Goal: Task Accomplishment & Management: Manage account settings

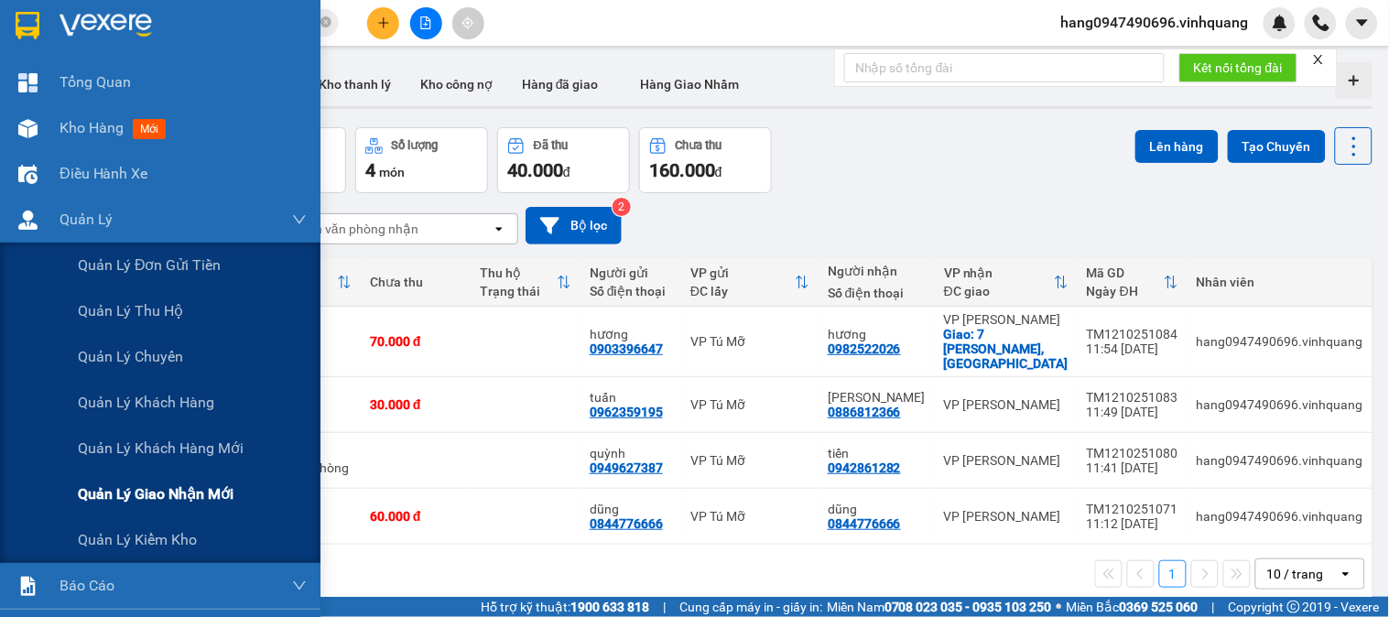
click at [137, 502] on span "Quản lý giao nhận mới" at bounding box center [156, 494] width 156 height 23
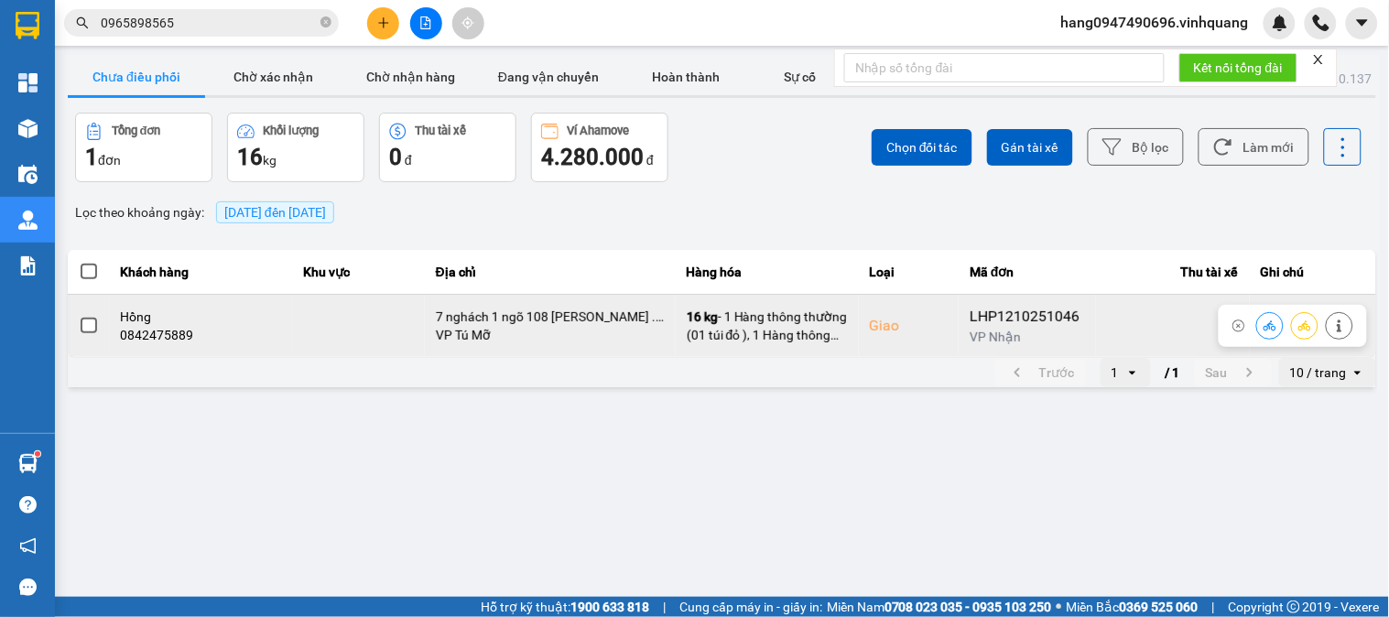
click at [152, 333] on div "0842475889" at bounding box center [201, 335] width 161 height 18
copy div "0842475889"
click at [1338, 324] on icon at bounding box center [1339, 326] width 13 height 13
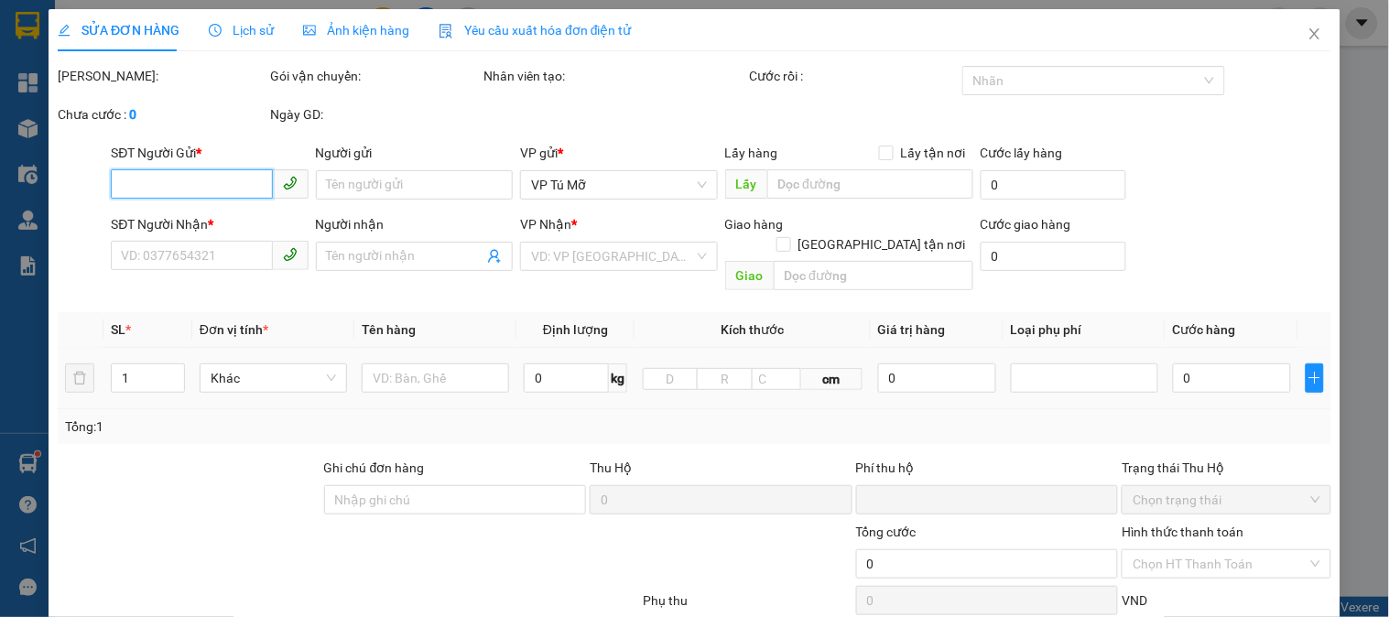
type input "0915797769"
type input "chị [PERSON_NAME]"
type input "0842475889"
type input "Hồng"
checkbox input "true"
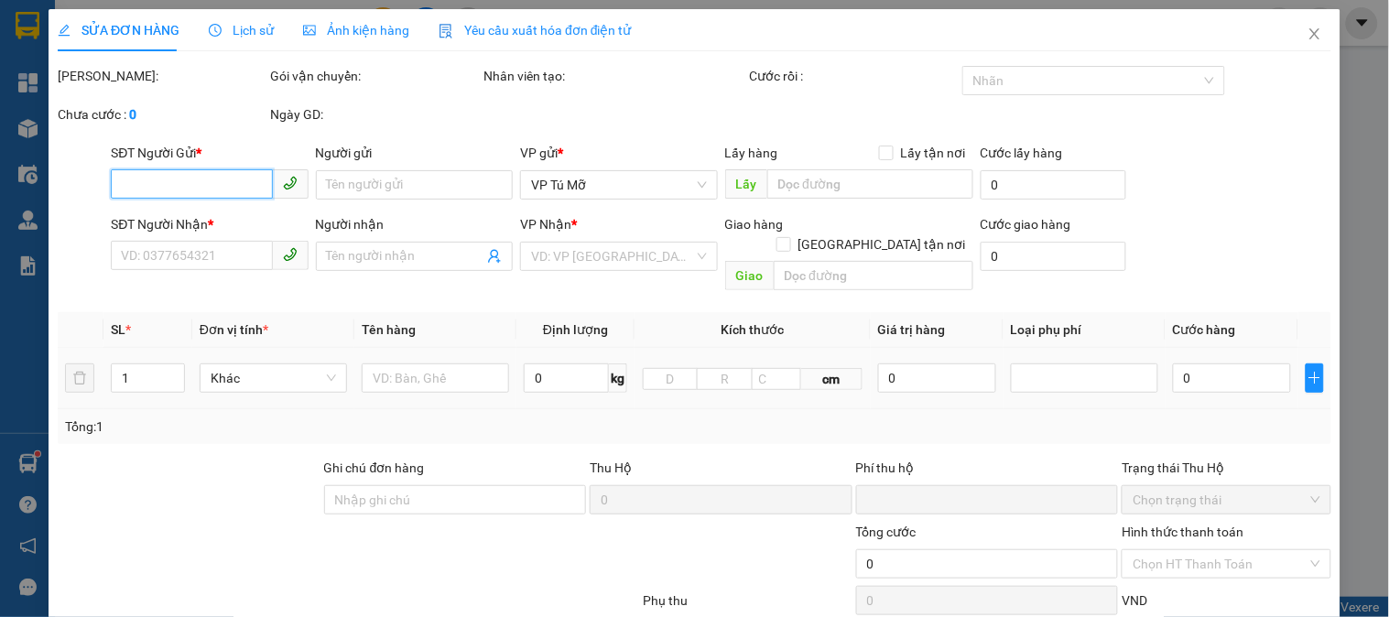
type input "7 nghách 1 ngõ 108 Nguyễn Lân Thanh Xuân . hn"
type input "0"
type input "160.000"
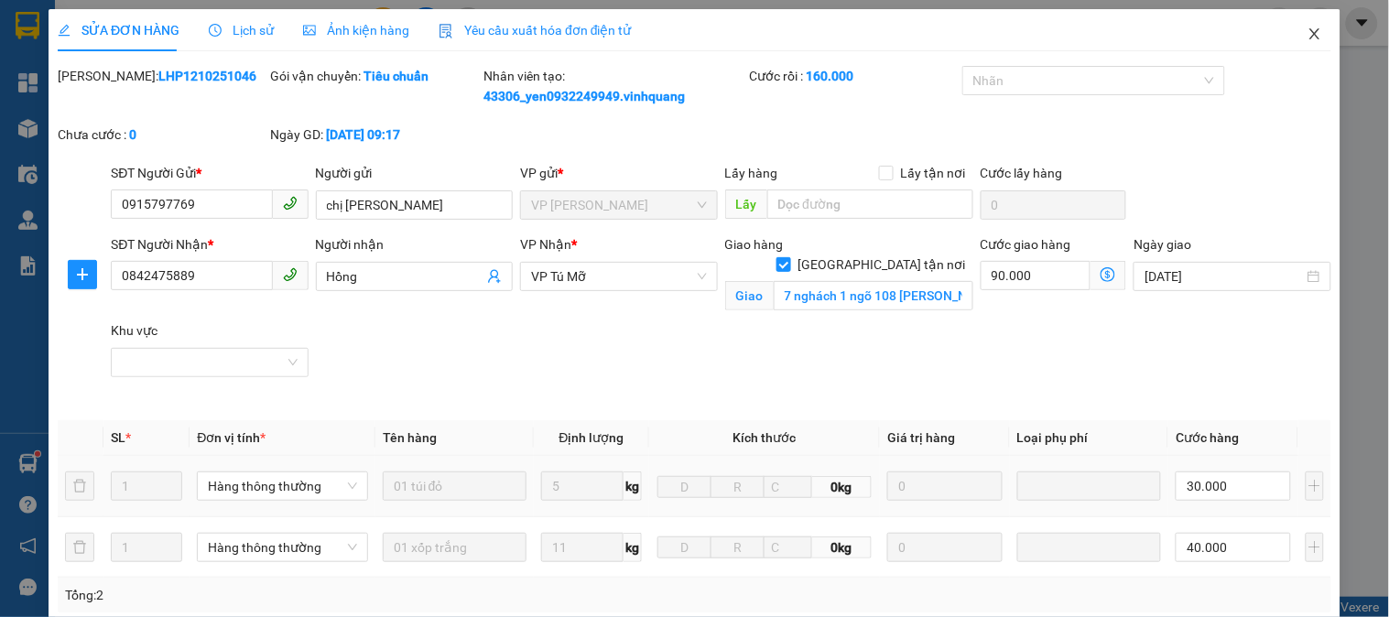
click at [1311, 47] on span "Close" at bounding box center [1314, 34] width 51 height 51
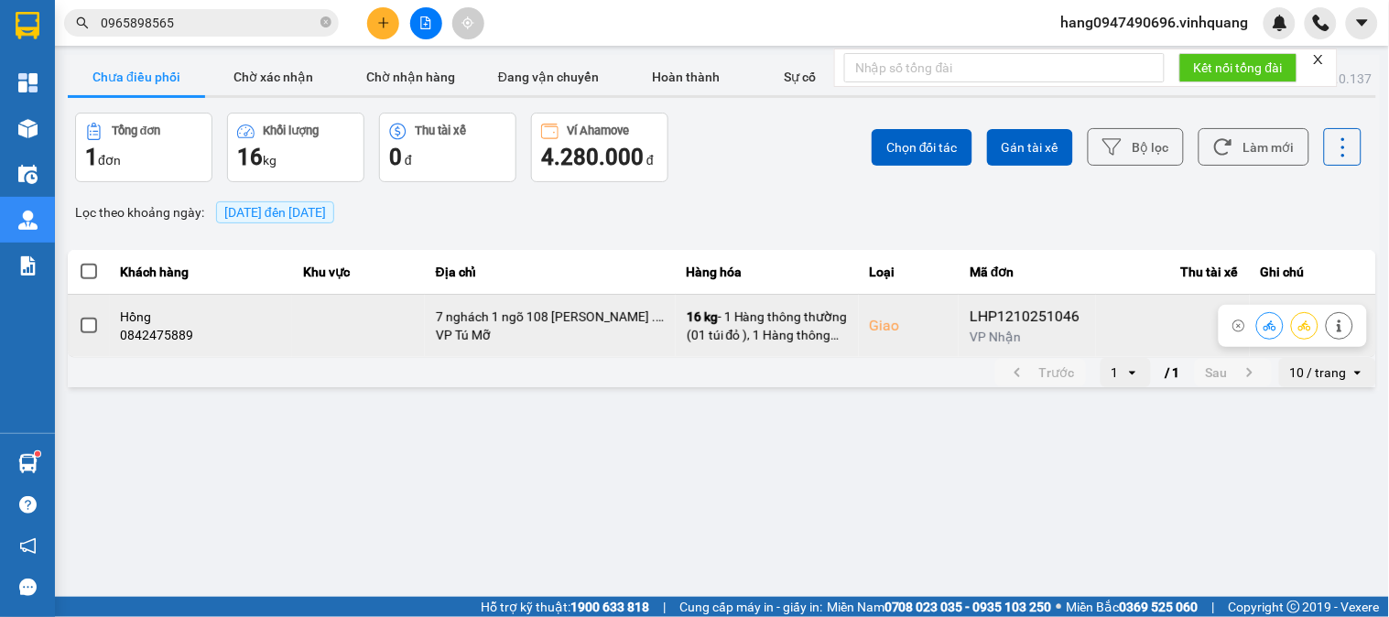
click at [153, 343] on div "0842475889" at bounding box center [201, 335] width 161 height 18
click at [157, 333] on div "0842475889" at bounding box center [201, 335] width 161 height 18
copy div "0842475889"
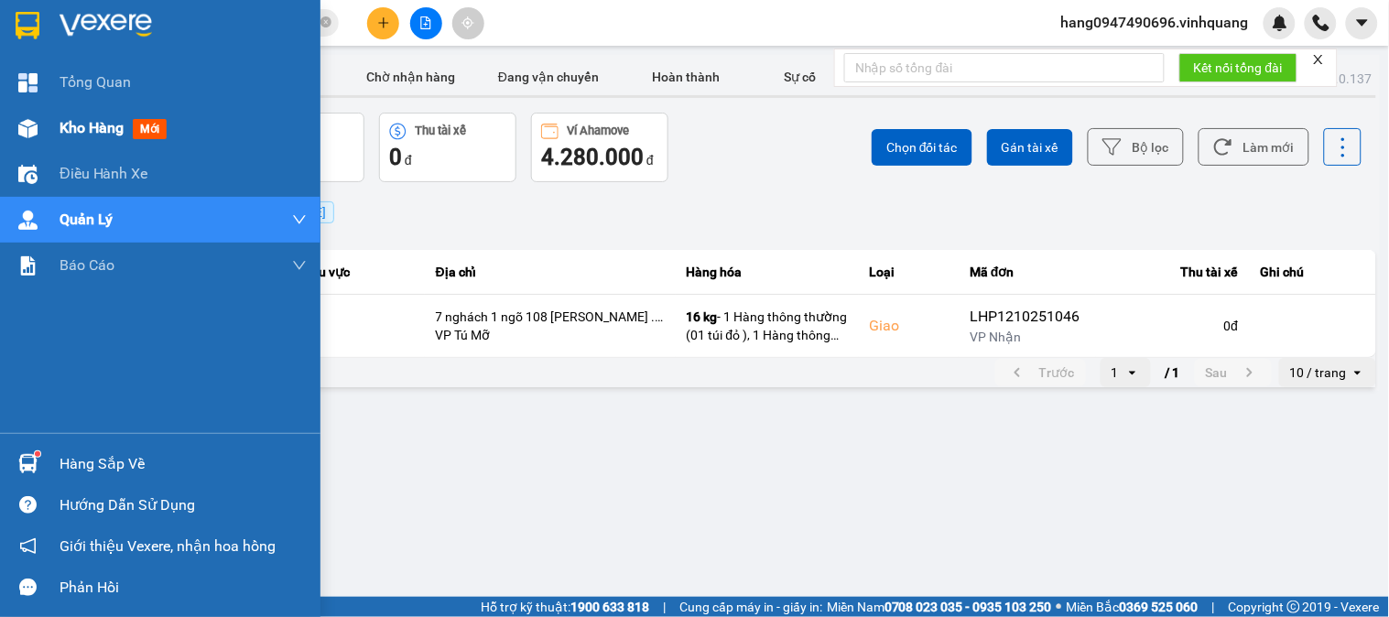
click at [49, 125] on div "Kho hàng mới" at bounding box center [160, 128] width 320 height 46
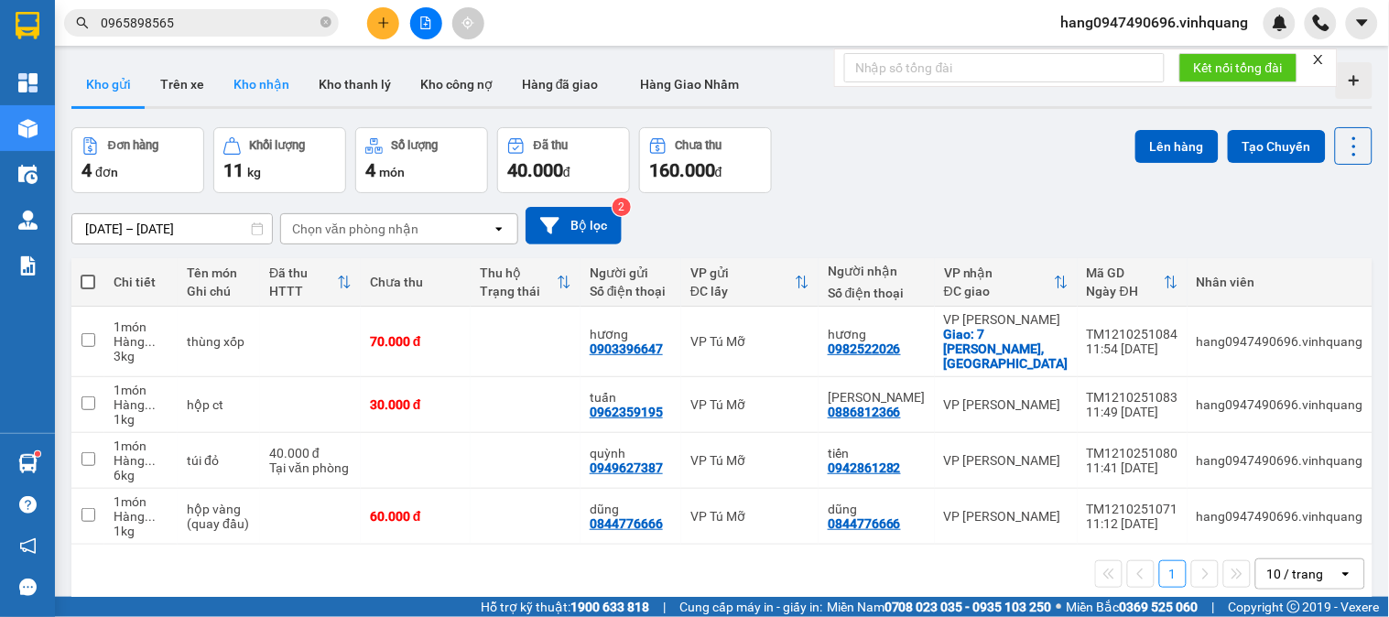
click at [252, 99] on button "Kho nhận" at bounding box center [261, 84] width 85 height 44
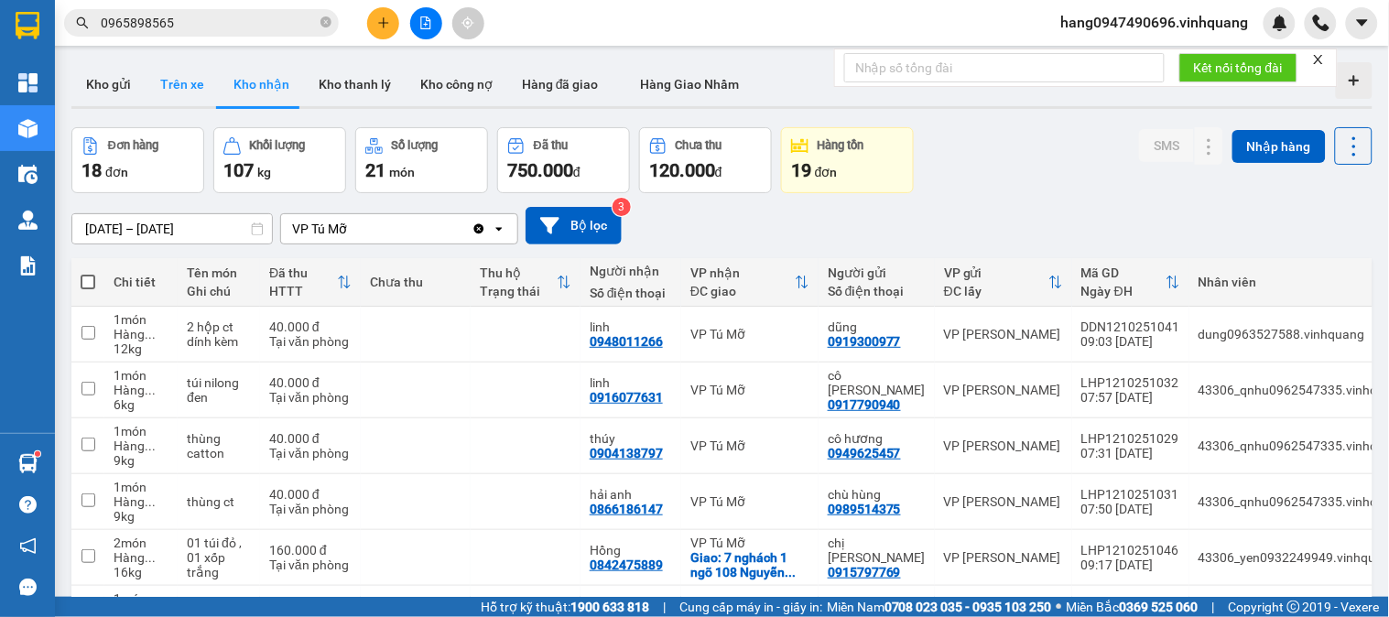
click at [205, 89] on button "Trên xe" at bounding box center [182, 84] width 73 height 44
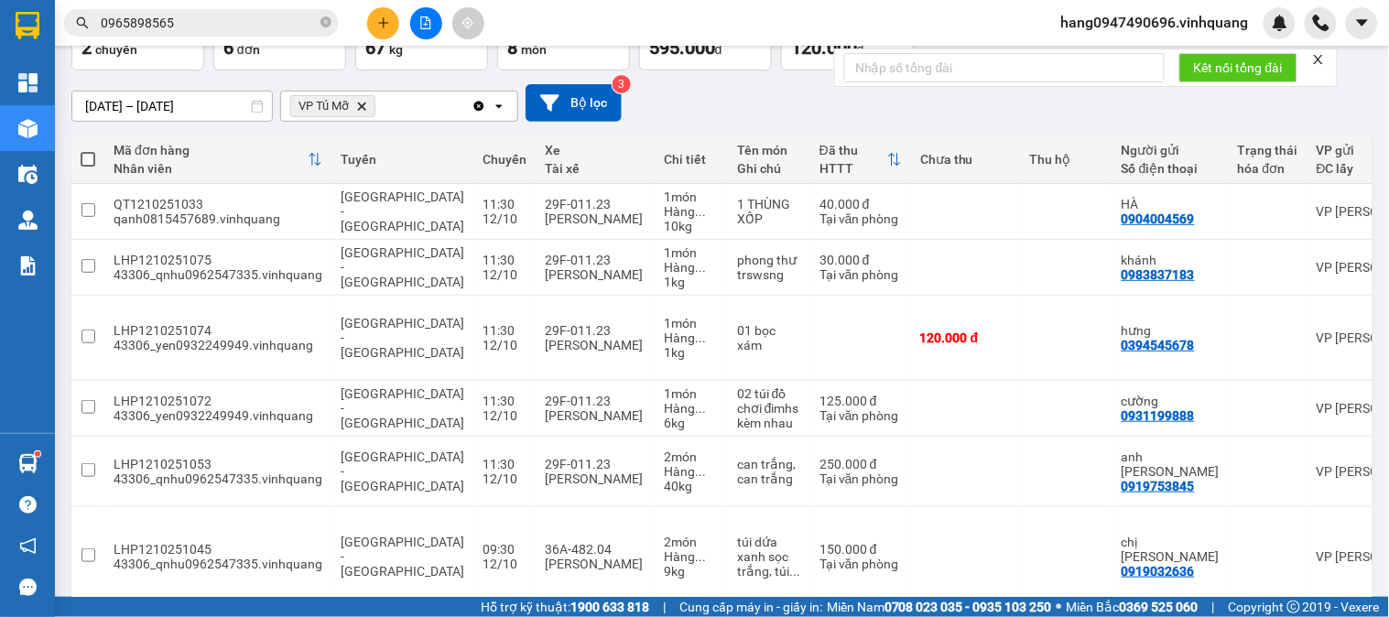
scroll to position [128, 0]
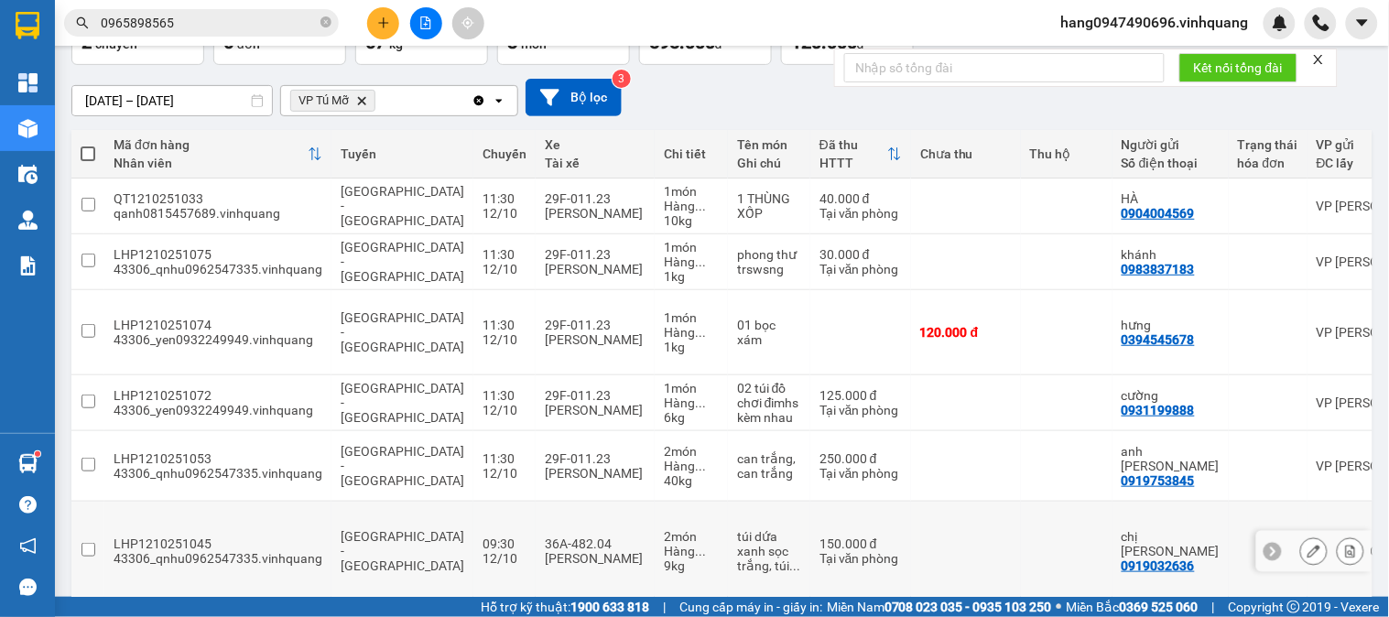
click at [920, 502] on td at bounding box center [966, 552] width 110 height 100
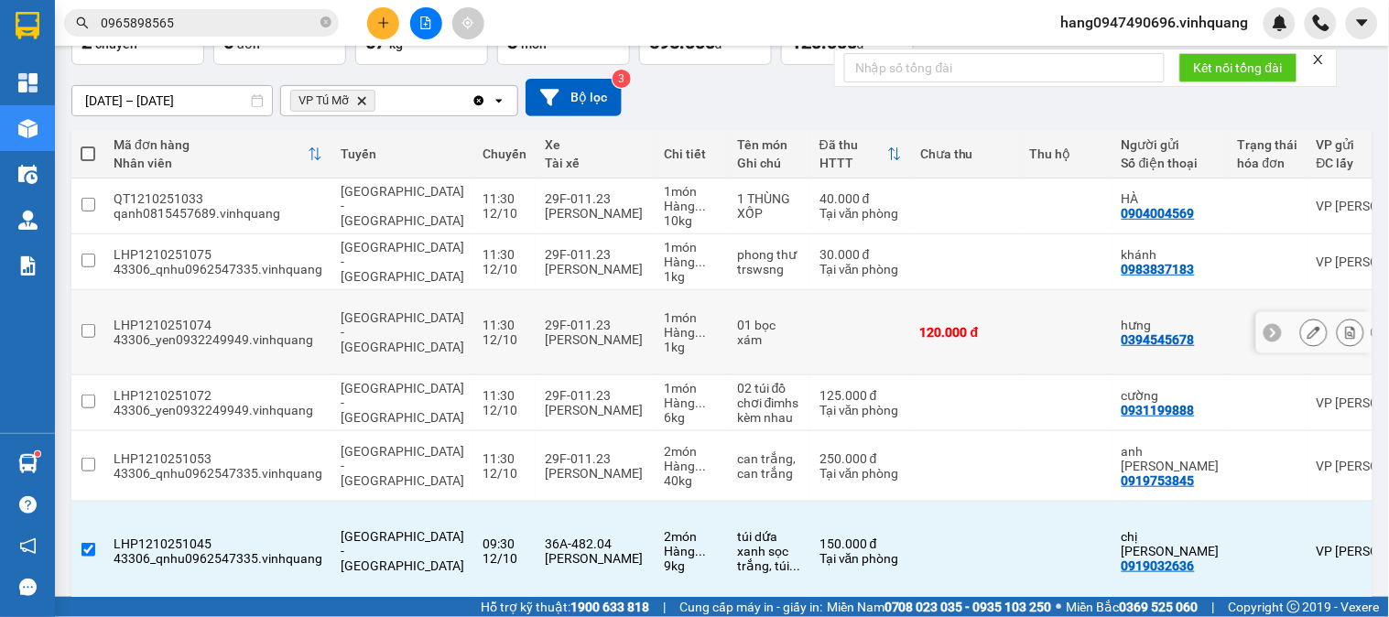
scroll to position [0, 0]
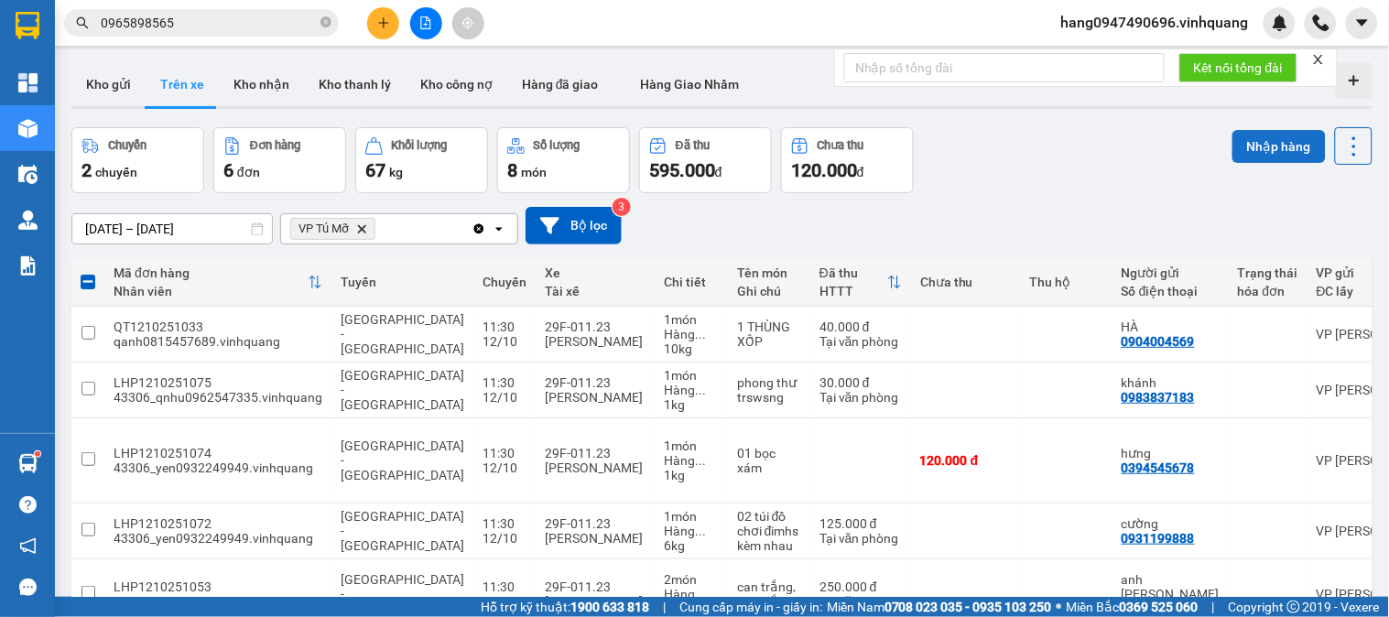
click at [1232, 149] on button "Nhập hàng" at bounding box center [1278, 146] width 93 height 33
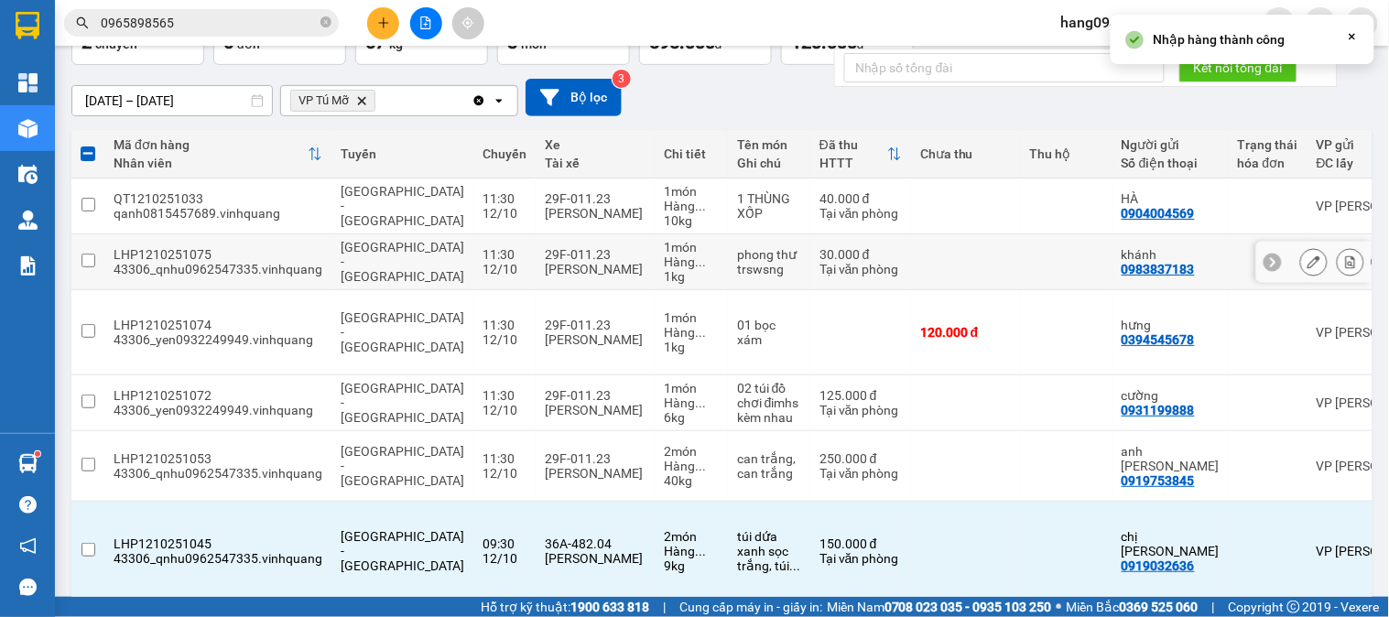
checkbox input "false"
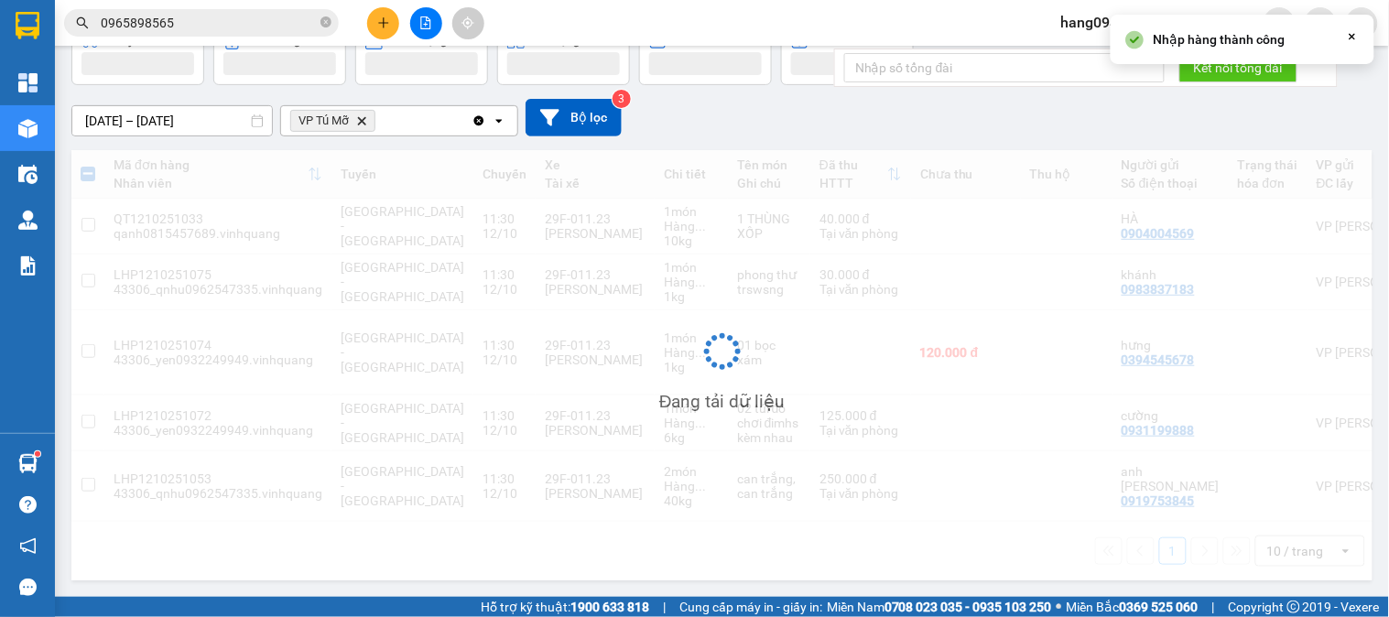
scroll to position [84, 0]
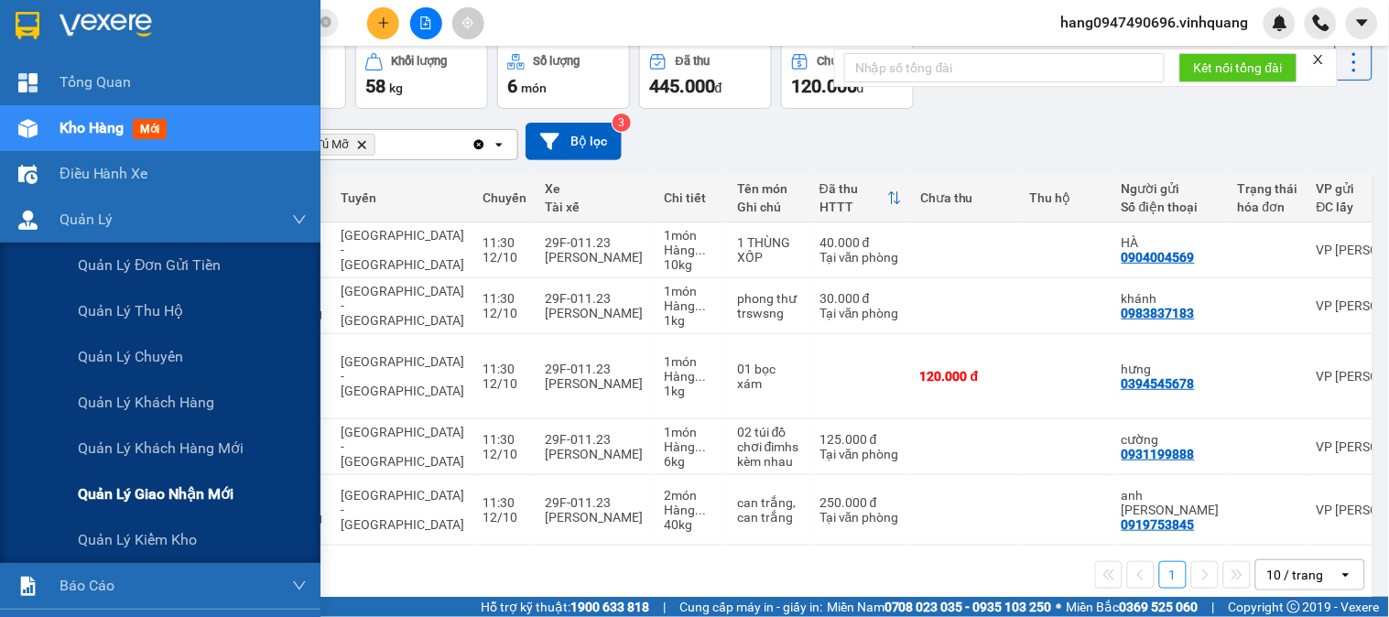
click at [188, 480] on div "Quản lý giao nhận mới" at bounding box center [192, 495] width 229 height 46
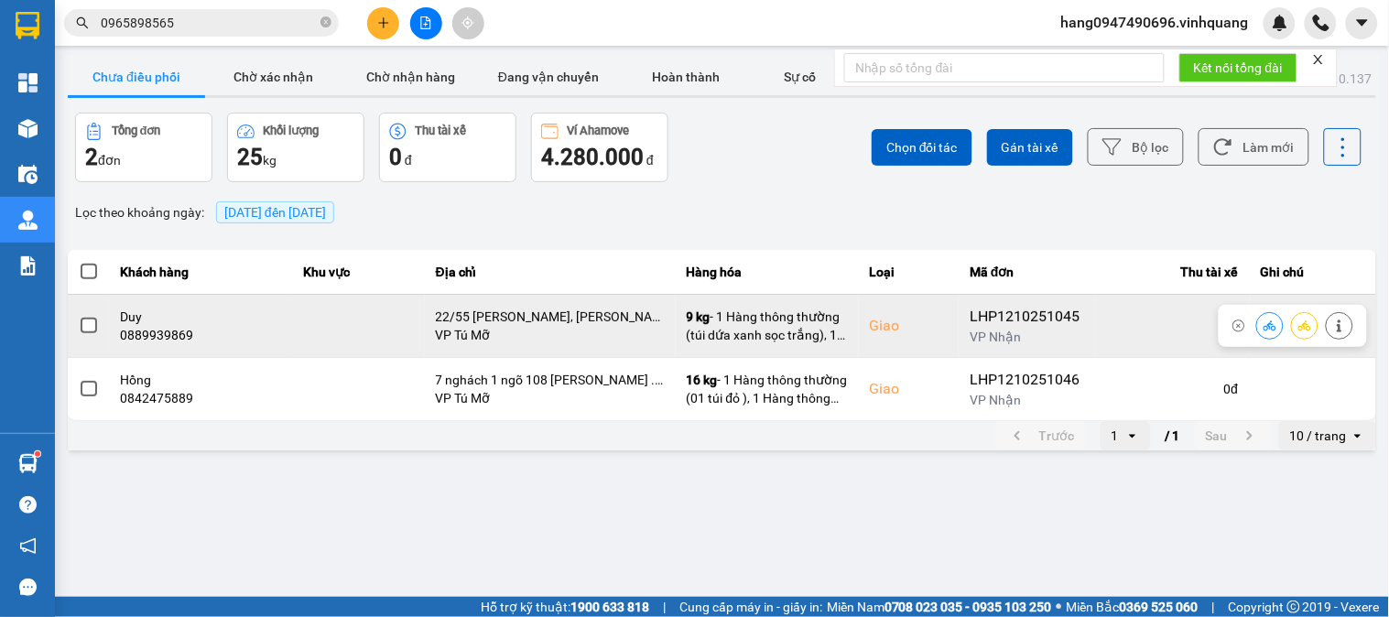
click at [172, 332] on div "0889939869" at bounding box center [201, 335] width 161 height 18
copy div "0889939869"
click at [1349, 326] on button at bounding box center [1340, 325] width 26 height 32
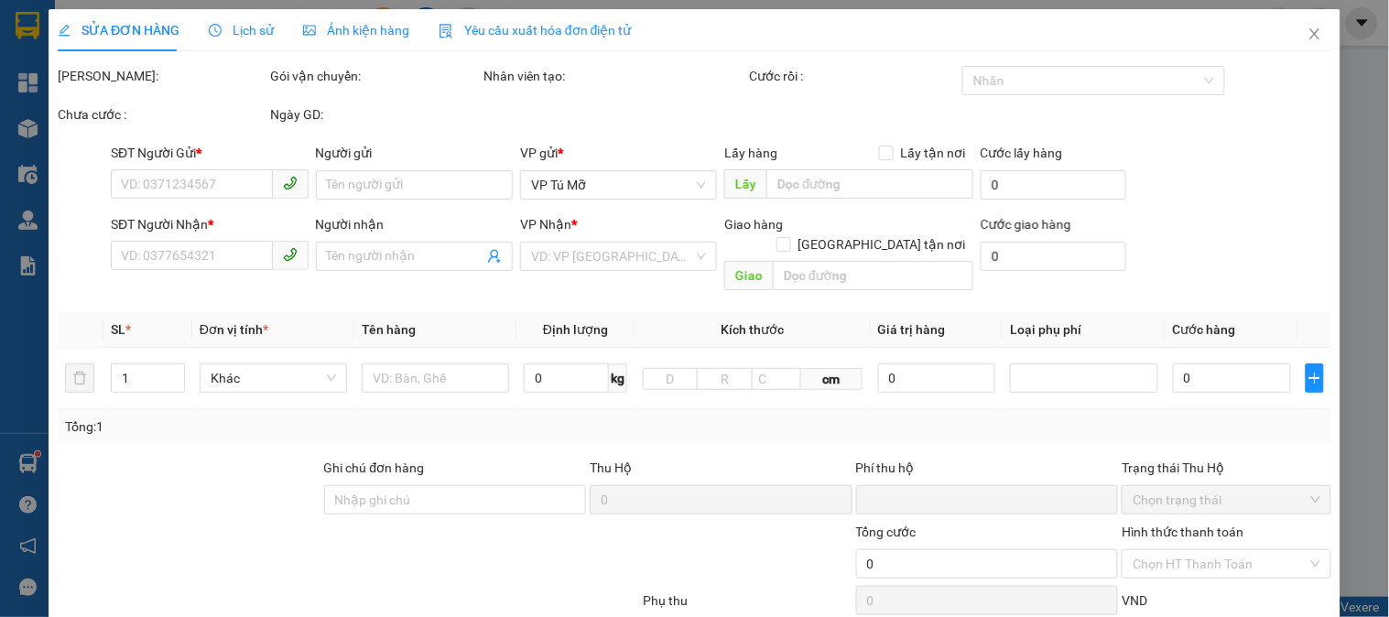
type input "0919032636"
type input "chị Thuỷ"
type input "0889939869"
type input "Duy"
checkbox input "true"
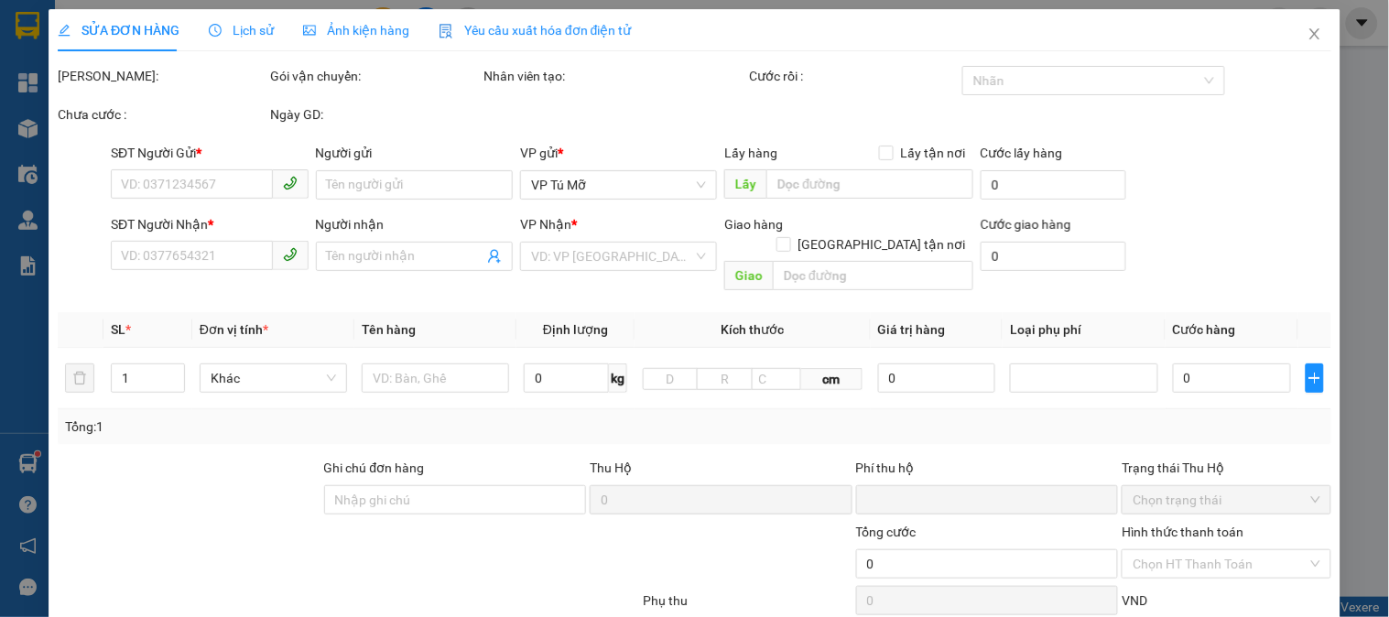
type input "22/55 trần phú, văn quán, hà đông"
type input "0"
type input "150.000"
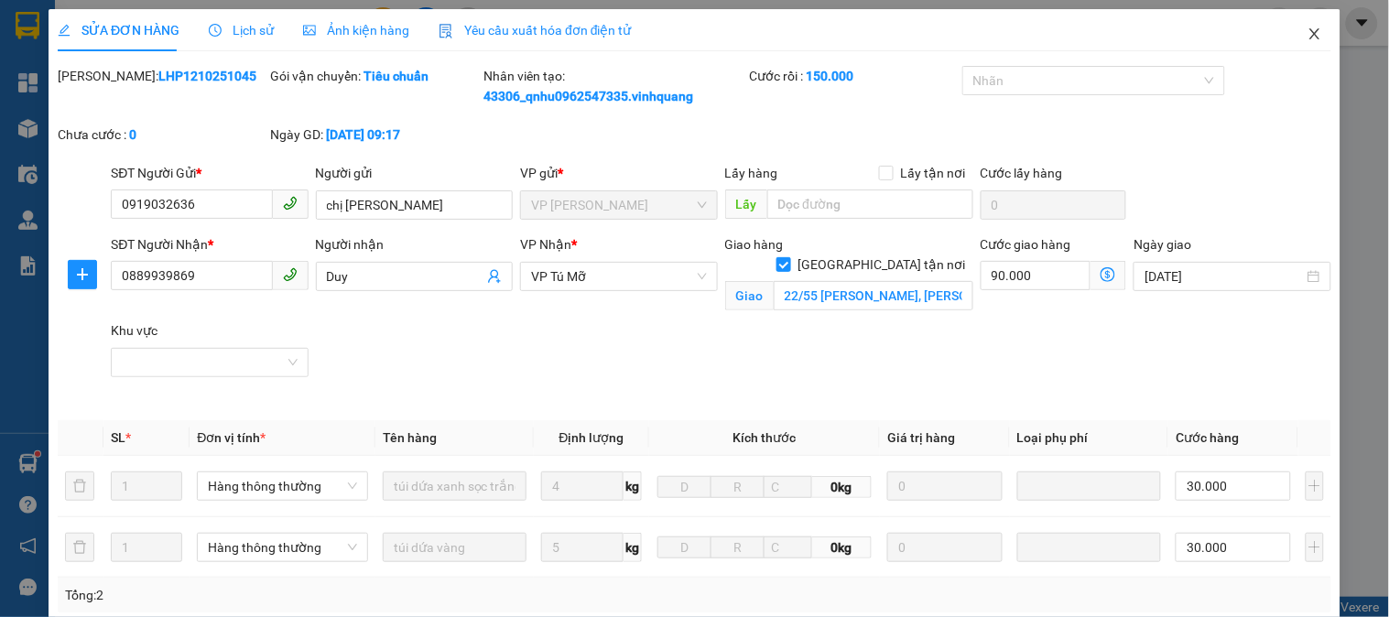
click at [1308, 33] on icon "close" at bounding box center [1315, 34] width 15 height 15
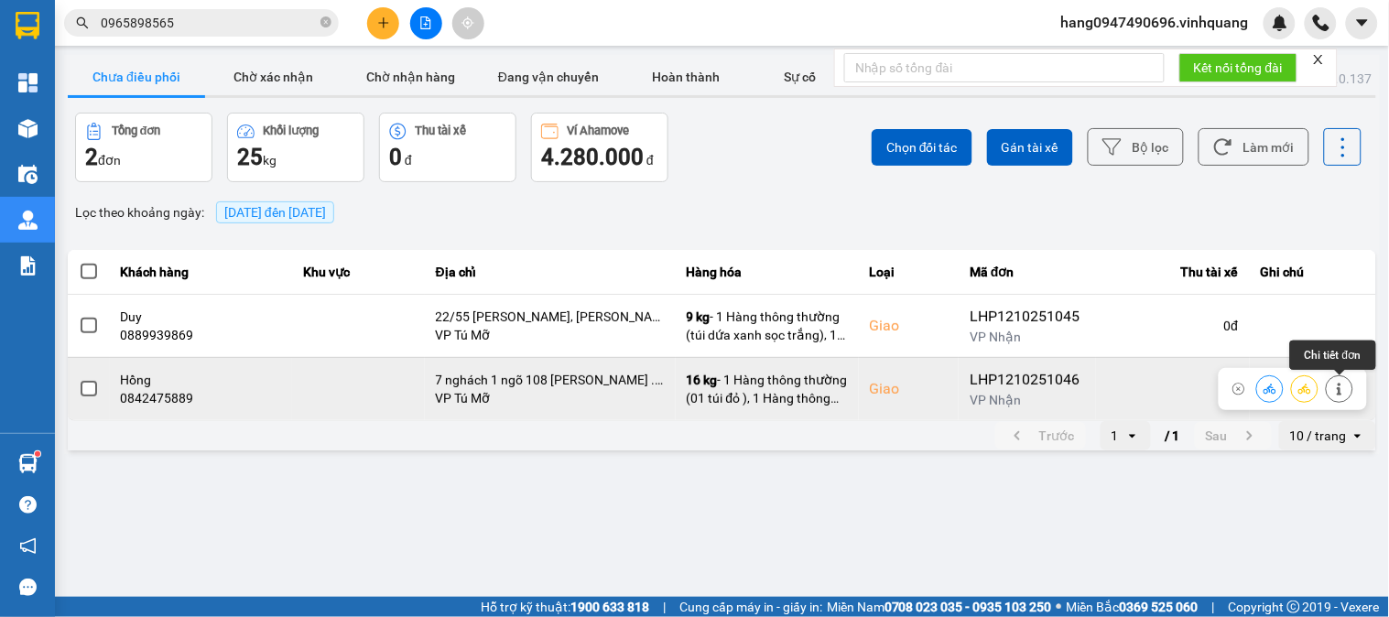
click at [1335, 390] on icon at bounding box center [1339, 389] width 13 height 13
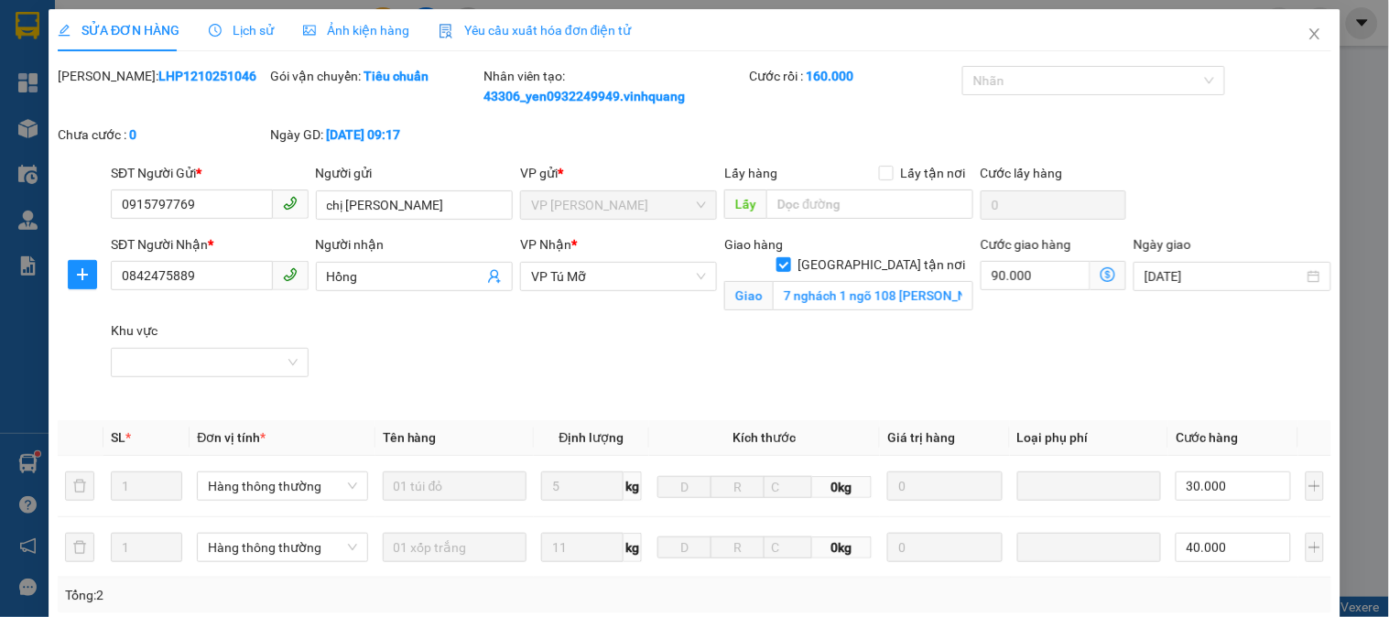
type input "0915797769"
type input "chị hà"
type input "0842475889"
type input "Hồng"
checkbox input "true"
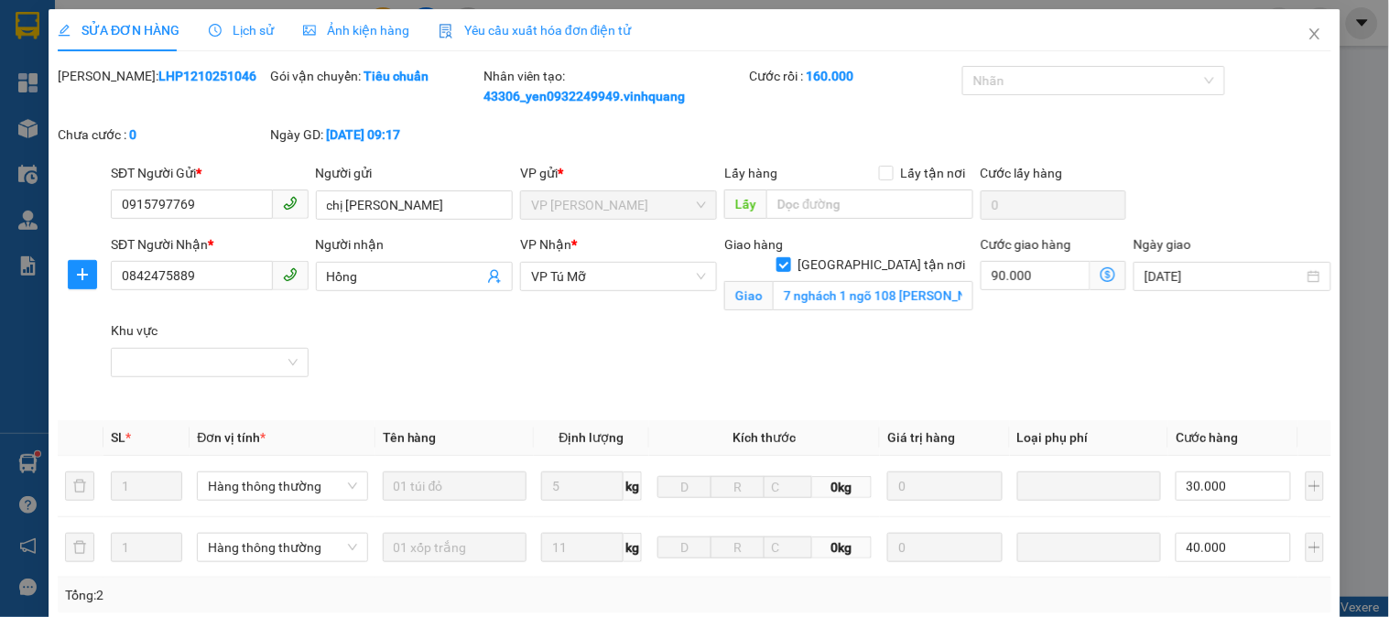
type input "7 nghách 1 ngõ 108 Nguyễn Lân Thanh Xuân . hn"
type input "0"
type input "160.000"
click at [1304, 42] on span "Close" at bounding box center [1314, 34] width 51 height 51
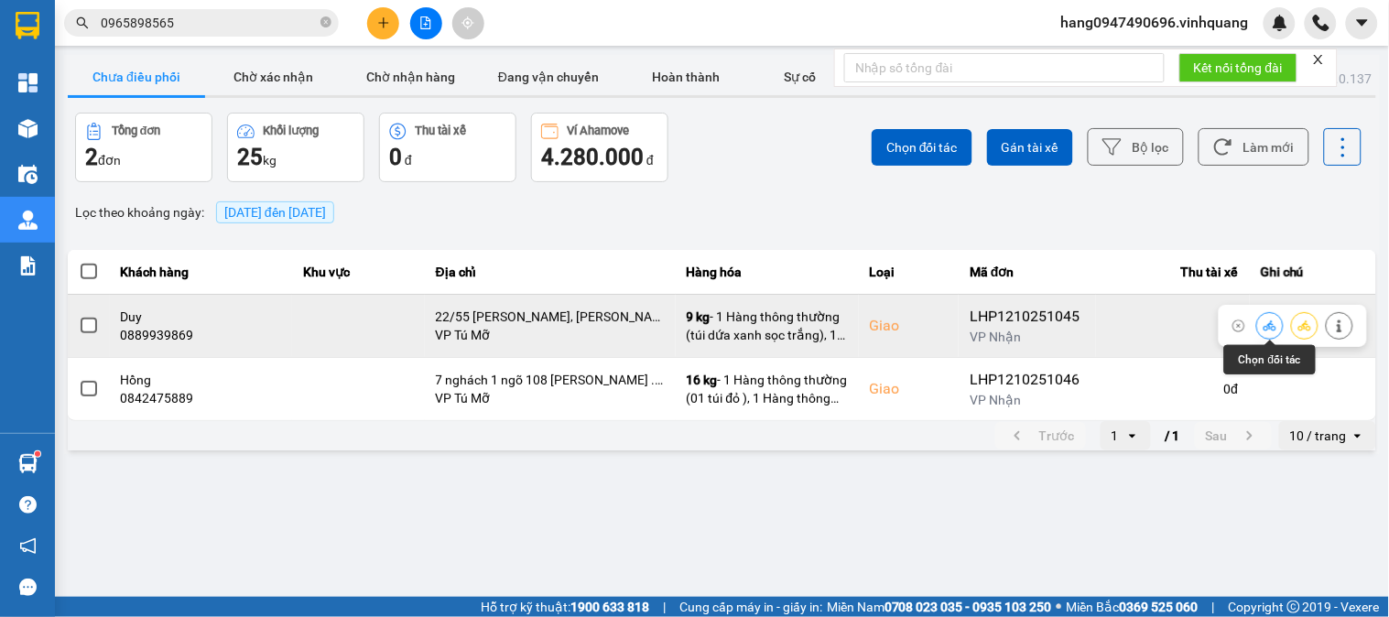
click at [1280, 323] on button at bounding box center [1270, 325] width 26 height 32
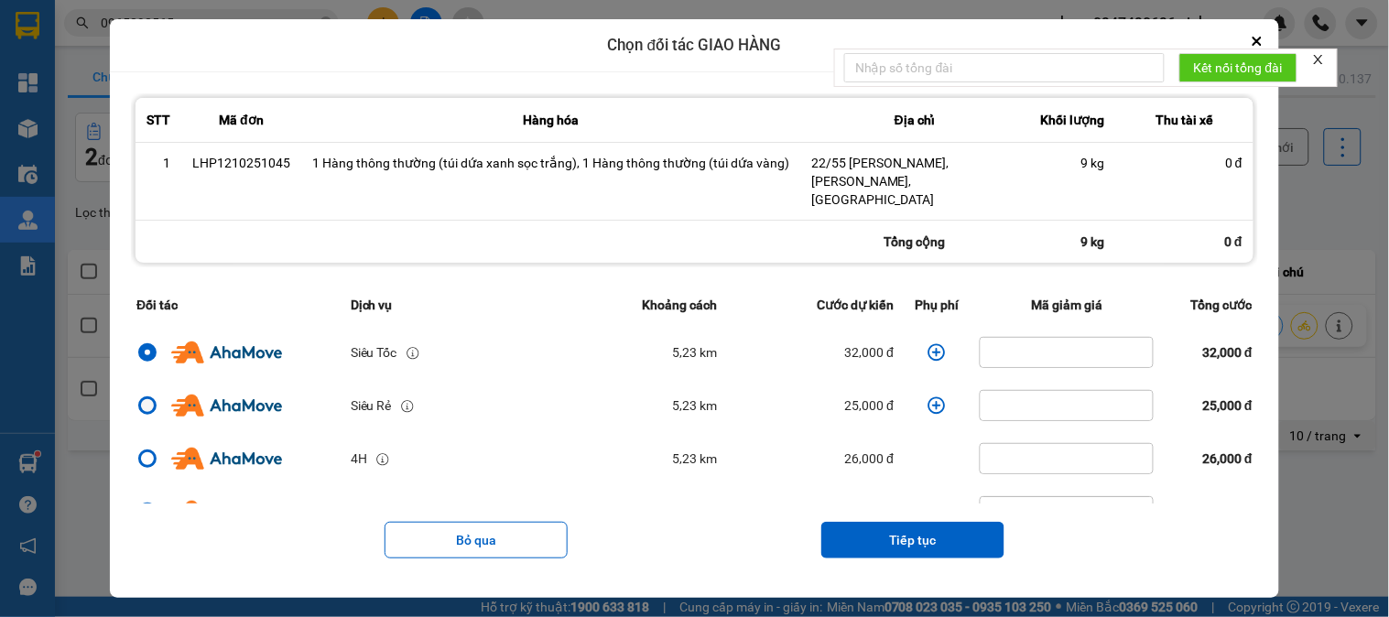
click at [148, 399] on div "dialog" at bounding box center [147, 405] width 13 height 13
click at [136, 406] on input "dialog" at bounding box center [136, 406] width 0 height 0
click at [928, 396] on icon "dialog" at bounding box center [936, 404] width 17 height 17
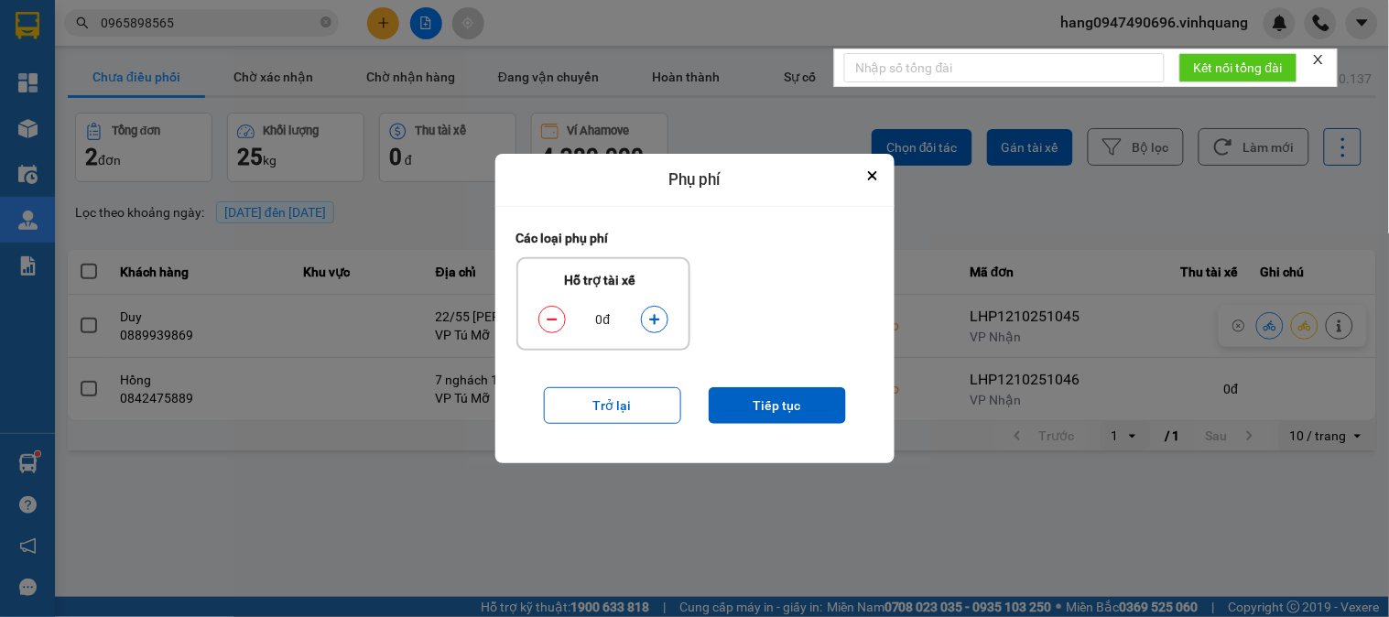
click at [646, 323] on button "dialog" at bounding box center [655, 319] width 26 height 32
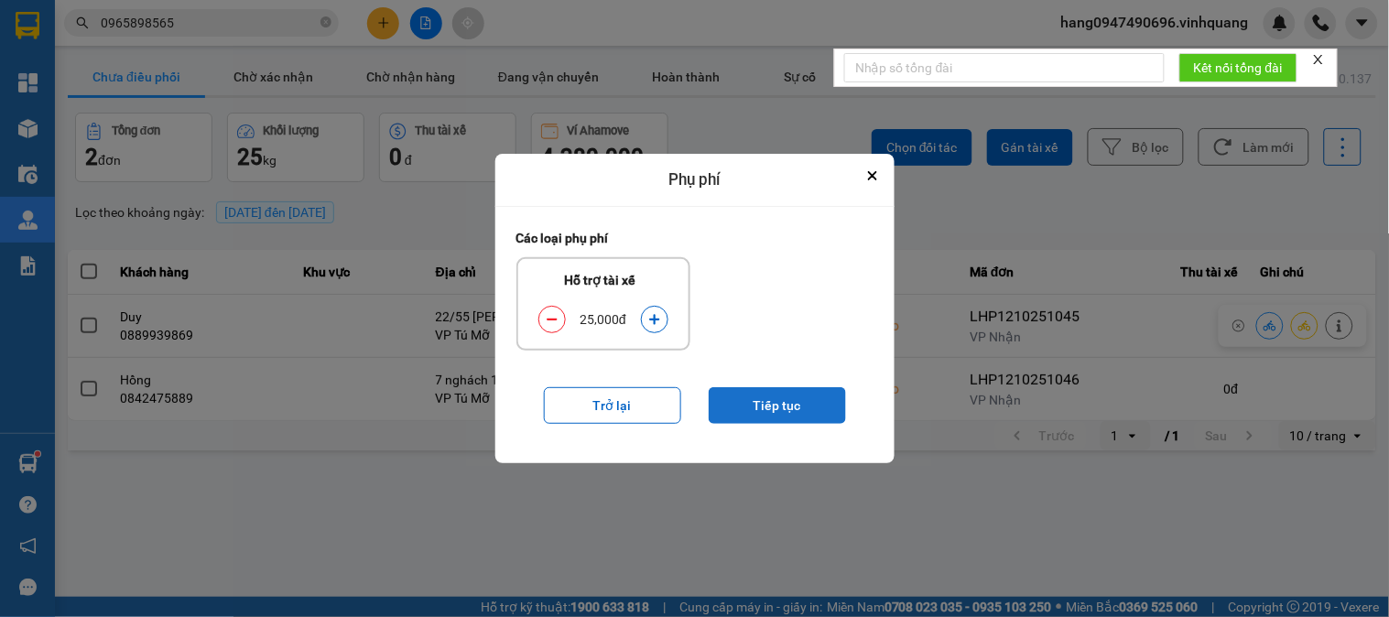
click at [816, 414] on button "Tiếp tục" at bounding box center [777, 405] width 137 height 37
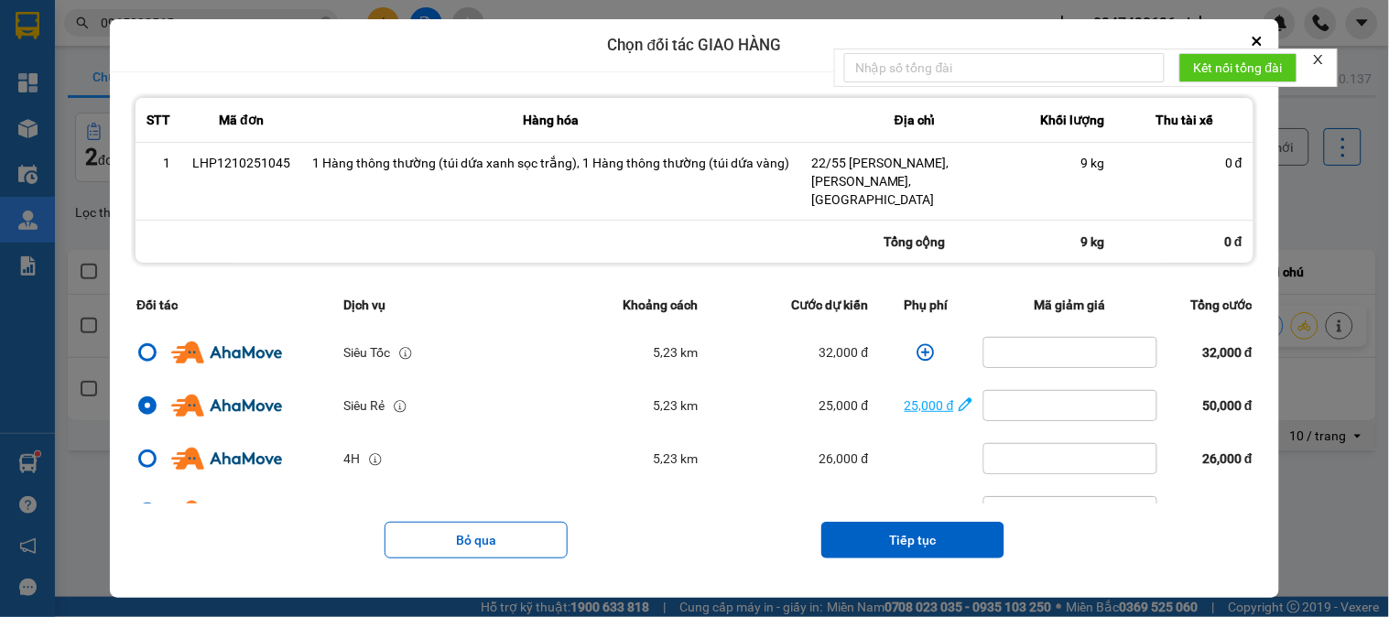
click at [907, 396] on div "25,000 đ" at bounding box center [917, 406] width 74 height 20
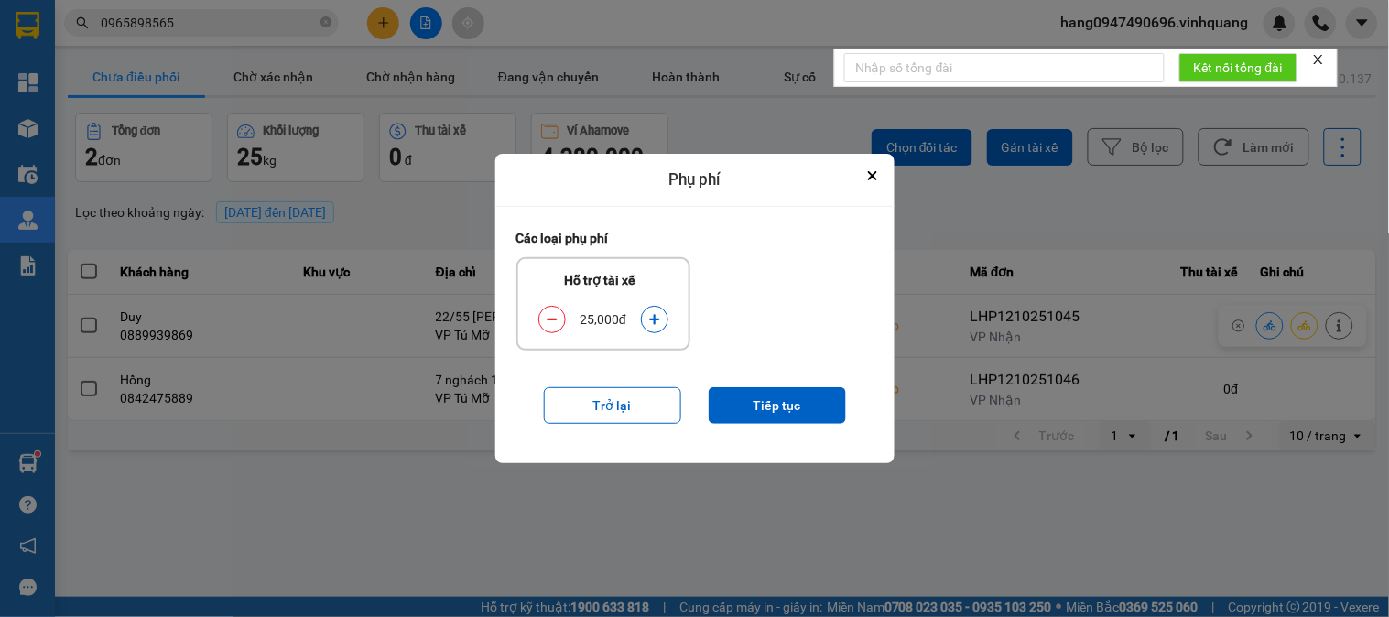
click at [554, 315] on icon "dialog" at bounding box center [552, 319] width 13 height 13
click at [790, 396] on button "Tiếp tục" at bounding box center [777, 405] width 137 height 37
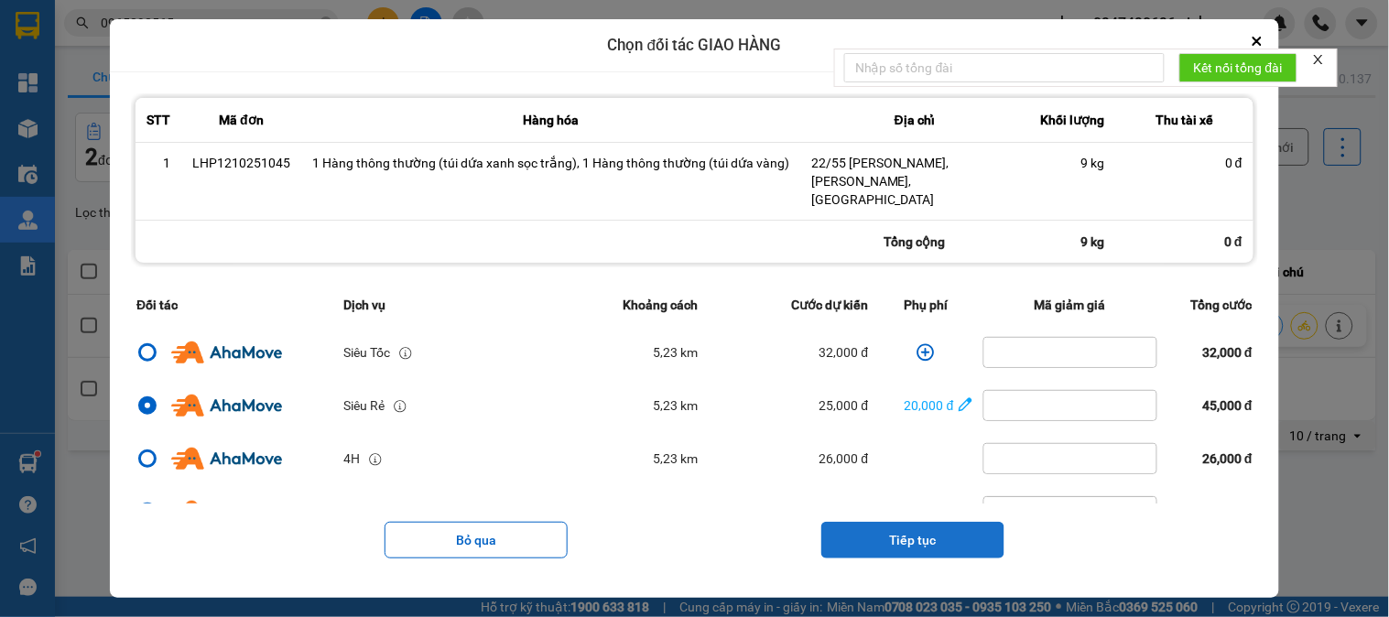
click at [939, 522] on button "Tiếp tục" at bounding box center [912, 540] width 183 height 37
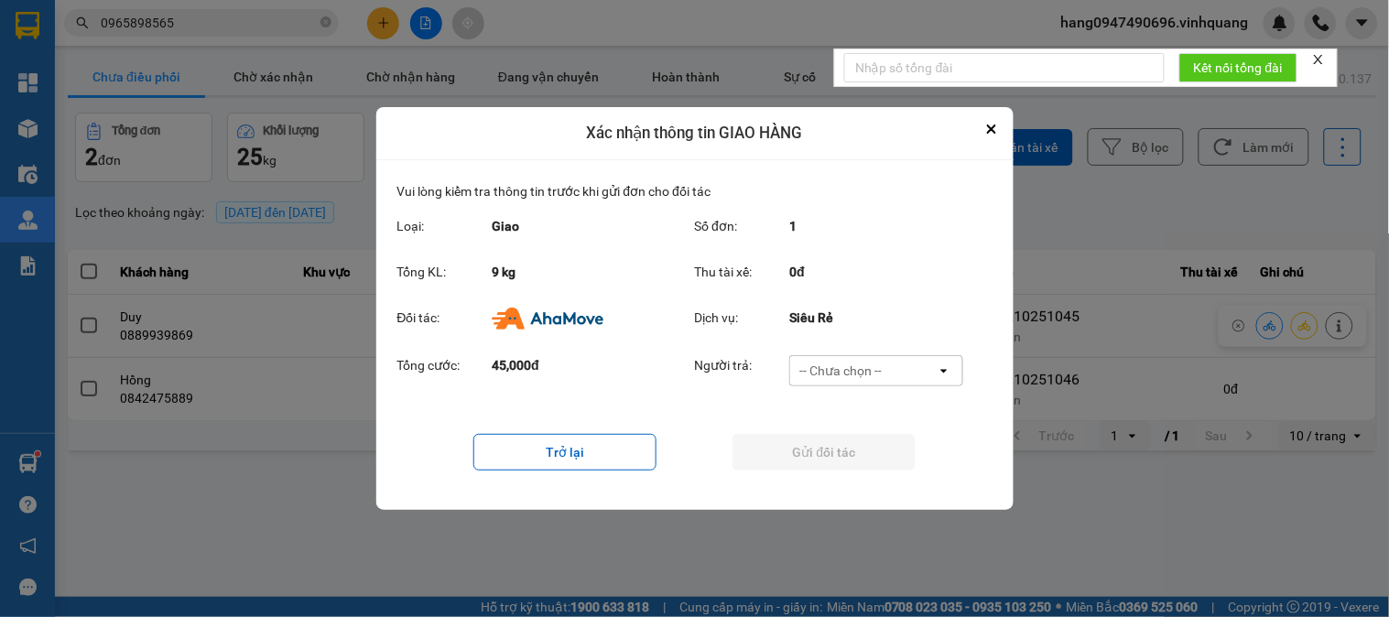
click at [864, 378] on div "-- Chưa chọn --" at bounding box center [840, 371] width 82 height 18
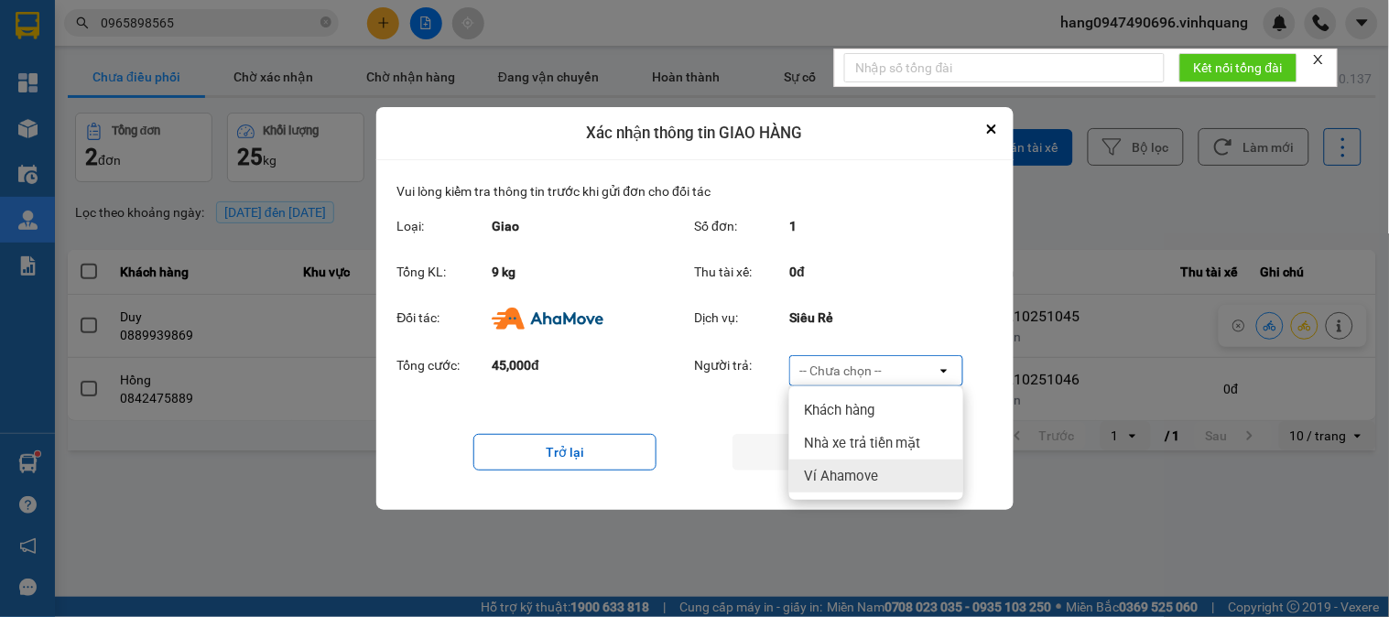
click at [852, 469] on span "Ví Ahamove" at bounding box center [841, 476] width 74 height 18
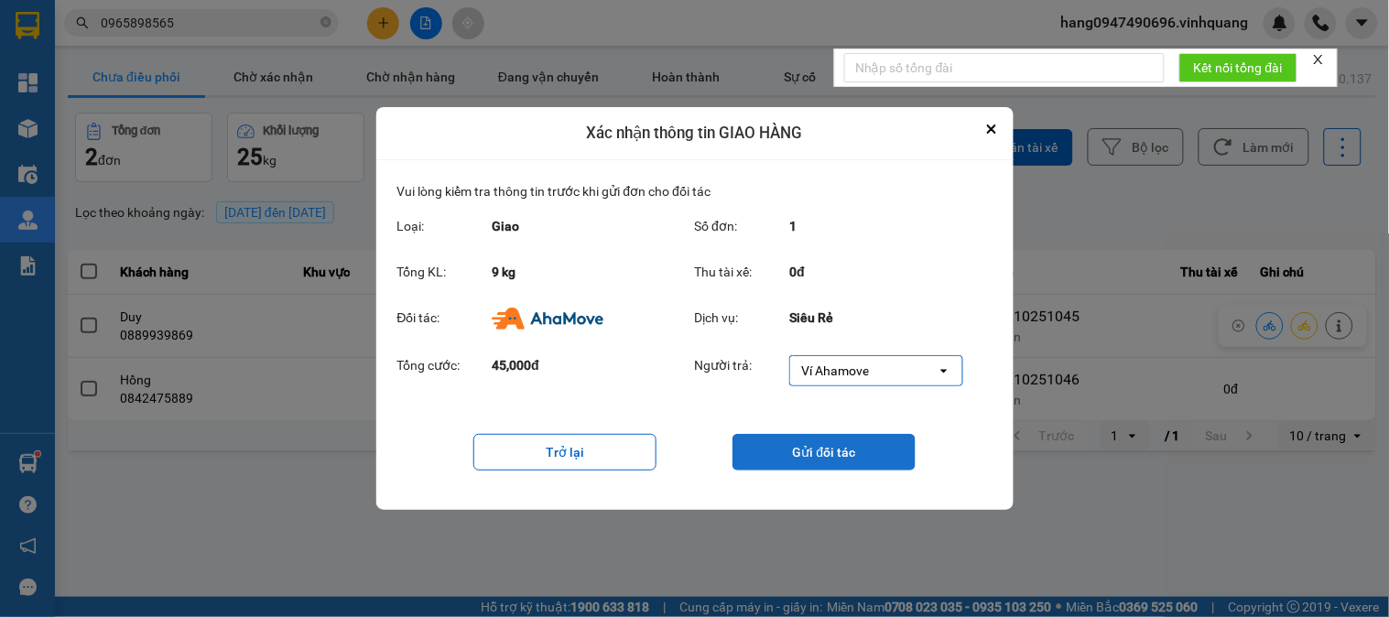
click at [847, 447] on button "Gửi đối tác" at bounding box center [824, 452] width 183 height 37
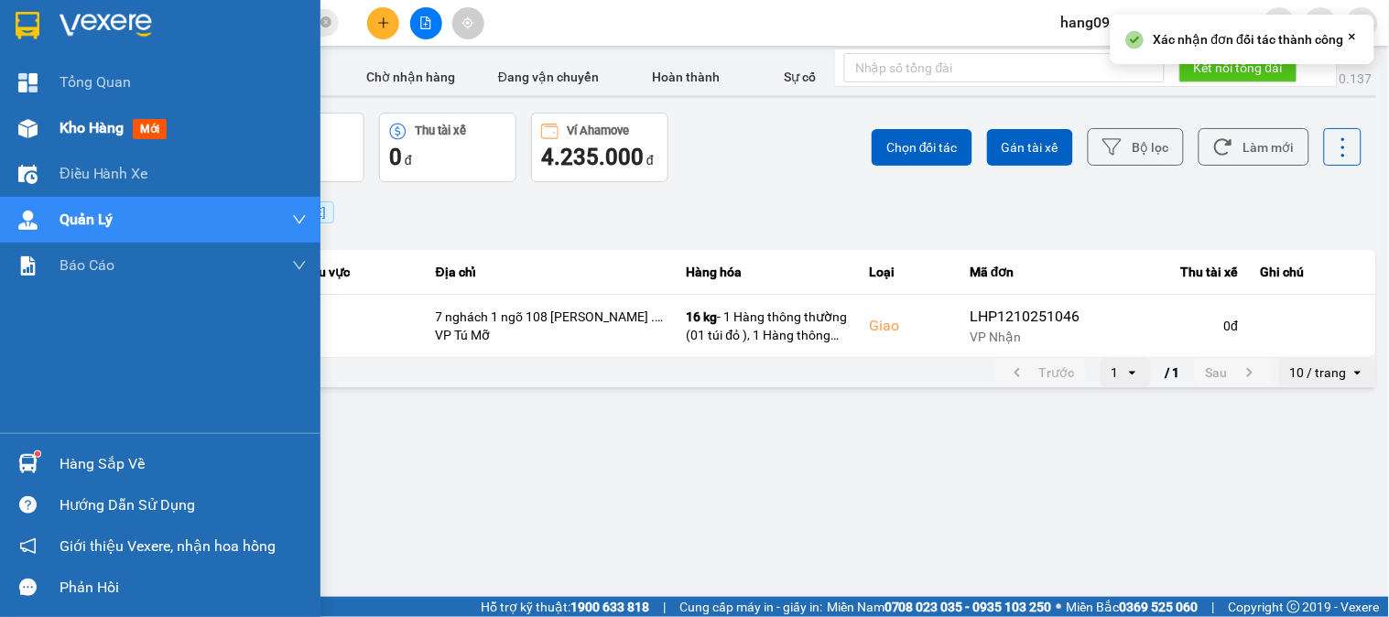
click at [55, 124] on div "Kho hàng mới" at bounding box center [160, 128] width 320 height 46
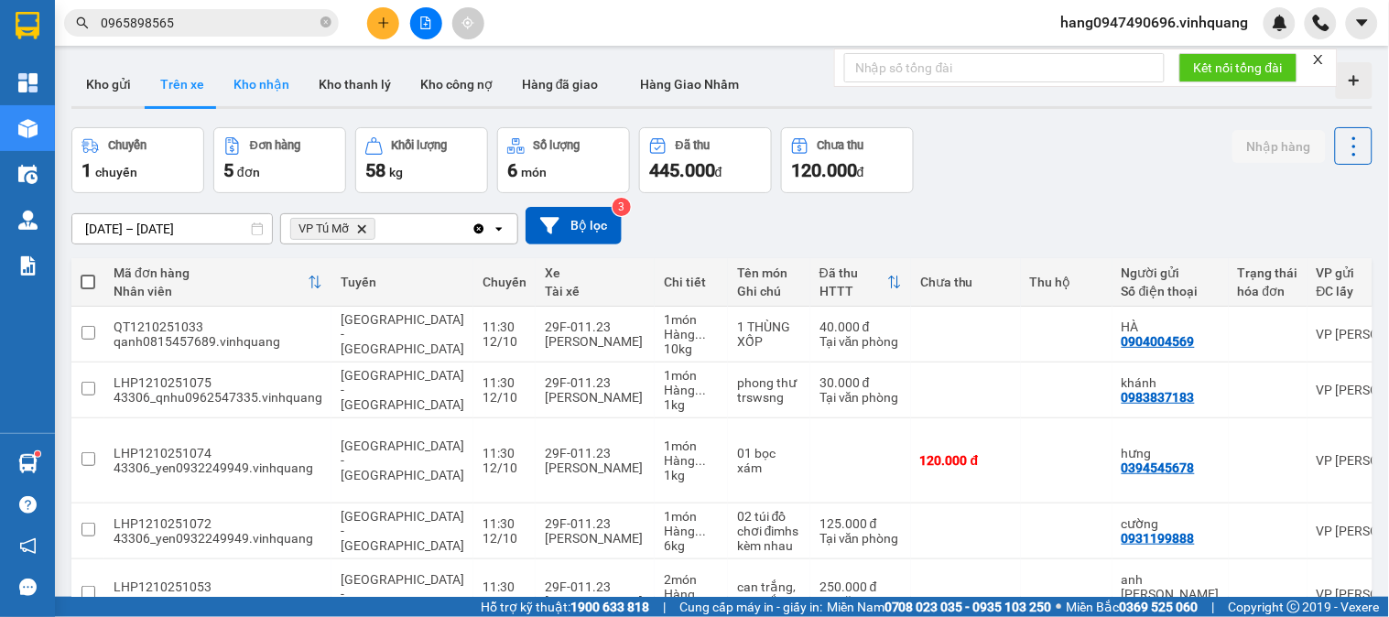
click at [285, 85] on button "Kho nhận" at bounding box center [261, 84] width 85 height 44
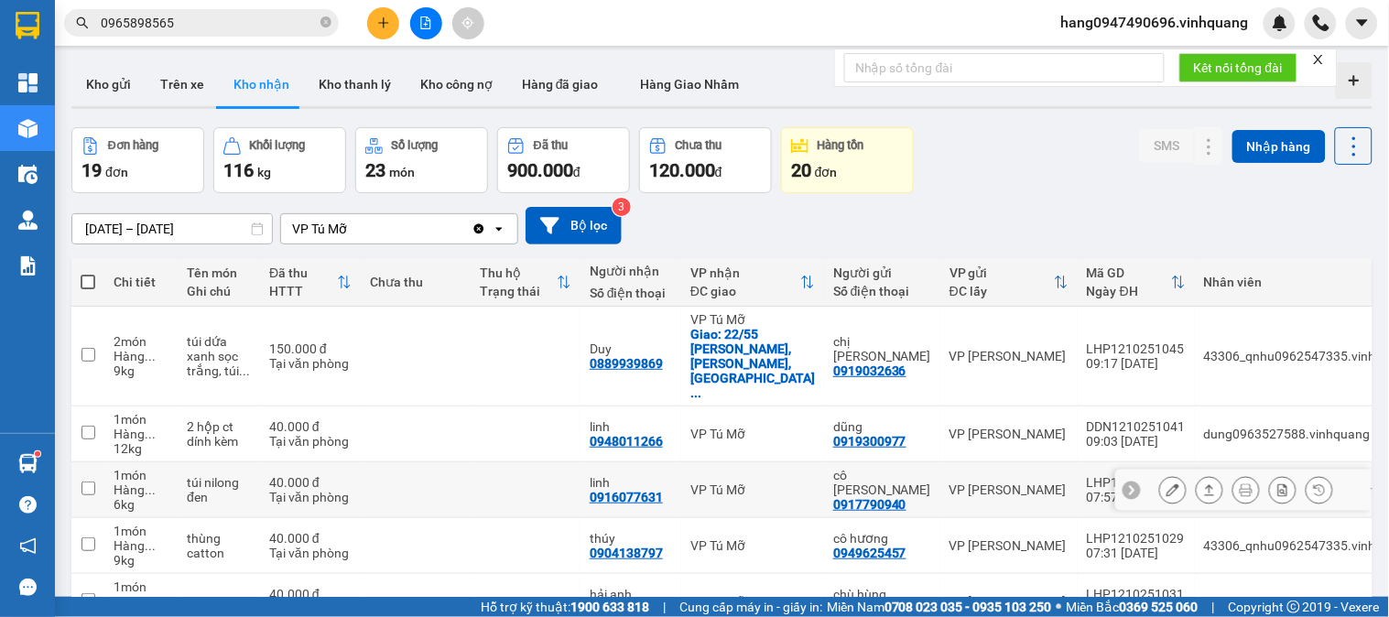
click at [608, 490] on div "0916077631" at bounding box center [626, 497] width 73 height 15
copy div "0916077631"
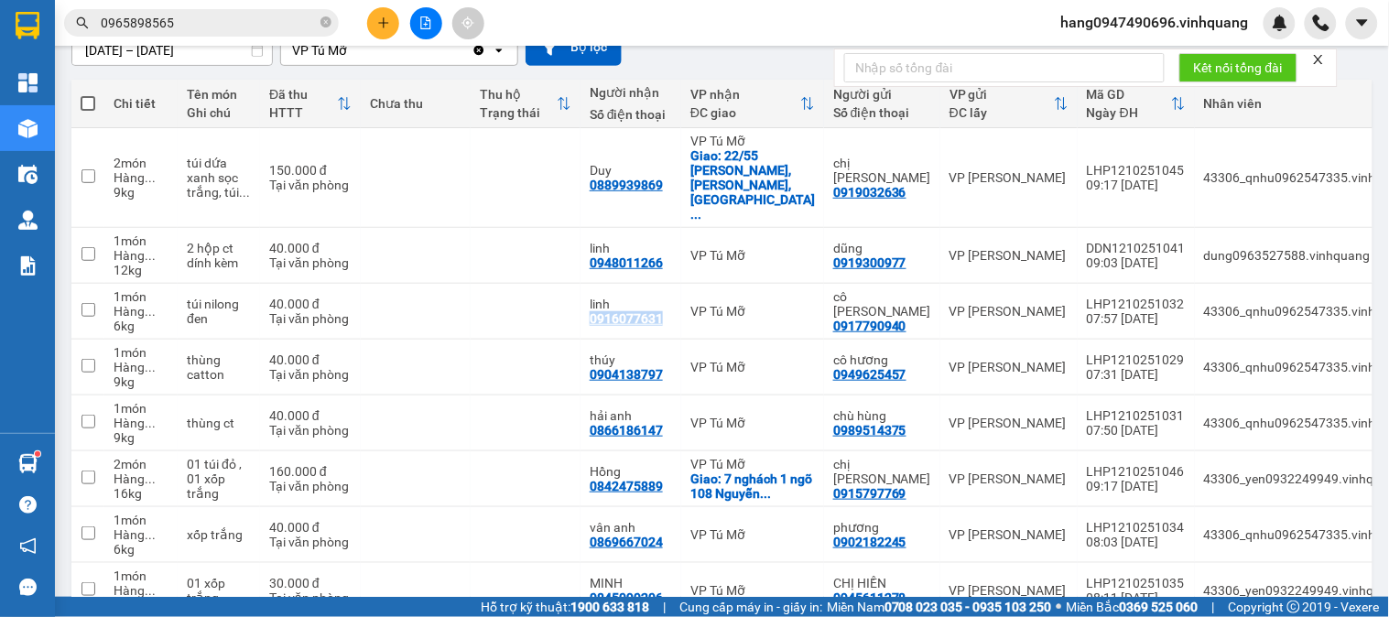
scroll to position [218, 0]
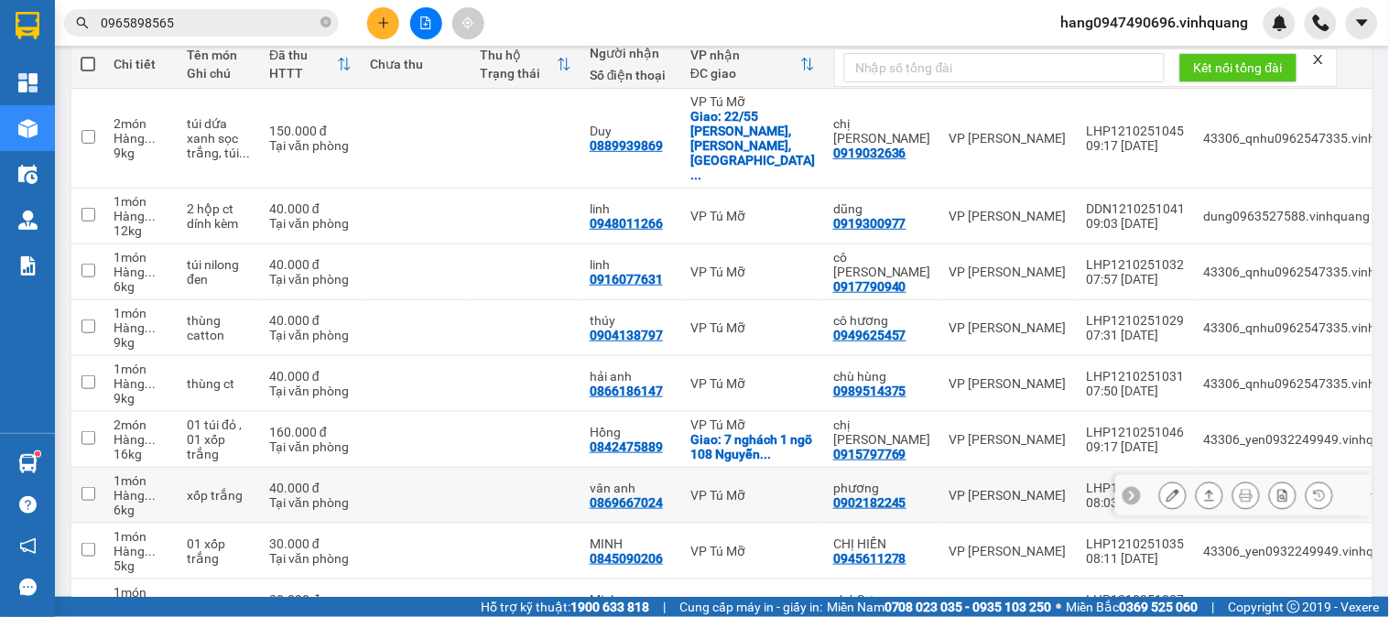
click at [643, 495] on div "0869667024" at bounding box center [626, 502] width 73 height 15
copy div "0869667024"
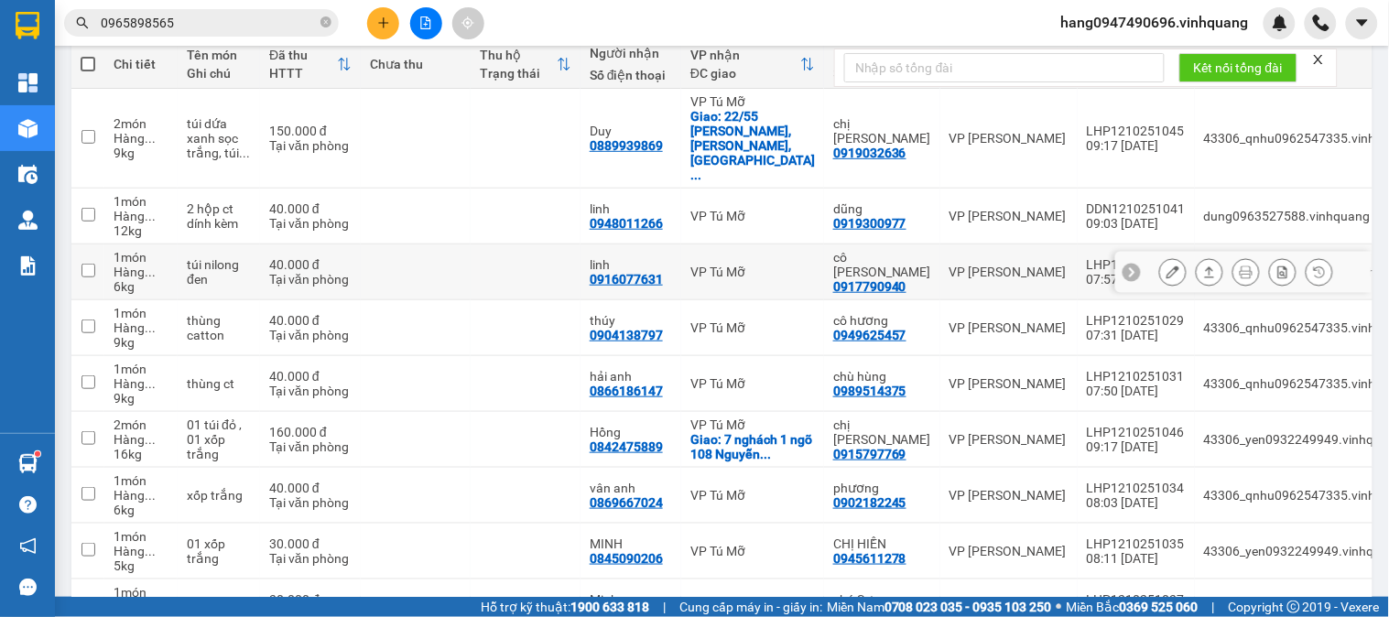
click at [633, 272] on div "0916077631" at bounding box center [626, 279] width 73 height 15
copy div "0916077631"
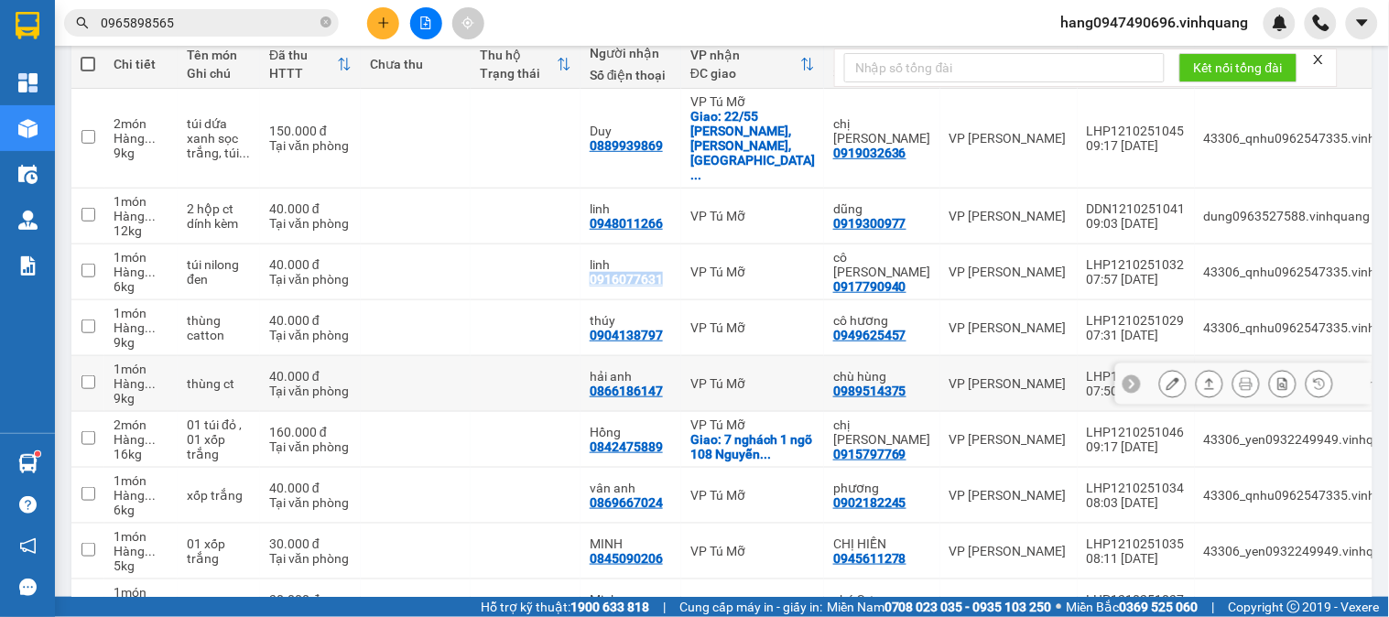
scroll to position [320, 0]
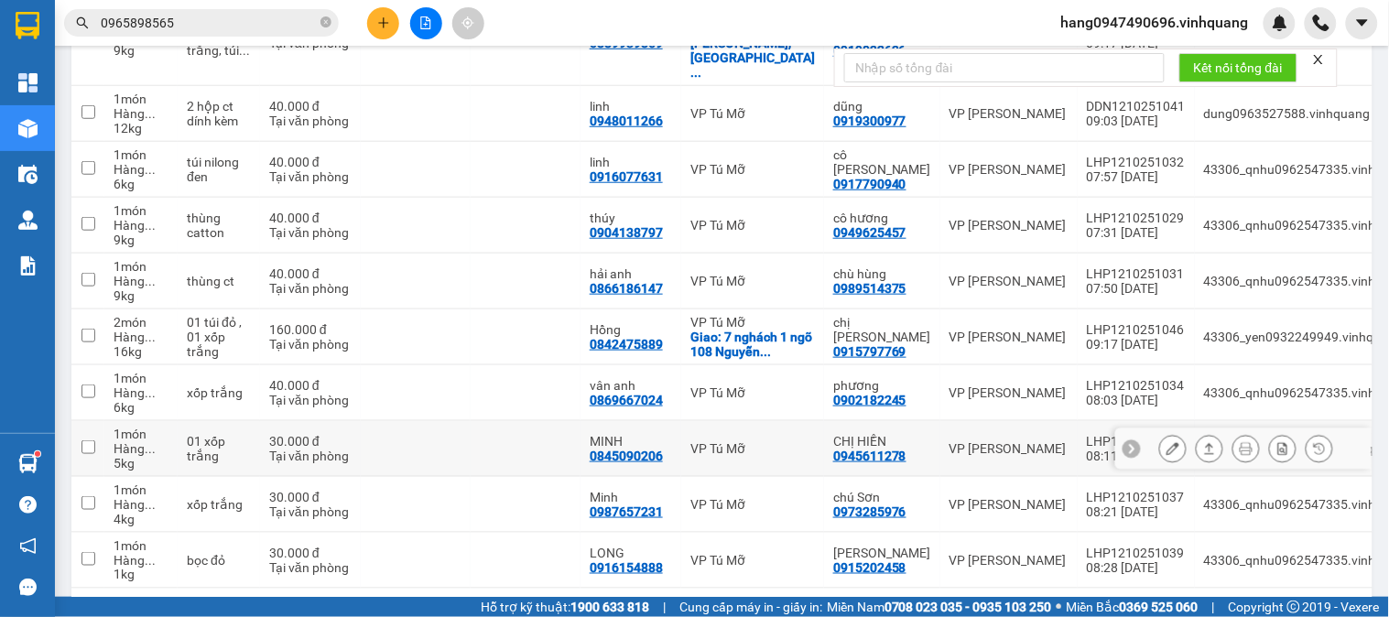
click at [641, 449] on div "0845090206" at bounding box center [626, 456] width 73 height 15
click at [642, 449] on div "0845090206" at bounding box center [626, 456] width 73 height 15
copy div "0845090206"
click at [606, 505] on div "0987657231" at bounding box center [626, 512] width 73 height 15
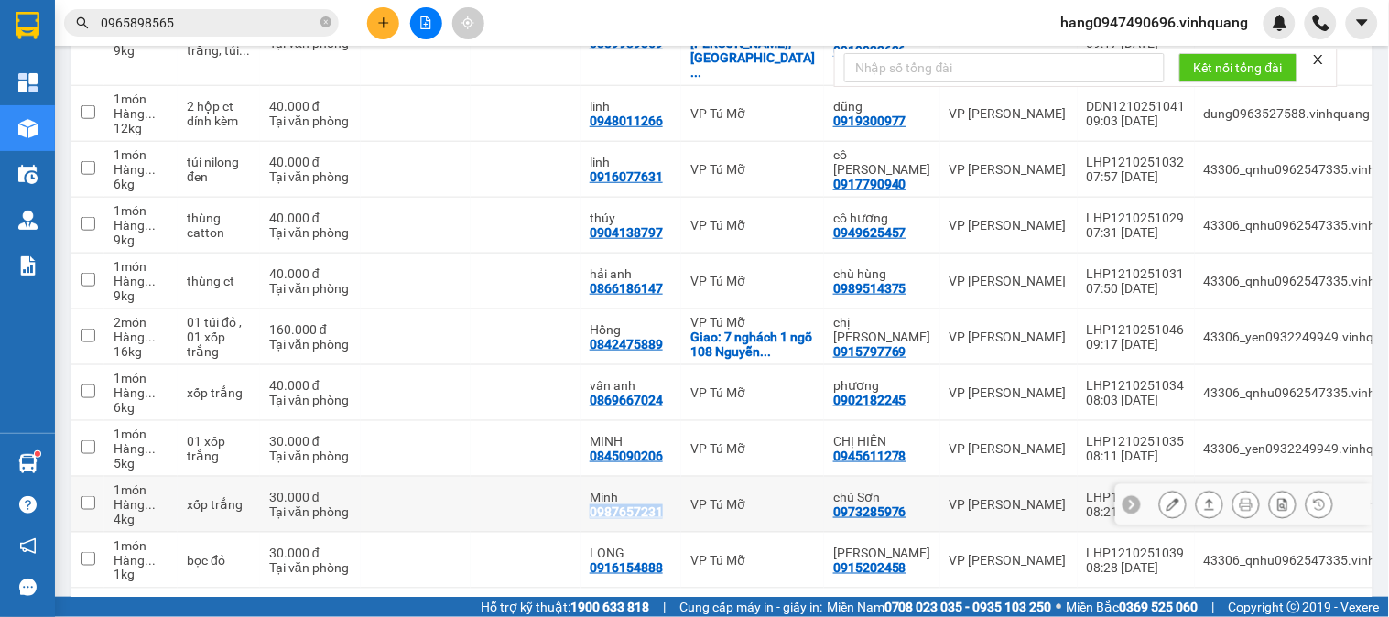
copy div "0987657231"
click at [1159, 604] on button "2" at bounding box center [1172, 617] width 27 height 27
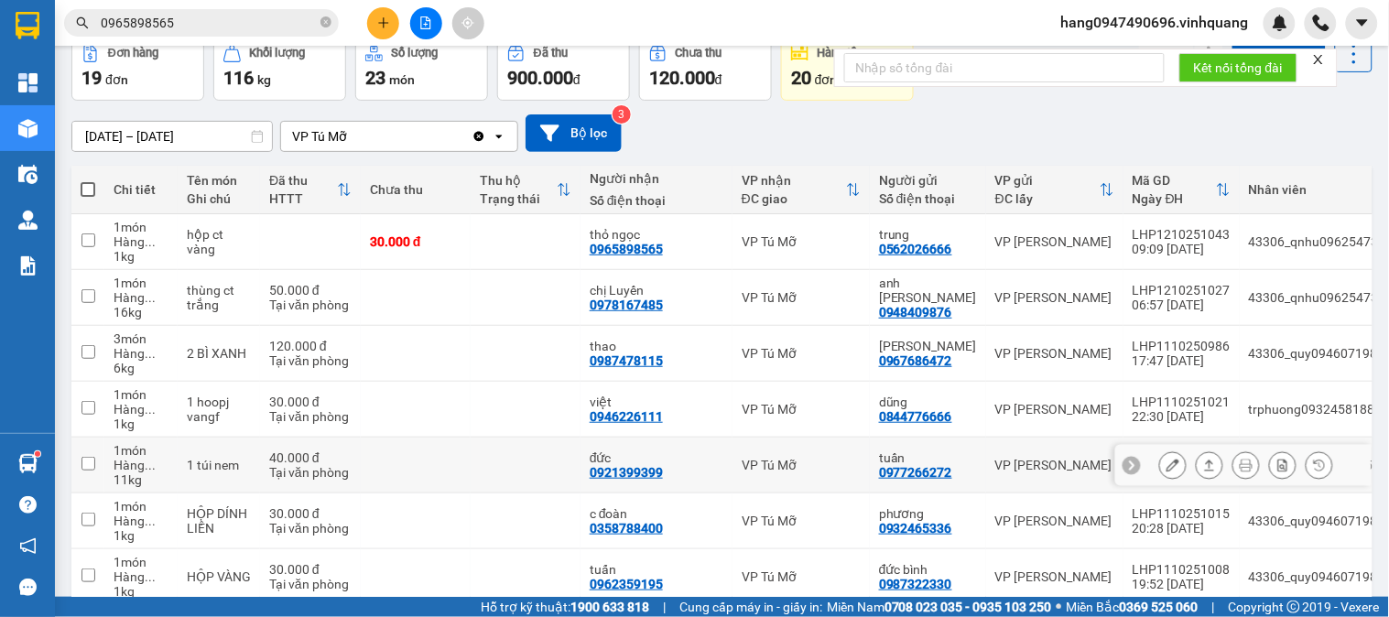
scroll to position [0, 0]
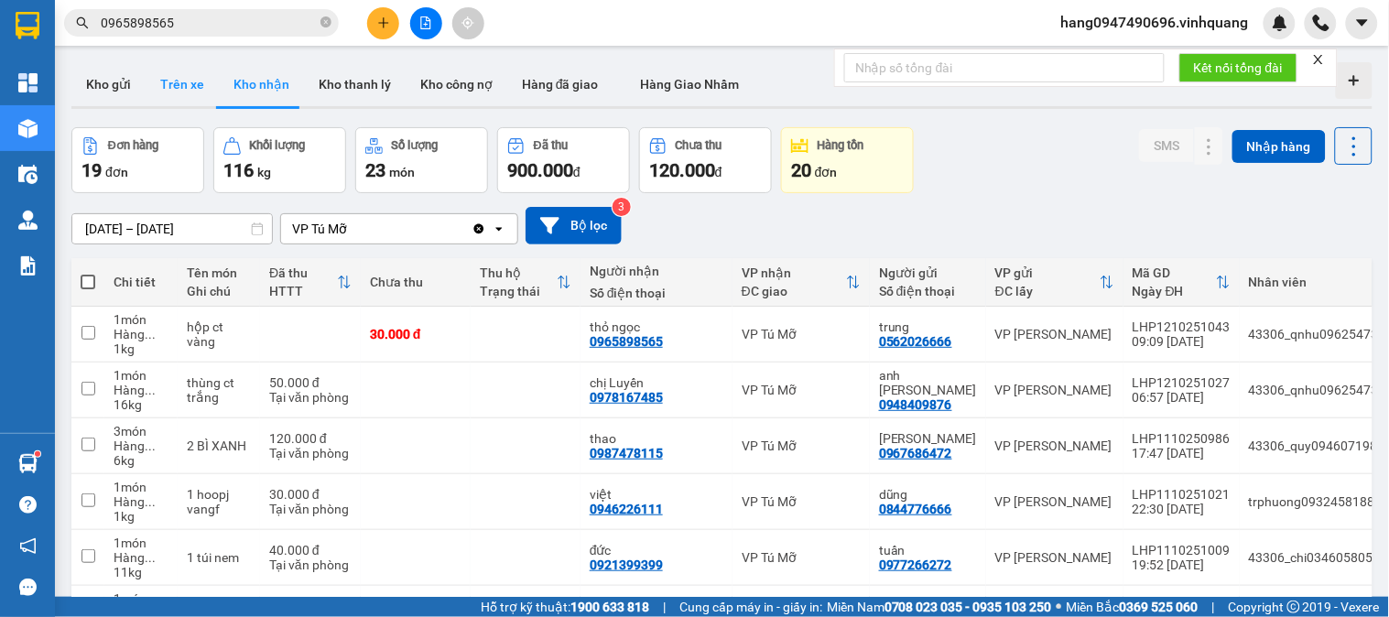
click at [161, 87] on button "Trên xe" at bounding box center [182, 84] width 73 height 44
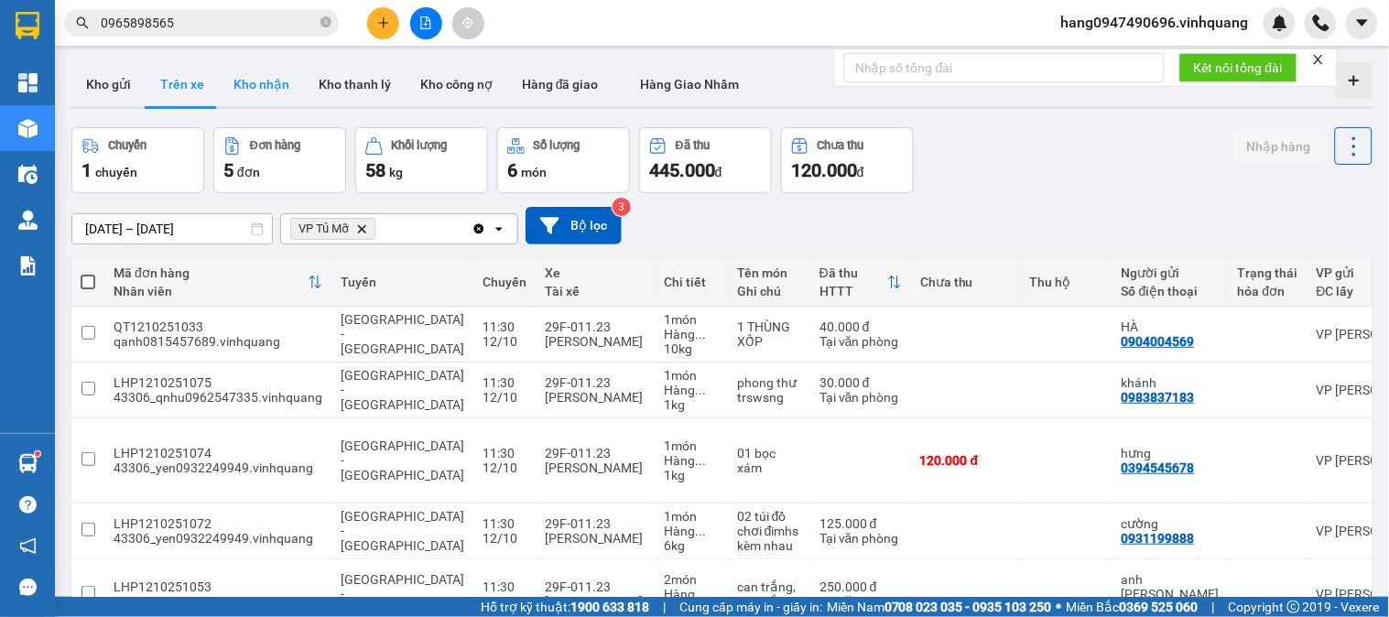
click at [253, 78] on button "Kho nhận" at bounding box center [261, 84] width 85 height 44
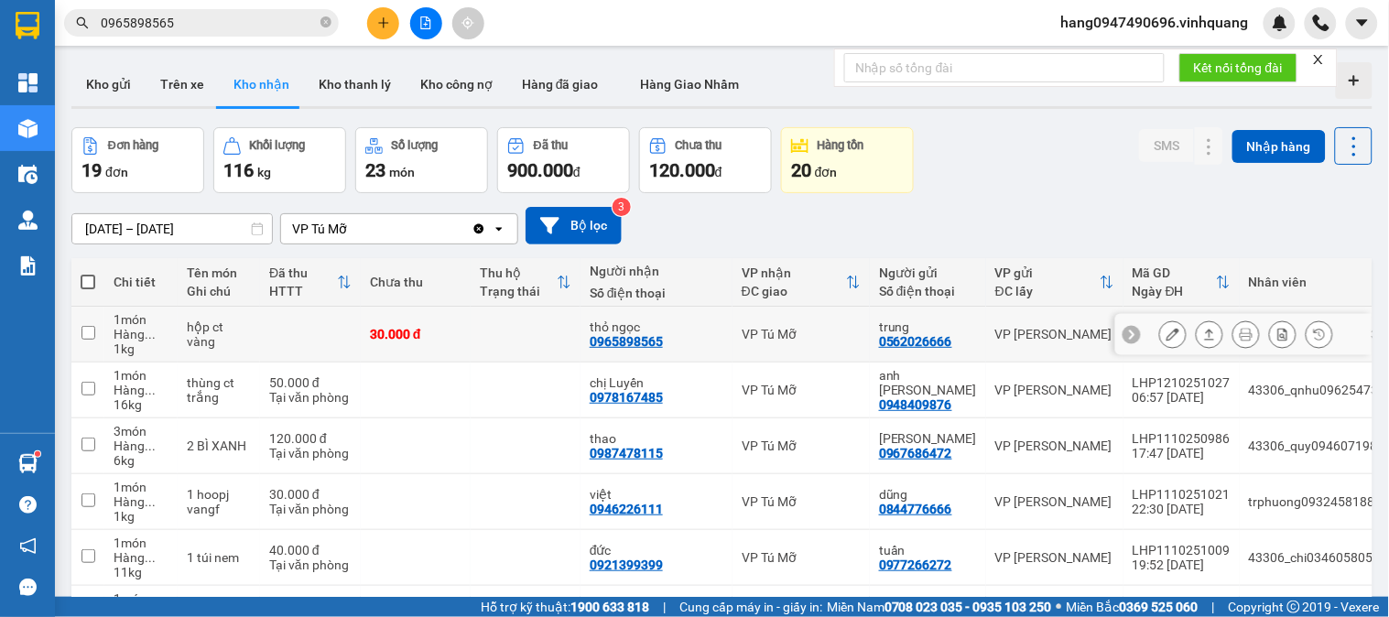
scroll to position [296, 0]
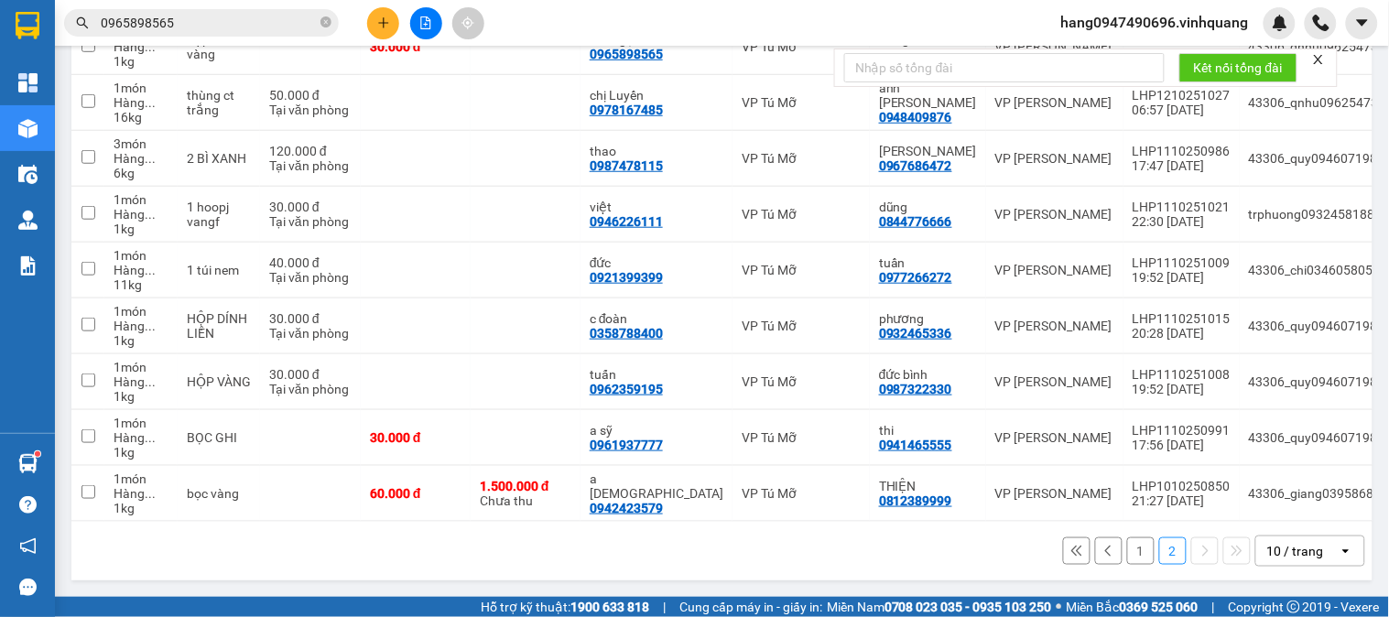
click at [1127, 560] on button "1" at bounding box center [1140, 550] width 27 height 27
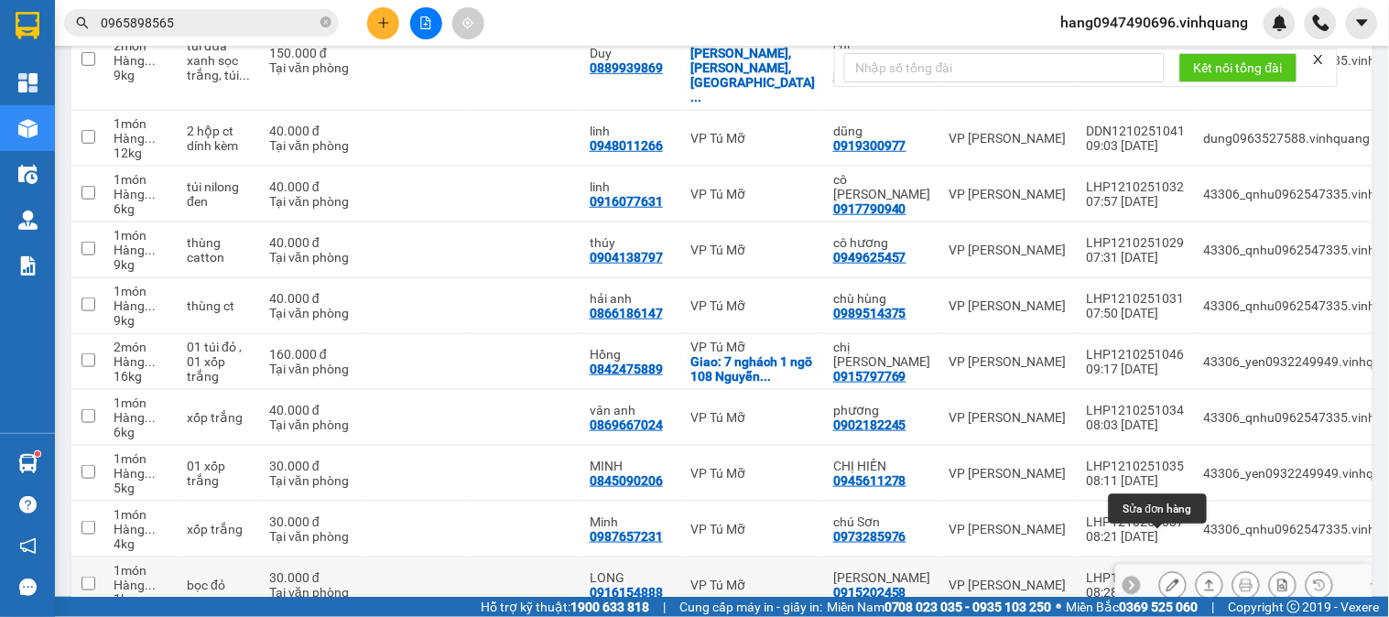
click at [1167, 579] on icon at bounding box center [1173, 585] width 13 height 13
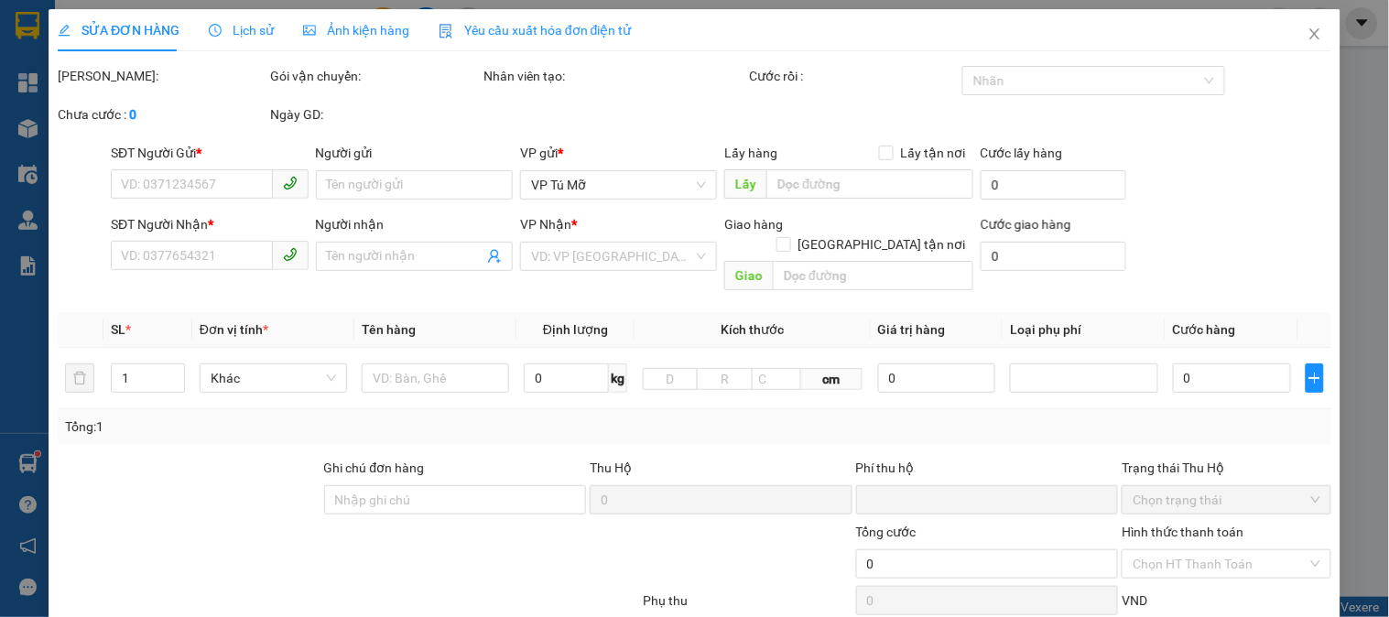
type input "0915202458"
type input "chu Thành"
type input "0916154888"
type input "LONG"
type input "0"
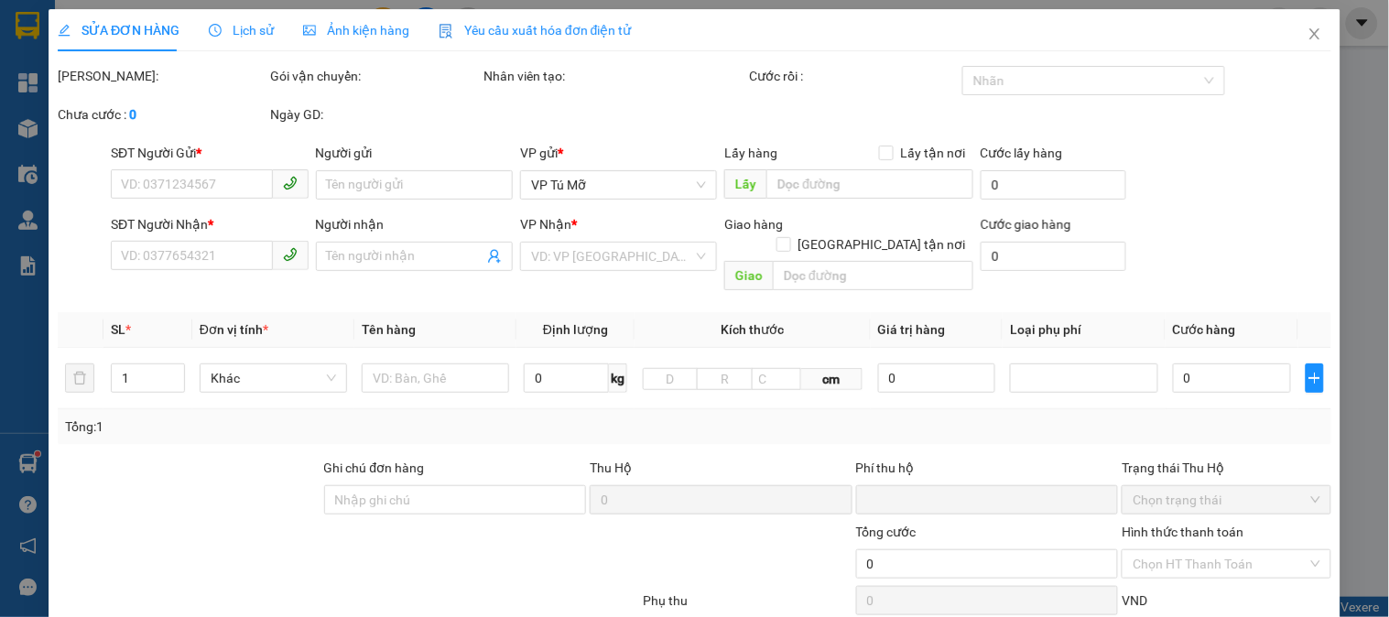
type input "30.000"
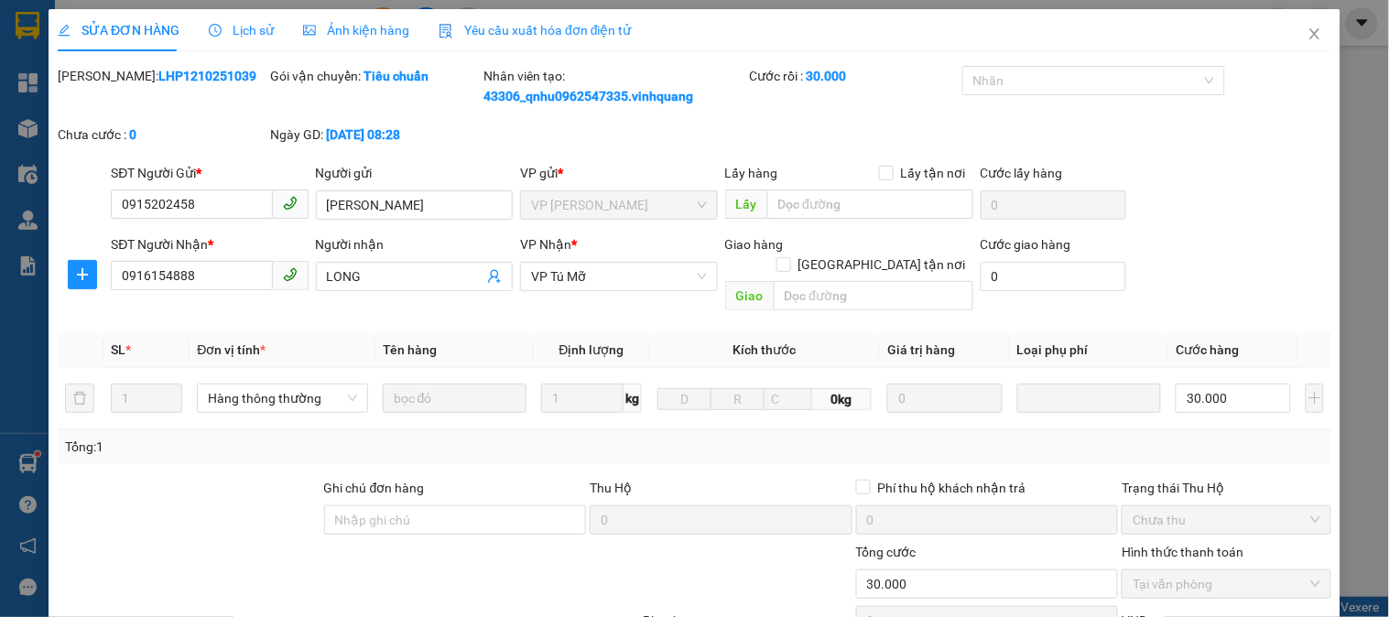
click at [242, 31] on span "Lịch sử" at bounding box center [241, 30] width 65 height 15
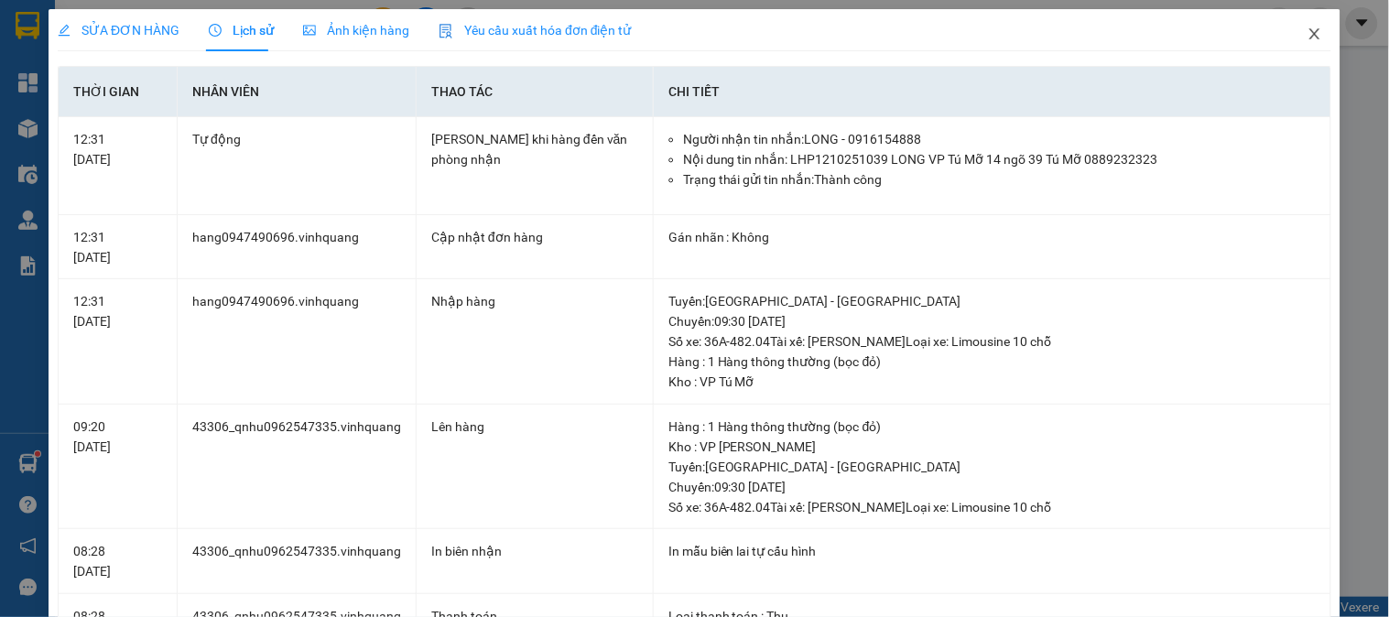
click at [1308, 28] on icon "close" at bounding box center [1315, 34] width 15 height 15
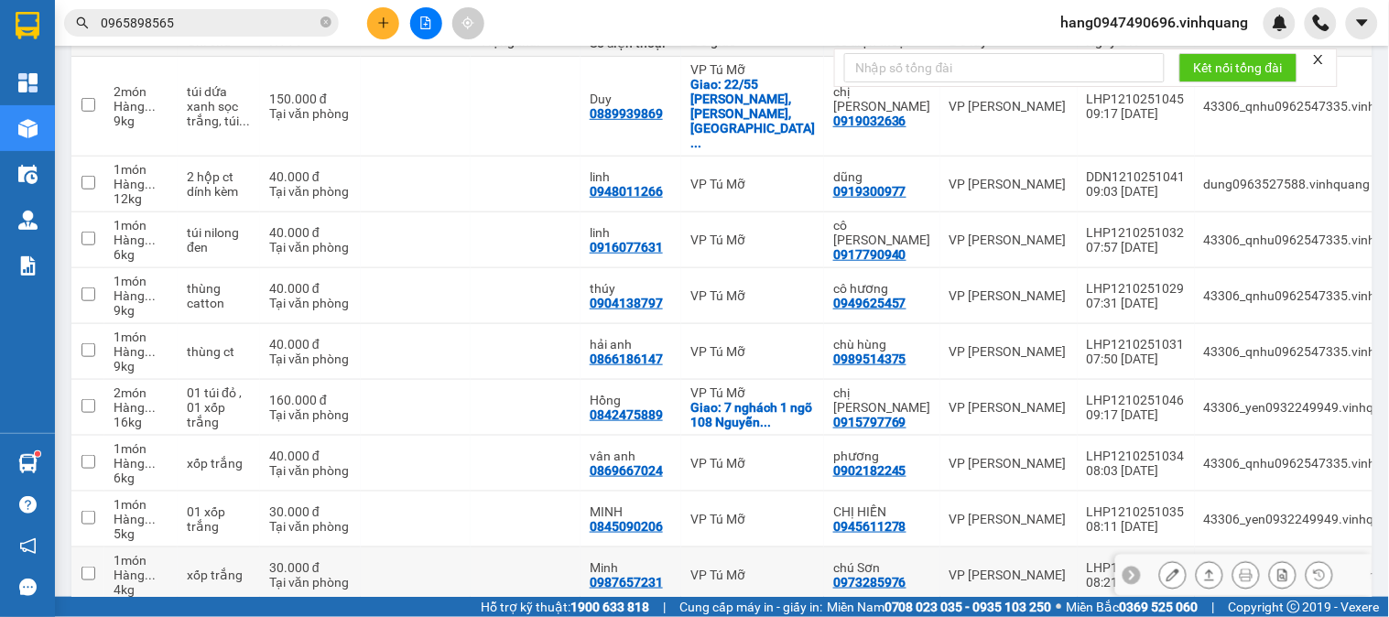
scroll to position [352, 0]
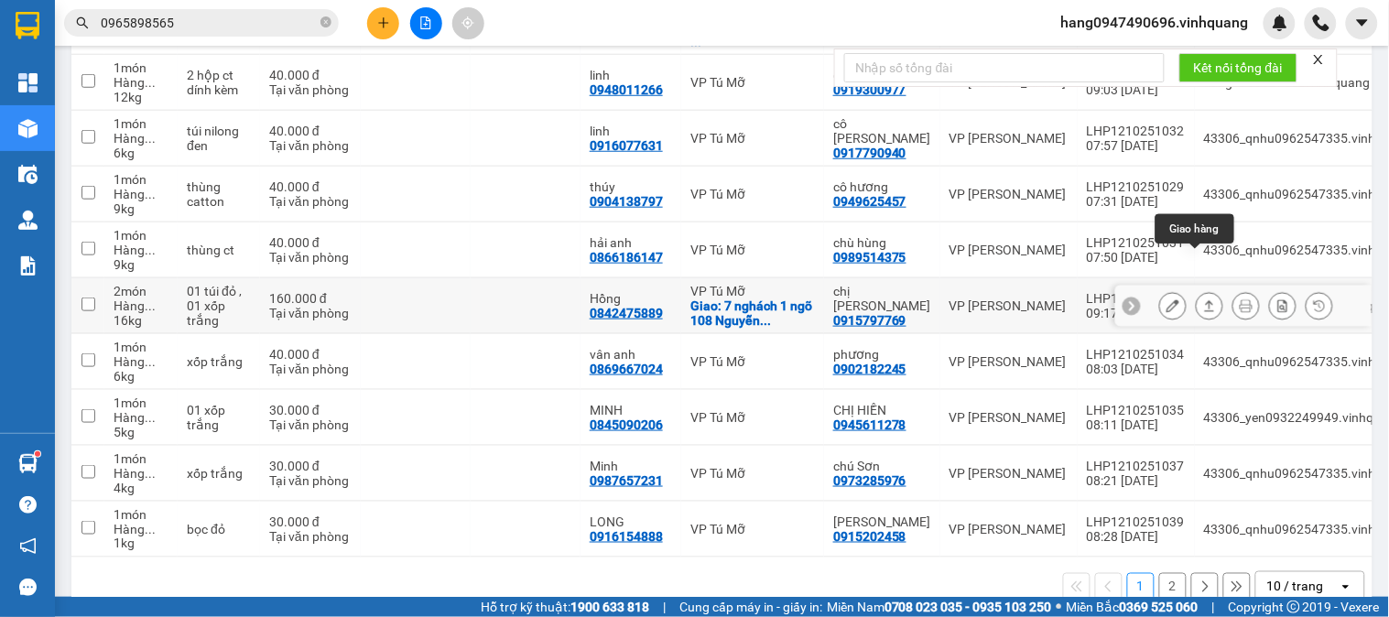
click at [1197, 290] on button at bounding box center [1210, 306] width 26 height 32
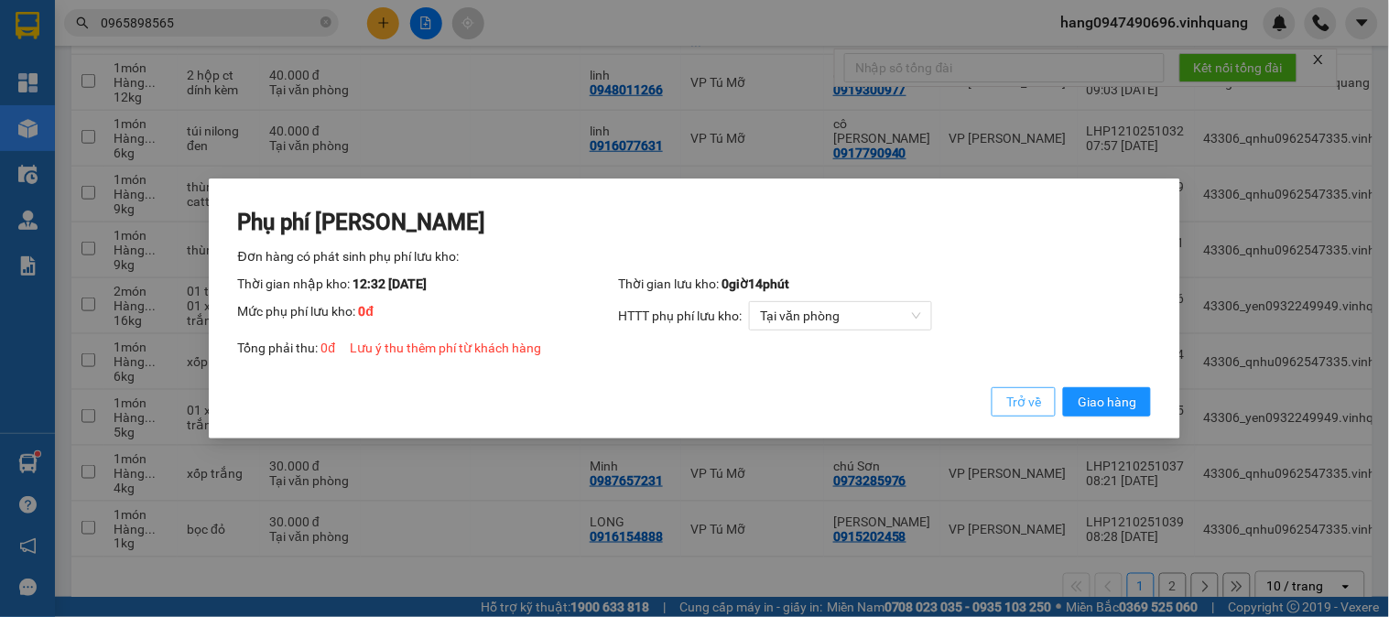
click at [1035, 394] on span "Trở về" at bounding box center [1023, 402] width 35 height 20
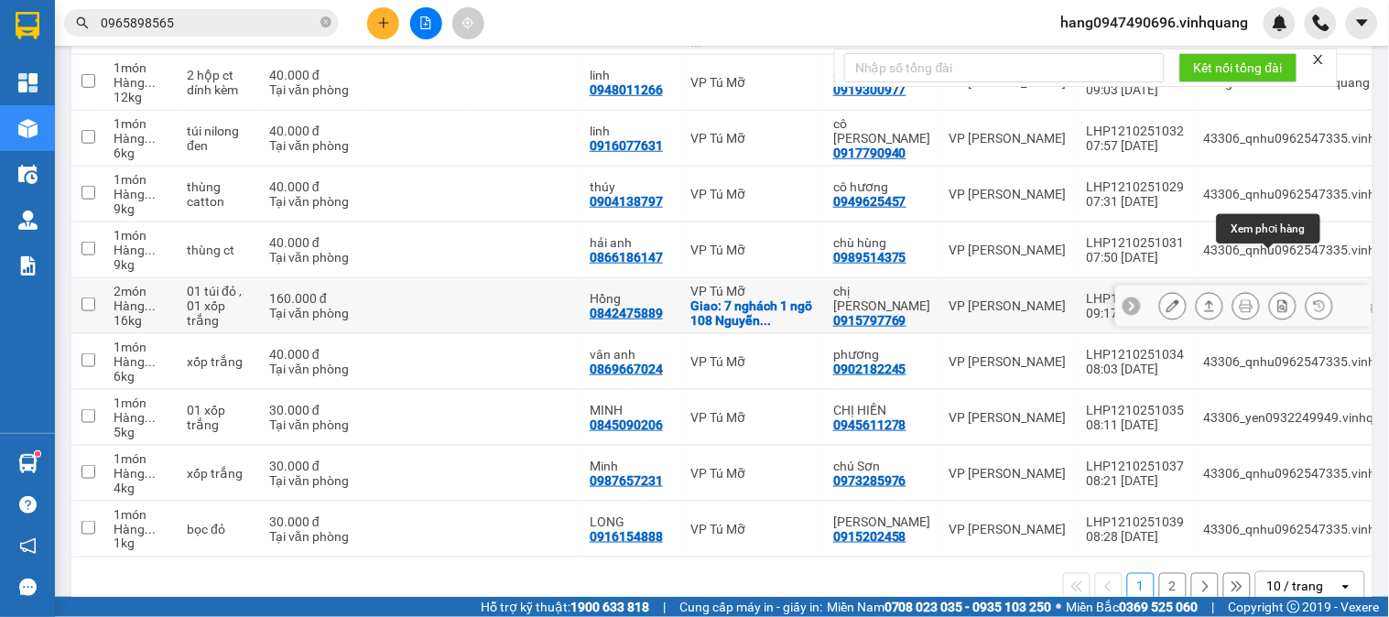
click at [1278, 299] on icon at bounding box center [1283, 305] width 10 height 13
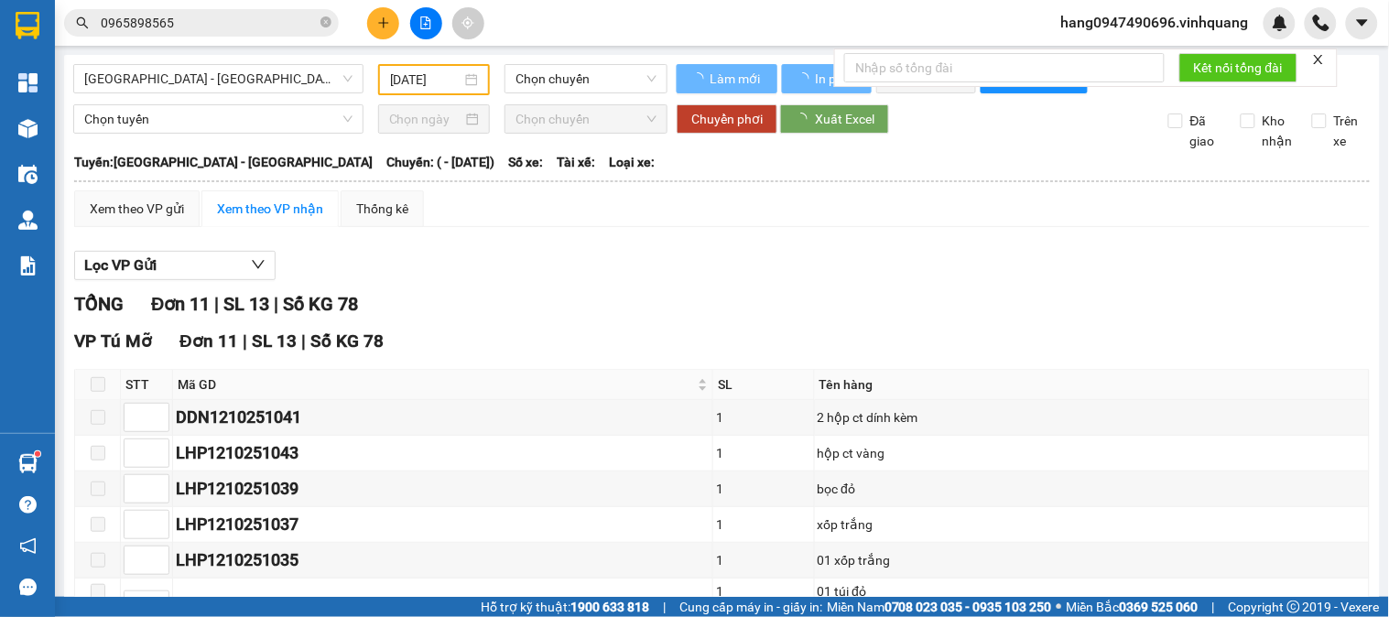
type input "[DATE]"
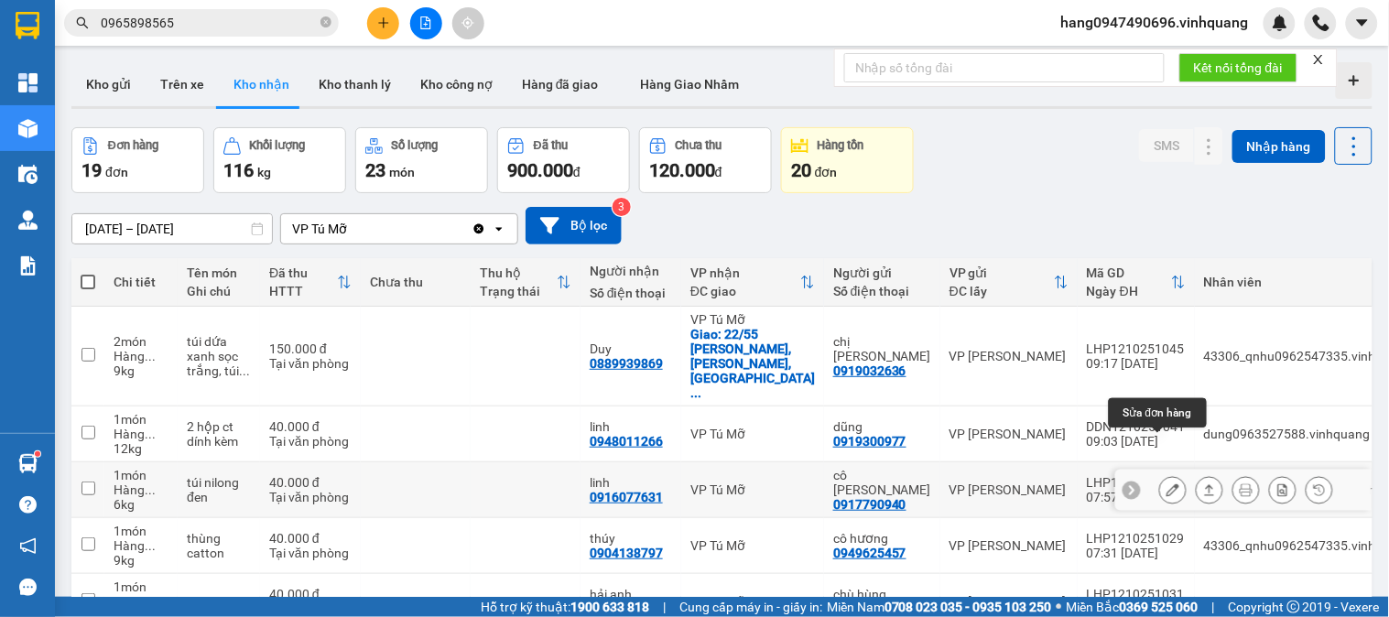
click at [1166, 474] on button at bounding box center [1173, 490] width 26 height 32
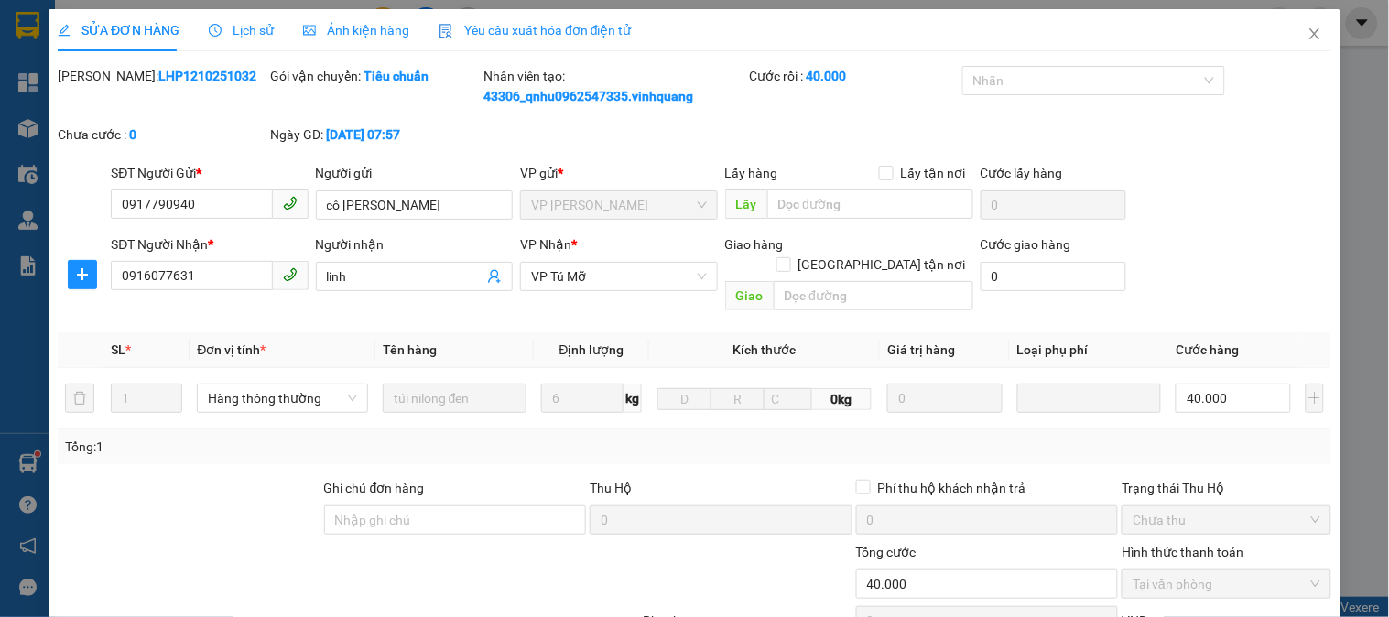
type input "0917790940"
type input "cô chung"
type input "0916077631"
type input "linh"
type input "0"
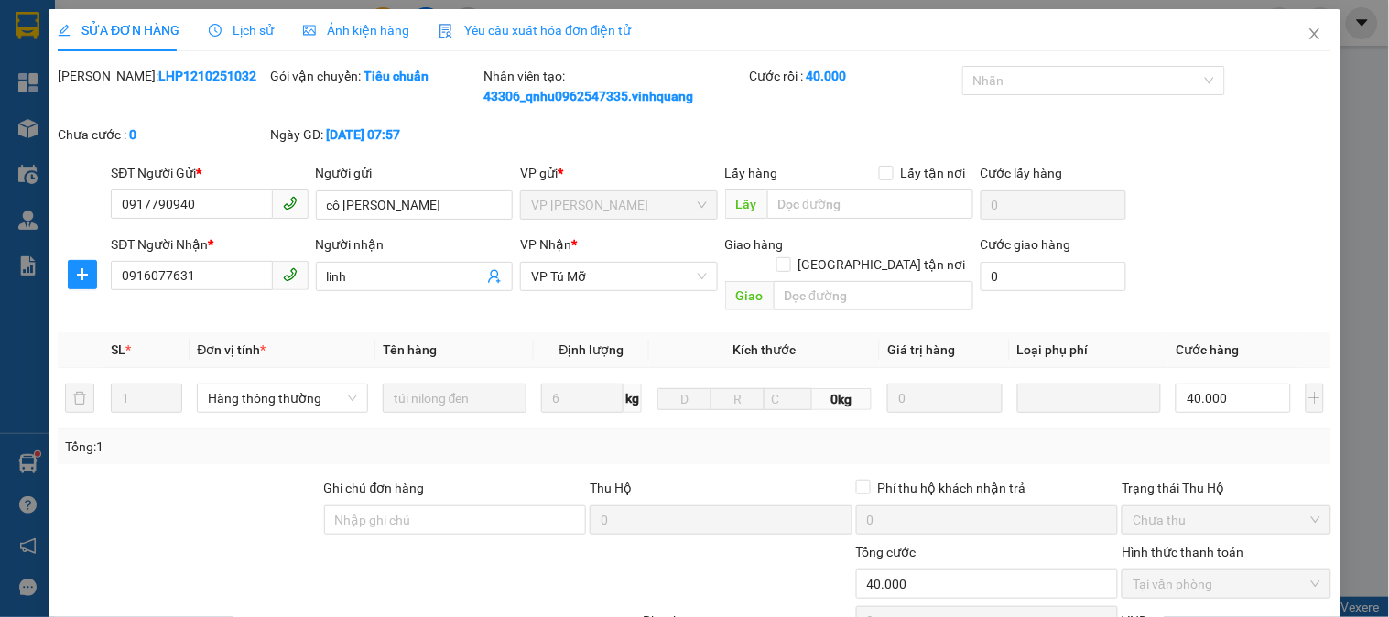
type input "40.000"
click at [211, 30] on icon "clock-circle" at bounding box center [215, 30] width 13 height 13
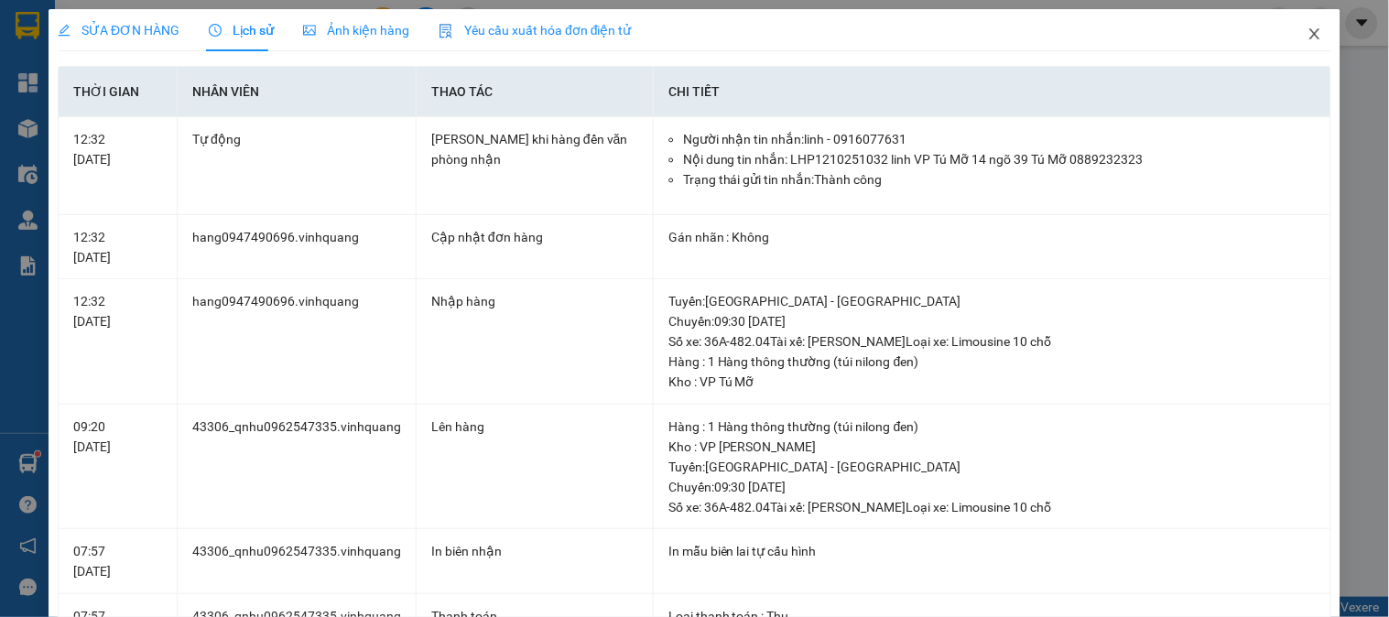
click at [1308, 30] on icon "close" at bounding box center [1315, 34] width 15 height 15
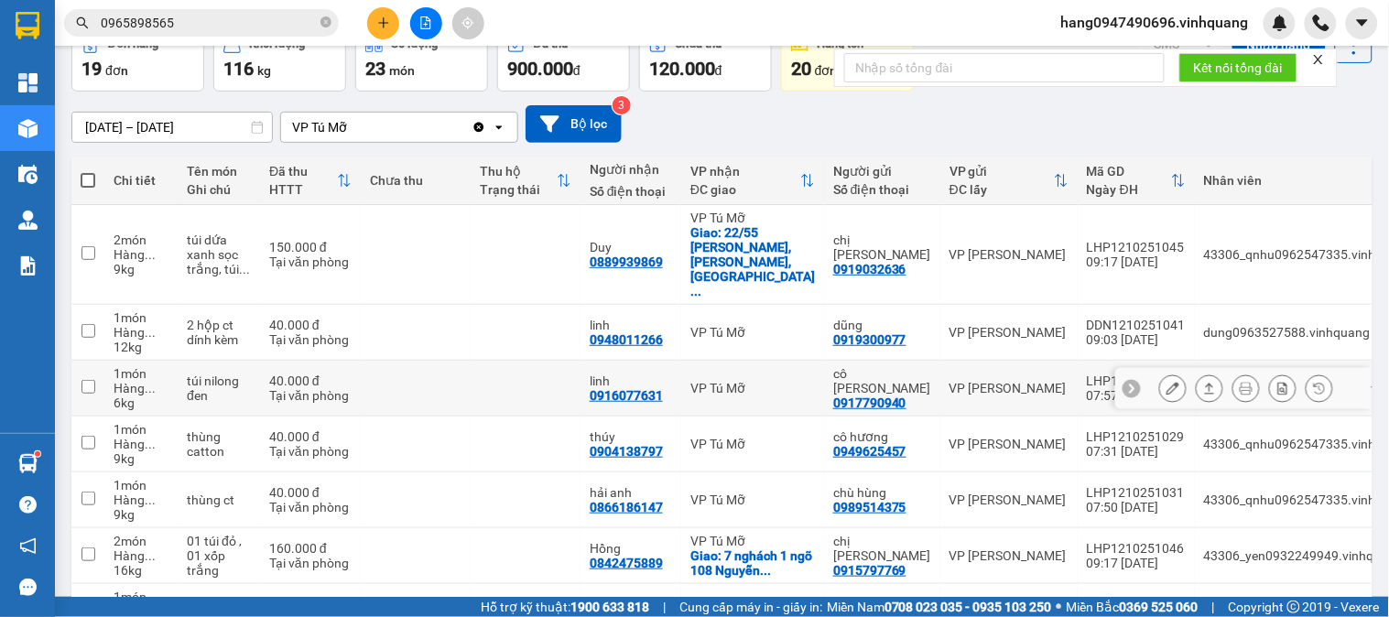
scroll to position [203, 0]
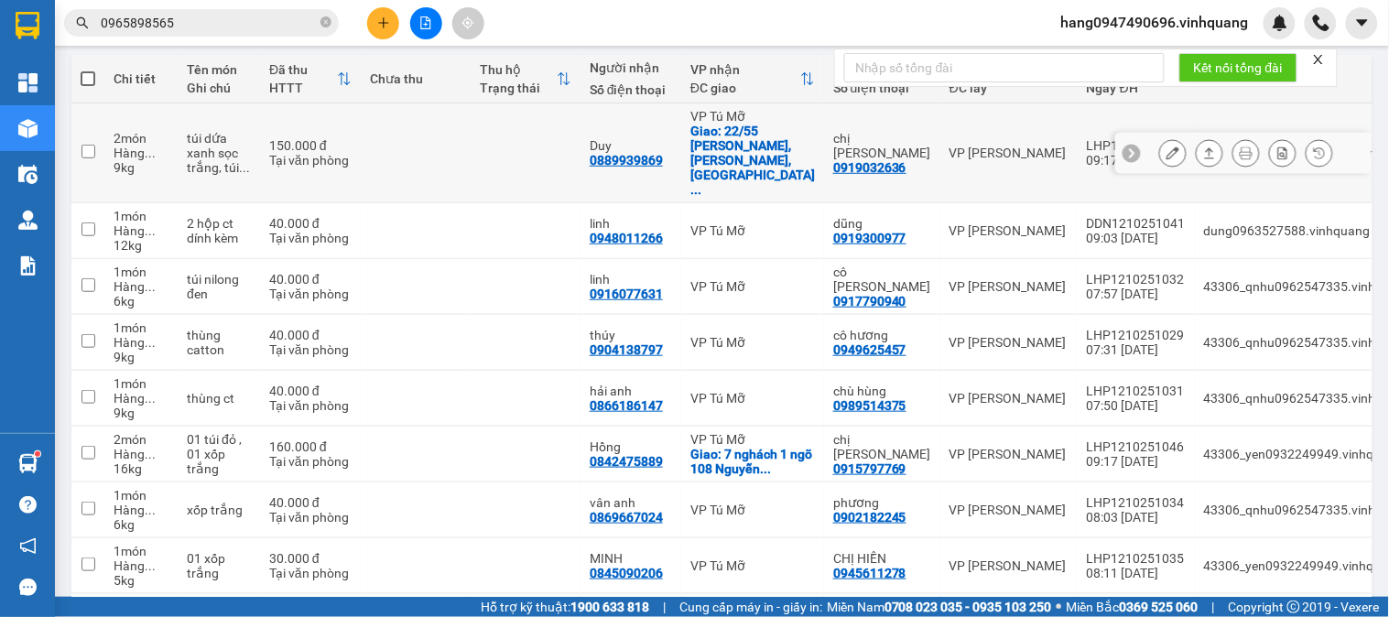
click at [1167, 137] on button at bounding box center [1173, 153] width 26 height 32
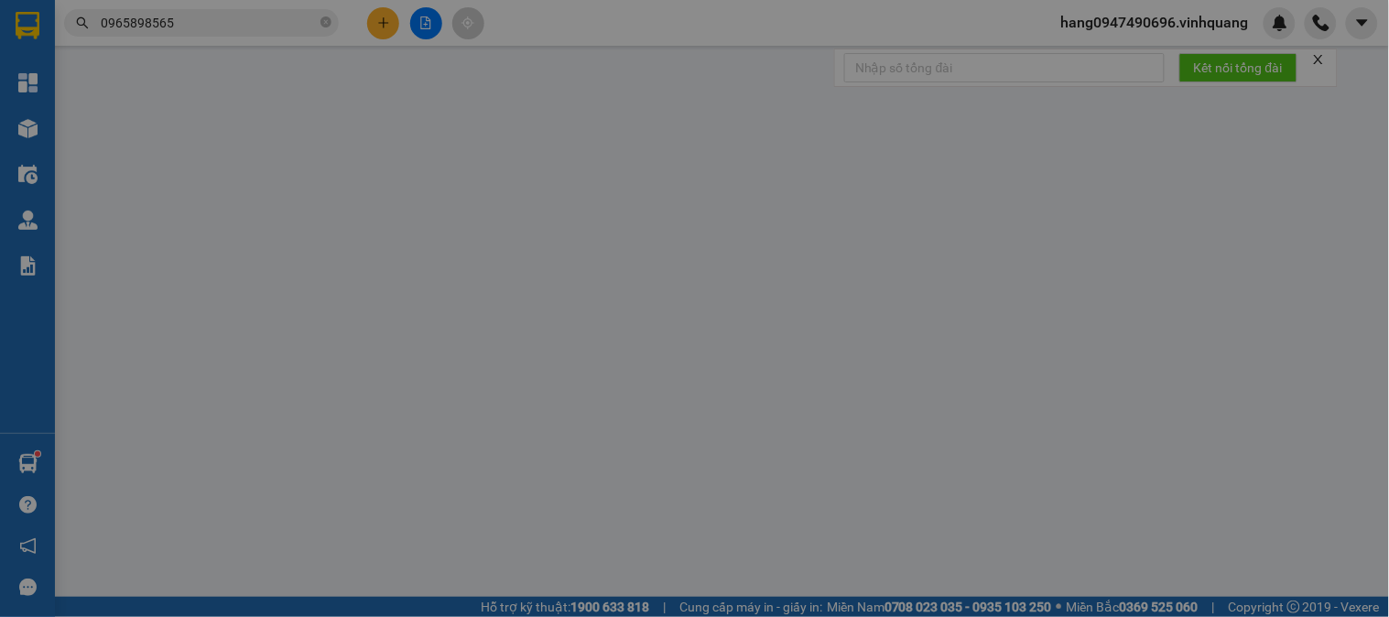
type input "0919032636"
type input "chị Thuỷ"
type input "0889939869"
type input "Duy"
checkbox input "true"
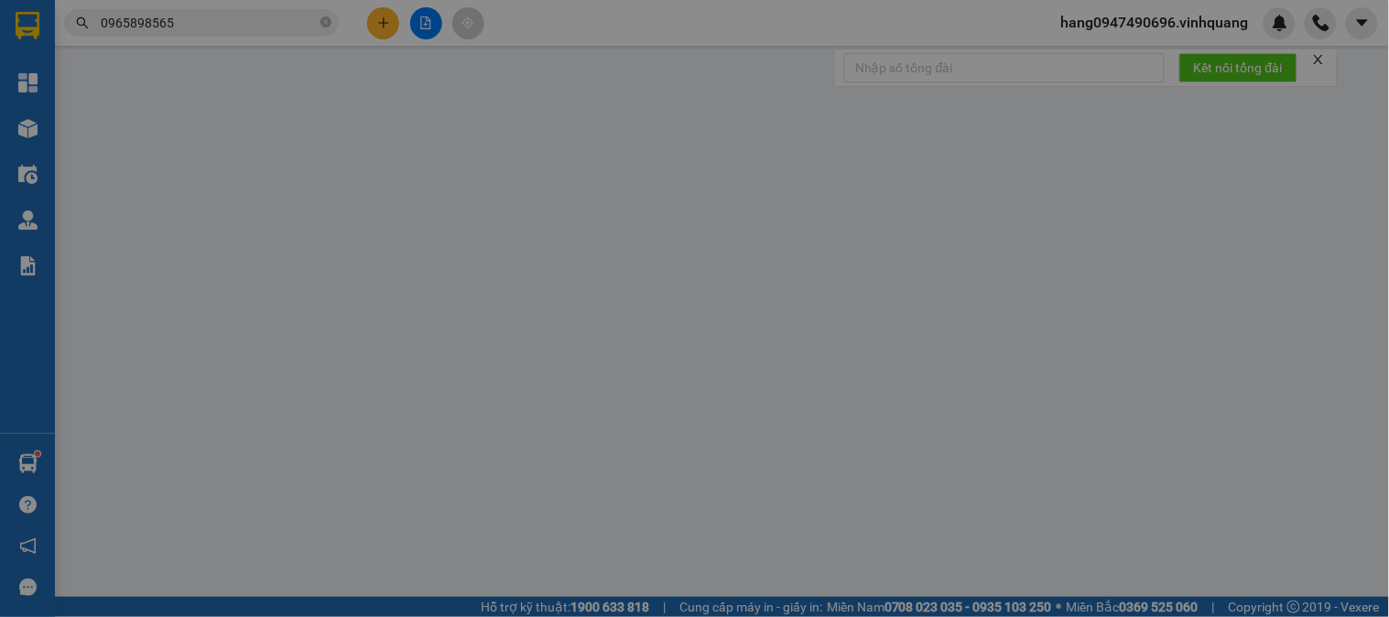
type input "22/55 trần phú, văn quán, hà đông"
type input "0"
type input "150.000"
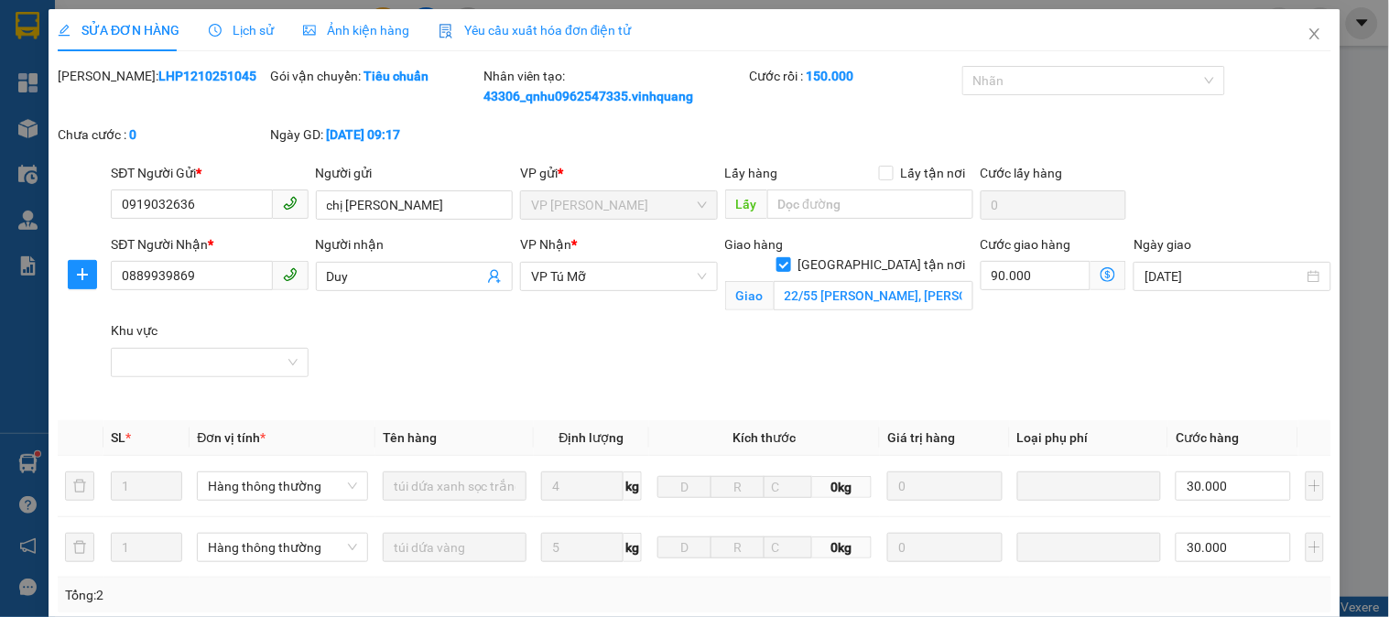
click at [233, 30] on span "Lịch sử" at bounding box center [241, 30] width 65 height 15
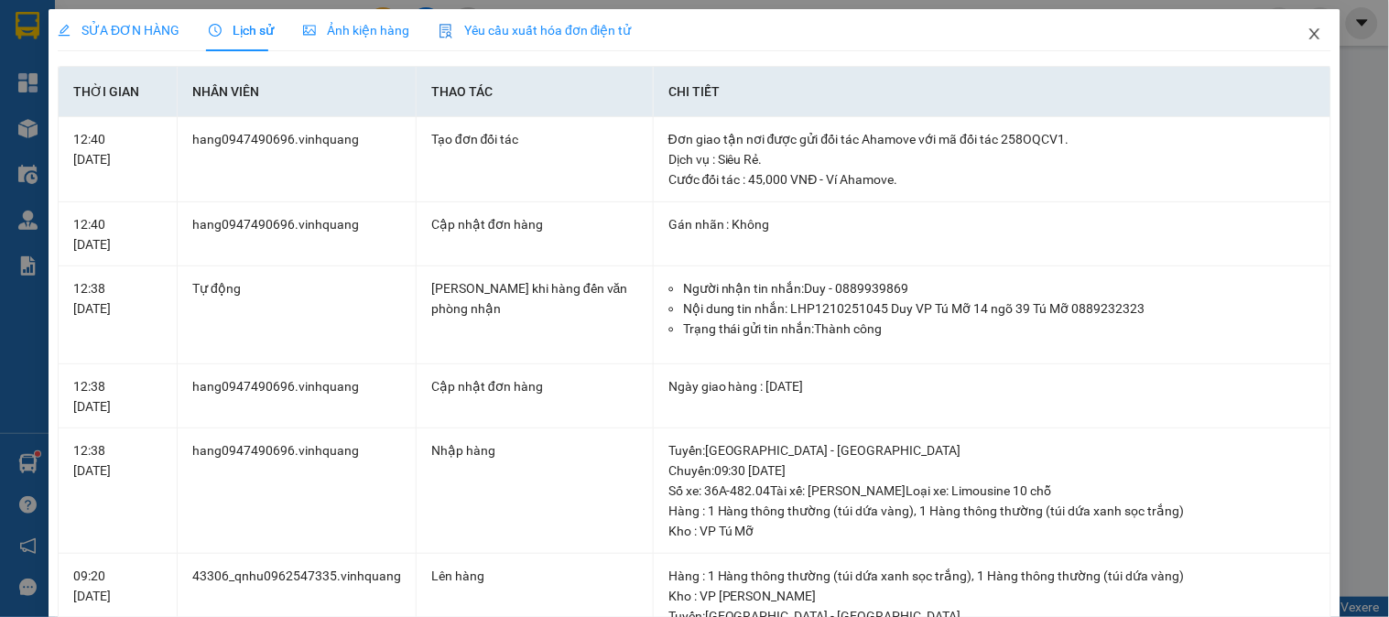
click at [1302, 44] on span "Close" at bounding box center [1314, 34] width 51 height 51
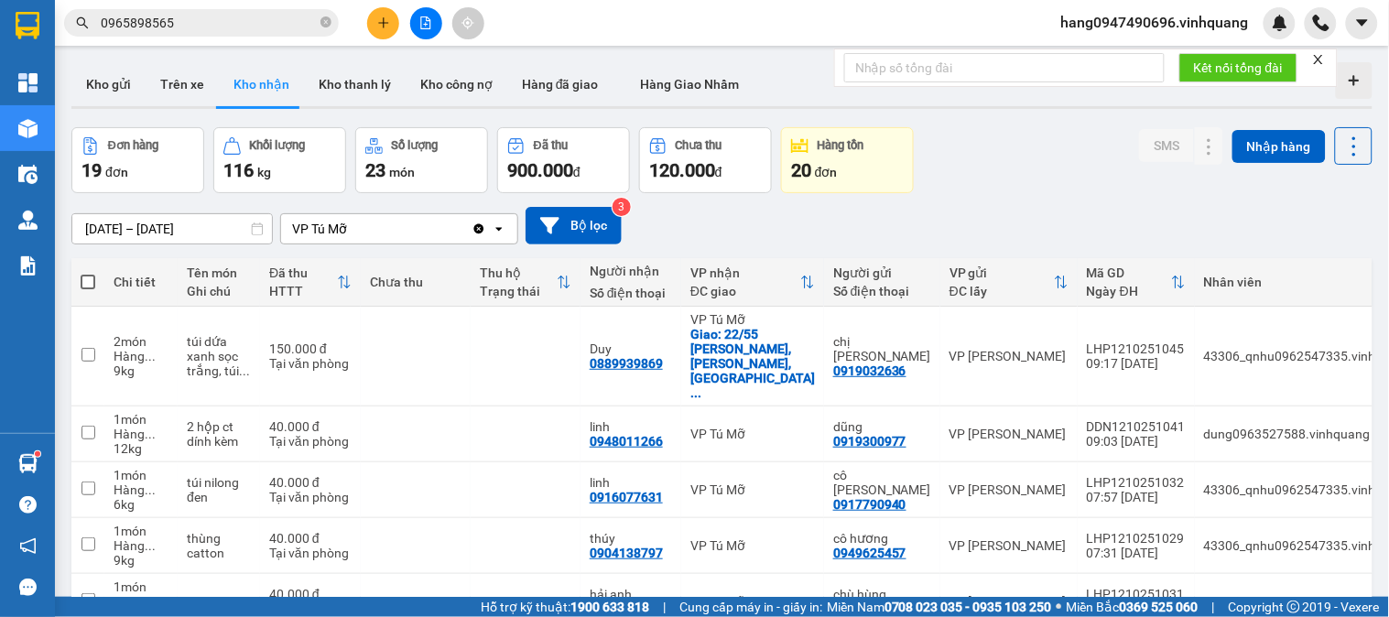
scroll to position [203, 0]
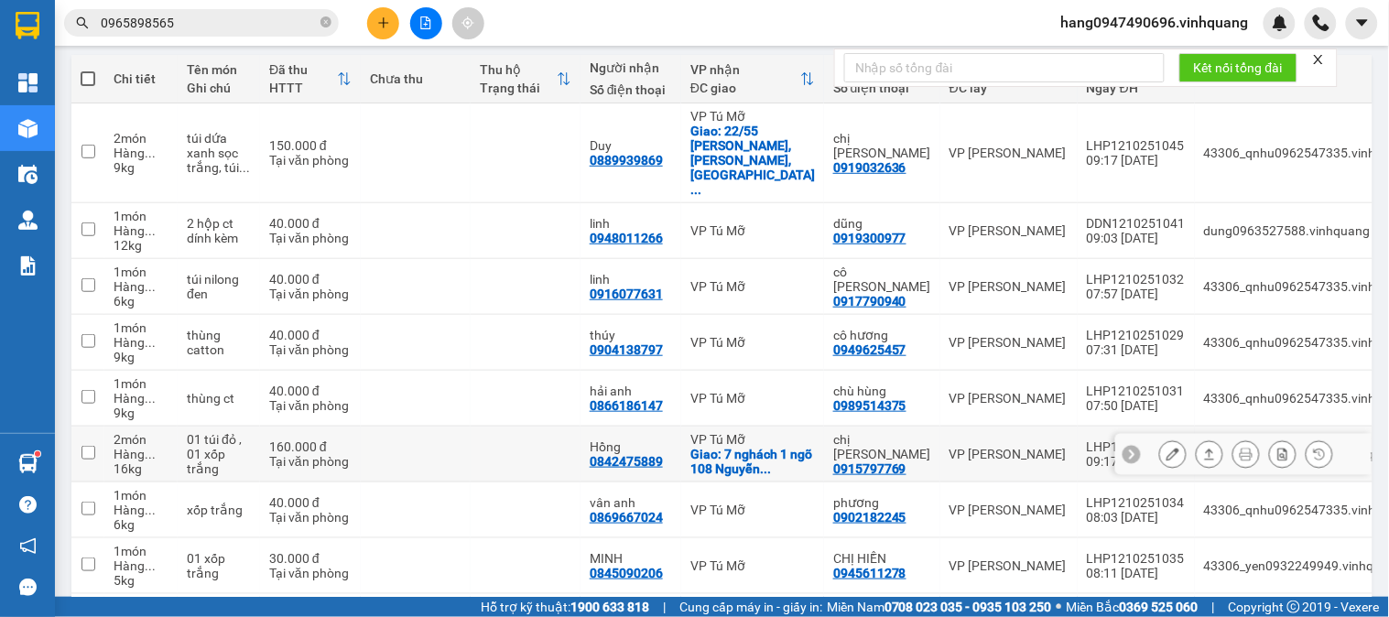
click at [675, 427] on td "Hồng 0842475889" at bounding box center [631, 455] width 101 height 56
checkbox input "true"
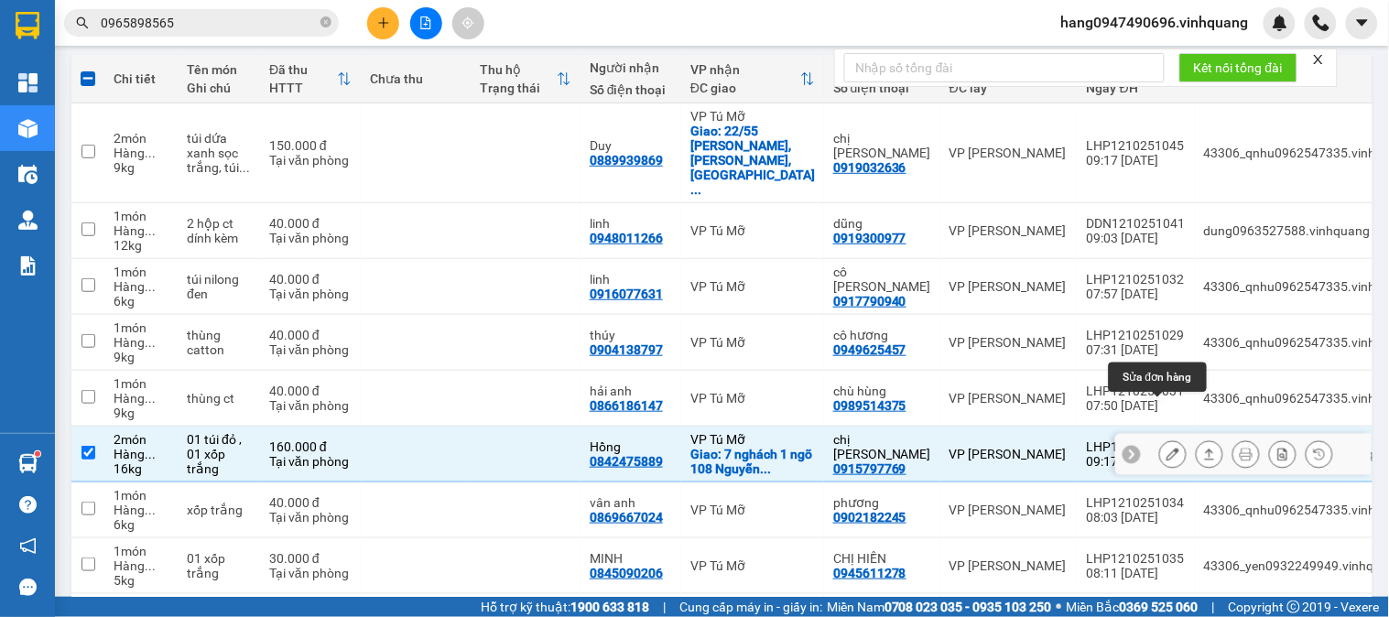
click at [1167, 448] on icon at bounding box center [1173, 454] width 13 height 13
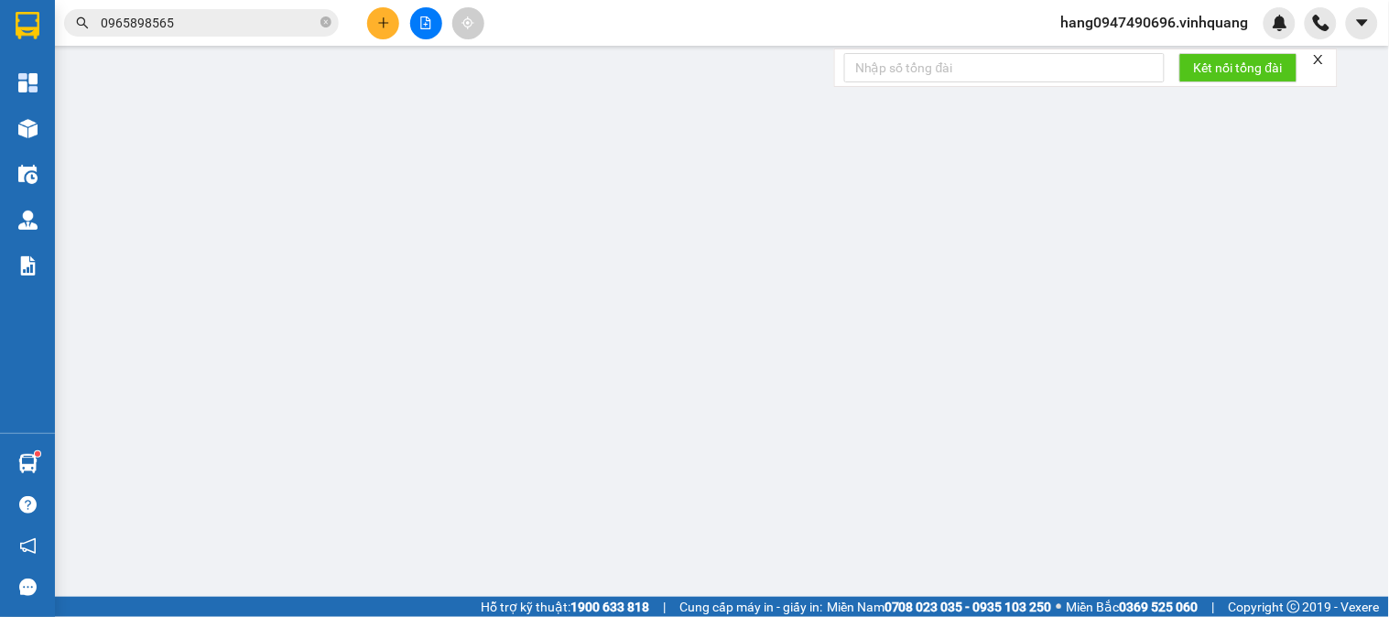
type input "0915797769"
type input "chị hà"
type input "0842475889"
type input "Hồng"
checkbox input "true"
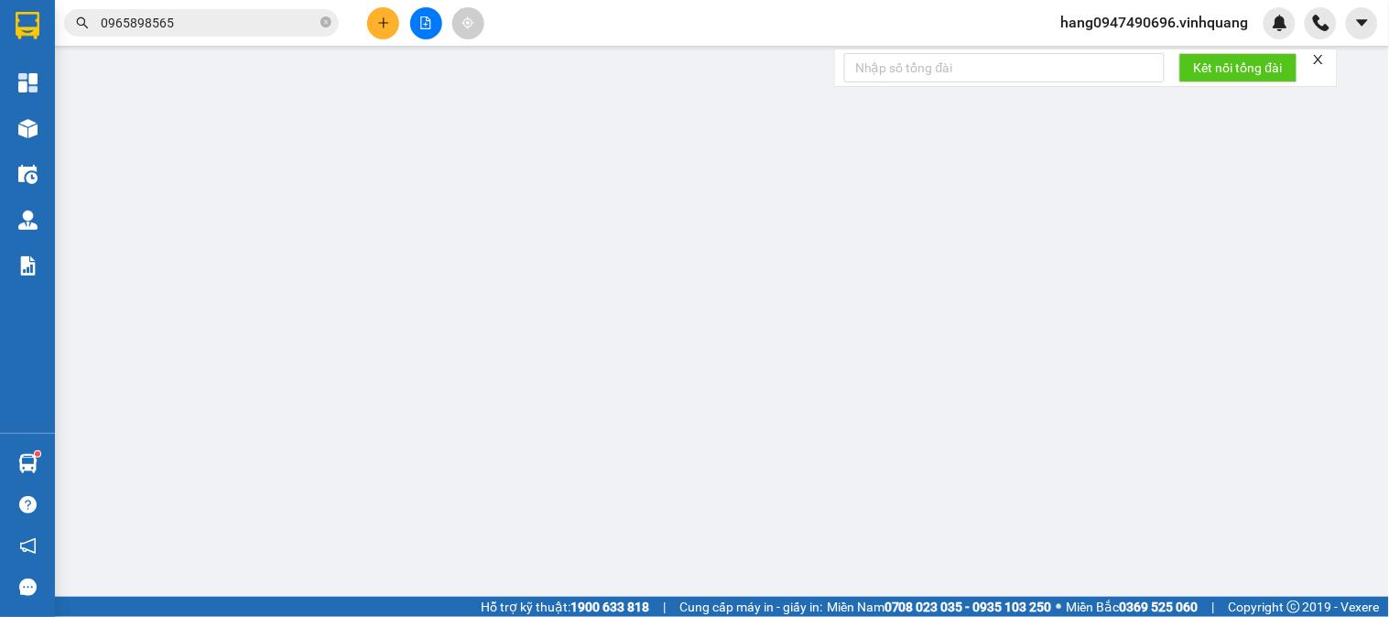
type input "7 nghách 1 ngõ 108 Nguyễn Lân Thanh Xuân . hn"
type input "0"
type input "160.000"
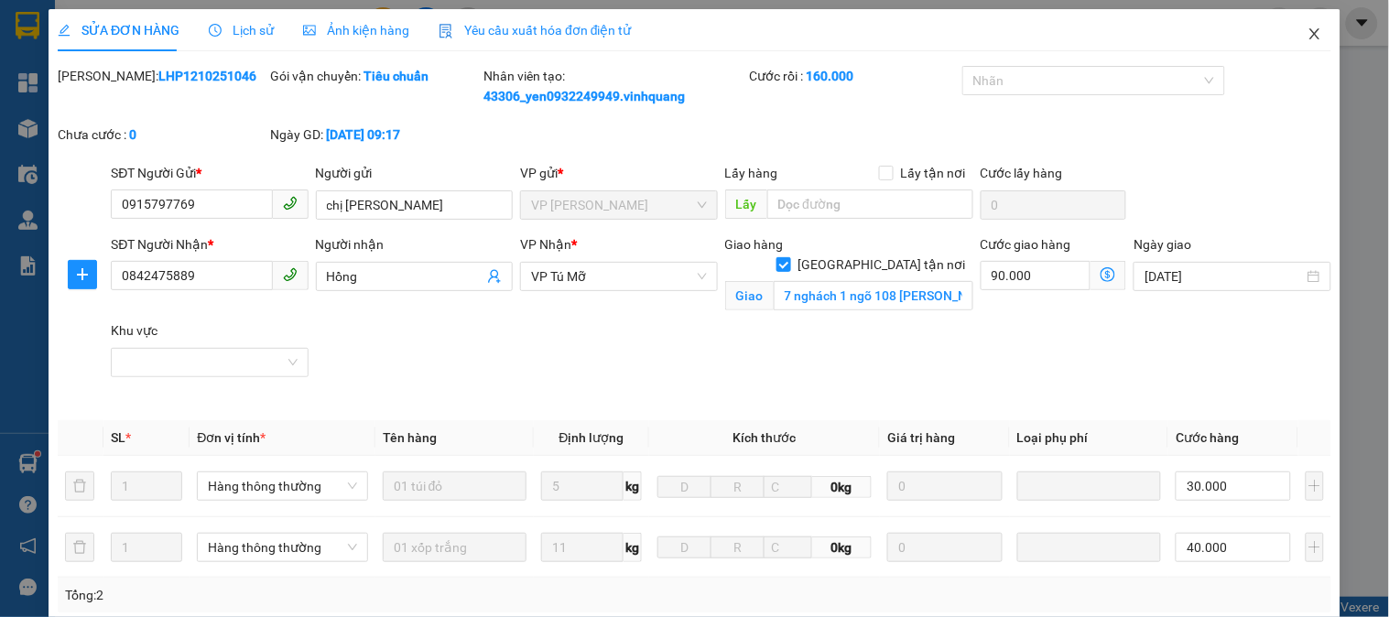
click at [1308, 28] on icon "close" at bounding box center [1315, 34] width 15 height 15
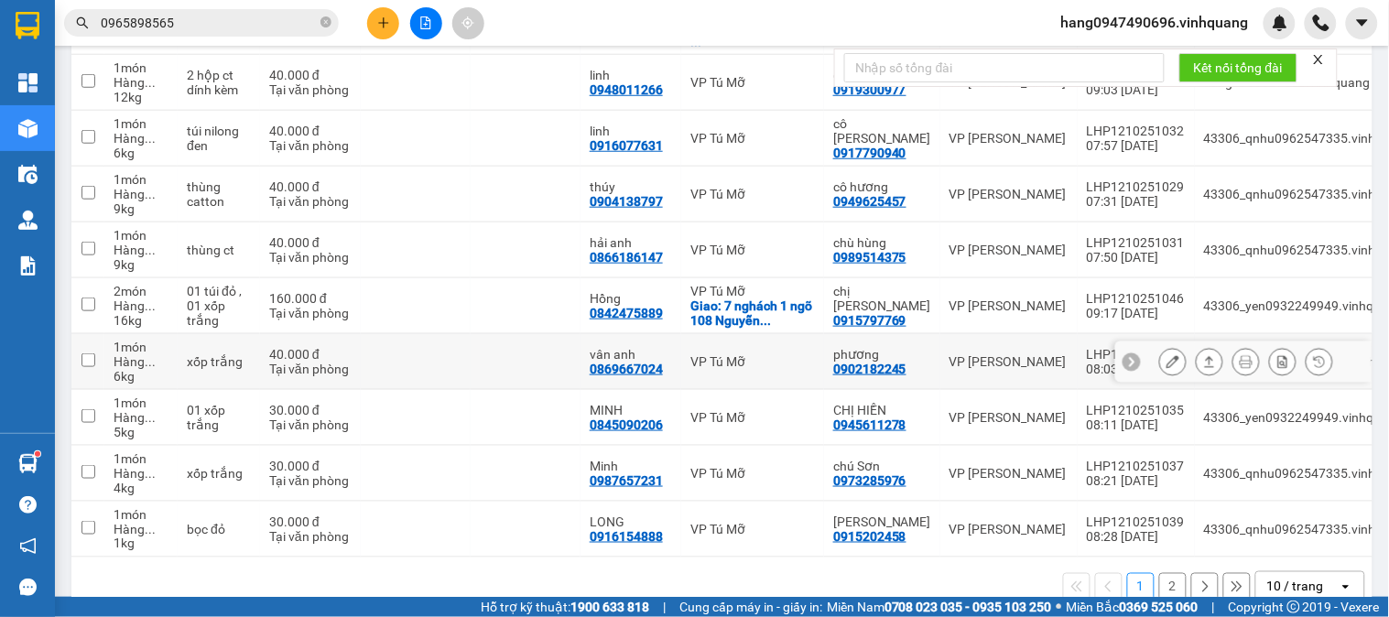
scroll to position [250, 0]
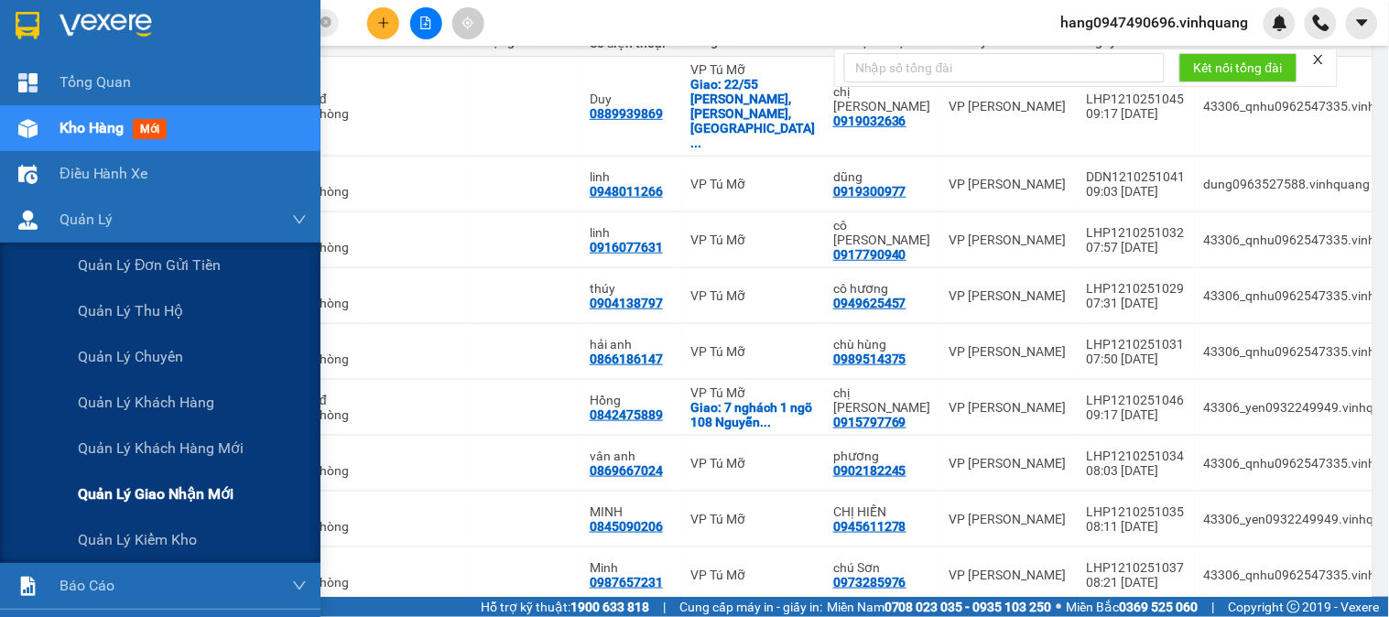
click at [179, 493] on span "Quản lý giao nhận mới" at bounding box center [156, 494] width 156 height 23
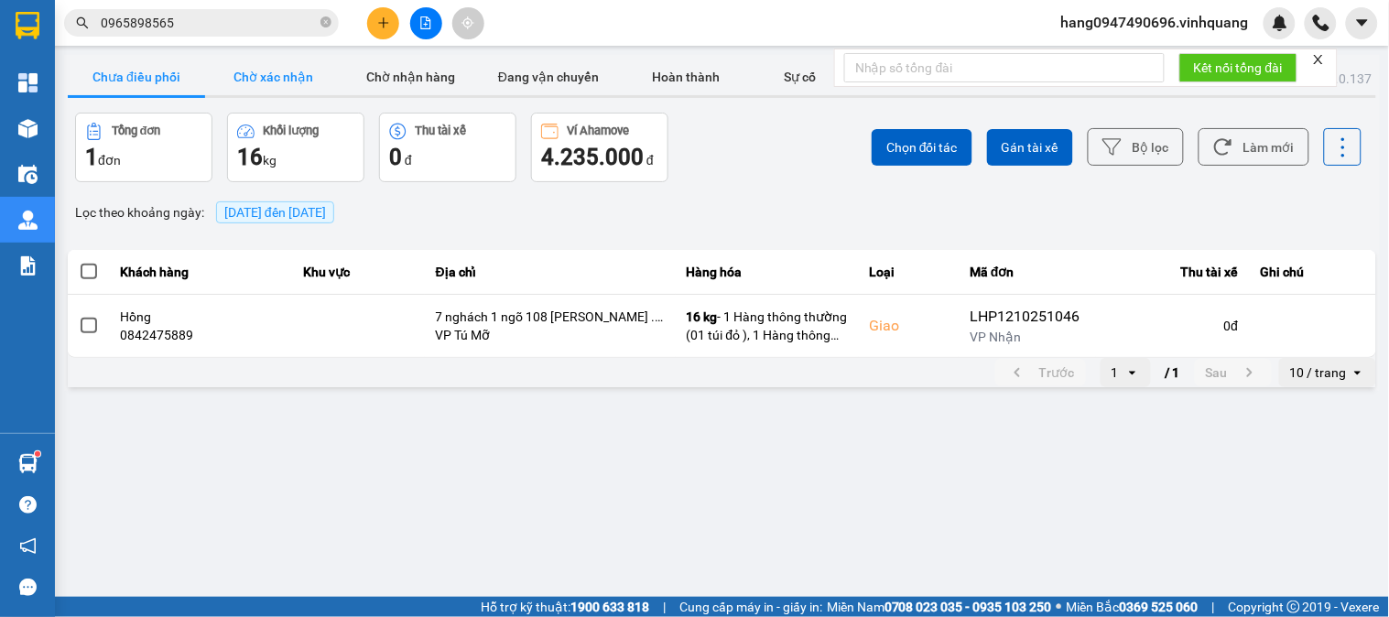
click at [317, 75] on button "Chờ xác nhận" at bounding box center [273, 77] width 137 height 37
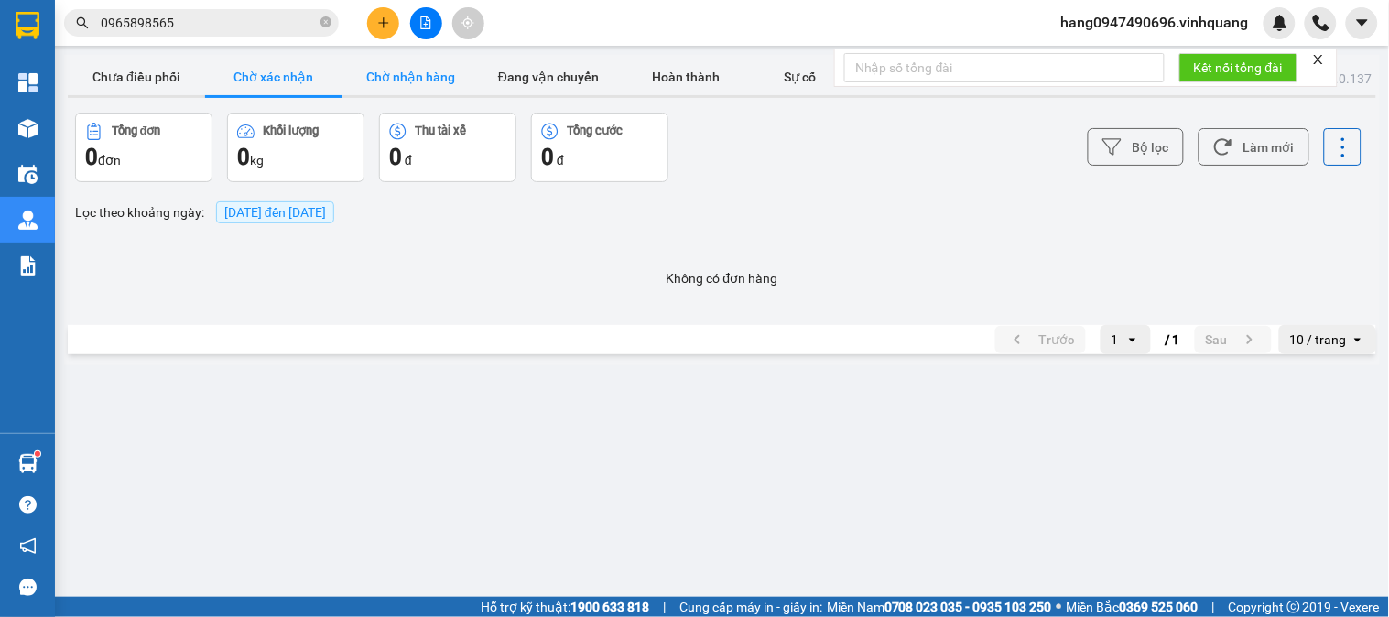
click at [419, 82] on button "Chờ nhận hàng" at bounding box center [410, 77] width 137 height 37
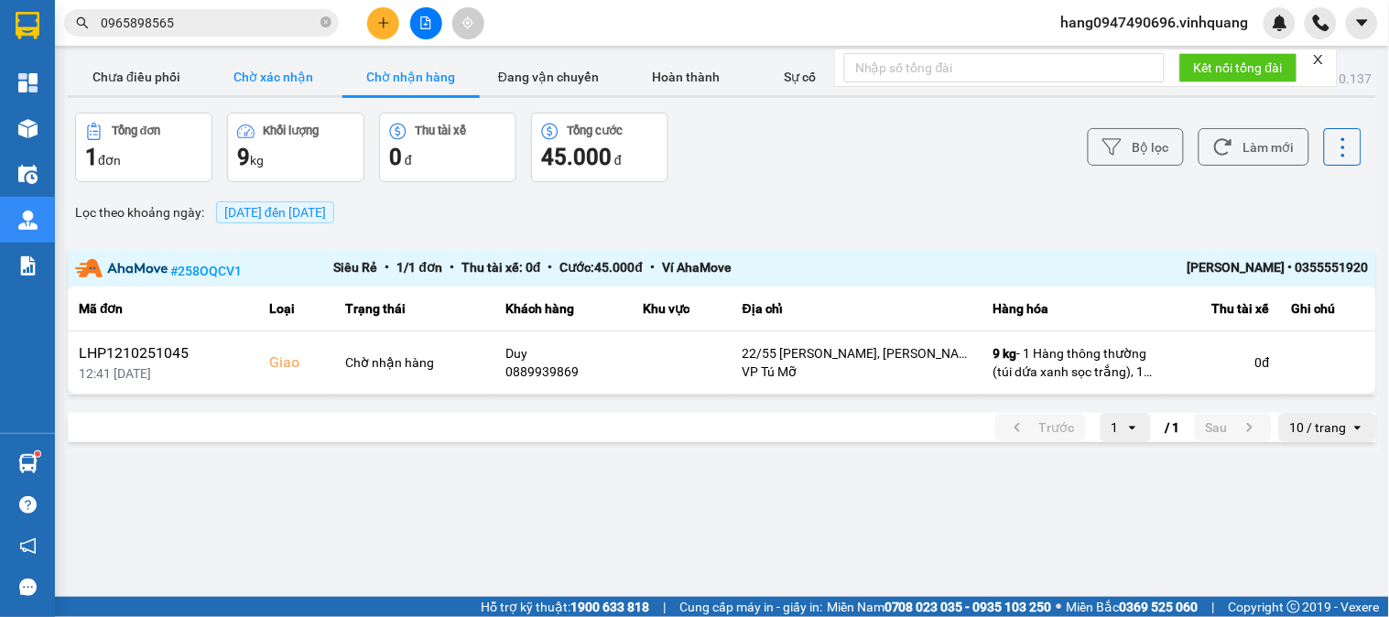
click at [275, 75] on button "Chờ xác nhận" at bounding box center [273, 77] width 137 height 37
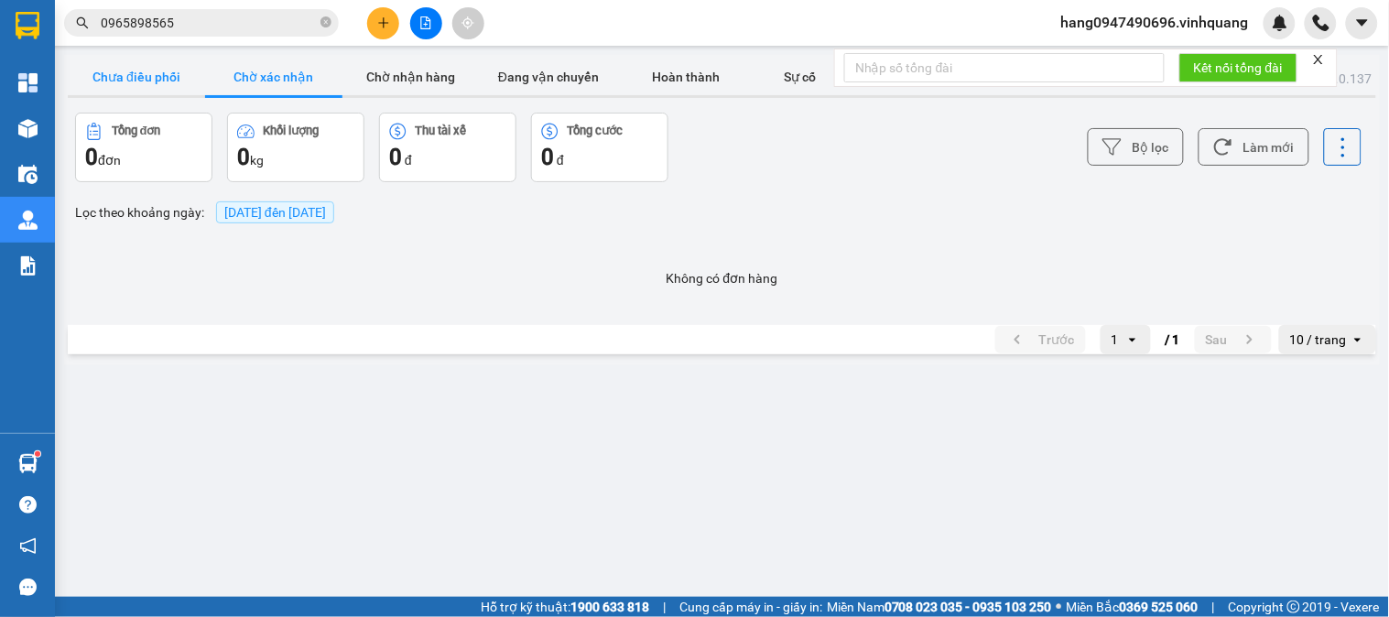
click at [150, 81] on button "Chưa điều phối" at bounding box center [136, 77] width 137 height 37
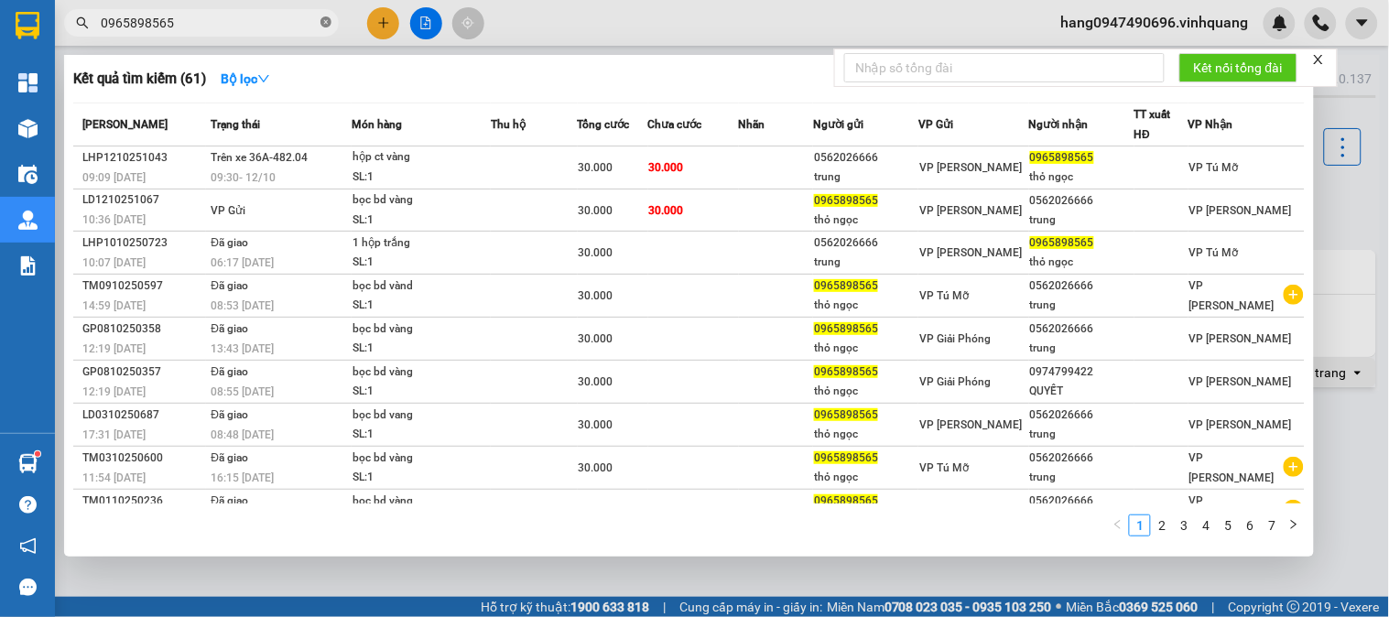
click at [330, 27] on icon "close-circle" at bounding box center [325, 21] width 11 height 11
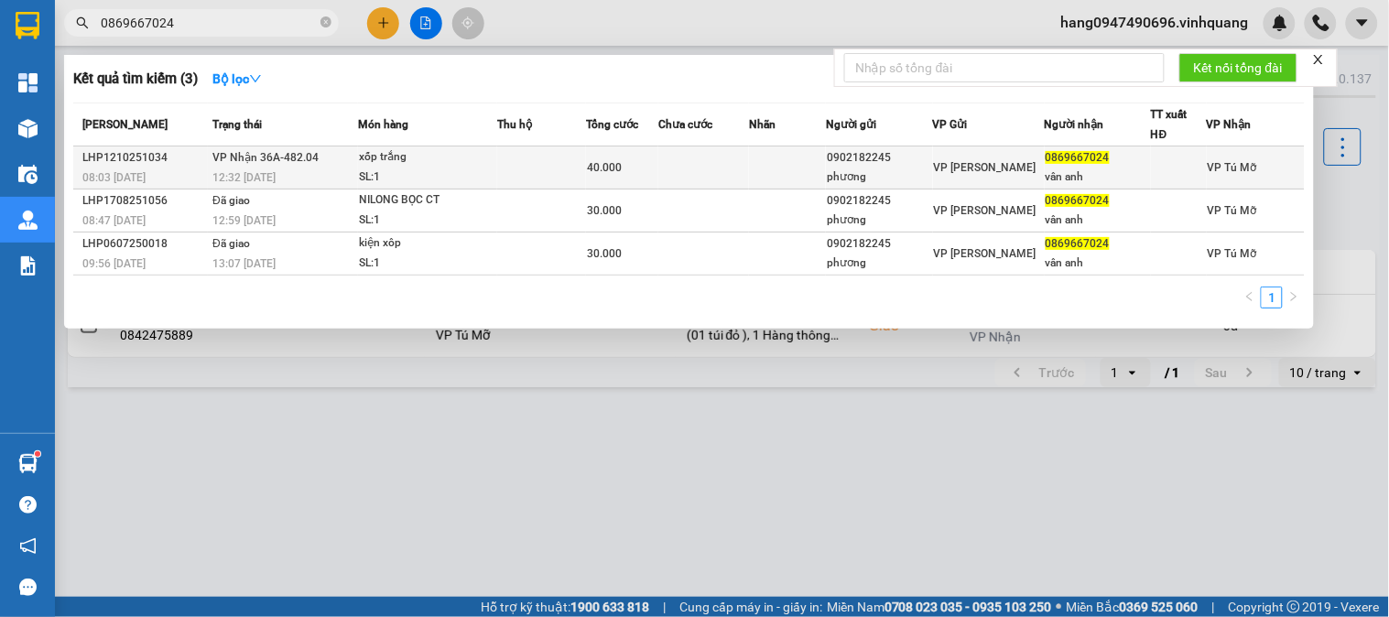
type input "0869667024"
click at [783, 158] on td at bounding box center [787, 168] width 77 height 43
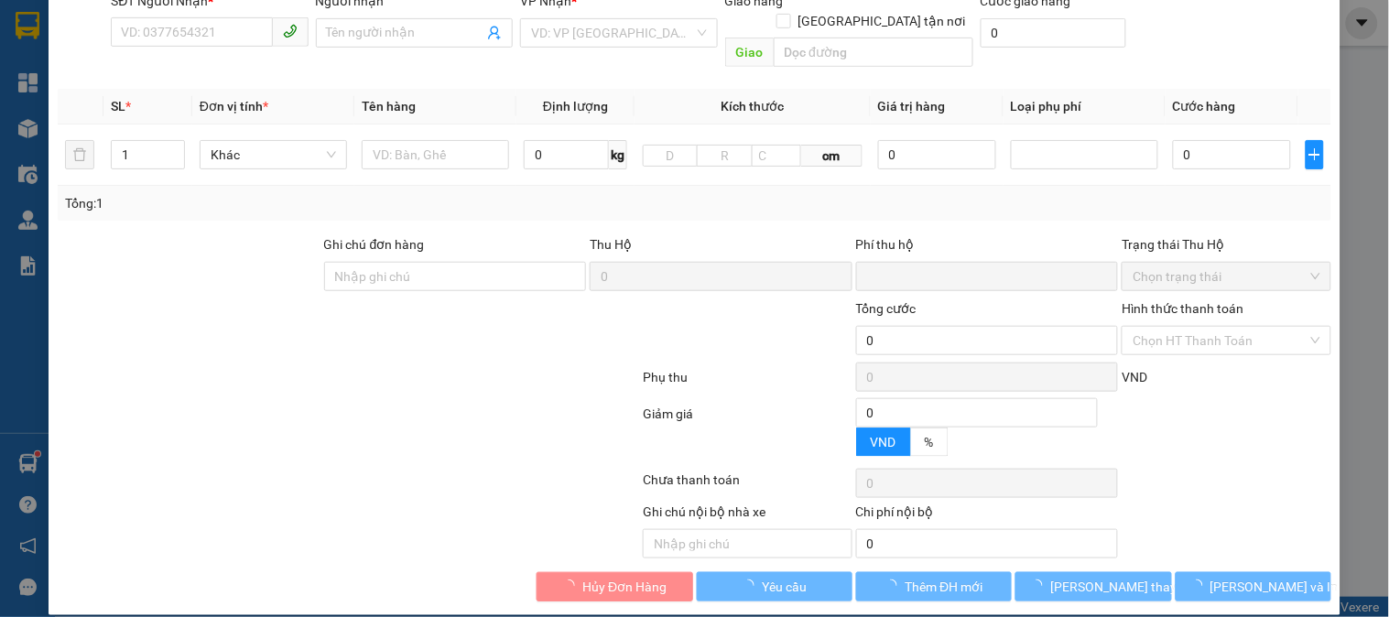
type input "0902182245"
type input "phương"
type input "0869667024"
type input "vân anh"
type input "0"
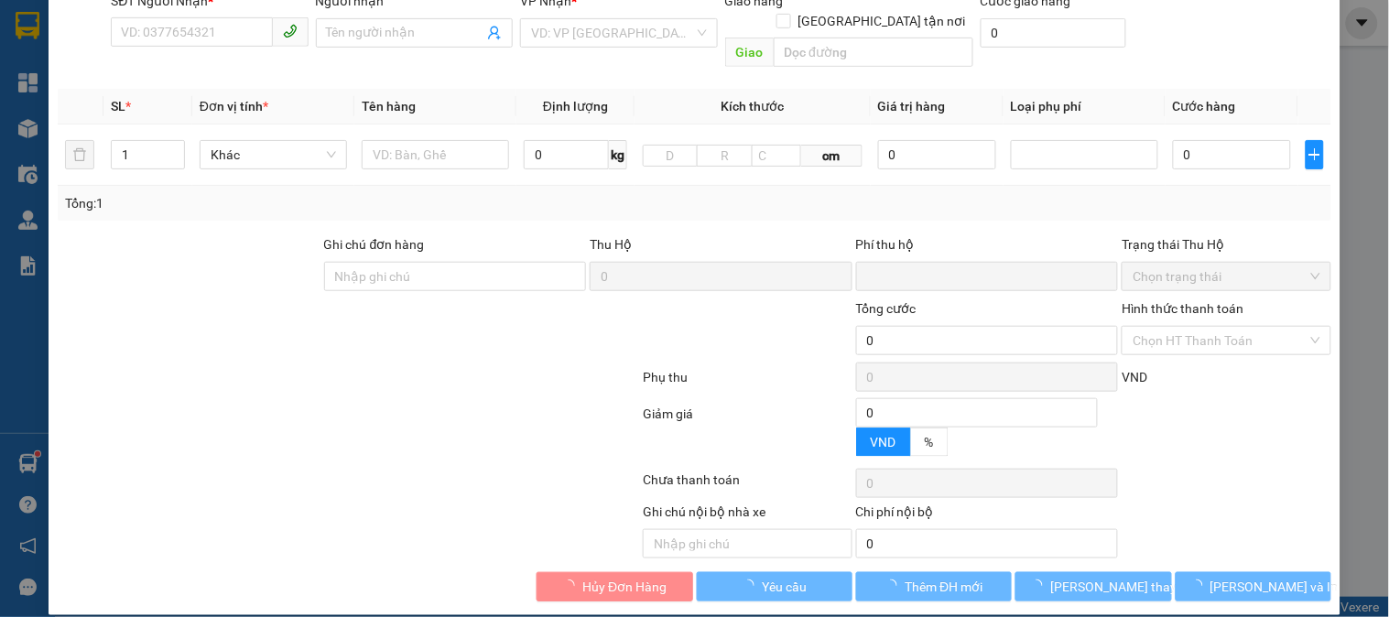
type input "40.000"
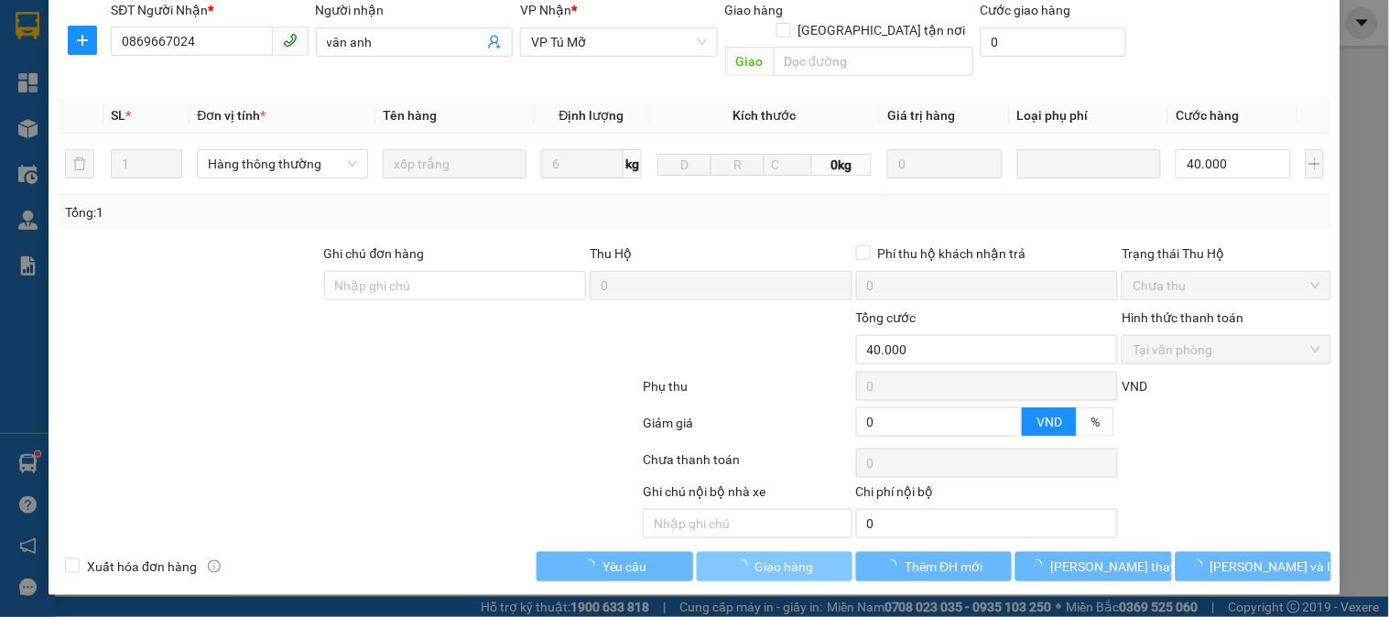
scroll to position [214, 0]
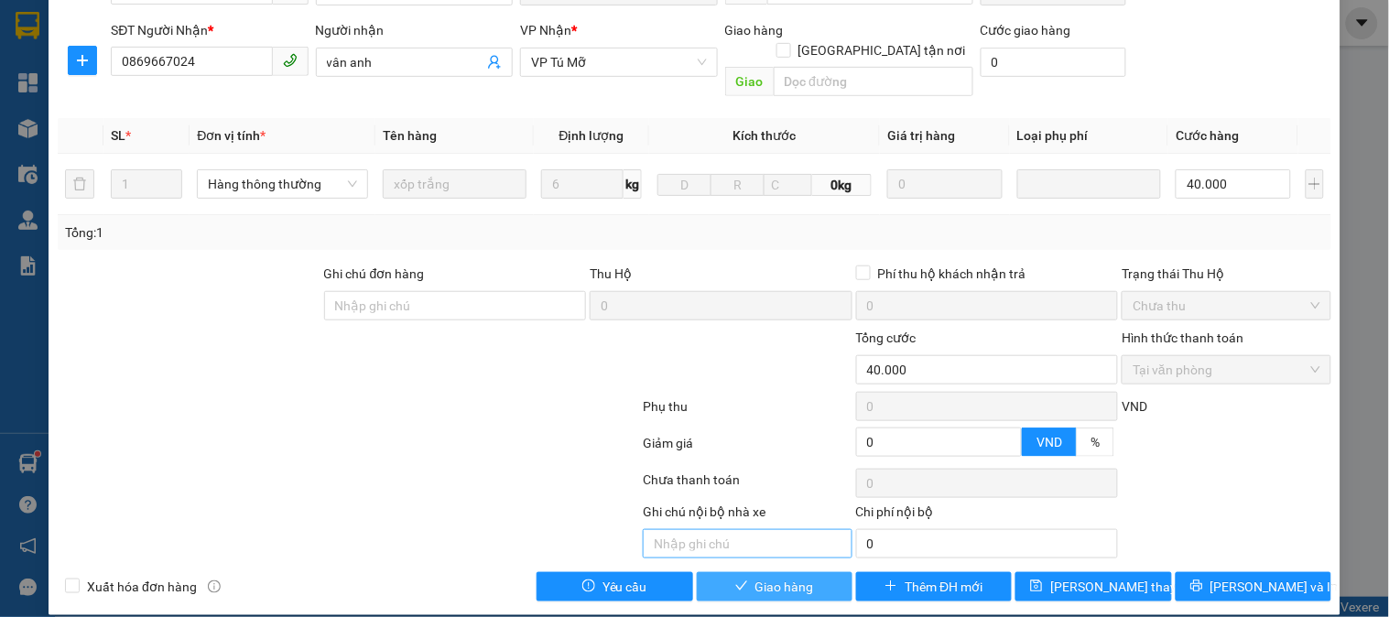
drag, startPoint x: 795, startPoint y: 571, endPoint x: 753, endPoint y: 524, distance: 63.6
click at [767, 548] on div "Total Paid Fee 40.000 Total UnPaid Fee 0 Cash Collection Total Fee Mã ĐH: LHP12…" at bounding box center [695, 227] width 1274 height 750
click at [794, 578] on button "Giao hàng" at bounding box center [775, 586] width 156 height 29
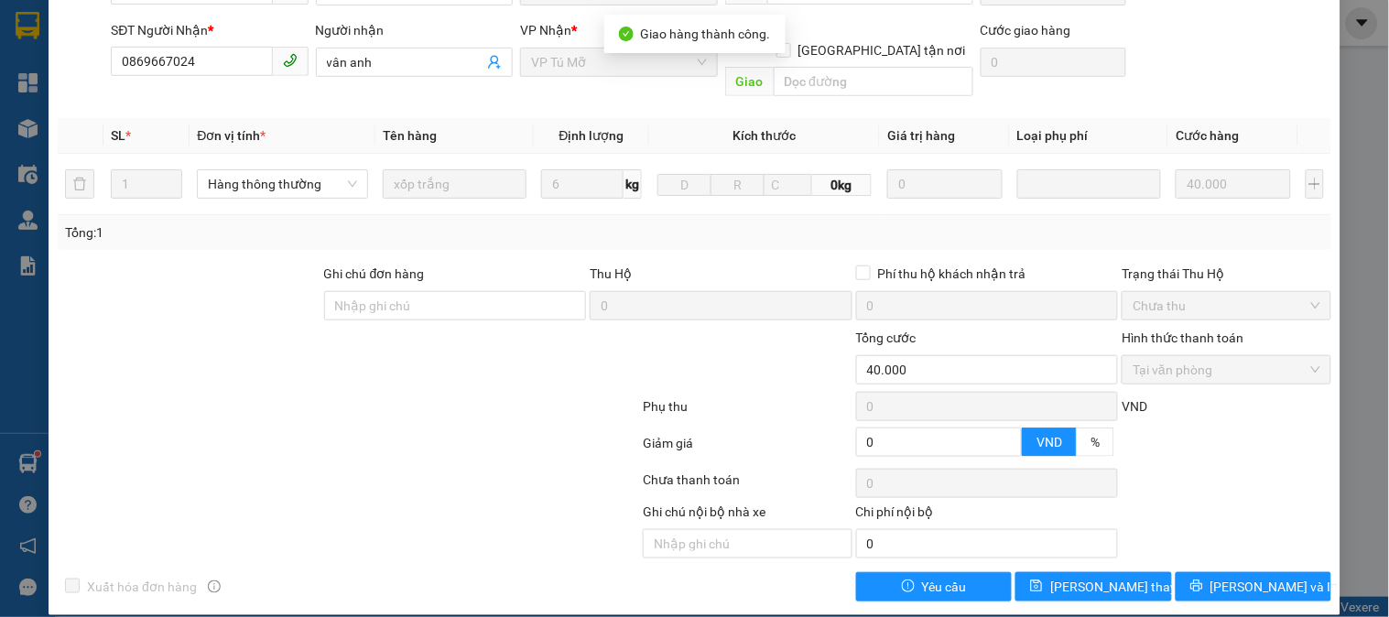
scroll to position [11, 0]
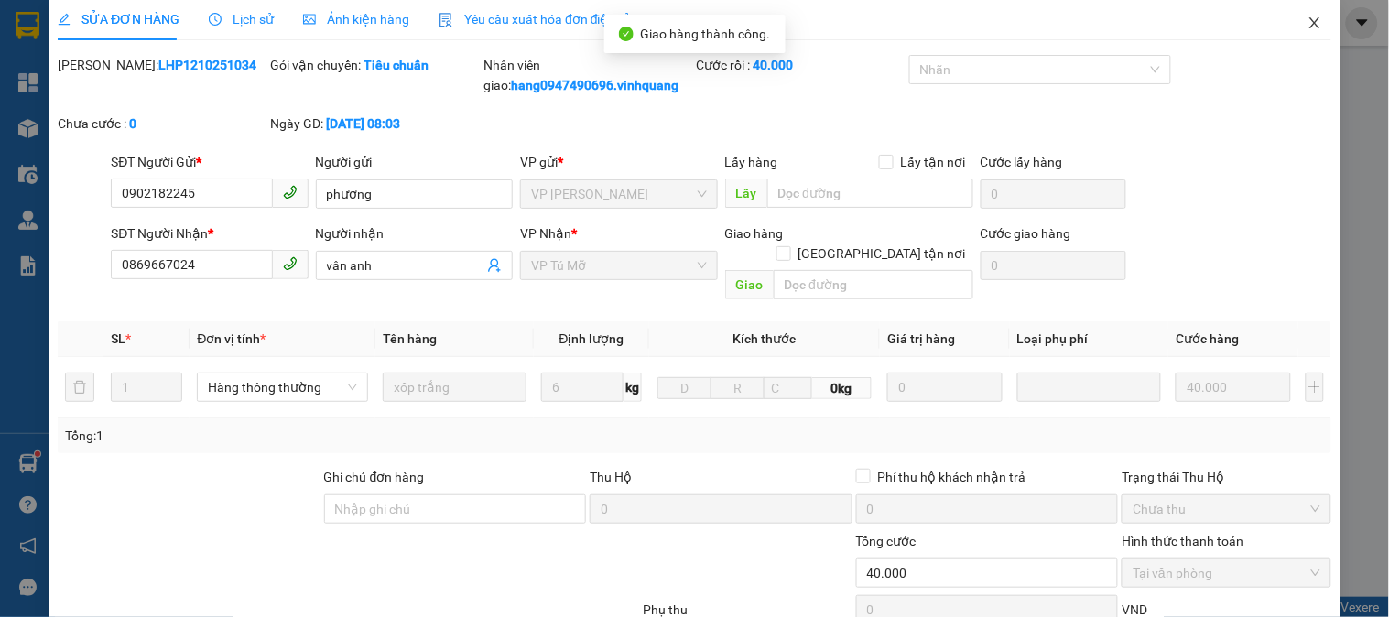
click at [1311, 16] on span "Close" at bounding box center [1314, 23] width 51 height 51
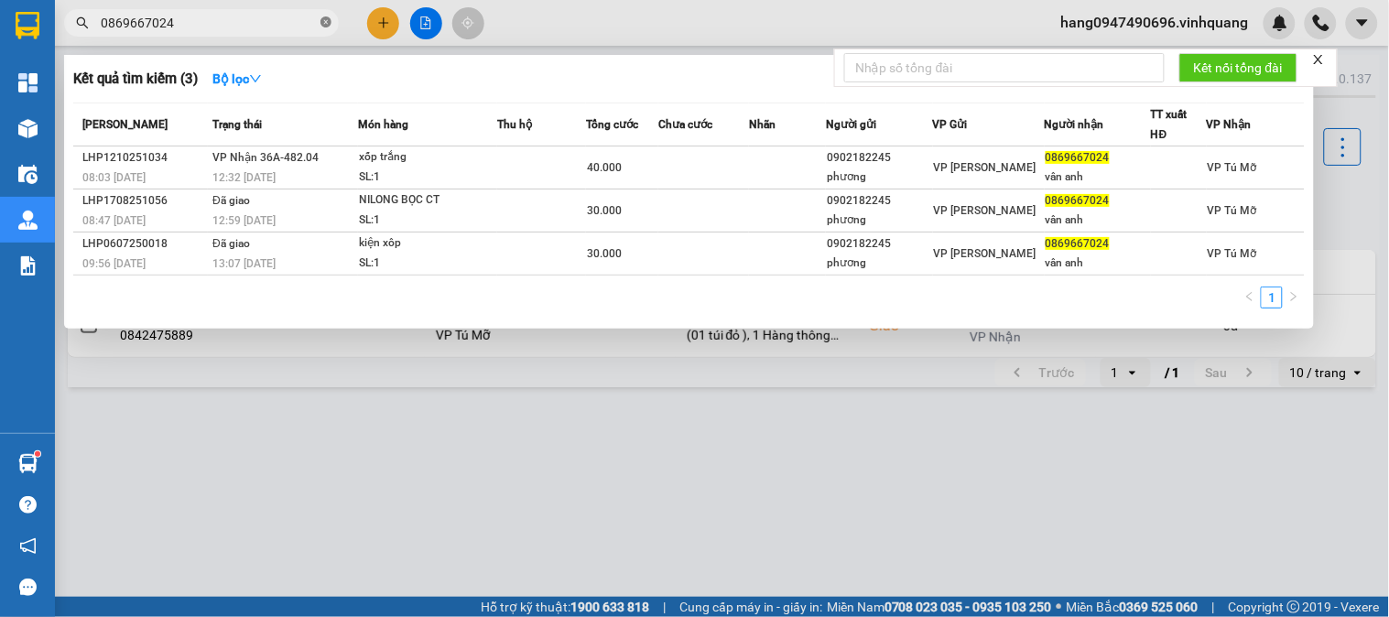
click at [322, 22] on icon "close-circle" at bounding box center [325, 21] width 11 height 11
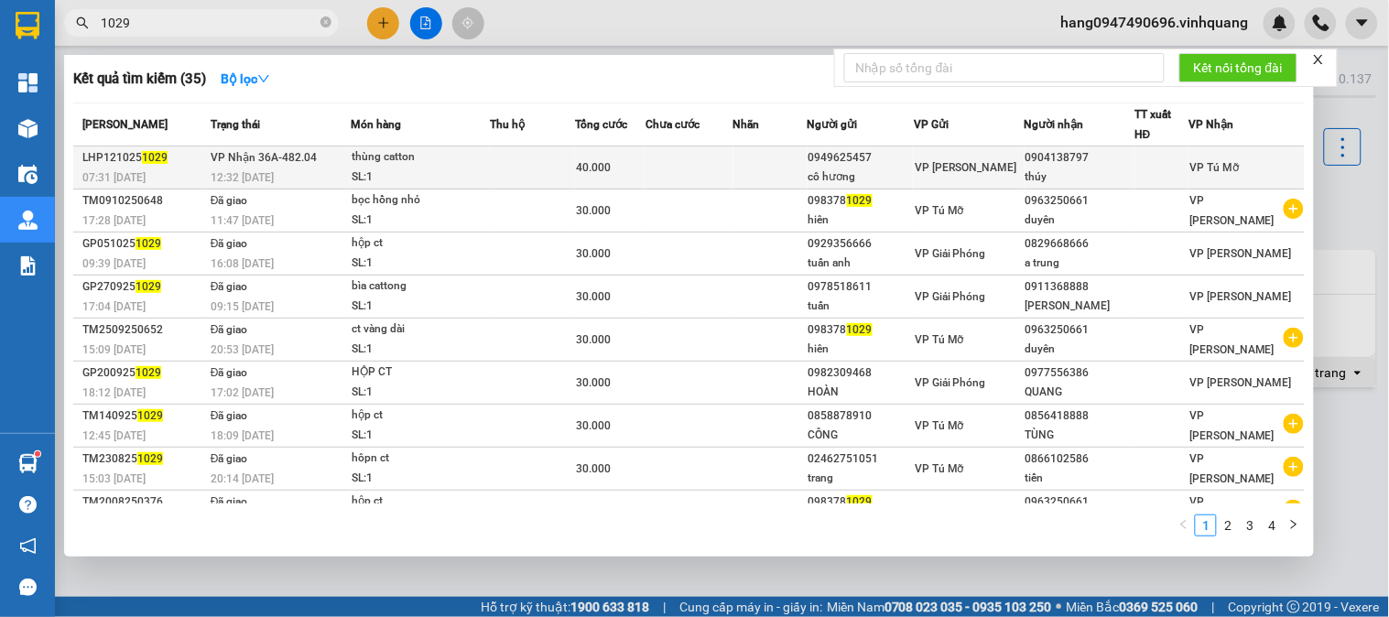
type input "1029"
click at [476, 149] on div "thùng catton" at bounding box center [420, 157] width 137 height 20
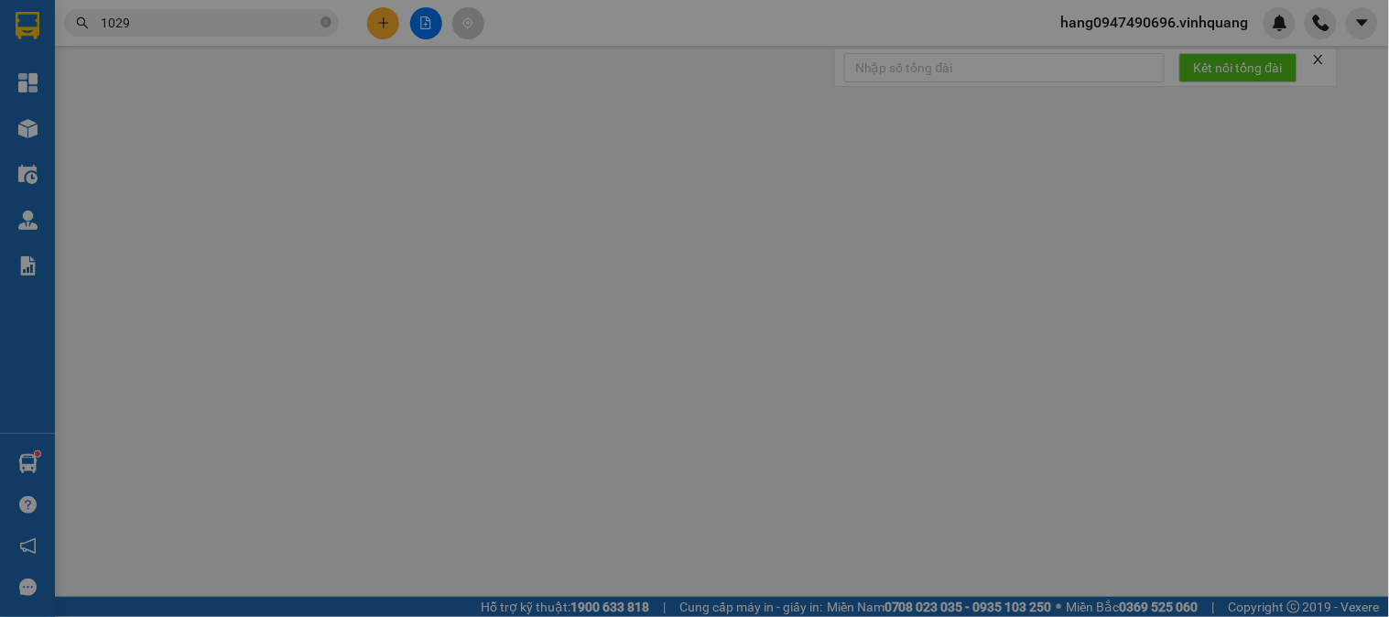
type input "0949625457"
type input "cô hương"
type input "0904138797"
type input "thúy"
type input "0"
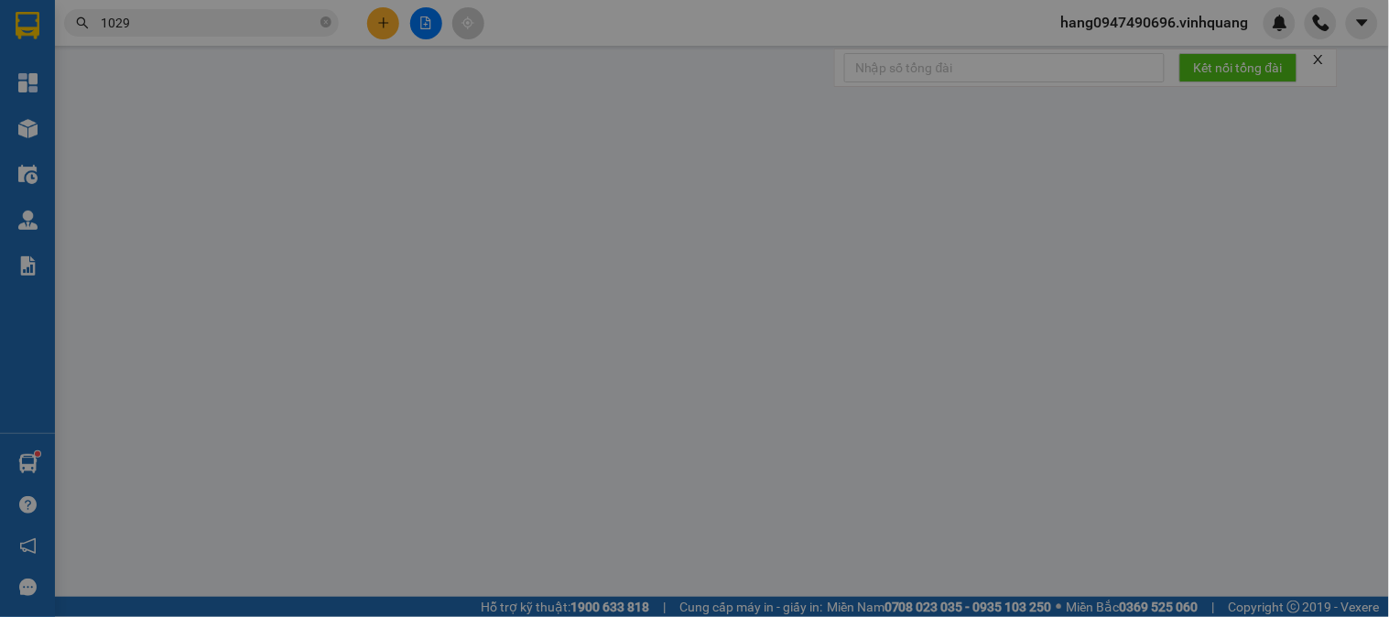
type input "40.000"
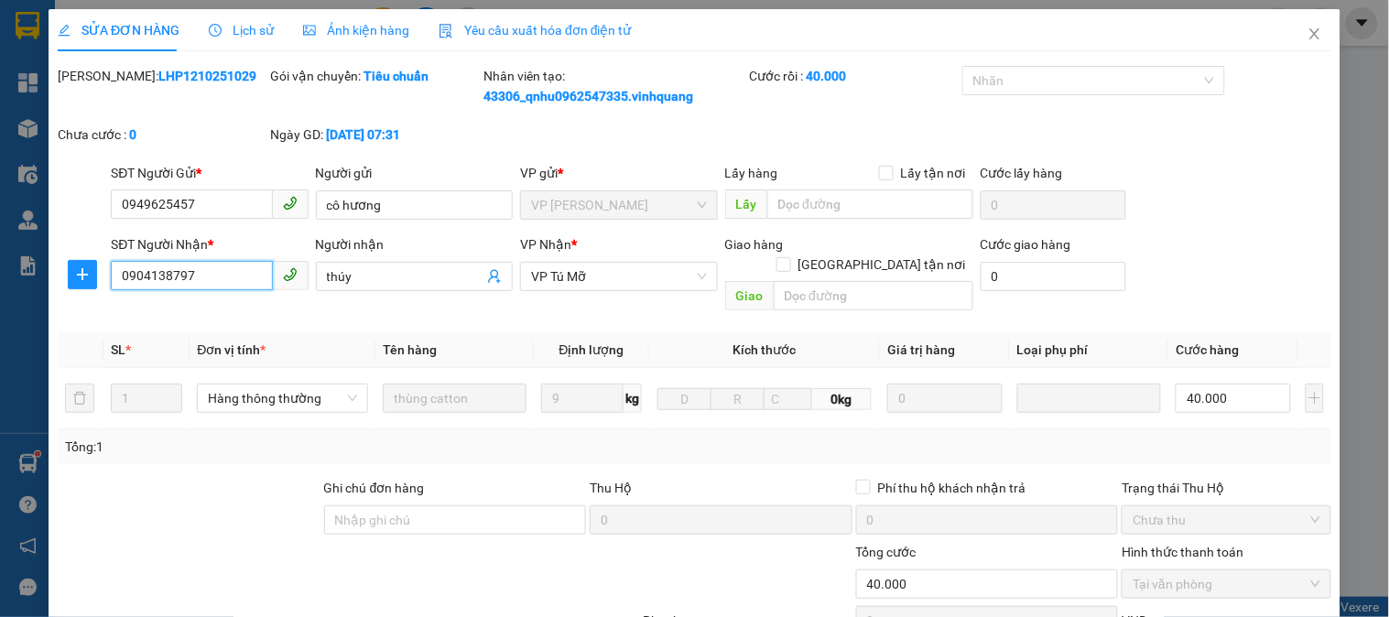
click at [229, 273] on input "0904138797" at bounding box center [191, 275] width 161 height 29
drag, startPoint x: 220, startPoint y: 286, endPoint x: 206, endPoint y: 291, distance: 14.8
drag, startPoint x: 206, startPoint y: 291, endPoint x: 190, endPoint y: 273, distance: 24.0
click at [1289, 31] on span "Close" at bounding box center [1314, 34] width 51 height 51
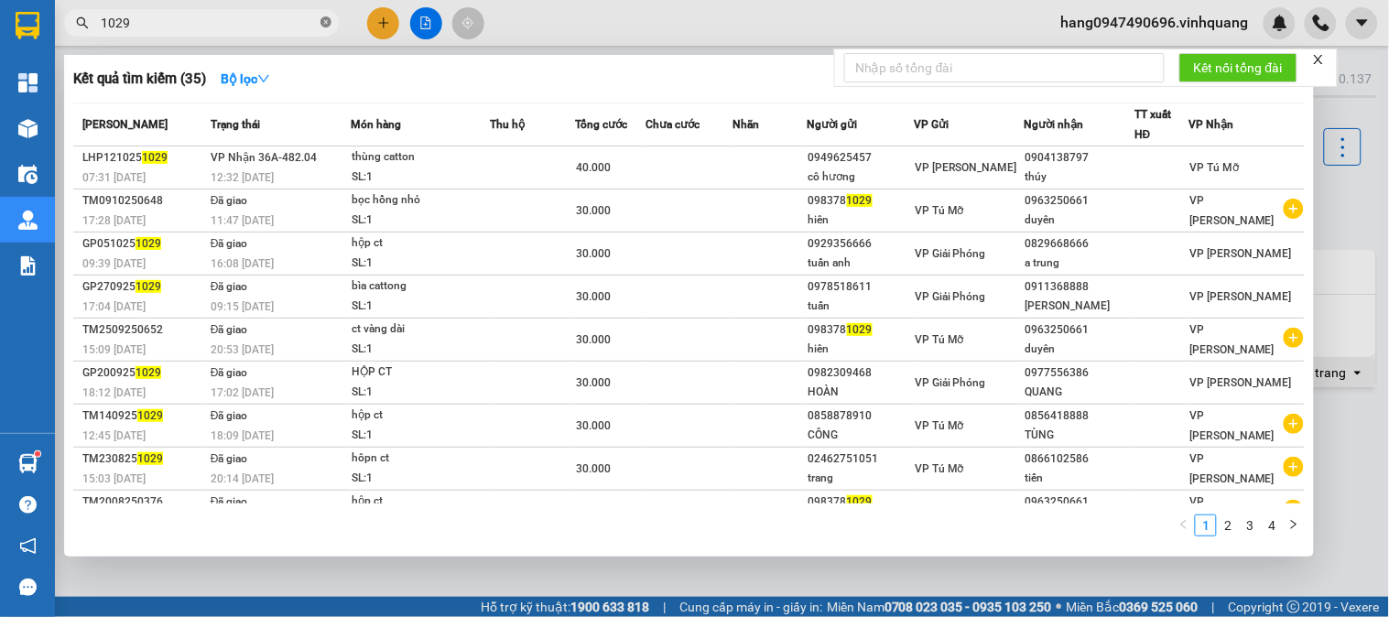
click at [324, 21] on icon "close-circle" at bounding box center [325, 21] width 11 height 11
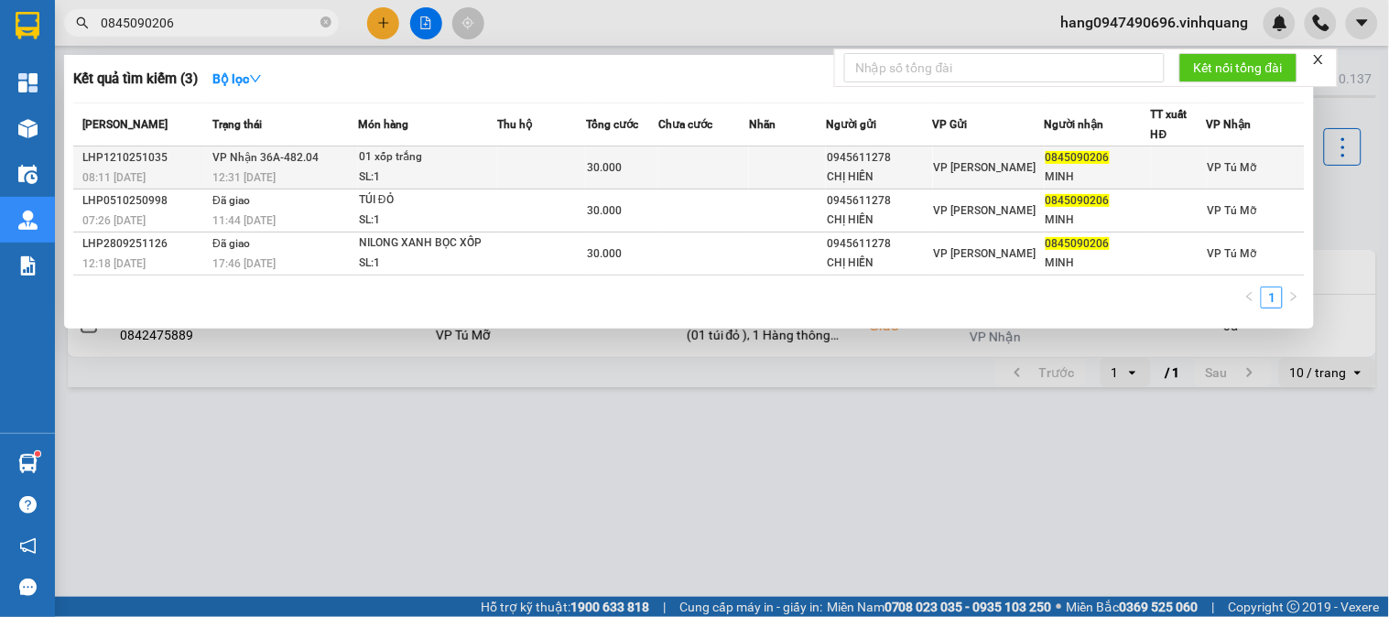
type input "0845090206"
click at [359, 157] on td "01 xốp trắng SL: 1" at bounding box center [427, 168] width 139 height 43
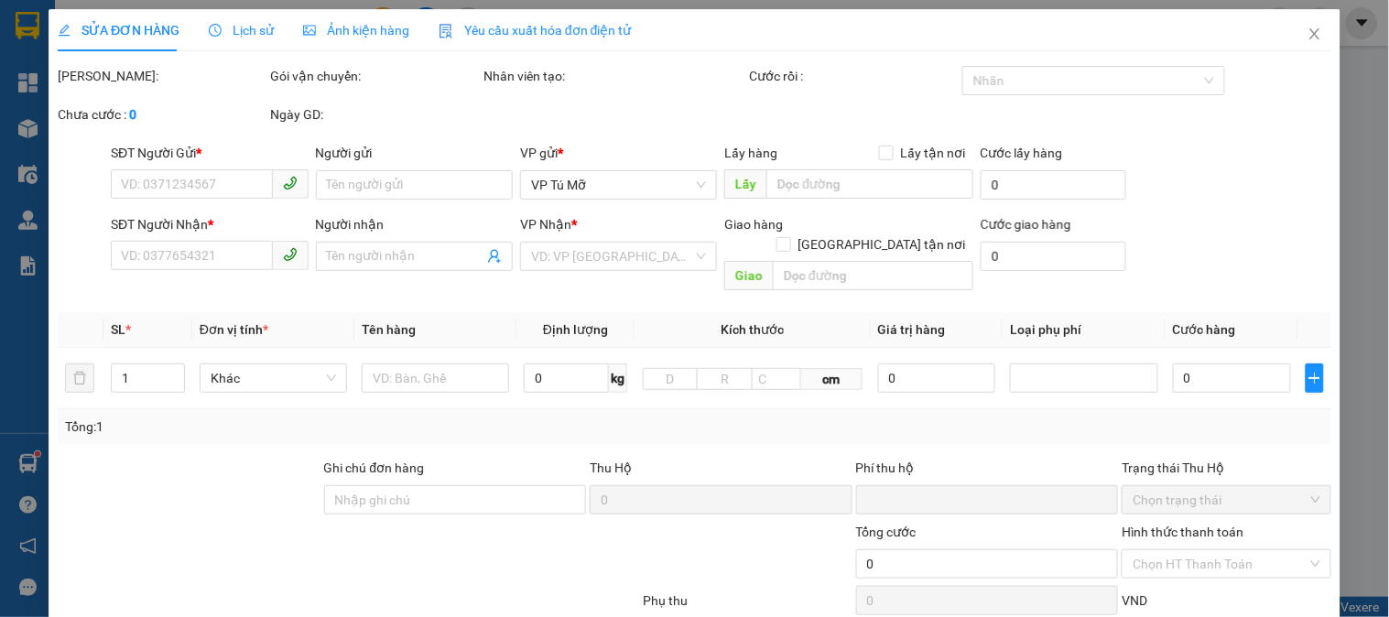
type input "0945611278"
type input "CHỊ HIỀN"
type input "0845090206"
type input "MINH"
type input "0"
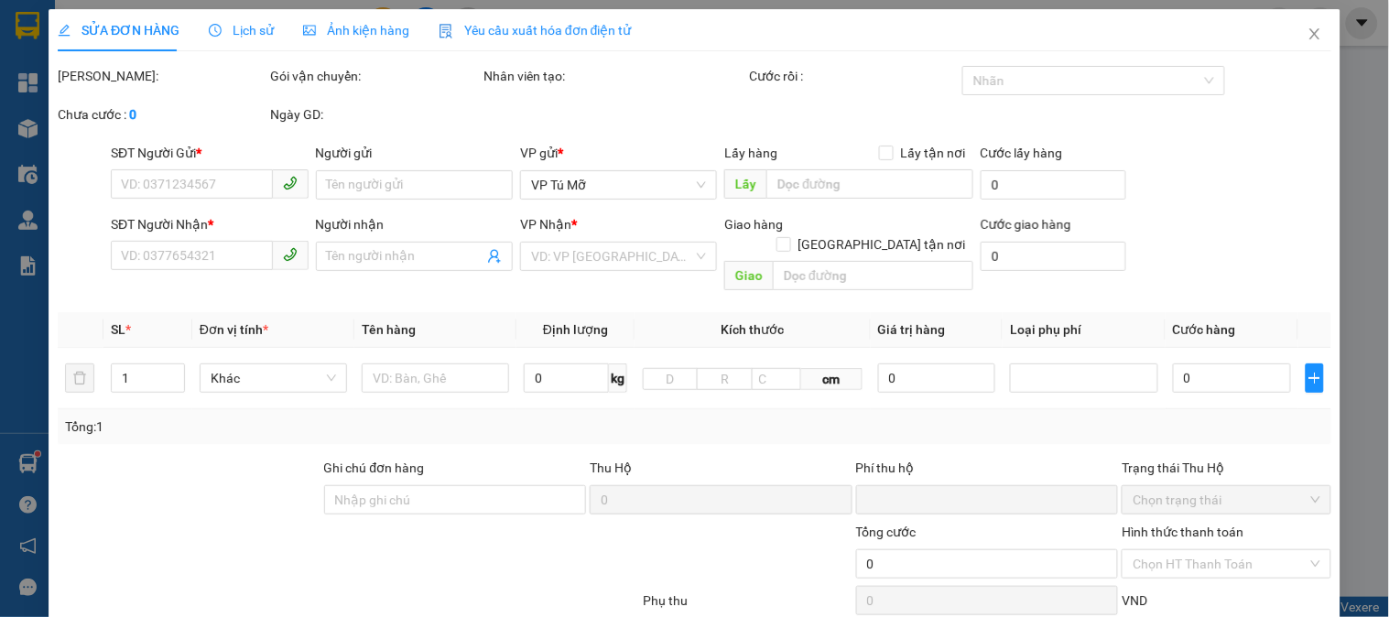
type input "30.000"
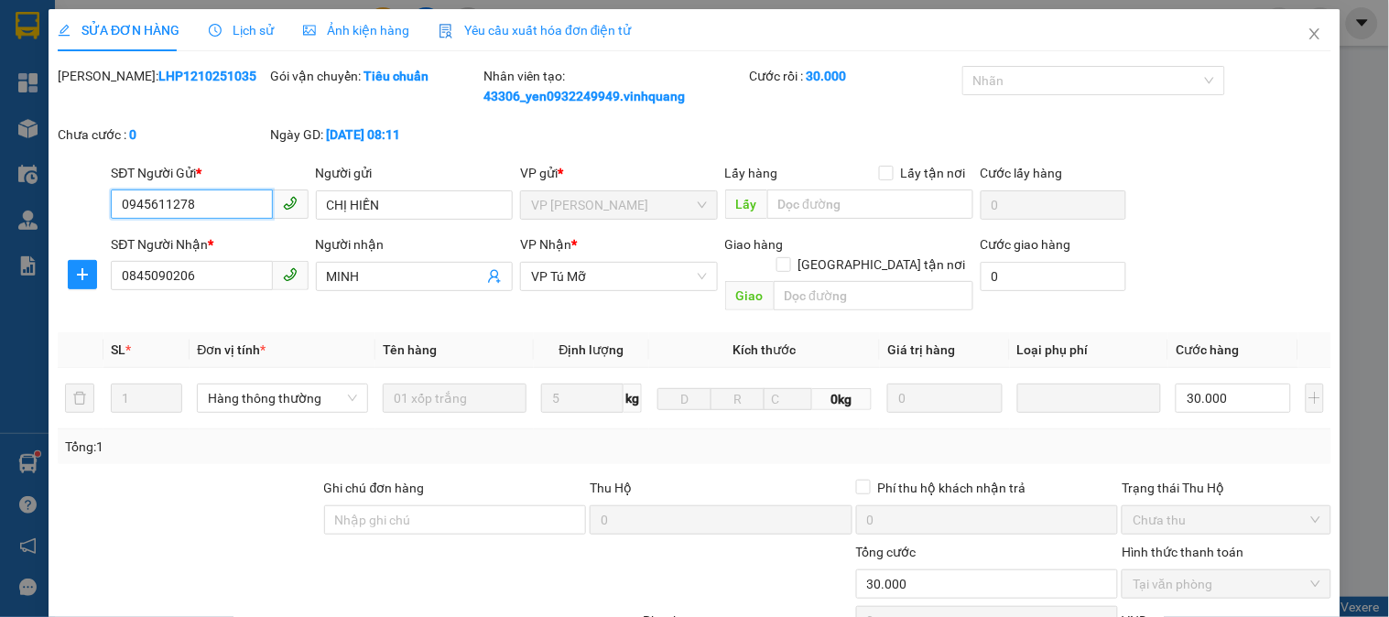
scroll to position [214, 0]
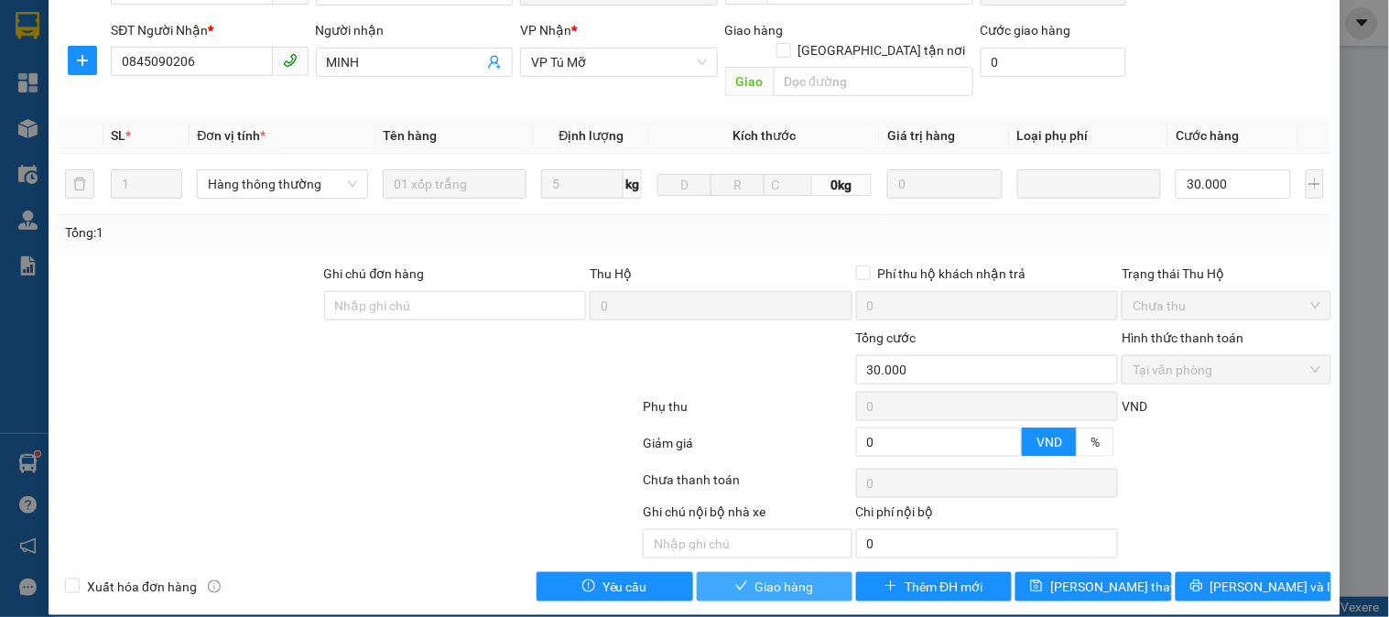
drag, startPoint x: 787, startPoint y: 565, endPoint x: 711, endPoint y: 363, distance: 216.5
click at [785, 577] on span "Giao hàng" at bounding box center [784, 587] width 59 height 20
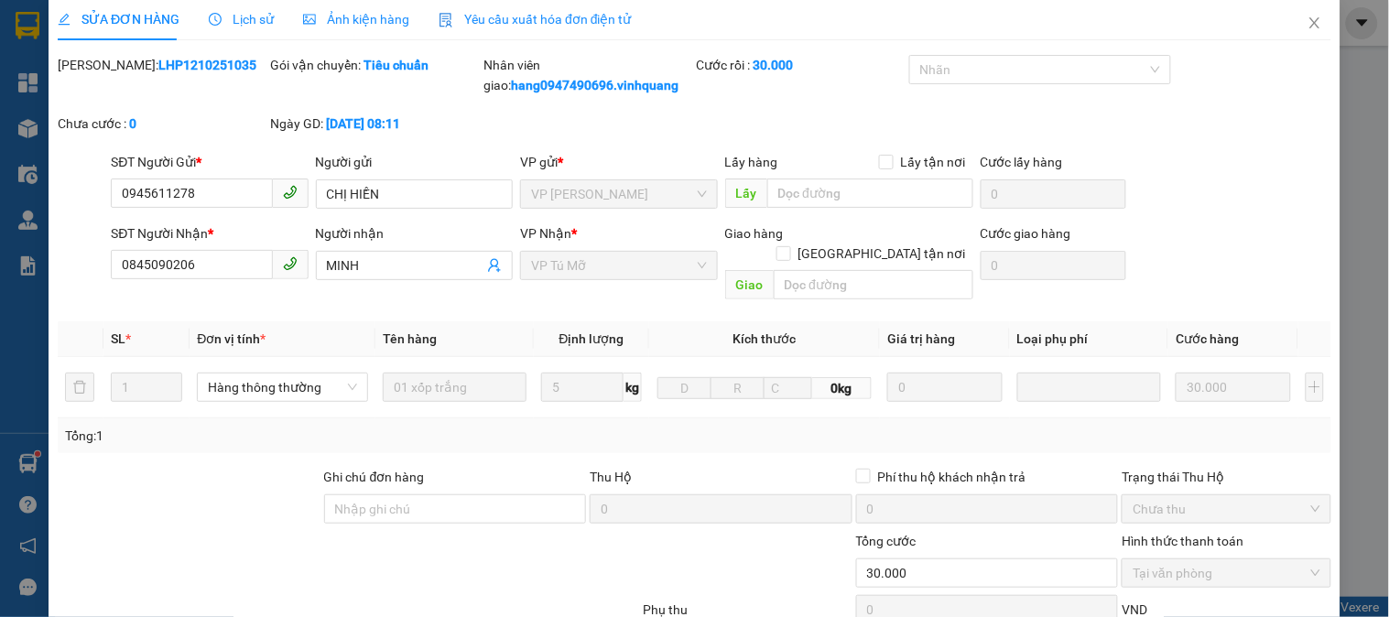
scroll to position [0, 0]
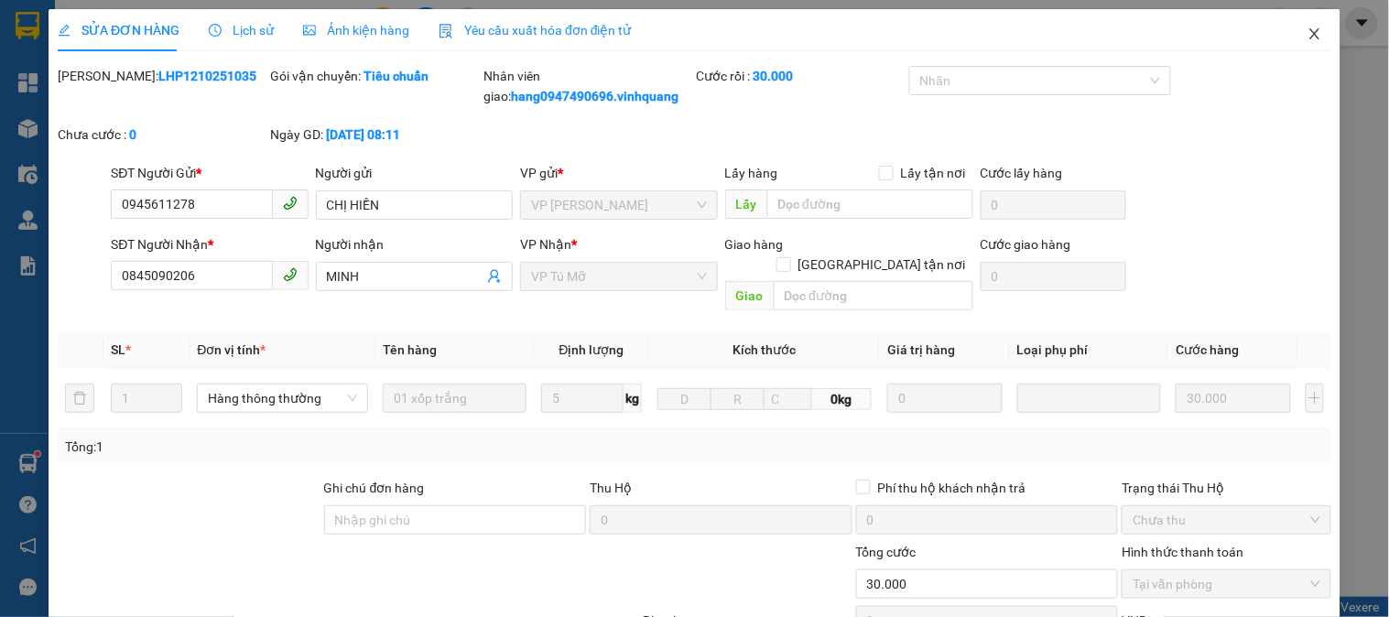
click at [1304, 49] on span "Close" at bounding box center [1314, 34] width 51 height 51
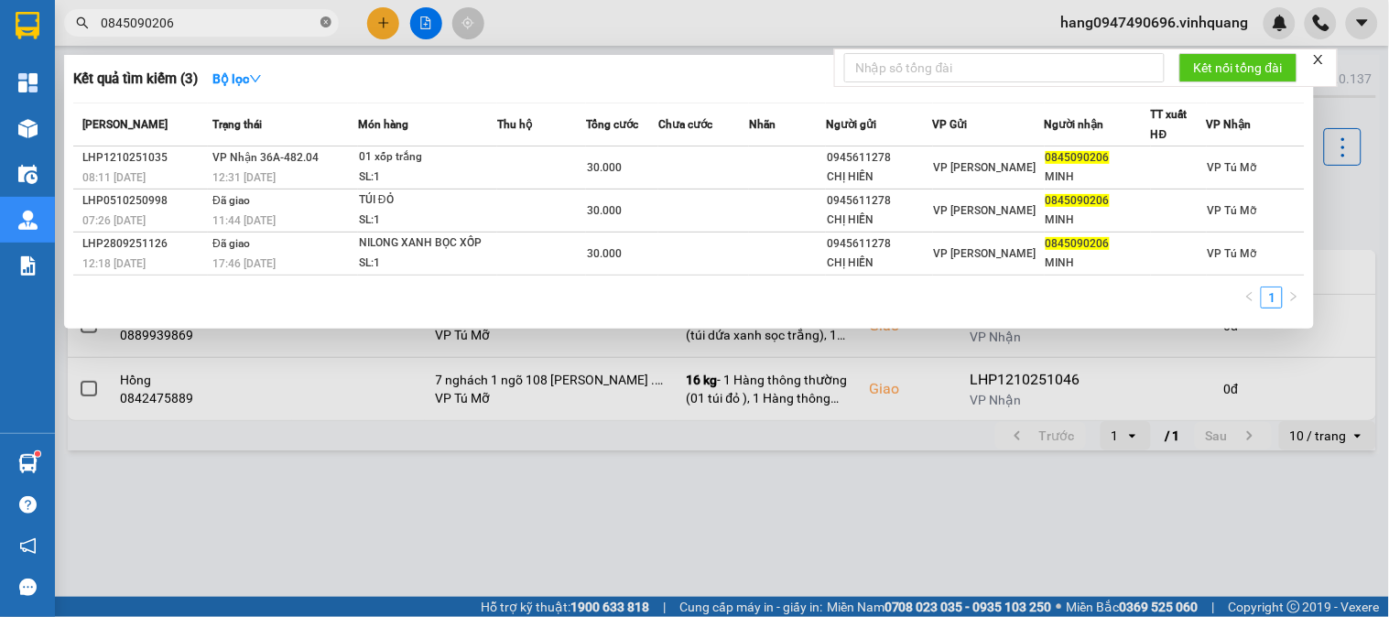
click at [331, 20] on icon "close-circle" at bounding box center [325, 21] width 11 height 11
type input "0948011"
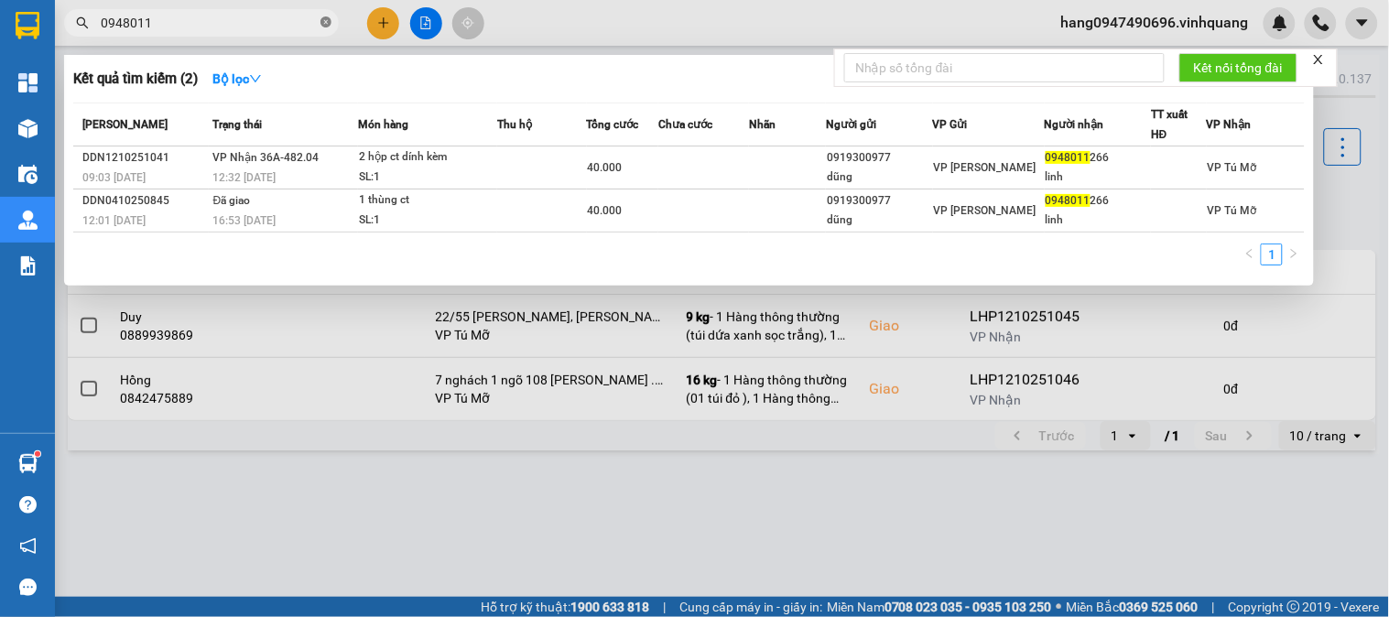
click at [324, 15] on span at bounding box center [325, 23] width 11 height 17
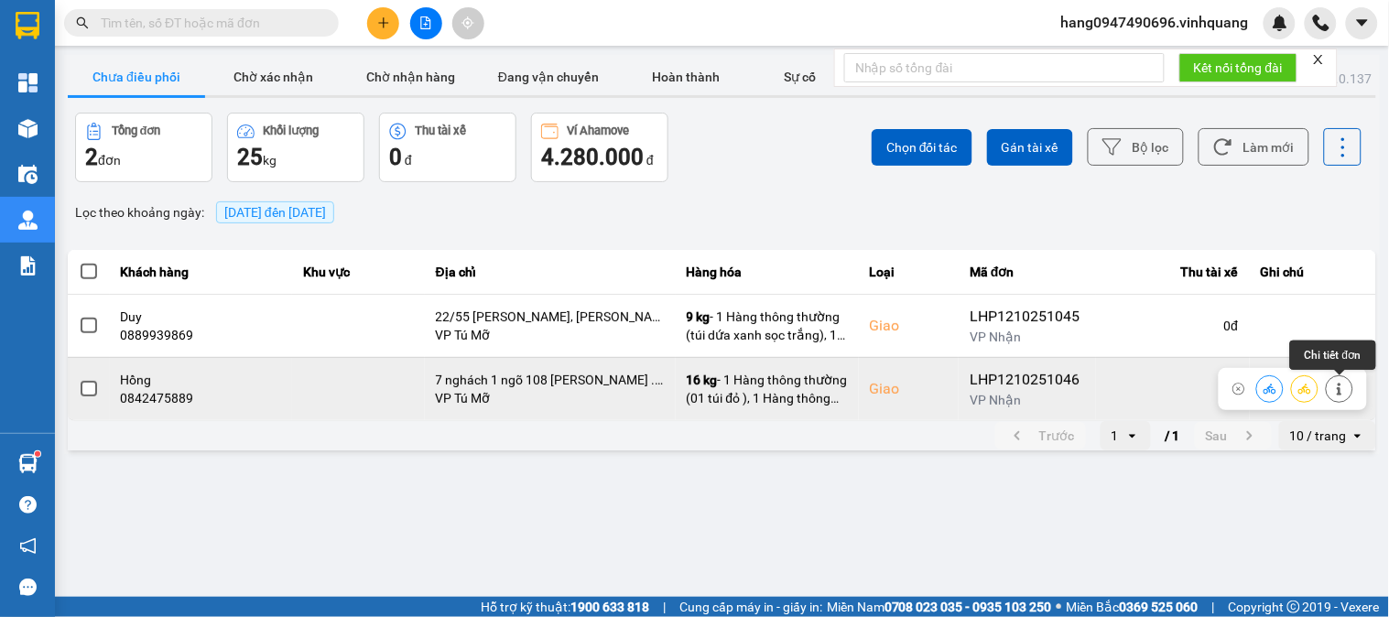
click at [1343, 388] on icon at bounding box center [1339, 389] width 13 height 13
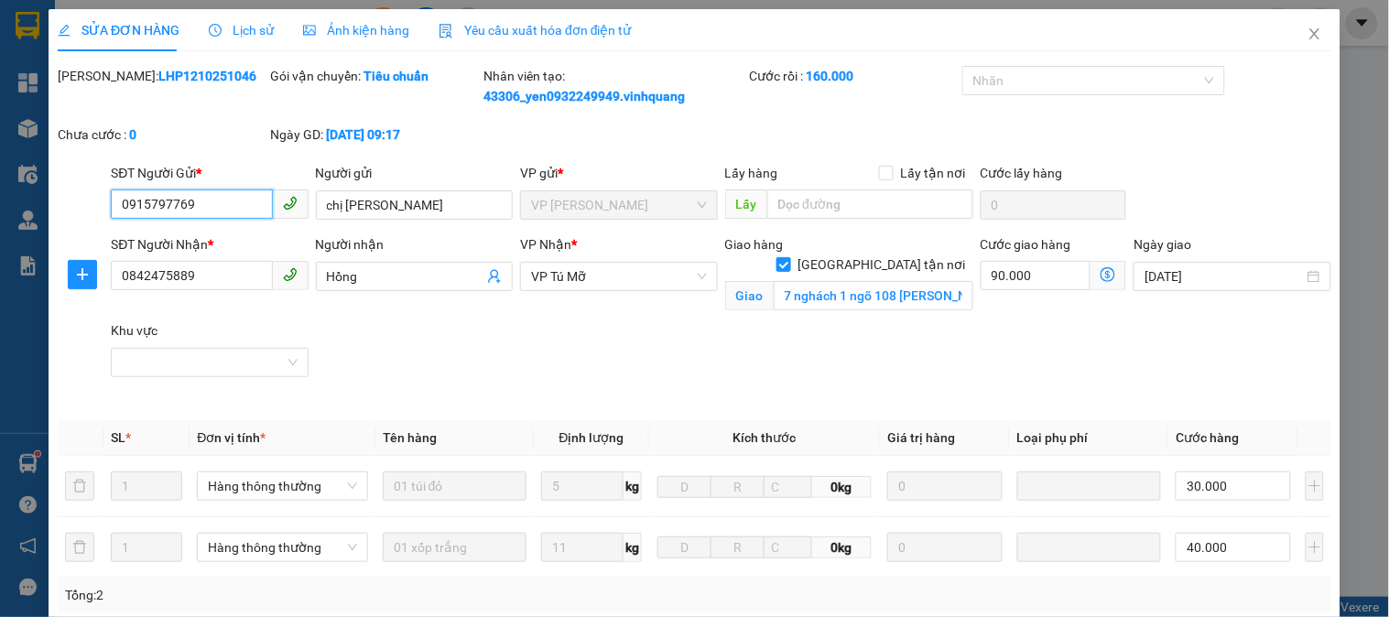
type input "0915797769"
type input "chị hà"
type input "0842475889"
type input "Hồng"
checkbox input "true"
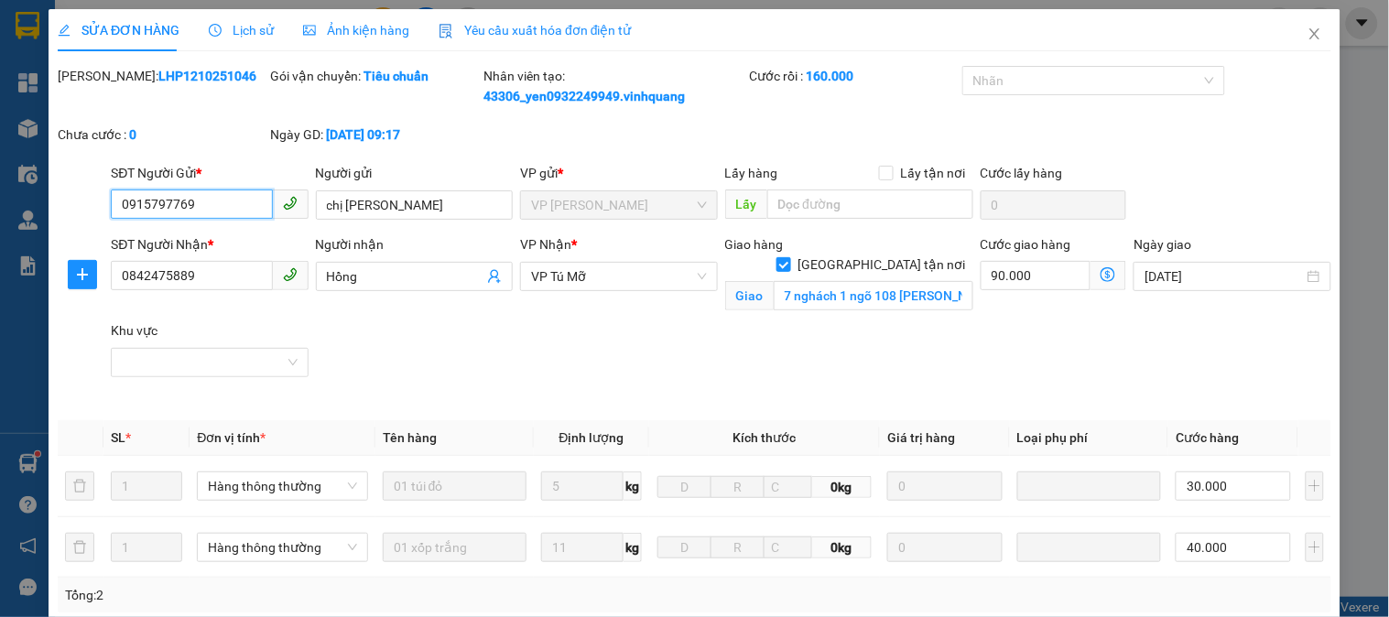
type input "7 nghách 1 ngõ 108 Nguyễn Lân Thanh Xuân . hn"
type input "0"
type input "160.000"
click at [1298, 42] on span "Close" at bounding box center [1314, 34] width 51 height 51
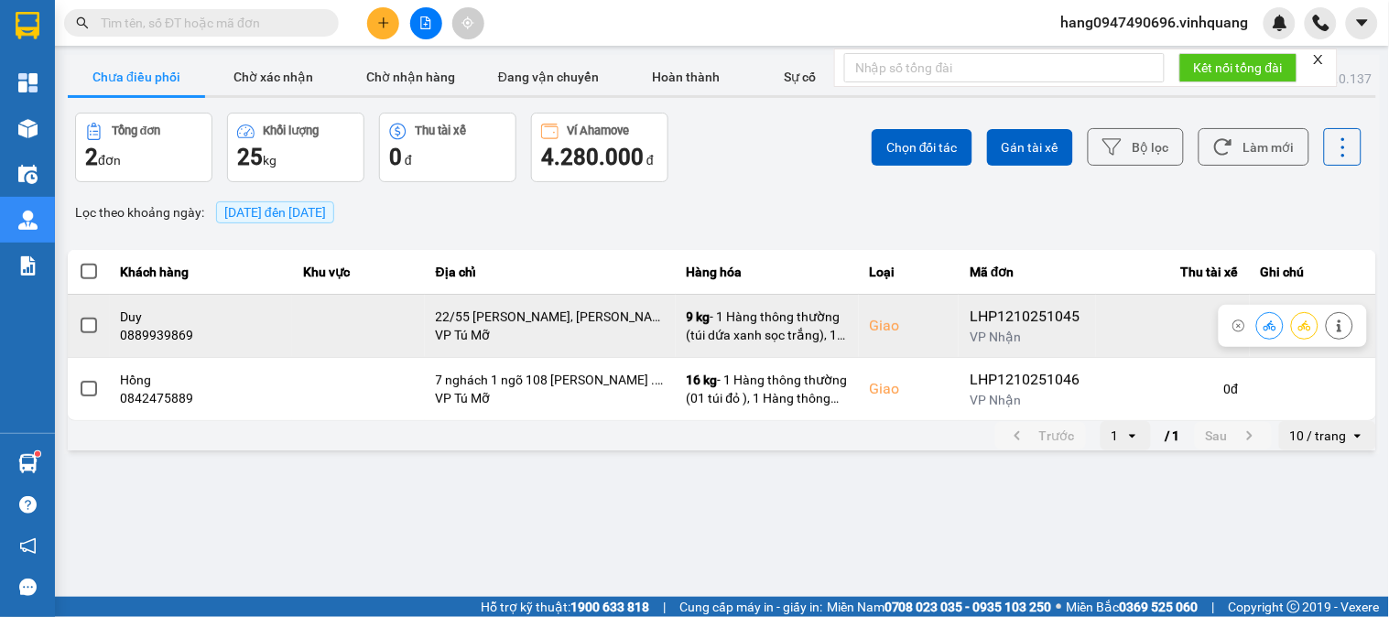
click at [1341, 325] on icon at bounding box center [1339, 326] width 5 height 13
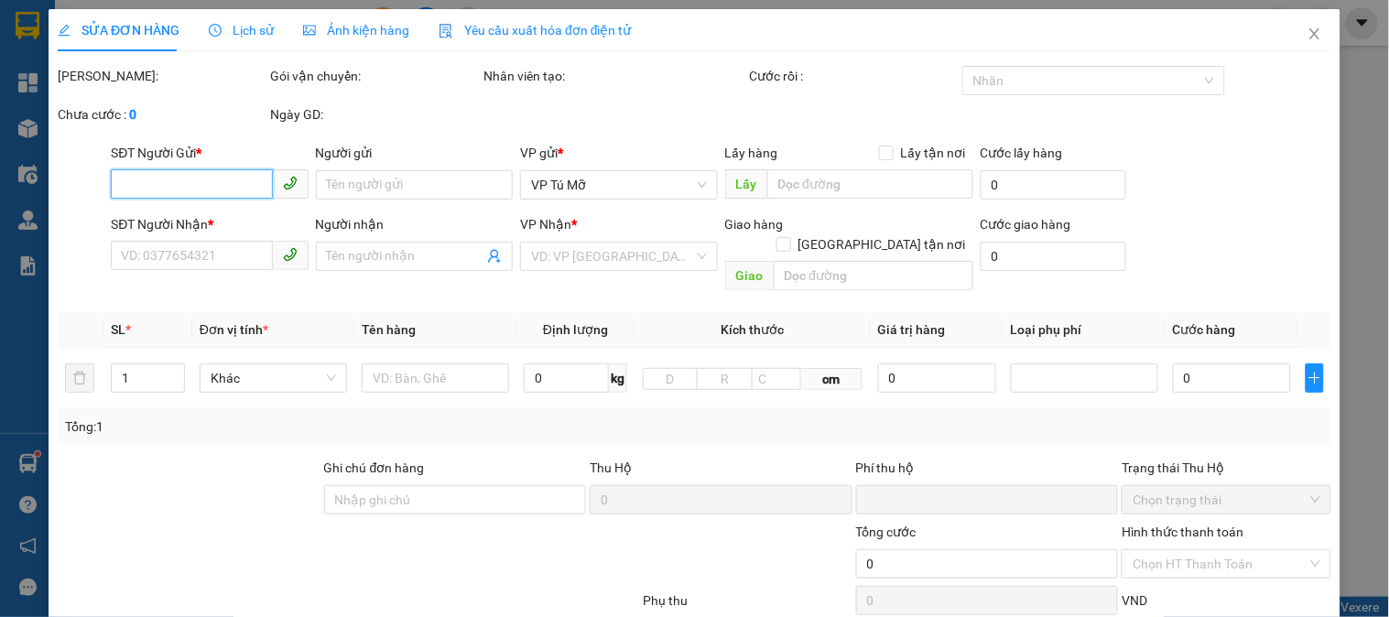
type input "0919032636"
type input "chị Thuỷ"
type input "0889939869"
type input "Duy"
checkbox input "true"
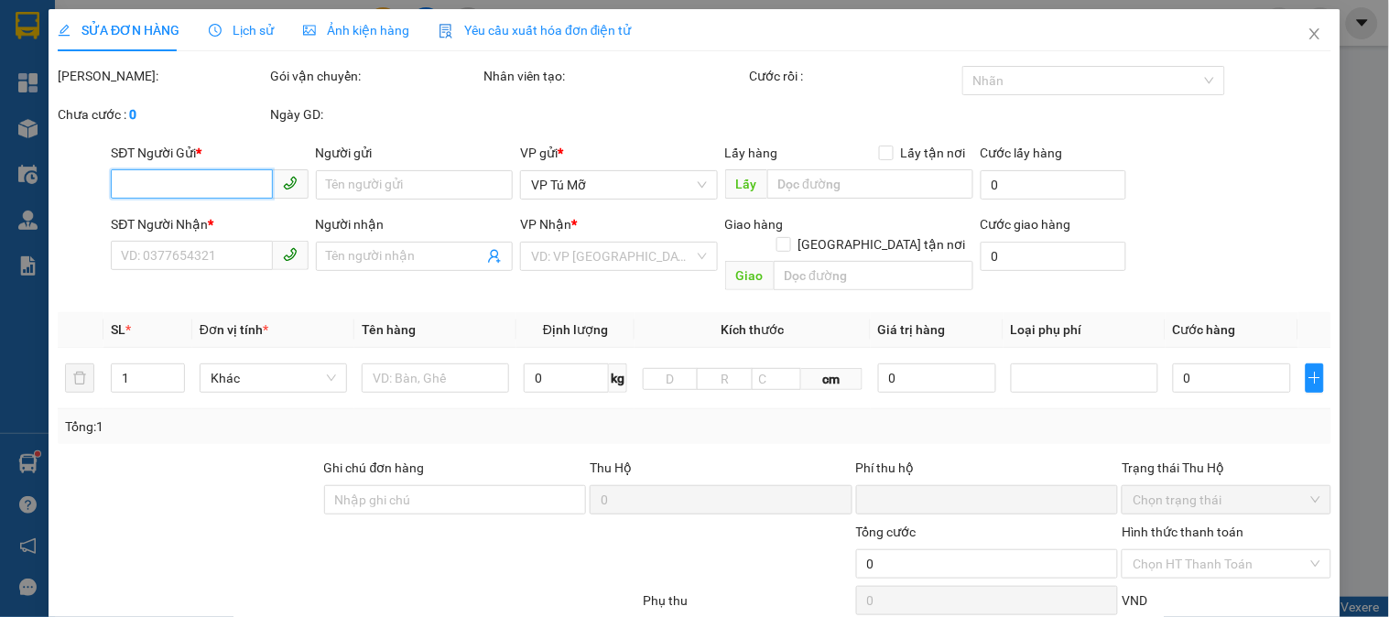
type input "22/55 trần phú, văn quán, hà đông"
type input "0"
type input "150.000"
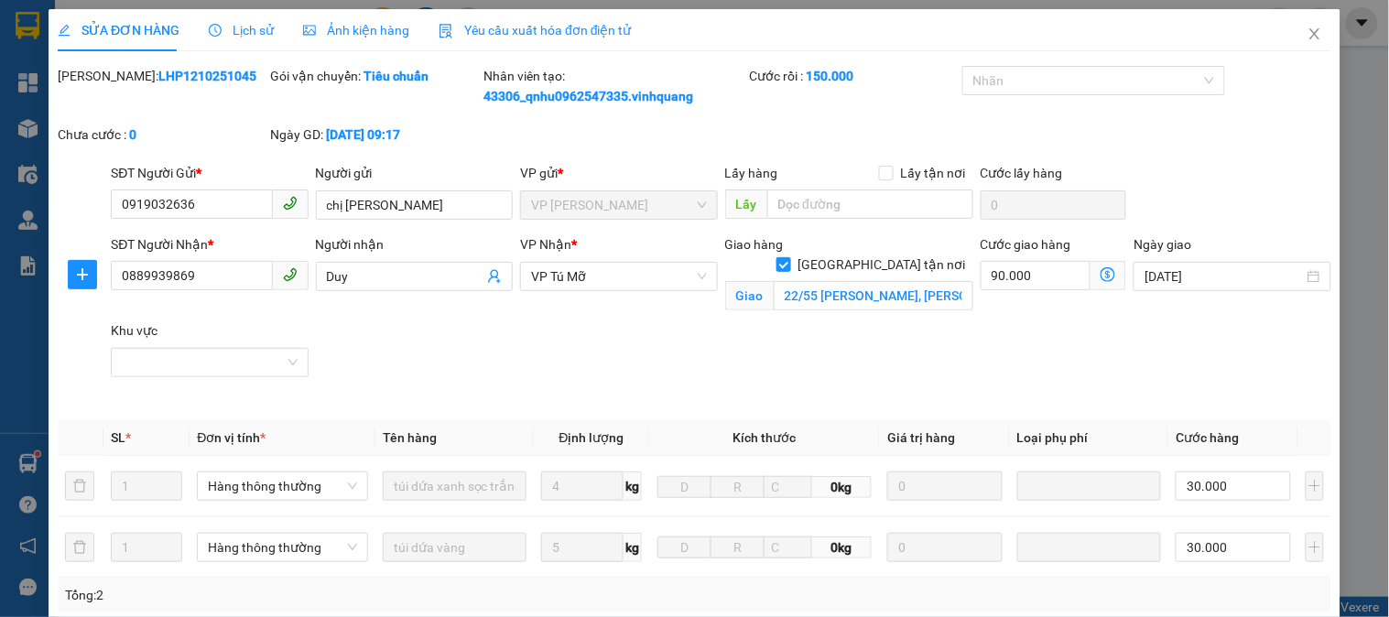
click at [250, 20] on div "Lịch sử" at bounding box center [241, 30] width 65 height 20
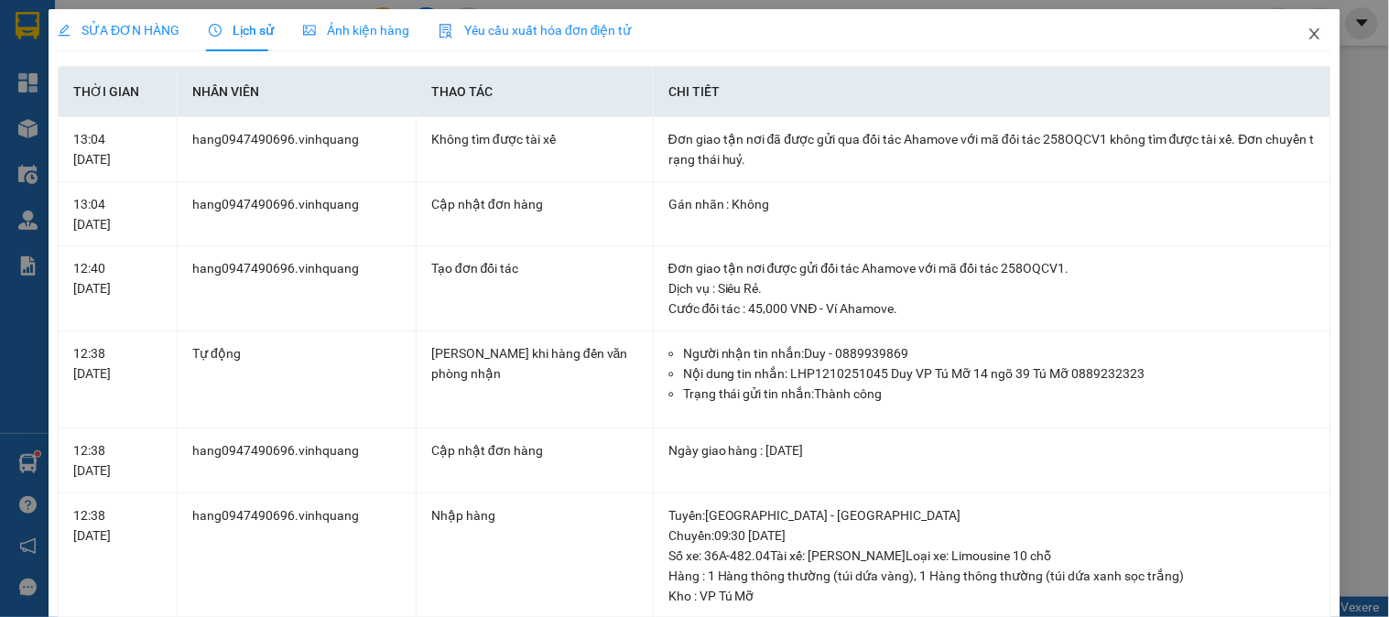
click at [1308, 38] on icon "close" at bounding box center [1315, 34] width 15 height 15
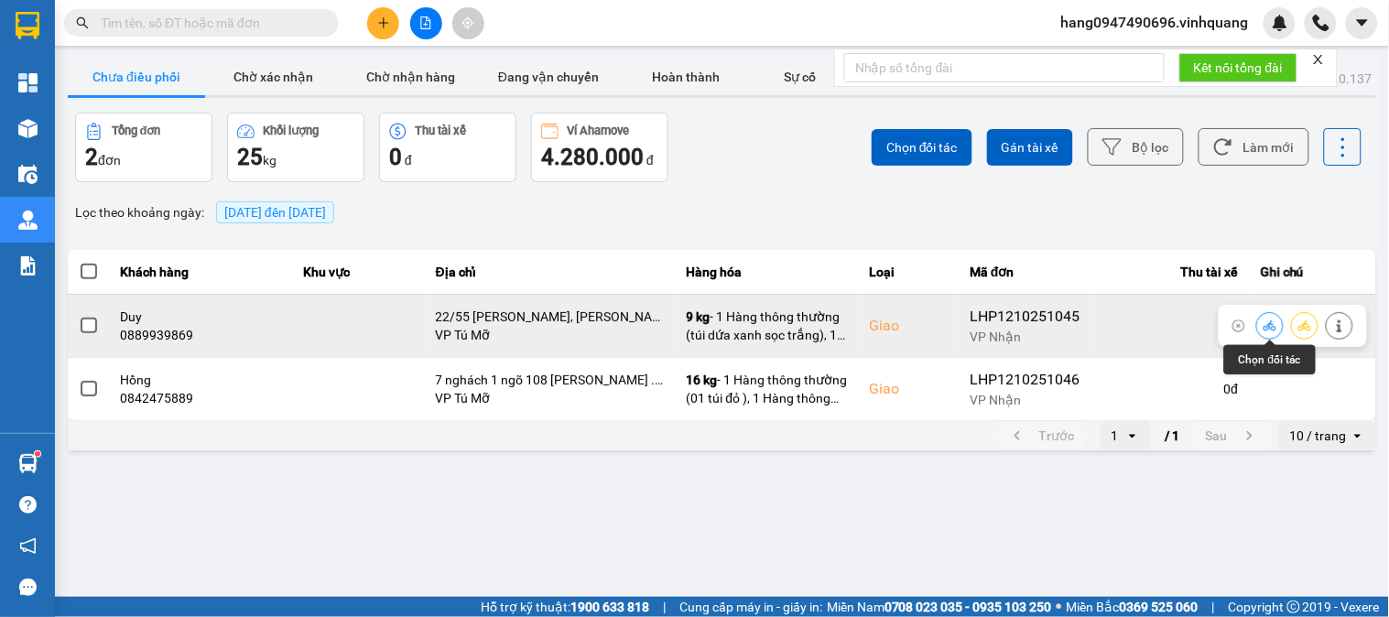
click at [1266, 320] on icon at bounding box center [1270, 326] width 13 height 13
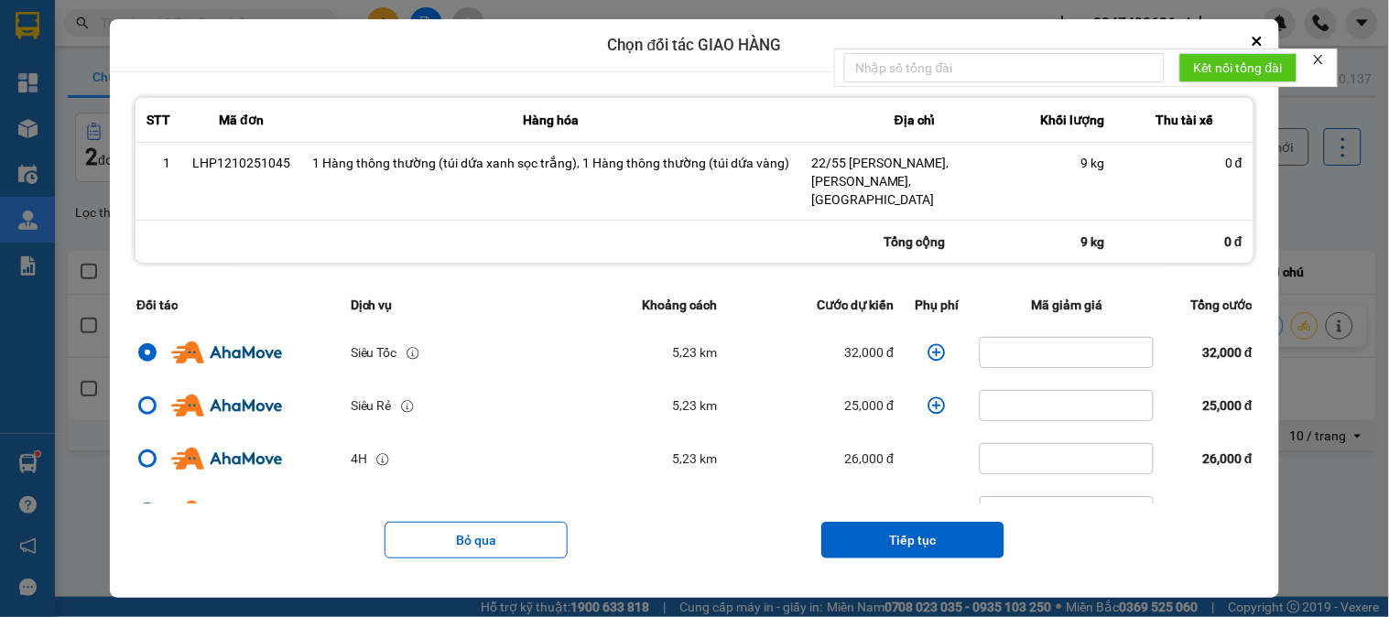
click at [928, 343] on icon "dialog" at bounding box center [937, 352] width 18 height 18
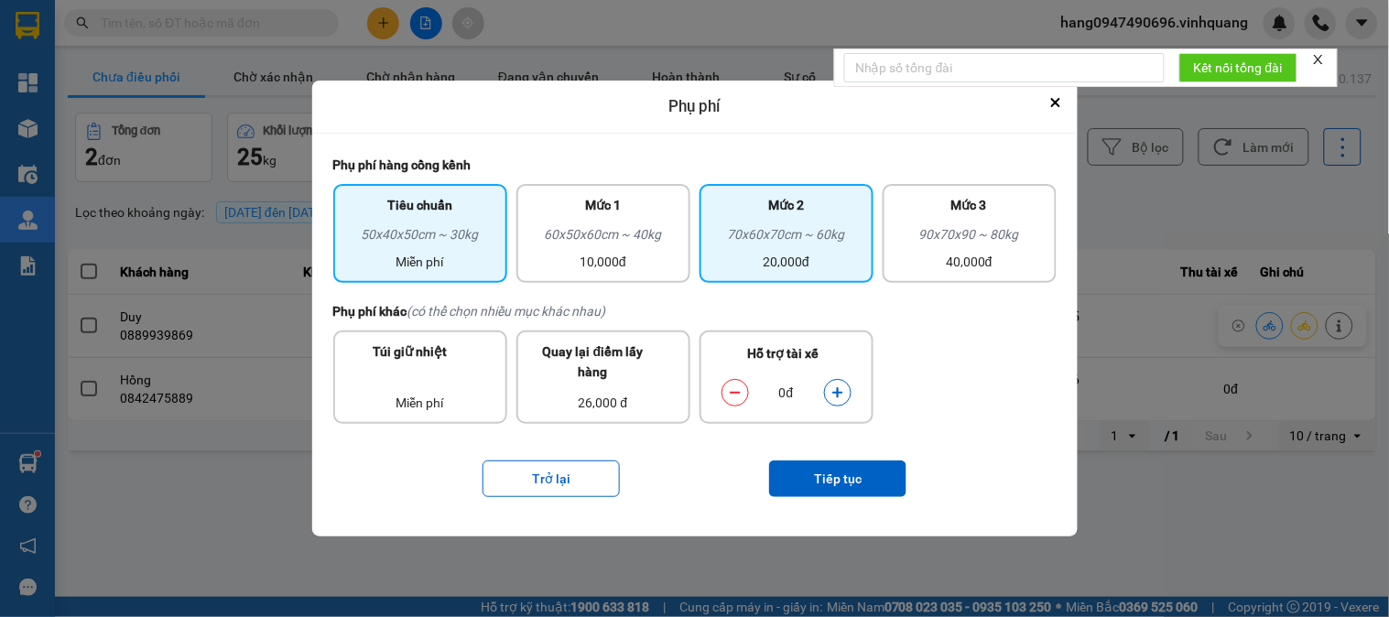
click at [739, 239] on div "70x60x70cm ~ 60kg" at bounding box center [787, 237] width 152 height 27
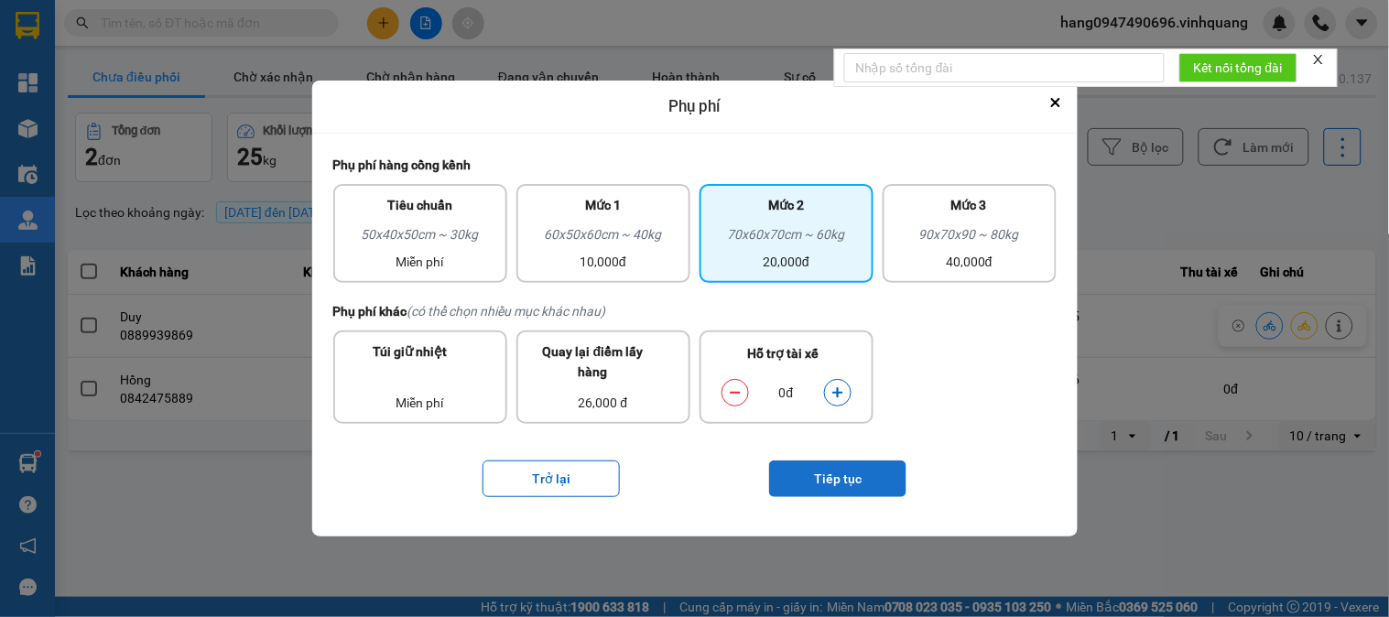
click at [797, 477] on button "Tiếp tục" at bounding box center [837, 479] width 137 height 37
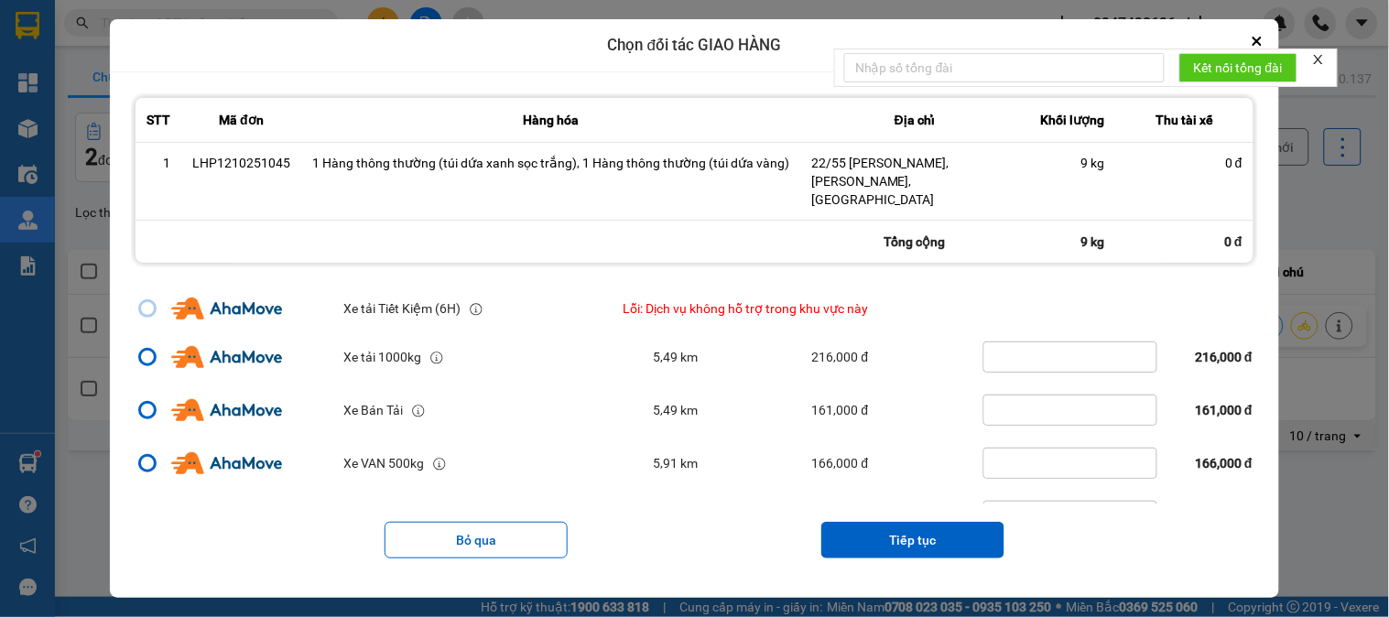
scroll to position [398, 0]
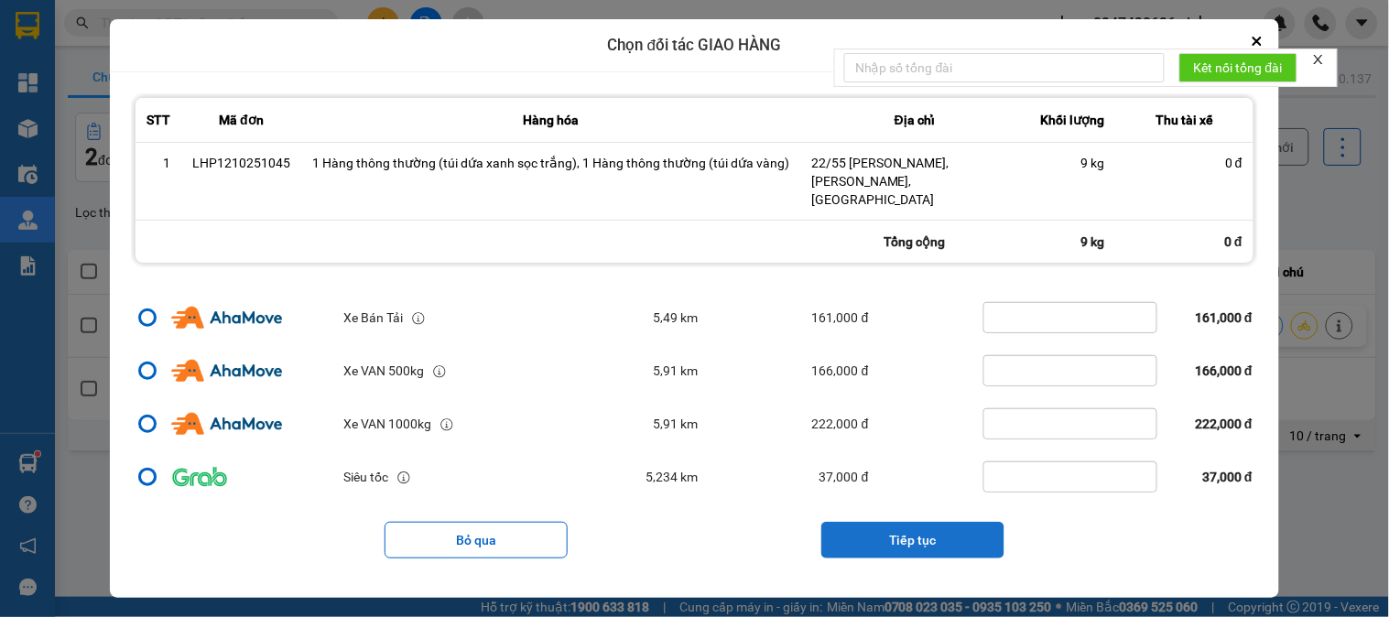
click at [930, 522] on button "Tiếp tục" at bounding box center [912, 540] width 183 height 37
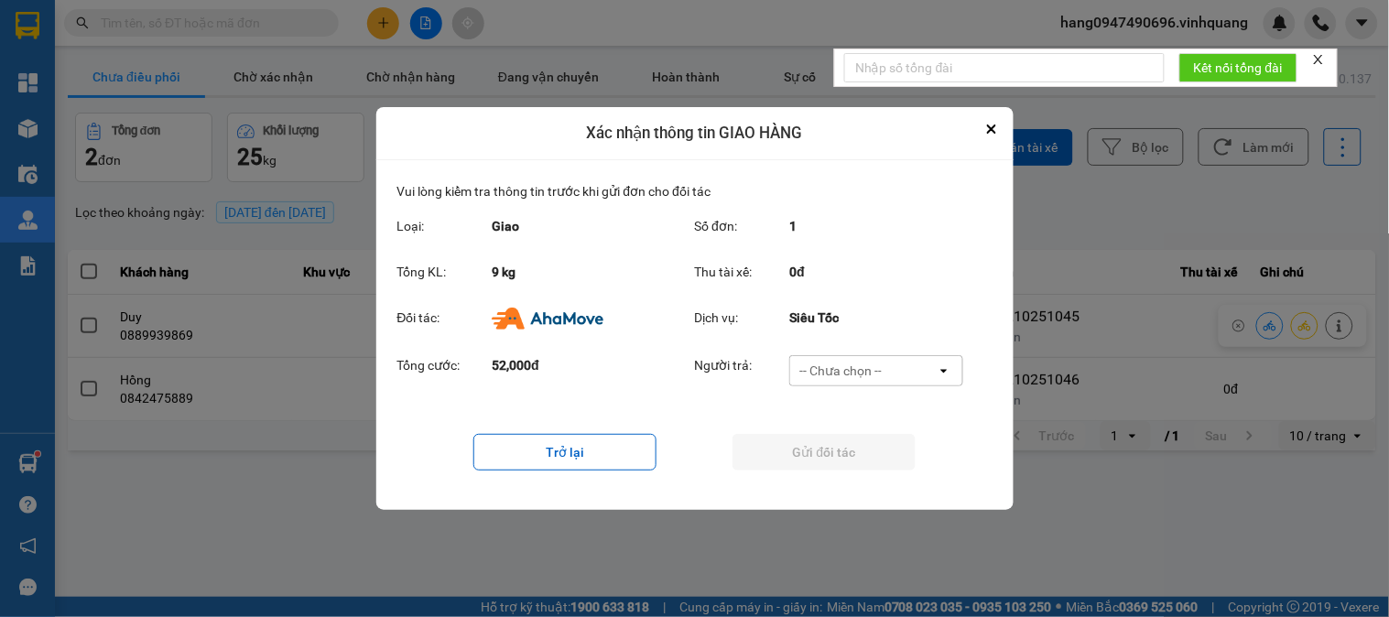
click at [921, 377] on div "-- Chưa chọn --" at bounding box center [863, 370] width 147 height 29
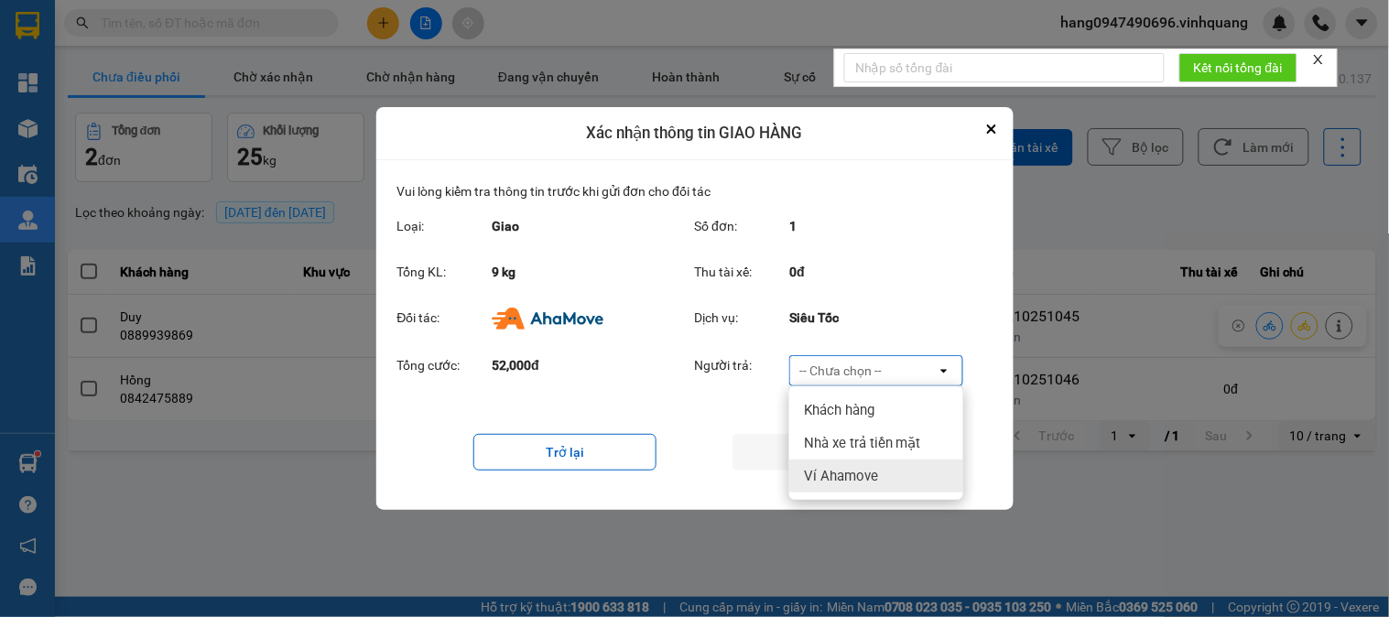
click at [888, 470] on div "Ví Ahamove" at bounding box center [876, 476] width 174 height 33
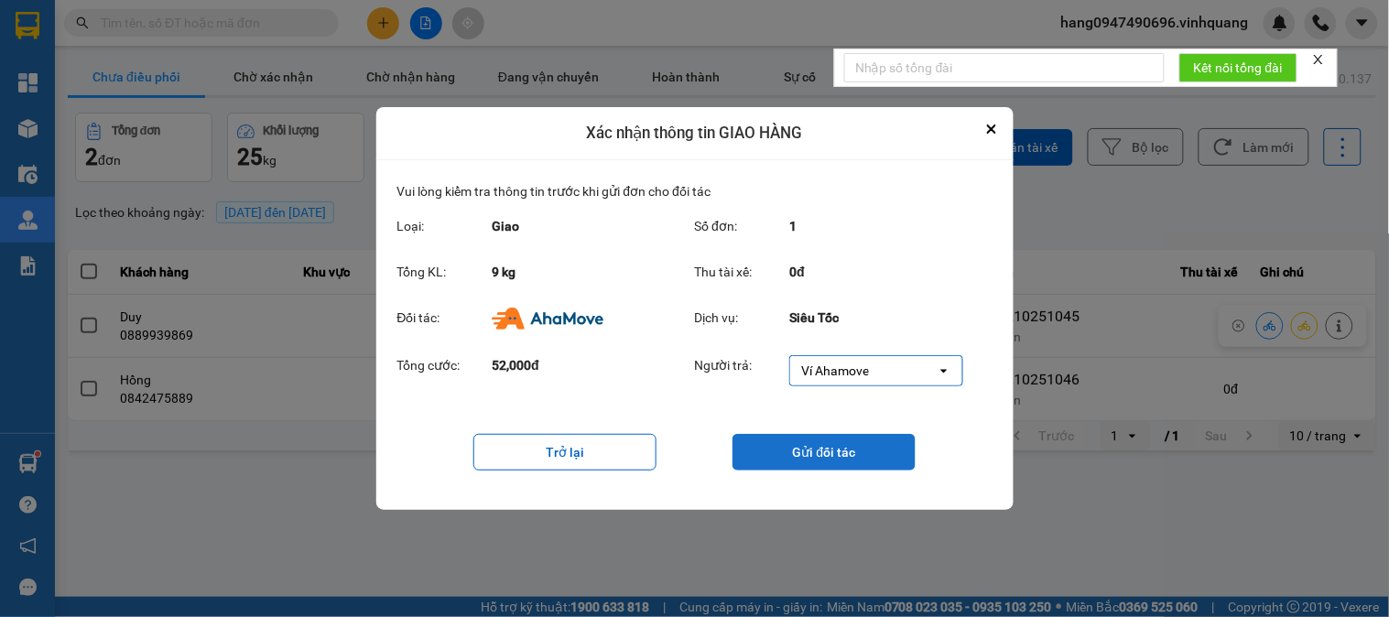
click at [865, 447] on button "Gửi đối tác" at bounding box center [824, 452] width 183 height 37
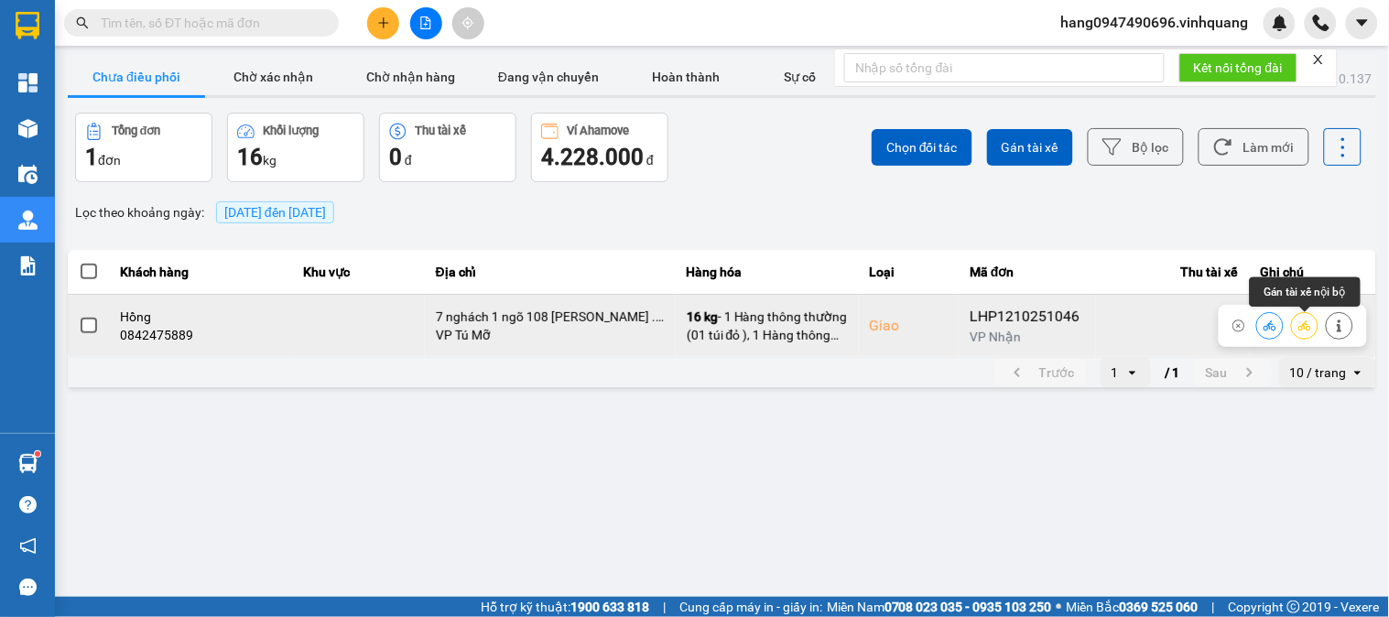
click at [1274, 331] on icon at bounding box center [1270, 326] width 13 height 13
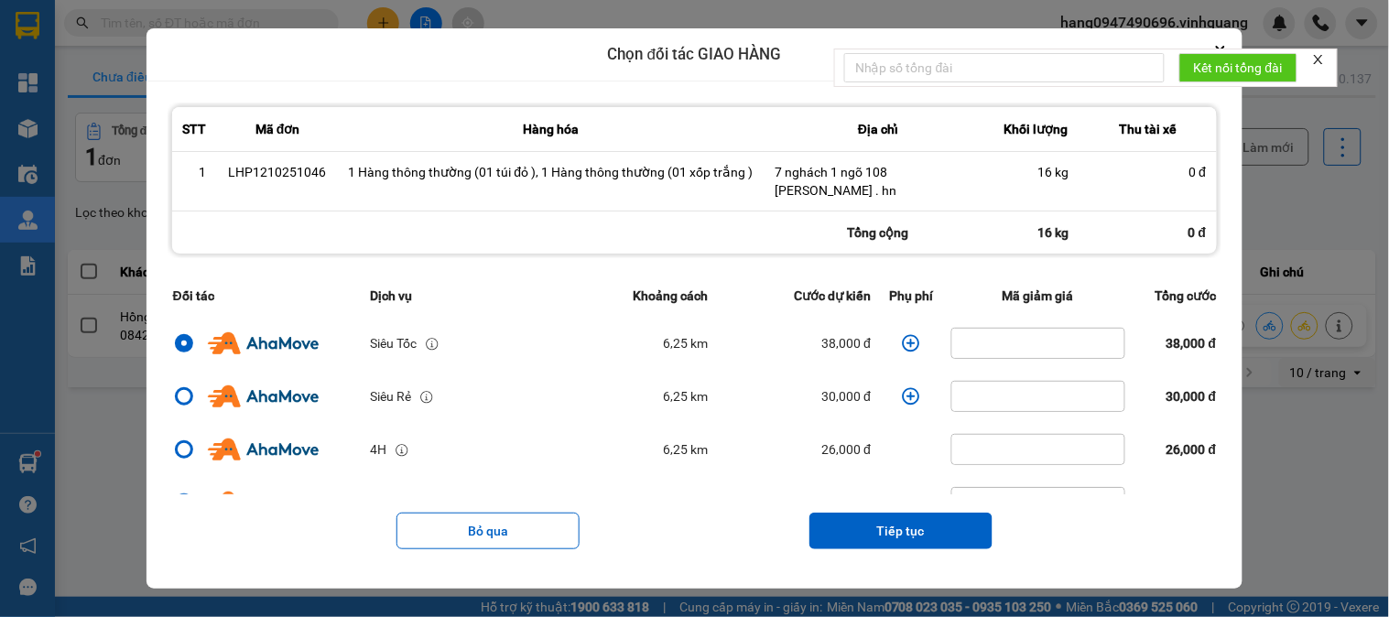
click at [902, 335] on icon "dialog" at bounding box center [911, 343] width 18 height 18
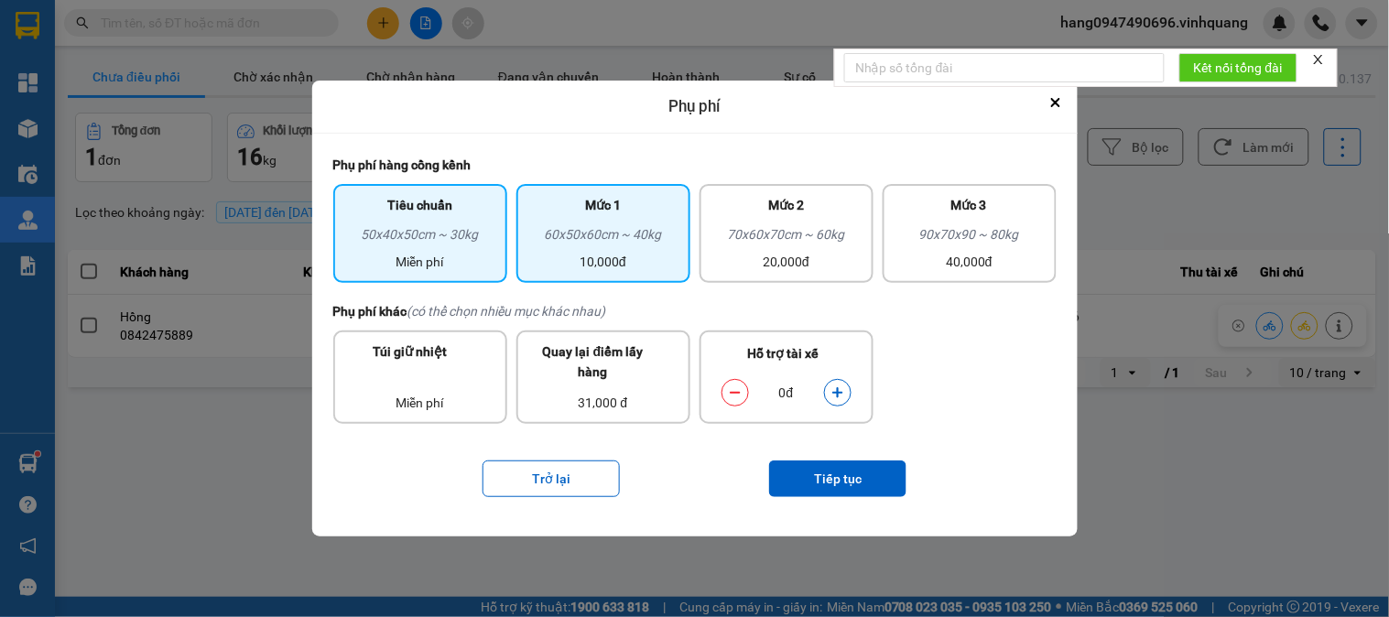
click at [589, 254] on div "10,000đ" at bounding box center [603, 262] width 152 height 20
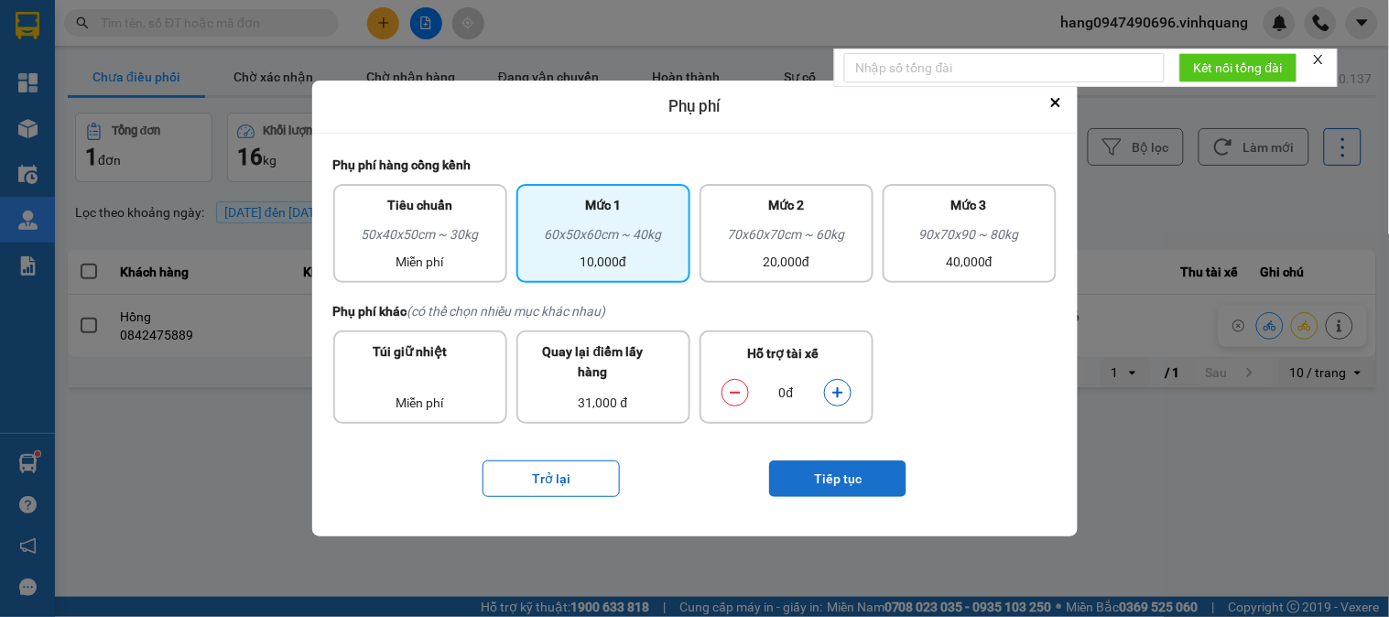
click at [875, 488] on button "Tiếp tục" at bounding box center [837, 479] width 137 height 37
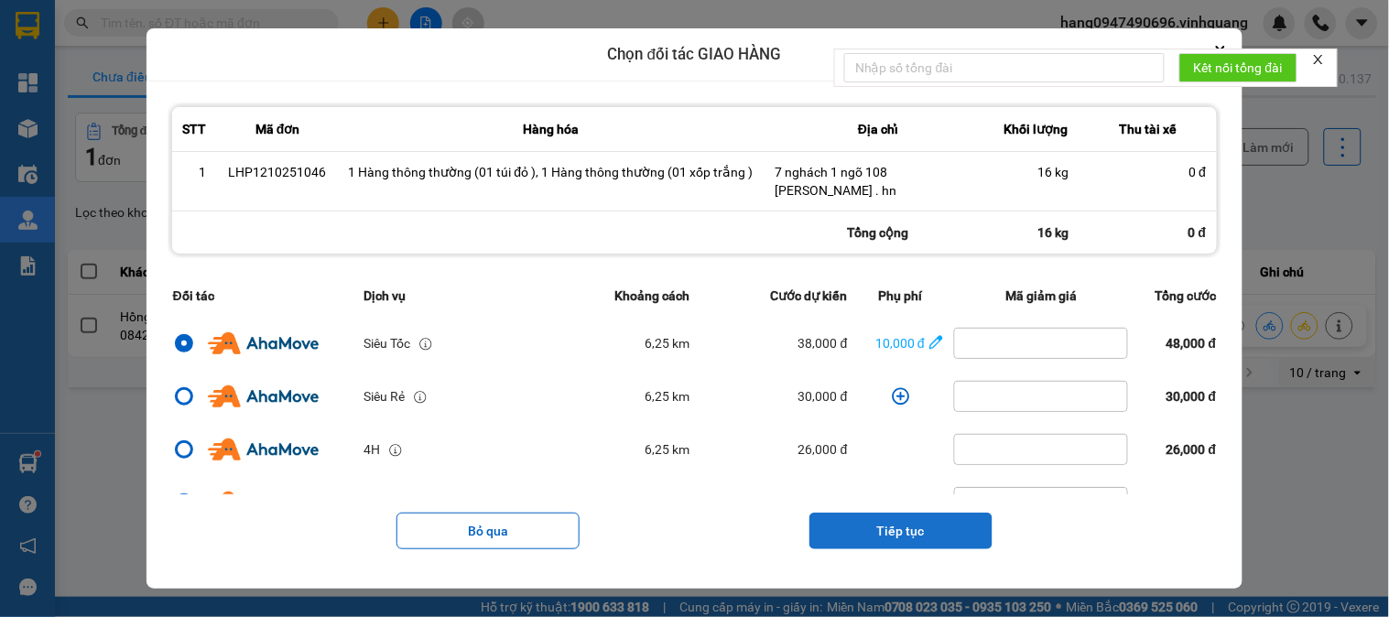
click at [893, 536] on button "Tiếp tục" at bounding box center [900, 531] width 183 height 37
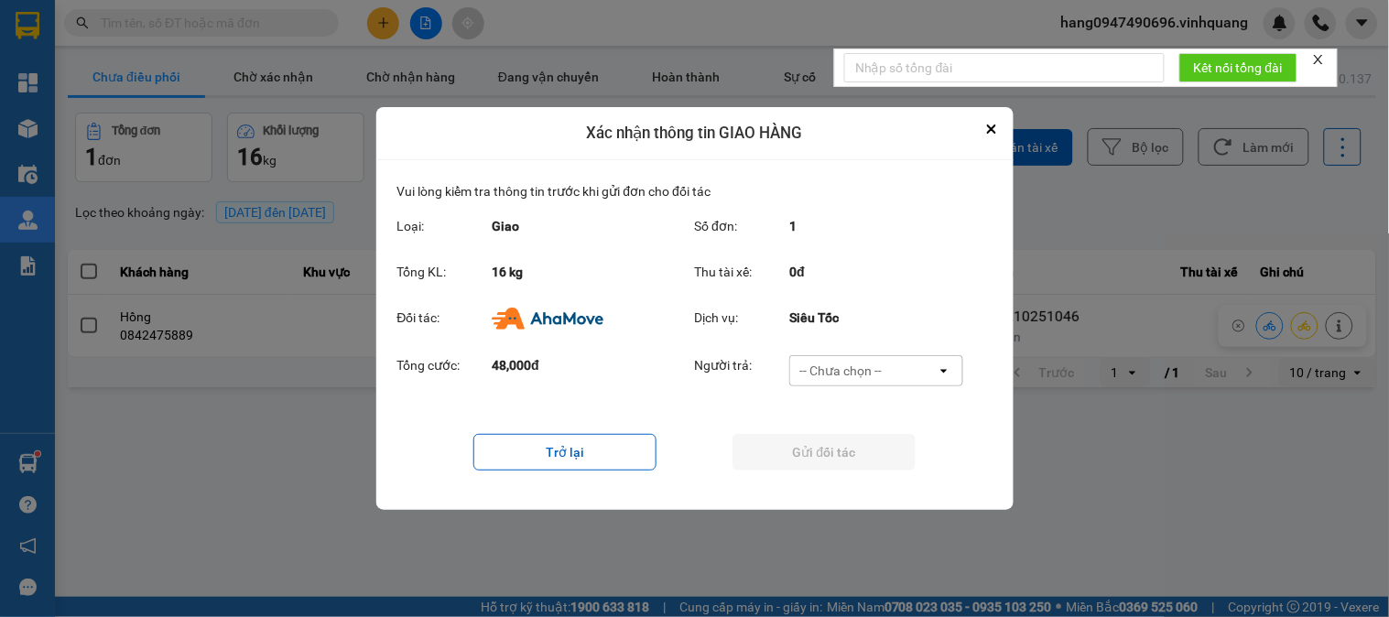
click at [880, 373] on div "-- Chưa chọn --" at bounding box center [840, 371] width 82 height 18
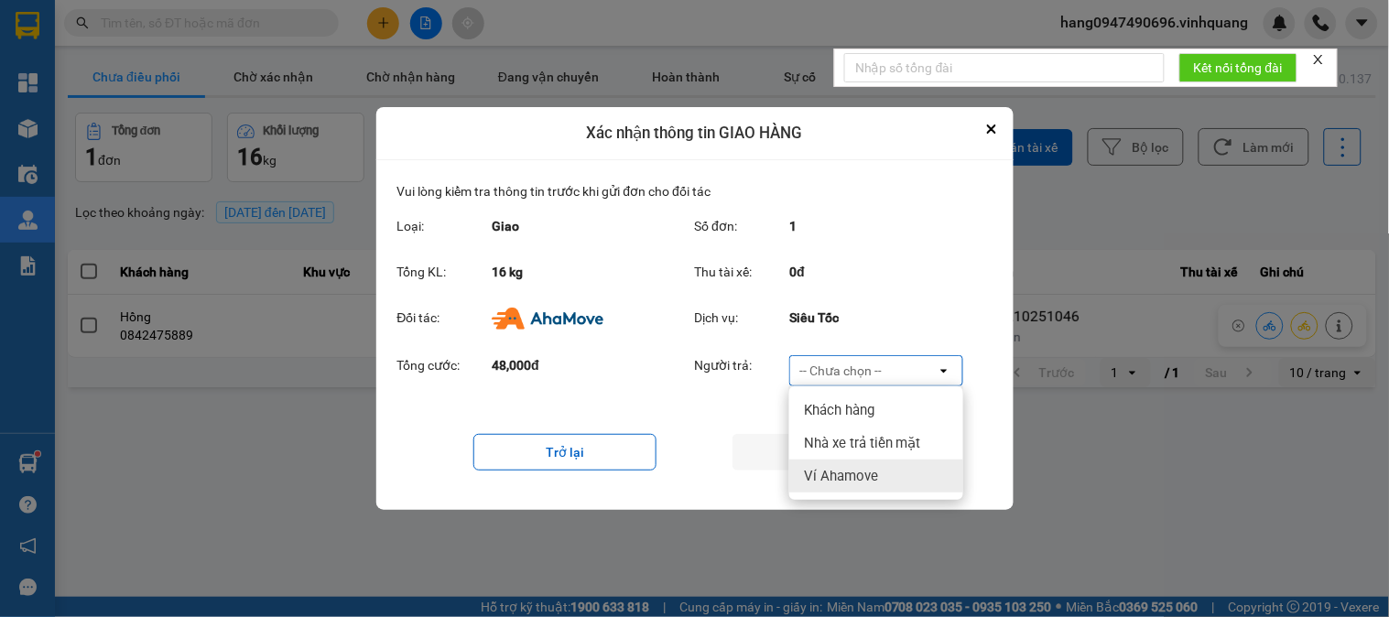
click at [877, 461] on div "Ví Ahamove" at bounding box center [876, 476] width 174 height 33
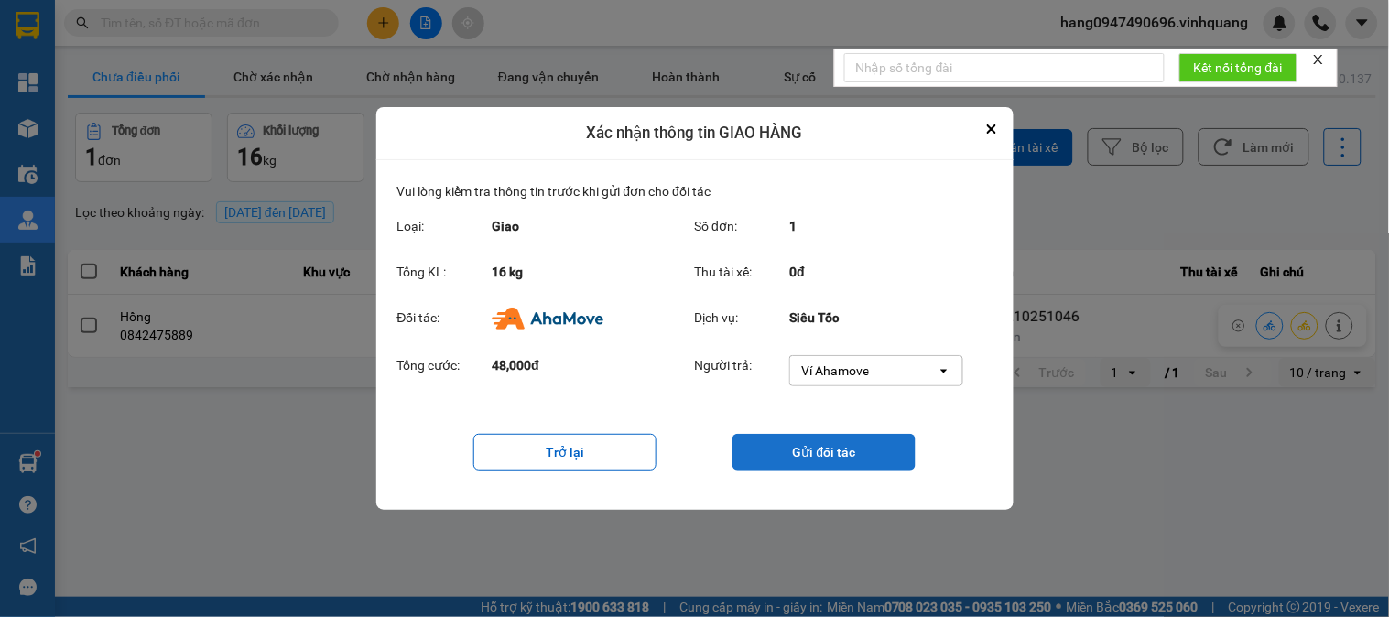
click at [871, 451] on button "Gửi đối tác" at bounding box center [824, 452] width 183 height 37
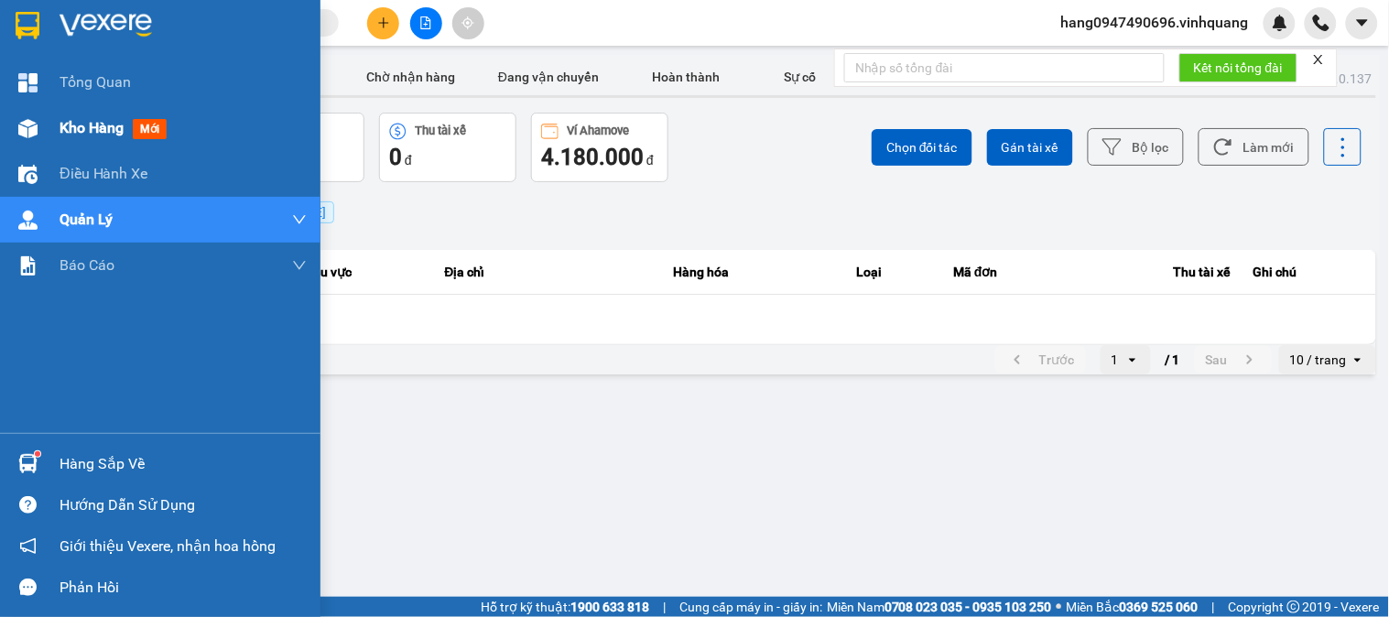
click at [129, 125] on div "Kho hàng mới" at bounding box center [117, 127] width 114 height 23
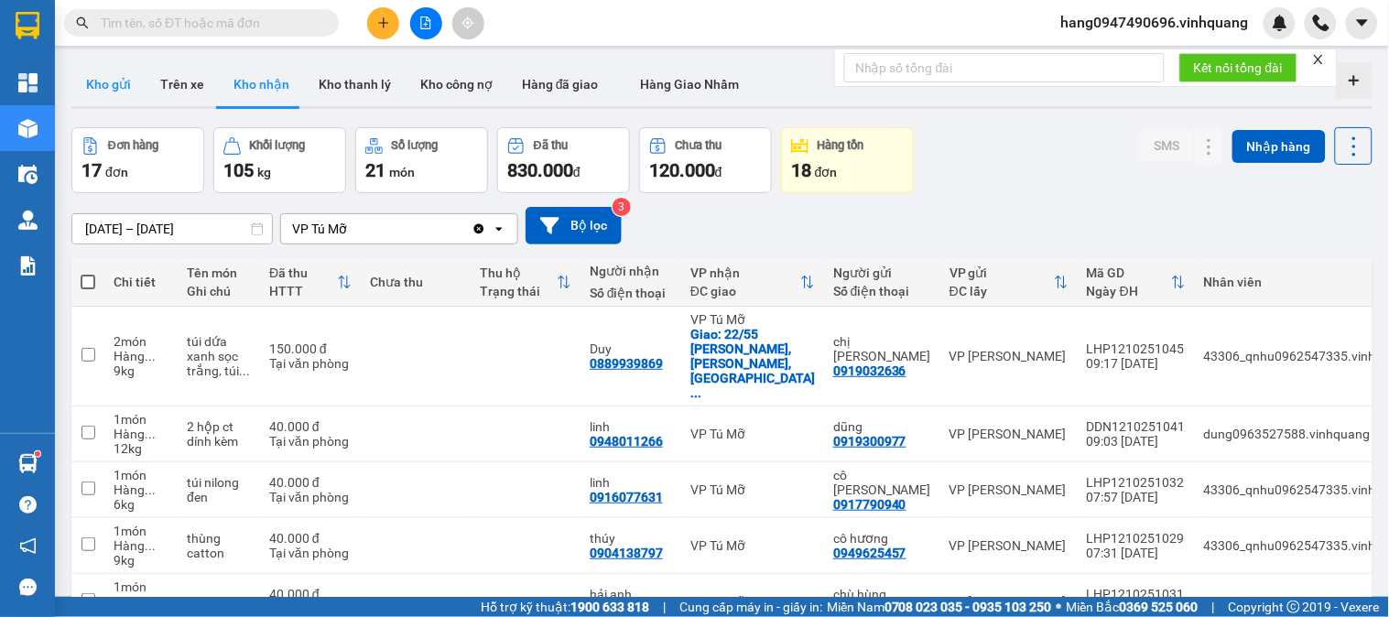
click at [113, 92] on button "Kho gửi" at bounding box center [108, 84] width 74 height 44
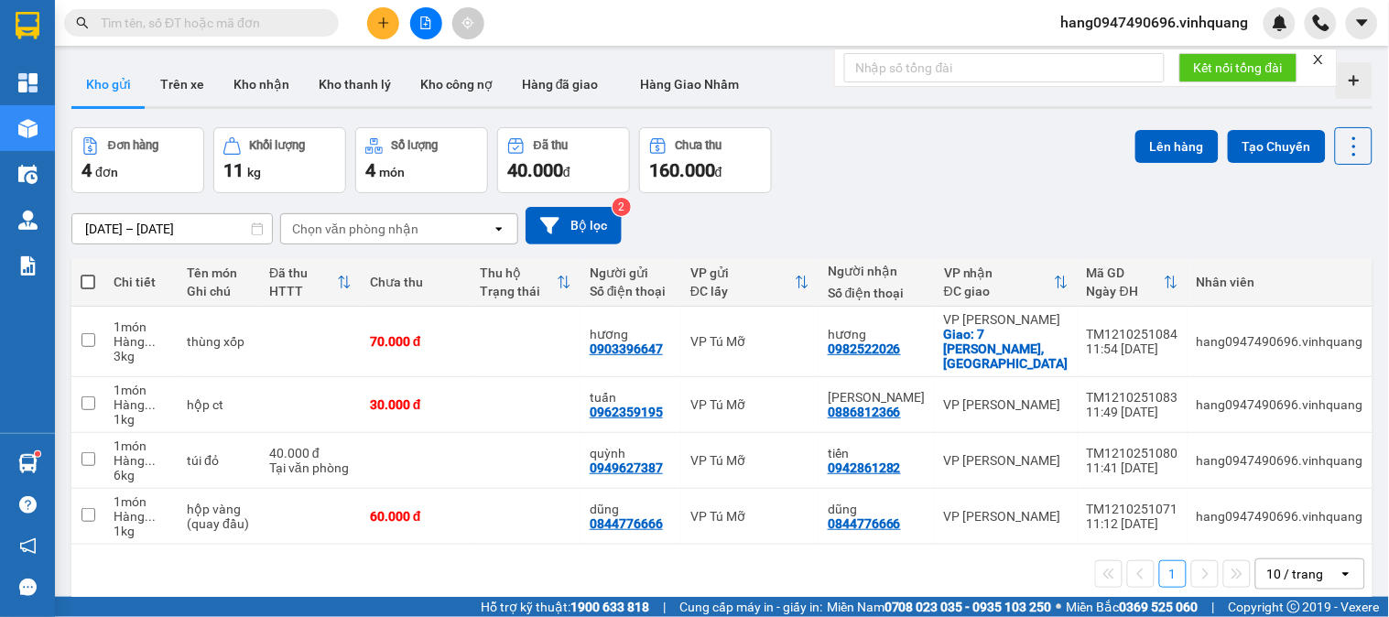
click at [189, 21] on input "text" at bounding box center [209, 23] width 216 height 20
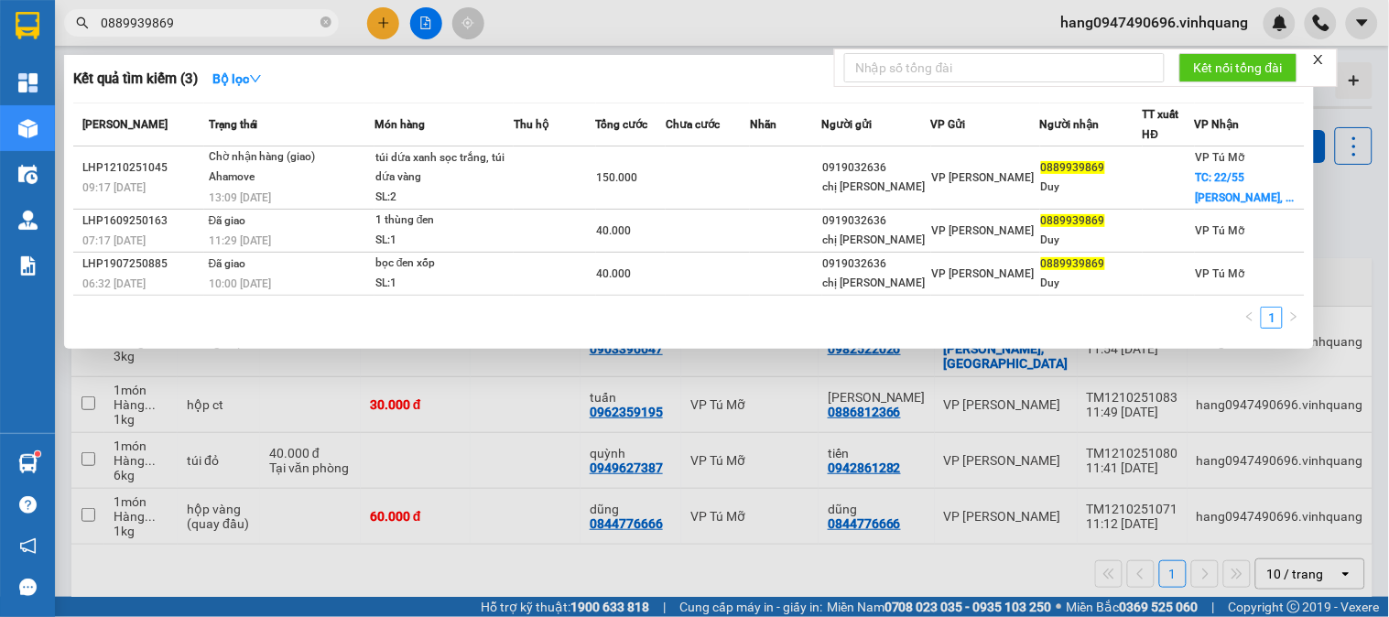
type input "0889939869"
drag, startPoint x: 605, startPoint y: 397, endPoint x: 515, endPoint y: 287, distance: 143.2
click at [599, 386] on div at bounding box center [694, 308] width 1389 height 617
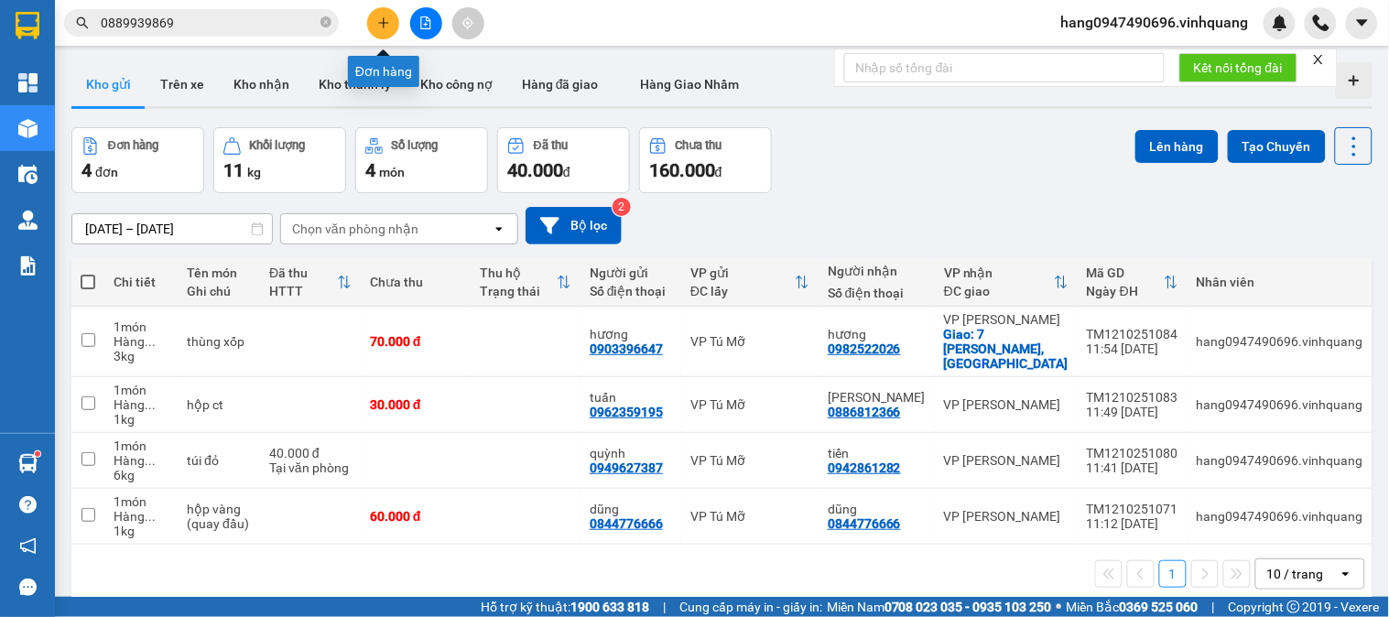
click at [376, 29] on button at bounding box center [383, 23] width 32 height 32
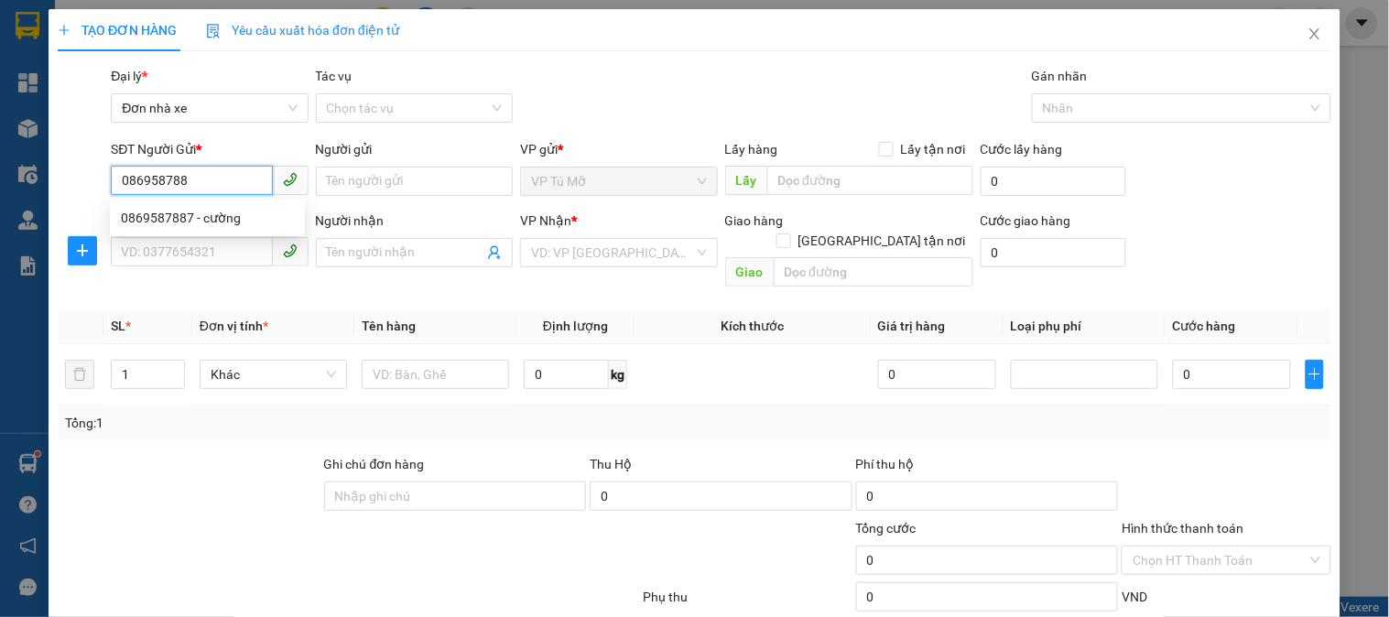
type input "0869587887"
click at [227, 223] on div "0869587887 - cường" at bounding box center [207, 218] width 173 height 20
type input "cường"
type input "0569300000"
type input "khoa"
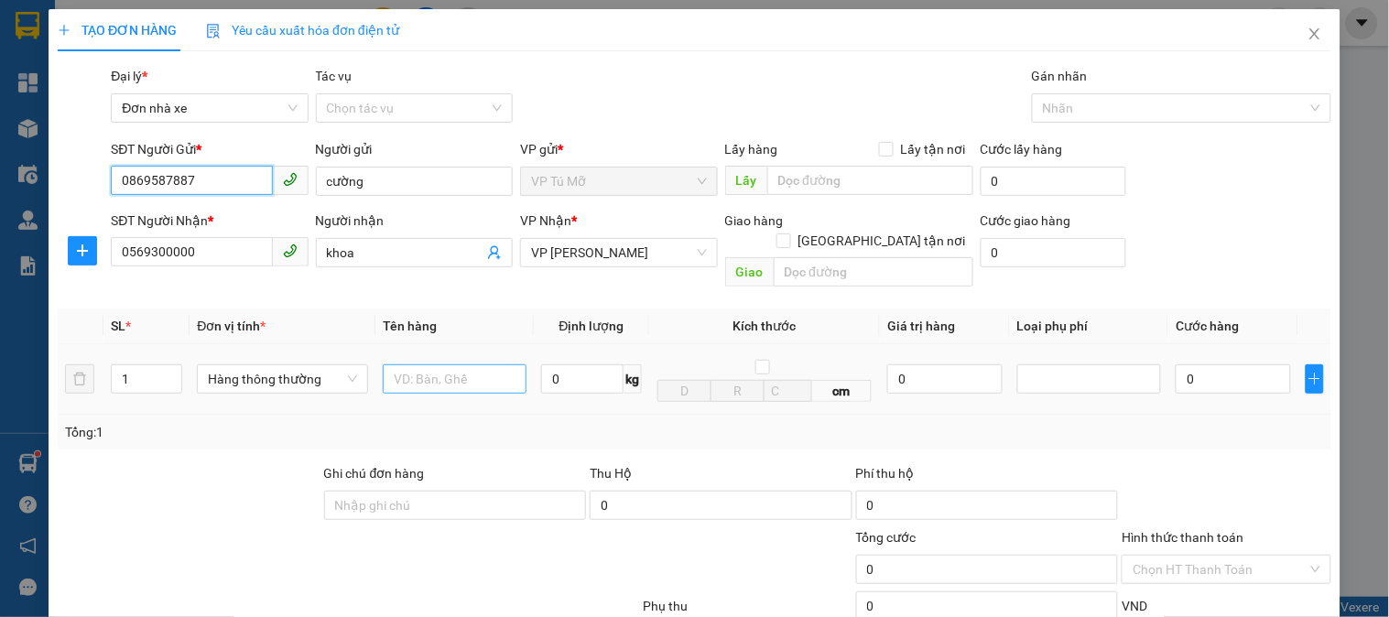
type input "0869587887"
click at [400, 367] on input "text" at bounding box center [455, 378] width 144 height 29
type input "hộp ct"
click at [581, 366] on input "0" at bounding box center [582, 378] width 82 height 29
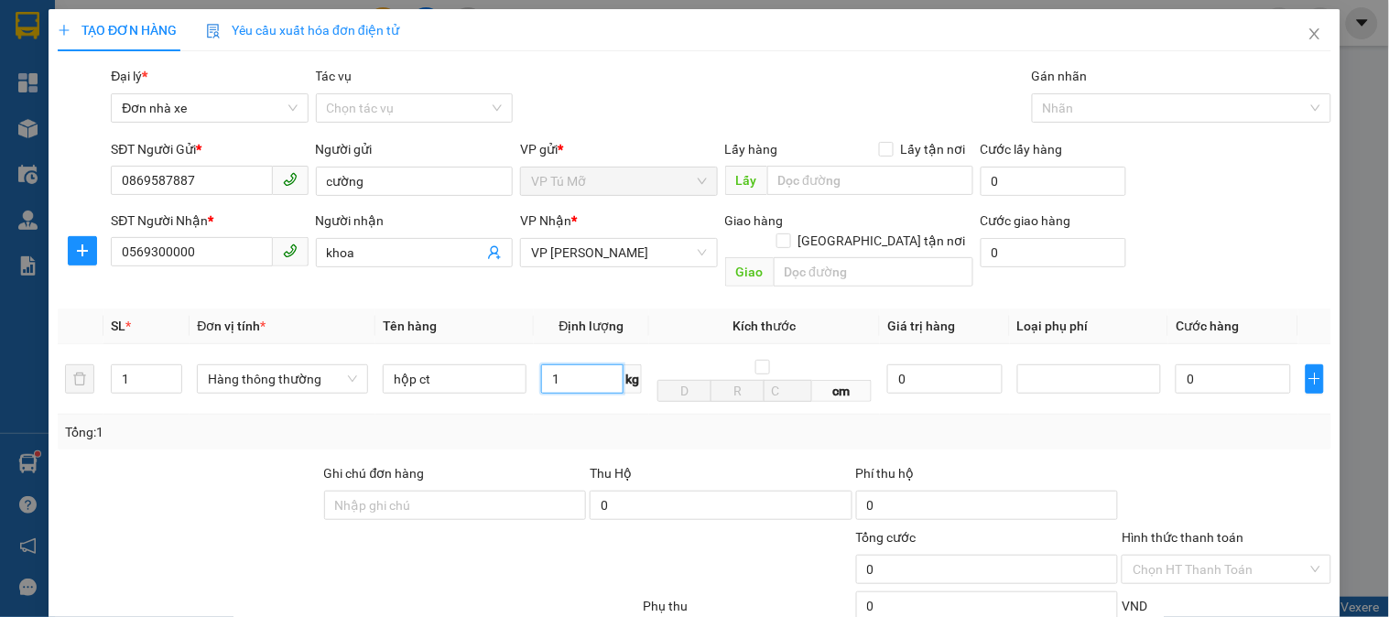
type input "1"
click at [652, 422] on div "Tổng: 1" at bounding box center [694, 432] width 1259 height 20
type input "30.000"
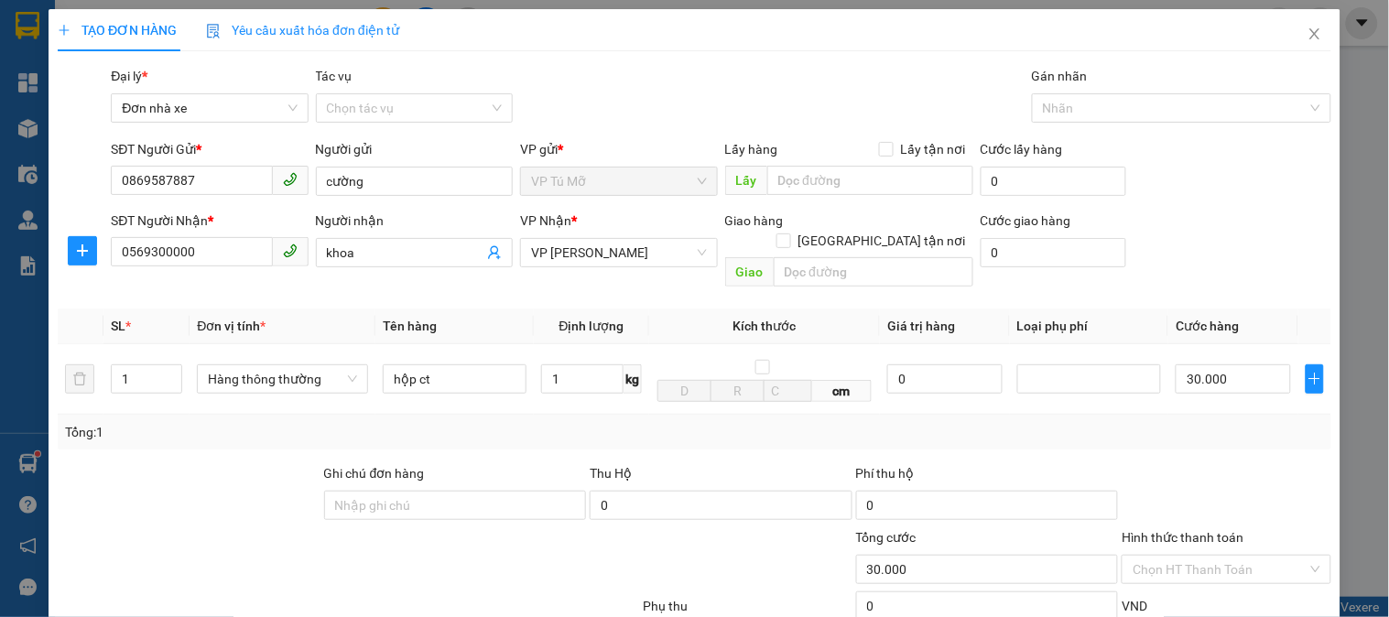
scroll to position [200, 0]
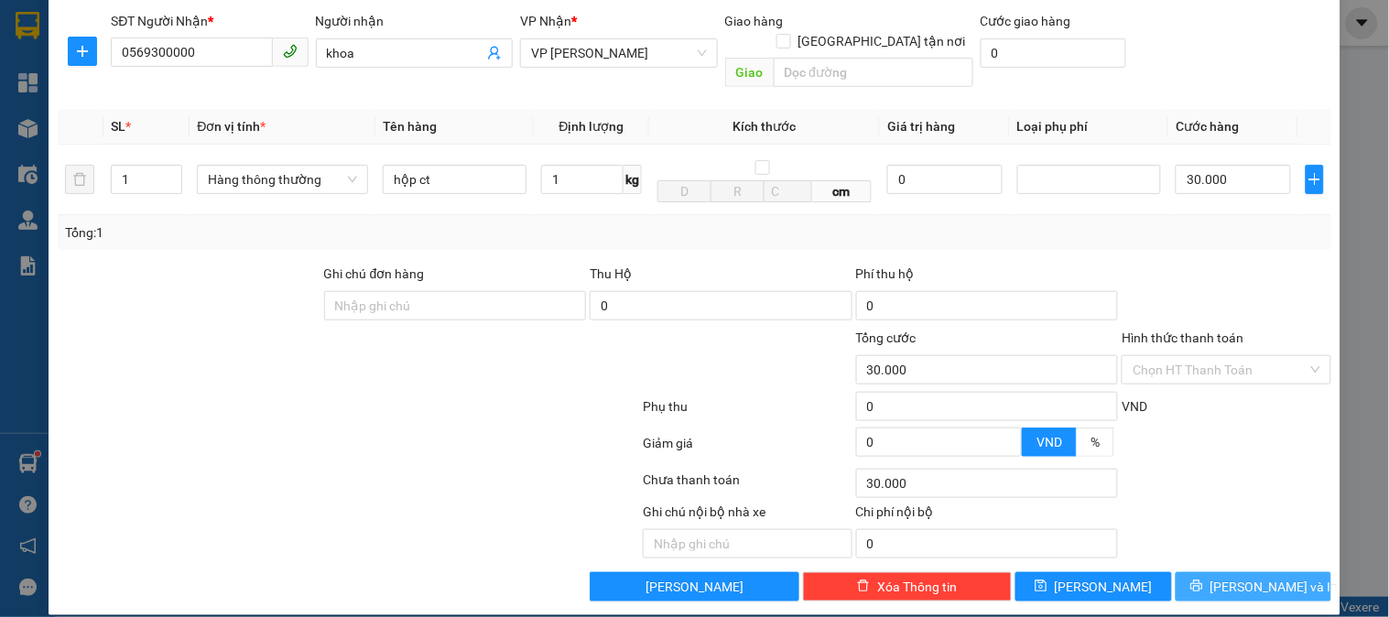
click at [1231, 577] on span "[PERSON_NAME] và In" at bounding box center [1274, 587] width 128 height 20
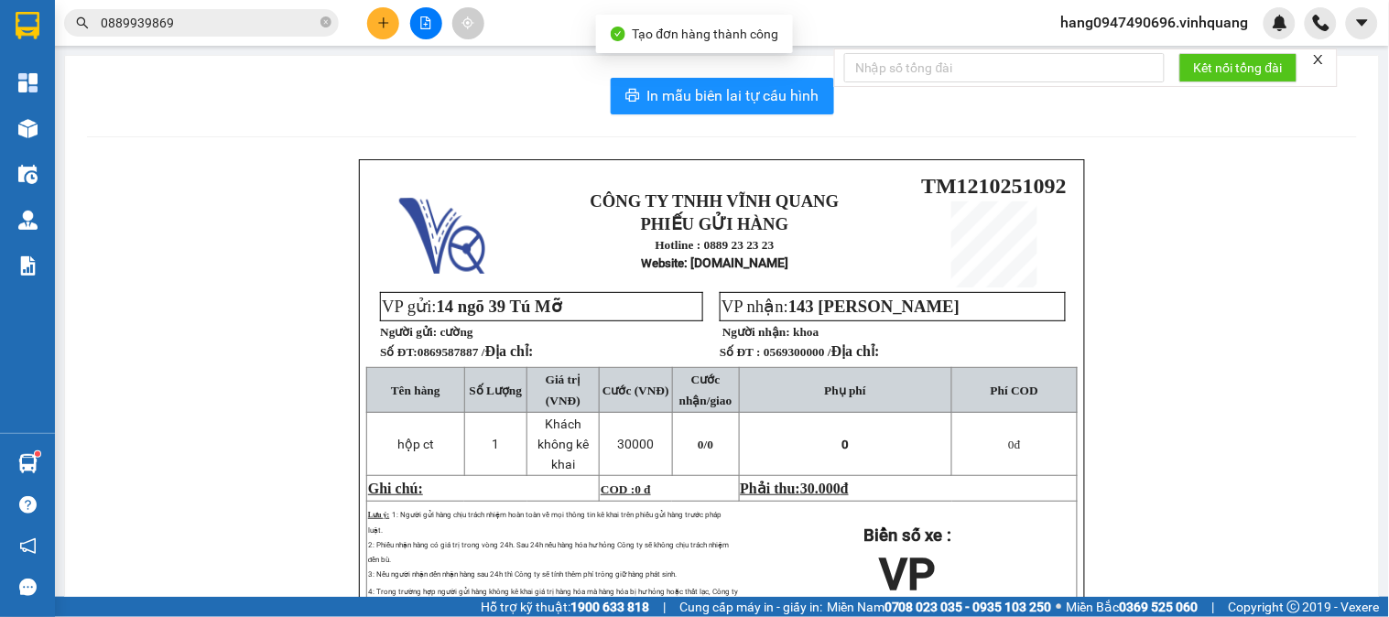
click at [458, 359] on span "0869587887 / Địa chỉ:" at bounding box center [476, 352] width 116 height 14
copy span "0869587887"
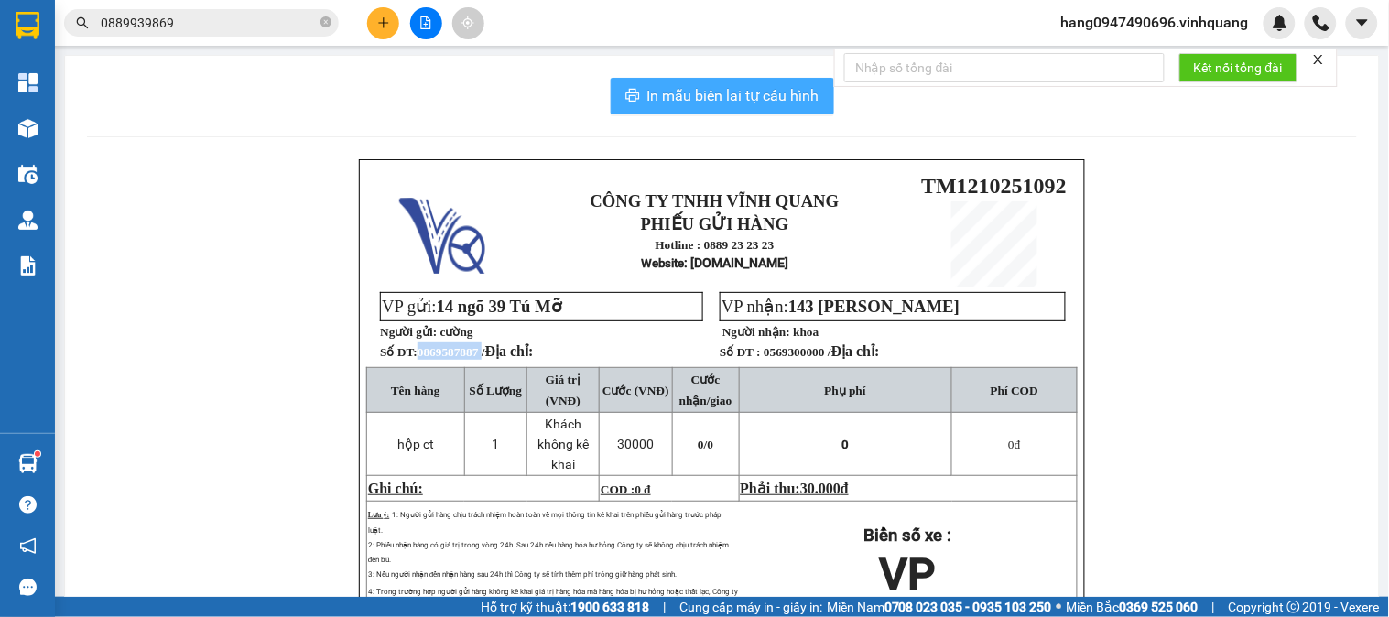
click at [666, 106] on span "In mẫu biên lai tự cấu hình" at bounding box center [733, 95] width 172 height 23
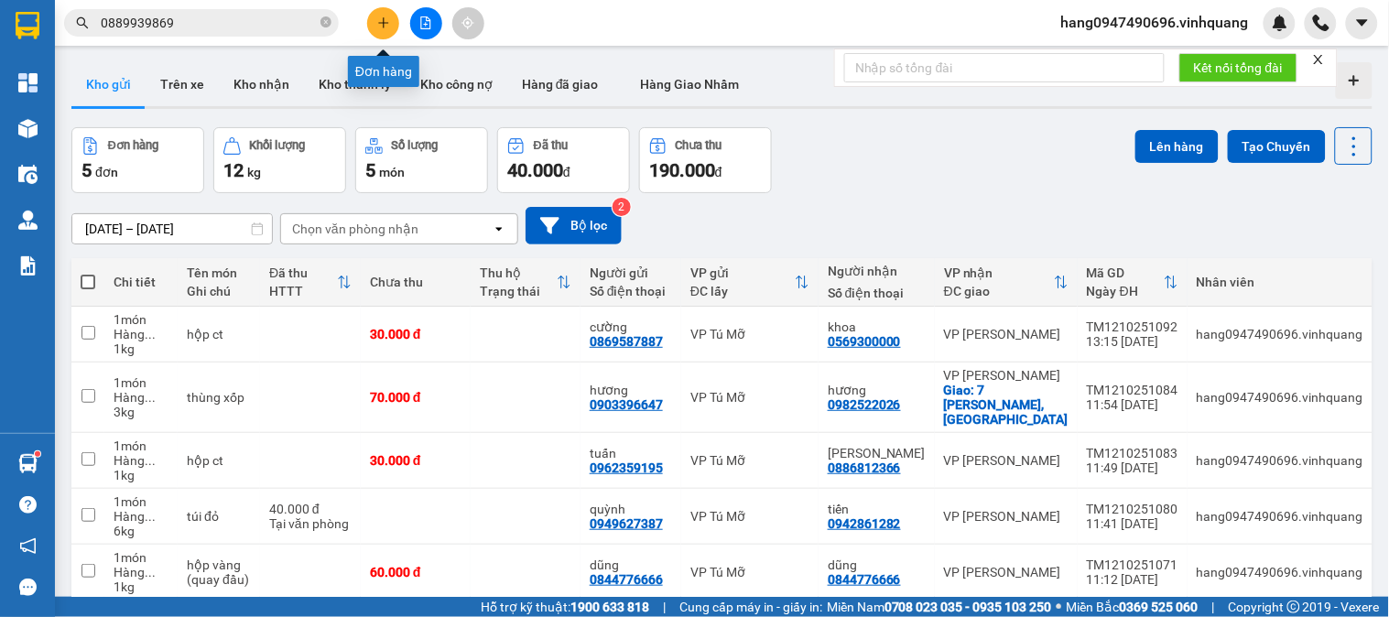
click at [377, 16] on icon "plus" at bounding box center [383, 22] width 13 height 13
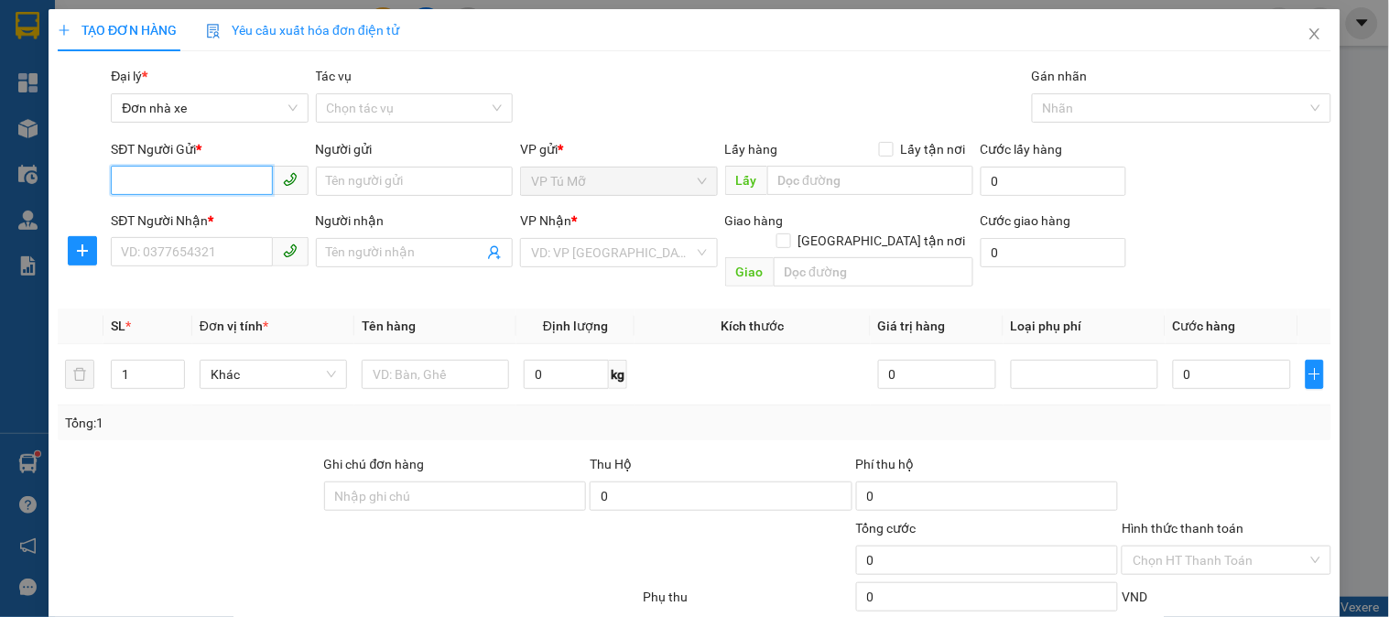
paste input "0869587887"
click at [211, 209] on div "0869587887 - cường" at bounding box center [207, 218] width 173 height 20
type input "0869587887"
type input "cường"
type input "0569300000"
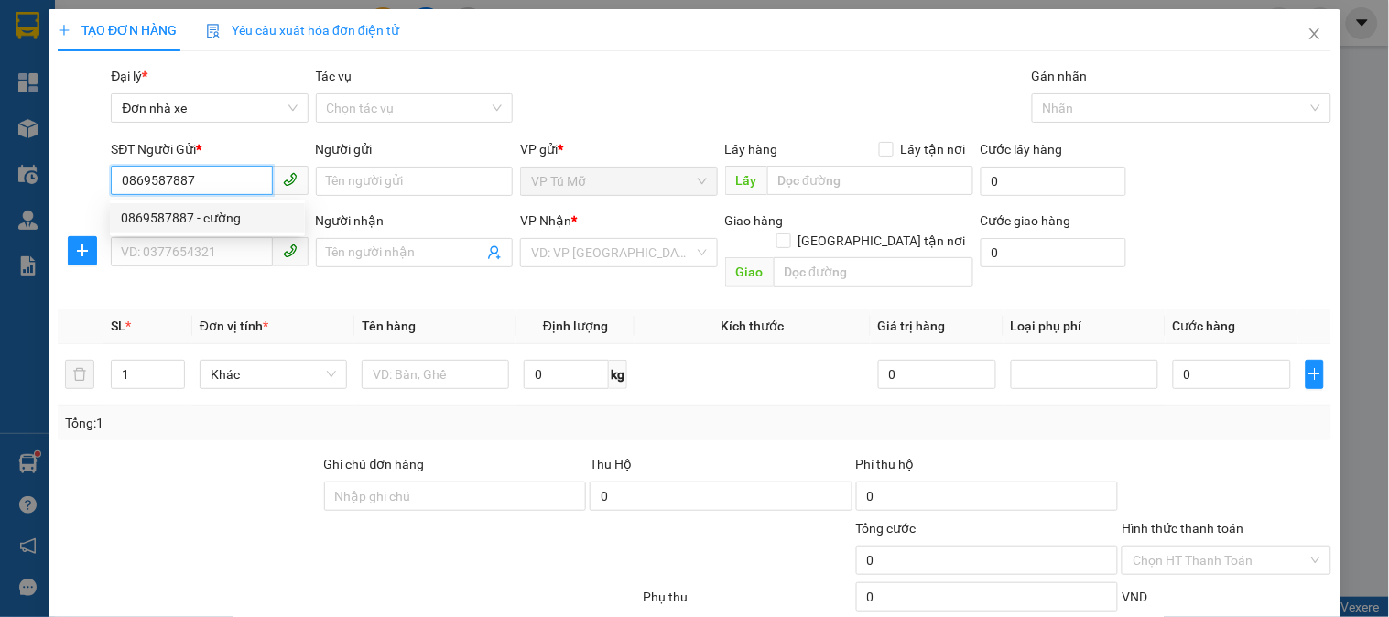
type input "khoa"
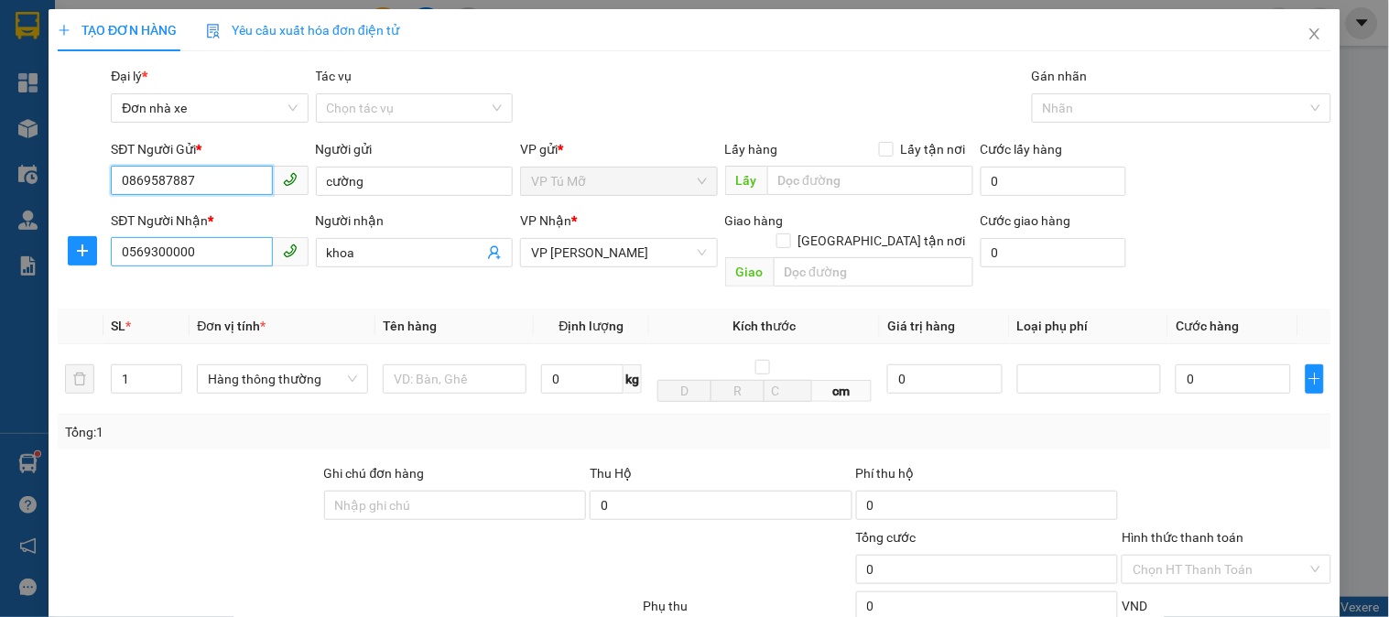
type input "0869587887"
click at [232, 257] on input "0569300000" at bounding box center [191, 251] width 161 height 29
type input "0844109999"
type input "long"
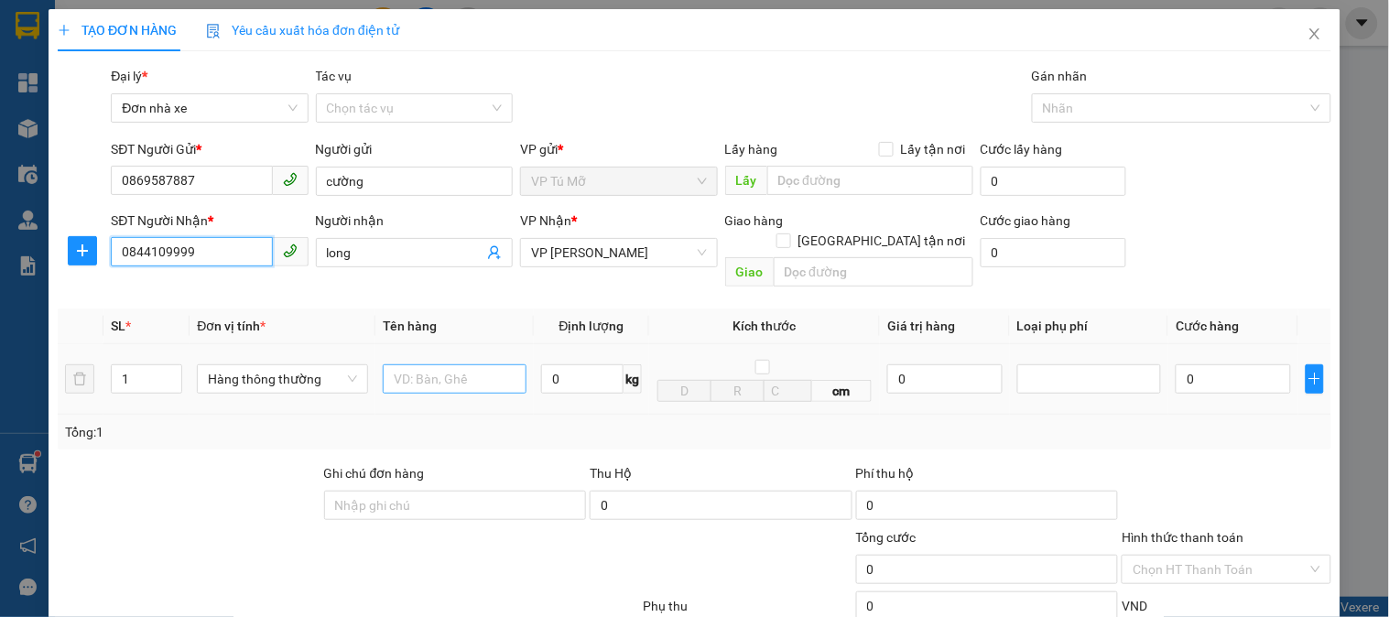
type input "0844109999"
click at [404, 364] on input "text" at bounding box center [455, 378] width 144 height 29
type input "hộp ct"
click at [550, 364] on input "0" at bounding box center [582, 378] width 82 height 29
type input "1"
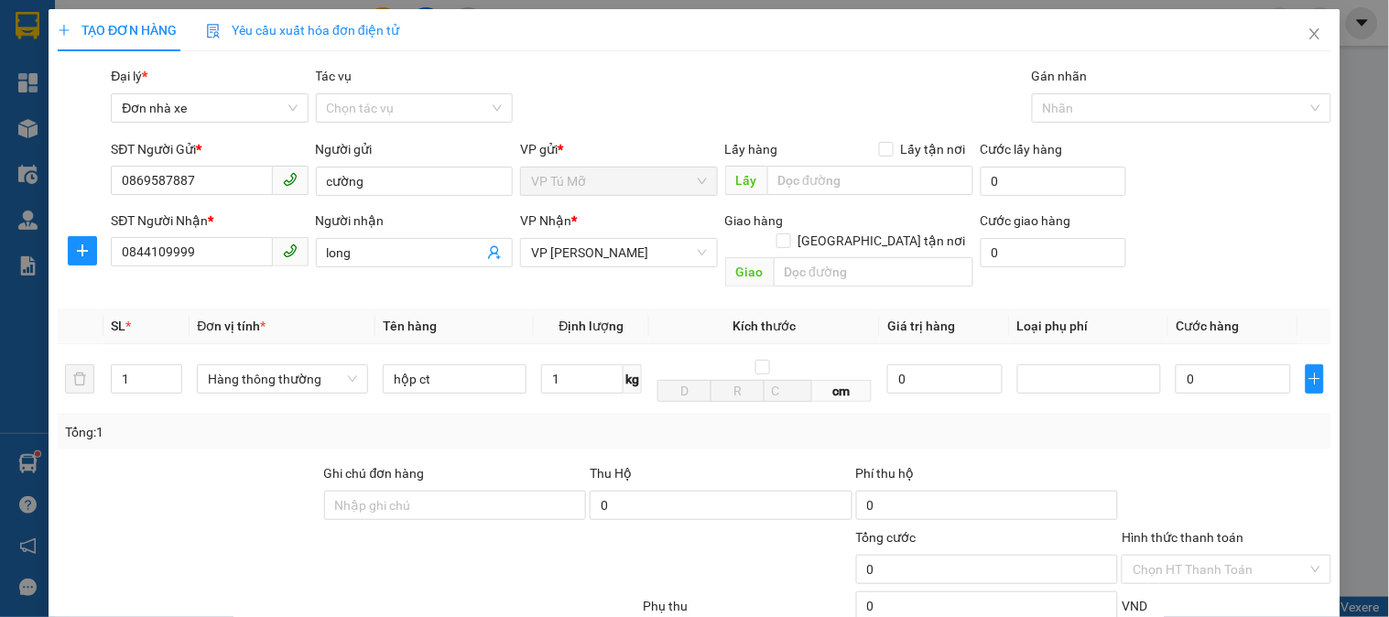
click at [604, 422] on div "Tổng: 1" at bounding box center [694, 432] width 1259 height 20
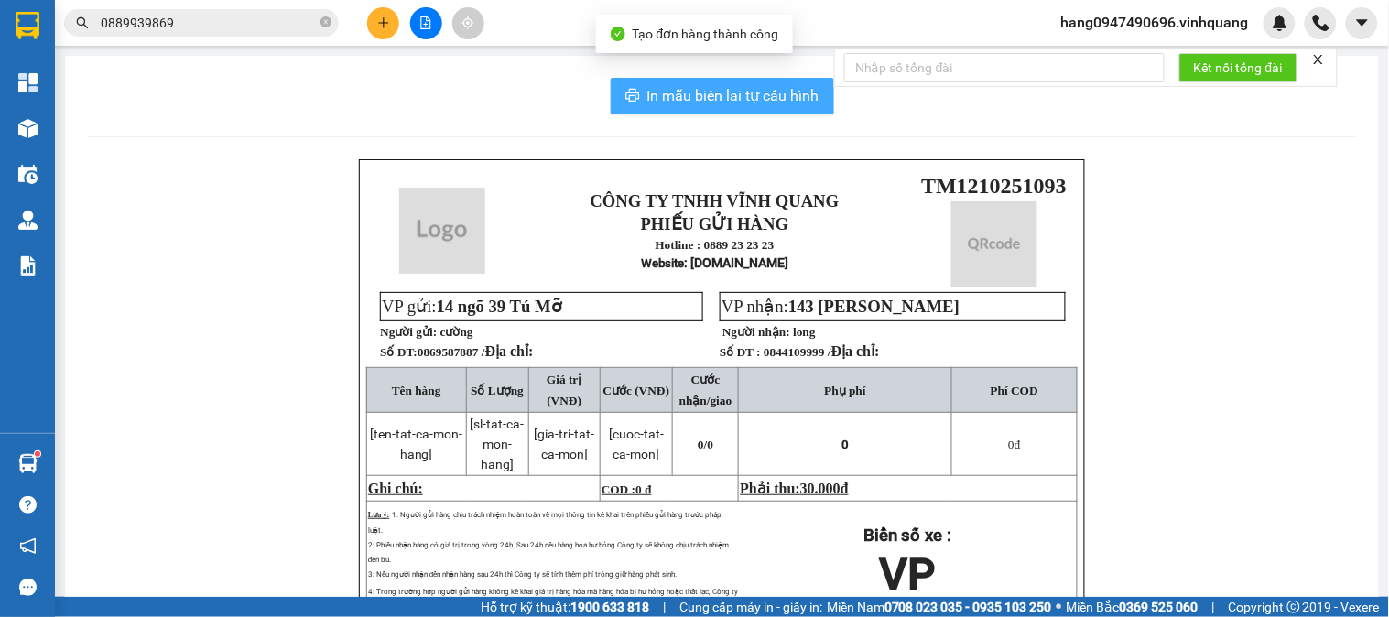
click at [654, 101] on span "In mẫu biên lai tự cấu hình" at bounding box center [733, 95] width 172 height 23
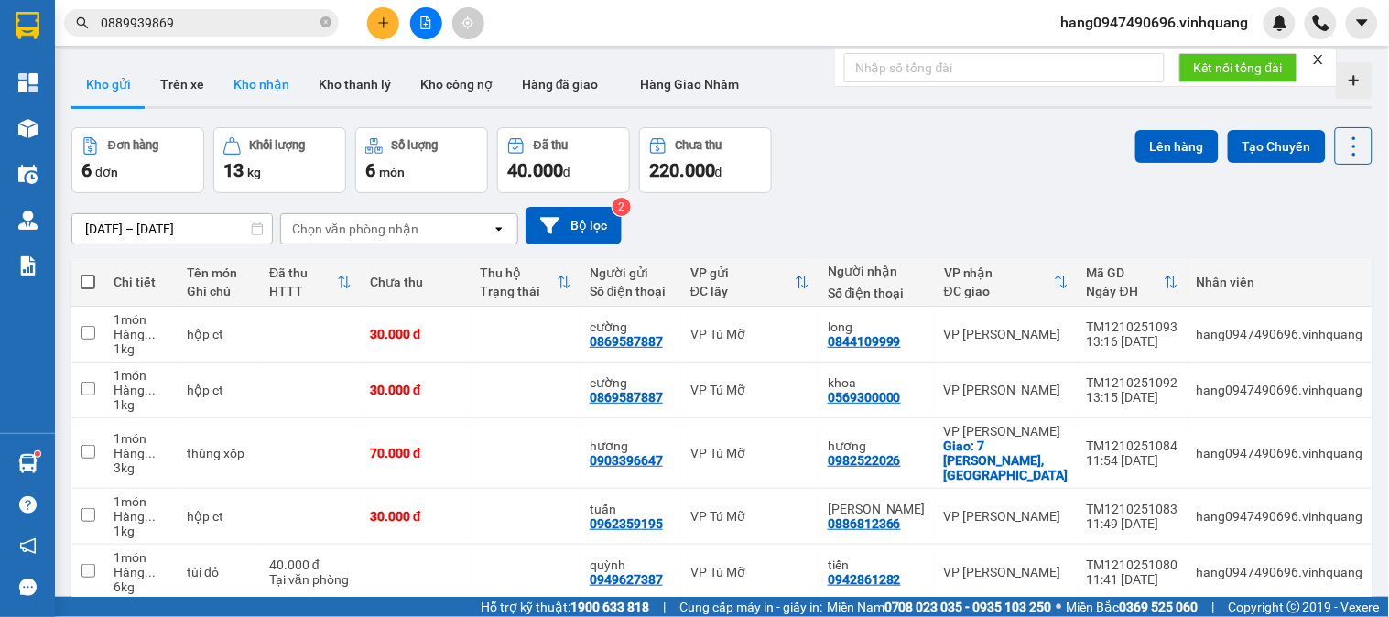
click at [245, 89] on button "Kho nhận" at bounding box center [261, 84] width 85 height 44
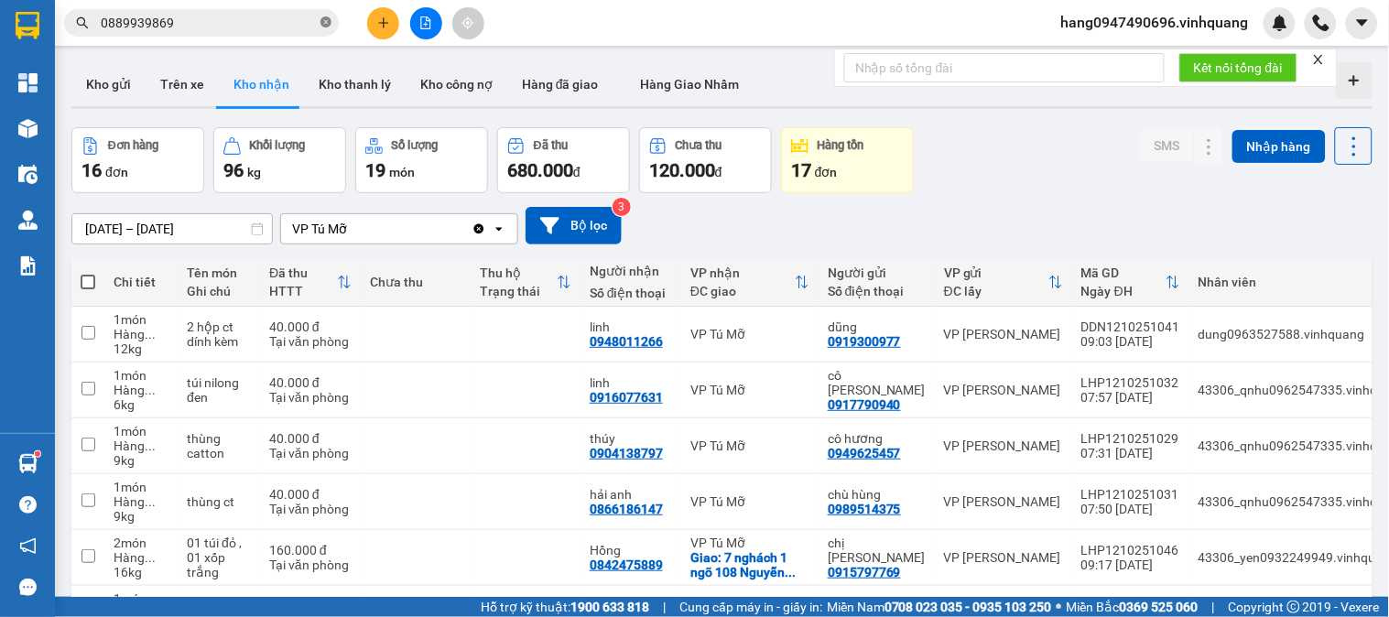
click at [326, 25] on icon "close-circle" at bounding box center [325, 21] width 11 height 11
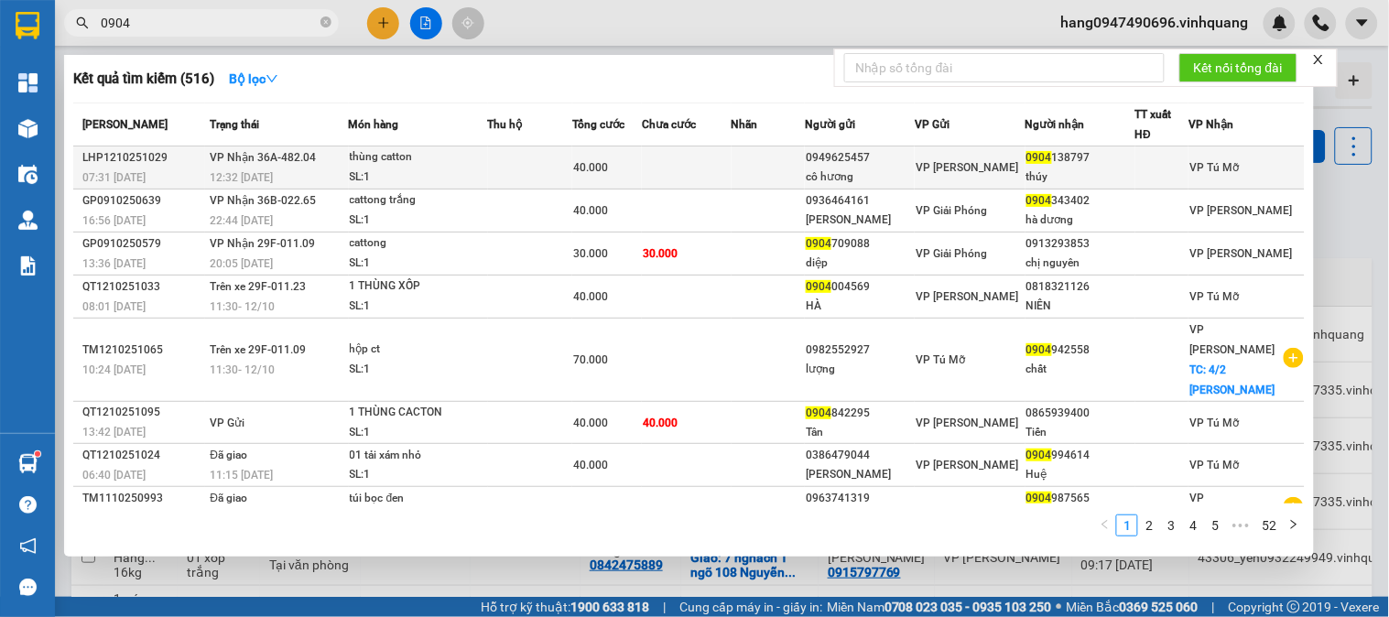
type input "0904"
click at [396, 162] on div "thùng catton" at bounding box center [418, 157] width 137 height 20
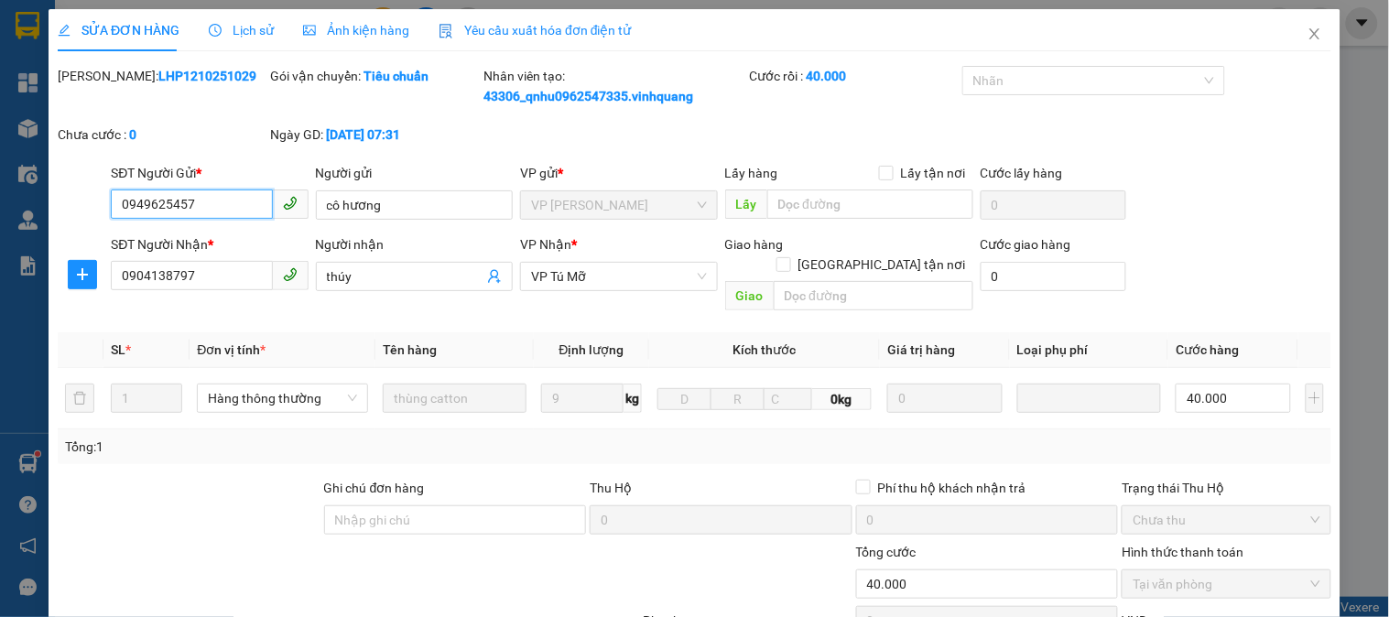
type input "0949625457"
type input "cô hương"
type input "0904138797"
type input "thúy"
type input "0"
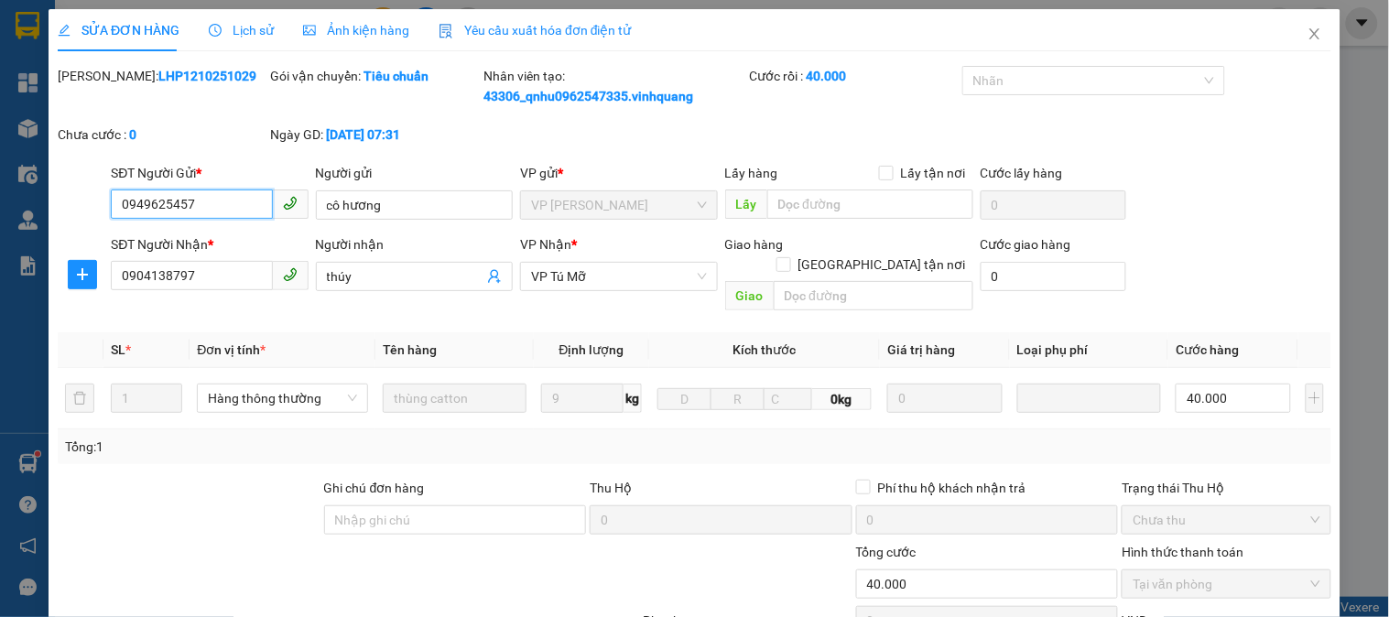
type input "40.000"
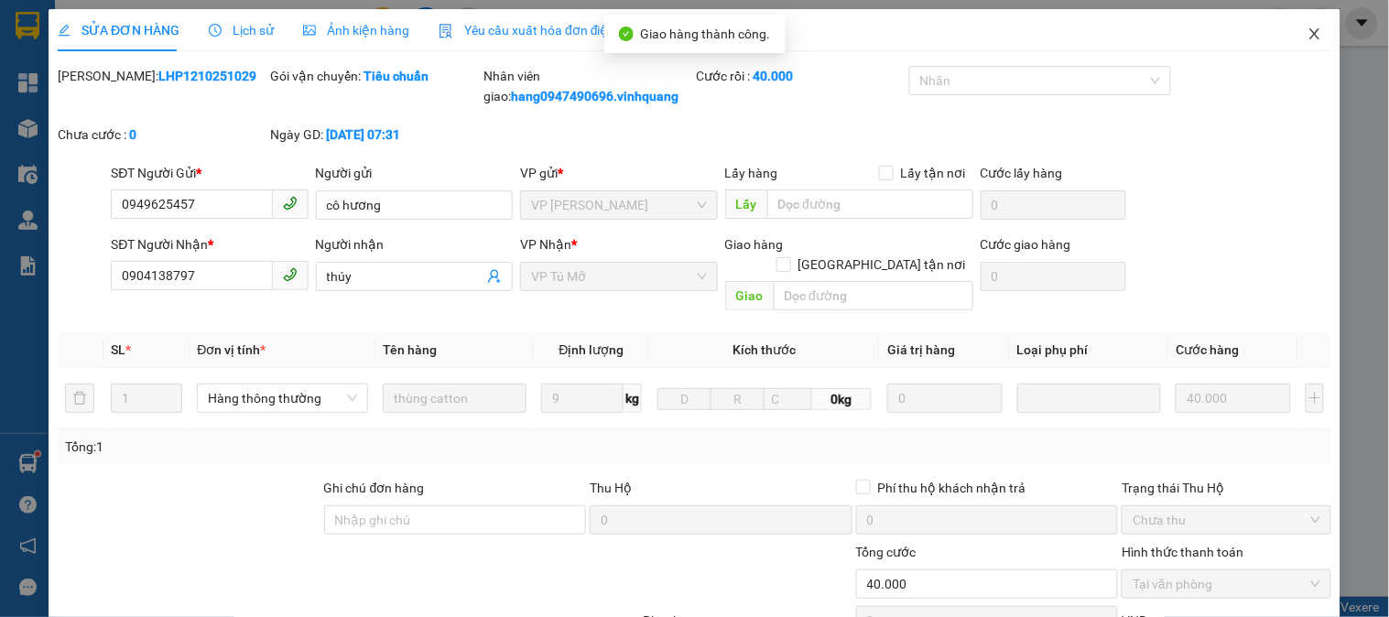
click at [1292, 31] on span "Close" at bounding box center [1314, 34] width 51 height 51
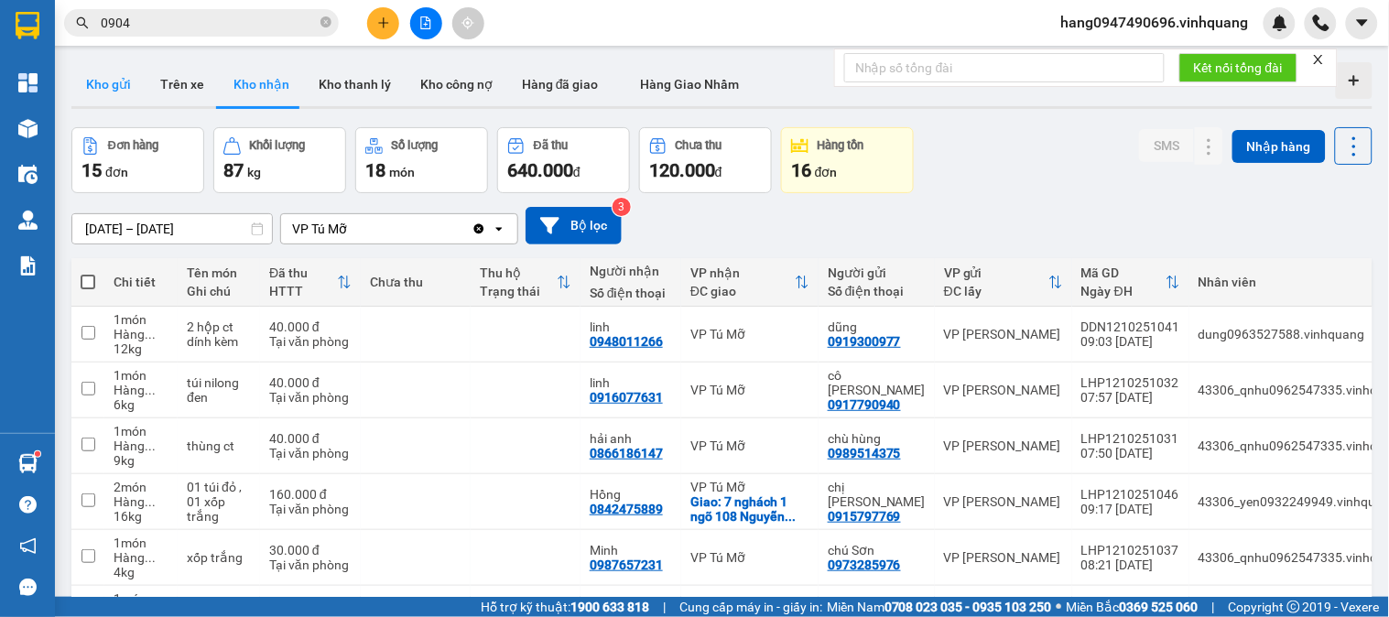
click at [105, 88] on button "Kho gửi" at bounding box center [108, 84] width 74 height 44
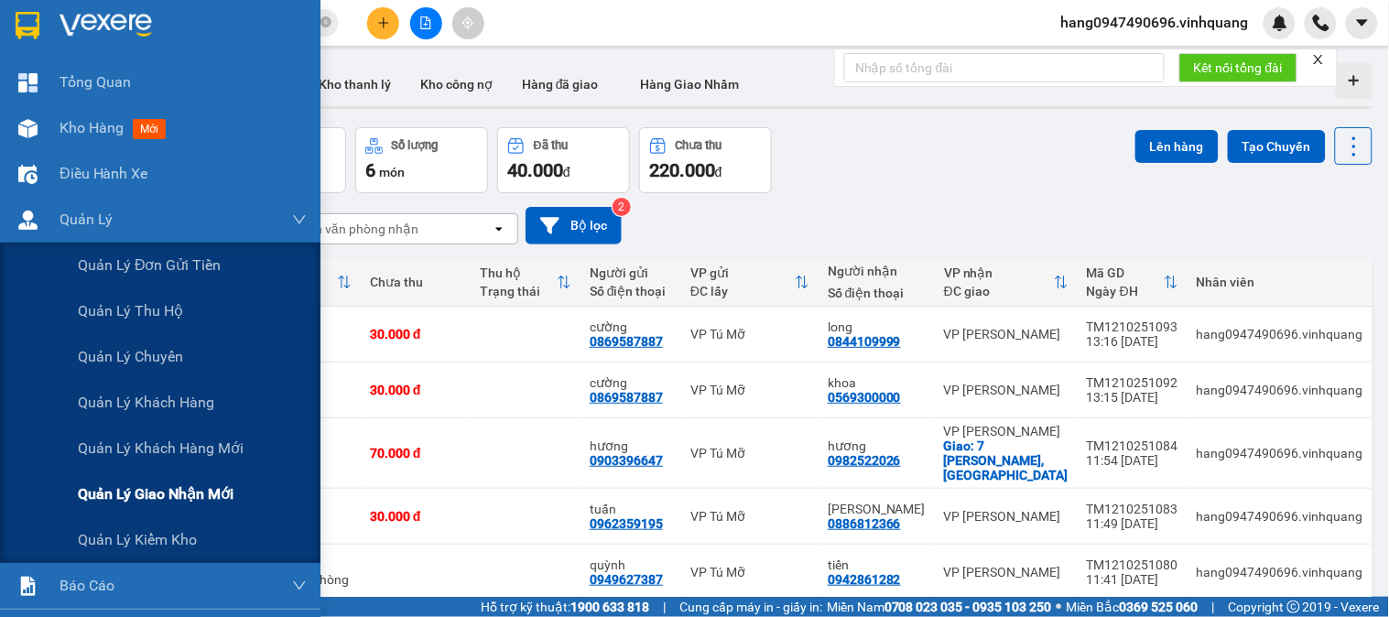
click at [168, 499] on span "Quản lý giao nhận mới" at bounding box center [156, 494] width 156 height 23
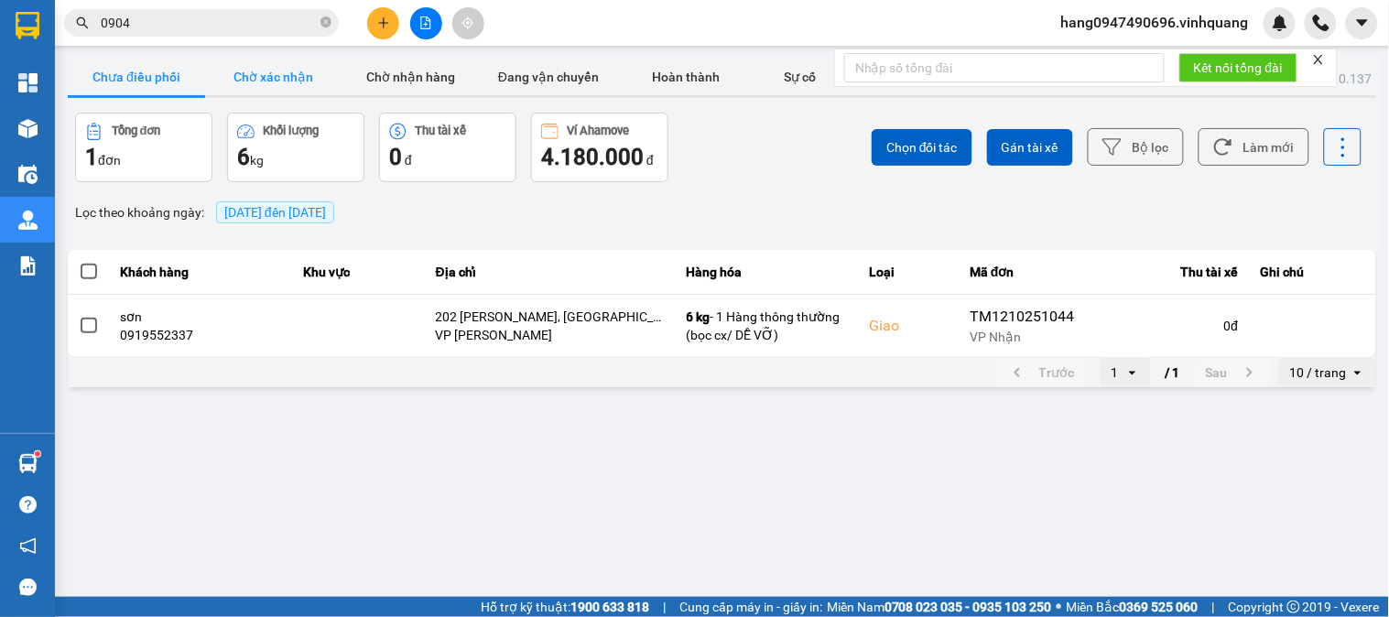
click at [291, 71] on button "Chờ xác nhận" at bounding box center [273, 77] width 137 height 37
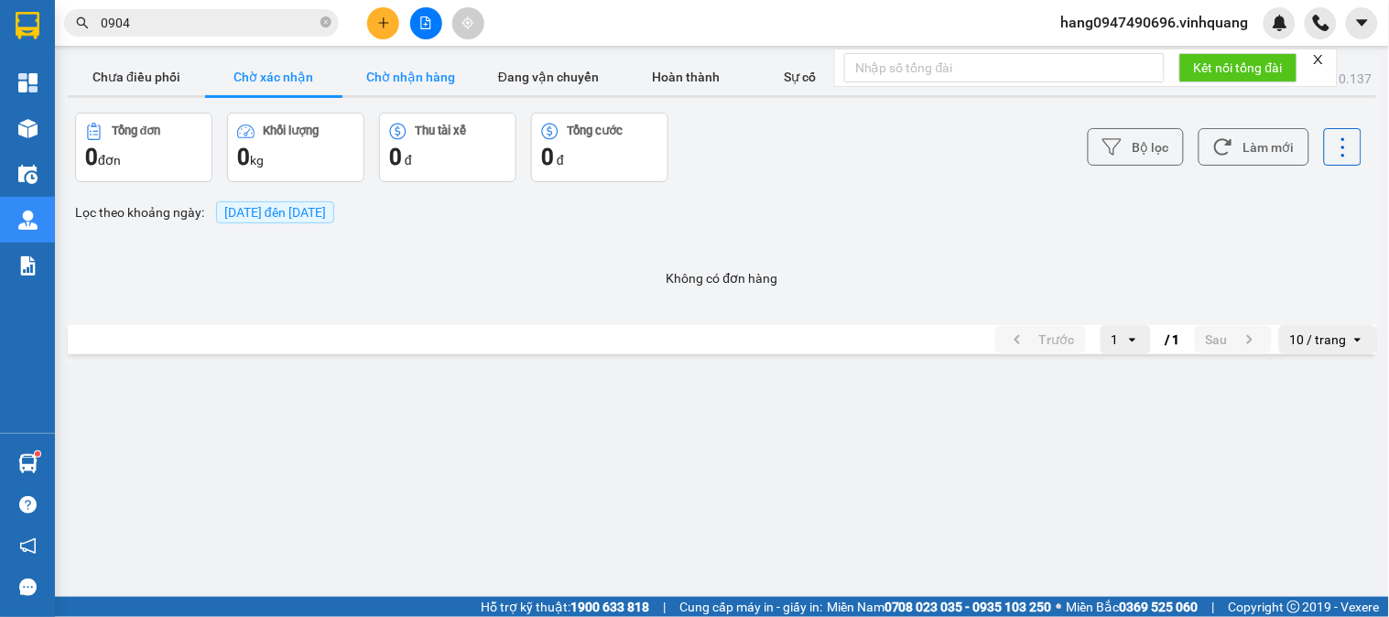
click at [409, 79] on button "Chờ nhận hàng" at bounding box center [410, 77] width 137 height 37
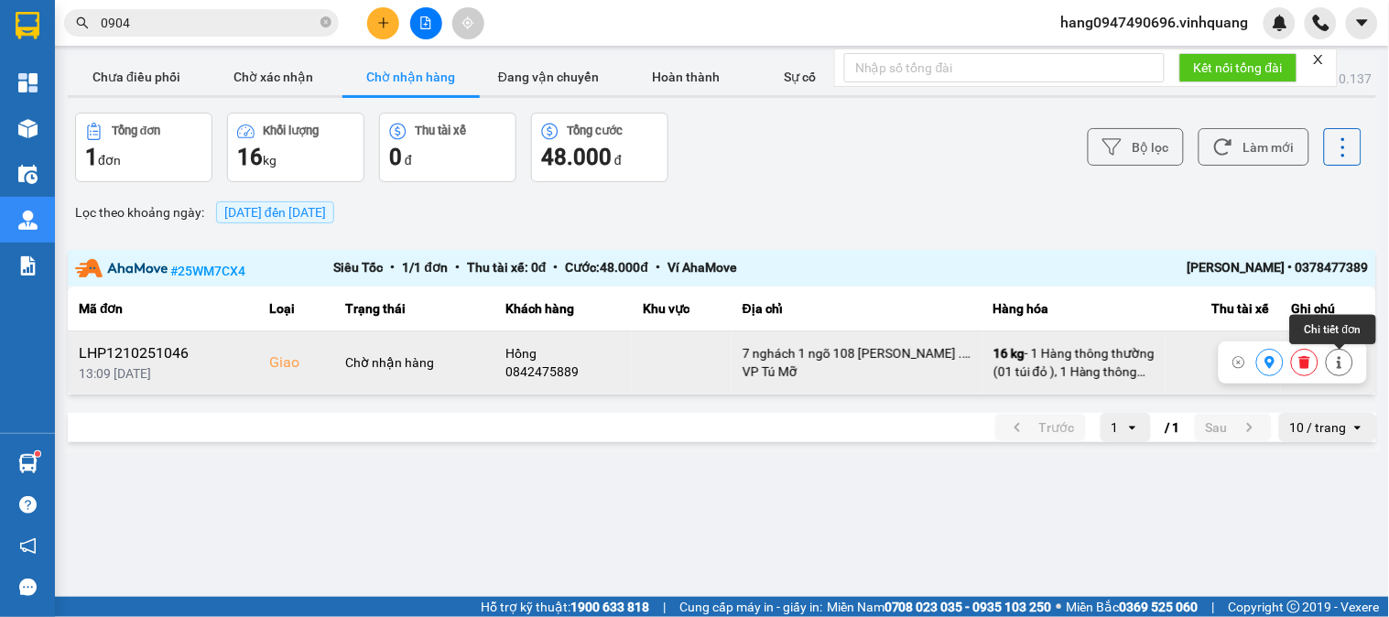
click at [1330, 363] on button at bounding box center [1340, 363] width 26 height 32
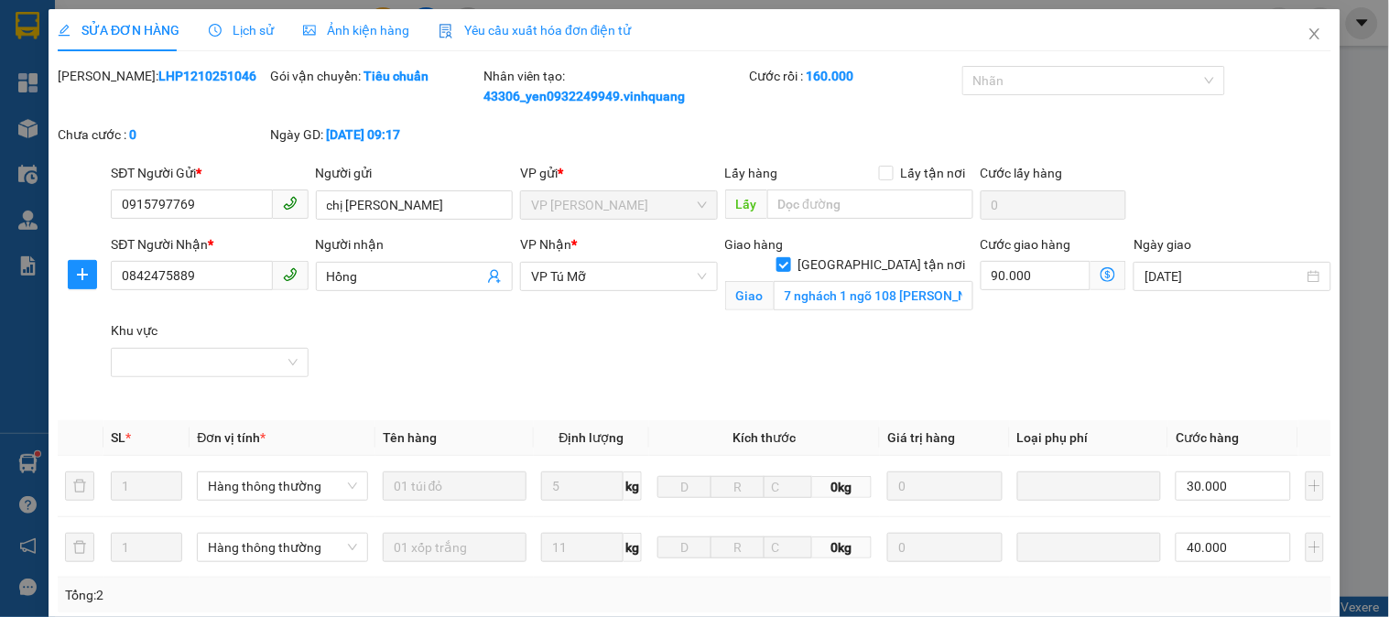
click at [248, 34] on span "Lịch sử" at bounding box center [241, 30] width 65 height 15
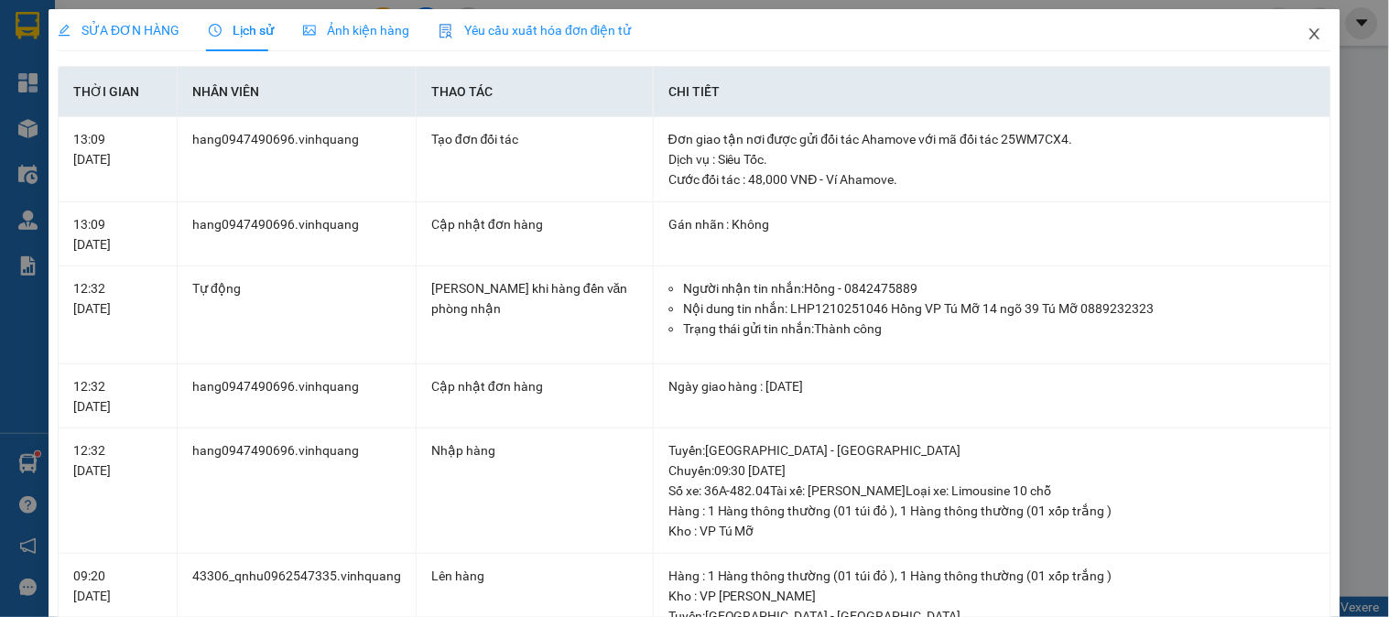
click at [1308, 30] on icon "close" at bounding box center [1315, 34] width 15 height 15
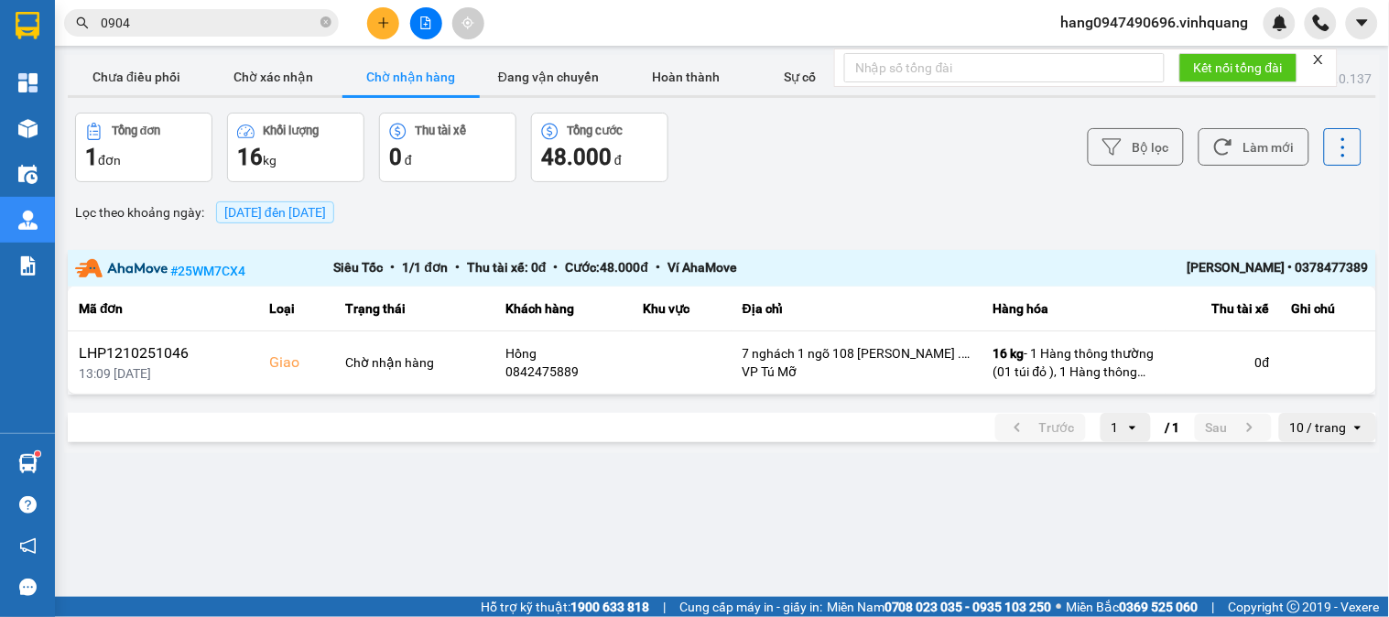
click at [1320, 267] on div "Nguyễn Văn Công • 0378477389" at bounding box center [1239, 268] width 259 height 23
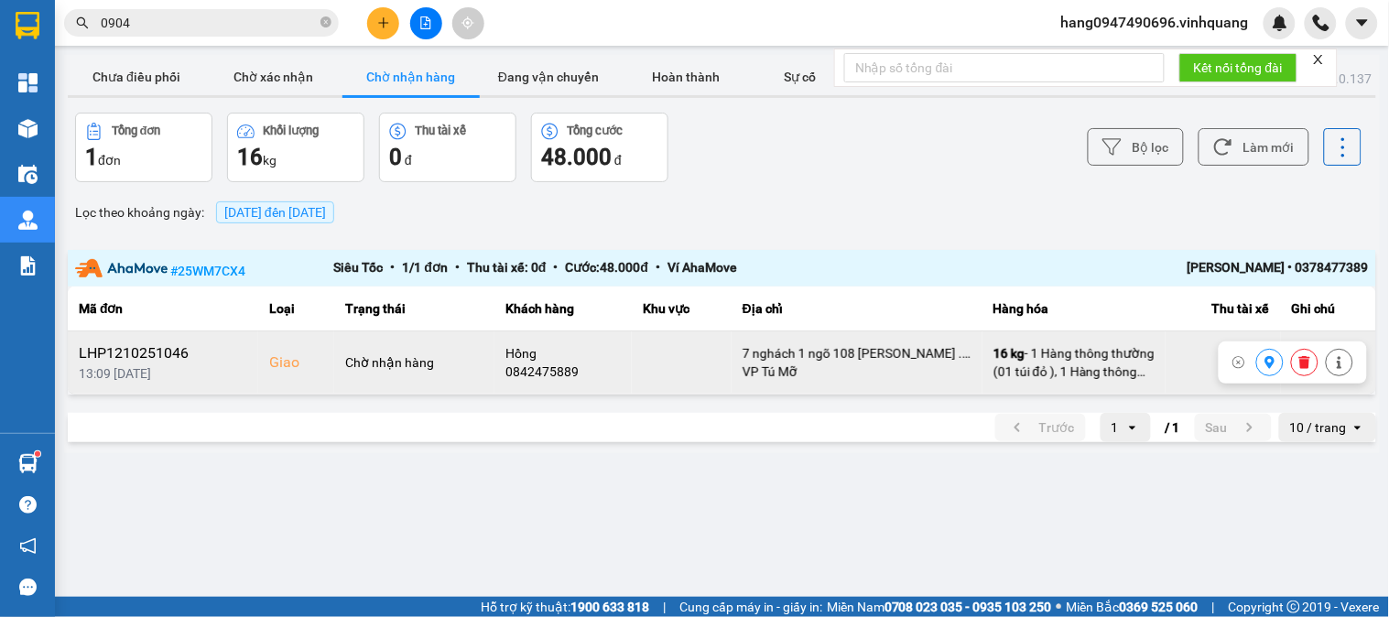
click at [1311, 363] on icon at bounding box center [1304, 362] width 13 height 13
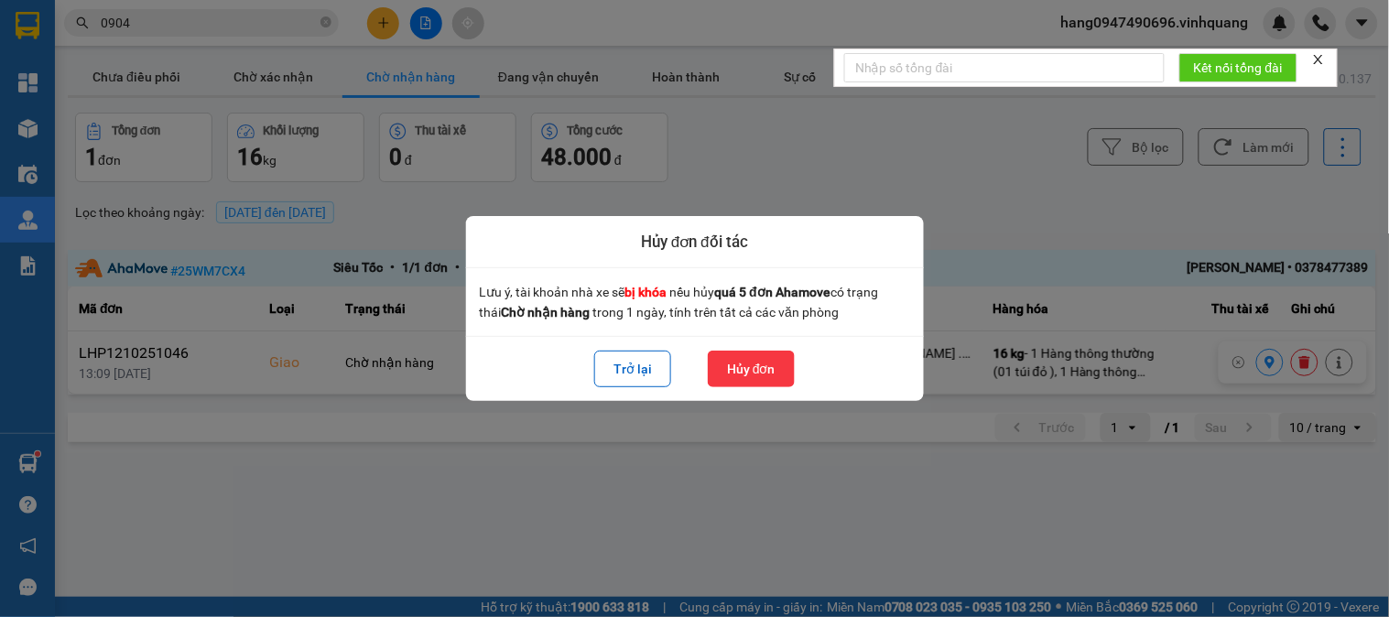
click at [744, 360] on button "Hủy đơn" at bounding box center [751, 369] width 87 height 37
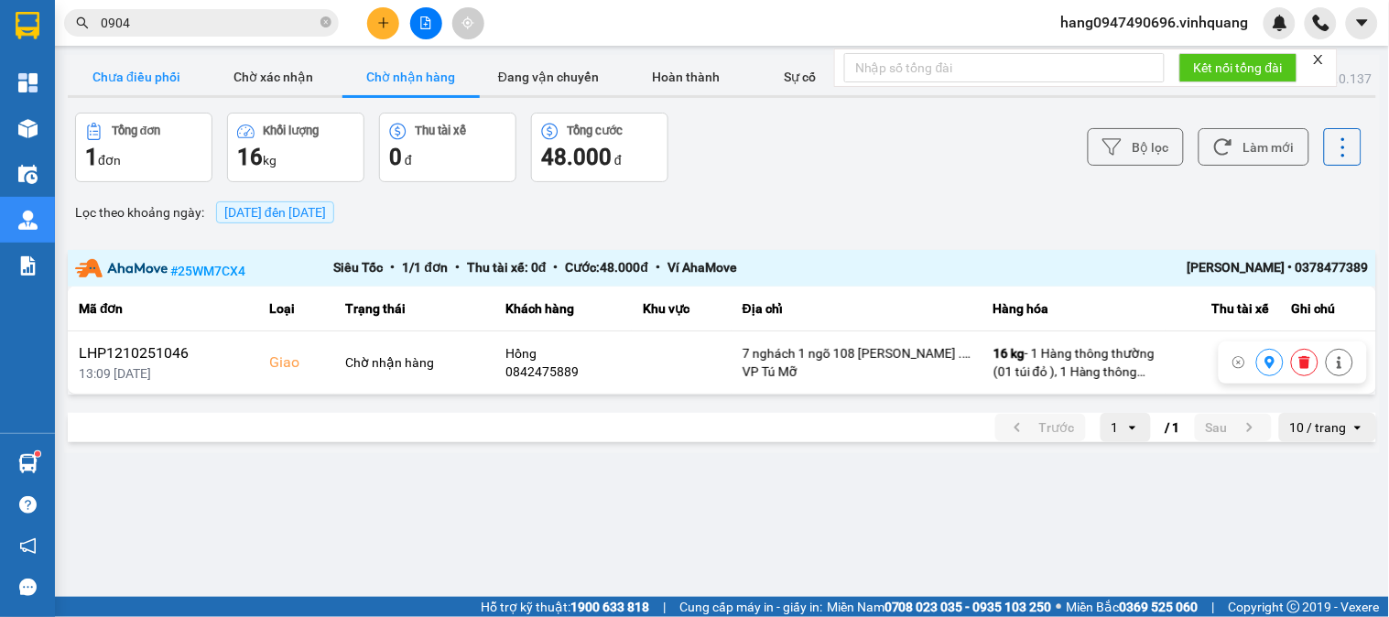
click at [142, 69] on button "Chưa điều phối" at bounding box center [136, 77] width 137 height 37
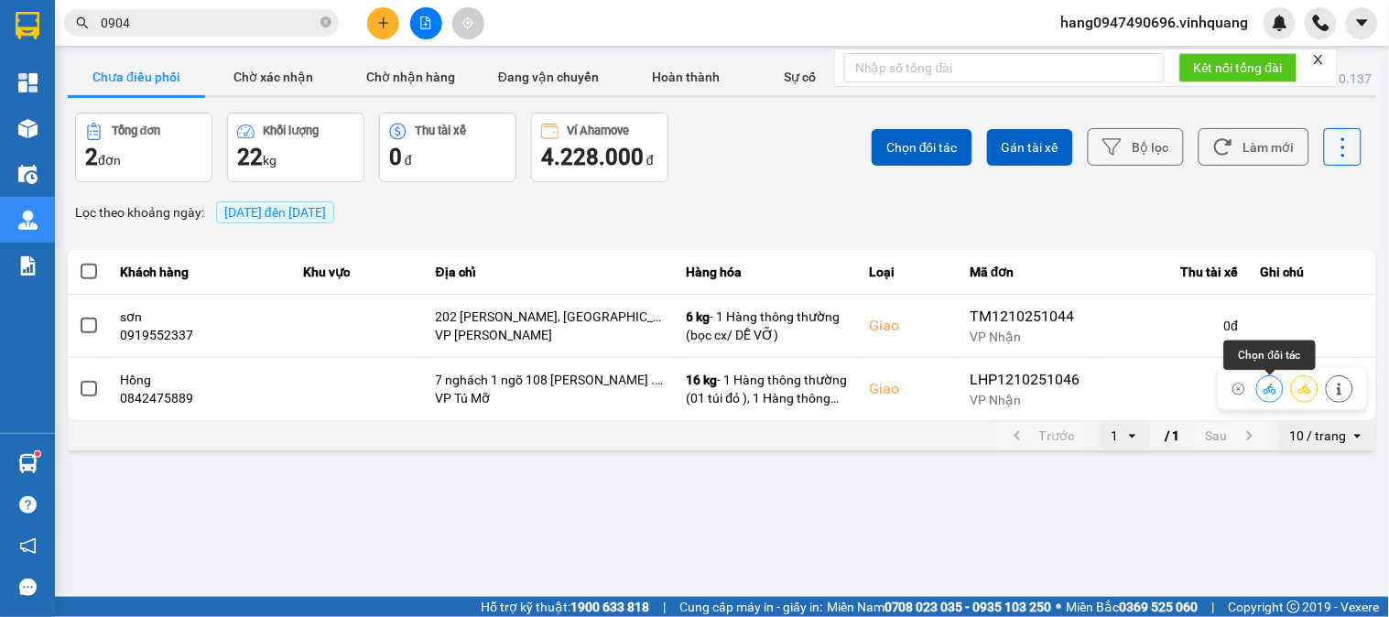
click at [1274, 390] on icon at bounding box center [1270, 389] width 13 height 10
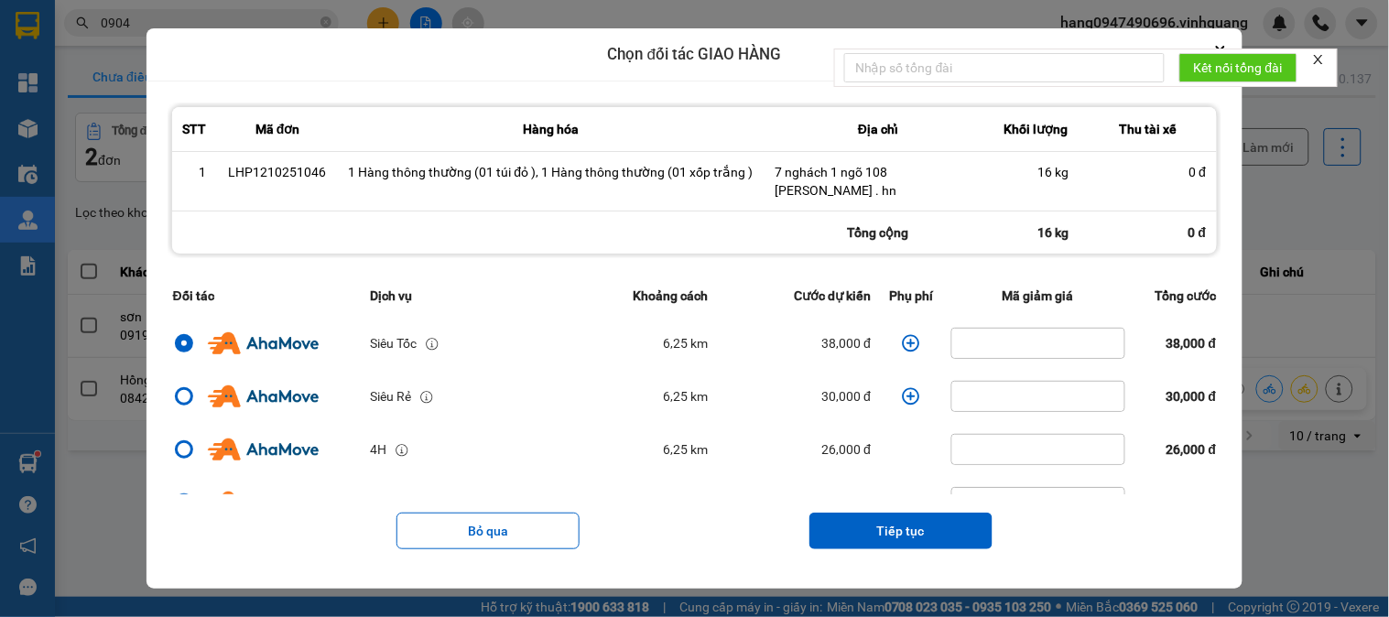
click at [903, 342] on icon "dialog" at bounding box center [911, 342] width 17 height 17
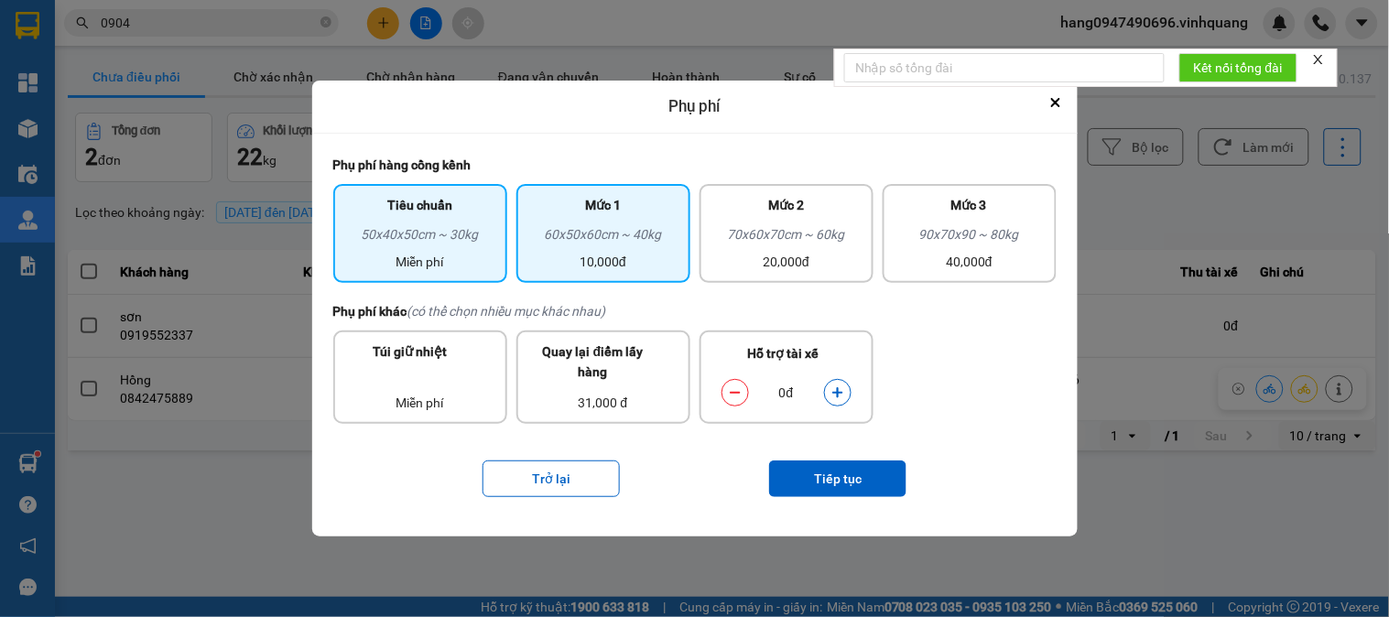
click at [617, 235] on div "60x50x60cm ~ 40kg" at bounding box center [603, 237] width 152 height 27
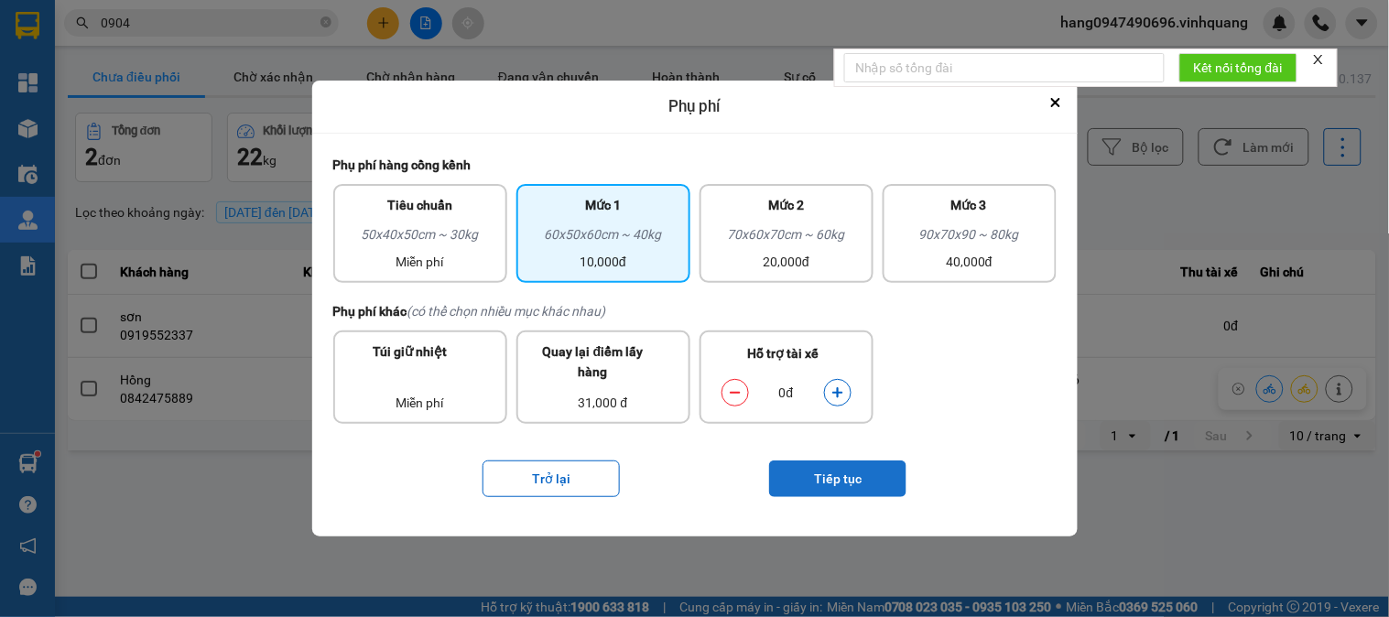
click at [874, 477] on button "Tiếp tục" at bounding box center [837, 479] width 137 height 37
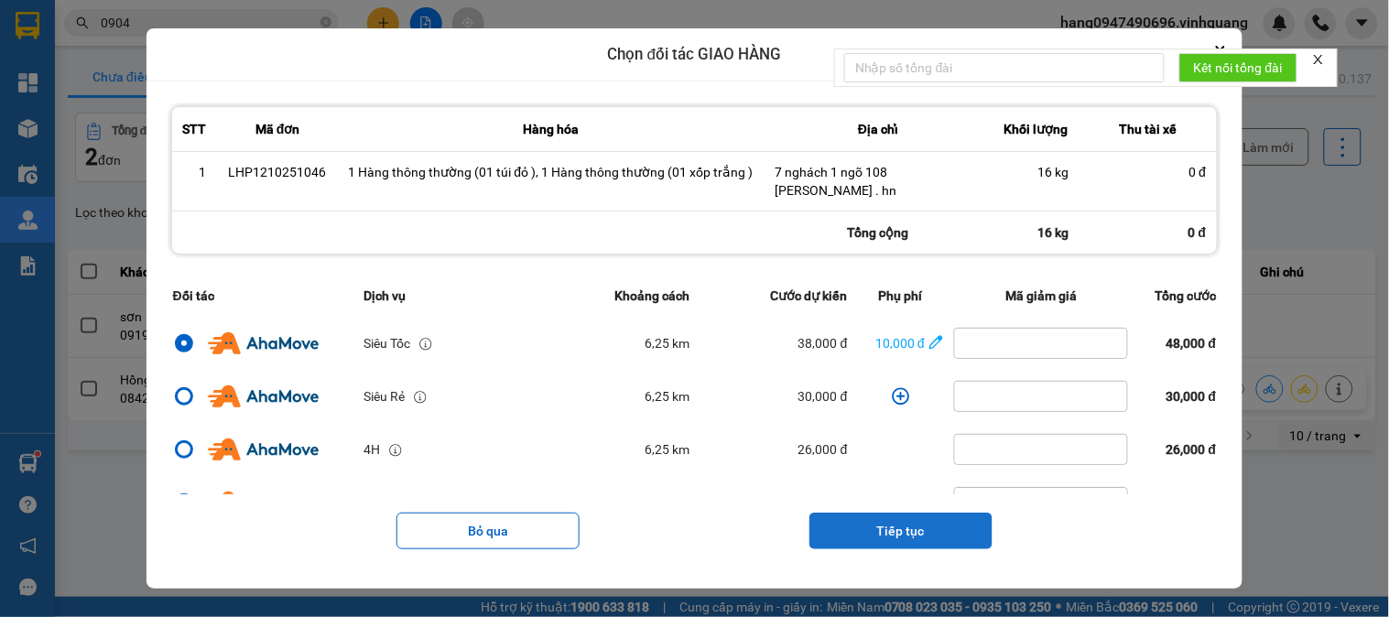
click at [910, 532] on button "Tiếp tục" at bounding box center [900, 531] width 183 height 37
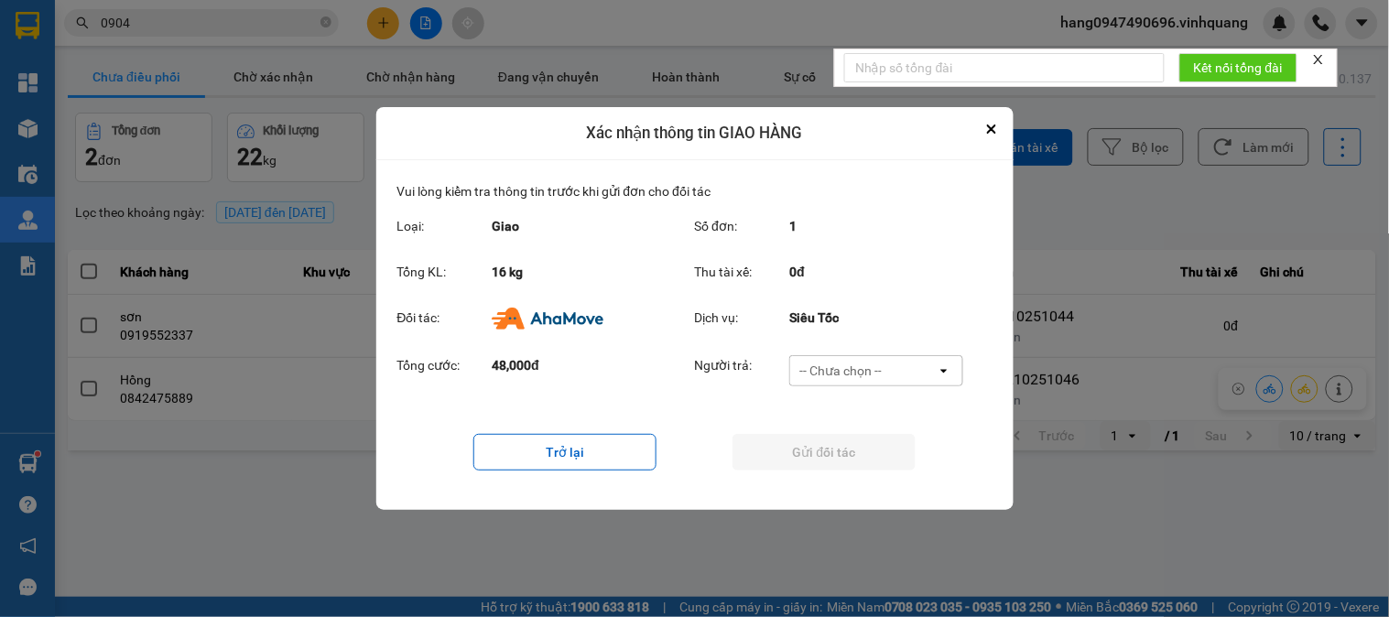
click at [936, 367] on div "-- Chưa chọn --" at bounding box center [863, 370] width 147 height 29
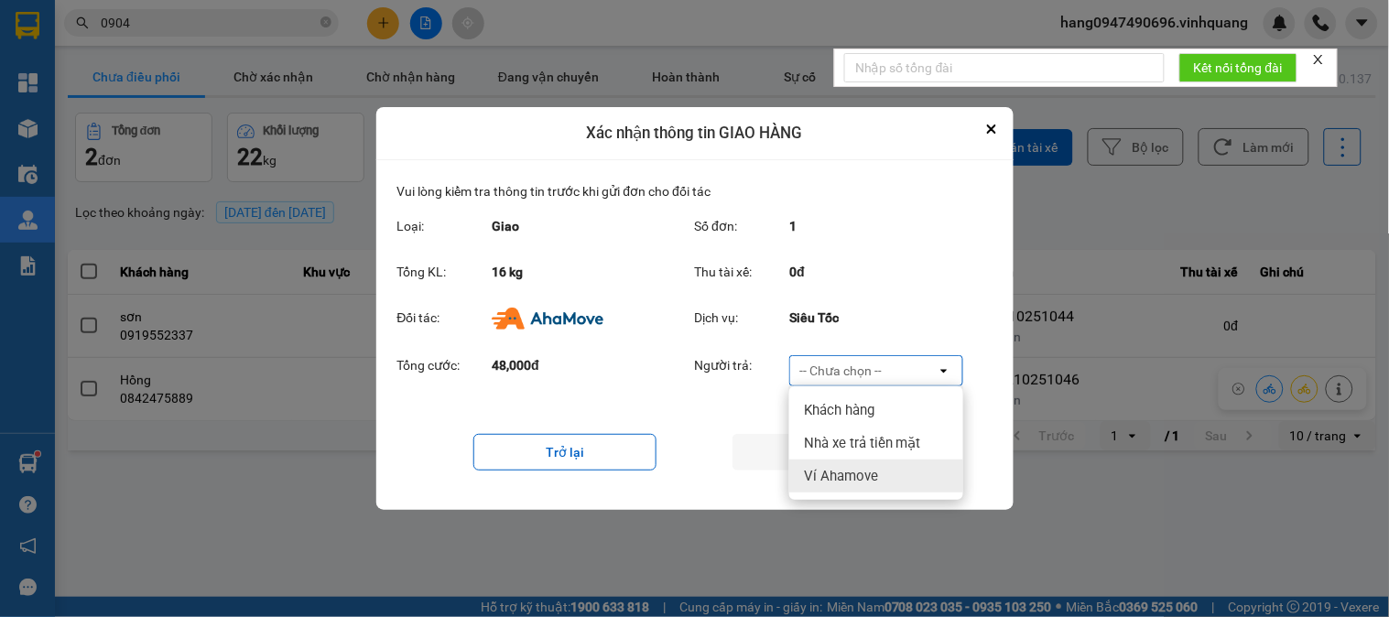
click at [868, 483] on span "Ví Ahamove" at bounding box center [841, 476] width 74 height 18
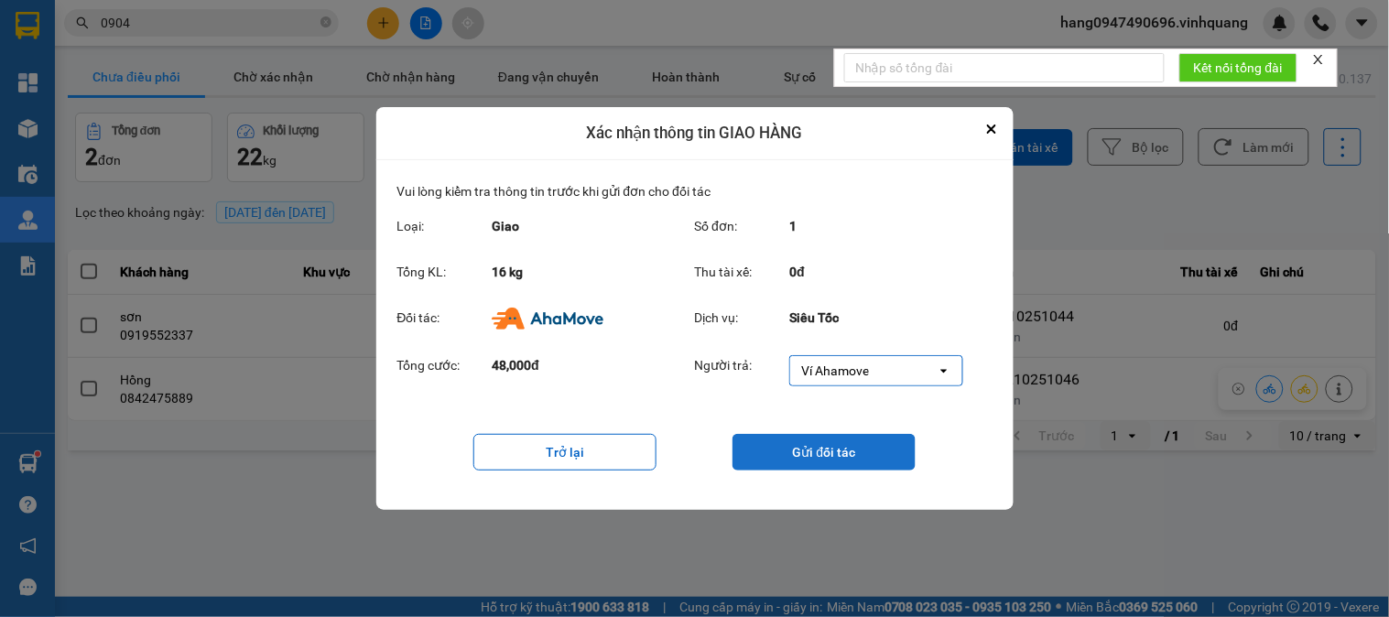
click at [848, 460] on button "Gửi đối tác" at bounding box center [824, 452] width 183 height 37
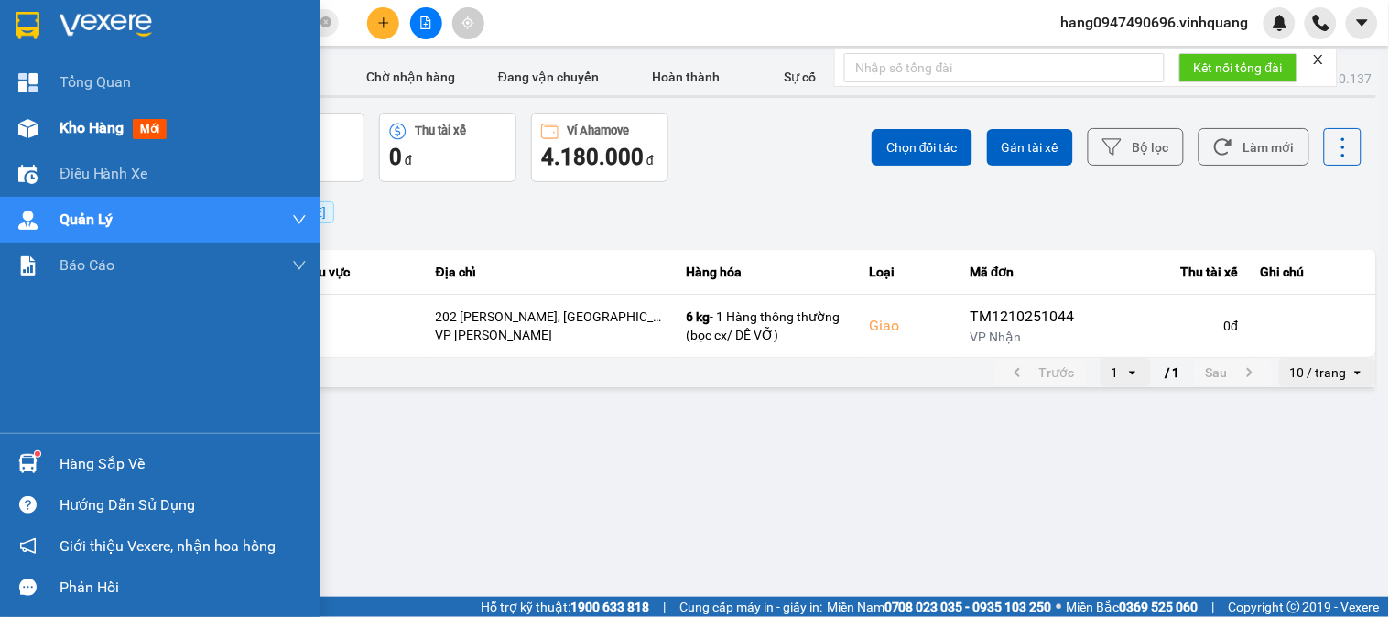
click at [132, 125] on div "Kho hàng mới" at bounding box center [117, 127] width 114 height 23
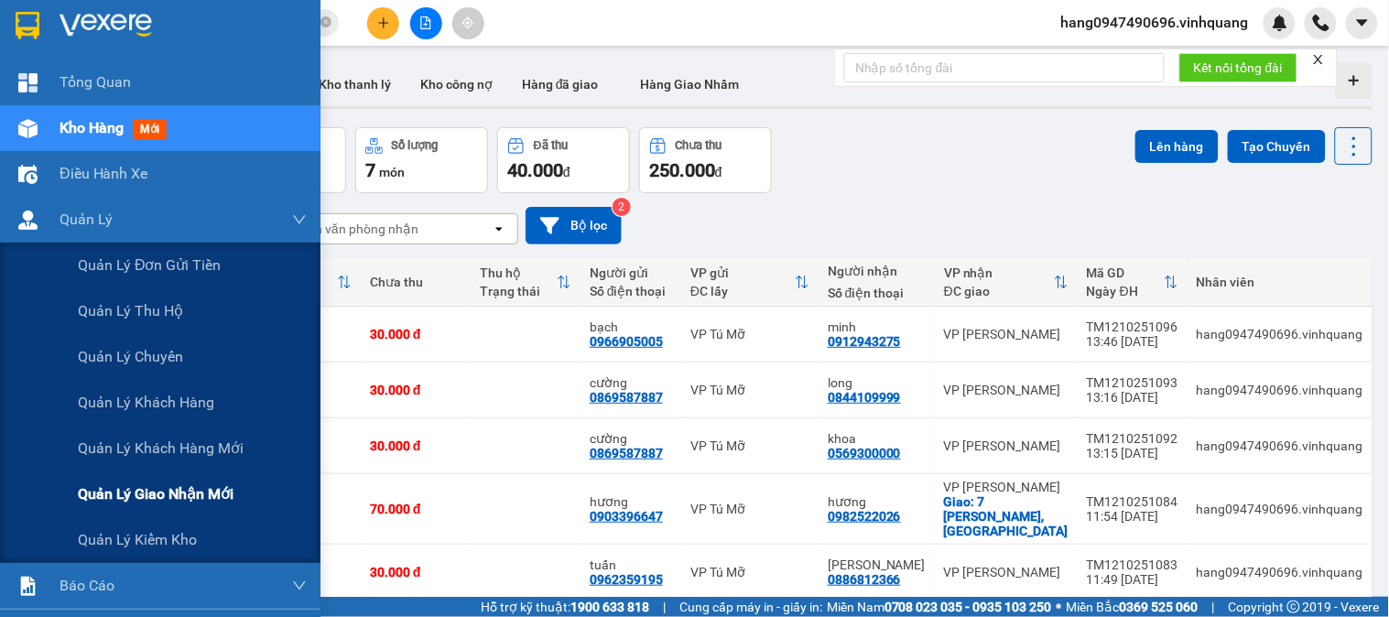
click at [189, 492] on span "Quản lý giao nhận mới" at bounding box center [156, 494] width 156 height 23
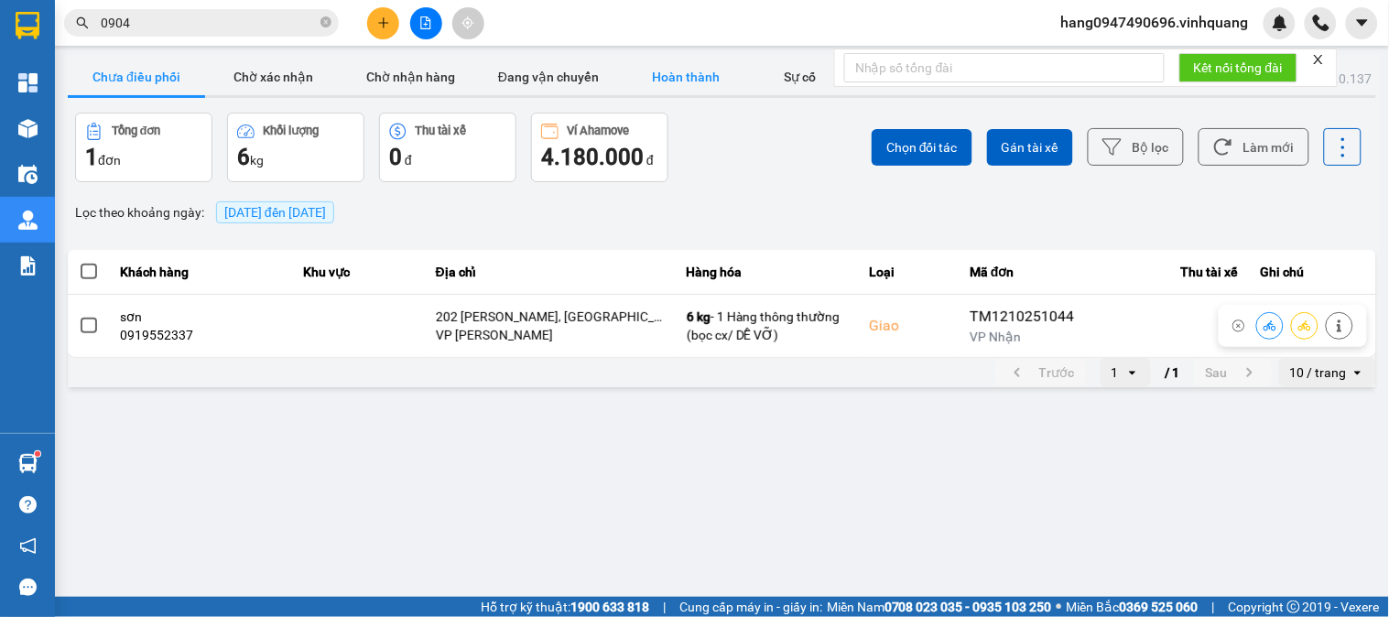
click at [722, 82] on button "Hoàn thành" at bounding box center [685, 77] width 137 height 37
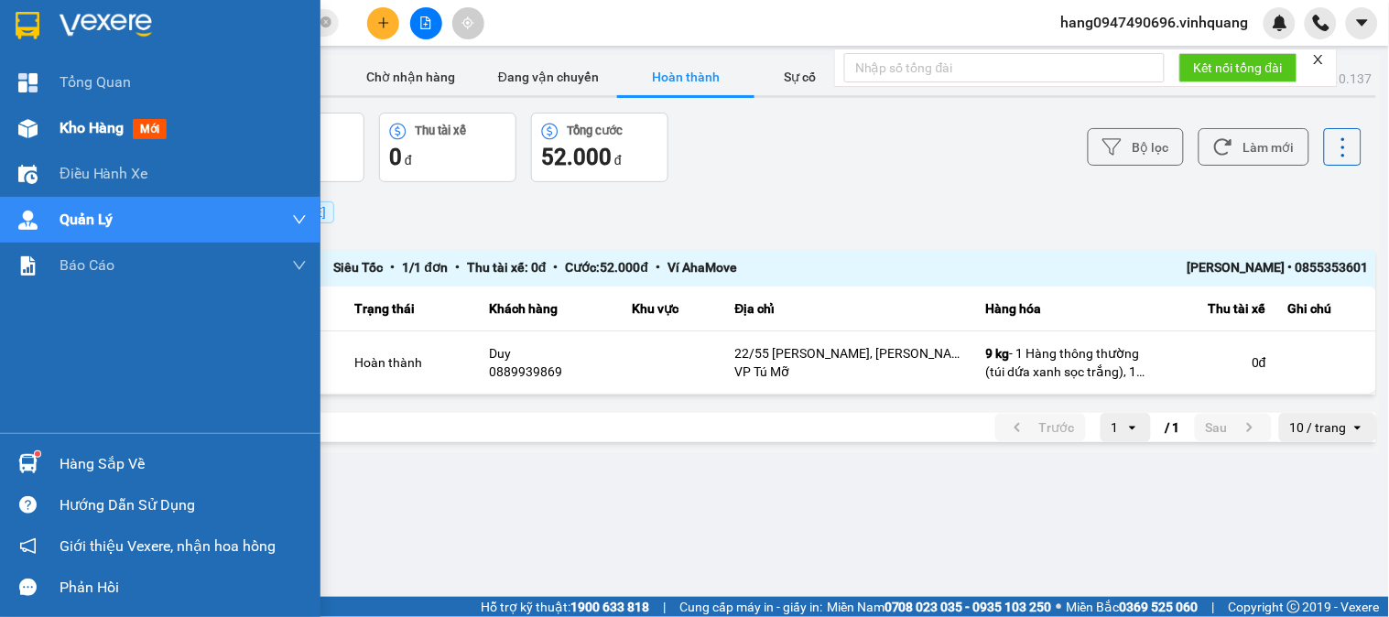
click at [77, 114] on div "Kho hàng mới" at bounding box center [183, 128] width 247 height 46
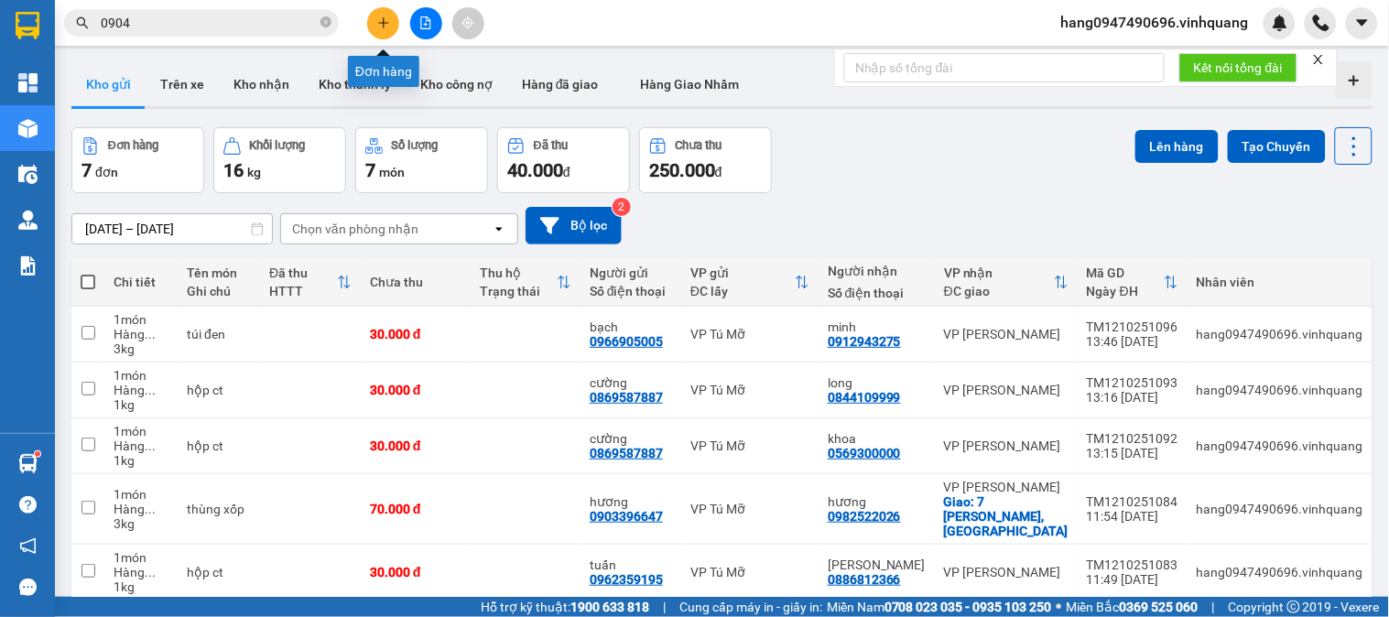
click at [391, 26] on button at bounding box center [383, 23] width 32 height 32
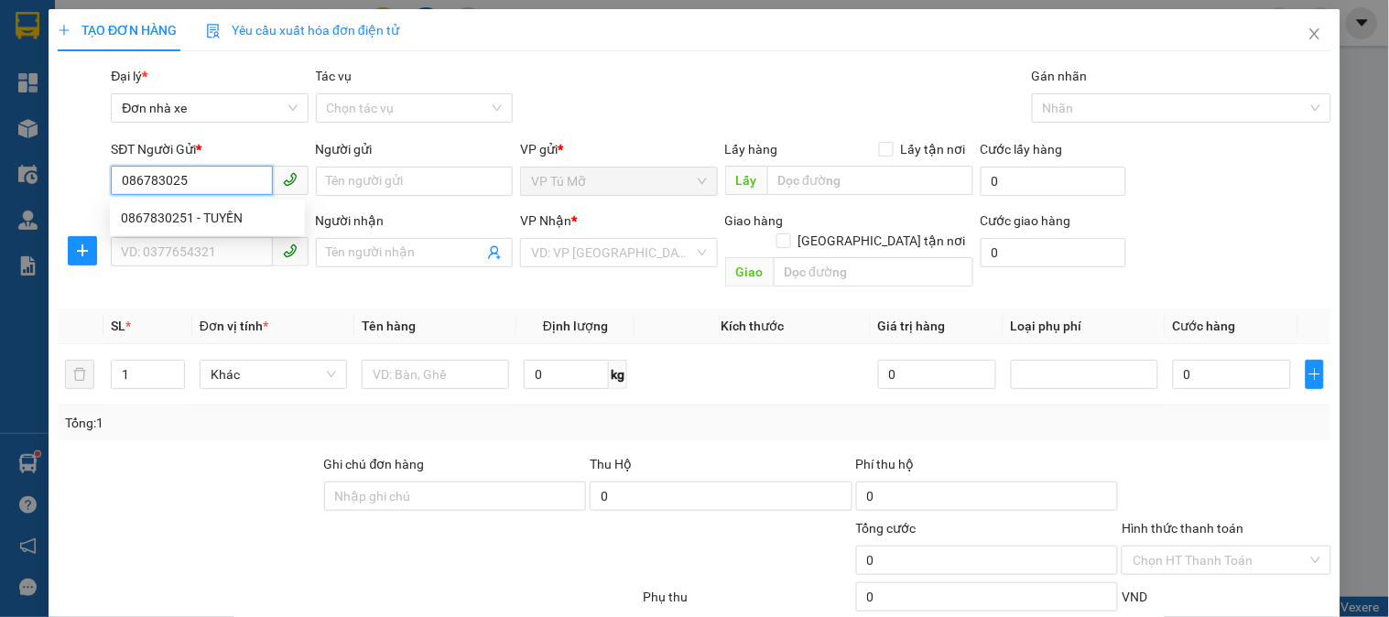
type input "0867830251"
click at [262, 227] on div "0867830251 - TUYỀN" at bounding box center [207, 218] width 173 height 20
type input "TUYỀN"
type input "0829922622"
type input "MẠNH"
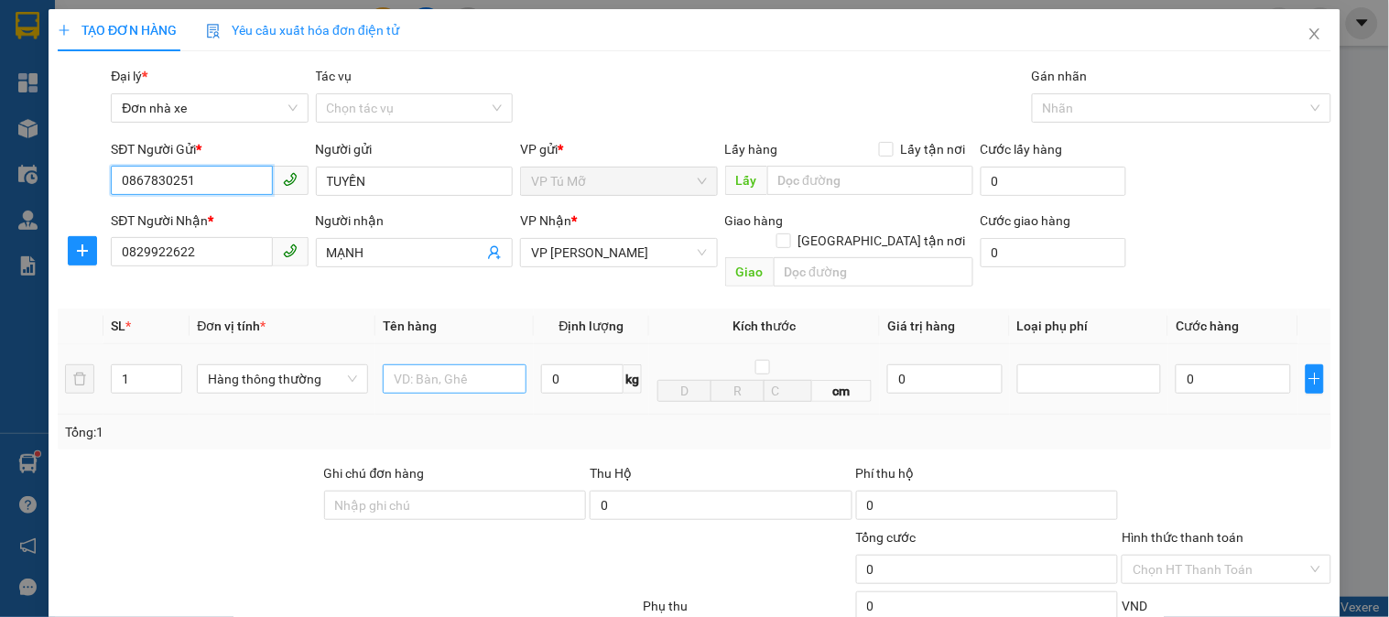
type input "0867830251"
drag, startPoint x: 421, startPoint y: 345, endPoint x: 371, endPoint y: 422, distance: 91.9
click at [417, 364] on input "text" at bounding box center [455, 378] width 144 height 29
type input "hộp vàng"
click at [571, 364] on input "0" at bounding box center [582, 378] width 82 height 29
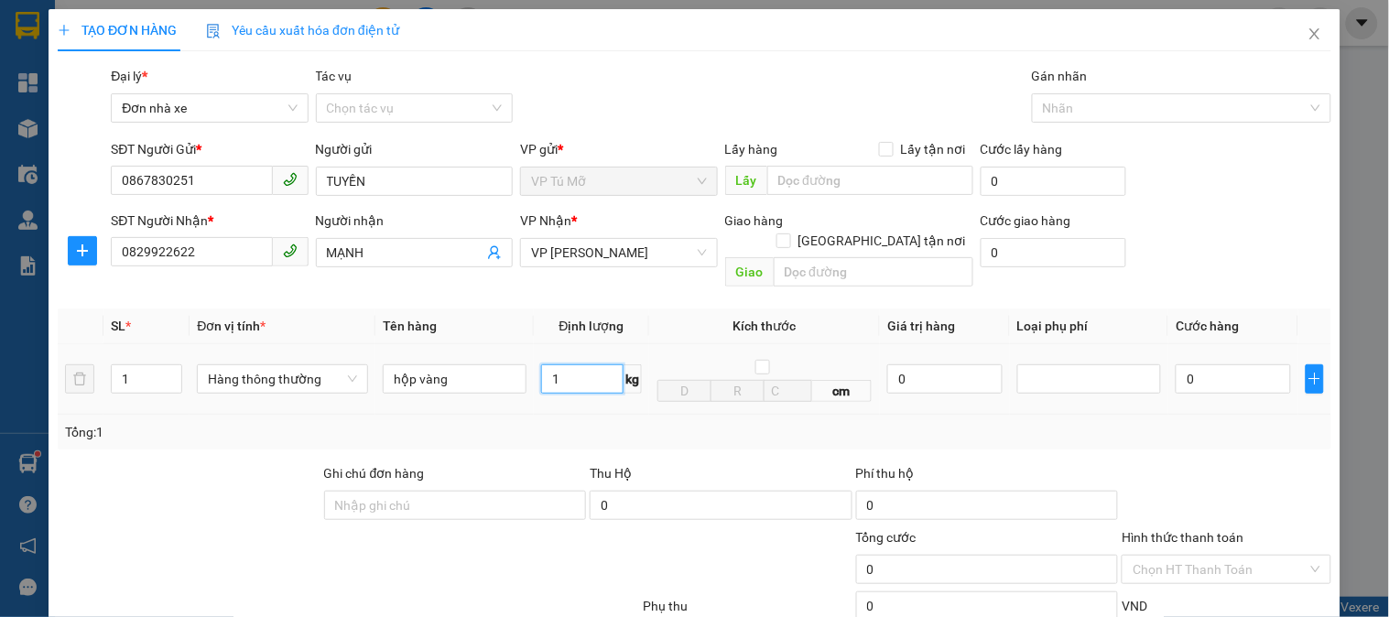
type input "1"
click at [638, 394] on td "1 kg" at bounding box center [591, 379] width 115 height 71
type input "30.000"
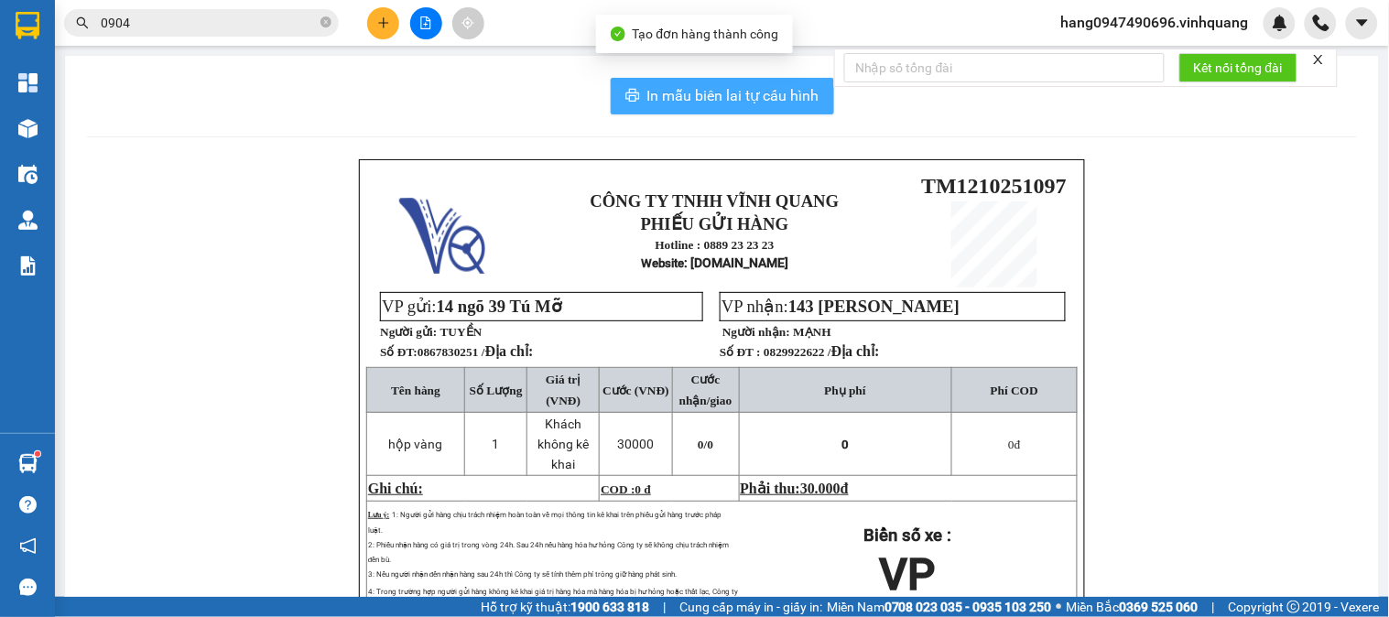
click at [718, 104] on span "In mẫu biên lai tự cấu hình" at bounding box center [733, 95] width 172 height 23
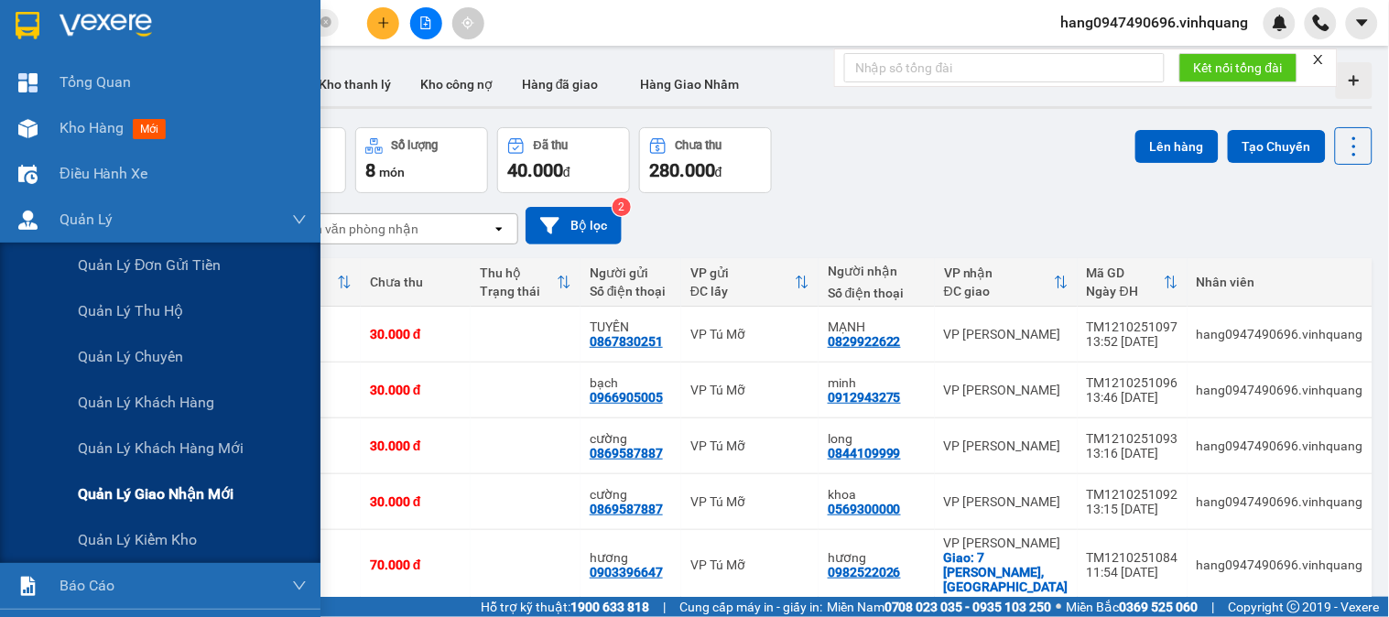
click at [187, 481] on div "Quản lý giao nhận mới" at bounding box center [192, 495] width 229 height 46
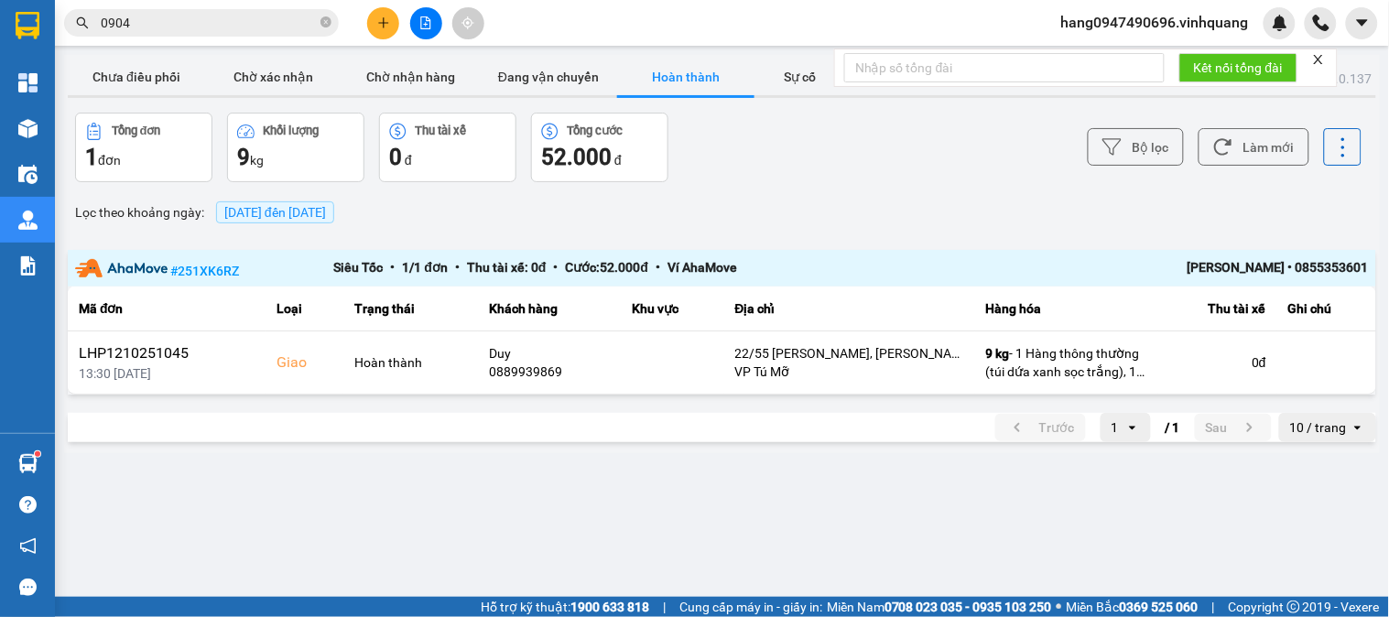
drag, startPoint x: 253, startPoint y: 81, endPoint x: 269, endPoint y: 116, distance: 39.3
click at [252, 81] on button "Chờ xác nhận" at bounding box center [273, 77] width 137 height 37
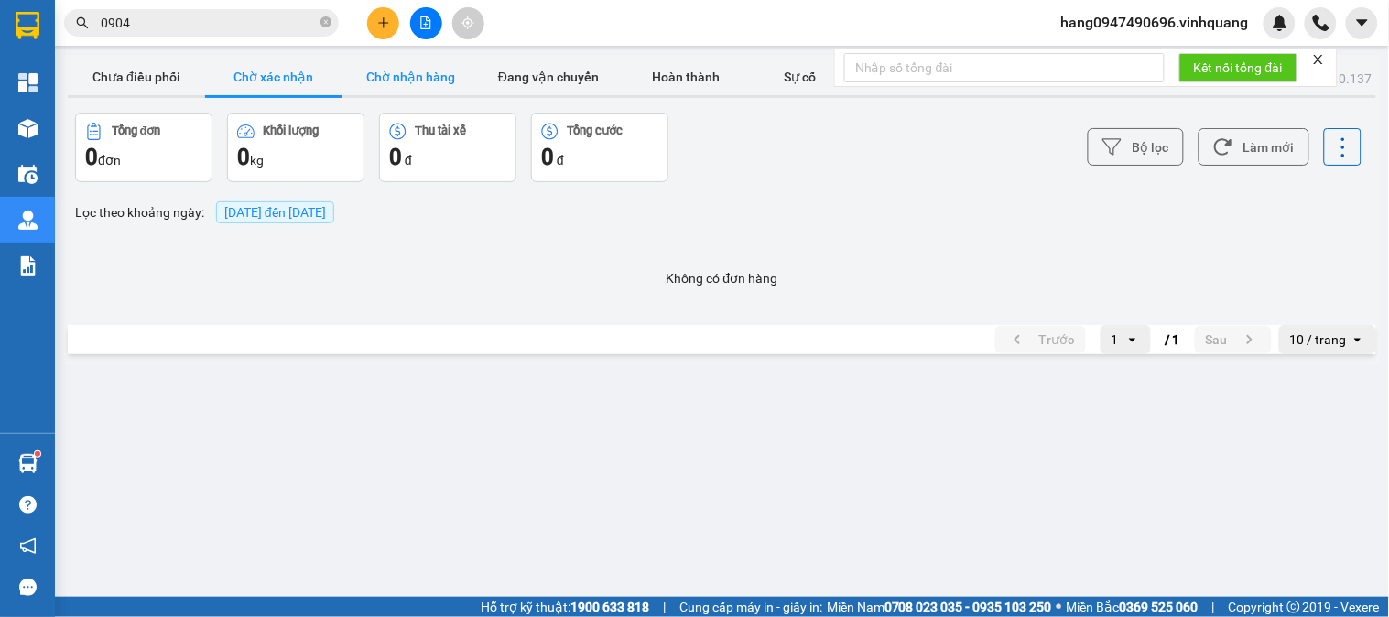
click at [430, 68] on button "Chờ nhận hàng" at bounding box center [410, 77] width 137 height 37
click at [566, 49] on main "ver: 0.0.137 Chưa điều phối Chờ xác nhận Chờ nhận hàng Đang vận chuyển Hoàn thà…" at bounding box center [694, 298] width 1389 height 597
click at [564, 66] on button "Đang vận chuyển" at bounding box center [548, 77] width 137 height 37
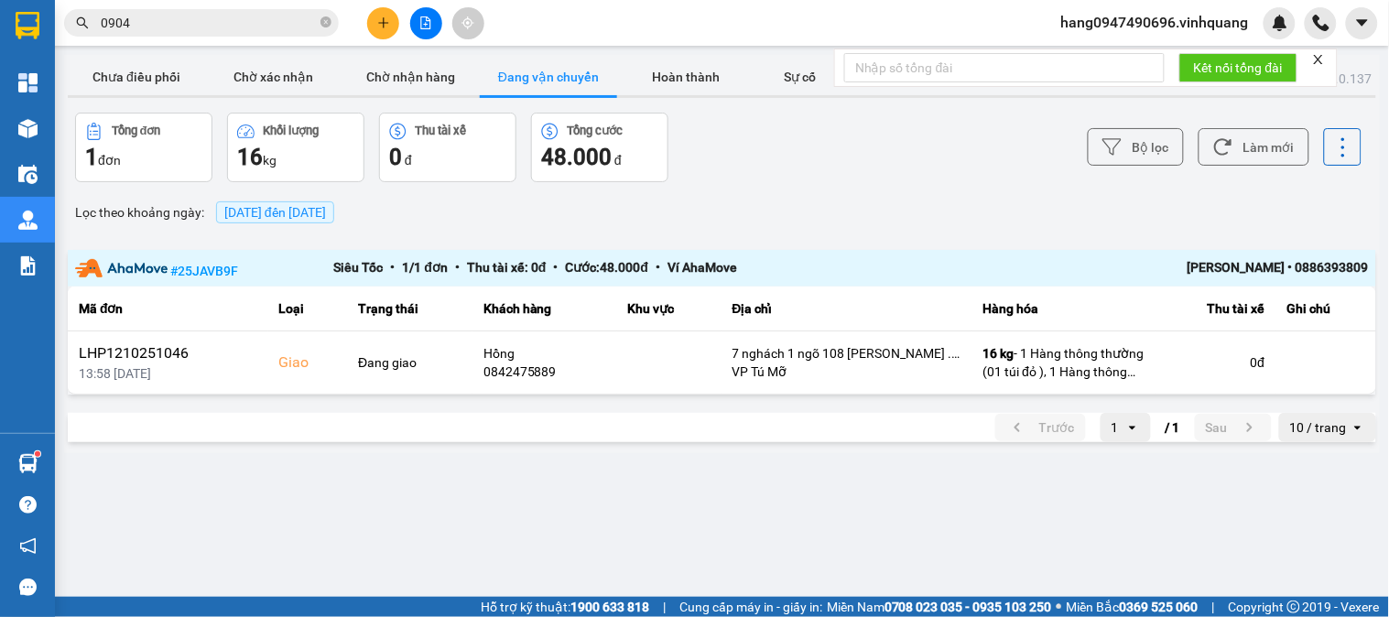
click at [1348, 269] on div "NGUYỄN VĂN QUYẾN • 0886393809" at bounding box center [1239, 268] width 259 height 23
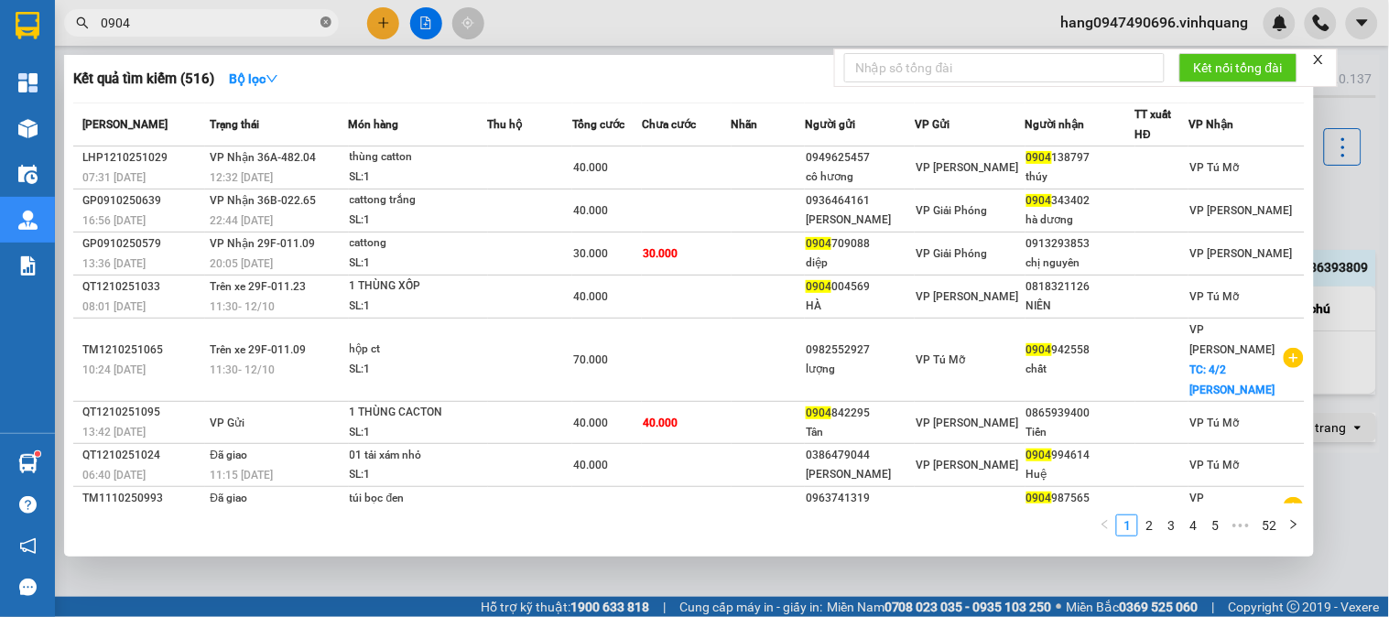
click at [320, 19] on icon "close-circle" at bounding box center [325, 21] width 11 height 11
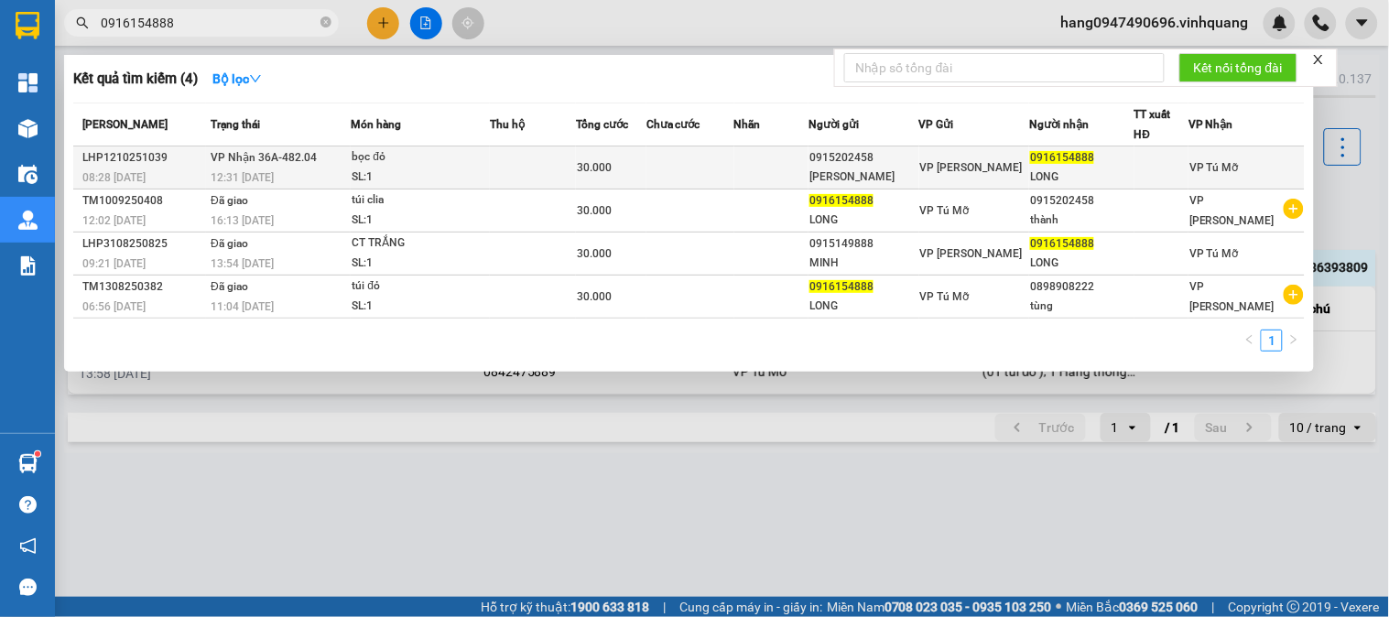
type input "0916154888"
click at [679, 168] on td at bounding box center [690, 168] width 88 height 43
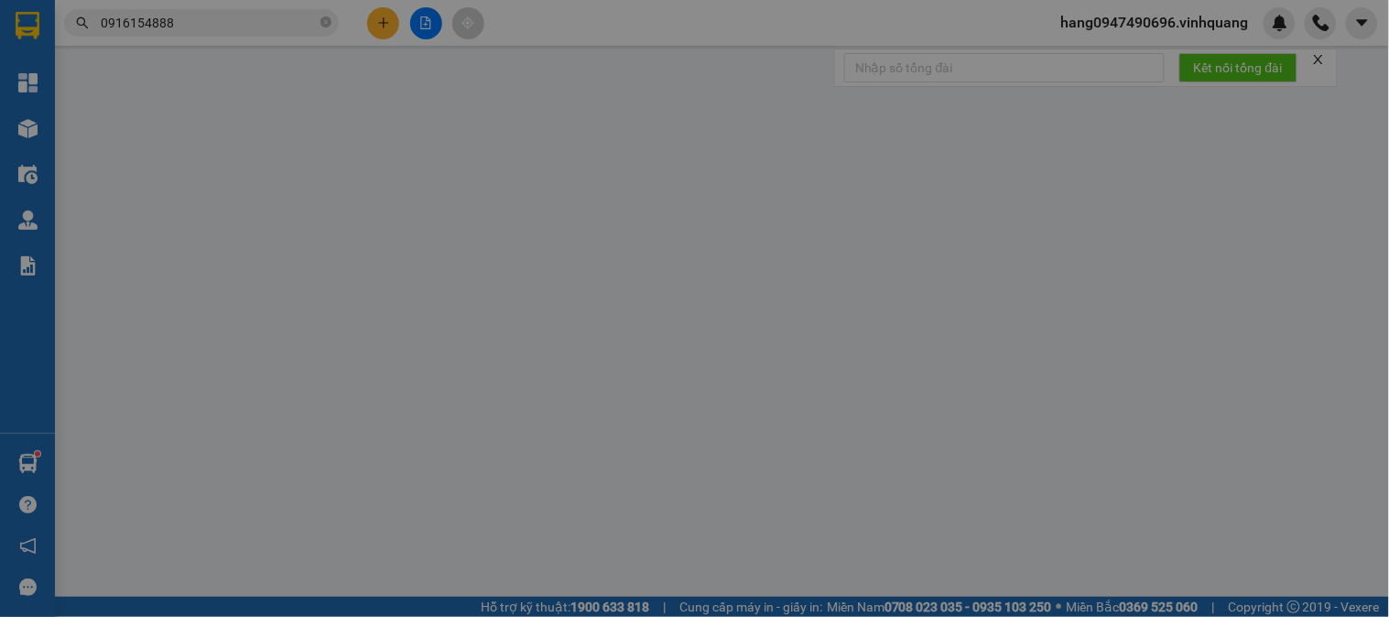
type input "0915202458"
type input "chu Thành"
type input "0916154888"
type input "LONG"
type input "0"
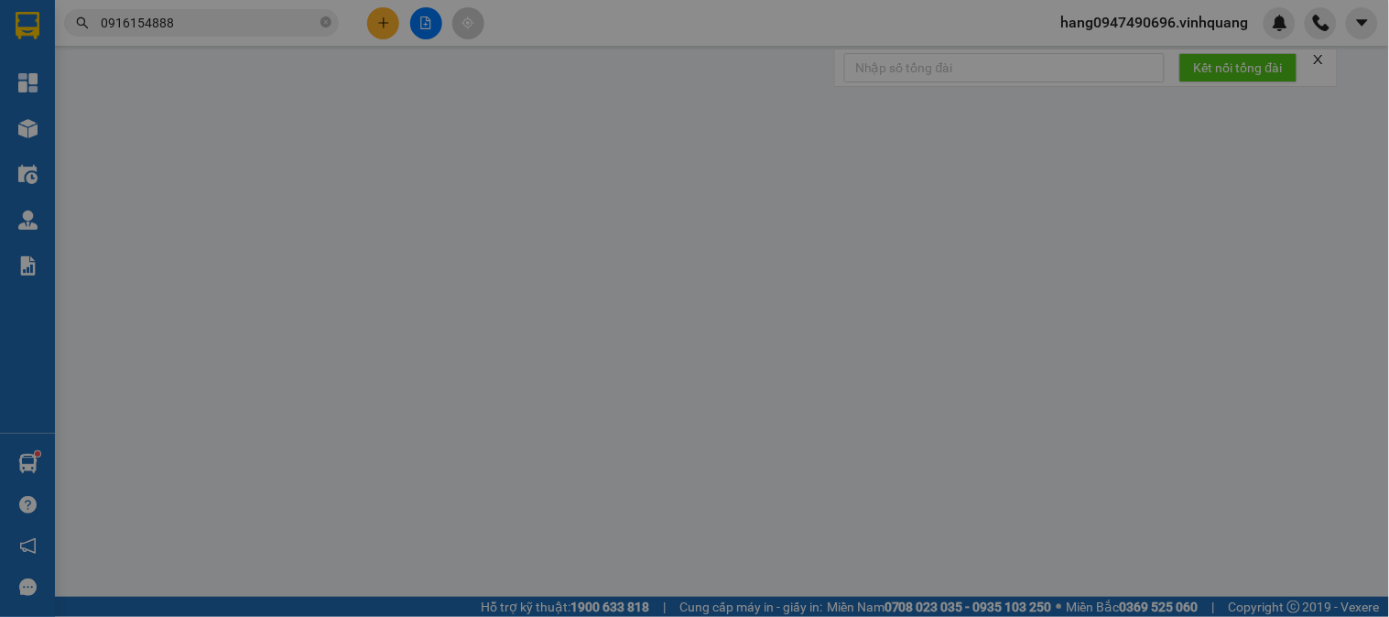
type input "30.000"
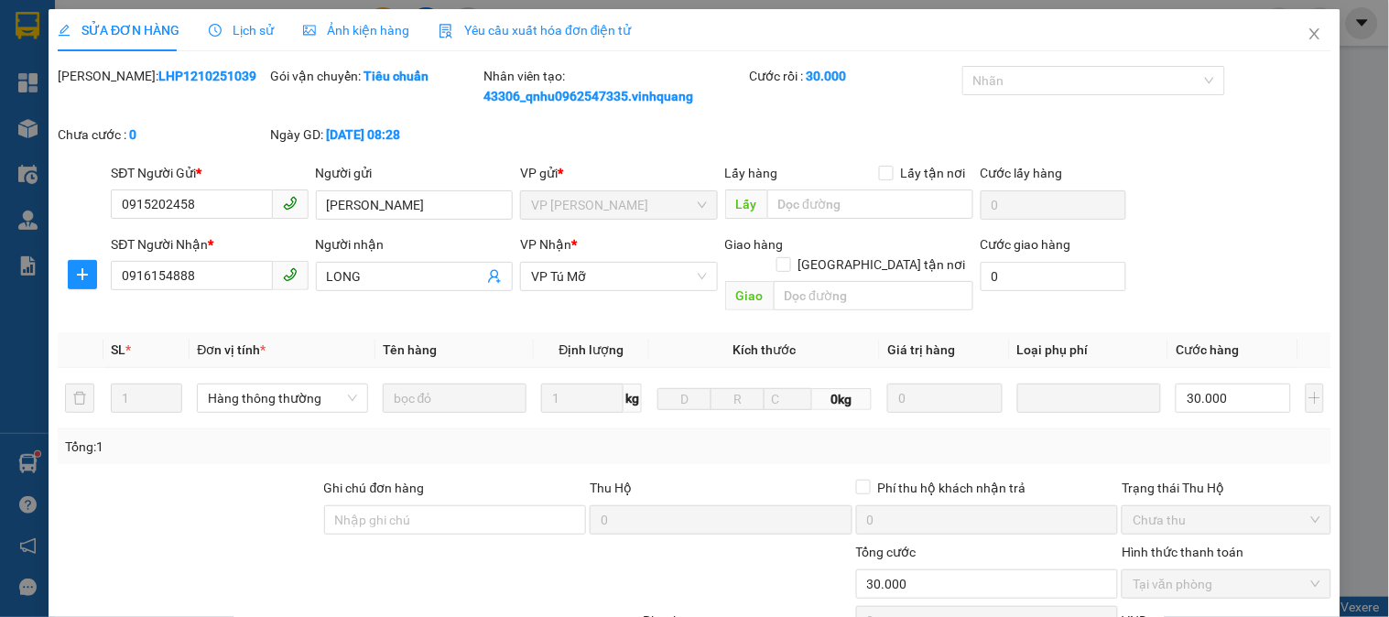
click at [1307, 26] on span "Close" at bounding box center [1314, 34] width 51 height 51
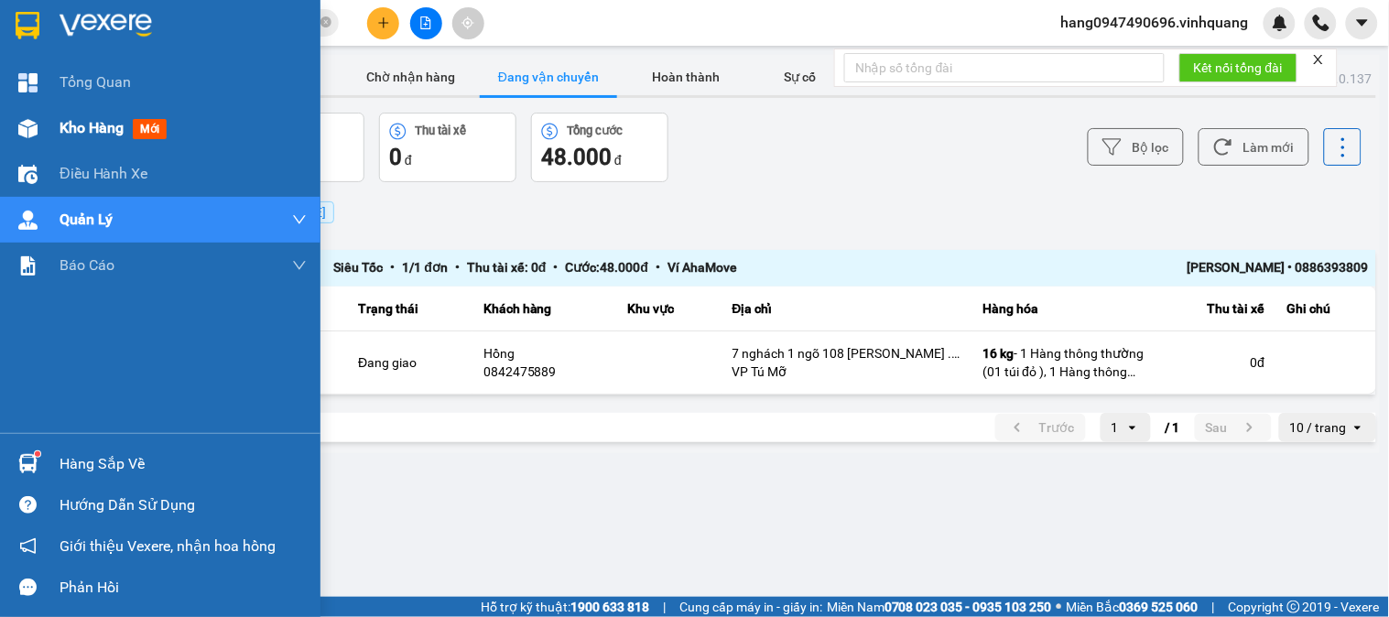
click at [41, 129] on div at bounding box center [28, 129] width 32 height 32
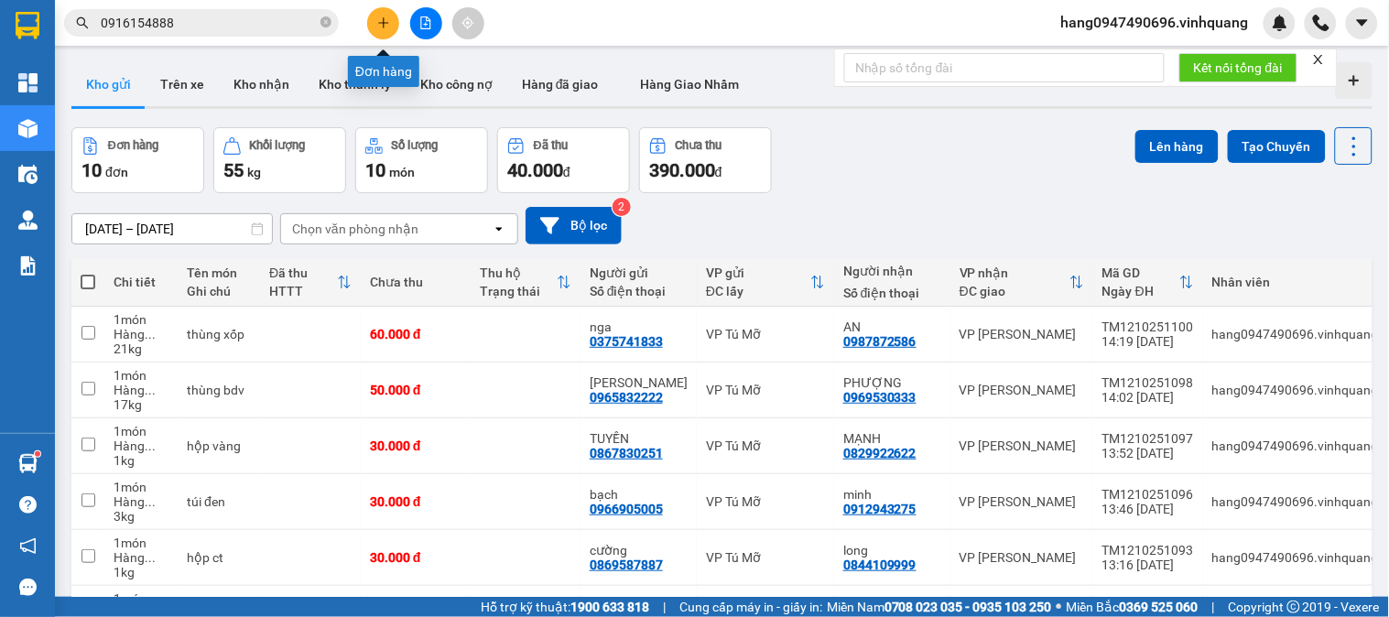
click at [380, 23] on icon "plus" at bounding box center [383, 22] width 10 height 1
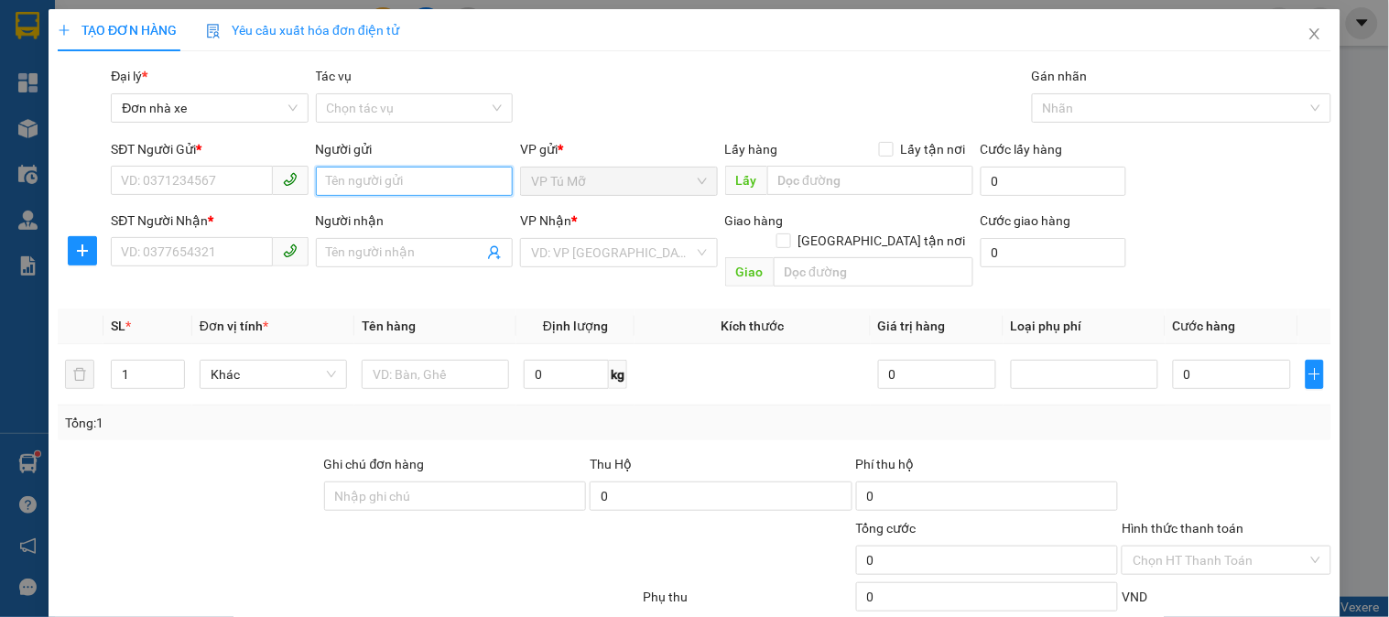
click at [372, 183] on input "Người gửi" at bounding box center [414, 181] width 197 height 29
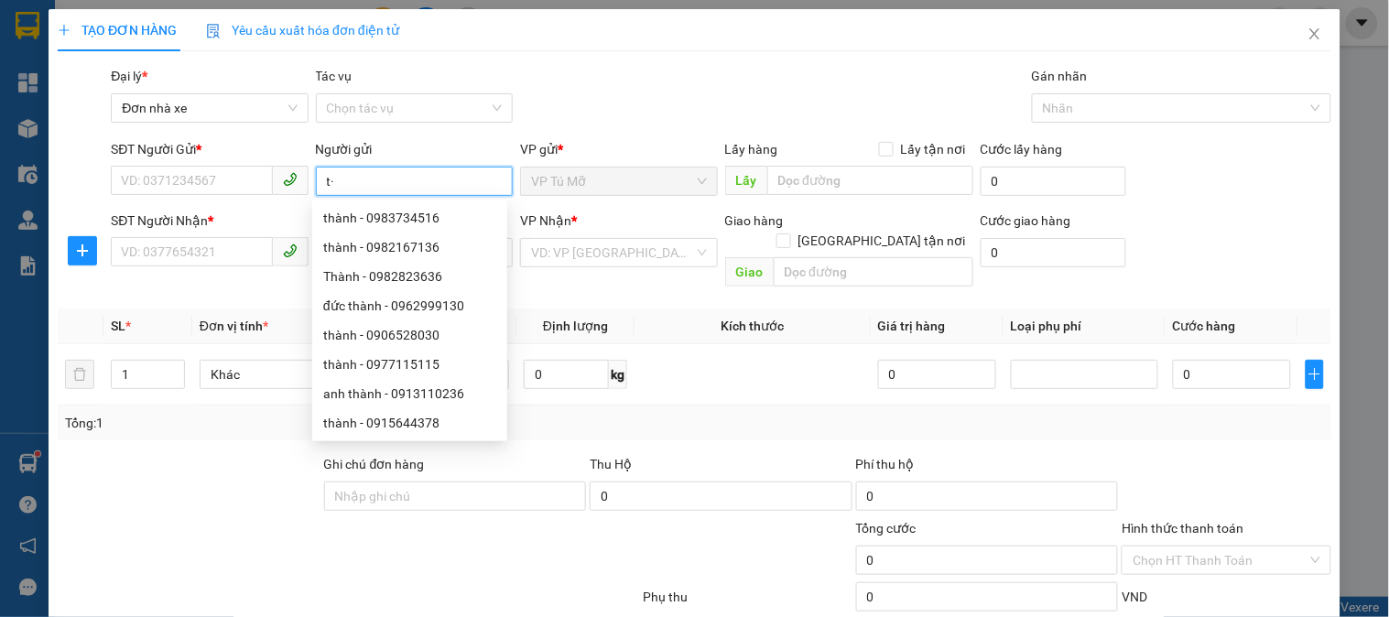
type input "t"
type input "denta"
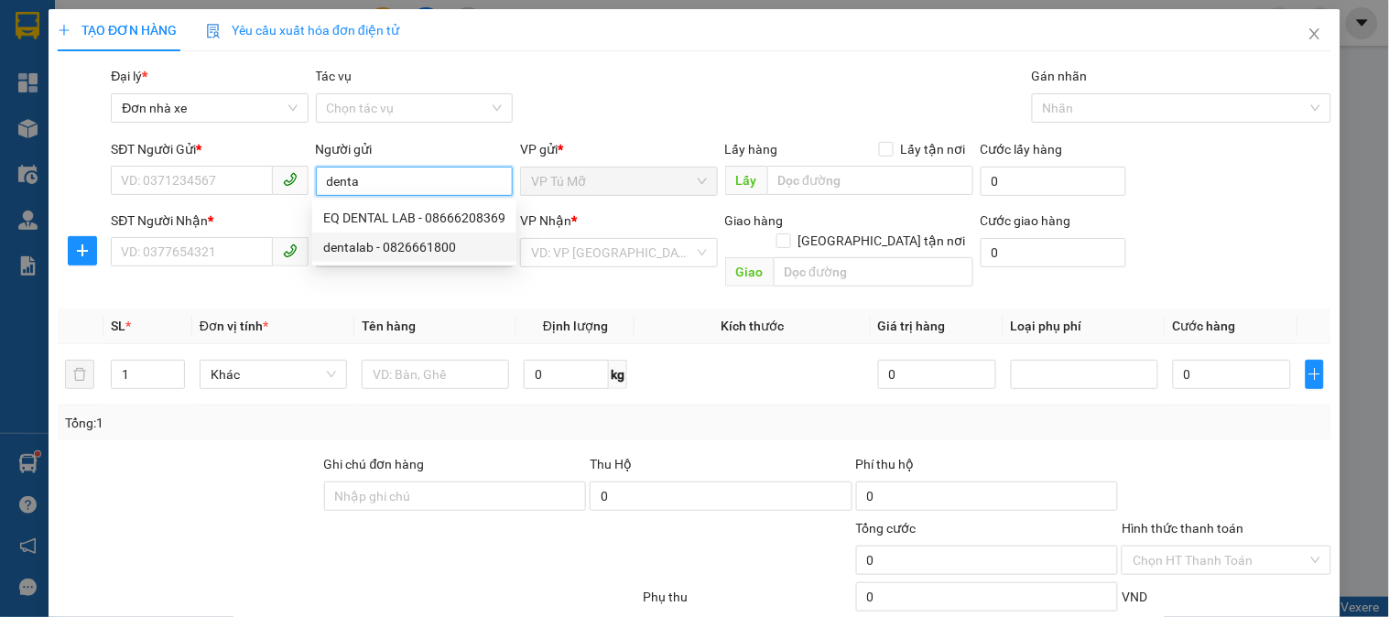
click at [419, 251] on div "dentalab - 0826661800" at bounding box center [414, 247] width 182 height 20
type input "0826661800"
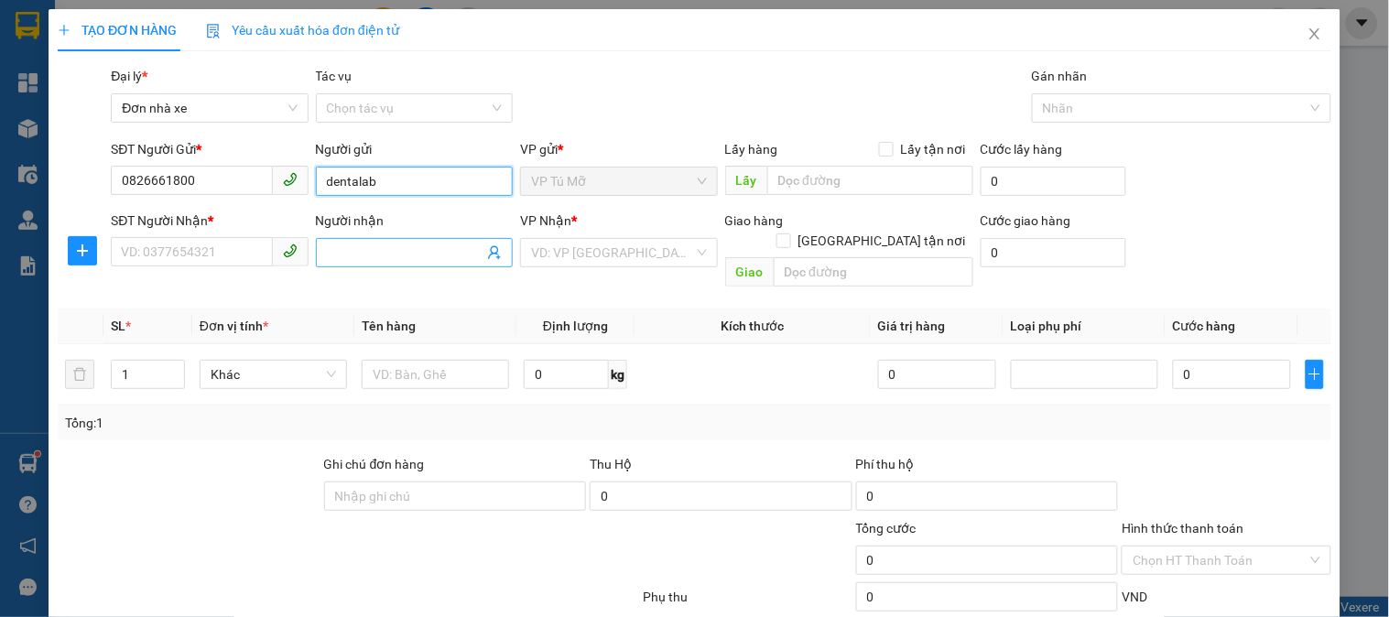
type input "dentalab"
click at [414, 256] on input "Người nhận" at bounding box center [405, 253] width 157 height 20
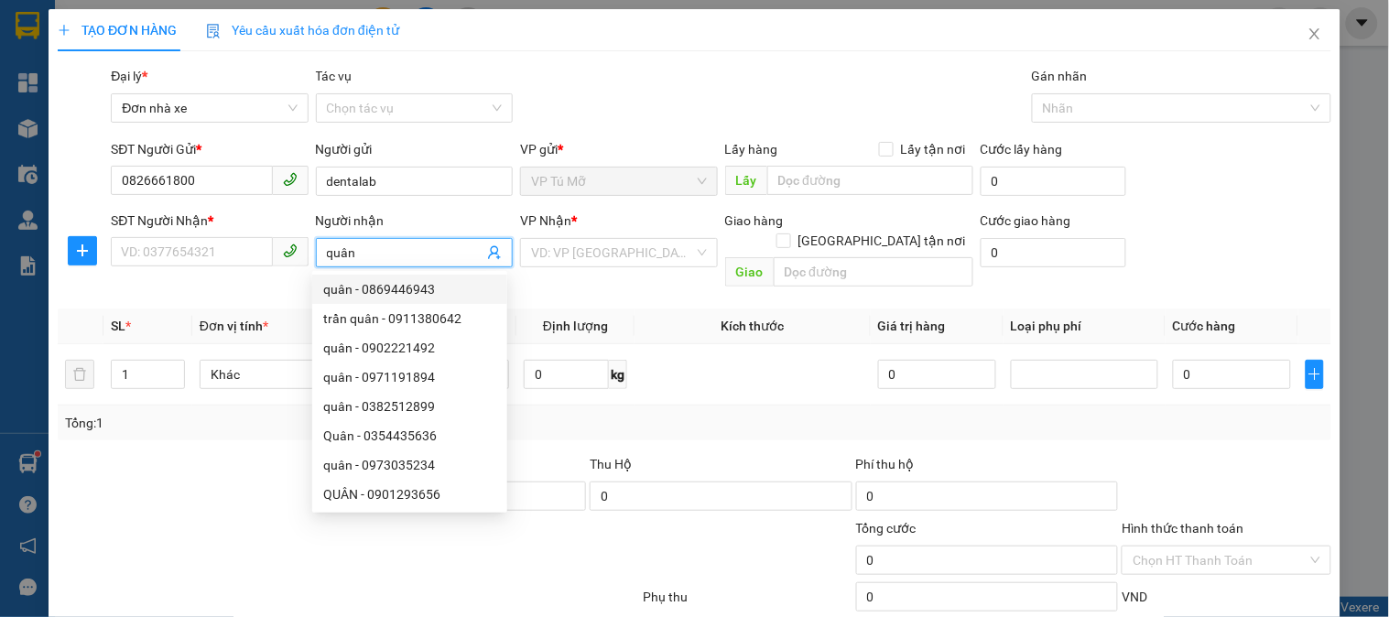
click at [327, 247] on input "quân" at bounding box center [405, 253] width 157 height 20
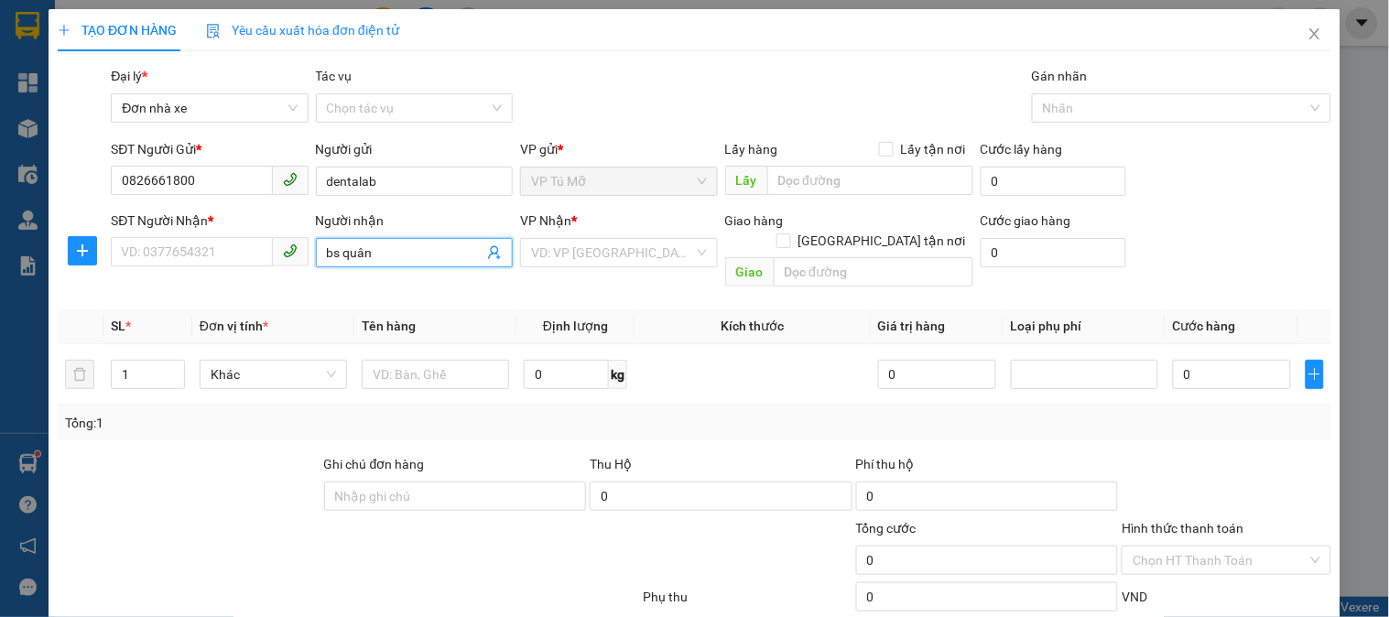
click at [425, 248] on input "bs quân" at bounding box center [405, 253] width 157 height 20
click at [332, 257] on input "bs quân" at bounding box center [405, 253] width 157 height 20
click at [334, 249] on input "bs quân" at bounding box center [405, 253] width 157 height 20
drag, startPoint x: 400, startPoint y: 258, endPoint x: 300, endPoint y: 264, distance: 100.0
click at [300, 264] on div "SĐT Người Nhận * VD: 0377654321 Người nhận bsi quân bsi quân VP Nhận * VD: VP S…" at bounding box center [721, 253] width 1228 height 84
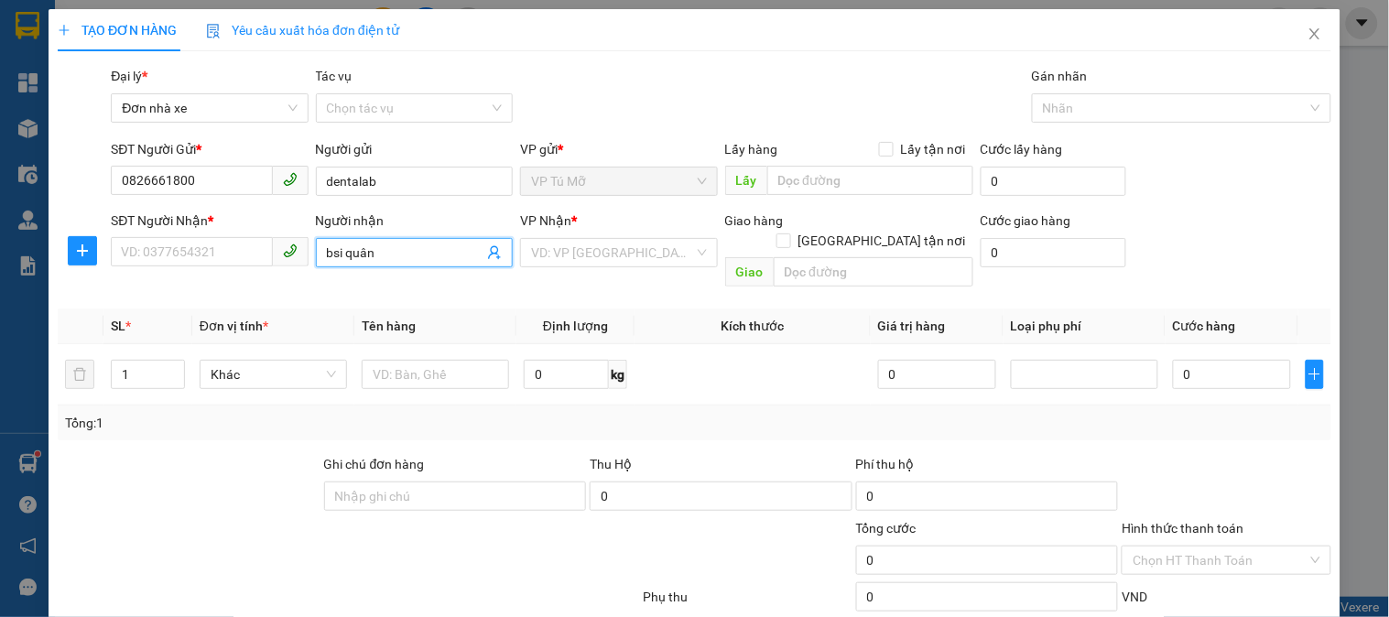
click at [409, 253] on input "bsi quân" at bounding box center [405, 253] width 157 height 20
type input "bsi quân"
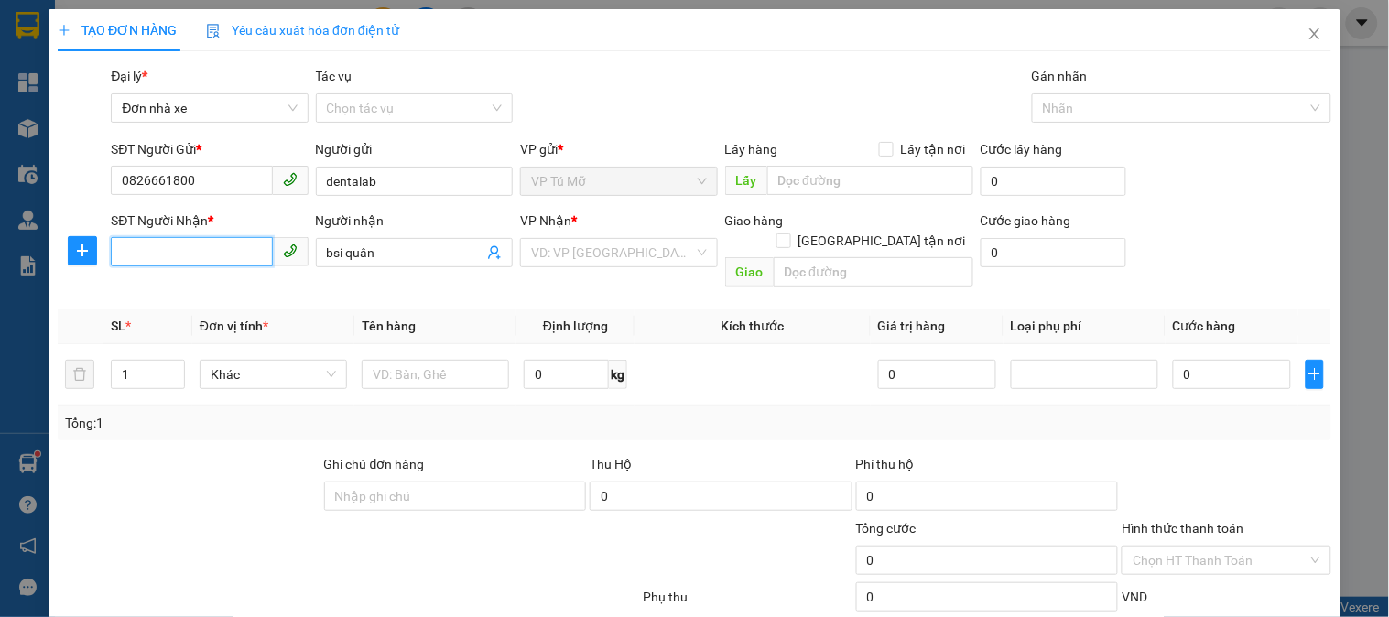
click at [251, 247] on input "SĐT Người Nhận *" at bounding box center [191, 251] width 161 height 29
click at [249, 288] on div "0886369889 - Quân" at bounding box center [207, 289] width 173 height 20
type input "0886369889"
type input "Quân"
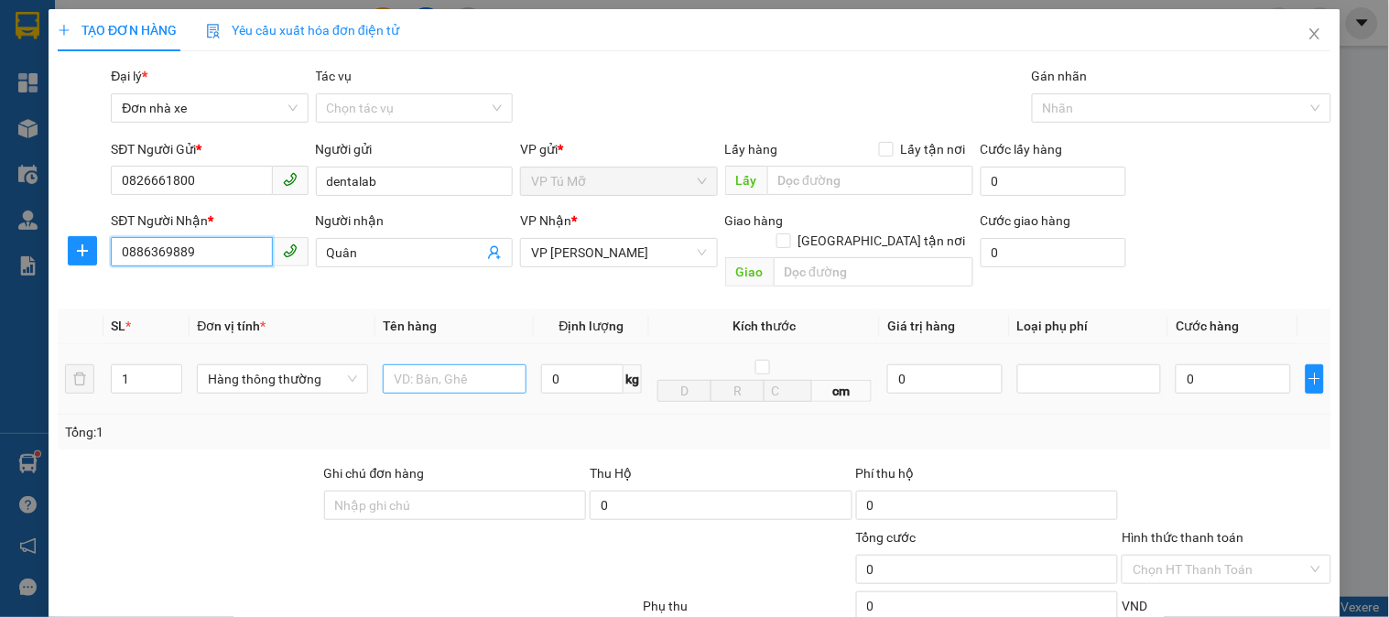
type input "0886369889"
click at [415, 364] on input "text" at bounding box center [455, 378] width 144 height 29
type input "hộp nhỏ"
click at [581, 364] on input "0" at bounding box center [582, 378] width 82 height 29
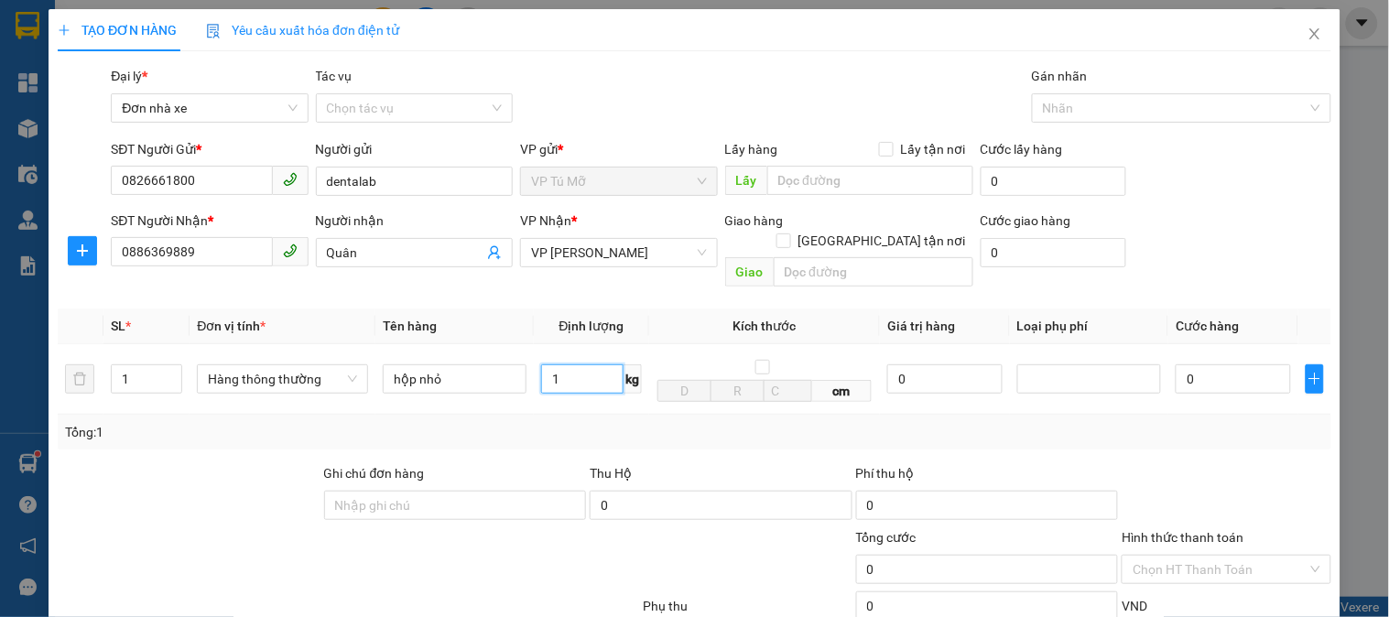
type input "1"
click at [736, 463] on div "Thu Hộ" at bounding box center [721, 473] width 263 height 20
type input "30.000"
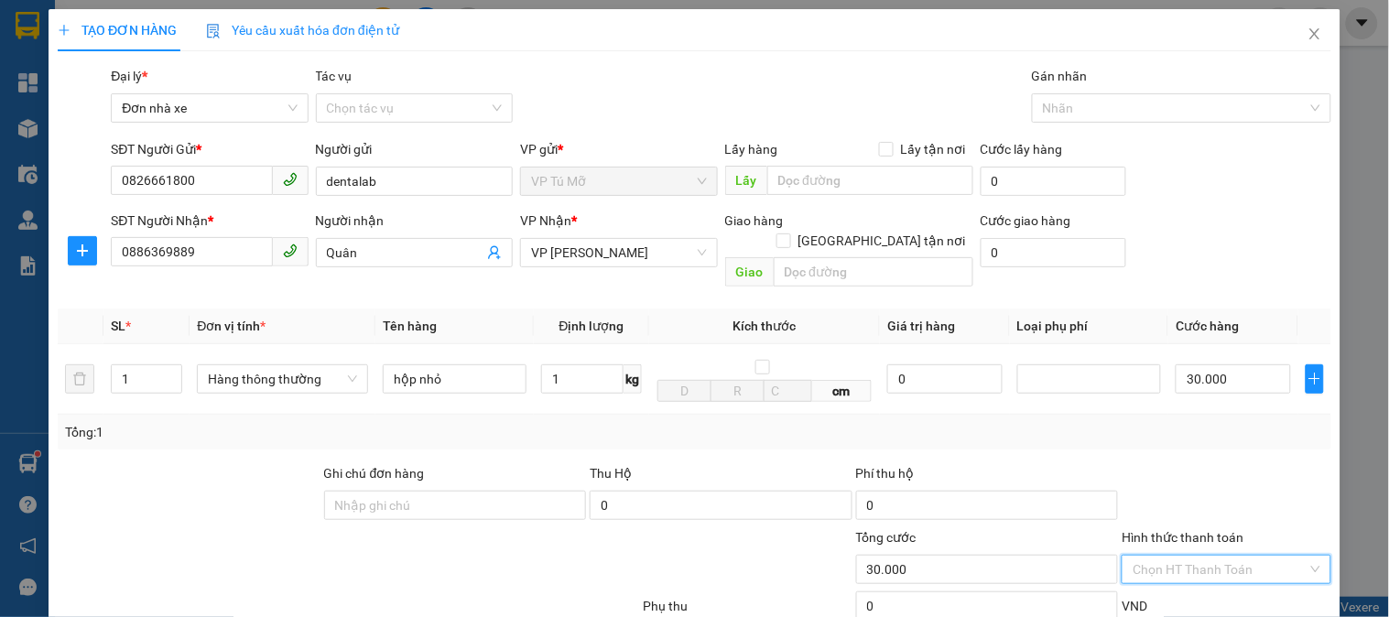
click at [1271, 556] on input "Hình thức thanh toán" at bounding box center [1220, 569] width 174 height 27
click at [1194, 577] on div "Tại văn phòng" at bounding box center [1215, 587] width 185 height 20
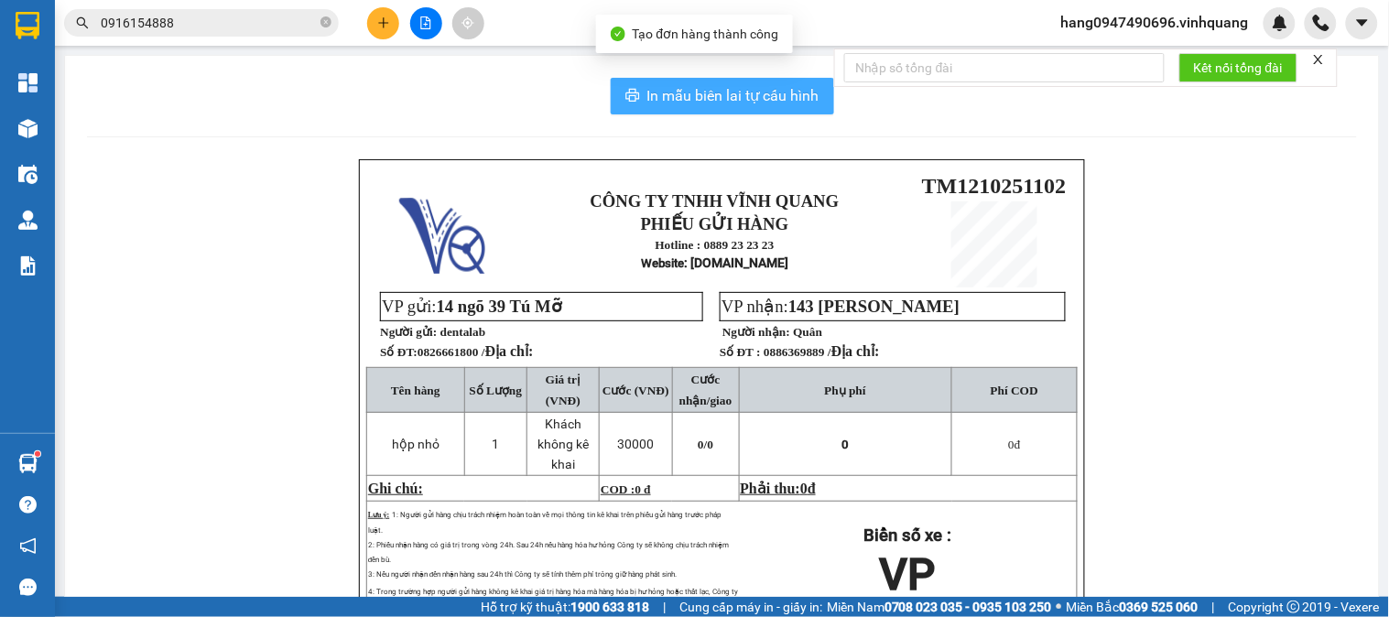
click at [613, 101] on button "In mẫu biên lai tự cấu hình" at bounding box center [722, 96] width 223 height 37
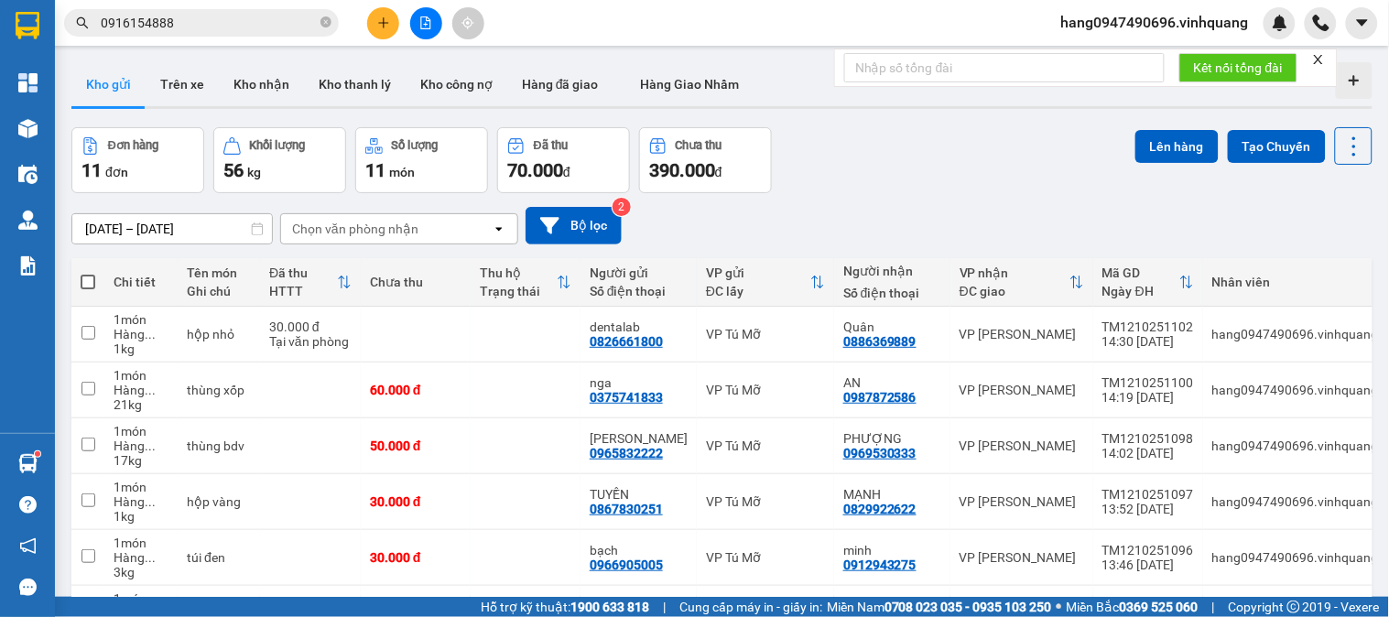
click at [90, 278] on span at bounding box center [88, 282] width 15 height 15
click at [88, 273] on input "checkbox" at bounding box center [88, 273] width 0 height 0
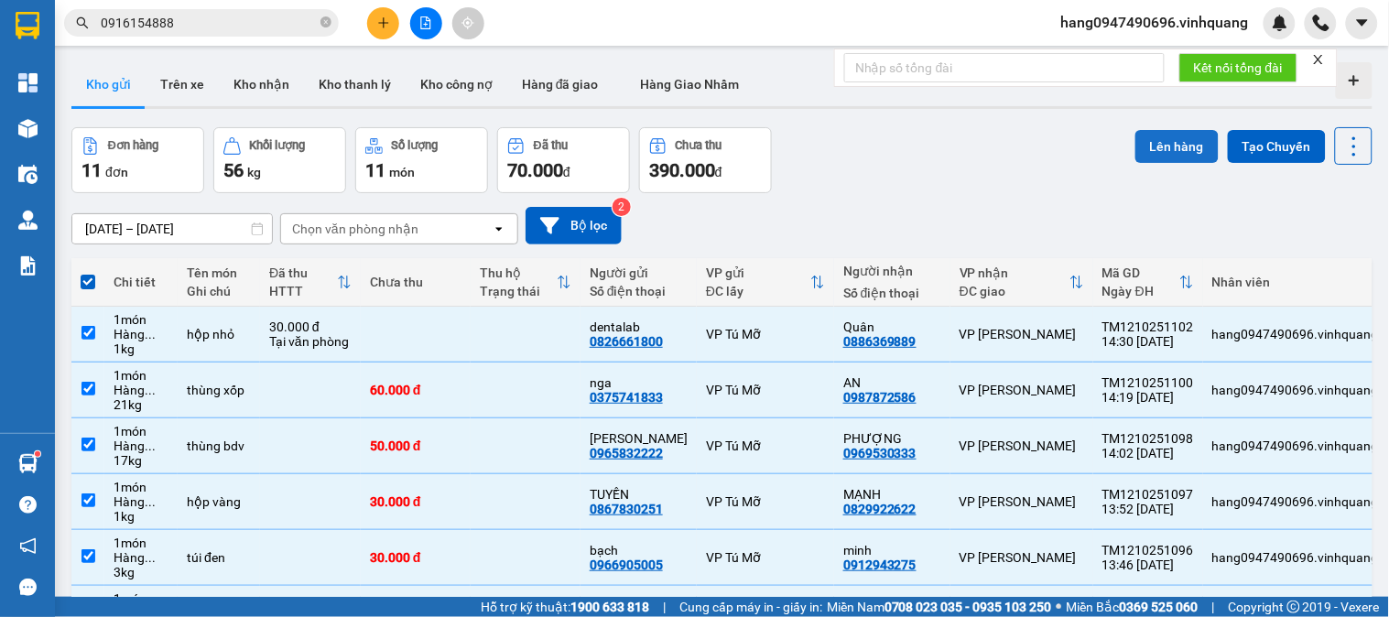
click at [1168, 143] on button "Lên hàng" at bounding box center [1176, 146] width 83 height 33
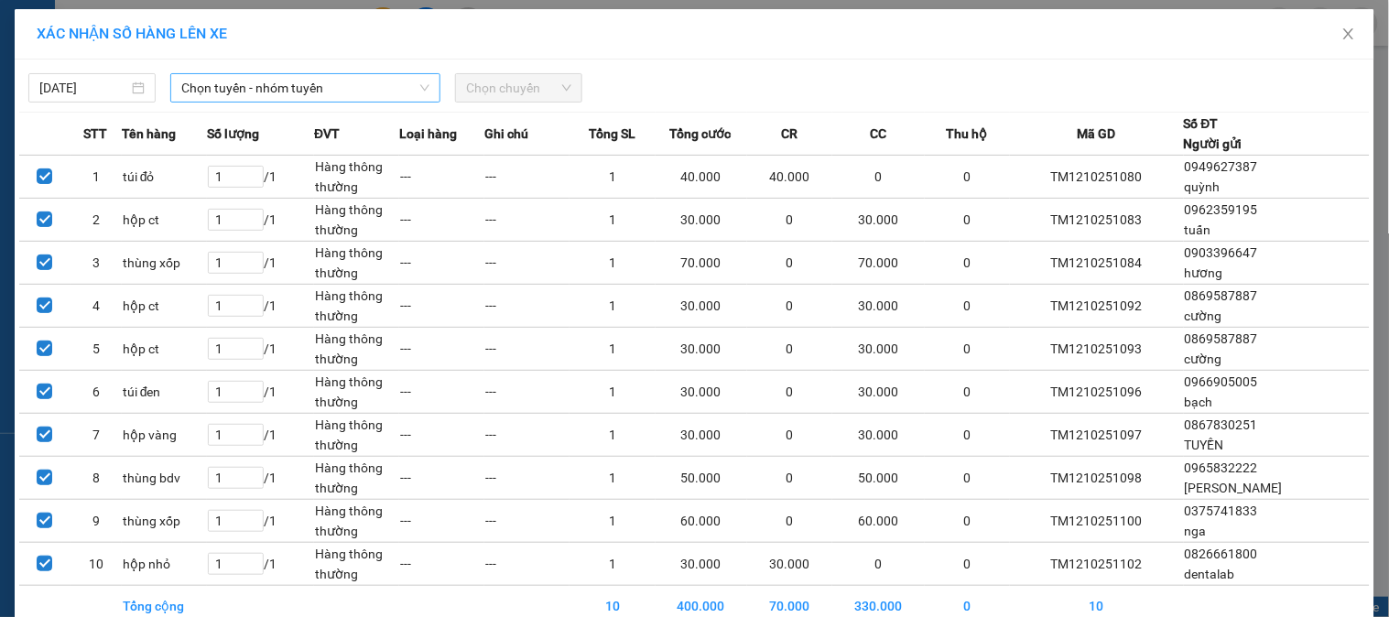
click at [276, 88] on span "Chọn tuyến - nhóm tuyến" at bounding box center [305, 87] width 248 height 27
drag, startPoint x: 264, startPoint y: 92, endPoint x: 270, endPoint y: 157, distance: 65.3
click at [263, 94] on span "Chọn tuyến - nhóm tuyến" at bounding box center [305, 87] width 248 height 27
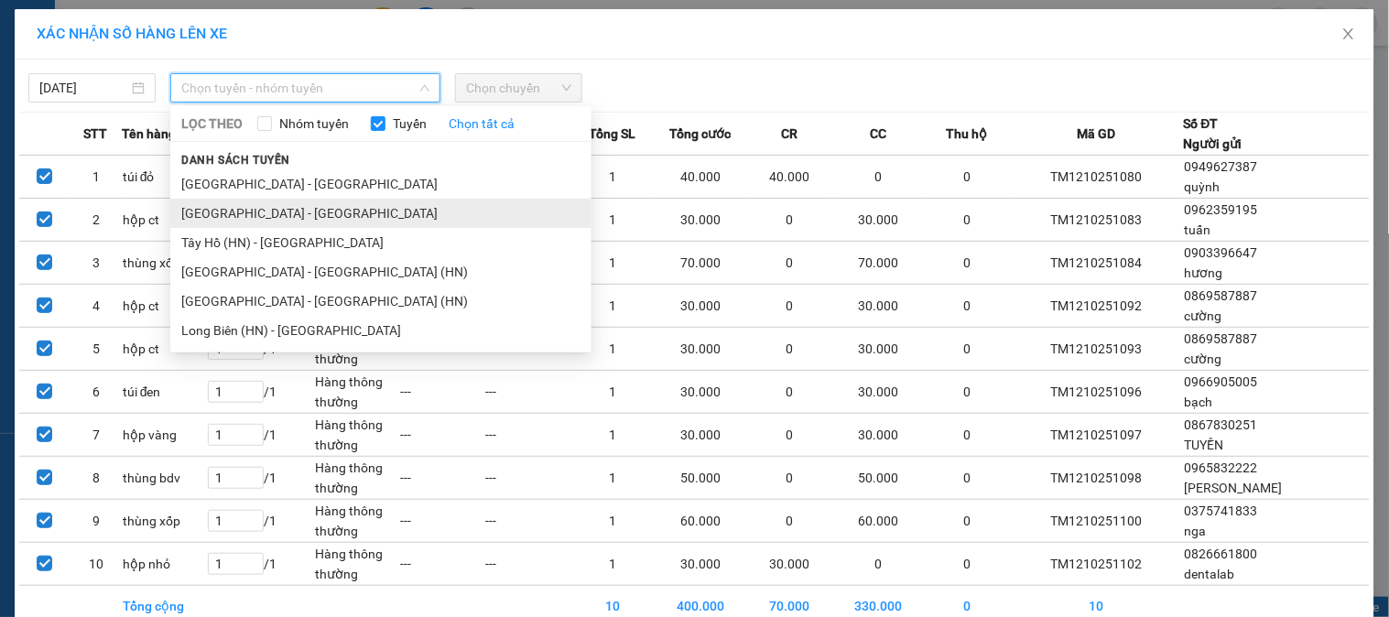
click at [252, 217] on li "[GEOGRAPHIC_DATA] - [GEOGRAPHIC_DATA]" at bounding box center [380, 213] width 421 height 29
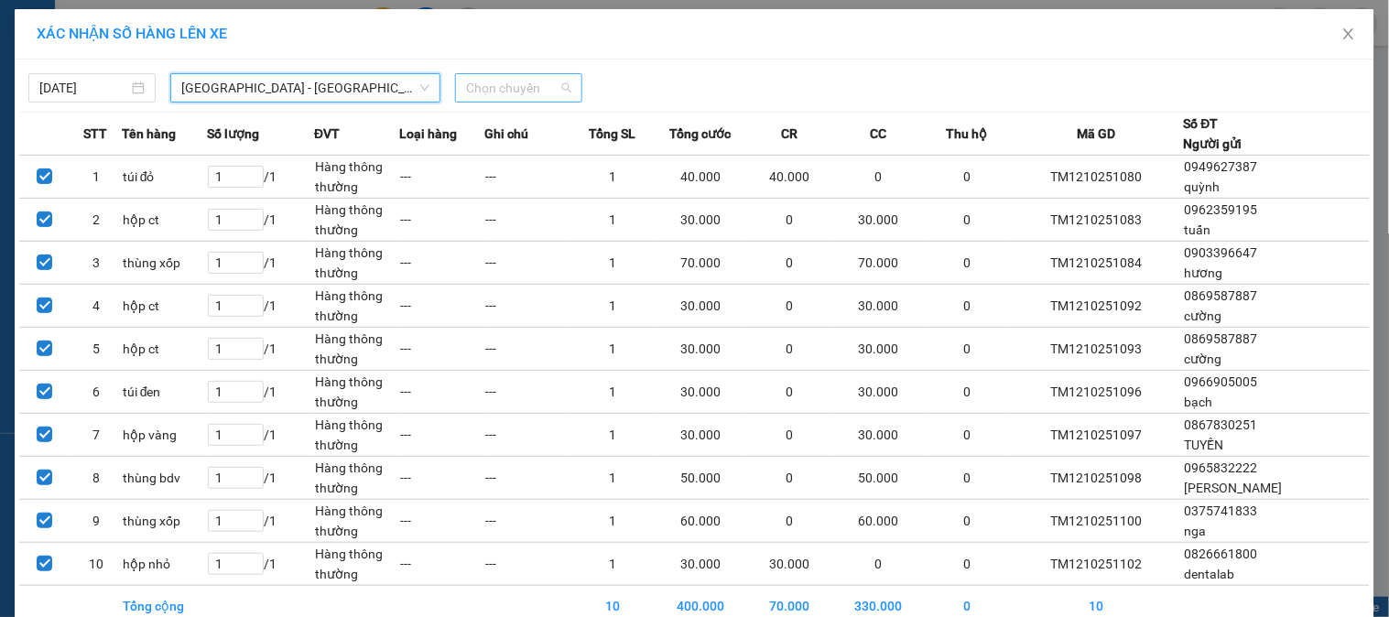
click at [524, 88] on span "Chọn chuyến" at bounding box center [518, 87] width 105 height 27
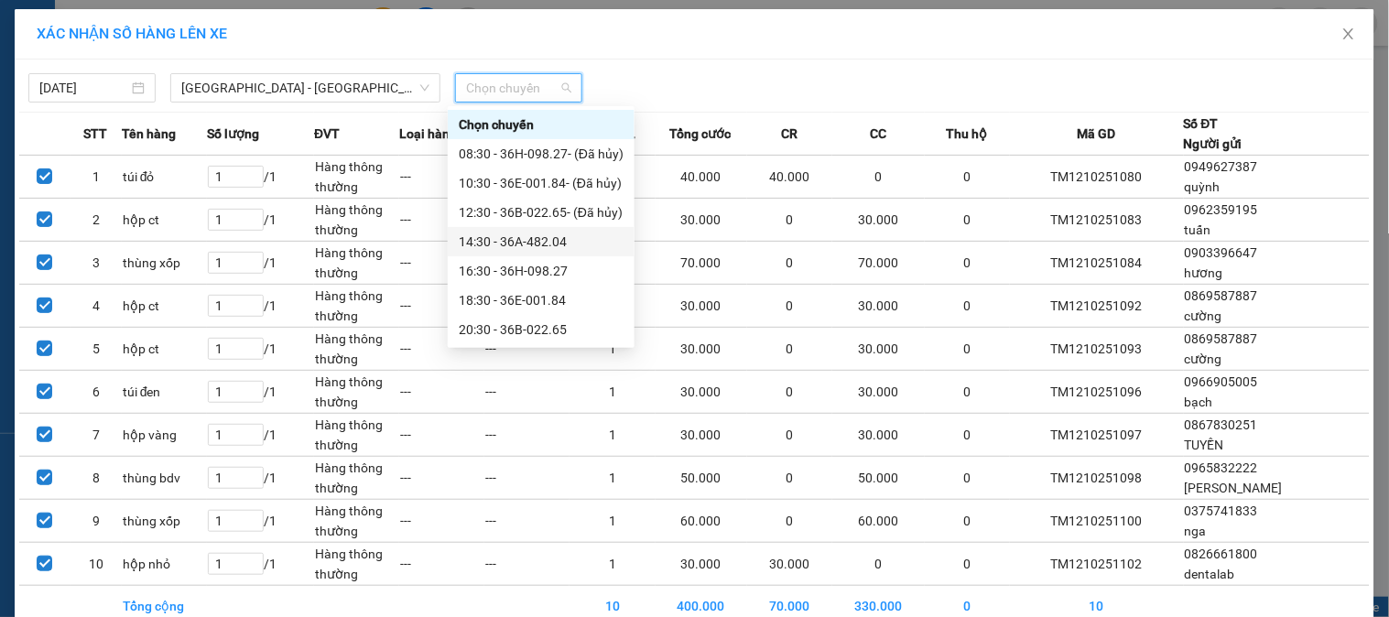
click at [510, 232] on div "14:30 - 36A-482.04" at bounding box center [541, 242] width 165 height 20
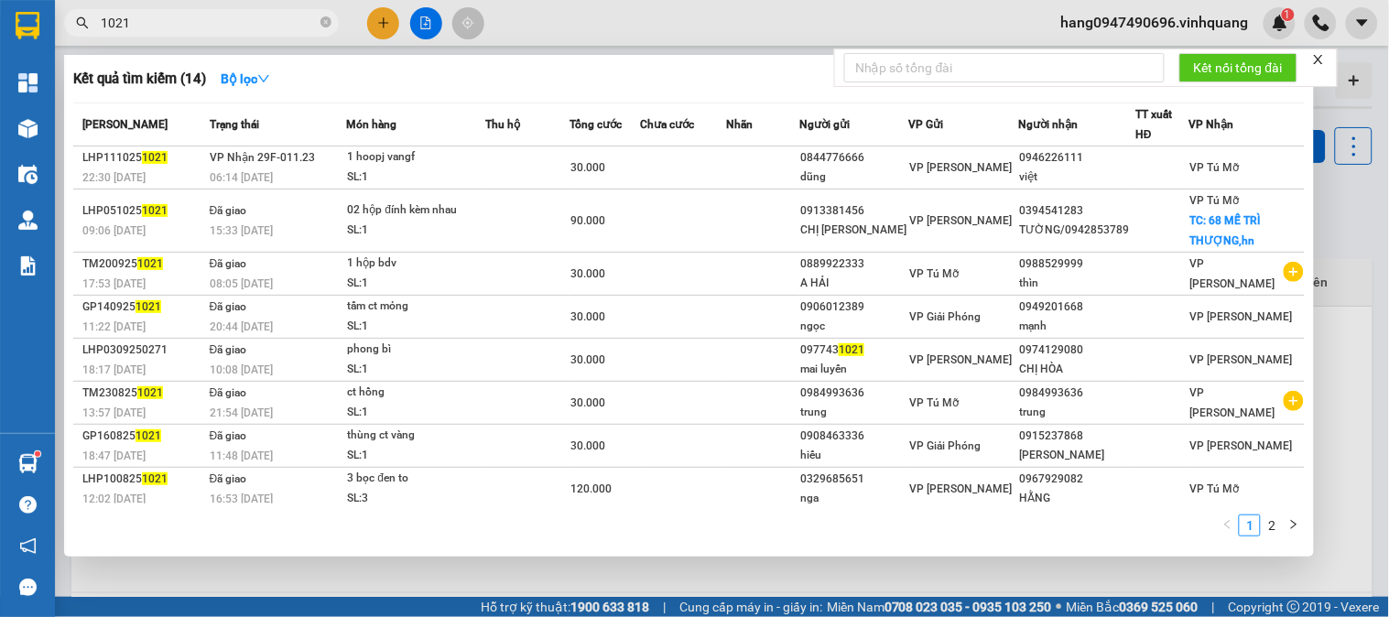
click at [1356, 197] on div at bounding box center [694, 308] width 1389 height 617
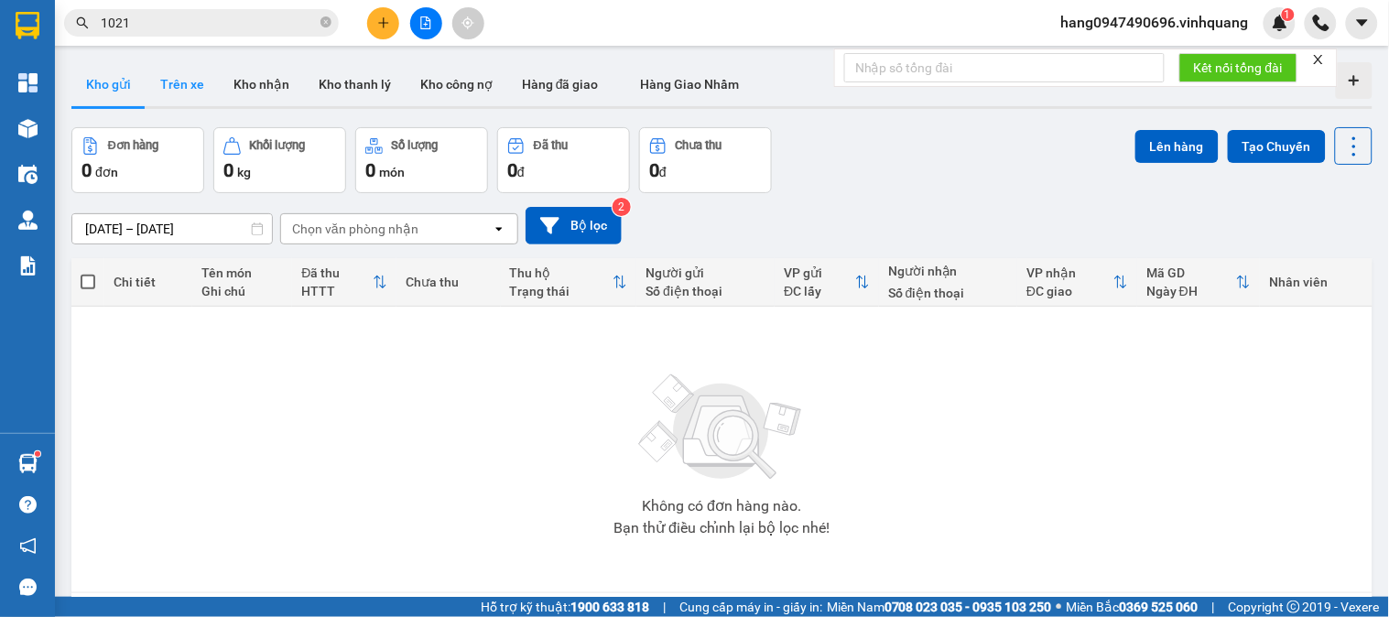
click at [174, 89] on button "Trên xe" at bounding box center [182, 84] width 73 height 44
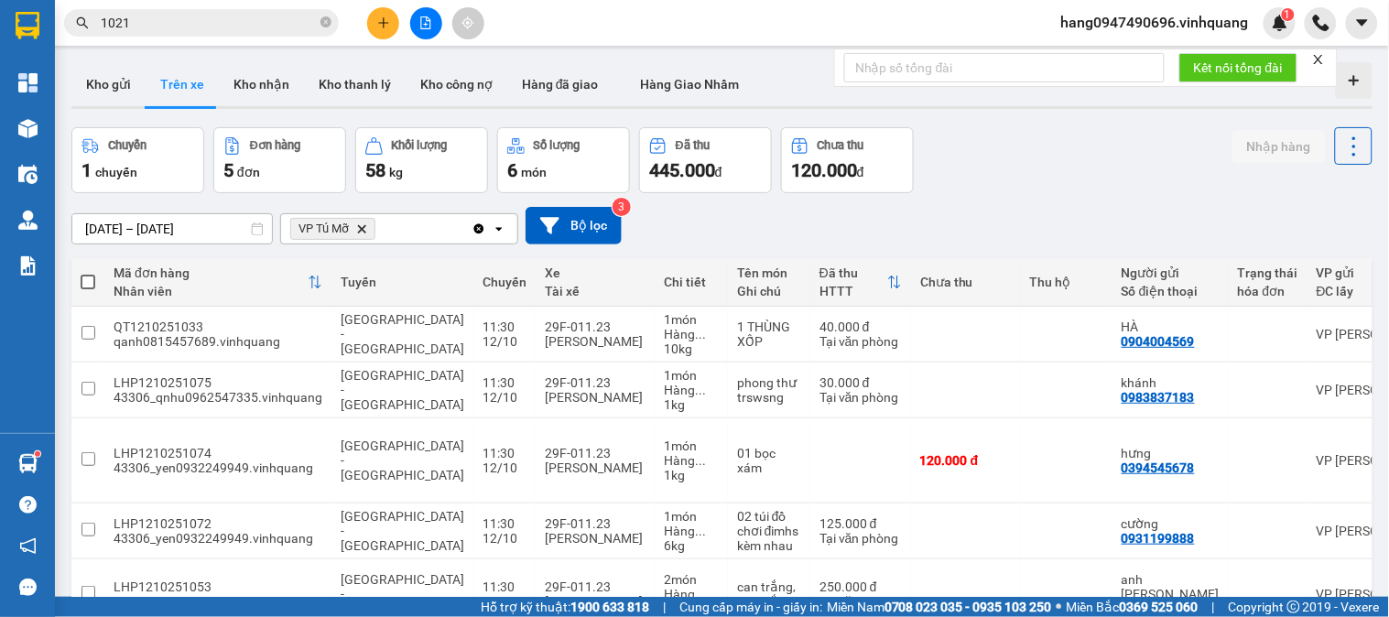
scroll to position [84, 0]
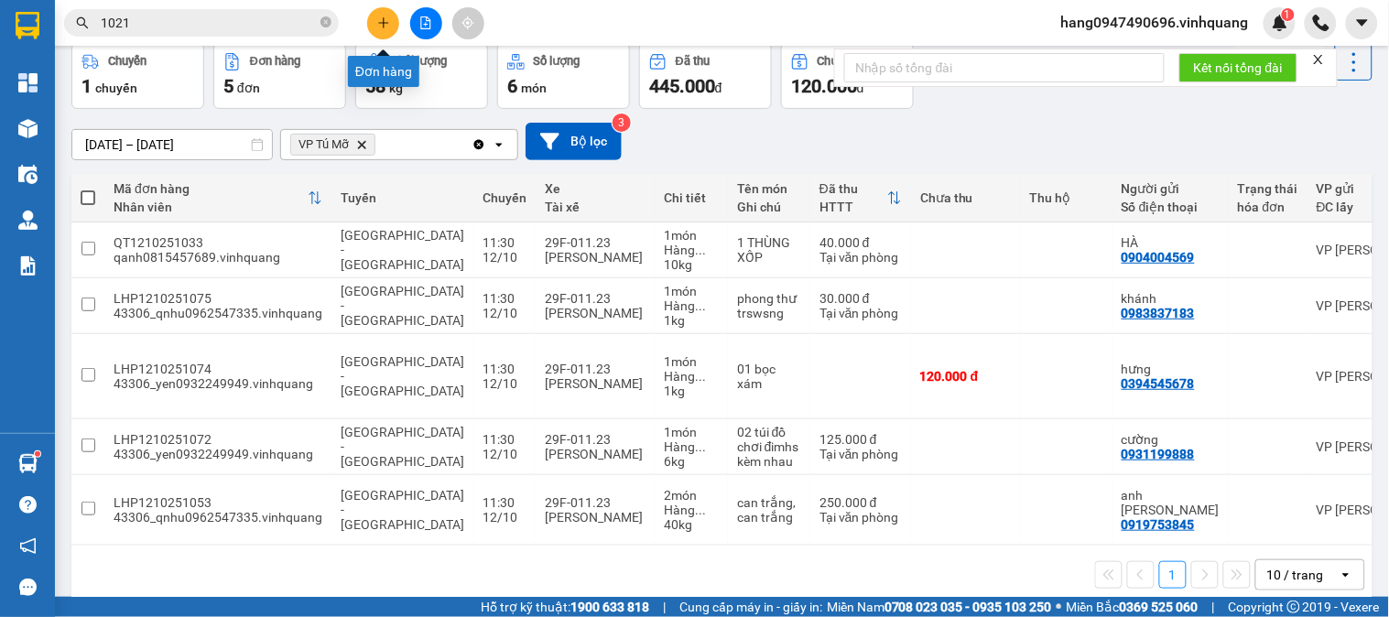
click at [383, 23] on icon "plus" at bounding box center [383, 22] width 10 height 1
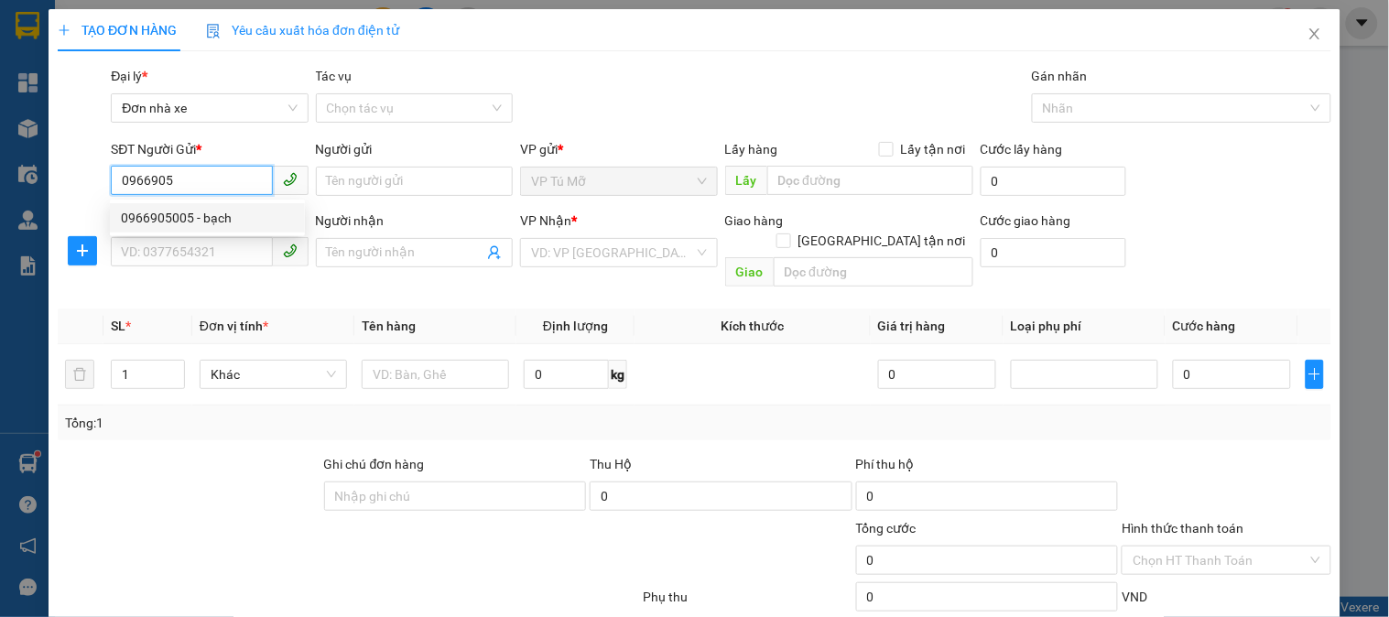
type input "0966905005"
type input "bạch"
type input "0912943275"
type input "minh"
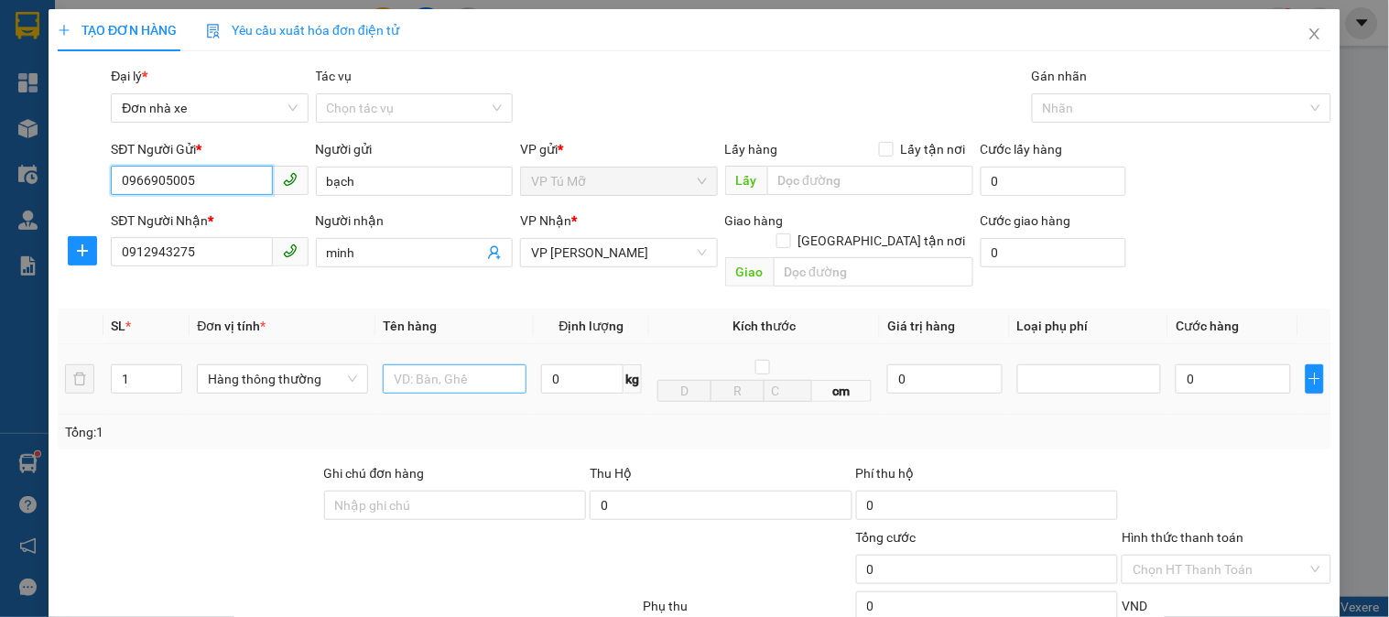
type input "0966905005"
click at [476, 364] on input "text" at bounding box center [455, 378] width 144 height 29
type input "túi đen"
click at [548, 364] on input "0" at bounding box center [582, 378] width 82 height 29
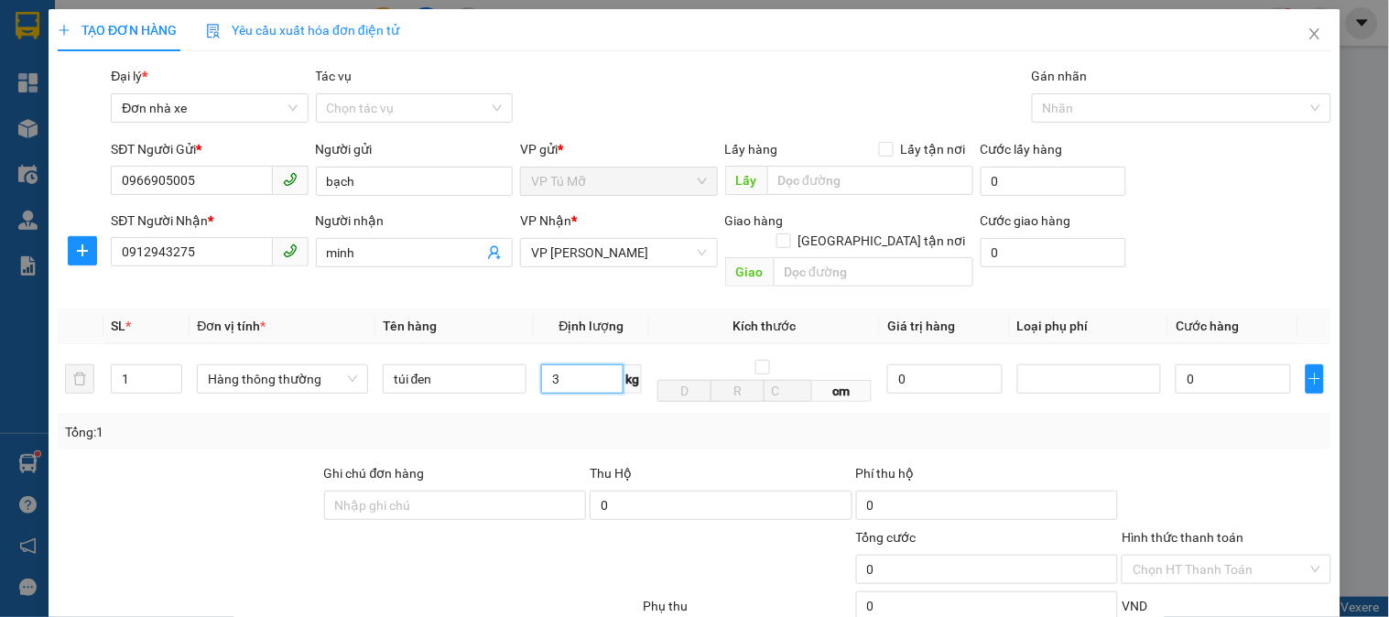
type input "3"
click at [610, 436] on div "Transit Pickup Surcharge Ids Transit Deliver Surcharge Ids Transit Deliver Surc…" at bounding box center [695, 433] width 1274 height 735
type input "30.000"
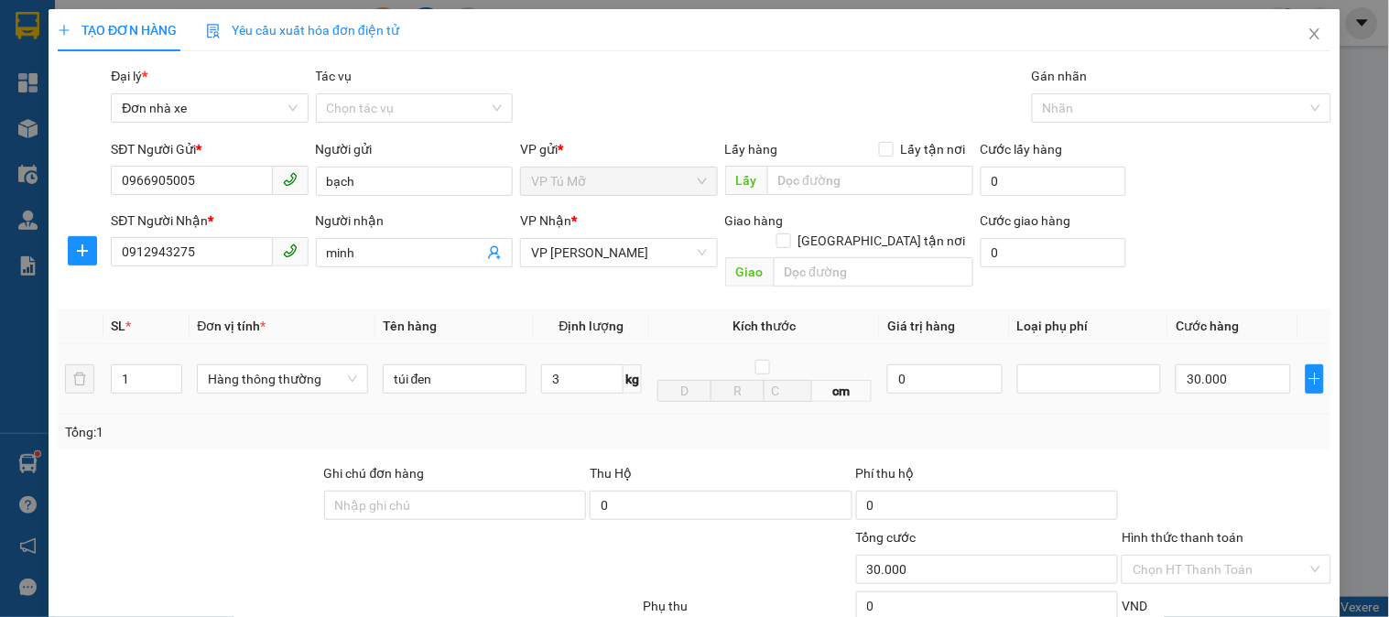
scroll to position [200, 0]
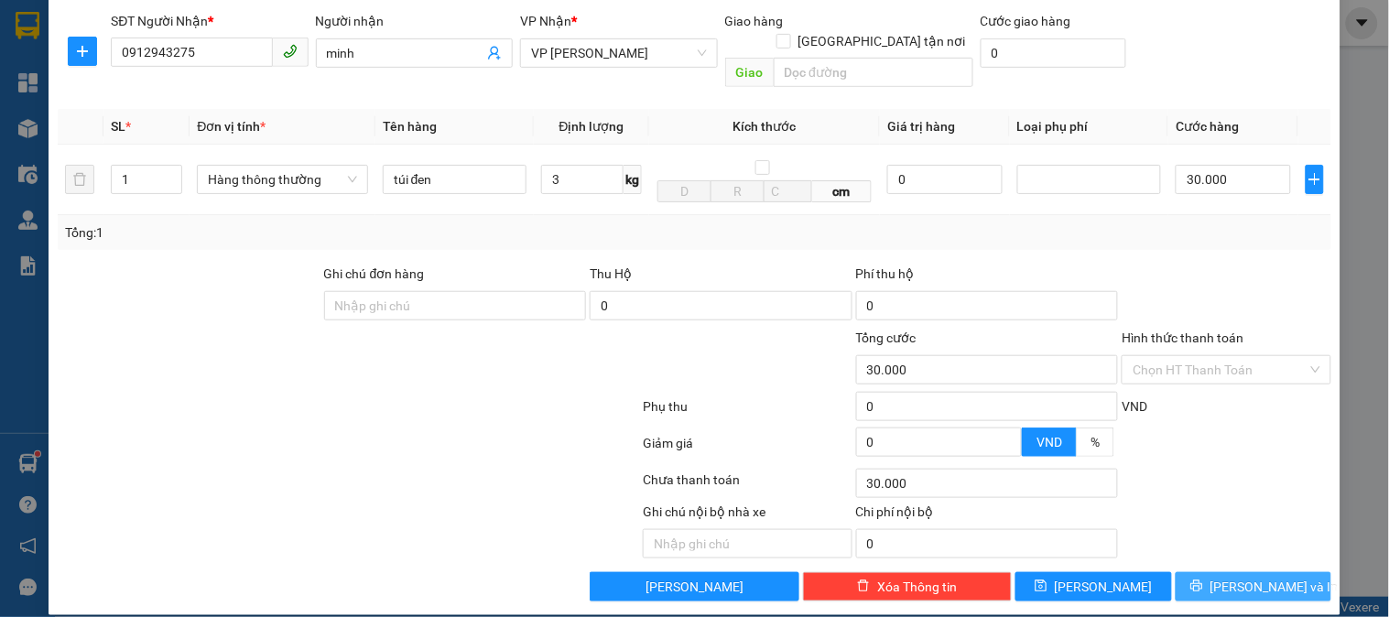
click at [1243, 572] on button "[PERSON_NAME] và In" at bounding box center [1254, 586] width 156 height 29
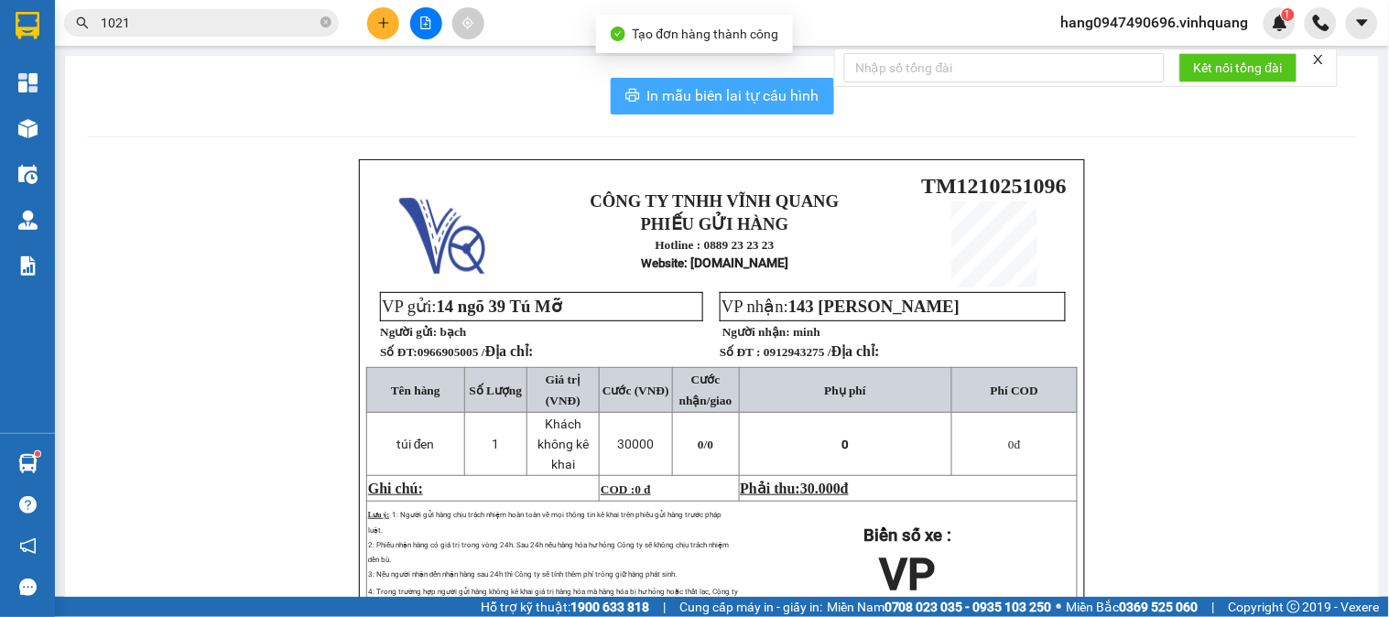
click at [657, 85] on span "In mẫu biên lai tự cấu hình" at bounding box center [733, 95] width 172 height 23
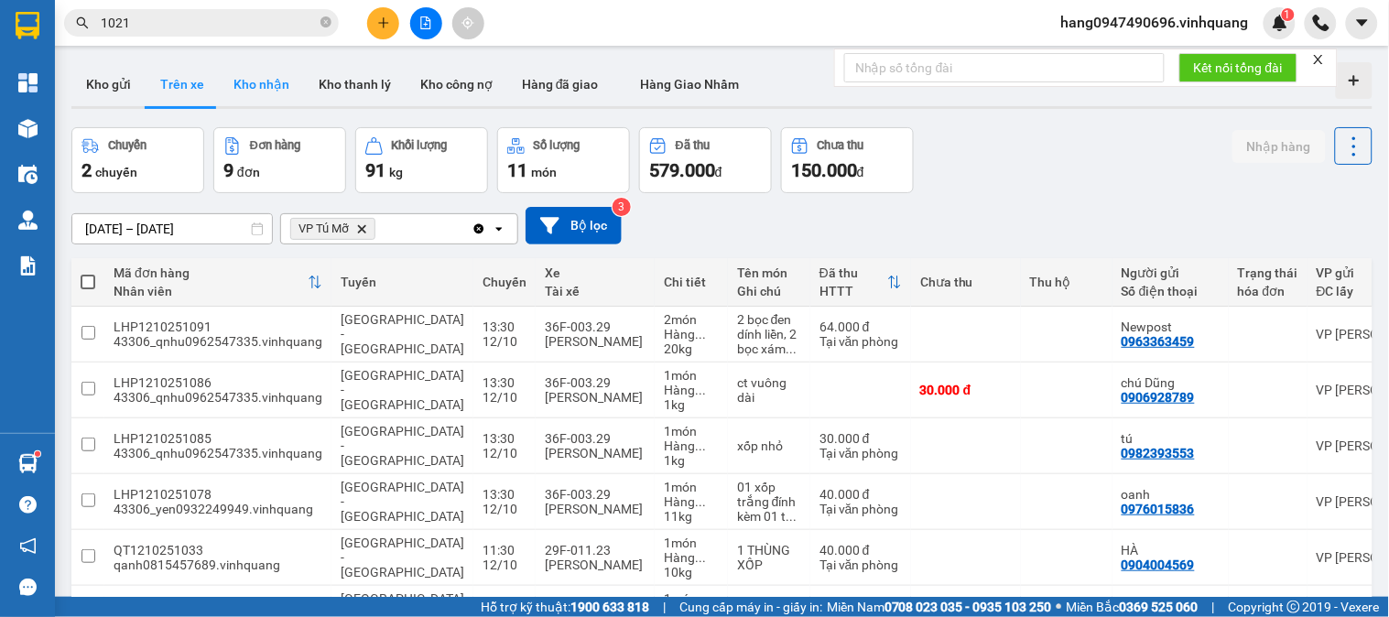
click at [260, 83] on button "Kho nhận" at bounding box center [261, 84] width 85 height 44
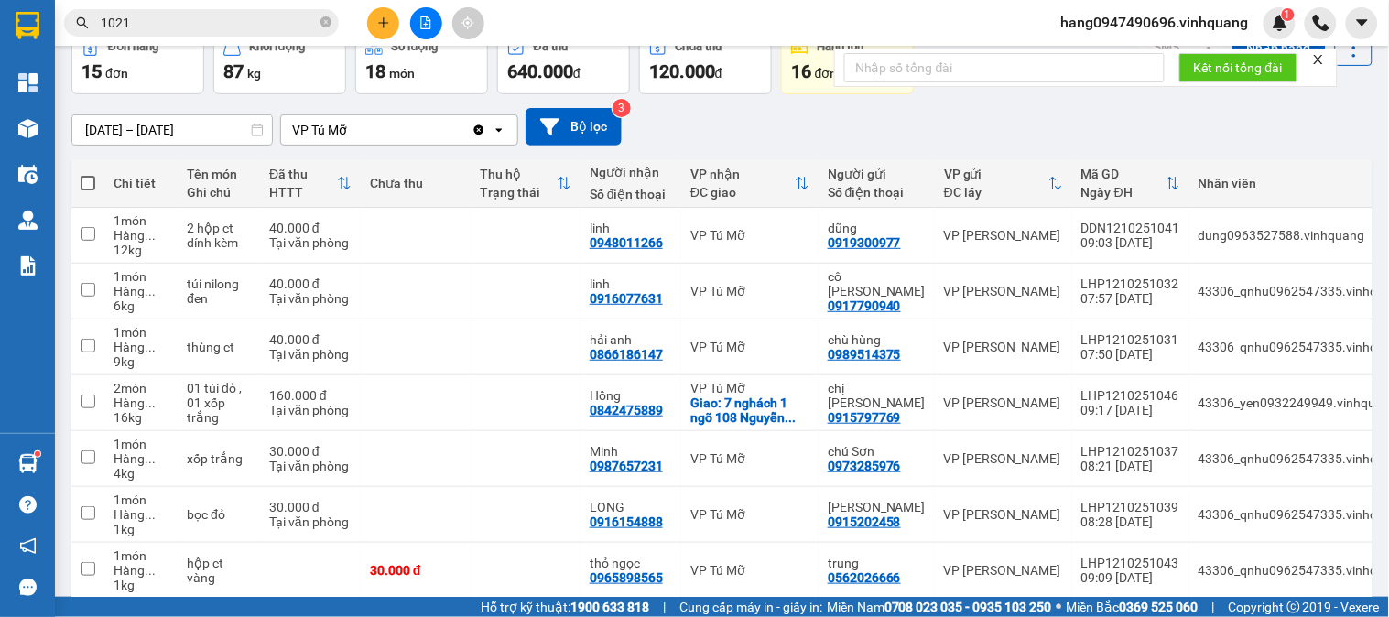
scroll to position [112, 0]
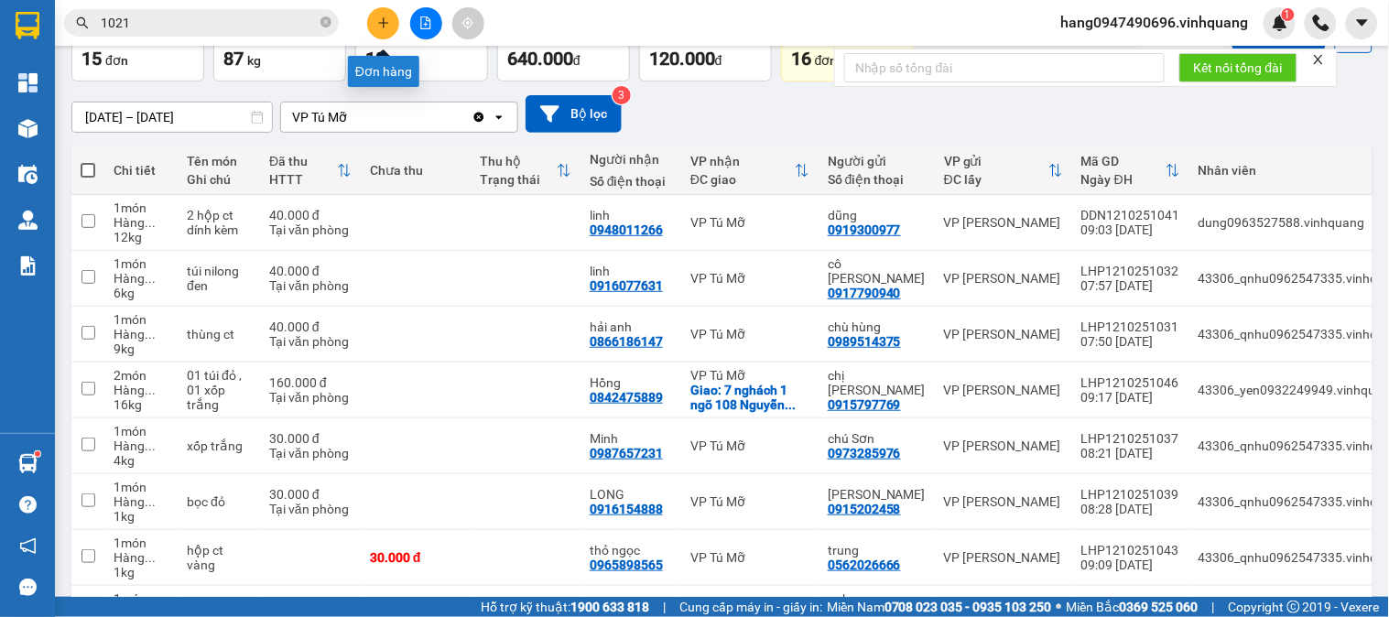
click at [385, 24] on icon "plus" at bounding box center [383, 22] width 13 height 13
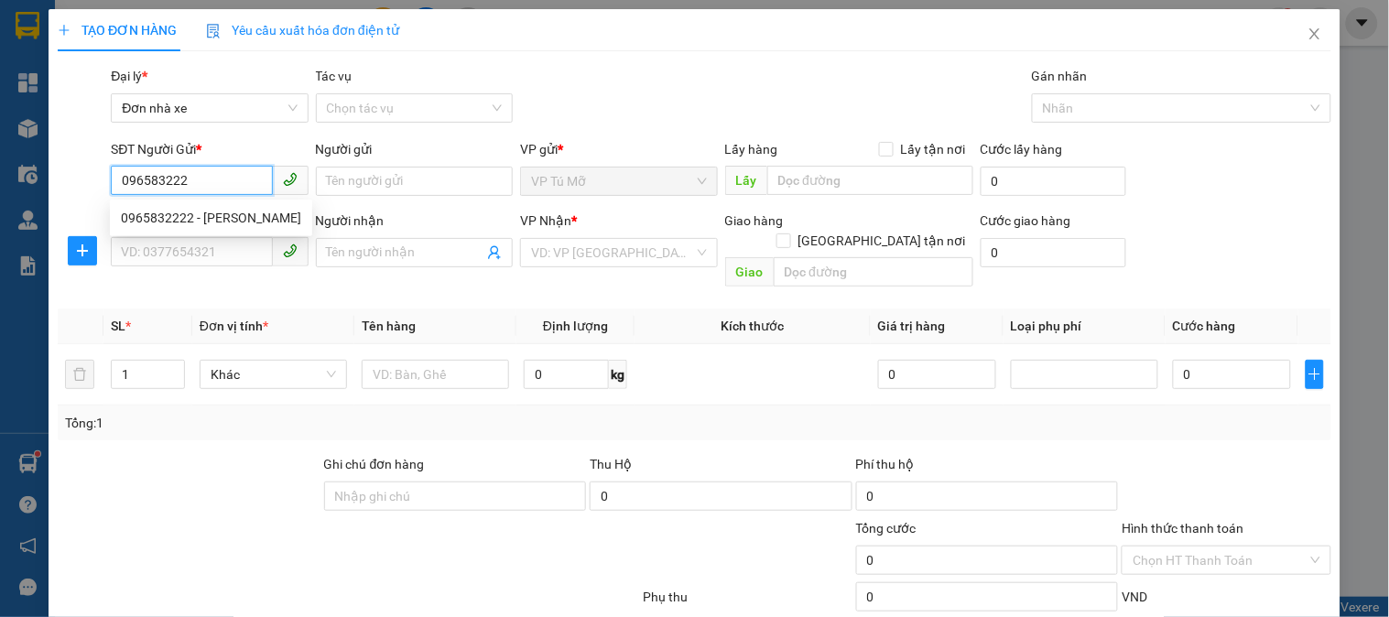
type input "0965832222"
click at [211, 218] on div "0965832222 - lê lân" at bounding box center [211, 218] width 180 height 20
type input "lê lân"
type input "0969530333"
type input "PHƯỢNG"
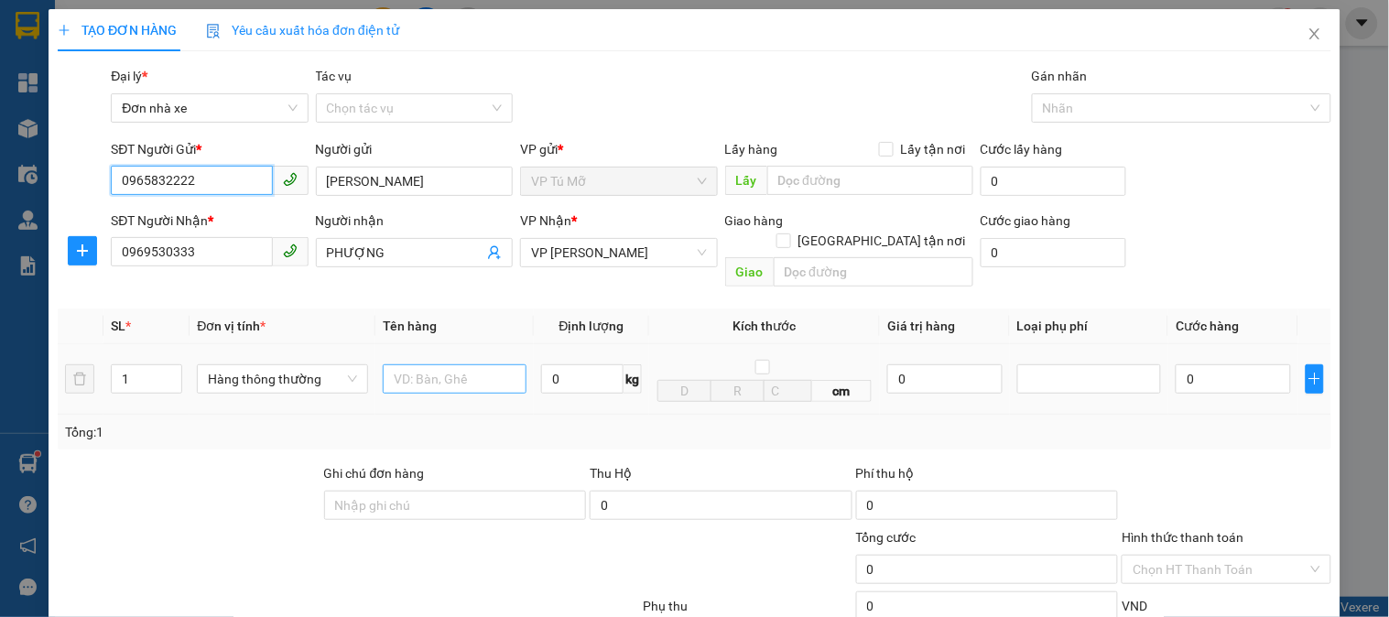
type input "0965832222"
click at [419, 366] on input "text" at bounding box center [455, 378] width 144 height 29
type input "thùng bdv"
click at [559, 364] on input "0" at bounding box center [582, 378] width 82 height 29
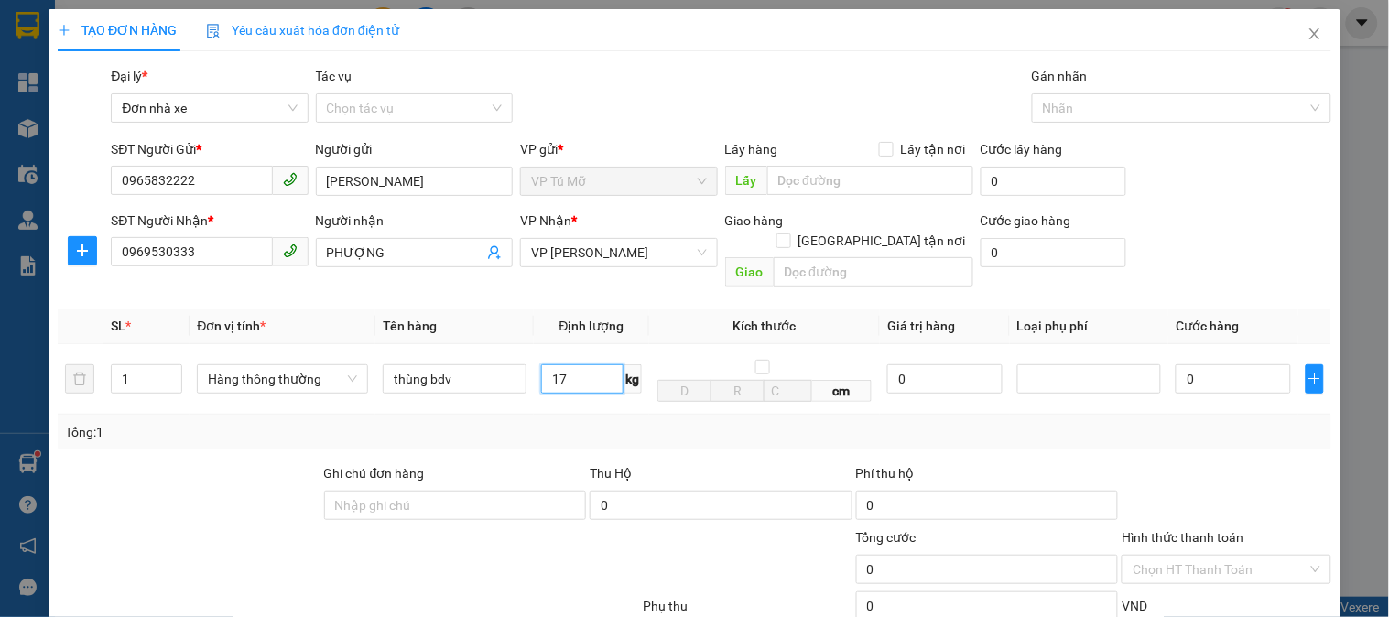
type input "17"
click at [998, 432] on div "Transit Pickup Surcharge Ids Transit Deliver Surcharge Ids Transit Deliver Surc…" at bounding box center [695, 433] width 1274 height 735
type input "50.000"
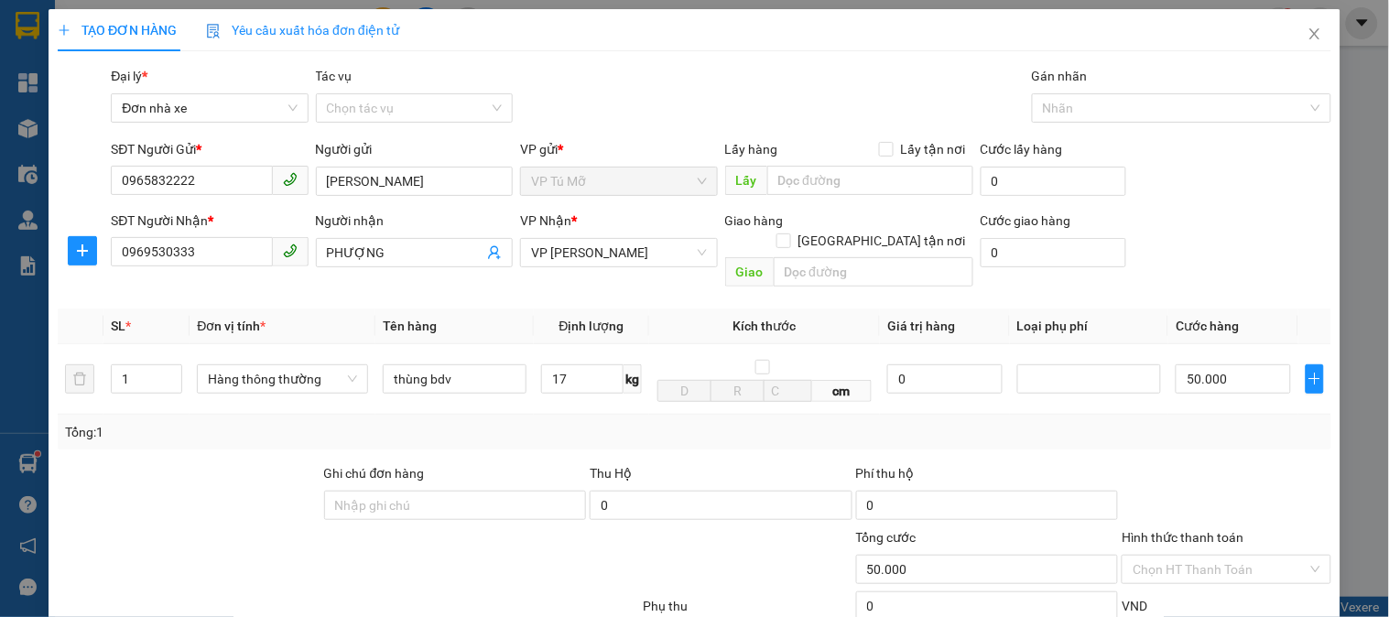
scroll to position [200, 0]
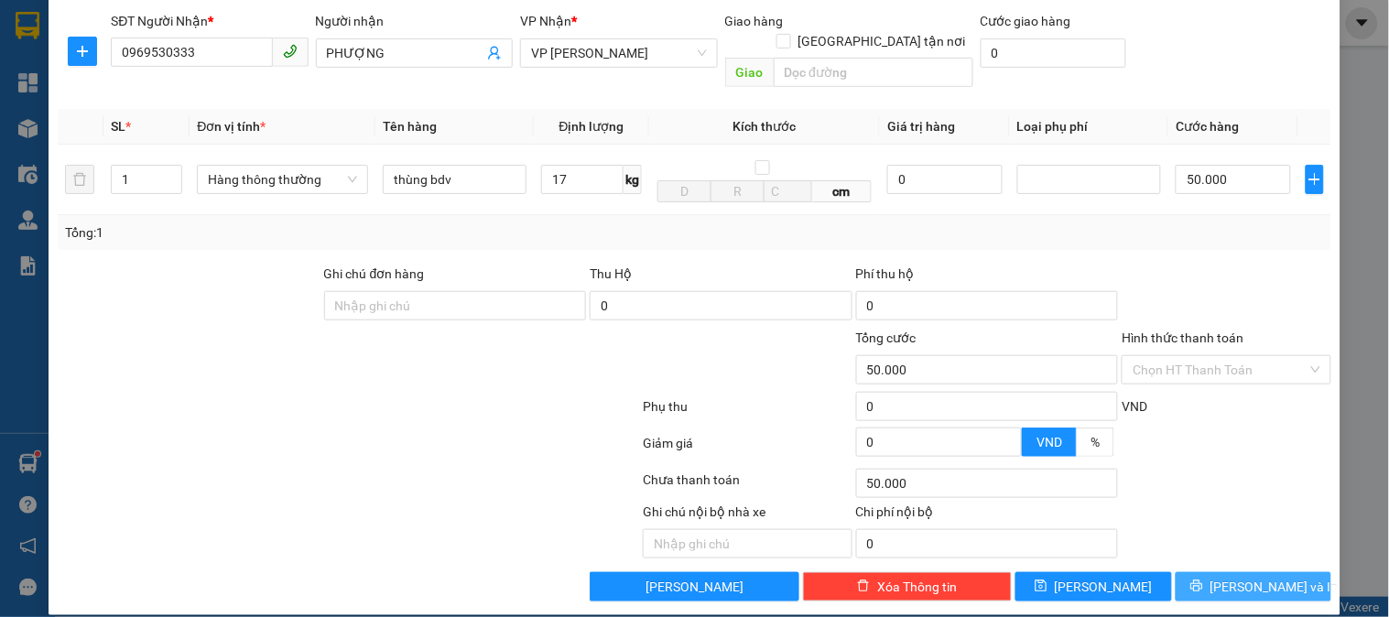
click at [1247, 577] on span "[PERSON_NAME] và In" at bounding box center [1274, 587] width 128 height 20
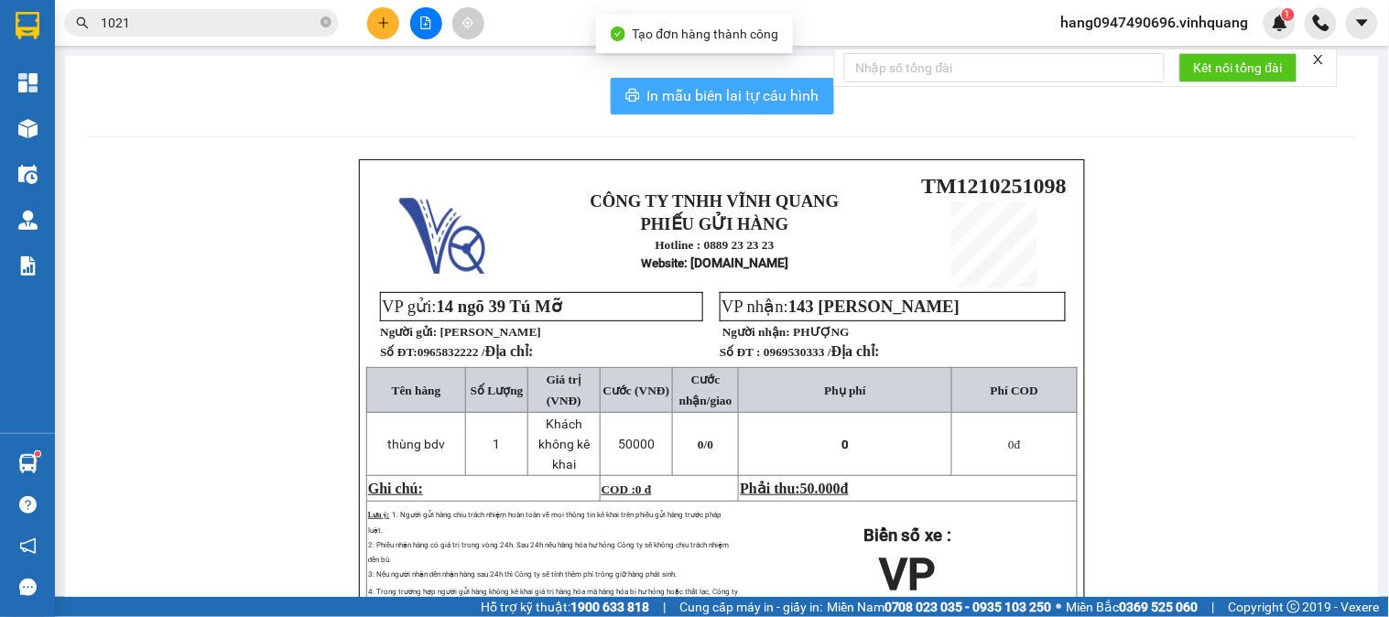
click at [660, 93] on span "In mẫu biên lai tự cấu hình" at bounding box center [733, 95] width 172 height 23
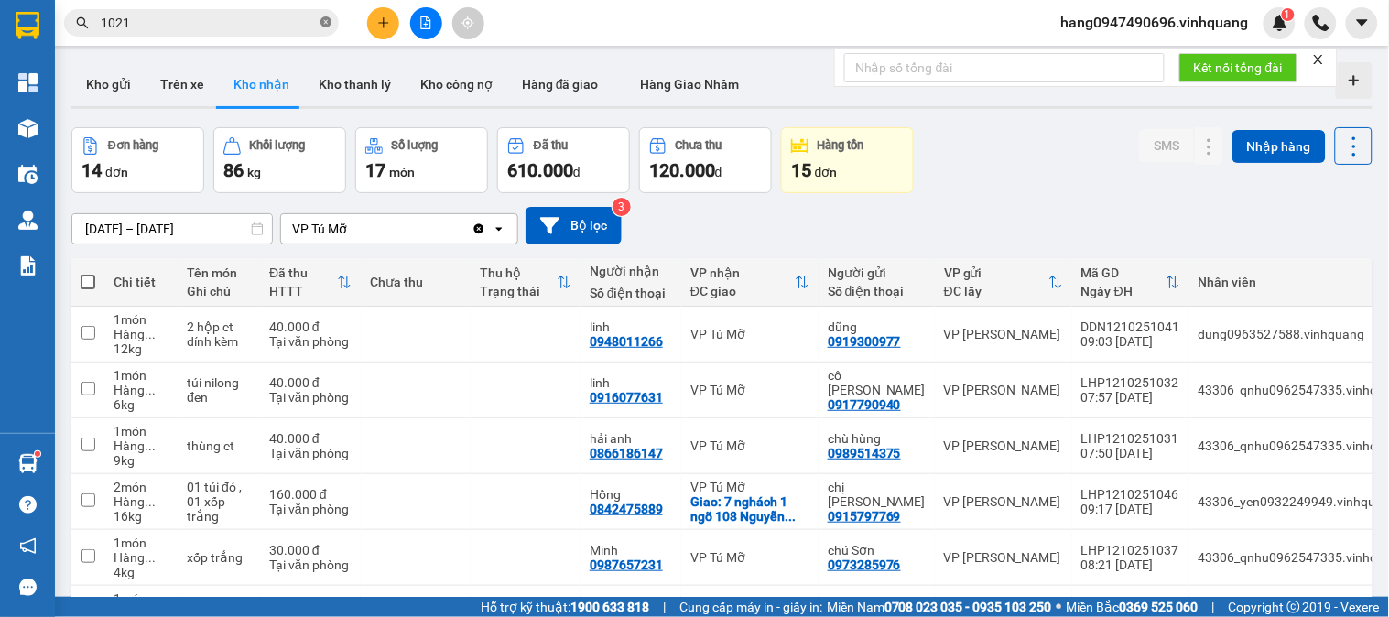
click at [323, 18] on icon "close-circle" at bounding box center [325, 21] width 11 height 11
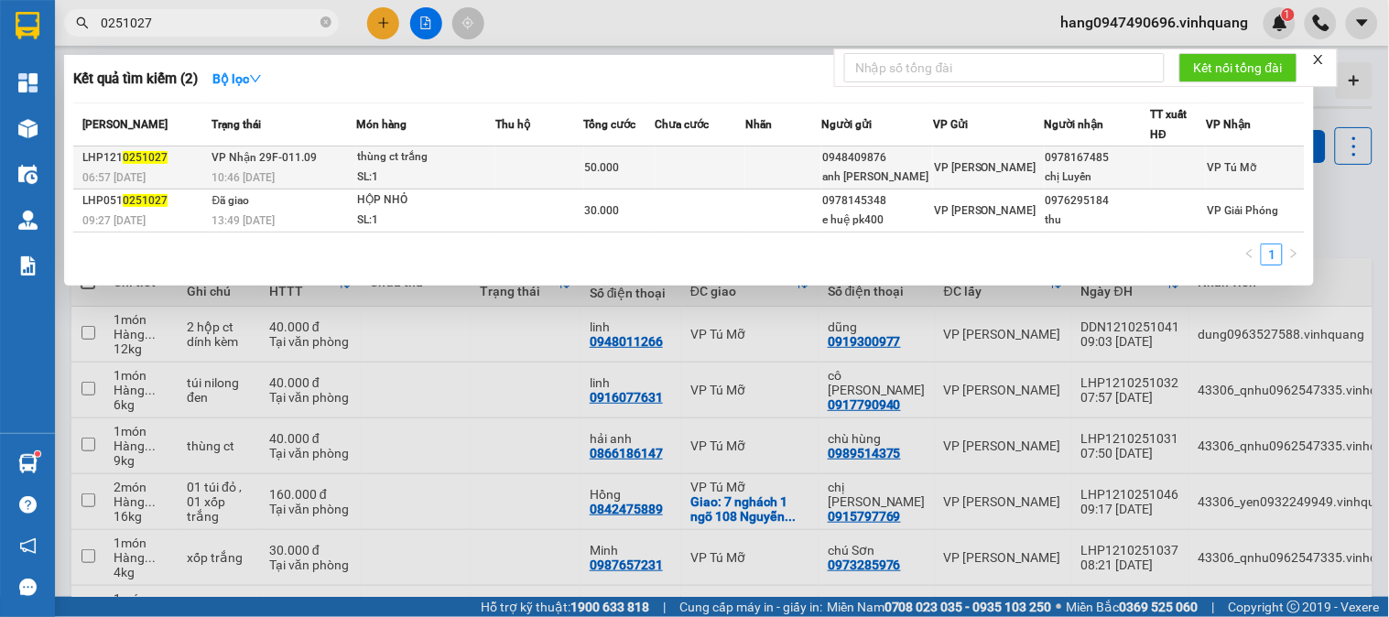
type input "0251027"
click at [1053, 160] on div "0978167485" at bounding box center [1098, 157] width 104 height 19
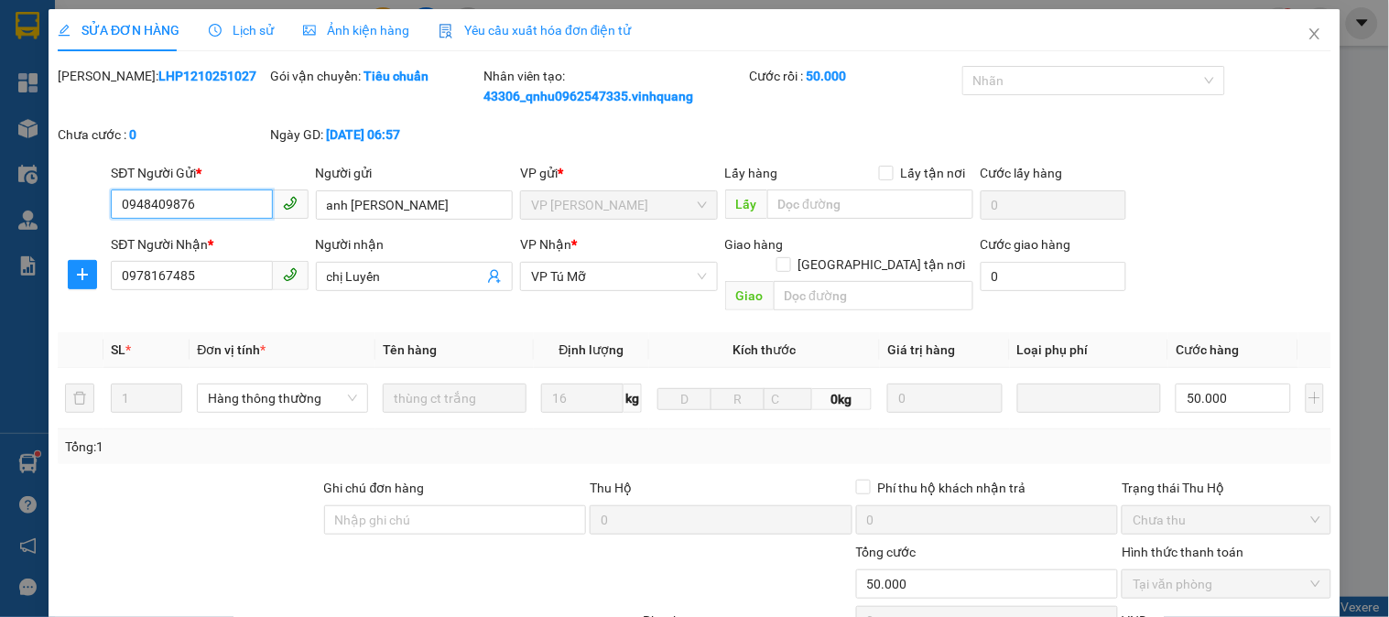
type input "0948409876"
type input "anh Ninh"
type input "0978167485"
type input "chị Luyến"
type input "0"
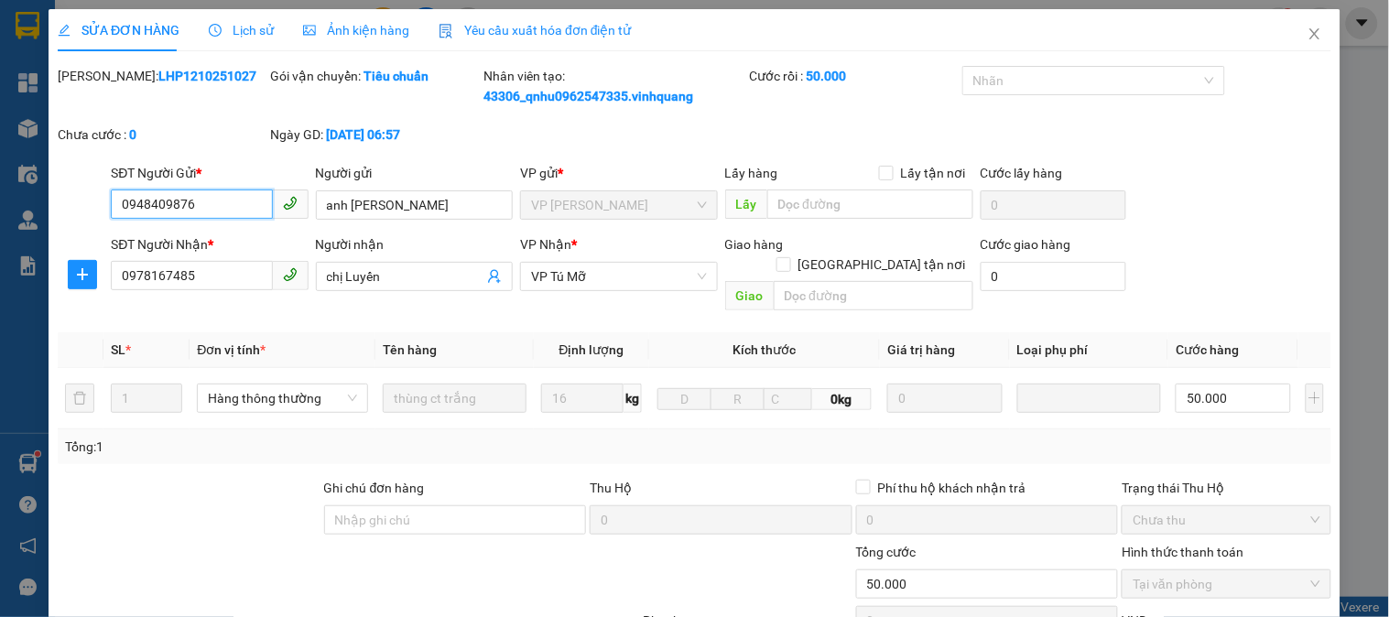
type input "50.000"
click at [245, 275] on input "0978167485" at bounding box center [191, 275] width 161 height 29
click at [1292, 42] on span "Close" at bounding box center [1314, 34] width 51 height 51
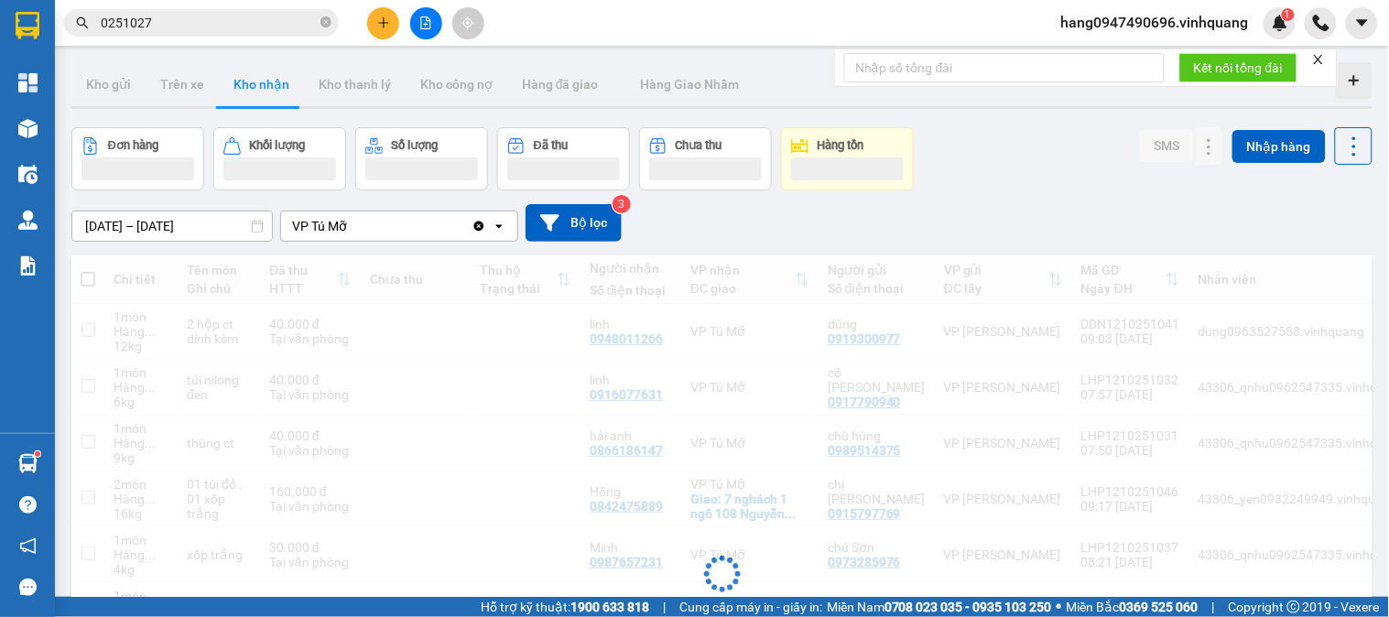
click at [388, 26] on icon "plus" at bounding box center [383, 22] width 13 height 13
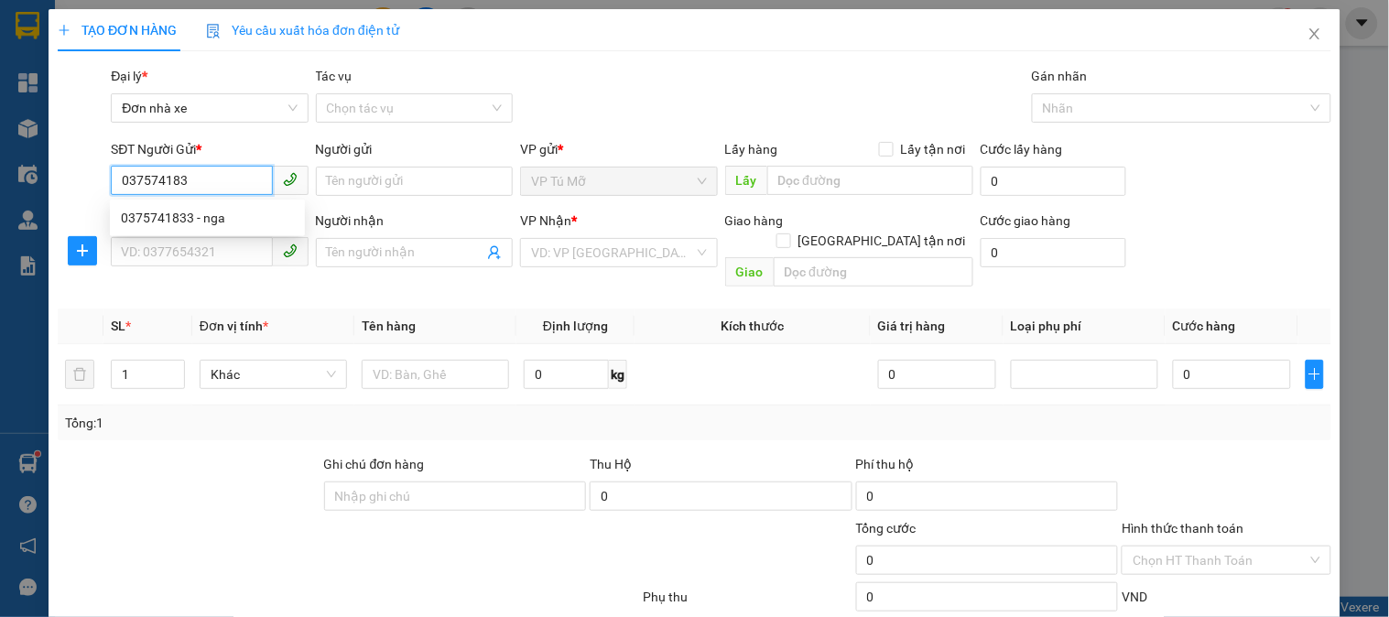
type input "0375741833"
click at [223, 215] on div "0375741833 - nga" at bounding box center [207, 218] width 173 height 20
type input "nga"
type input "0987872586"
type input "AN"
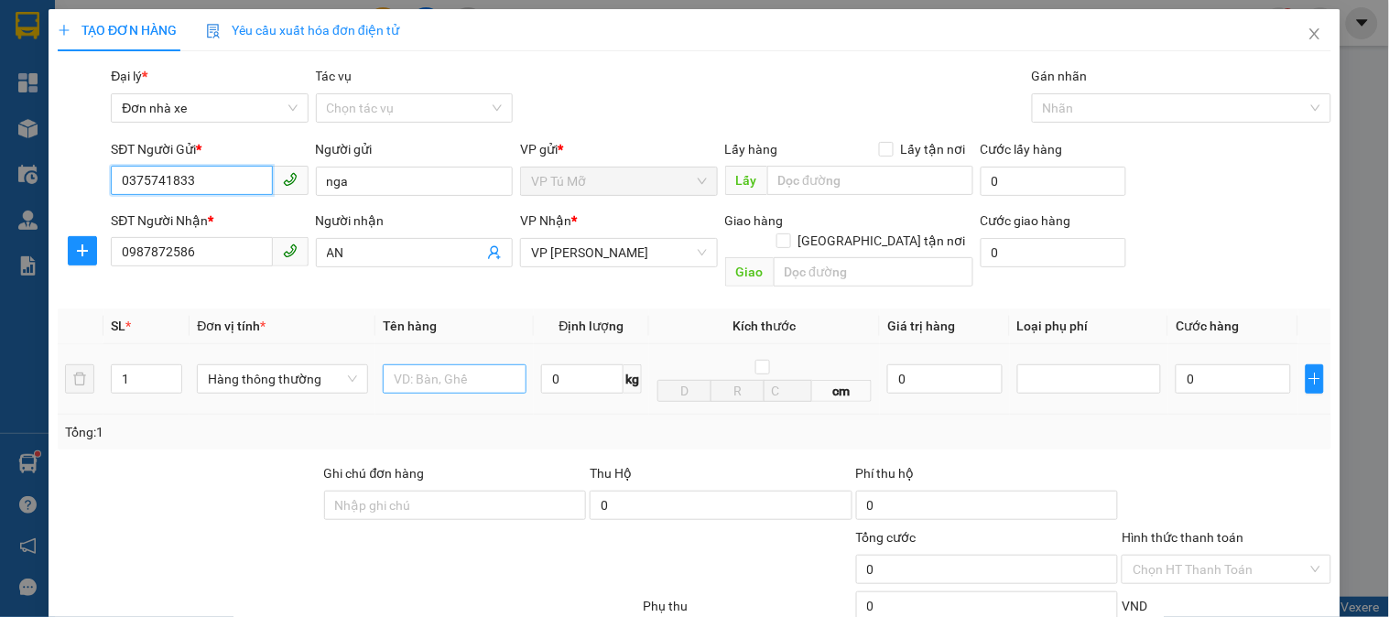
type input "0375741833"
click at [469, 364] on input "text" at bounding box center [455, 378] width 144 height 29
type input "thùng xốp"
click at [577, 364] on input "0" at bounding box center [582, 378] width 82 height 29
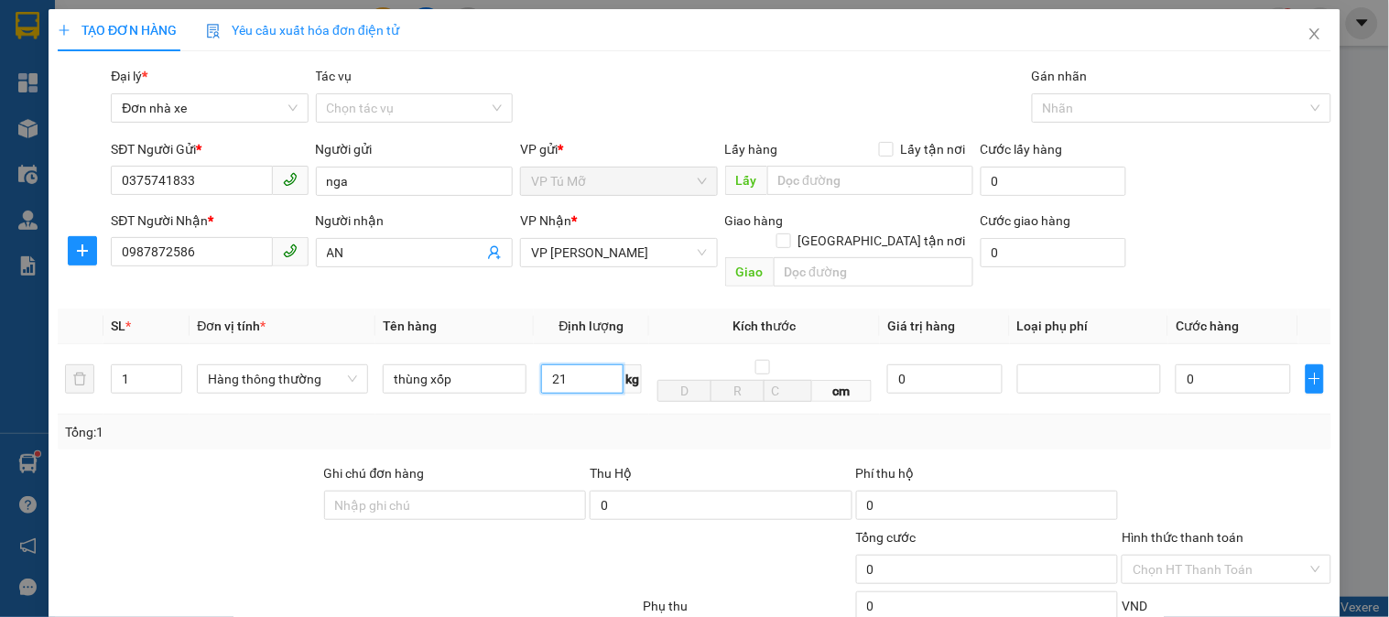
type input "21"
click at [627, 415] on div "Tổng: 1" at bounding box center [695, 432] width 1274 height 35
type input "60.000"
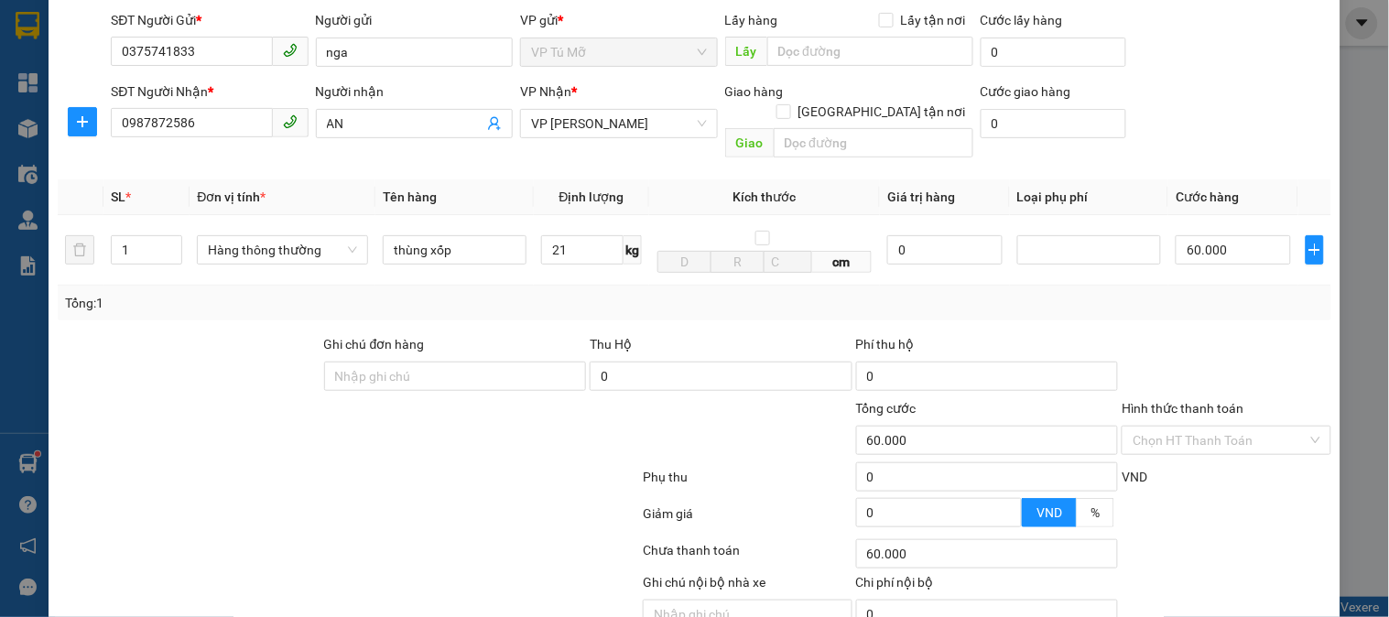
scroll to position [200, 0]
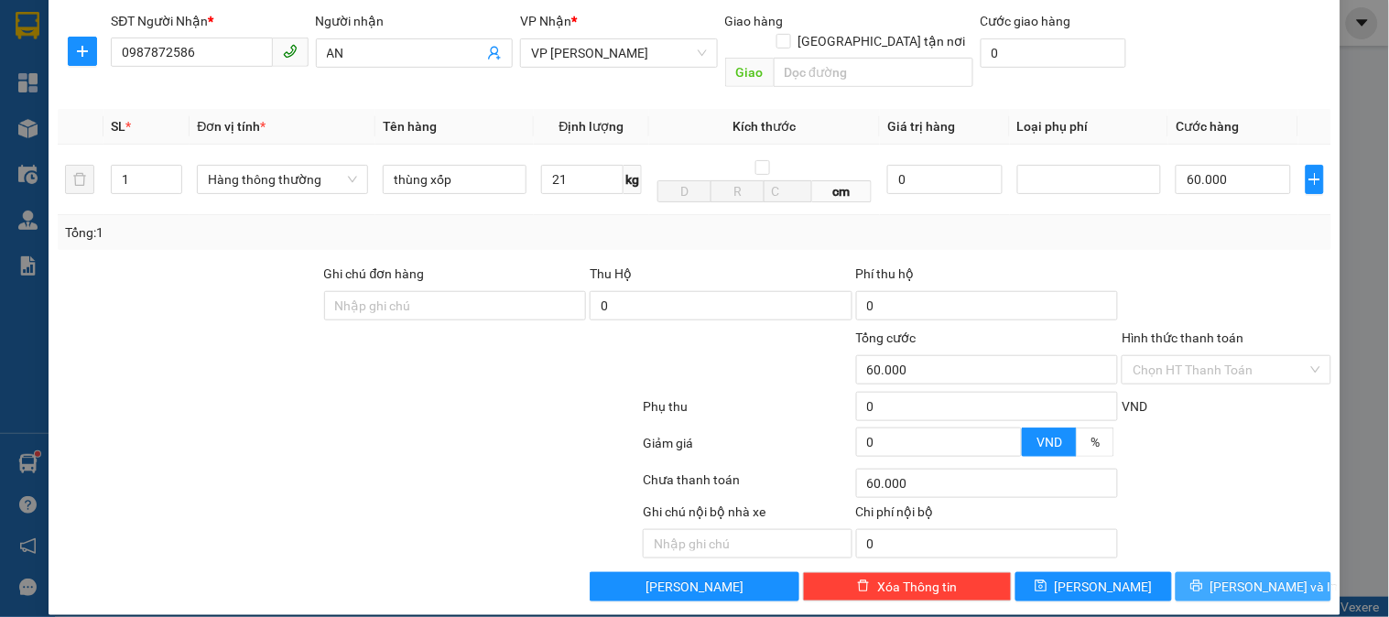
click at [1259, 577] on span "[PERSON_NAME] và In" at bounding box center [1274, 587] width 128 height 20
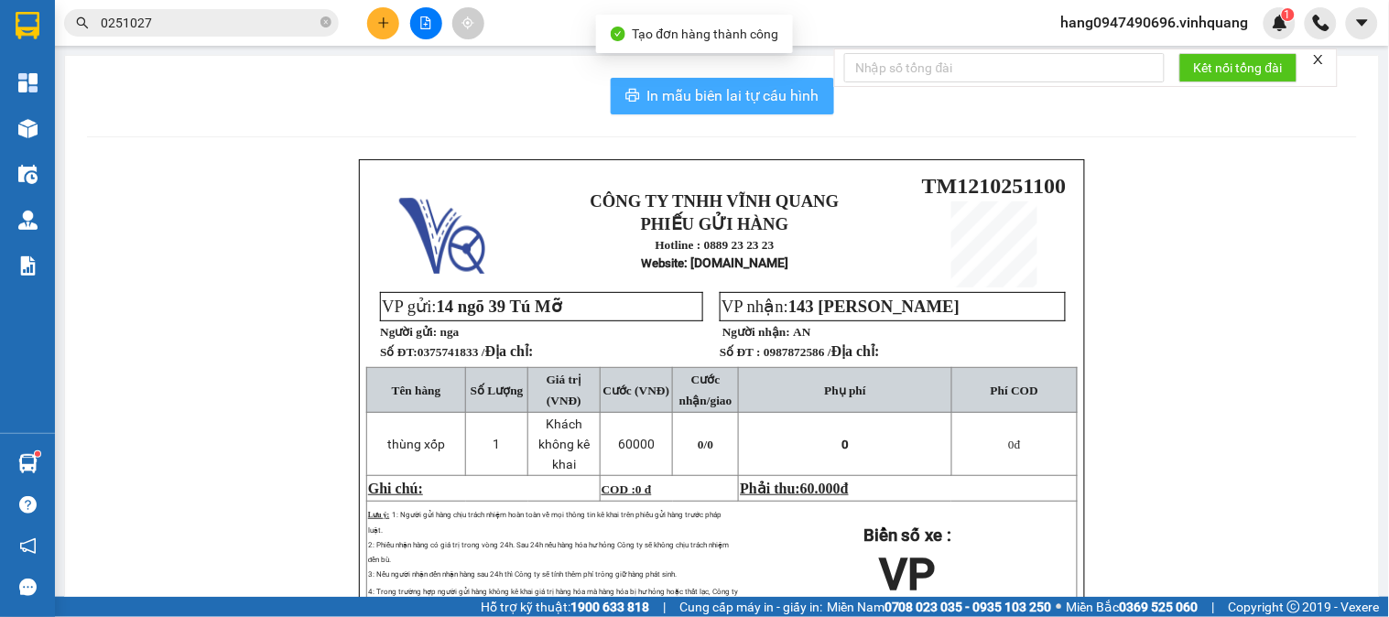
click at [701, 87] on span "In mẫu biên lai tự cấu hình" at bounding box center [733, 95] width 172 height 23
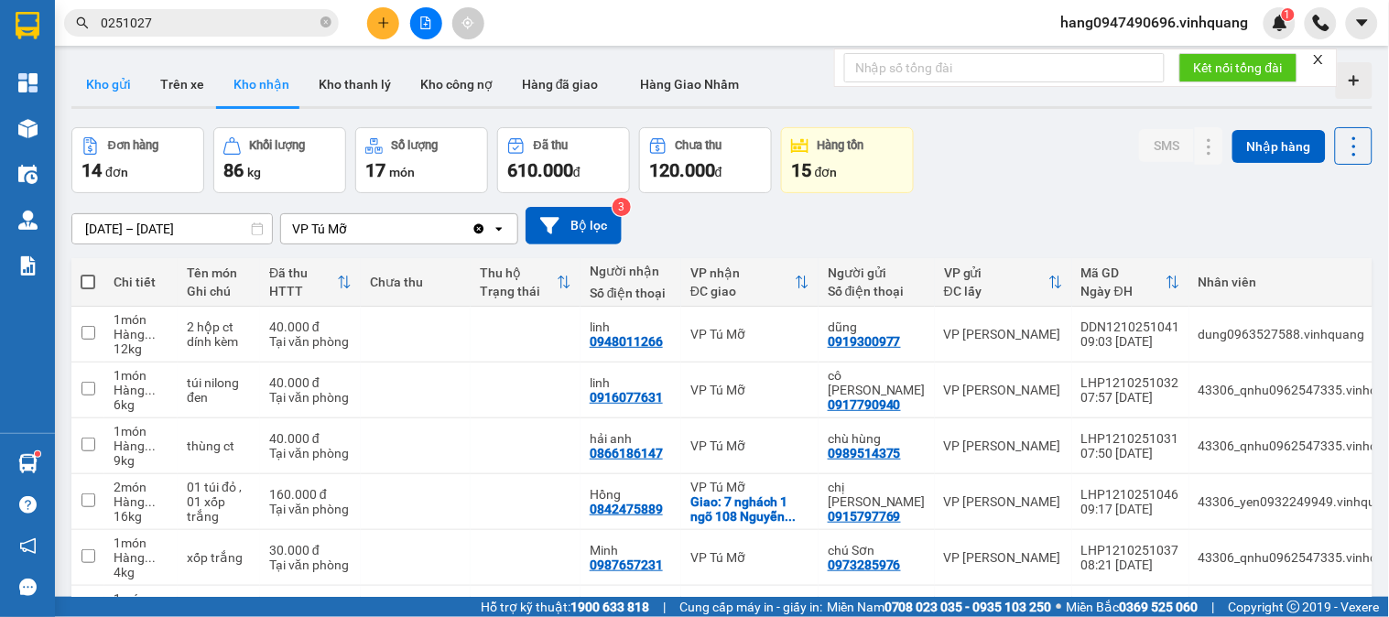
click at [94, 82] on button "Kho gửi" at bounding box center [108, 84] width 74 height 44
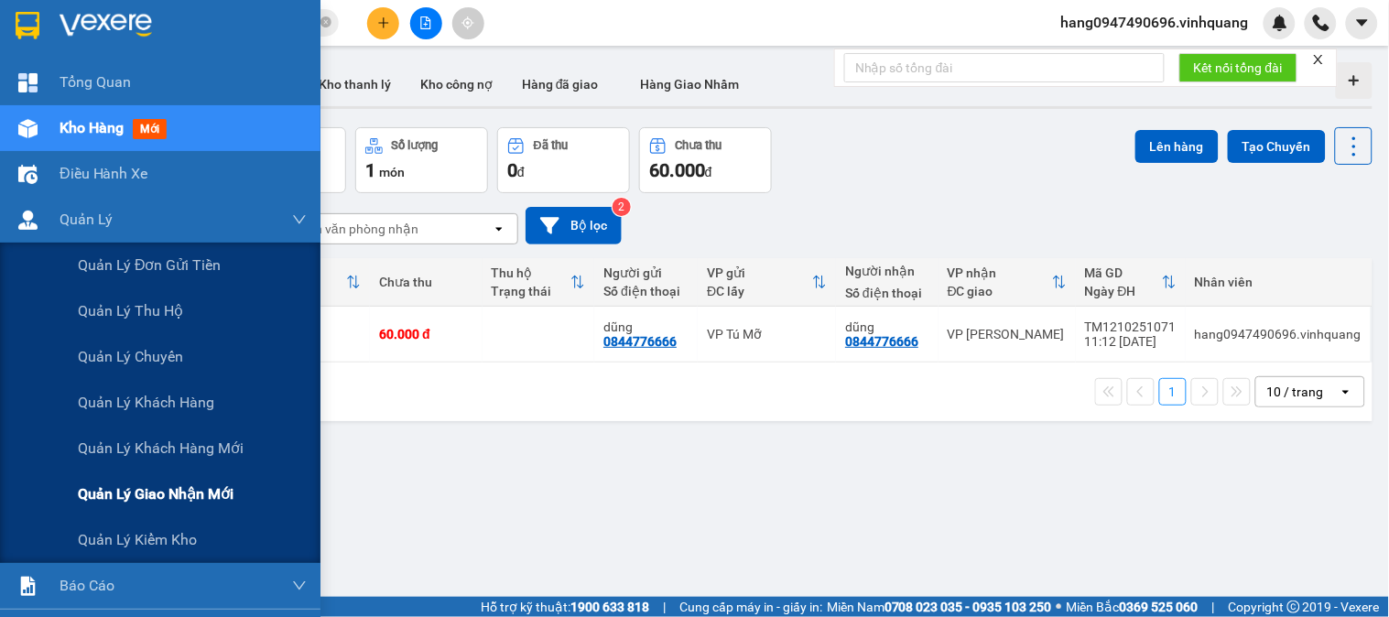
click at [181, 505] on span "Quản lý giao nhận mới" at bounding box center [156, 494] width 156 height 23
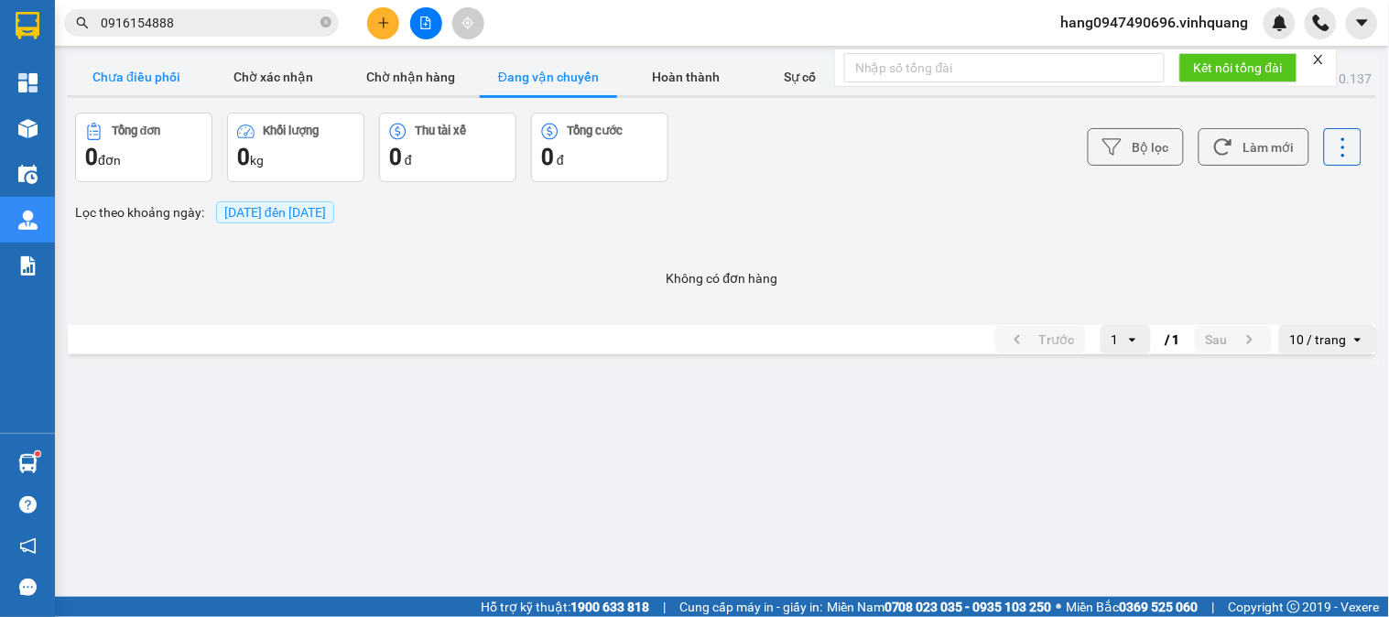
click at [148, 82] on button "Chưa điều phối" at bounding box center [136, 77] width 137 height 37
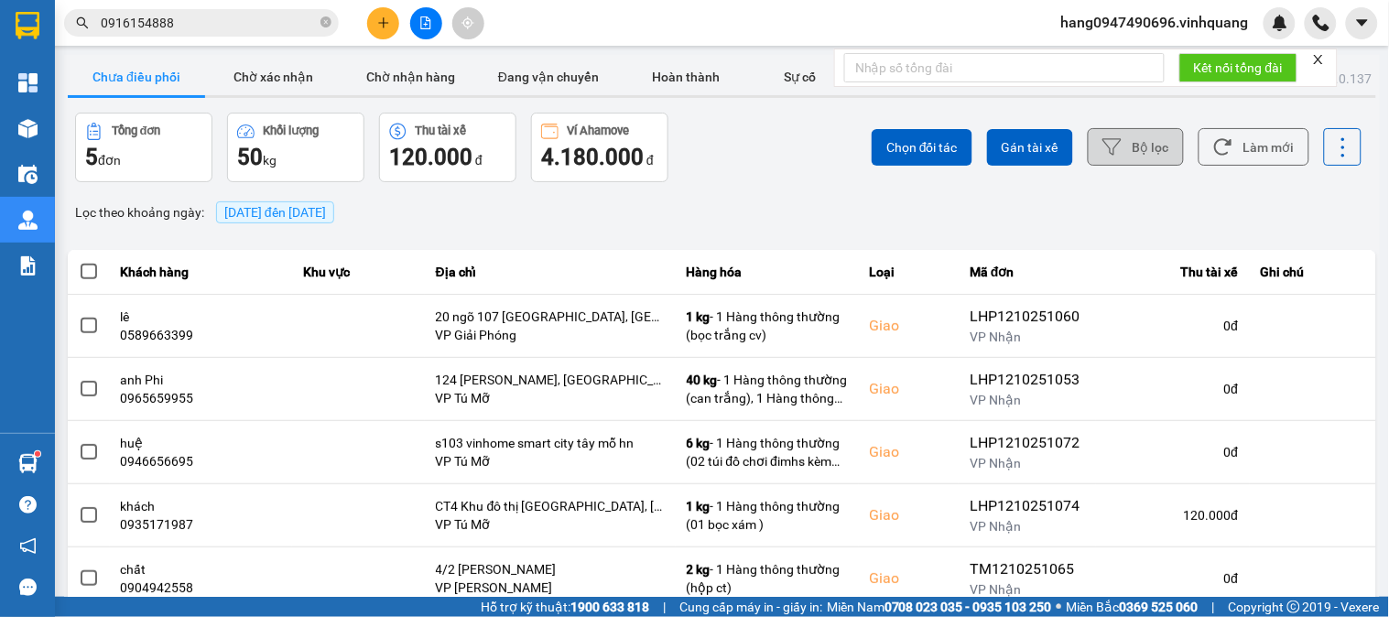
click at [1102, 149] on icon at bounding box center [1111, 146] width 19 height 19
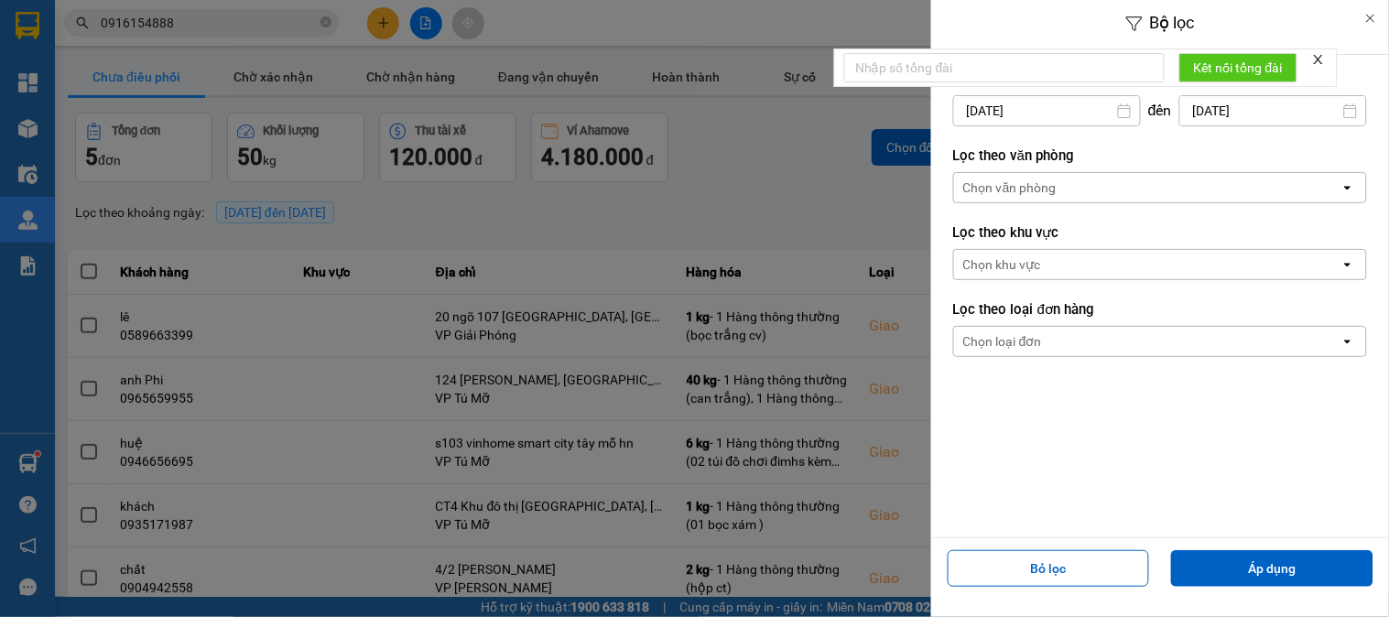
click at [1064, 184] on div "Chọn văn phòng" at bounding box center [1147, 187] width 386 height 29
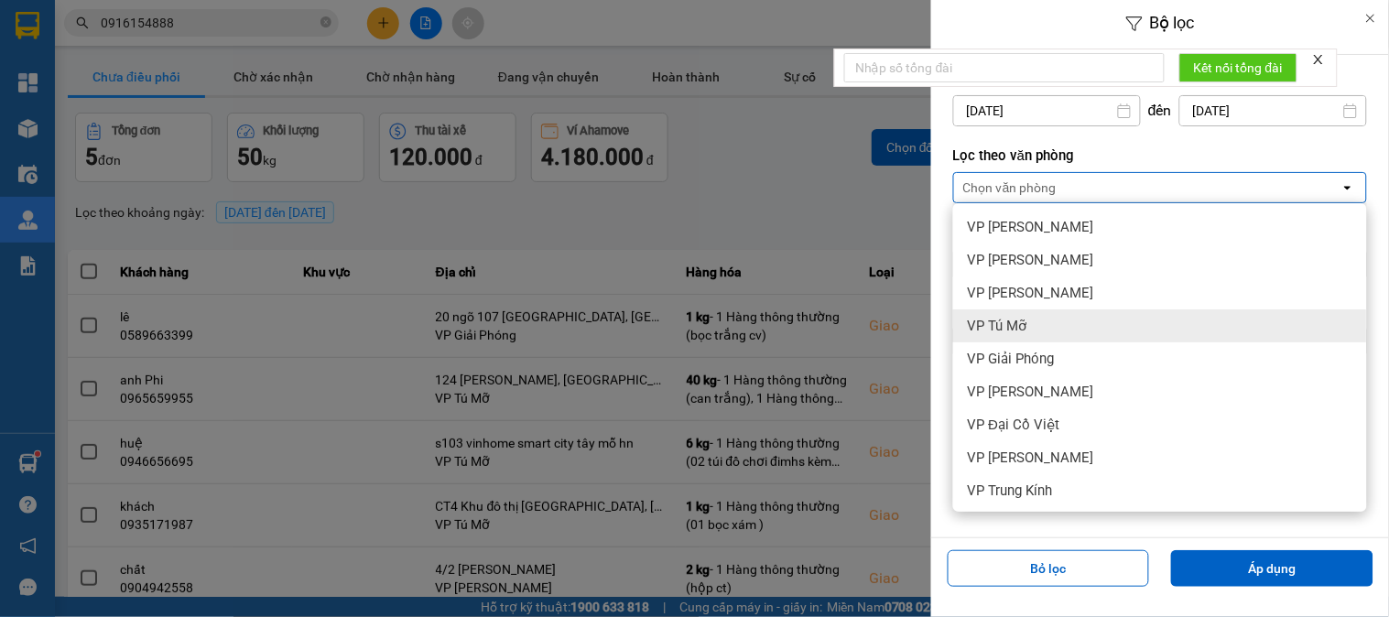
drag, startPoint x: 1079, startPoint y: 318, endPoint x: 1165, endPoint y: 434, distance: 144.7
click at [1079, 320] on div "VP Tú Mỡ" at bounding box center [1160, 325] width 414 height 33
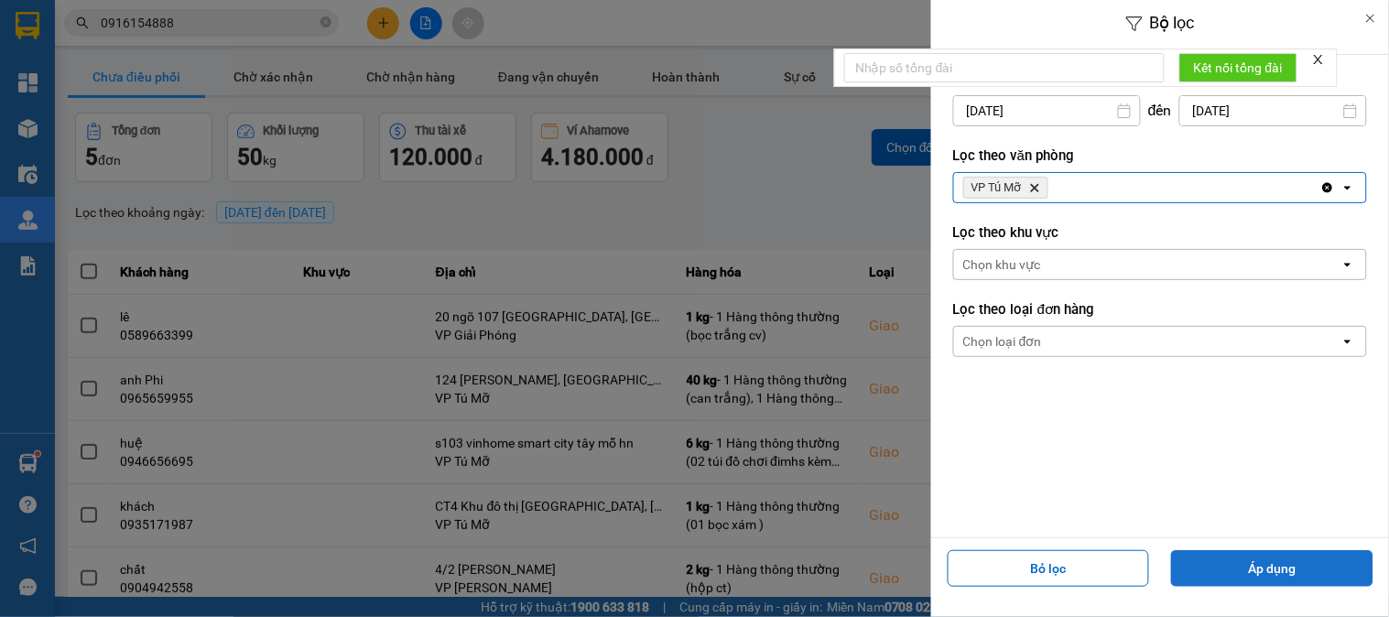
click at [1247, 564] on button "Áp dụng" at bounding box center [1272, 568] width 202 height 37
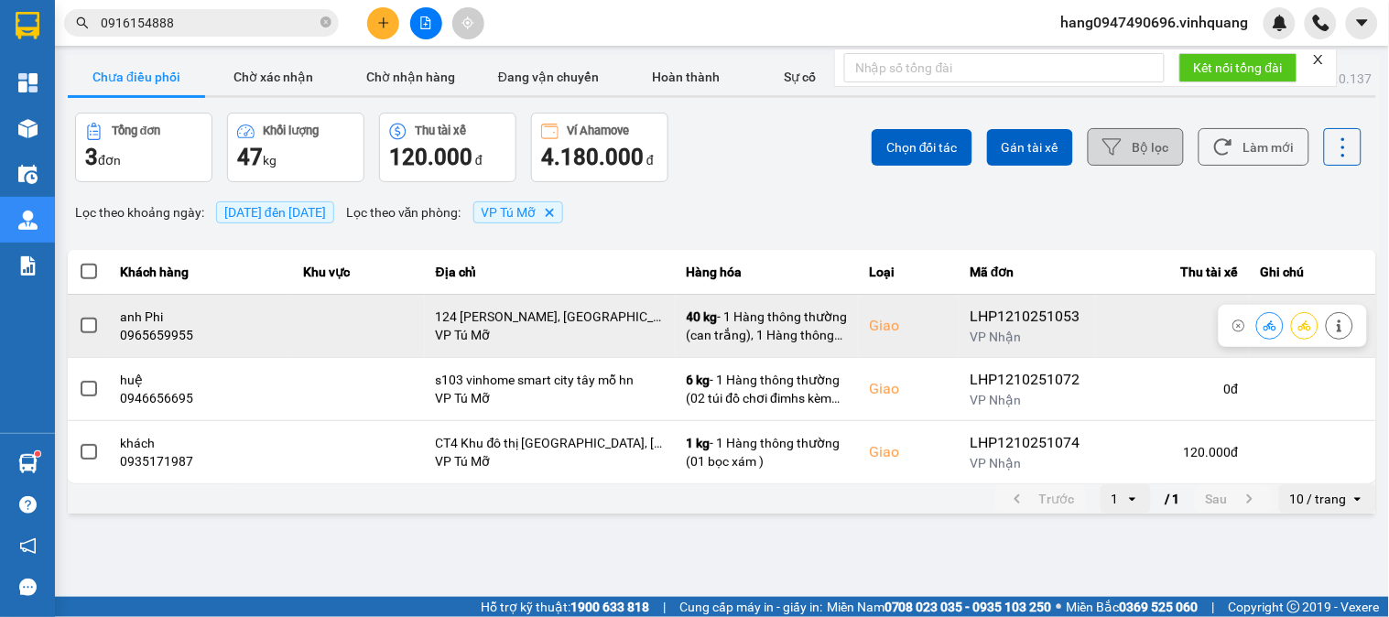
click at [154, 334] on div "0965659955" at bounding box center [201, 335] width 161 height 18
copy div "0965659955"
click at [95, 330] on span at bounding box center [89, 326] width 16 height 16
click at [79, 316] on input "checkbox" at bounding box center [79, 316] width 0 height 0
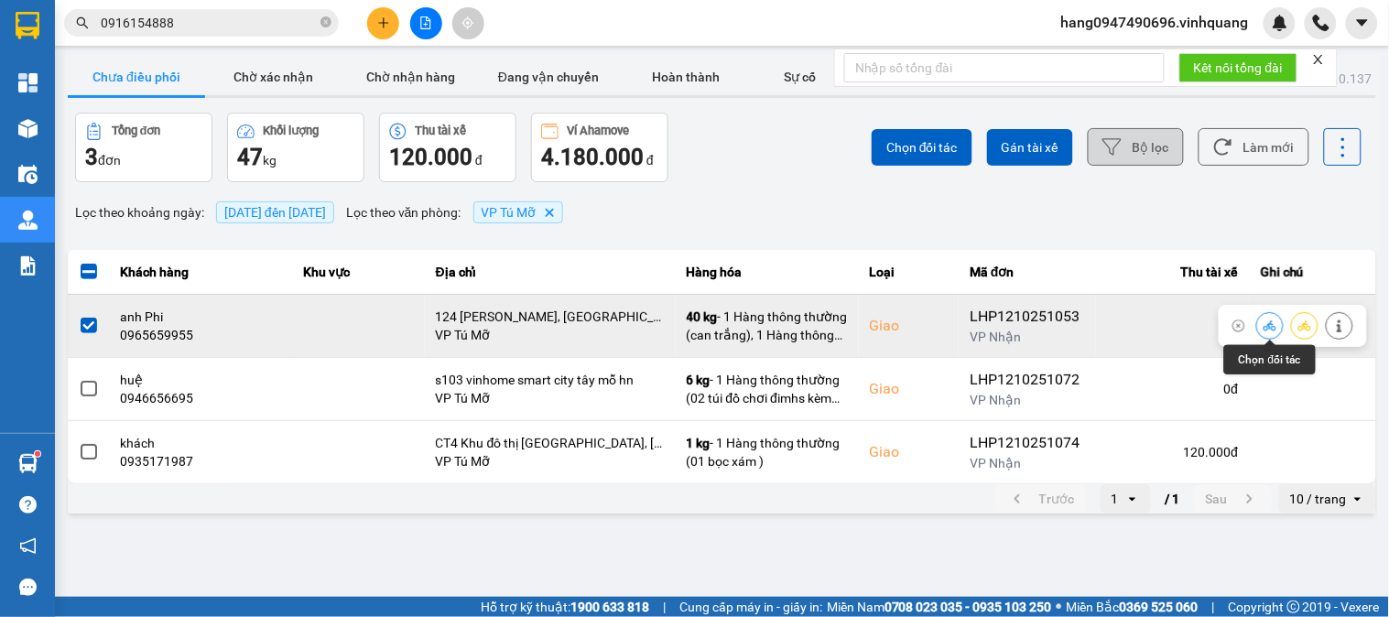
click at [1275, 327] on icon at bounding box center [1270, 326] width 13 height 13
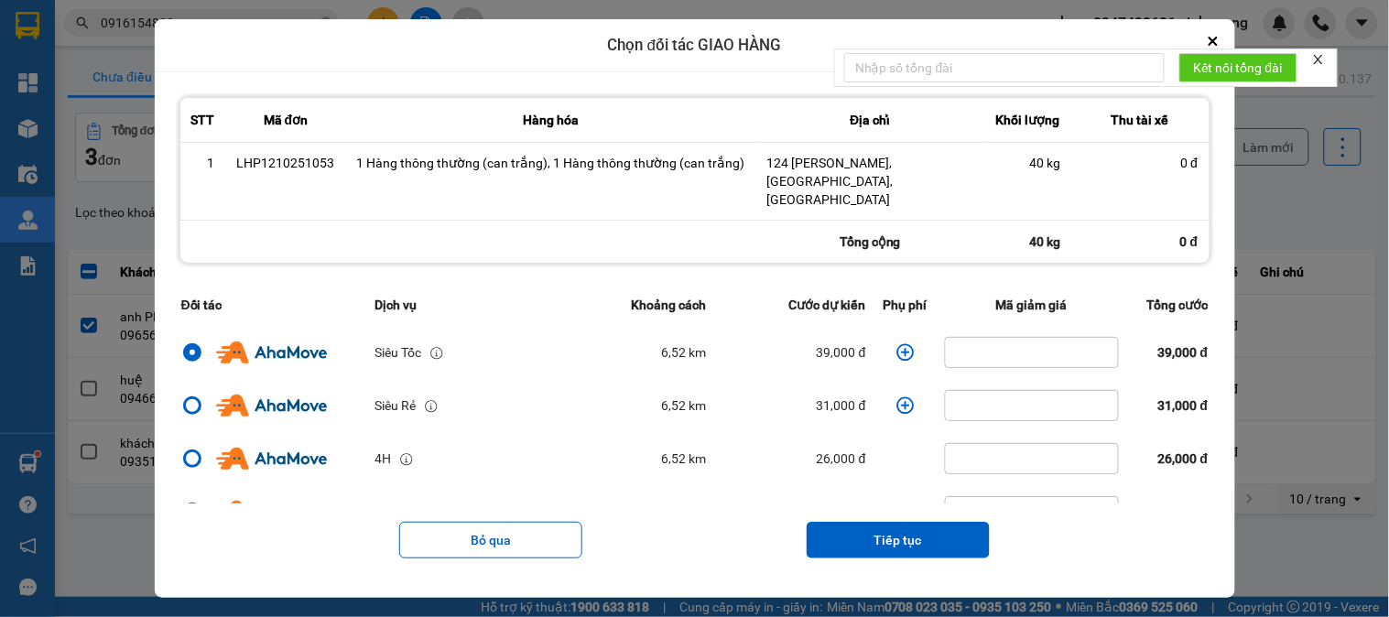
click at [896, 343] on icon "dialog" at bounding box center [904, 351] width 17 height 17
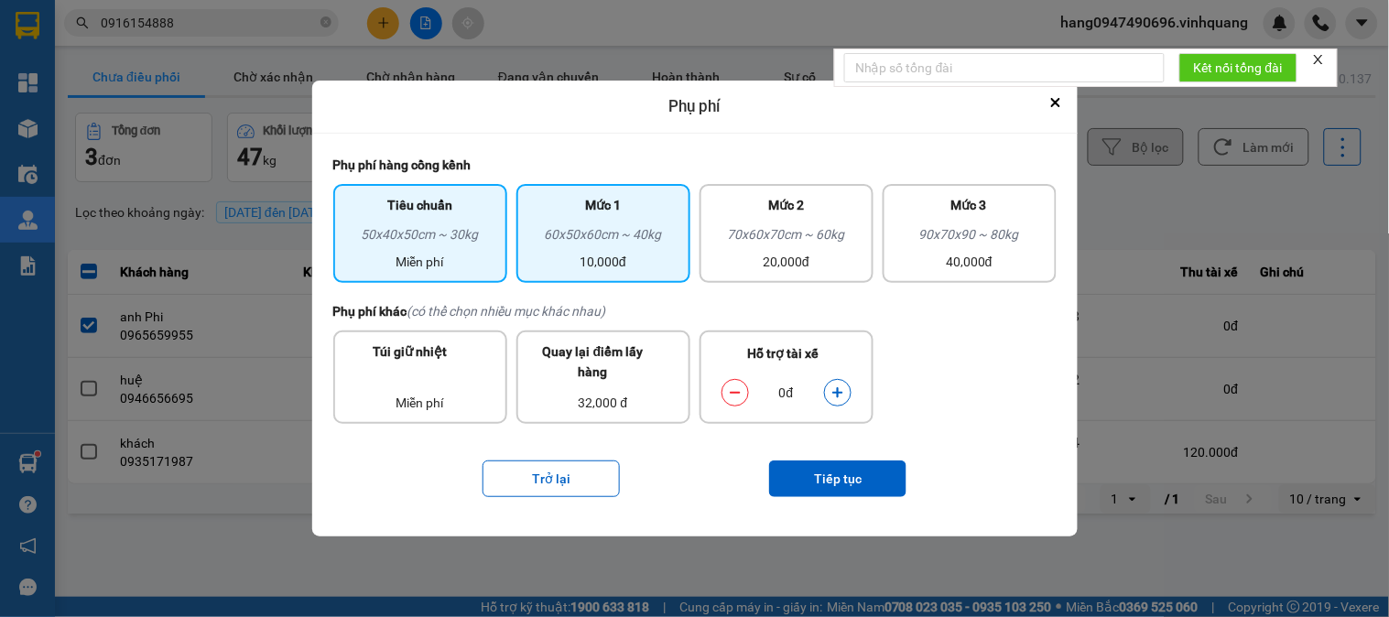
click at [646, 261] on div "10,000đ" at bounding box center [603, 262] width 152 height 20
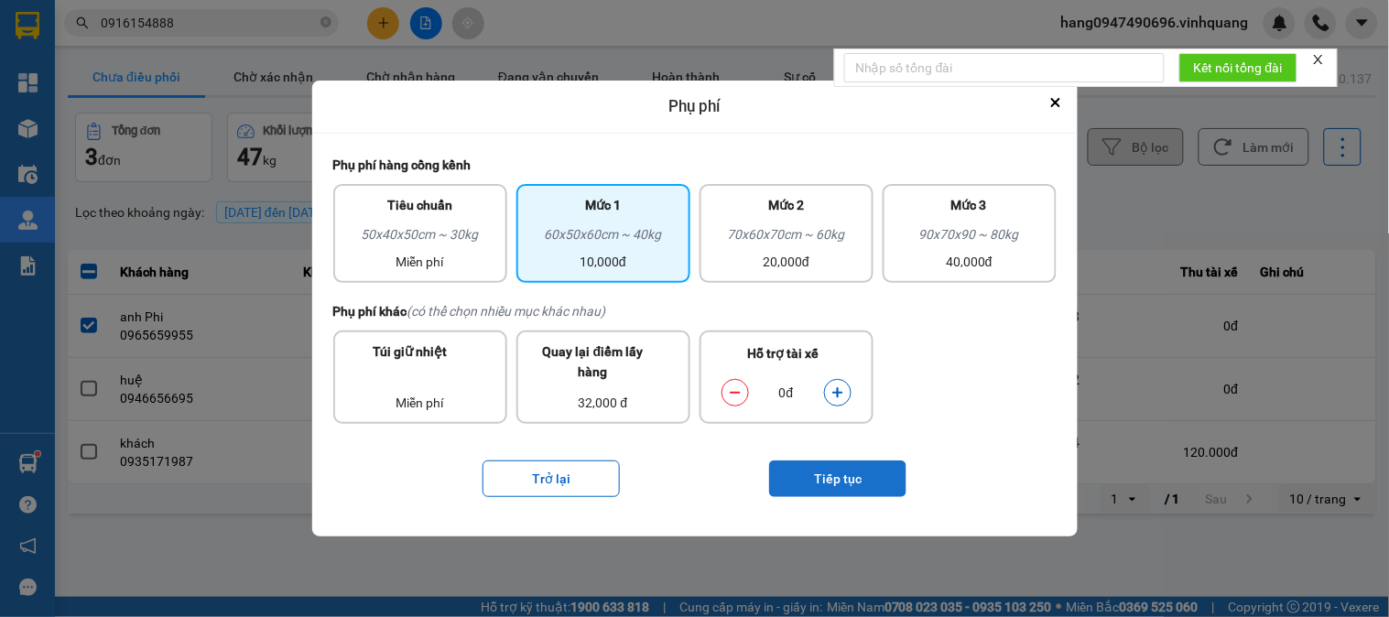
click at [820, 493] on button "Tiếp tục" at bounding box center [837, 479] width 137 height 37
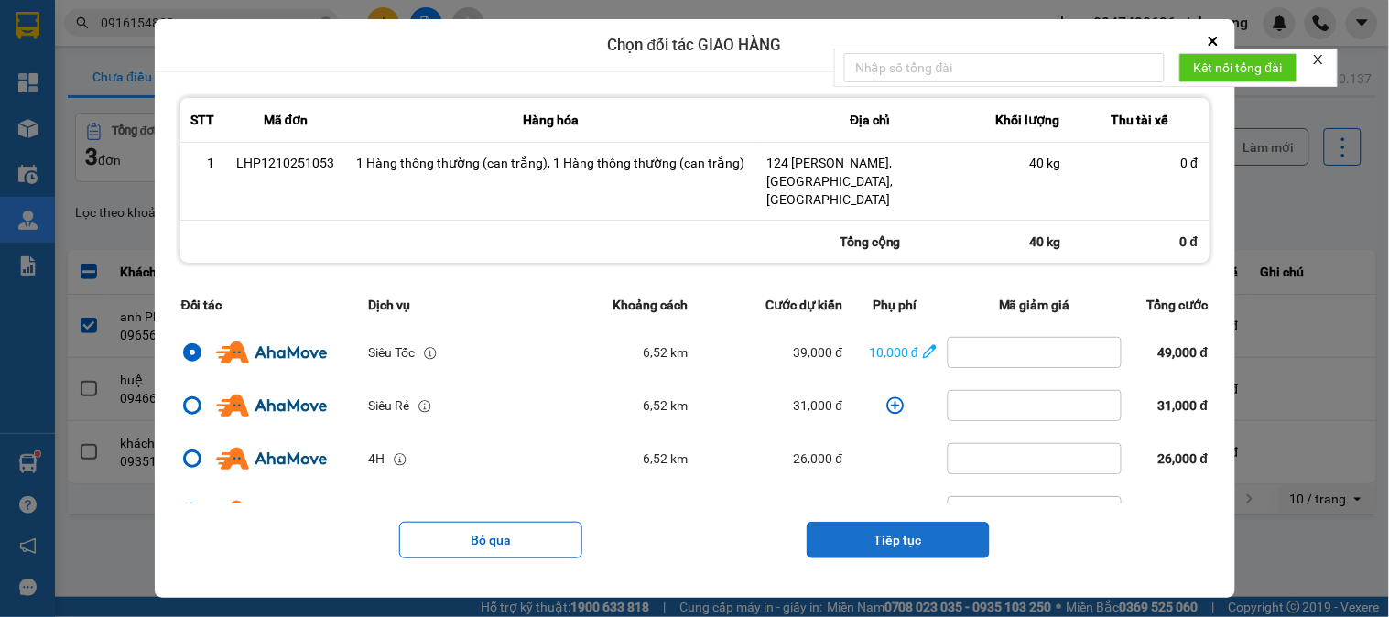
click at [897, 526] on button "Tiếp tục" at bounding box center [898, 540] width 183 height 37
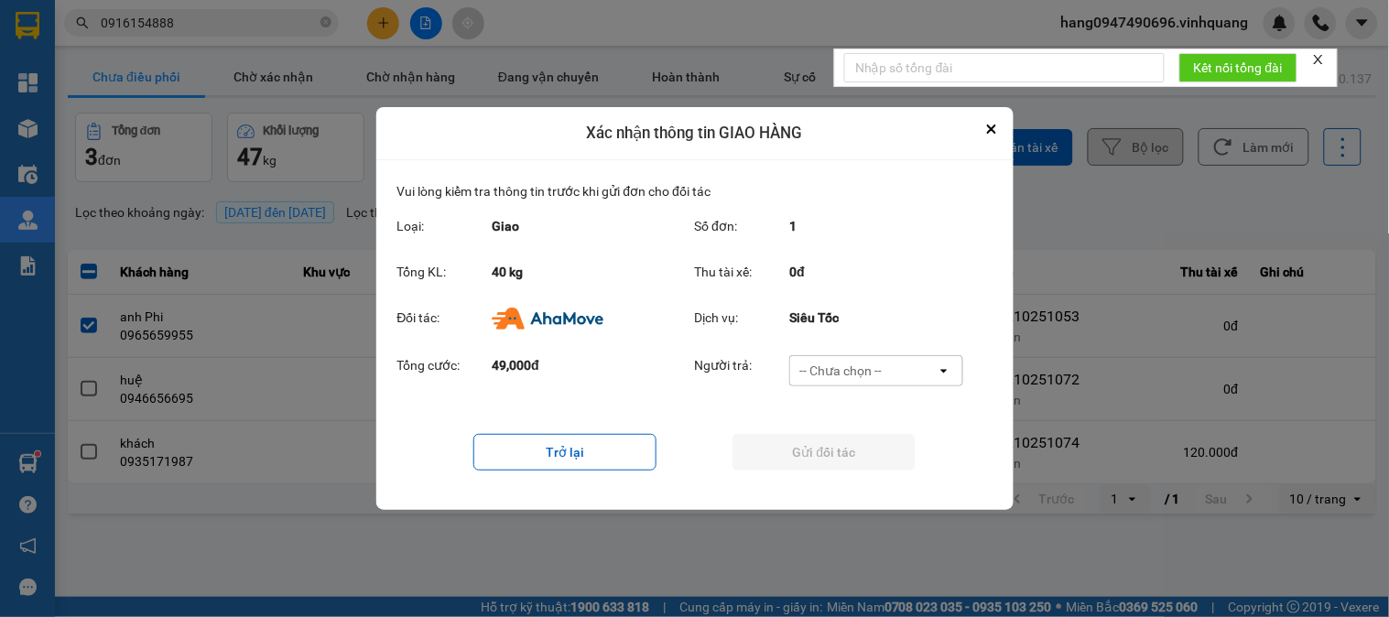
click at [896, 376] on div "-- Chưa chọn --" at bounding box center [863, 370] width 147 height 29
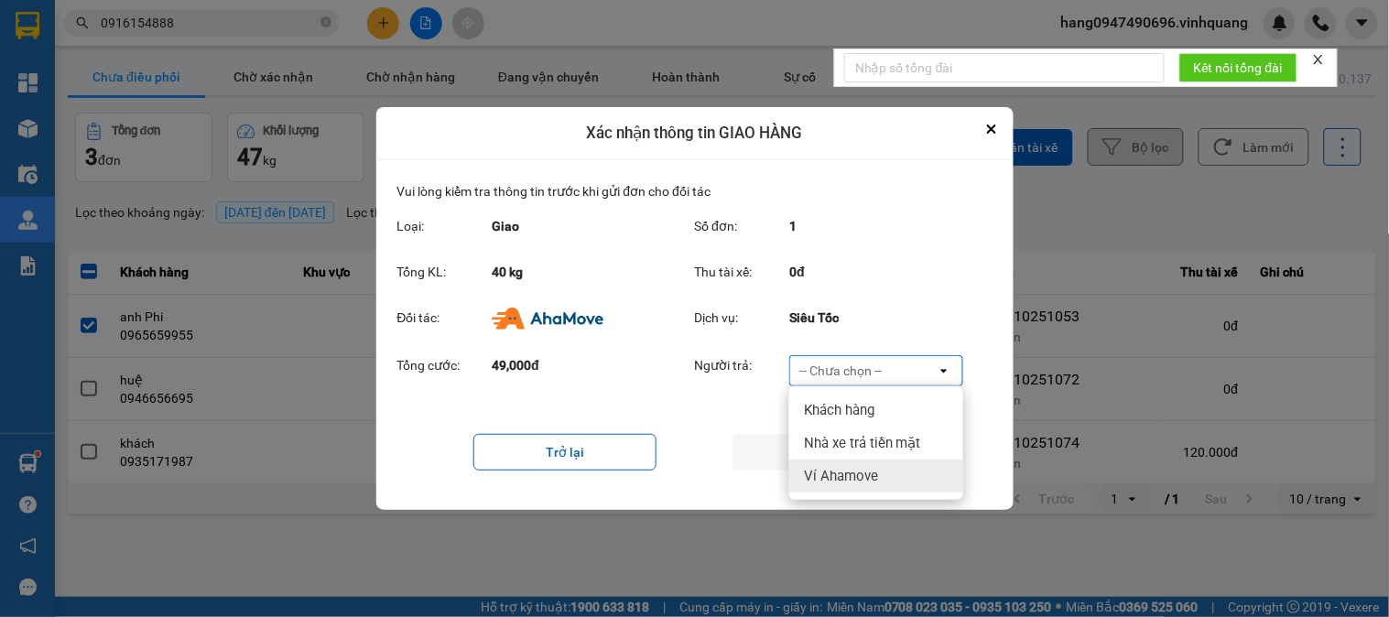
click at [861, 473] on span "Ví Ahamove" at bounding box center [841, 476] width 74 height 18
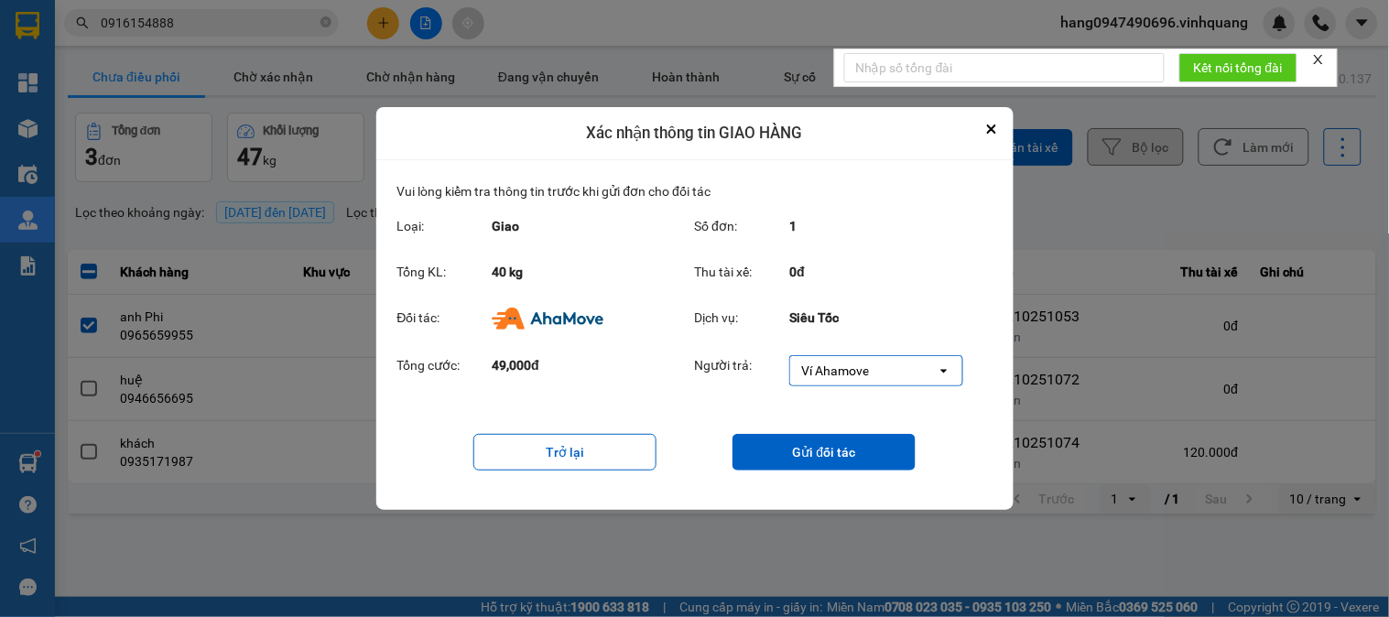
drag, startPoint x: 813, startPoint y: 454, endPoint x: 798, endPoint y: 424, distance: 33.6
click at [812, 453] on button "Gửi đối tác" at bounding box center [824, 452] width 183 height 37
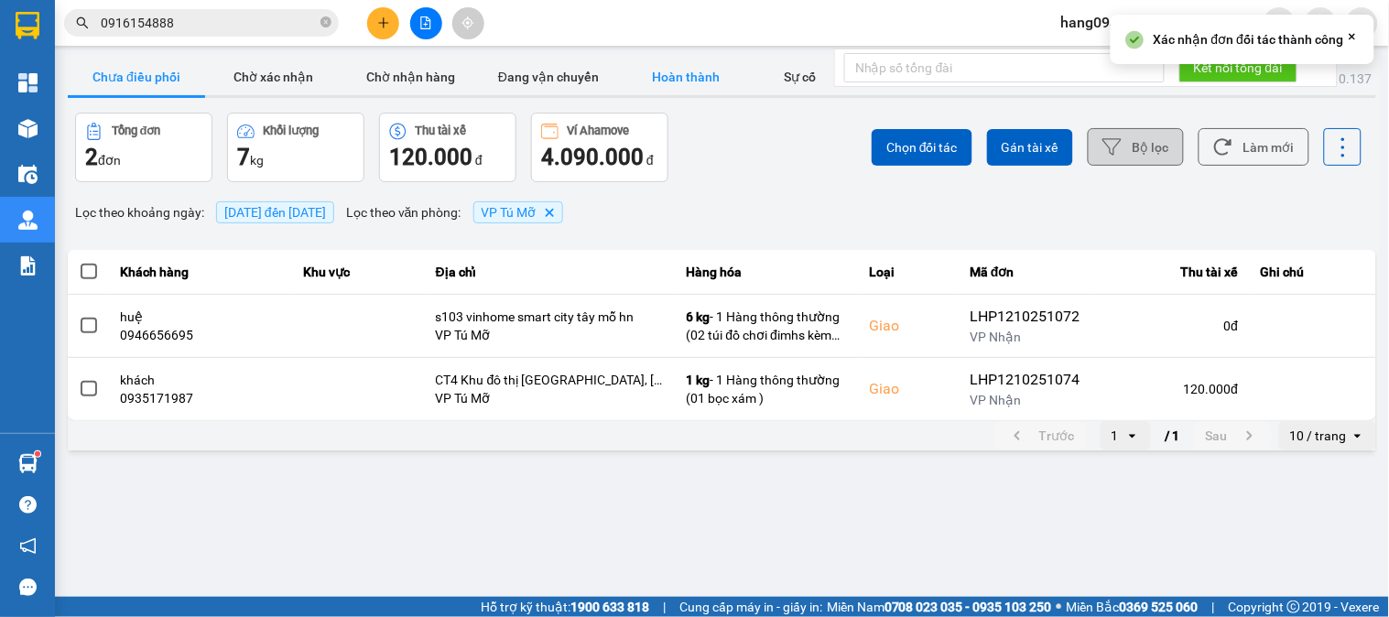
click at [691, 74] on button "Hoàn thành" at bounding box center [685, 77] width 137 height 37
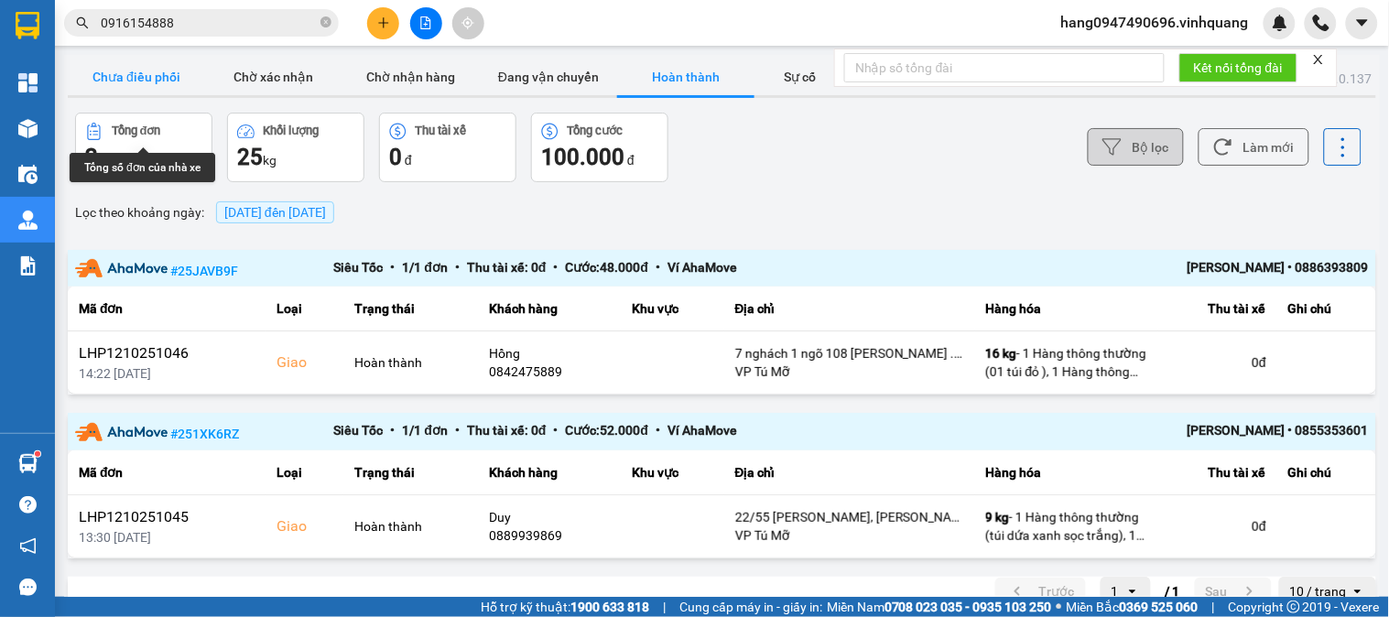
click at [148, 76] on button "Chưa điều phối" at bounding box center [136, 77] width 137 height 37
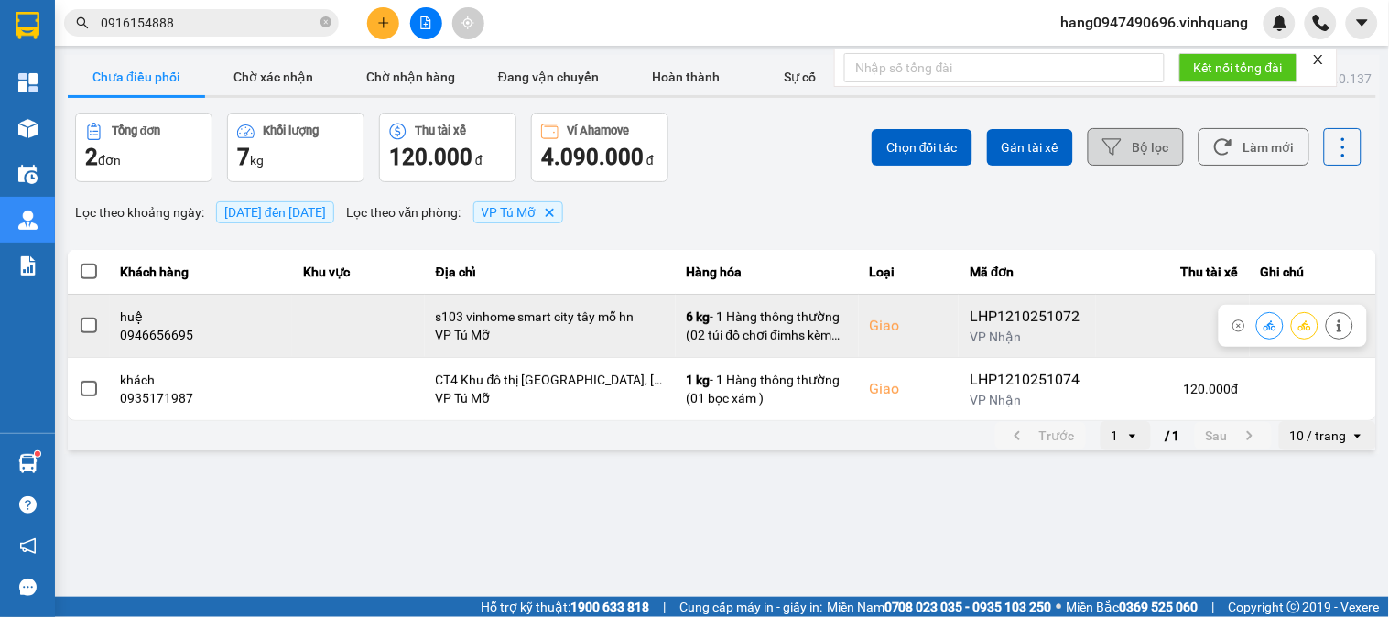
click at [136, 332] on div "0946656695" at bounding box center [201, 335] width 161 height 18
click at [137, 332] on div "0946656695" at bounding box center [201, 335] width 161 height 18
copy div "0946656695"
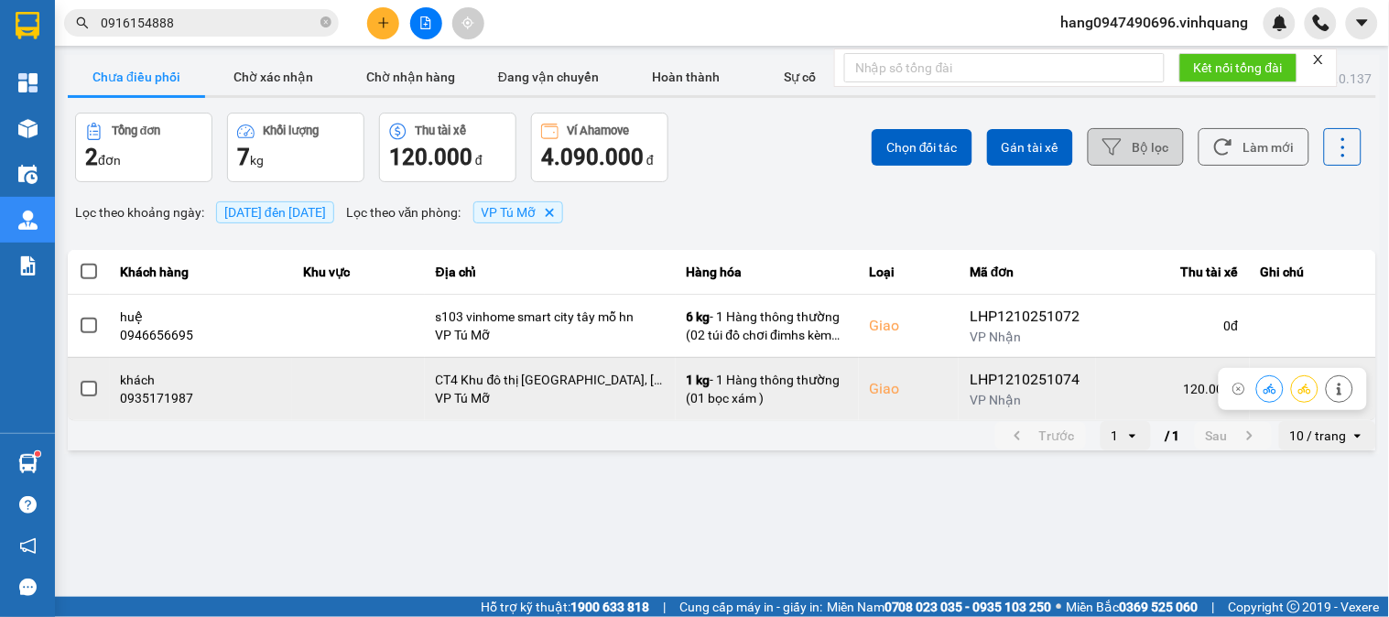
click at [149, 395] on div "0935171987" at bounding box center [201, 398] width 161 height 18
copy div "0935171987"
click at [1282, 385] on button at bounding box center [1270, 389] width 26 height 32
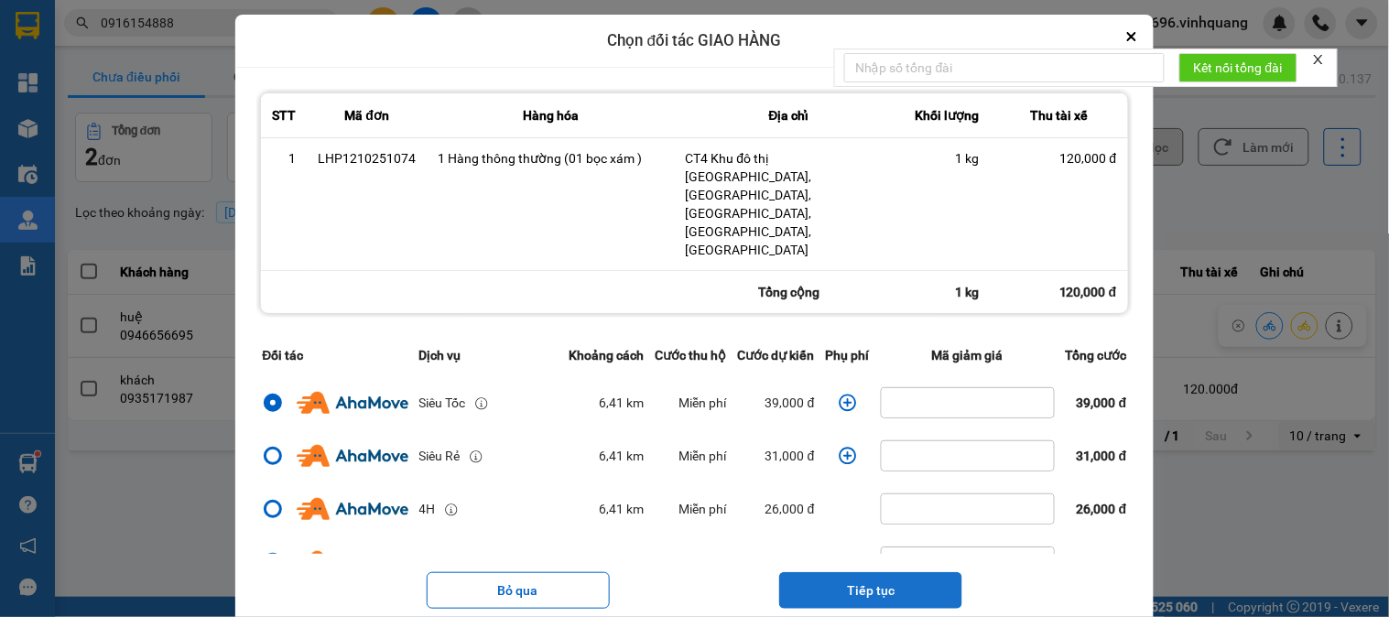
click at [824, 572] on button "Tiếp tục" at bounding box center [870, 590] width 183 height 37
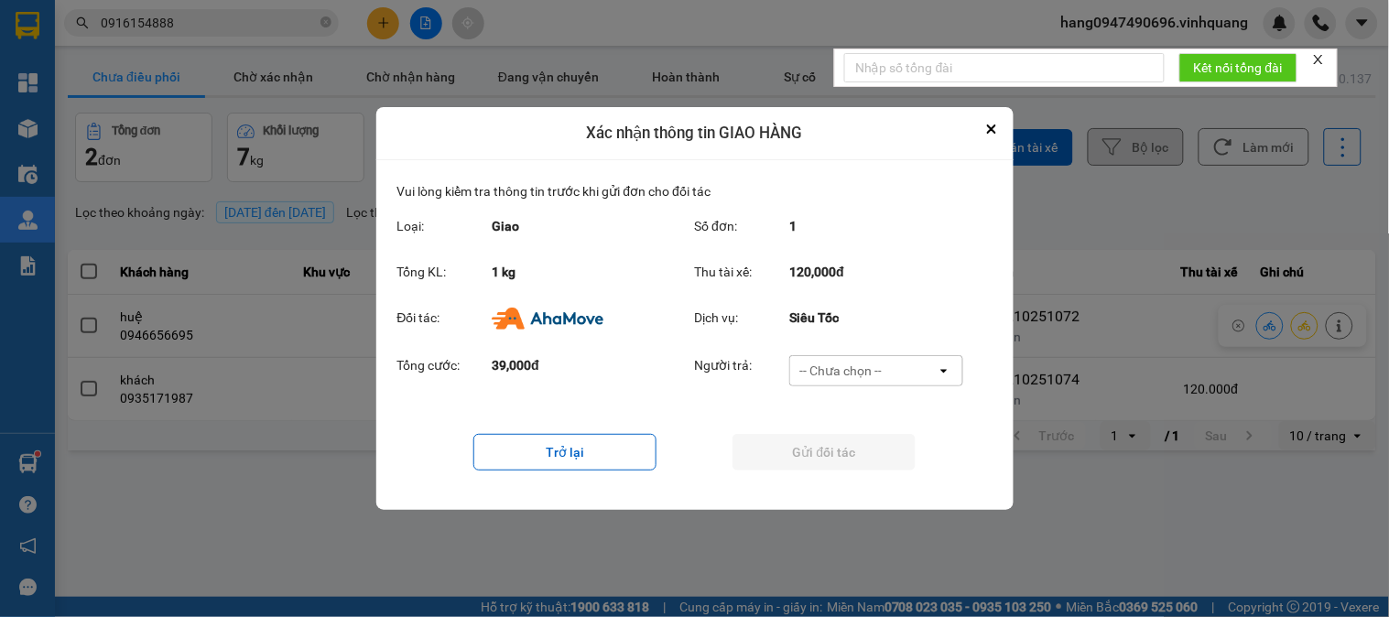
click at [820, 370] on div "-- Chưa chọn --" at bounding box center [840, 371] width 82 height 18
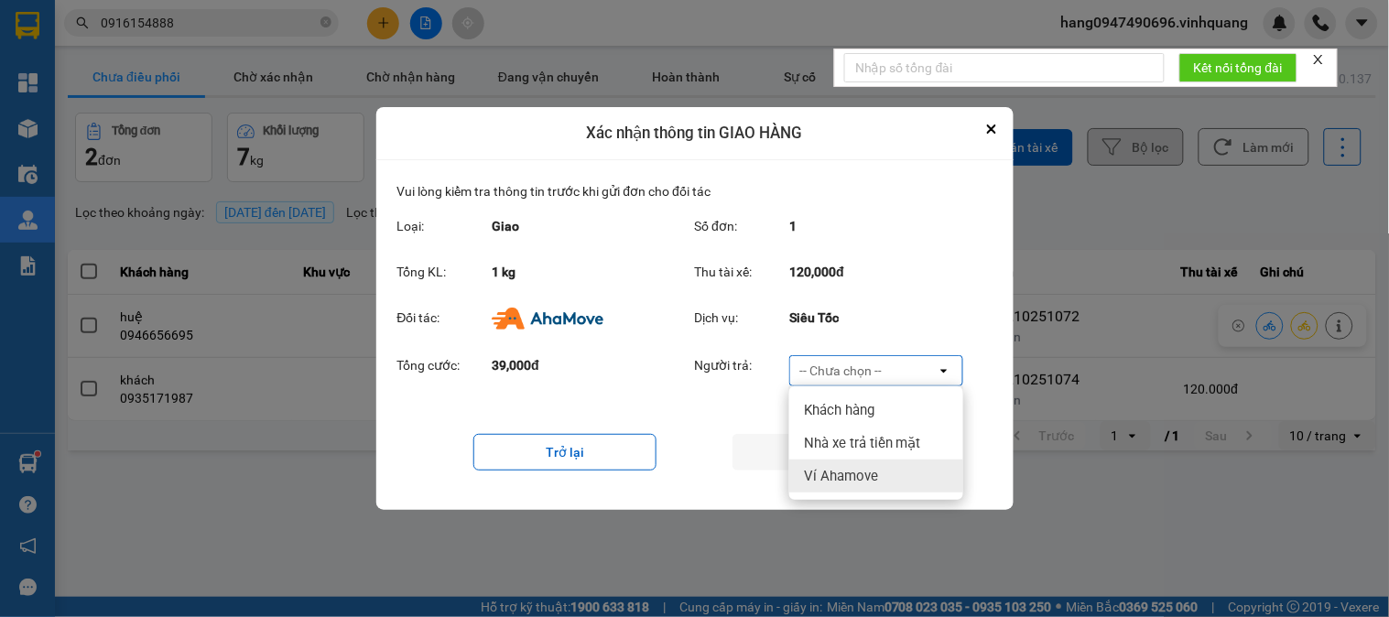
click at [824, 483] on span "Ví Ahamove" at bounding box center [841, 476] width 74 height 18
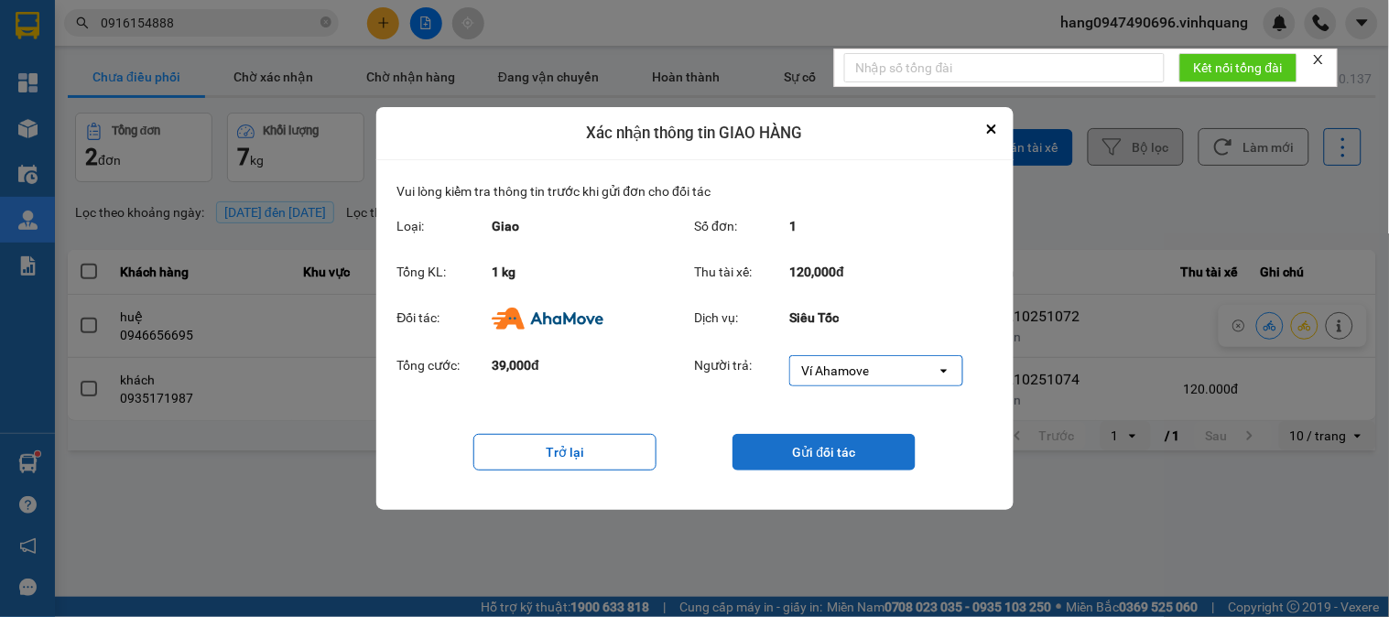
click at [839, 451] on button "Gửi đối tác" at bounding box center [824, 452] width 183 height 37
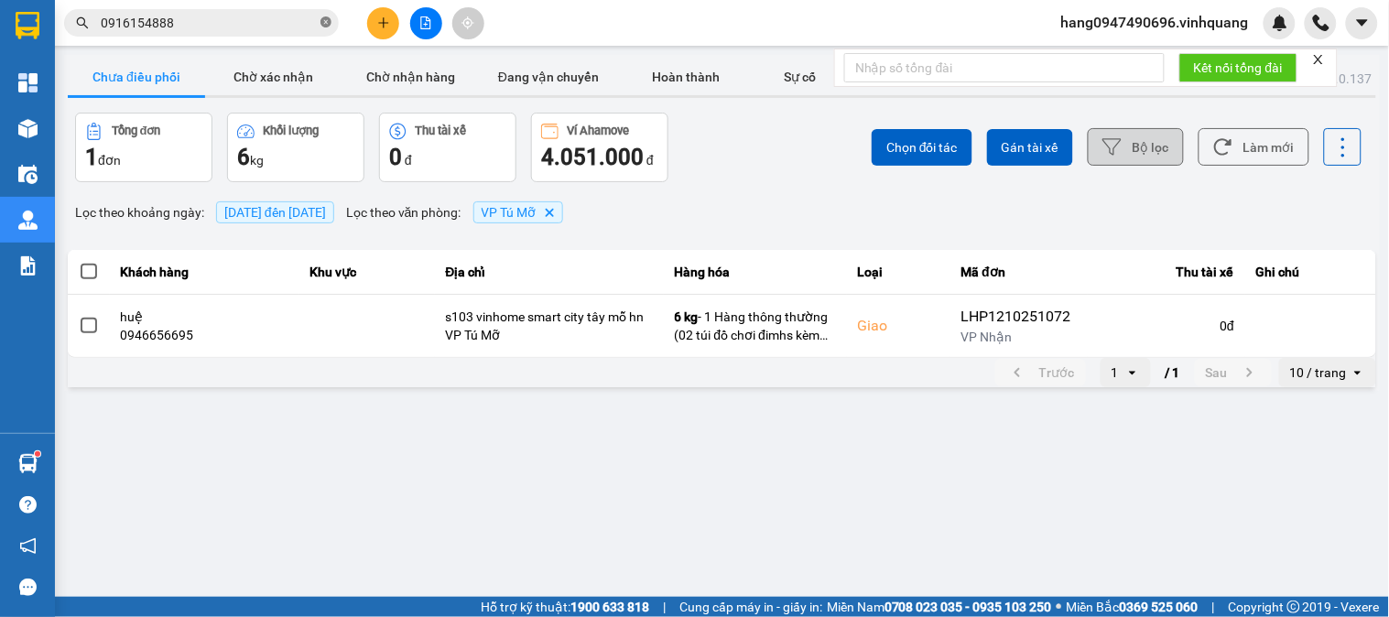
click at [327, 25] on icon "close-circle" at bounding box center [325, 21] width 11 height 11
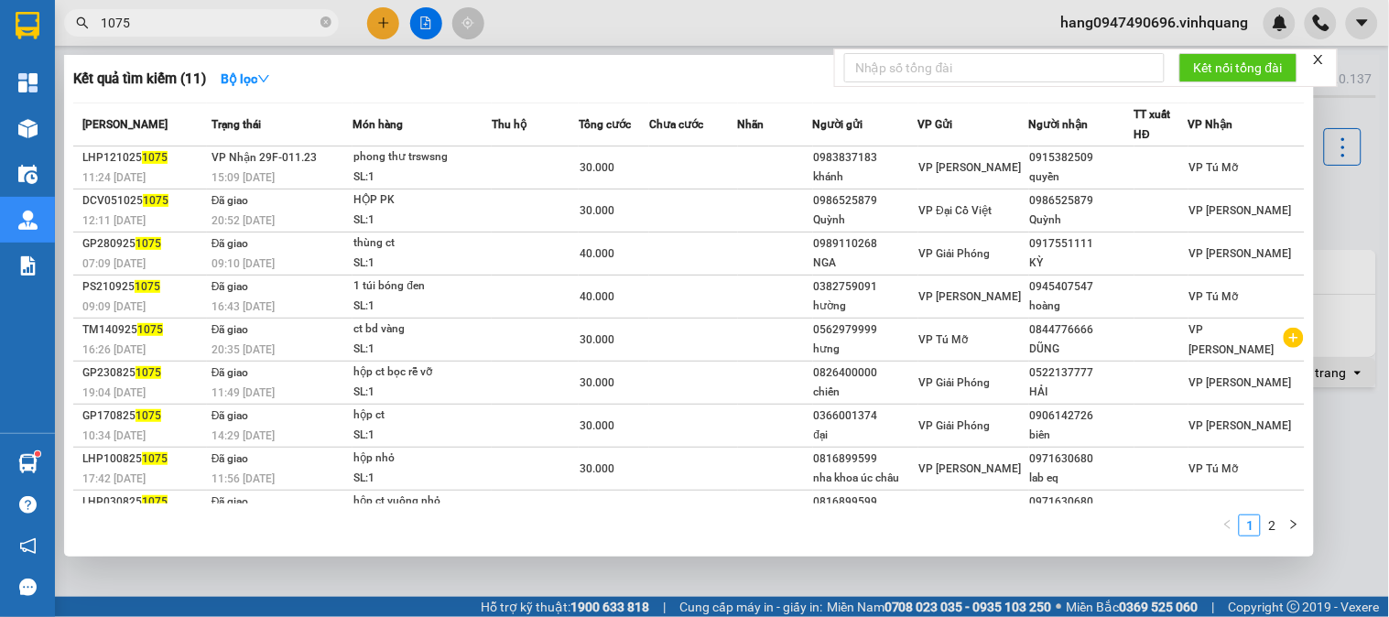
type input "1075"
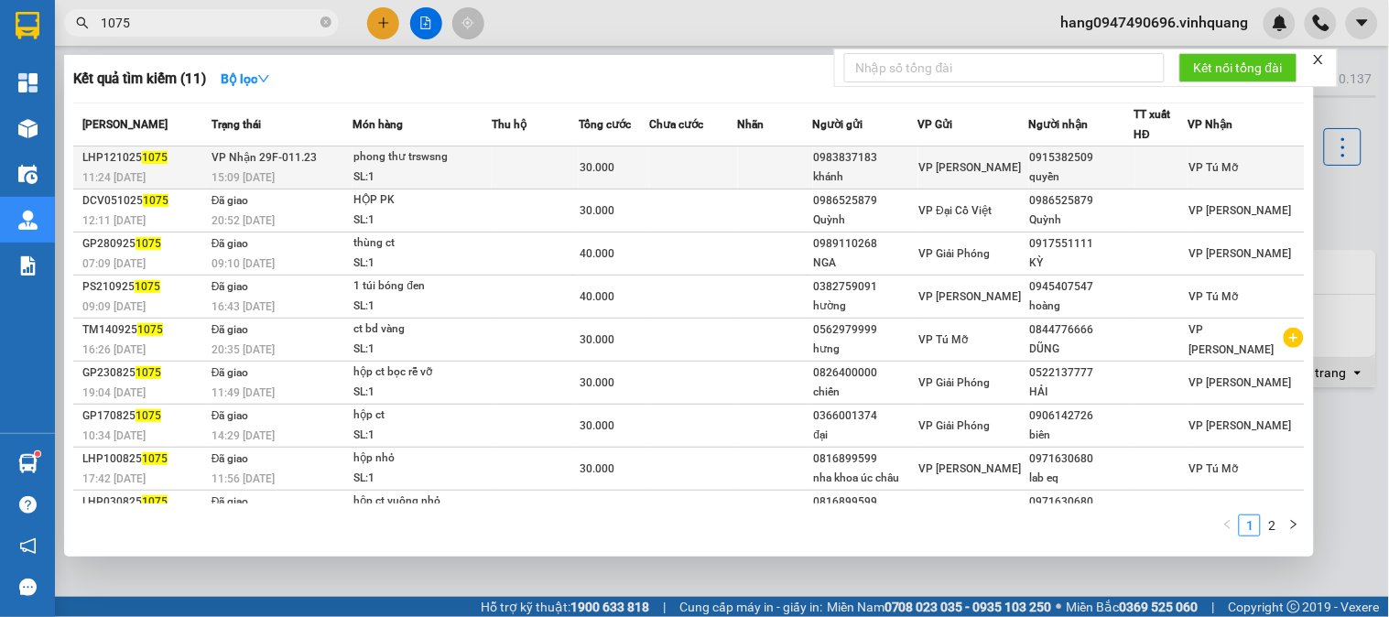
click at [824, 172] on div "khánh" at bounding box center [865, 177] width 103 height 19
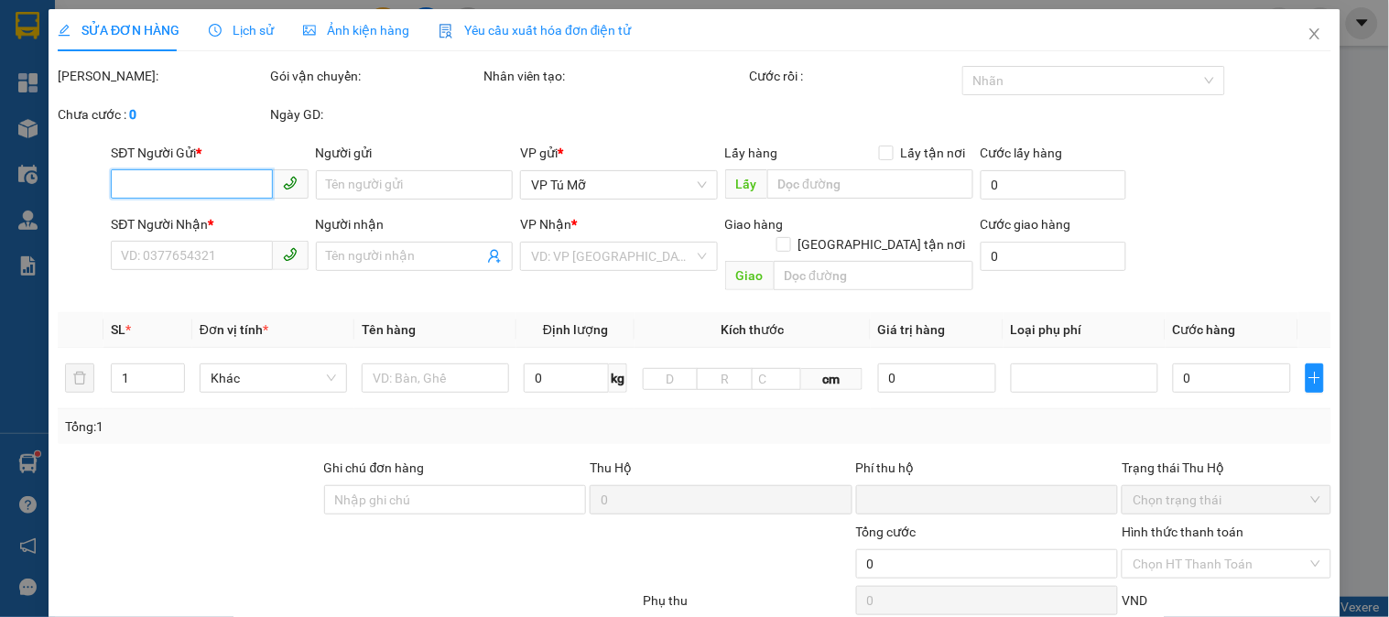
type input "0983837183"
type input "khánh"
type input "0915382509"
type input "quyền"
type input "nhờ Tđ đặt ship về Uric Hoàng Đạo Thúy !"
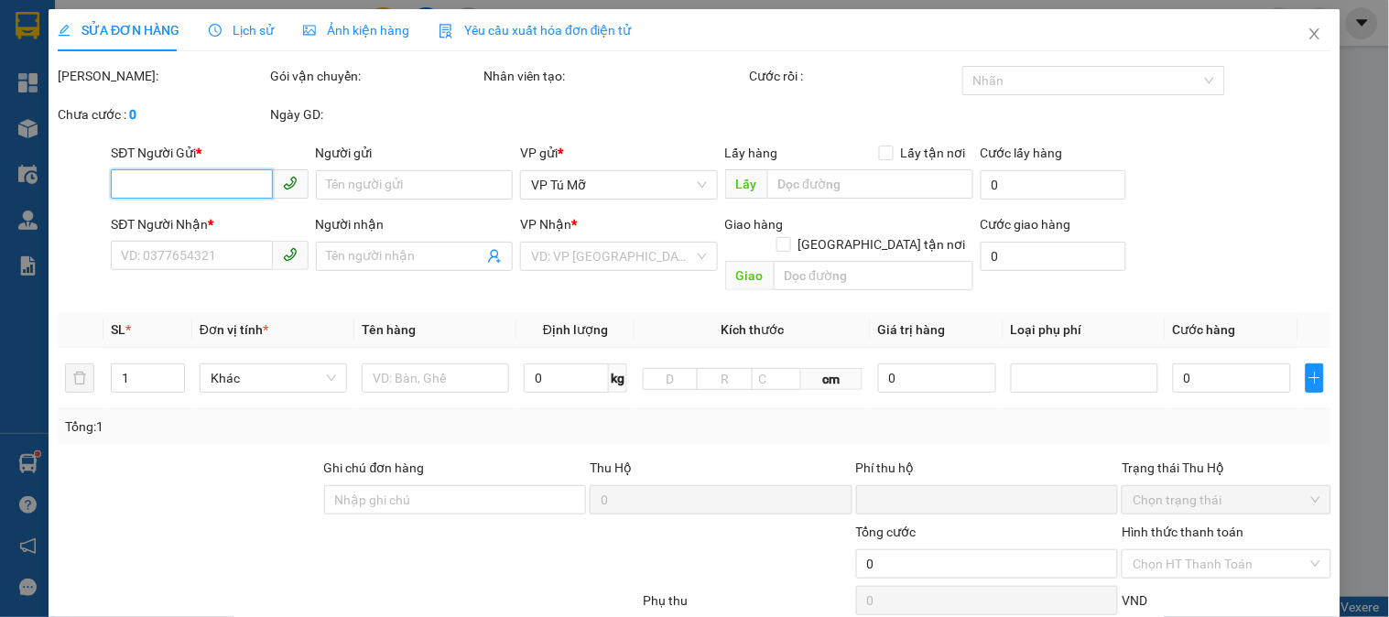
type input "0"
type input "30.000"
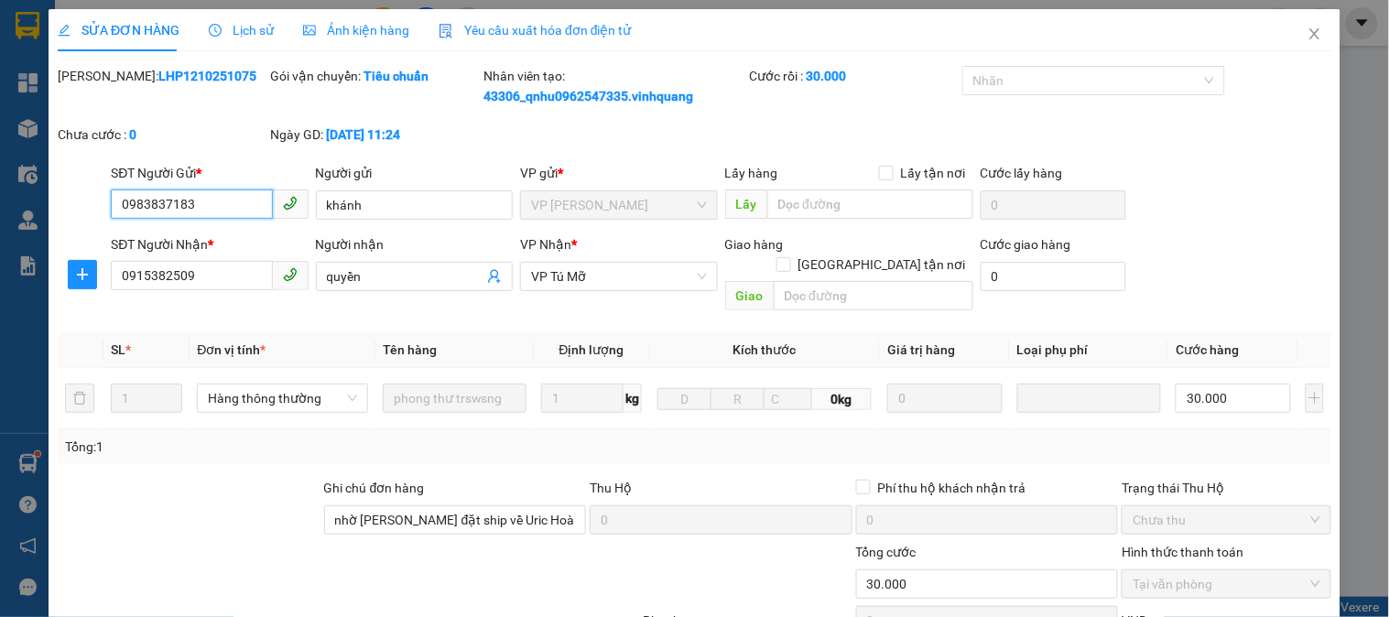
scroll to position [102, 0]
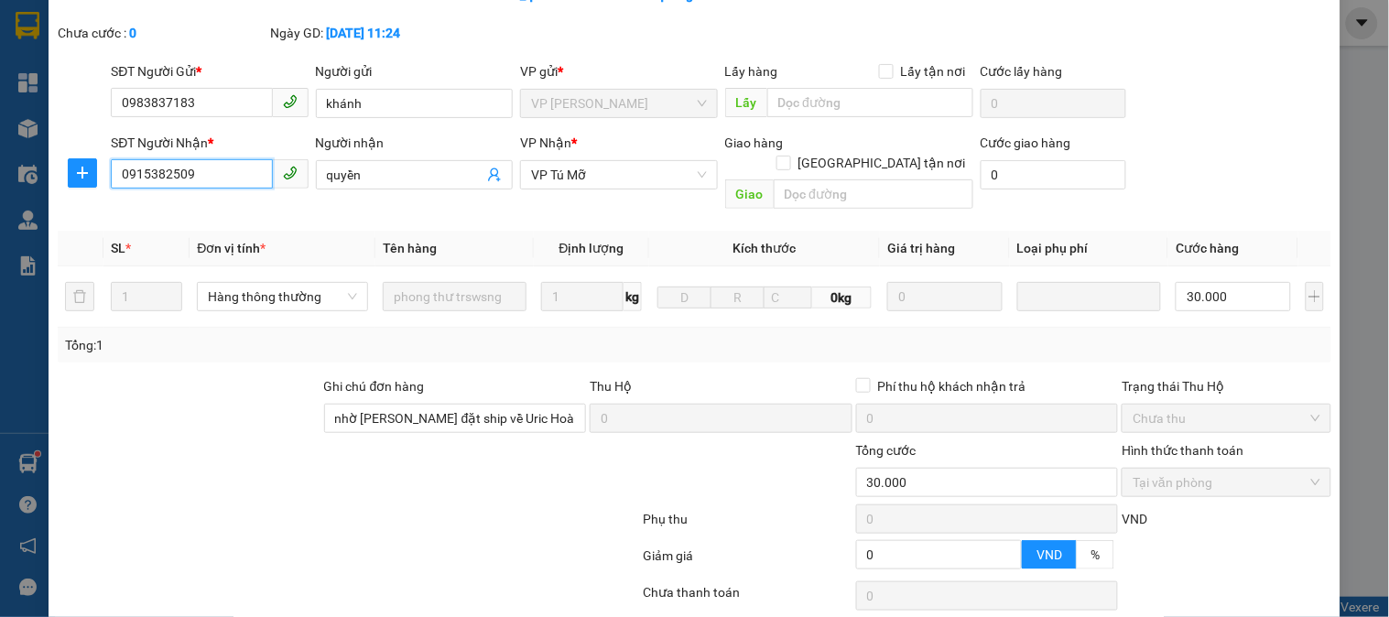
click at [193, 170] on input "0915382509" at bounding box center [191, 173] width 161 height 29
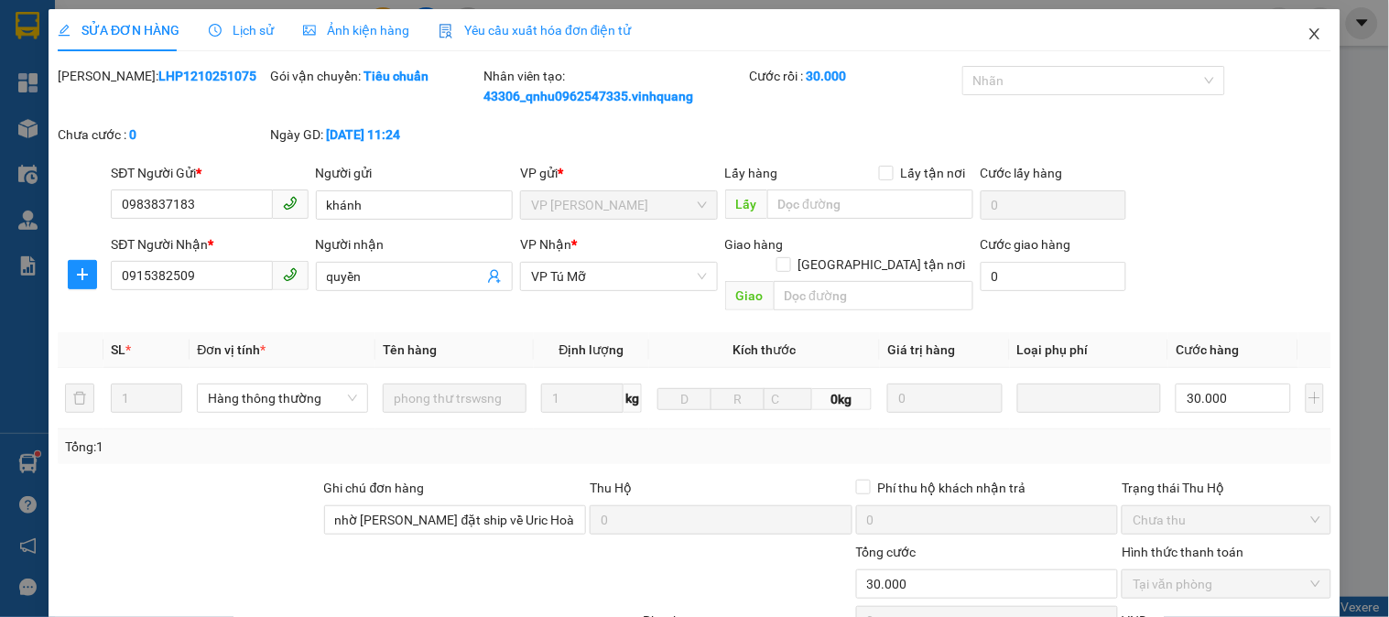
click at [1308, 33] on icon "close" at bounding box center [1315, 34] width 15 height 15
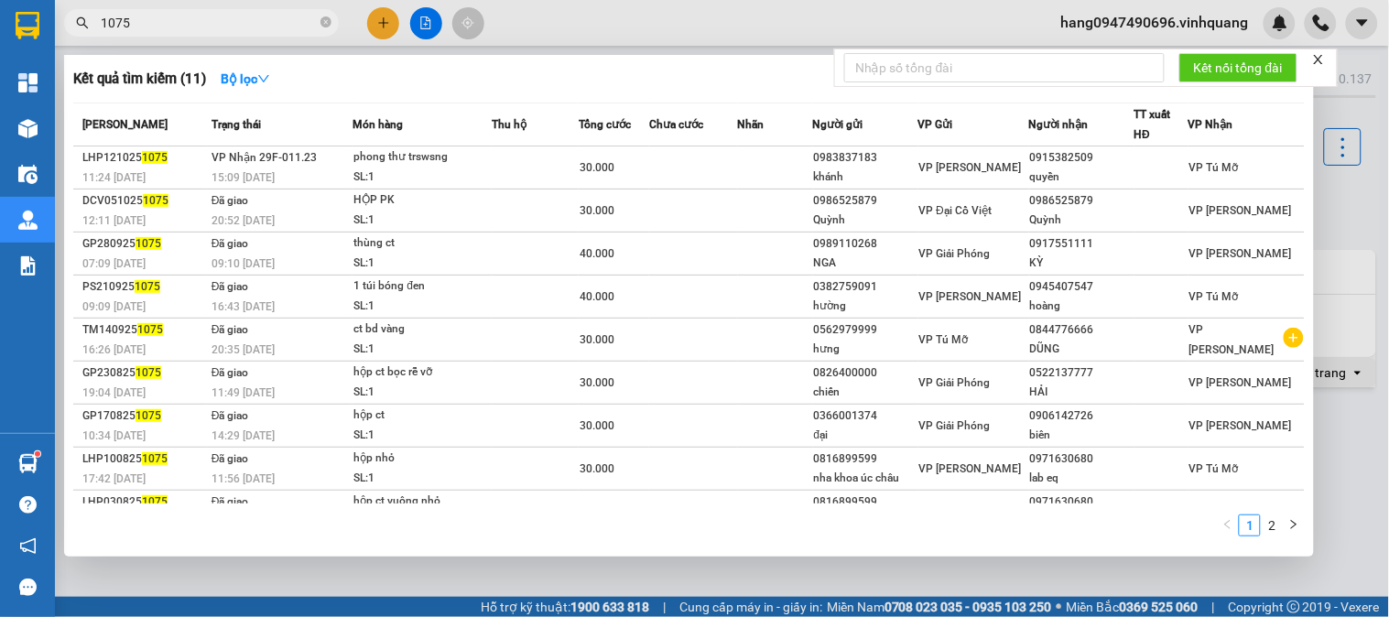
click at [248, 19] on input "1075" at bounding box center [209, 23] width 216 height 20
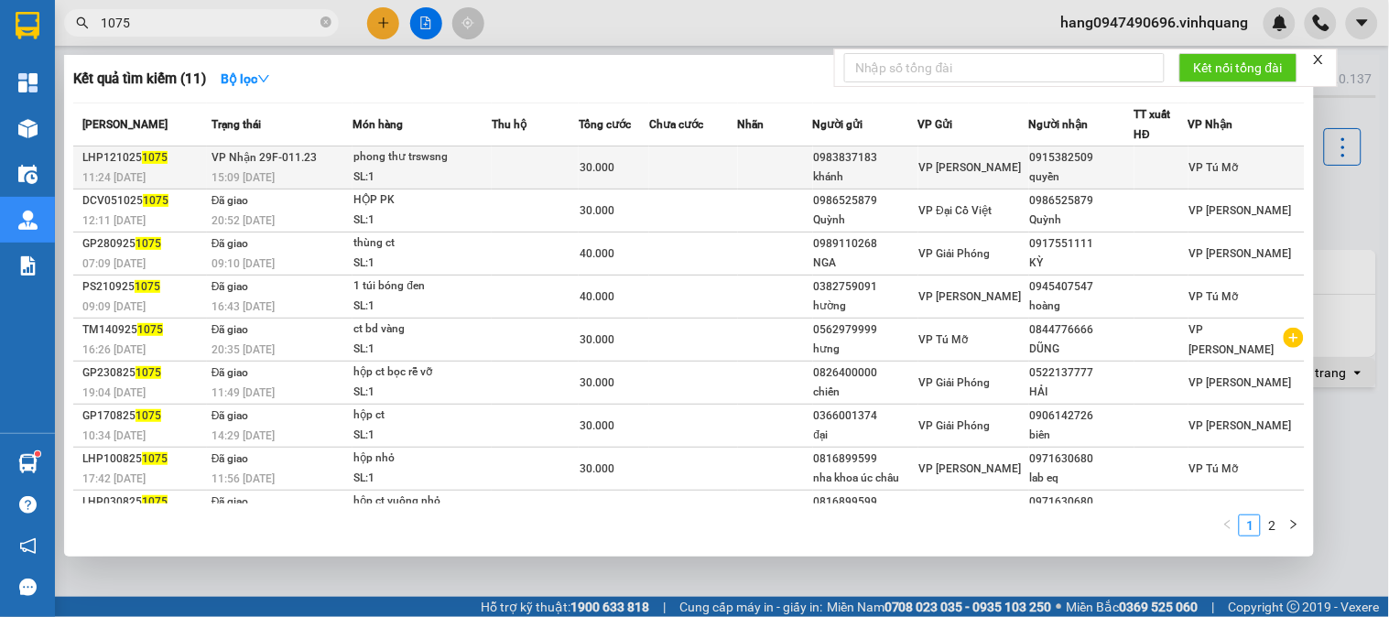
click at [620, 159] on div "30.000" at bounding box center [614, 167] width 69 height 20
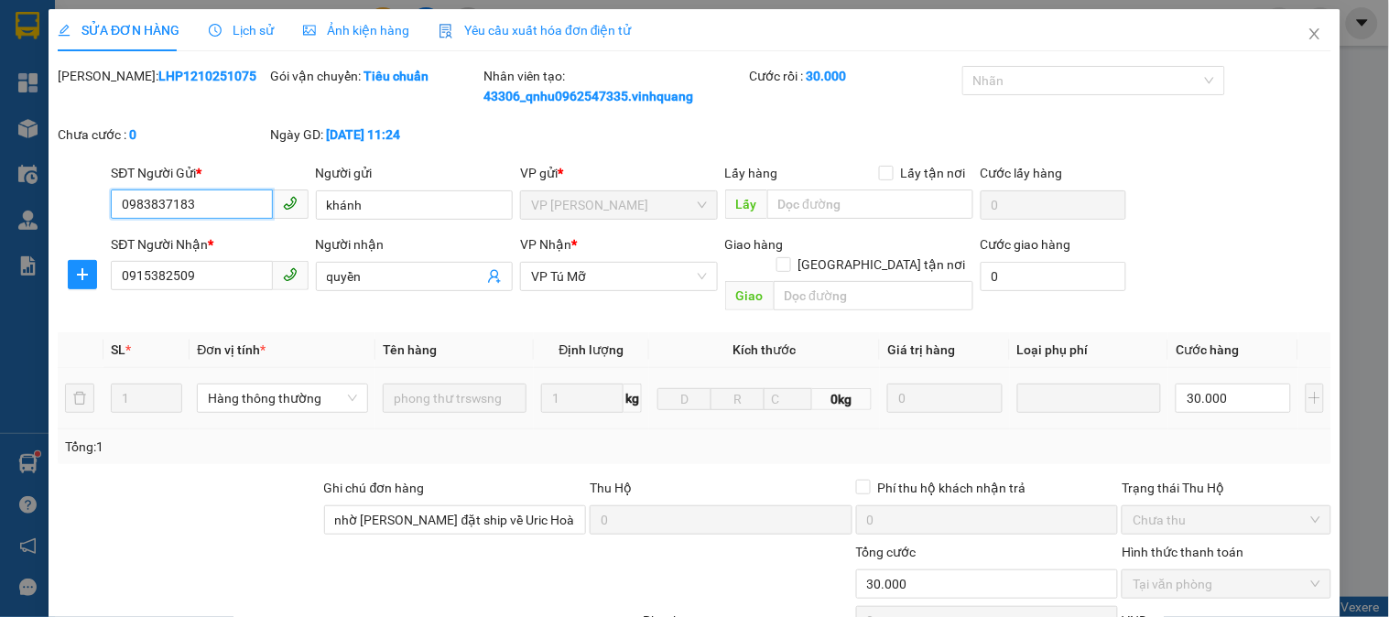
type input "0983837183"
type input "khánh"
type input "0915382509"
type input "quyền"
type input "nhờ Tđ đặt ship về Uric Hoàng Đạo Thúy !"
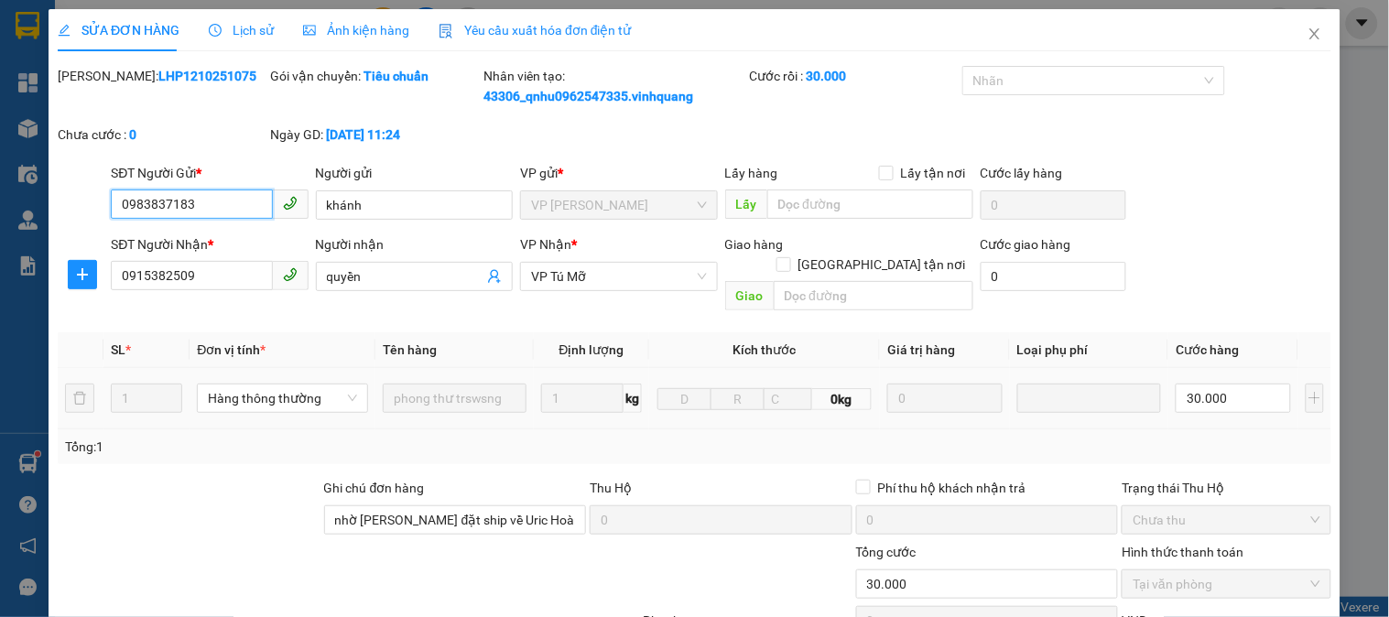
type input "0"
type input "30.000"
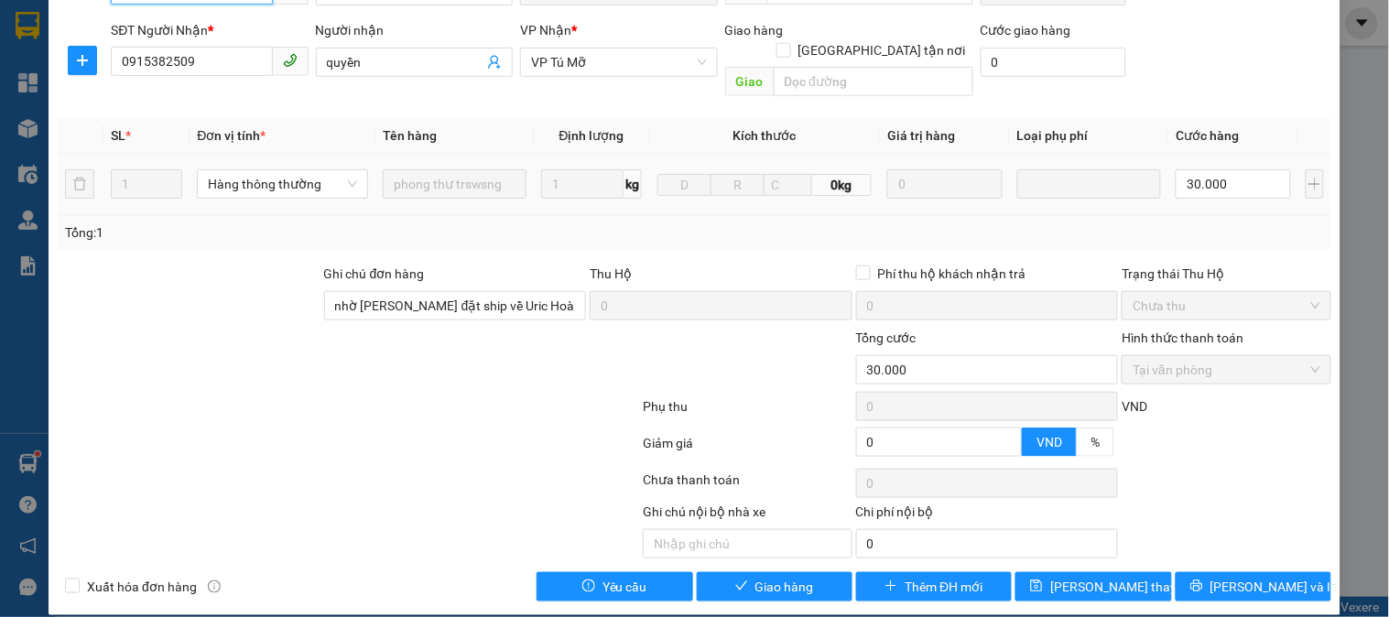
scroll to position [11, 0]
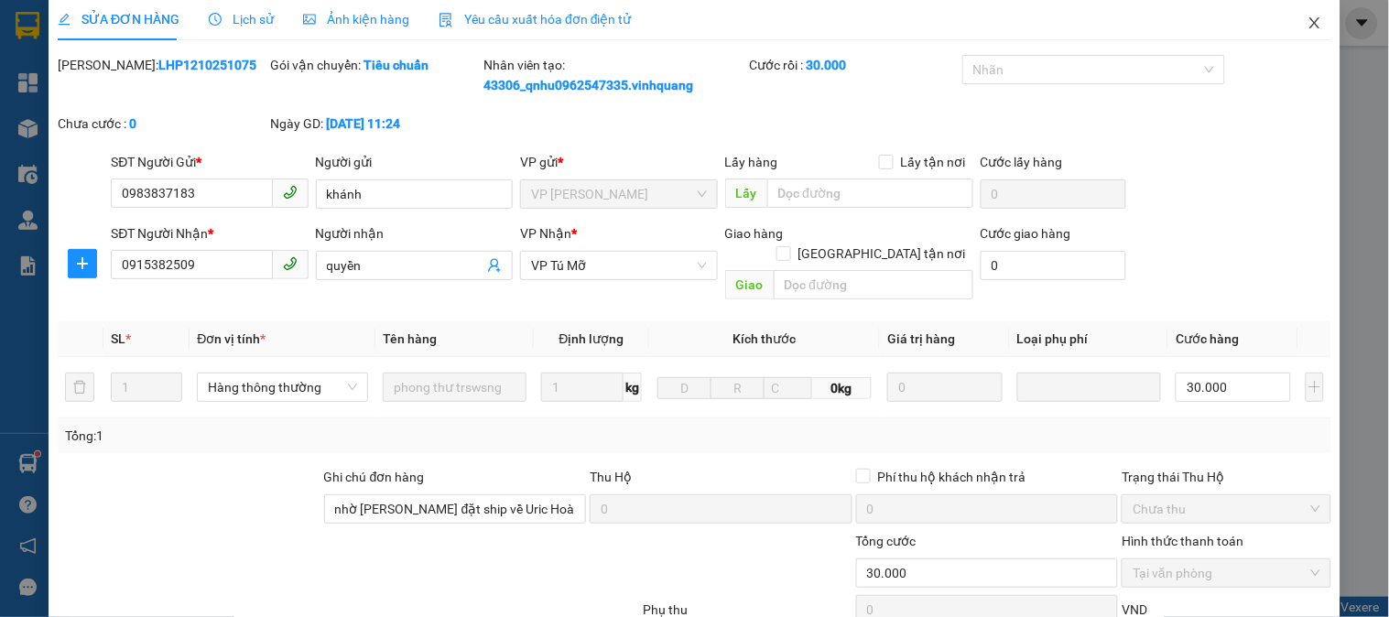
click at [1315, 28] on span "Close" at bounding box center [1314, 23] width 51 height 51
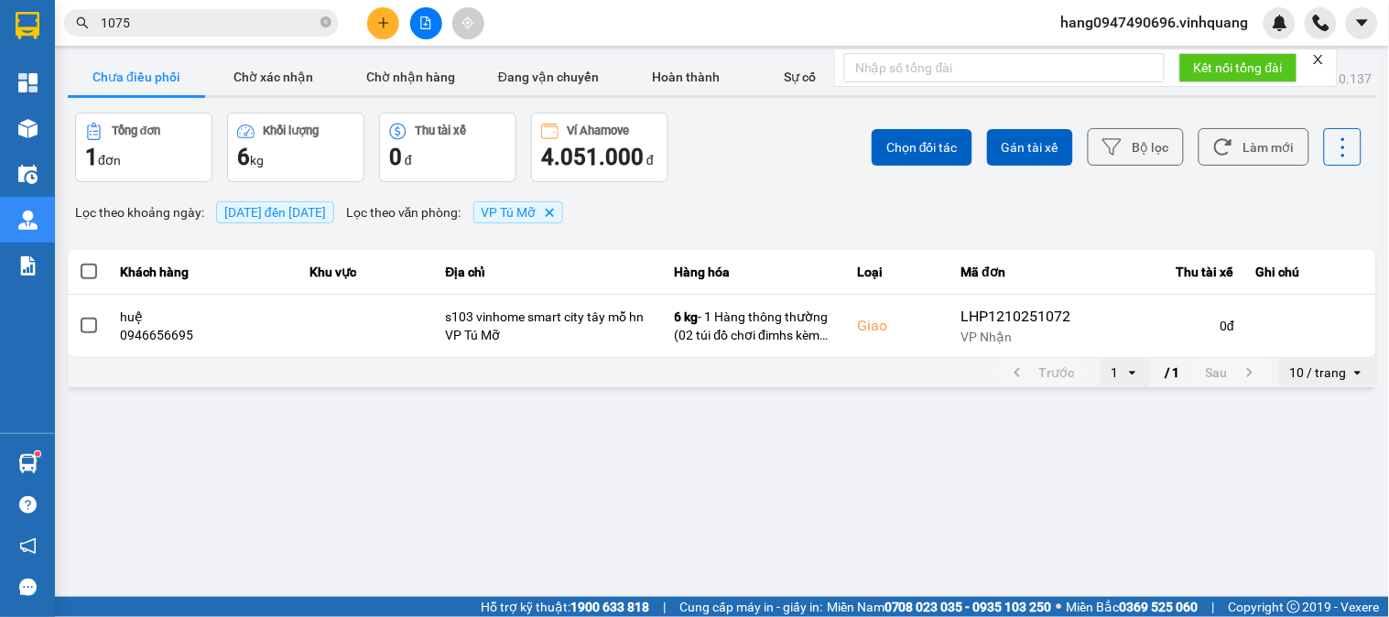
click at [280, 14] on input "1075" at bounding box center [209, 23] width 216 height 20
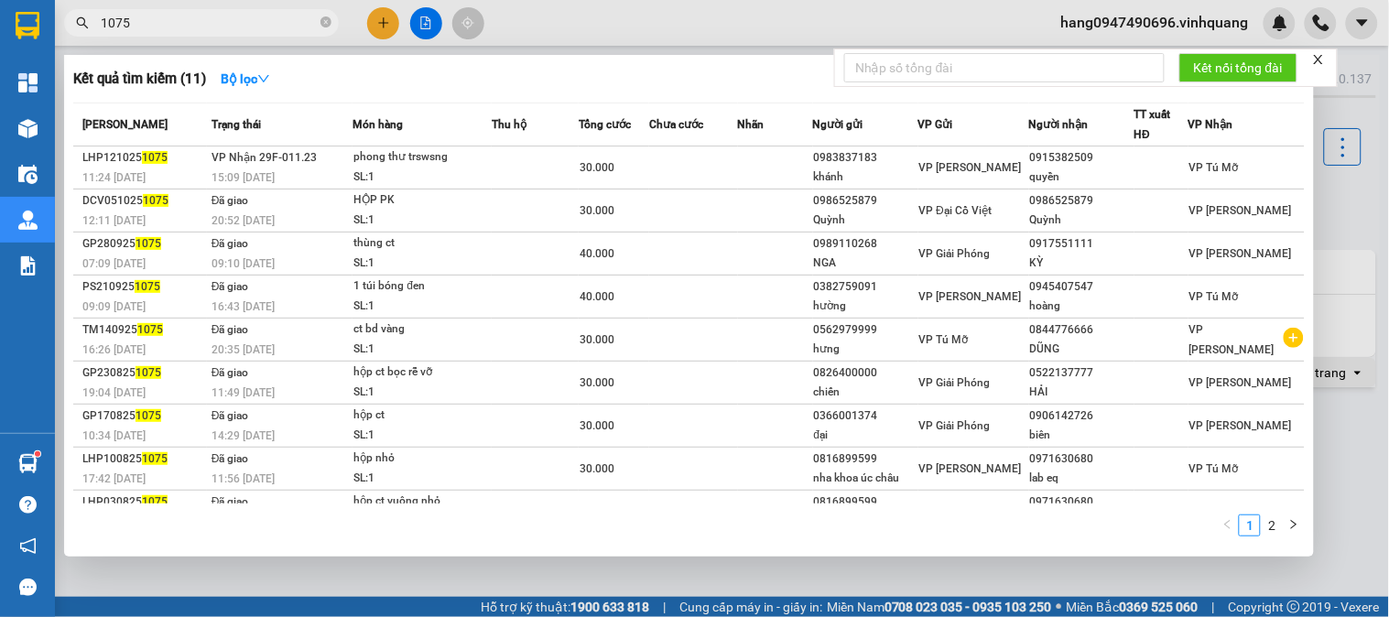
click at [1320, 193] on div at bounding box center [694, 308] width 1389 height 617
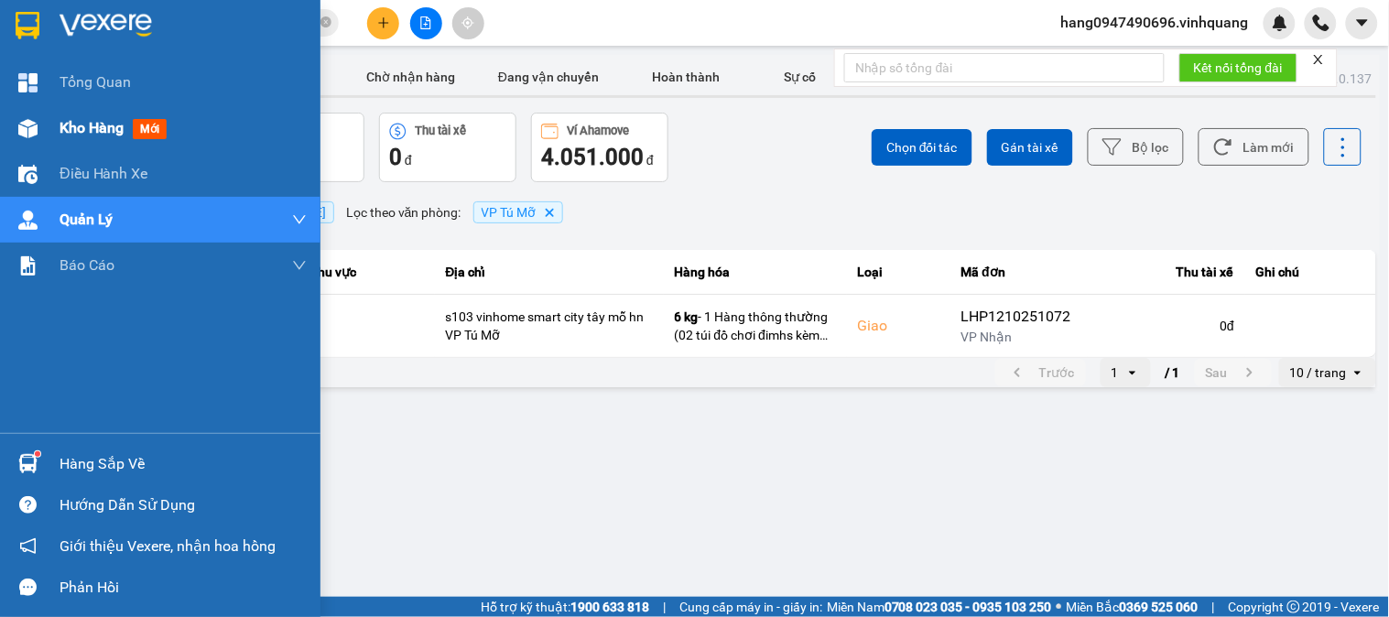
click at [61, 119] on span "Kho hàng" at bounding box center [92, 127] width 64 height 17
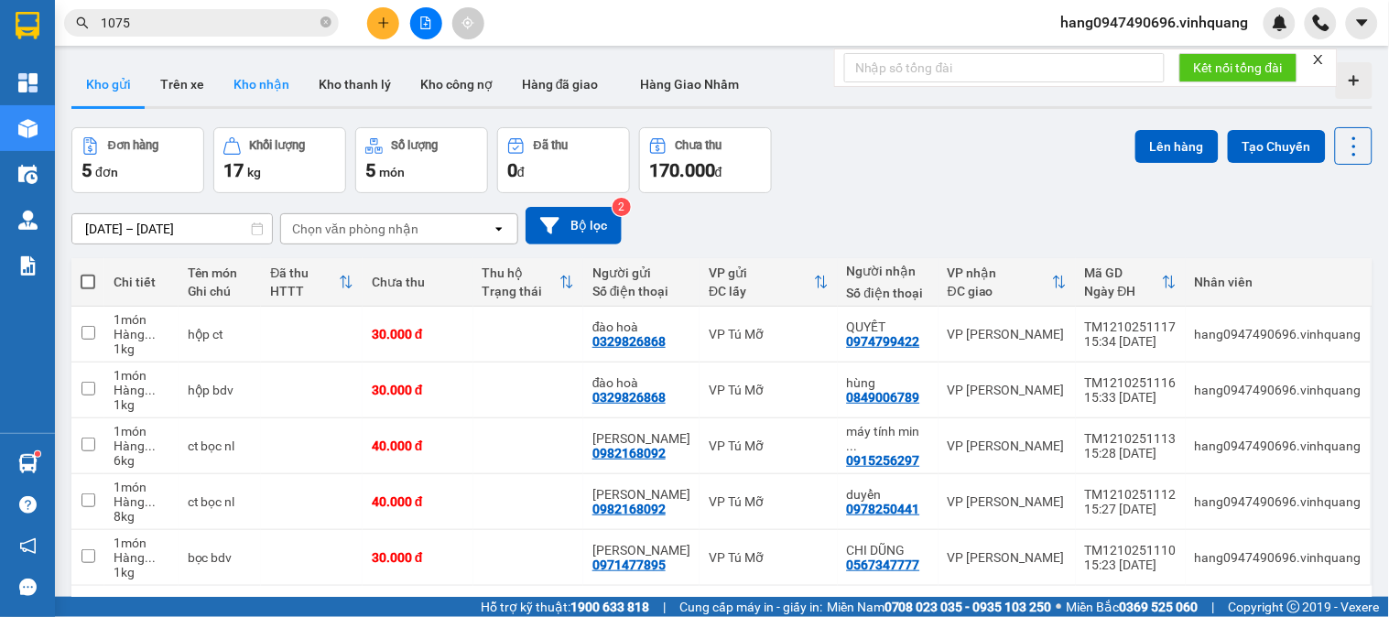
click at [269, 79] on button "Kho nhận" at bounding box center [261, 84] width 85 height 44
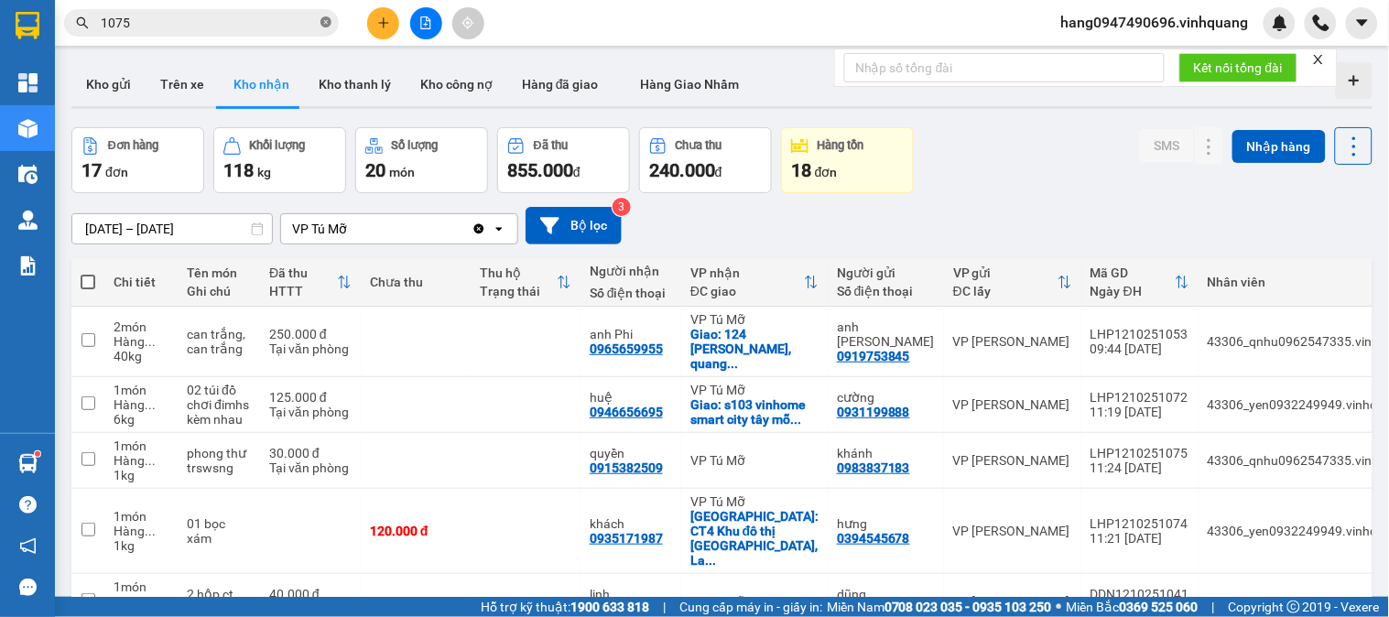
click at [324, 16] on icon "close-circle" at bounding box center [325, 21] width 11 height 11
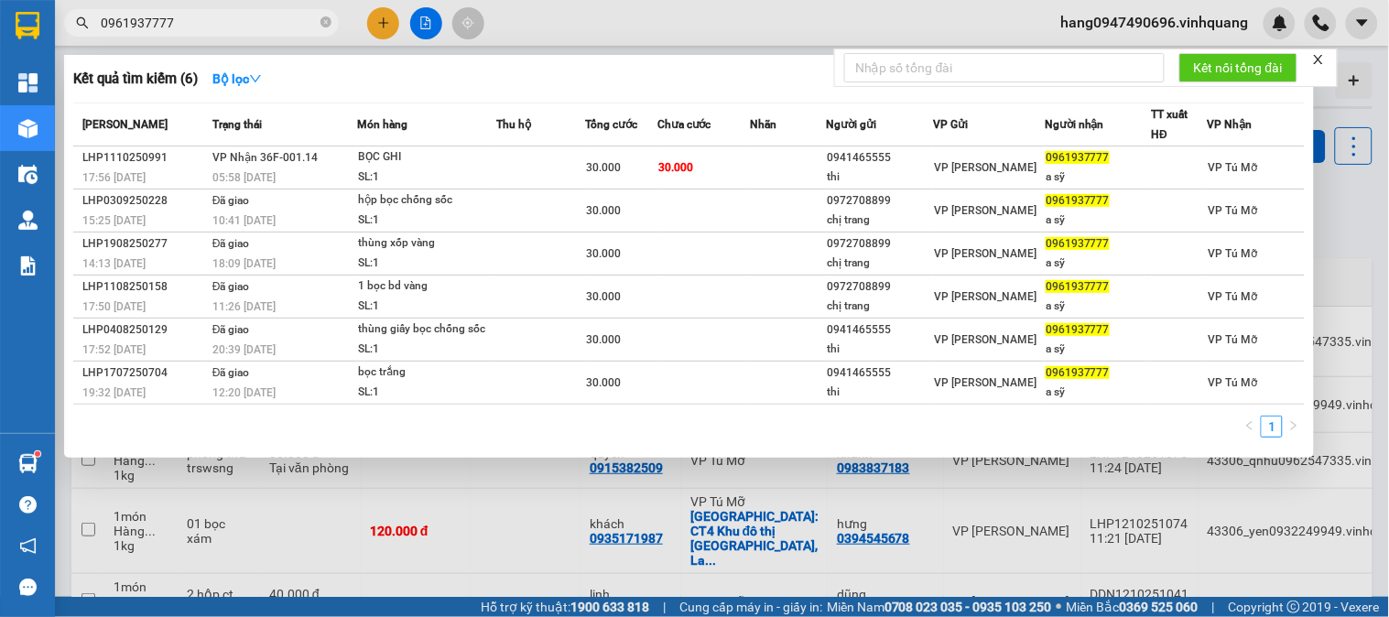
type input "0961937777"
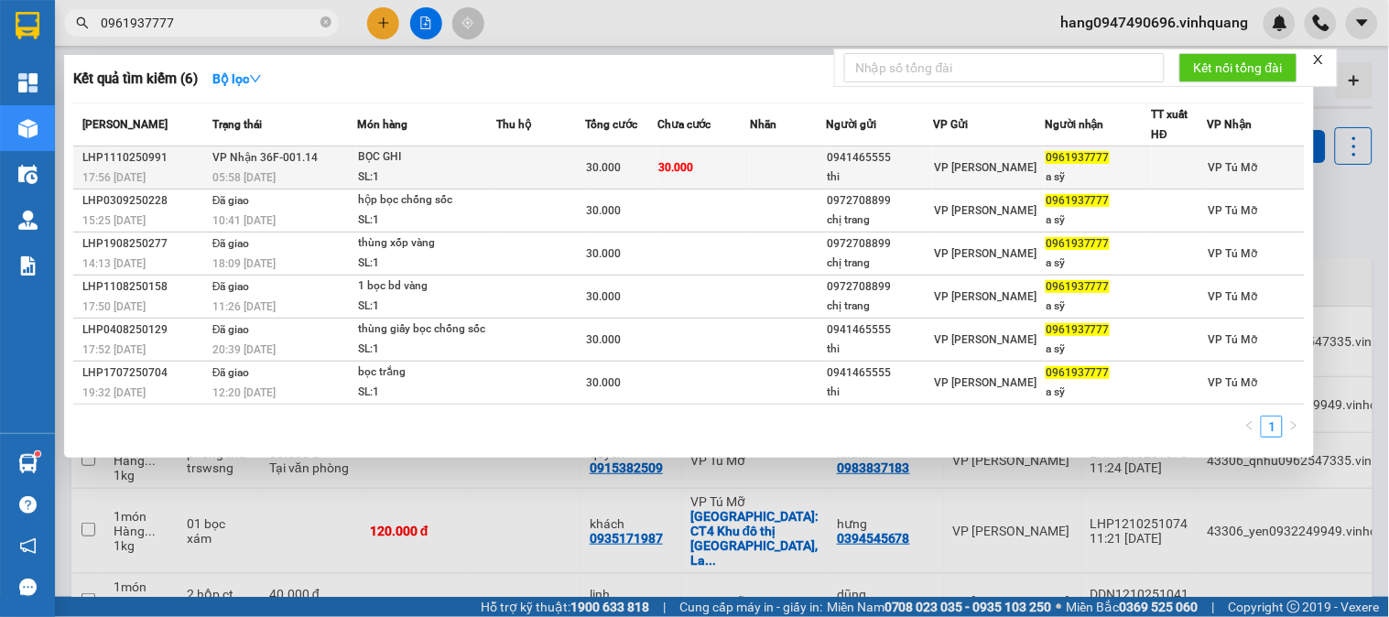
click at [726, 158] on td "30.000" at bounding box center [703, 168] width 92 height 43
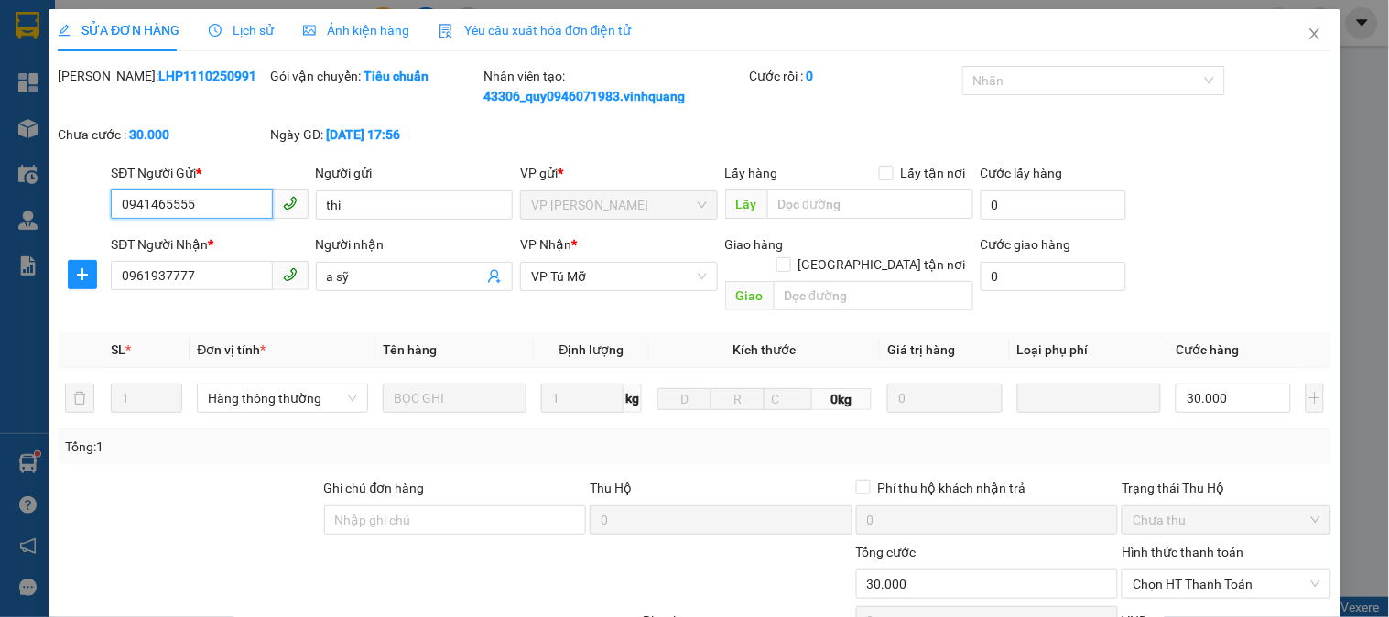
type input "0941465555"
type input "thi"
type input "0961937777"
type input "a sỹ"
type input "0"
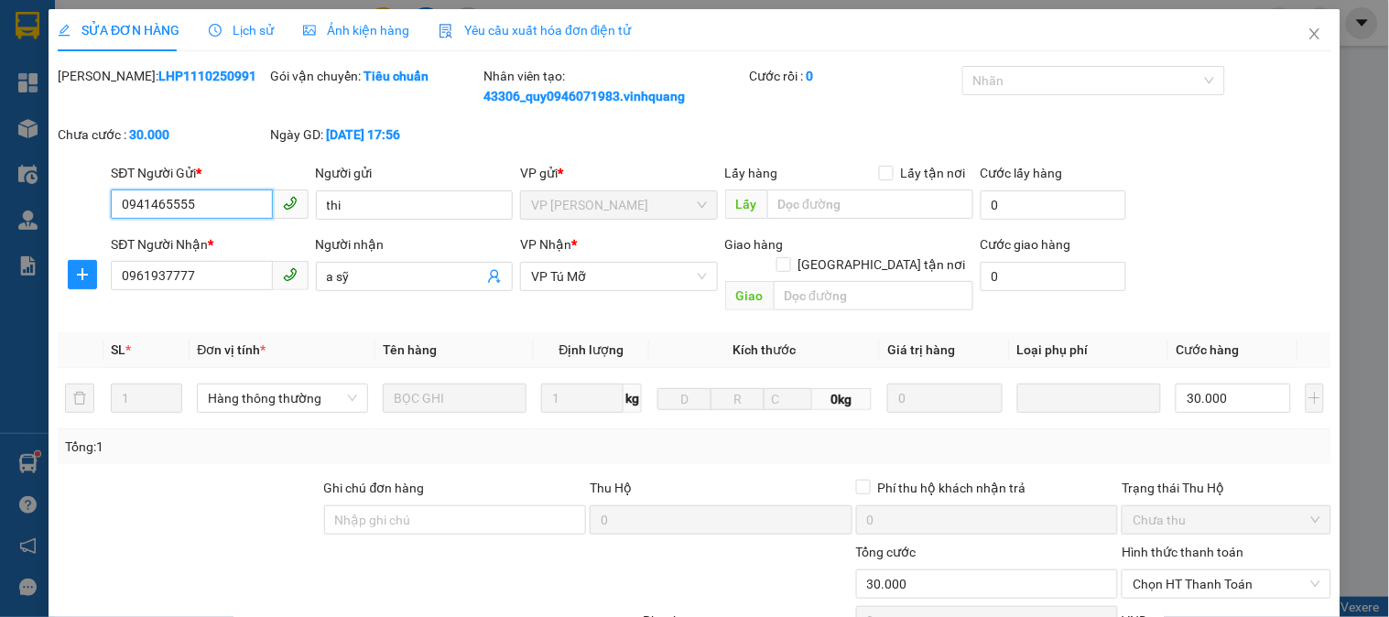
type input "30.000"
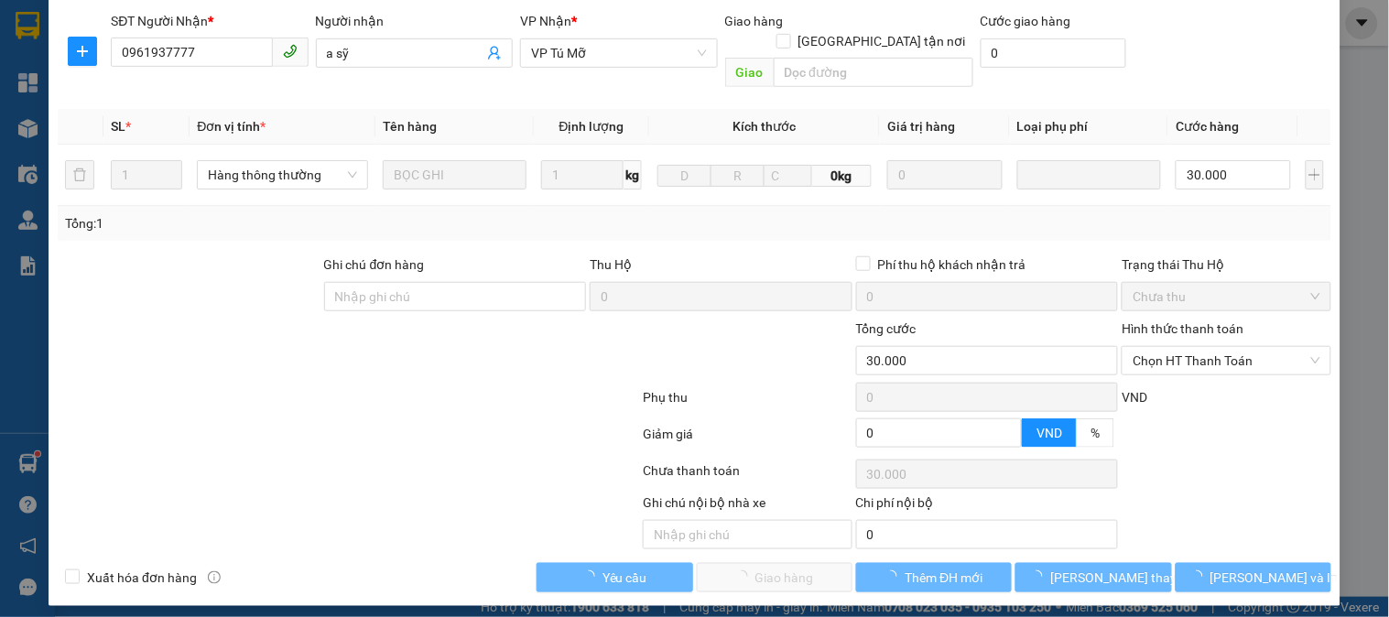
scroll to position [214, 0]
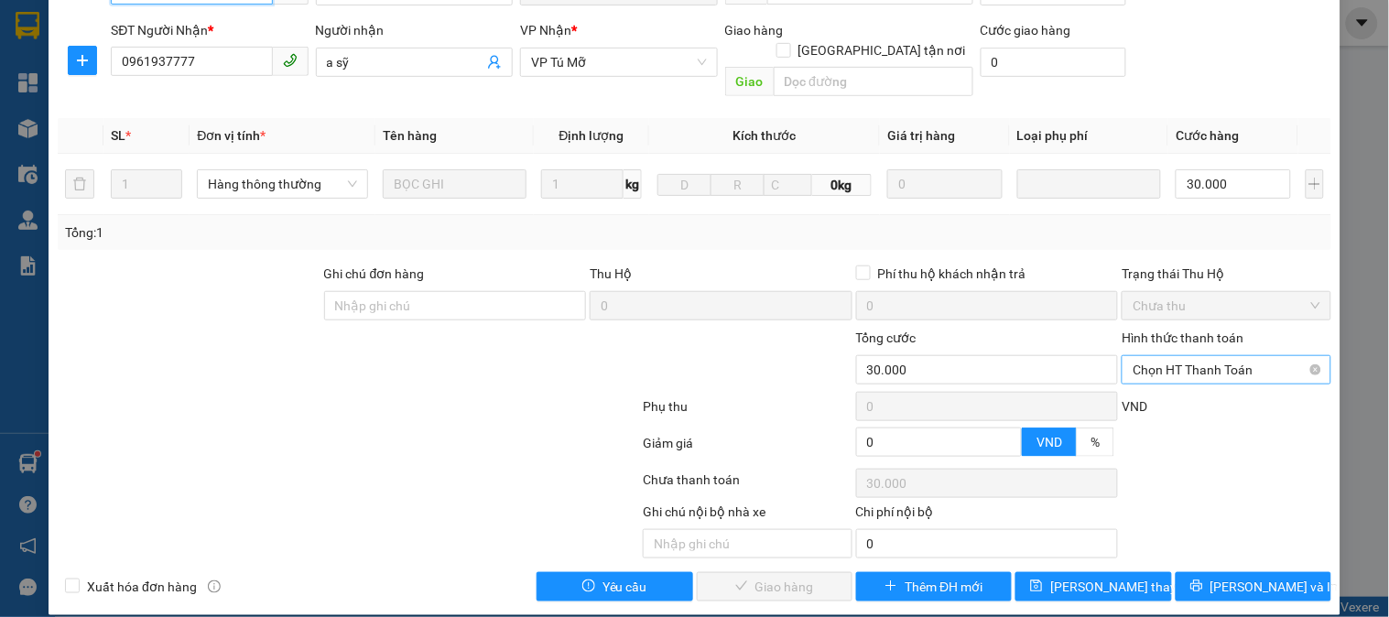
click at [1148, 356] on span "Chọn HT Thanh Toán" at bounding box center [1226, 369] width 187 height 27
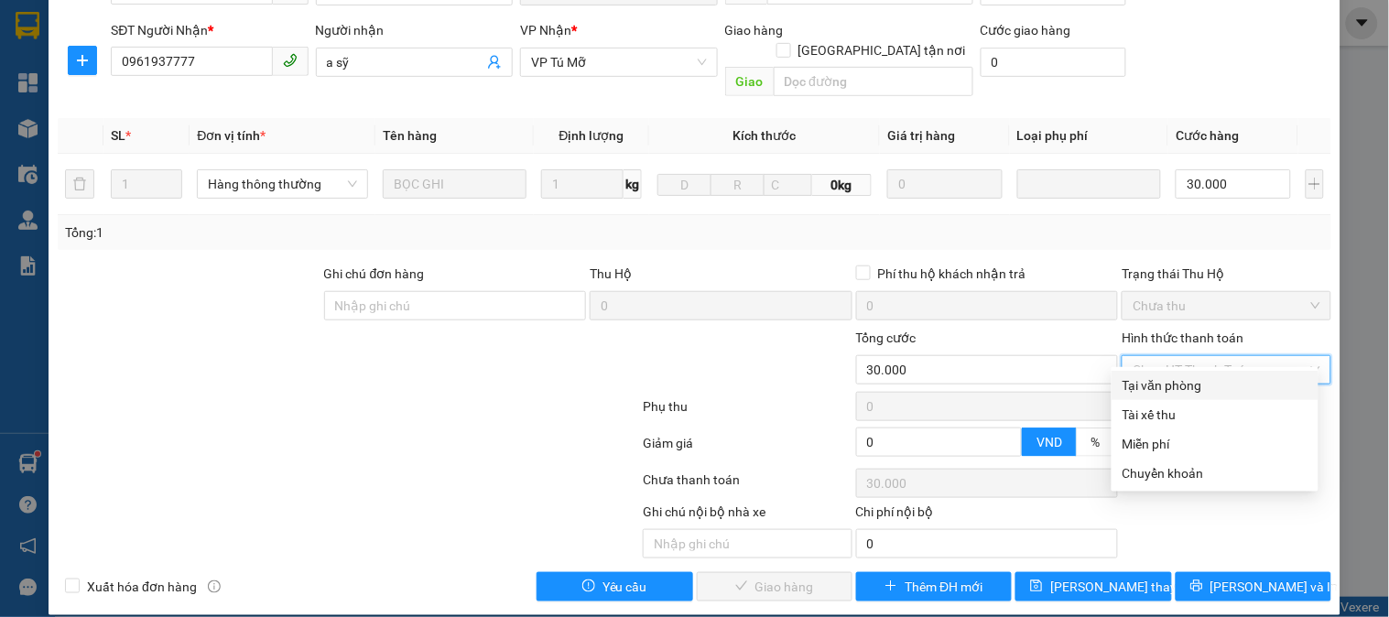
click at [1137, 380] on div "Tại văn phòng" at bounding box center [1215, 385] width 185 height 20
type input "0"
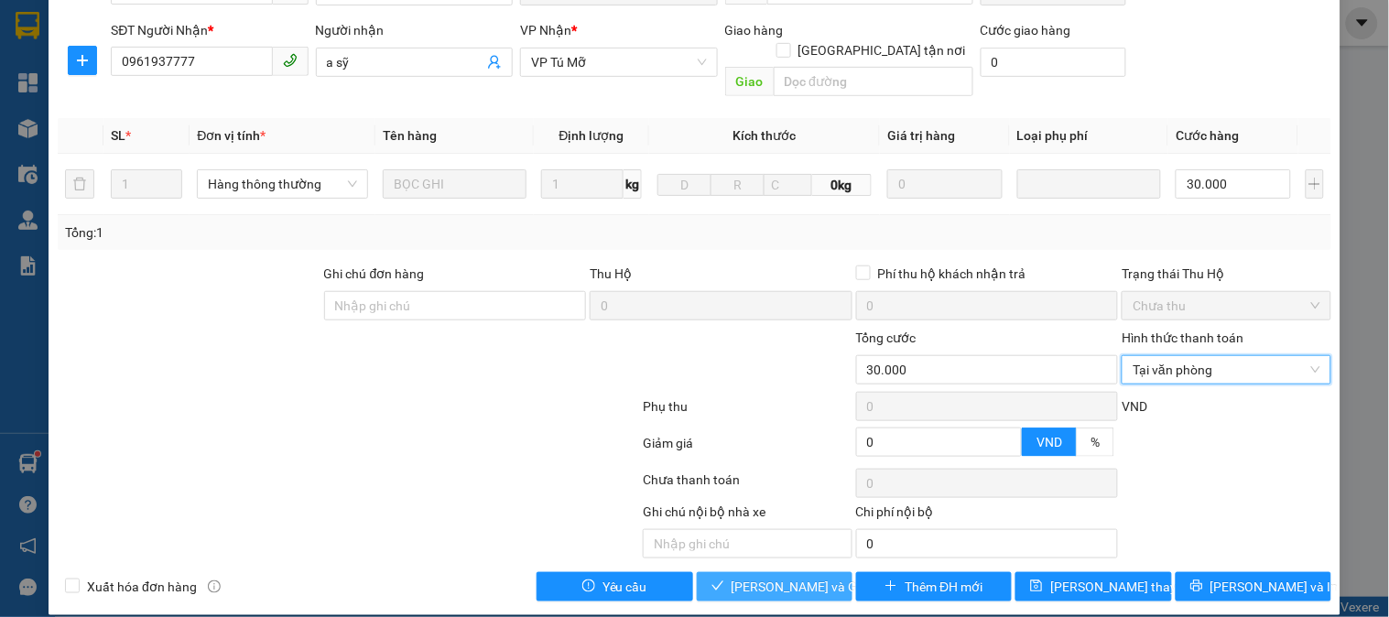
click at [783, 577] on span "[PERSON_NAME] và Giao hàng" at bounding box center [820, 587] width 176 height 20
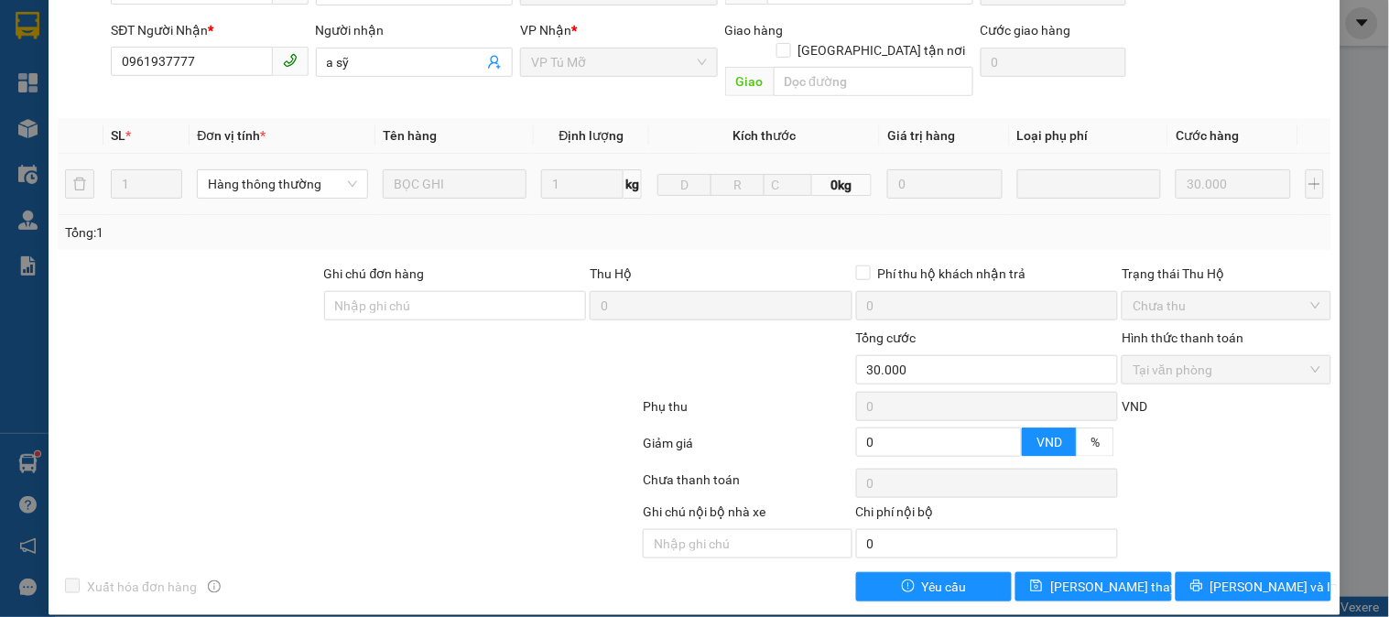
scroll to position [0, 0]
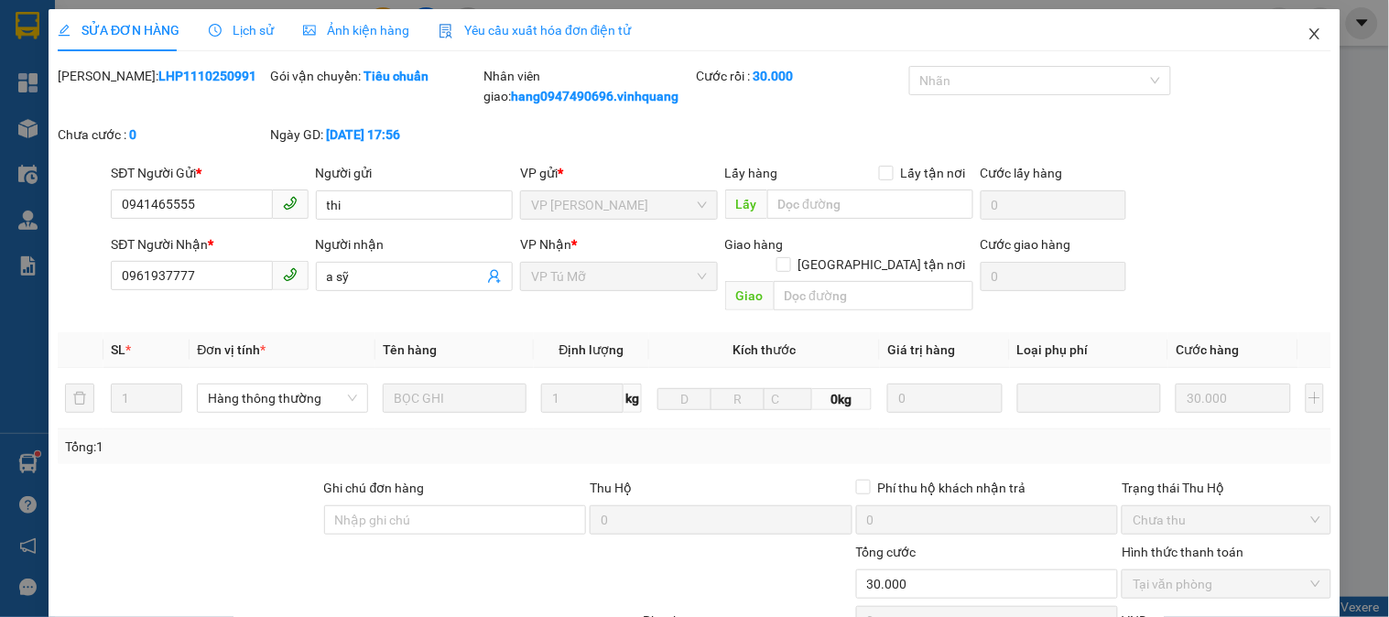
click at [1308, 39] on icon "close" at bounding box center [1315, 34] width 15 height 15
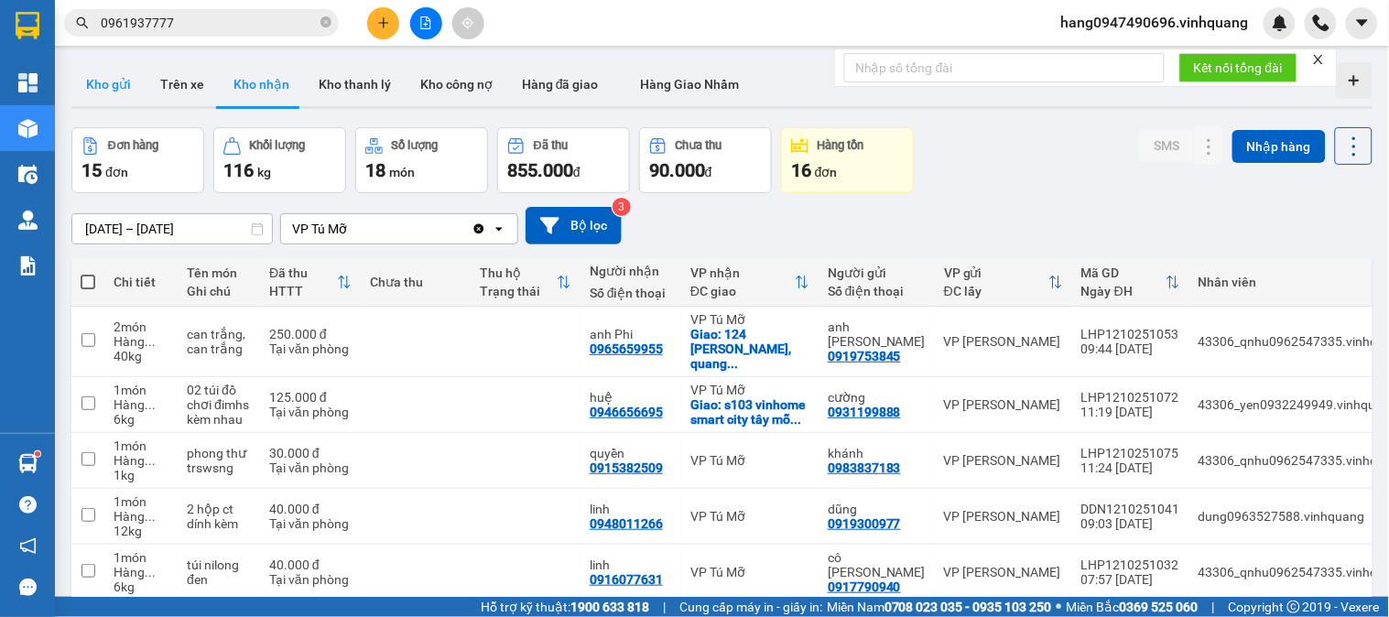
click at [122, 77] on button "Kho gửi" at bounding box center [108, 84] width 74 height 44
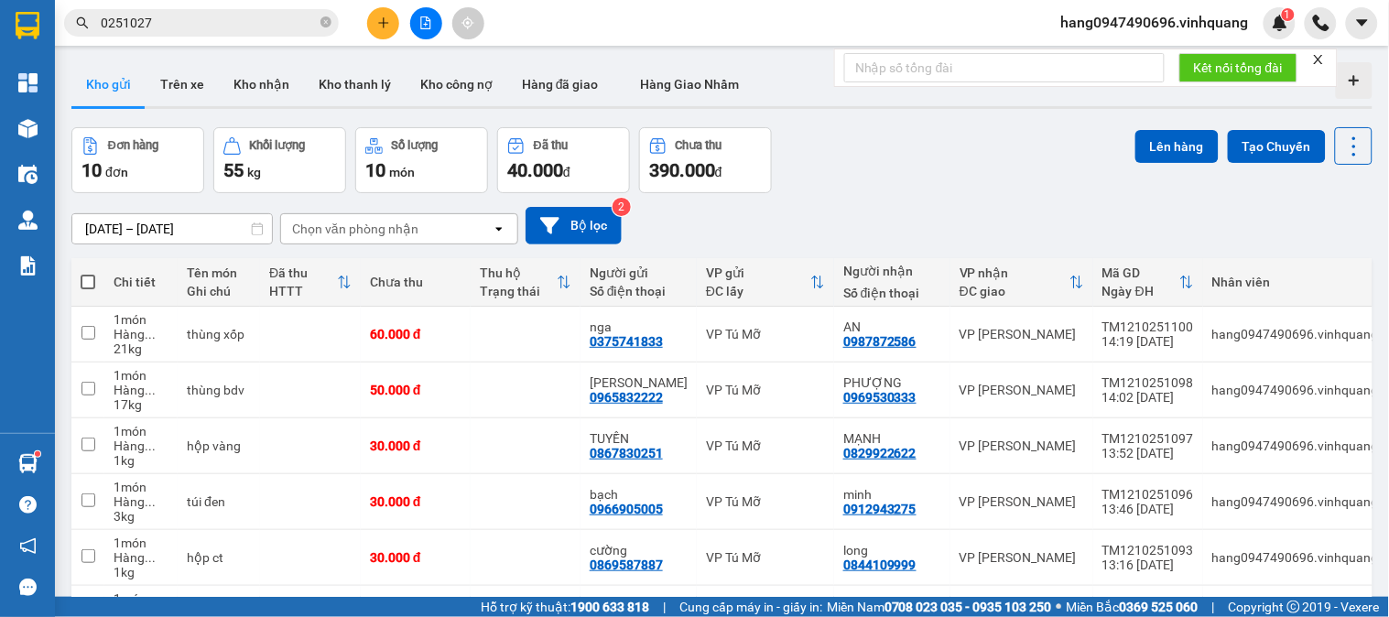
click at [107, 92] on button "Kho gửi" at bounding box center [108, 84] width 74 height 44
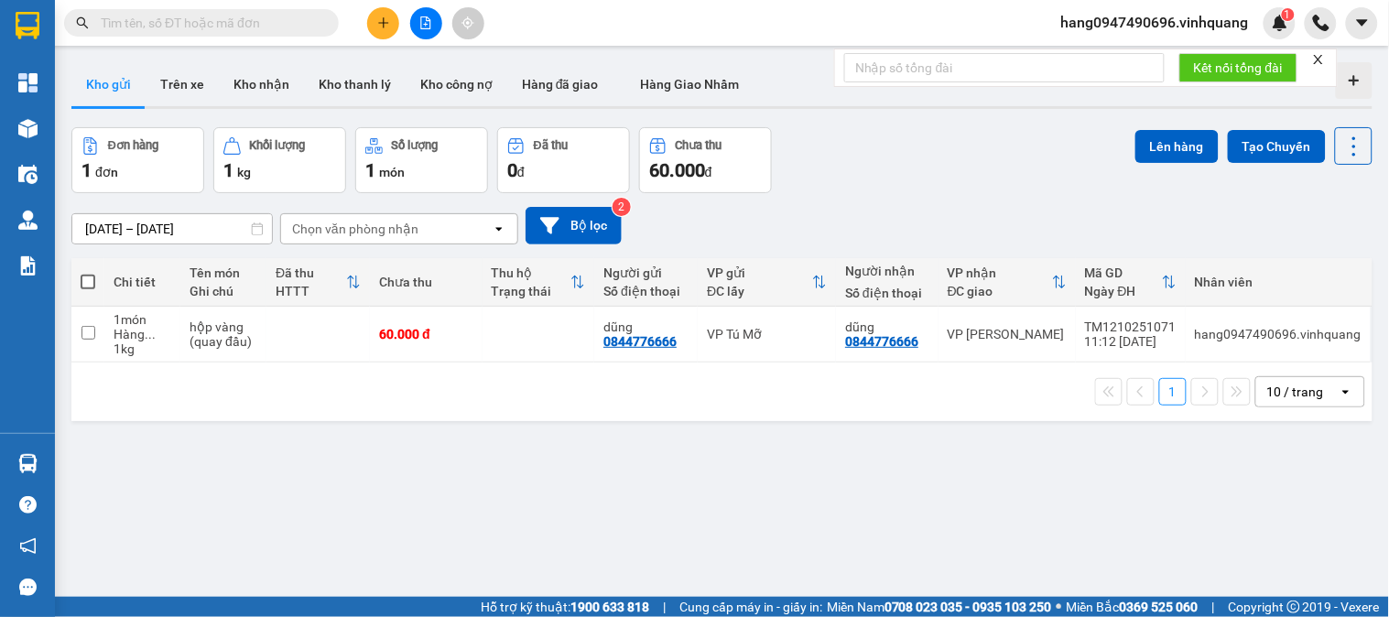
click at [385, 14] on button at bounding box center [383, 23] width 32 height 32
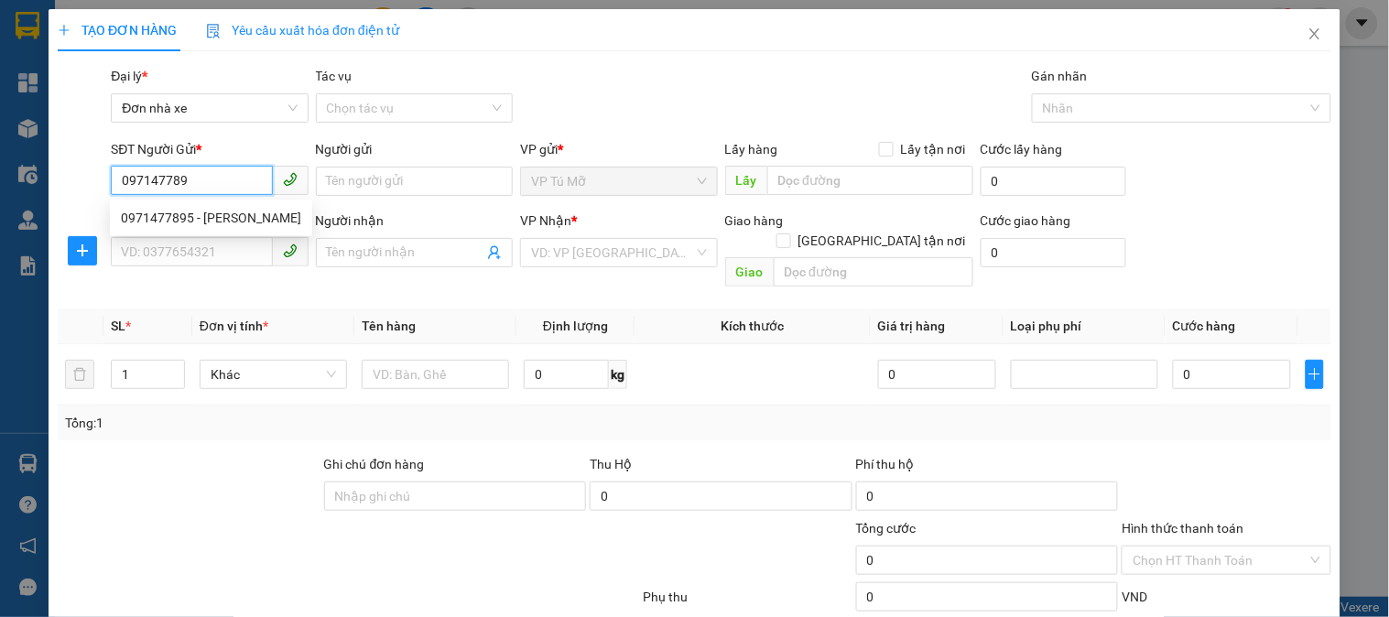
type input "0971477895"
type input "[PERSON_NAME]"
type input "0567347777"
type input "CHI DŨNG"
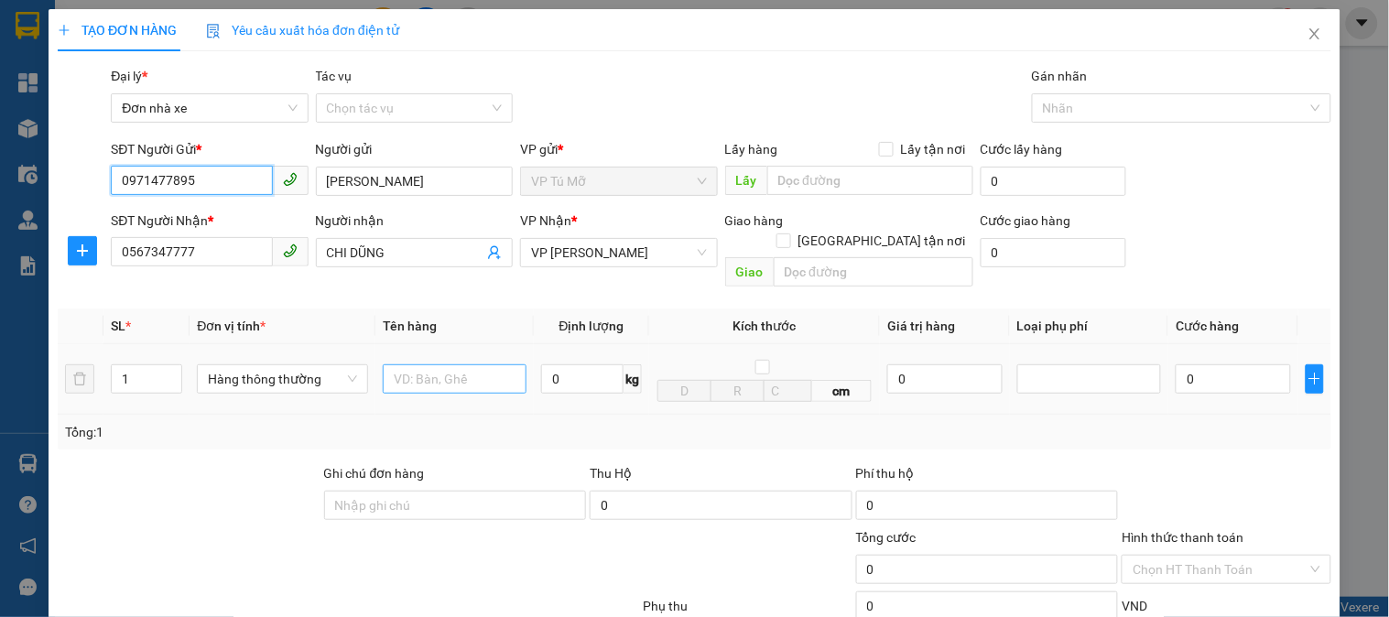
type input "0971477895"
click at [483, 364] on input "text" at bounding box center [455, 378] width 144 height 29
type input "bọc bdv"
click at [570, 364] on input "0" at bounding box center [582, 378] width 82 height 29
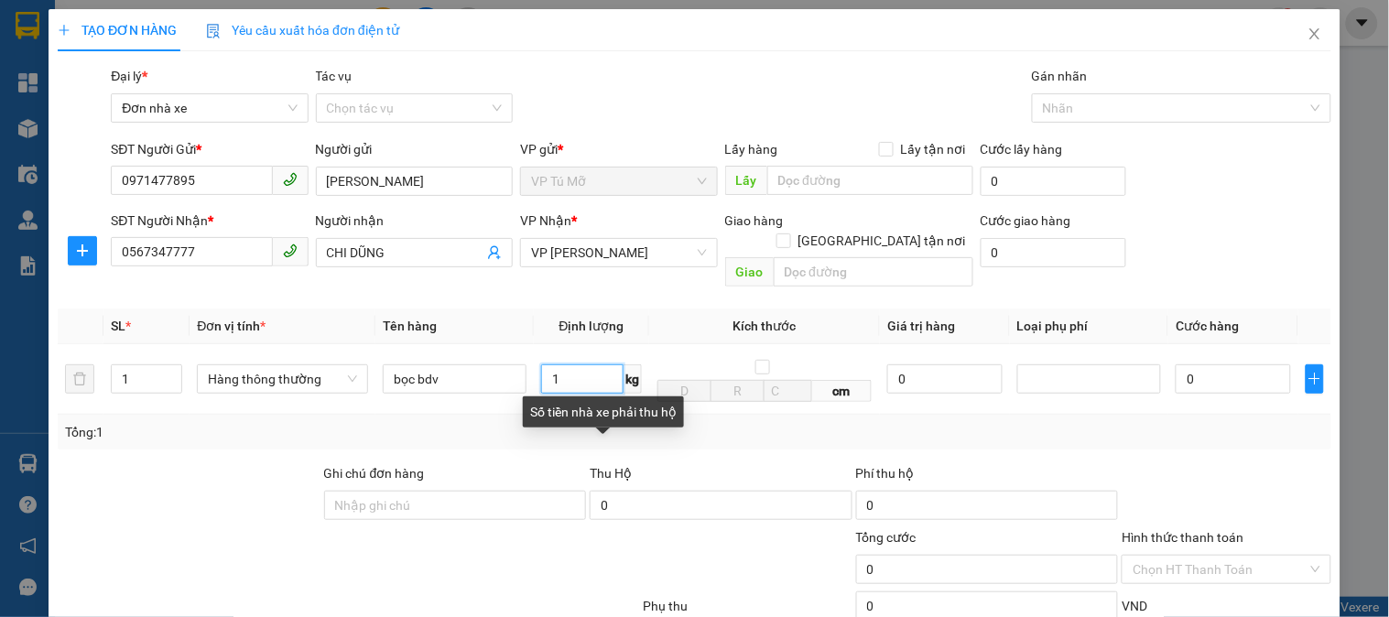
type input "1"
click at [627, 407] on div "Số tiền nhà xe phải thu hộ" at bounding box center [603, 411] width 161 height 31
type input "30.000"
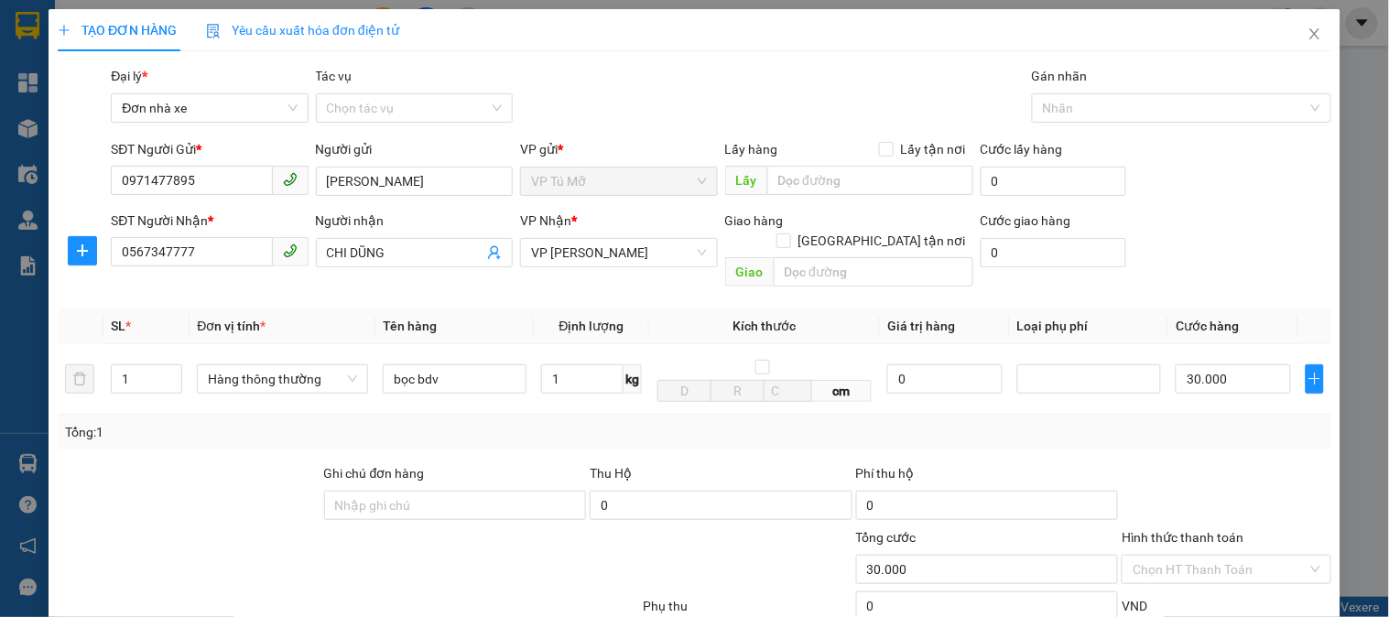
scroll to position [200, 0]
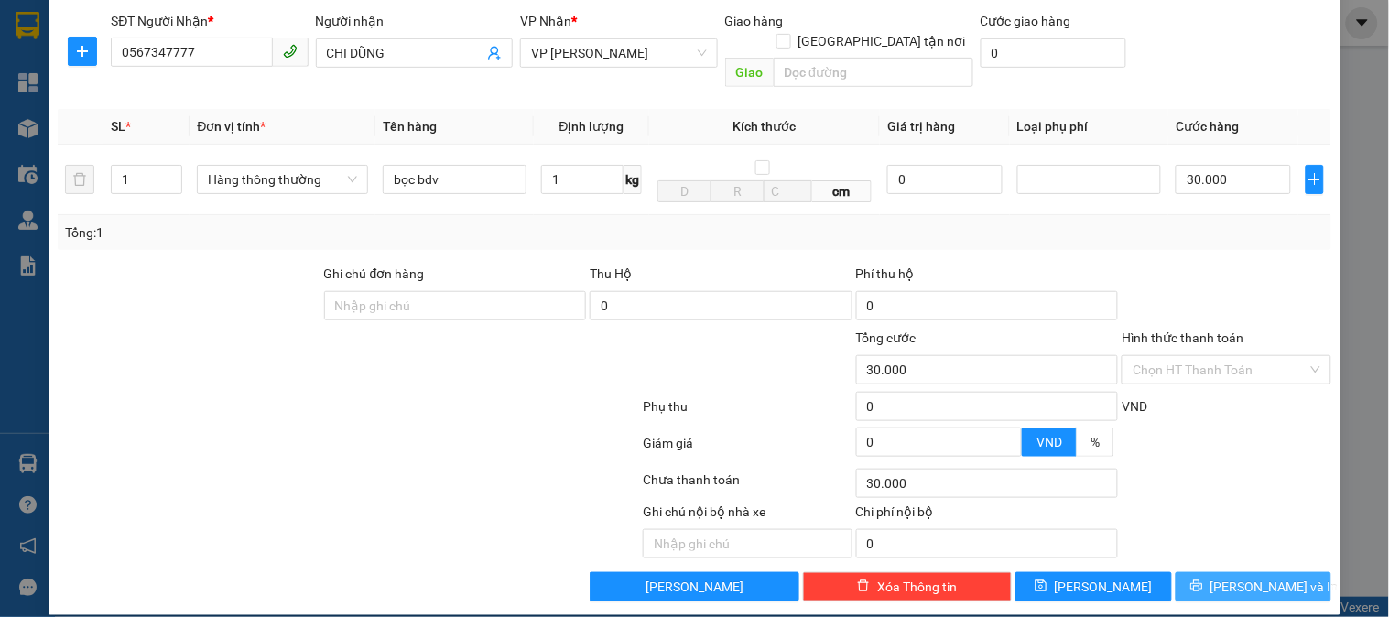
click at [1256, 577] on span "[PERSON_NAME] và In" at bounding box center [1274, 587] width 128 height 20
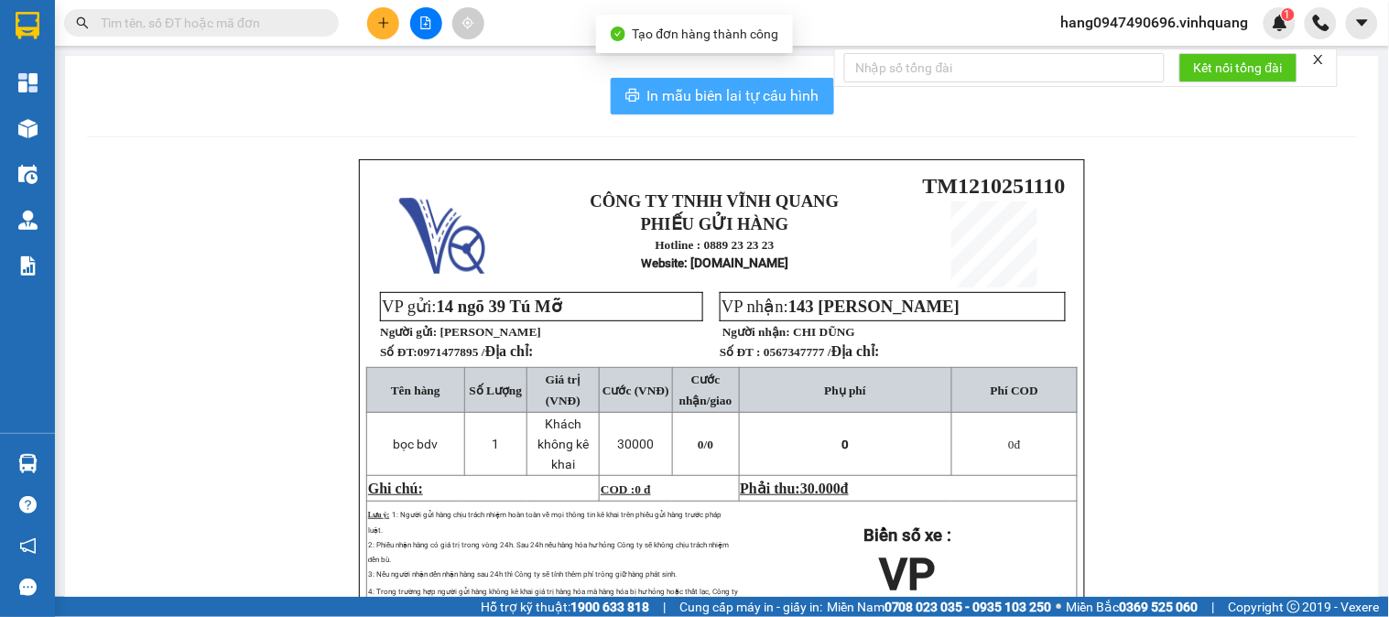
click at [744, 97] on span "In mẫu biên lai tự cấu hình" at bounding box center [733, 95] width 172 height 23
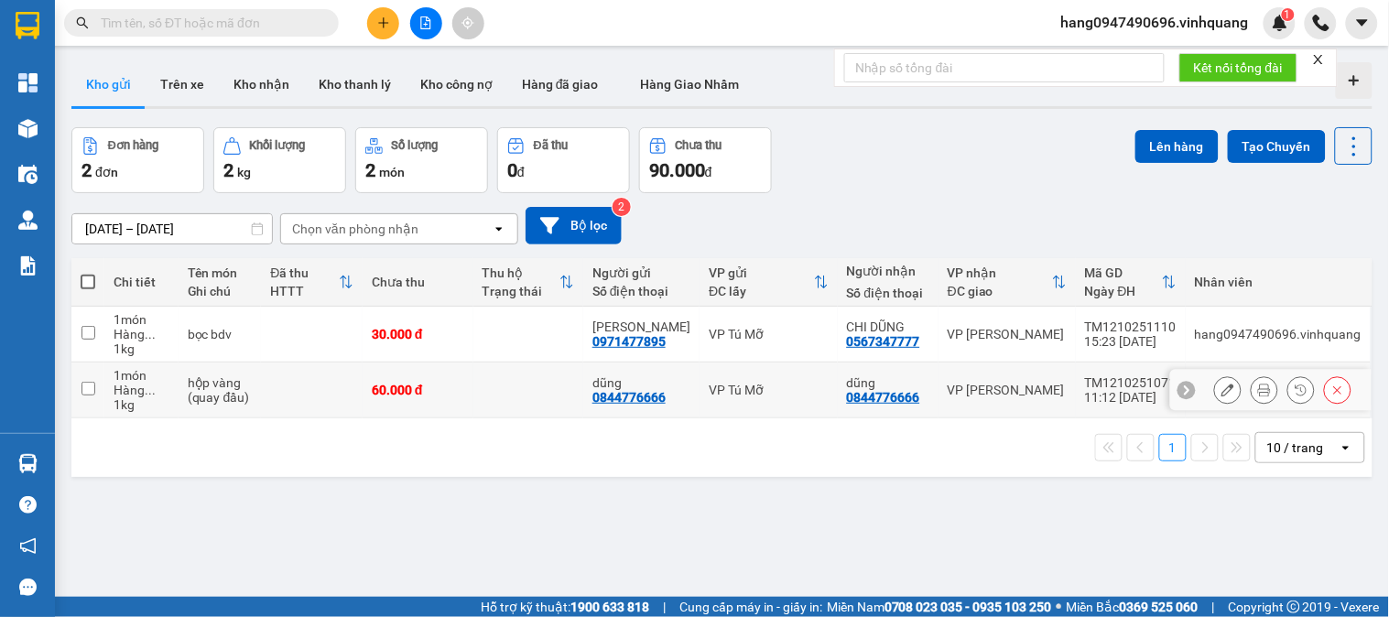
click at [147, 391] on span "..." at bounding box center [150, 390] width 11 height 15
checkbox input "true"
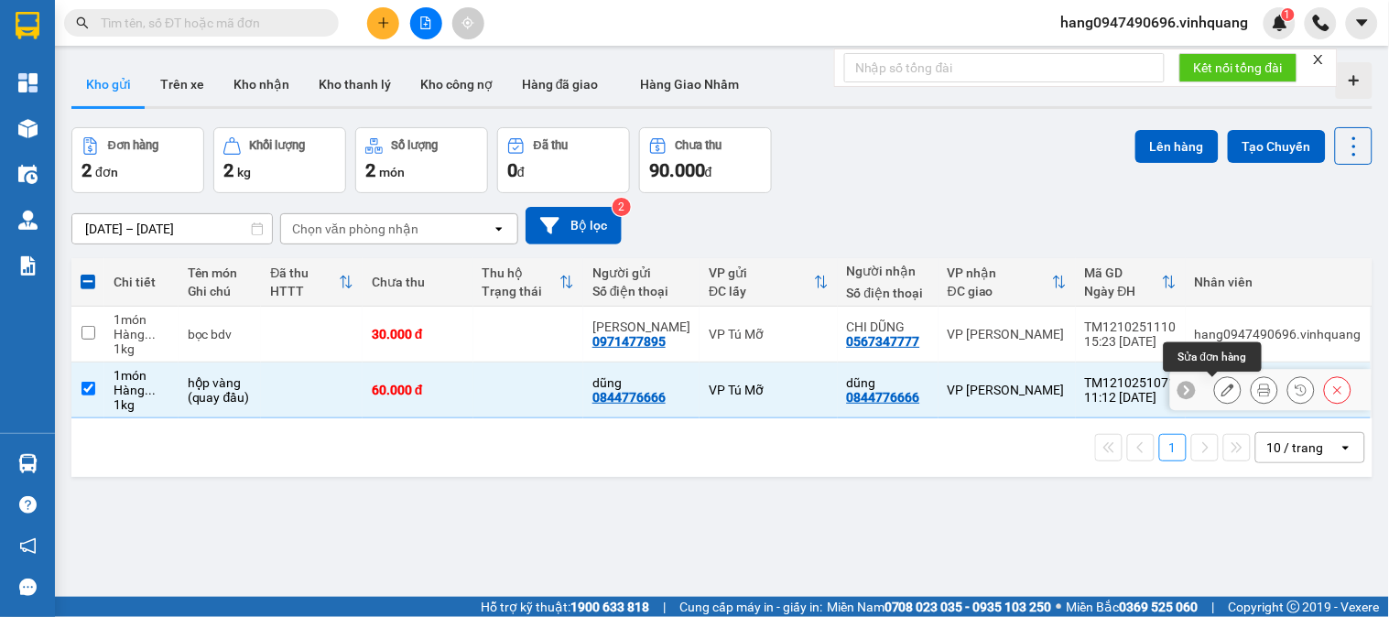
click at [1221, 391] on icon at bounding box center [1227, 390] width 13 height 13
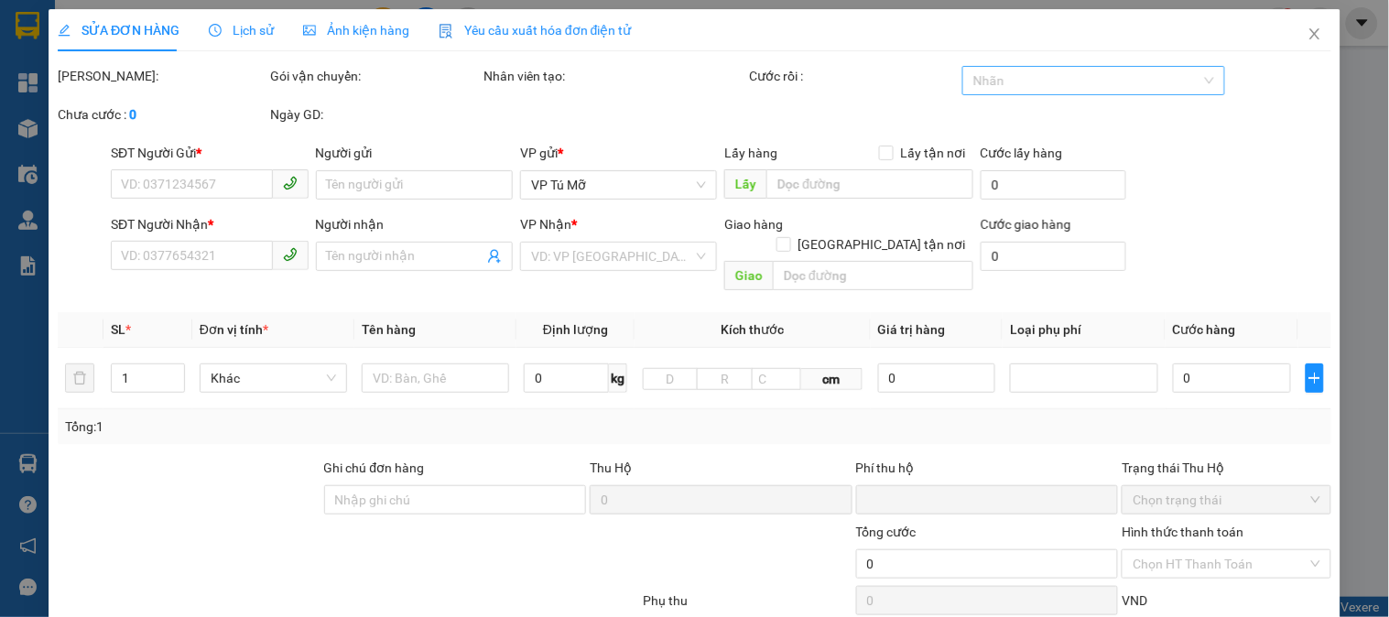
type input "0844776666"
type input "dũng"
type input "0844776666"
type input "dũng"
type input "0"
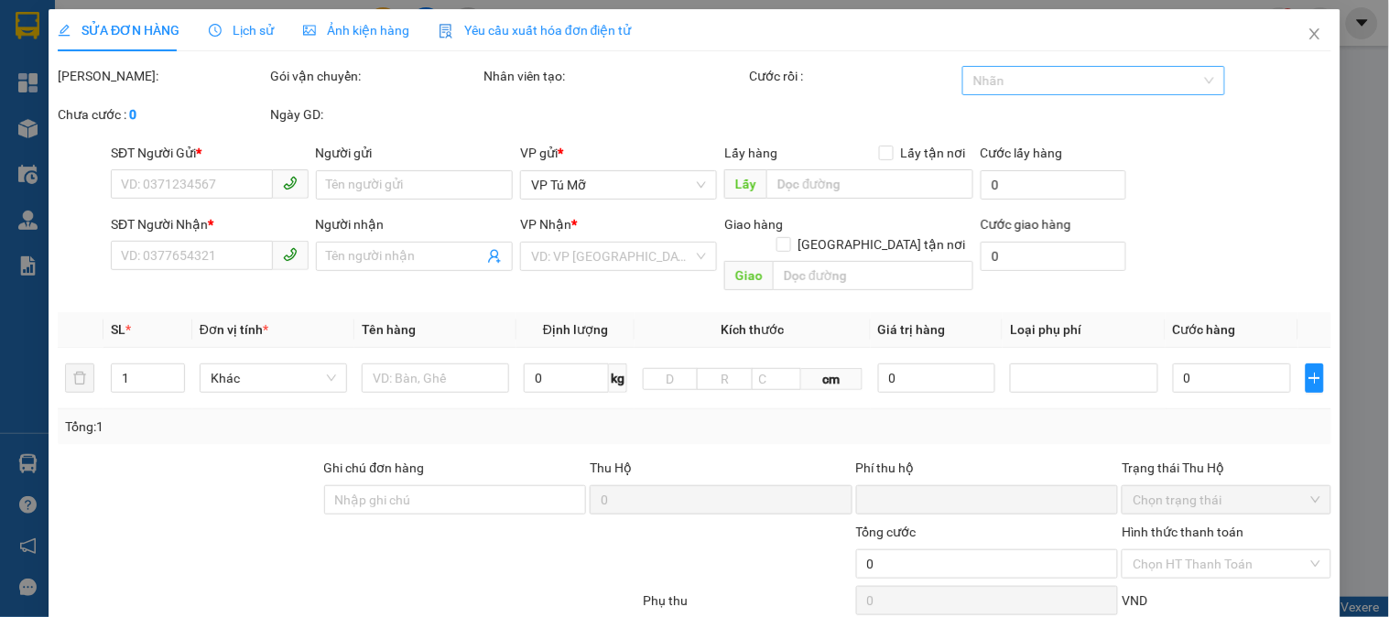
type input "60.000"
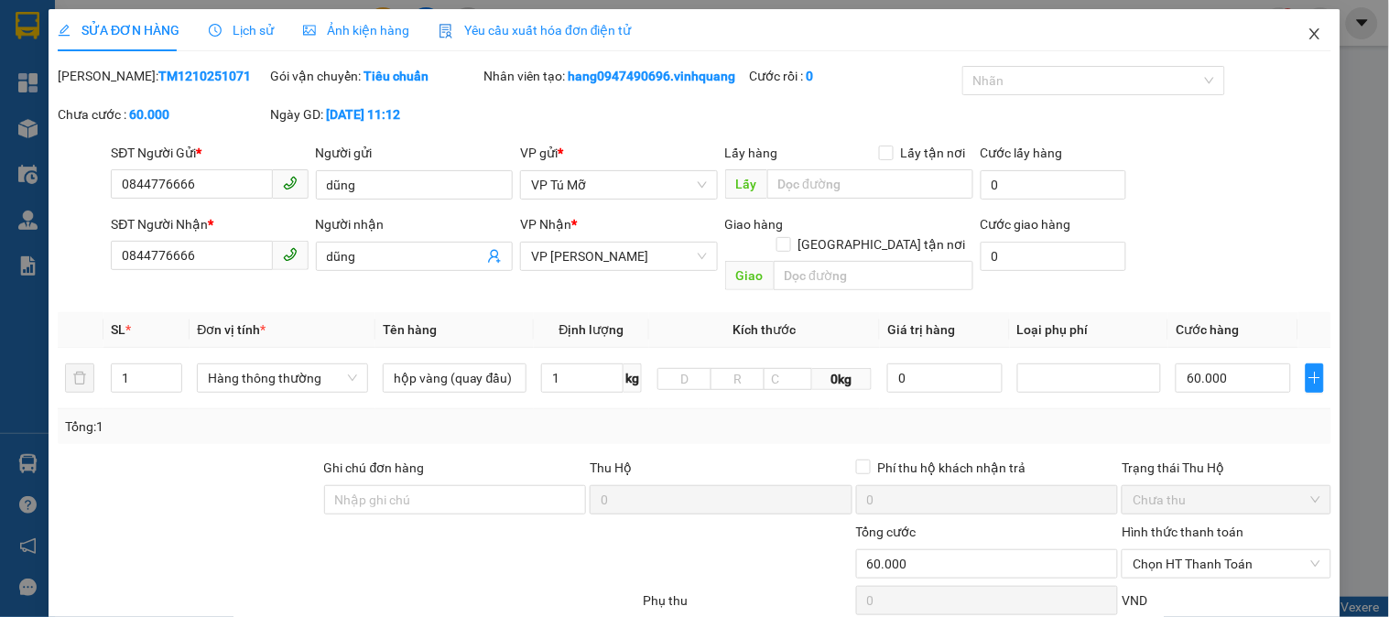
click at [1303, 22] on span "Close" at bounding box center [1314, 34] width 51 height 51
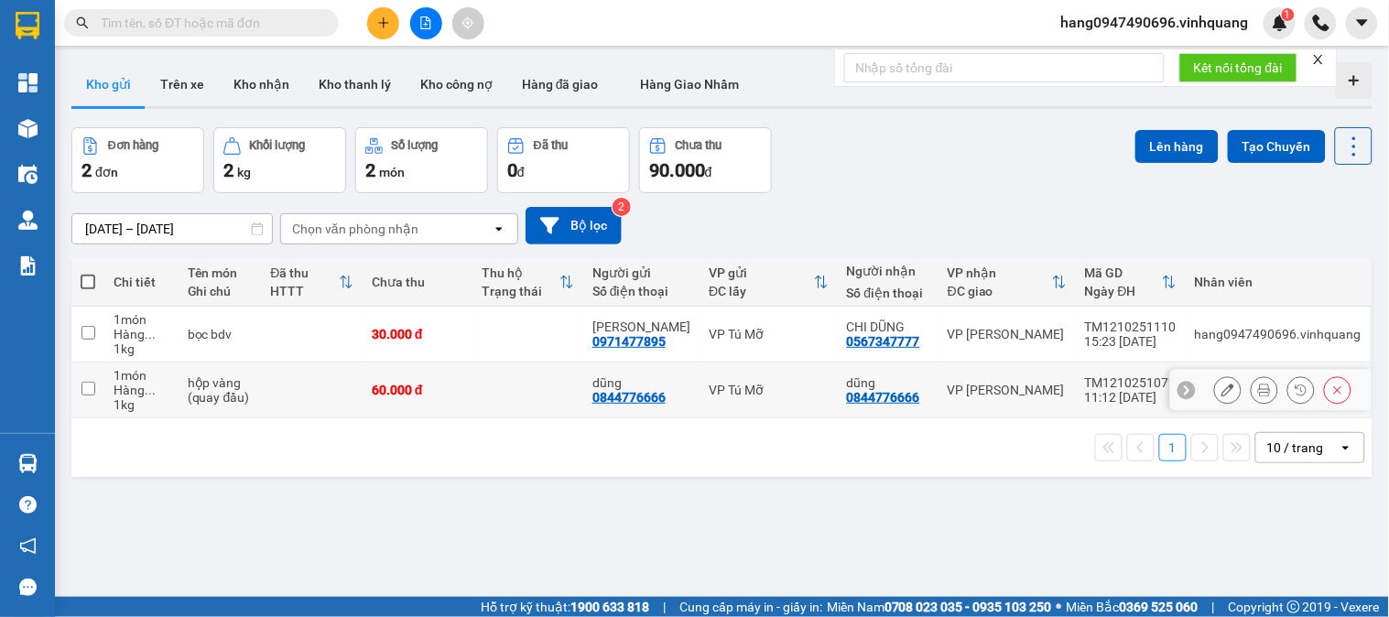
click at [251, 394] on div "hộp vàng (quay đầu)" at bounding box center [220, 389] width 65 height 29
checkbox input "true"
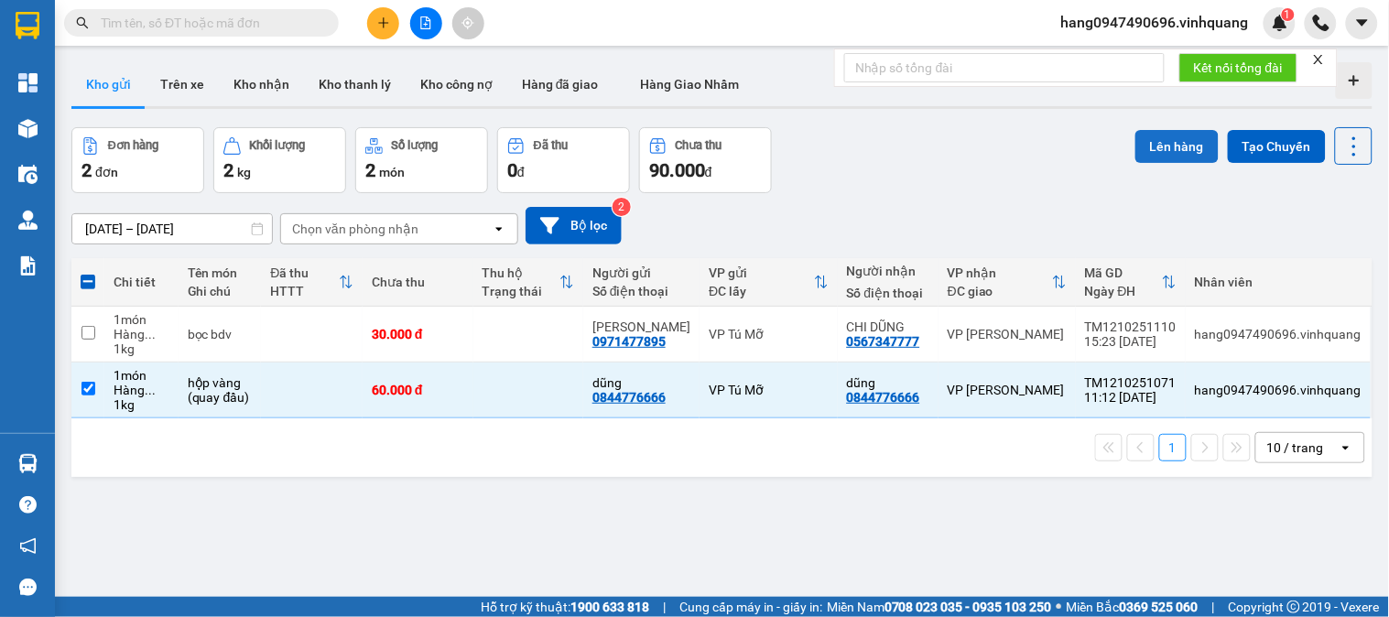
click at [1148, 143] on button "Lên hàng" at bounding box center [1176, 146] width 83 height 33
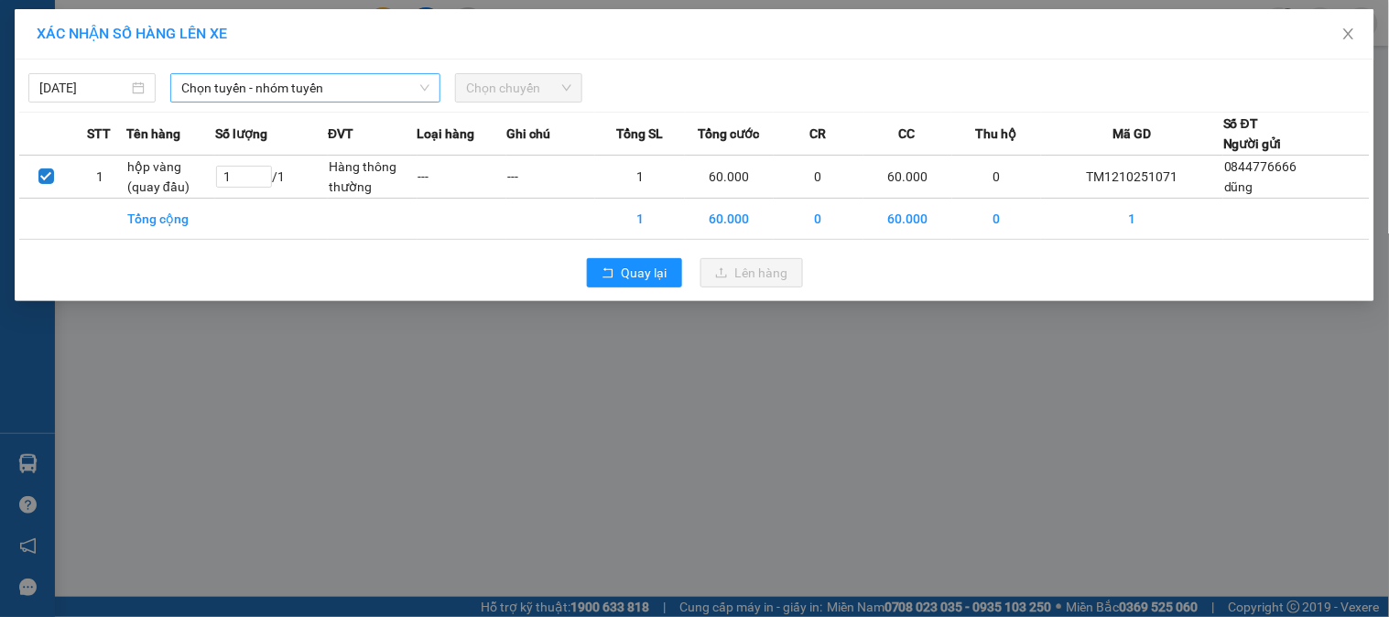
click at [268, 86] on span "Chọn tuyến - nhóm tuyến" at bounding box center [305, 87] width 248 height 27
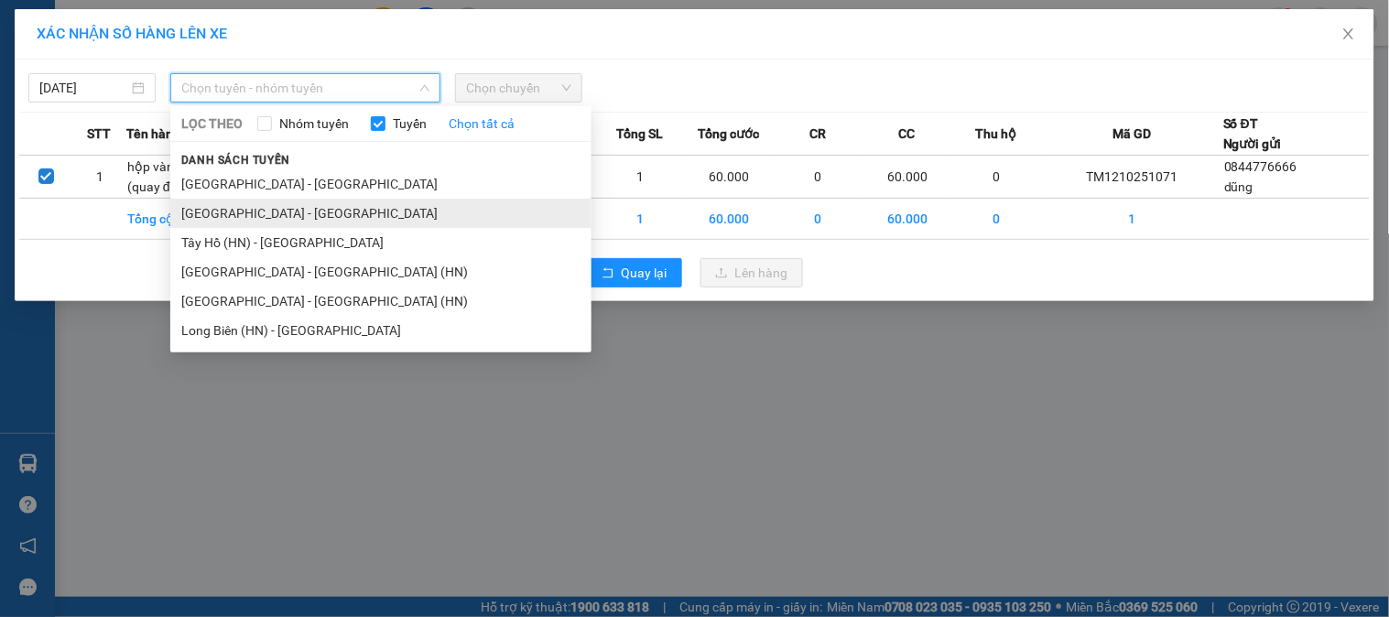
click at [251, 220] on li "[GEOGRAPHIC_DATA] - [GEOGRAPHIC_DATA]" at bounding box center [380, 213] width 421 height 29
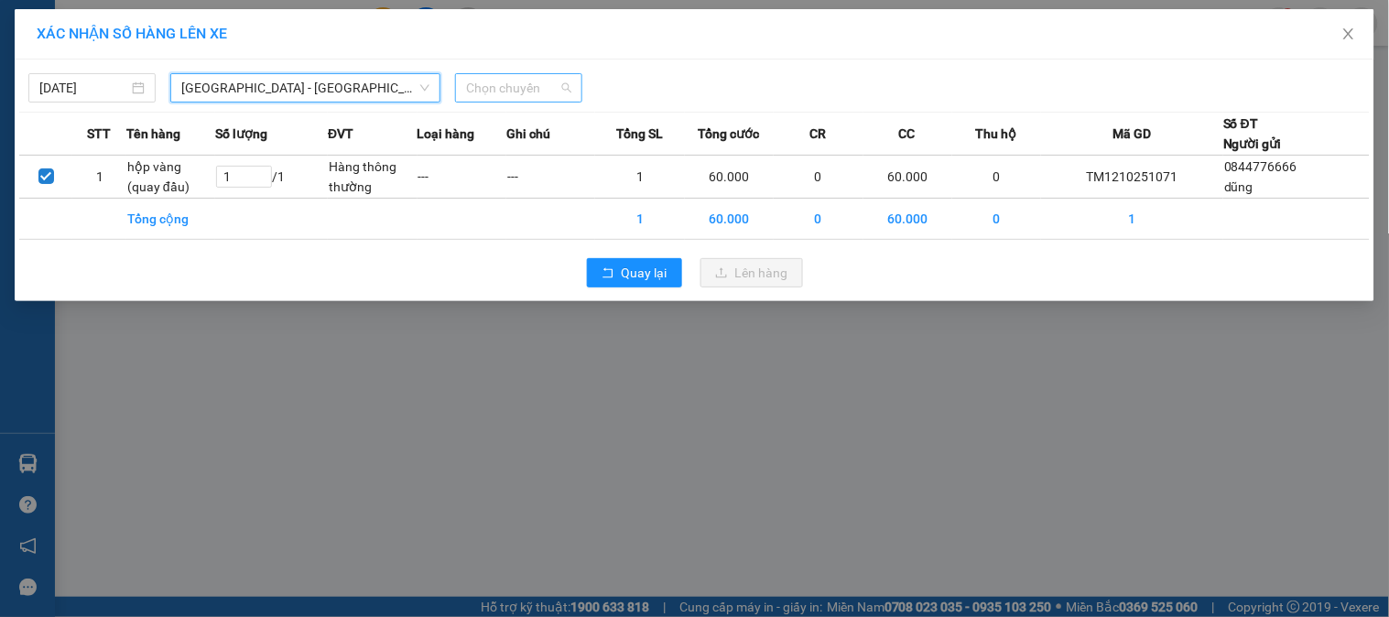
click at [483, 89] on span "Chọn chuyến" at bounding box center [518, 87] width 105 height 27
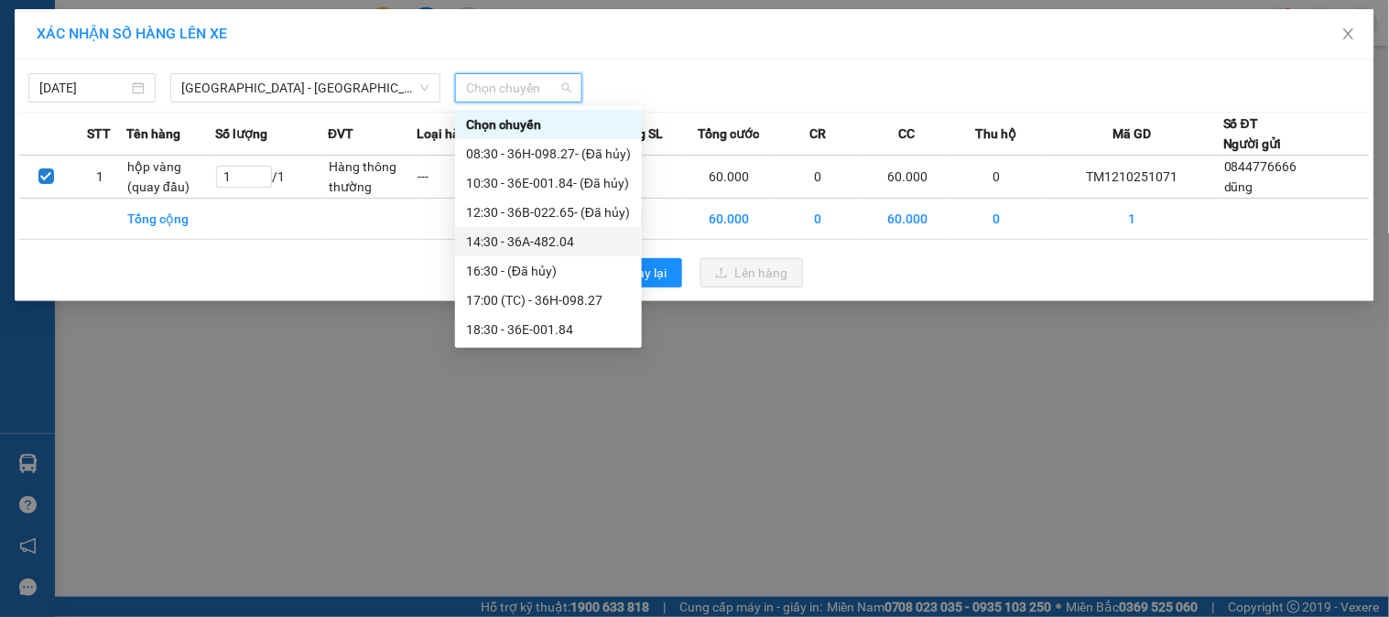
click at [507, 250] on div "14:30 - 36A-482.04" at bounding box center [548, 242] width 165 height 20
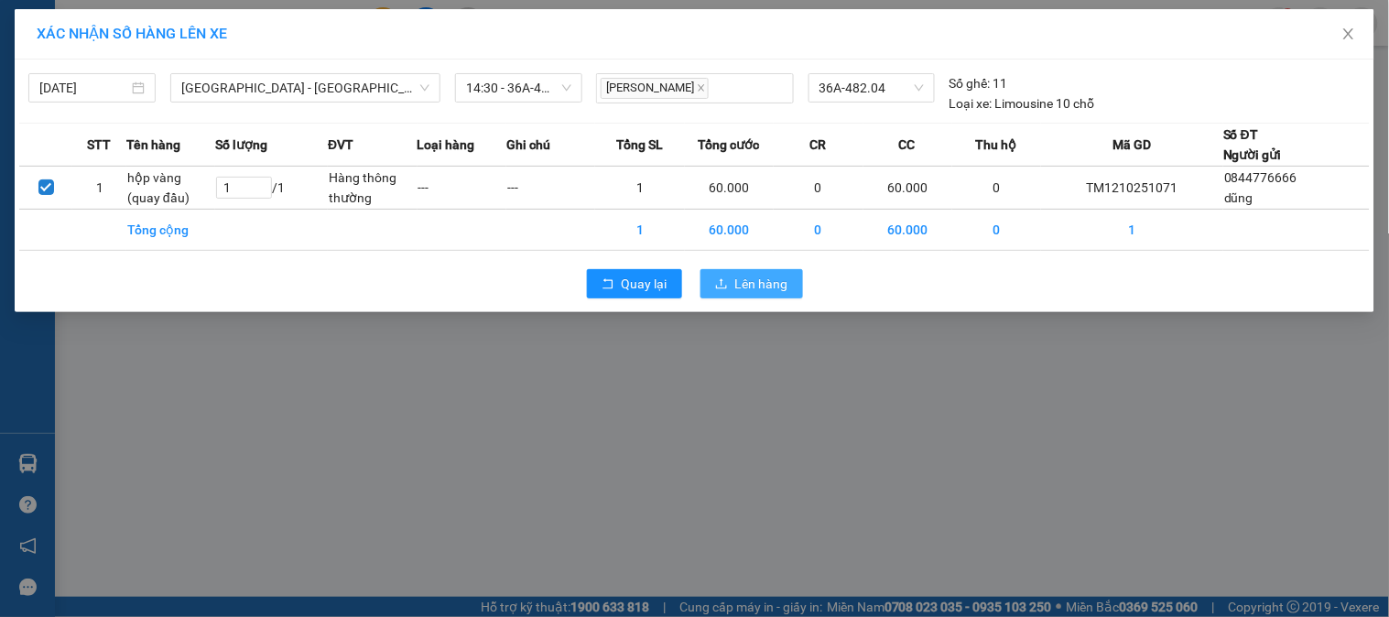
click at [753, 270] on button "Lên hàng" at bounding box center [751, 283] width 103 height 29
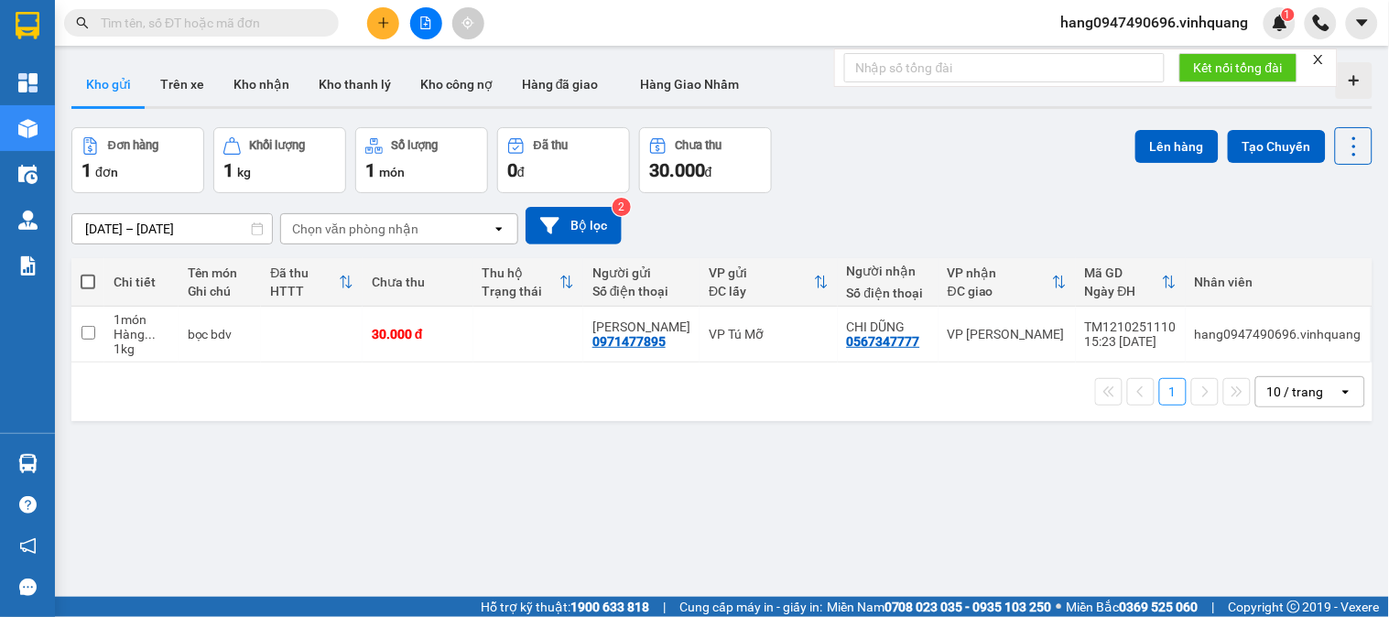
click at [309, 26] on input "text" at bounding box center [209, 23] width 216 height 20
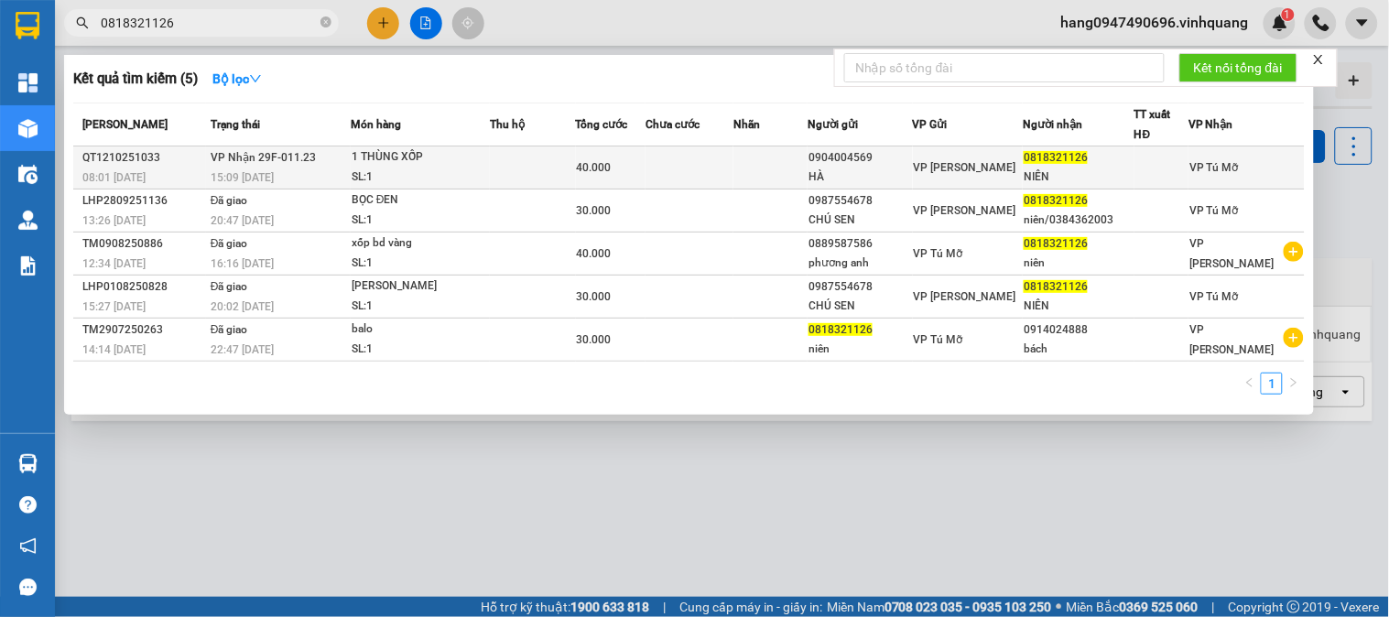
type input "0818321126"
click at [478, 152] on div "1 THÙNG XỐP" at bounding box center [420, 157] width 137 height 20
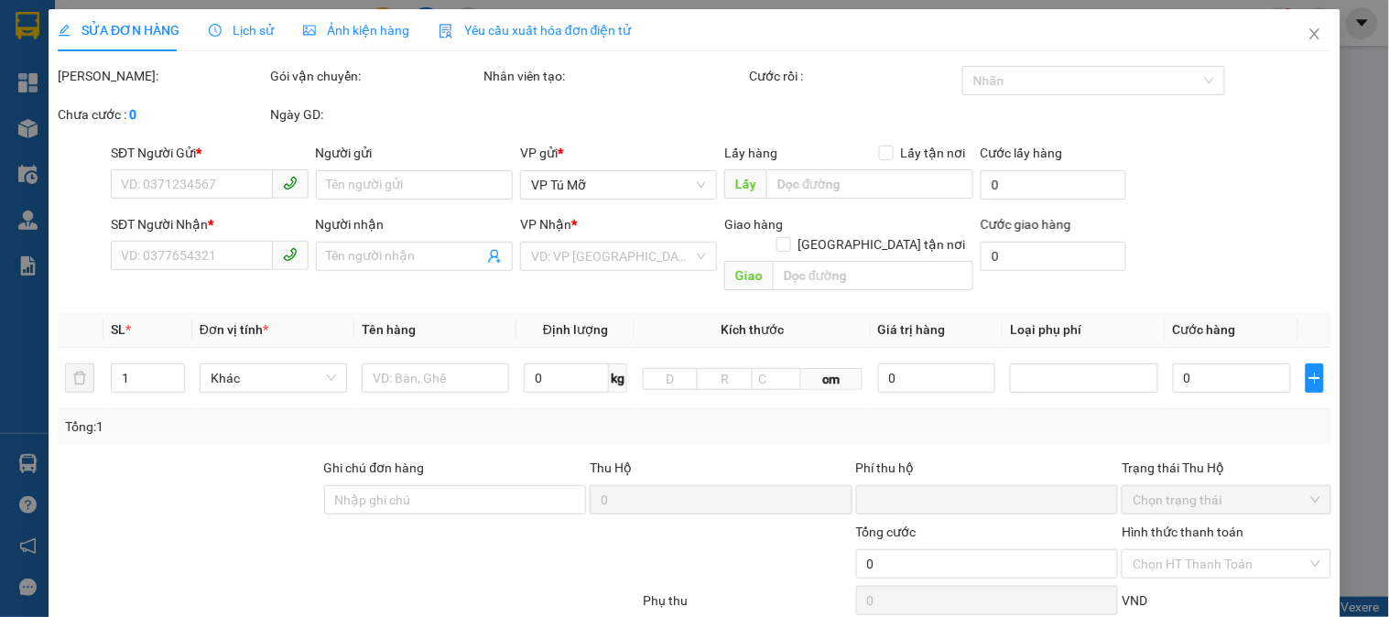
type input "0904004569"
type input "HÀ"
type input "0818321126"
type input "NIÊN"
type input "0"
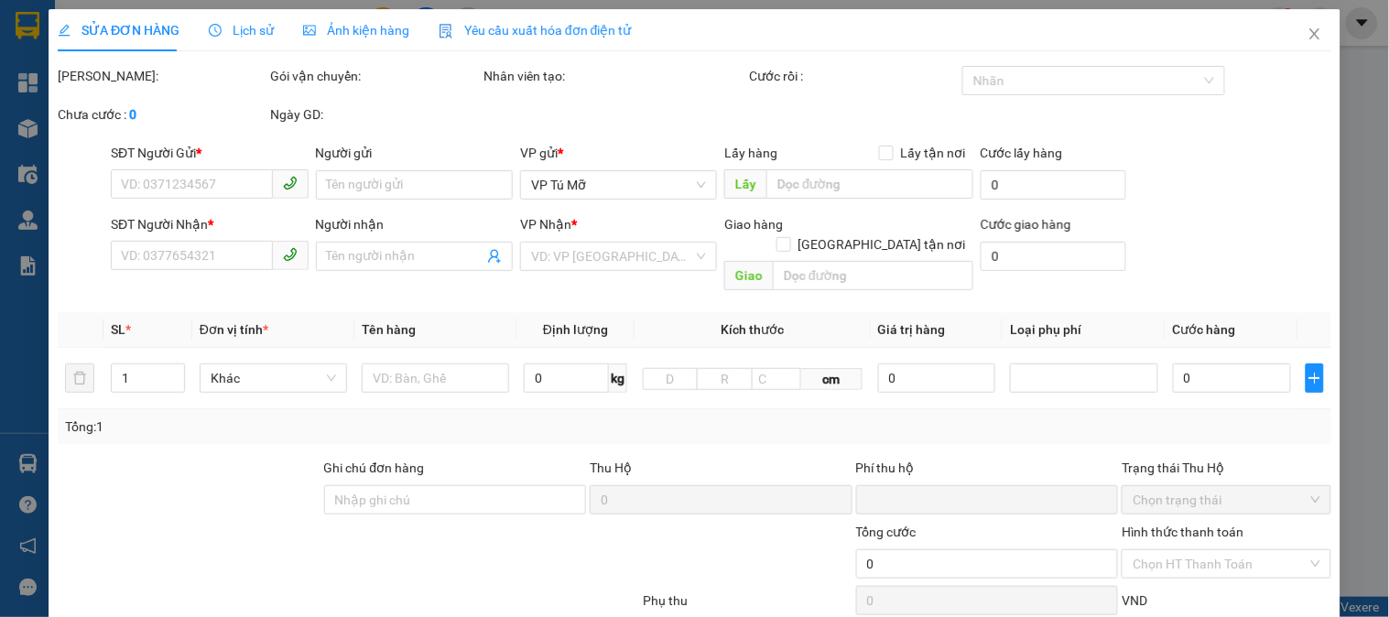
type input "40.000"
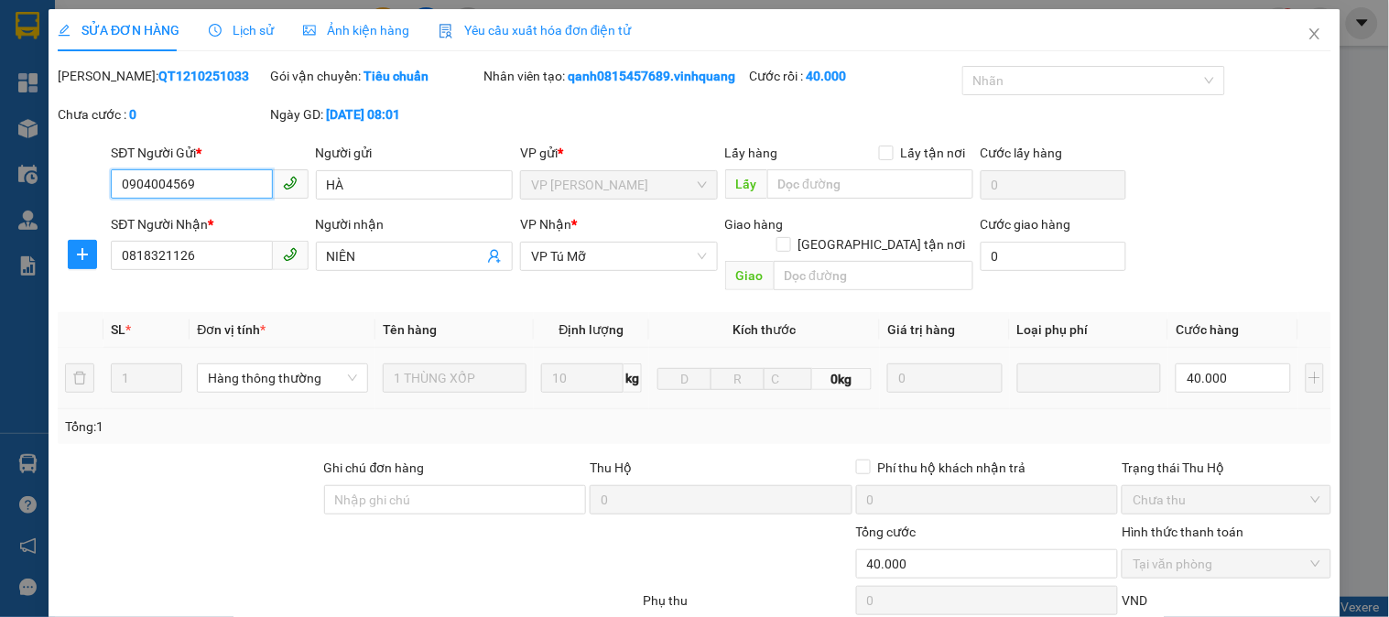
scroll to position [194, 0]
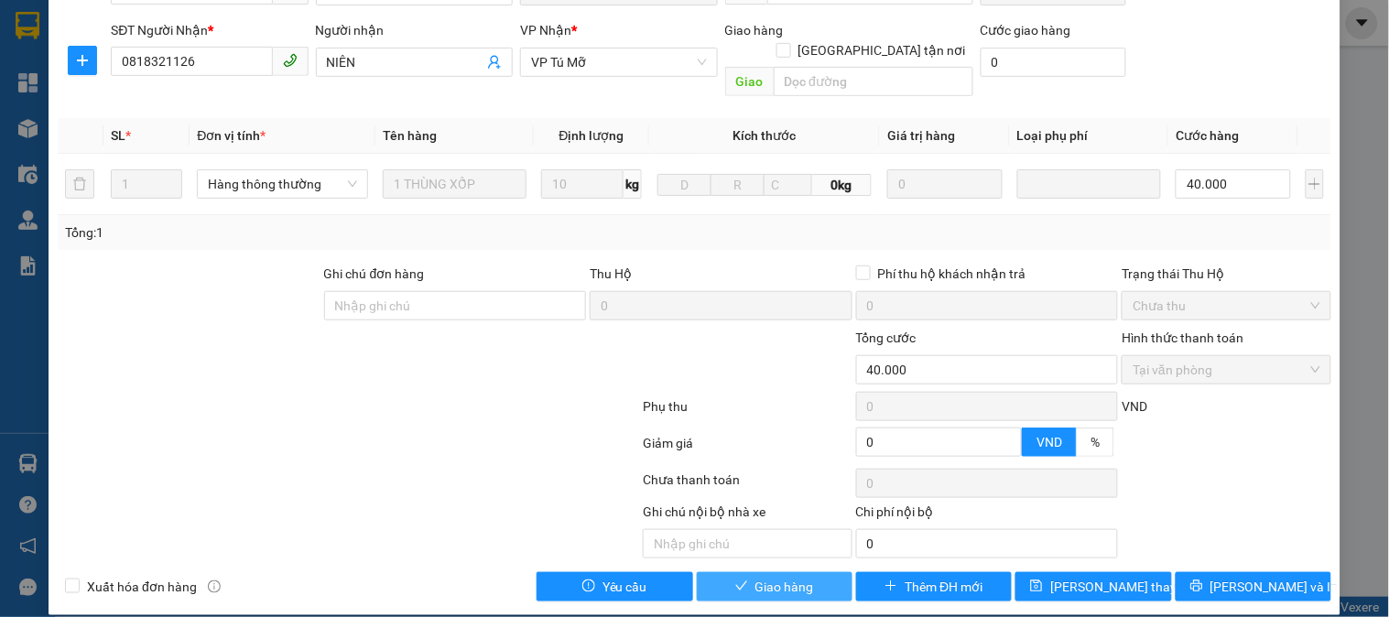
click at [800, 577] on span "Giao hàng" at bounding box center [784, 587] width 59 height 20
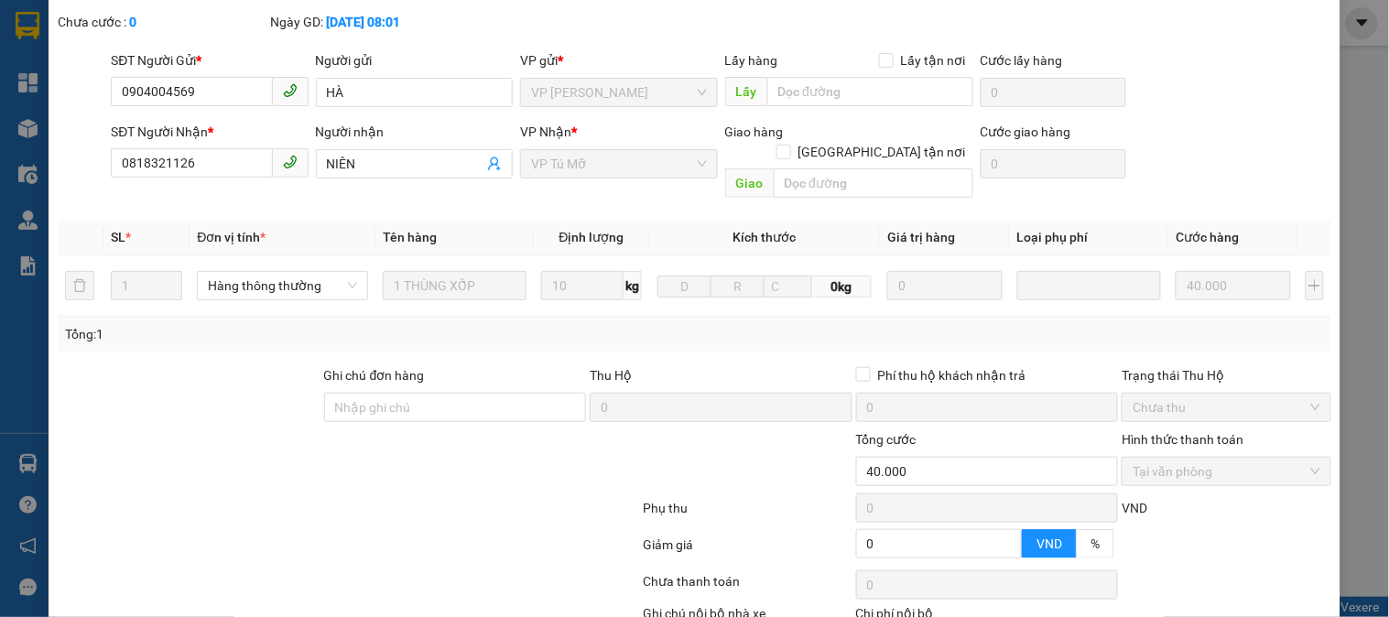
scroll to position [0, 0]
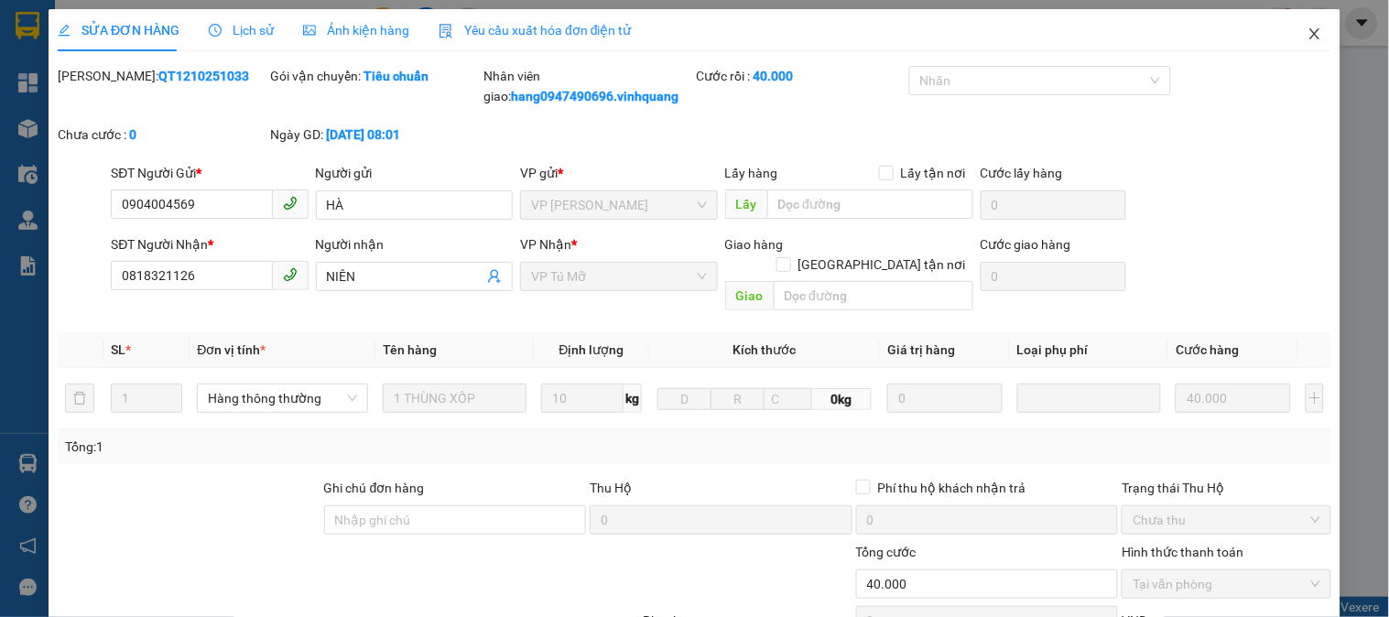
click at [1291, 41] on span "Close" at bounding box center [1314, 34] width 51 height 51
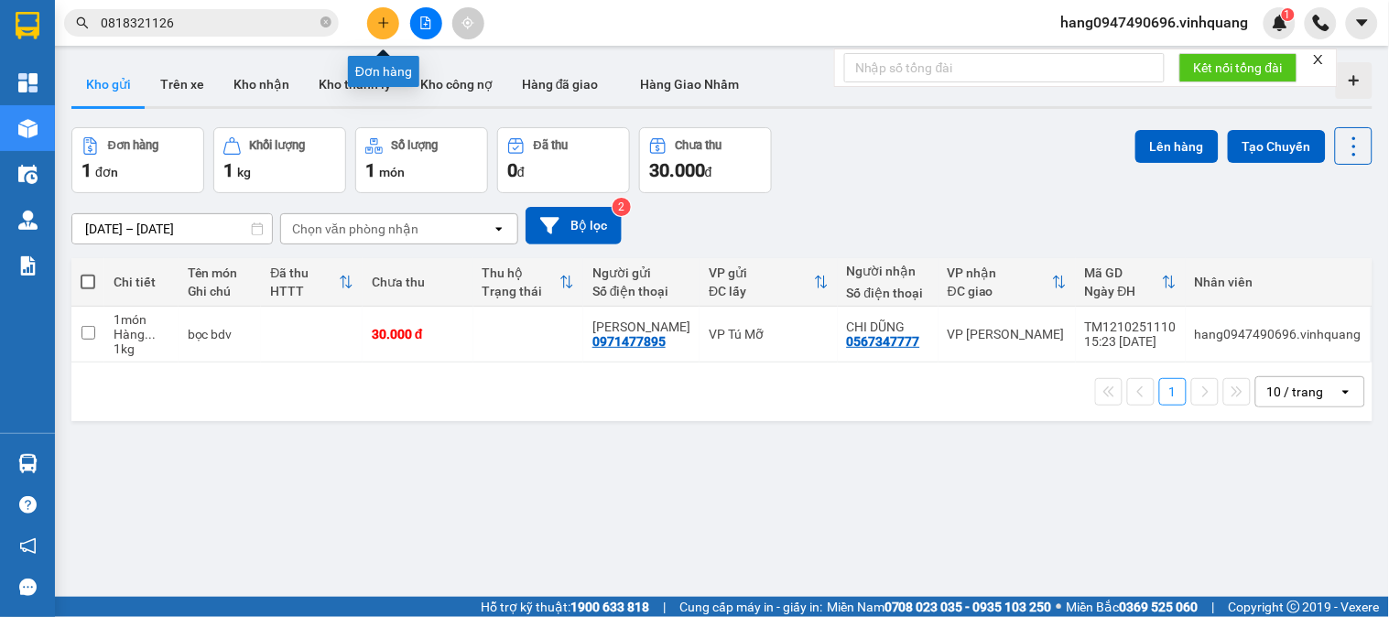
click at [388, 29] on button at bounding box center [383, 23] width 32 height 32
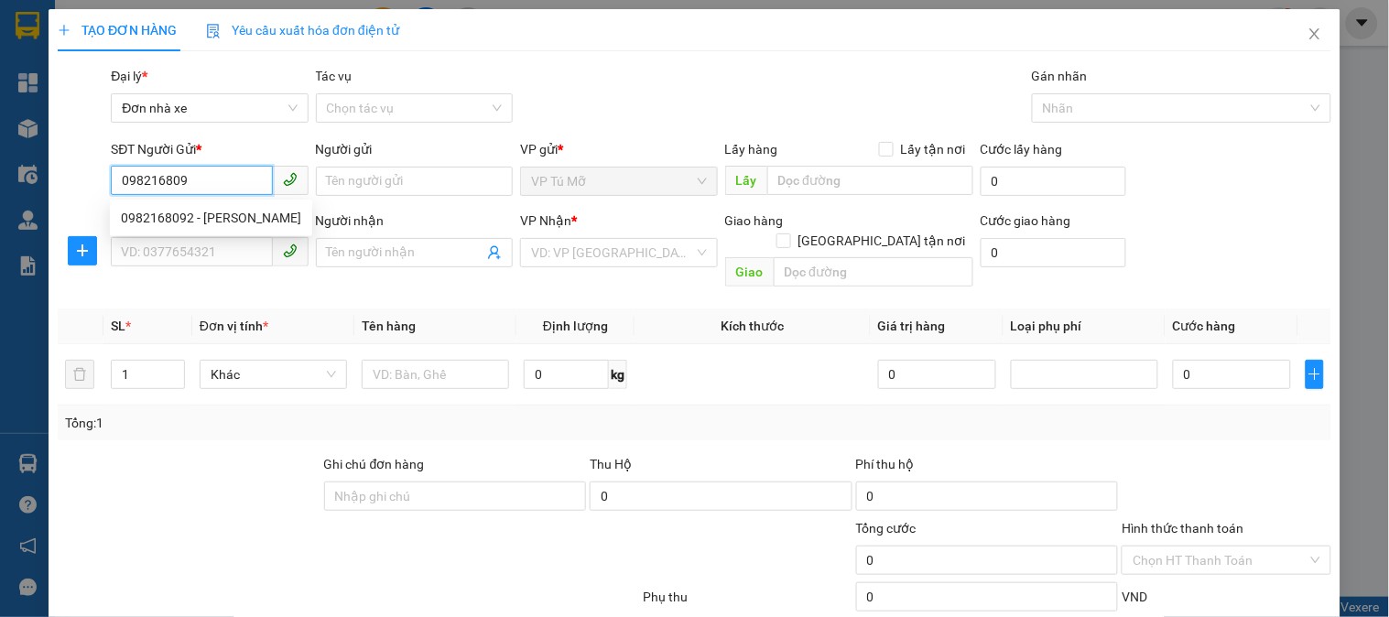
type input "0982168092"
type input "[PERSON_NAME]"
type input "0978250441"
type input "duyển"
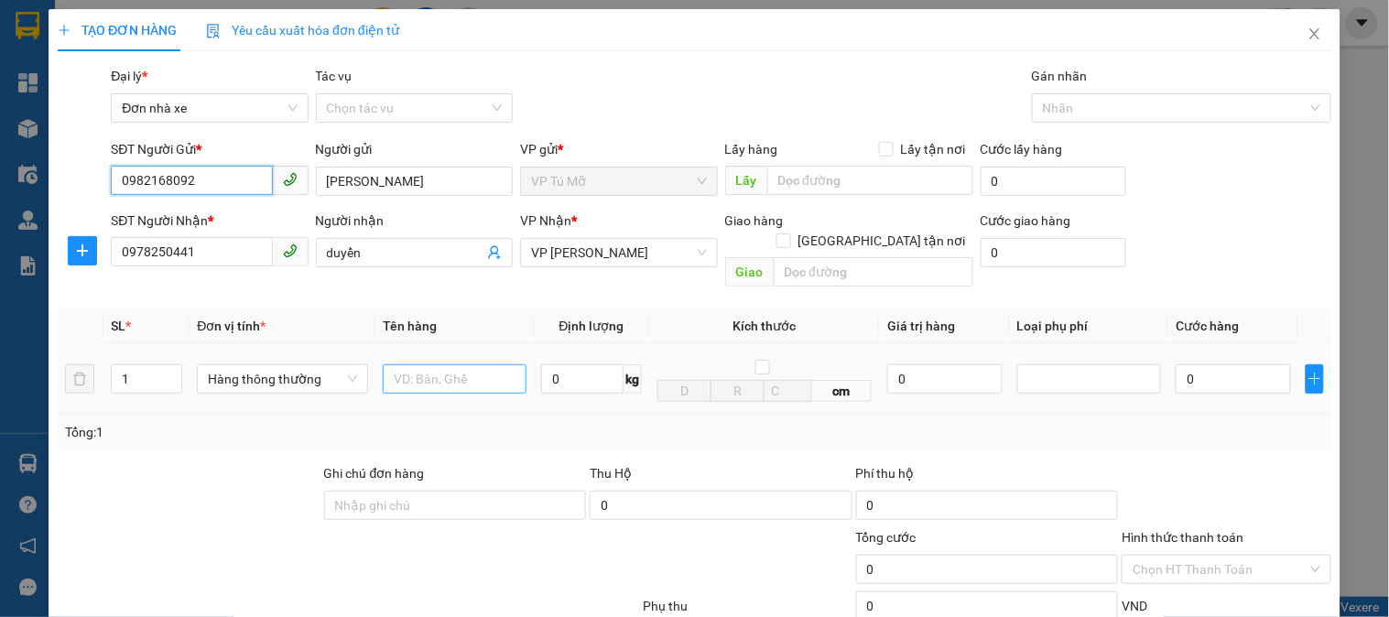
type input "0982168092"
click at [462, 367] on input "text" at bounding box center [455, 378] width 144 height 29
click at [570, 364] on input "0" at bounding box center [582, 378] width 82 height 29
type input "8"
click at [480, 369] on input "text" at bounding box center [455, 378] width 144 height 29
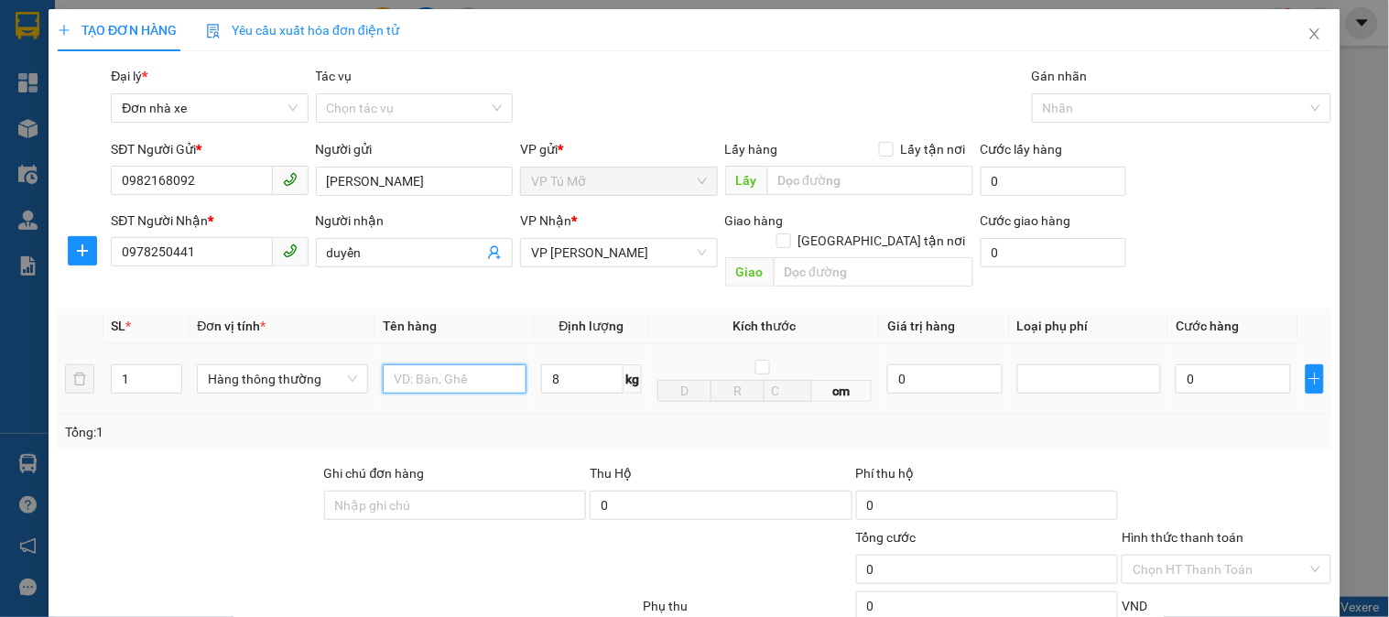
type input "40.000"
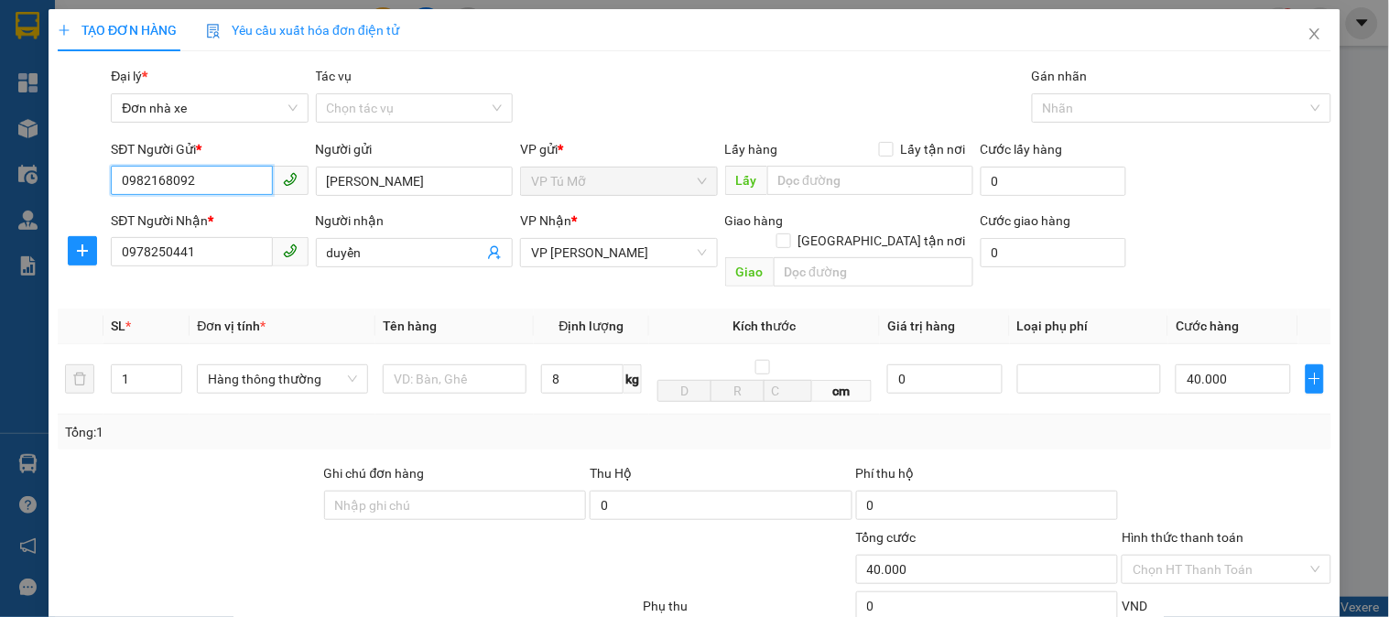
click at [218, 188] on input "0982168092" at bounding box center [191, 180] width 161 height 29
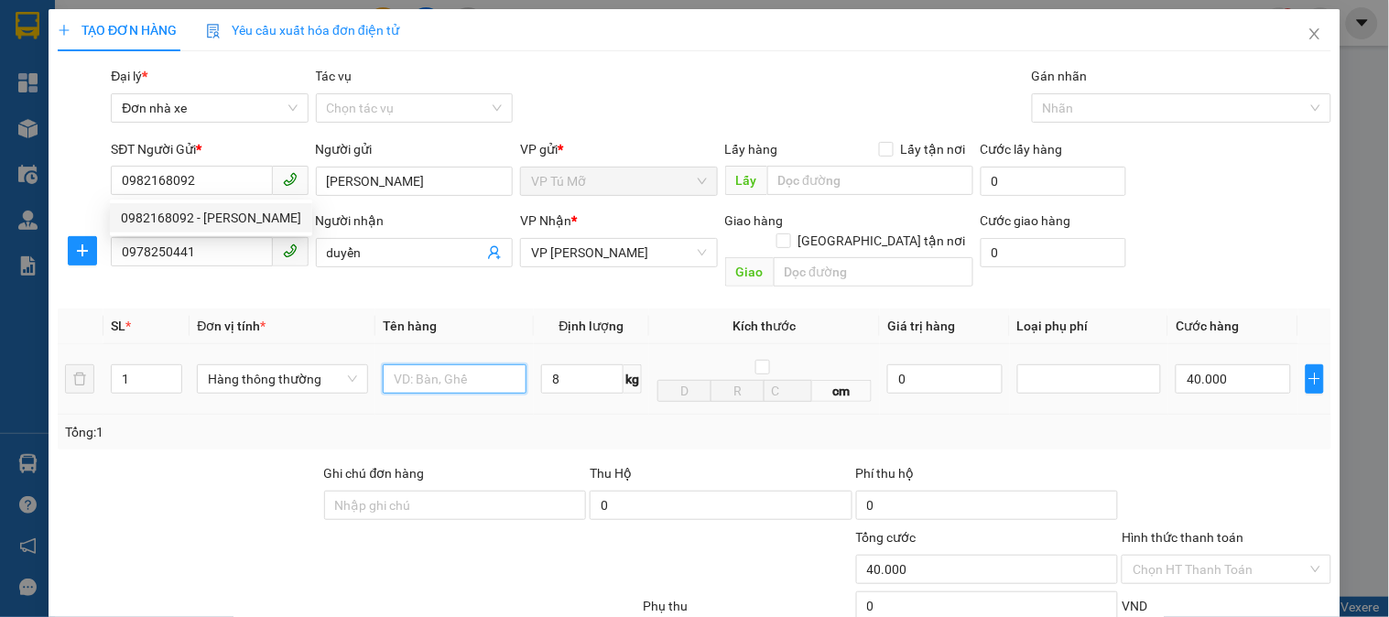
click at [486, 364] on input "text" at bounding box center [455, 378] width 144 height 29
type input "ct bọc nl"
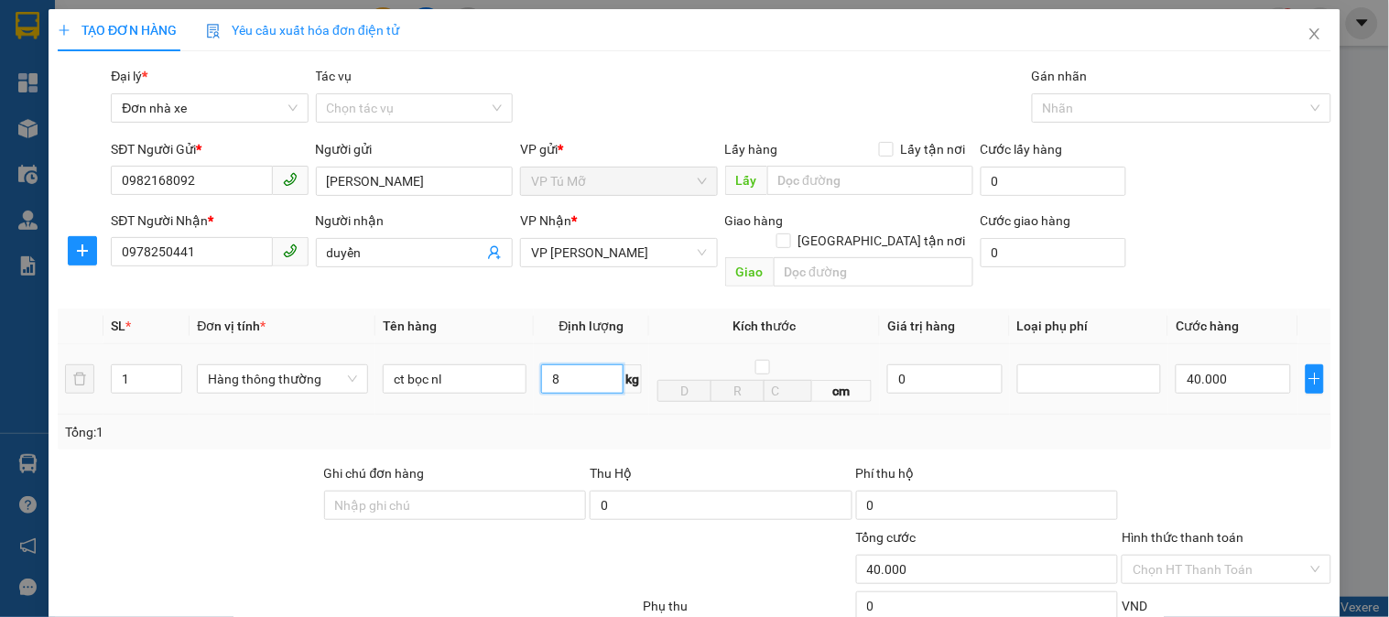
drag, startPoint x: 589, startPoint y: 358, endPoint x: 595, endPoint y: 371, distance: 14.3
click at [591, 364] on input "8" at bounding box center [582, 378] width 82 height 29
drag, startPoint x: 635, startPoint y: 416, endPoint x: 1069, endPoint y: 444, distance: 434.9
click at [635, 422] on div "Tổng: 1" at bounding box center [694, 432] width 1259 height 20
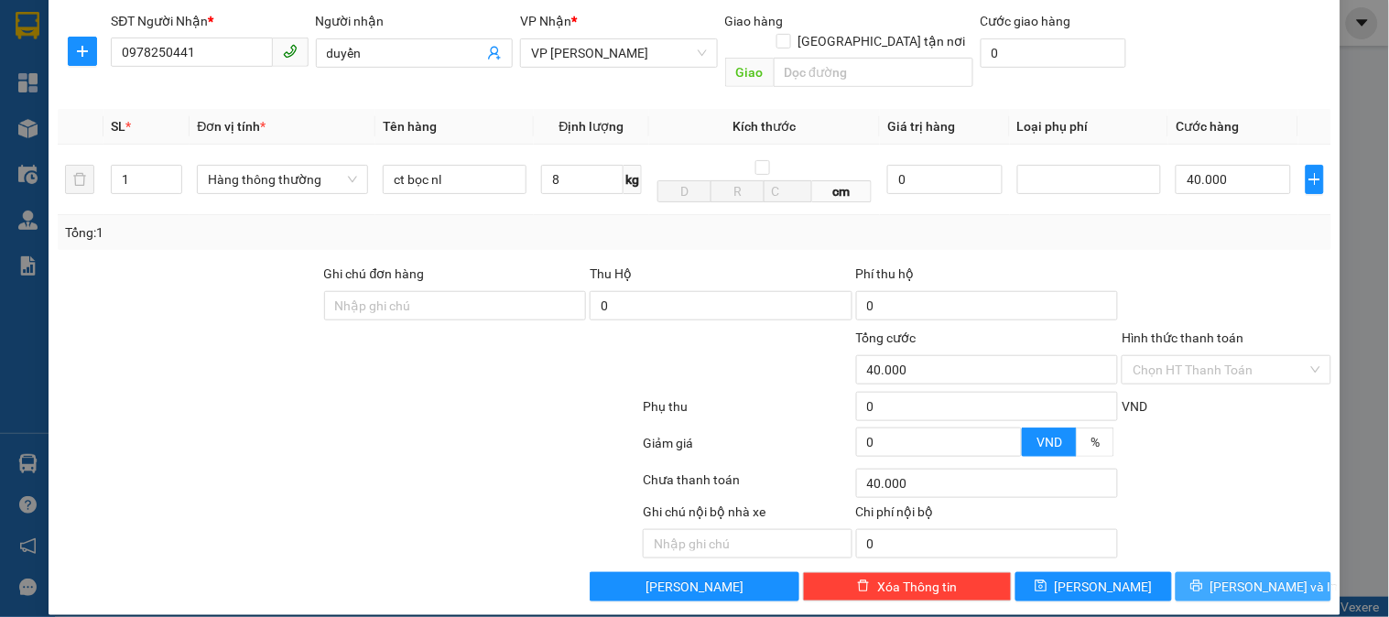
click at [1216, 572] on button "[PERSON_NAME] và In" at bounding box center [1254, 586] width 156 height 29
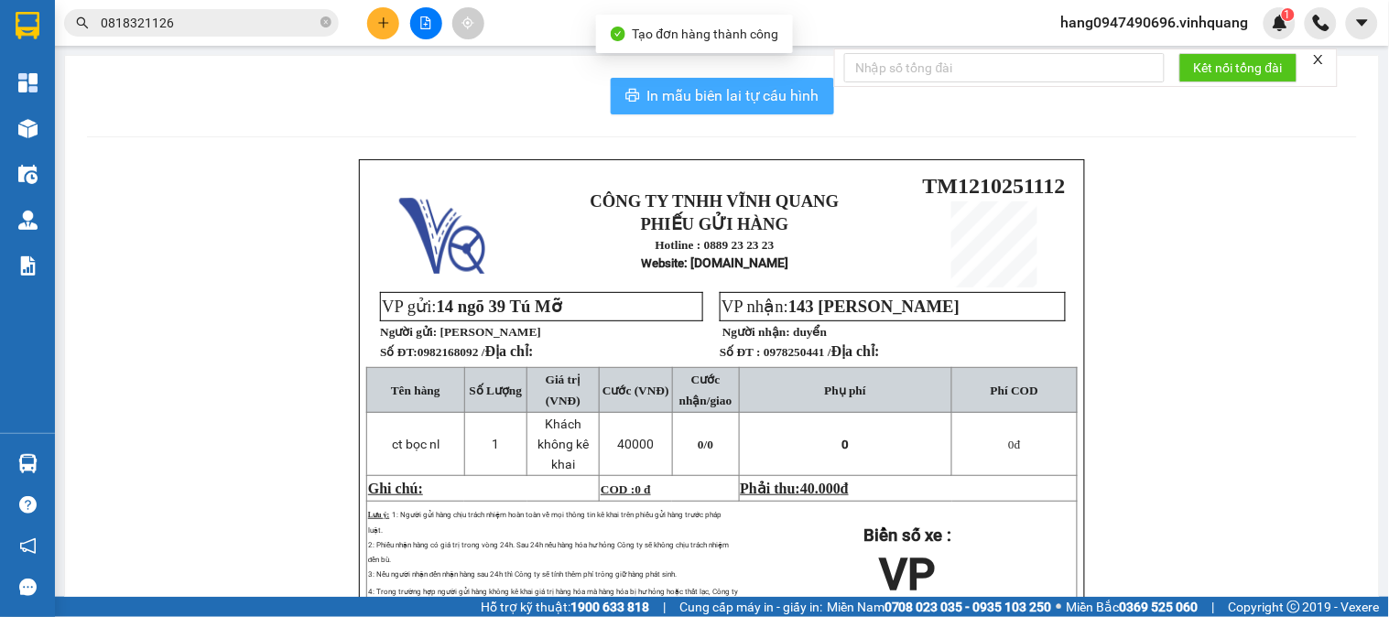
click at [700, 110] on button "In mẫu biên lai tự cấu hình" at bounding box center [722, 96] width 223 height 37
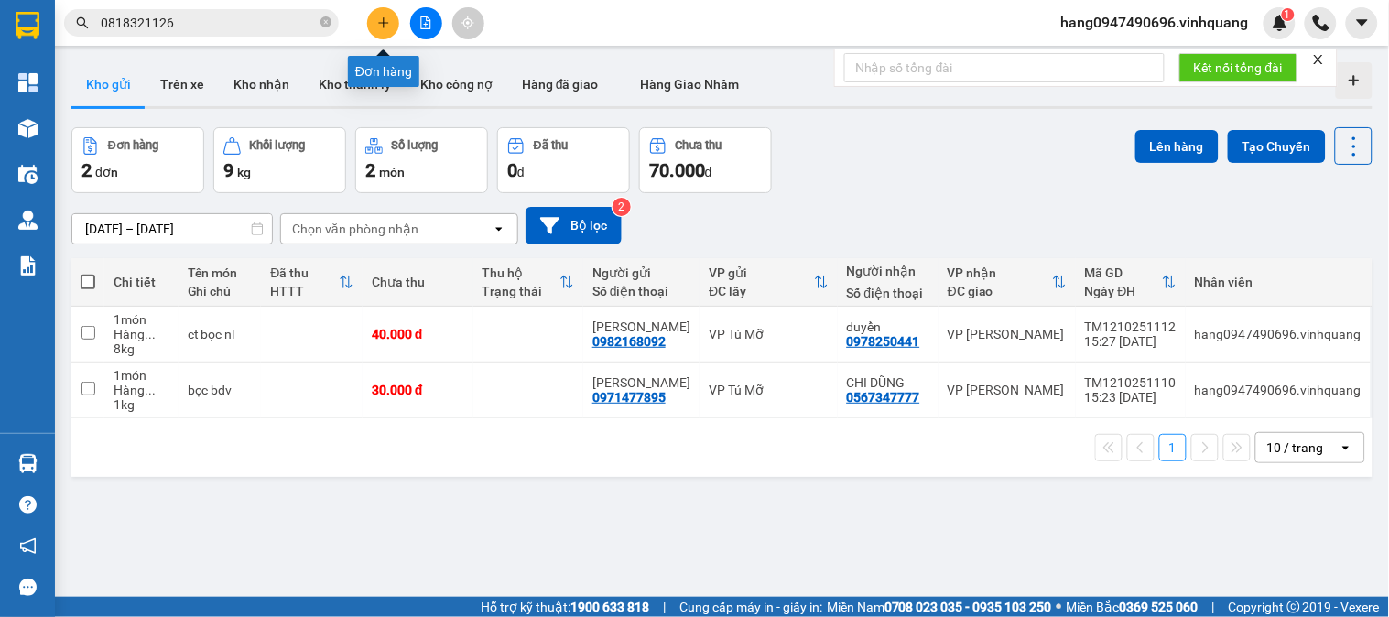
click at [389, 19] on icon "plus" at bounding box center [383, 22] width 13 height 13
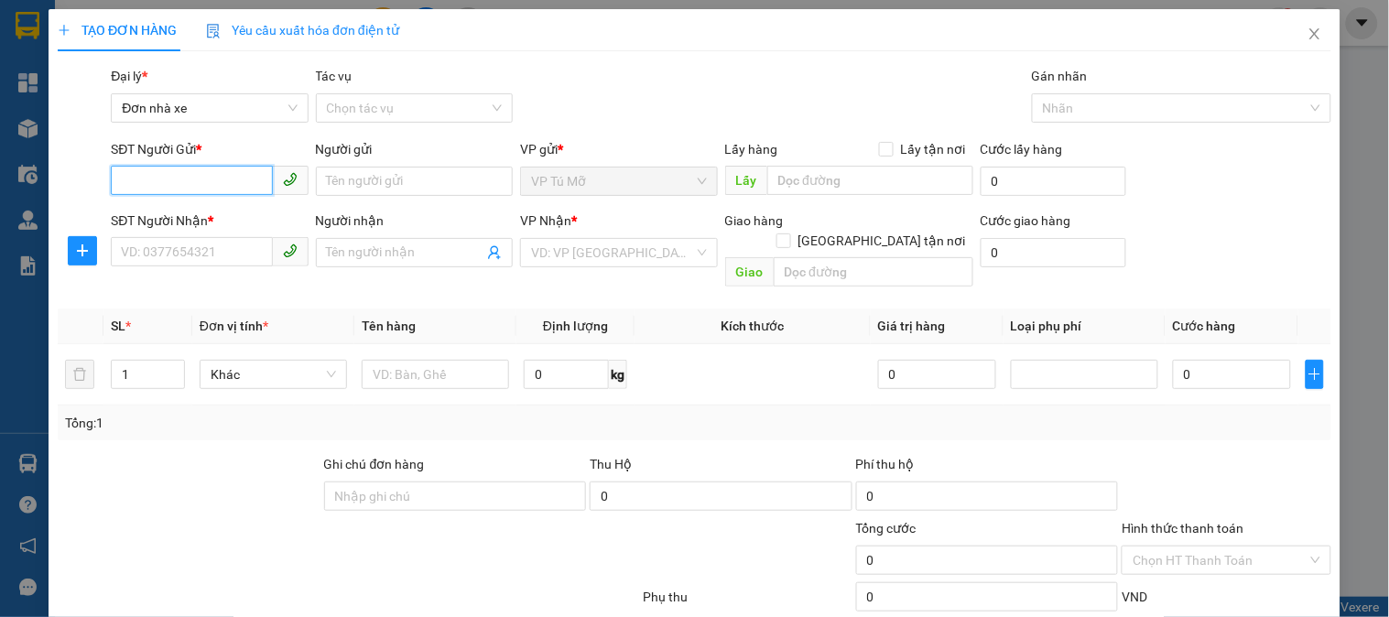
paste input "0982168092"
type input "0982168092"
click at [242, 212] on div "0982168092 - BẢO NAM" at bounding box center [211, 218] width 180 height 20
type input "[PERSON_NAME]"
type input "0978250441"
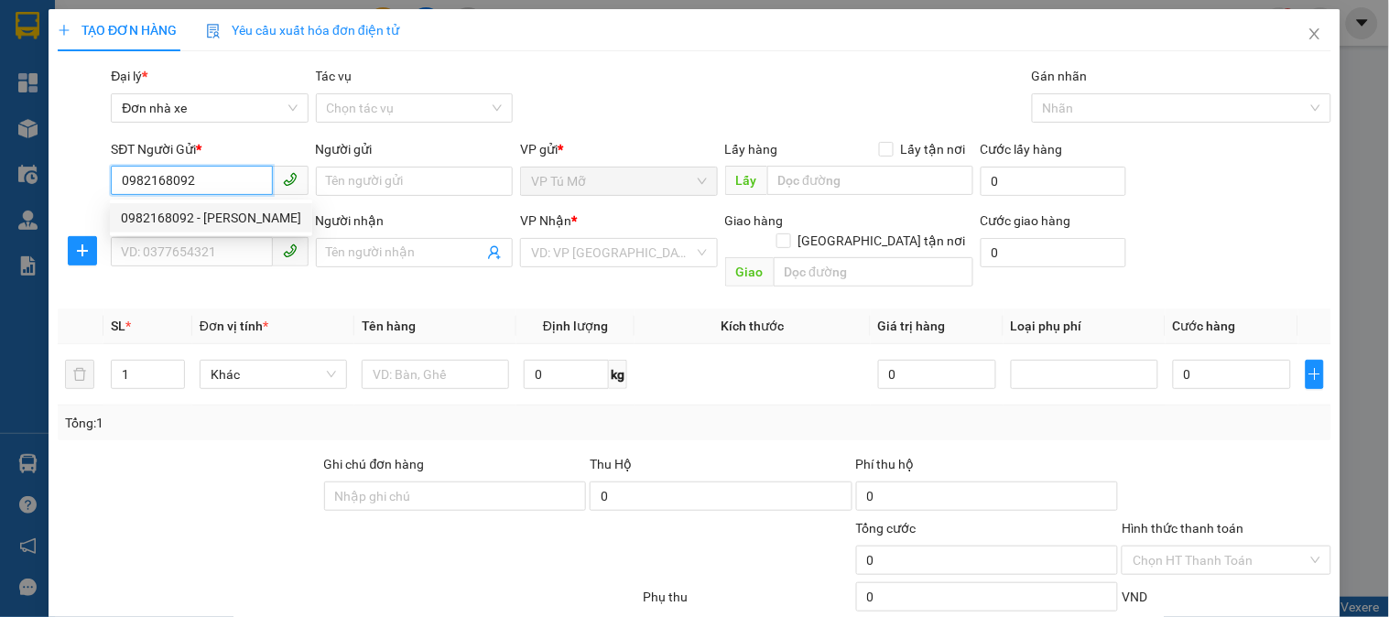
type input "duyển"
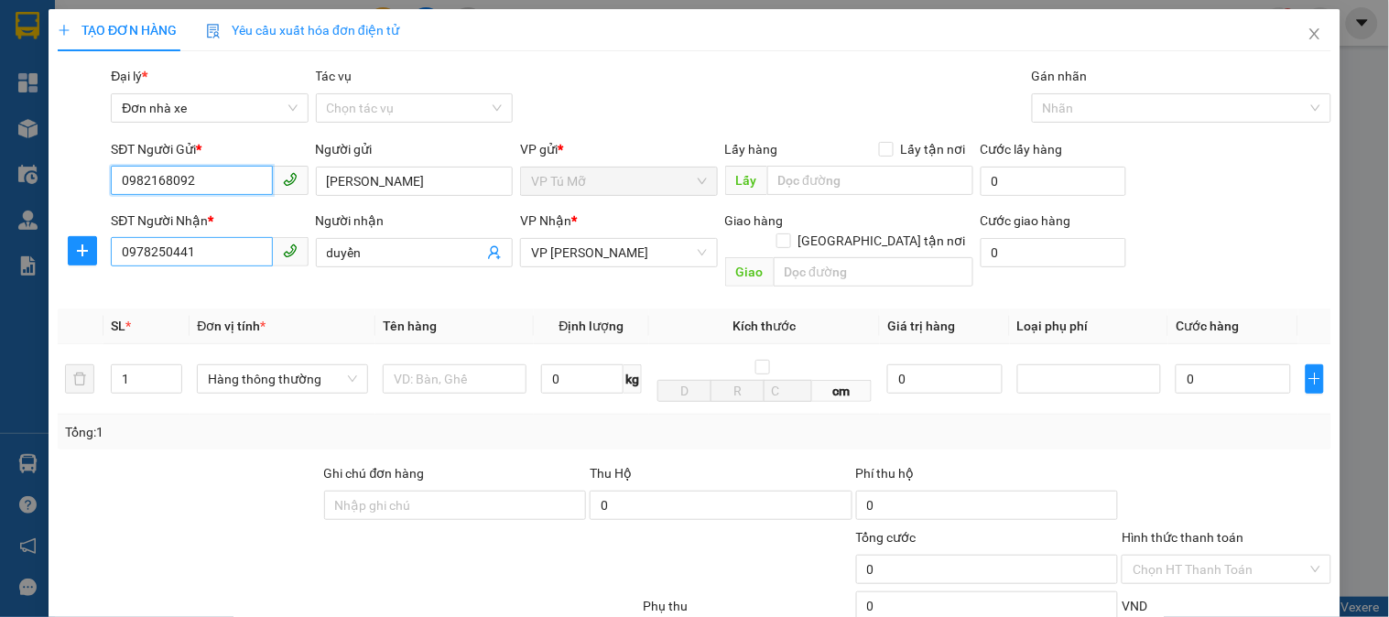
type input "0982168092"
click at [225, 257] on input "0978250441" at bounding box center [191, 251] width 161 height 29
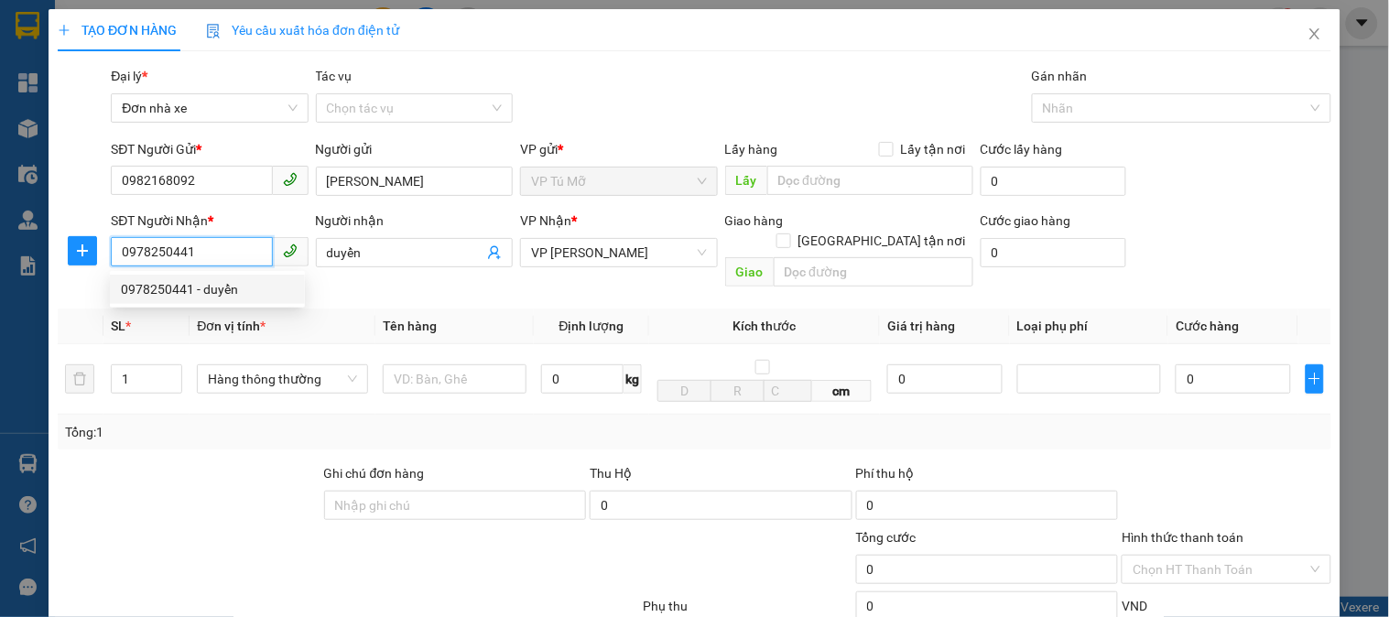
click at [225, 257] on input "0978250441" at bounding box center [191, 251] width 161 height 29
type input "0915256297"
click at [303, 288] on div "0915256297 - máy tính minh khang" at bounding box center [221, 289] width 201 height 20
type input "máy tính minh khang"
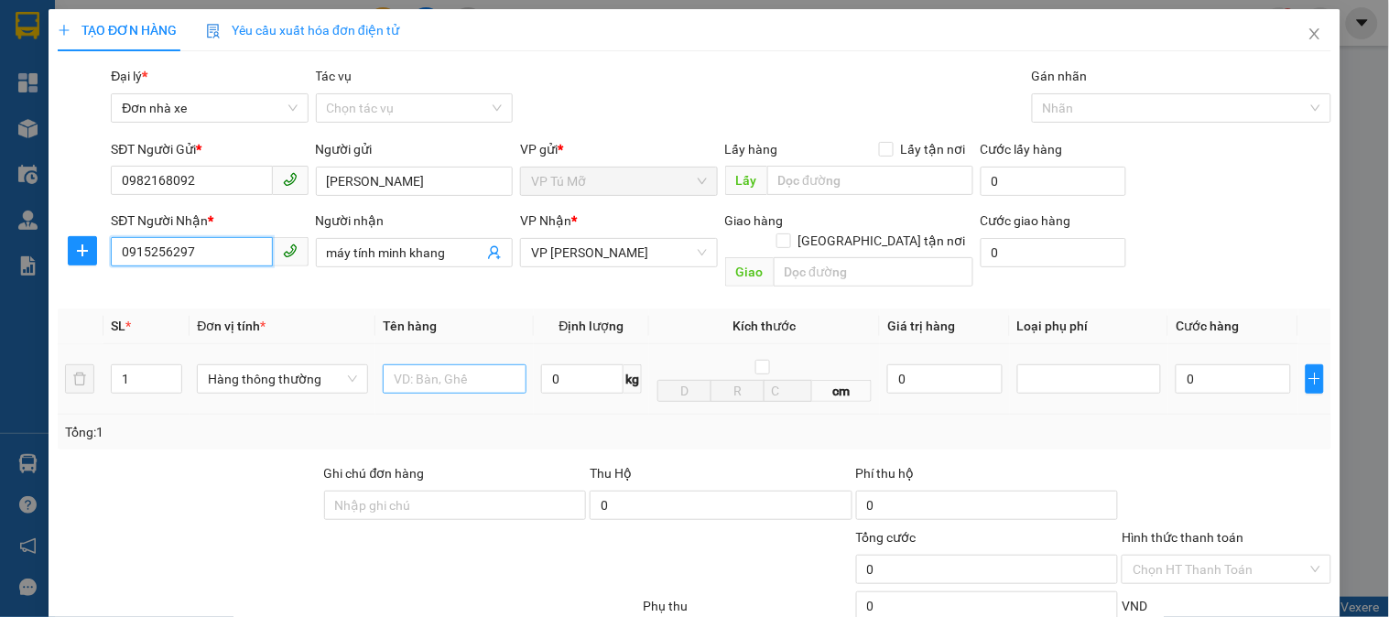
type input "0915256297"
click at [470, 368] on input "text" at bounding box center [455, 378] width 144 height 29
type input "ct bọc nl"
click at [575, 368] on input "0" at bounding box center [582, 378] width 82 height 29
type input "6"
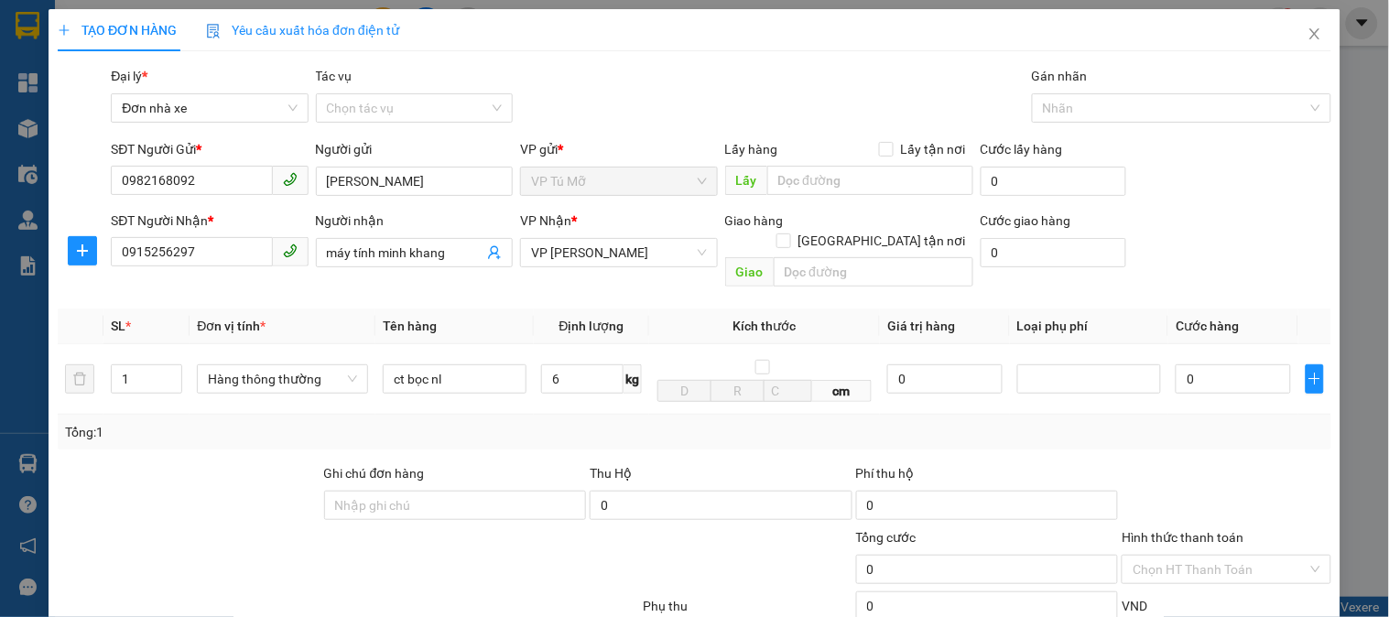
click at [619, 422] on div "Tổng: 1" at bounding box center [694, 432] width 1259 height 20
type input "40.000"
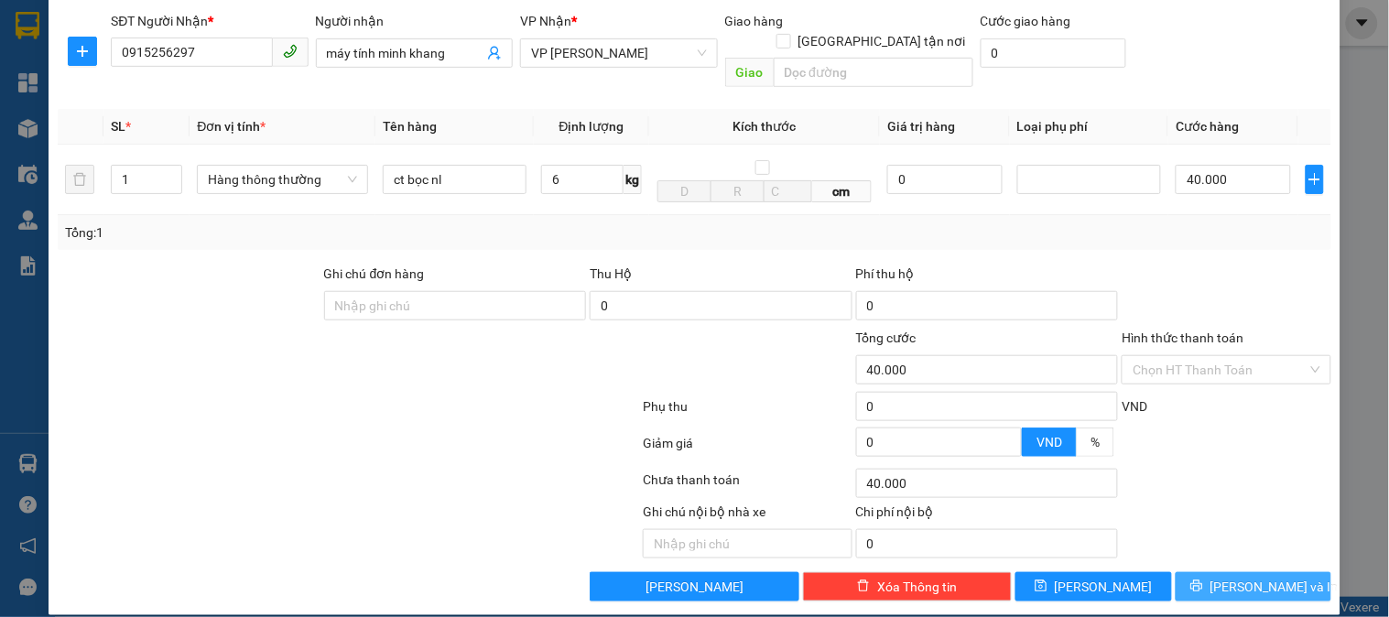
click at [1227, 572] on button "[PERSON_NAME] và In" at bounding box center [1254, 586] width 156 height 29
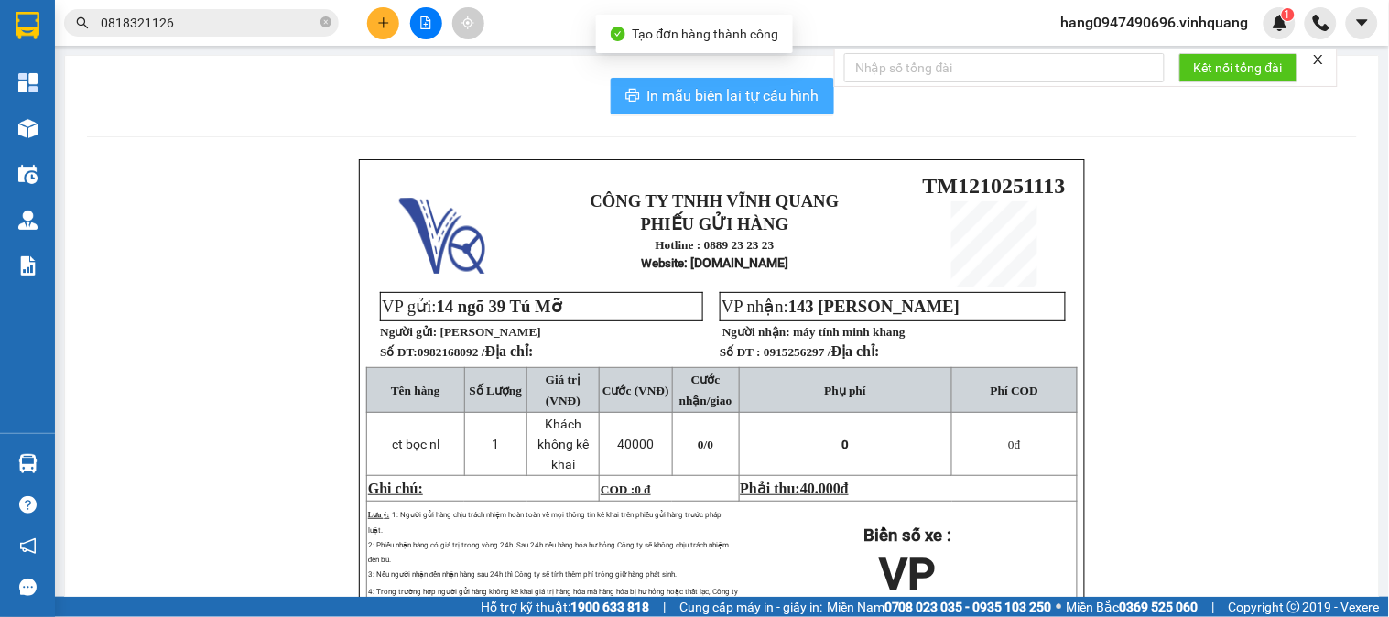
click at [728, 103] on span "In mẫu biên lai tự cấu hình" at bounding box center [733, 95] width 172 height 23
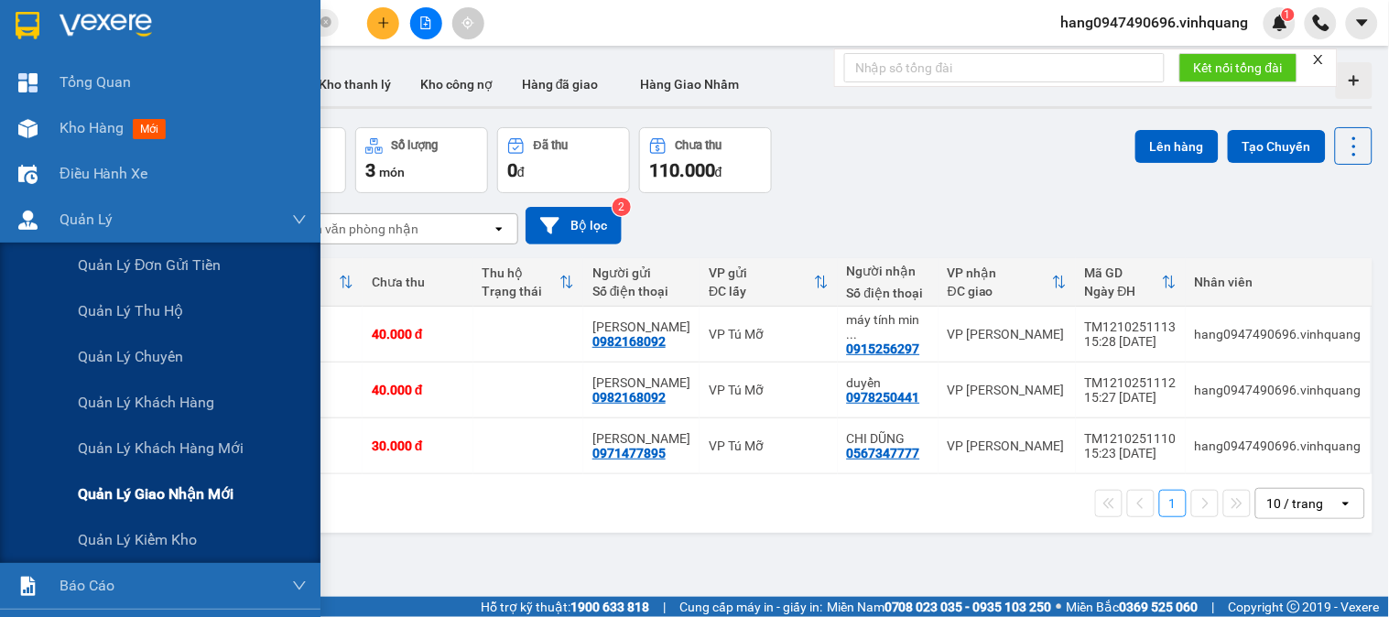
click at [139, 483] on span "Quản lý giao nhận mới" at bounding box center [156, 494] width 156 height 23
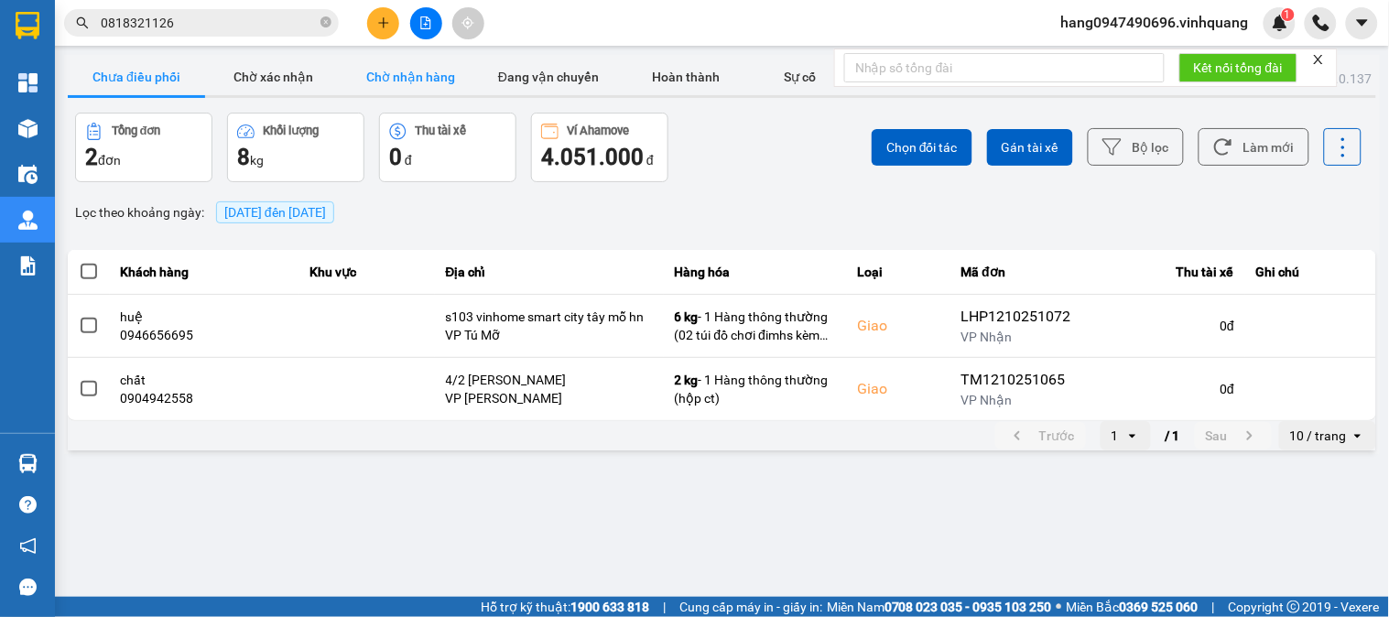
click at [409, 88] on button "Chờ nhận hàng" at bounding box center [410, 77] width 137 height 37
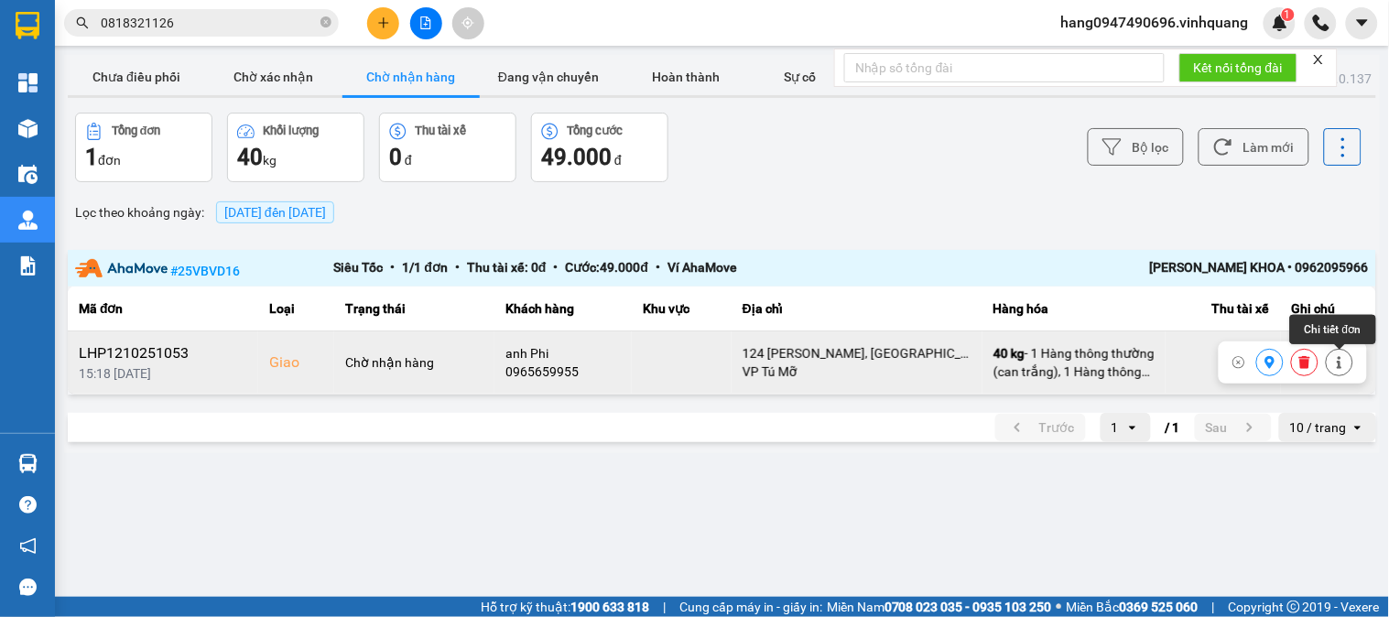
click at [1313, 363] on button at bounding box center [1305, 363] width 26 height 32
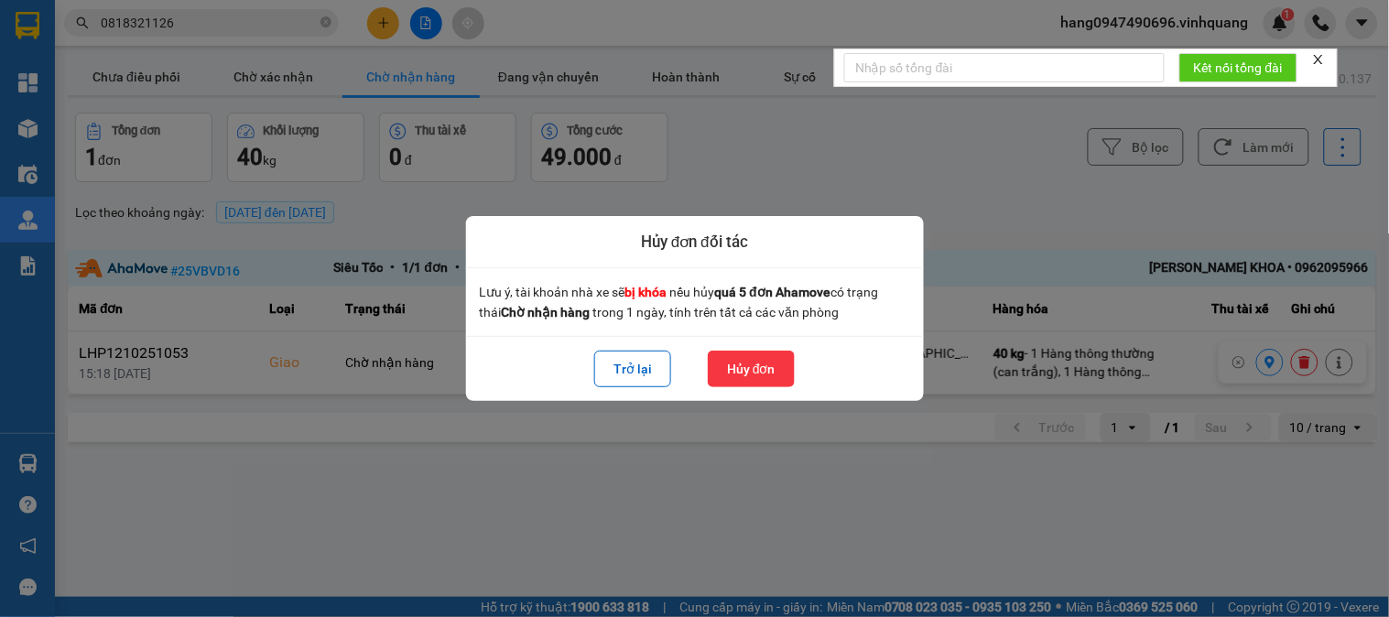
click at [773, 376] on button "Hủy đơn" at bounding box center [751, 369] width 87 height 37
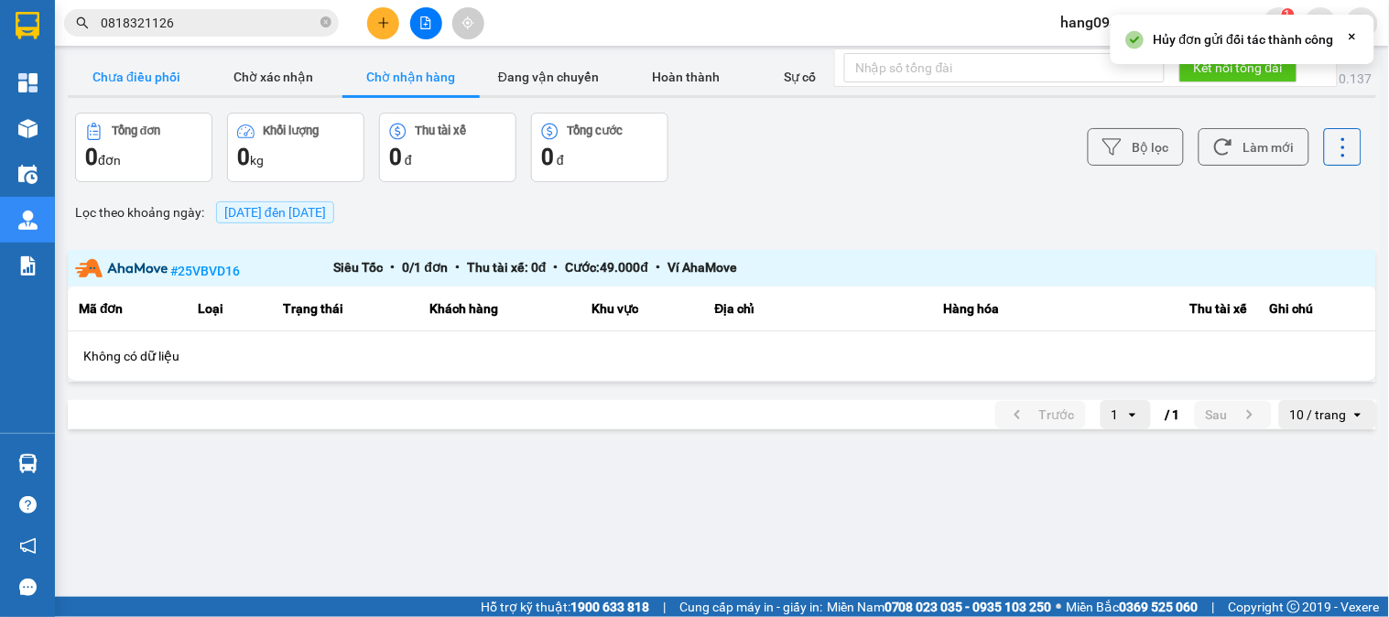
click at [136, 89] on button "Chưa điều phối" at bounding box center [136, 77] width 137 height 37
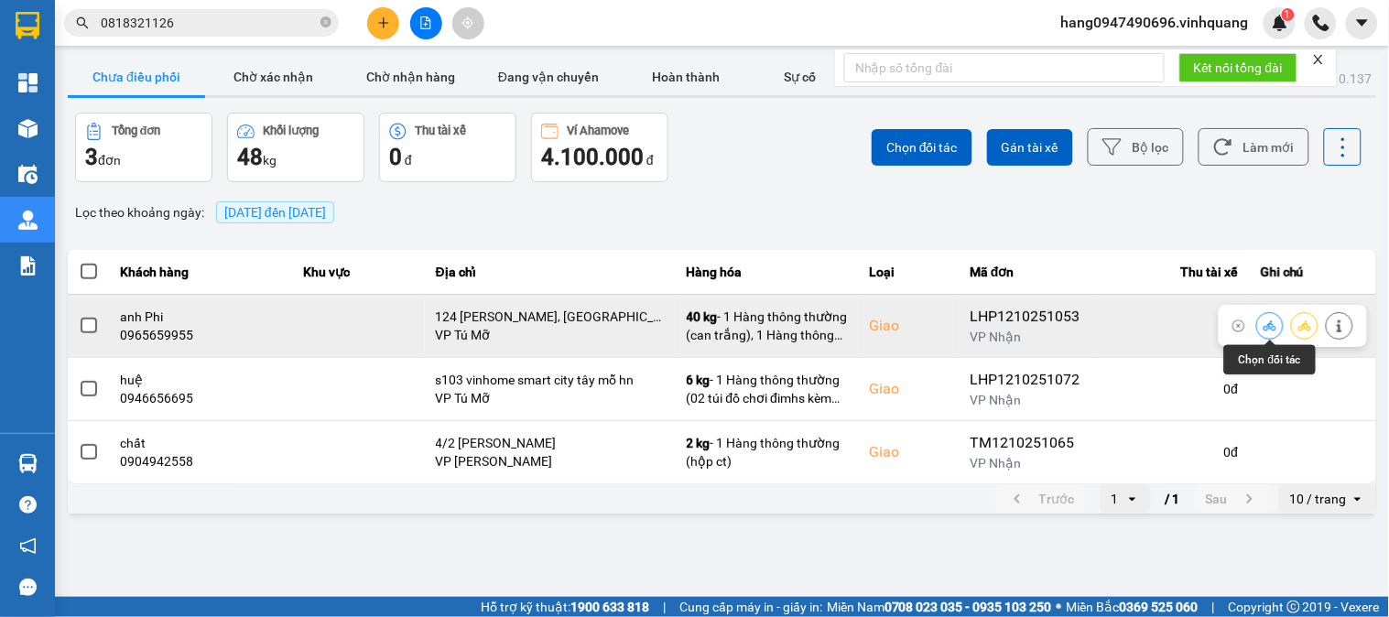
click at [1269, 325] on icon at bounding box center [1270, 325] width 13 height 10
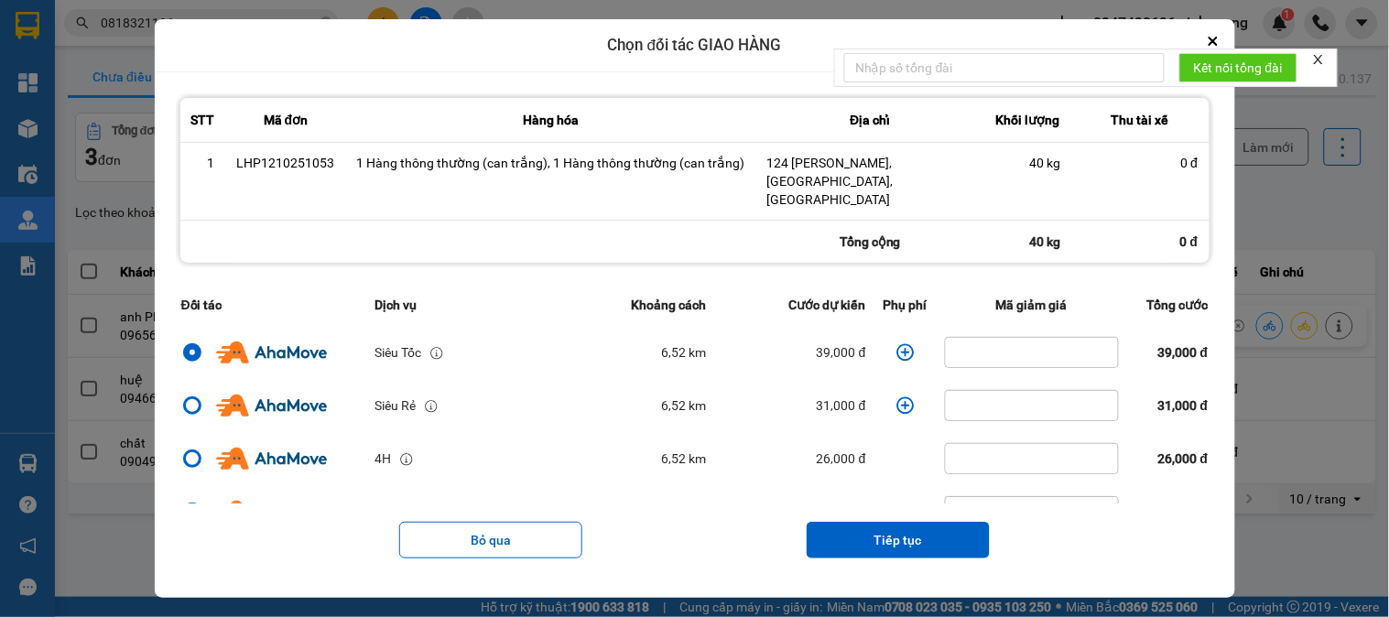
click at [896, 343] on icon "dialog" at bounding box center [905, 352] width 18 height 18
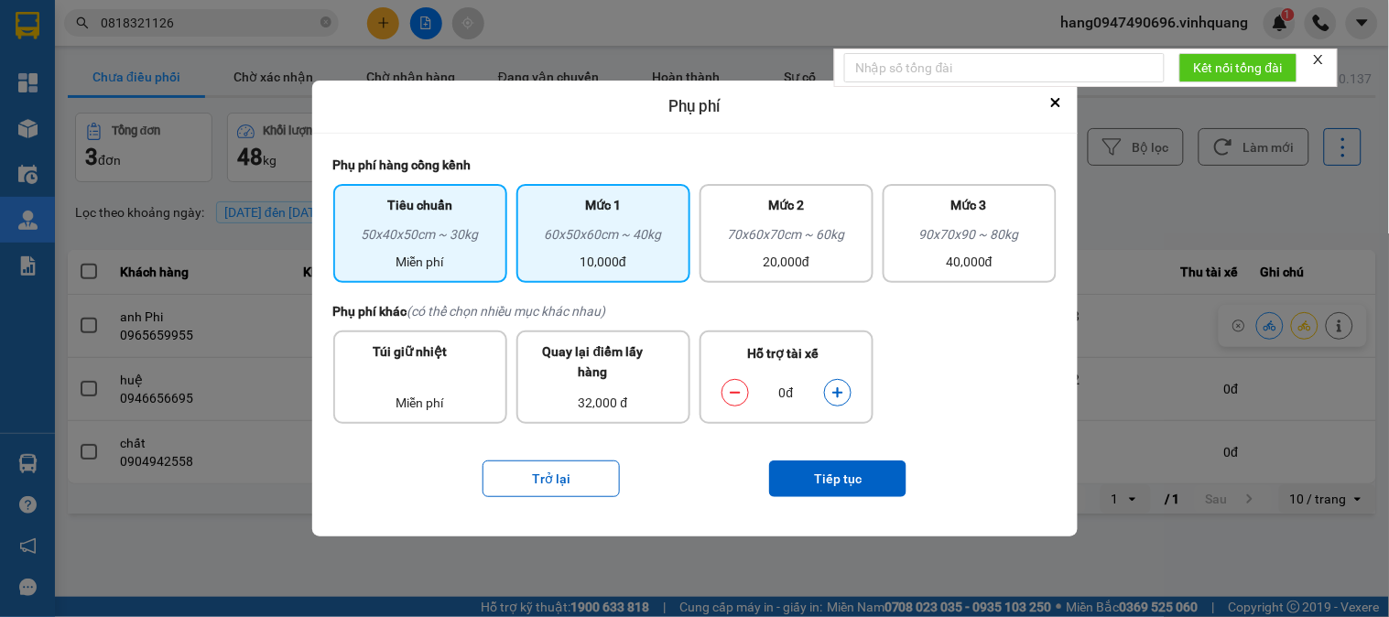
click at [668, 235] on div "60x50x60cm ~ 40kg" at bounding box center [603, 237] width 152 height 27
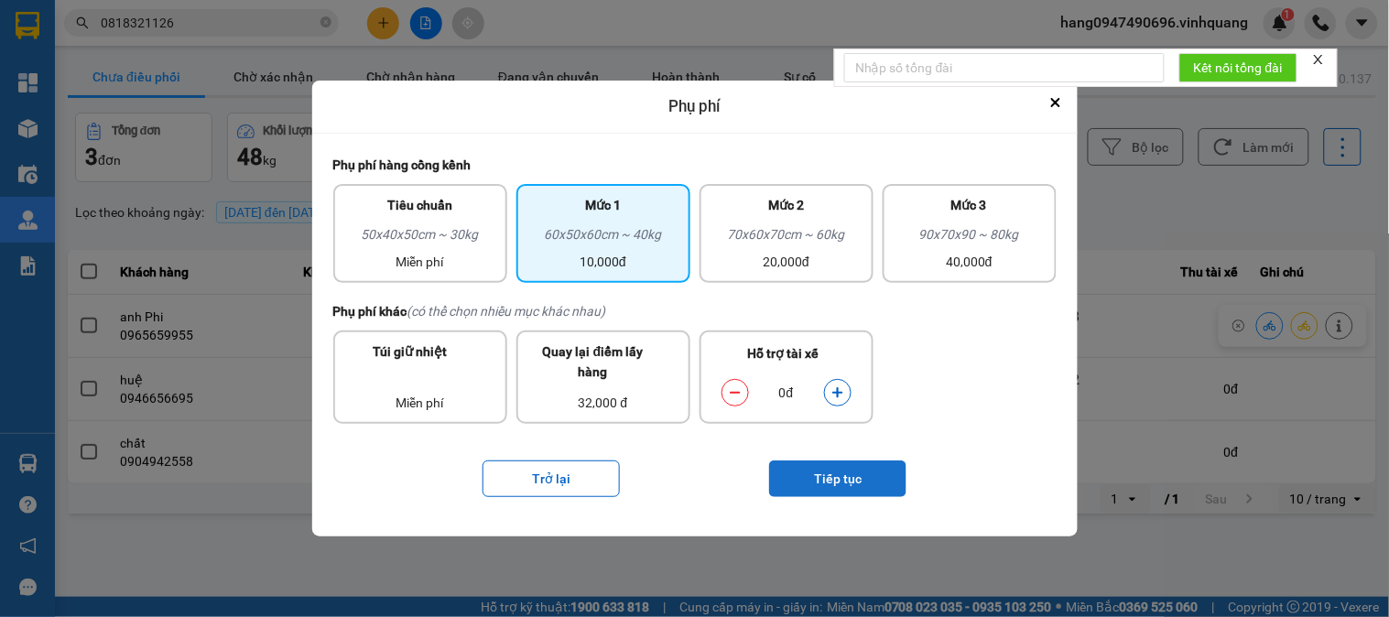
click at [862, 483] on button "Tiếp tục" at bounding box center [837, 479] width 137 height 37
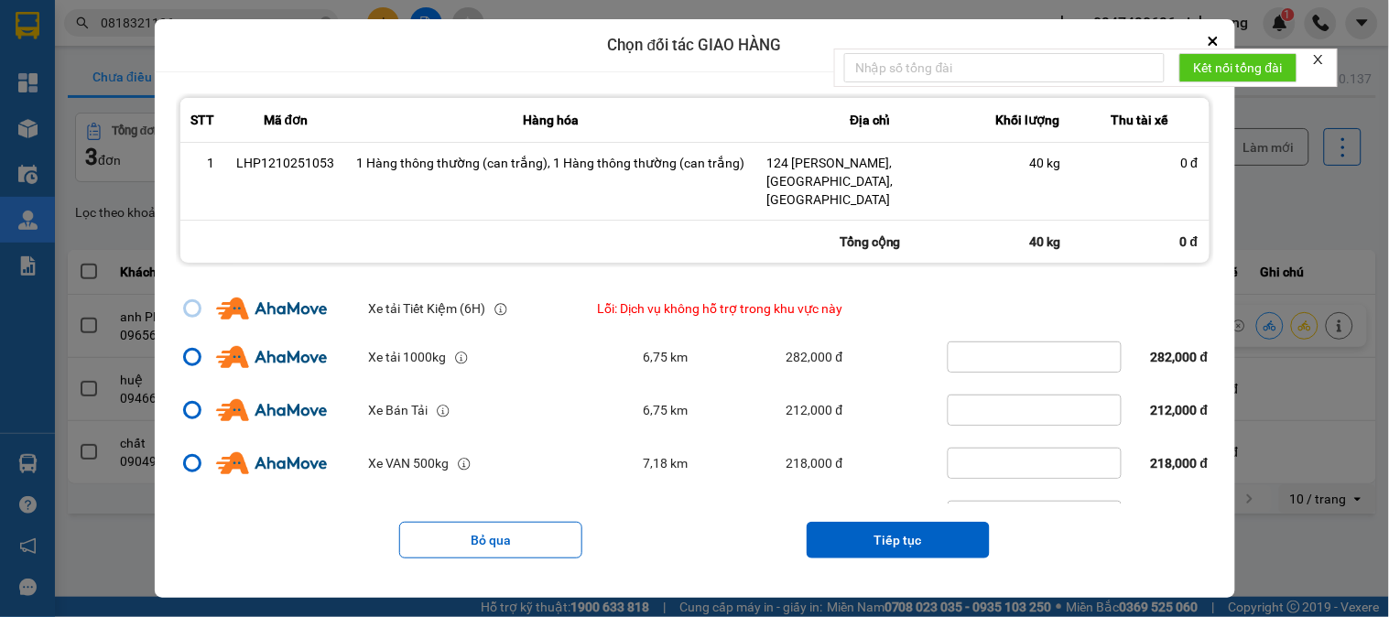
scroll to position [398, 0]
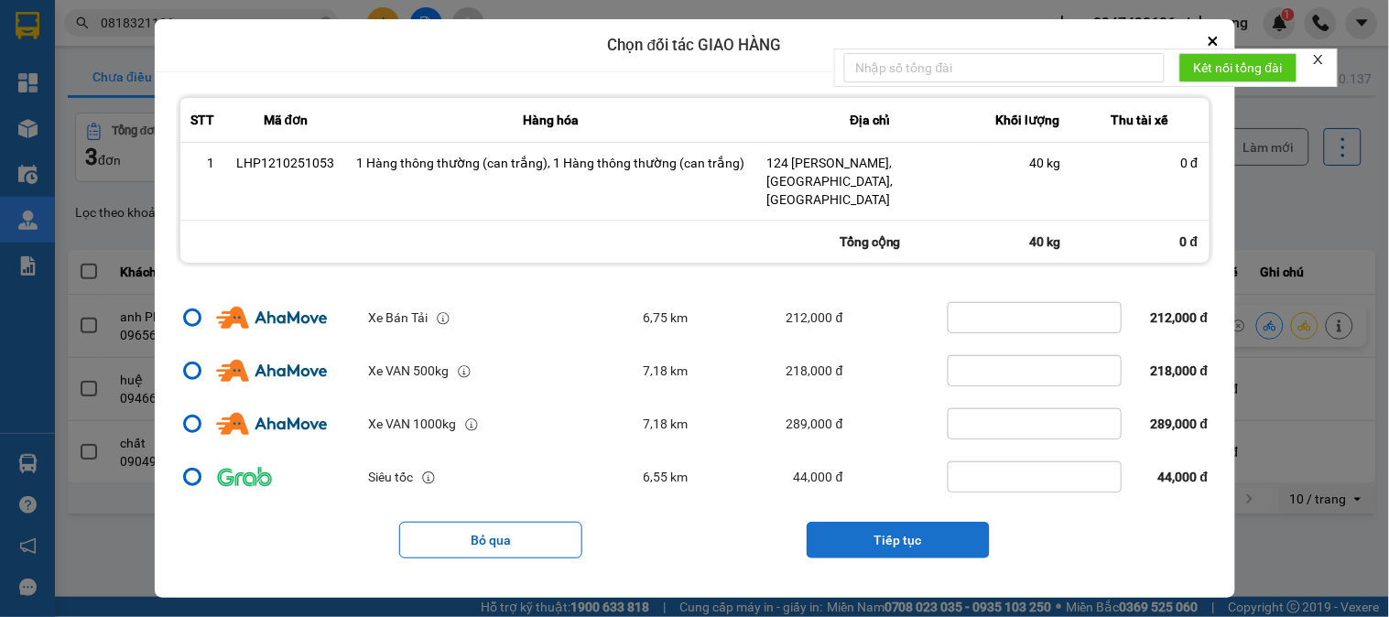
click at [913, 522] on button "Tiếp tục" at bounding box center [898, 540] width 183 height 37
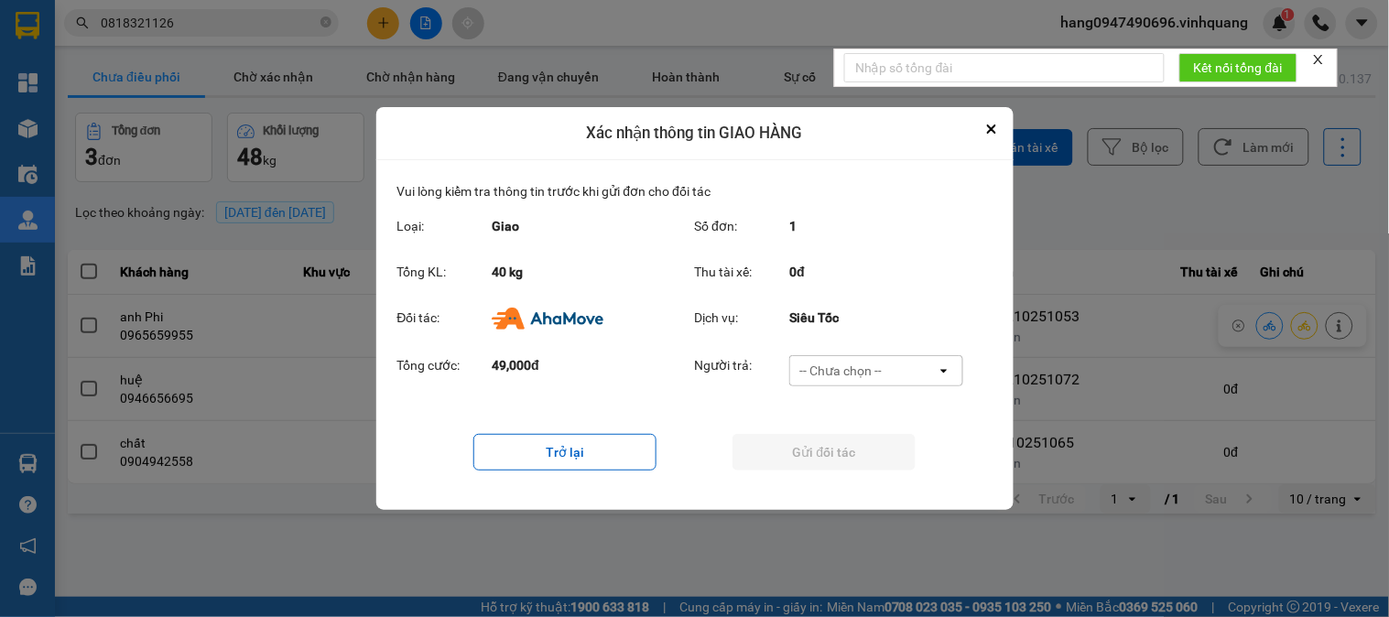
click at [859, 364] on div "-- Chưa chọn --" at bounding box center [840, 371] width 82 height 18
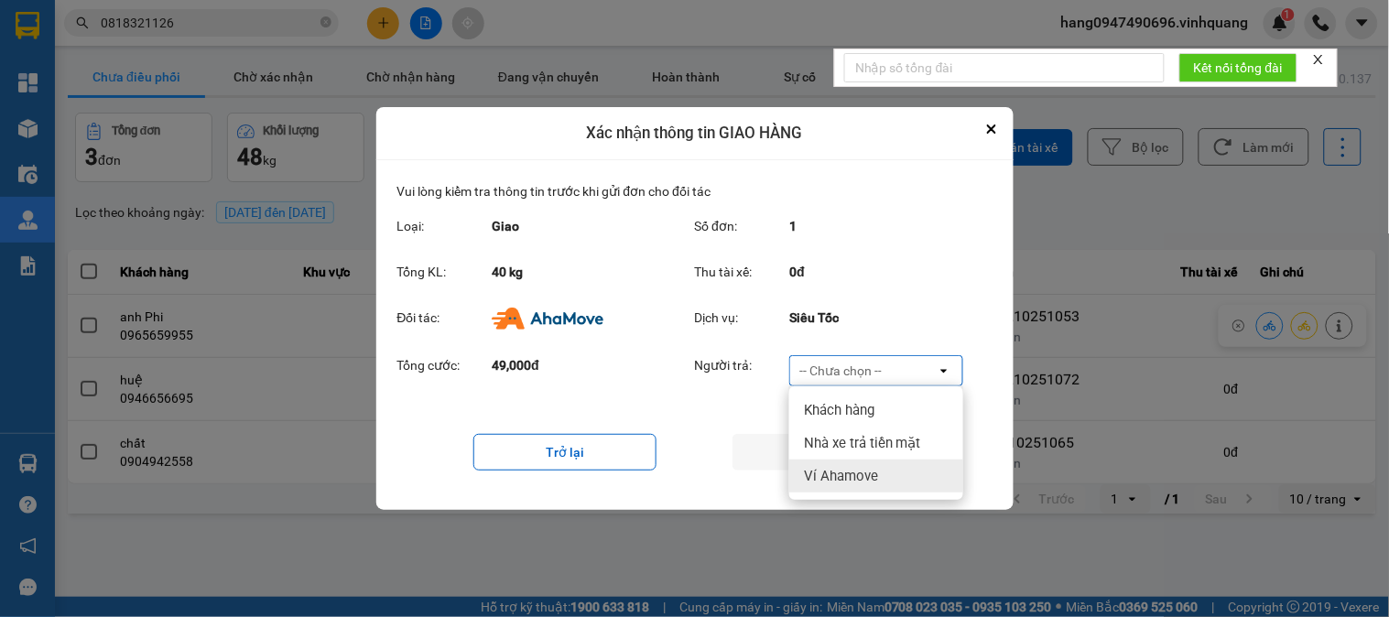
click at [841, 463] on div "Ví Ahamove" at bounding box center [876, 476] width 174 height 33
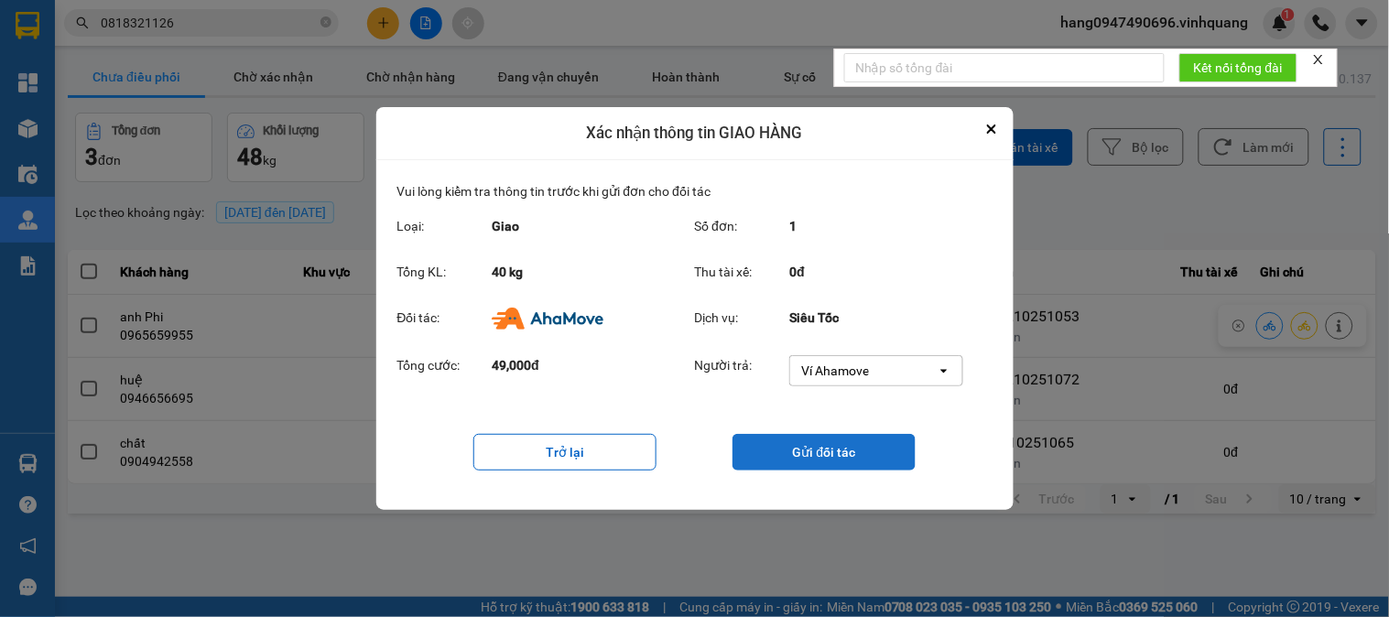
click at [847, 445] on button "Gửi đối tác" at bounding box center [824, 452] width 183 height 37
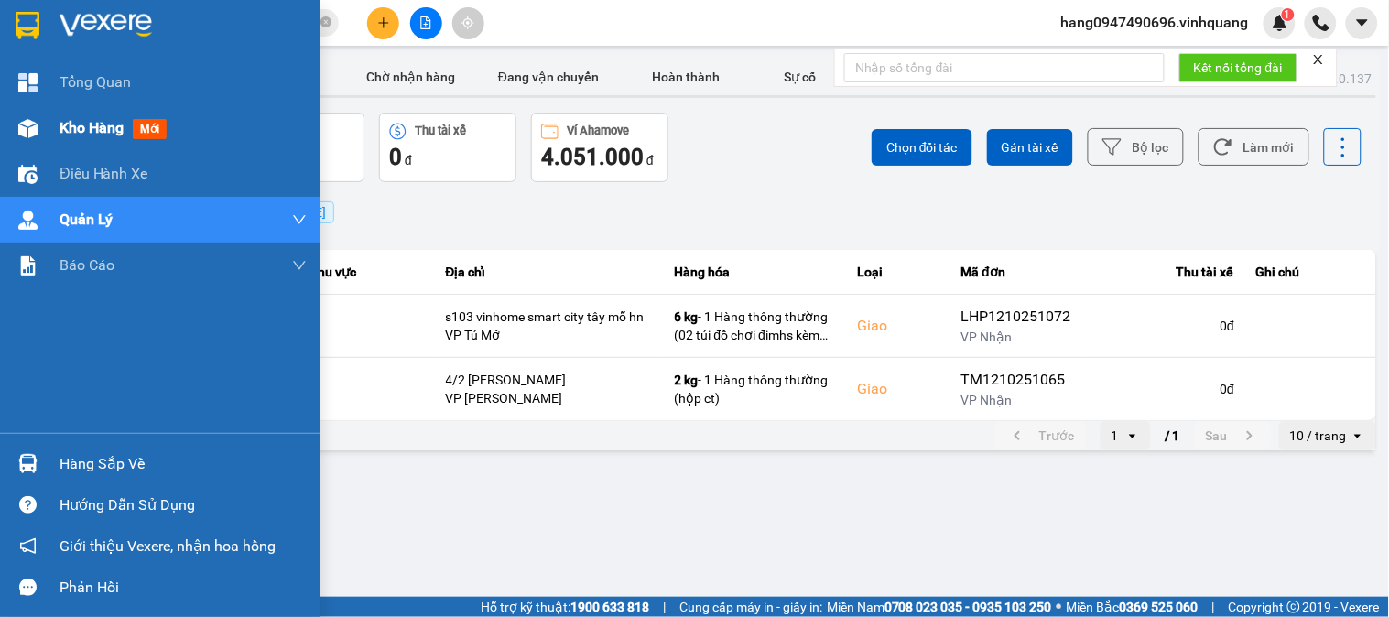
click at [68, 142] on div "Kho hàng mới" at bounding box center [183, 128] width 247 height 46
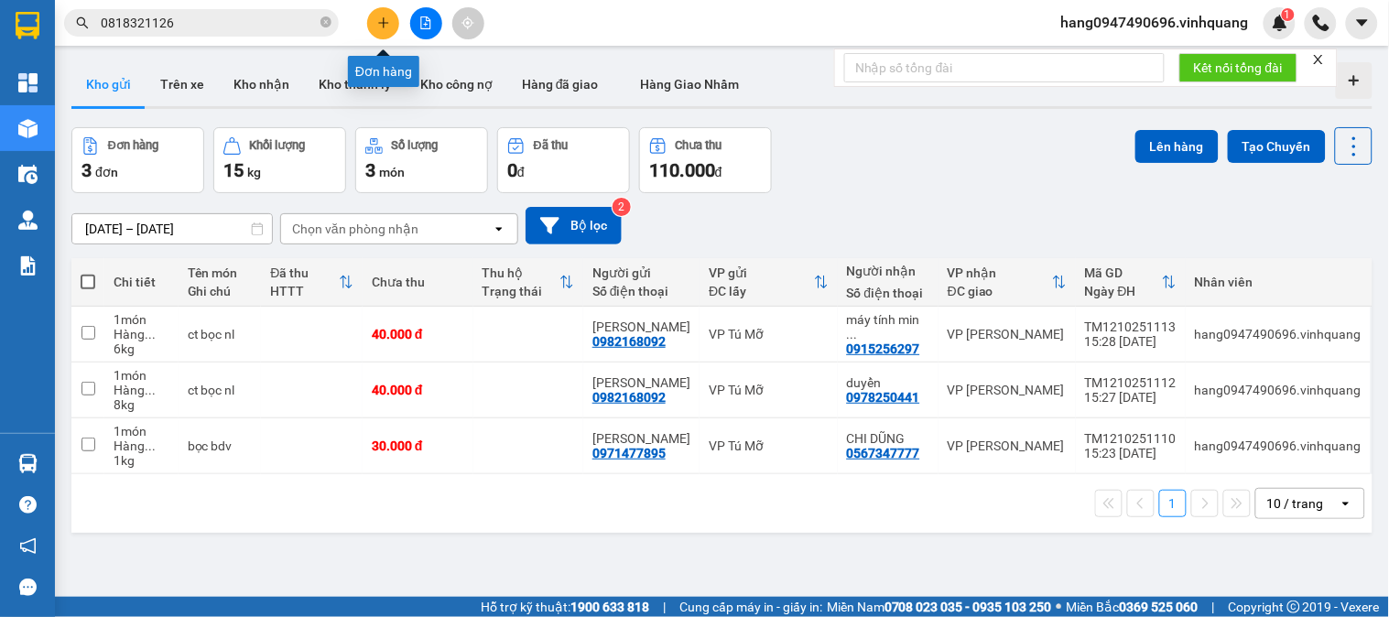
click at [383, 21] on icon "plus" at bounding box center [383, 22] width 1 height 10
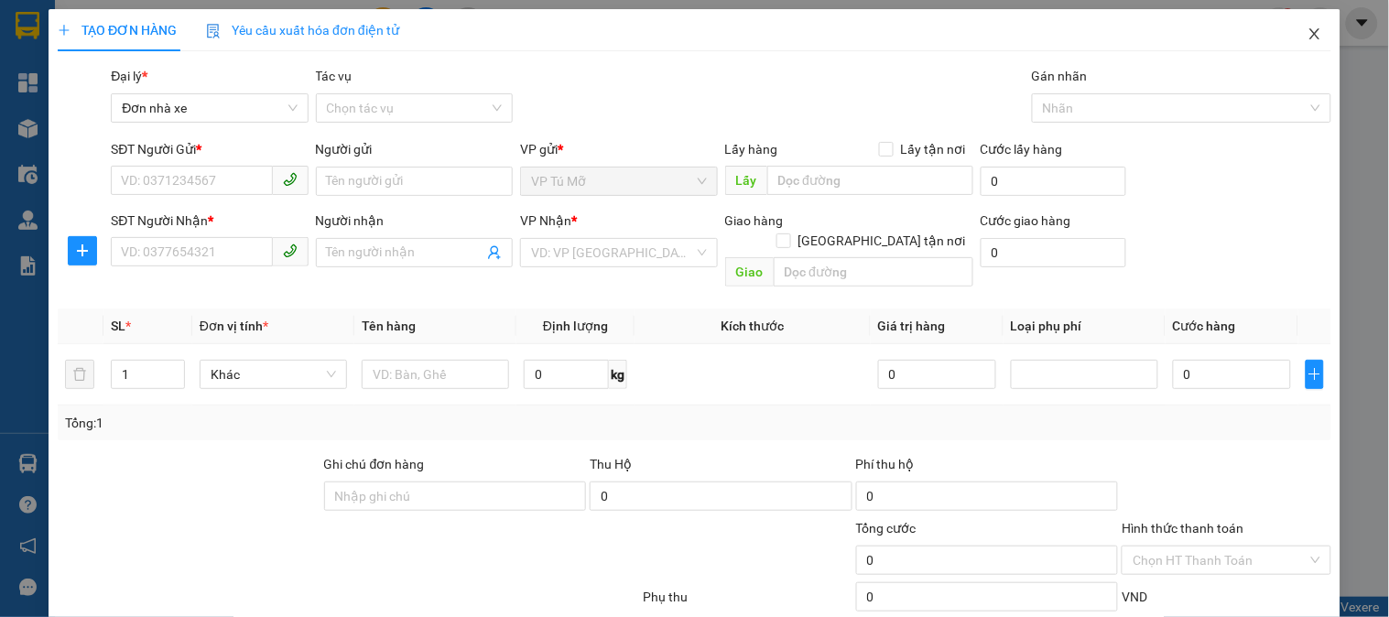
click at [1289, 29] on span "Close" at bounding box center [1314, 34] width 51 height 51
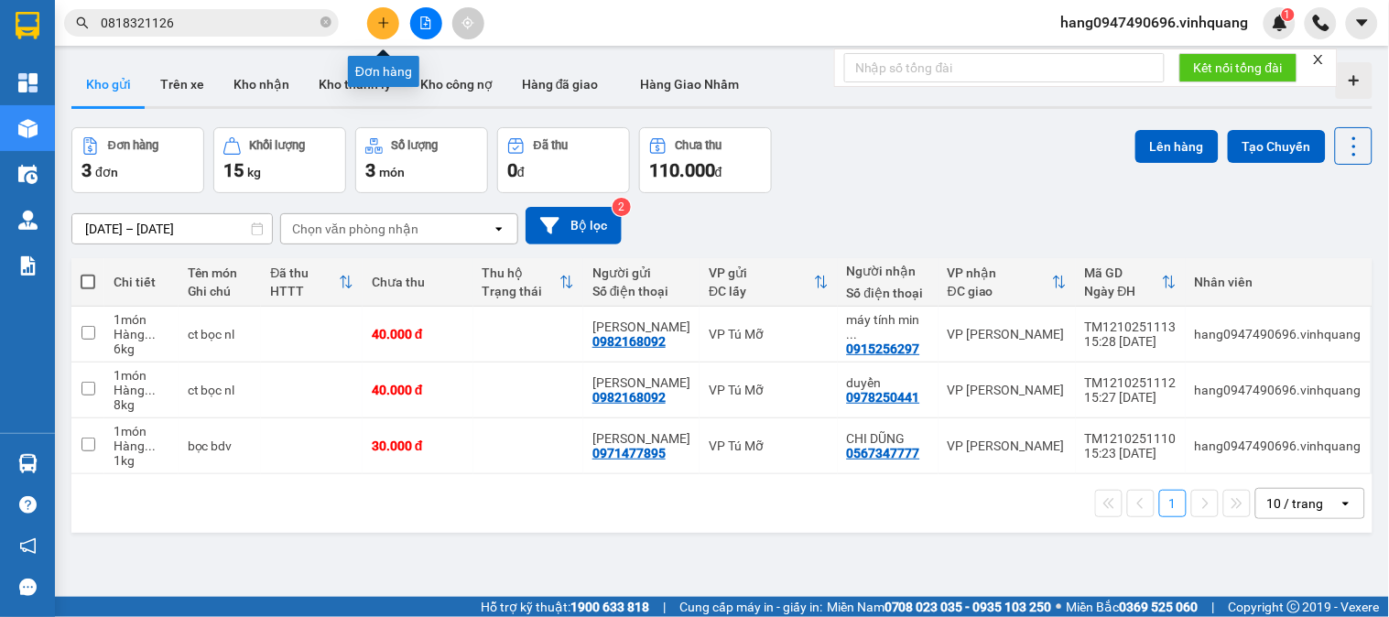
click at [377, 19] on icon "plus" at bounding box center [383, 22] width 13 height 13
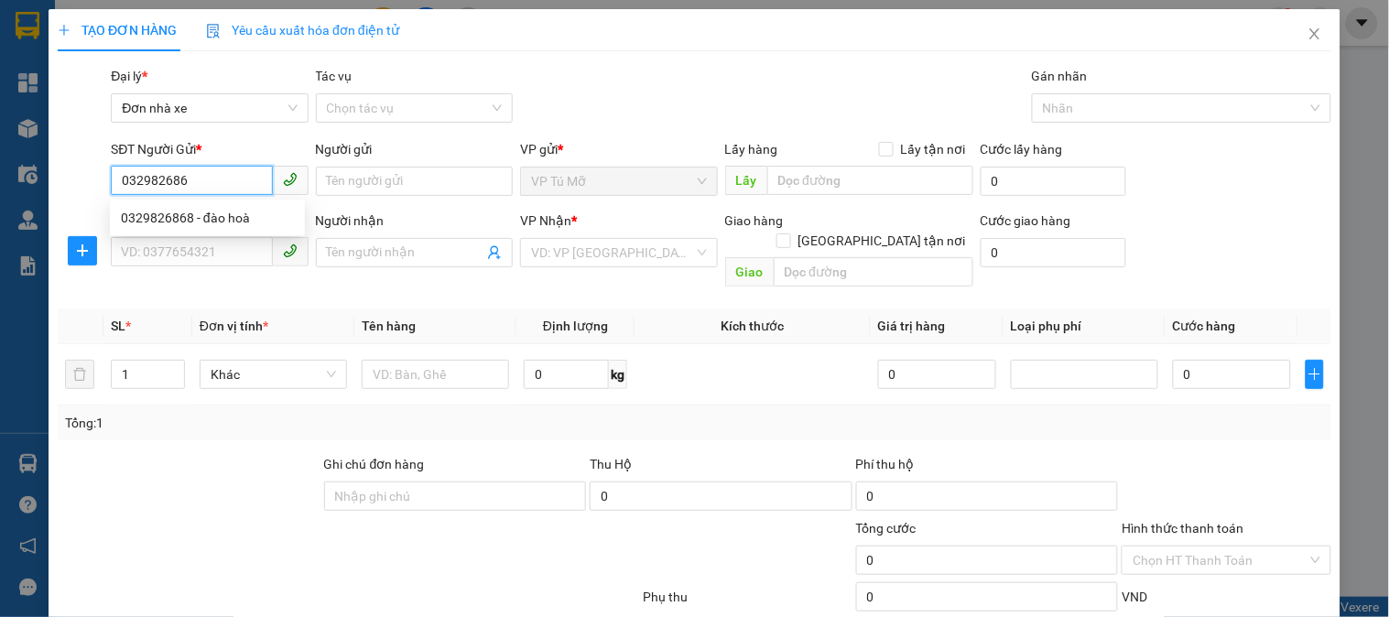
type input "0329826868"
click at [253, 225] on div "0329826868 - đào hoà" at bounding box center [207, 218] width 173 height 20
type input "đào hoà"
type input "0943136136"
type input "dương linh kiện"
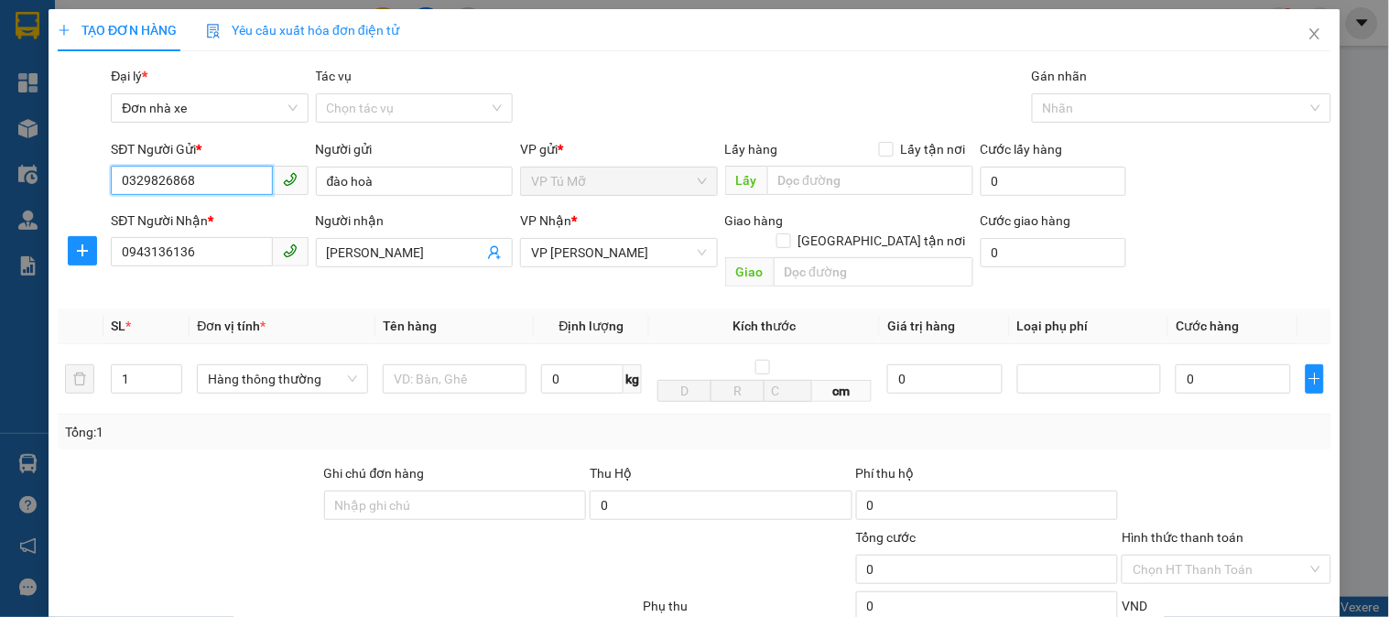
click at [220, 187] on input "0329826868" at bounding box center [191, 180] width 161 height 29
type input "0329826868"
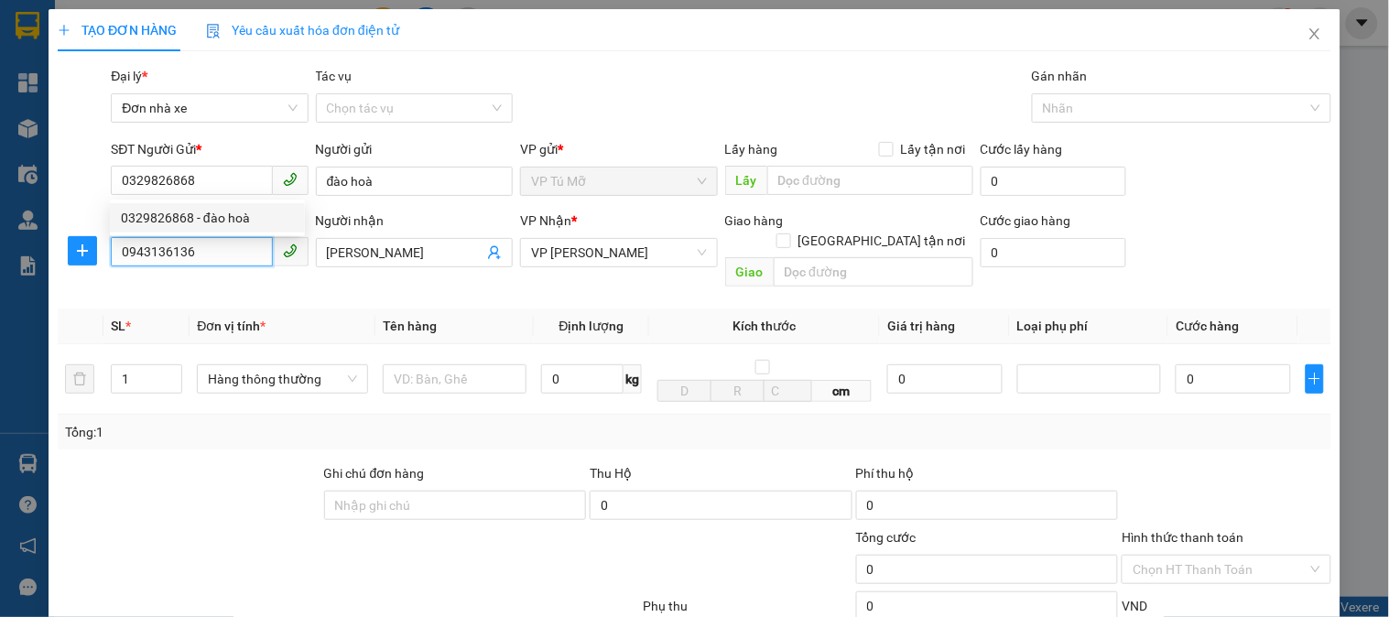
click at [215, 256] on input "0943136136" at bounding box center [191, 251] width 161 height 29
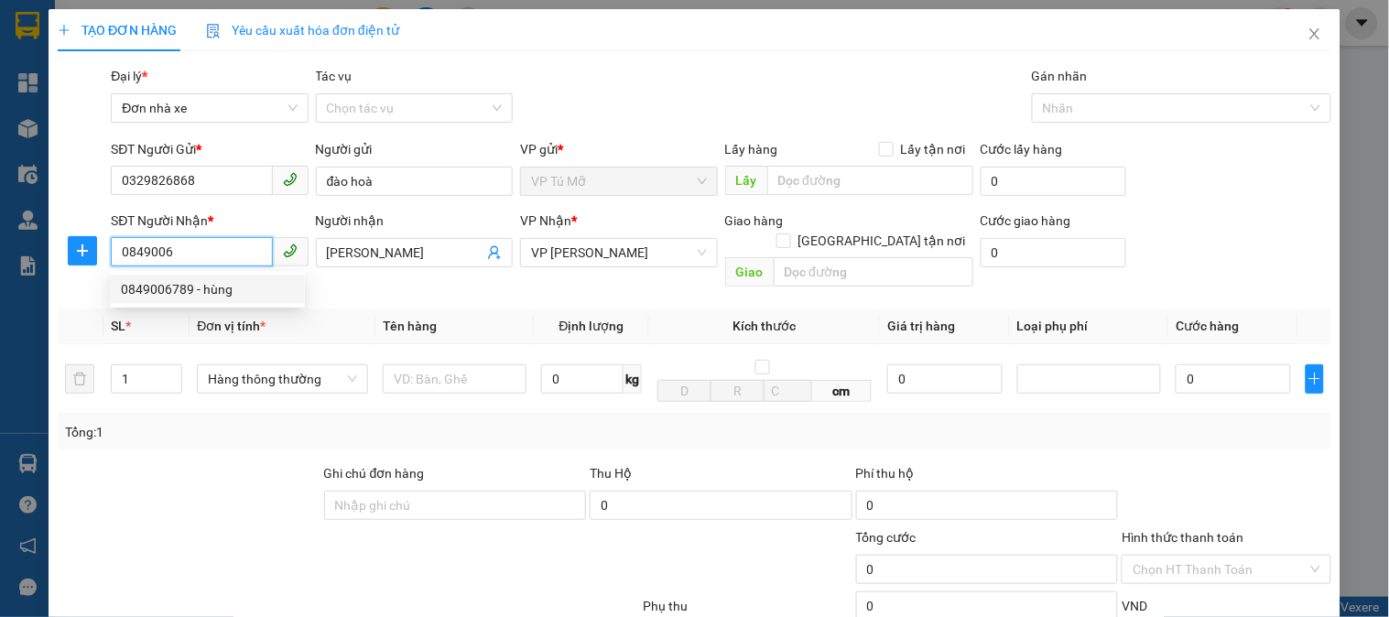
type input "0849006789"
type input "hùng"
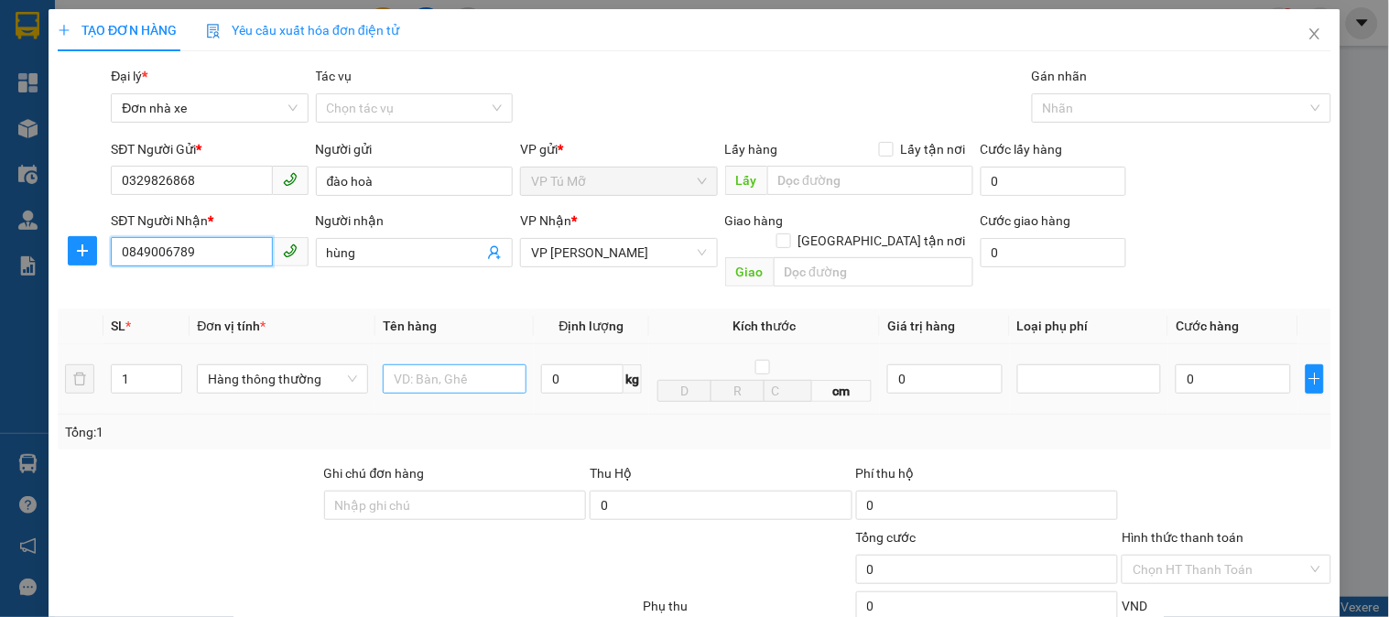
type input "0849006789"
click at [450, 364] on input "text" at bounding box center [455, 378] width 144 height 29
type input "hộp bdv"
click at [559, 364] on input "0" at bounding box center [582, 378] width 82 height 29
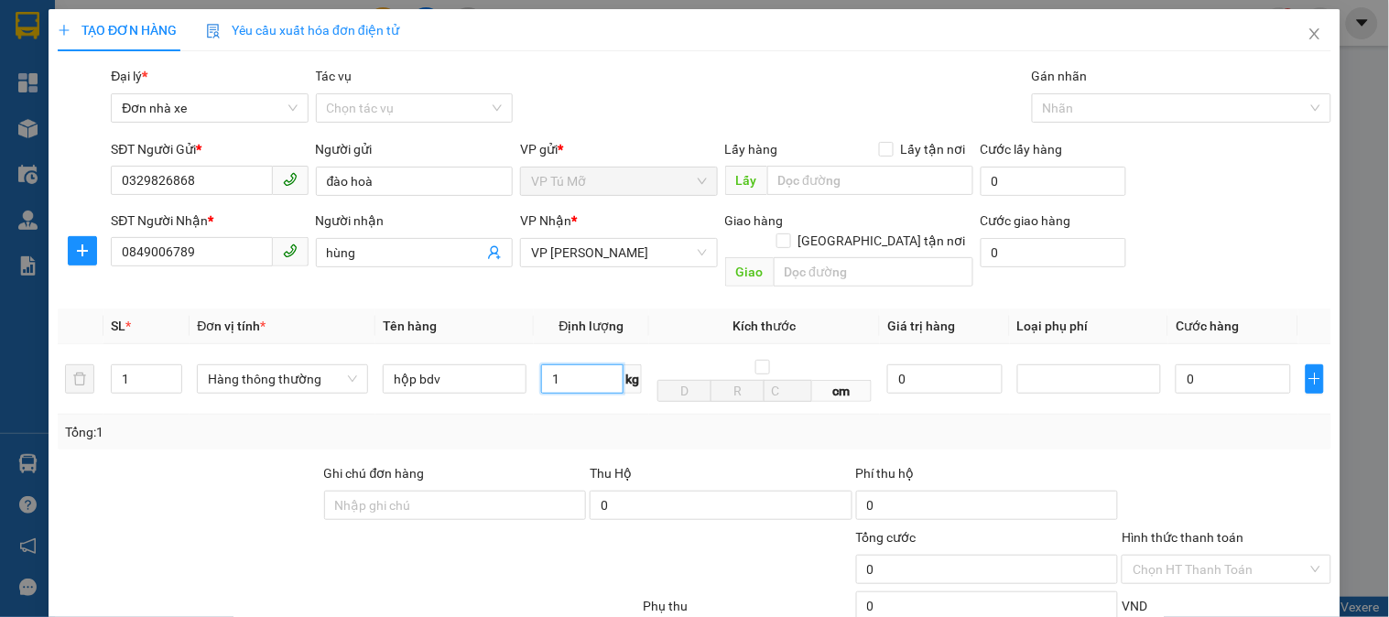
type input "1"
click at [636, 422] on div "Tổng: 1" at bounding box center [694, 432] width 1259 height 20
type input "30.000"
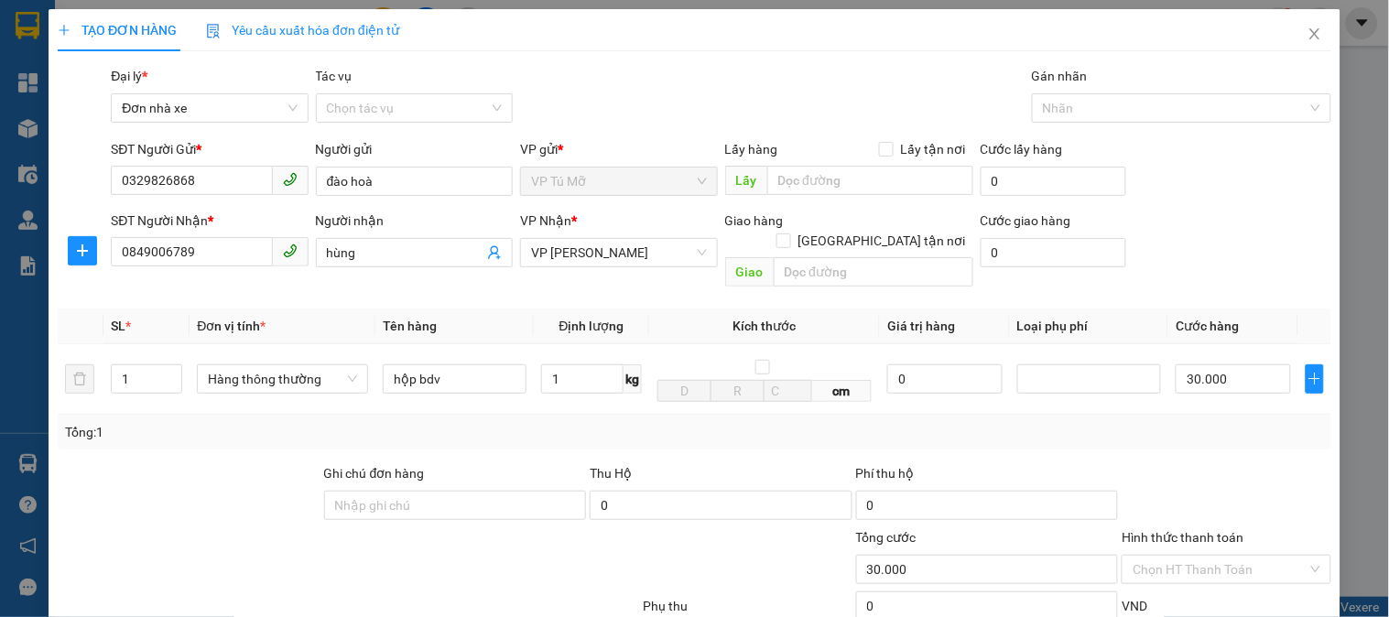
scroll to position [200, 0]
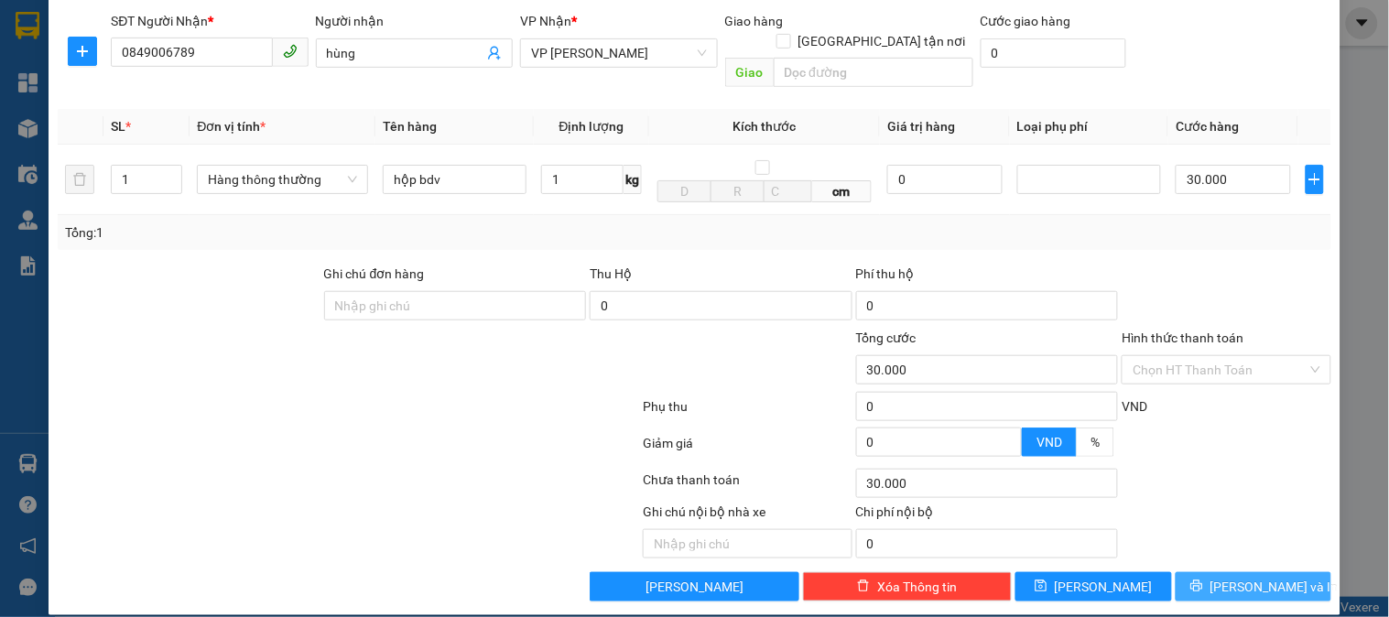
click at [1202, 581] on icon "printer" at bounding box center [1196, 587] width 12 height 12
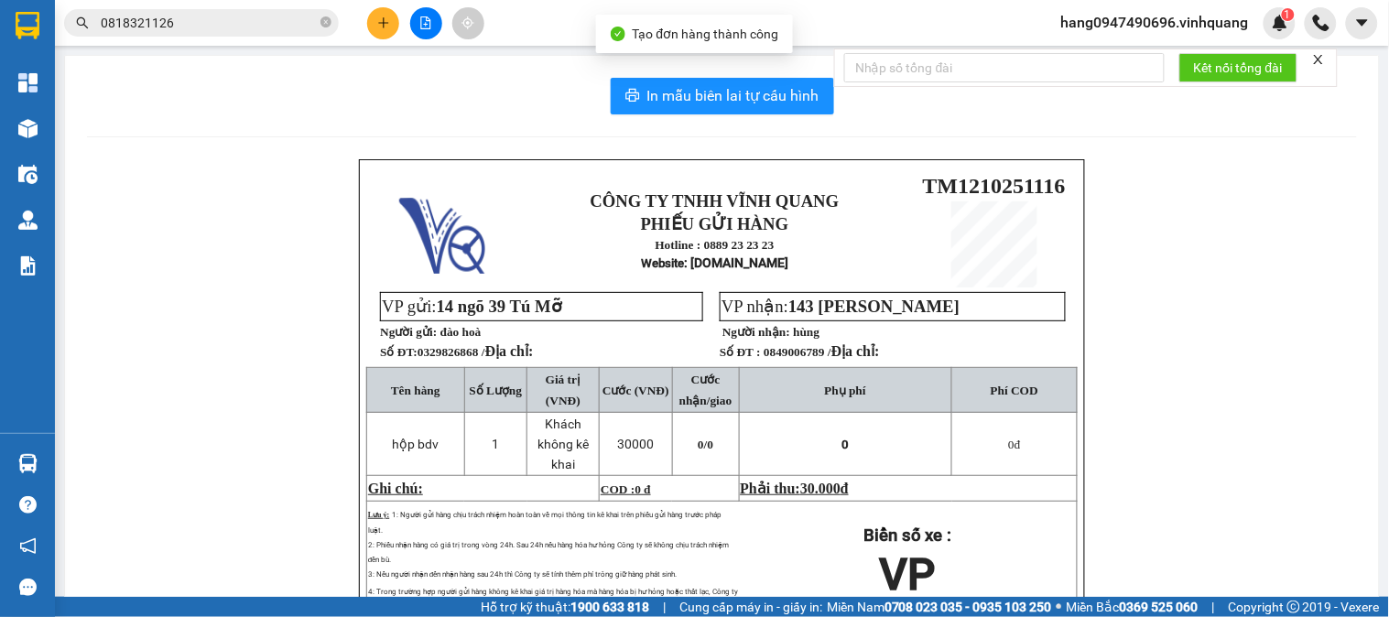
click at [452, 359] on span "0329826868 / Địa chỉ:" at bounding box center [476, 352] width 116 height 14
copy span "0329826868"
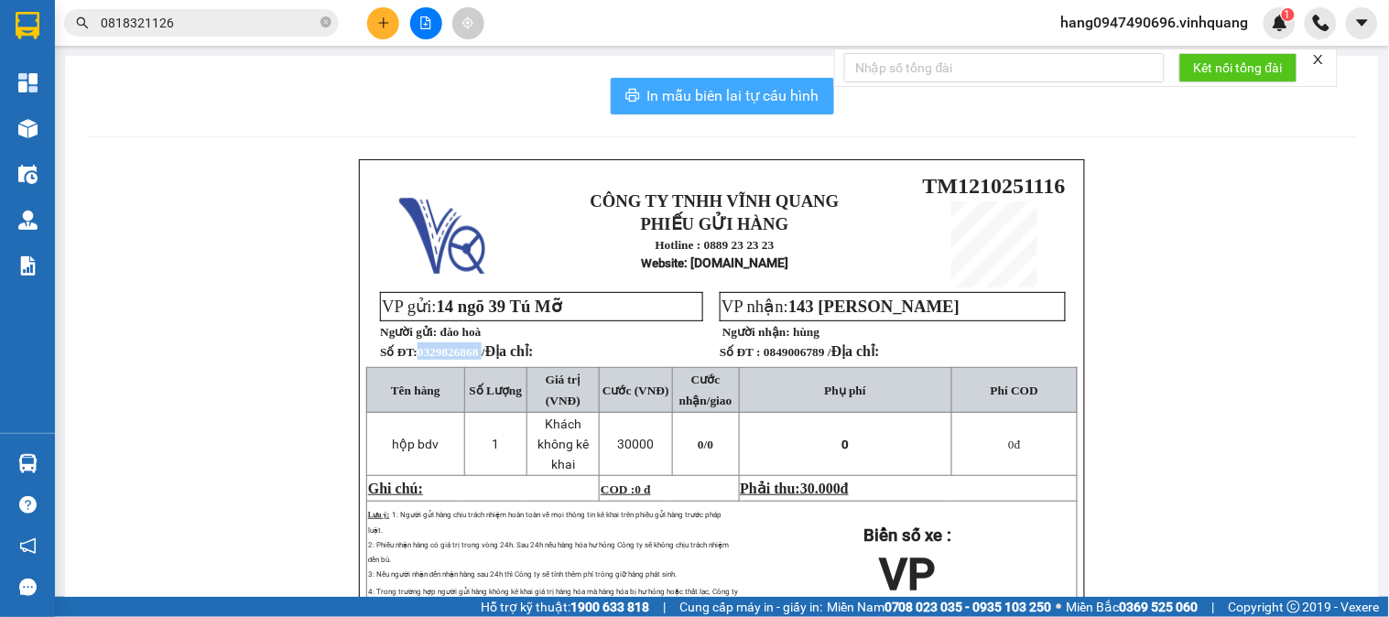
click at [717, 96] on span "In mẫu biên lai tự cấu hình" at bounding box center [733, 95] width 172 height 23
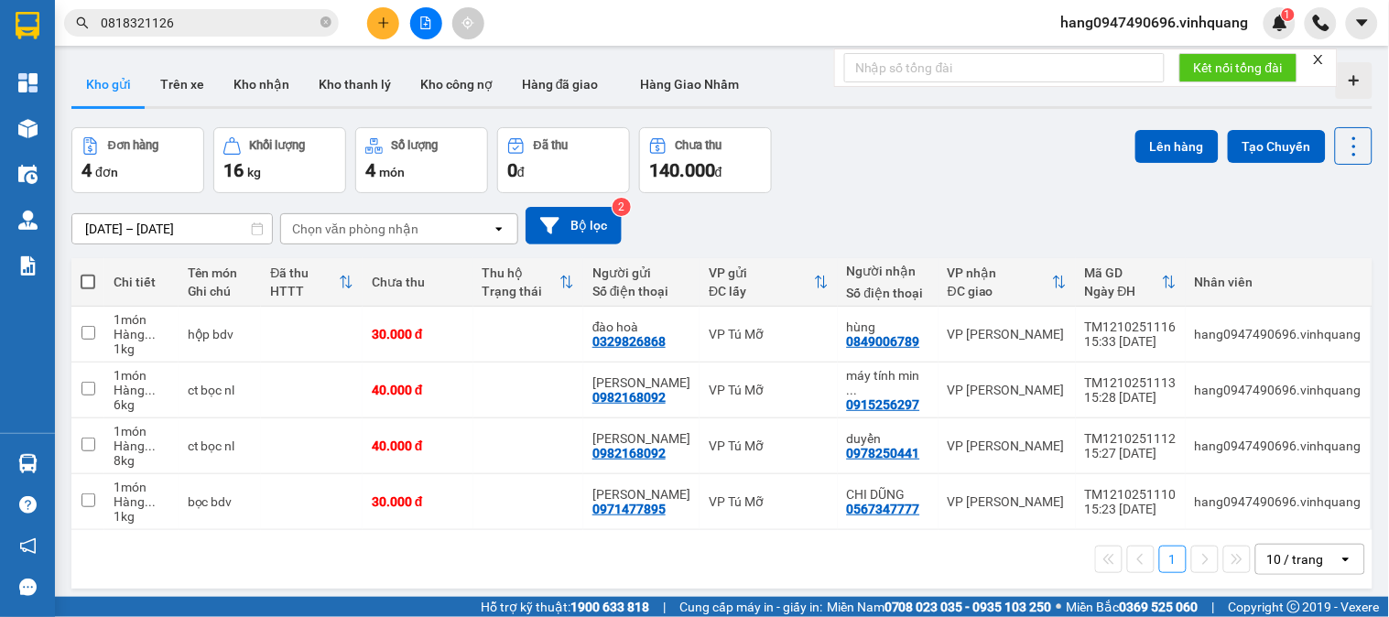
click at [381, 20] on icon "plus" at bounding box center [383, 22] width 13 height 13
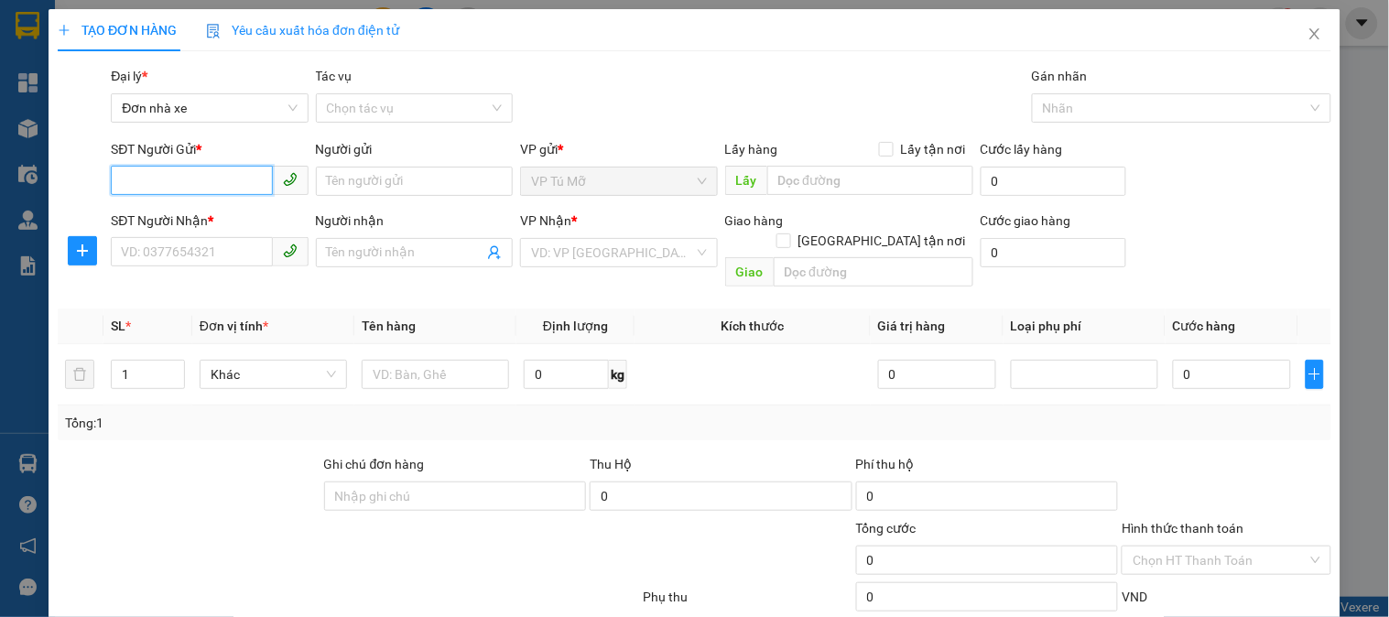
paste input "0329826868"
click at [186, 213] on div "0329826868 - đào hoà" at bounding box center [207, 218] width 173 height 20
type input "0329826868"
type input "đào hoà"
type input "0849006789"
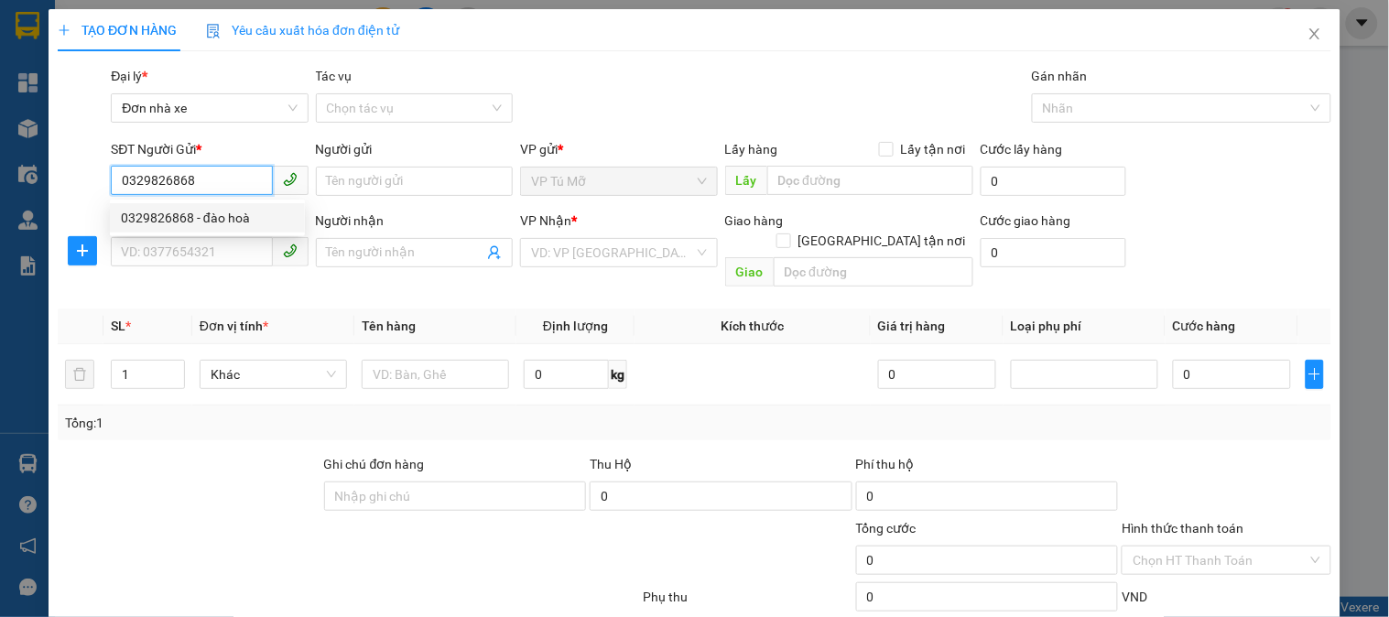
type input "hùng"
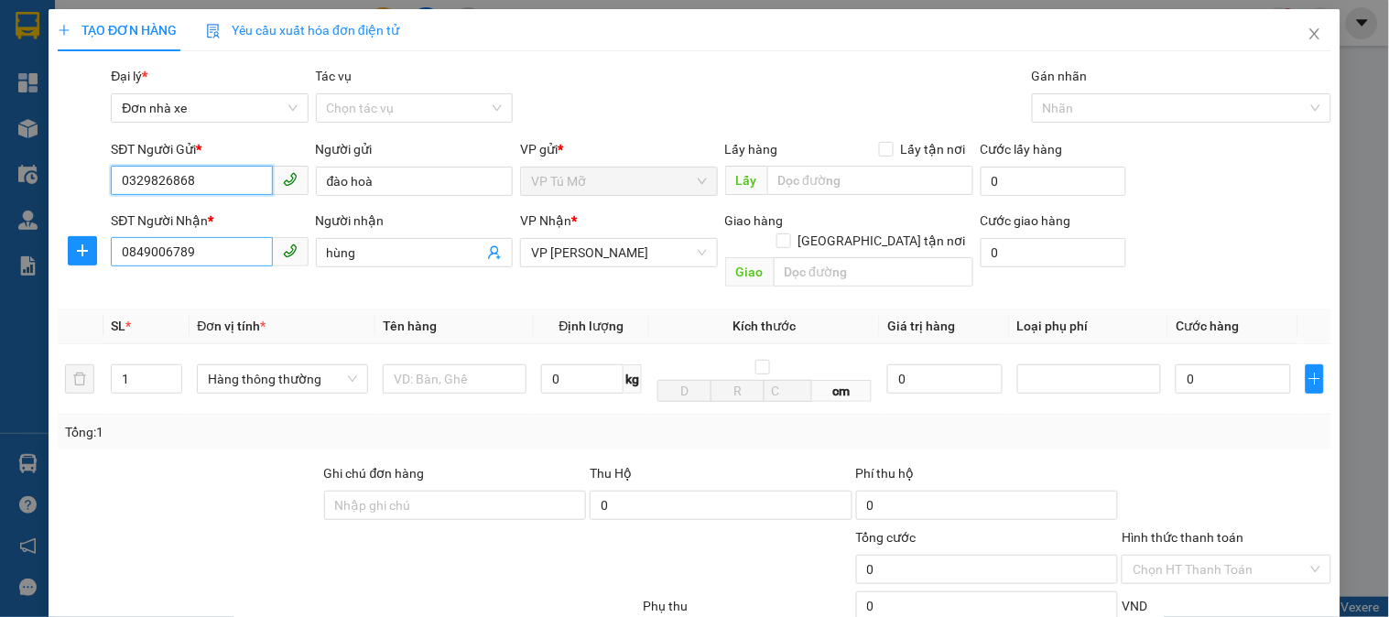
type input "0329826868"
click at [203, 247] on input "0849006789" at bounding box center [191, 251] width 161 height 29
type input "0974799422"
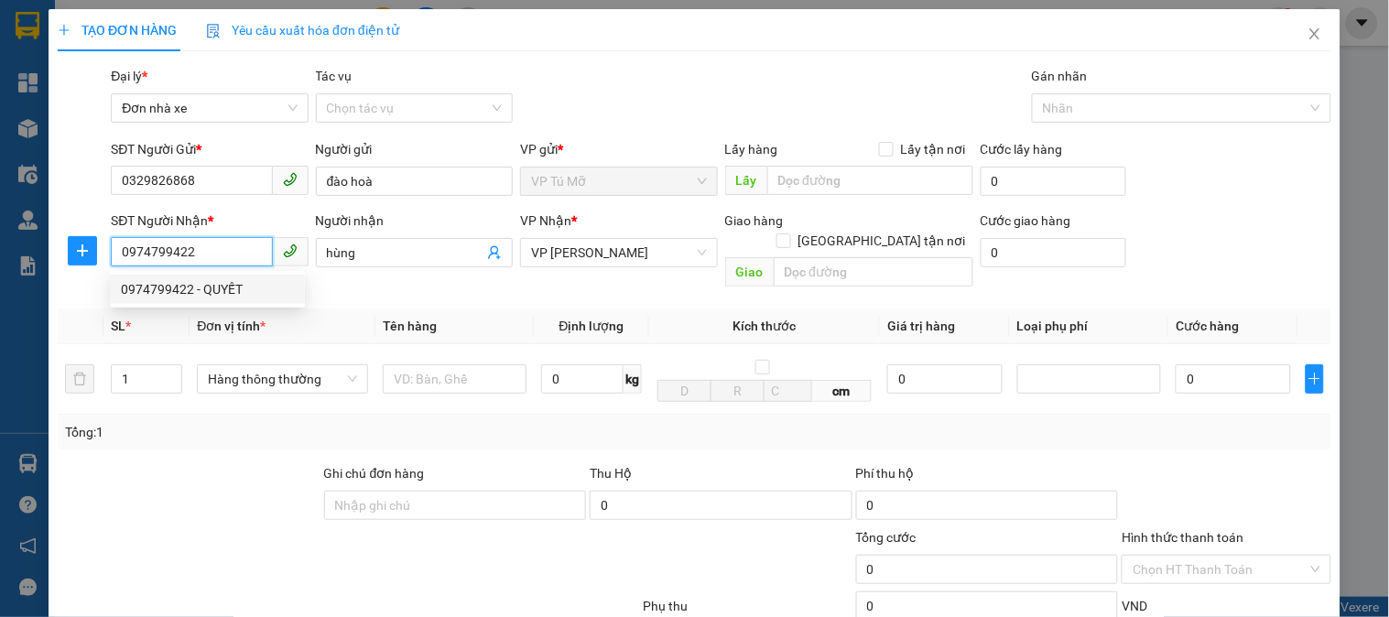
click at [209, 288] on div "0974799422 - QUYẾT" at bounding box center [207, 289] width 173 height 20
type input "QUYẾT"
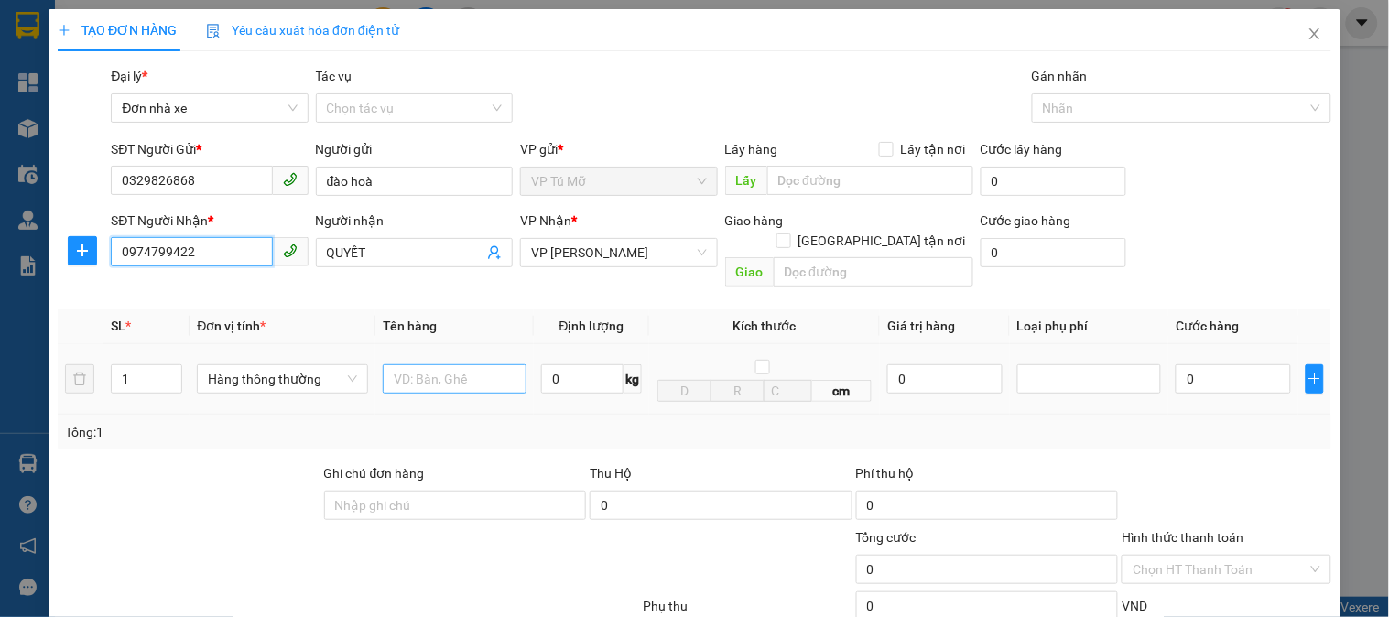
type input "0974799422"
click at [473, 367] on input "text" at bounding box center [455, 378] width 144 height 29
type input "hộp ct"
click at [551, 364] on input "0" at bounding box center [582, 378] width 82 height 29
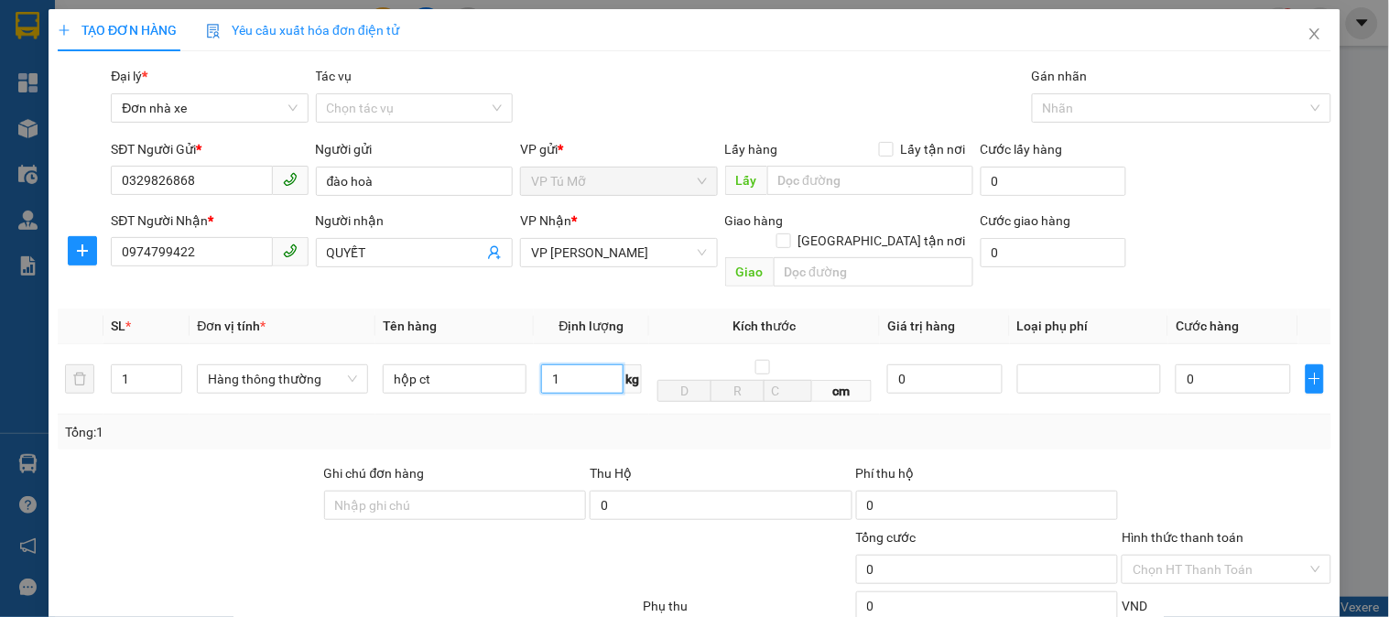
type input "1"
click at [574, 415] on div "Tổng: 1" at bounding box center [695, 432] width 1274 height 35
type input "30.000"
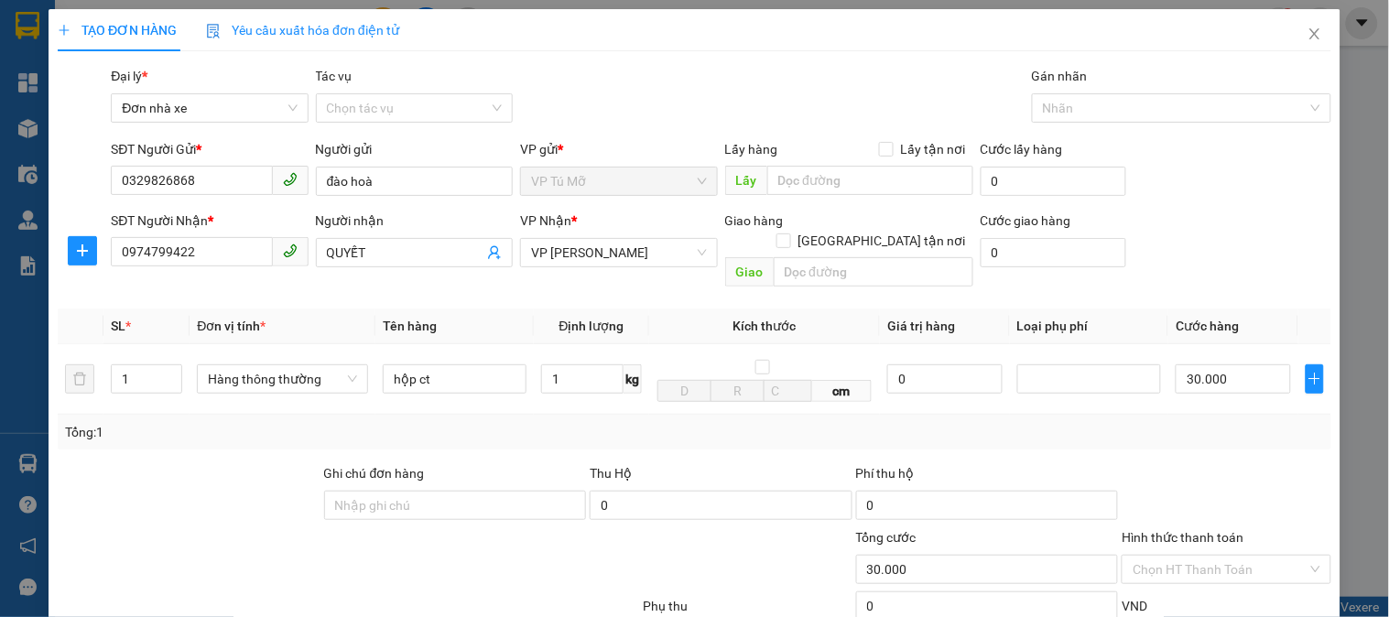
scroll to position [200, 0]
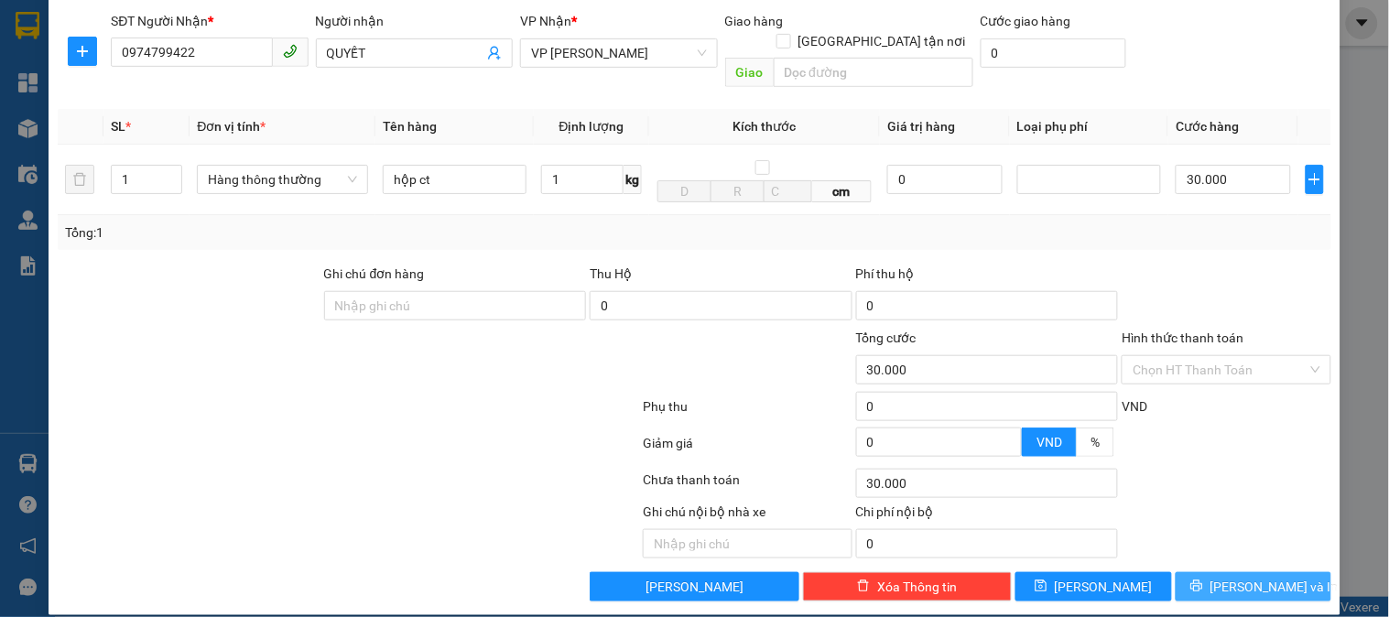
click at [1255, 577] on span "[PERSON_NAME] và In" at bounding box center [1274, 587] width 128 height 20
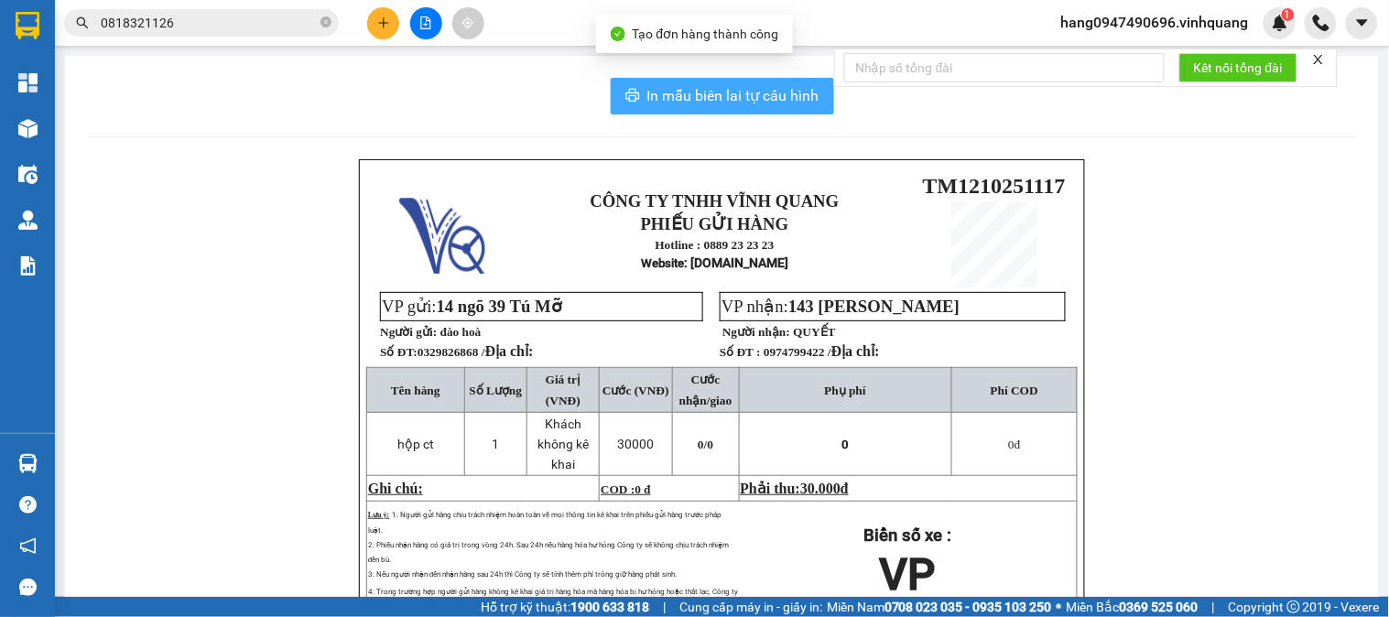
click at [785, 105] on span "In mẫu biên lai tự cấu hình" at bounding box center [733, 95] width 172 height 23
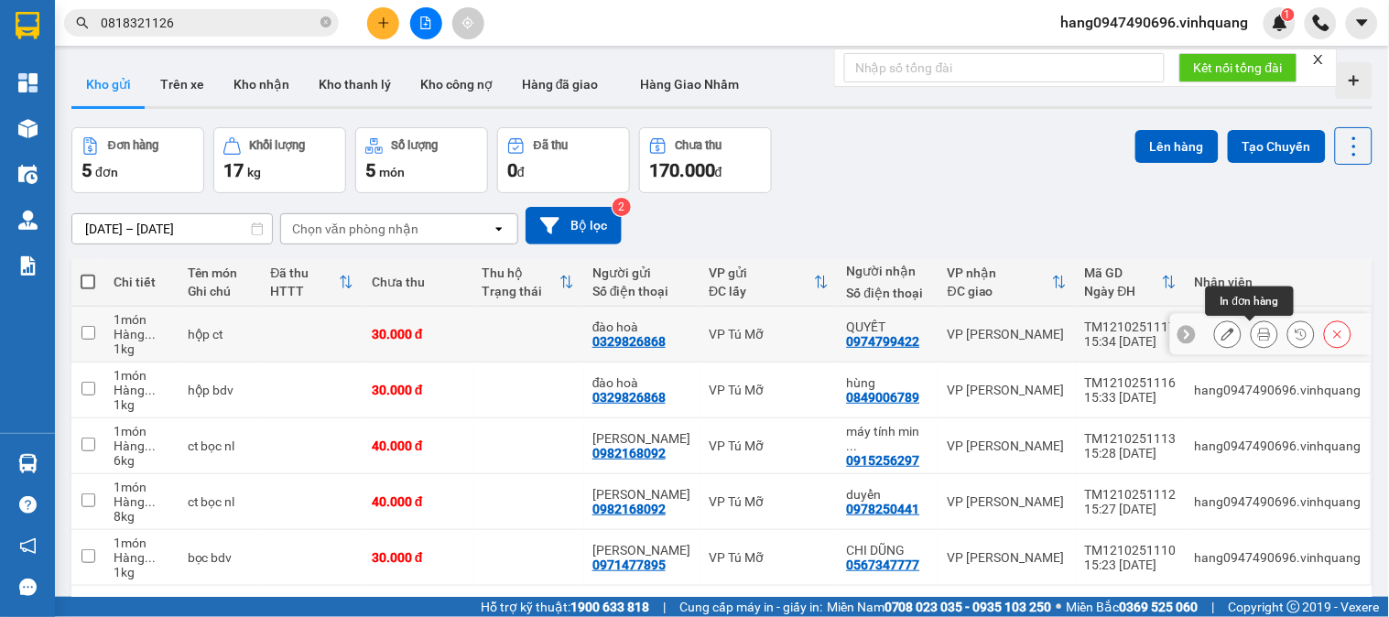
click at [1258, 328] on icon at bounding box center [1264, 334] width 13 height 13
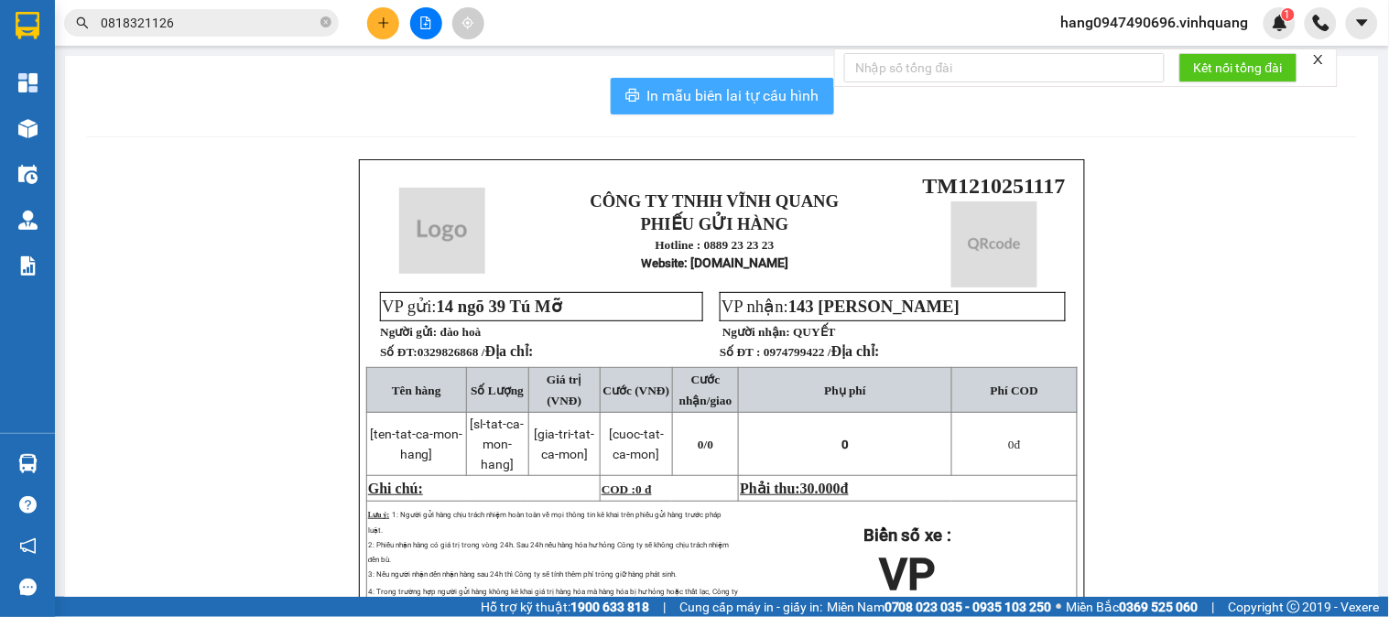
click at [721, 96] on span "In mẫu biên lai tự cấu hình" at bounding box center [733, 95] width 172 height 23
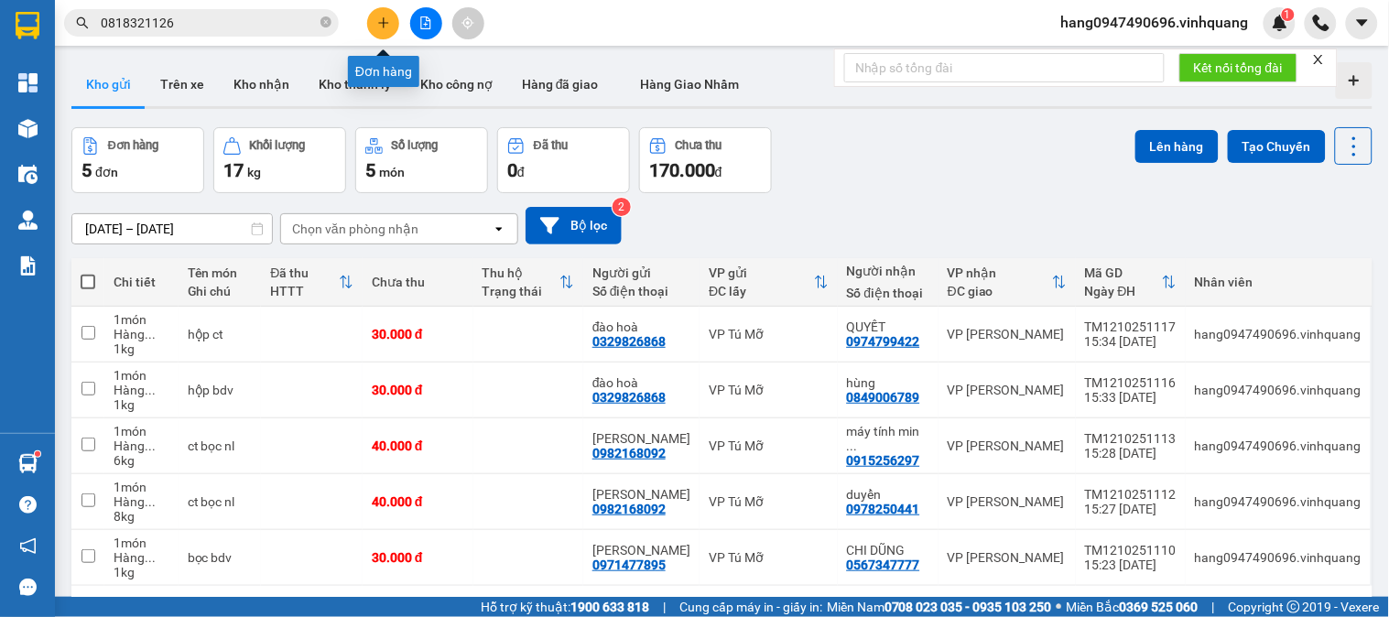
click at [373, 20] on button at bounding box center [383, 23] width 32 height 32
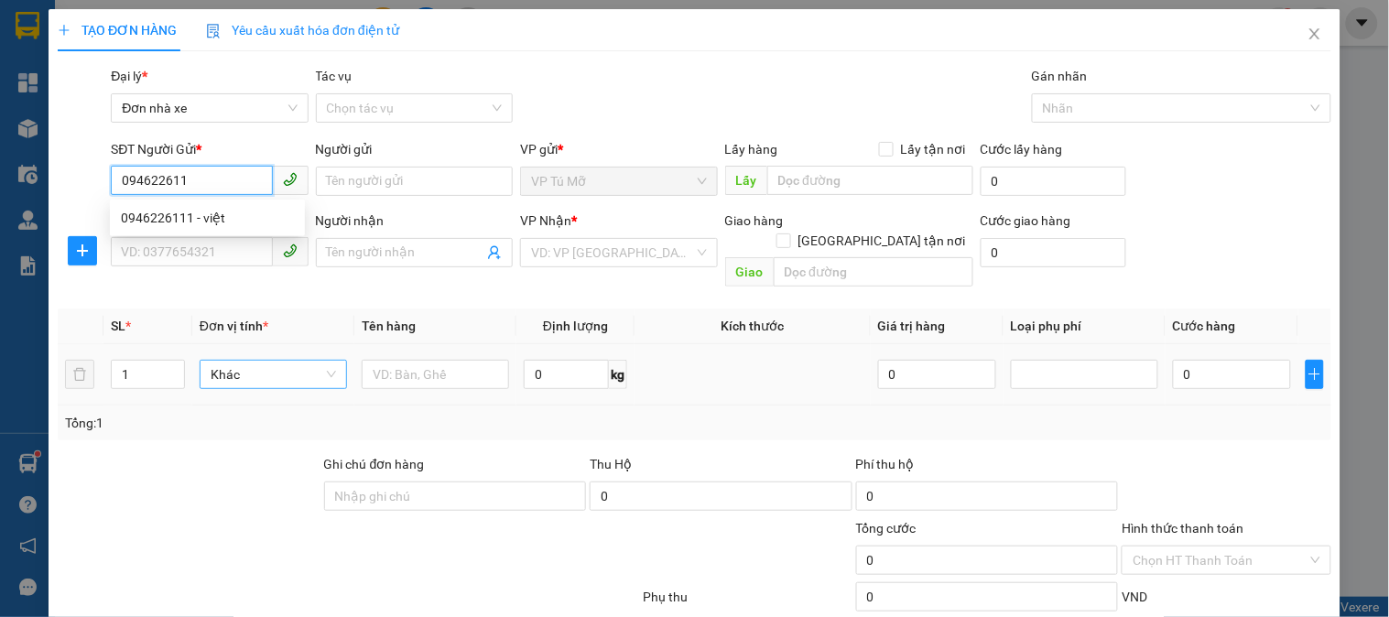
type input "0946226111"
click at [176, 223] on div "0946226111 - việt" at bounding box center [207, 218] width 173 height 20
type input "việt"
type input "0902476468"
type input "luyến"
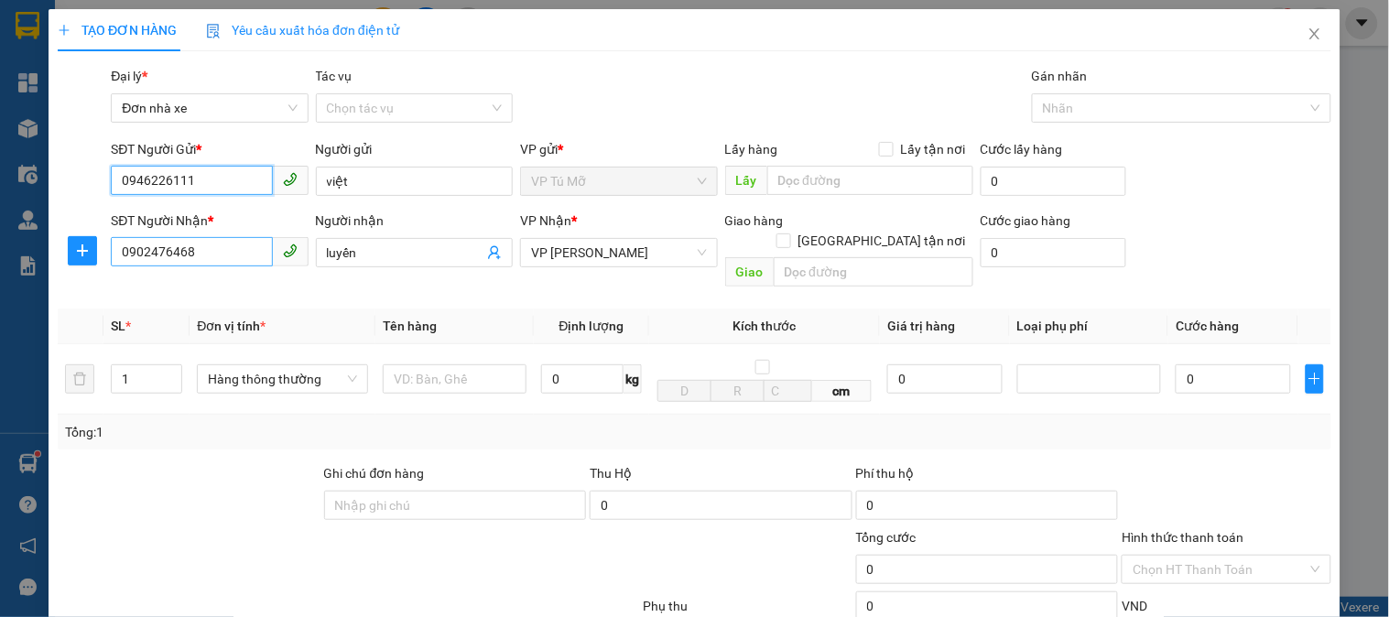
type input "0946226111"
click at [221, 254] on input "0902476468" at bounding box center [191, 251] width 161 height 29
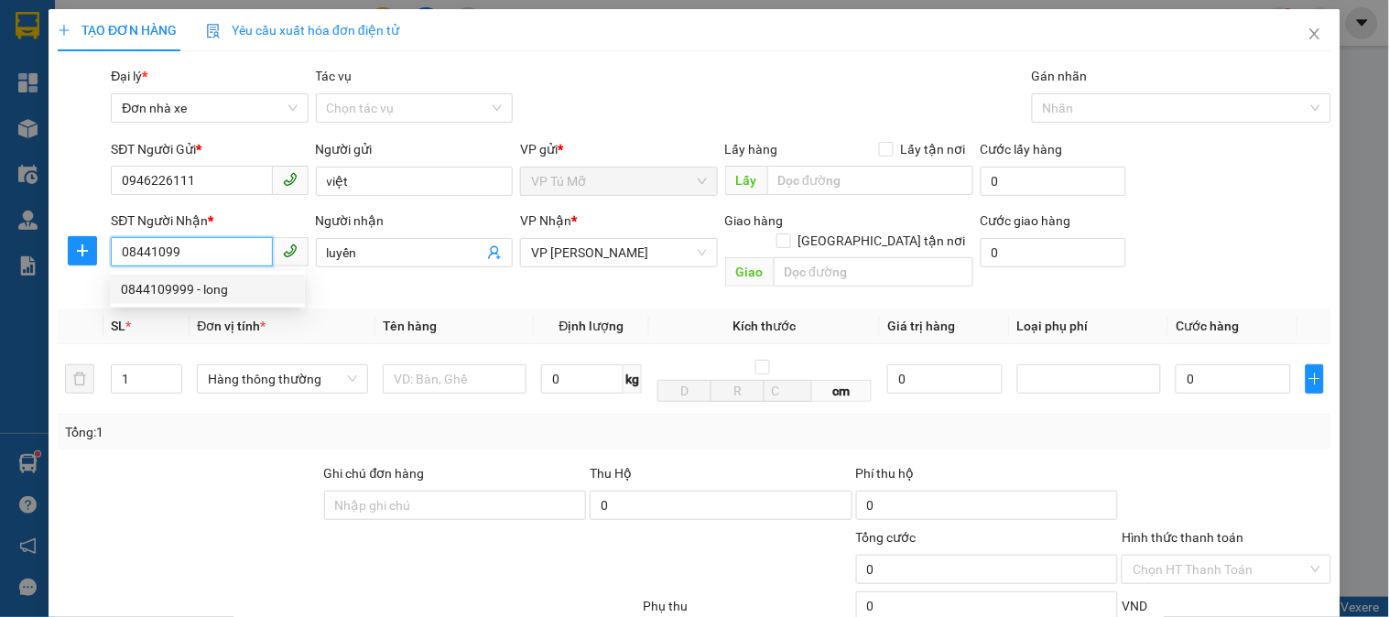
type input "0844109999"
type input "long"
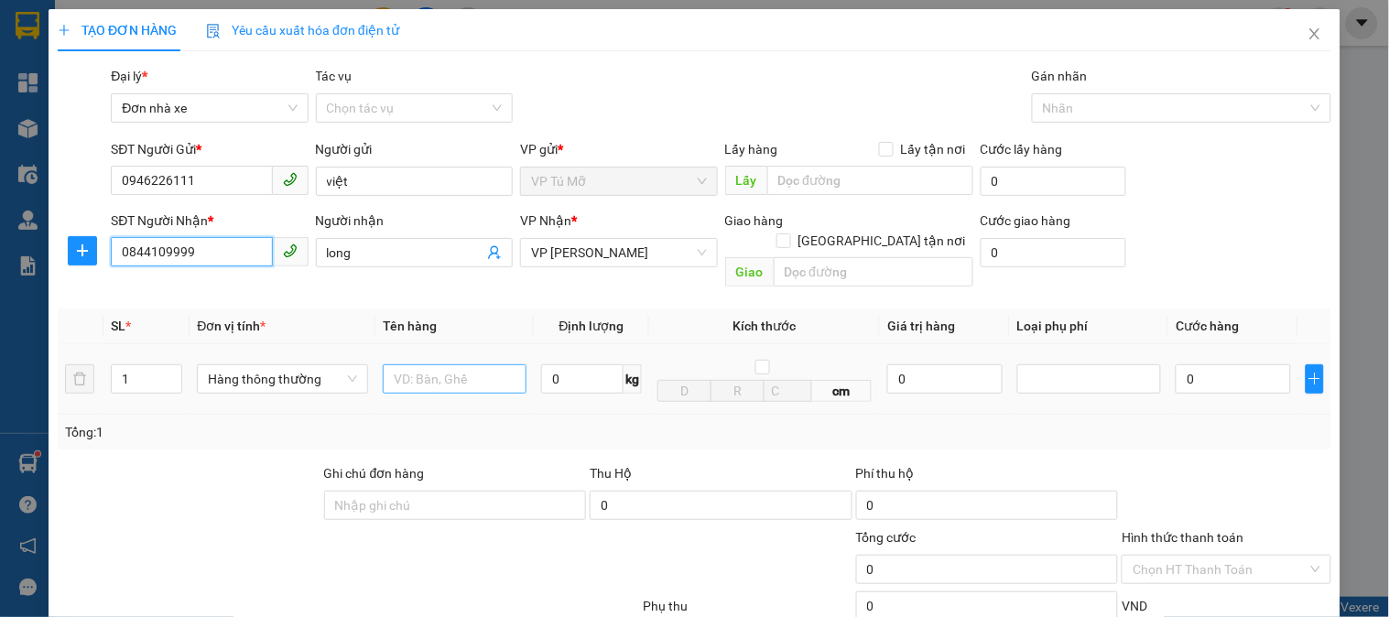
type input "0844109999"
click at [469, 364] on input "text" at bounding box center [455, 378] width 144 height 29
type input "hộp bdv"
click at [578, 364] on input "0" at bounding box center [582, 378] width 82 height 29
type input "3"
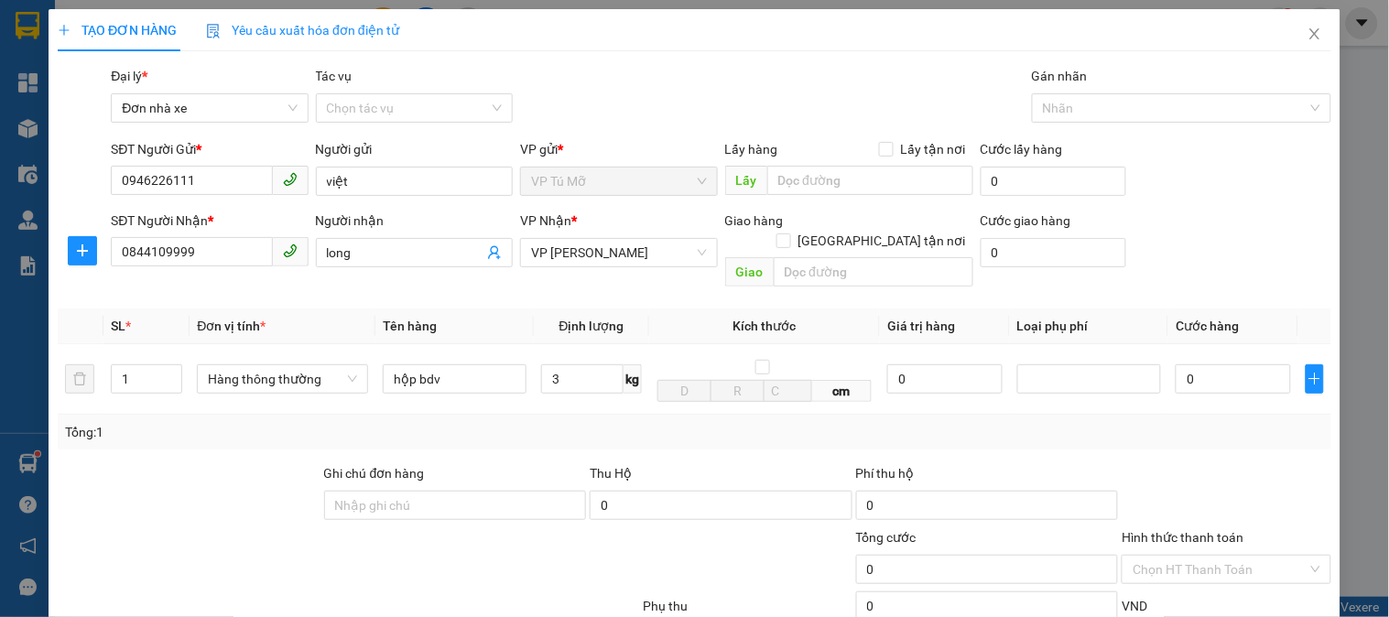
click at [619, 415] on div "Tổng: 1" at bounding box center [695, 432] width 1274 height 35
type input "30.000"
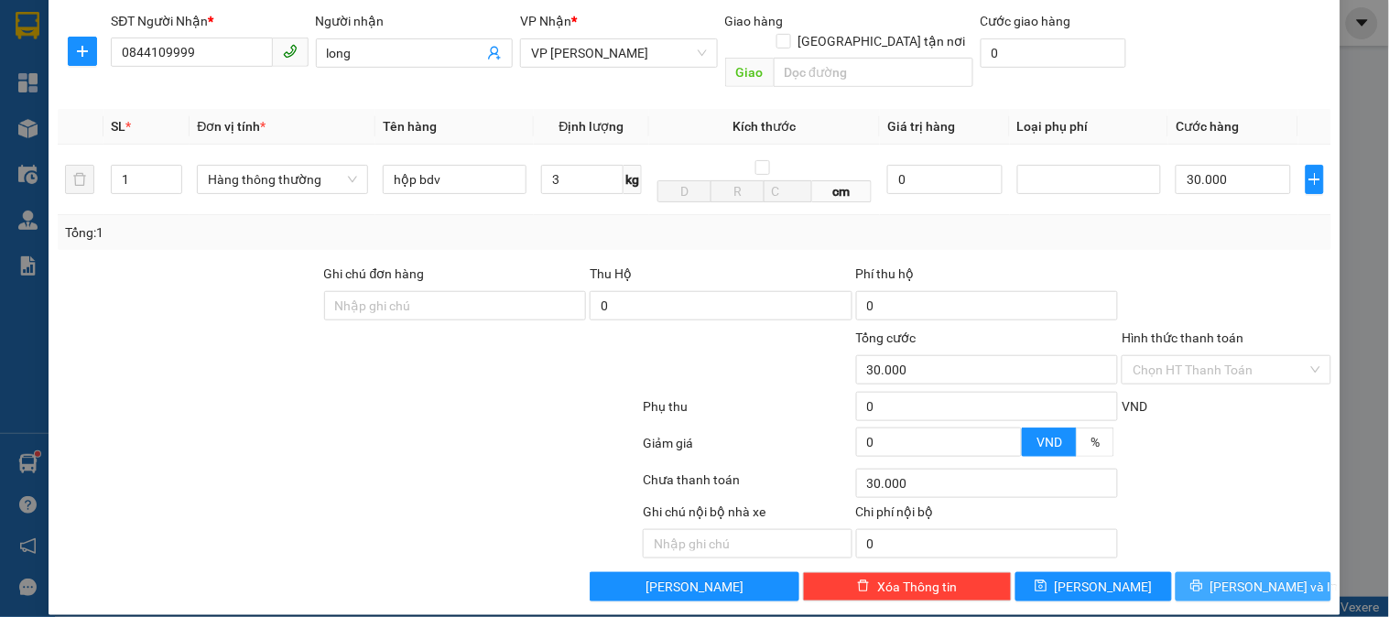
click at [1268, 577] on span "[PERSON_NAME] và In" at bounding box center [1274, 587] width 128 height 20
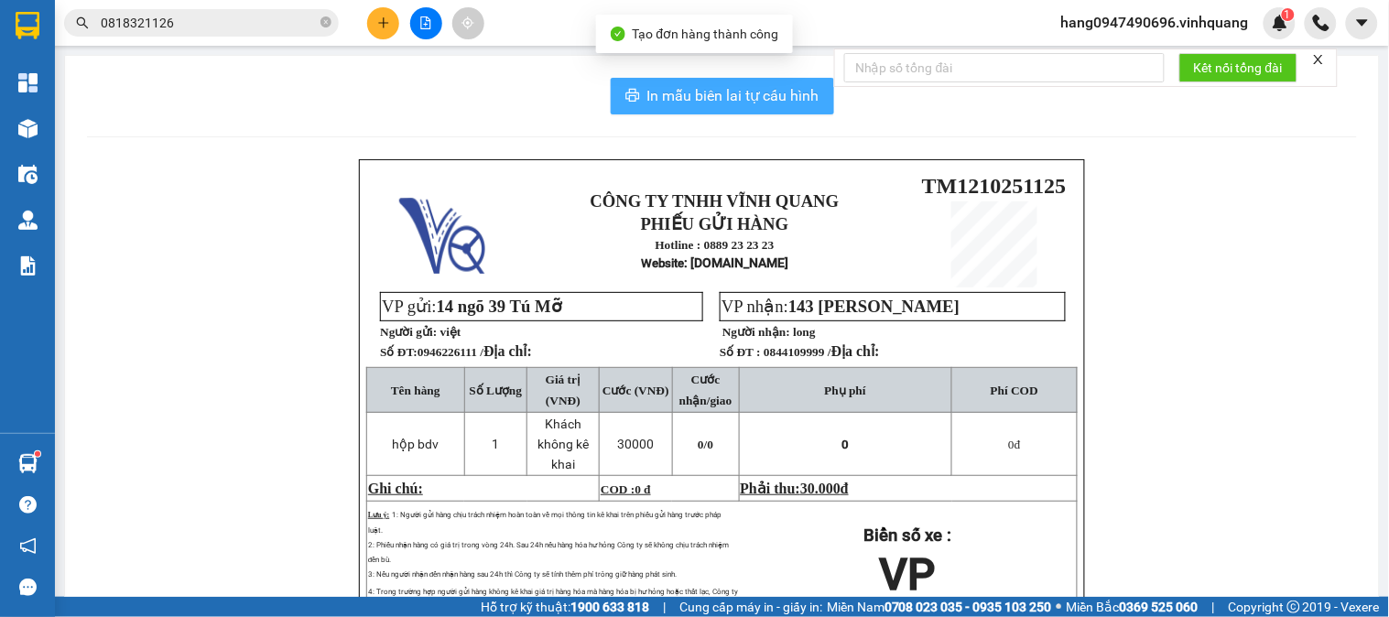
click at [816, 99] on button "In mẫu biên lai tự cấu hình" at bounding box center [722, 96] width 223 height 37
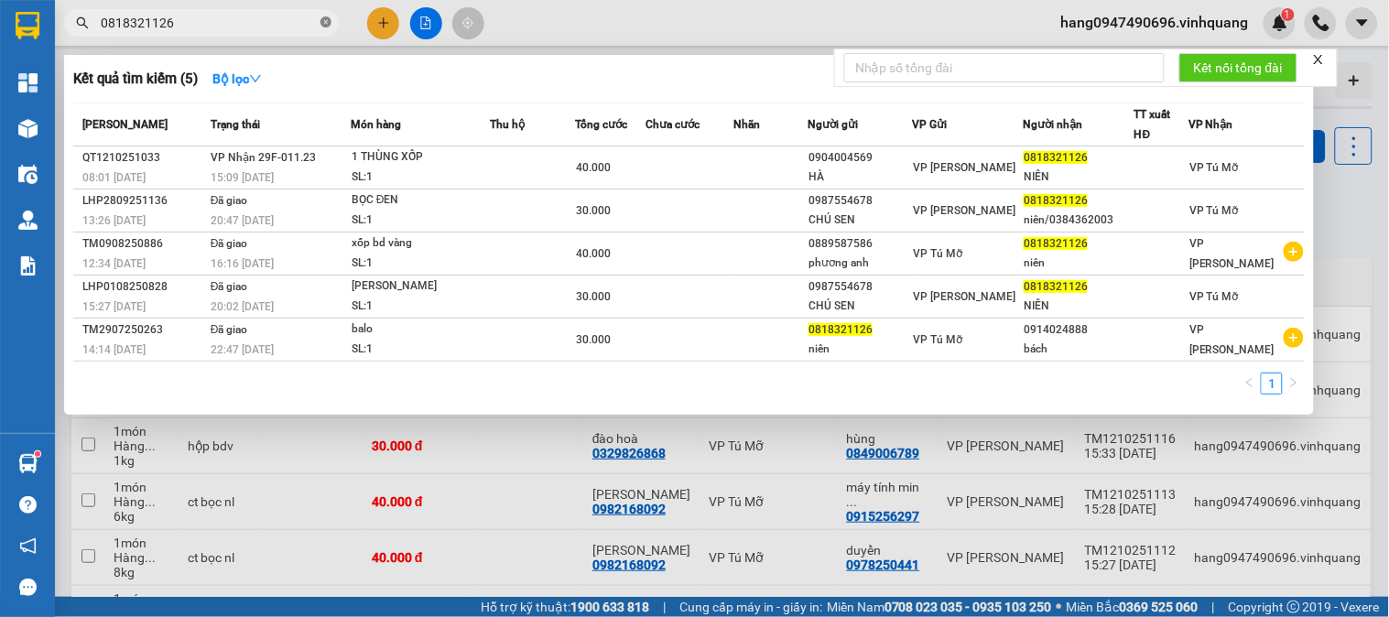
click at [323, 20] on icon "close-circle" at bounding box center [325, 21] width 11 height 11
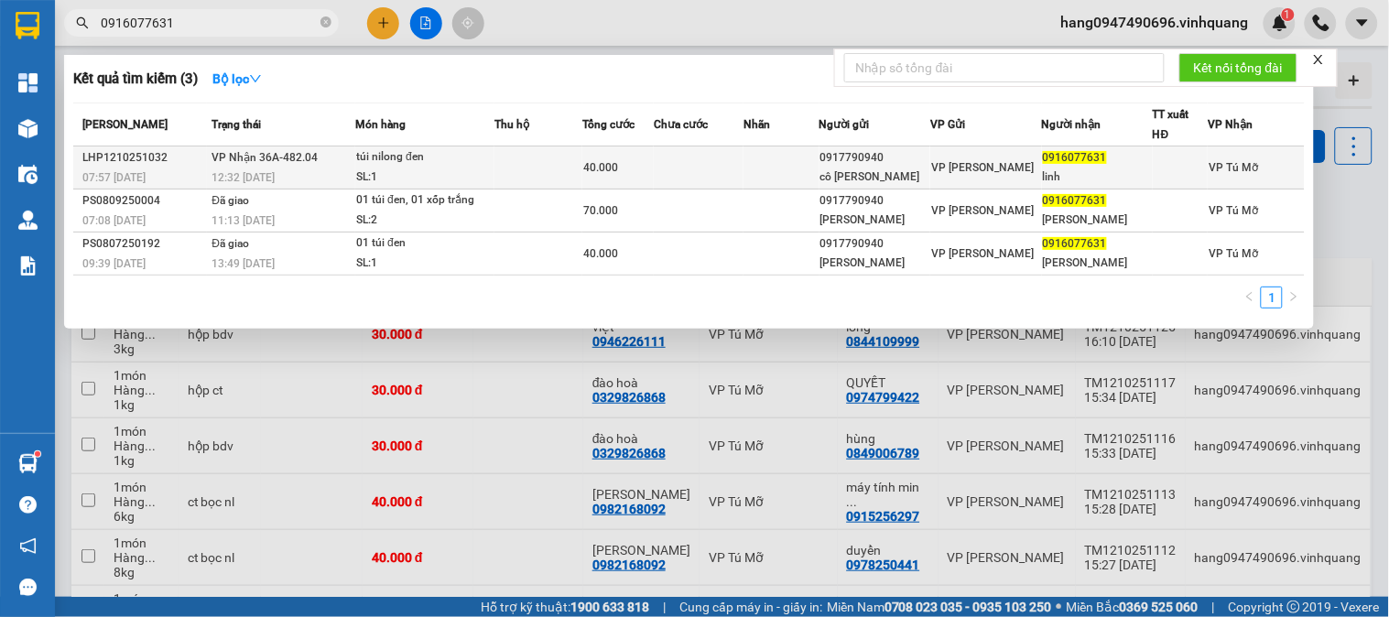
type input "0916077631"
click at [817, 154] on td at bounding box center [782, 168] width 76 height 43
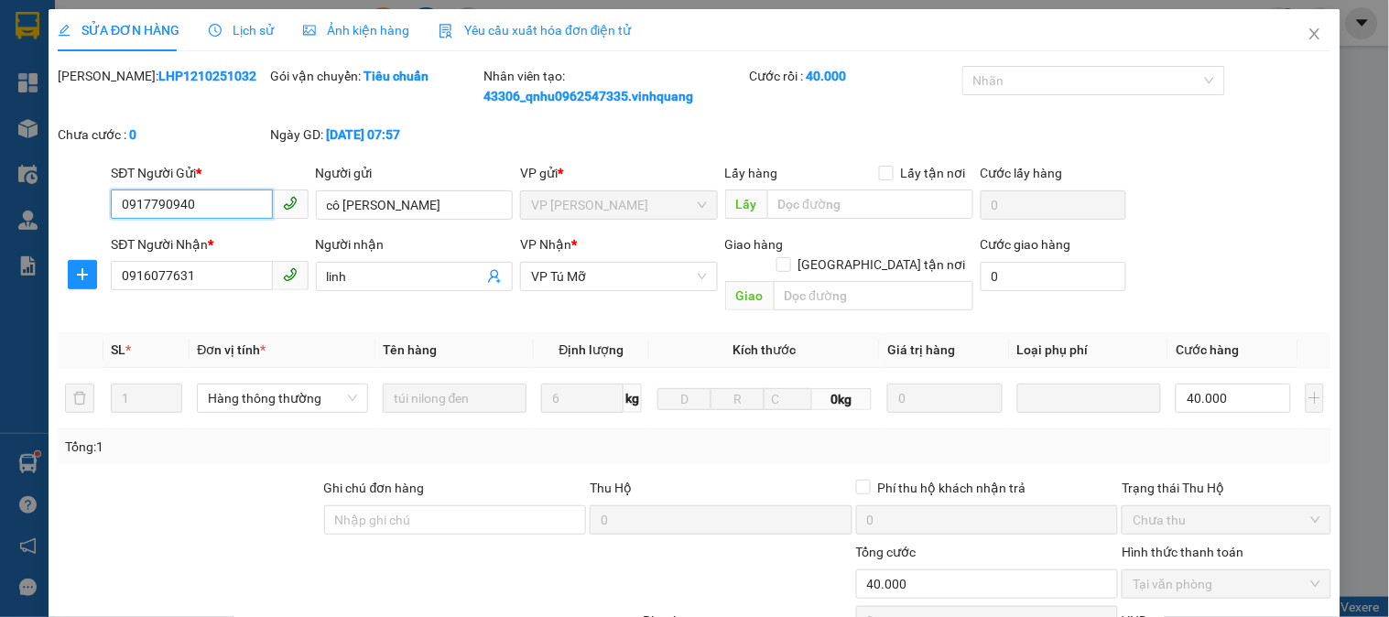
type input "0917790940"
type input "cô [PERSON_NAME]"
type input "0916077631"
type input "linh"
type input "0"
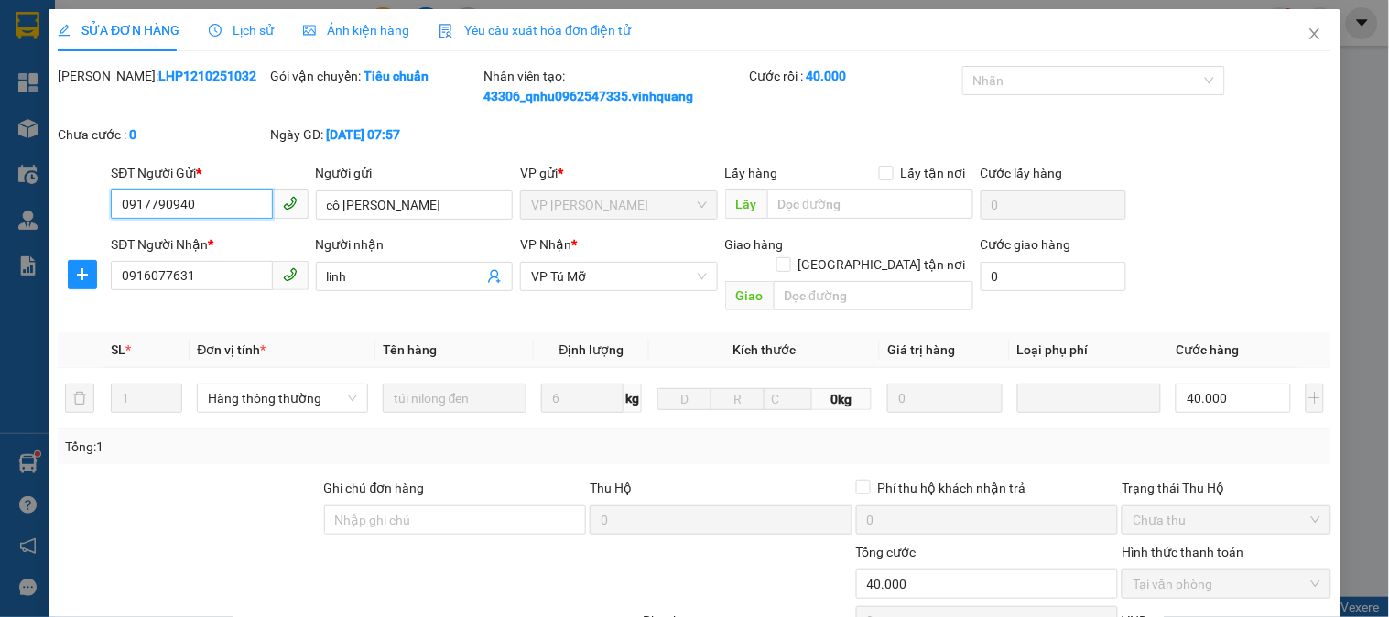
type input "40.000"
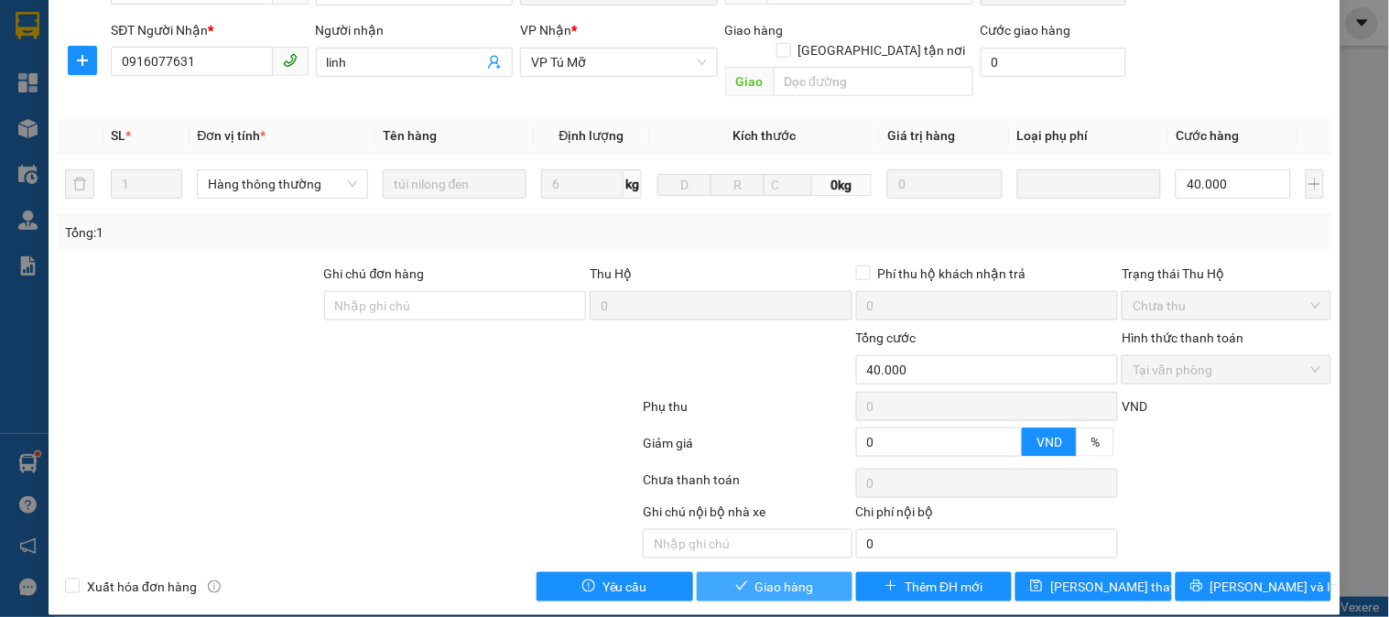
click at [786, 577] on span "Giao hàng" at bounding box center [784, 587] width 59 height 20
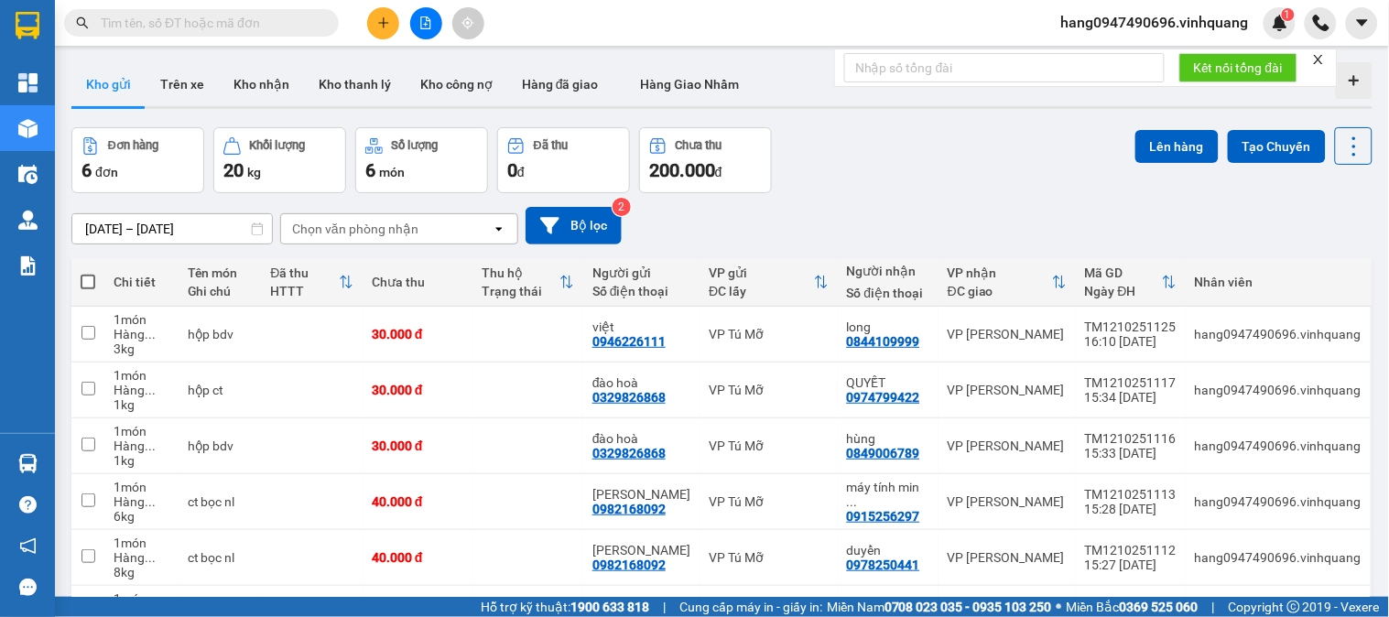
click at [81, 277] on span at bounding box center [88, 282] width 15 height 15
click at [88, 273] on input "checkbox" at bounding box center [88, 273] width 0 height 0
checkbox input "true"
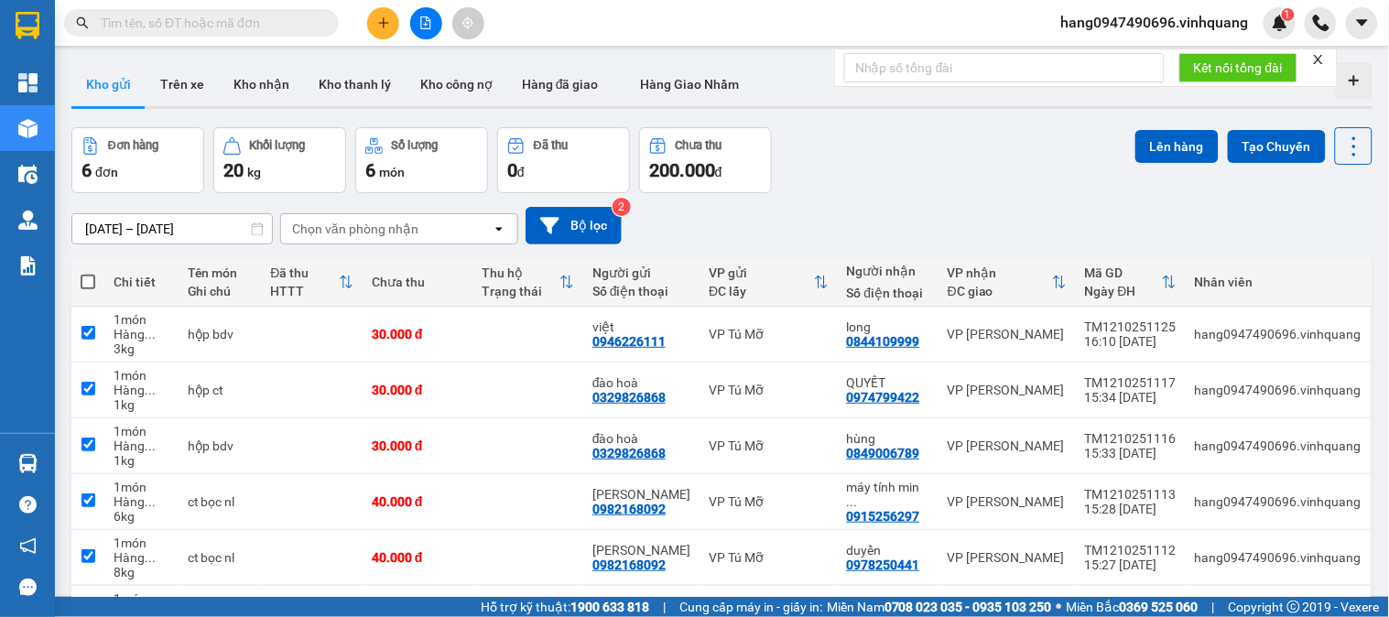
checkbox input "true"
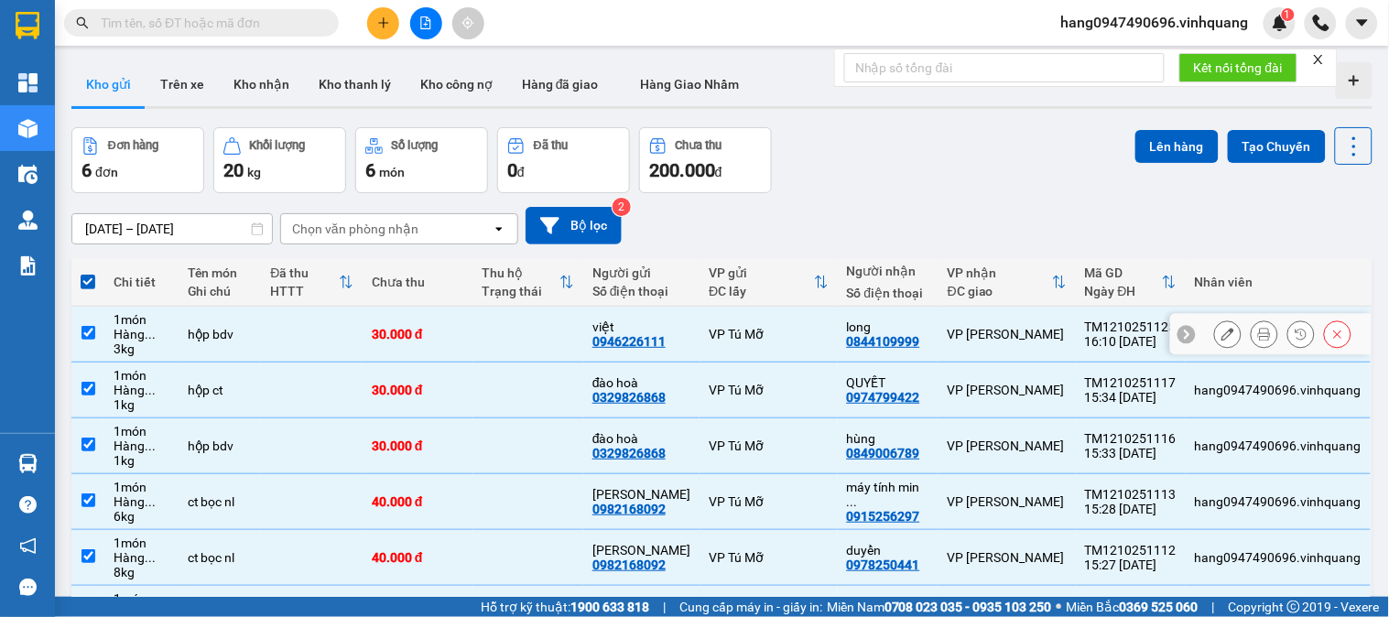
click at [350, 341] on td at bounding box center [312, 335] width 102 height 56
checkbox input "false"
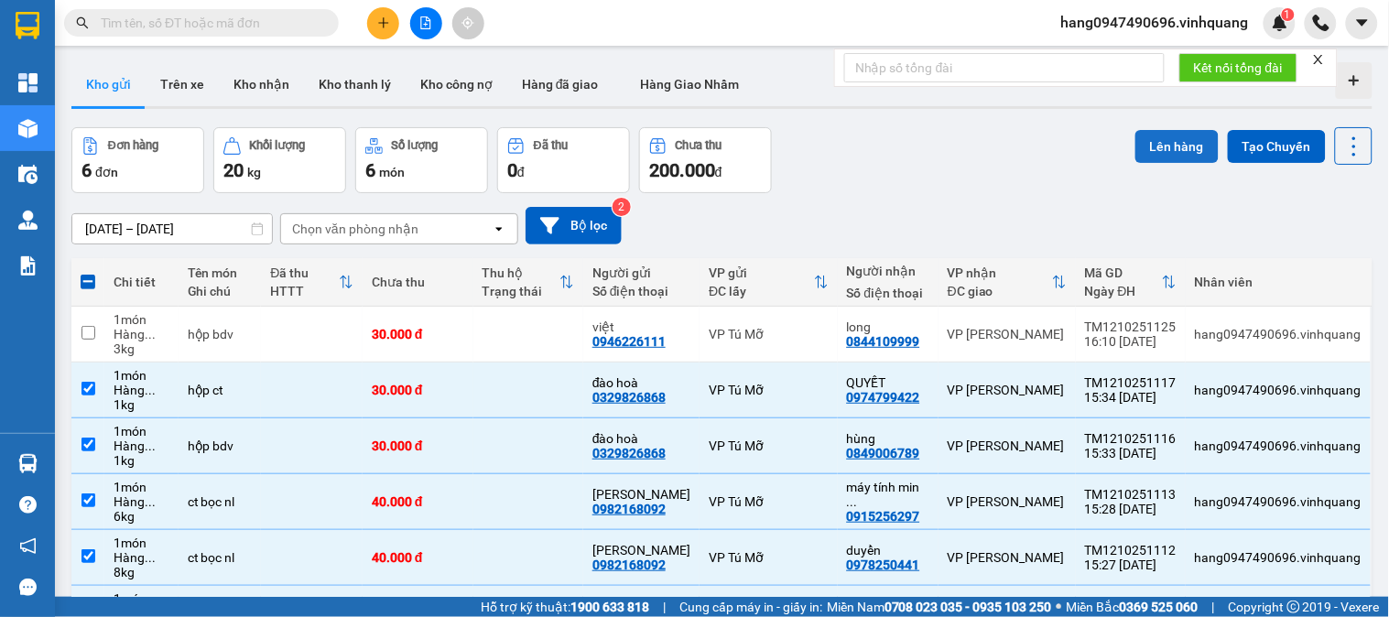
click at [1139, 140] on button "Lên hàng" at bounding box center [1176, 146] width 83 height 33
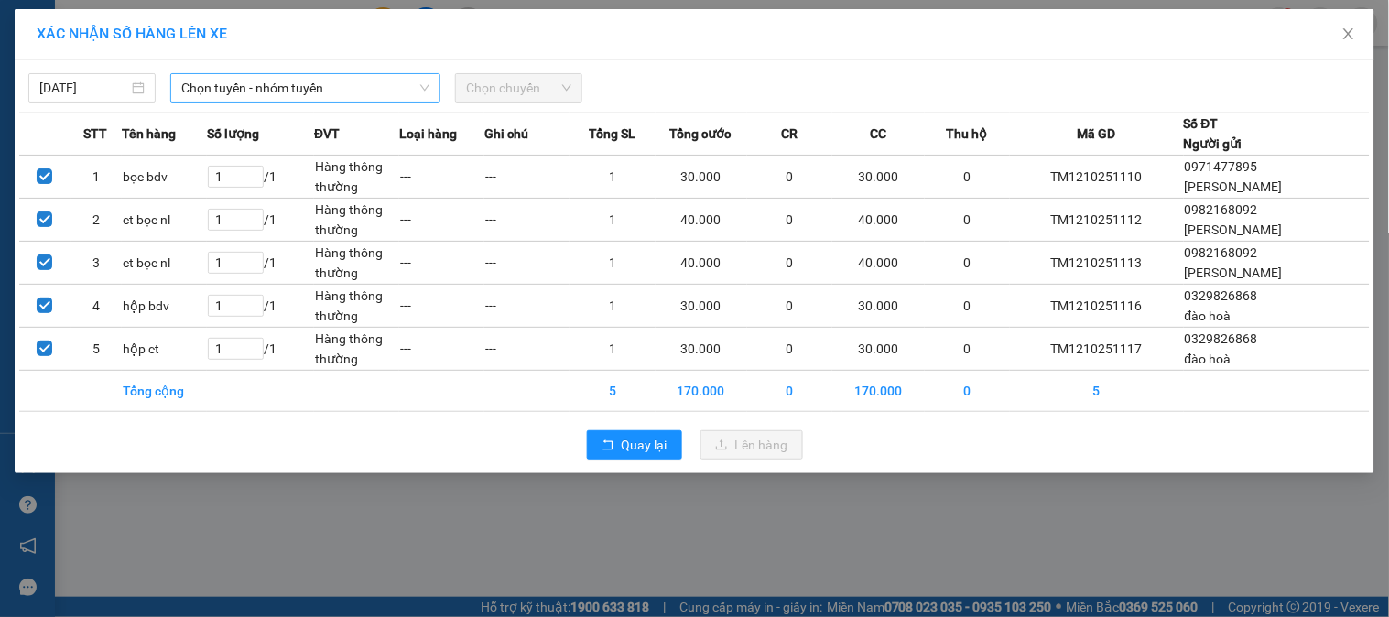
click at [422, 83] on icon "down" at bounding box center [424, 87] width 11 height 11
click at [303, 82] on span "Chọn tuyến - nhóm tuyến" at bounding box center [305, 87] width 248 height 27
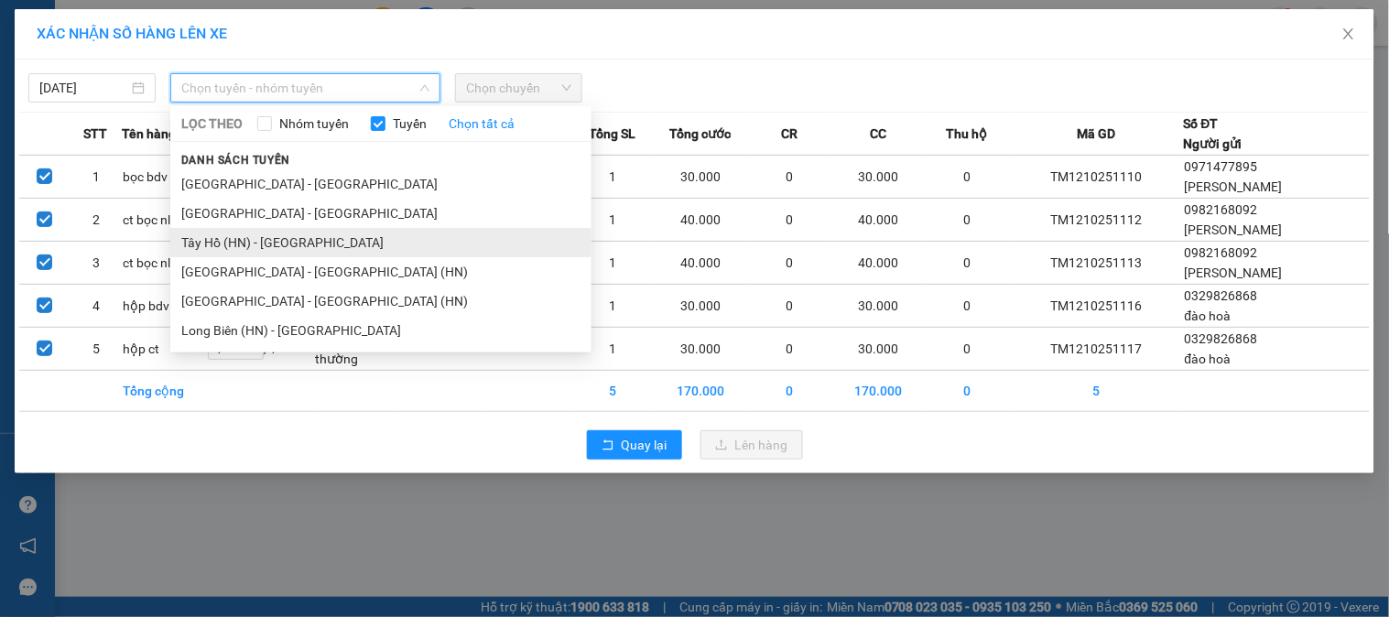
click at [323, 229] on li "Tây Hồ (HN) - [GEOGRAPHIC_DATA]" at bounding box center [380, 242] width 421 height 29
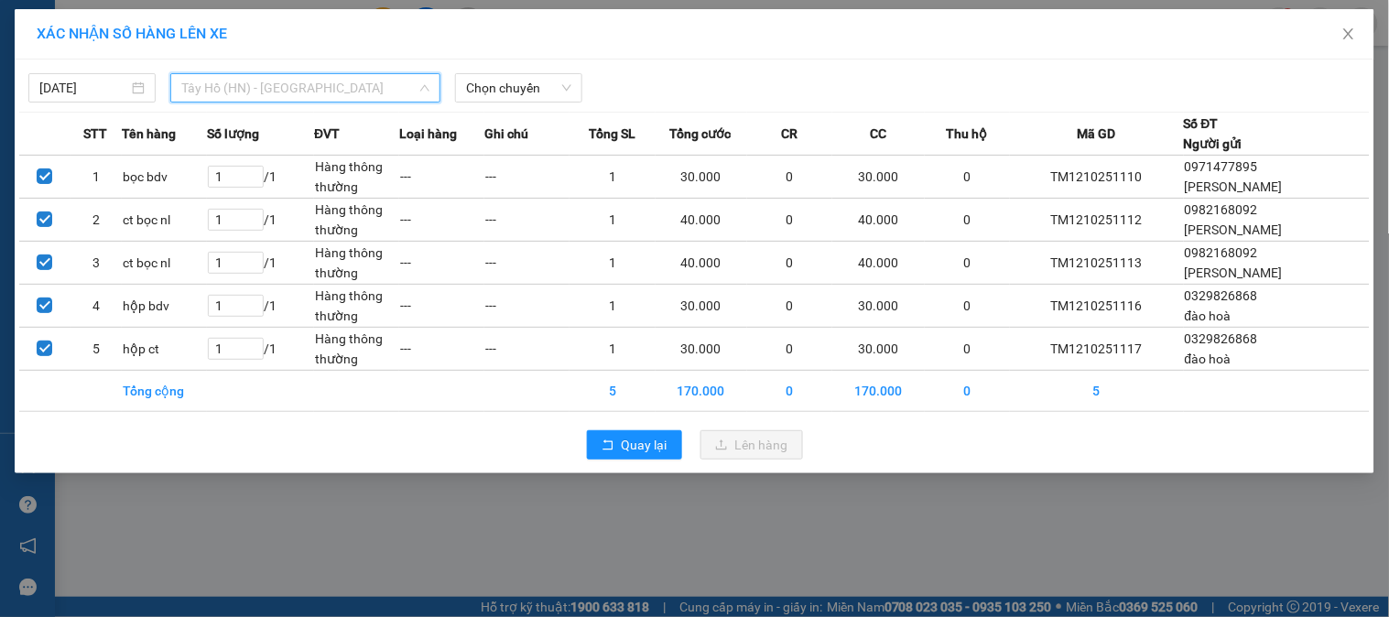
click at [346, 88] on span "Tây Hồ (HN) - [GEOGRAPHIC_DATA]" at bounding box center [305, 87] width 248 height 27
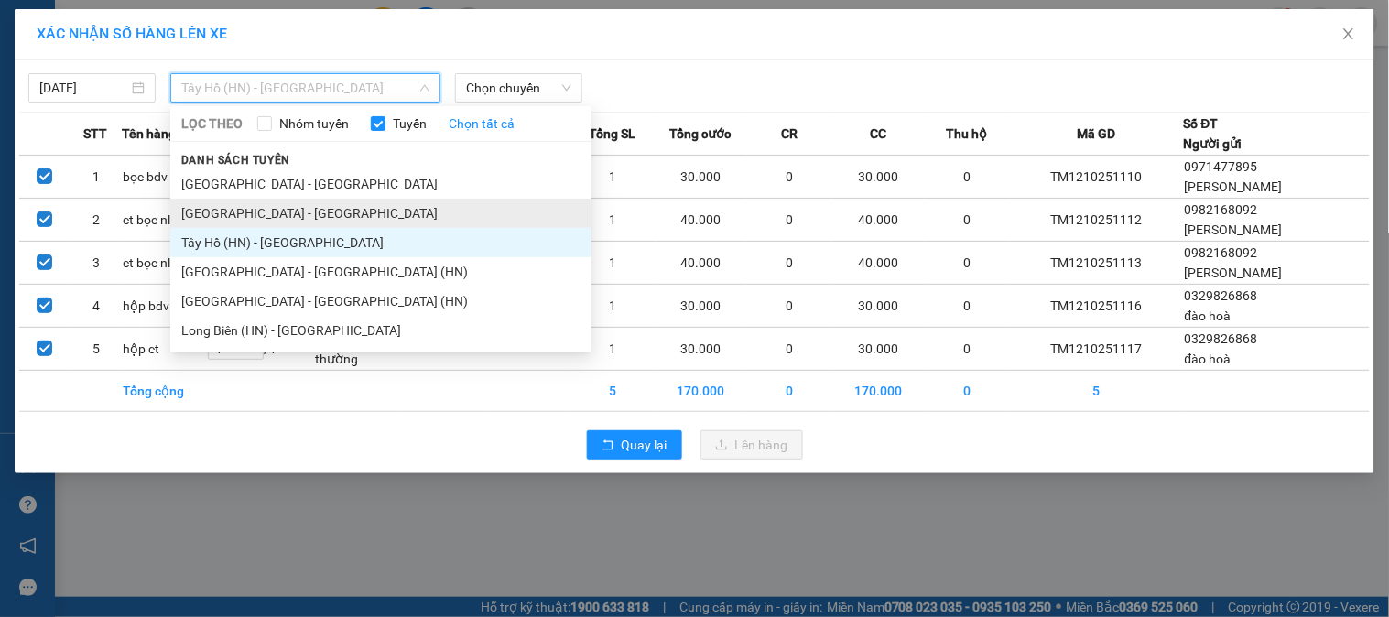
click at [244, 213] on li "[GEOGRAPHIC_DATA] - [GEOGRAPHIC_DATA]" at bounding box center [380, 213] width 421 height 29
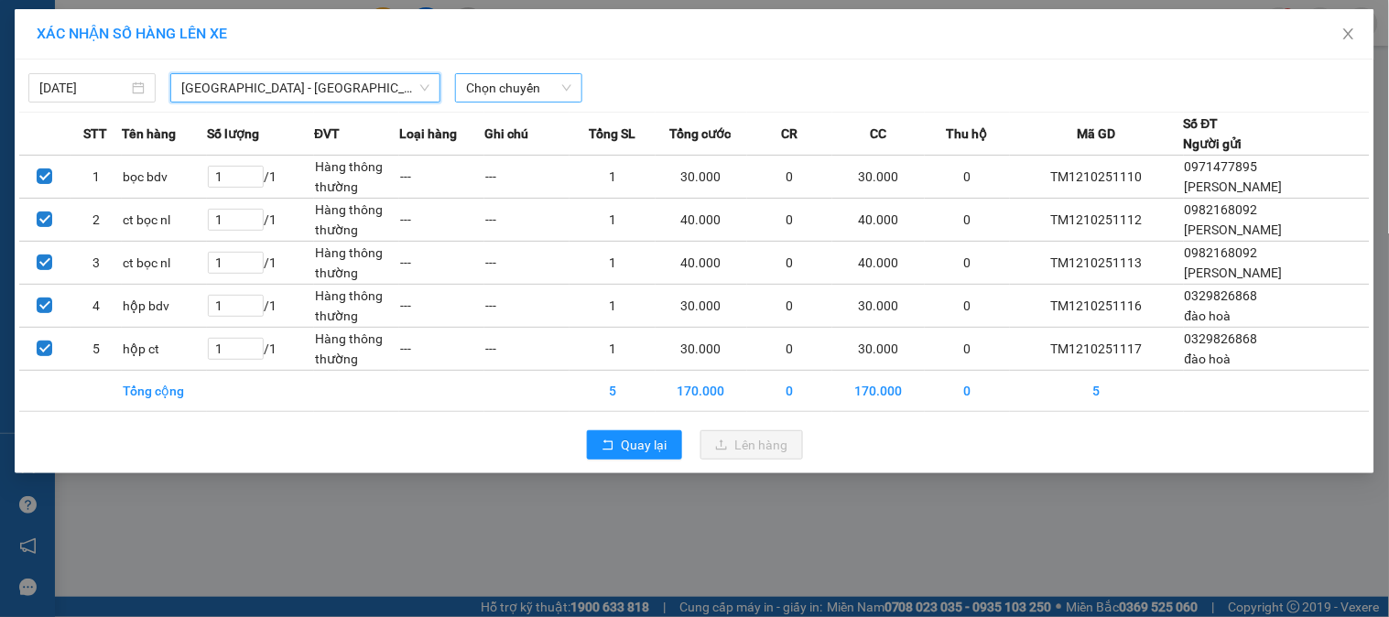
click at [495, 89] on span "Chọn chuyến" at bounding box center [518, 87] width 105 height 27
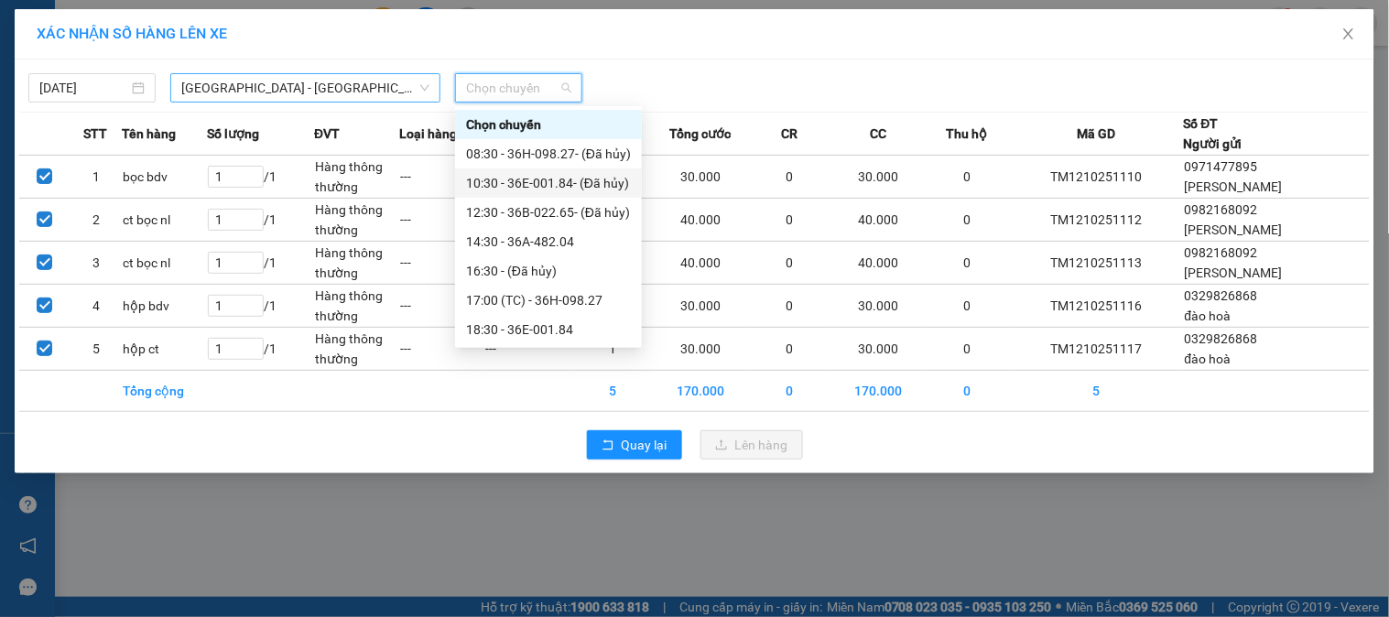
click at [278, 85] on span "[GEOGRAPHIC_DATA] - [GEOGRAPHIC_DATA]" at bounding box center [305, 87] width 248 height 27
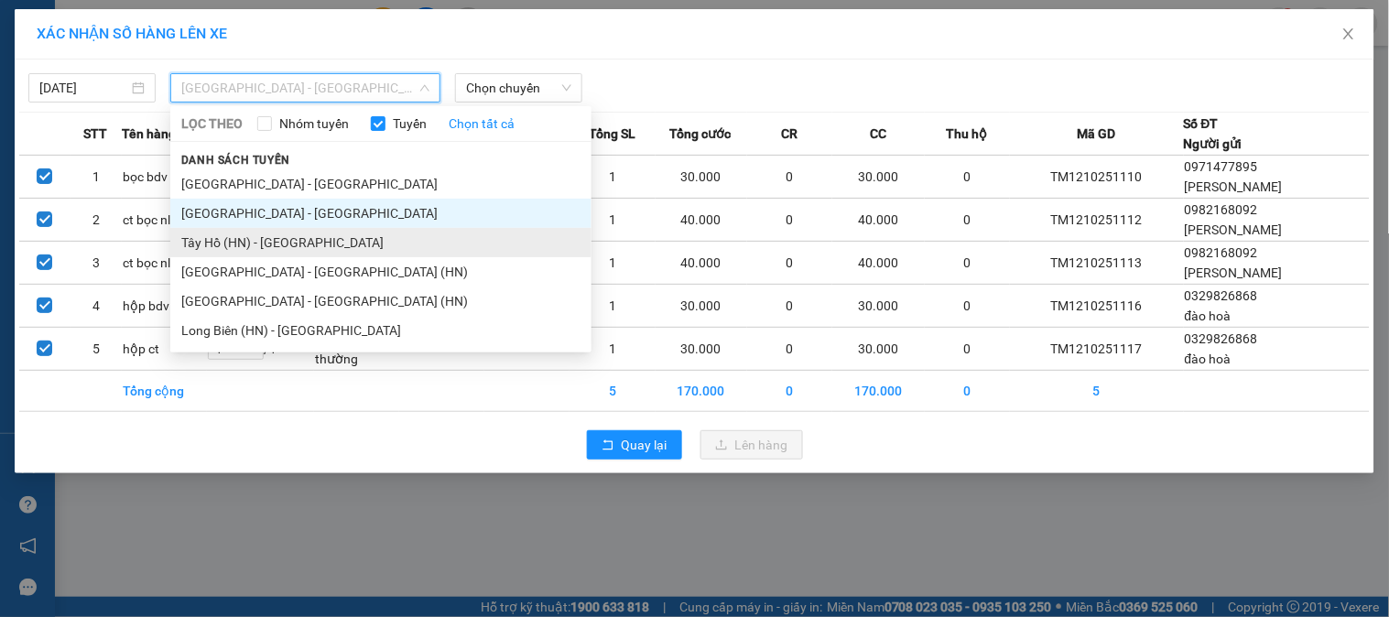
click at [286, 236] on li "Tây Hồ (HN) - [GEOGRAPHIC_DATA]" at bounding box center [380, 242] width 421 height 29
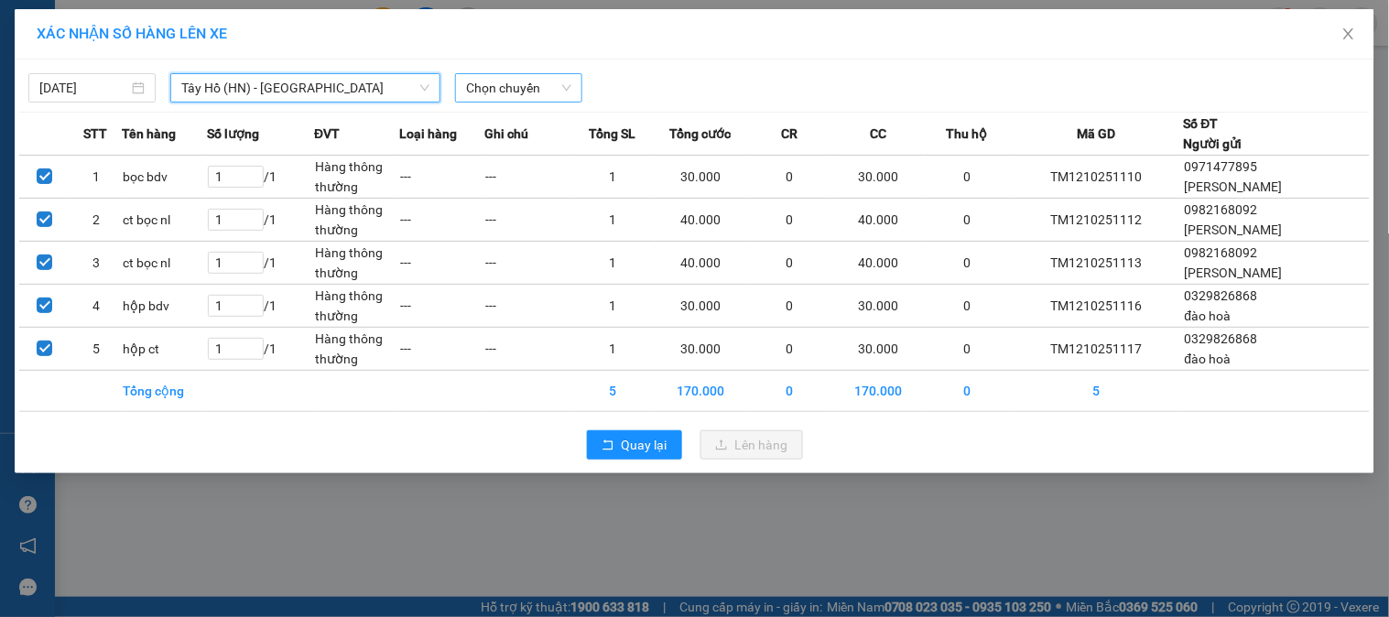
click at [486, 90] on span "Chọn chuyến" at bounding box center [518, 87] width 105 height 27
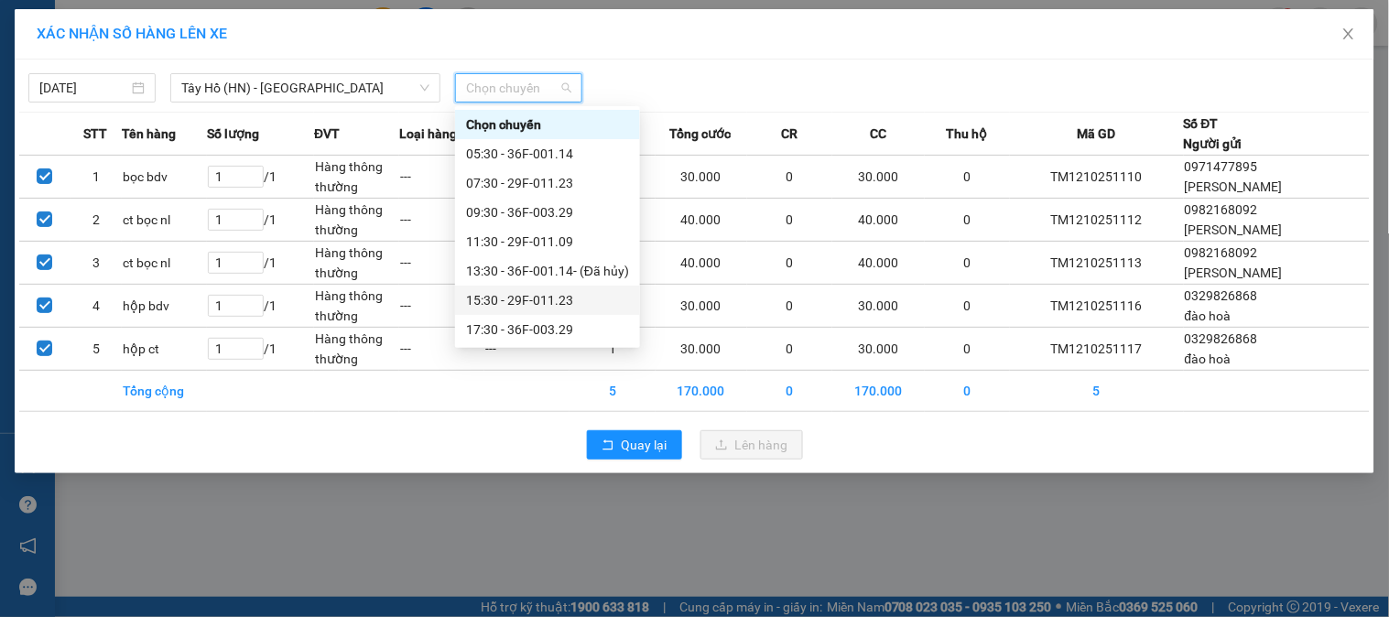
click at [513, 299] on div "15:30 - 29F-011.23" at bounding box center [547, 300] width 163 height 20
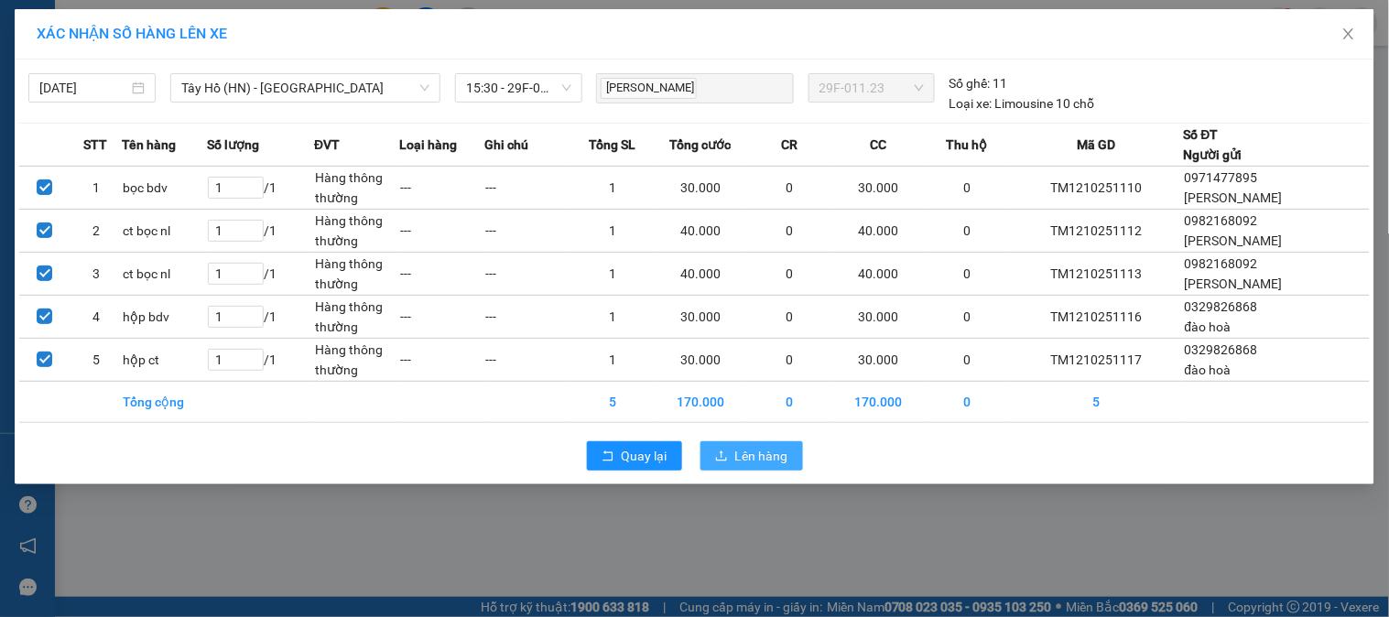
click at [767, 461] on span "Lên hàng" at bounding box center [761, 456] width 53 height 20
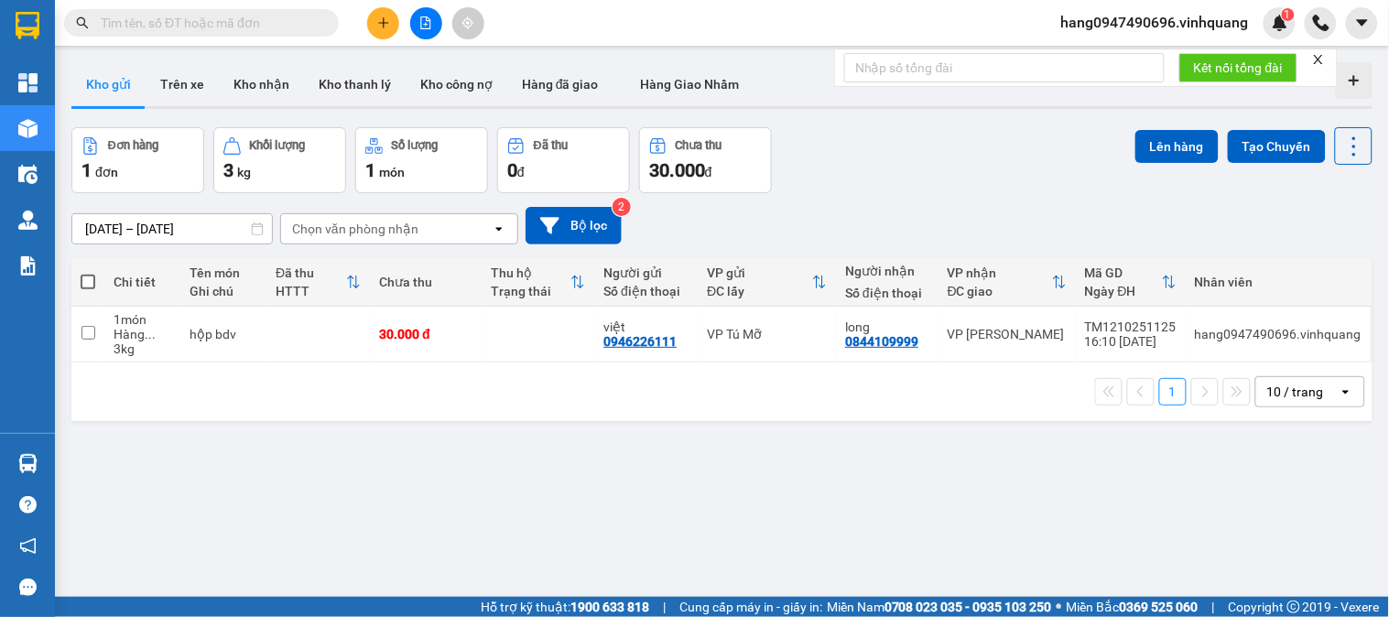
click at [290, 13] on input "text" at bounding box center [209, 23] width 216 height 20
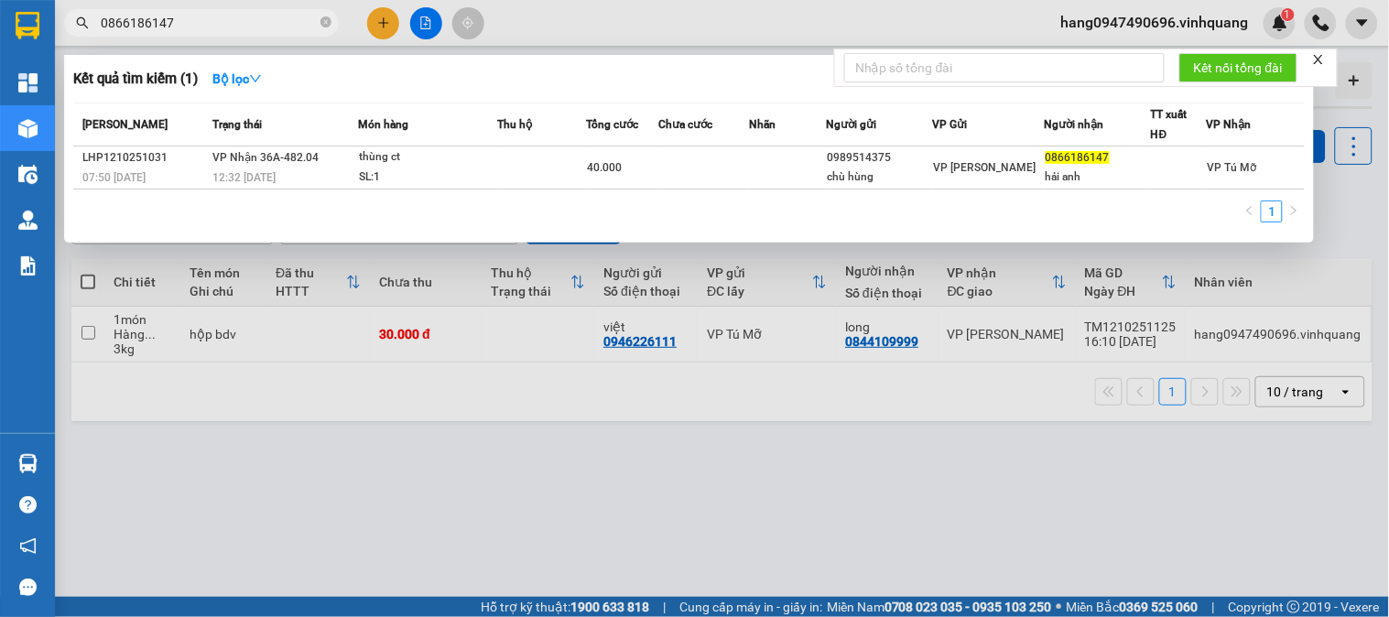
type input "0866186147"
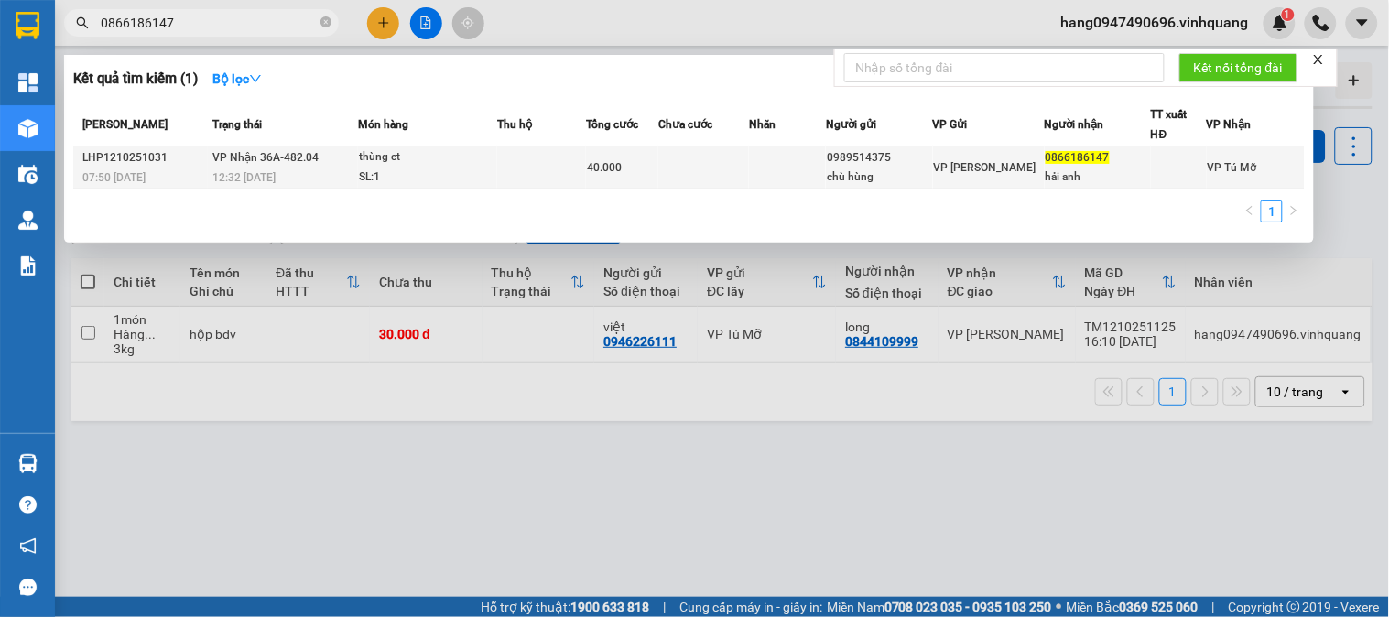
click at [733, 163] on td at bounding box center [703, 168] width 91 height 43
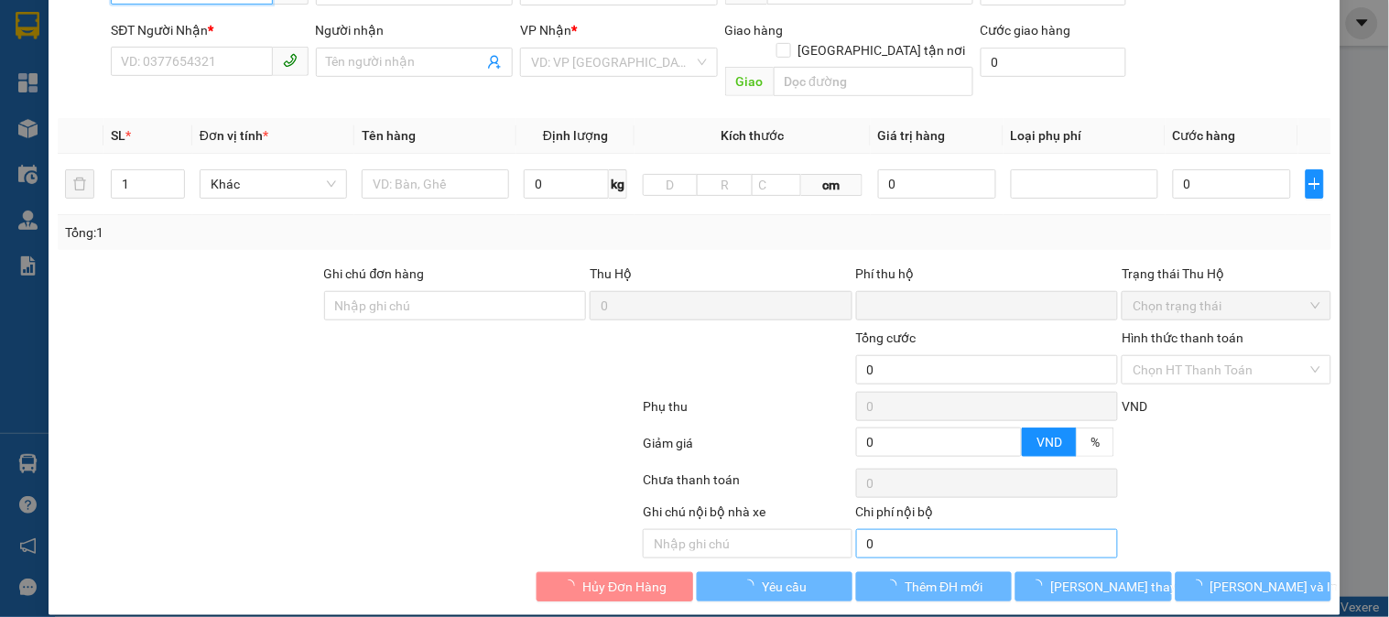
type input "0989514375"
type input "chù hùng"
type input "0866186147"
type input "hải anh"
type input "0"
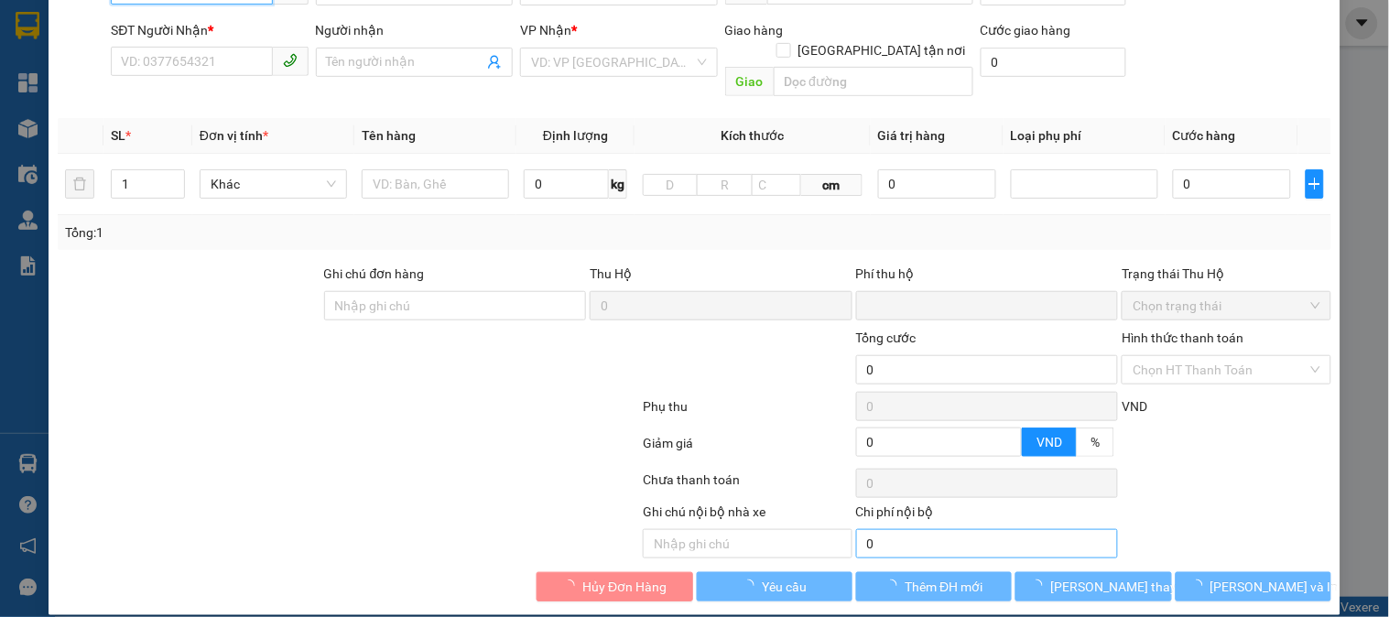
type input "40.000"
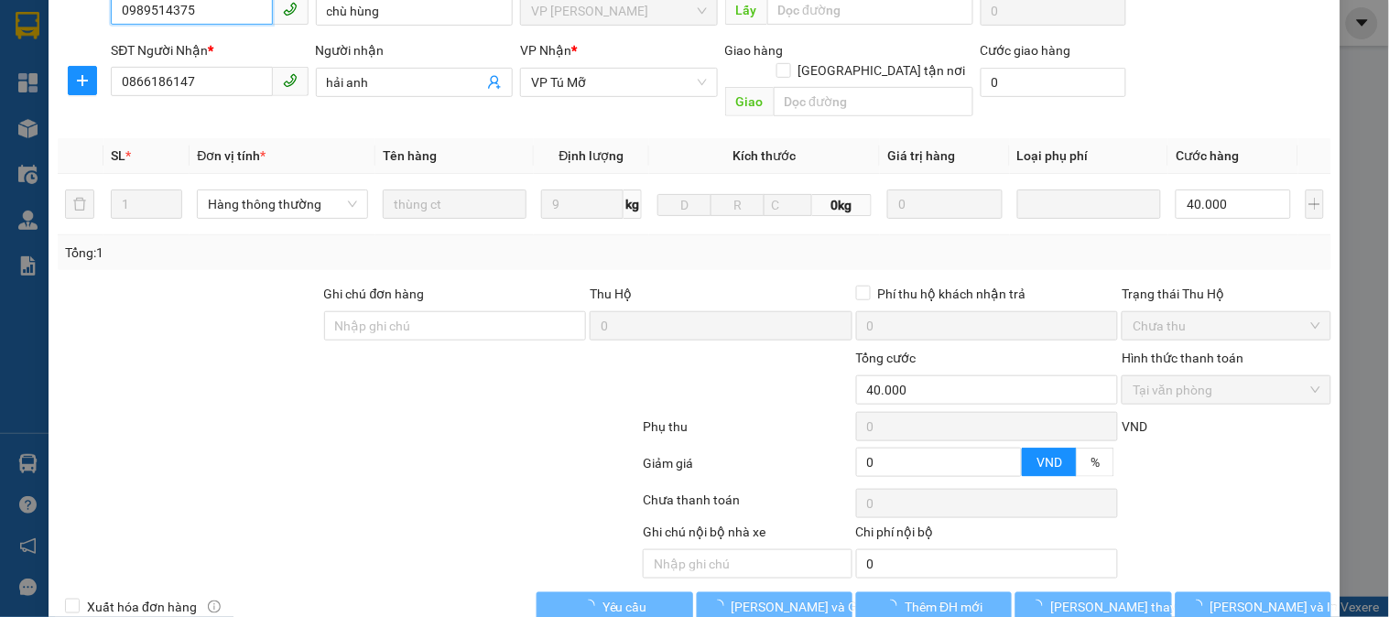
scroll to position [214, 0]
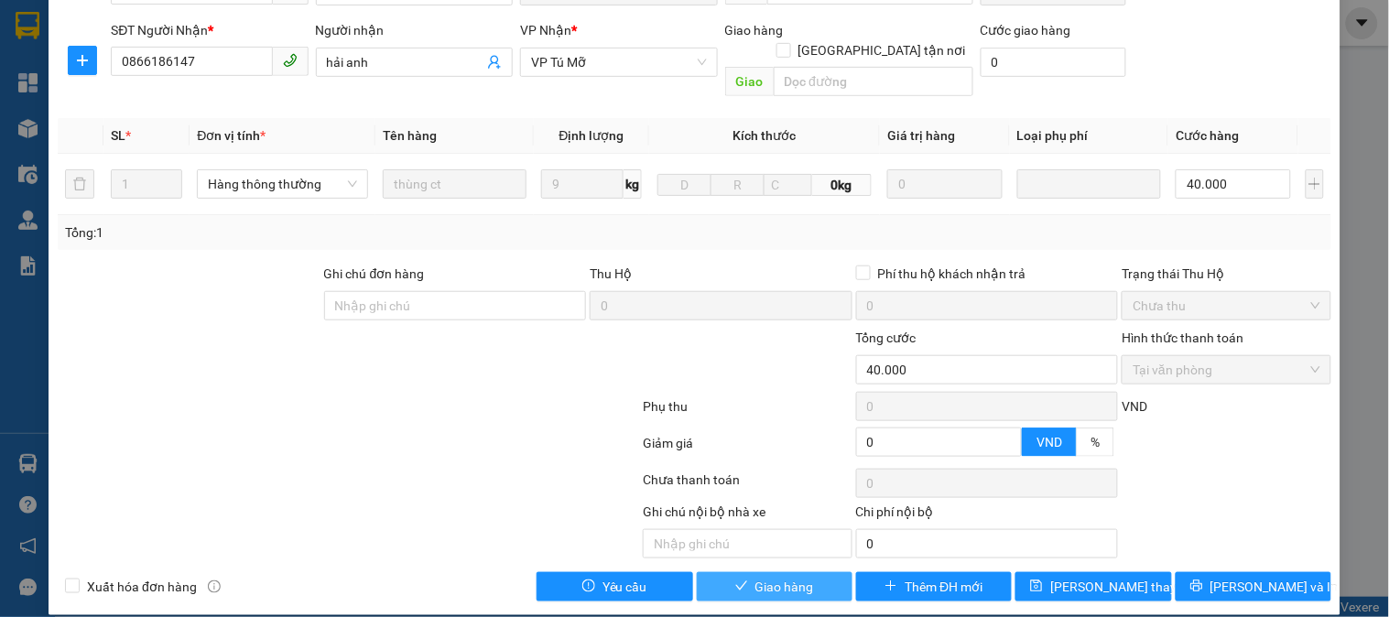
drag, startPoint x: 824, startPoint y: 560, endPoint x: 775, endPoint y: 554, distance: 49.9
click at [821, 572] on button "Giao hàng" at bounding box center [775, 586] width 156 height 29
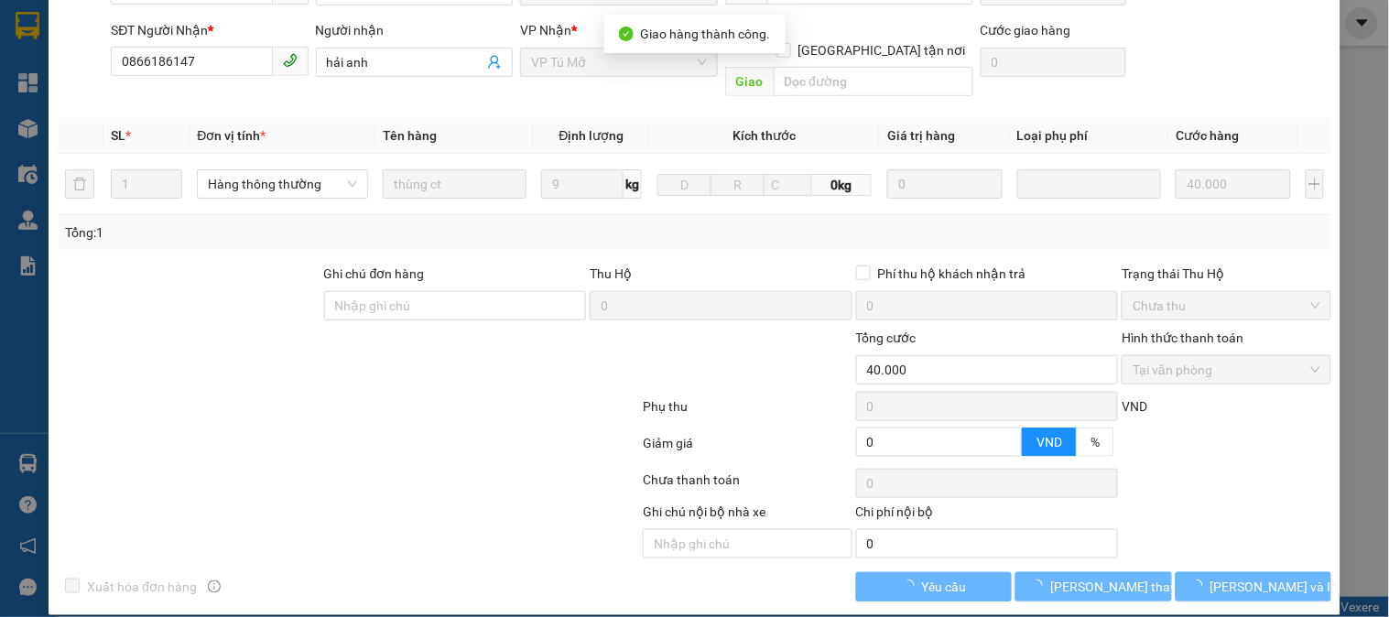
scroll to position [0, 0]
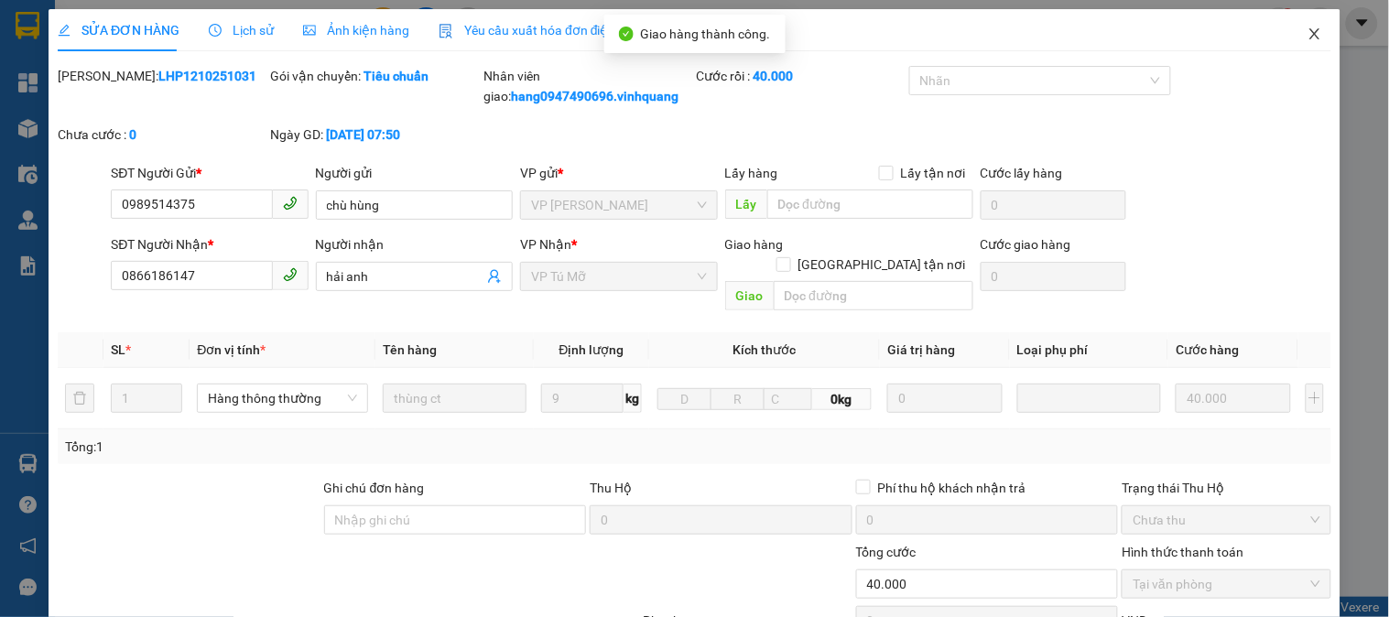
click at [1308, 34] on icon "close" at bounding box center [1315, 34] width 15 height 15
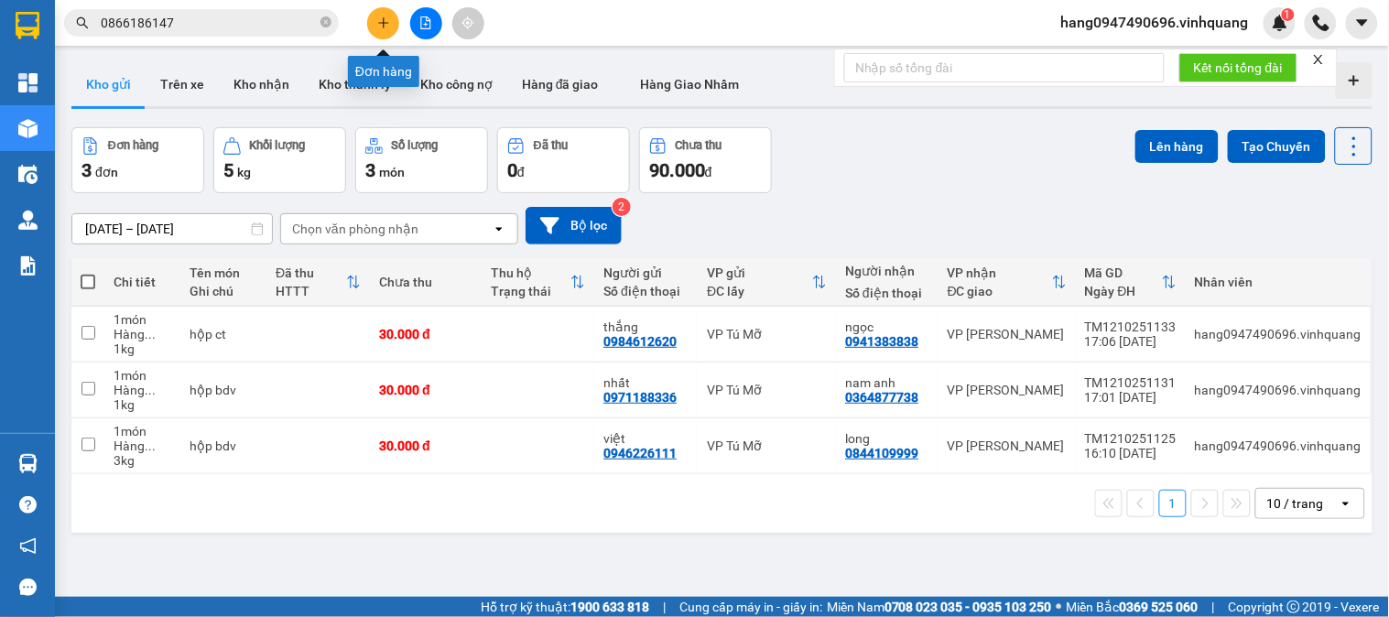
click at [383, 26] on icon "plus" at bounding box center [383, 22] width 1 height 10
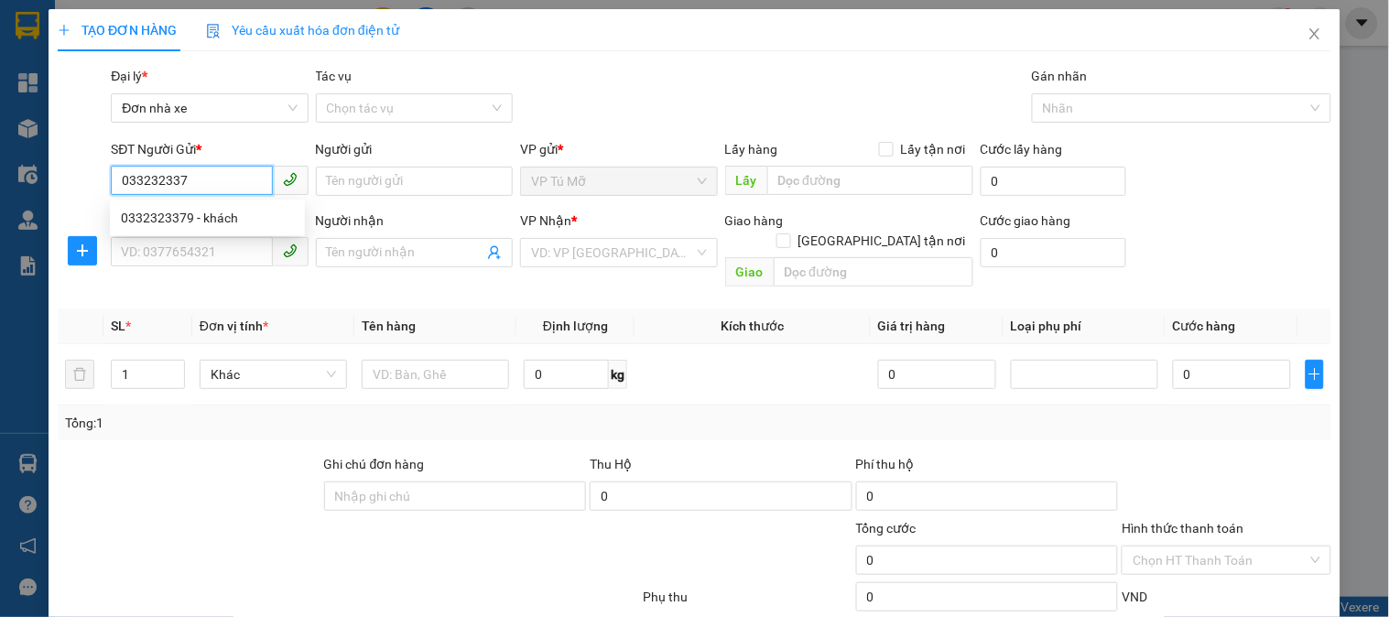
type input "0332323379"
type input "khách"
type input "0927972000"
type input "LONG"
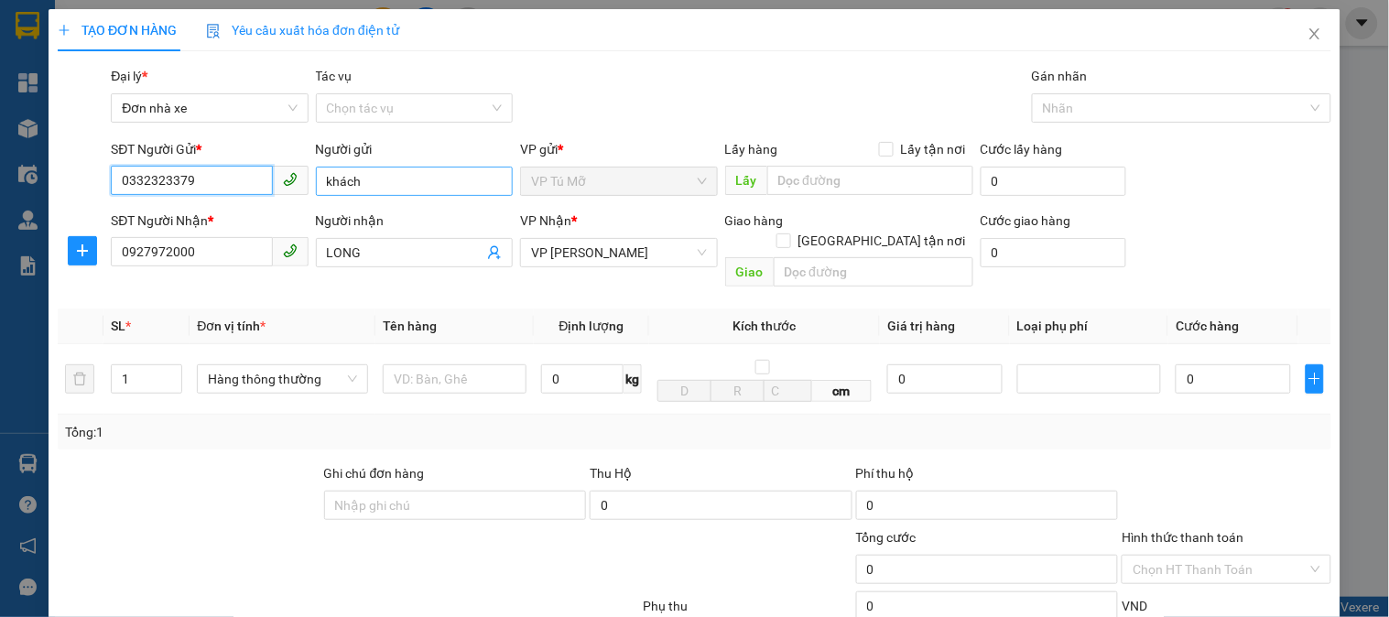
type input "0332323379"
click at [421, 188] on input "khách" at bounding box center [414, 181] width 197 height 29
click at [418, 186] on input "khách" at bounding box center [414, 181] width 197 height 29
click at [360, 227] on div "Người nhận" at bounding box center [414, 221] width 197 height 20
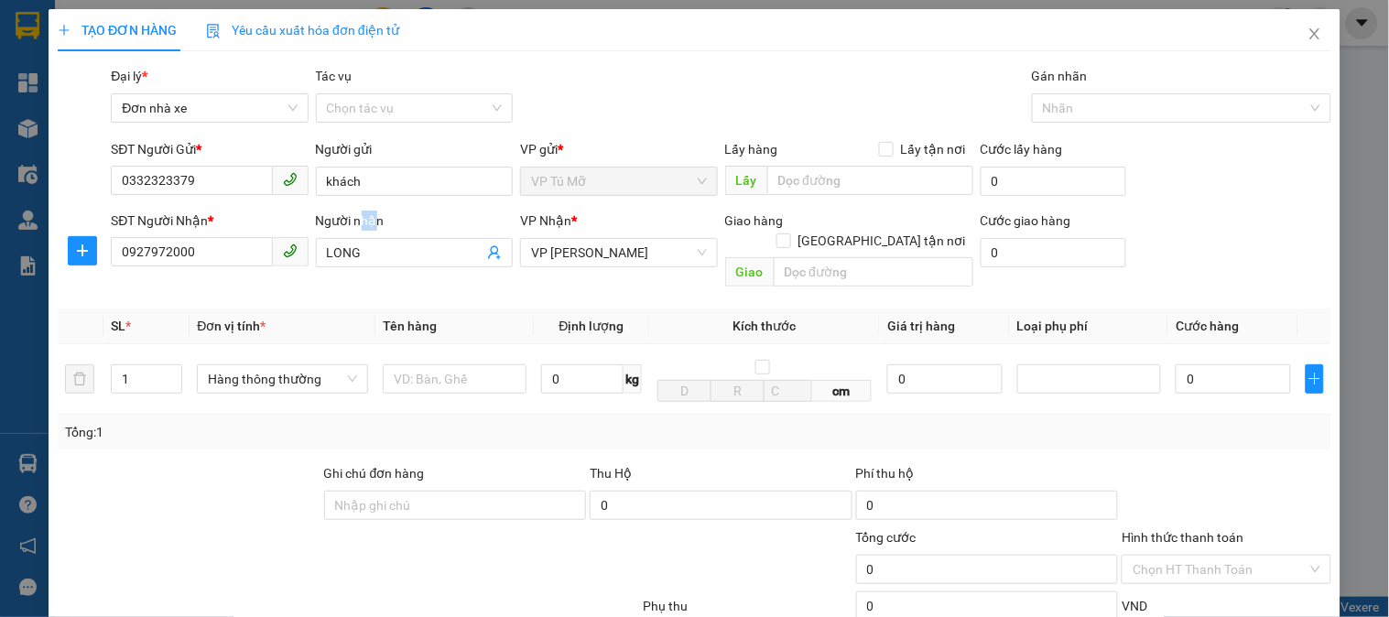
click at [360, 243] on input "LONG" at bounding box center [405, 253] width 157 height 20
click at [422, 165] on div "Người gửi" at bounding box center [414, 152] width 197 height 27
click at [428, 179] on input "khách" at bounding box center [414, 181] width 197 height 29
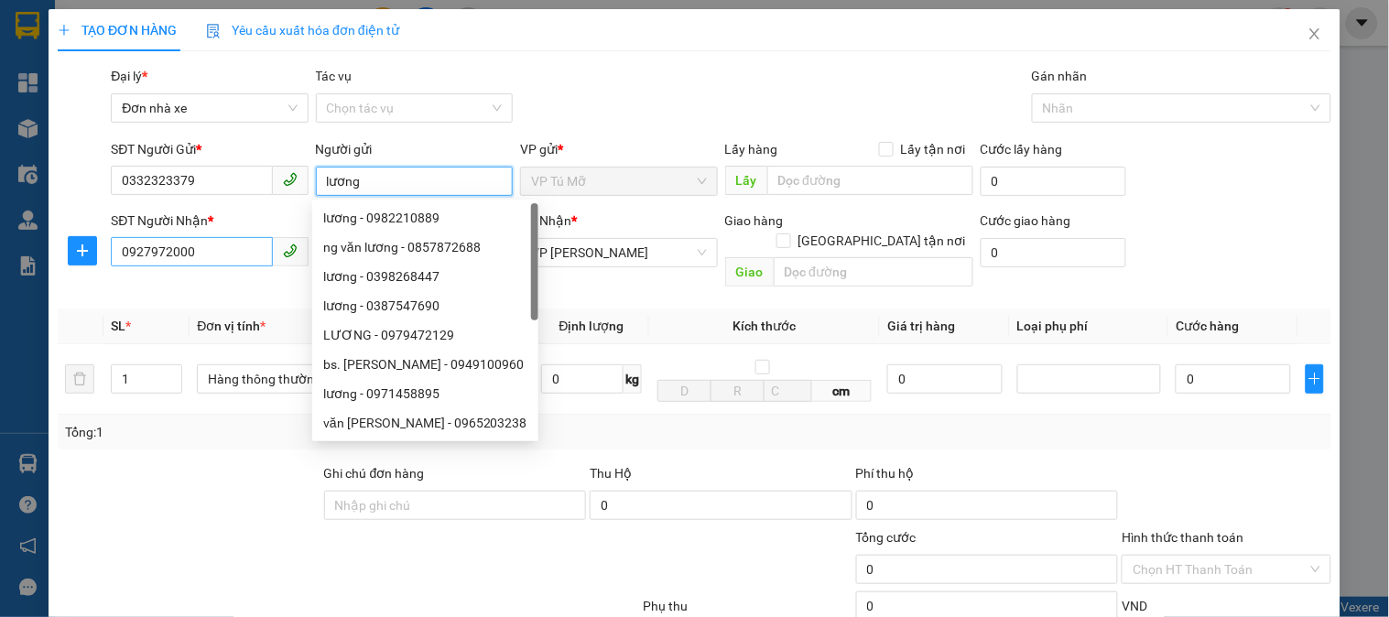
type input "lương"
click at [216, 255] on input "0927972000" at bounding box center [191, 251] width 161 height 29
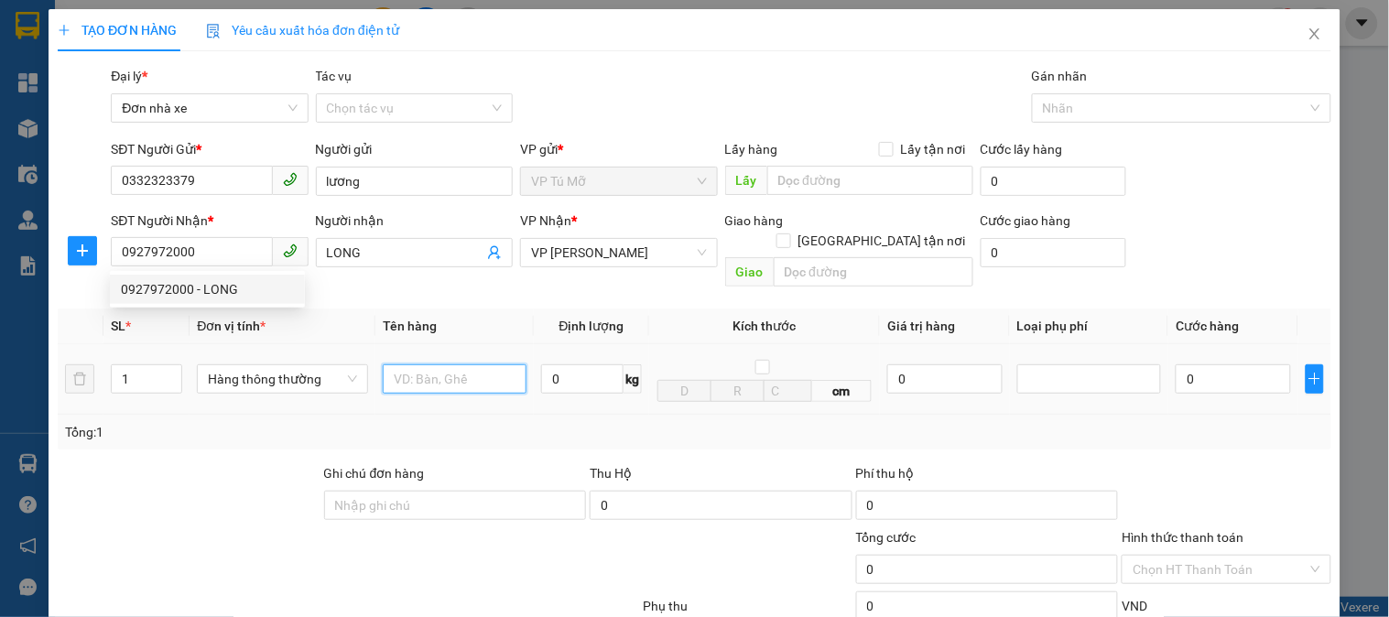
click at [473, 364] on input "text" at bounding box center [455, 378] width 144 height 29
type input "hộp bdv"
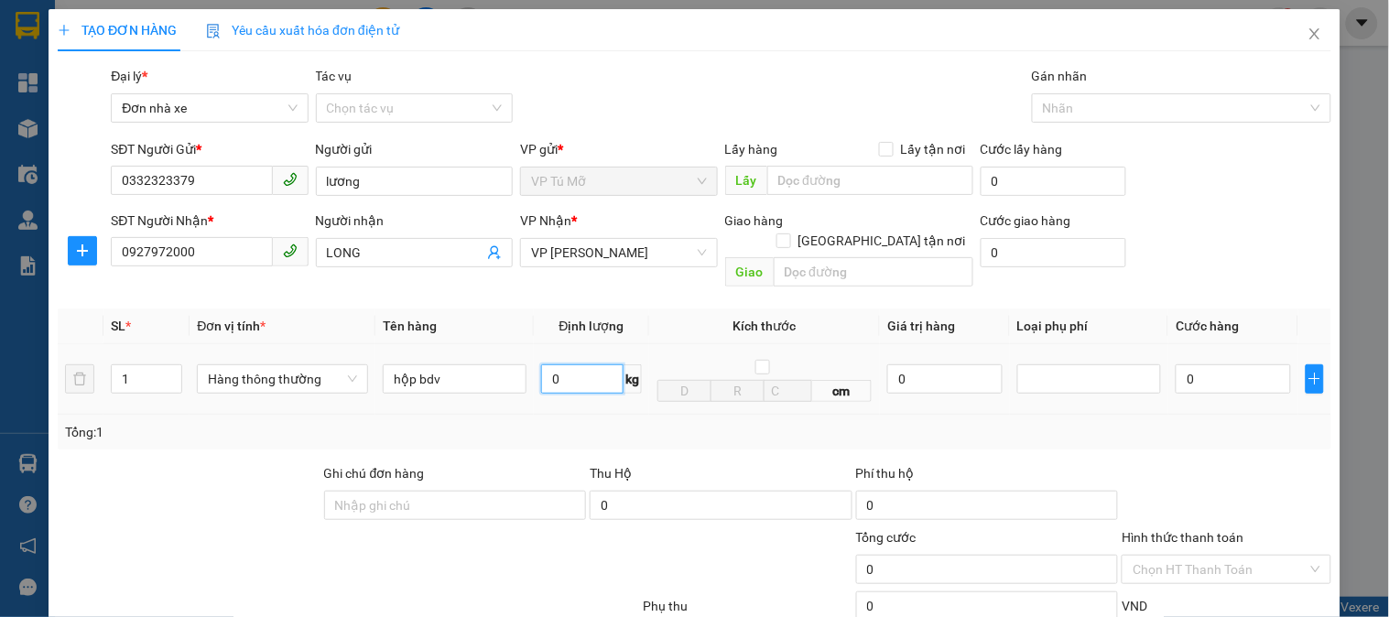
click at [590, 364] on input "0" at bounding box center [582, 378] width 82 height 29
type input "1"
drag, startPoint x: 645, startPoint y: 424, endPoint x: 655, endPoint y: 407, distance: 19.3
click at [646, 424] on div "Tổng: 1" at bounding box center [695, 432] width 1274 height 35
type input "30.000"
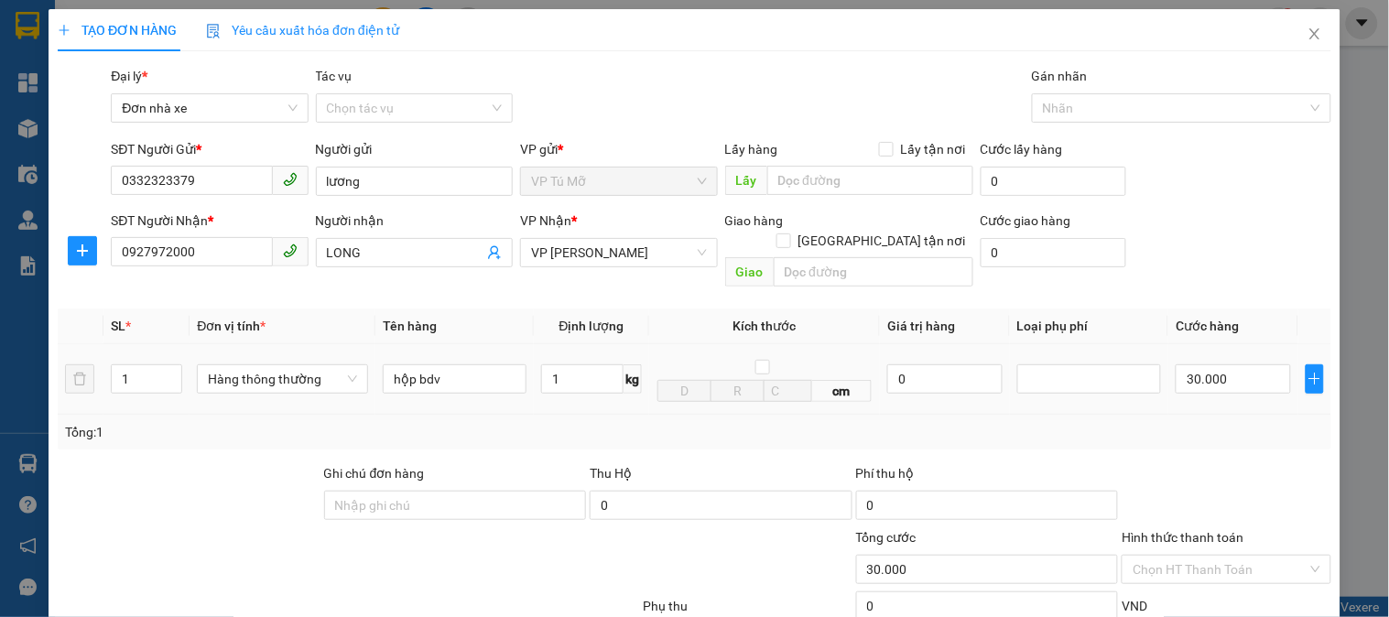
type input "30.000"
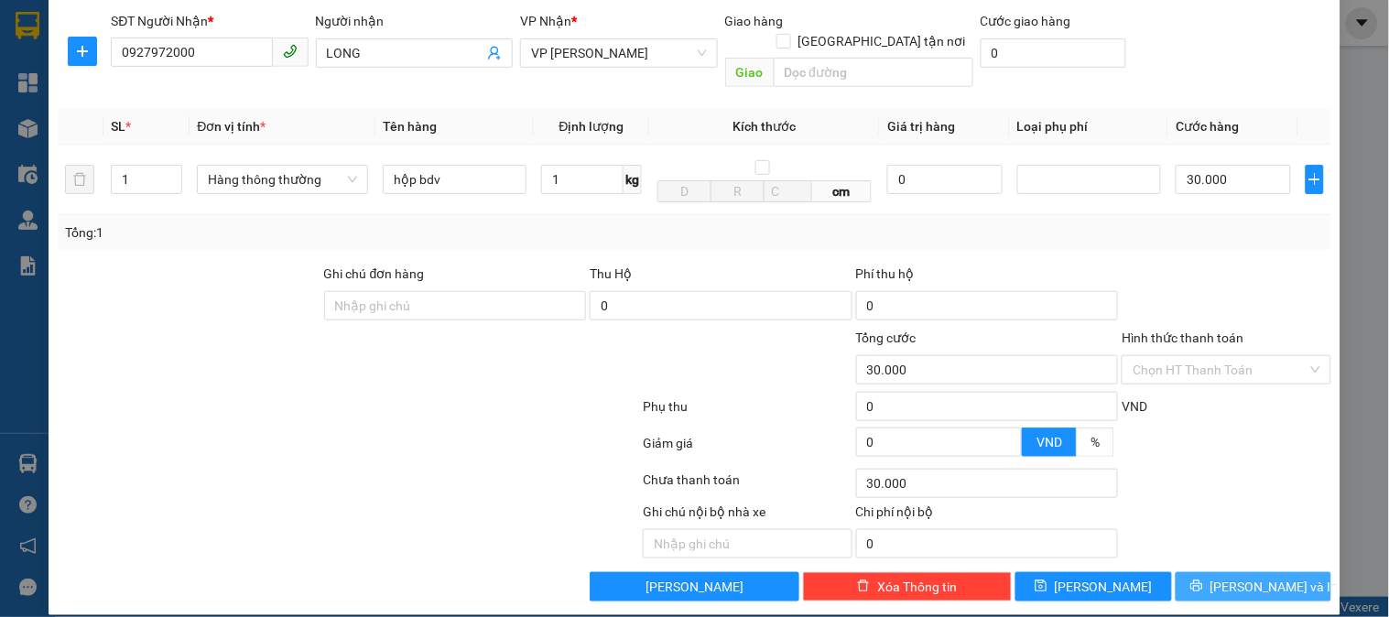
drag, startPoint x: 1255, startPoint y: 564, endPoint x: 1191, endPoint y: 523, distance: 76.2
click at [1255, 577] on span "[PERSON_NAME] và In" at bounding box center [1274, 587] width 128 height 20
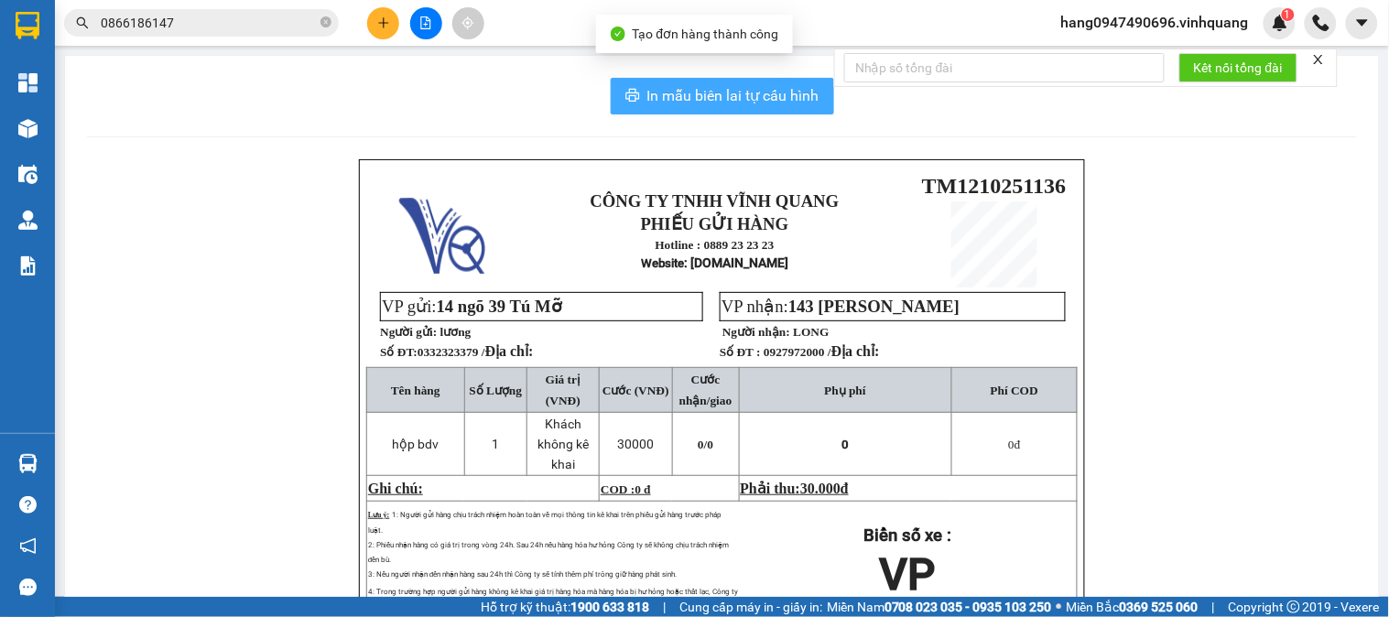
click at [726, 102] on span "In mẫu biên lai tự cấu hình" at bounding box center [733, 95] width 172 height 23
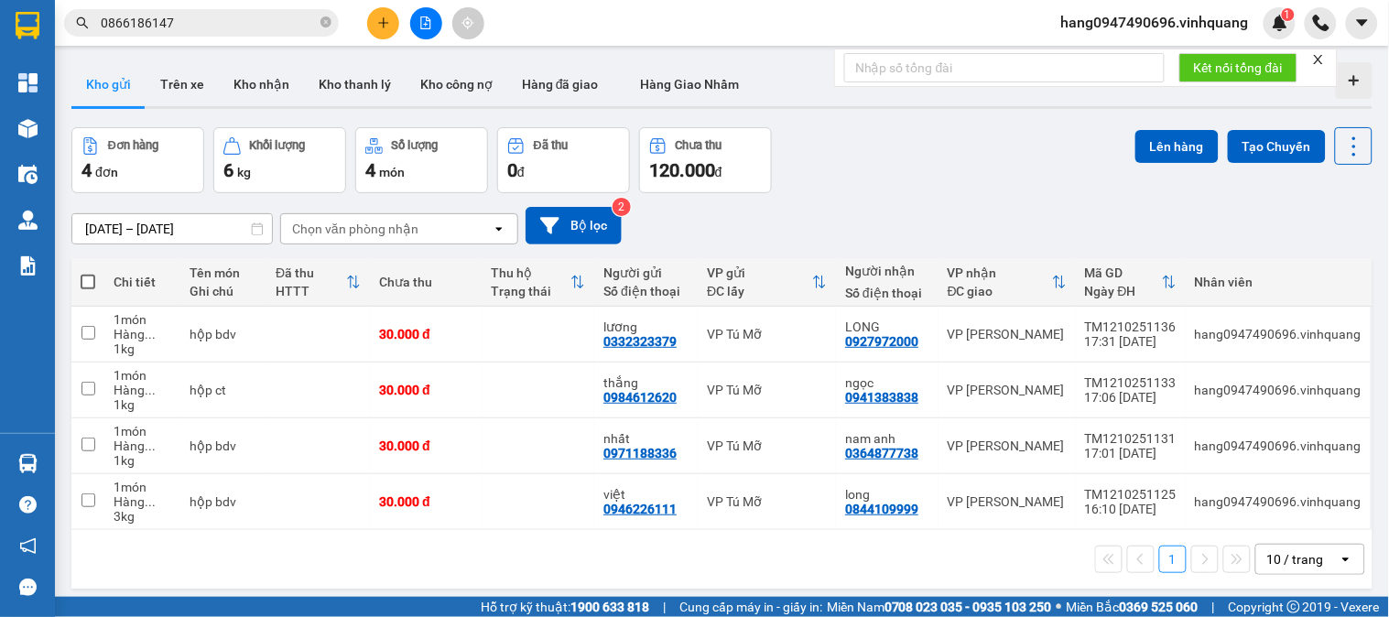
scroll to position [84, 0]
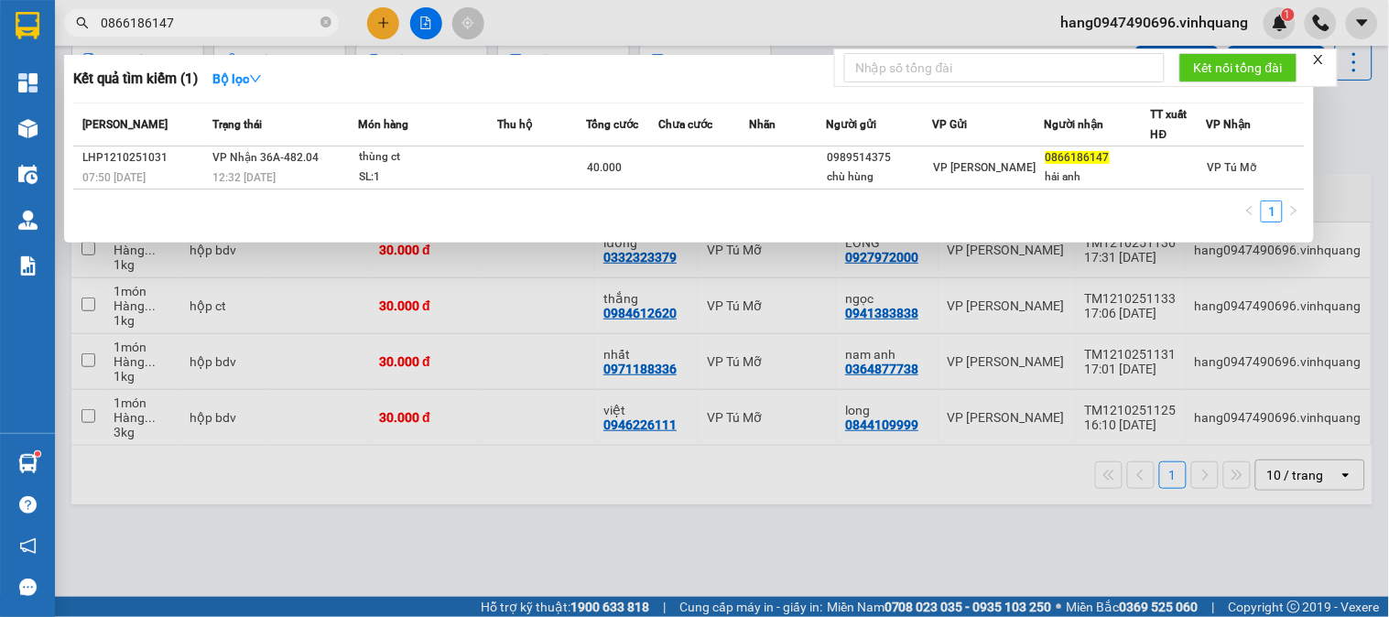
click at [279, 14] on input "0866186147" at bounding box center [209, 23] width 216 height 20
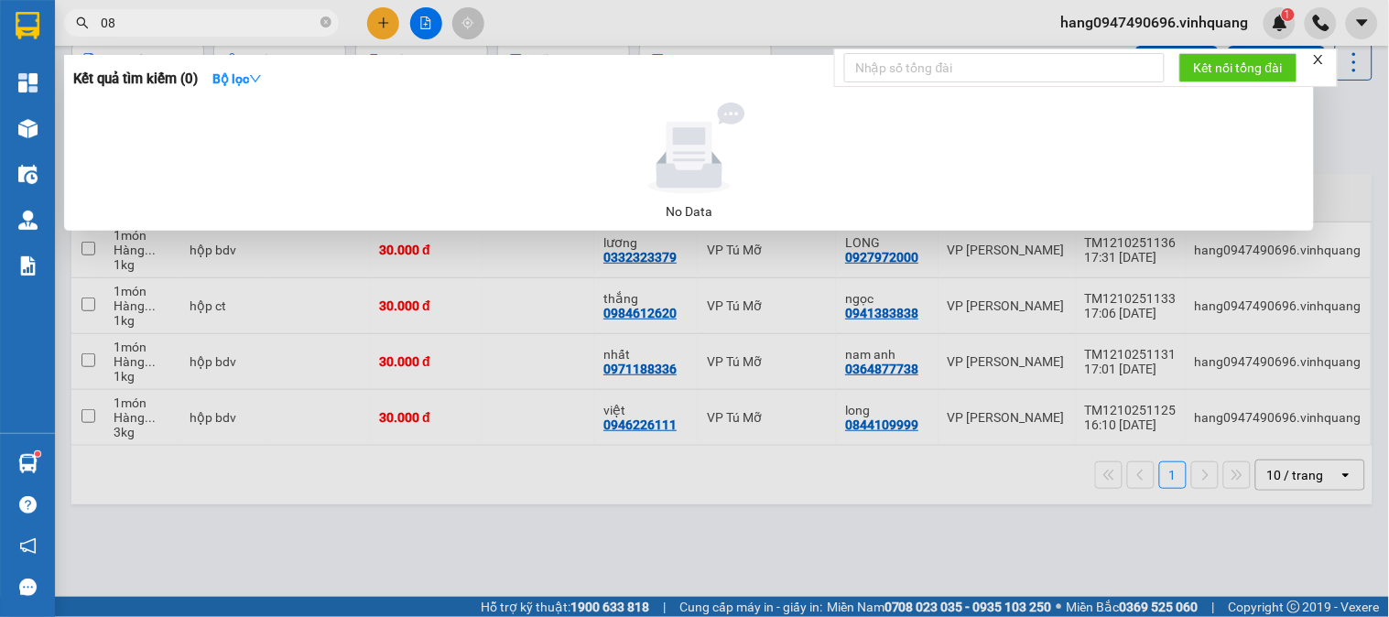
type input "0"
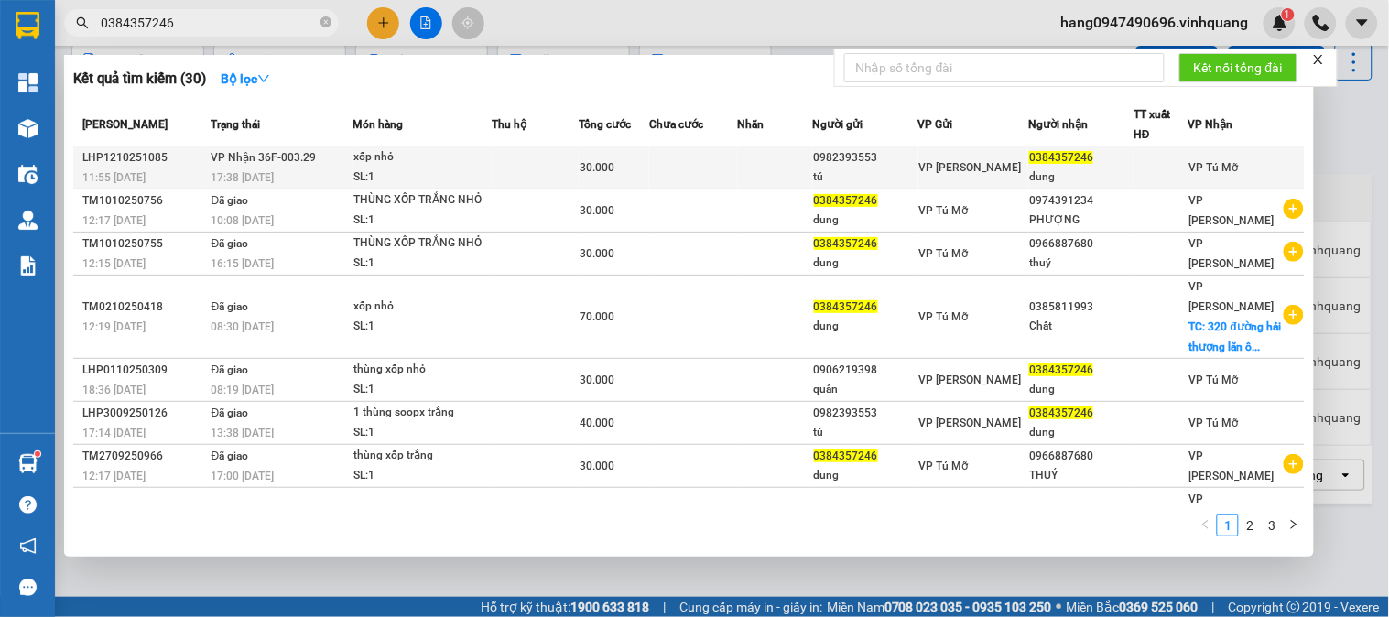
type input "0384357246"
click at [812, 162] on td at bounding box center [775, 168] width 75 height 43
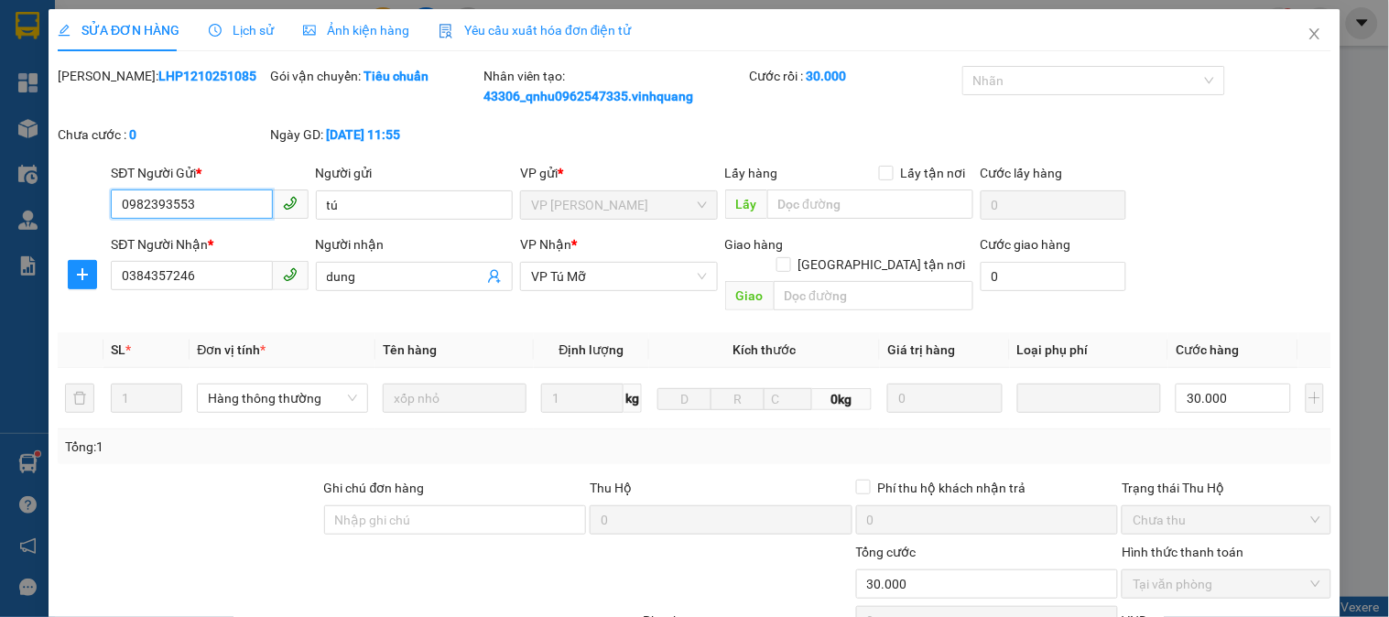
type input "0982393553"
type input "tú"
type input "0384357246"
type input "dung"
type input "0"
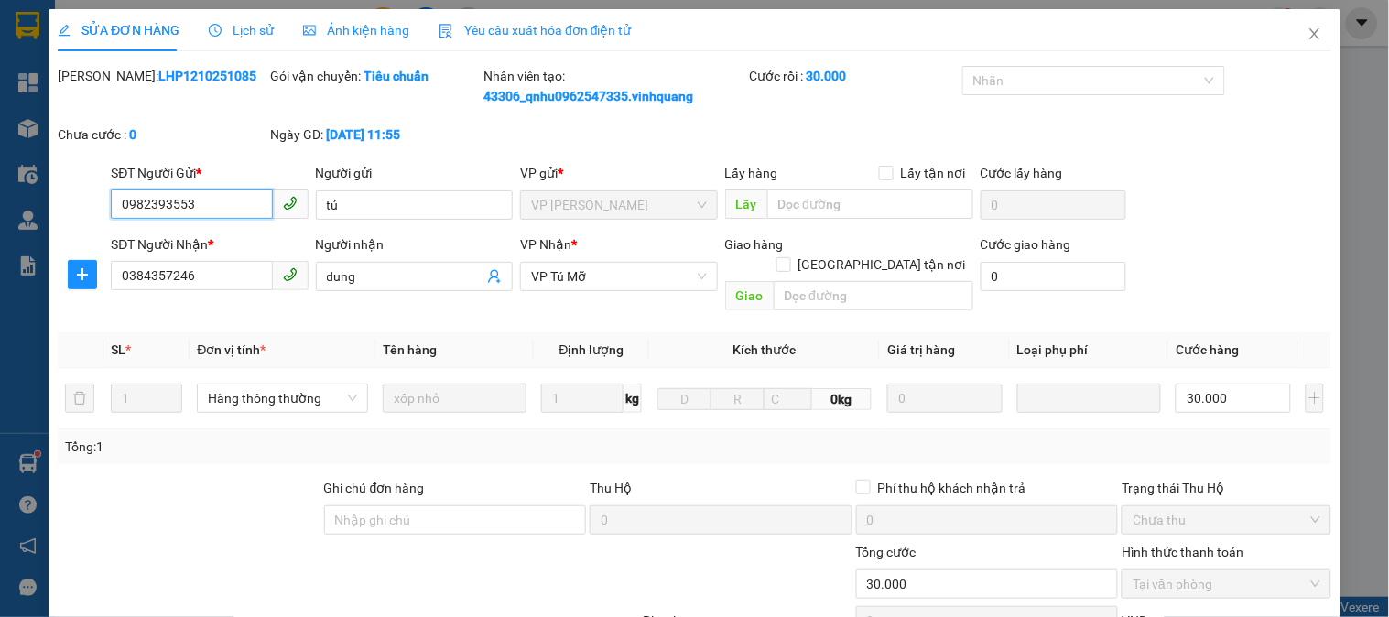
type input "30.000"
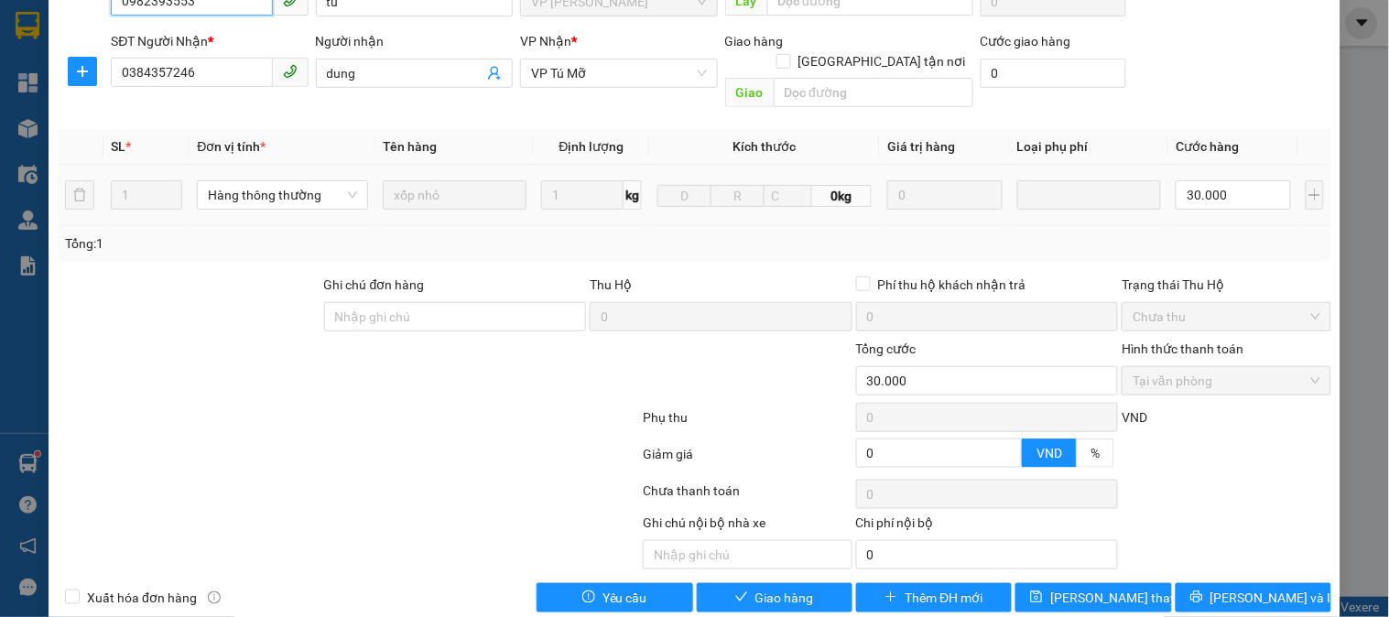
scroll to position [214, 0]
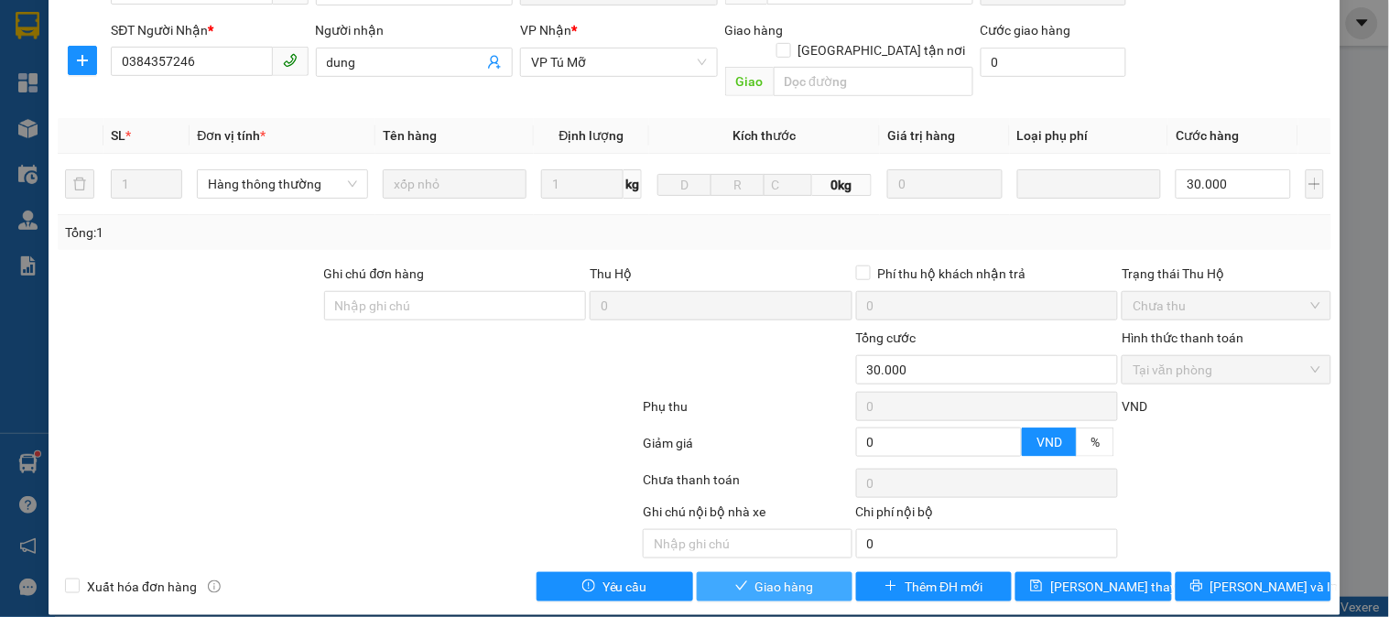
click at [791, 579] on button "Giao hàng" at bounding box center [775, 586] width 156 height 29
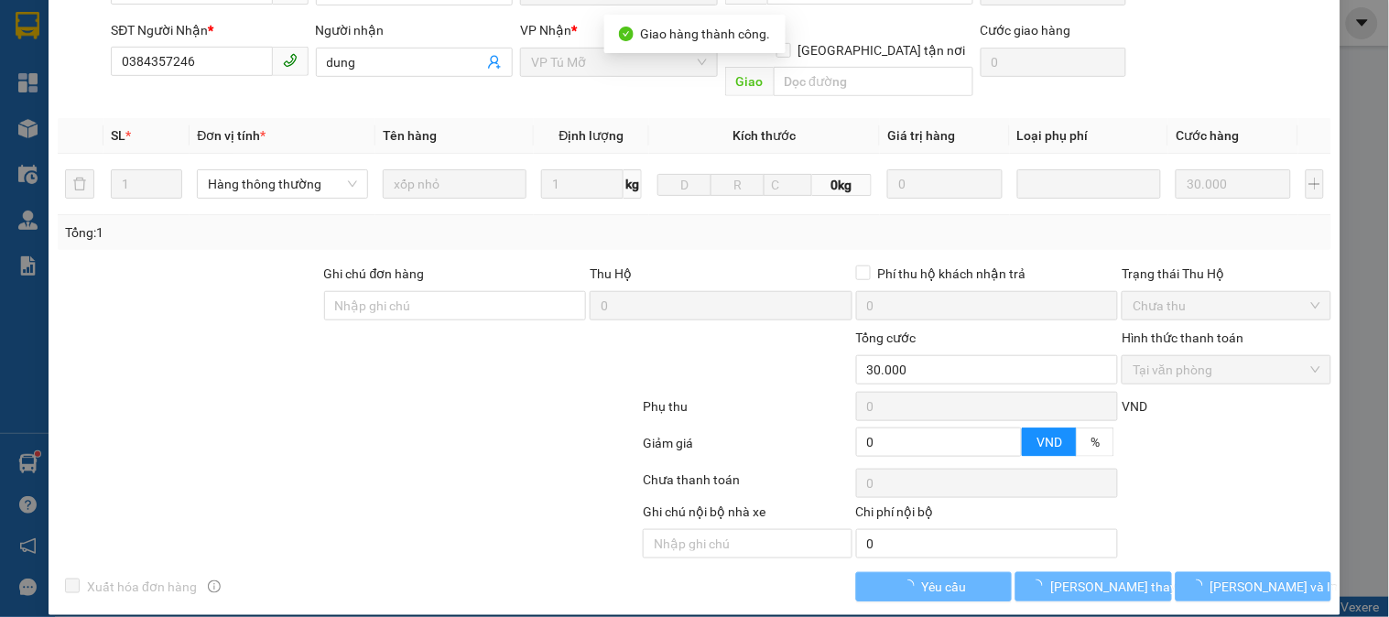
scroll to position [0, 0]
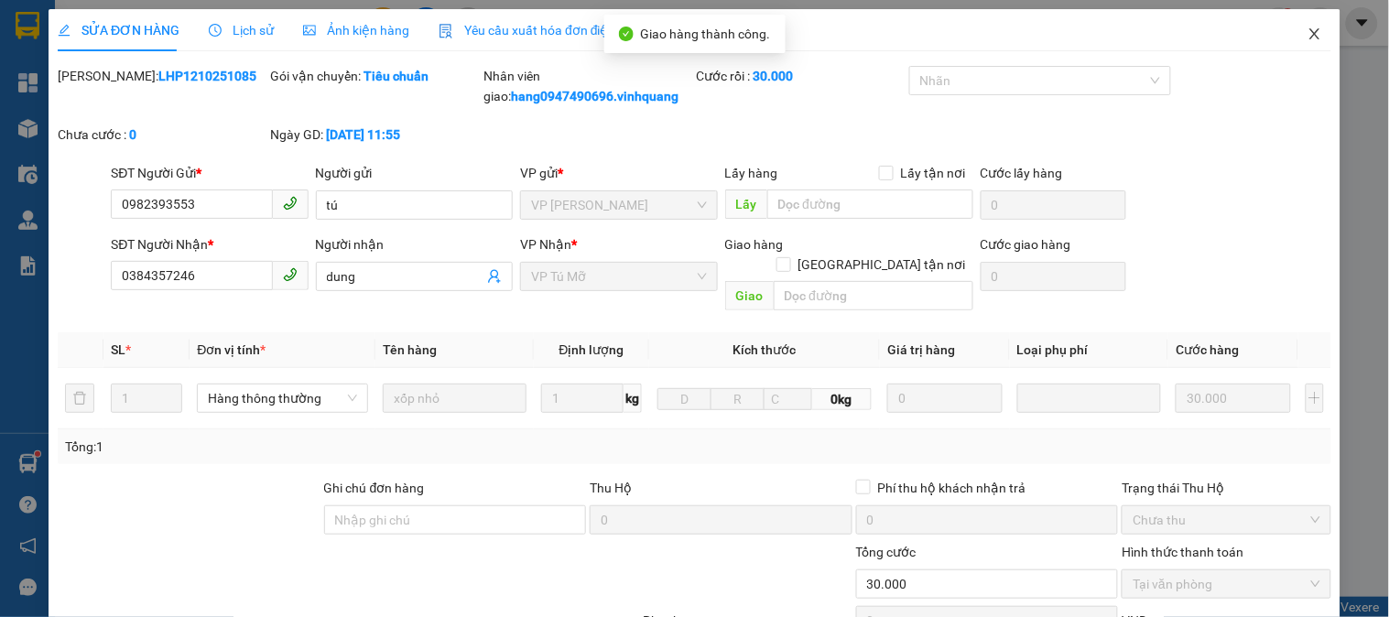
click at [1308, 32] on icon "close" at bounding box center [1315, 34] width 15 height 15
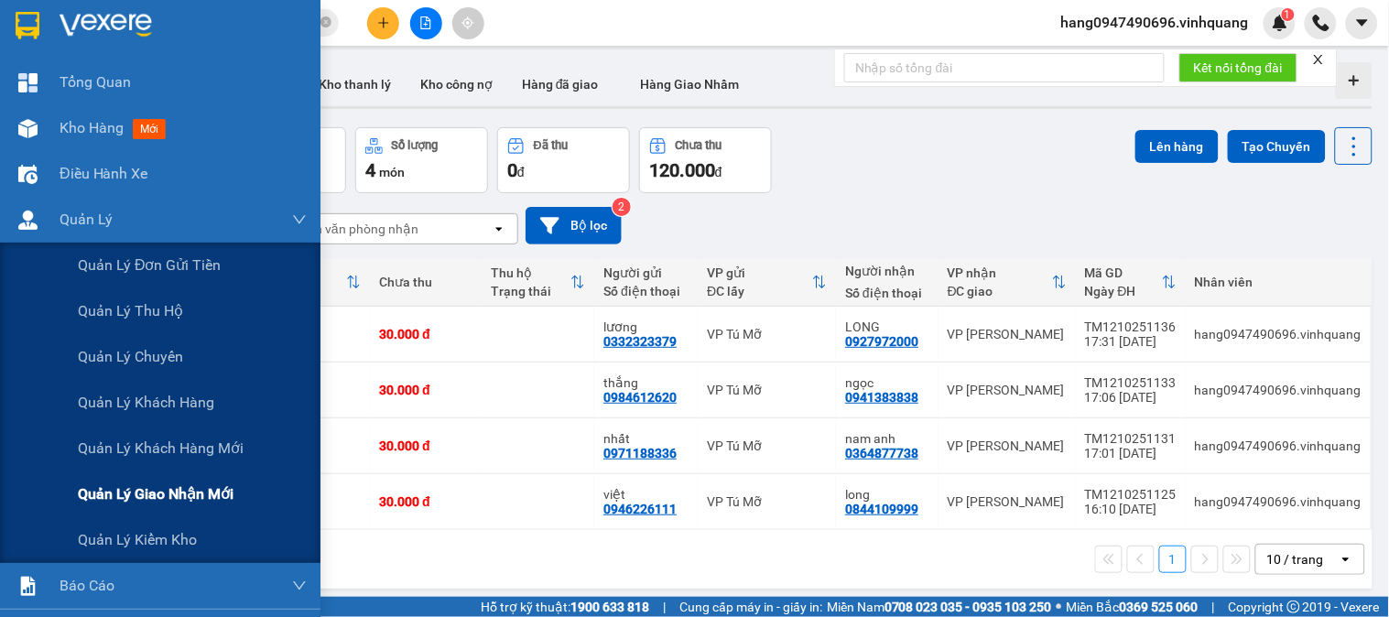
click at [150, 492] on span "Quản lý giao nhận mới" at bounding box center [156, 494] width 156 height 23
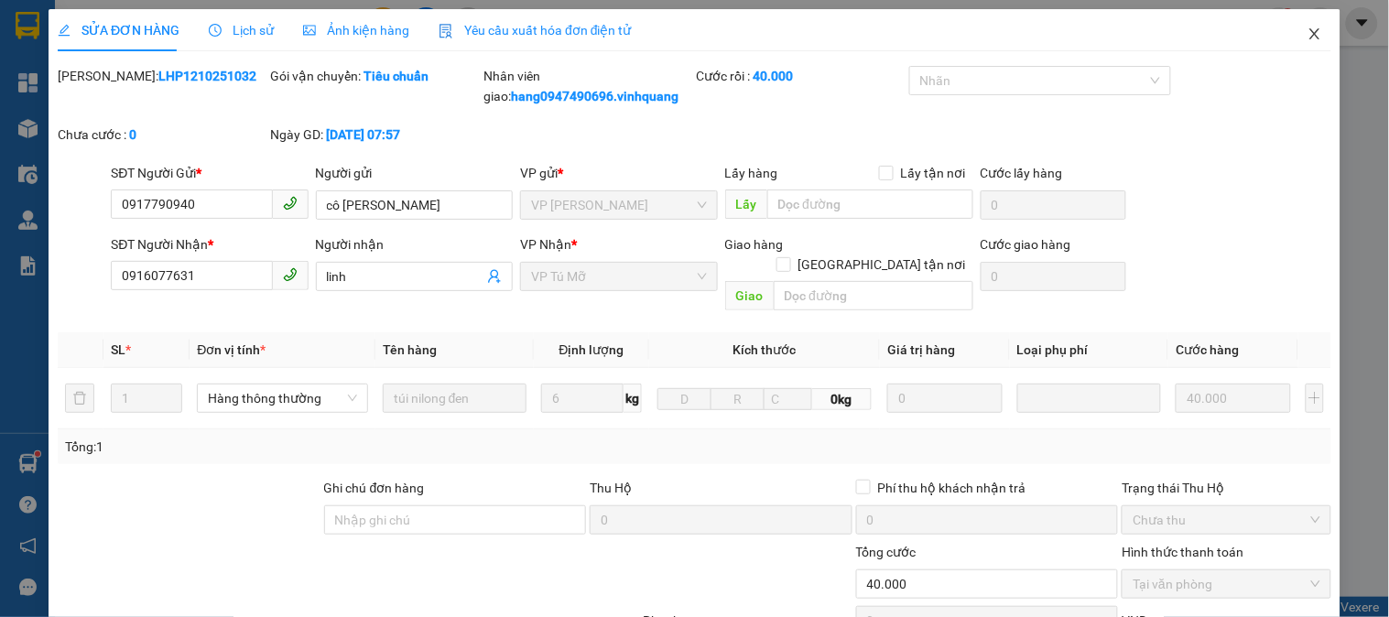
click at [1309, 38] on icon "close" at bounding box center [1314, 33] width 10 height 11
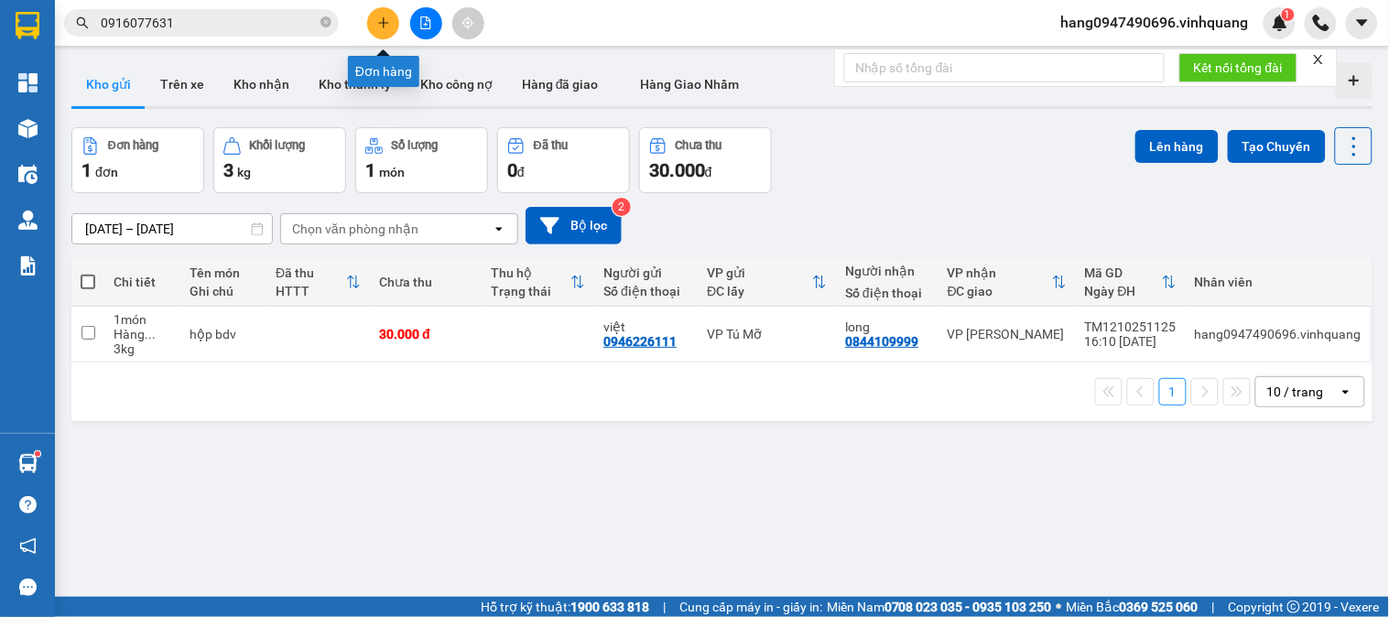
click at [381, 15] on button at bounding box center [383, 23] width 32 height 32
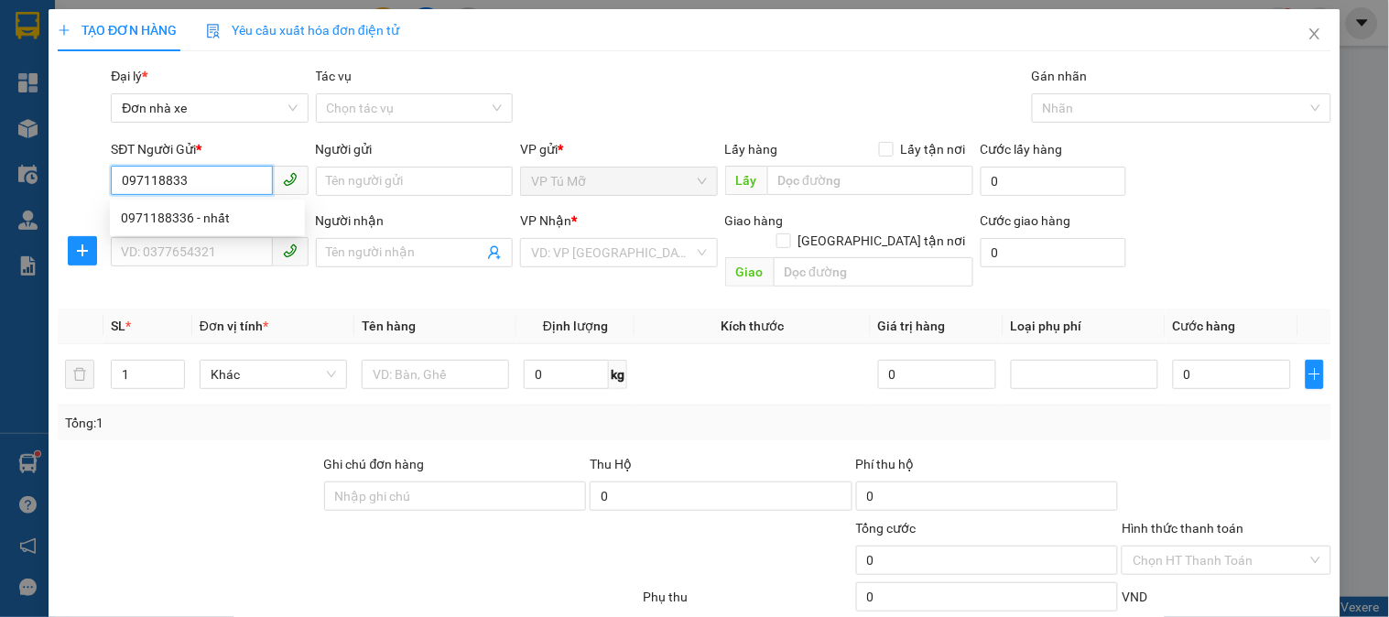
type input "0971188336"
click at [233, 221] on div "0971188336 - nhất" at bounding box center [207, 218] width 173 height 20
type input "nhất"
type input "0945245236"
type input "tâm táo"
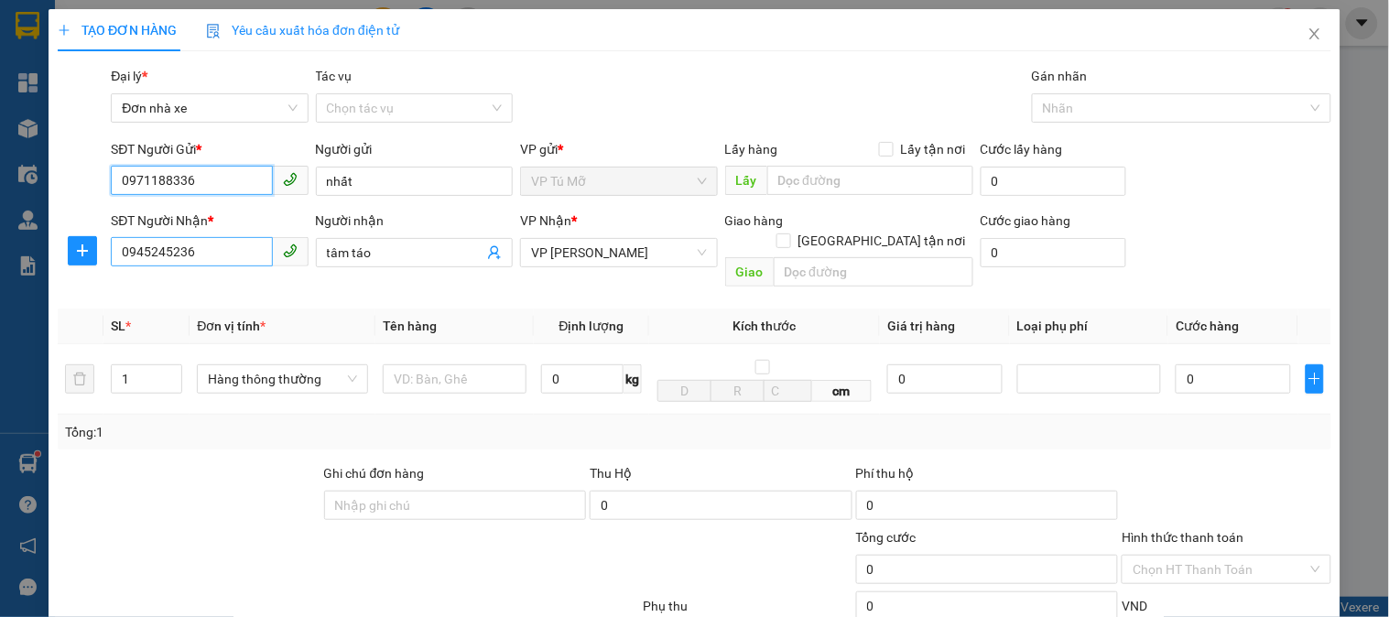
type input "0971188336"
click at [241, 259] on input "0945245236" at bounding box center [191, 251] width 161 height 29
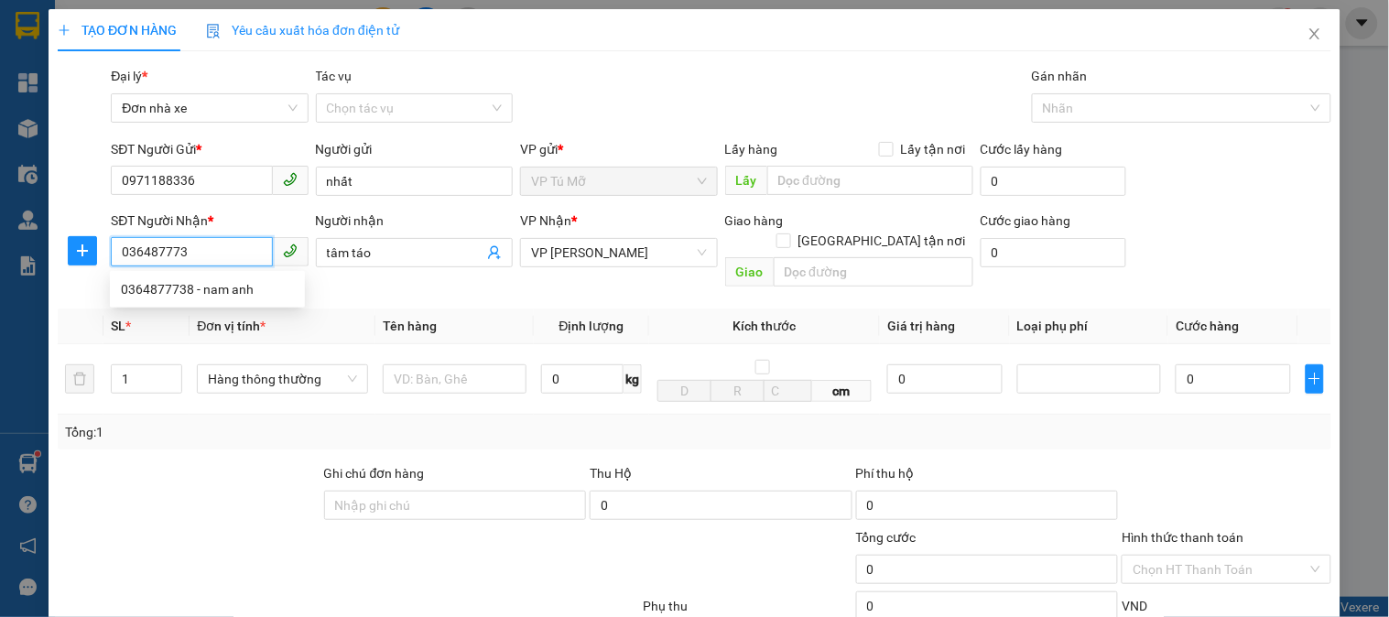
type input "0364877738"
click at [234, 277] on div "0364877738 - nam anh" at bounding box center [207, 289] width 195 height 29
type input "nam anh"
type input "0364877738"
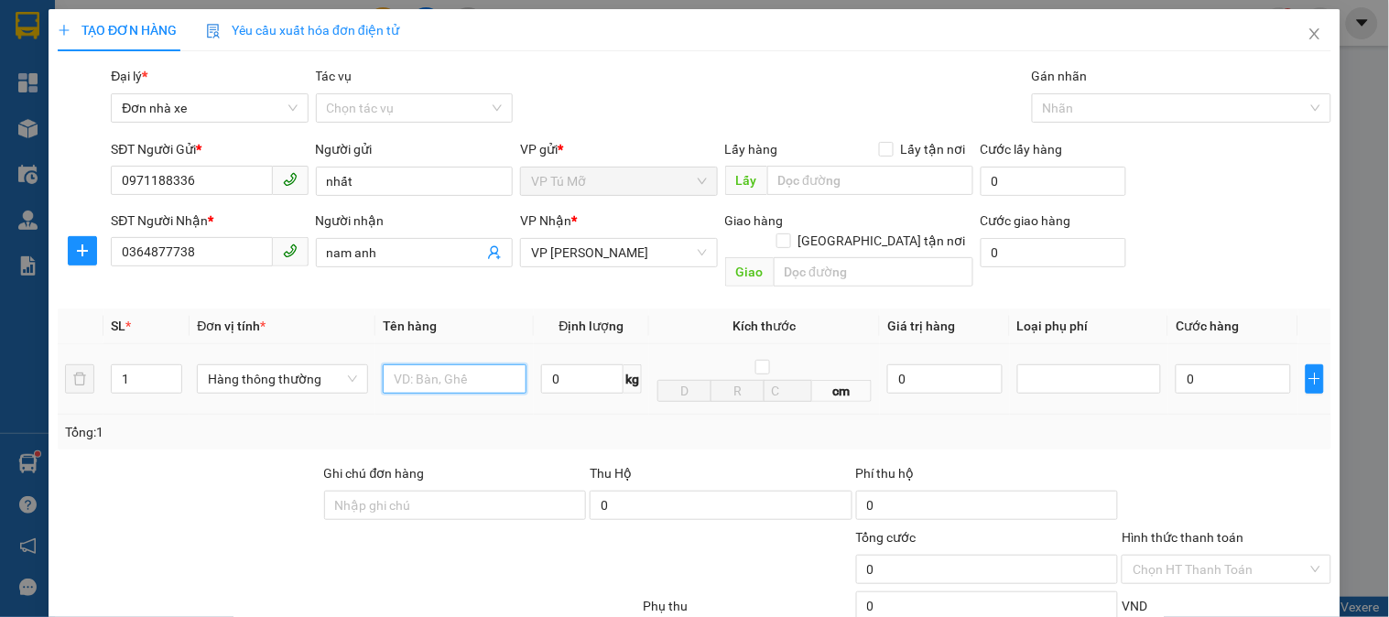
click at [432, 364] on input "text" at bounding box center [455, 378] width 144 height 29
type input "hộp bdv"
click at [555, 364] on input "0" at bounding box center [582, 378] width 82 height 29
type input "1"
click at [740, 422] on div "Tổng: 1" at bounding box center [694, 432] width 1259 height 20
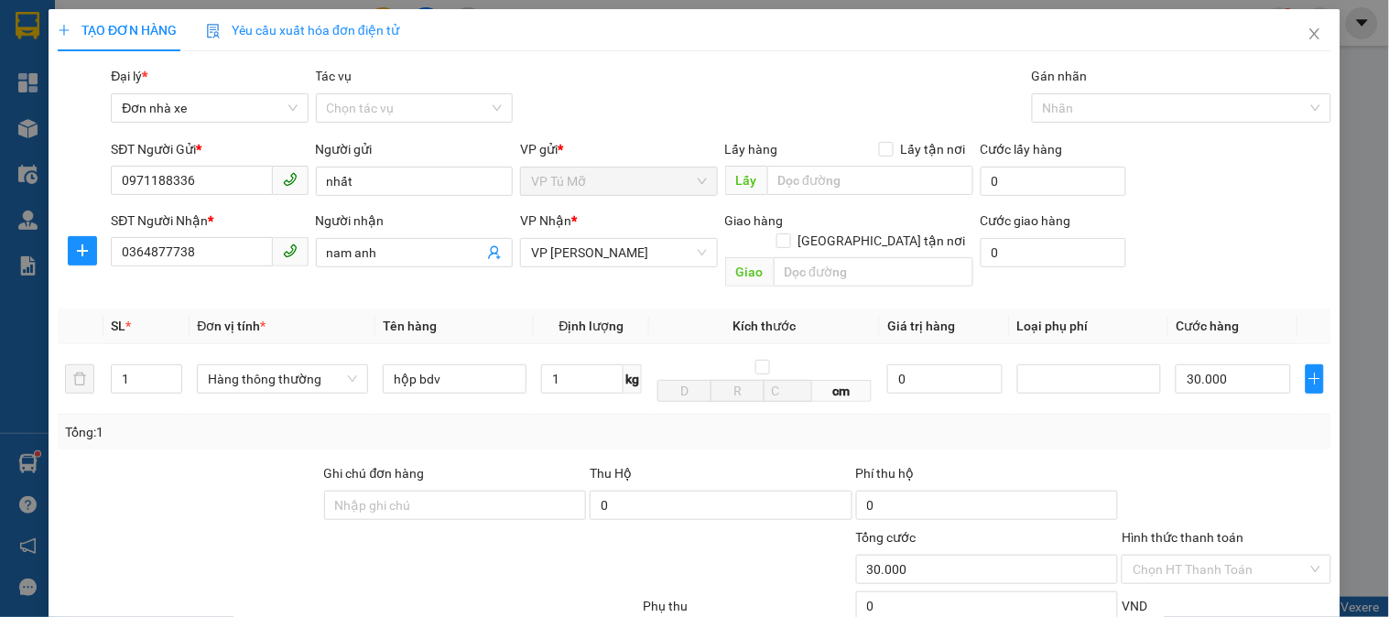
type input "30.000"
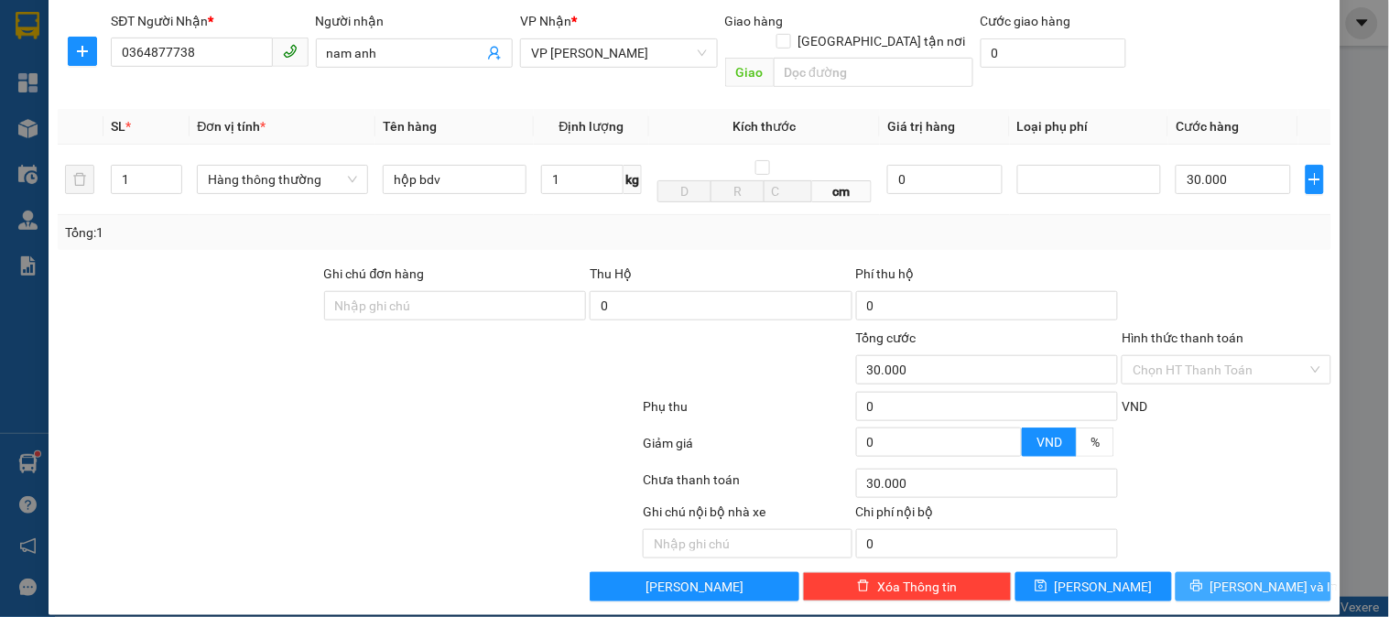
click at [1238, 577] on span "[PERSON_NAME] và In" at bounding box center [1274, 587] width 128 height 20
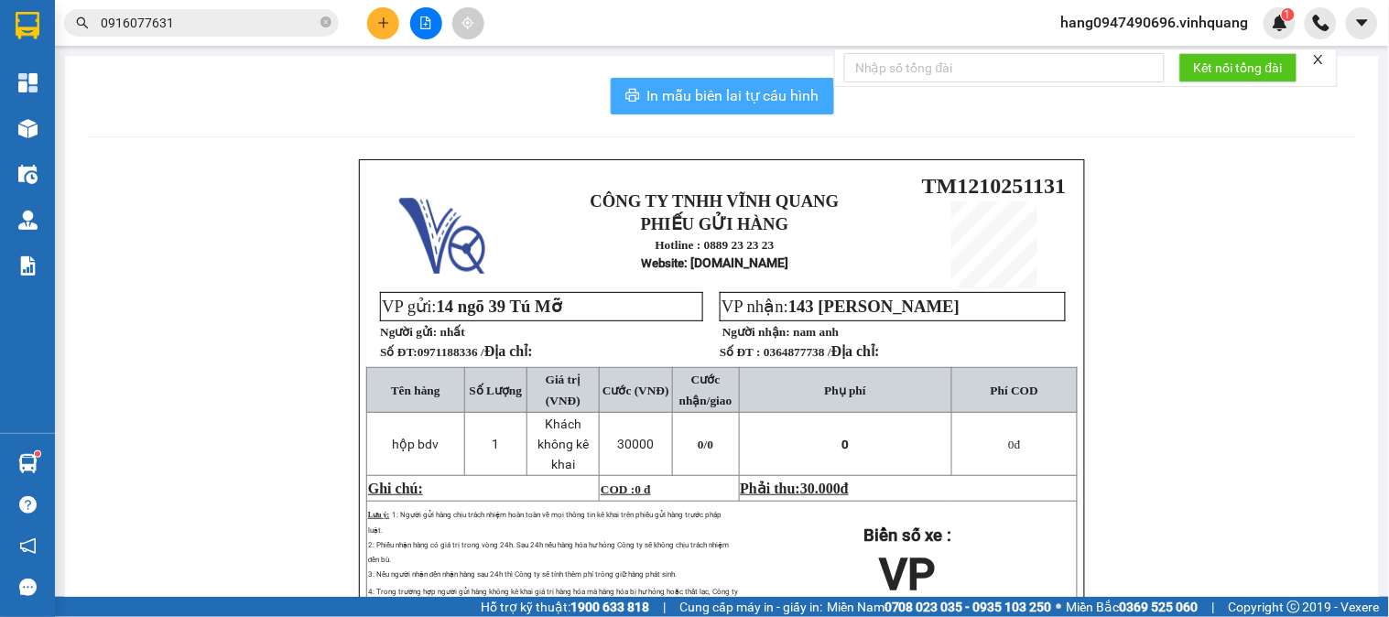
click at [703, 92] on span "In mẫu biên lai tự cấu hình" at bounding box center [733, 95] width 172 height 23
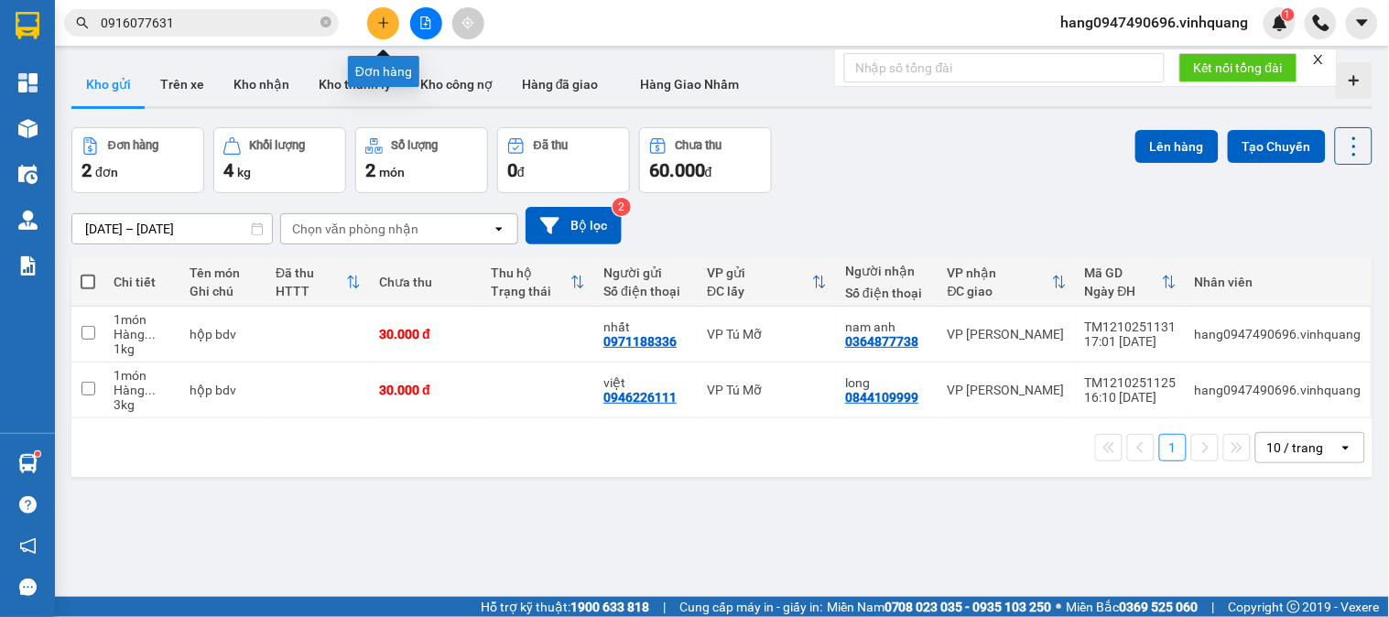
click at [395, 19] on button at bounding box center [383, 23] width 32 height 32
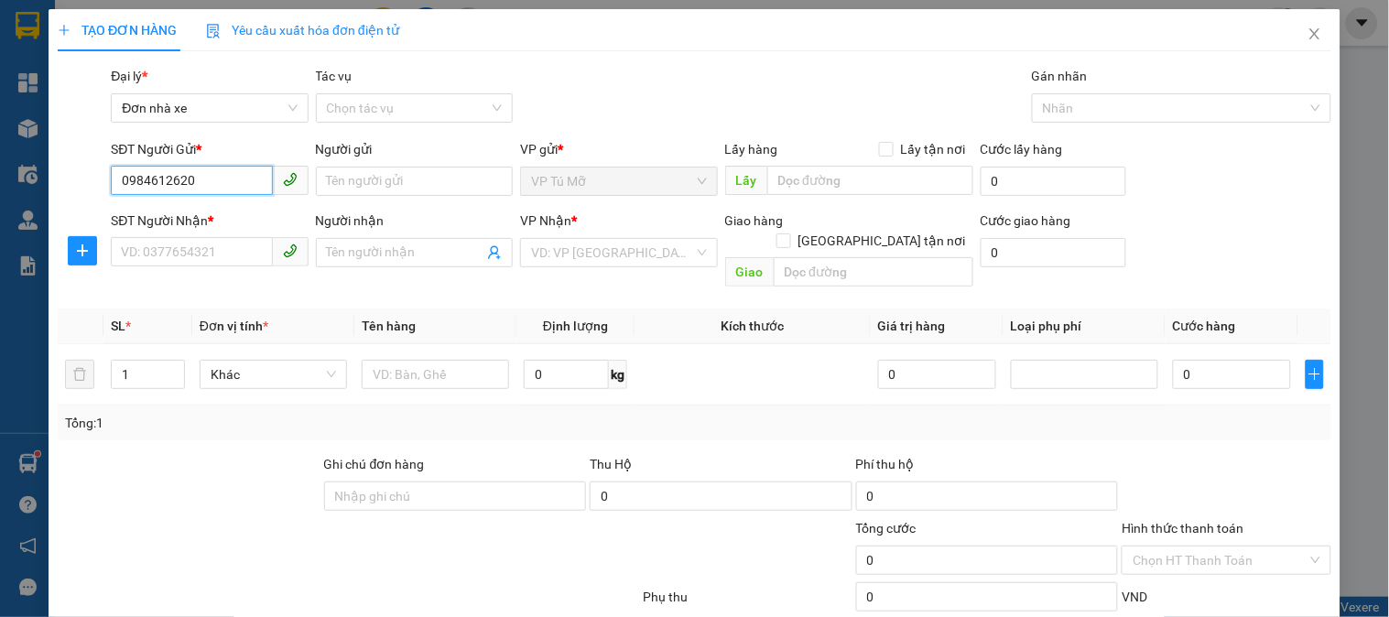
type input "0984612620"
click at [414, 165] on div "Người gửi" at bounding box center [414, 152] width 197 height 27
click at [408, 179] on input "Người gửi" at bounding box center [414, 181] width 197 height 29
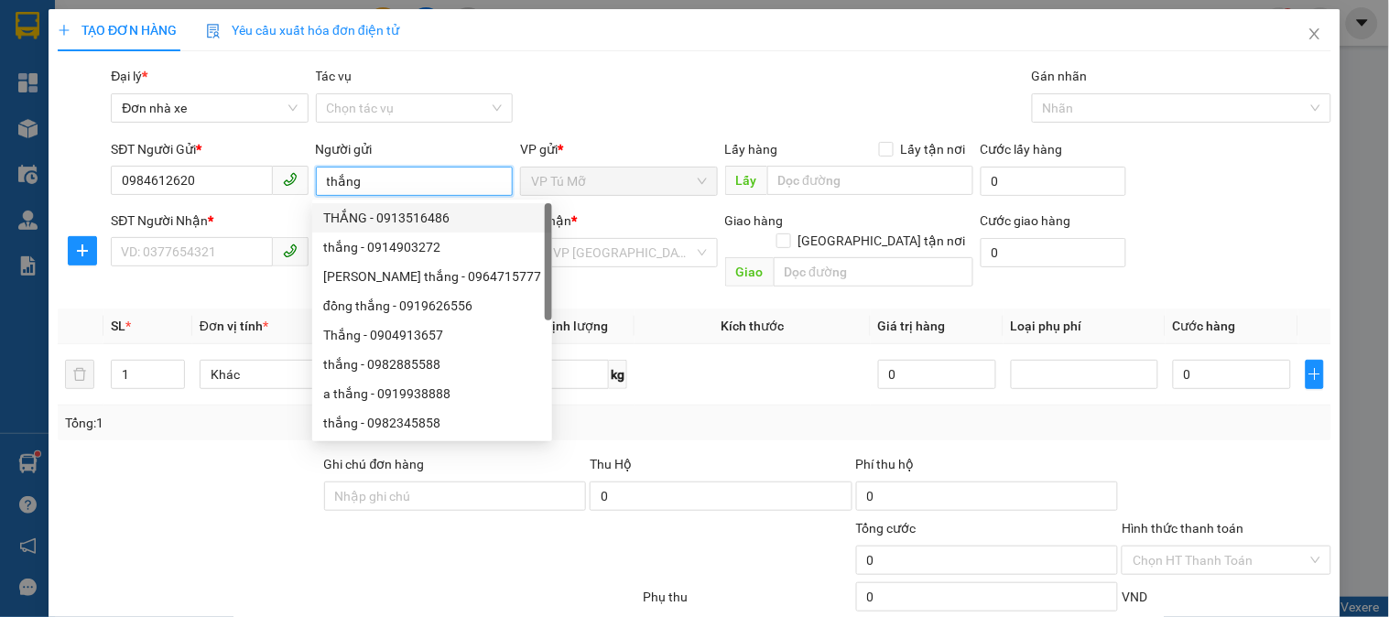
type input "thắng"
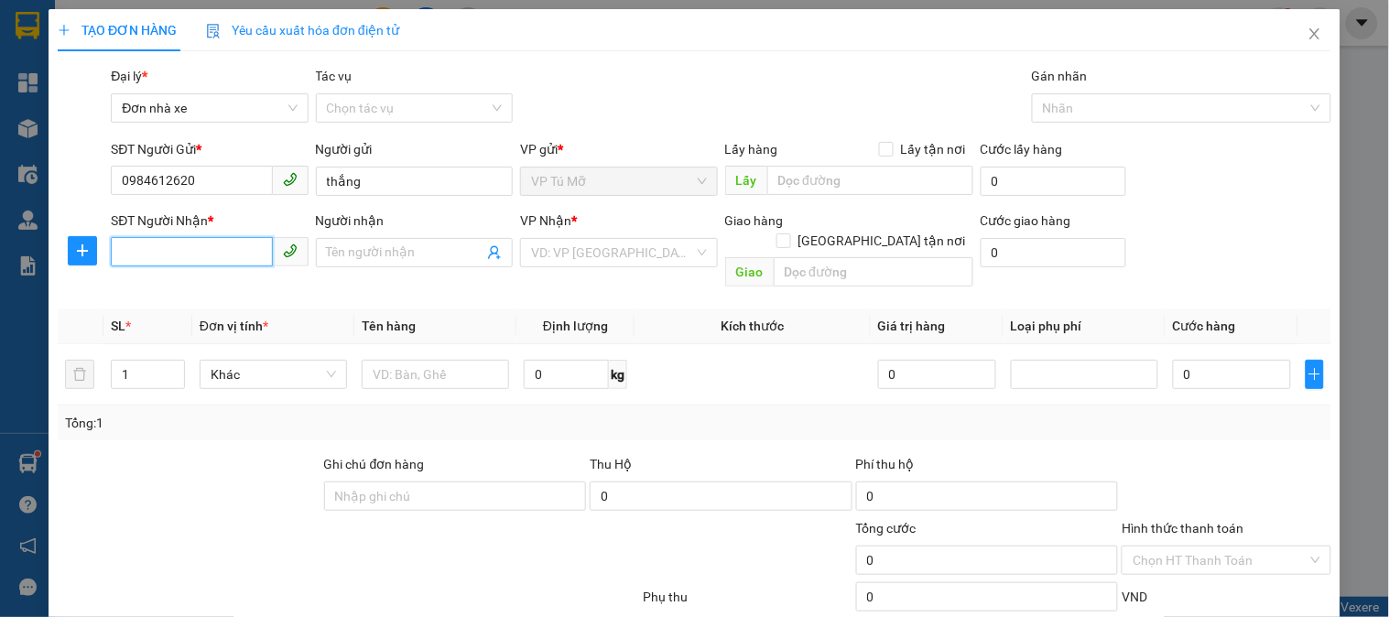
click at [260, 261] on input "SĐT Người Nhận *" at bounding box center [191, 251] width 161 height 29
type input "0941383838"
type input "ngọc"
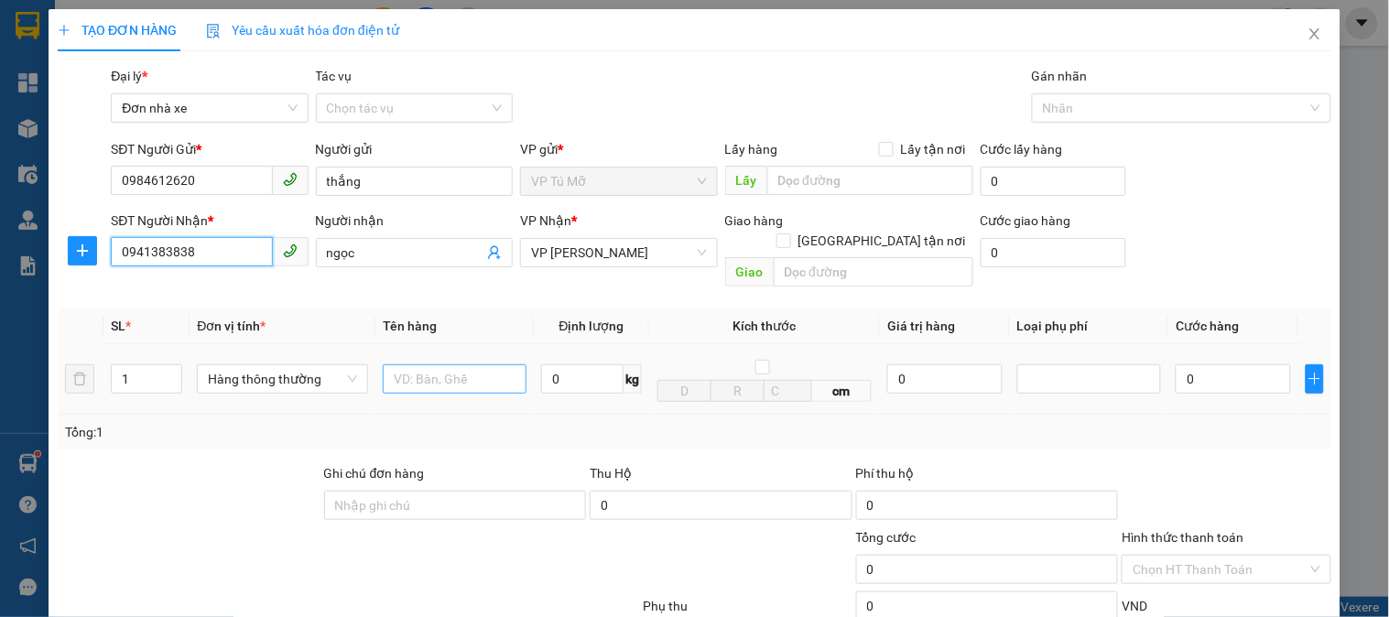
type input "0941383838"
click at [495, 364] on input "text" at bounding box center [455, 378] width 144 height 29
type input "hộp ct"
click at [570, 364] on input "0" at bounding box center [582, 378] width 82 height 29
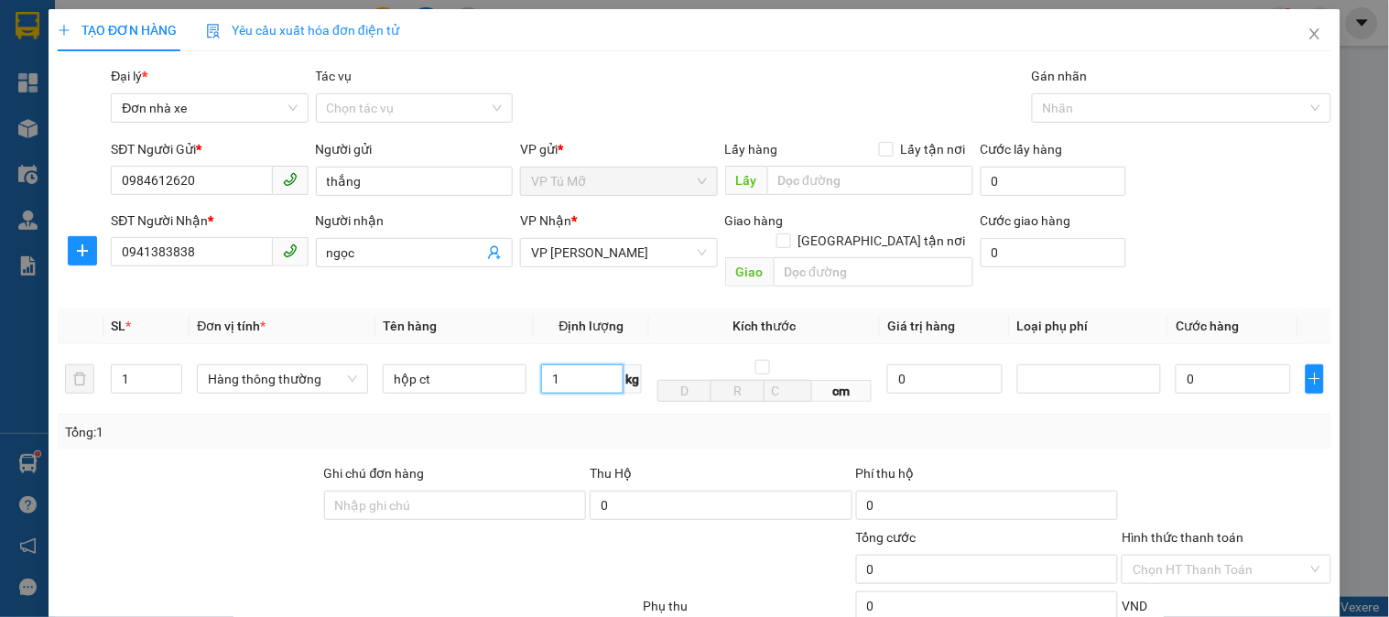
type input "1"
click at [651, 425] on div "Tổng: 1" at bounding box center [695, 432] width 1274 height 35
type input "30.000"
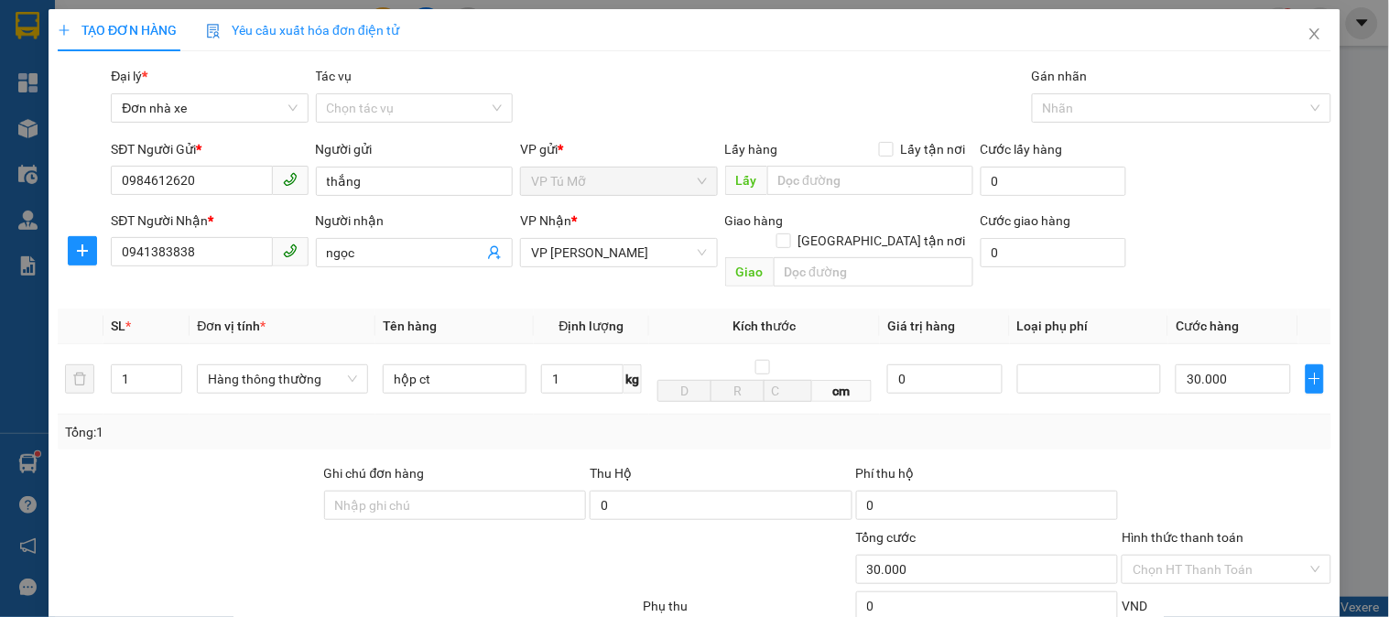
scroll to position [200, 0]
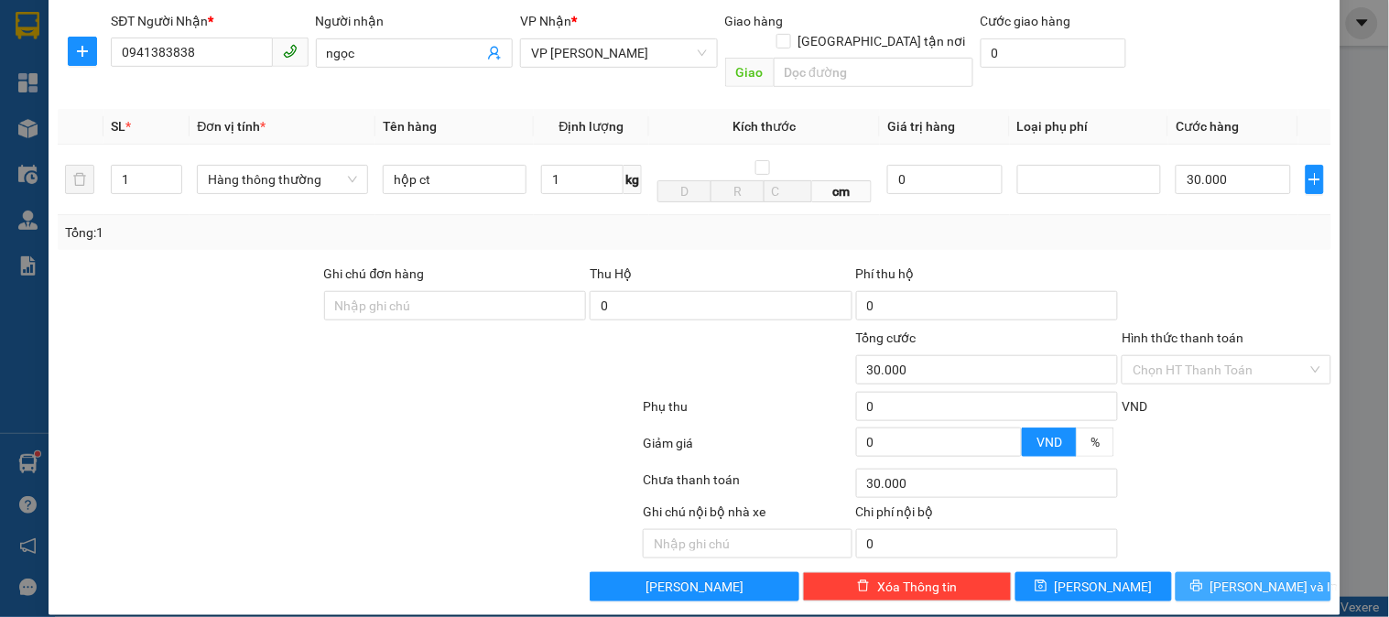
click at [1246, 577] on span "[PERSON_NAME] và In" at bounding box center [1274, 587] width 128 height 20
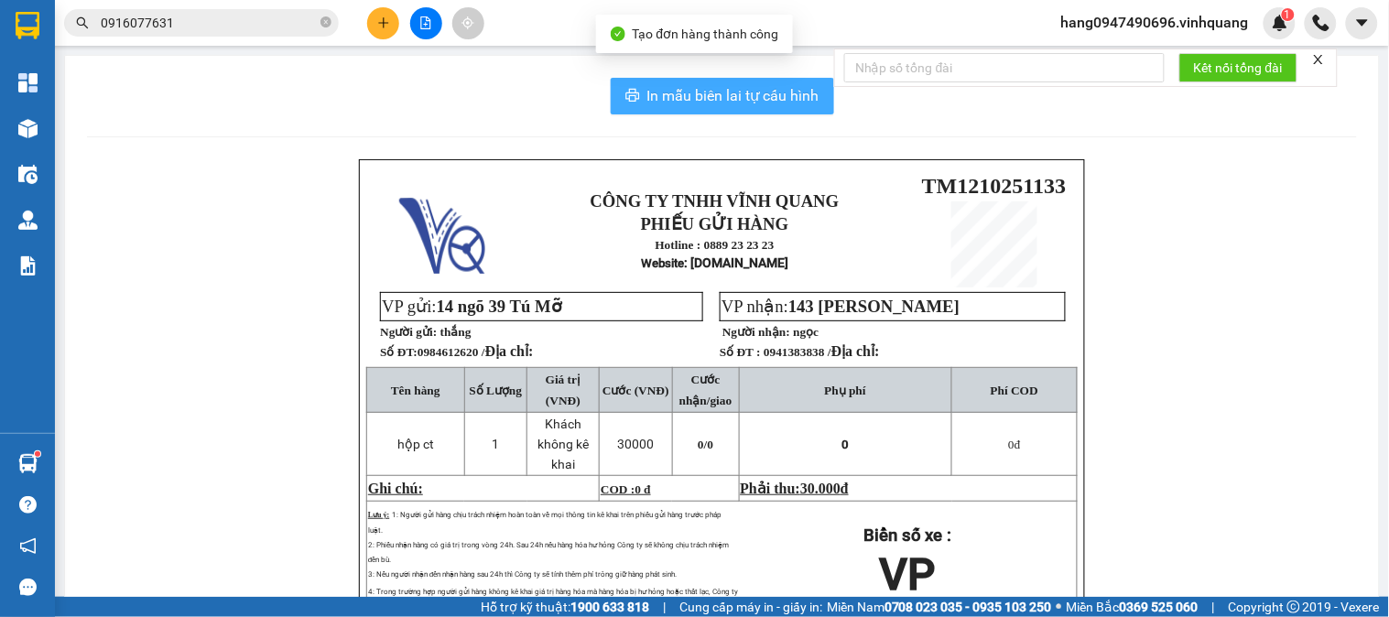
click at [661, 111] on button "In mẫu biên lai tự cấu hình" at bounding box center [722, 96] width 223 height 37
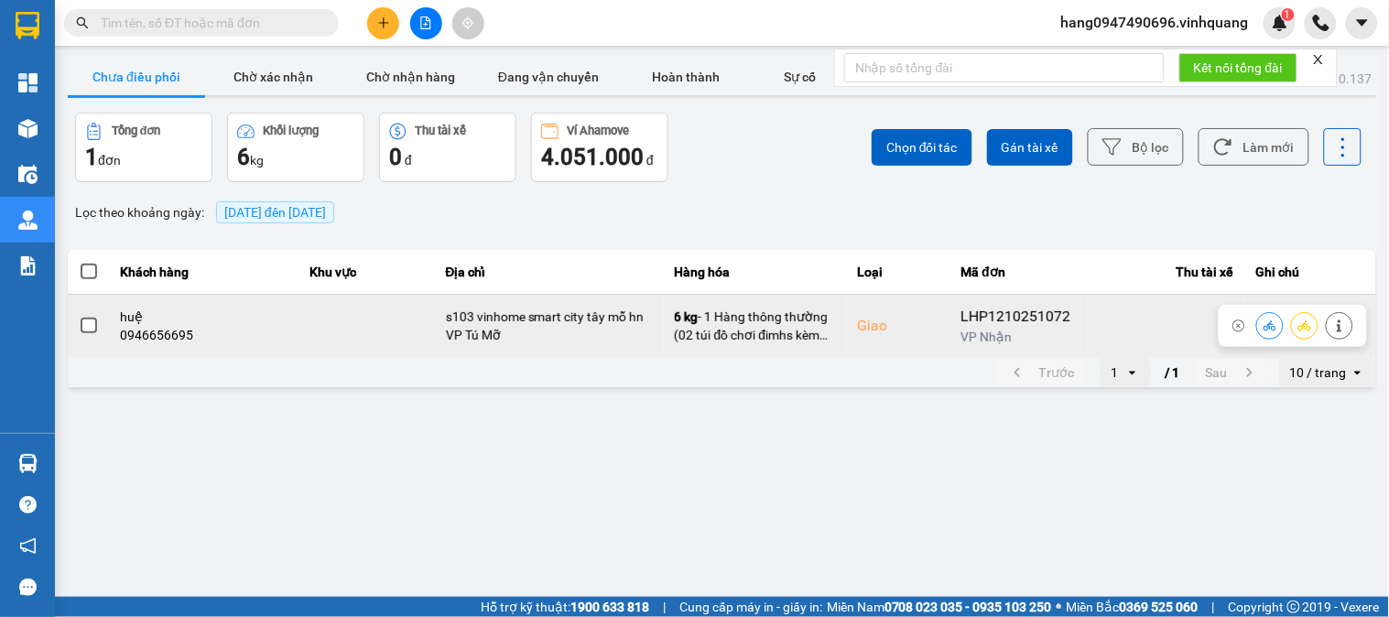
click at [152, 335] on div "0946656695" at bounding box center [204, 335] width 167 height 18
copy div "0946656695"
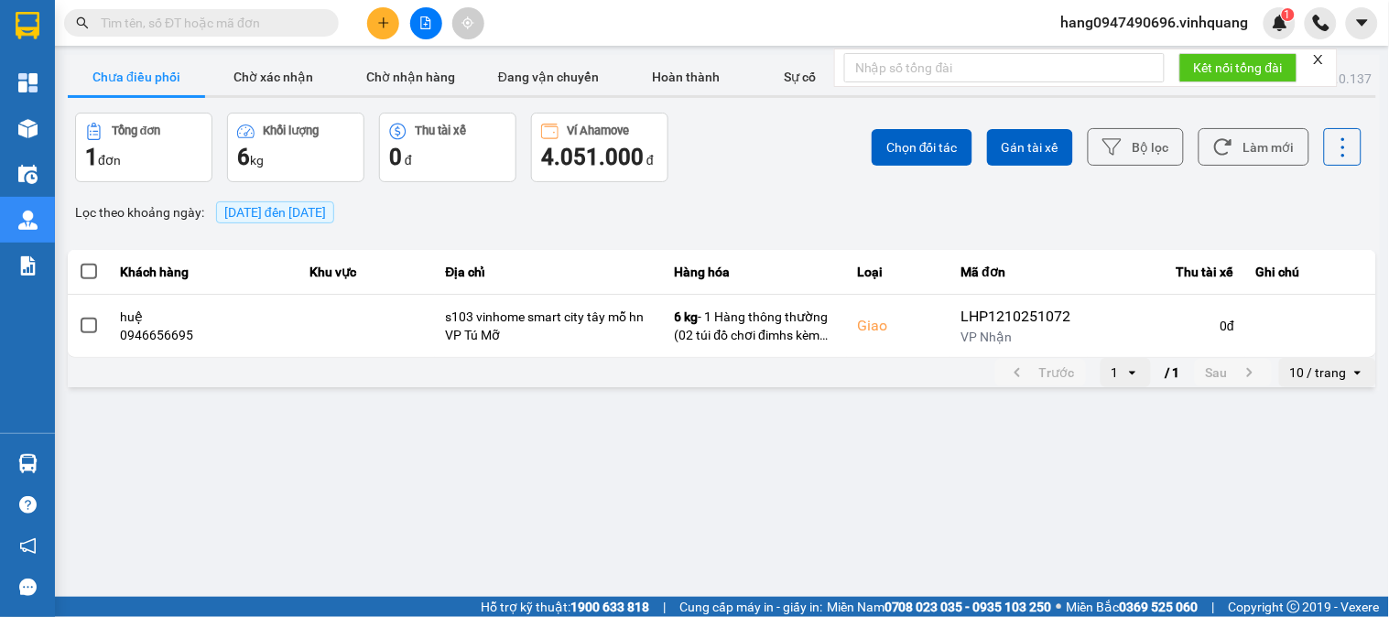
paste input "0946656695"
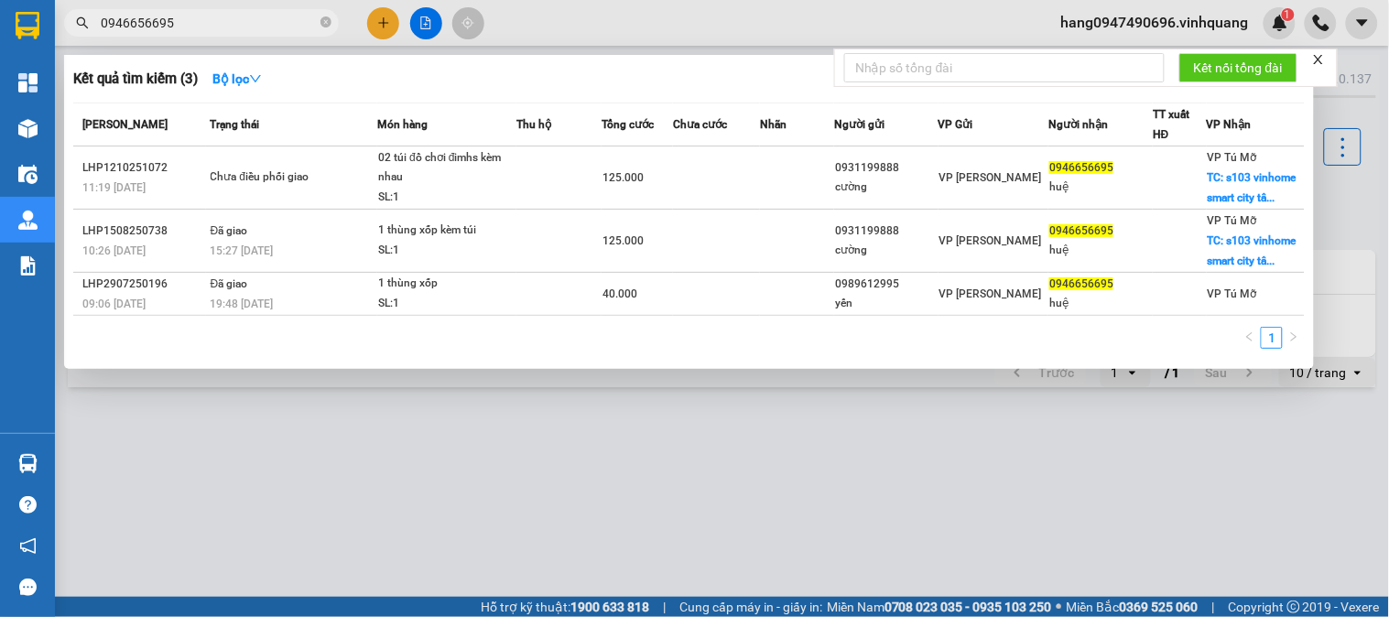
type input "0946656695"
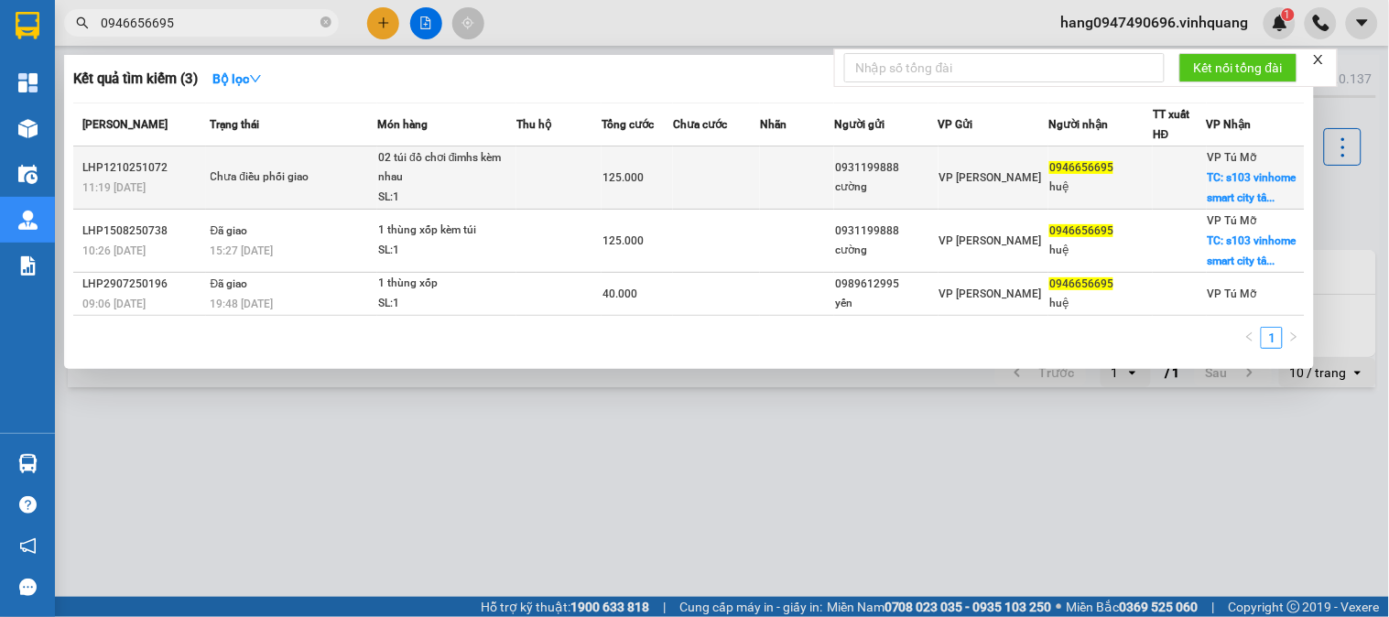
click at [258, 157] on td "Chưa điều phối giao" at bounding box center [292, 178] width 172 height 63
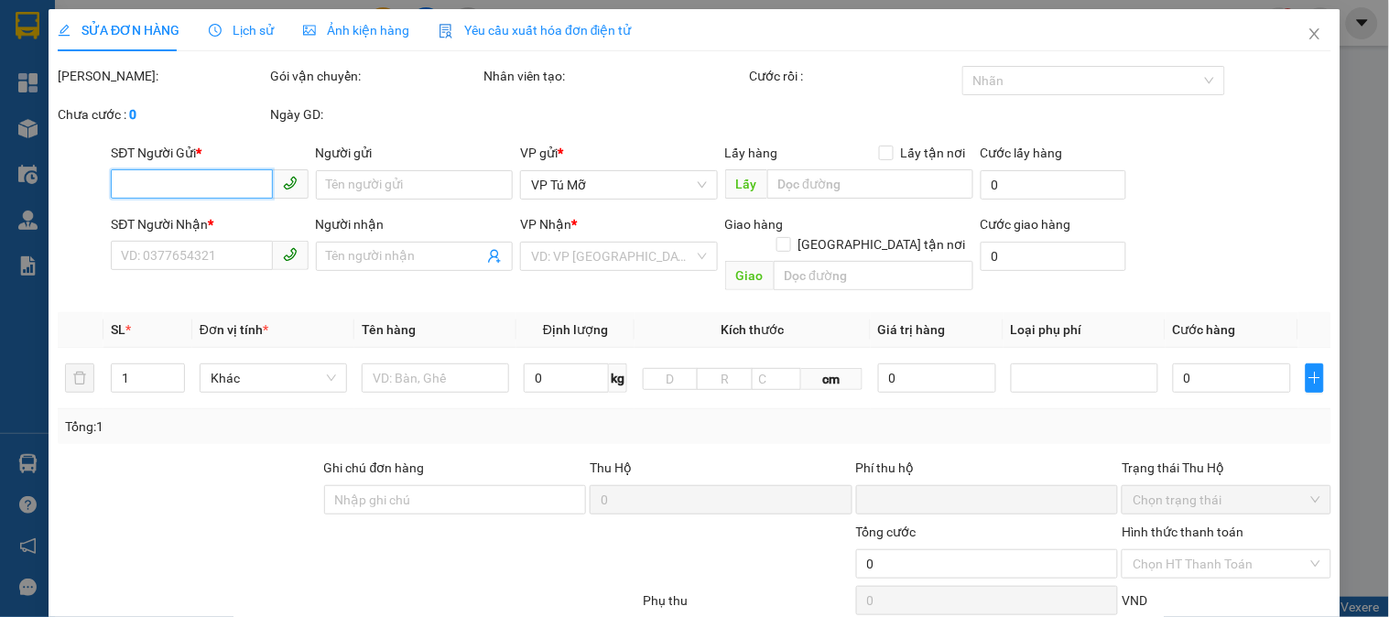
type input "0931199888"
type input "cường"
type input "0946656695"
type input "huệ"
checkbox input "true"
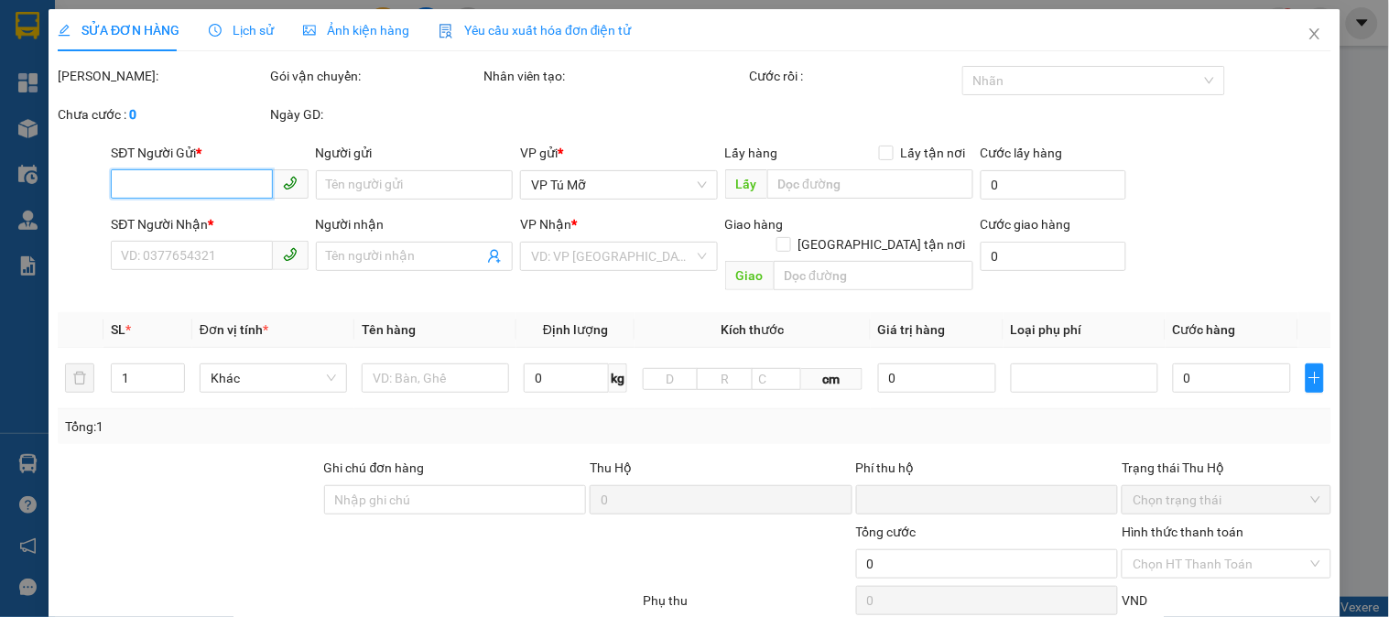
type input "s103 vinhome smart city tây mỗ hn"
type input "0"
type input "125.000"
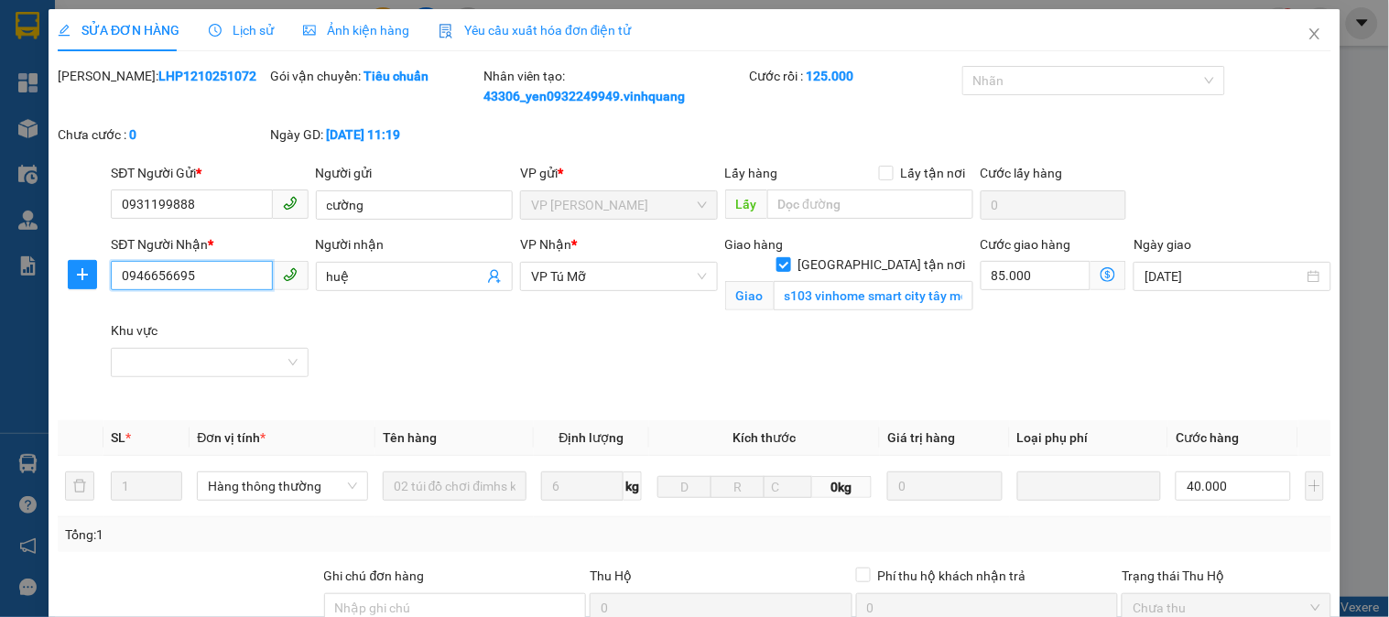
click at [204, 286] on input "0946656695" at bounding box center [191, 275] width 161 height 29
click at [1308, 28] on icon "close" at bounding box center [1315, 34] width 15 height 15
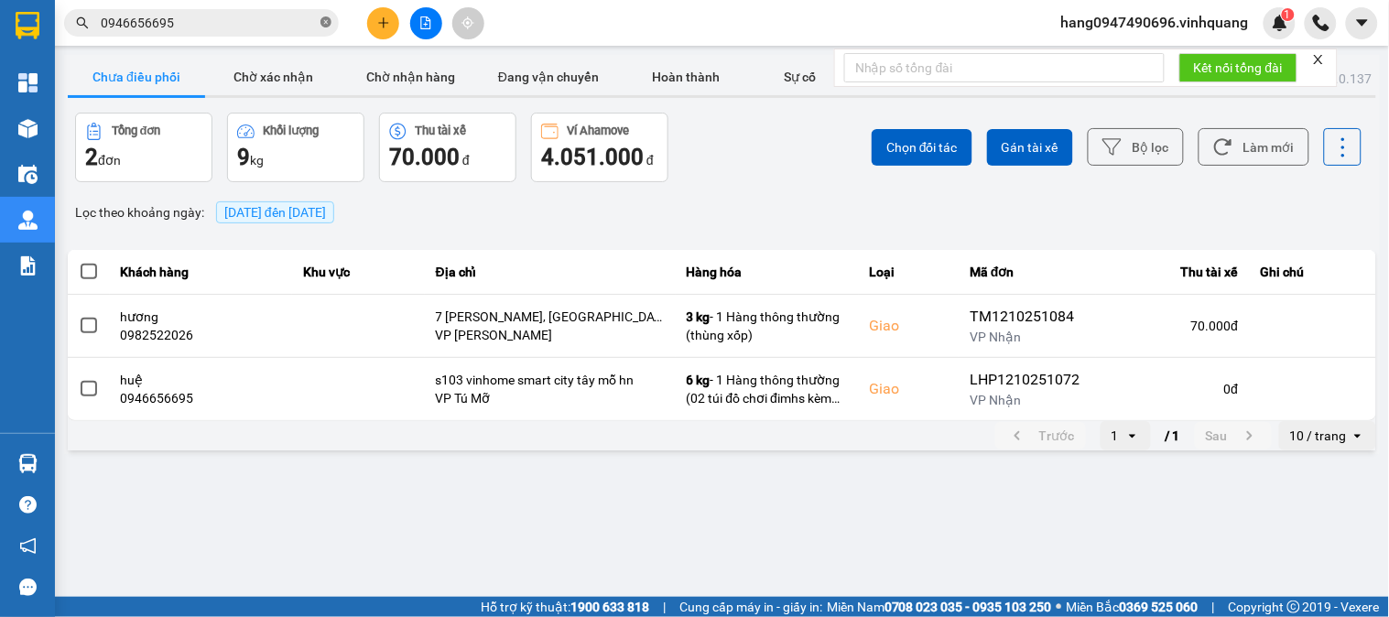
click at [330, 19] on icon "close-circle" at bounding box center [325, 21] width 11 height 11
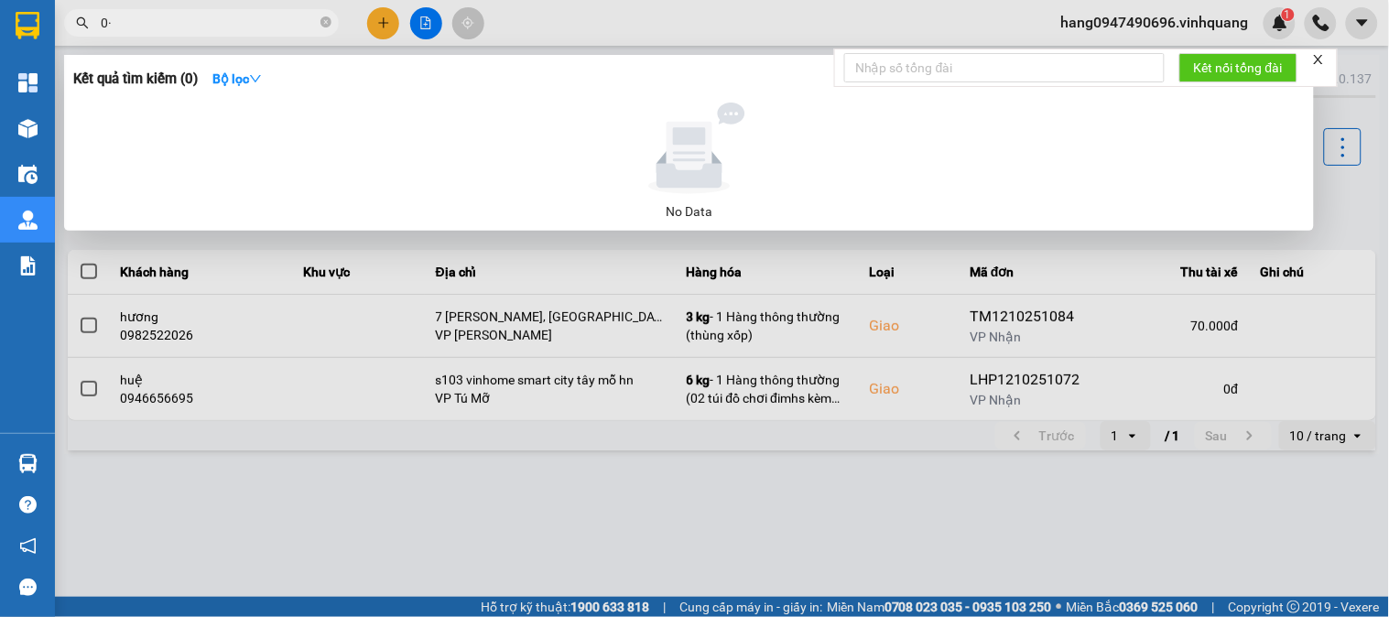
type input "0"
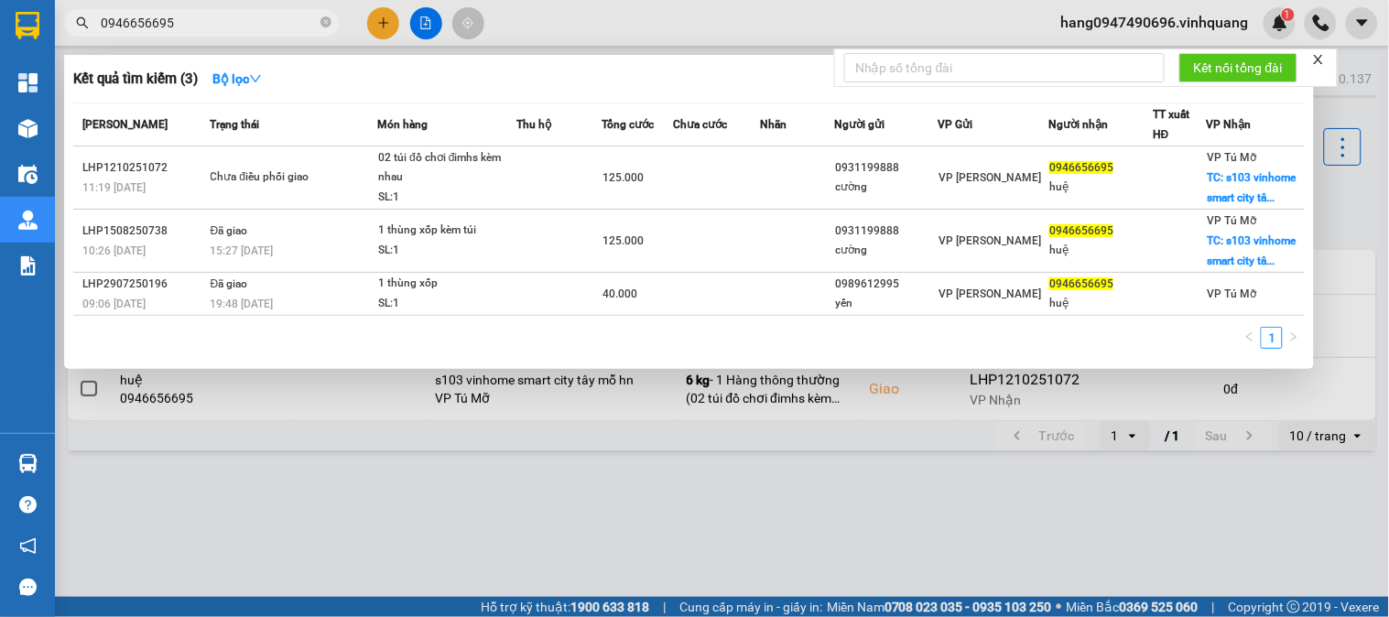
type input "0946656695"
click at [555, 534] on div at bounding box center [694, 308] width 1389 height 617
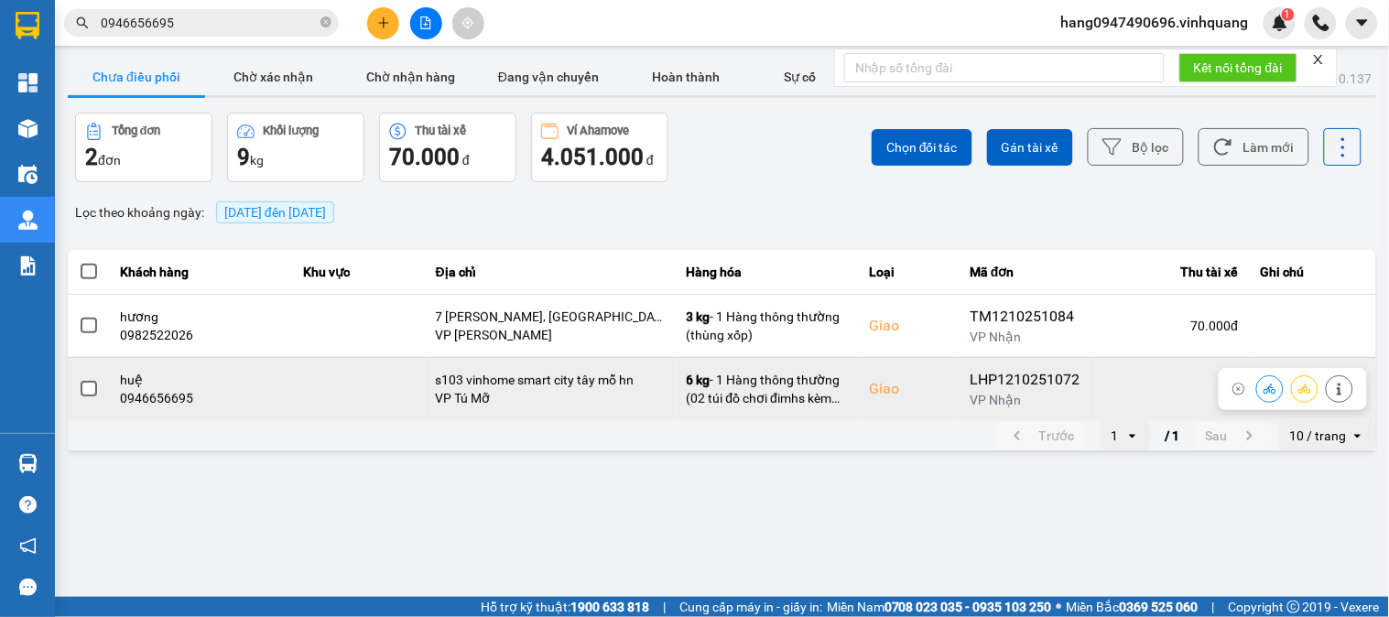
click at [89, 385] on span at bounding box center [89, 389] width 16 height 16
click at [79, 379] on input "checkbox" at bounding box center [79, 379] width 0 height 0
click at [1271, 388] on icon at bounding box center [1270, 389] width 13 height 13
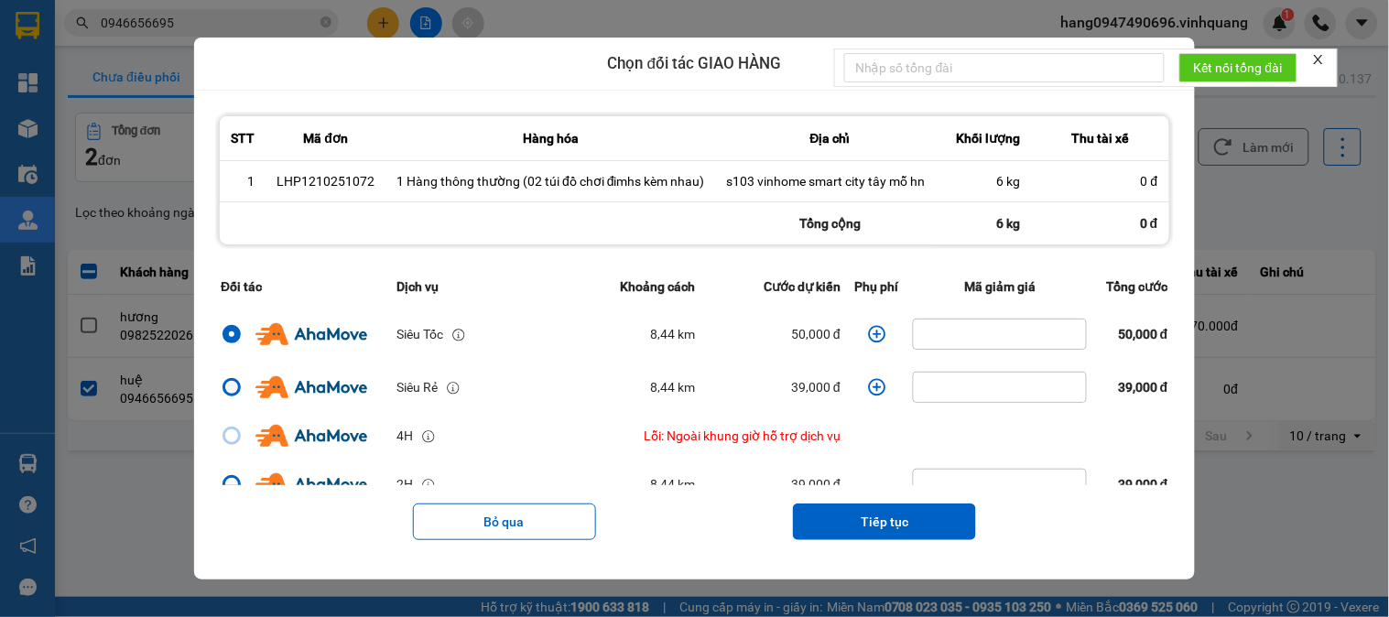
click at [225, 385] on div "dialog" at bounding box center [232, 387] width 18 height 18
click at [221, 387] on input "dialog" at bounding box center [221, 387] width 0 height 0
click at [224, 323] on label "dialog" at bounding box center [232, 334] width 22 height 22
click at [221, 334] on input "dialog" at bounding box center [221, 334] width 0 height 0
click at [927, 516] on button "Tiếp tục" at bounding box center [884, 522] width 183 height 37
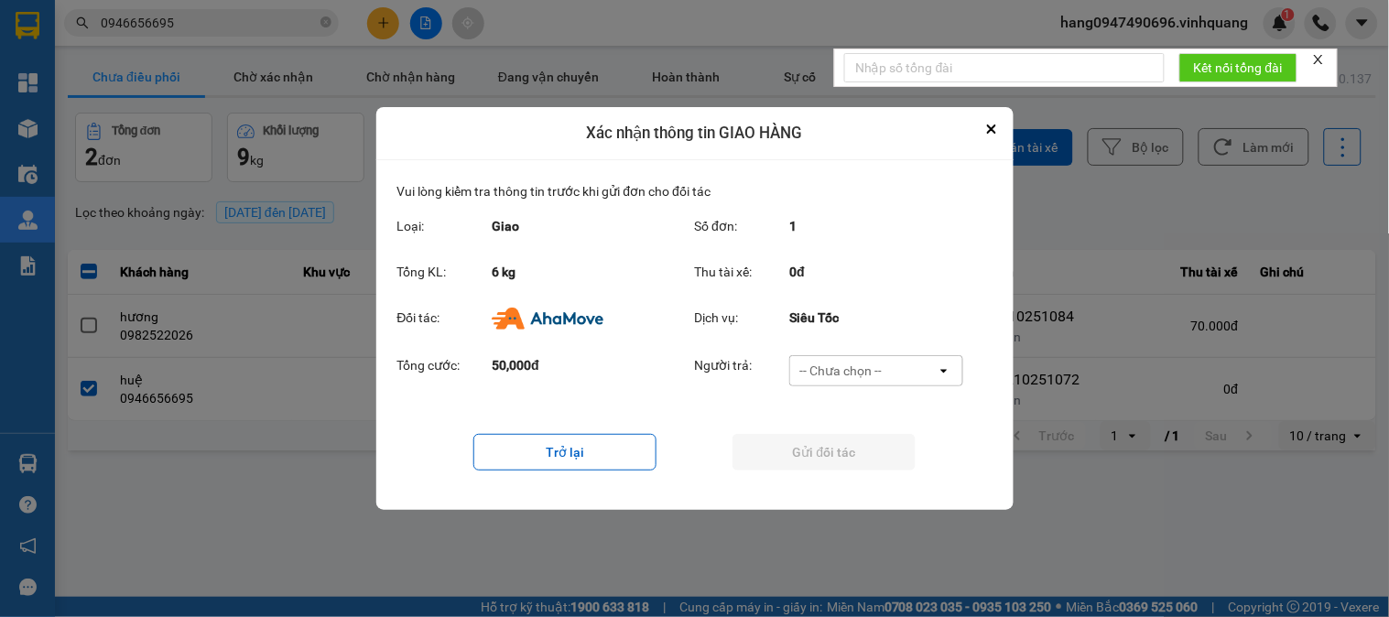
click at [897, 372] on div "-- Chưa chọn --" at bounding box center [863, 370] width 147 height 29
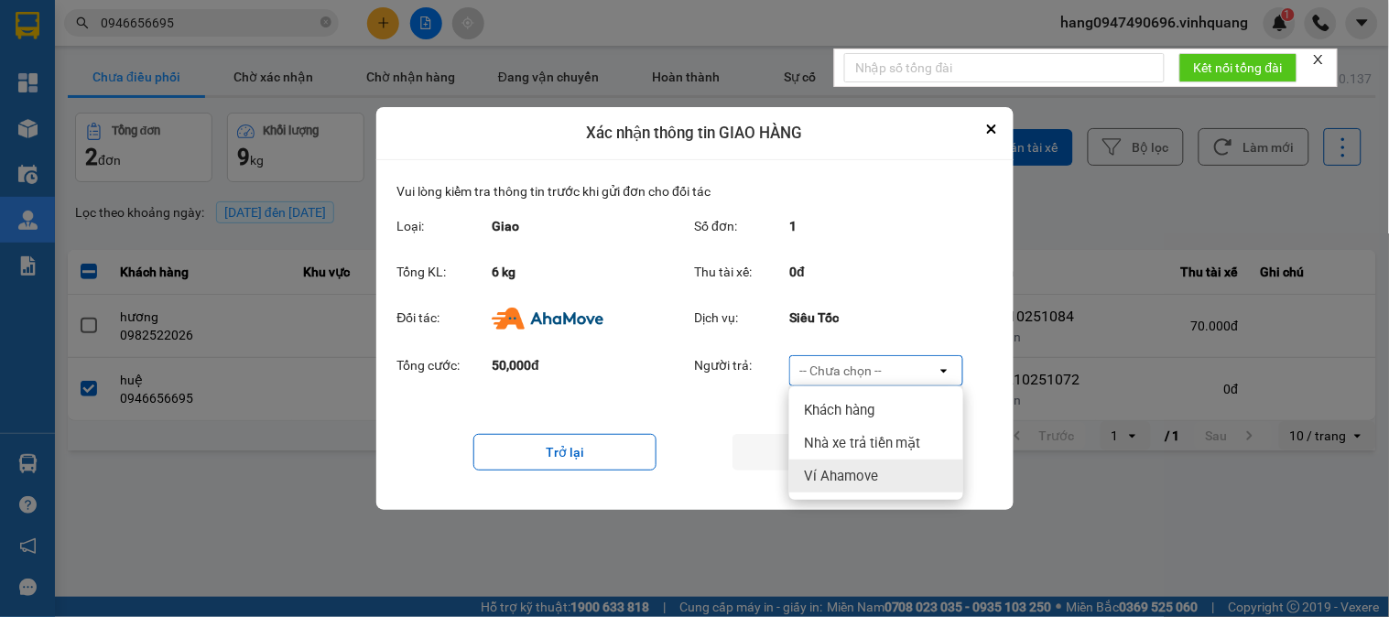
click at [890, 486] on div "Ví Ahamove" at bounding box center [876, 476] width 174 height 33
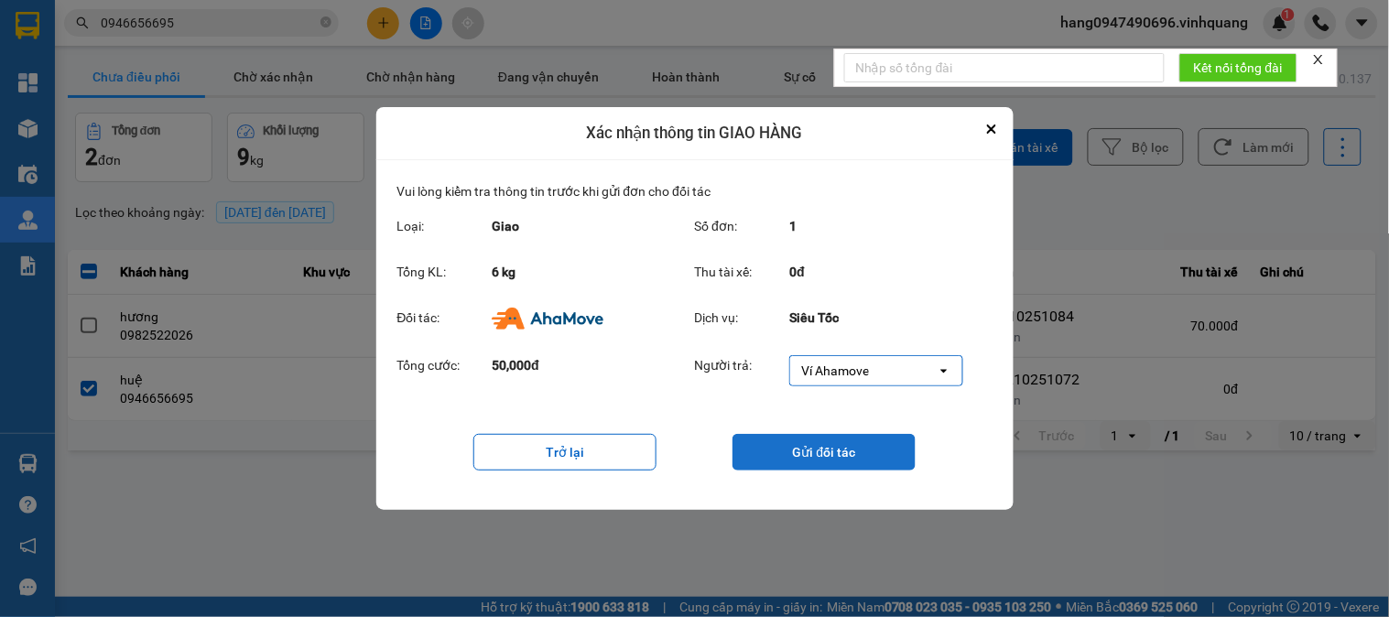
click at [857, 459] on button "Gửi đối tác" at bounding box center [824, 452] width 183 height 37
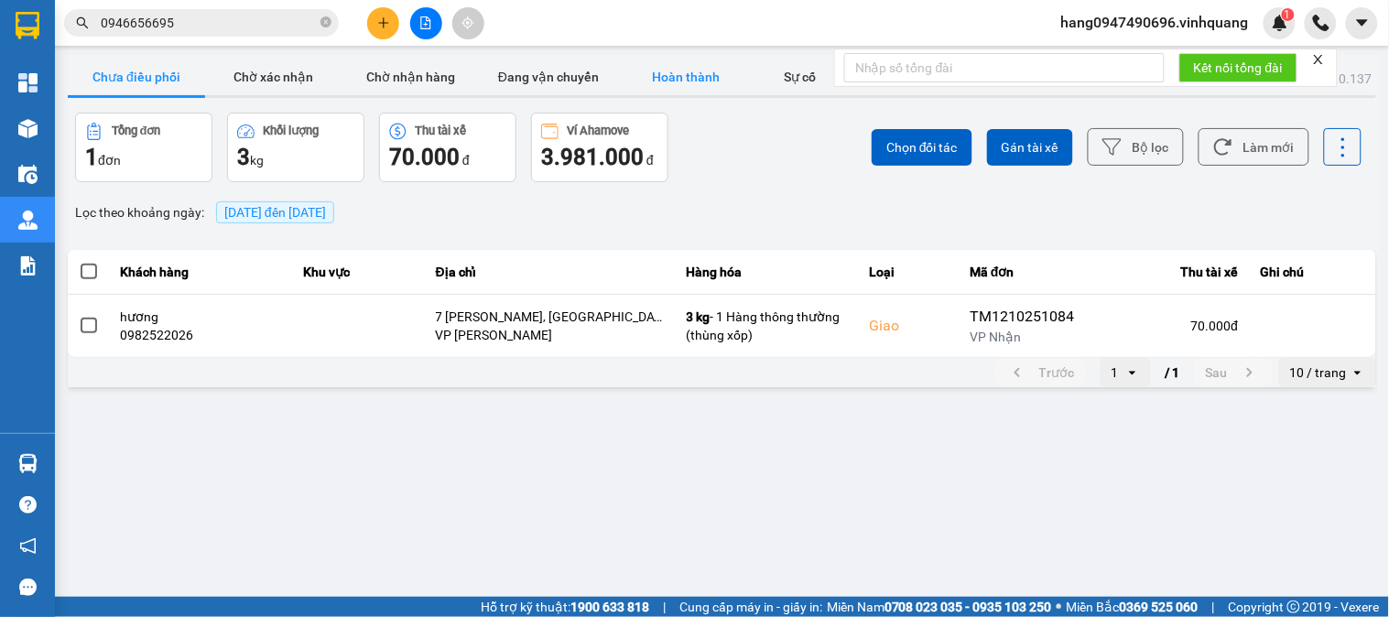
click at [646, 73] on button "Hoàn thành" at bounding box center [685, 77] width 137 height 37
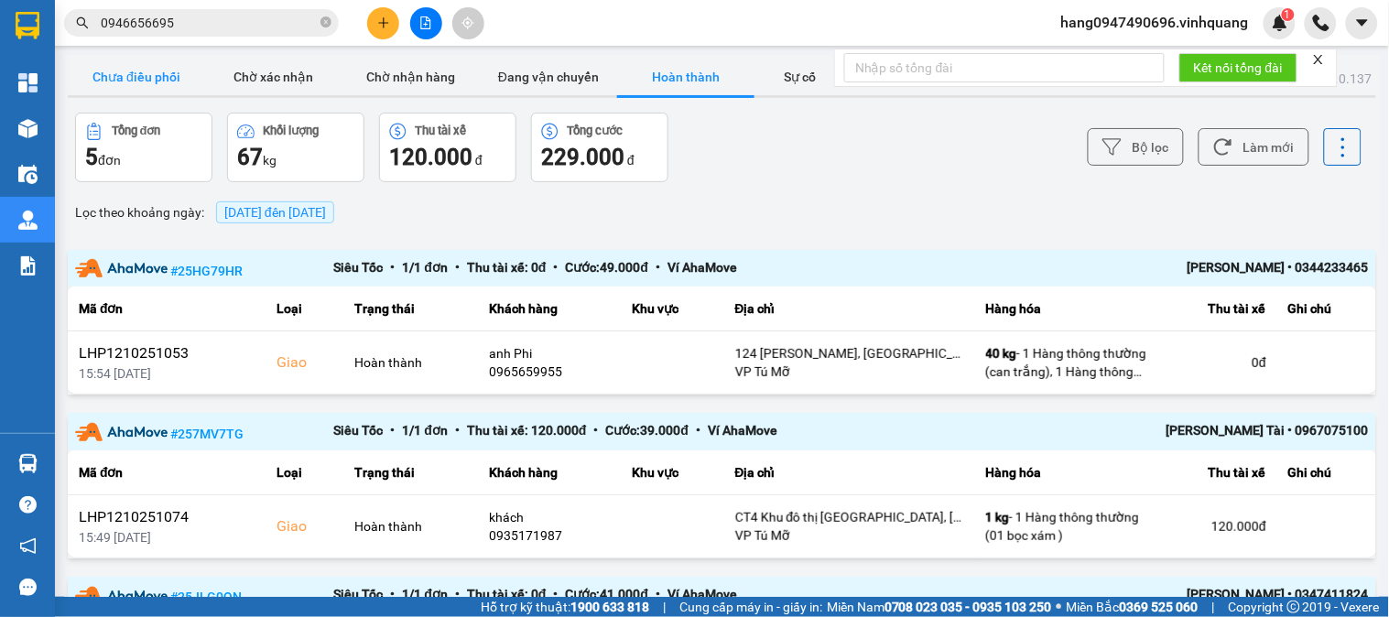
click at [156, 66] on button "Chưa điều phối" at bounding box center [136, 77] width 137 height 37
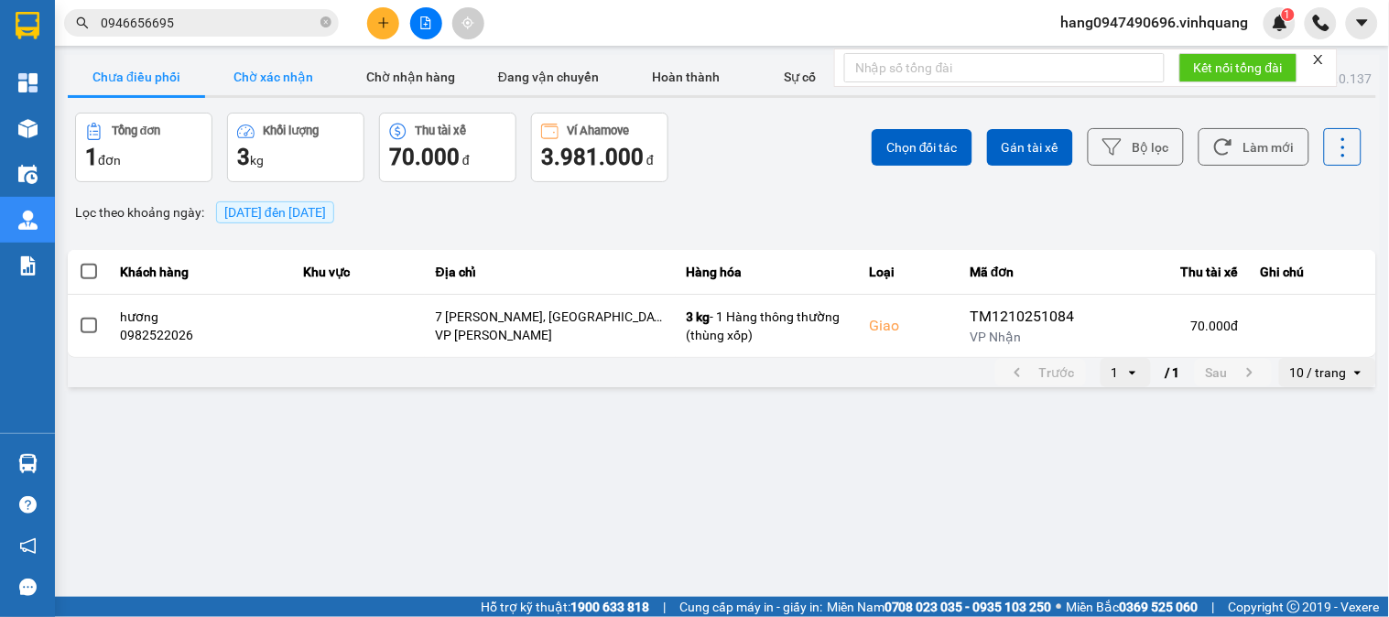
click at [299, 77] on button "Chờ xác nhận" at bounding box center [273, 77] width 137 height 37
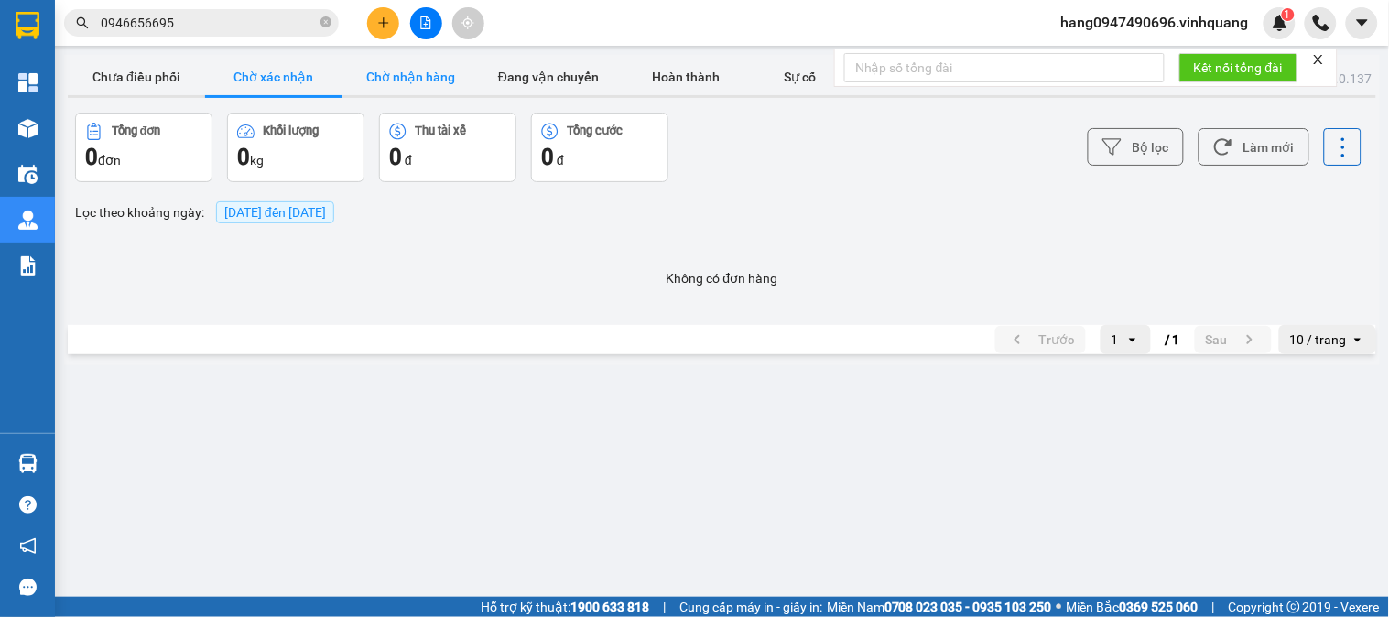
click at [401, 66] on button "Chờ nhận hàng" at bounding box center [410, 77] width 137 height 37
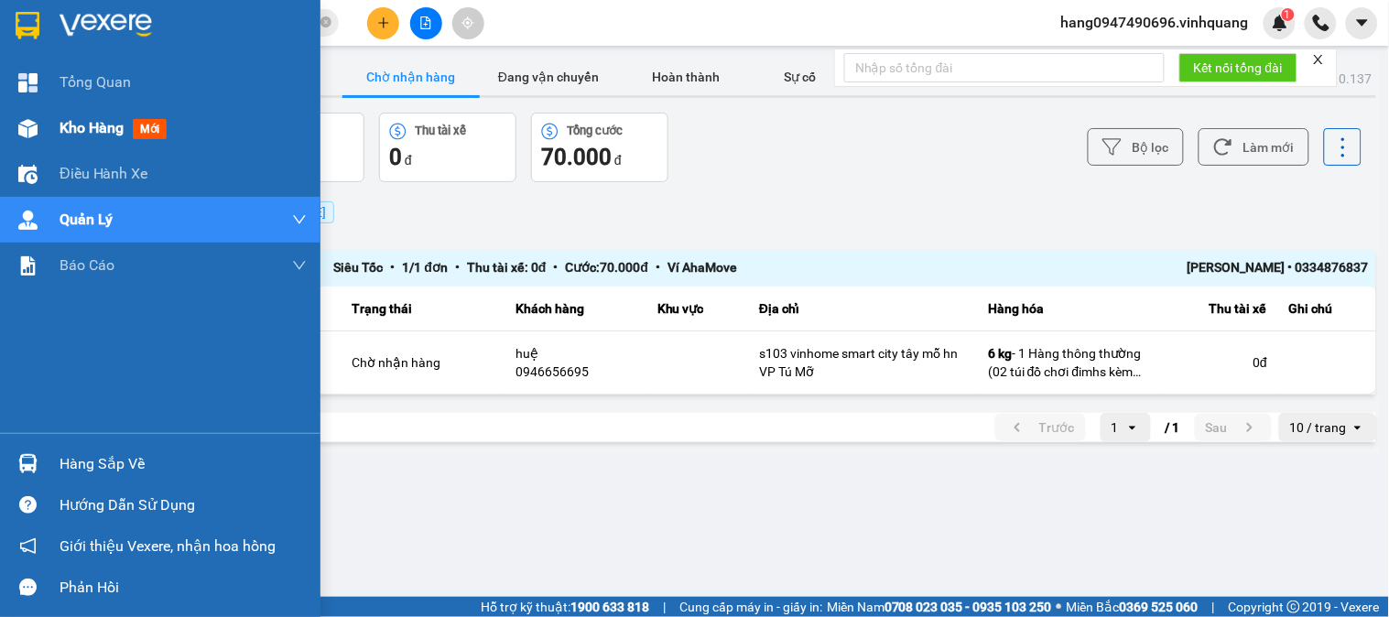
click at [3, 132] on div "Kho hàng mới" at bounding box center [160, 128] width 320 height 46
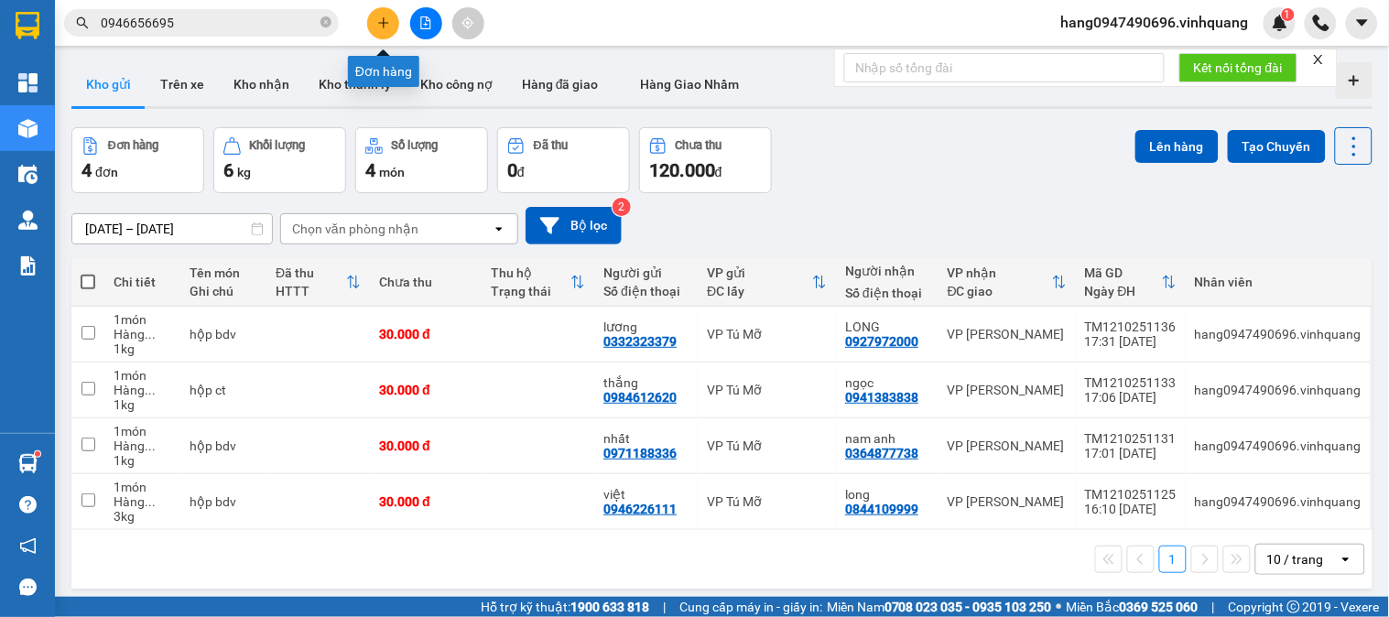
click at [374, 23] on button at bounding box center [383, 23] width 32 height 32
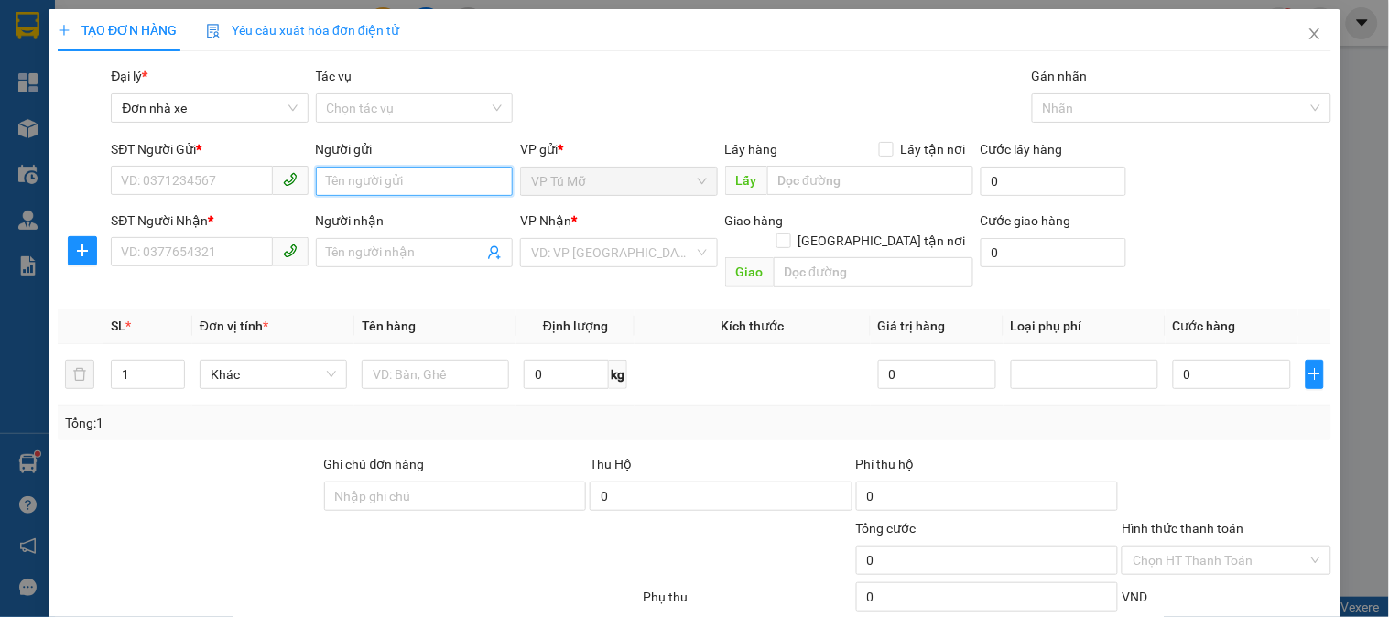
click at [387, 171] on input "Người gửi" at bounding box center [414, 181] width 197 height 29
type input "katri"
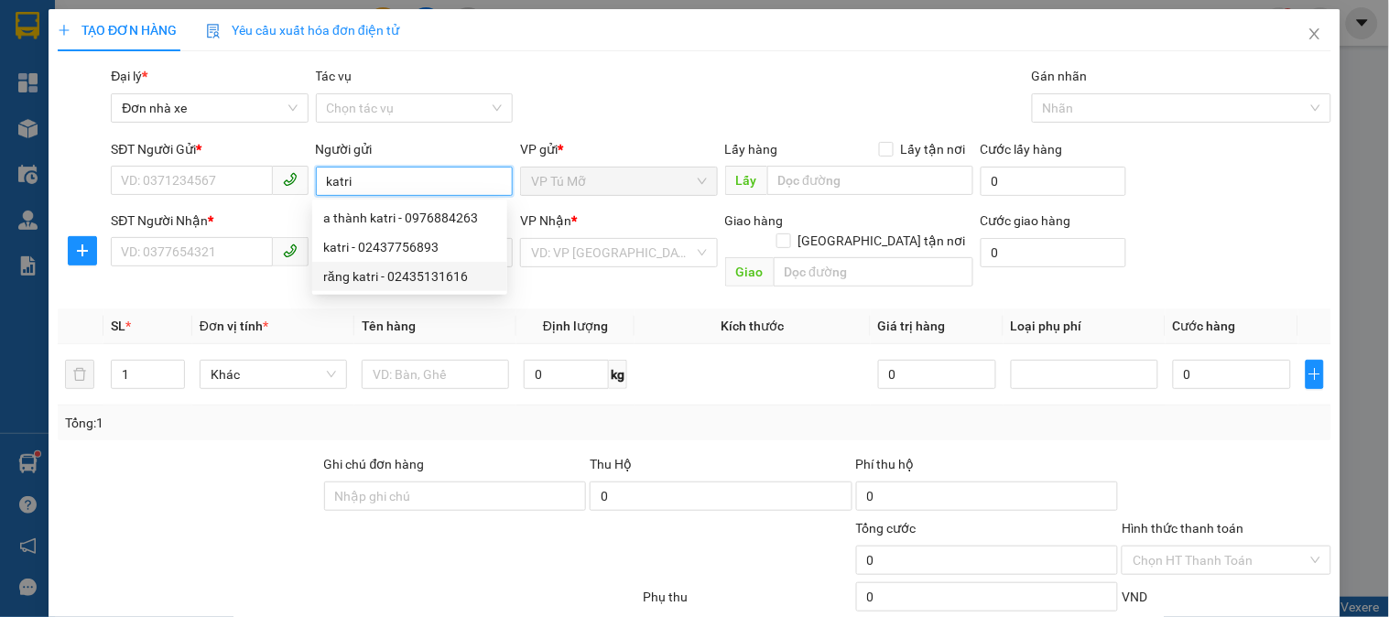
click at [449, 277] on div "răng katri - 02435131616" at bounding box center [409, 276] width 173 height 20
type input "02435131616"
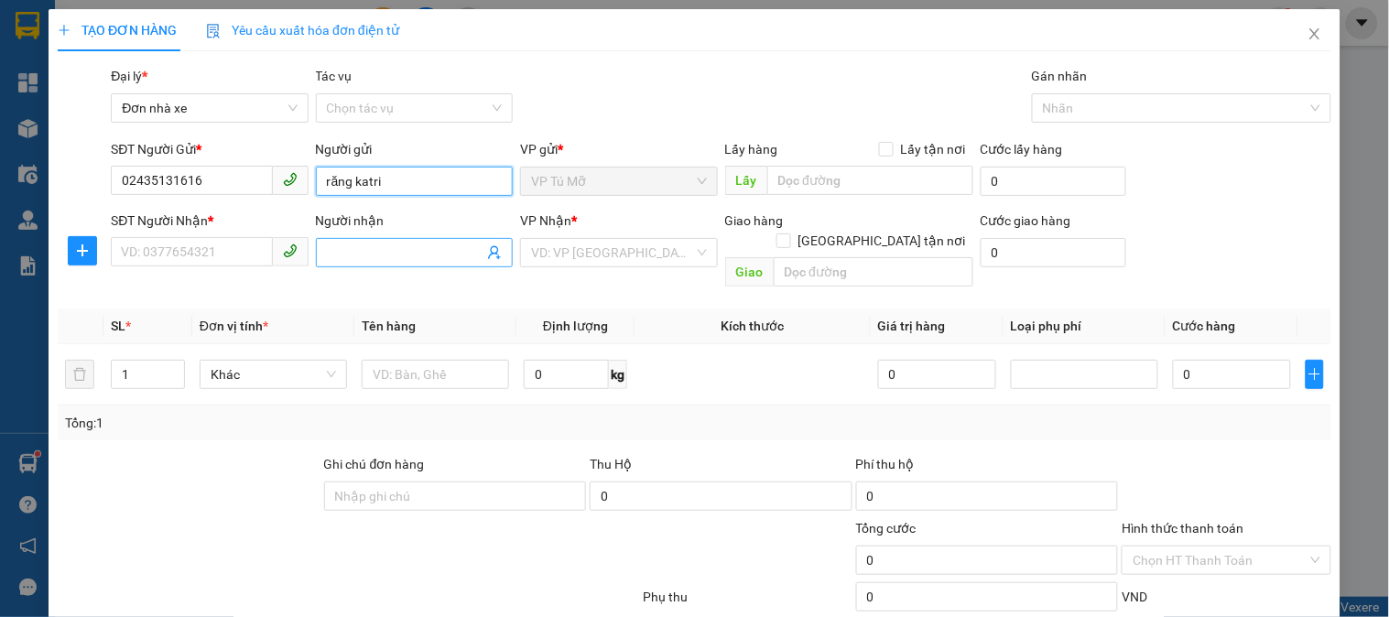
type input "răng katri"
click at [418, 250] on input "Người nhận" at bounding box center [405, 253] width 157 height 20
drag, startPoint x: 332, startPoint y: 255, endPoint x: 363, endPoint y: 308, distance: 61.1
click at [336, 256] on input "bs tùng" at bounding box center [405, 253] width 157 height 20
drag, startPoint x: 341, startPoint y: 252, endPoint x: 290, endPoint y: 263, distance: 51.5
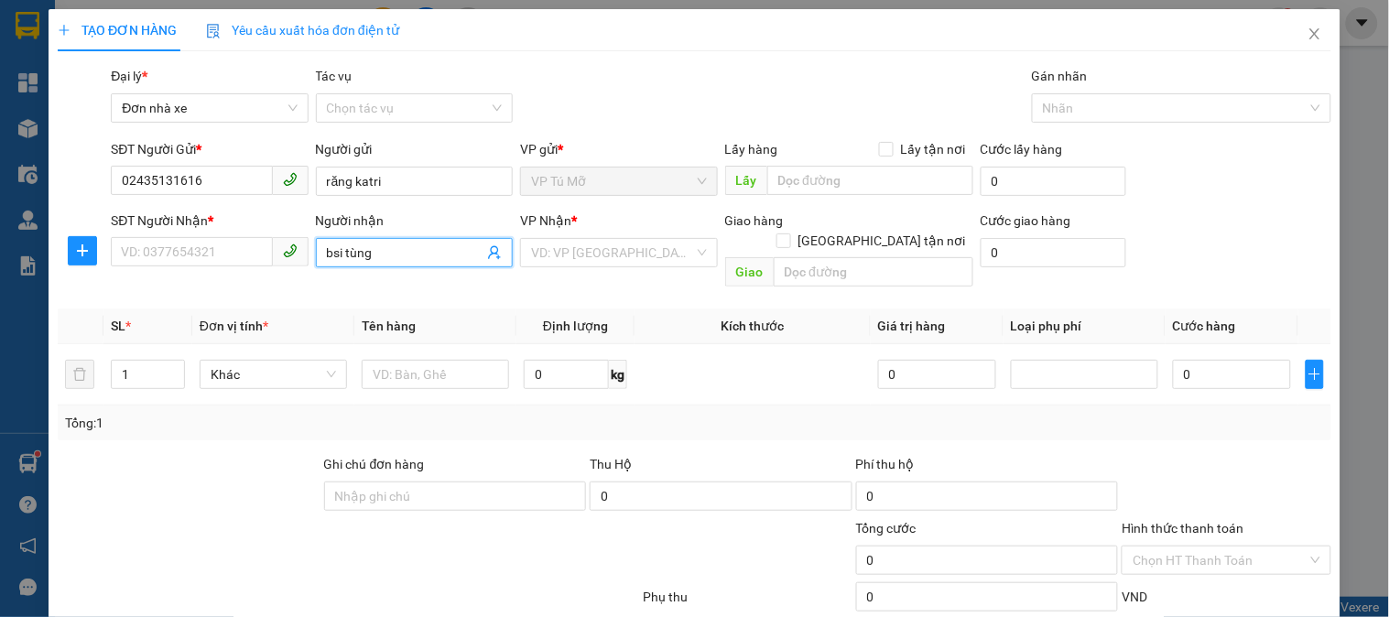
click at [290, 263] on div "SĐT Người Nhận * VD: 0377654321 Người nhận bsi tùng bsi tùng VP Nhận * VD: VP S…" at bounding box center [721, 253] width 1228 height 84
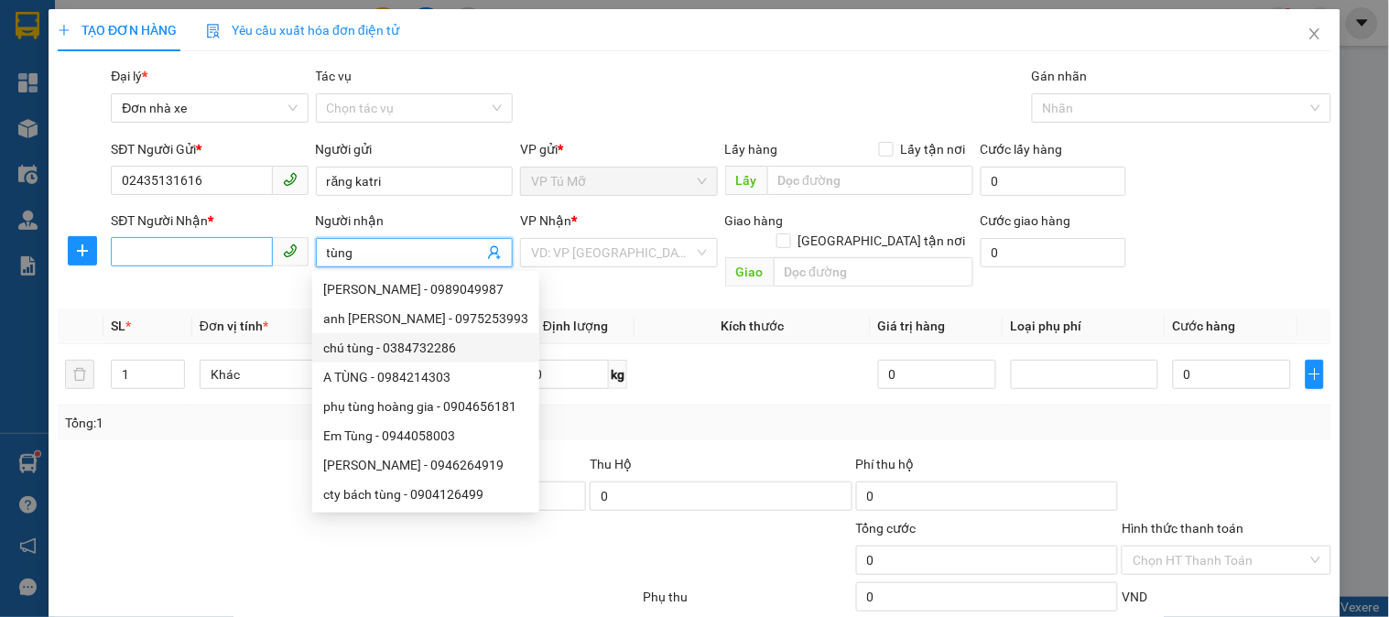
type input "tùng"
click at [189, 244] on input "SĐT Người Nhận *" at bounding box center [191, 251] width 161 height 29
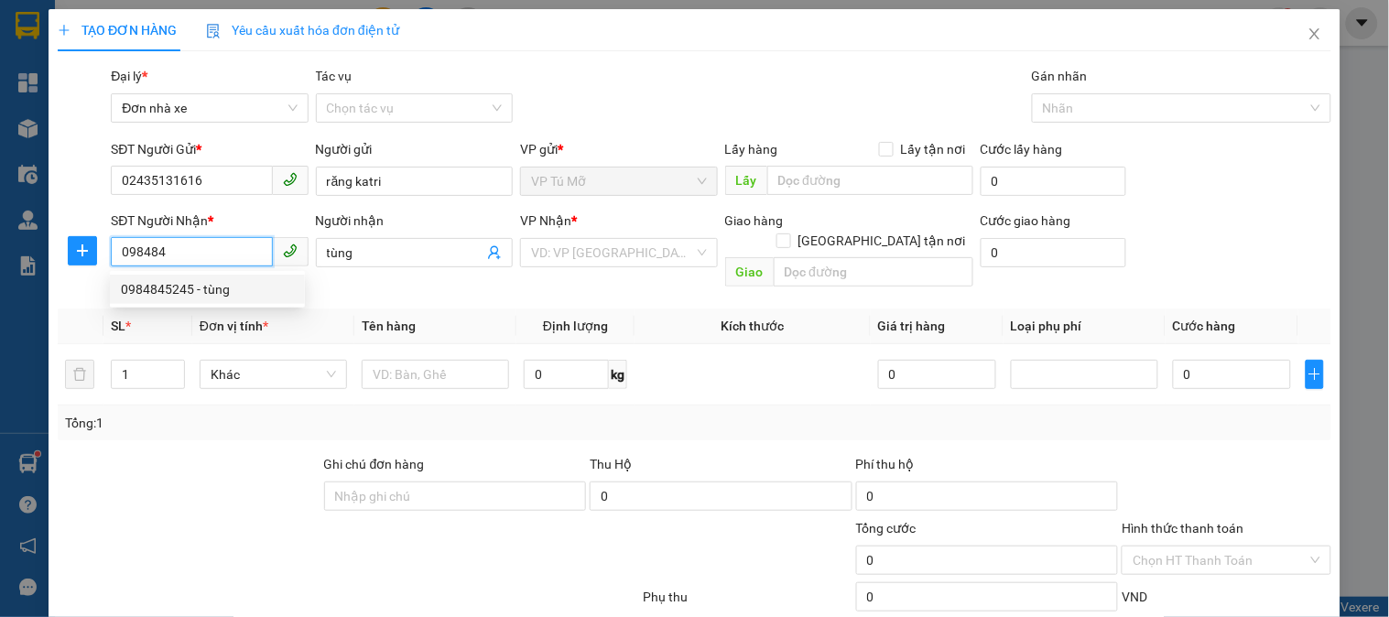
click at [198, 296] on div "0984845245 - tùng" at bounding box center [207, 289] width 173 height 20
type input "0984845245"
type input "tùng"
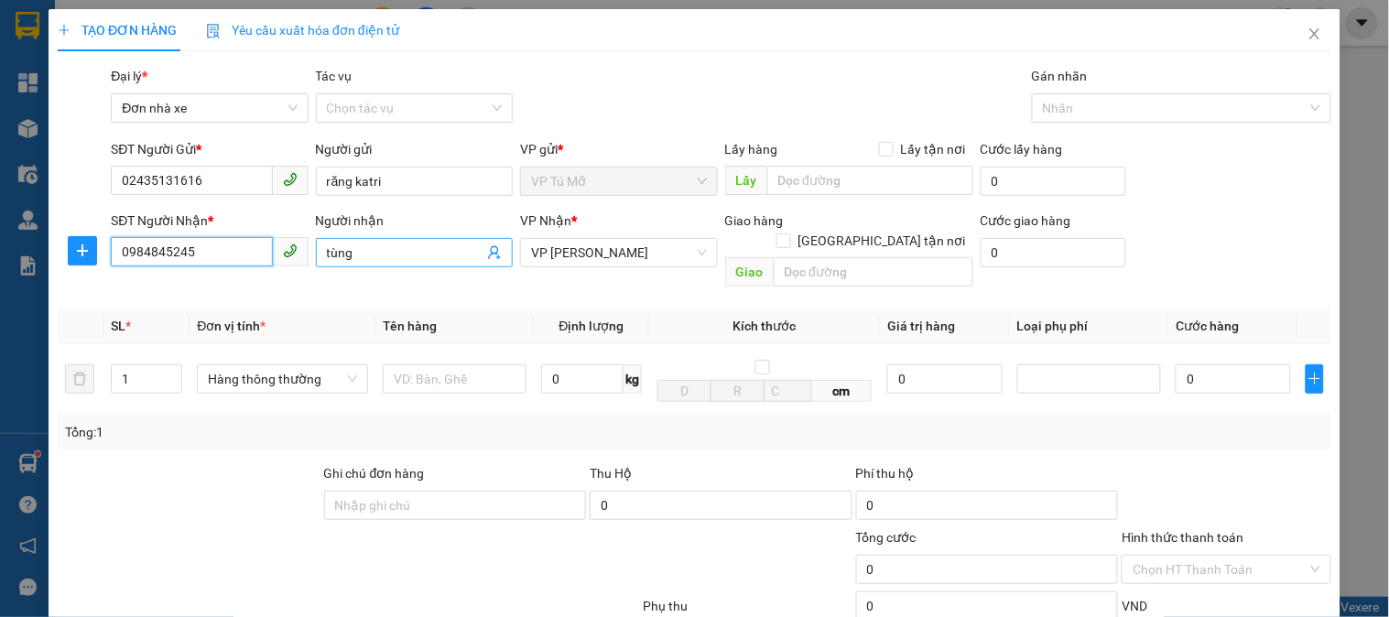
type input "0984845245"
click at [320, 254] on span "tùng" at bounding box center [414, 252] width 197 height 29
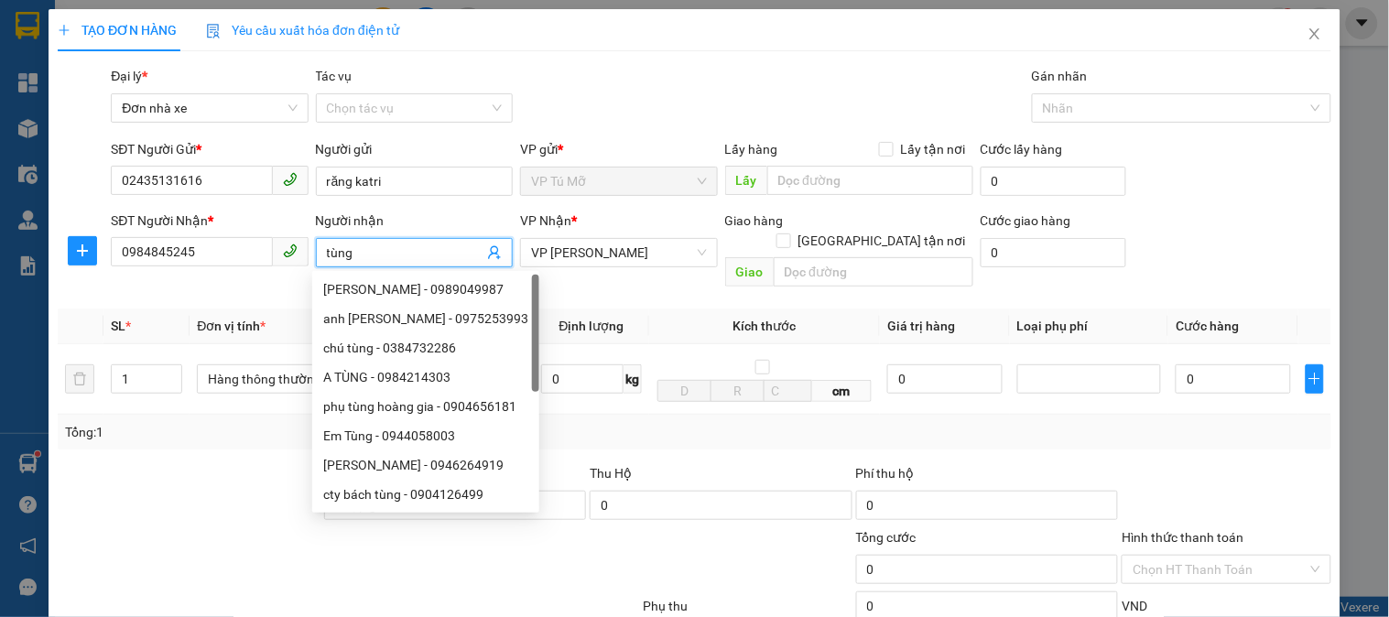
click at [324, 251] on span "tùng" at bounding box center [414, 252] width 197 height 29
click at [327, 251] on input "tùng" at bounding box center [405, 253] width 157 height 20
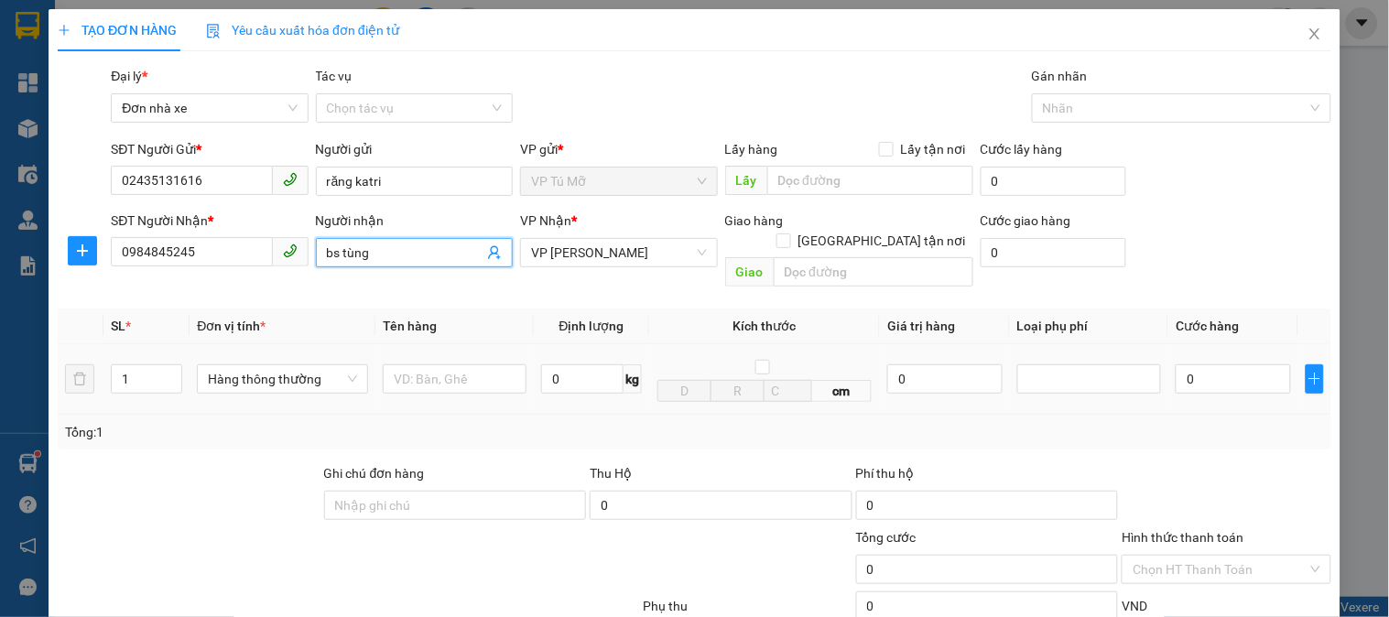
type input "bs tùng"
click at [685, 356] on div "cm" at bounding box center [765, 379] width 216 height 46
click at [451, 364] on input "text" at bounding box center [455, 378] width 144 height 29
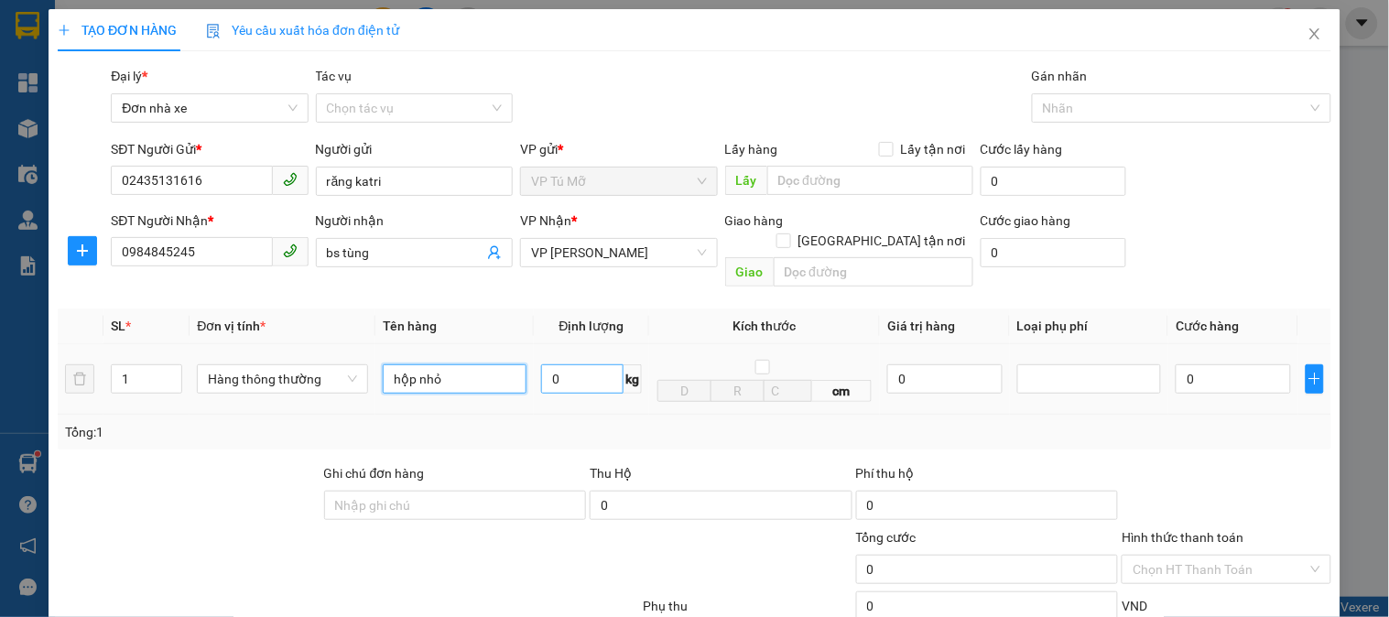
type input "hộp nhỏ"
click at [559, 364] on input "0" at bounding box center [582, 378] width 82 height 29
type input "1"
click at [581, 380] on td "1 kg" at bounding box center [591, 379] width 115 height 71
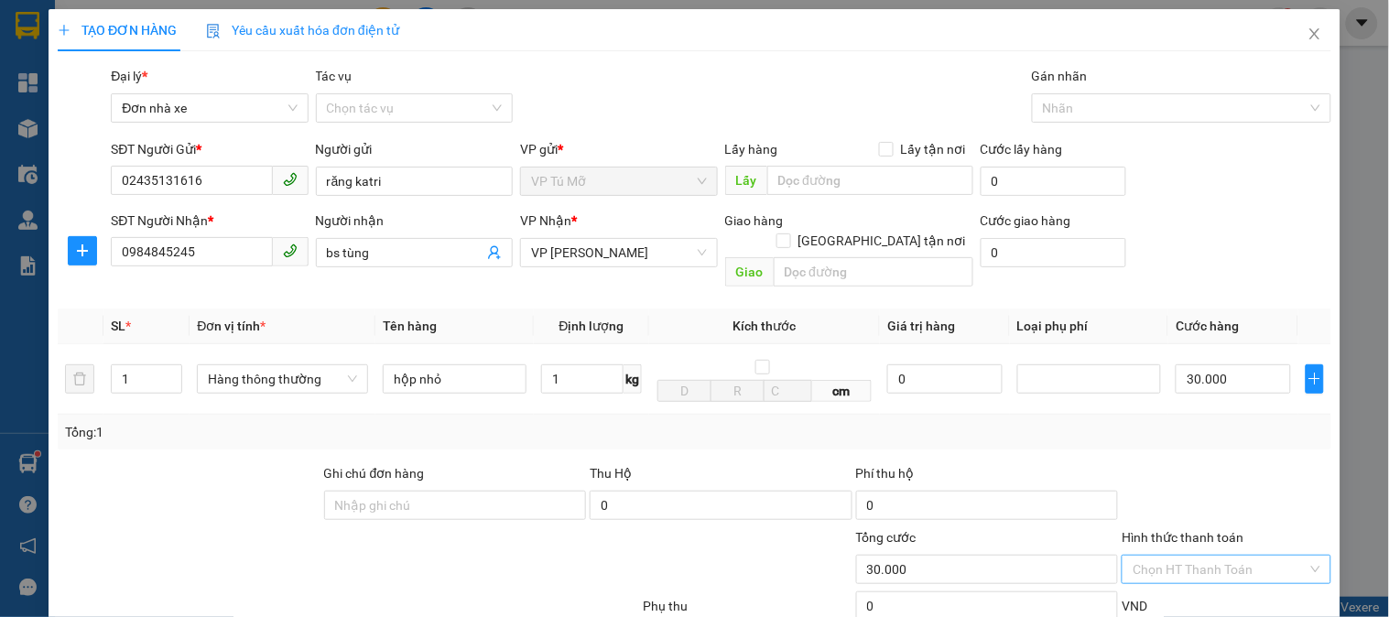
type input "30.000"
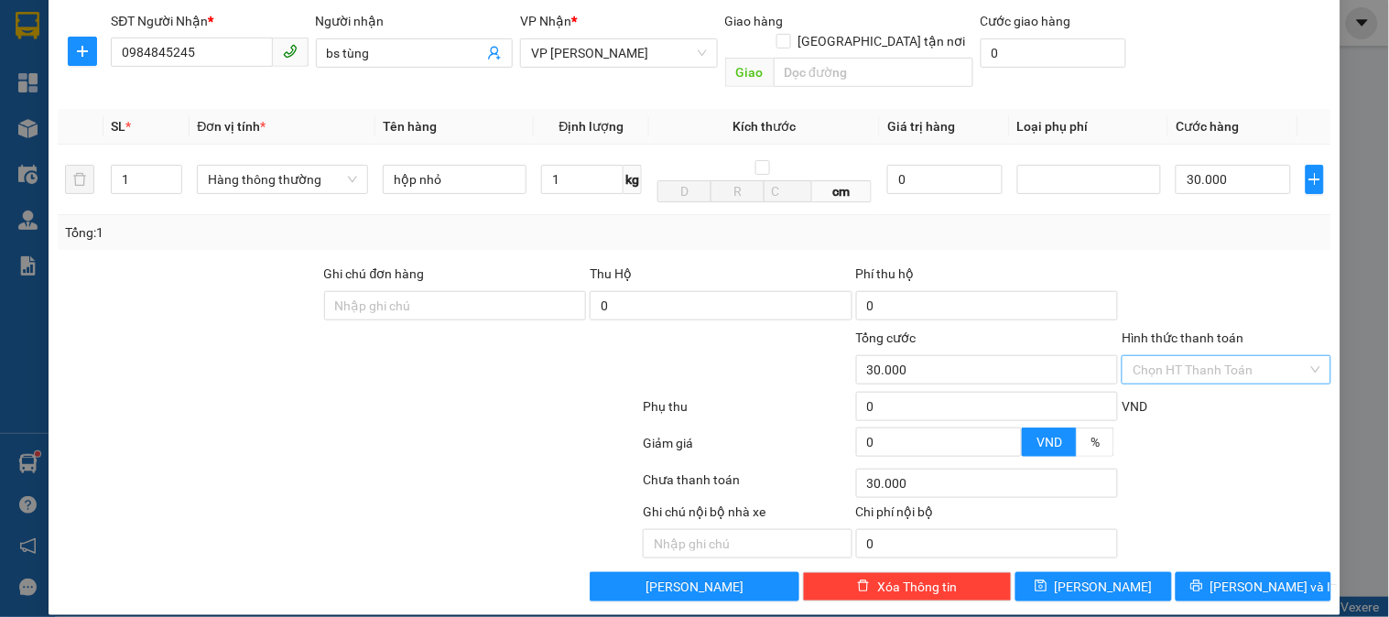
click at [1192, 356] on input "Hình thức thanh toán" at bounding box center [1220, 369] width 174 height 27
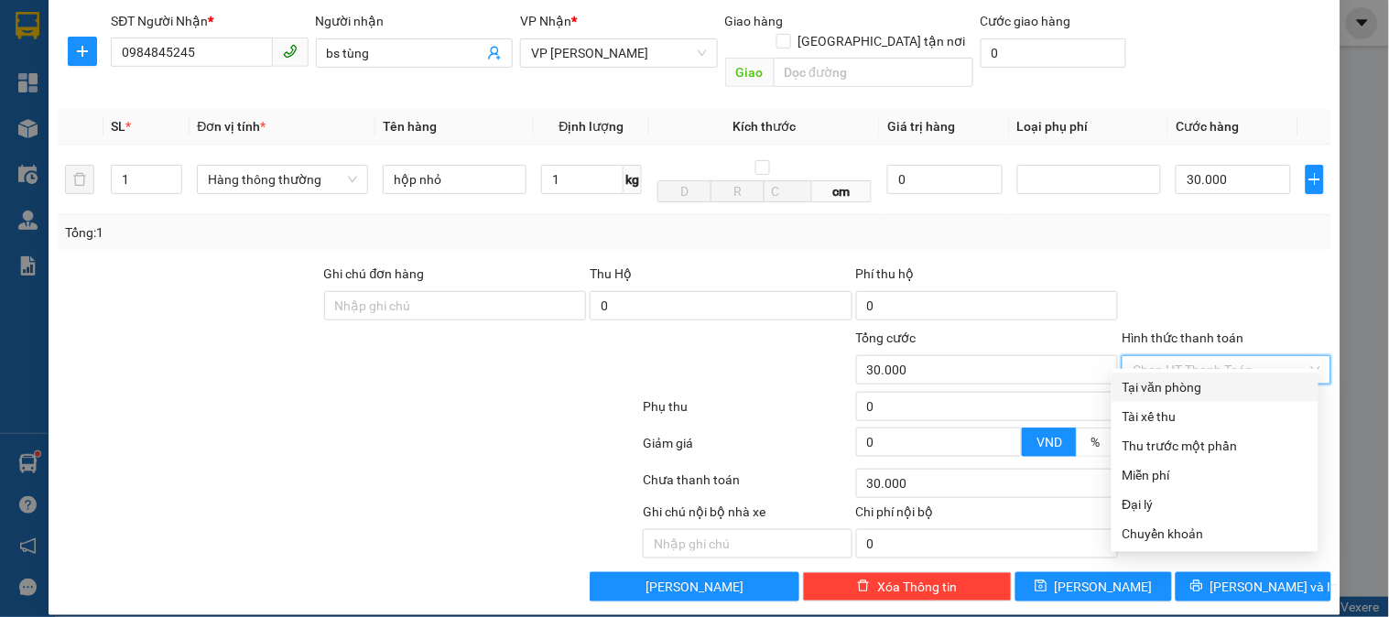
click at [1187, 387] on div "Tại văn phòng" at bounding box center [1215, 387] width 185 height 20
type input "0"
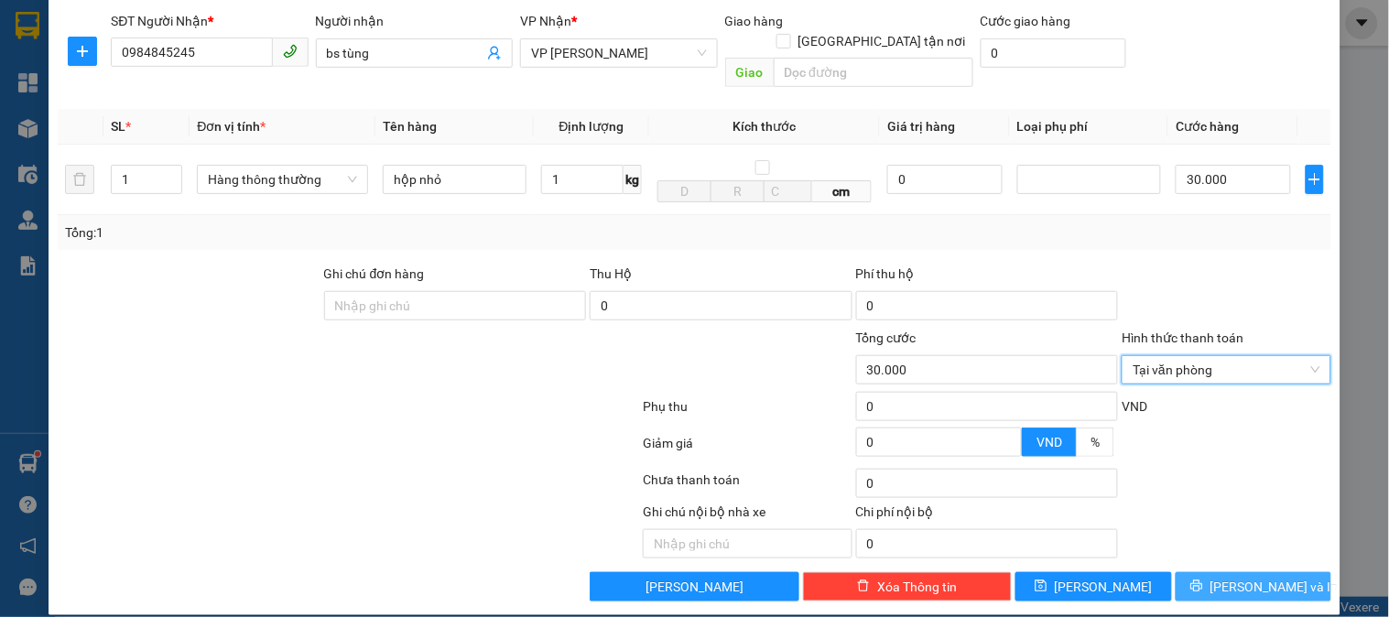
click at [1230, 577] on span "[PERSON_NAME] và In" at bounding box center [1274, 587] width 128 height 20
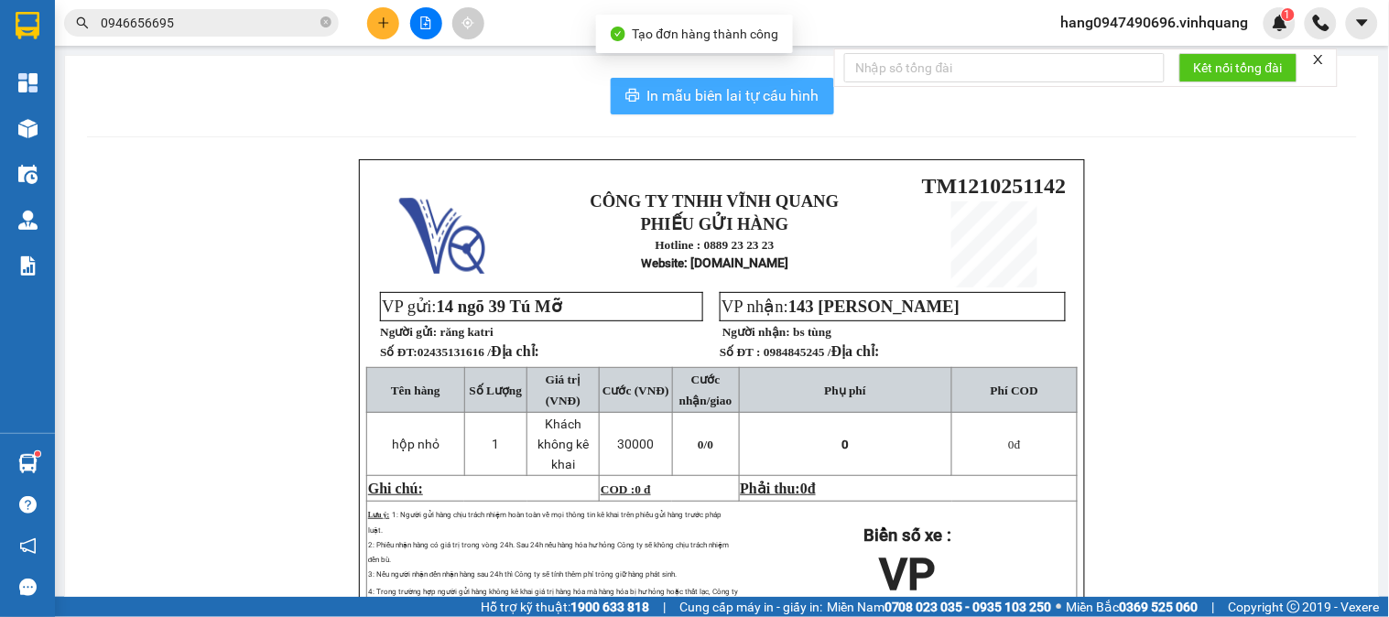
click at [662, 92] on span "In mẫu biên lai tự cấu hình" at bounding box center [733, 95] width 172 height 23
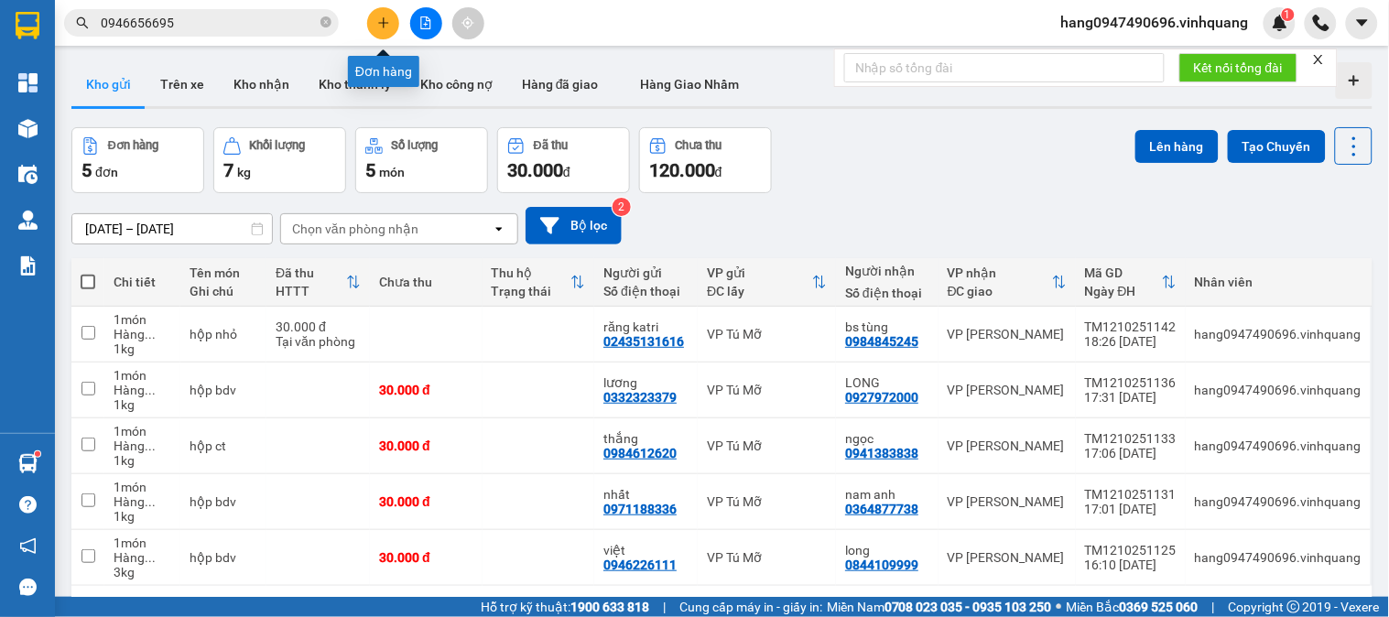
click at [377, 22] on icon "plus" at bounding box center [383, 22] width 13 height 13
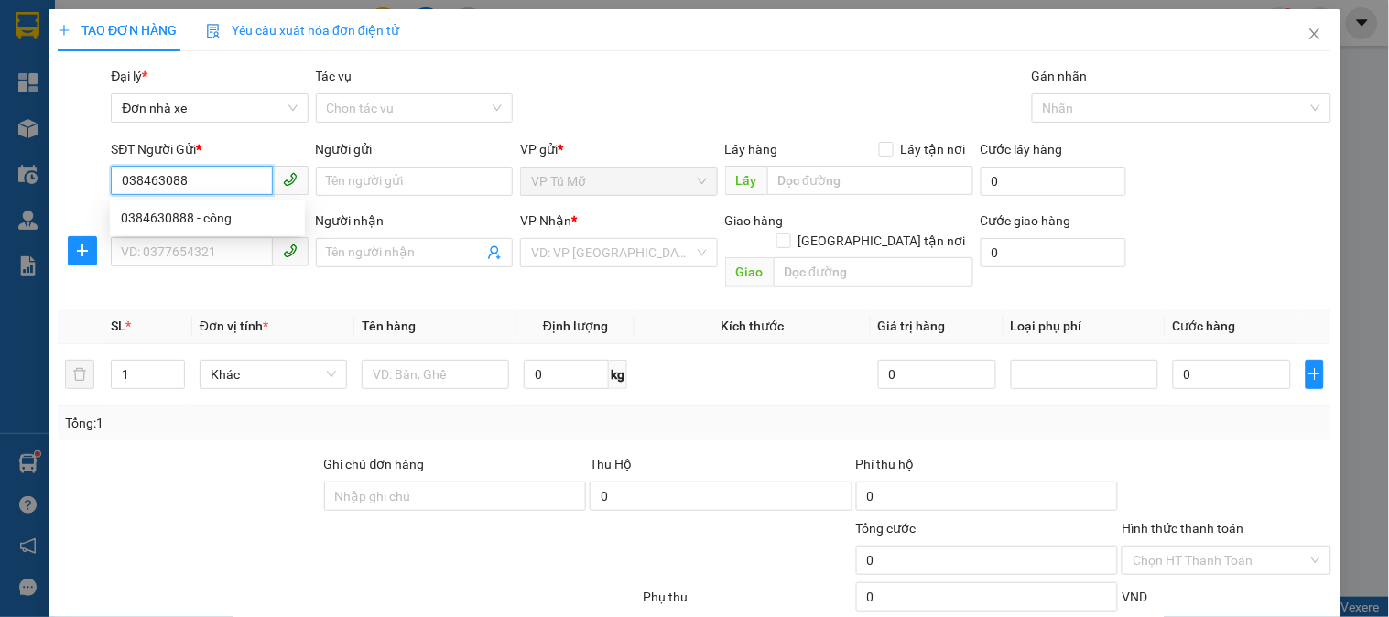
type input "0384630888"
type input "công"
type input "0978801015"
type input "nhi"
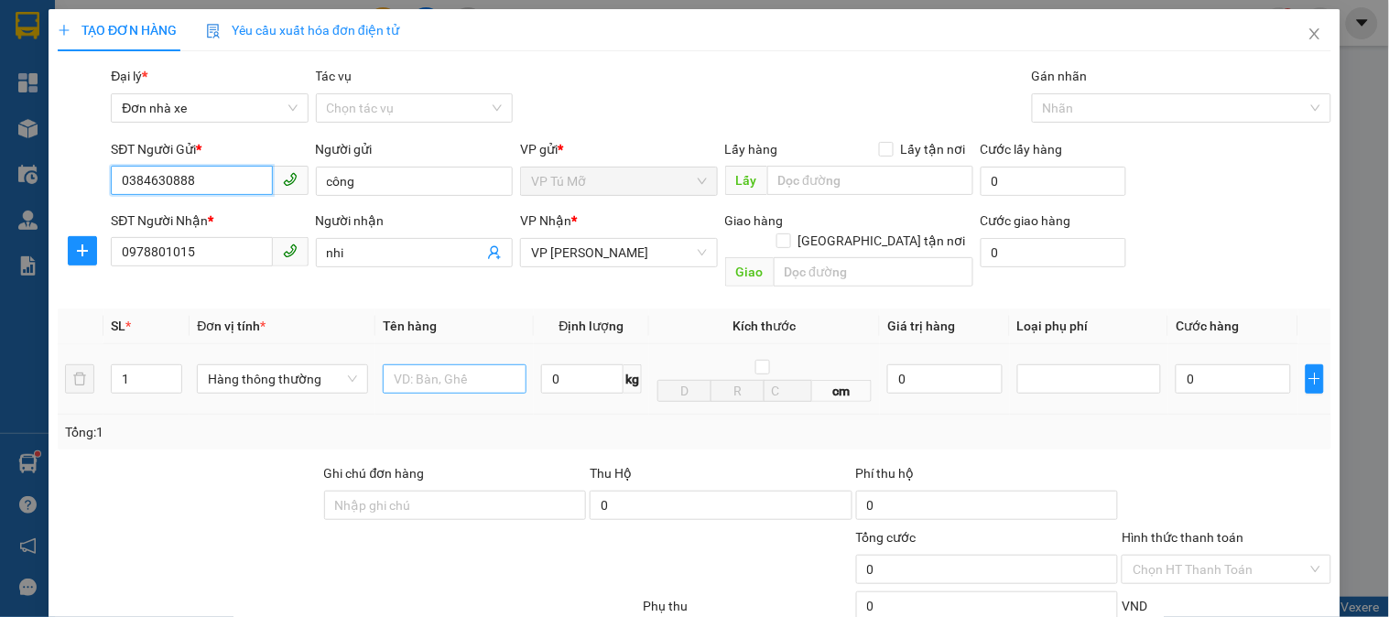
type input "0384630888"
click at [481, 368] on input "text" at bounding box center [455, 378] width 144 height 29
type input "bọc bdv"
click at [563, 367] on input "0" at bounding box center [582, 378] width 82 height 29
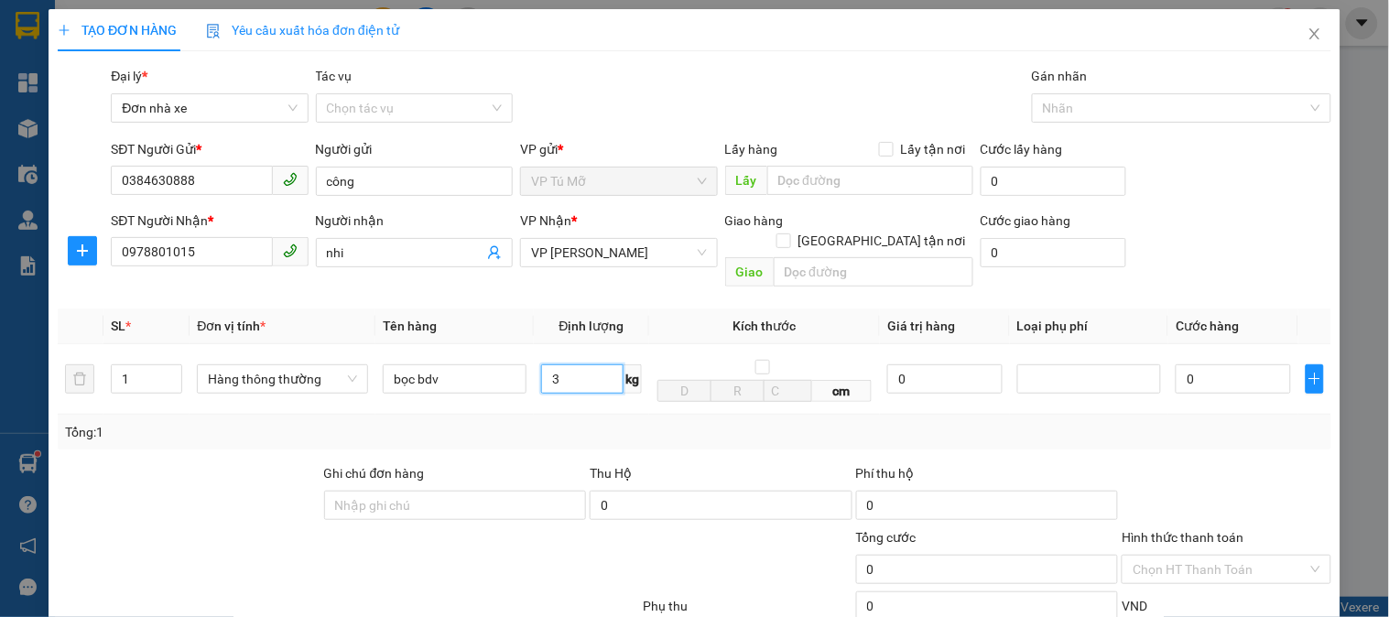
type input "3"
click at [710, 422] on div "Tổng: 1" at bounding box center [694, 432] width 1259 height 20
type input "30.000"
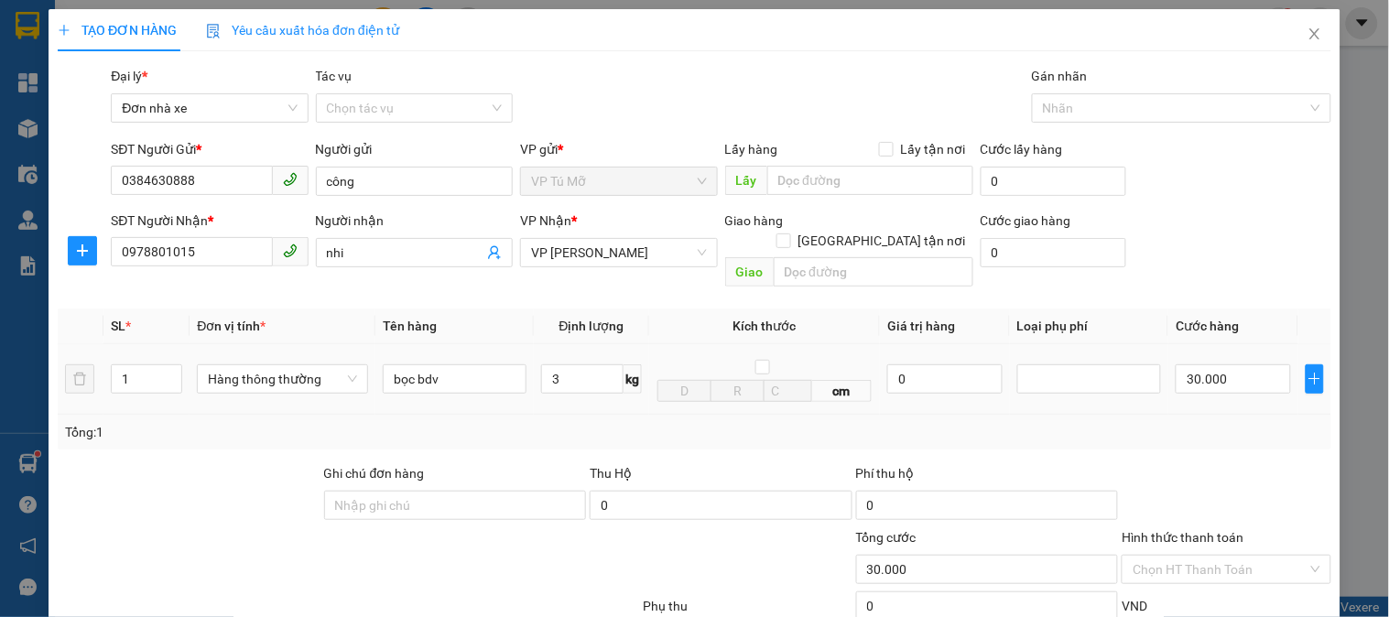
scroll to position [200, 0]
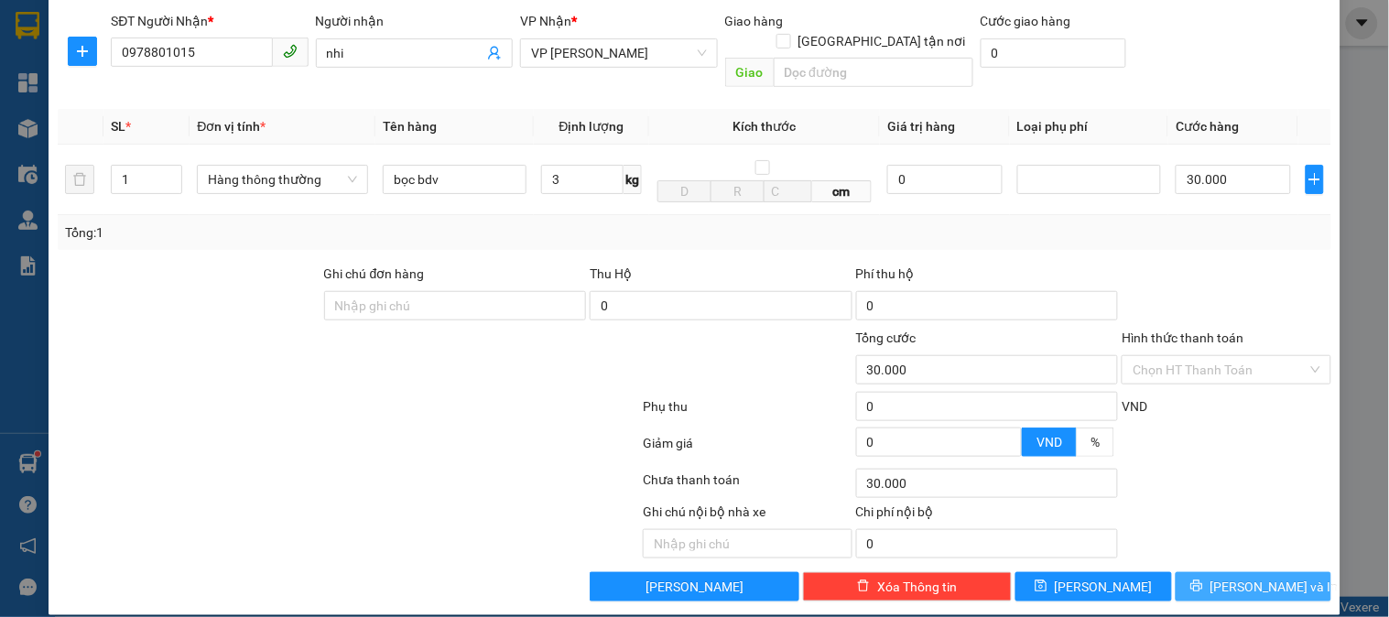
drag, startPoint x: 1247, startPoint y: 565, endPoint x: 1026, endPoint y: 452, distance: 248.6
click at [1245, 577] on span "[PERSON_NAME] và In" at bounding box center [1274, 587] width 128 height 20
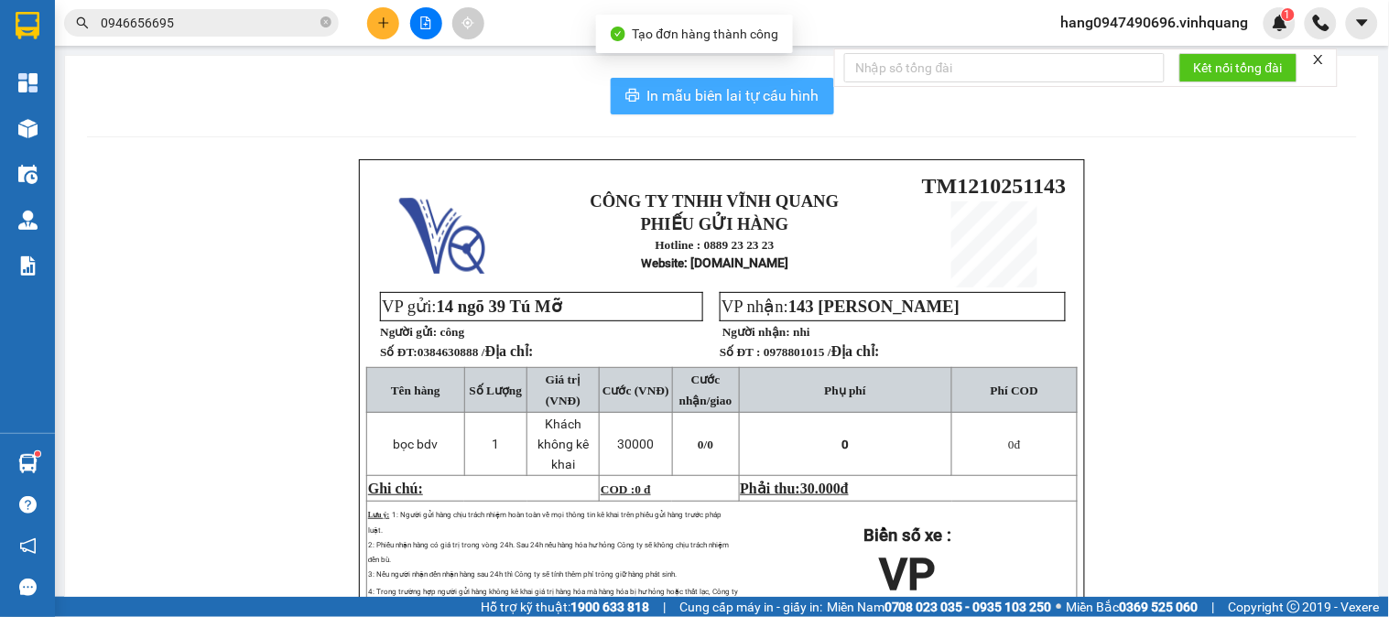
click at [746, 92] on span "In mẫu biên lai tự cấu hình" at bounding box center [733, 95] width 172 height 23
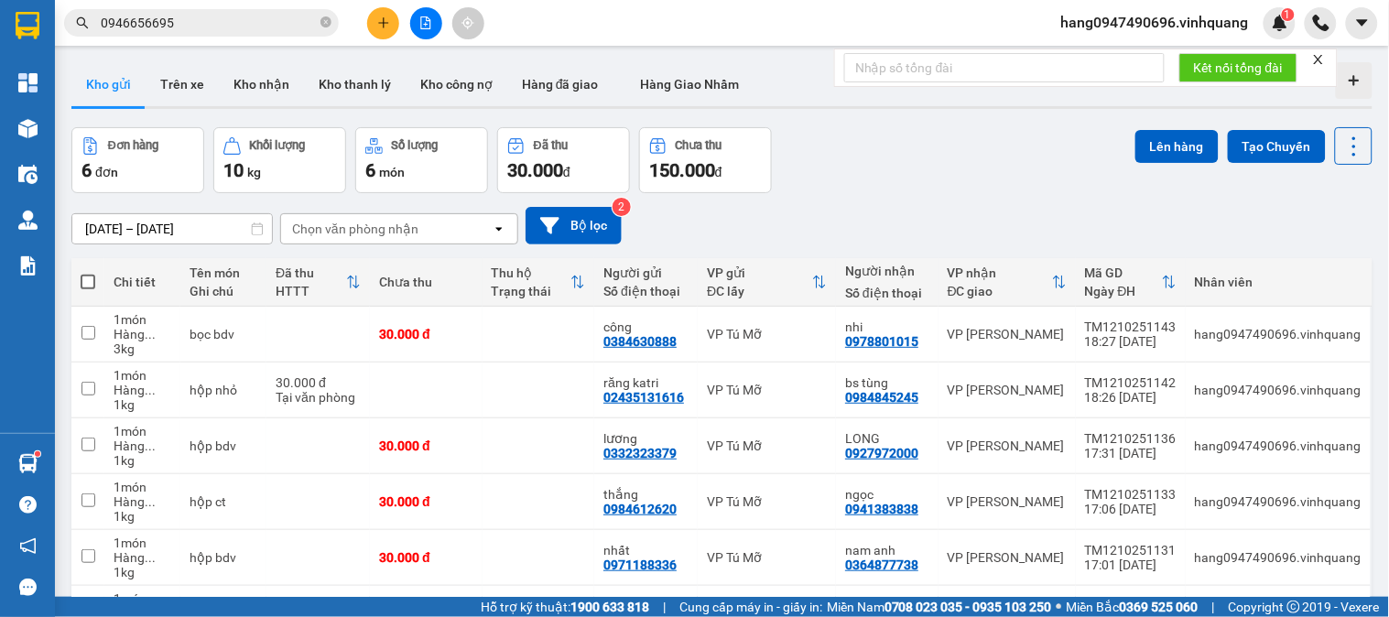
scroll to position [121, 0]
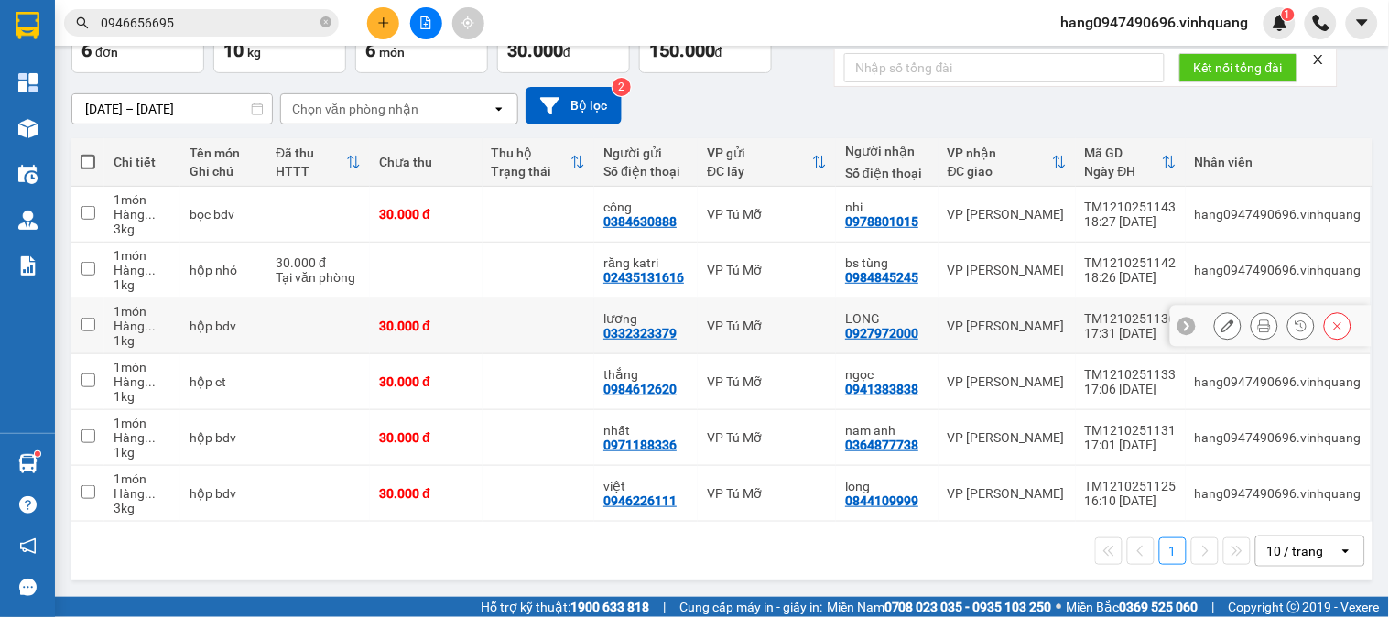
click at [123, 335] on div "1 kg" at bounding box center [143, 340] width 58 height 15
checkbox input "true"
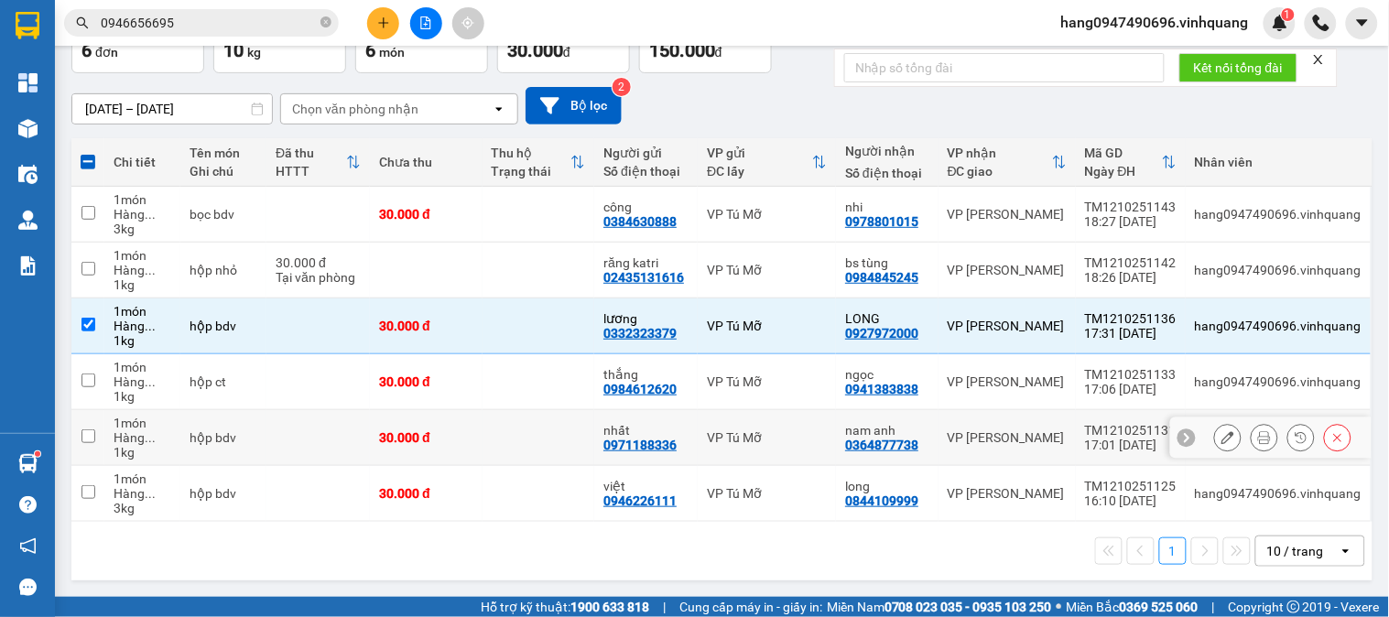
click at [147, 418] on div "1 món" at bounding box center [143, 423] width 58 height 15
checkbox input "true"
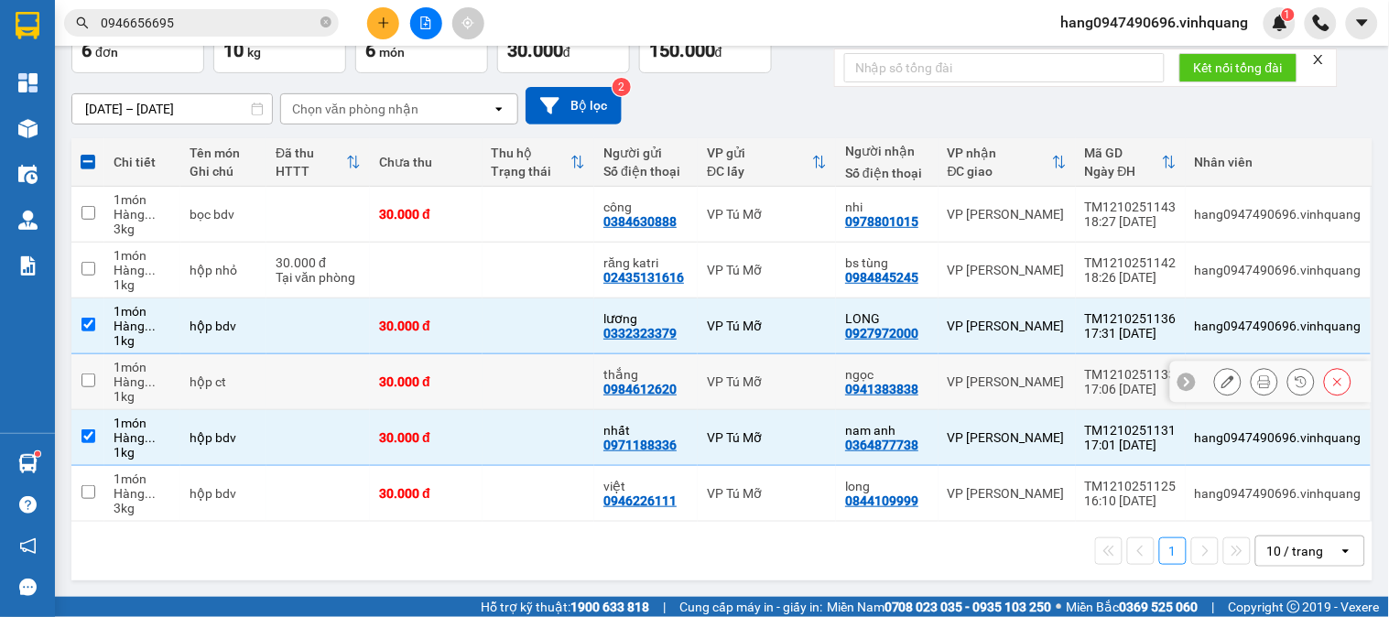
click at [241, 391] on td "hộp ct" at bounding box center [223, 382] width 86 height 56
checkbox input "true"
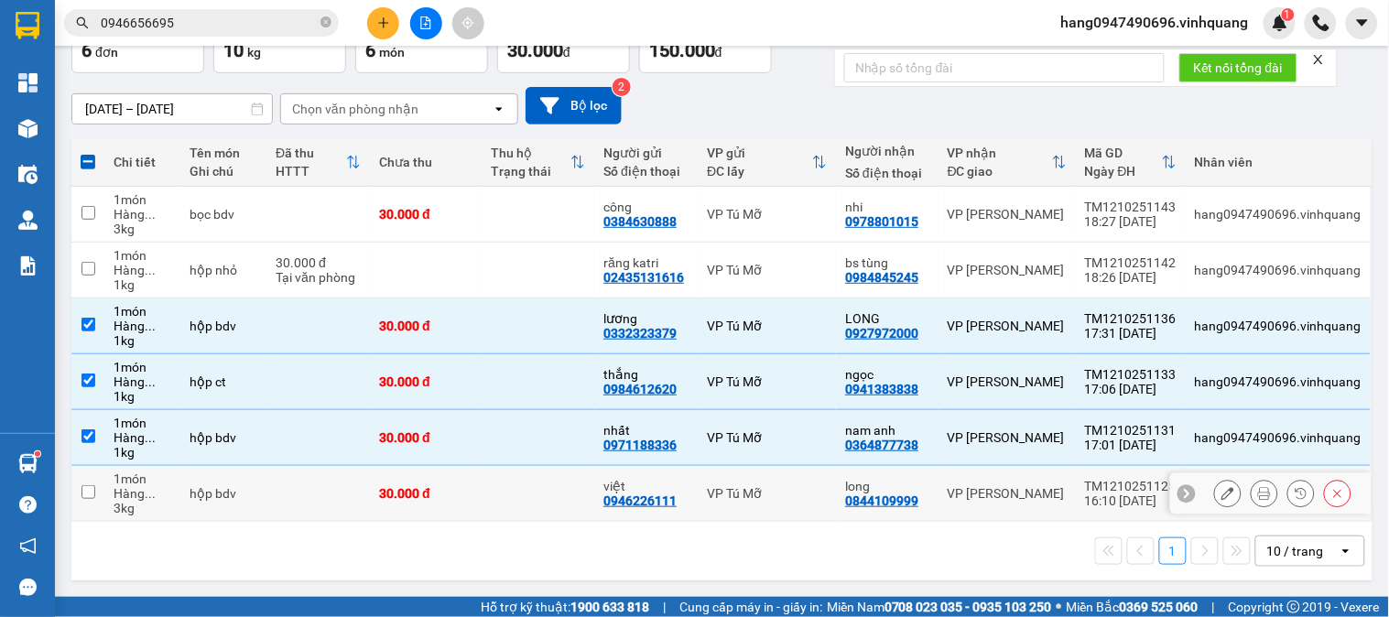
click at [207, 508] on td "hộp bdv" at bounding box center [223, 494] width 86 height 56
checkbox input "true"
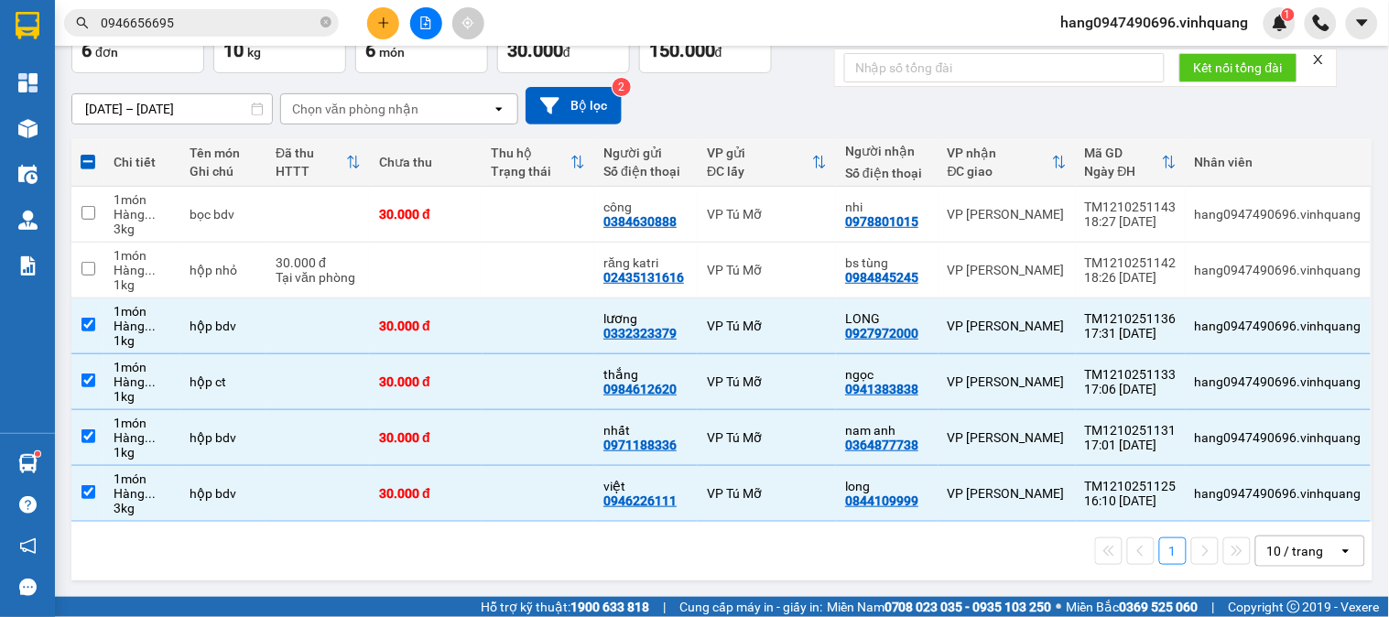
scroll to position [0, 0]
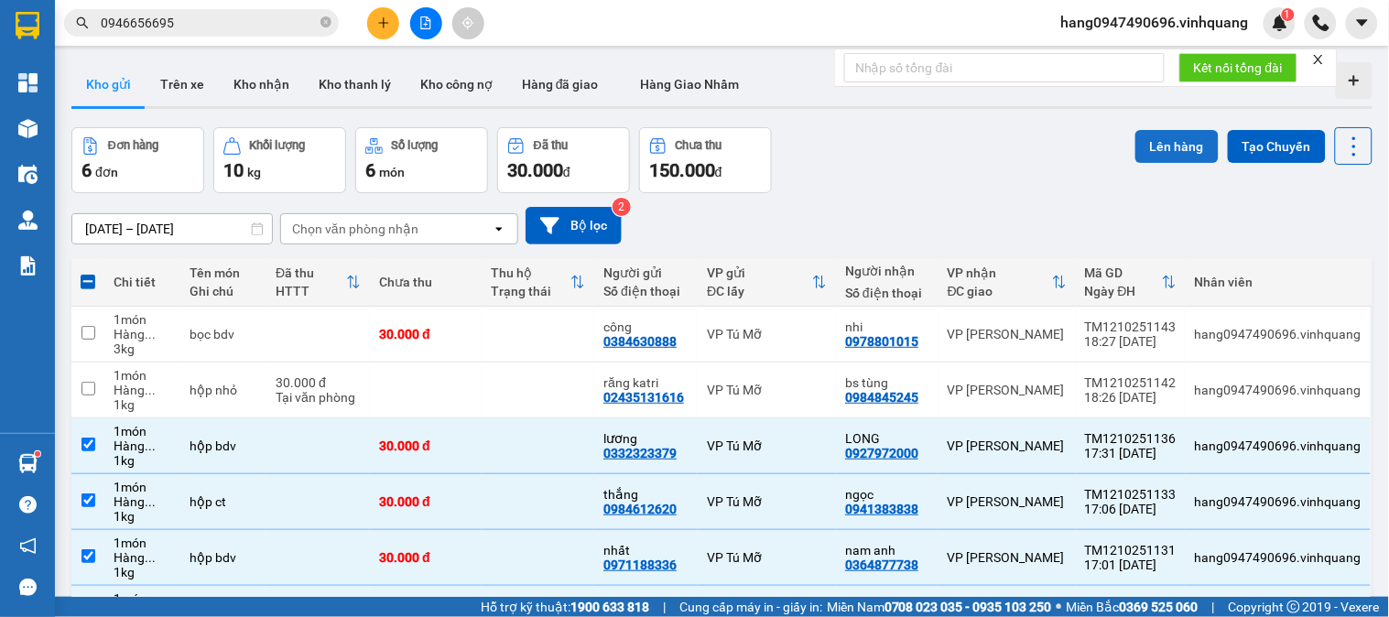
click at [1167, 140] on button "Lên hàng" at bounding box center [1176, 146] width 83 height 33
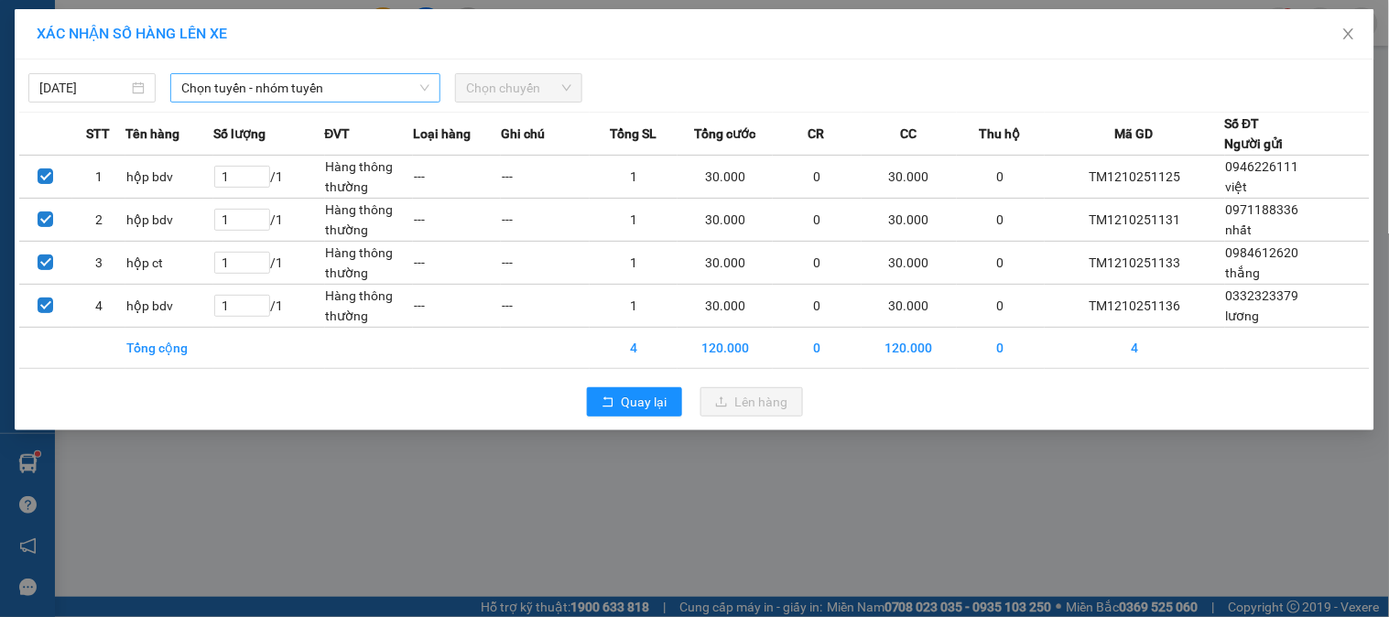
click at [257, 89] on span "Chọn tuyến - nhóm tuyến" at bounding box center [305, 87] width 248 height 27
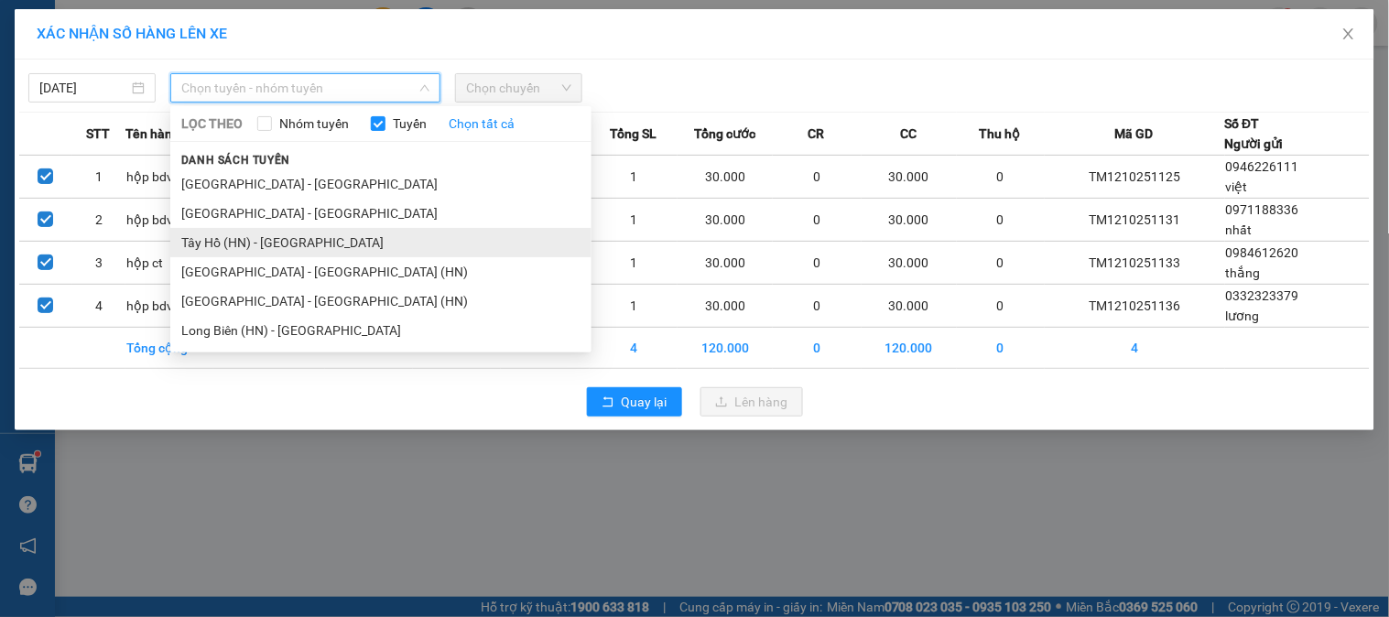
click at [251, 235] on li "Tây Hồ (HN) - [PERSON_NAME][GEOGRAPHIC_DATA][PERSON_NAME]" at bounding box center [380, 242] width 421 height 29
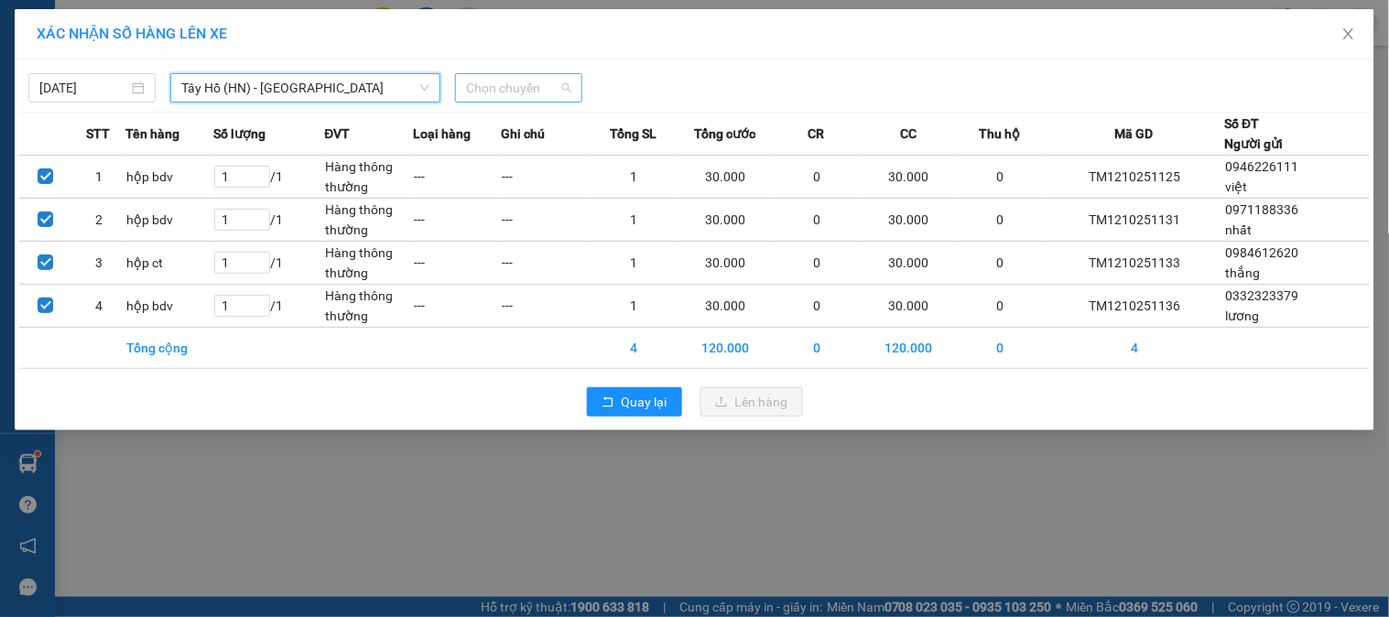
click at [535, 79] on span "Chọn chuyến" at bounding box center [518, 87] width 105 height 27
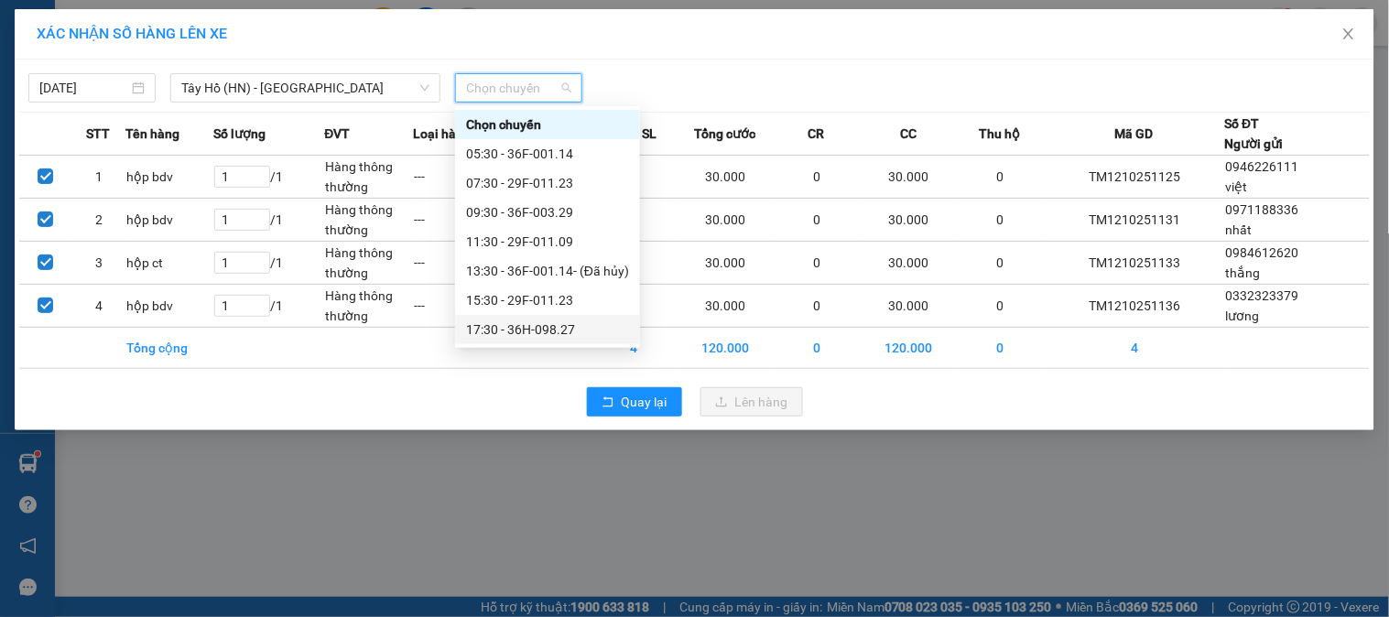
click at [529, 330] on div "17:30 - 36H-098.27" at bounding box center [547, 330] width 163 height 20
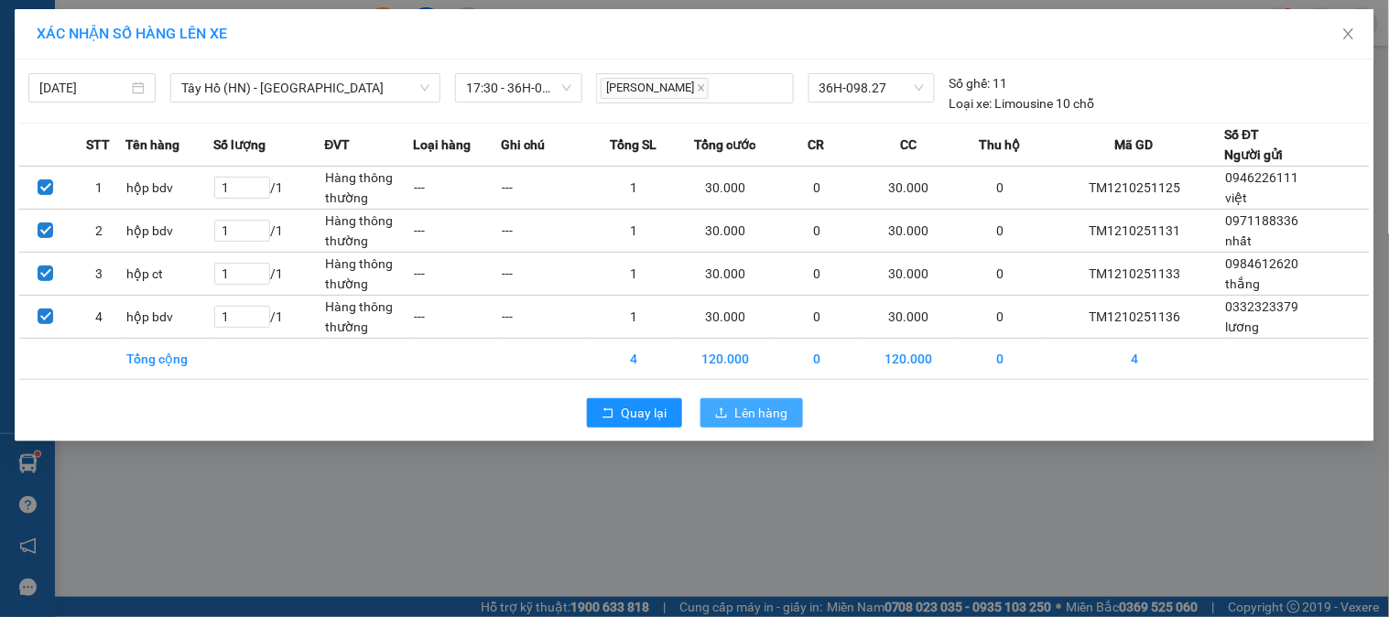
click at [754, 406] on span "Lên hàng" at bounding box center [761, 413] width 53 height 20
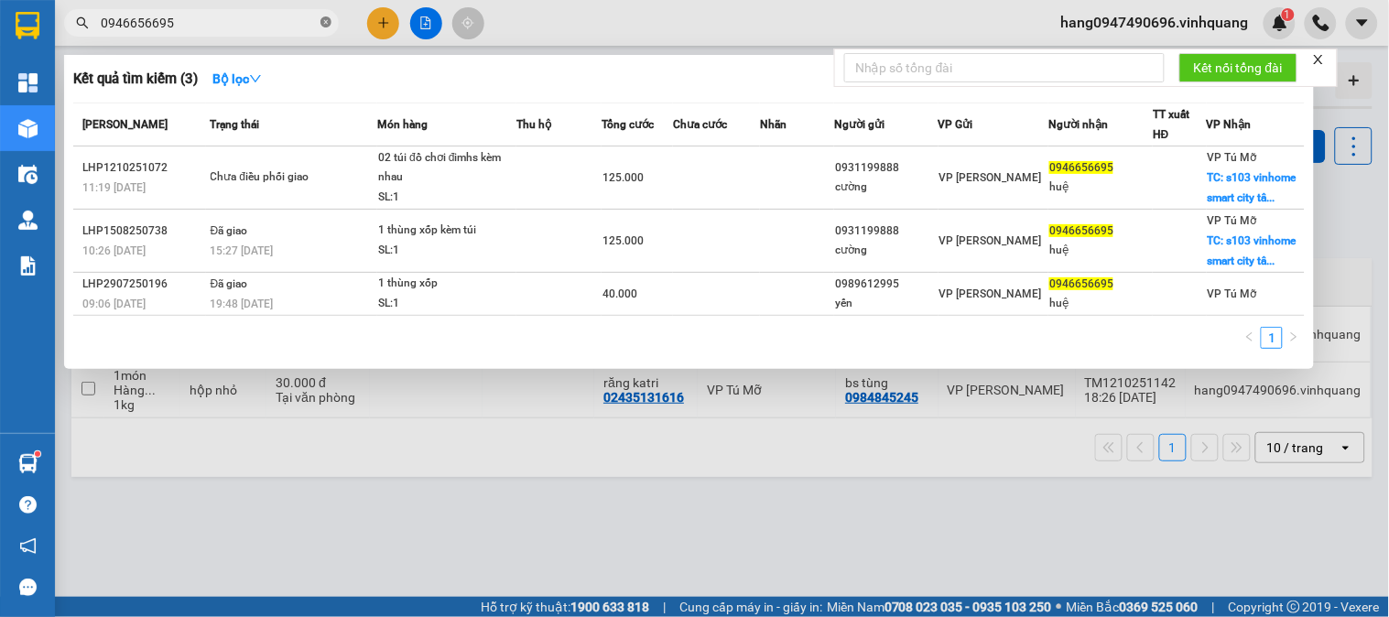
click at [326, 23] on icon "close-circle" at bounding box center [325, 21] width 11 height 11
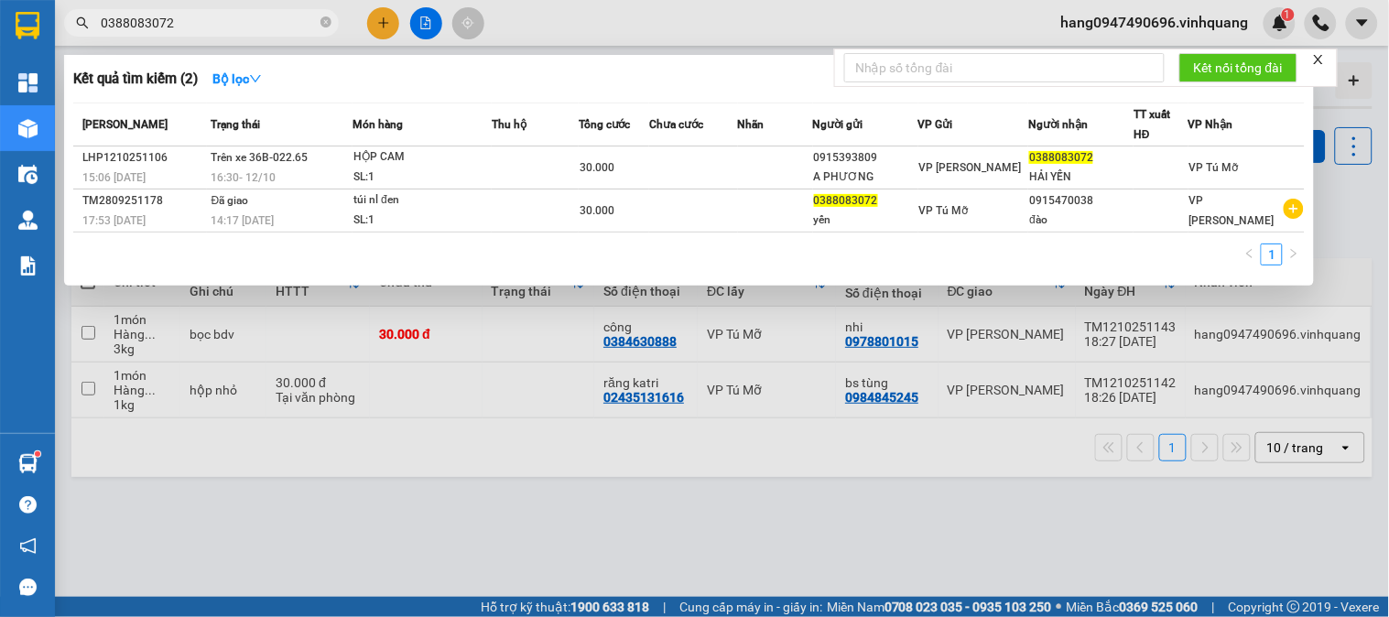
type input "0388083072"
click at [480, 371] on div at bounding box center [694, 308] width 1389 height 617
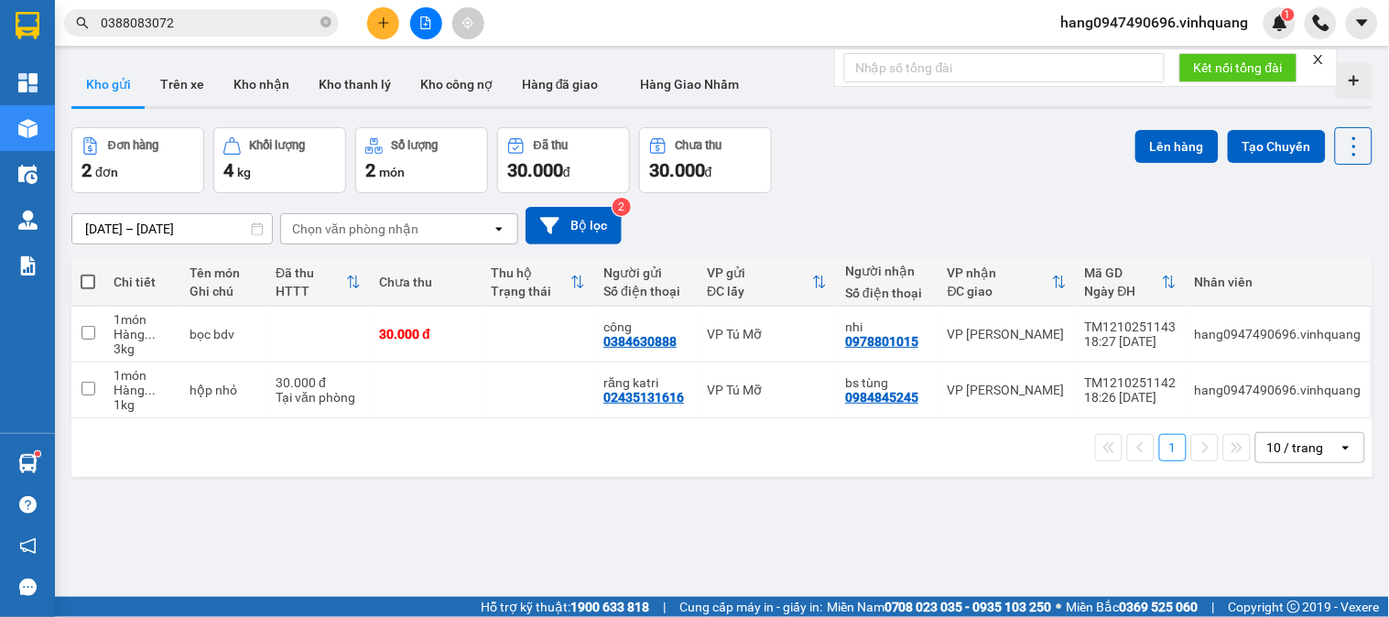
click at [143, 85] on button "Kho gửi" at bounding box center [108, 84] width 74 height 44
click at [169, 77] on button "Trên xe" at bounding box center [182, 84] width 73 height 44
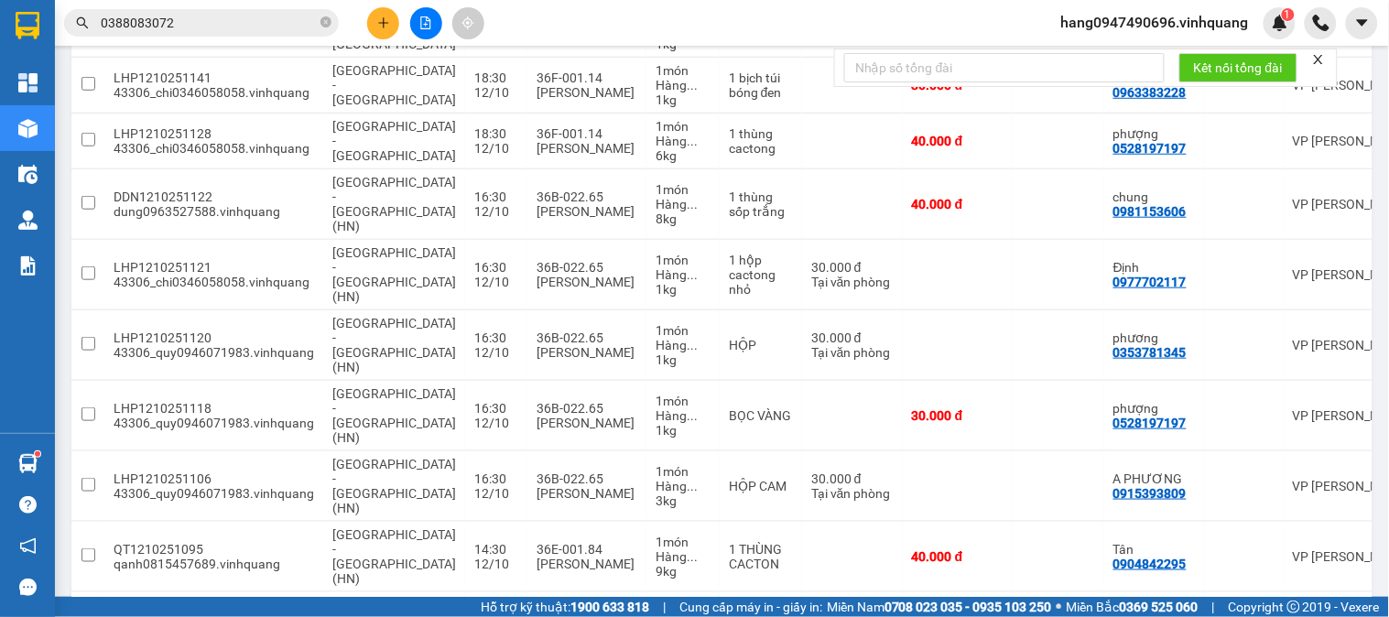
scroll to position [352, 0]
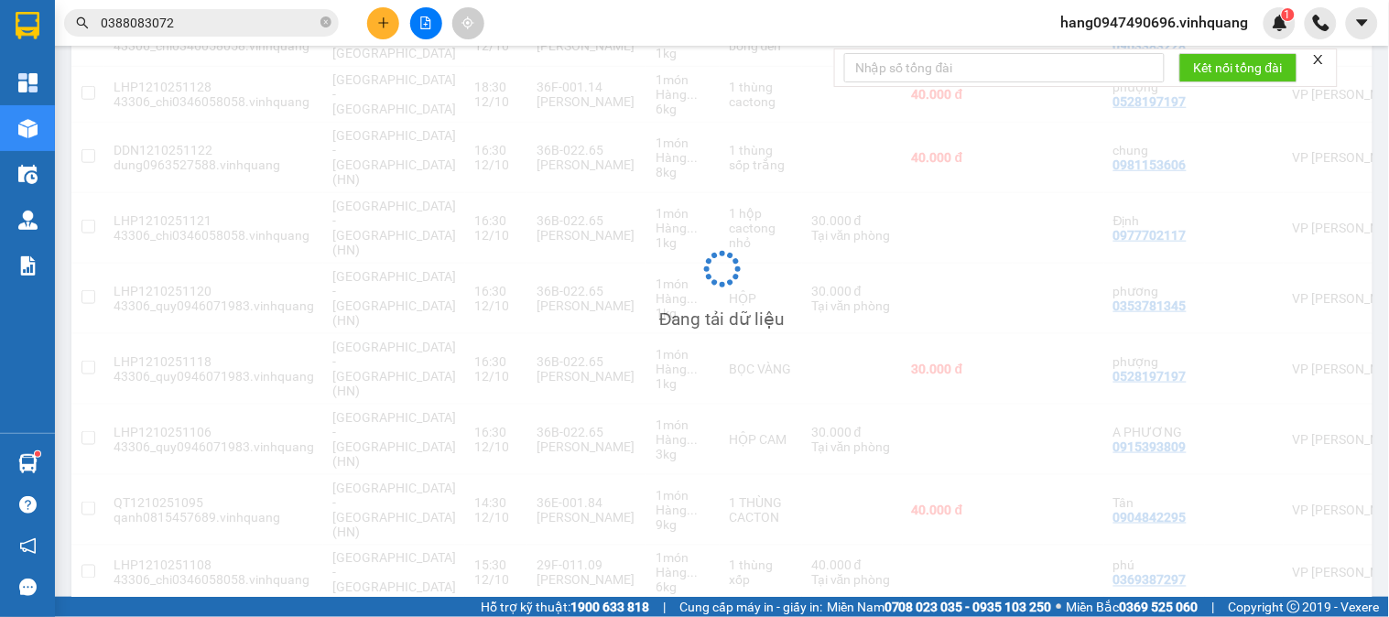
scroll to position [84, 0]
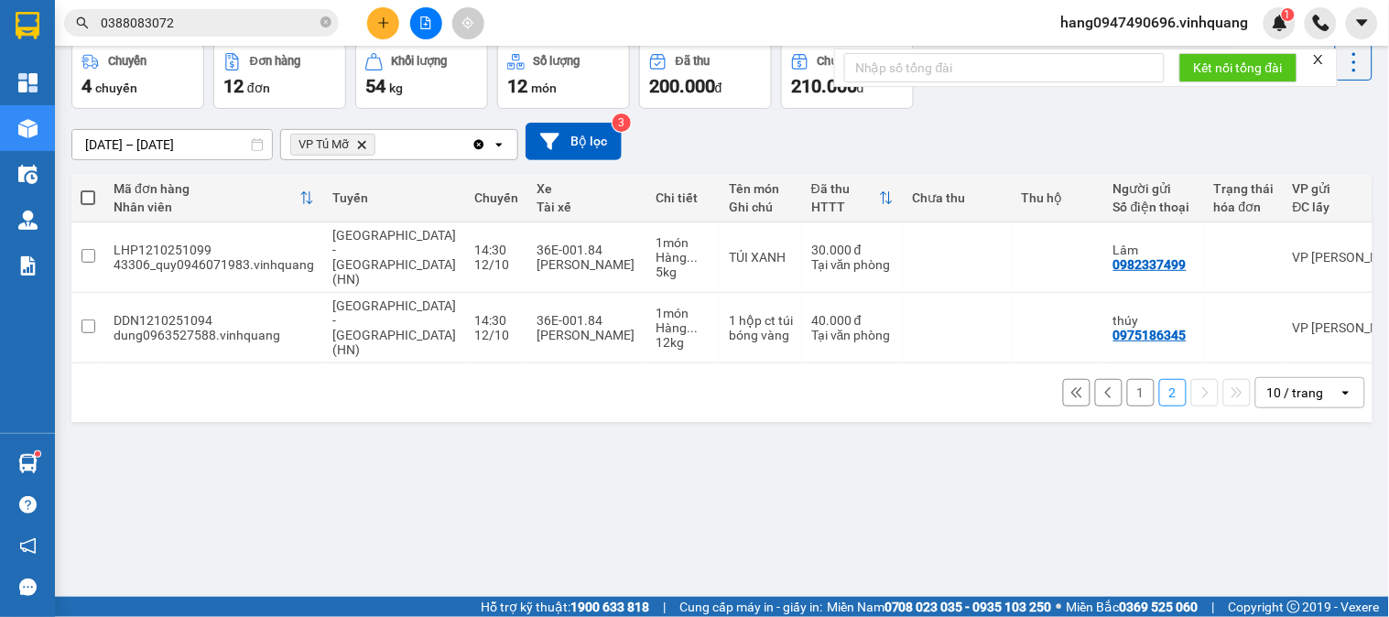
click at [1129, 379] on button "1" at bounding box center [1140, 392] width 27 height 27
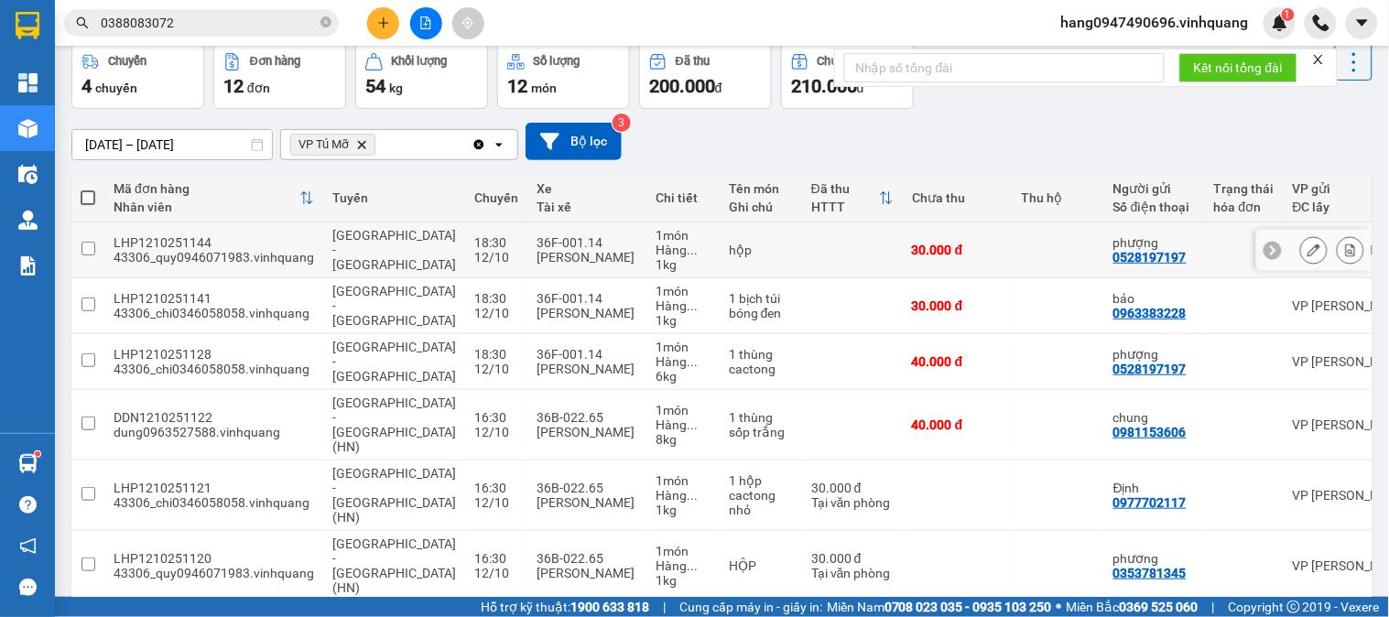
scroll to position [352, 0]
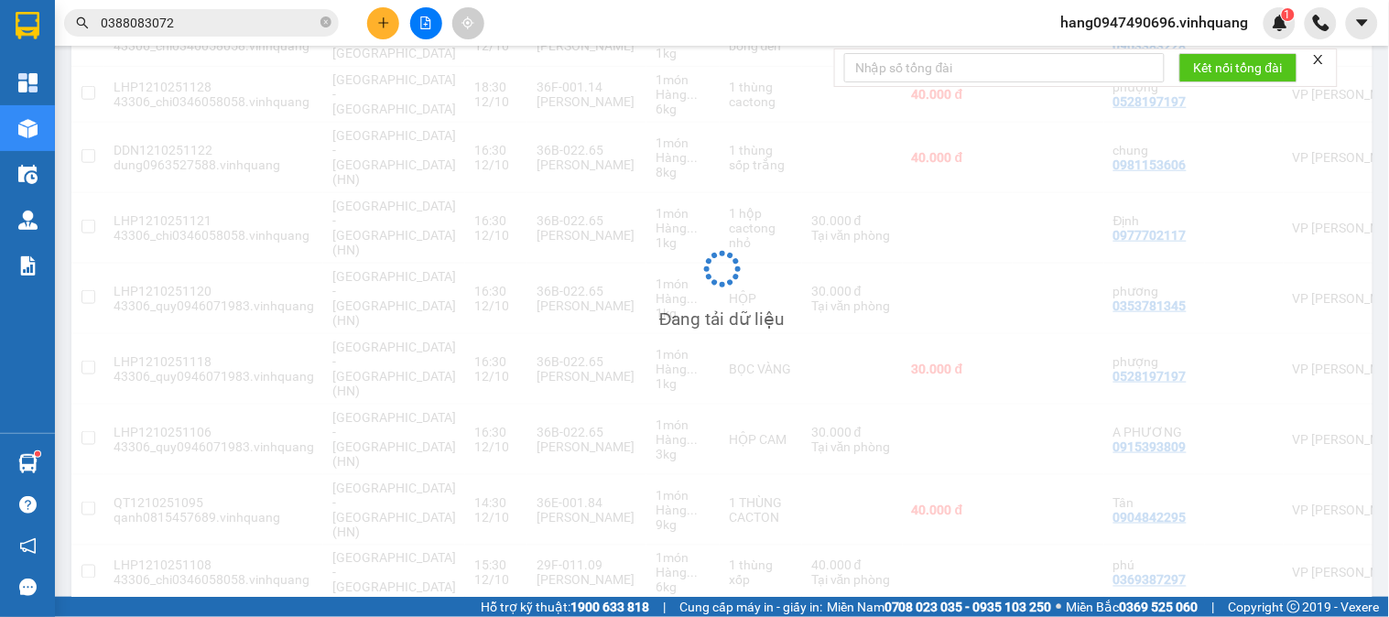
scroll to position [84, 0]
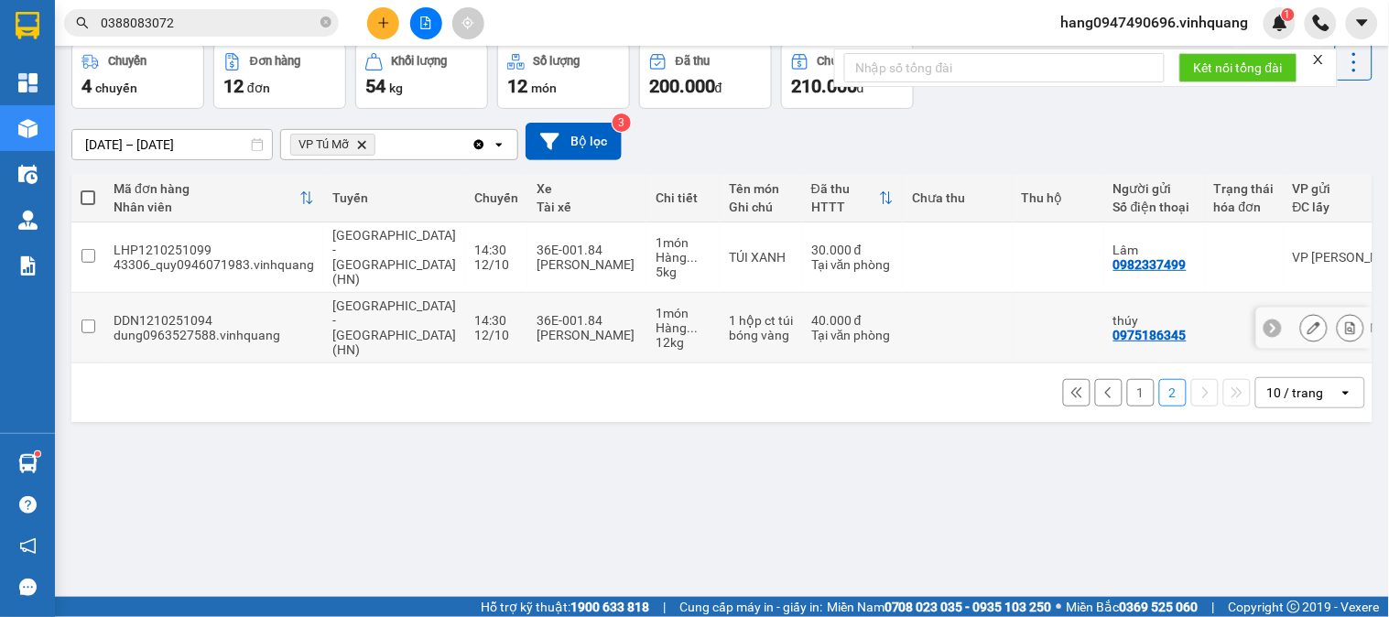
click at [646, 308] on td "1 món Hàng ... 12 kg" at bounding box center [682, 328] width 73 height 71
checkbox input "true"
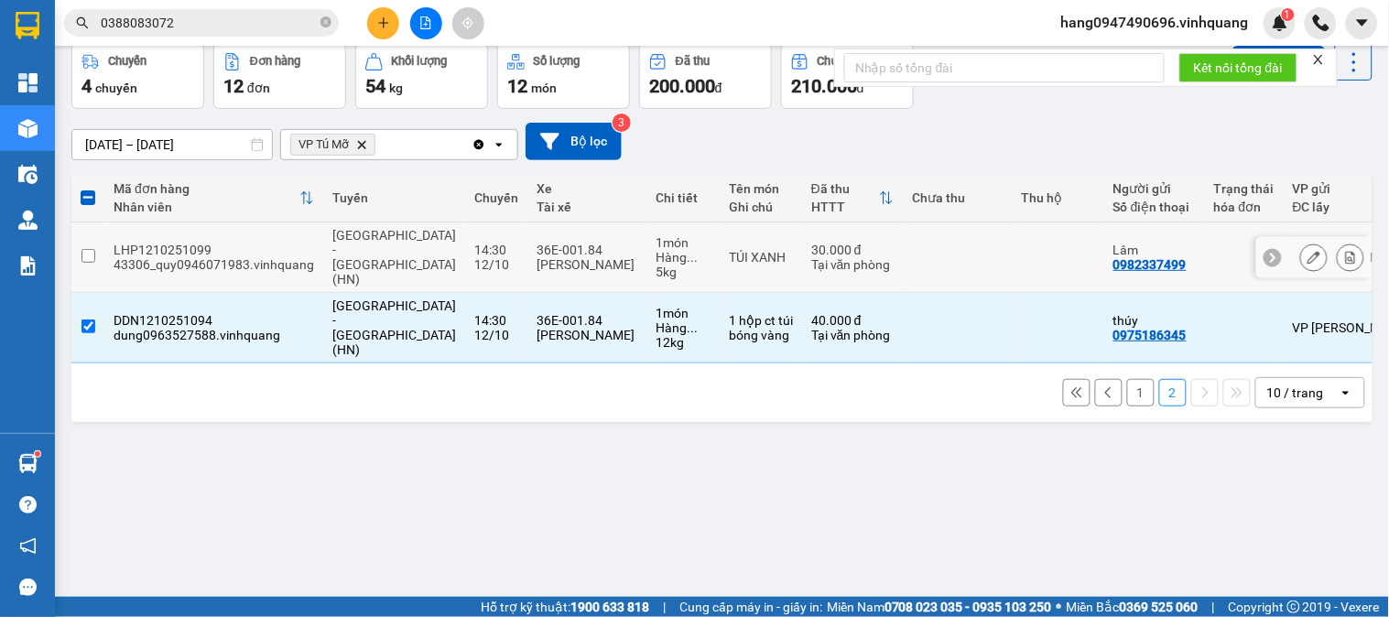
click at [584, 245] on td "36E-001.84 Cao Văn Ngân" at bounding box center [586, 258] width 119 height 71
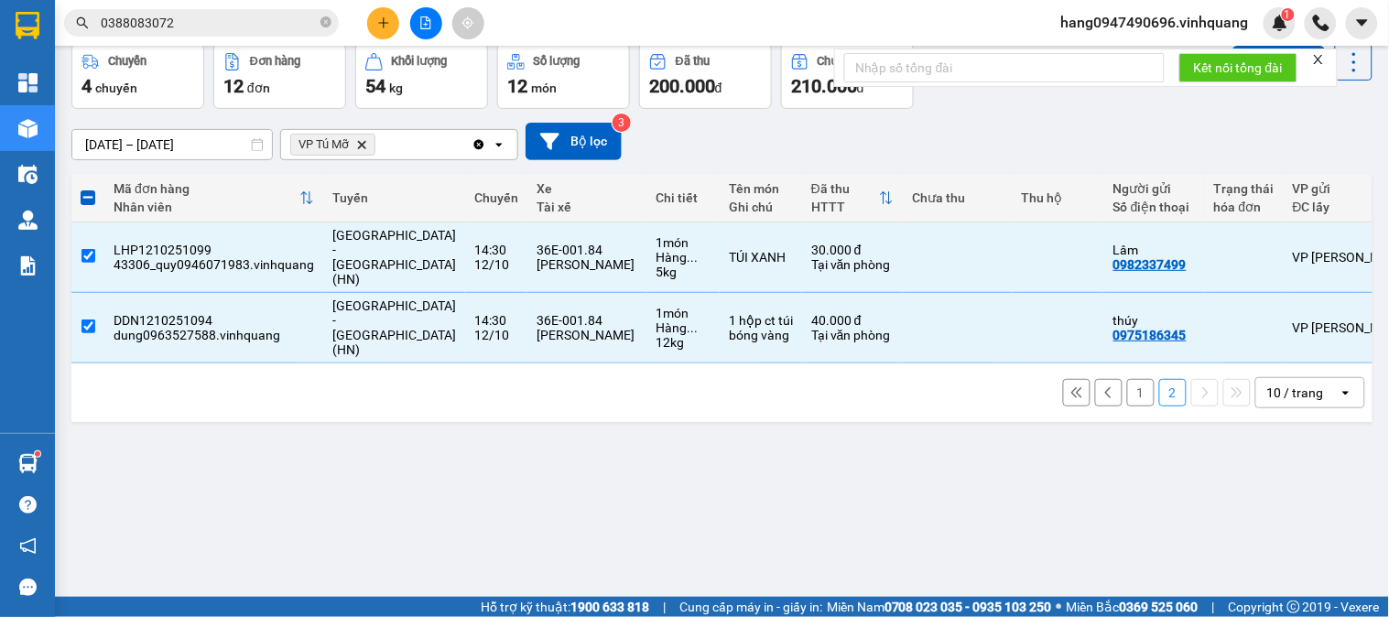
scroll to position [0, 0]
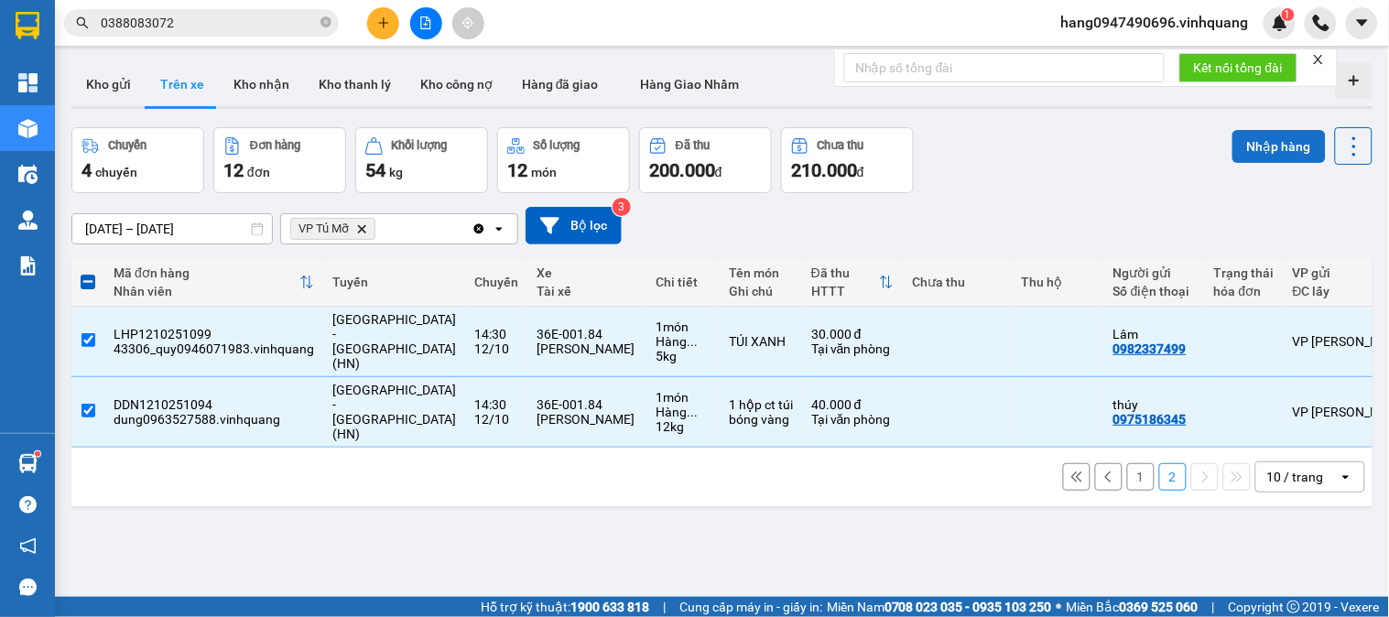
click at [1255, 151] on button "Nhập hàng" at bounding box center [1278, 146] width 93 height 33
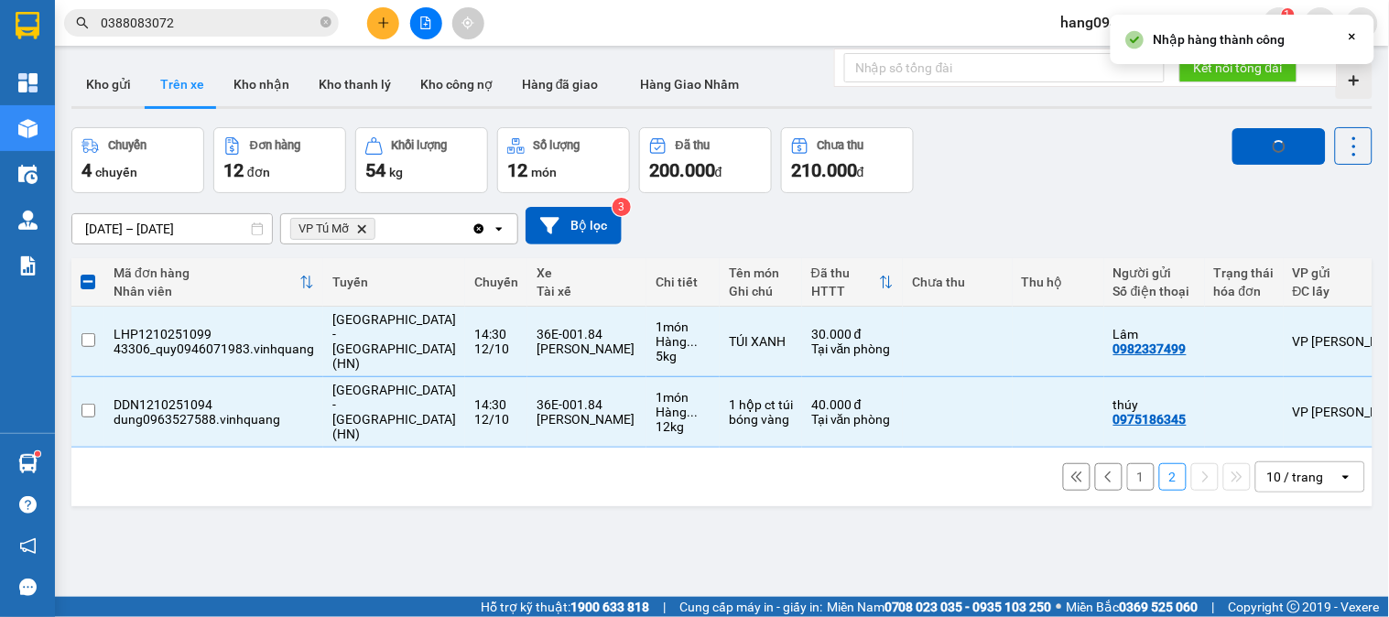
checkbox input "false"
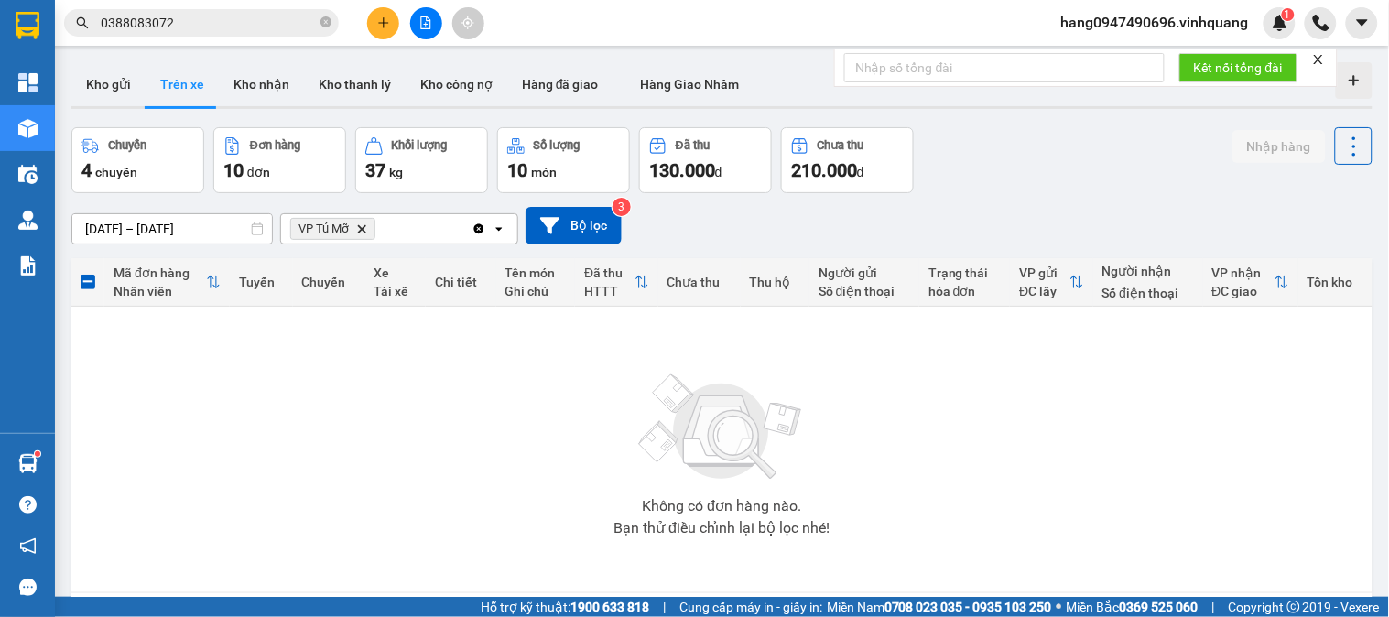
scroll to position [84, 0]
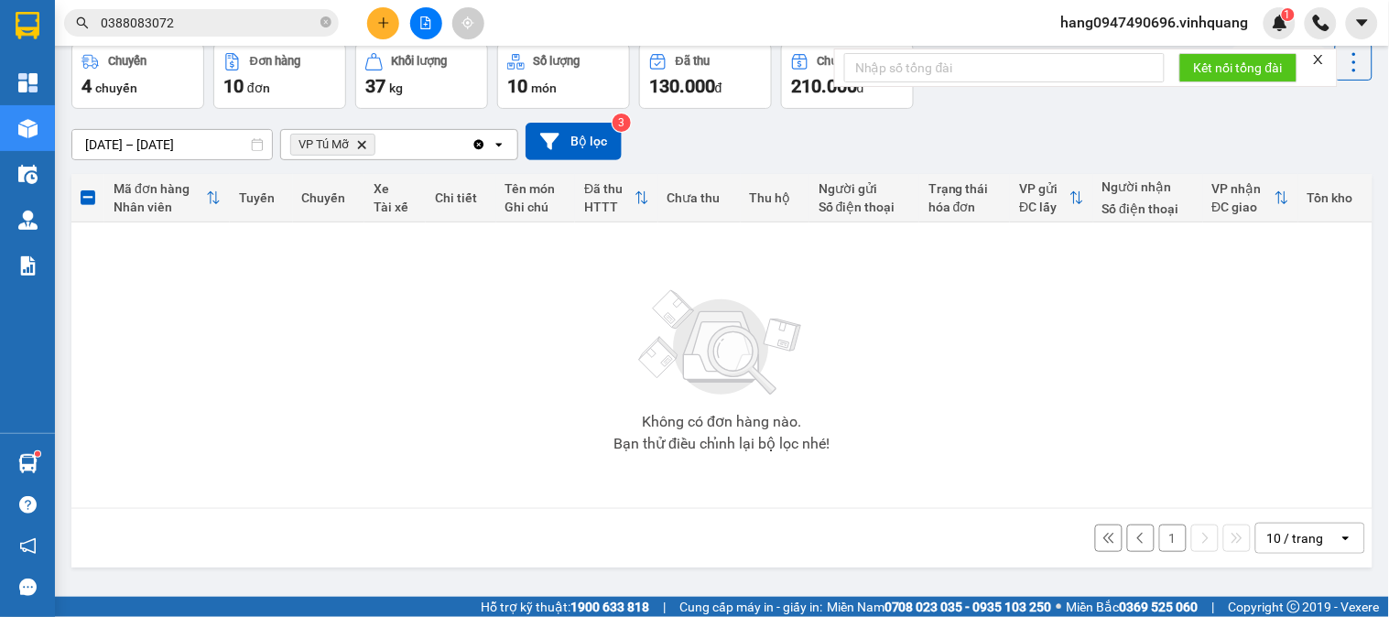
click at [1160, 534] on button "1" at bounding box center [1172, 538] width 27 height 27
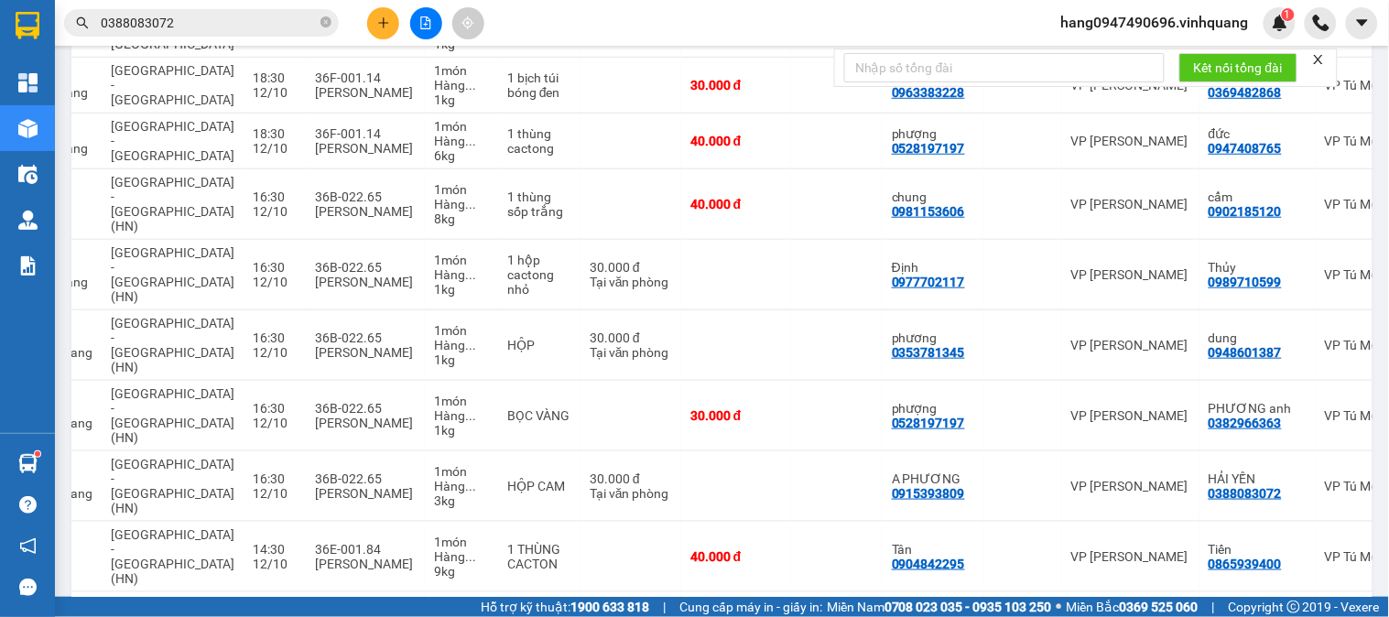
scroll to position [0, 271]
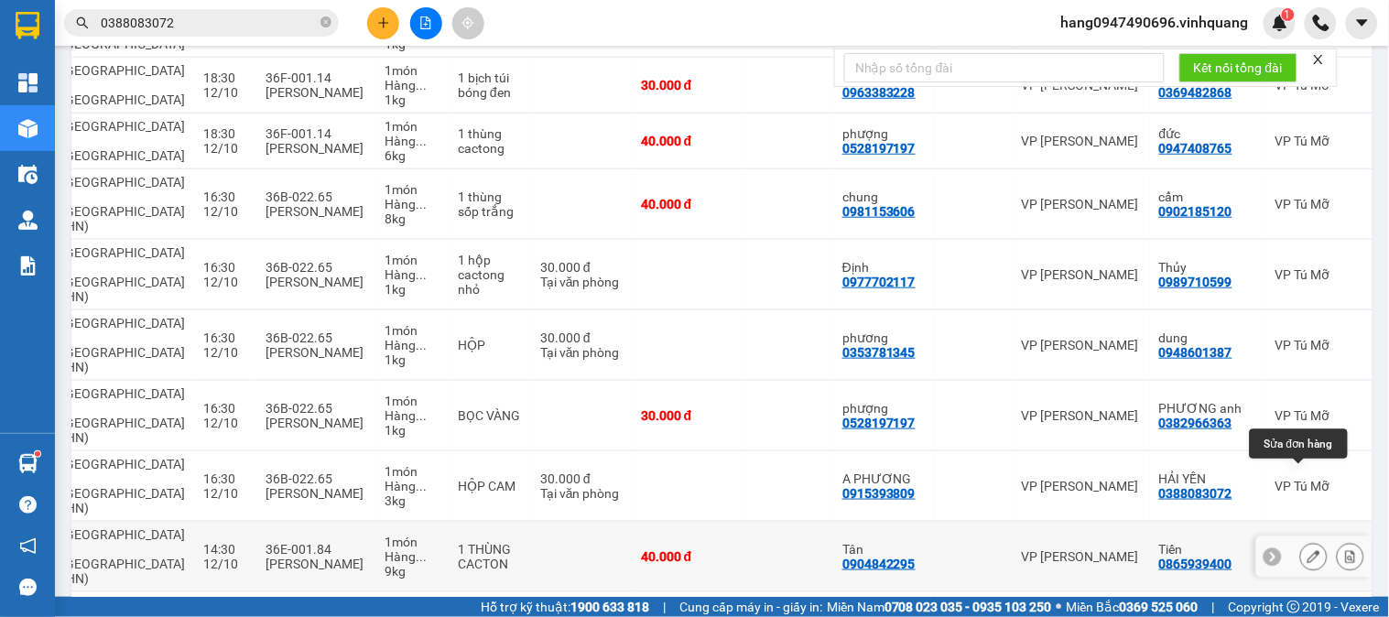
click at [1308, 550] on icon at bounding box center [1314, 556] width 13 height 13
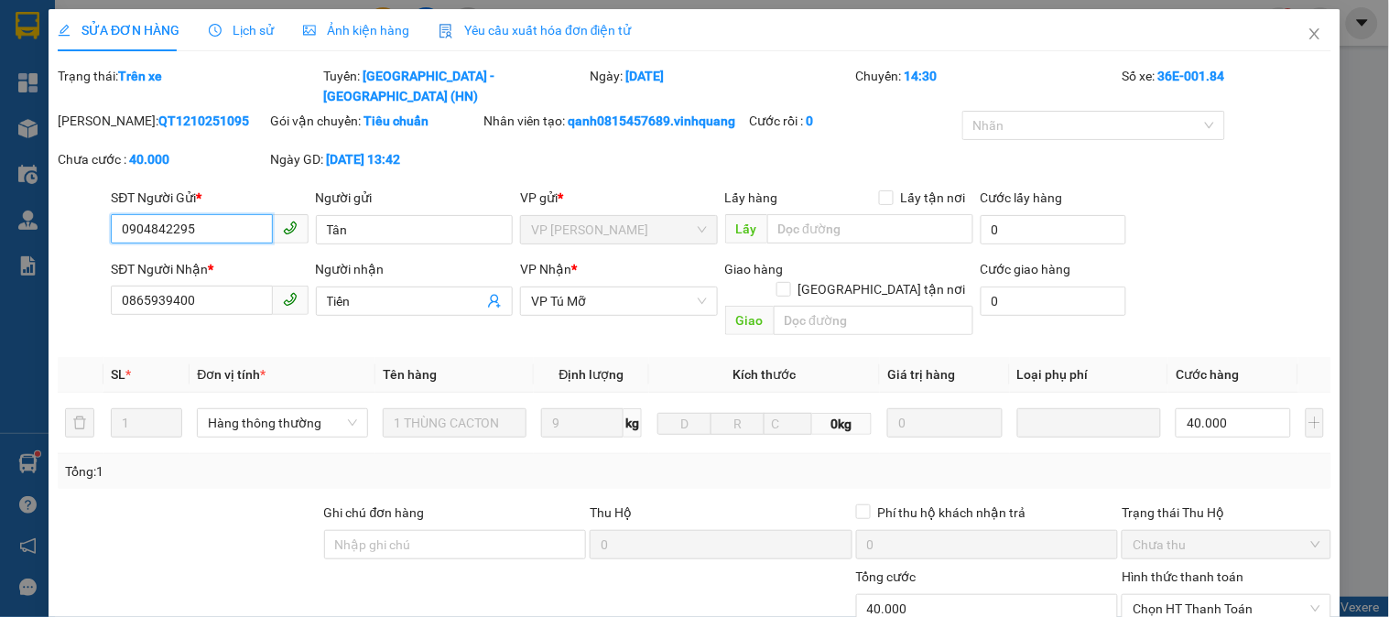
type input "0904842295"
type input "Tân"
type input "0865939400"
type input "Tiến"
type input "0"
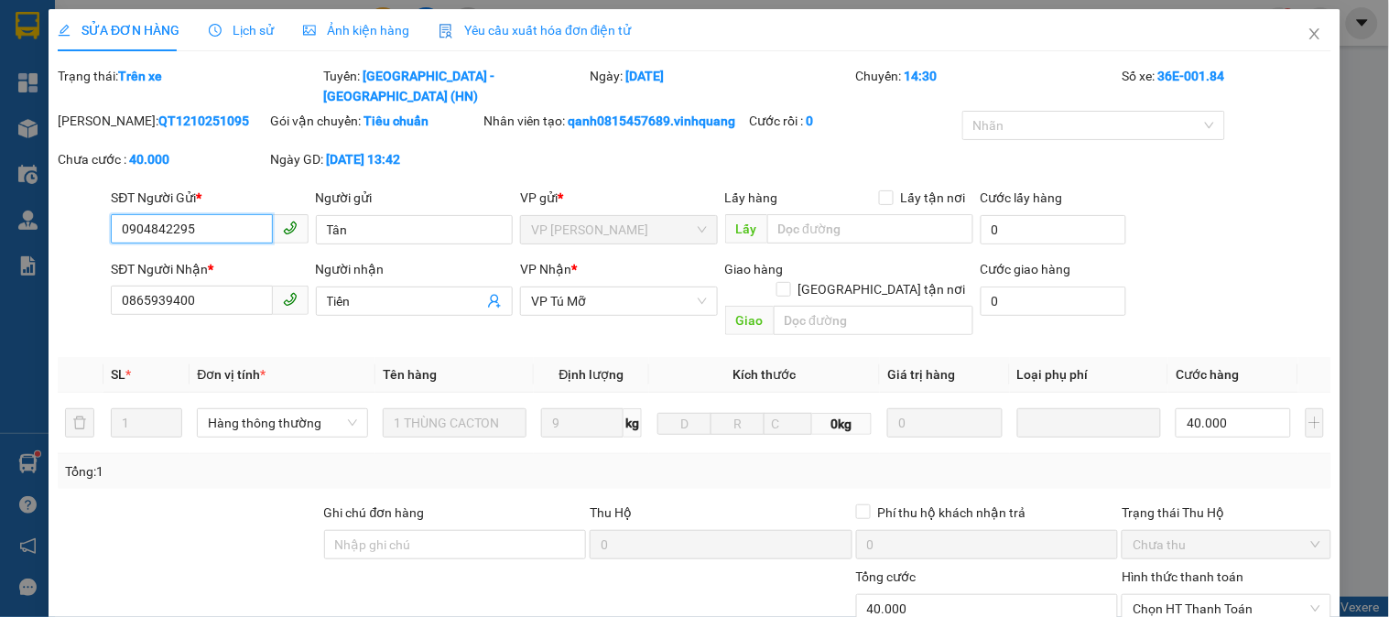
type input "40.000"
click at [247, 34] on span "Lịch sử" at bounding box center [241, 30] width 65 height 15
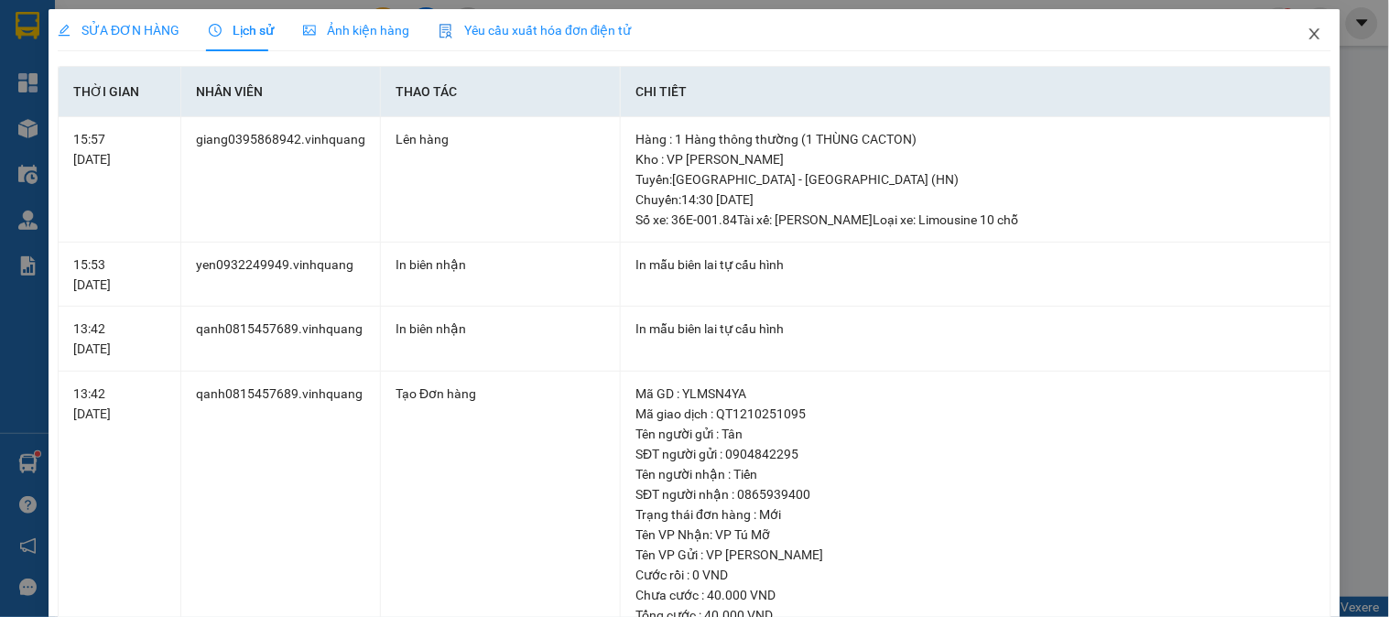
click at [1308, 31] on icon "close" at bounding box center [1315, 34] width 15 height 15
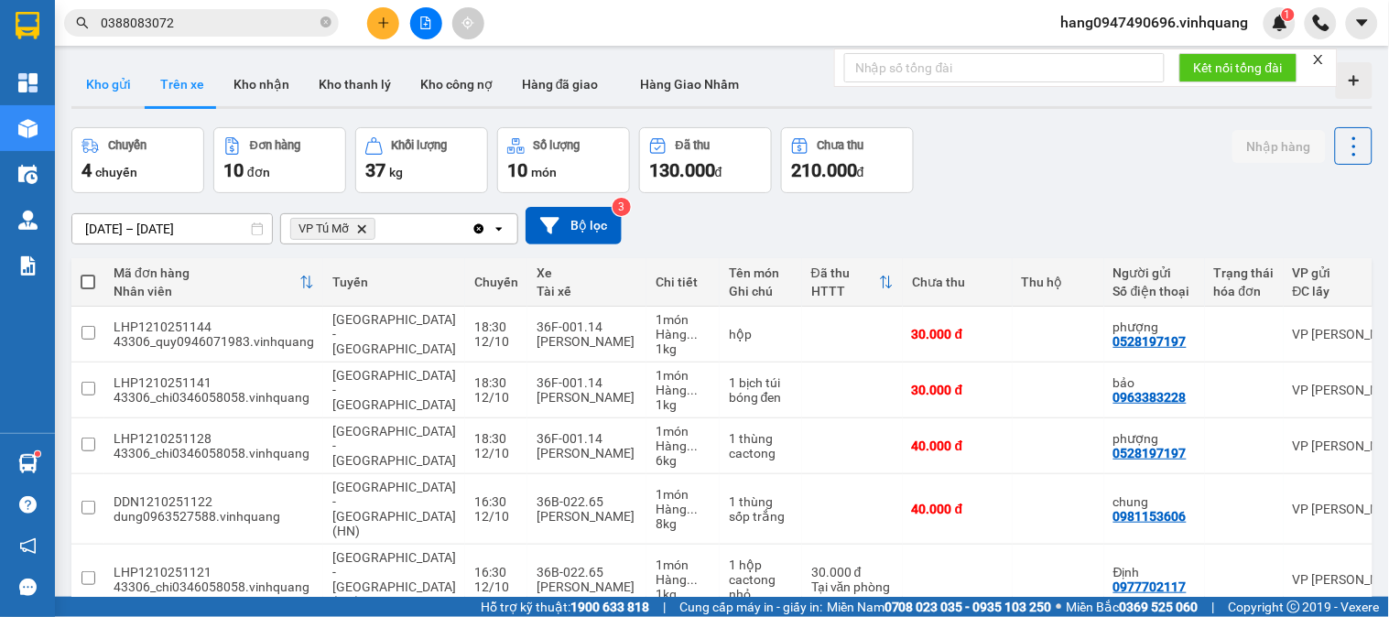
click at [138, 77] on button "Kho gửi" at bounding box center [108, 84] width 74 height 44
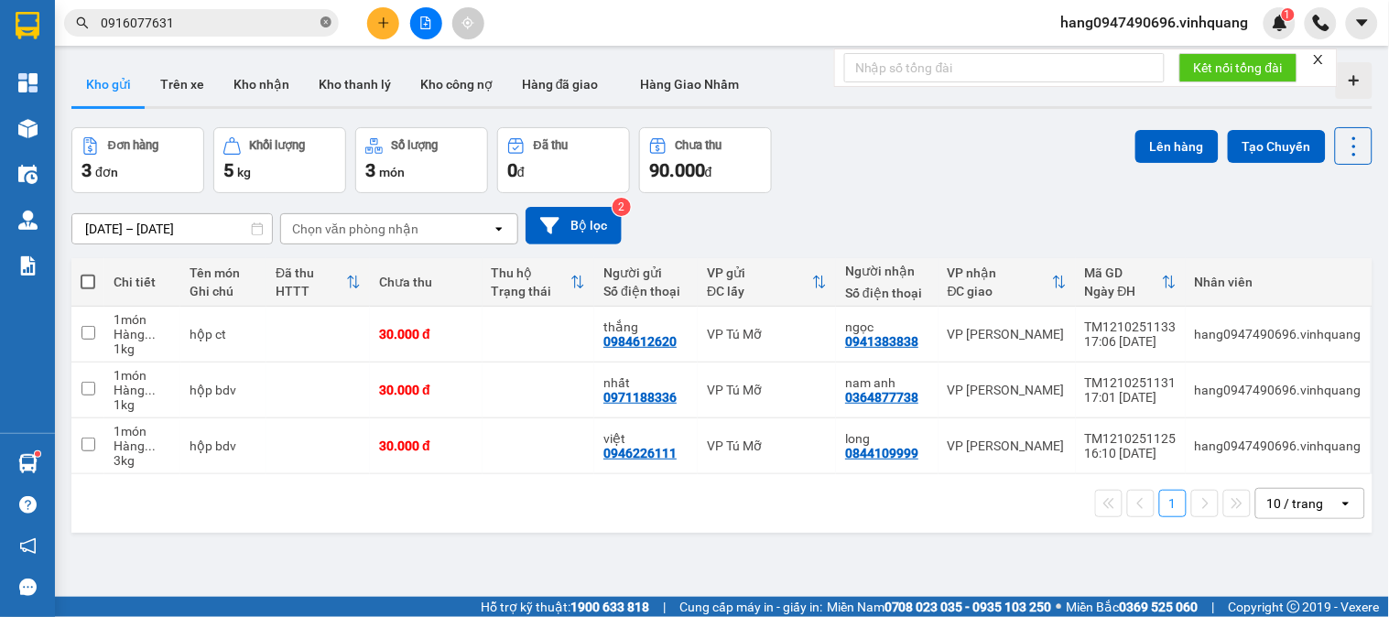
click at [330, 18] on icon "close-circle" at bounding box center [325, 21] width 11 height 11
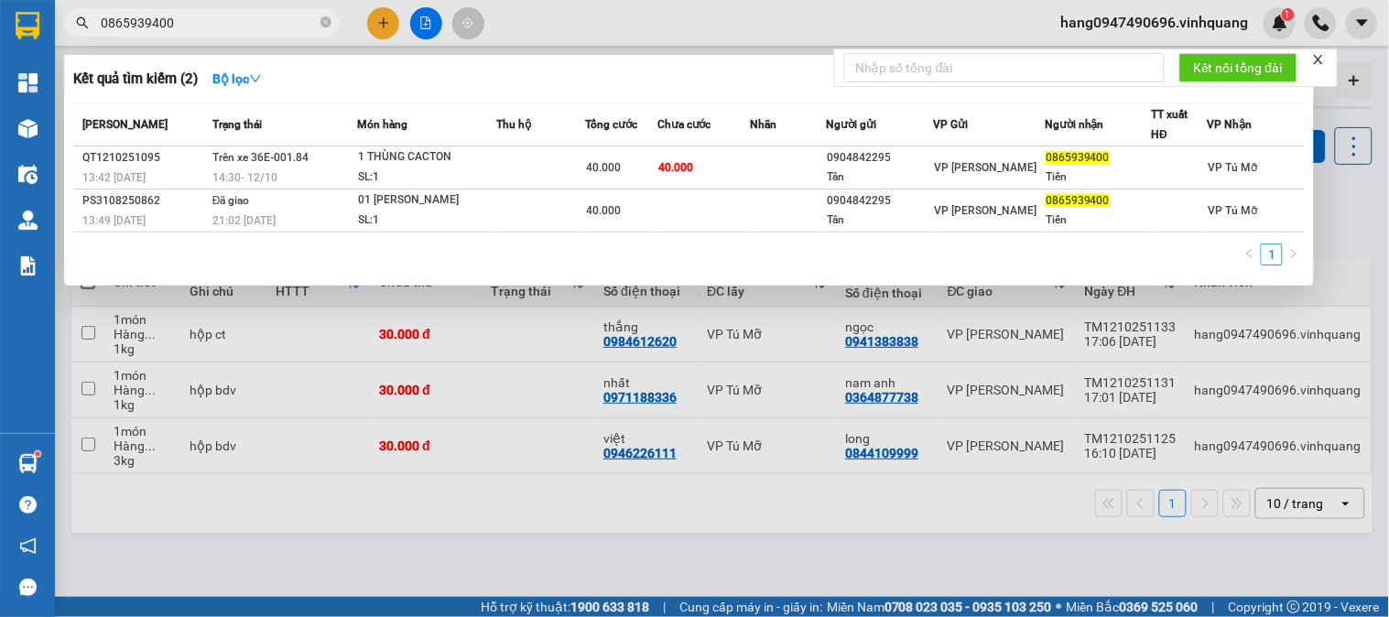
type input "0865939400"
click at [322, 20] on icon "close-circle" at bounding box center [325, 21] width 11 height 11
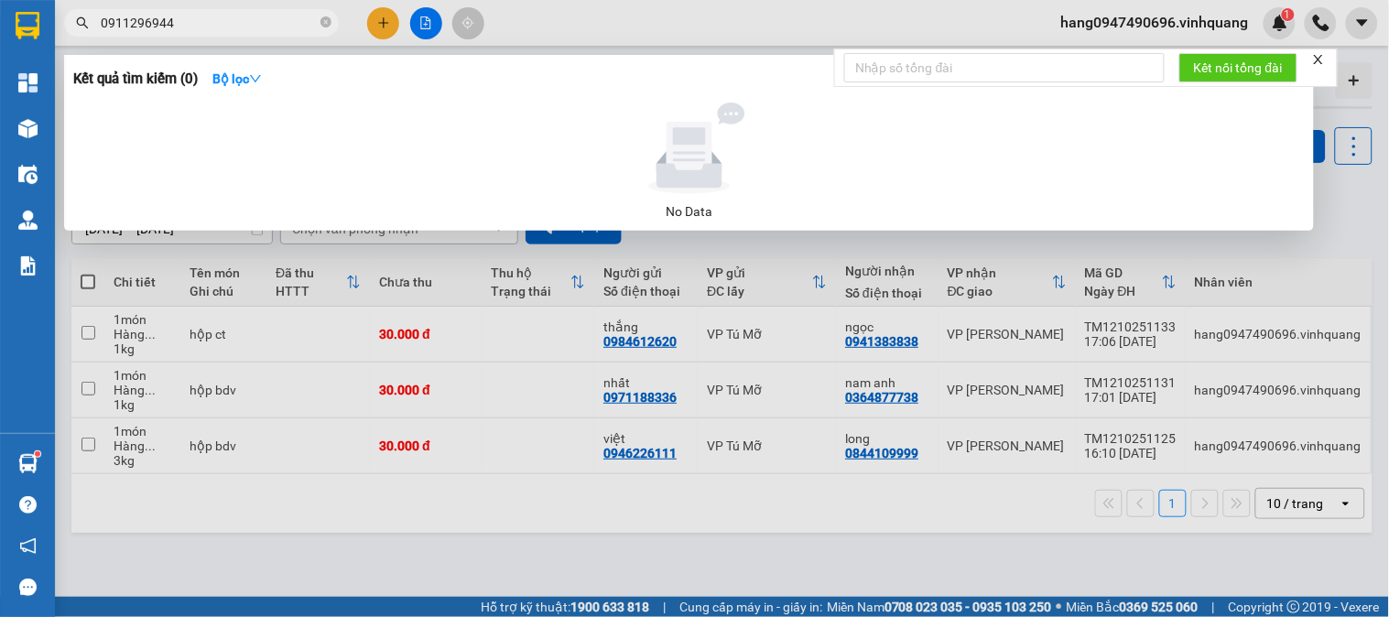
type input "0911296944"
click at [477, 486] on div at bounding box center [694, 308] width 1389 height 617
click at [326, 20] on icon "close-circle" at bounding box center [325, 21] width 11 height 11
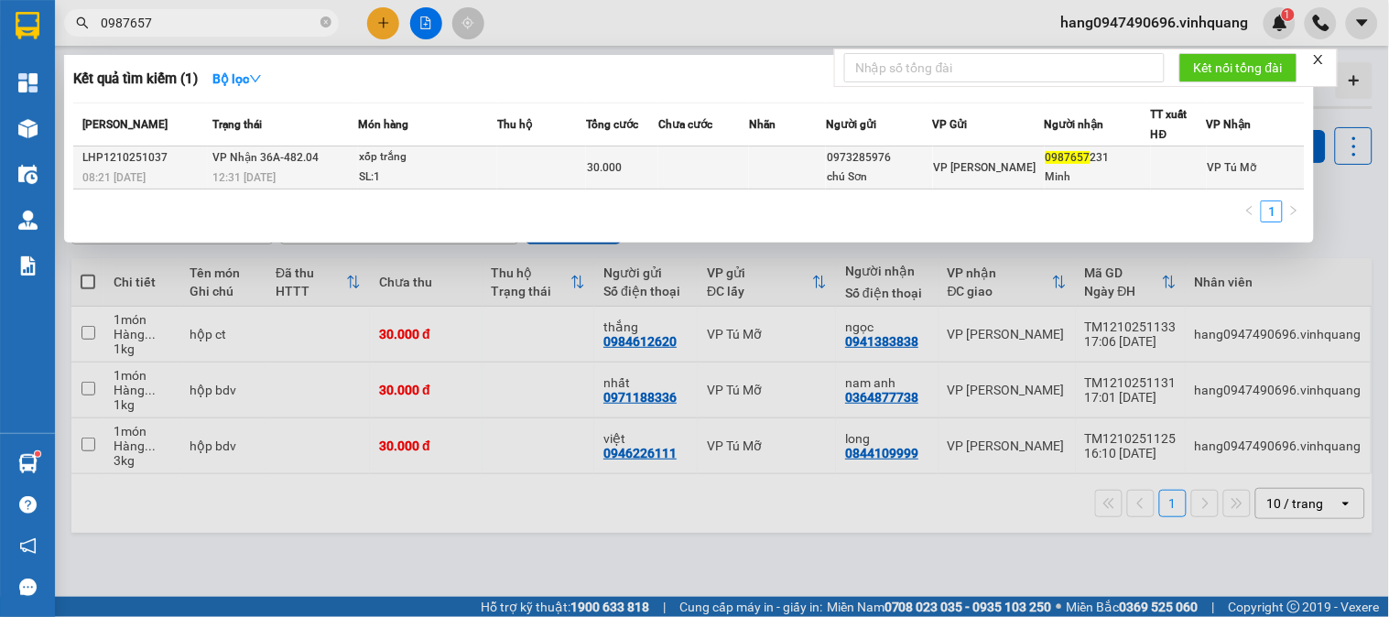
type input "0987657"
click at [602, 174] on span "30.000" at bounding box center [604, 167] width 35 height 13
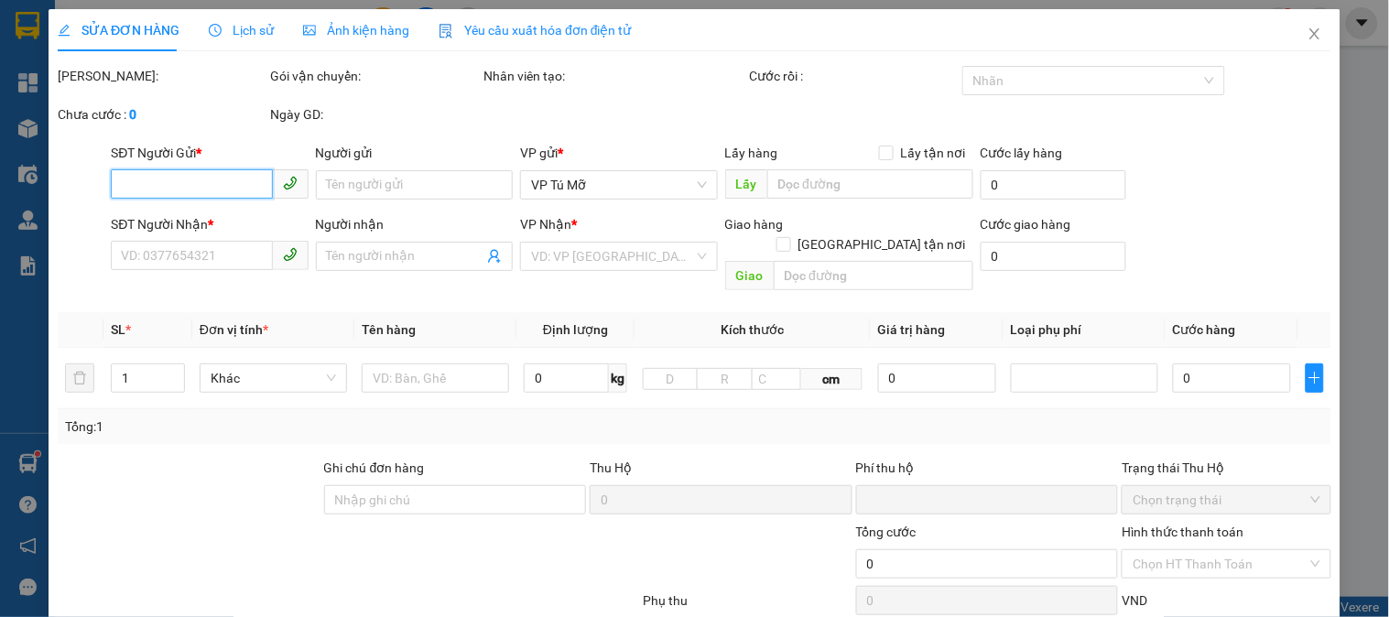
type input "0973285976"
type input "chú Sơn"
type input "0987657231"
type input "Minh"
type input "0"
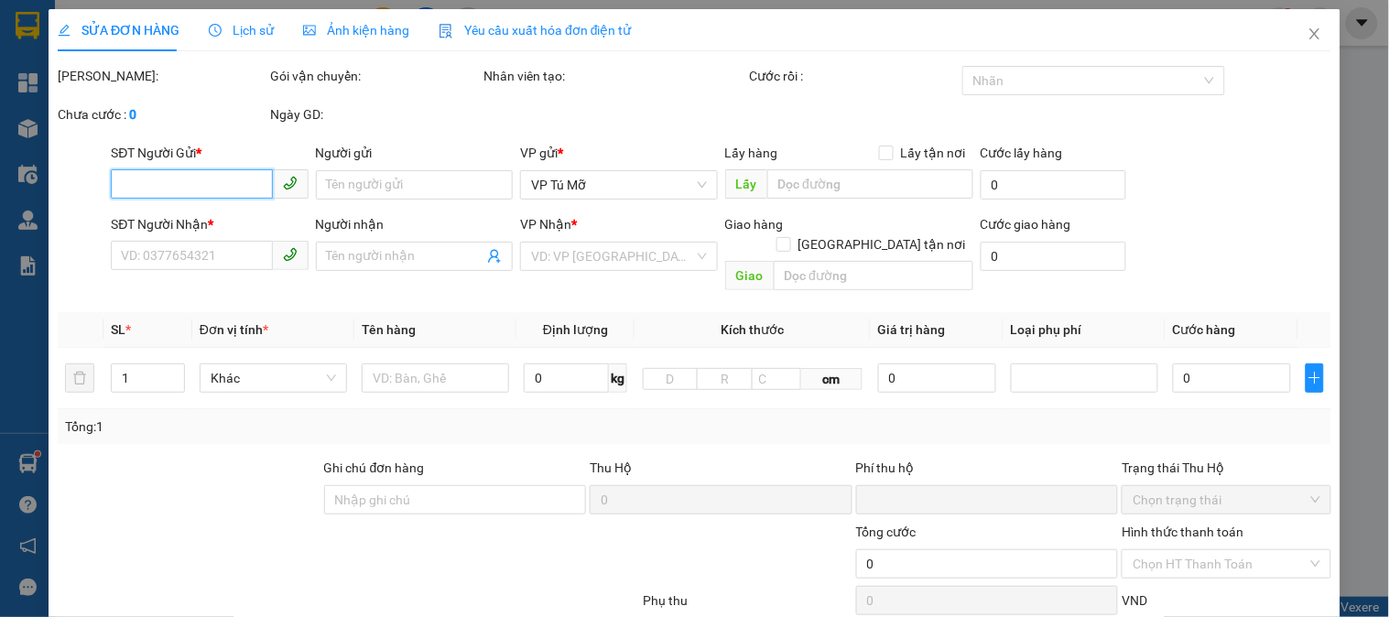
type input "30.000"
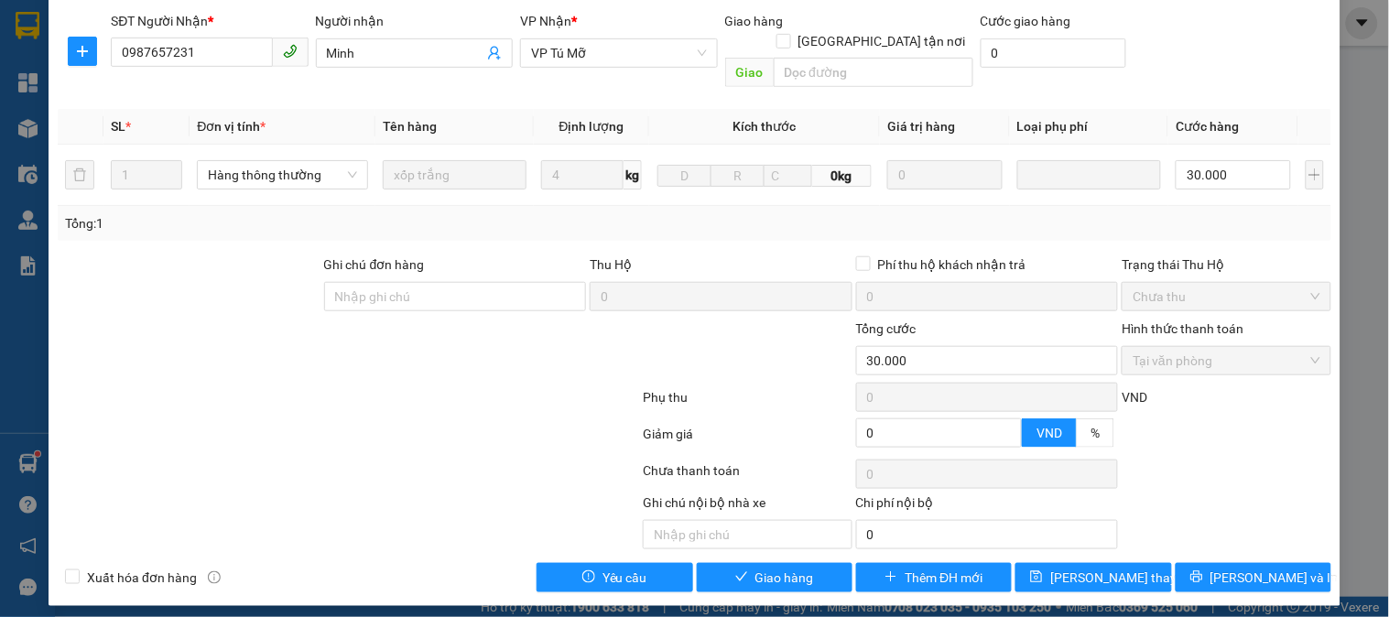
scroll to position [214, 0]
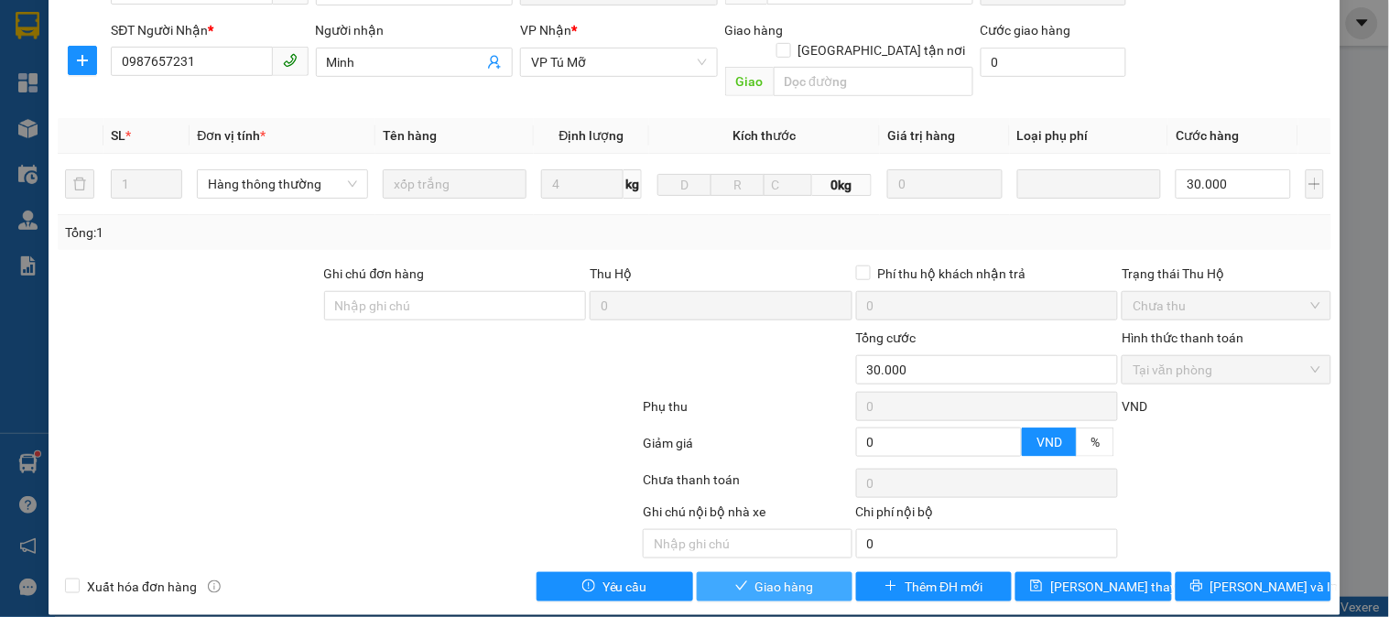
click at [773, 577] on span "Giao hàng" at bounding box center [784, 587] width 59 height 20
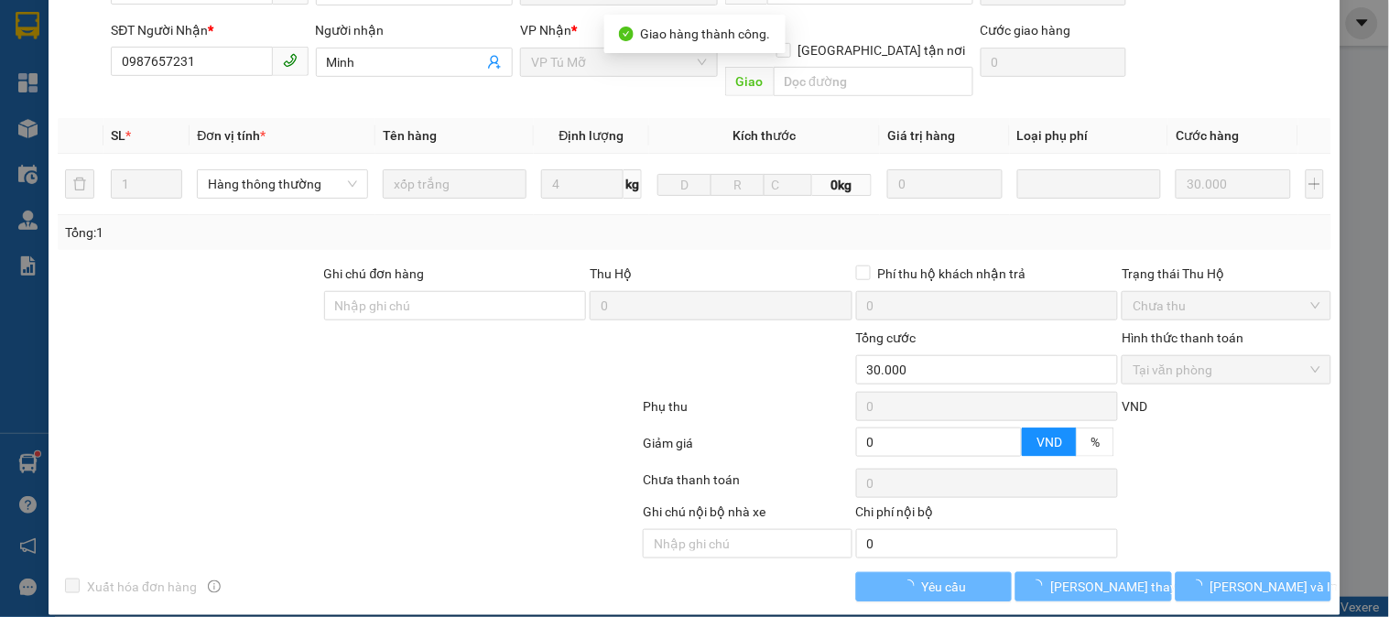
scroll to position [11, 0]
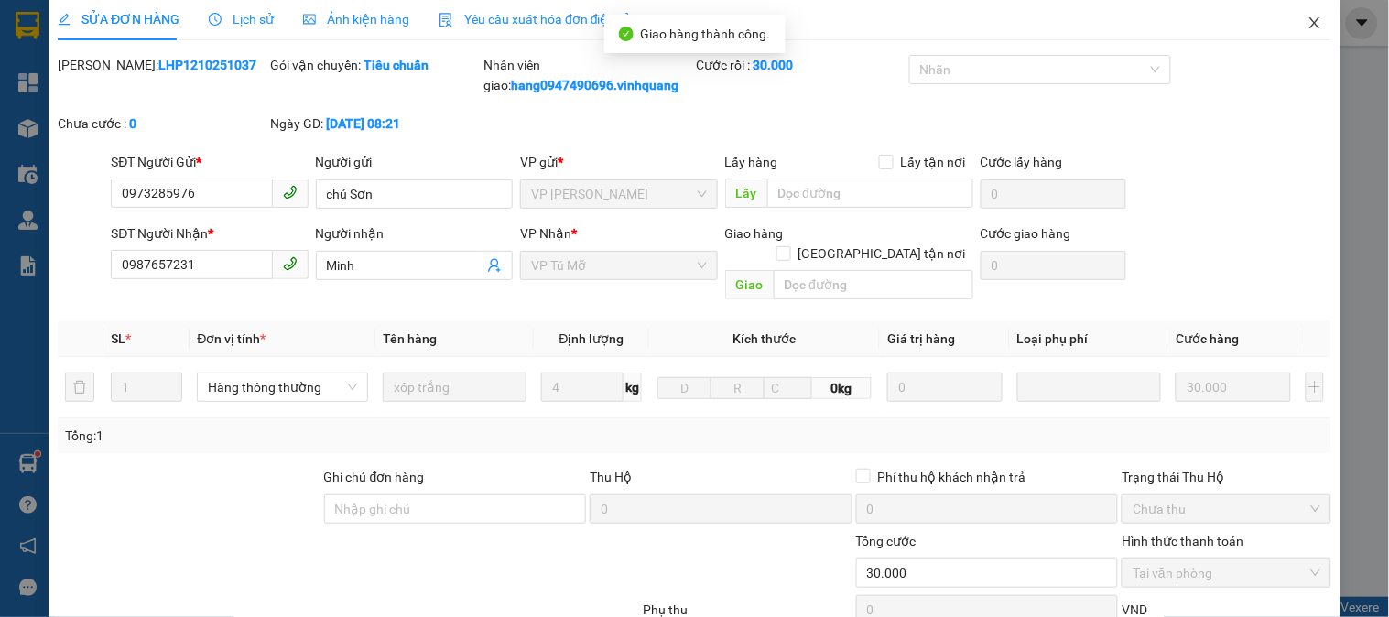
click at [1303, 15] on span "Close" at bounding box center [1314, 23] width 51 height 51
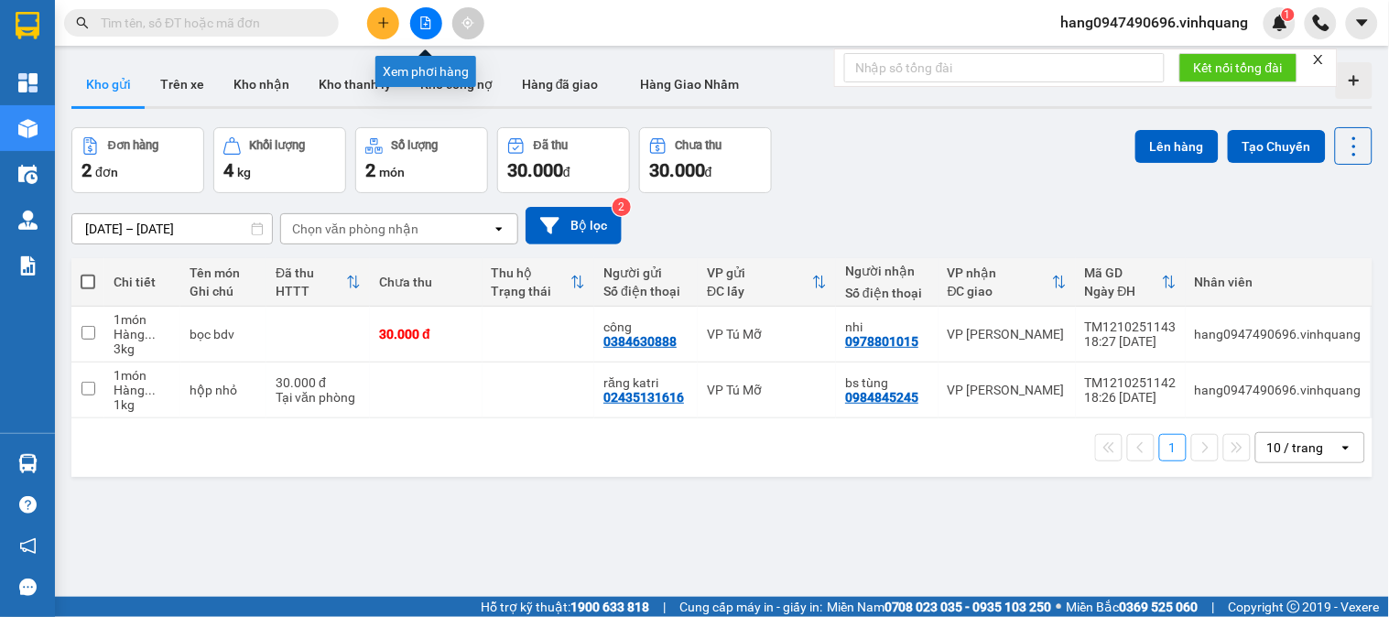
click at [427, 11] on button at bounding box center [426, 23] width 32 height 32
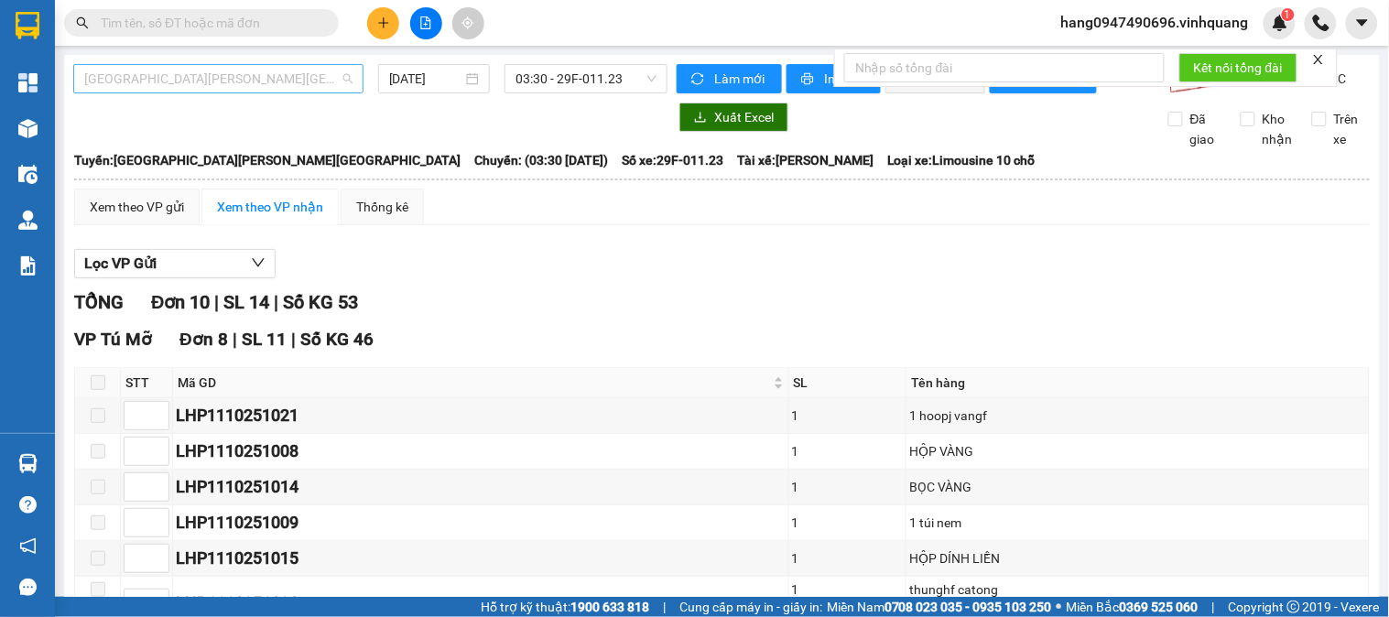
click at [224, 80] on span "[GEOGRAPHIC_DATA][PERSON_NAME][GEOGRAPHIC_DATA]" at bounding box center [218, 78] width 268 height 27
click at [172, 71] on span "[GEOGRAPHIC_DATA][PERSON_NAME][GEOGRAPHIC_DATA]" at bounding box center [218, 78] width 268 height 27
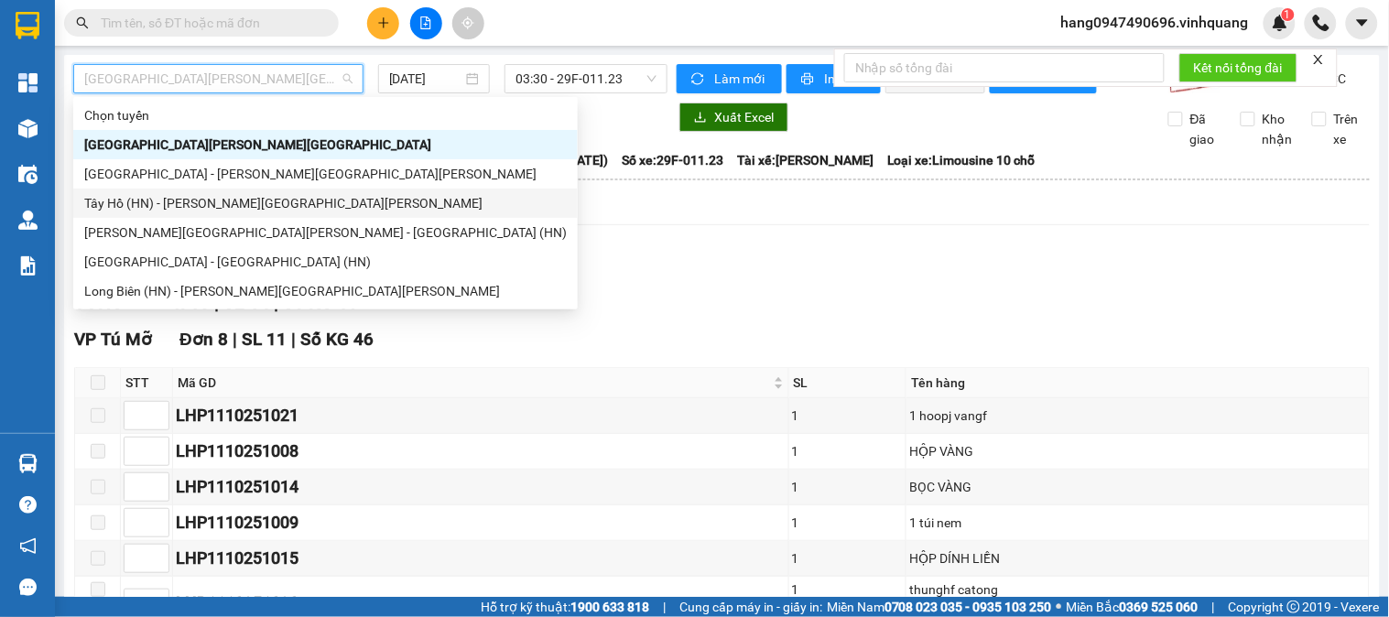
click at [139, 199] on div "Tây Hồ (HN) - [PERSON_NAME][GEOGRAPHIC_DATA][PERSON_NAME]" at bounding box center [325, 203] width 483 height 20
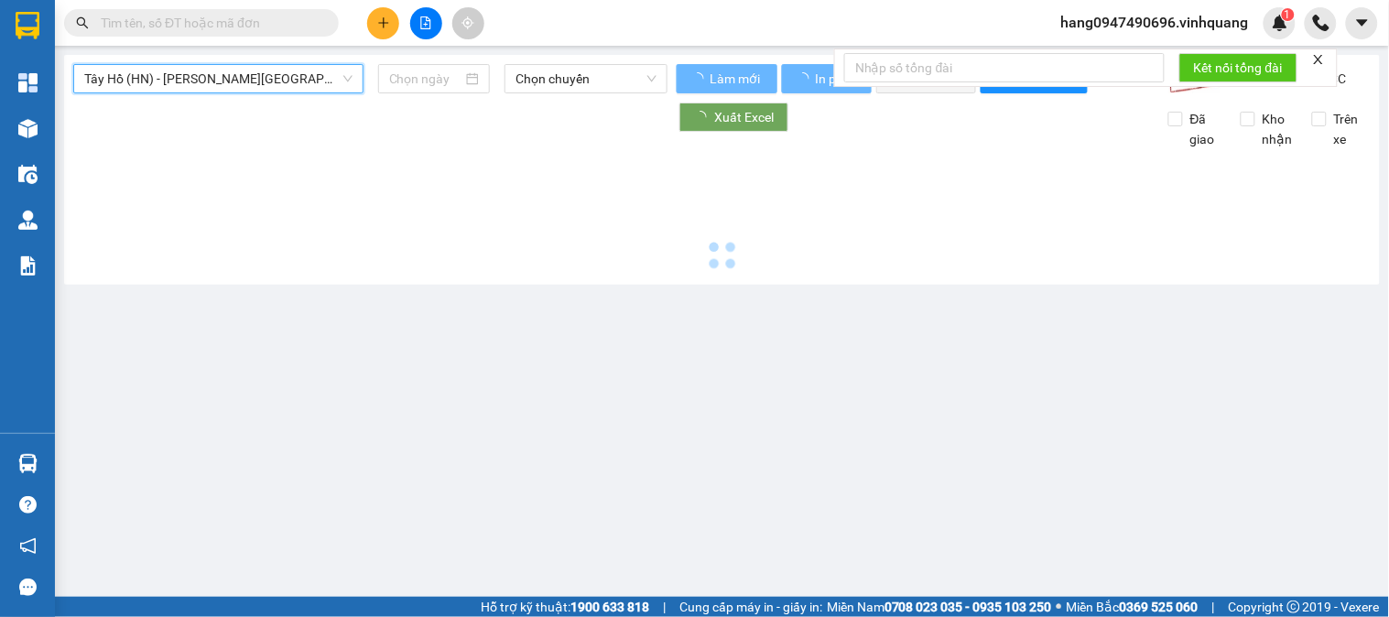
type input "[DATE]"
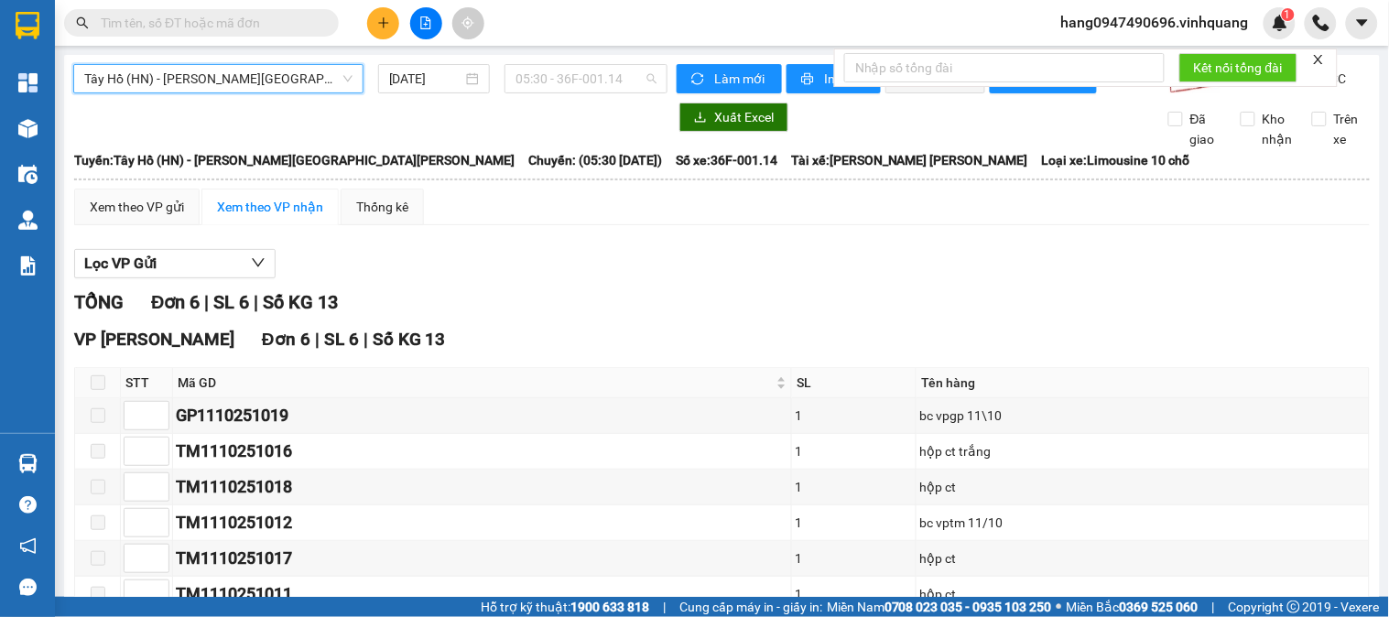
drag, startPoint x: 550, startPoint y: 82, endPoint x: 548, endPoint y: 101, distance: 18.5
click at [549, 82] on span "05:30 - 36F-001.14" at bounding box center [586, 78] width 141 height 27
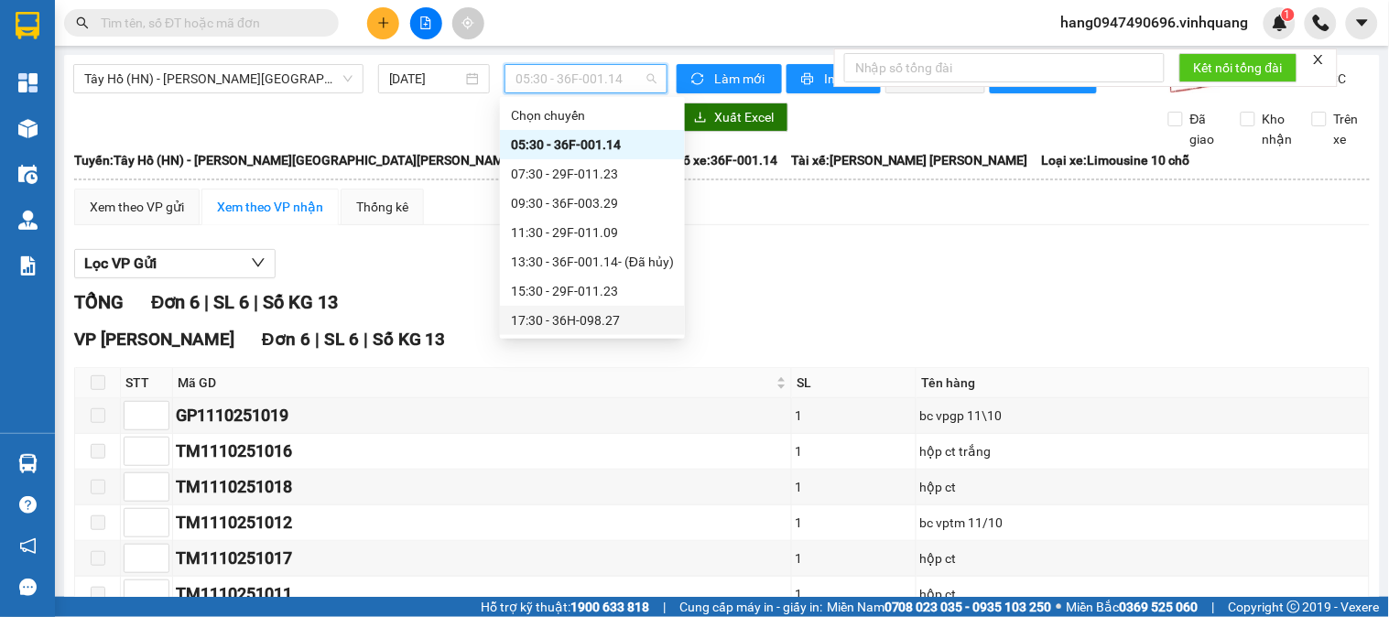
click at [546, 320] on div "17:30 - 36H-098.27" at bounding box center [592, 320] width 163 height 20
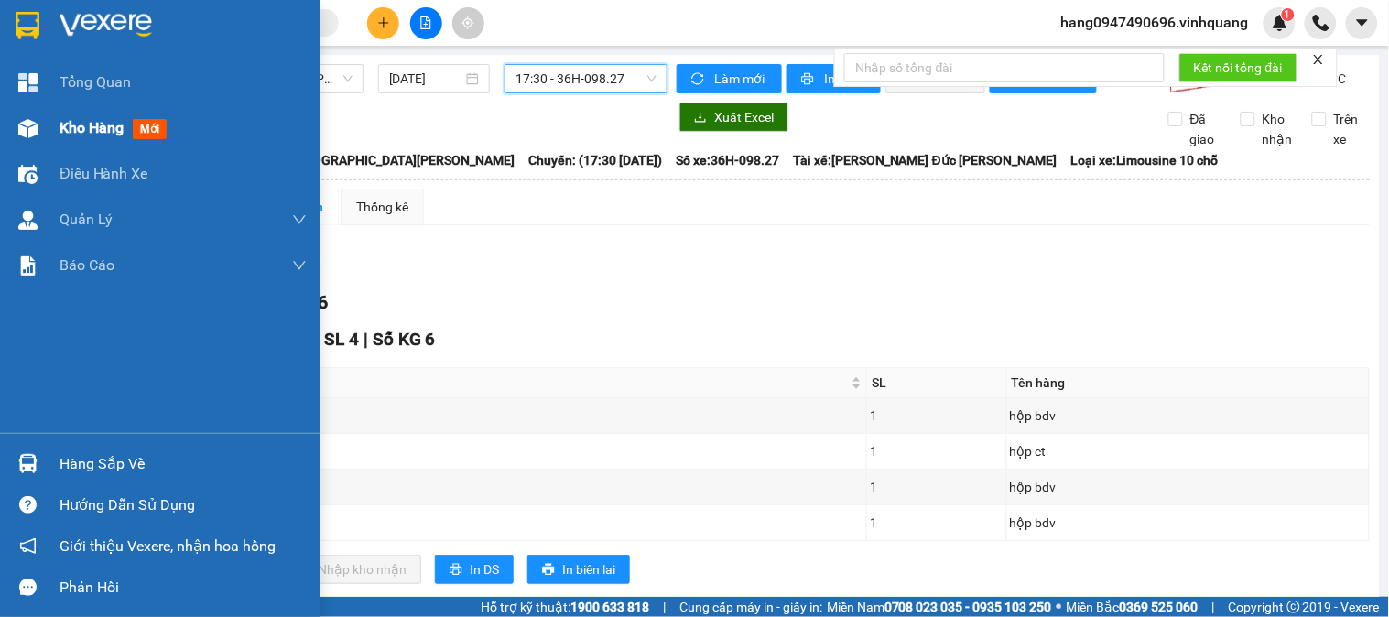
click at [73, 122] on span "Kho hàng" at bounding box center [92, 127] width 64 height 17
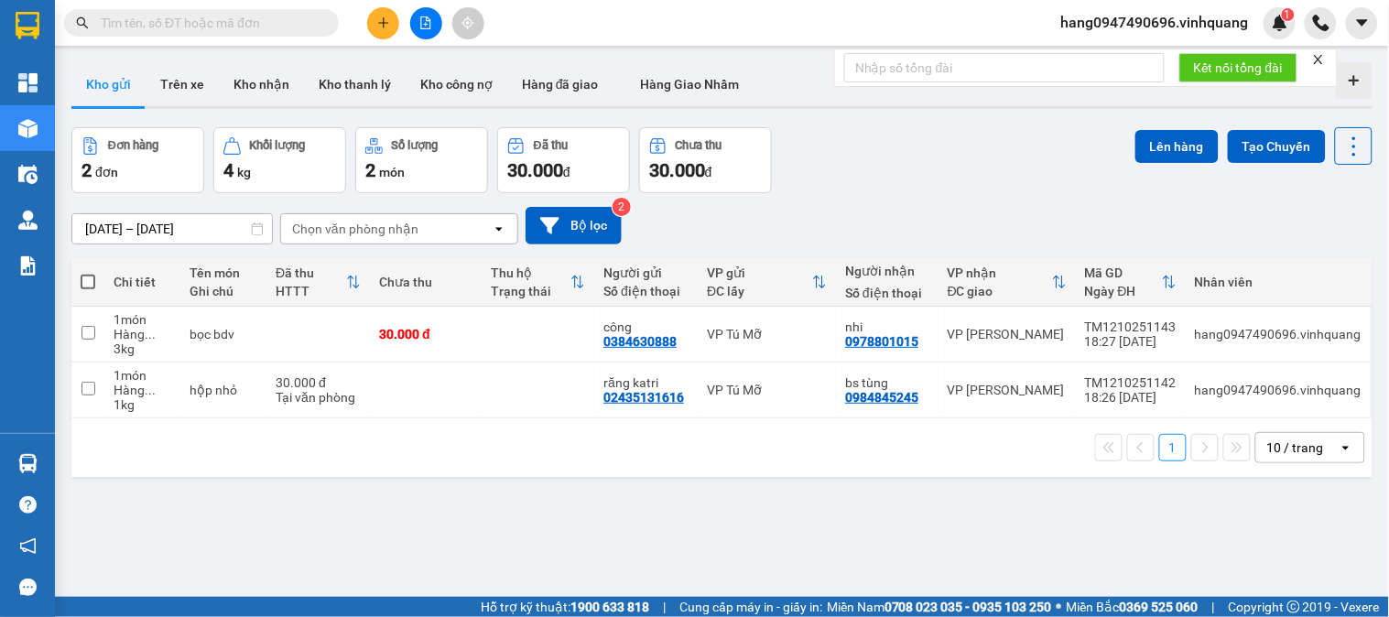
click at [102, 278] on th at bounding box center [87, 282] width 33 height 49
drag, startPoint x: 98, startPoint y: 344, endPoint x: 112, endPoint y: 389, distance: 46.9
click at [101, 361] on td at bounding box center [87, 335] width 33 height 56
checkbox input "true"
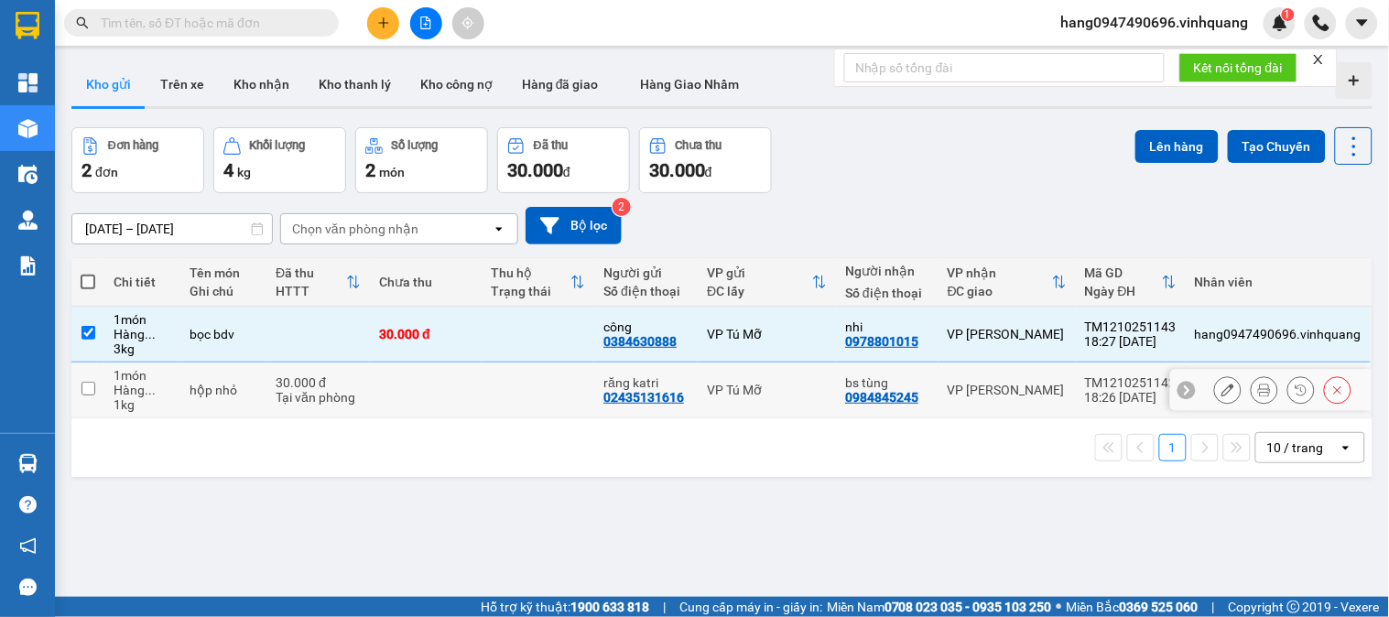
drag, startPoint x: 112, startPoint y: 389, endPoint x: 642, endPoint y: 291, distance: 539.1
click at [154, 388] on td "1 món Hàng ... 1 kg" at bounding box center [142, 391] width 76 height 56
checkbox input "true"
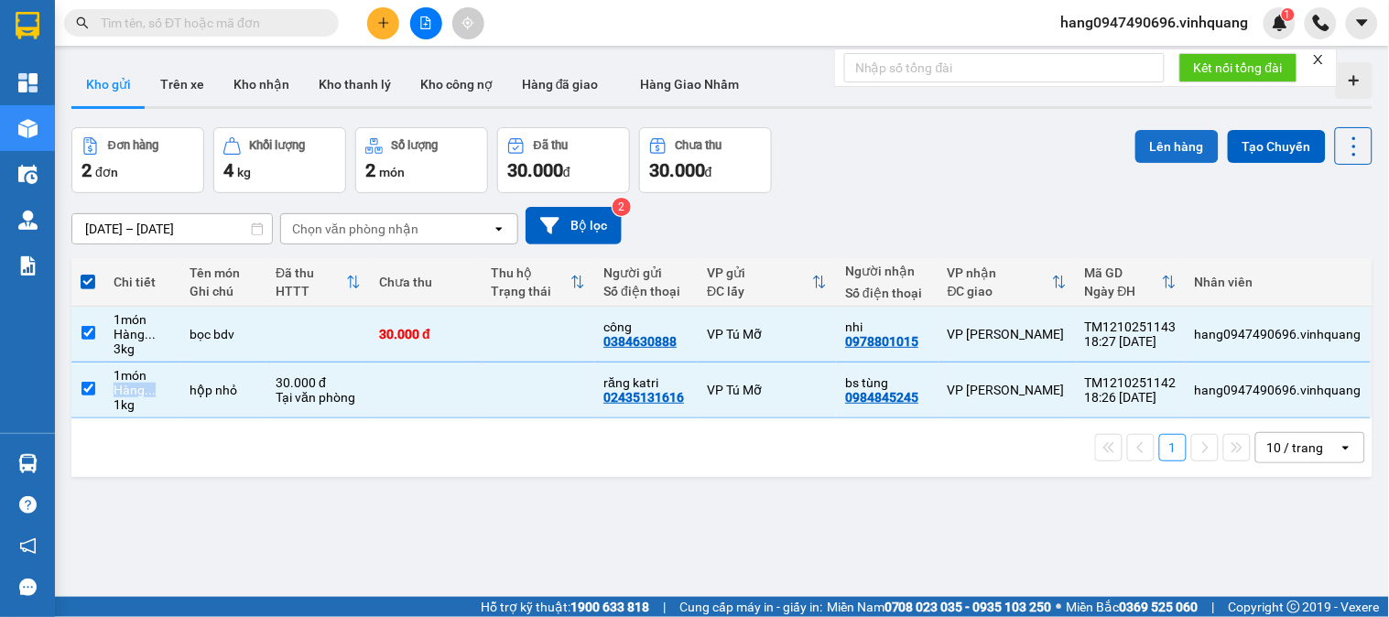
click at [1141, 143] on button "Lên hàng" at bounding box center [1176, 146] width 83 height 33
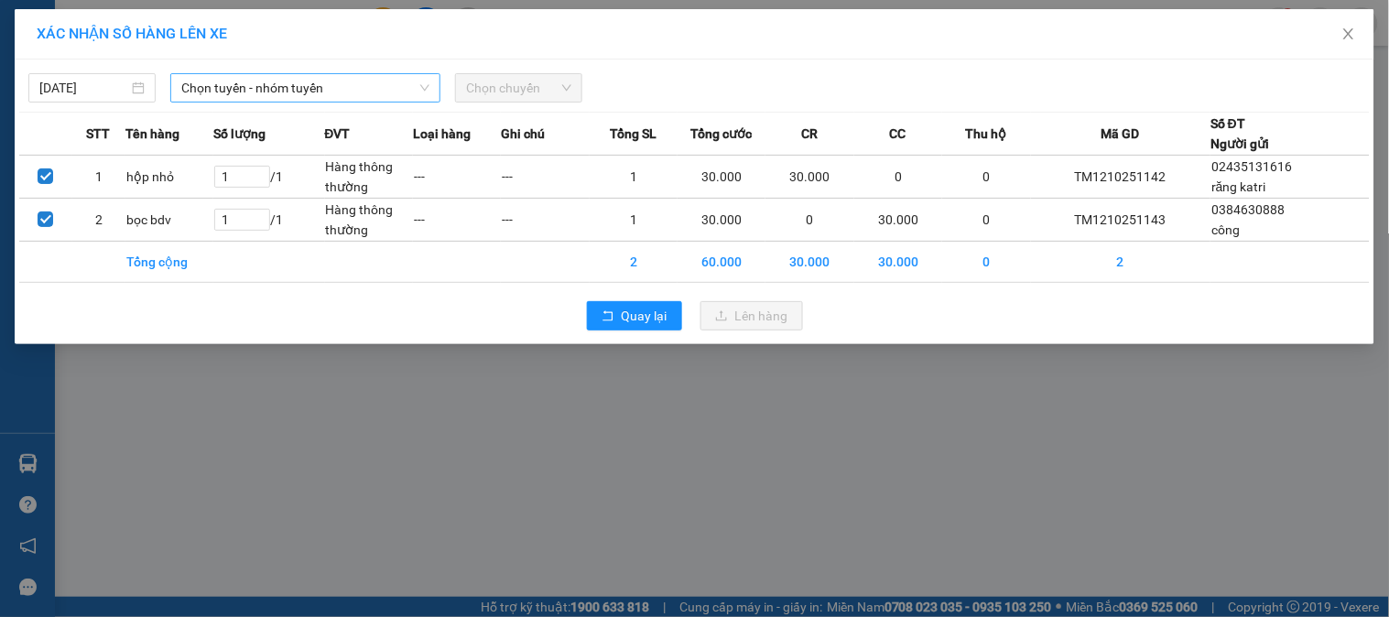
click at [345, 92] on span "Chọn tuyến - nhóm tuyến" at bounding box center [305, 87] width 248 height 27
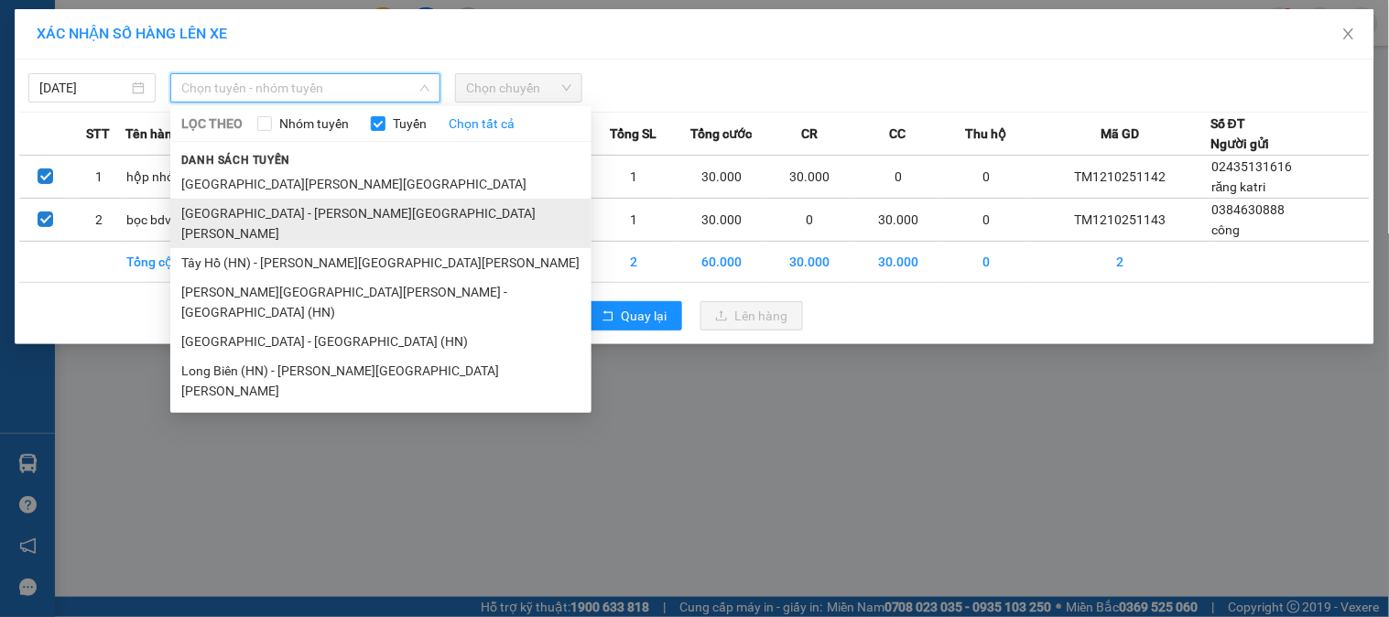
click at [268, 209] on li "[GEOGRAPHIC_DATA] - [PERSON_NAME][GEOGRAPHIC_DATA][PERSON_NAME]" at bounding box center [380, 223] width 421 height 49
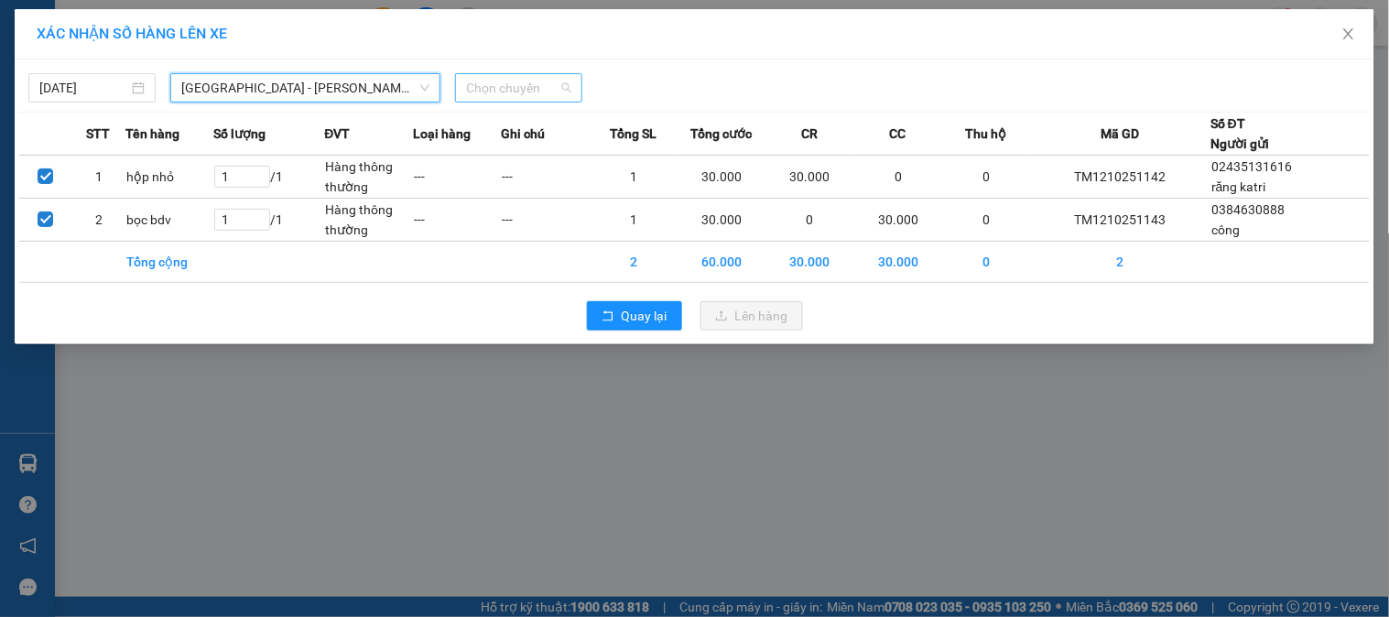
click at [526, 99] on span "Chọn chuyến" at bounding box center [518, 87] width 105 height 27
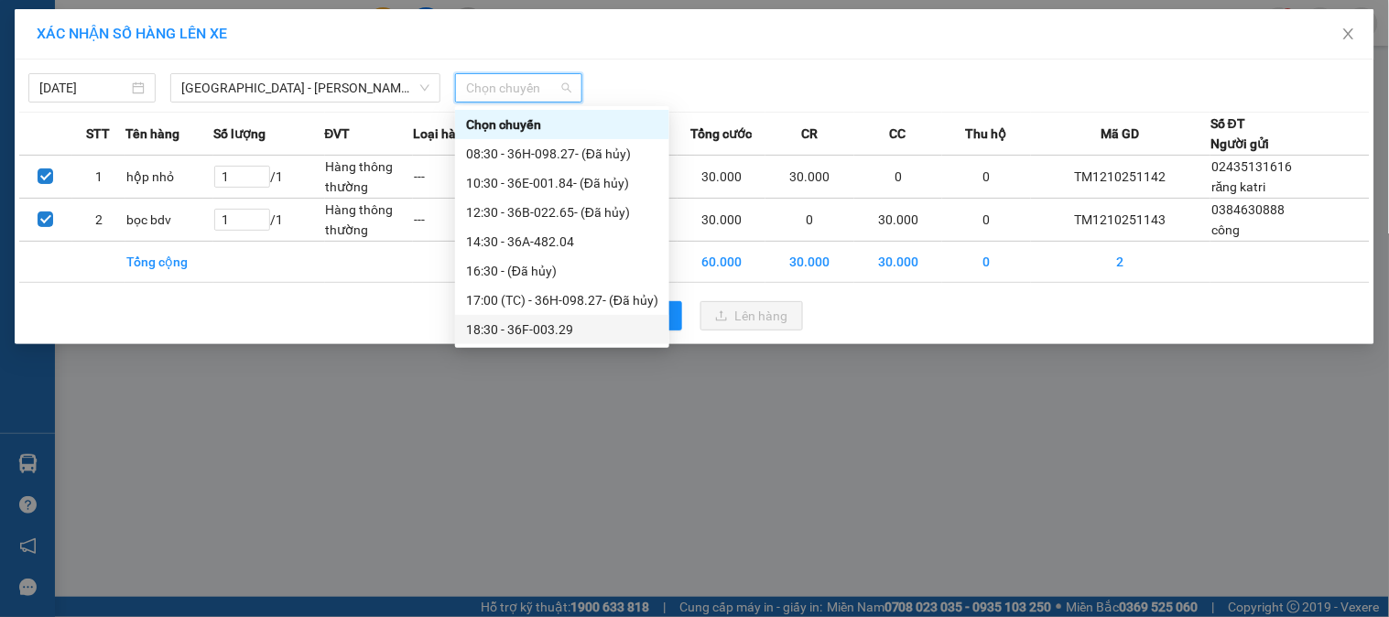
click at [505, 328] on div "18:30 - 36F-003.29" at bounding box center [562, 330] width 192 height 20
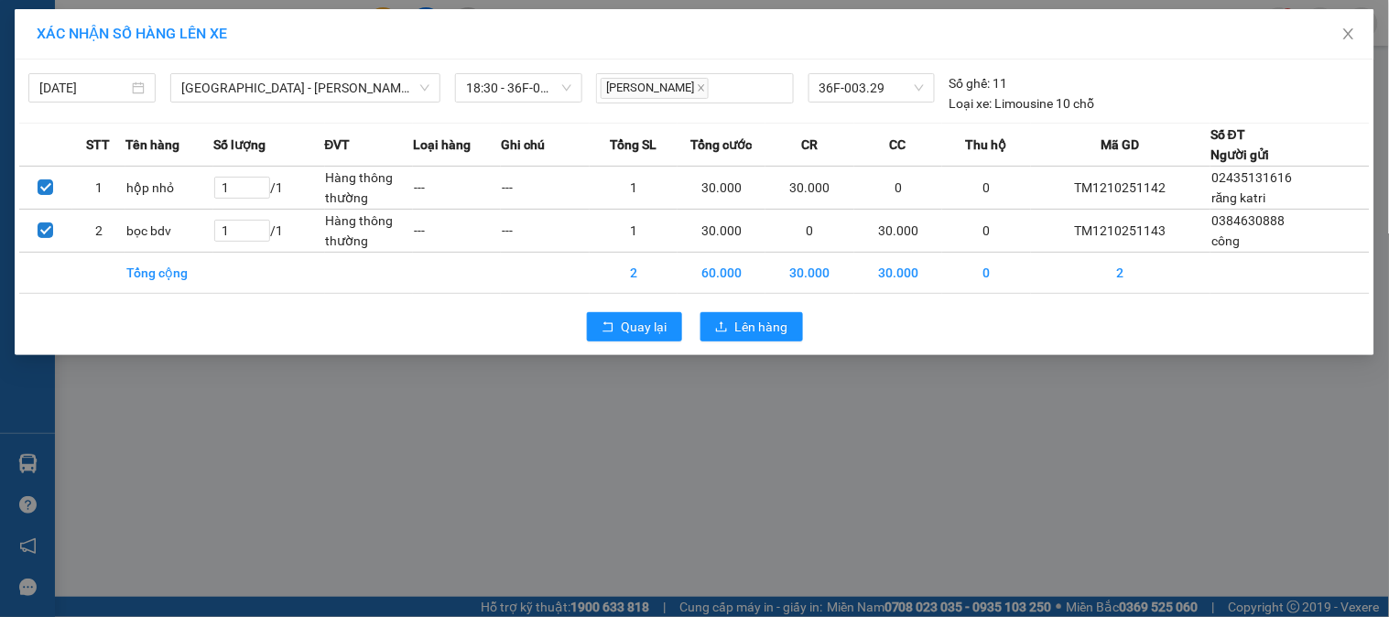
click at [757, 306] on div "Quay lại Lên hàng" at bounding box center [694, 327] width 1351 height 48
click at [745, 327] on span "Lên hàng" at bounding box center [761, 327] width 53 height 20
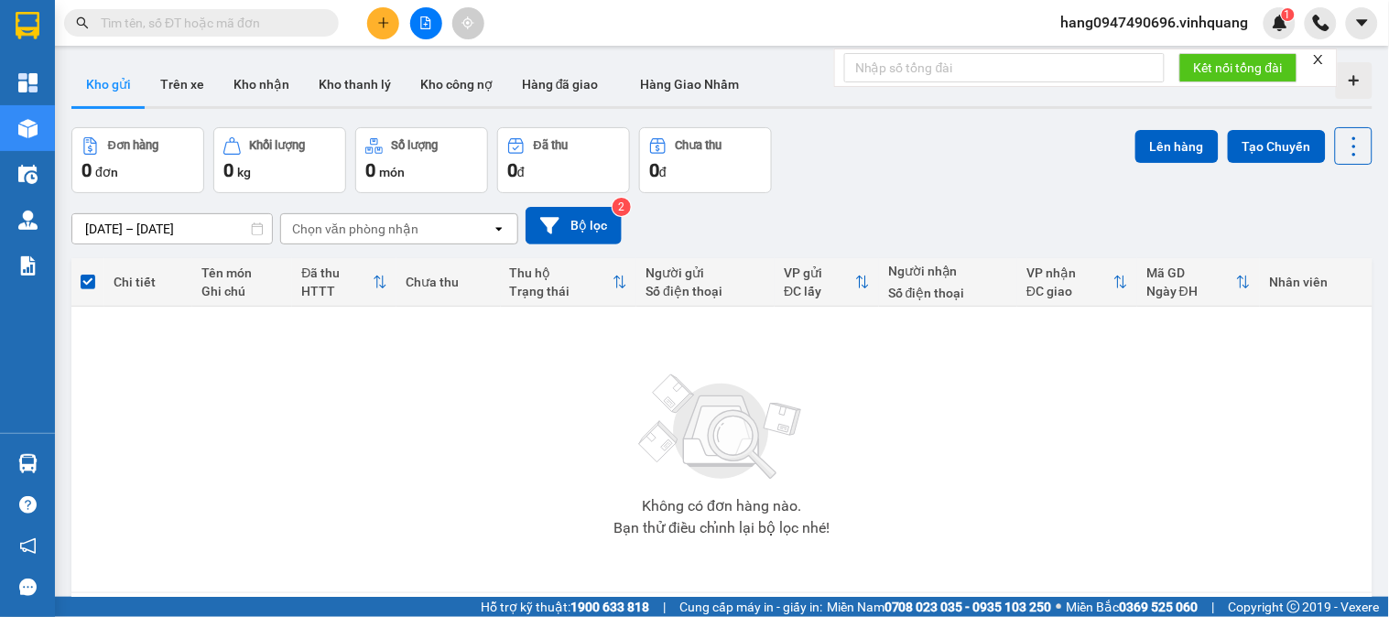
click at [275, 23] on input "text" at bounding box center [209, 23] width 216 height 20
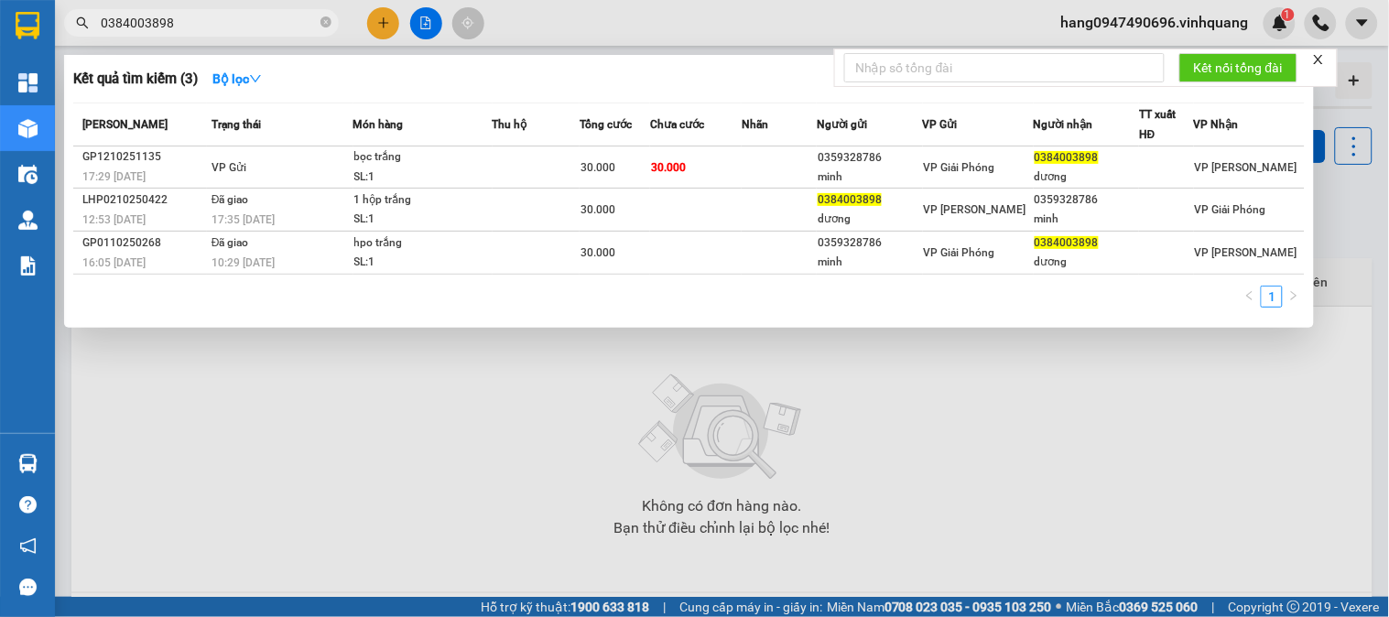
type input "0384003898"
click at [657, 385] on div at bounding box center [694, 308] width 1389 height 617
click at [328, 21] on icon "close-circle" at bounding box center [325, 21] width 11 height 11
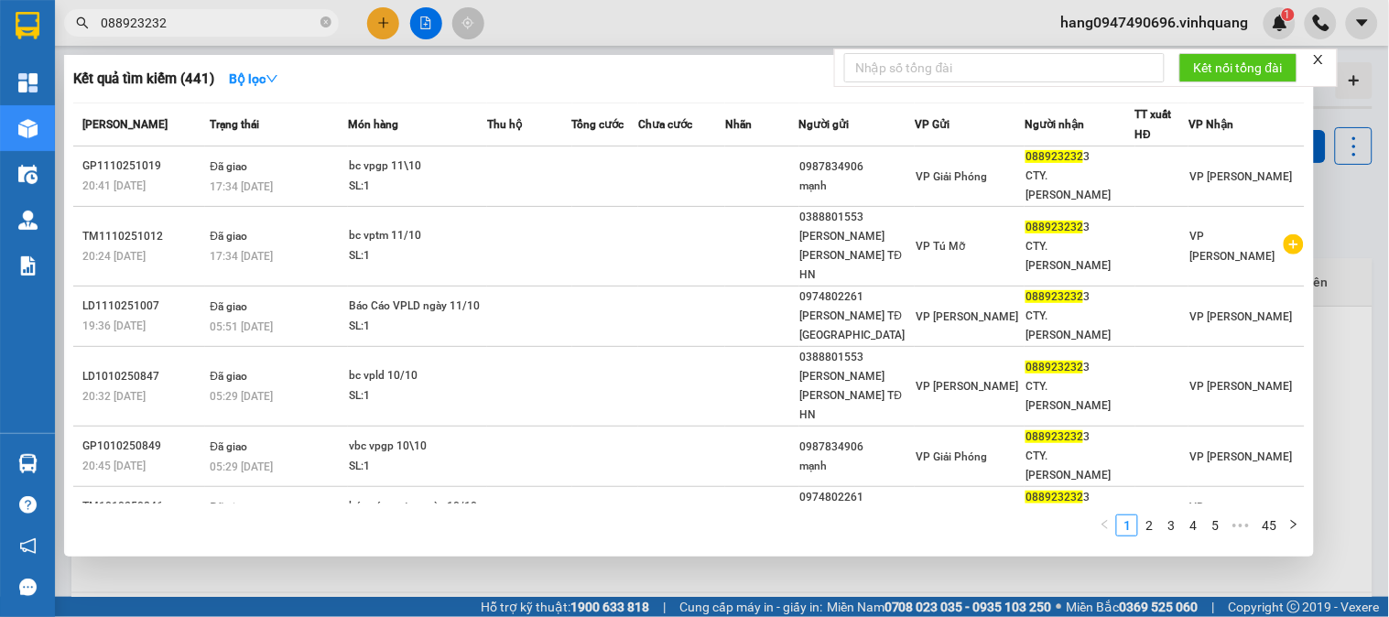
type input "0889232323"
click at [189, 21] on input "0889232323" at bounding box center [209, 23] width 216 height 20
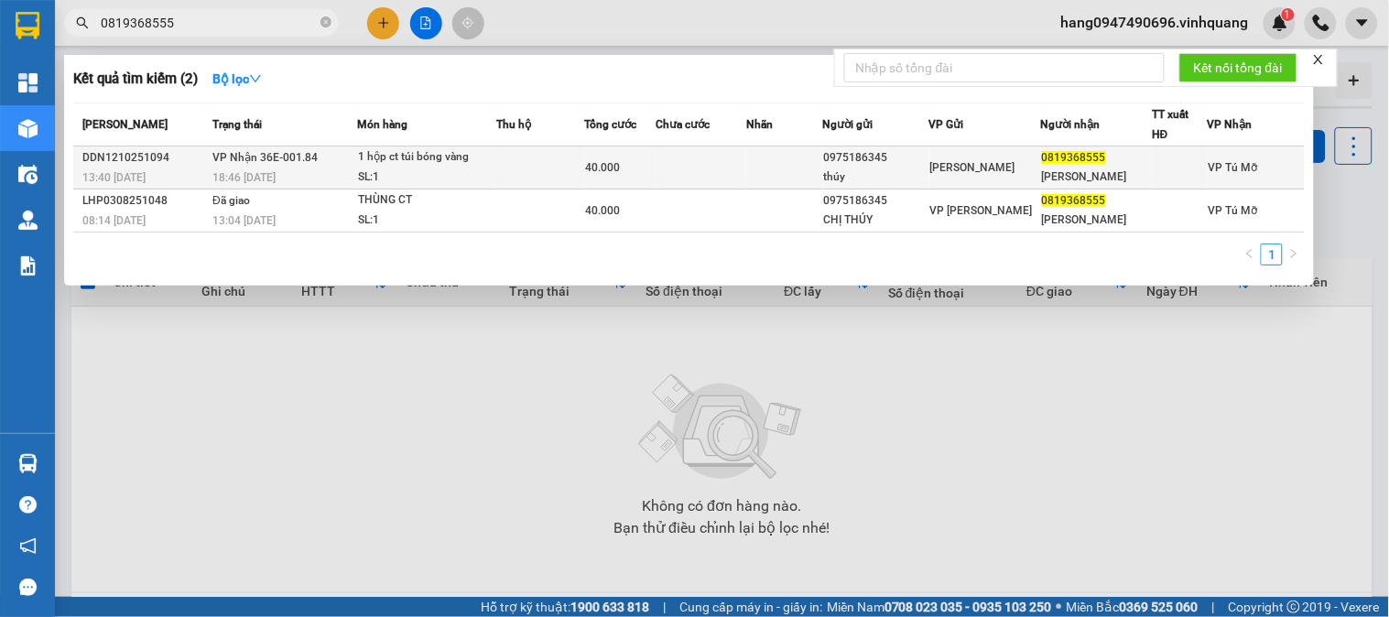
type input "0819368555"
click at [672, 186] on td at bounding box center [702, 168] width 91 height 43
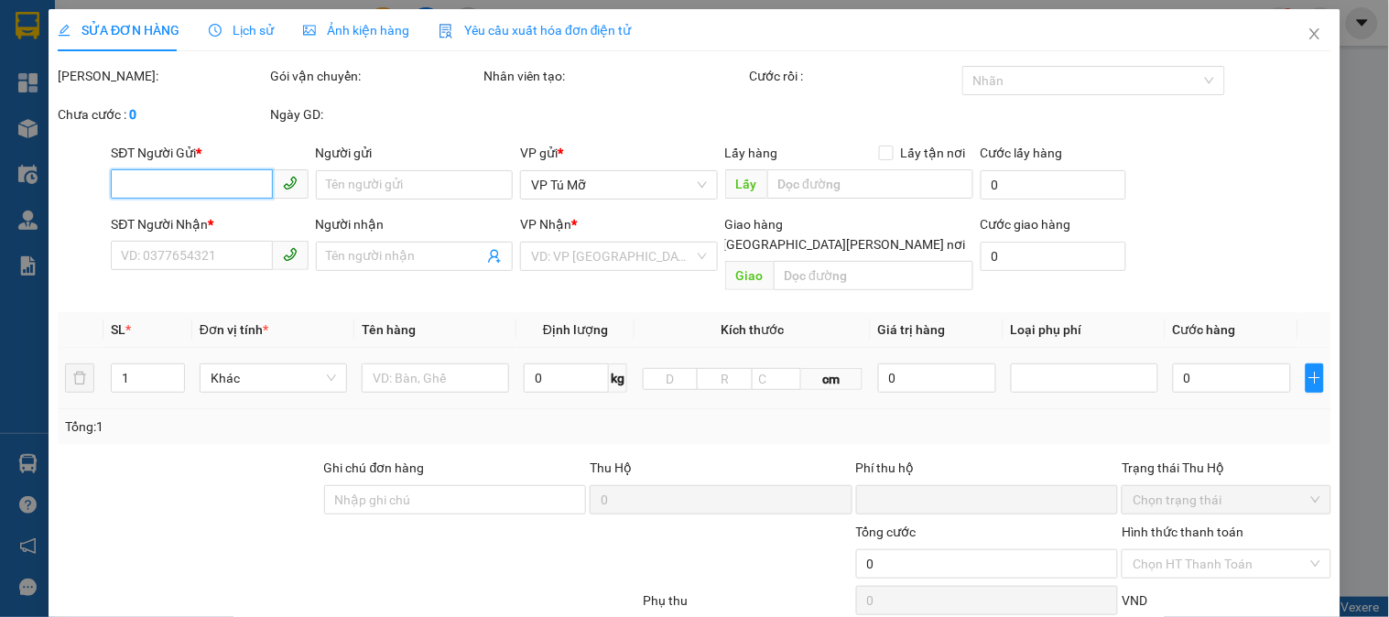
type input "0975186345"
type input "thúy"
type input "0819368555"
type input "[PERSON_NAME]"
type input "0"
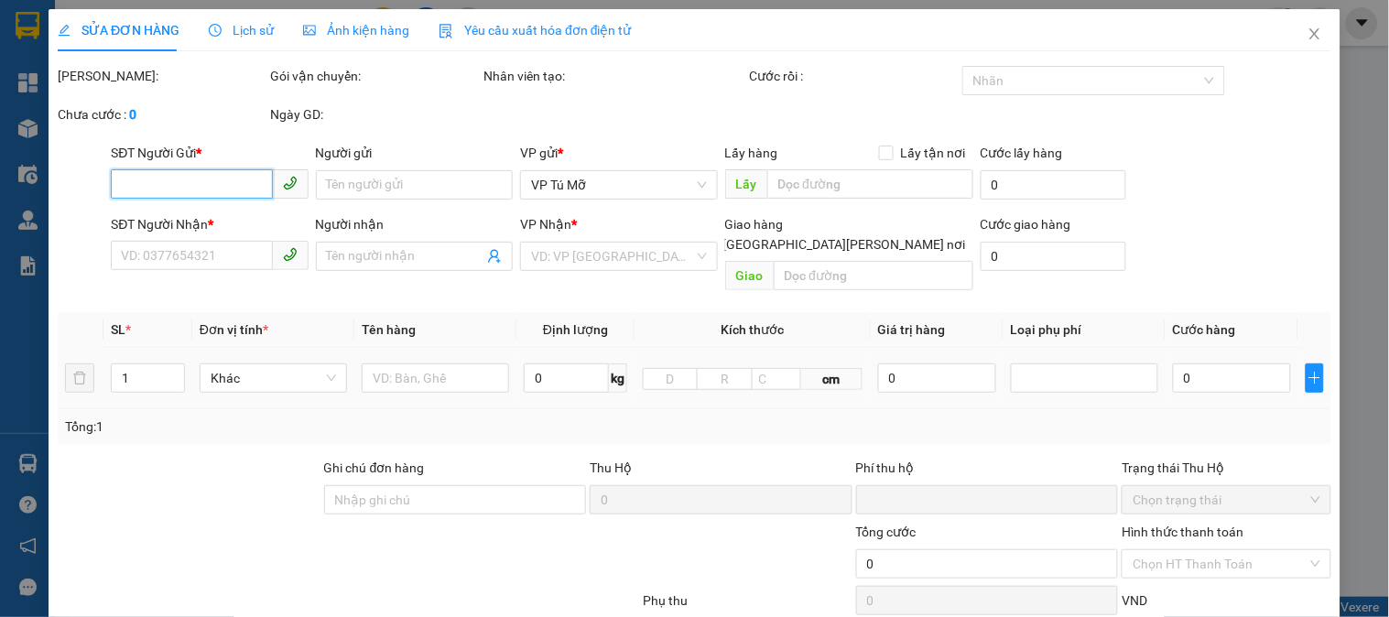
type input "40.000"
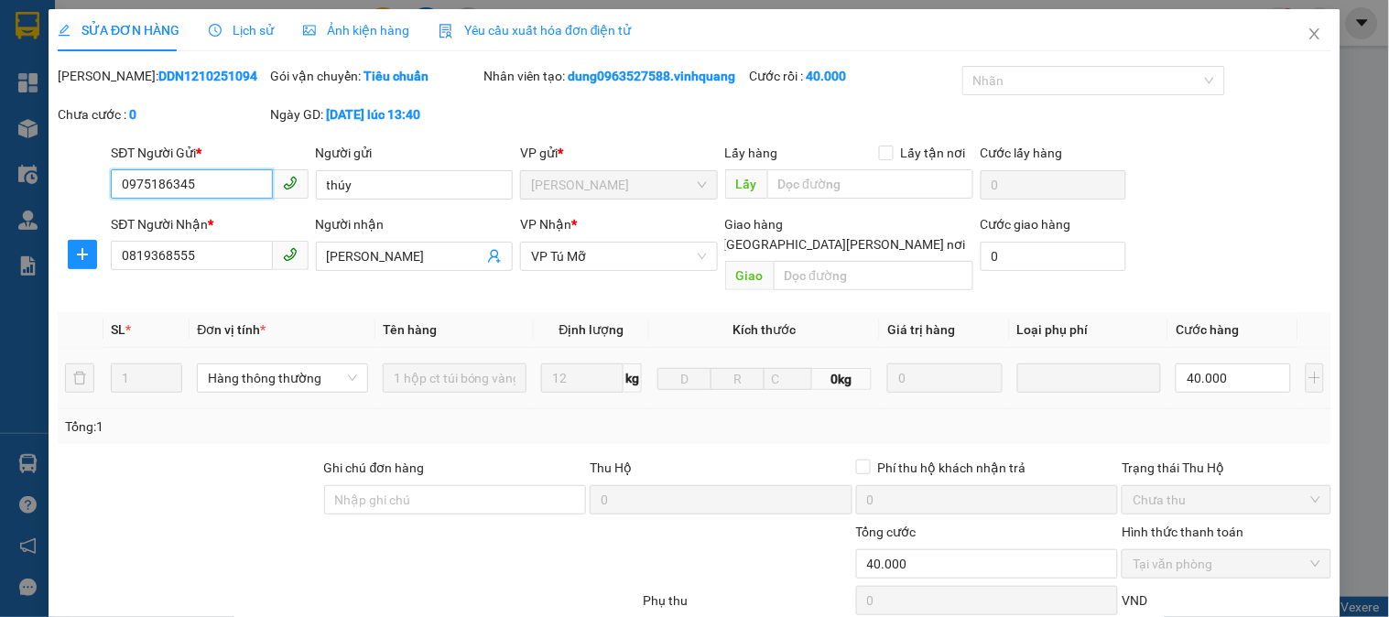
scroll to position [194, 0]
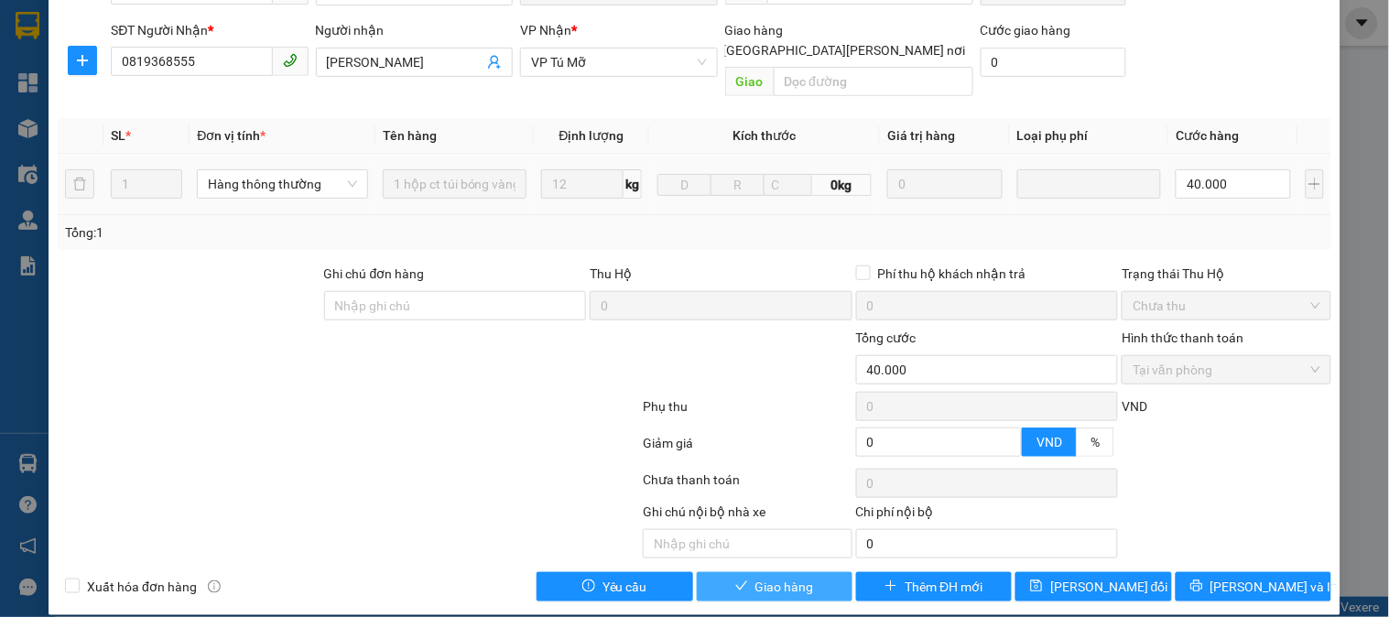
click at [755, 577] on span "Giao hàng" at bounding box center [784, 587] width 59 height 20
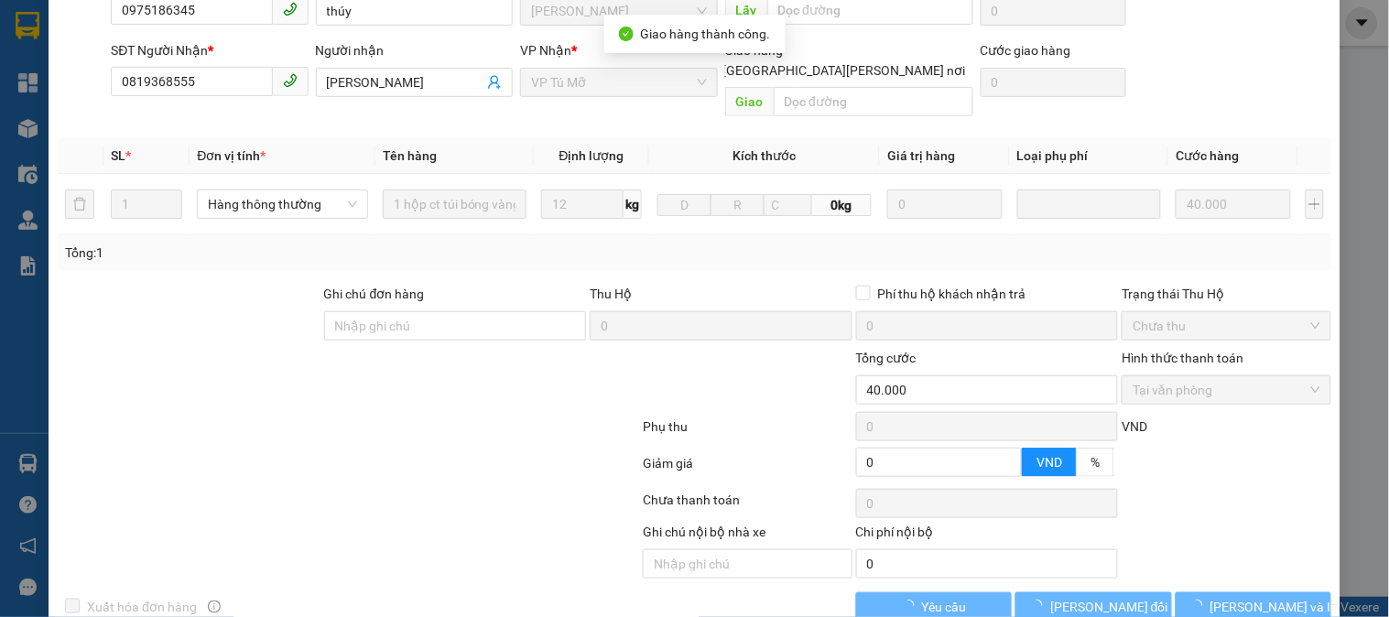
scroll to position [0, 0]
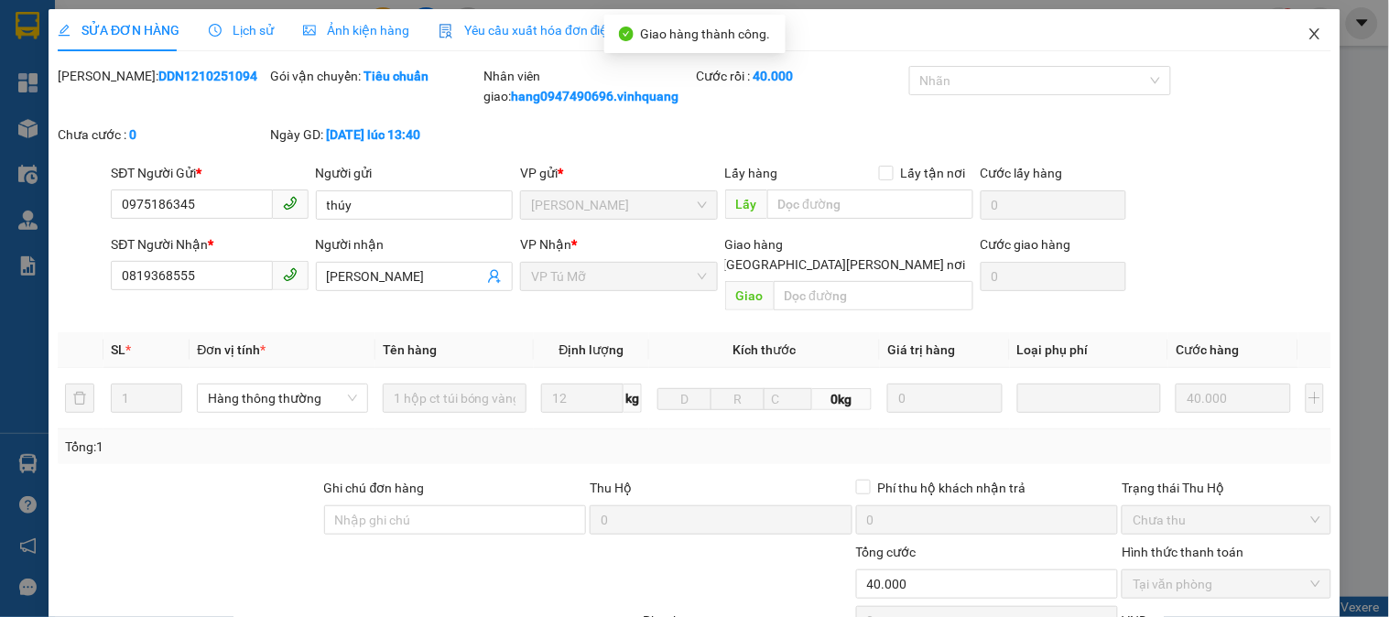
click at [1308, 31] on icon "close" at bounding box center [1315, 34] width 15 height 15
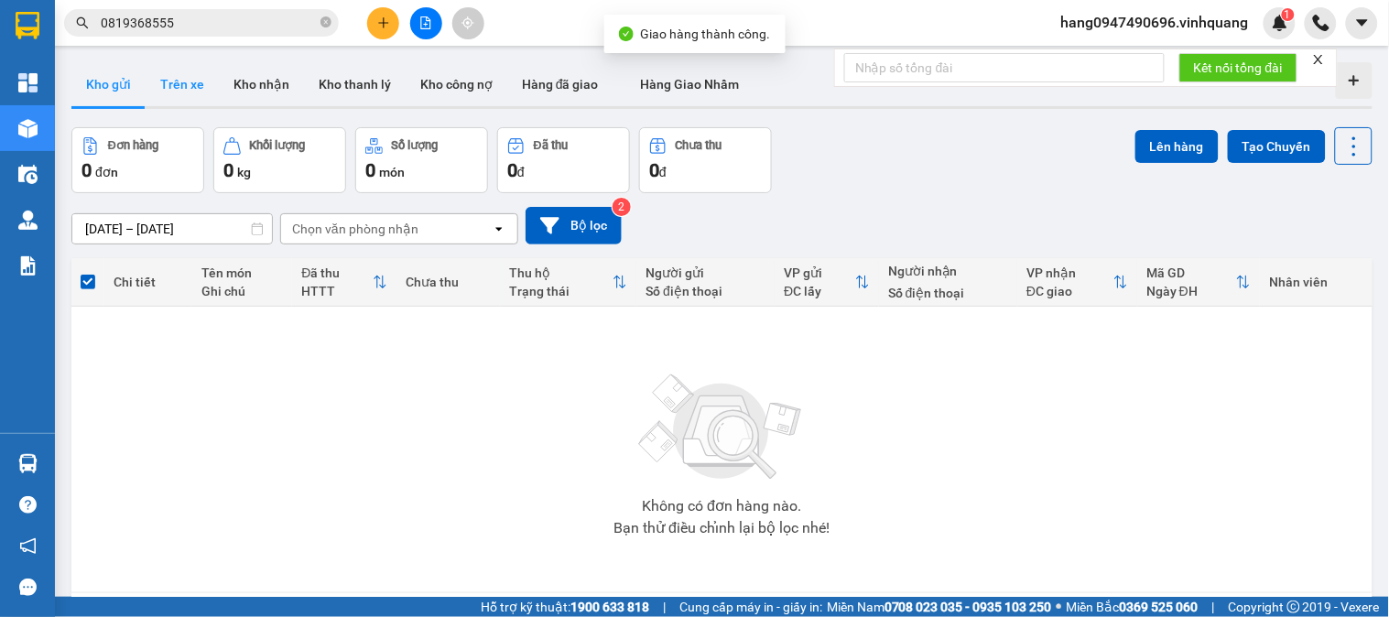
click at [180, 86] on button "Trên xe" at bounding box center [182, 84] width 73 height 44
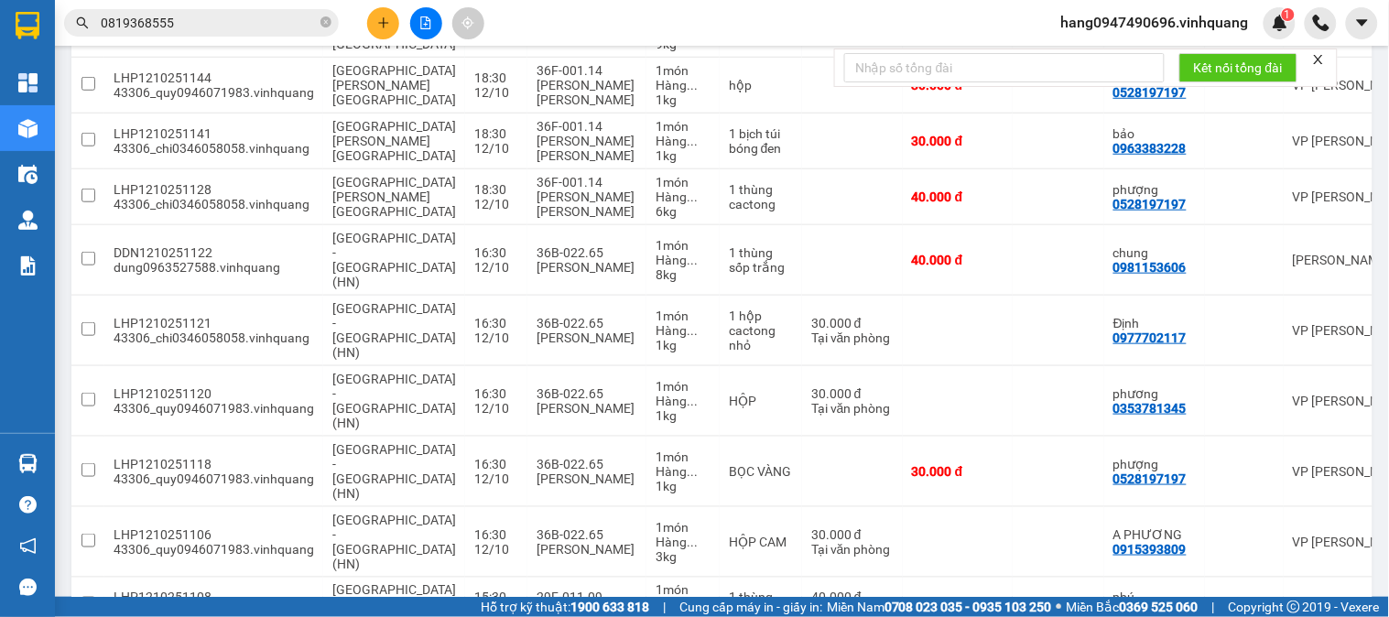
scroll to position [352, 0]
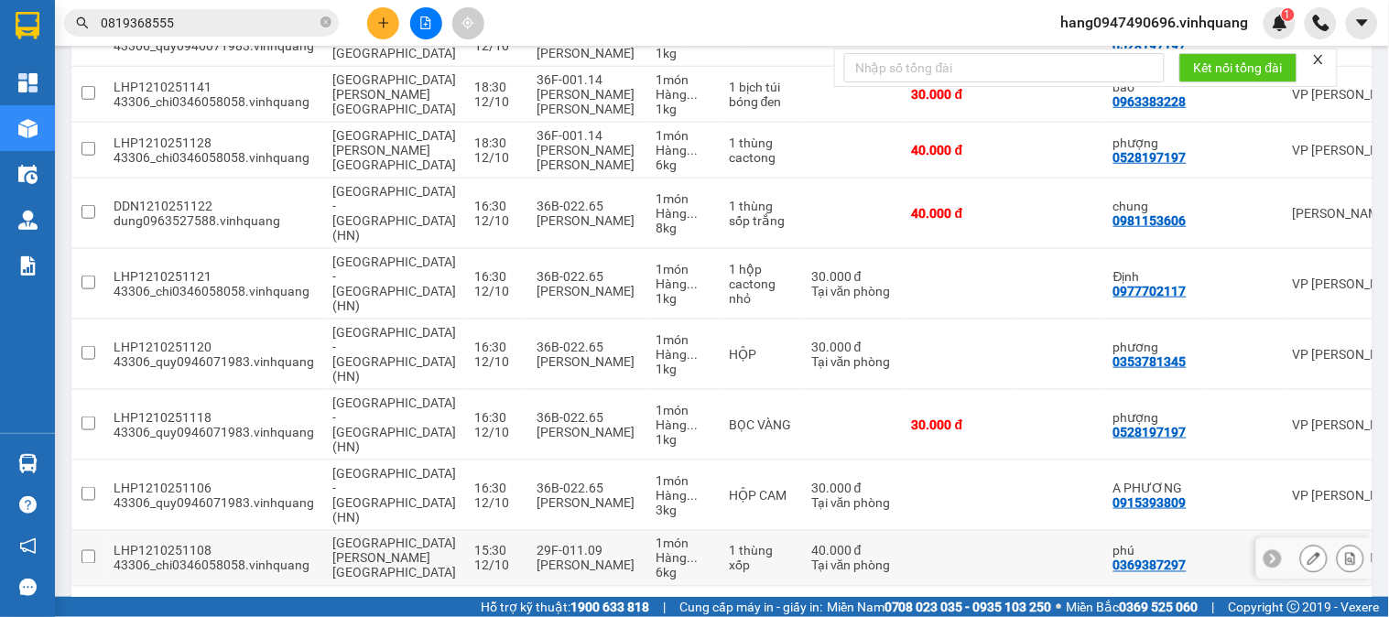
click at [391, 537] on div "[GEOGRAPHIC_DATA][PERSON_NAME][GEOGRAPHIC_DATA]" at bounding box center [394, 559] width 124 height 44
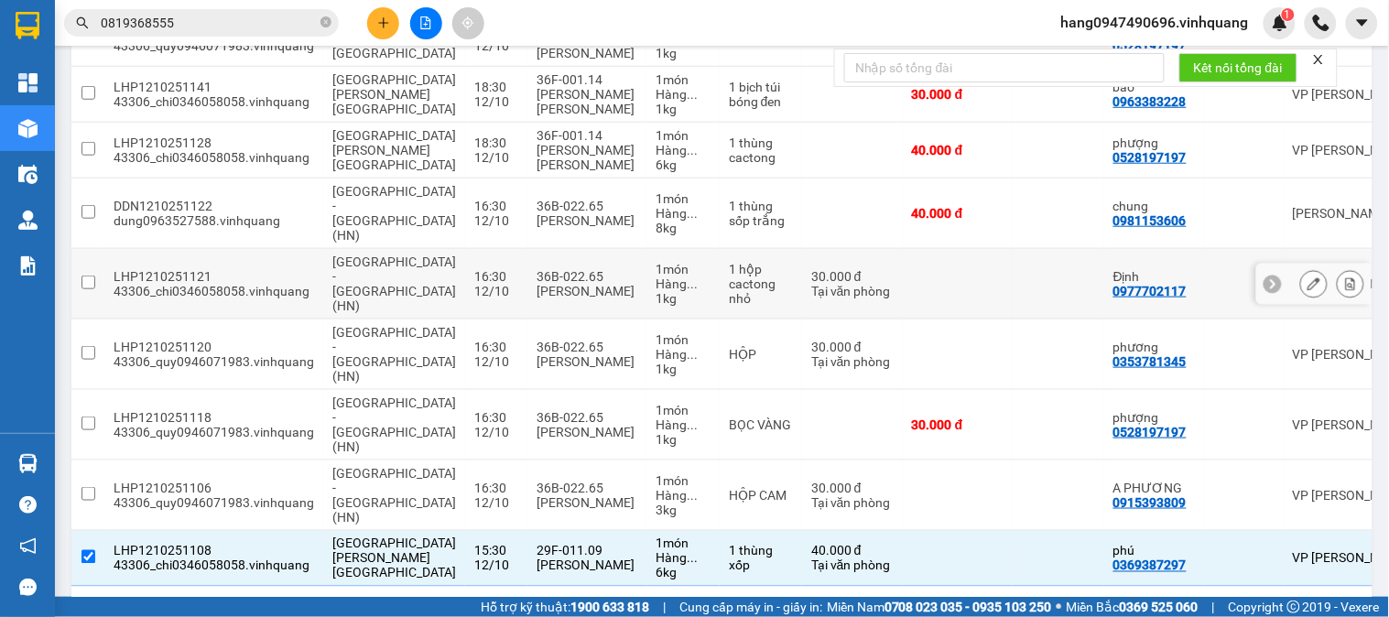
scroll to position [47, 0]
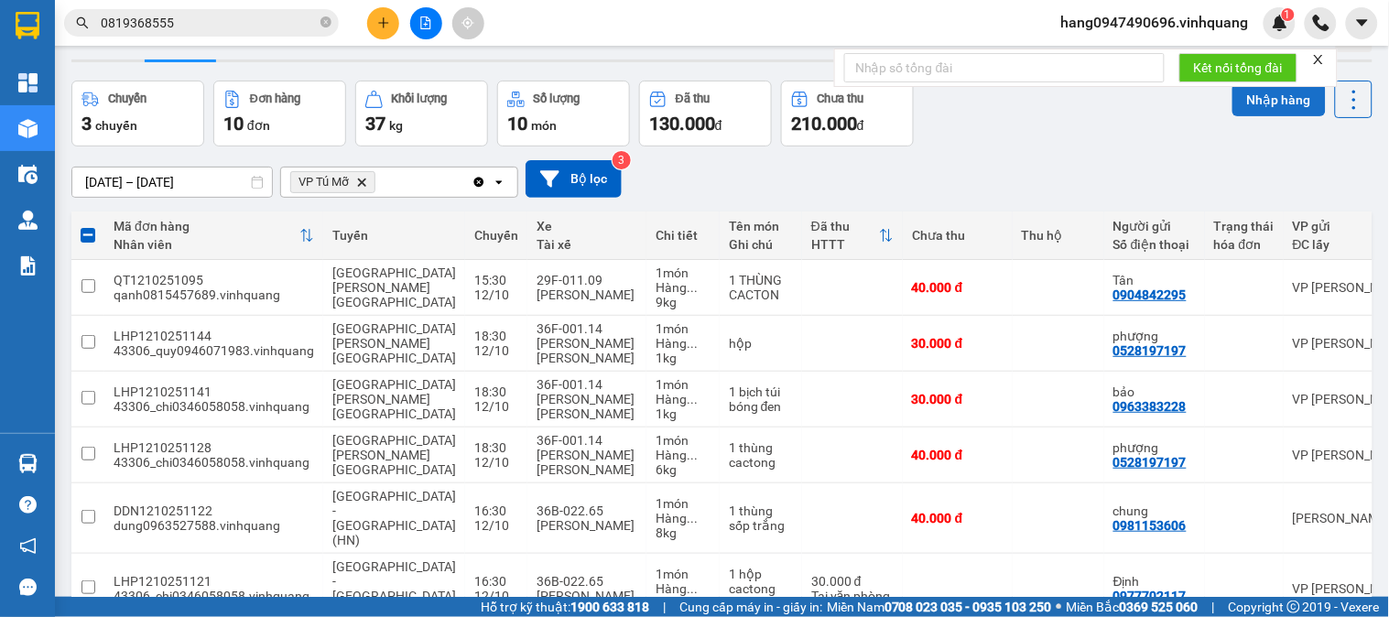
click at [1251, 104] on button "Nhập hàng" at bounding box center [1278, 99] width 93 height 33
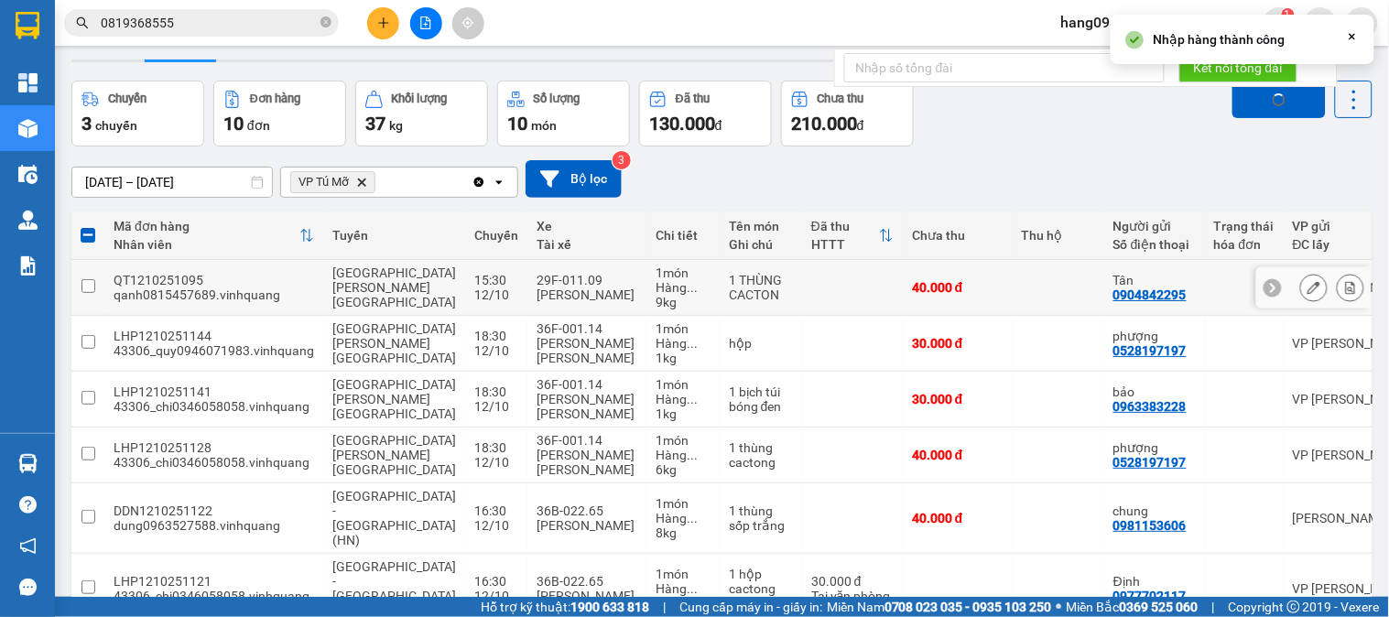
checkbox input "false"
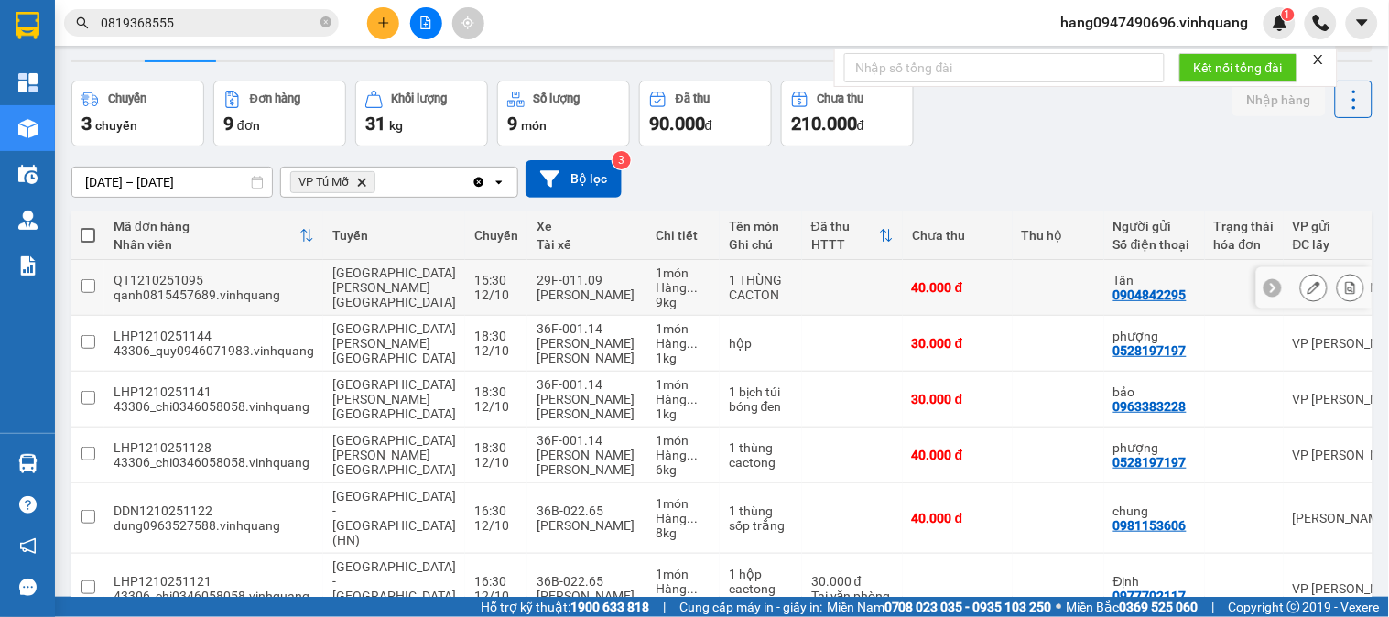
click at [802, 294] on td at bounding box center [852, 288] width 101 height 56
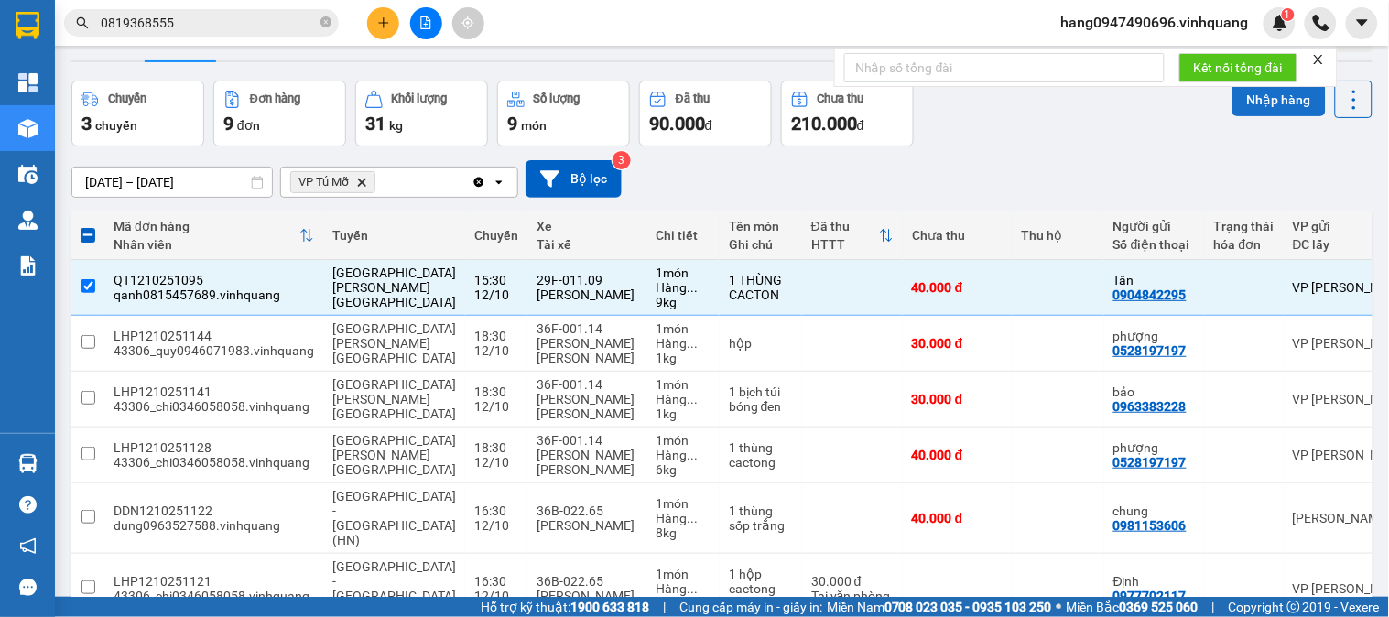
click at [1279, 112] on button "Nhập hàng" at bounding box center [1278, 99] width 93 height 33
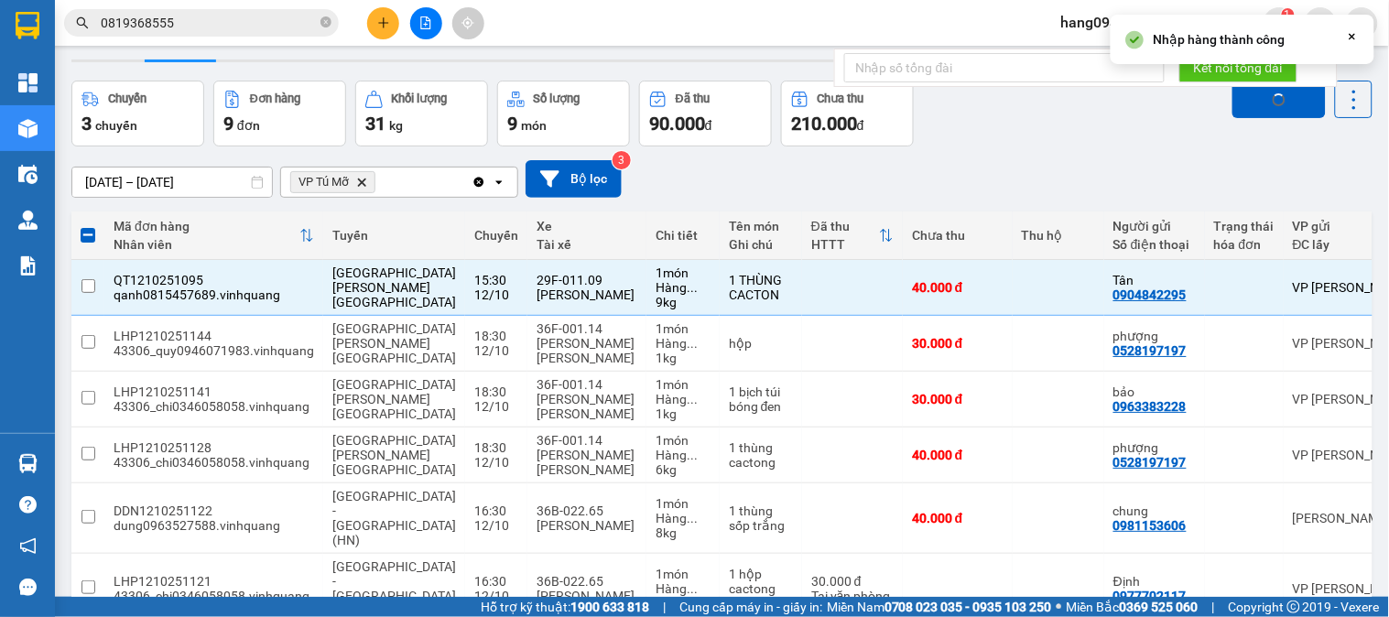
checkbox input "false"
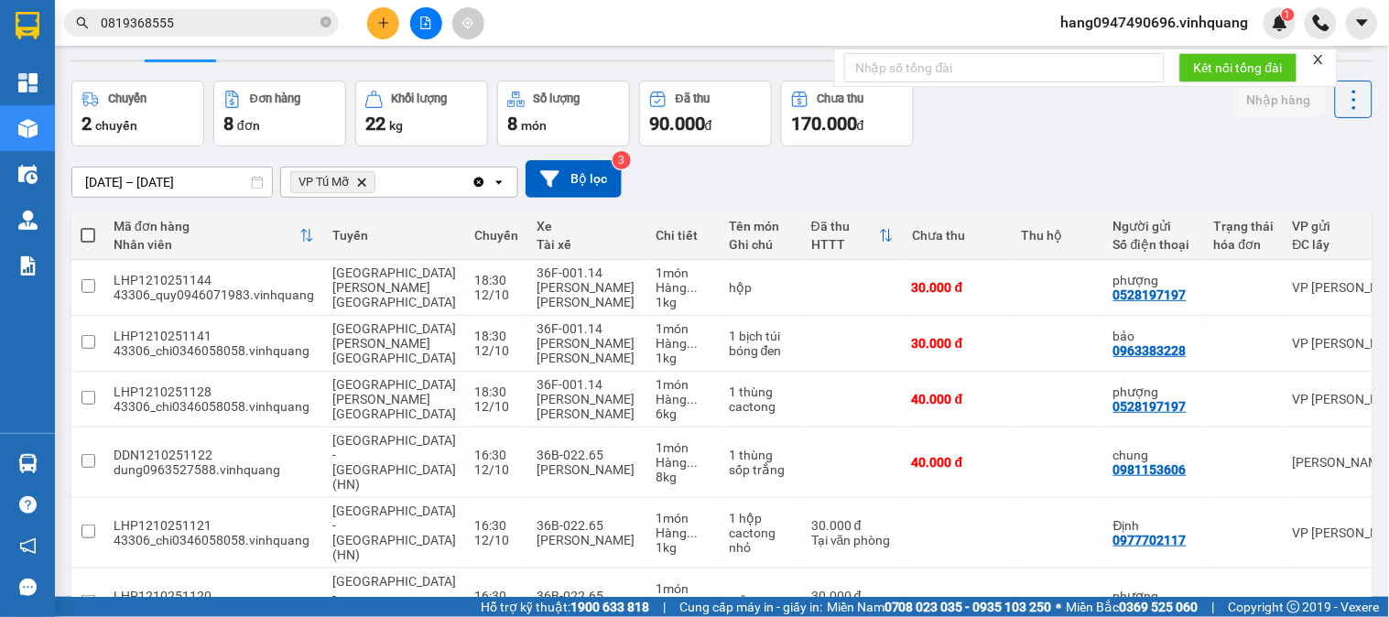
scroll to position [0, 0]
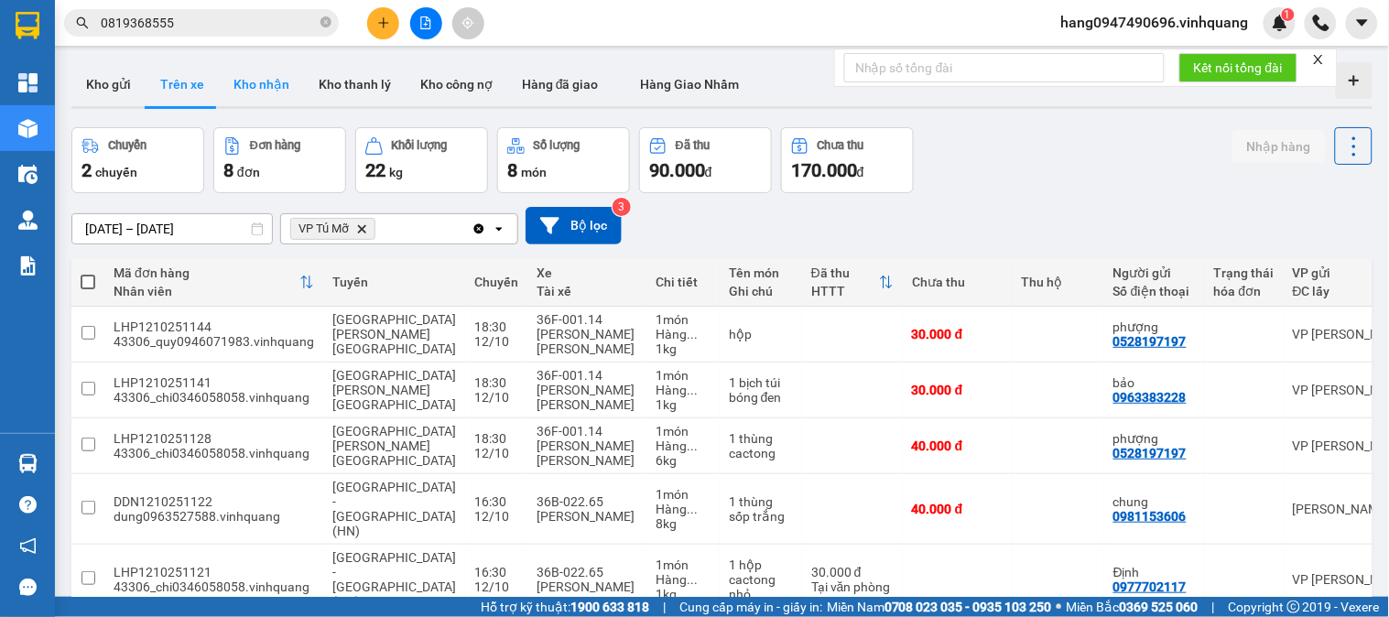
click at [266, 94] on button "Kho nhận" at bounding box center [261, 84] width 85 height 44
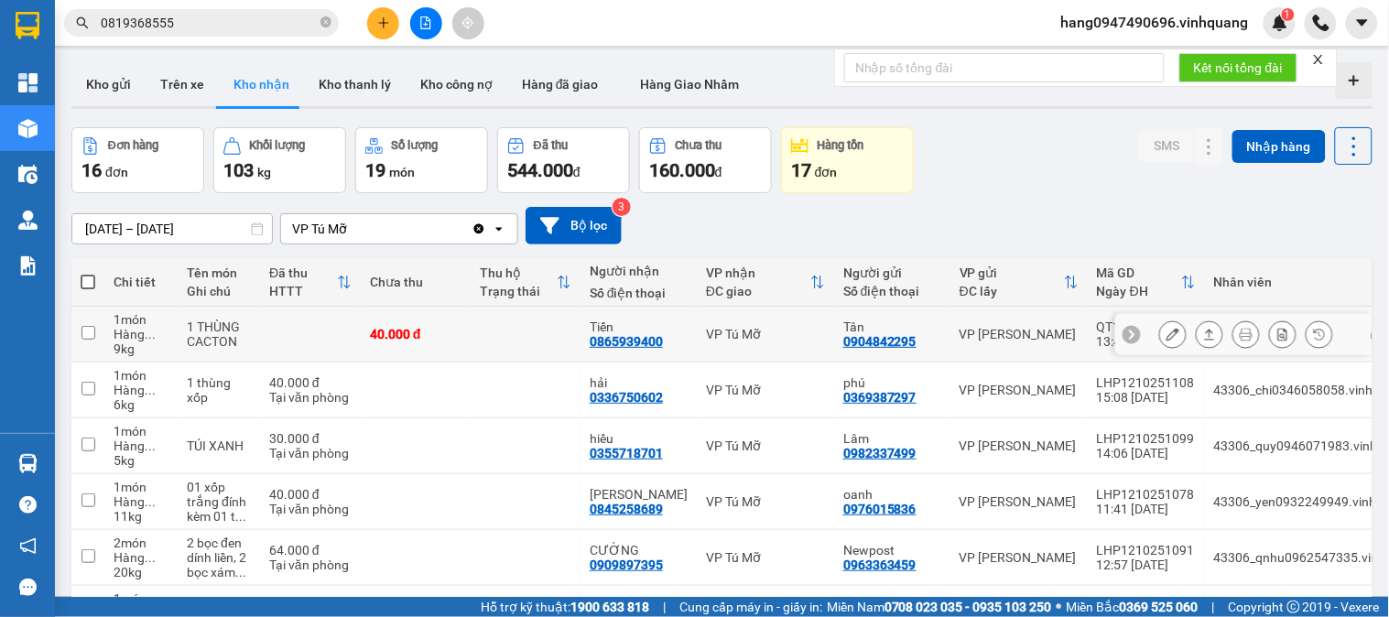
click at [1203, 335] on icon at bounding box center [1209, 334] width 13 height 13
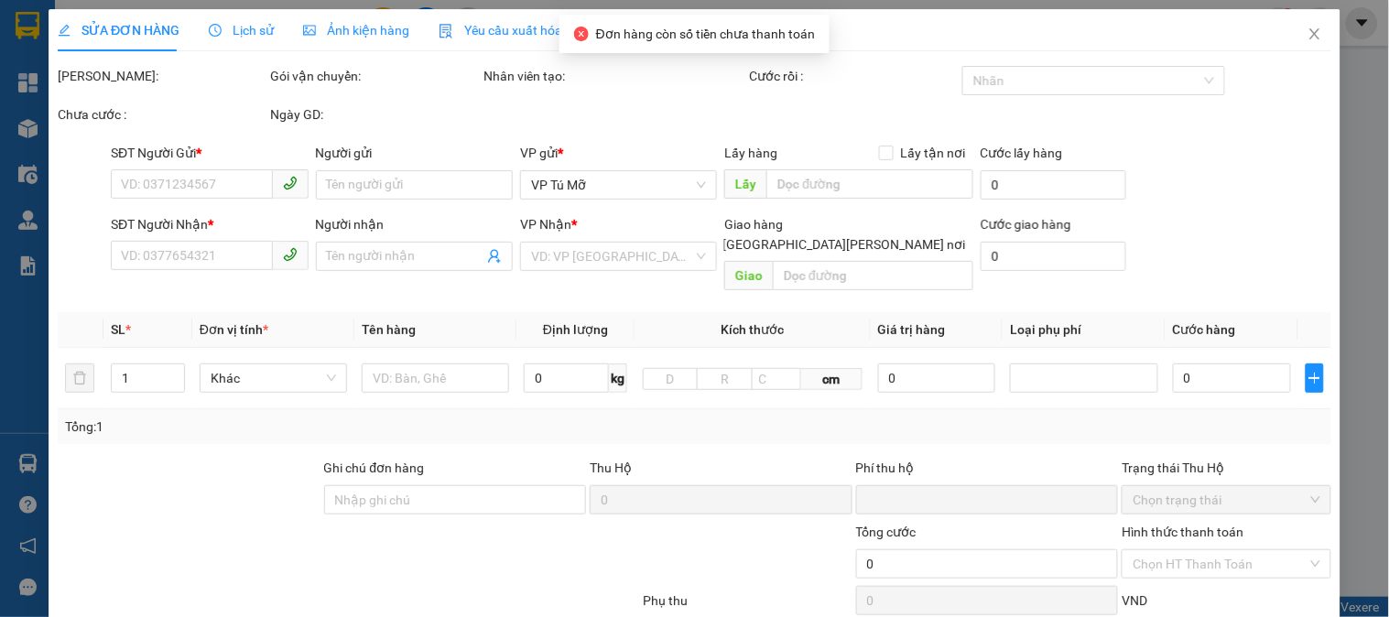
type input "0904842295"
type input "Tân"
type input "0865939400"
type input "Tiến"
type input "0"
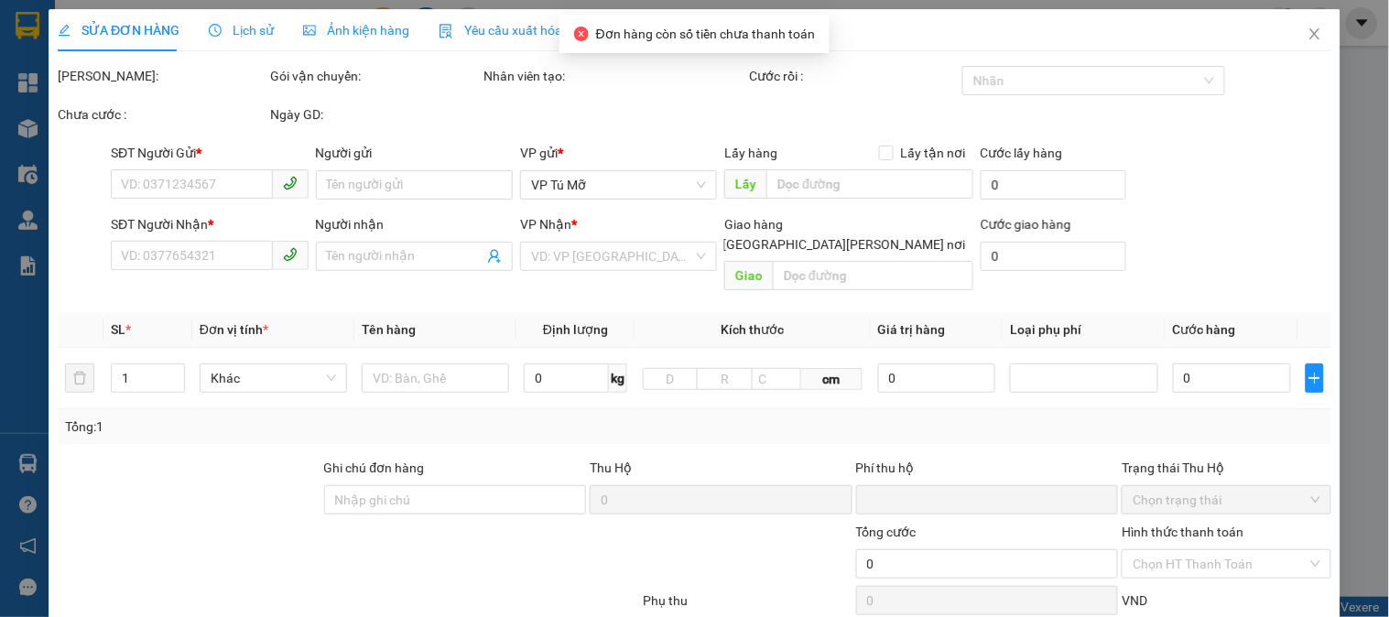
type input "40.000"
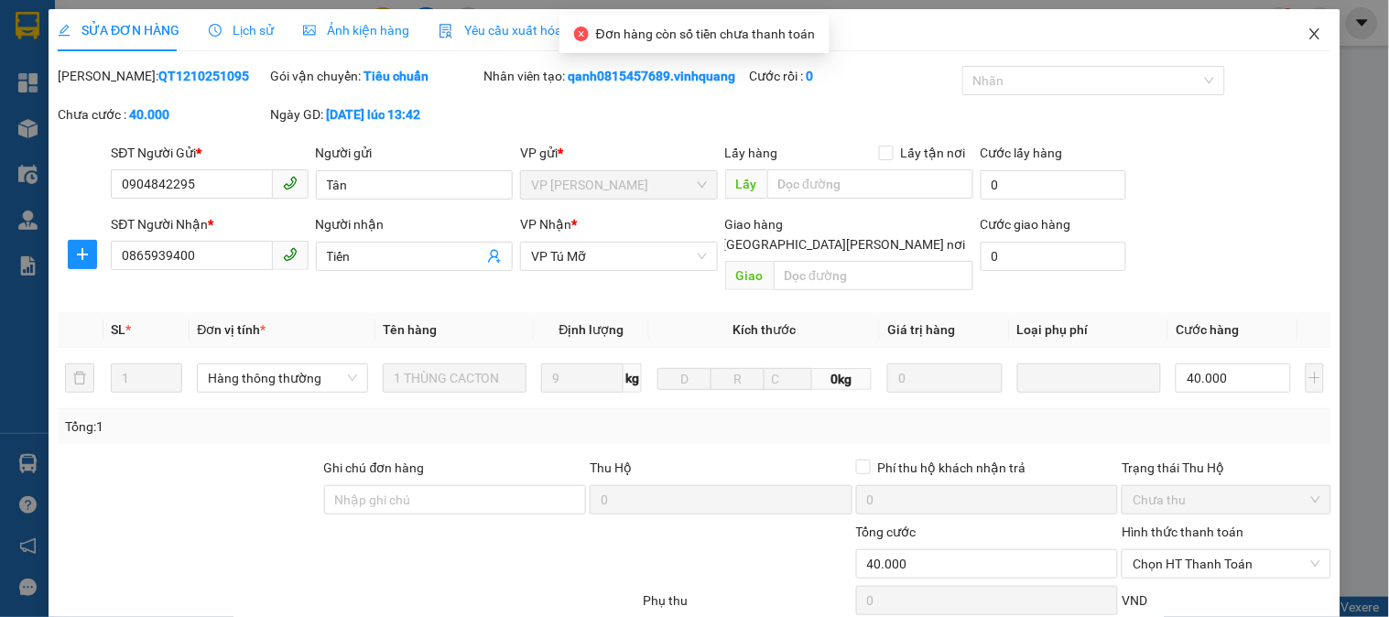
click at [1302, 23] on span "Close" at bounding box center [1314, 34] width 51 height 51
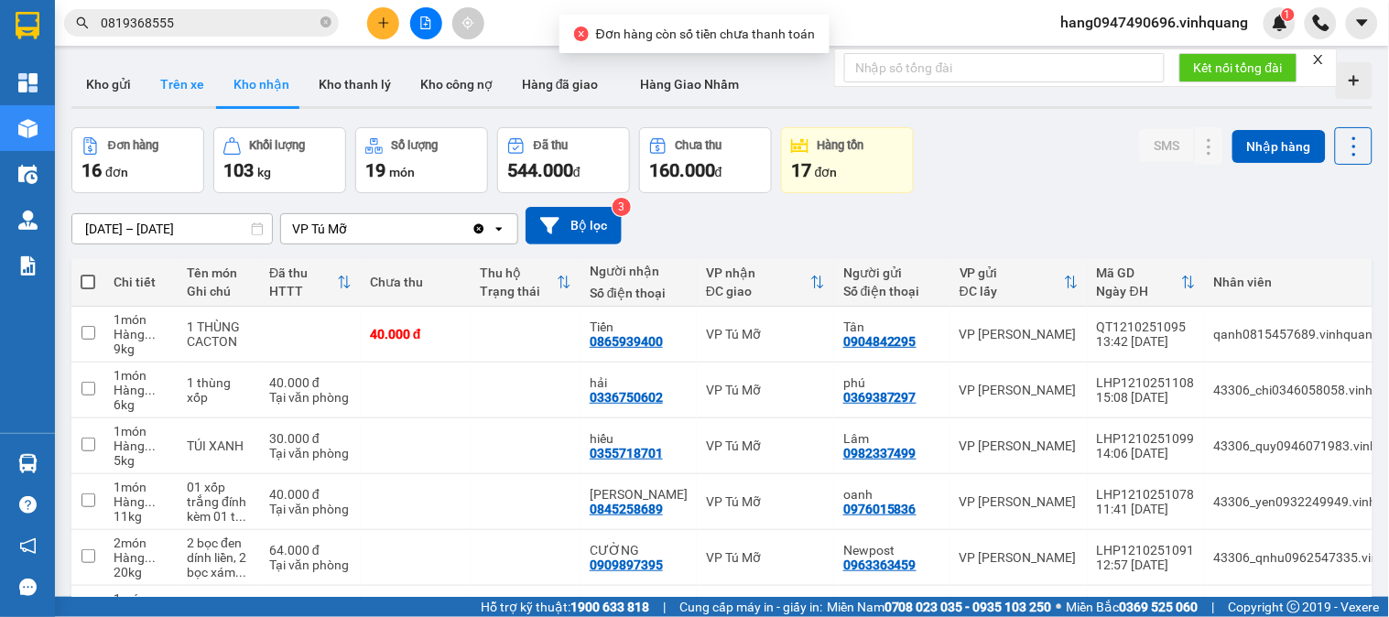
click at [168, 83] on button "Trên xe" at bounding box center [182, 84] width 73 height 44
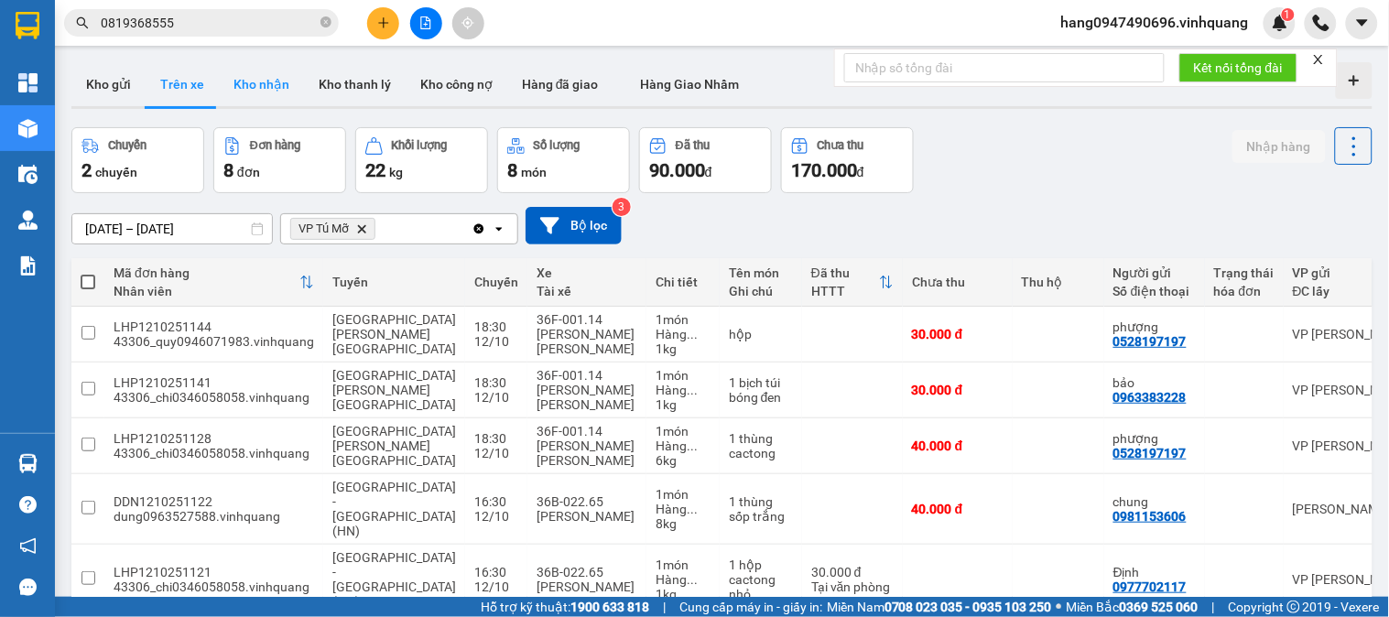
click at [259, 90] on button "Kho nhận" at bounding box center [261, 84] width 85 height 44
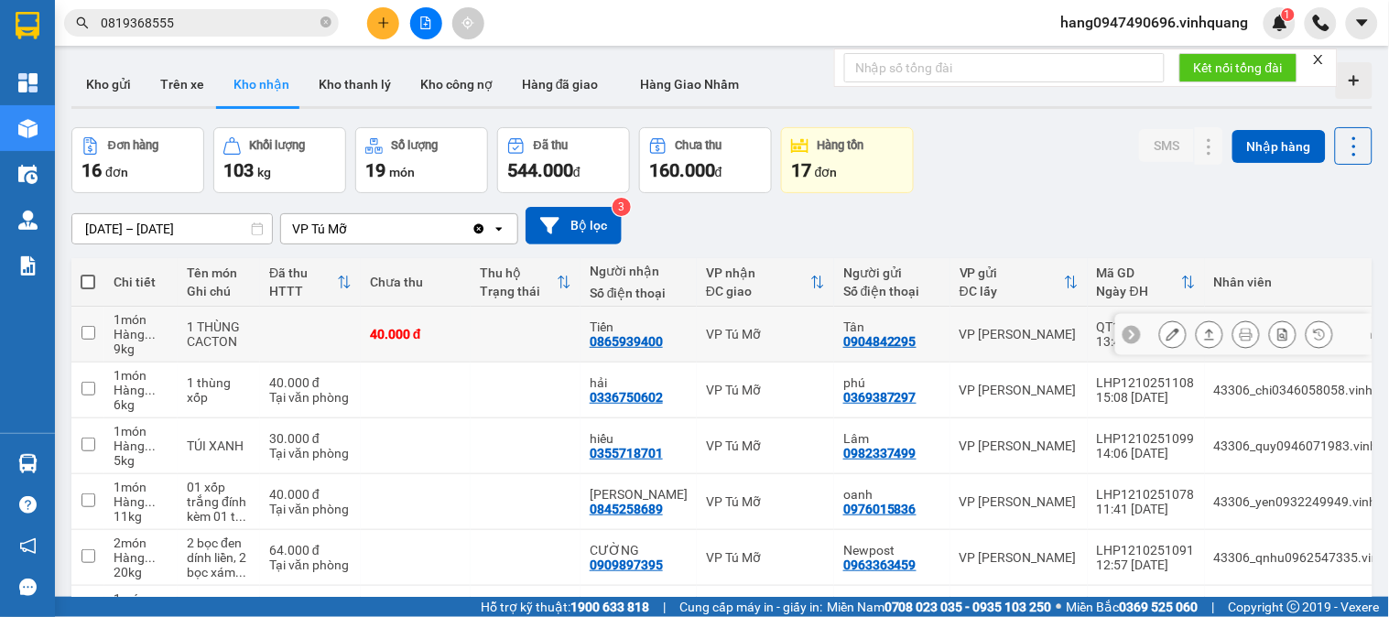
click at [1201, 333] on button at bounding box center [1210, 335] width 26 height 32
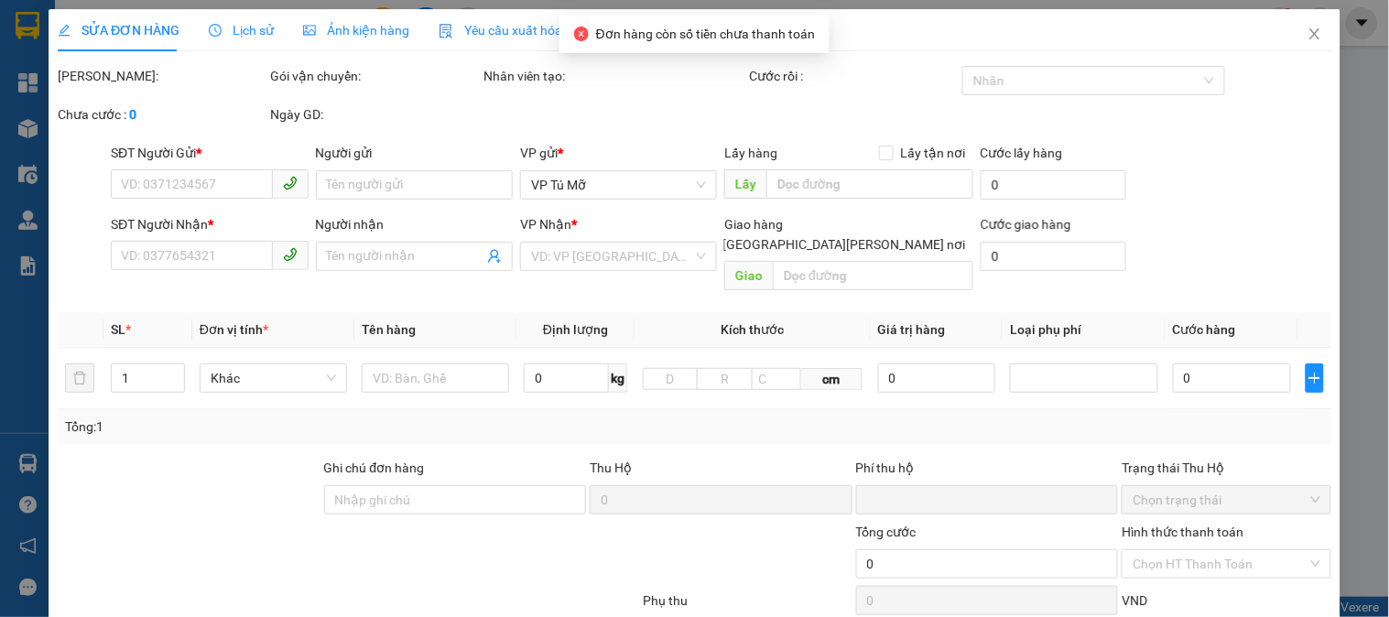
type input "0904842295"
type input "Tân"
type input "0865939400"
type input "Tiến"
type input "0"
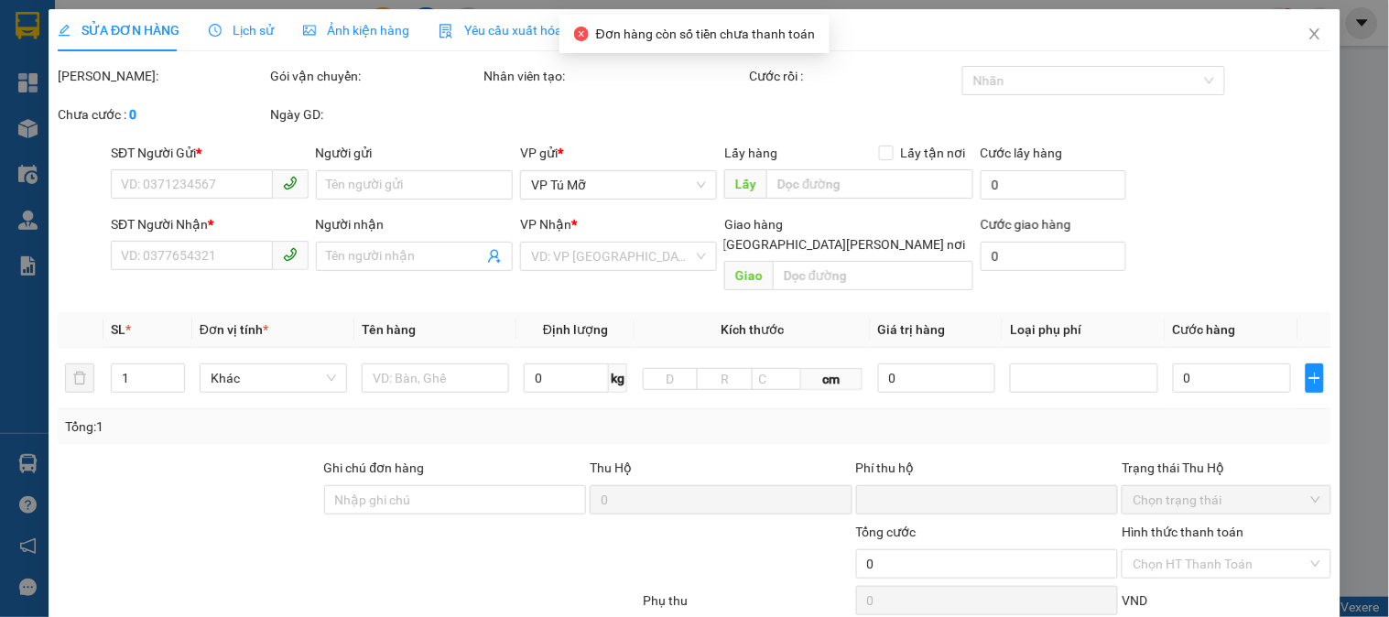
type input "40.000"
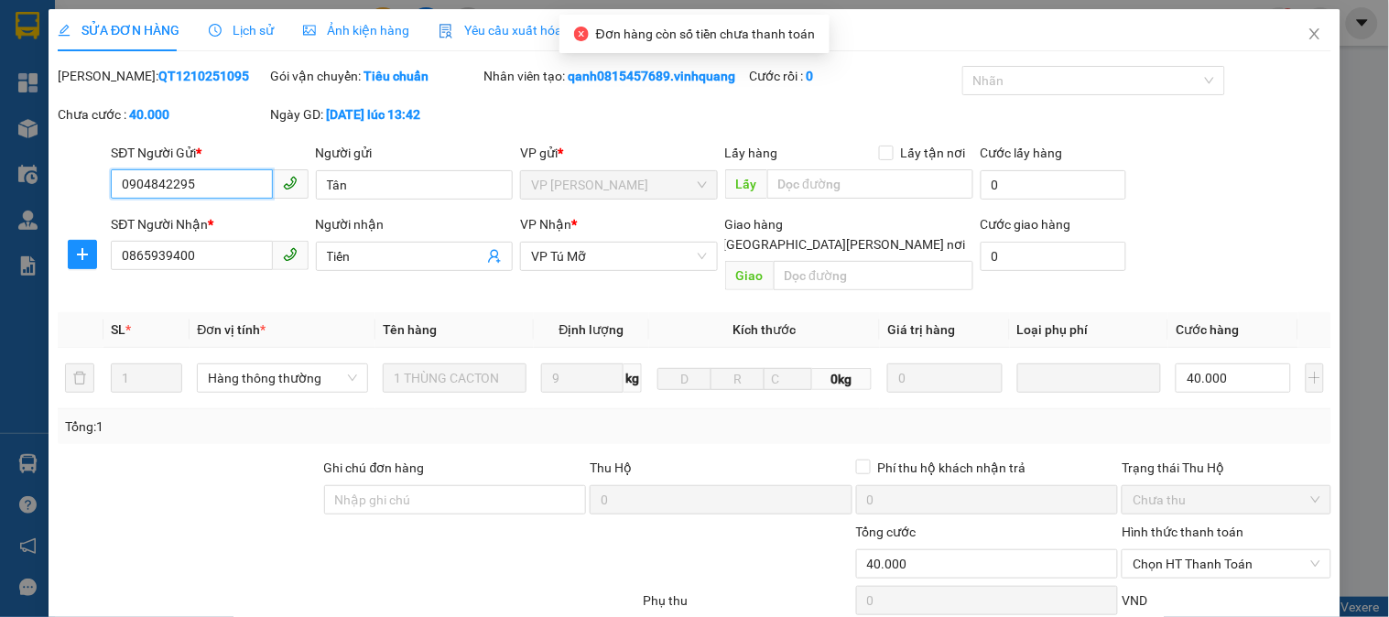
scroll to position [194, 0]
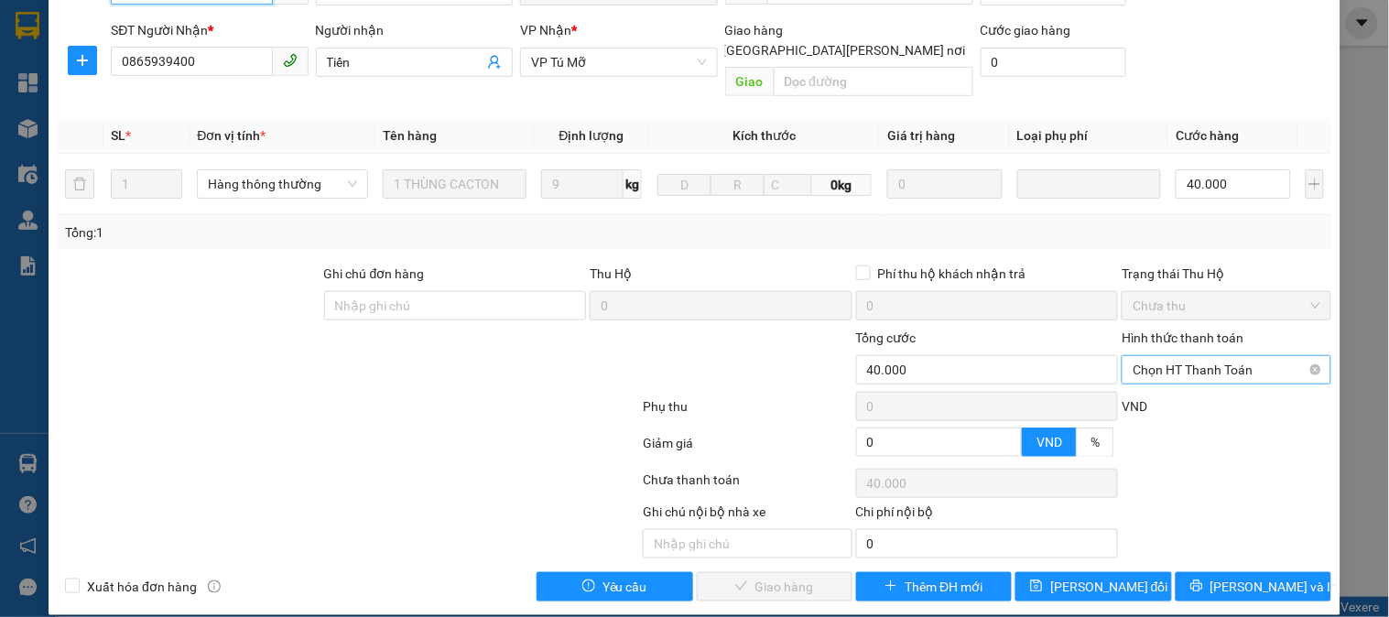
click at [1133, 356] on span "Chọn HT Thanh Toán" at bounding box center [1226, 369] width 187 height 27
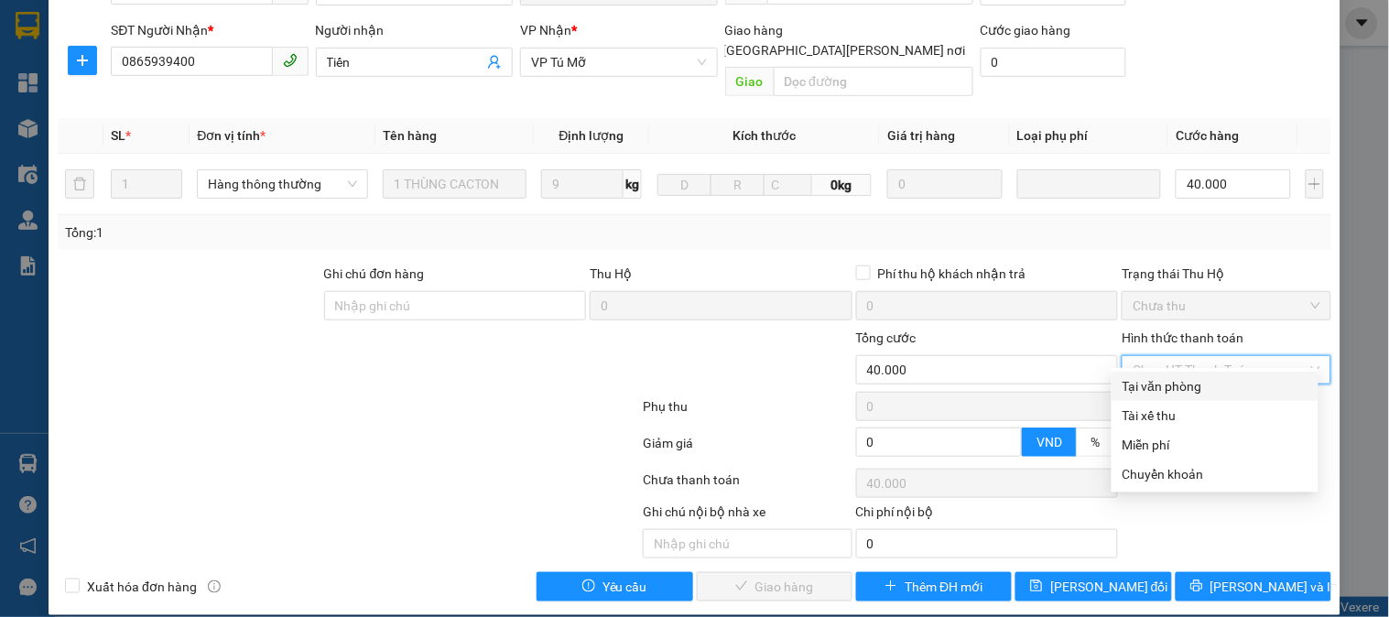
drag, startPoint x: 1154, startPoint y: 383, endPoint x: 946, endPoint y: 455, distance: 220.1
click at [1154, 382] on div "Tại văn phòng" at bounding box center [1215, 386] width 185 height 20
type input "0"
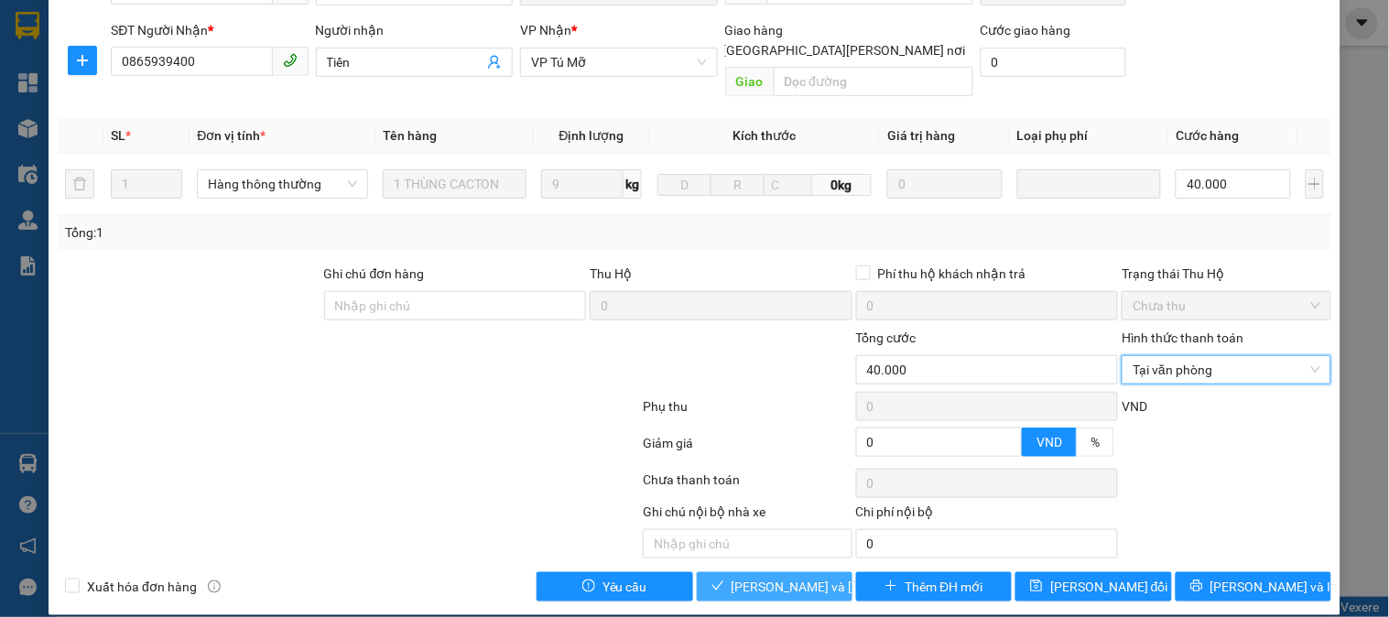
click at [783, 577] on span "[PERSON_NAME] và [PERSON_NAME] hàng" at bounding box center [855, 587] width 247 height 20
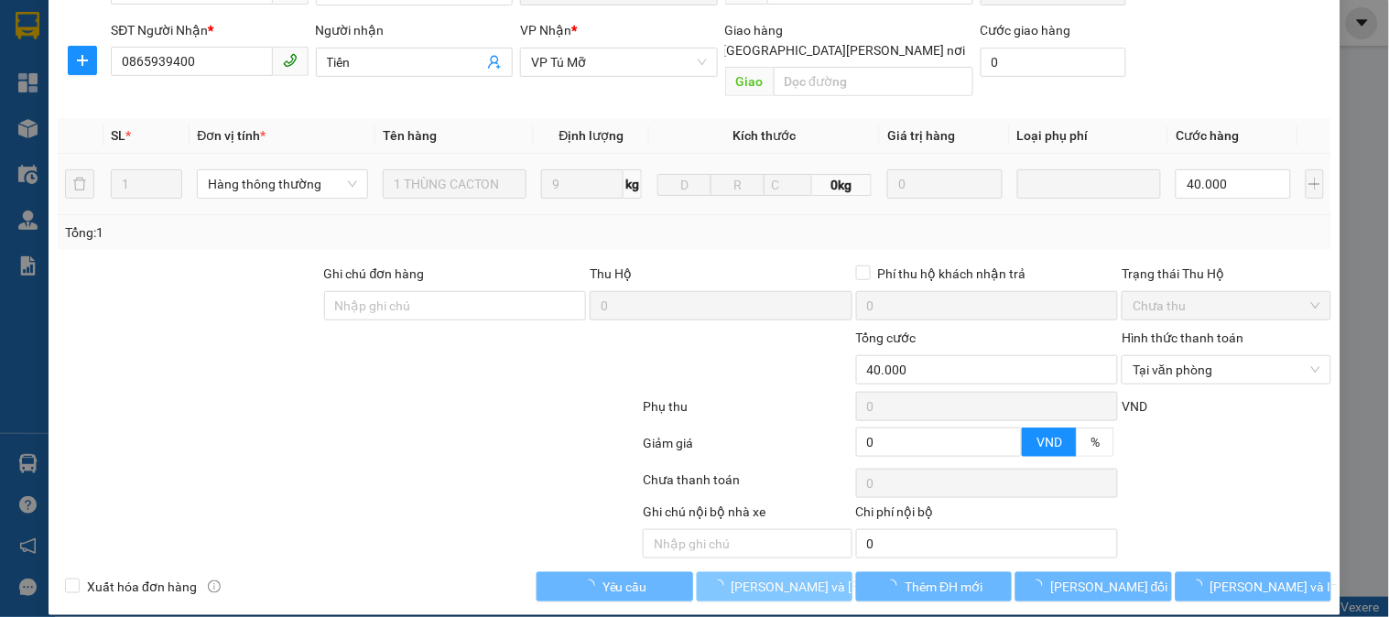
scroll to position [0, 0]
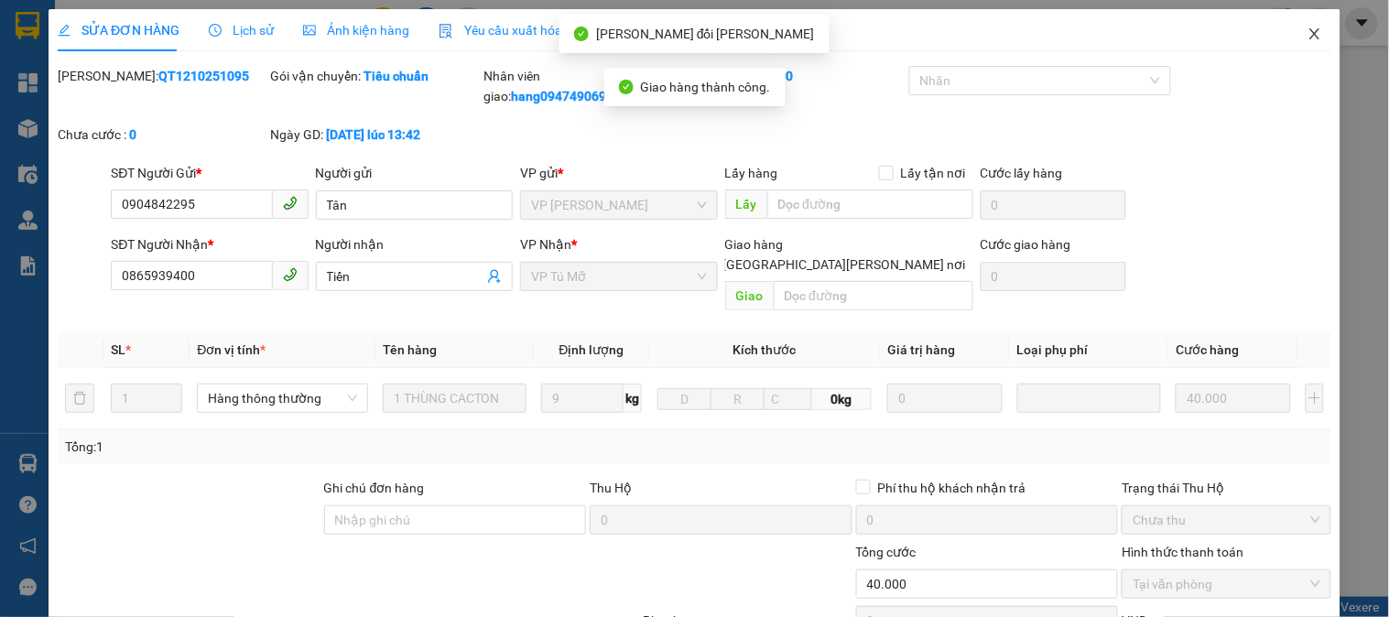
click at [1291, 33] on span "Close" at bounding box center [1314, 34] width 51 height 51
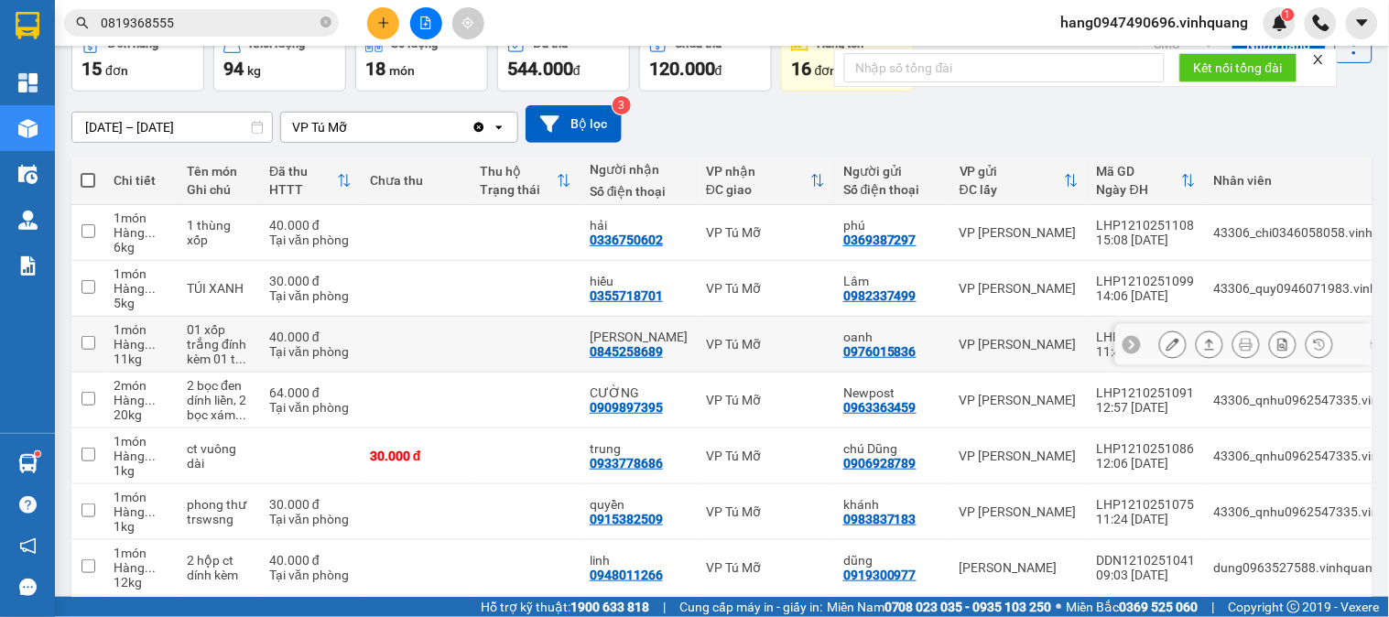
scroll to position [305, 0]
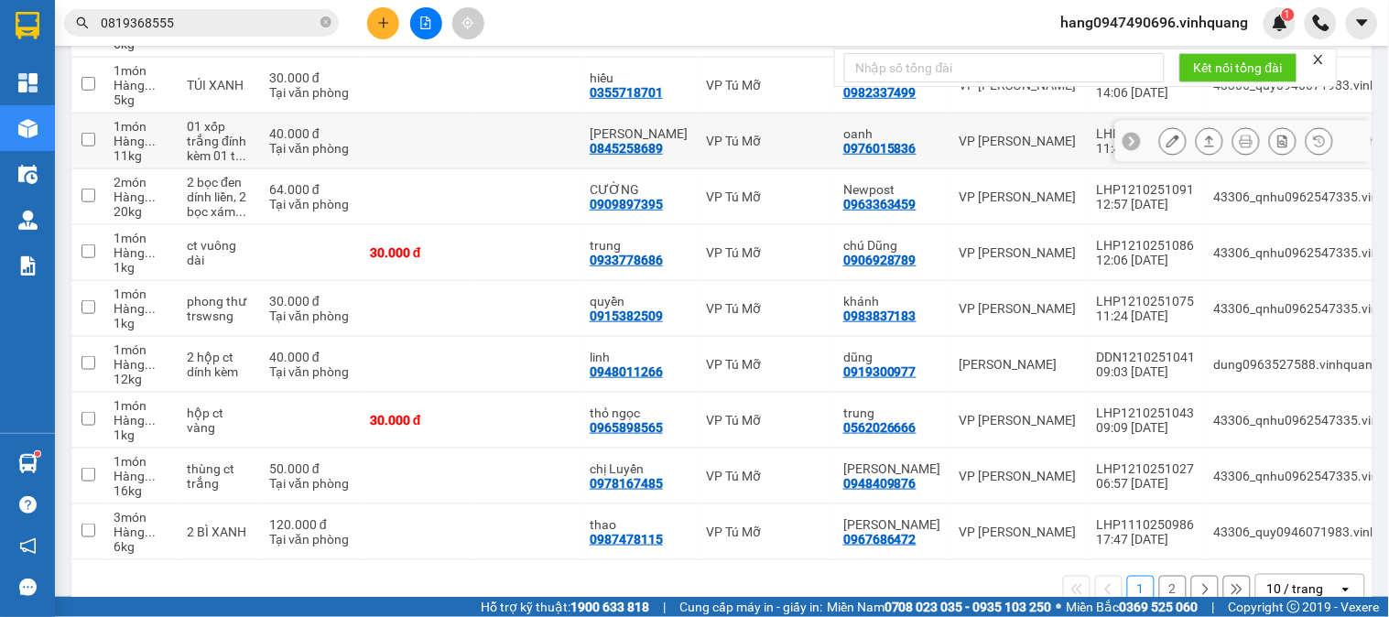
click at [630, 149] on div "0845258689" at bounding box center [626, 148] width 73 height 15
copy div "0845258689"
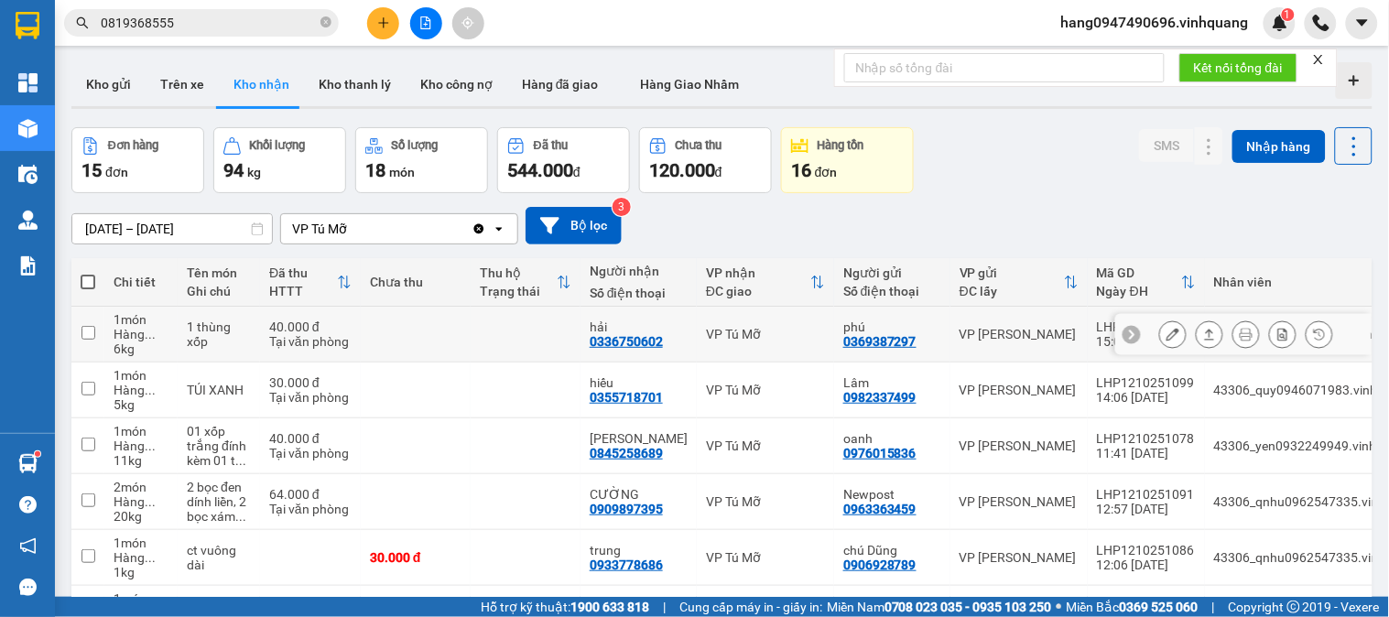
click at [613, 342] on div "0336750602" at bounding box center [626, 341] width 73 height 15
copy div "0336750602"
click at [638, 394] on div "0355718701" at bounding box center [626, 397] width 73 height 15
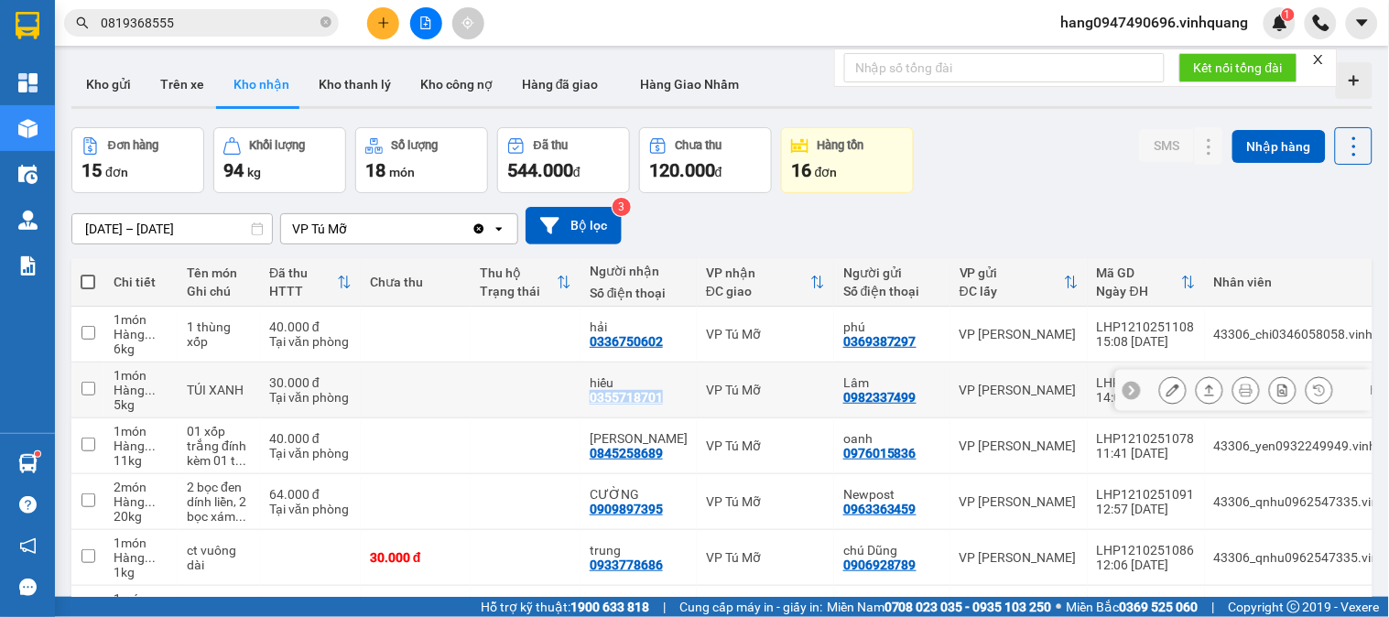
click at [638, 394] on div "0355718701" at bounding box center [626, 397] width 73 height 15
copy div "0355718701"
click at [103, 75] on button "Kho gửi" at bounding box center [108, 84] width 74 height 44
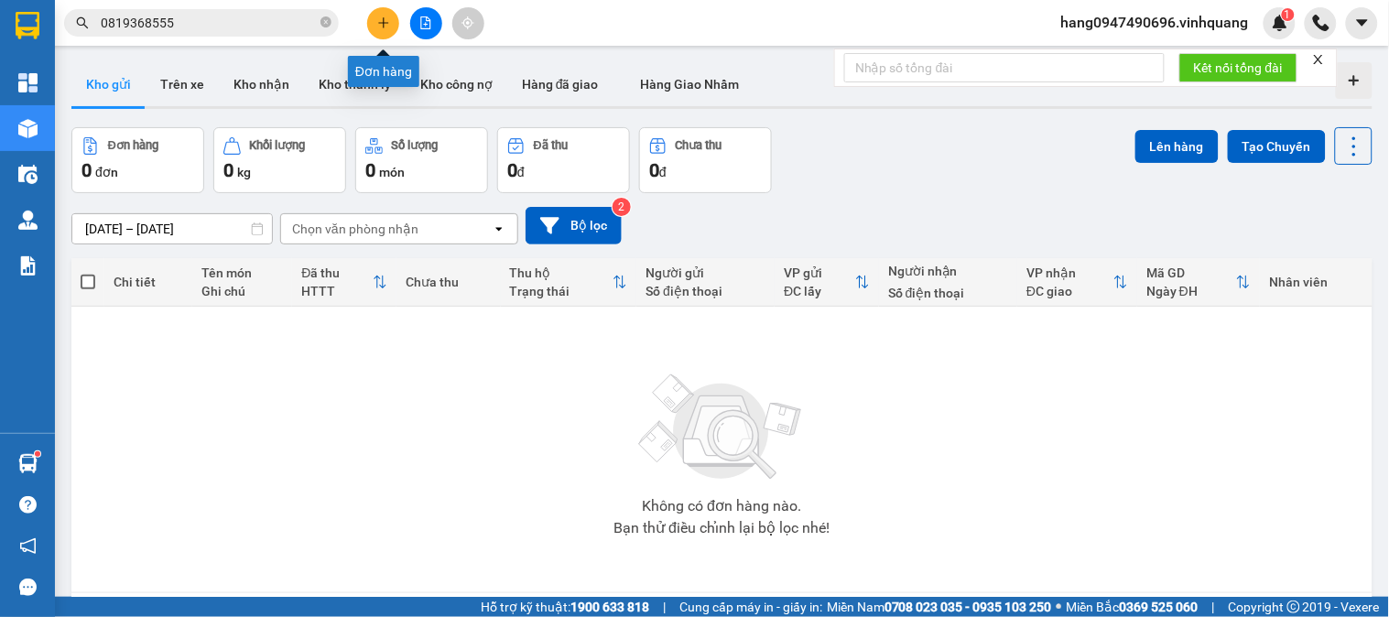
click at [382, 26] on icon "plus" at bounding box center [383, 22] width 13 height 13
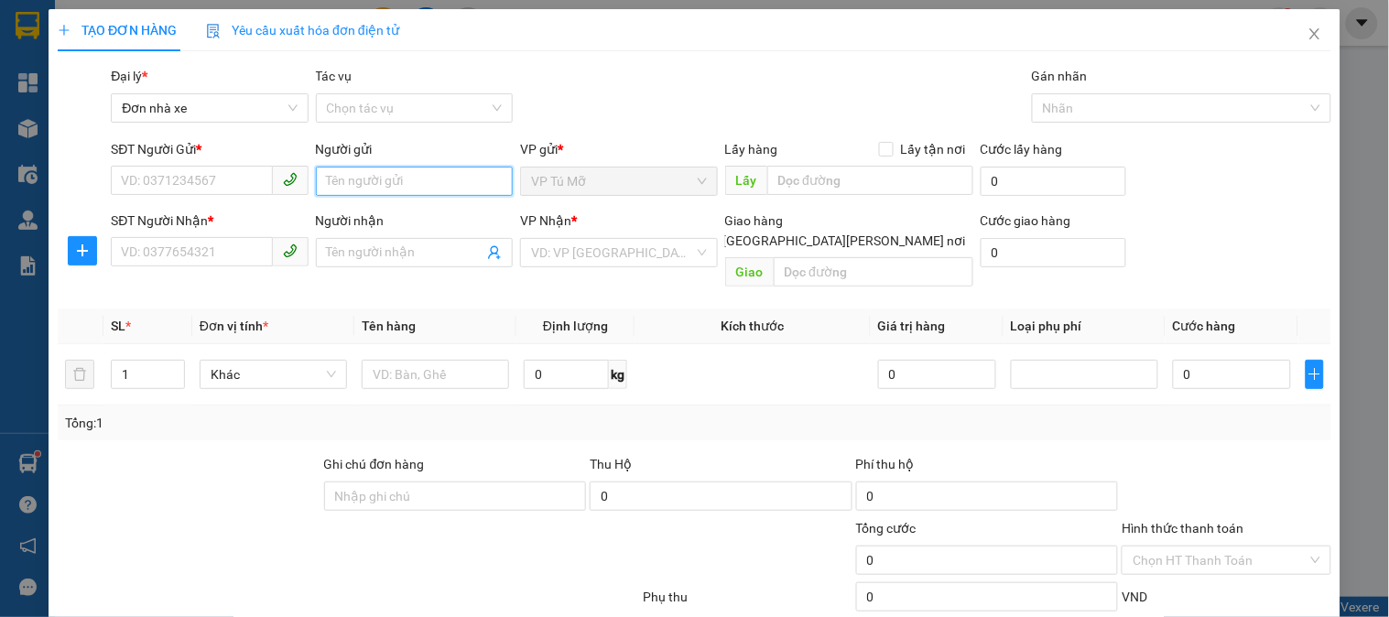
click at [354, 184] on input "Người gửi" at bounding box center [414, 181] width 197 height 29
type input "d"
type input "đại tín"
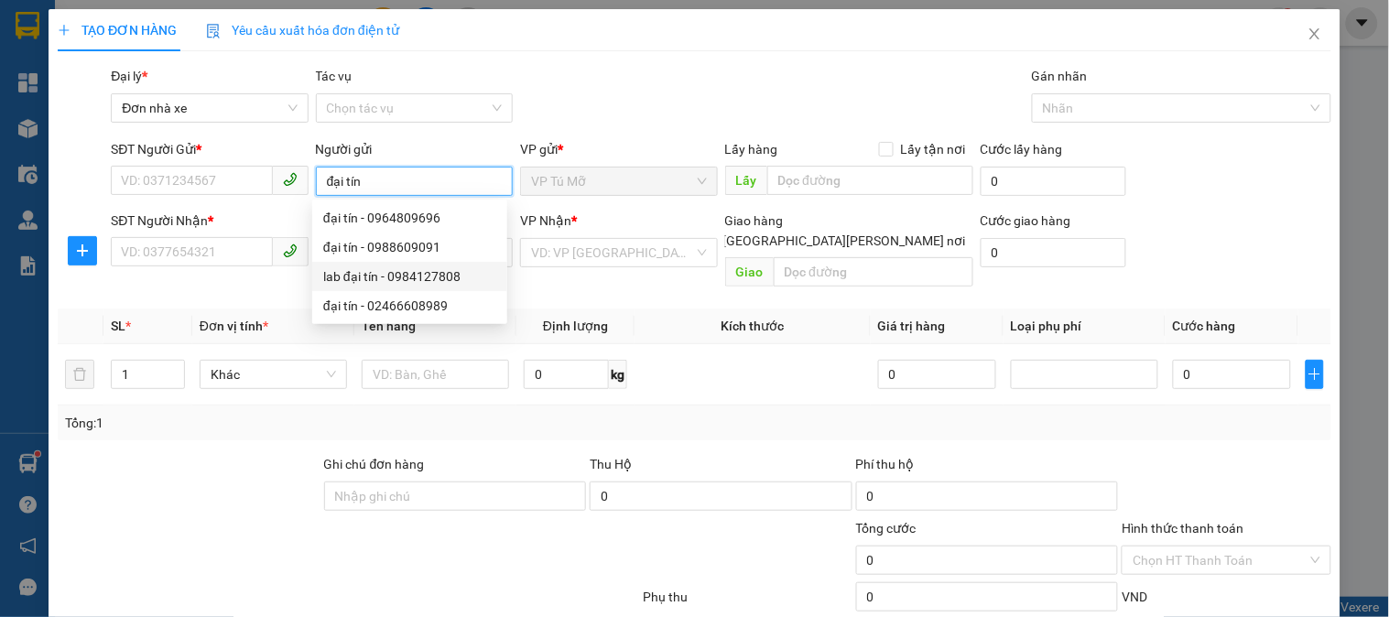
click at [468, 281] on div "lab đại tín - 0984127808" at bounding box center [409, 276] width 173 height 20
type input "0984127808"
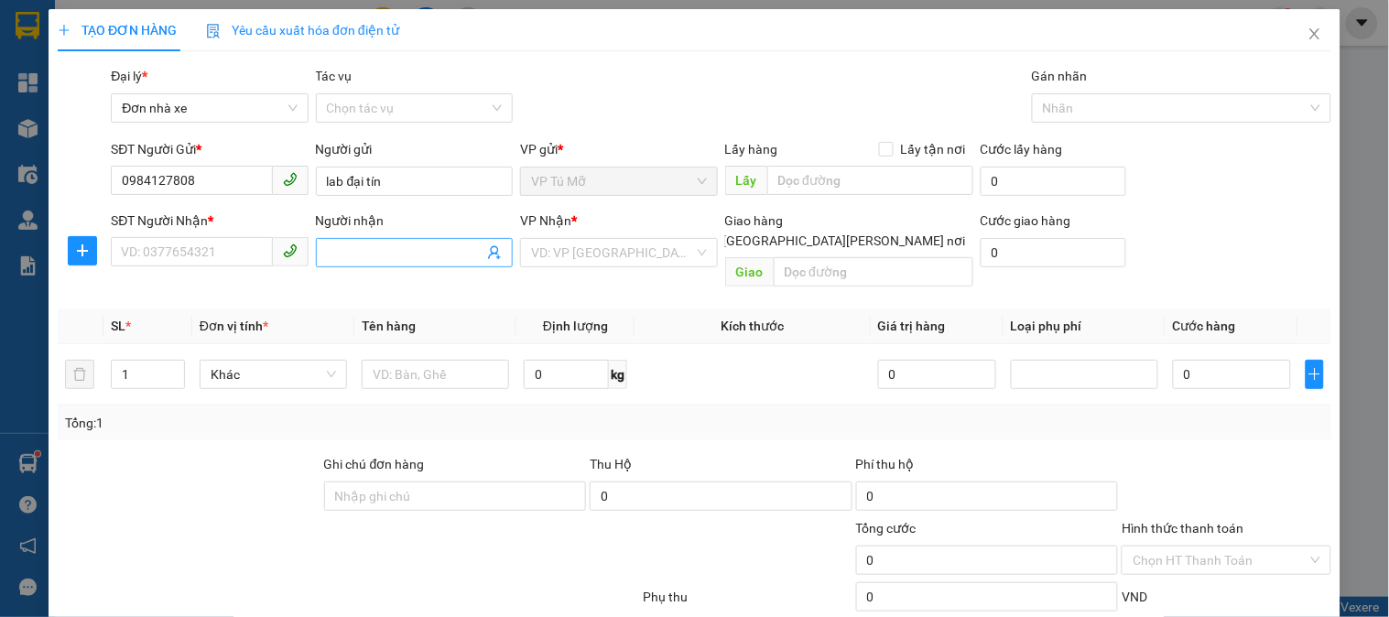
click at [371, 259] on input "Người nhận" at bounding box center [405, 253] width 157 height 20
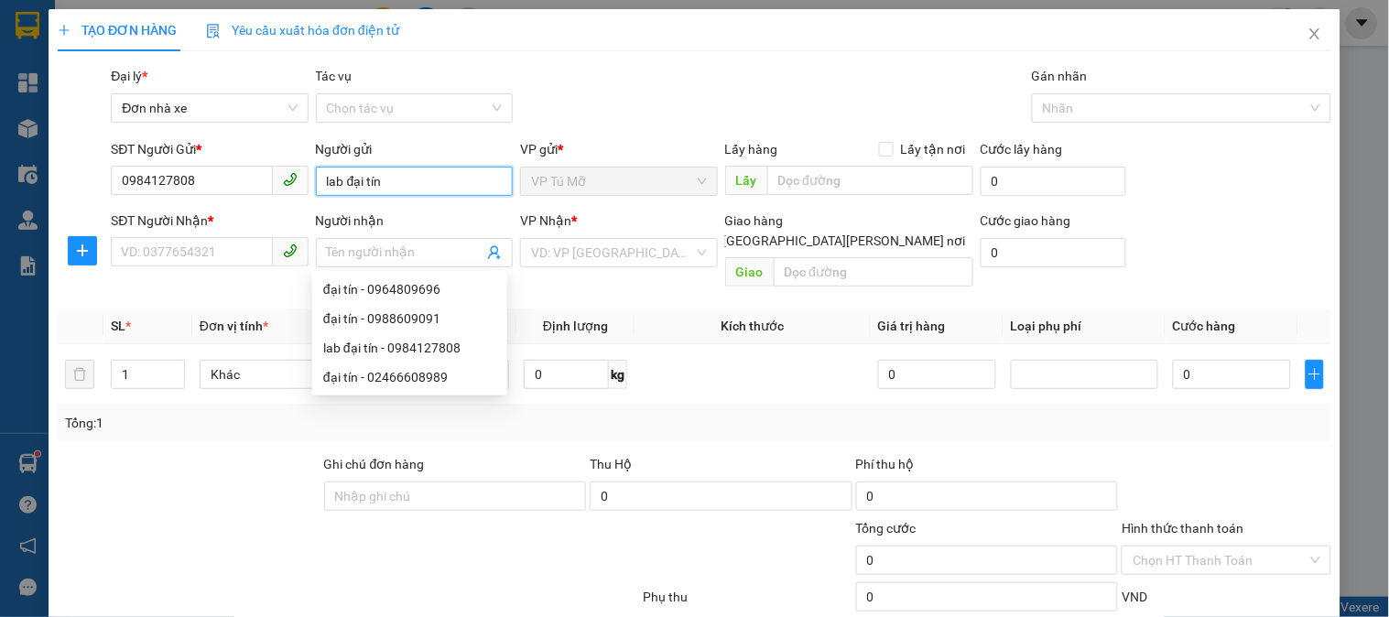
drag, startPoint x: 342, startPoint y: 180, endPoint x: 303, endPoint y: 187, distance: 39.9
click at [303, 187] on div "SĐT Người Gửi * 0984127808 Người gửi lab đại tín lab đại tín VP gửi * VP Tú Mỡ …" at bounding box center [721, 171] width 1228 height 64
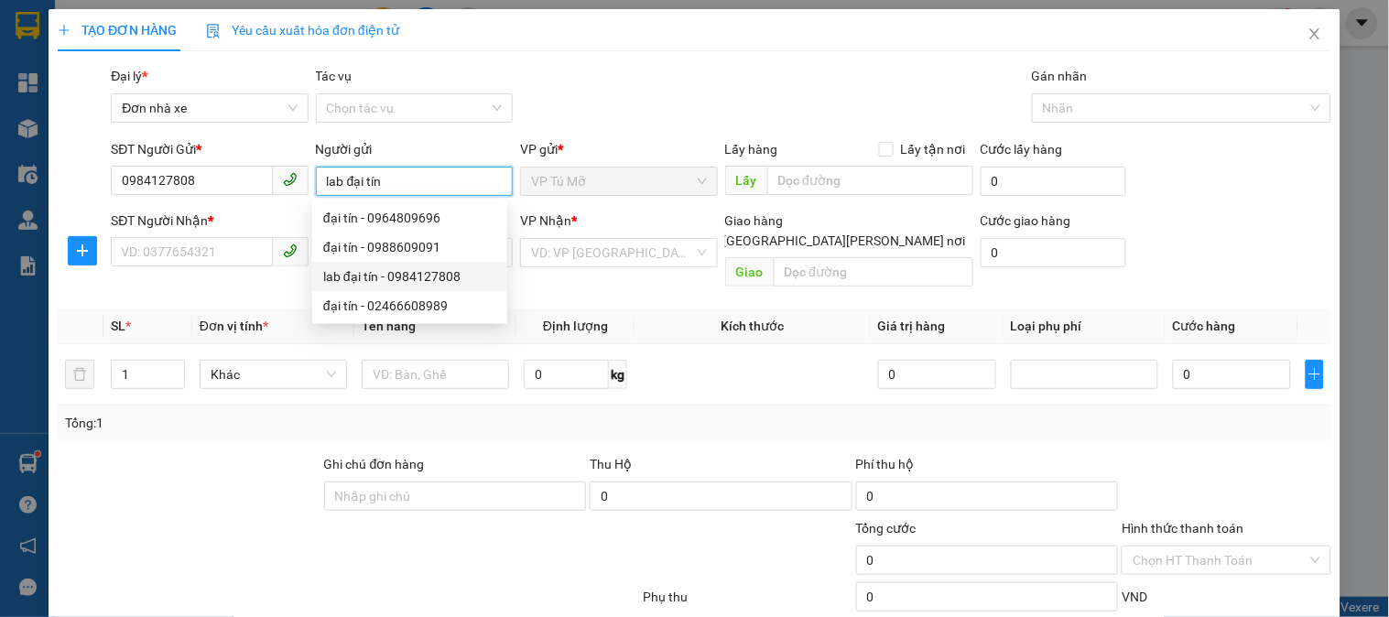
type input "đại tín"
click at [409, 307] on div "đại tín - 02466608989" at bounding box center [409, 306] width 173 height 20
type input "02466608989"
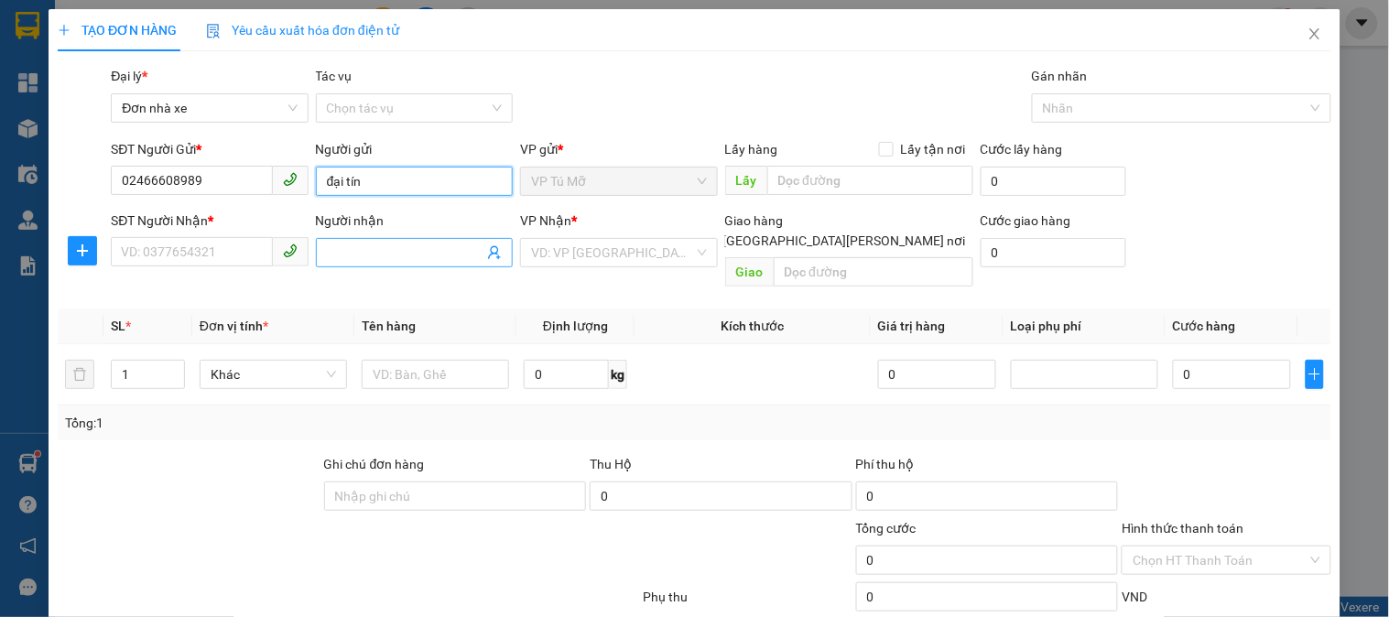
type input "đại tín"
click at [397, 256] on input "Người nhận" at bounding box center [405, 253] width 157 height 20
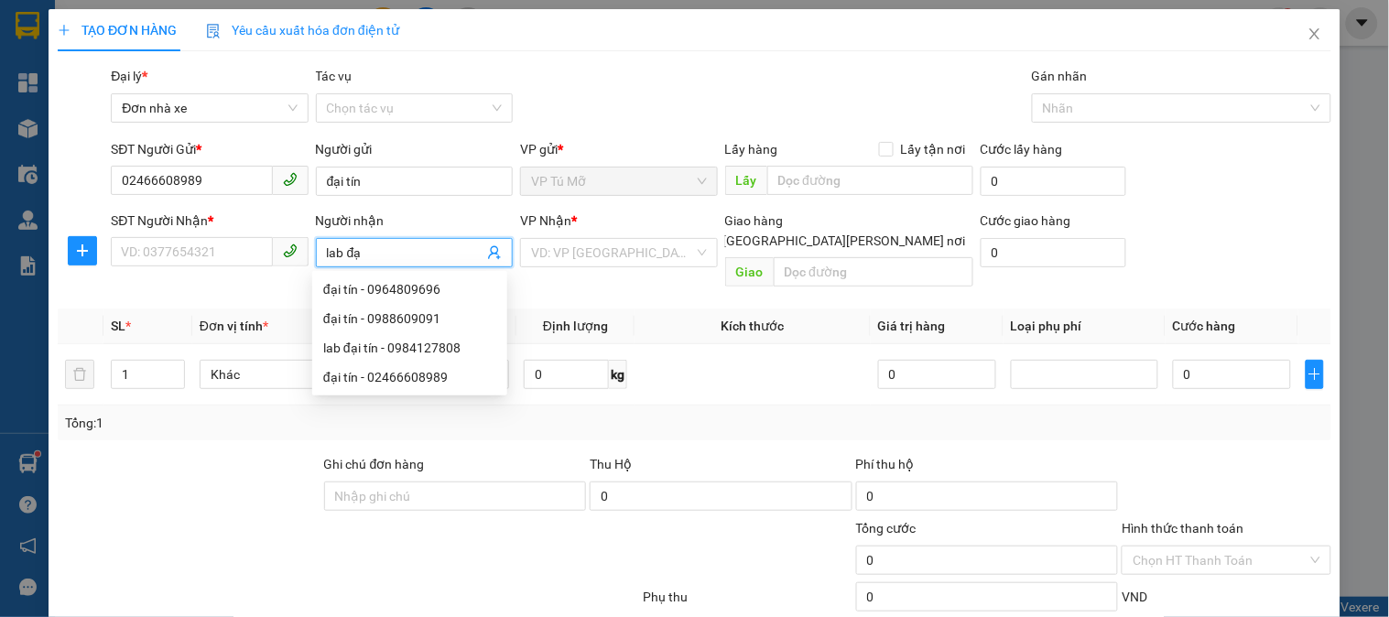
type input "lab đại"
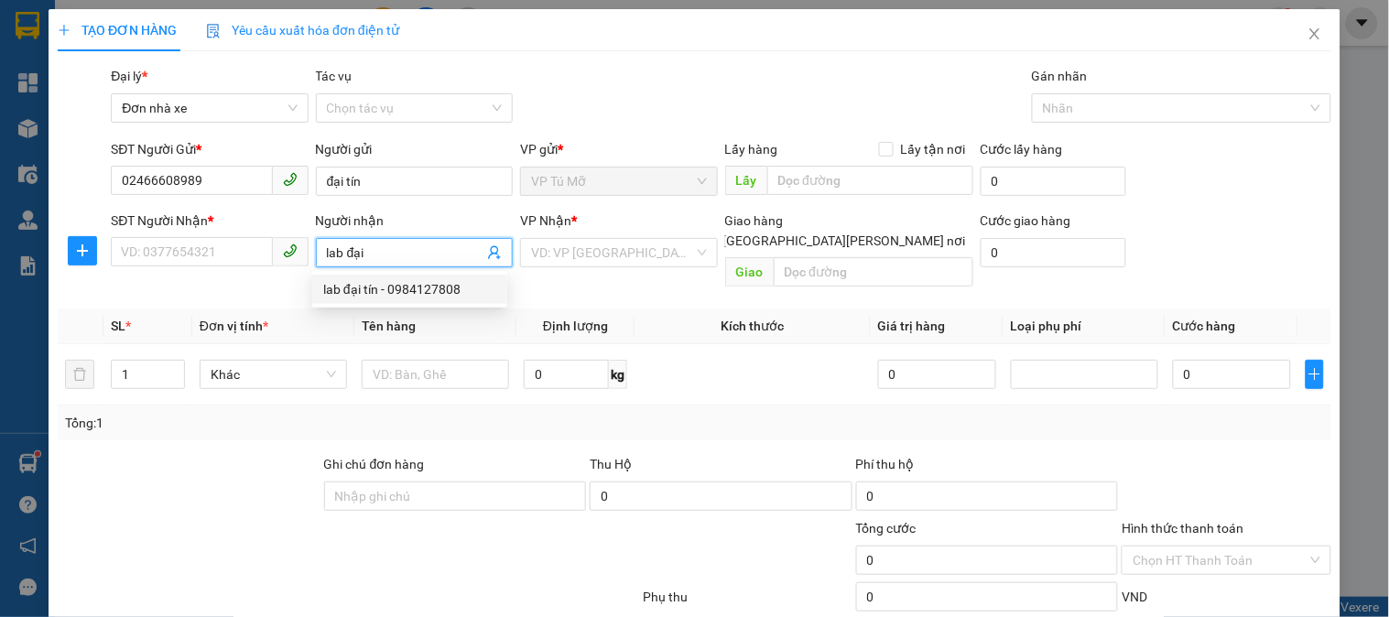
click at [388, 289] on div "lab đại tín - 0984127808" at bounding box center [409, 289] width 173 height 20
type input "0984127808"
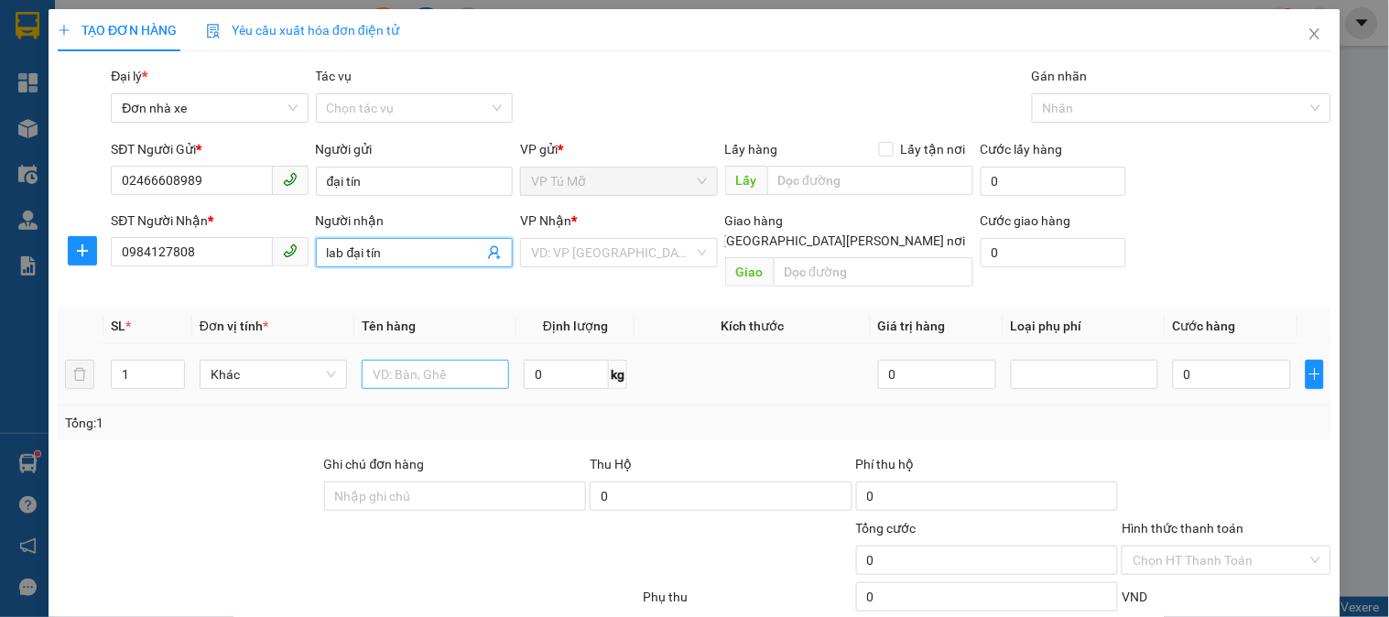
type input "lab đại tín"
click at [440, 360] on input "text" at bounding box center [435, 374] width 147 height 29
type input "hộp nhỏ"
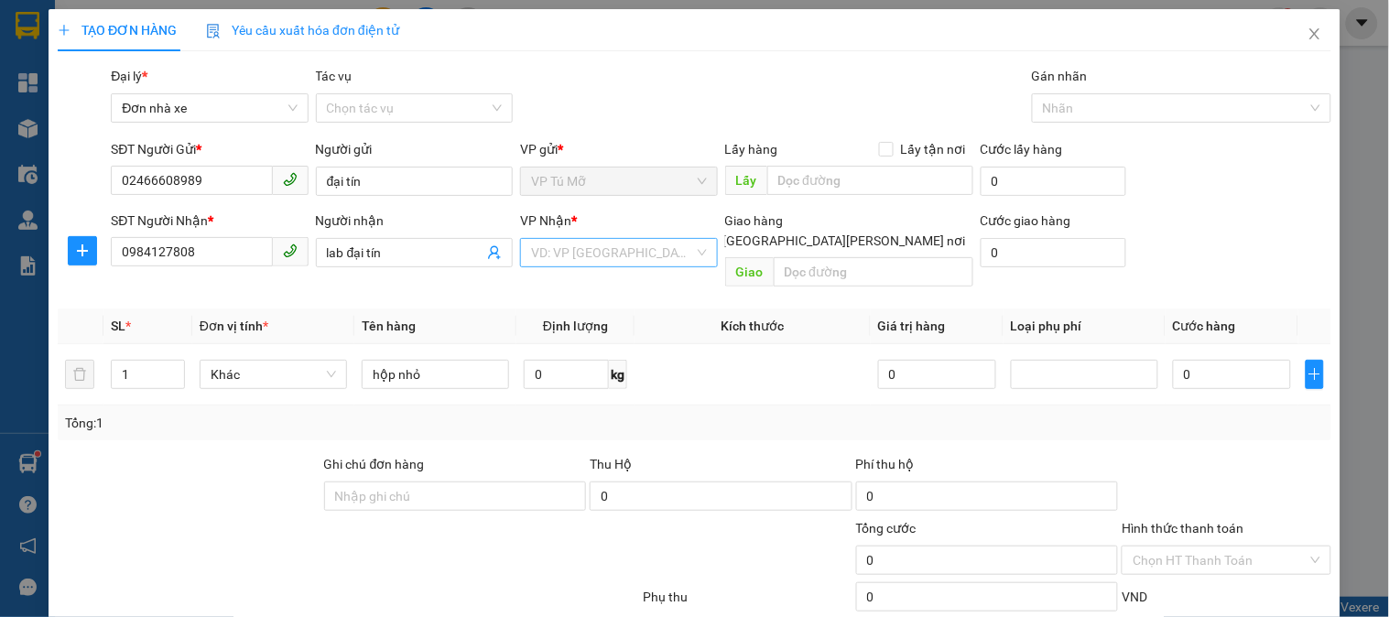
click at [669, 249] on input "search" at bounding box center [612, 252] width 162 height 27
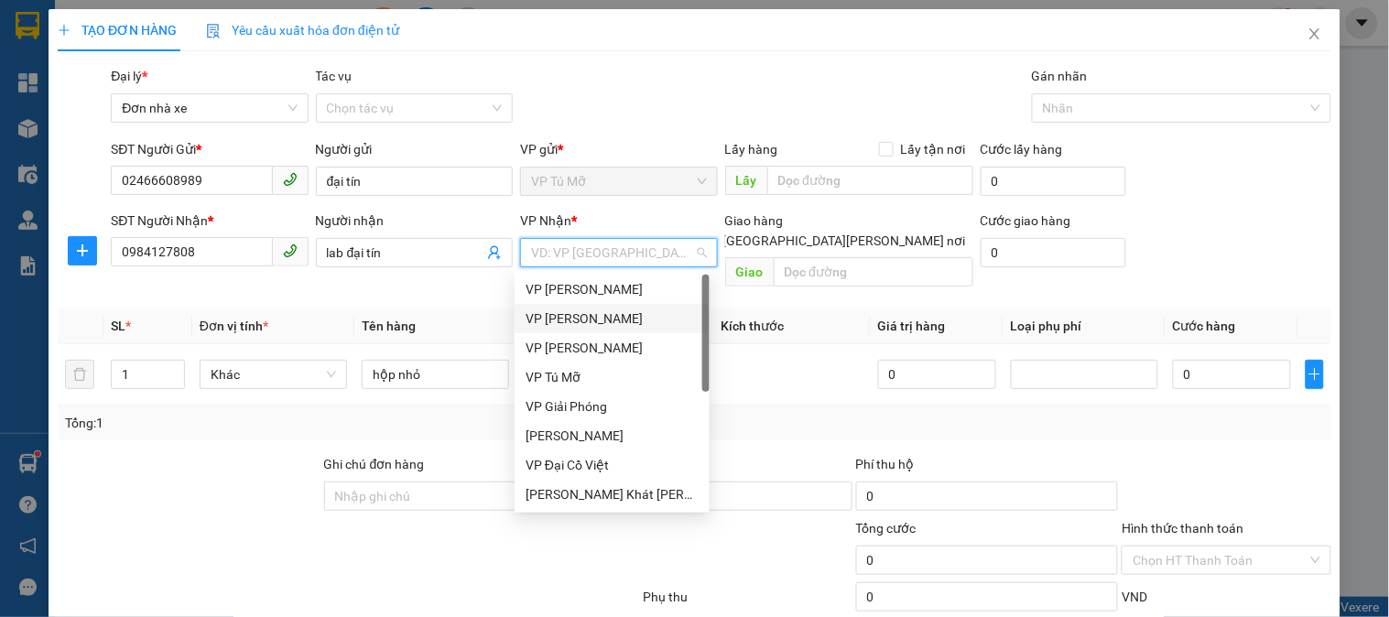
click at [588, 321] on div "VP [PERSON_NAME]" at bounding box center [612, 319] width 173 height 20
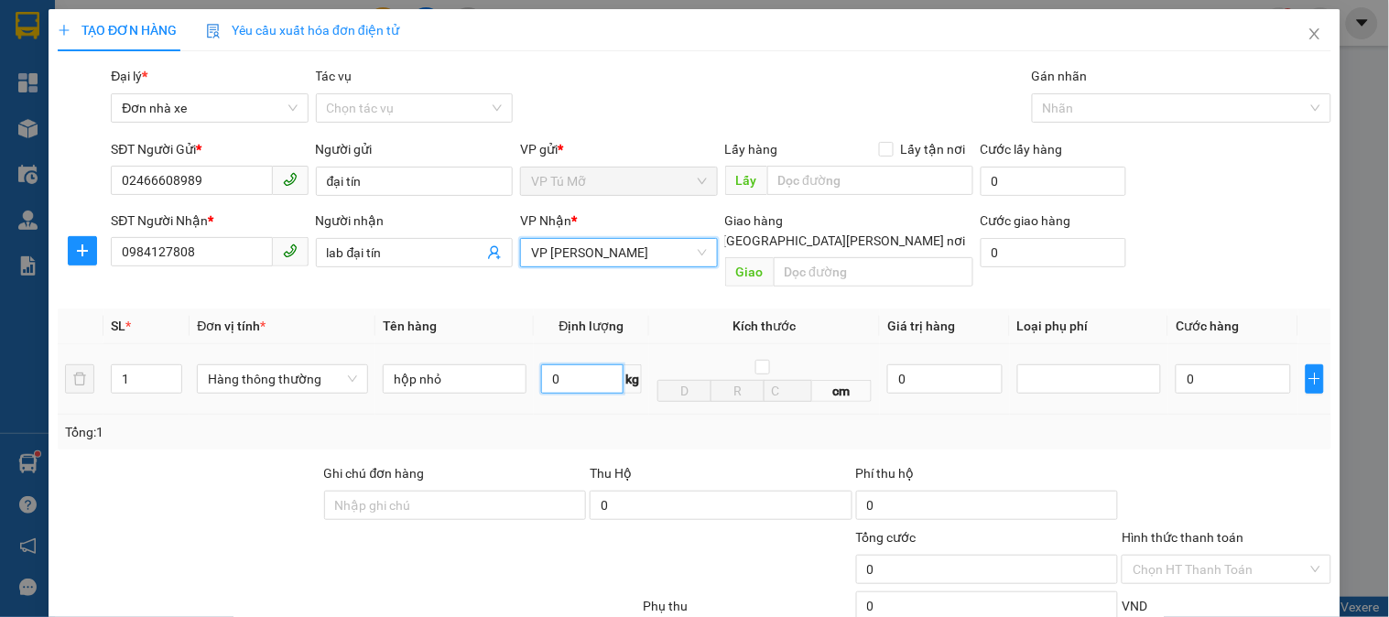
click at [598, 364] on input "0" at bounding box center [582, 378] width 82 height 29
type input "1"
click at [623, 422] on div "Tổng: 1" at bounding box center [694, 432] width 1259 height 20
type input "30.000"
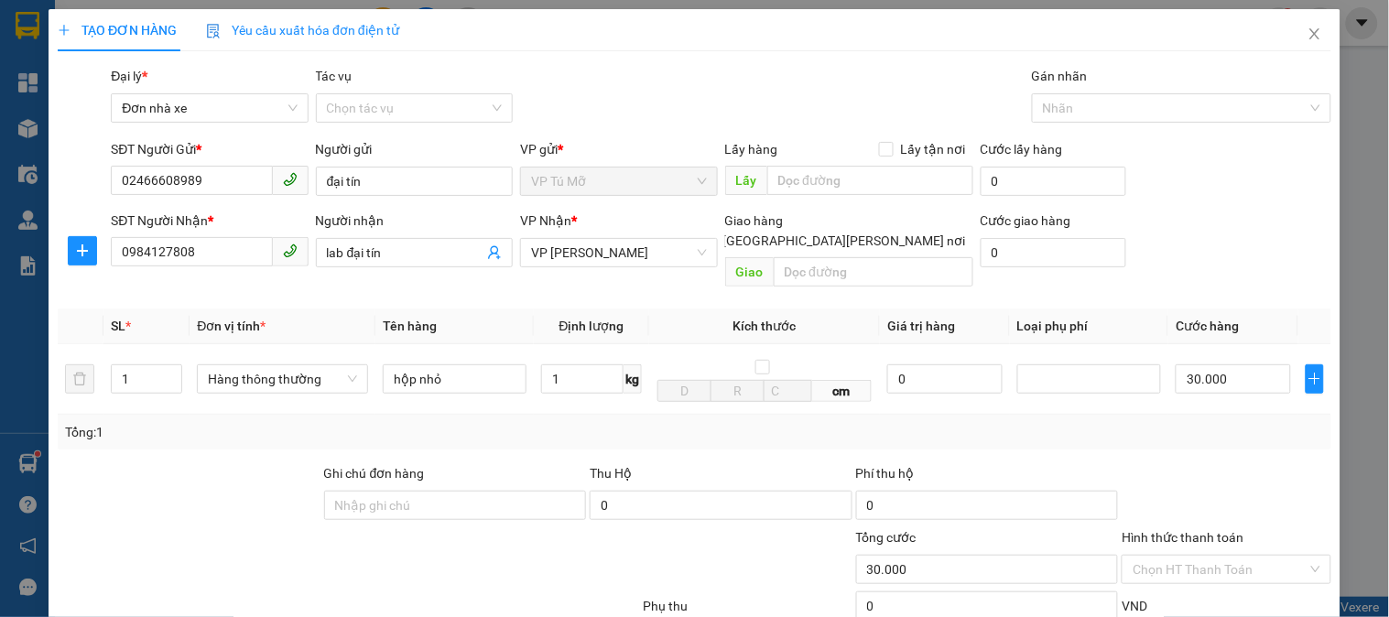
scroll to position [200, 0]
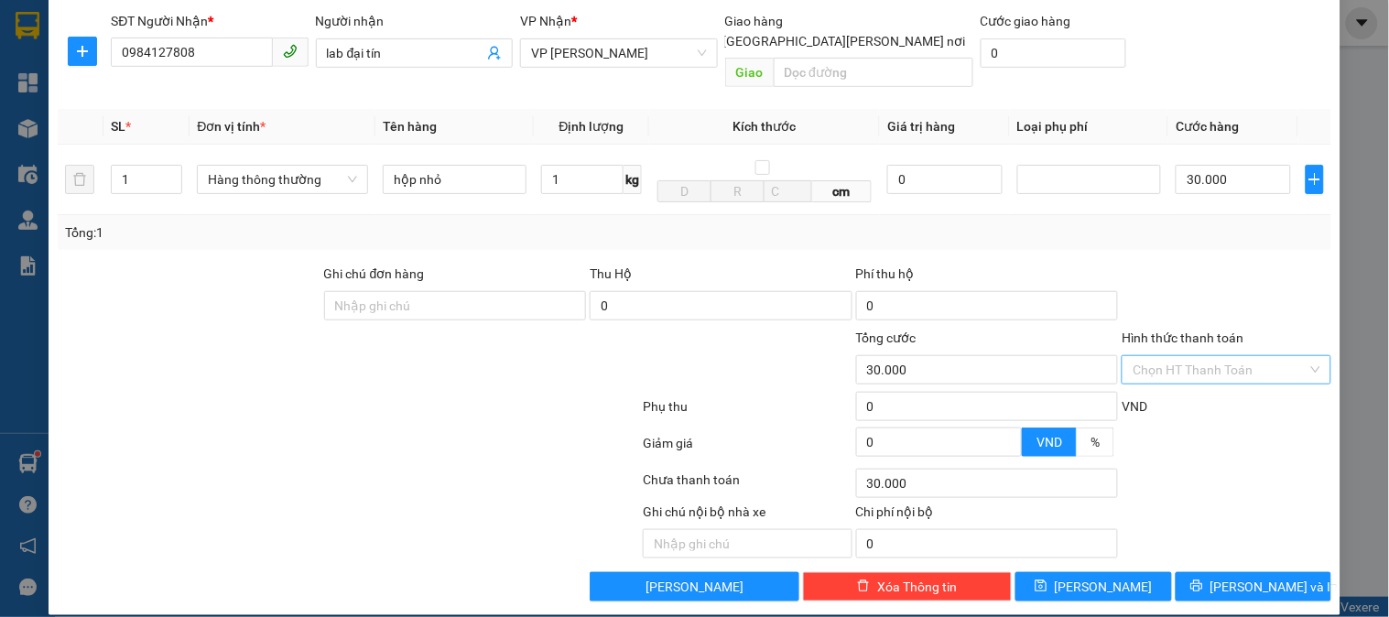
click at [1229, 356] on input "Hình thức thanh toán" at bounding box center [1220, 369] width 174 height 27
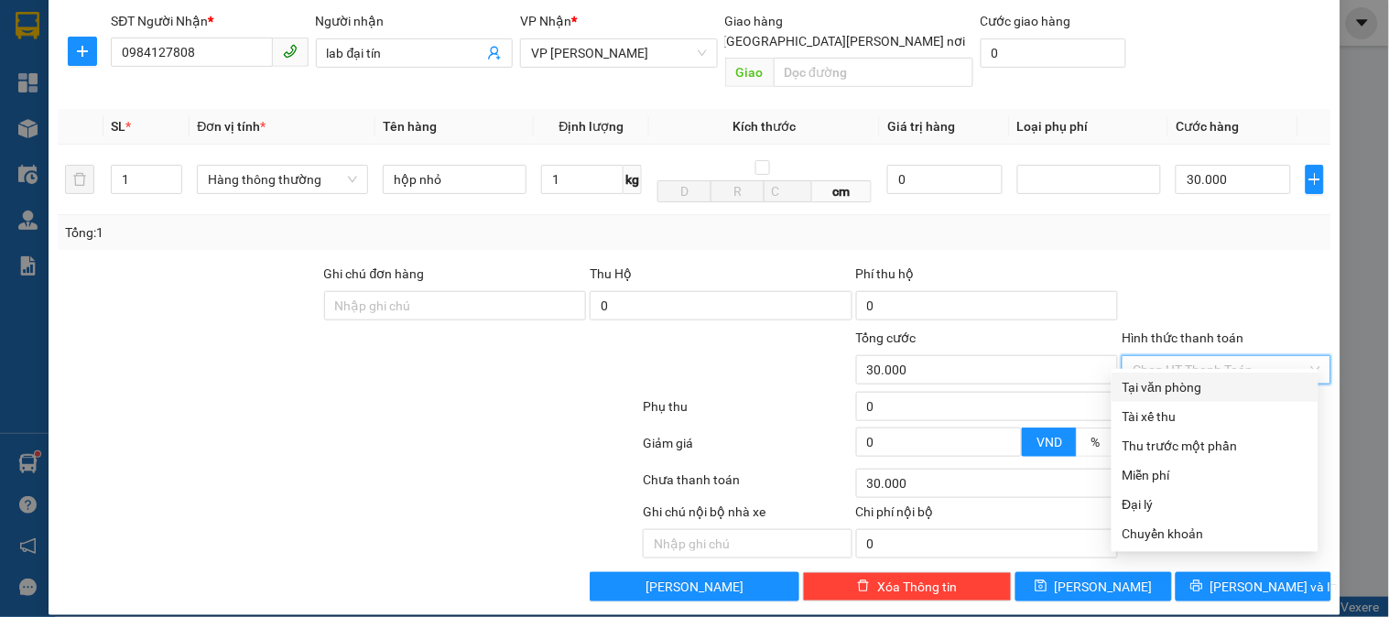
click at [1184, 385] on div "Tại văn phòng" at bounding box center [1215, 387] width 185 height 20
type input "0"
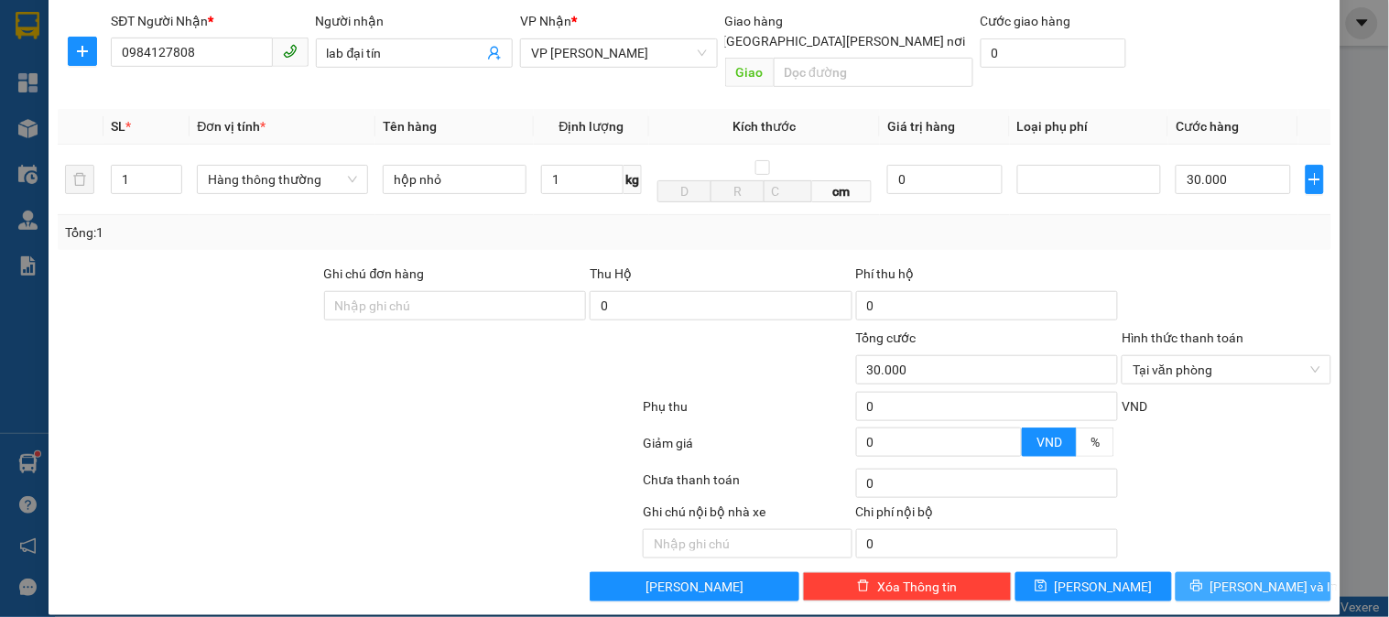
click at [1227, 577] on span "[PERSON_NAME] và In" at bounding box center [1274, 587] width 128 height 20
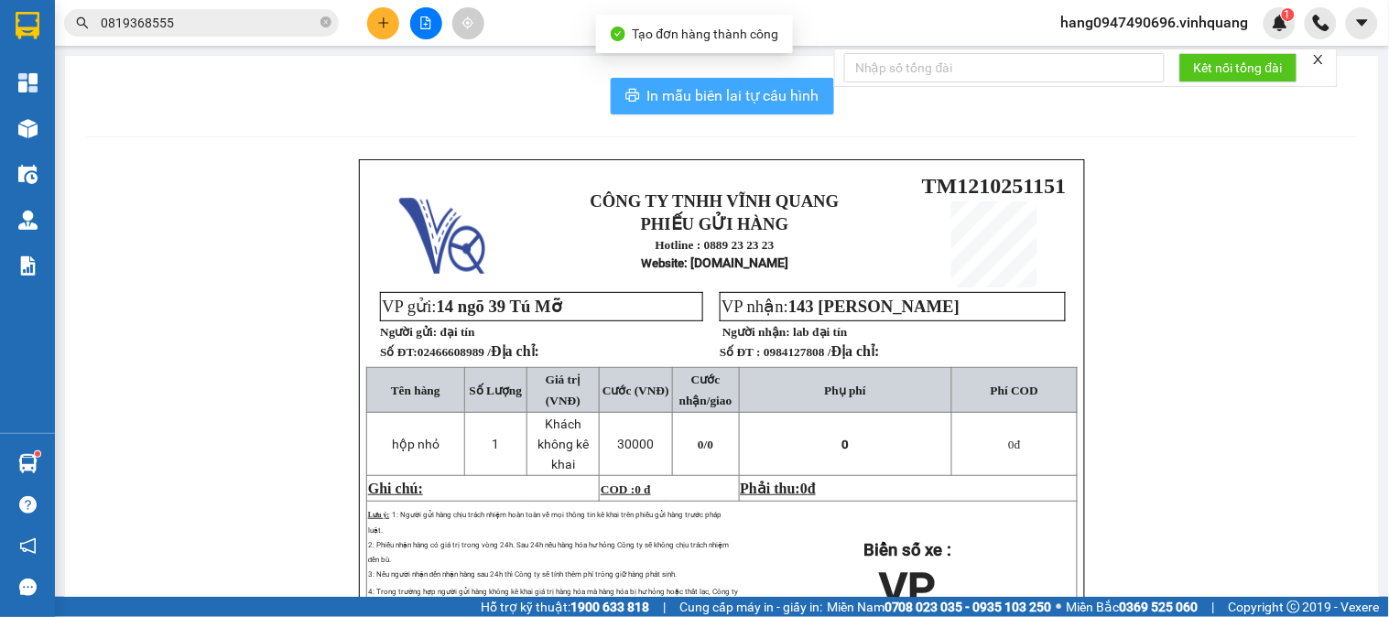
click at [711, 99] on span "In mẫu biên lai tự cấu hình" at bounding box center [733, 95] width 172 height 23
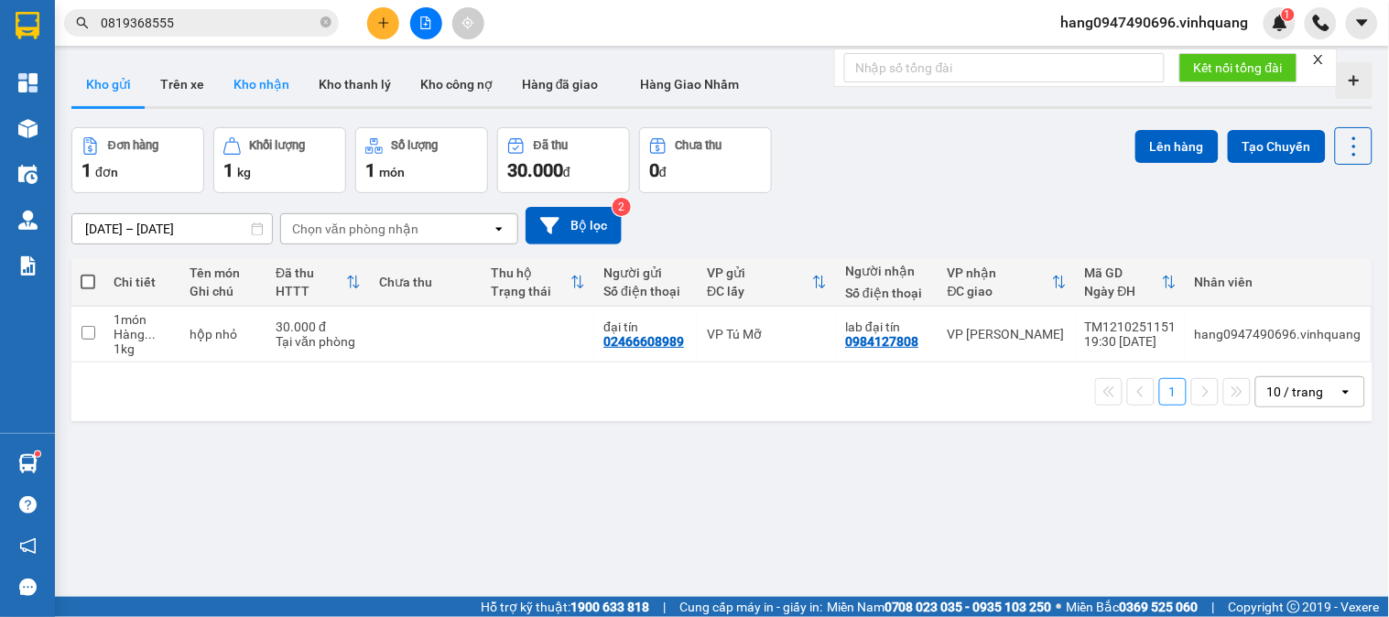
click at [288, 81] on button "Kho nhận" at bounding box center [261, 84] width 85 height 44
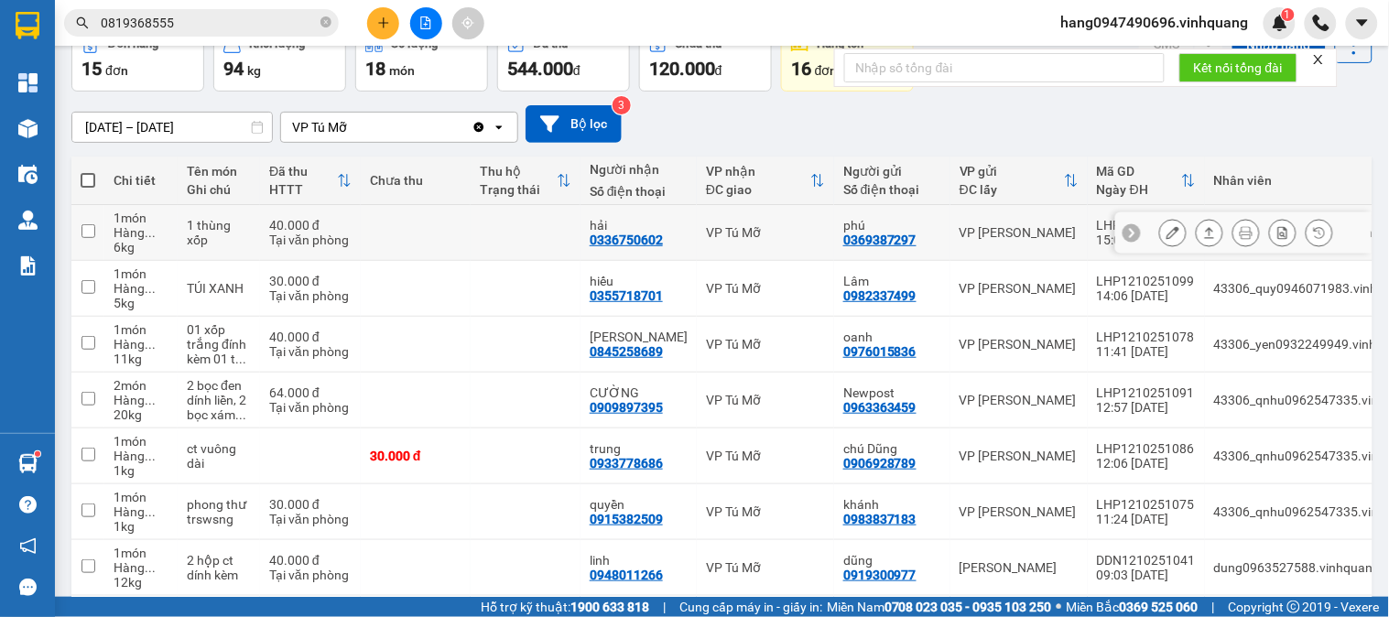
scroll to position [203, 0]
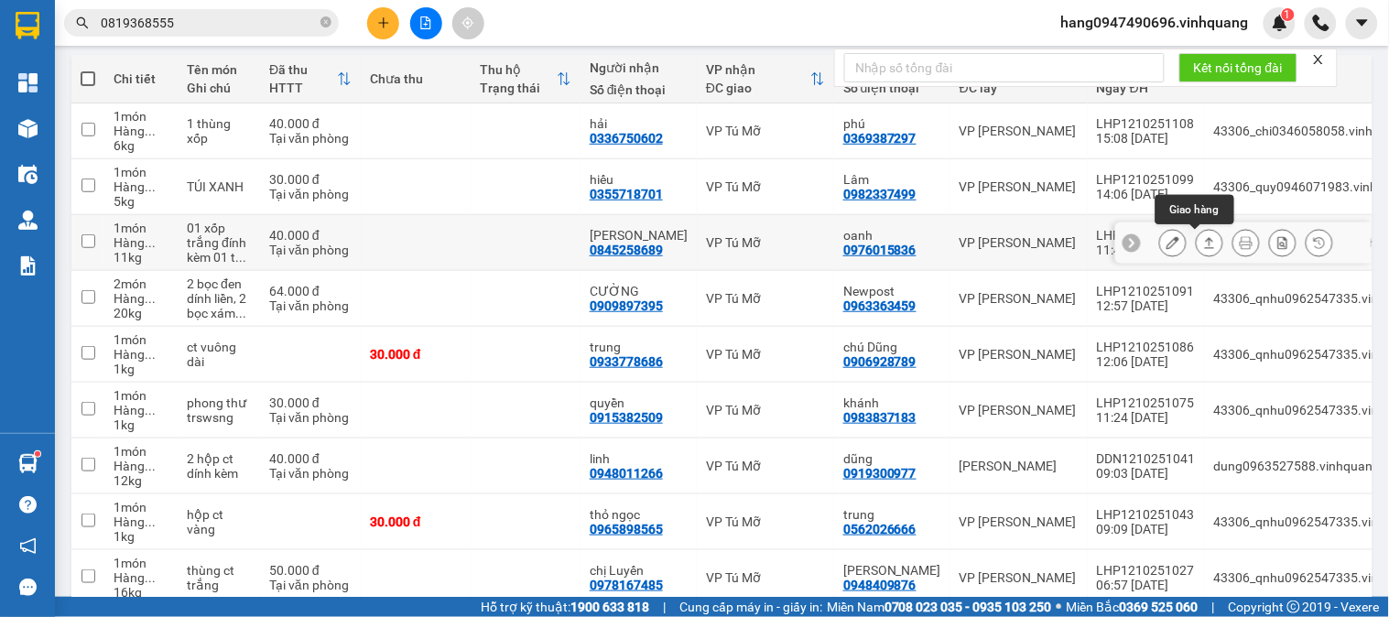
click at [1197, 234] on button at bounding box center [1210, 243] width 26 height 32
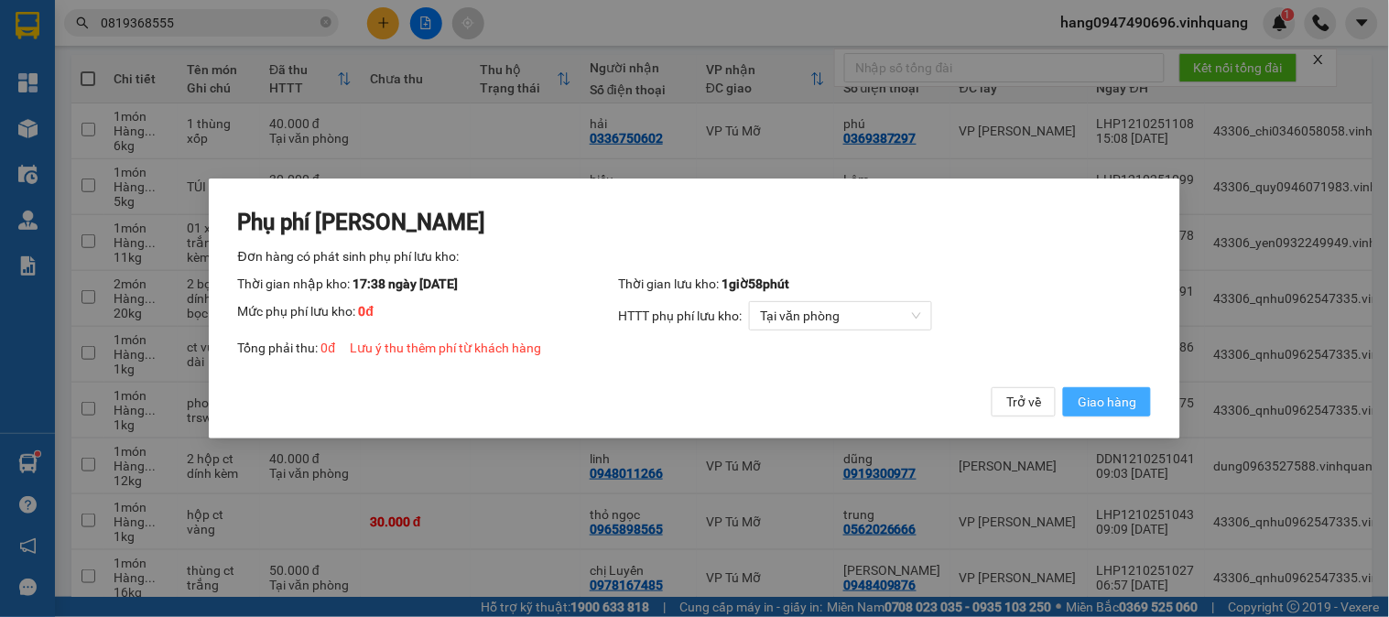
click at [1128, 389] on button "Giao hàng" at bounding box center [1107, 401] width 88 height 29
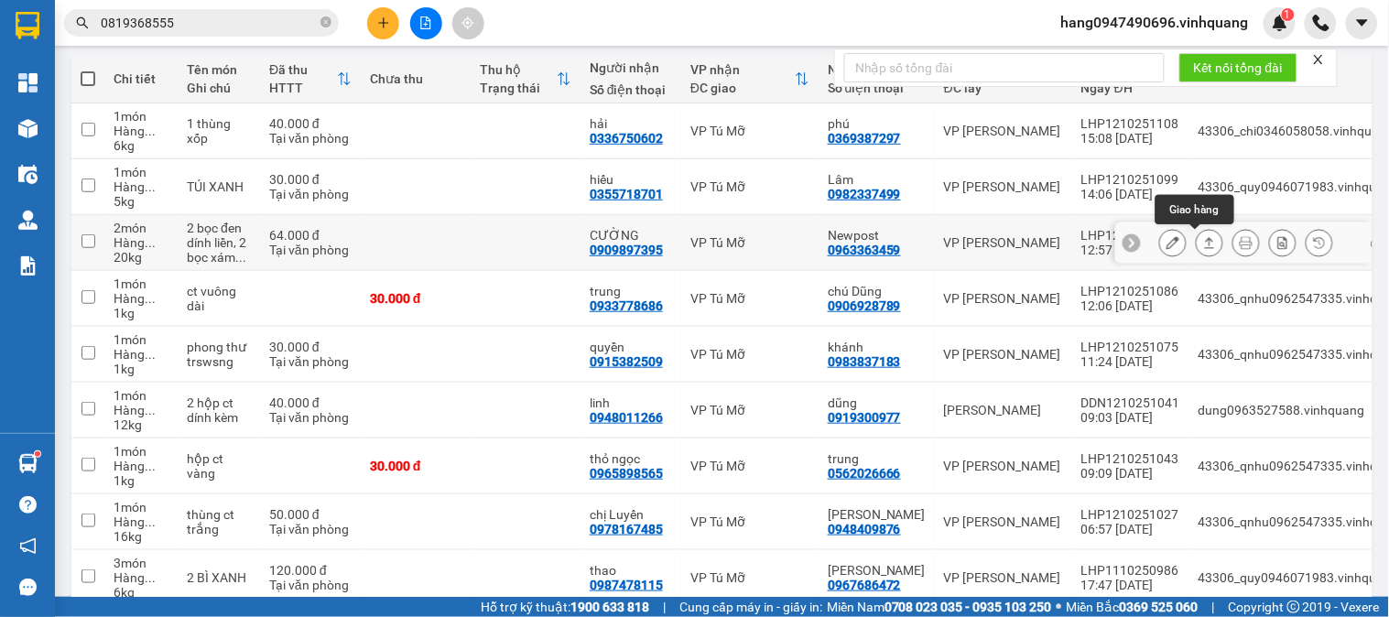
click at [1203, 238] on icon at bounding box center [1209, 242] width 13 height 13
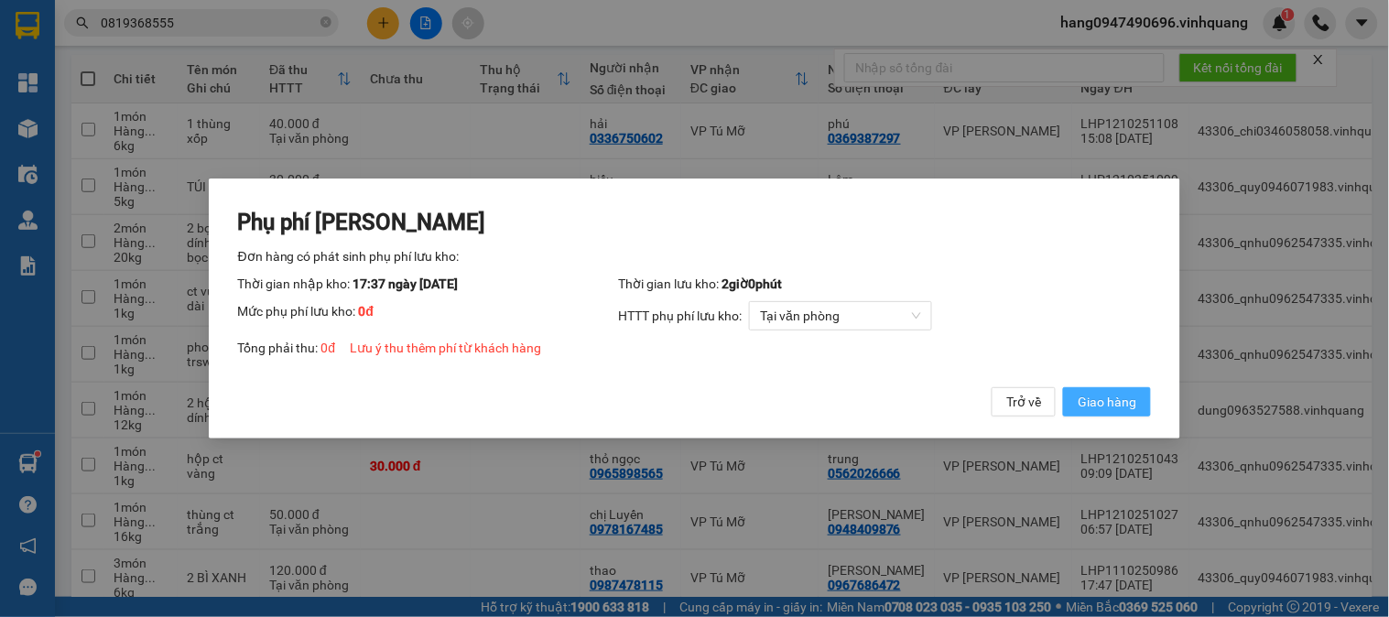
click at [1088, 396] on span "Giao hàng" at bounding box center [1107, 402] width 59 height 20
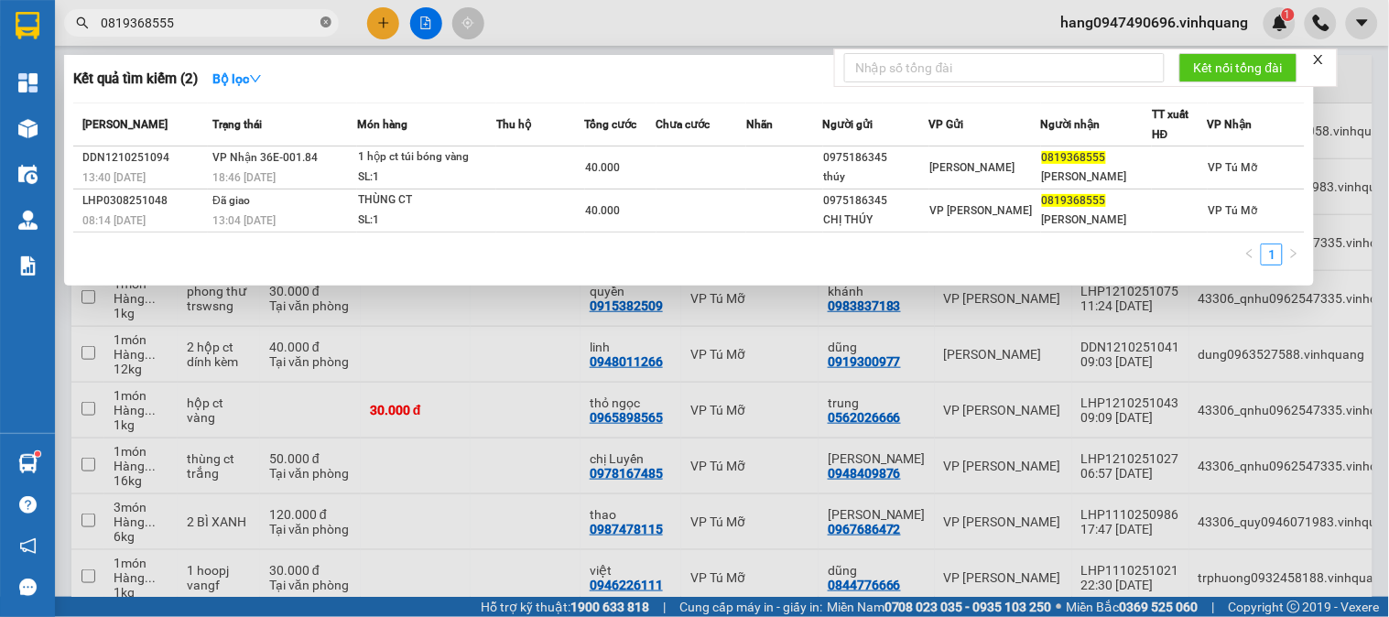
click at [322, 23] on icon "close-circle" at bounding box center [325, 21] width 11 height 11
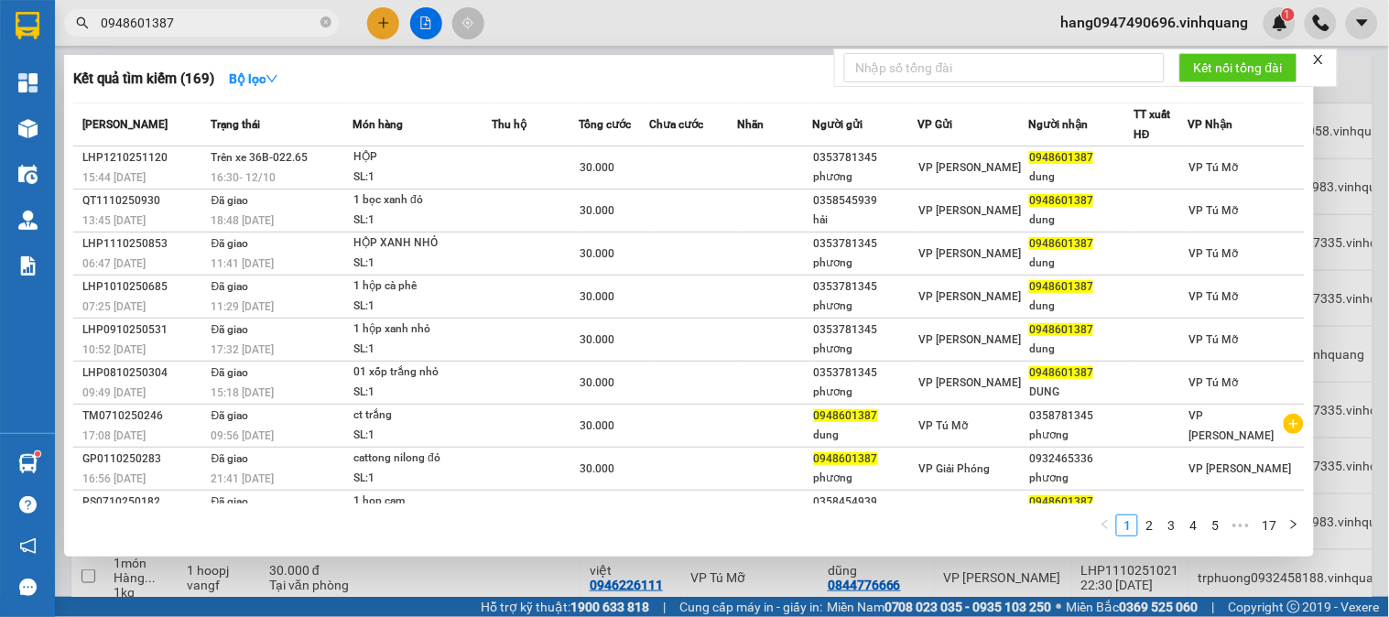
type input "0948601387"
click at [572, 60] on div "Kết quả [PERSON_NAME] ( 169 ) Bộ lọc Mã ĐH Trạng thái Món hàng Thu hộ Tổng [PER…" at bounding box center [689, 306] width 1250 height 502
click at [572, 18] on div at bounding box center [694, 308] width 1389 height 617
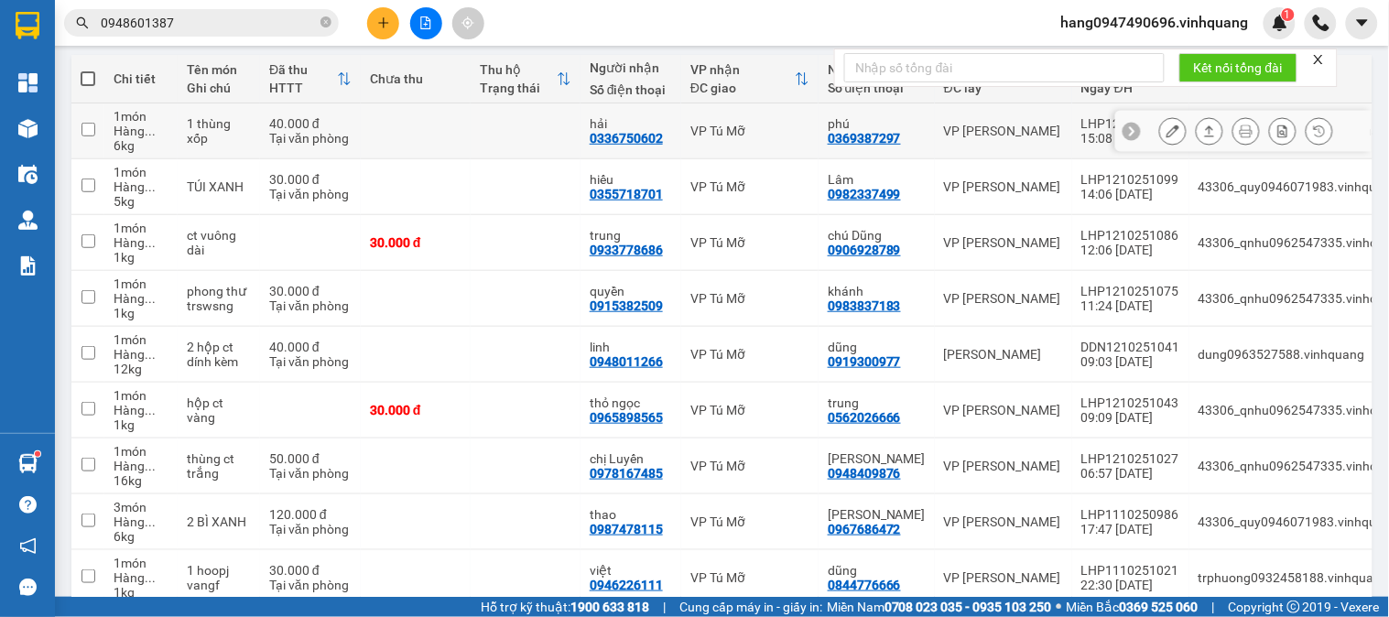
scroll to position [0, 0]
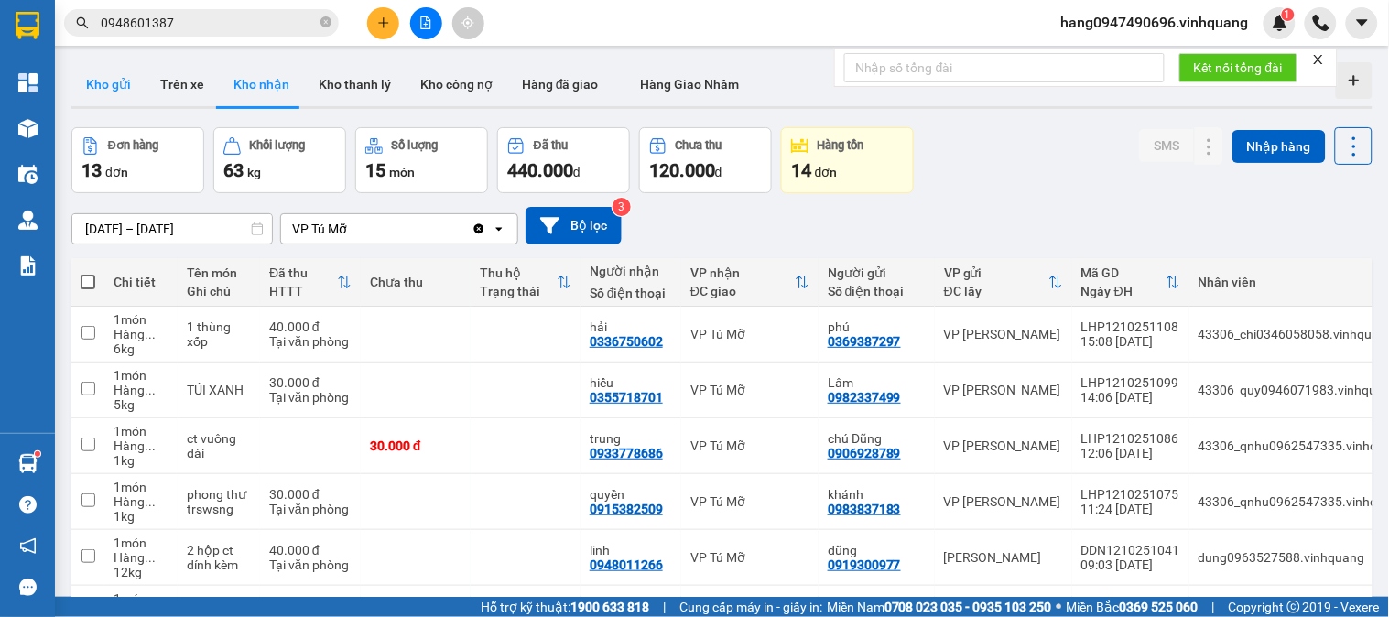
click at [93, 70] on button "Kho gửi" at bounding box center [108, 84] width 74 height 44
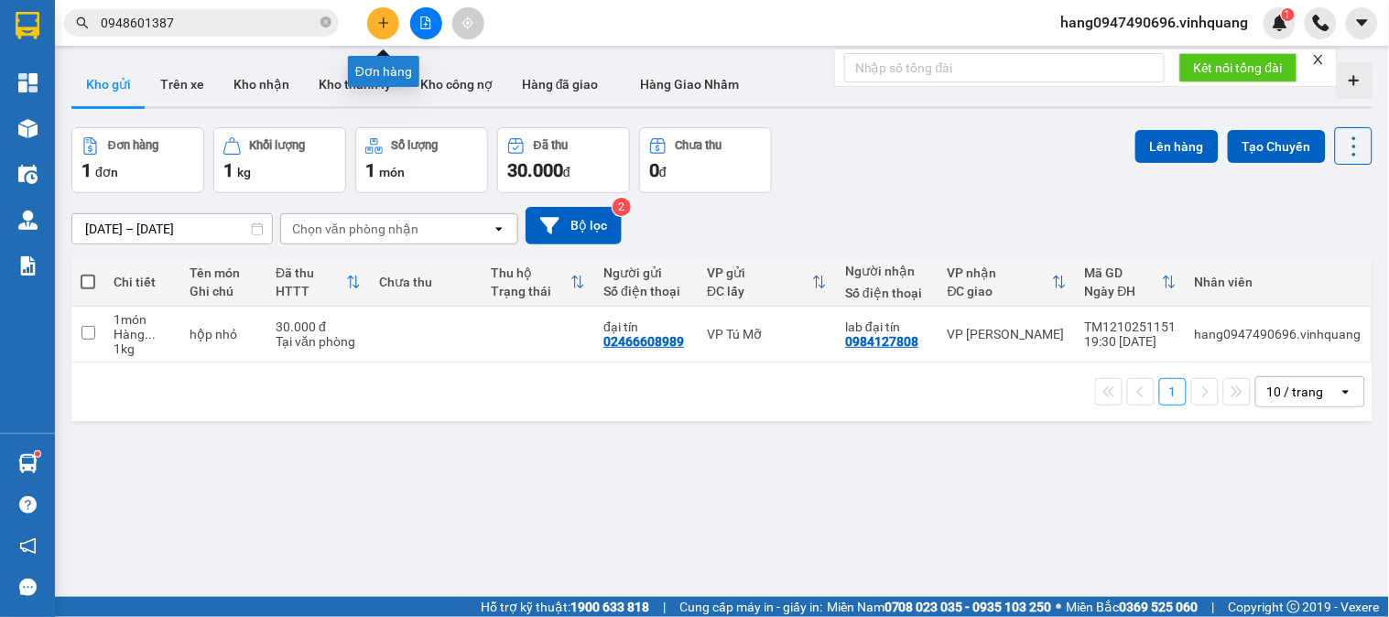
click at [390, 18] on button at bounding box center [383, 23] width 32 height 32
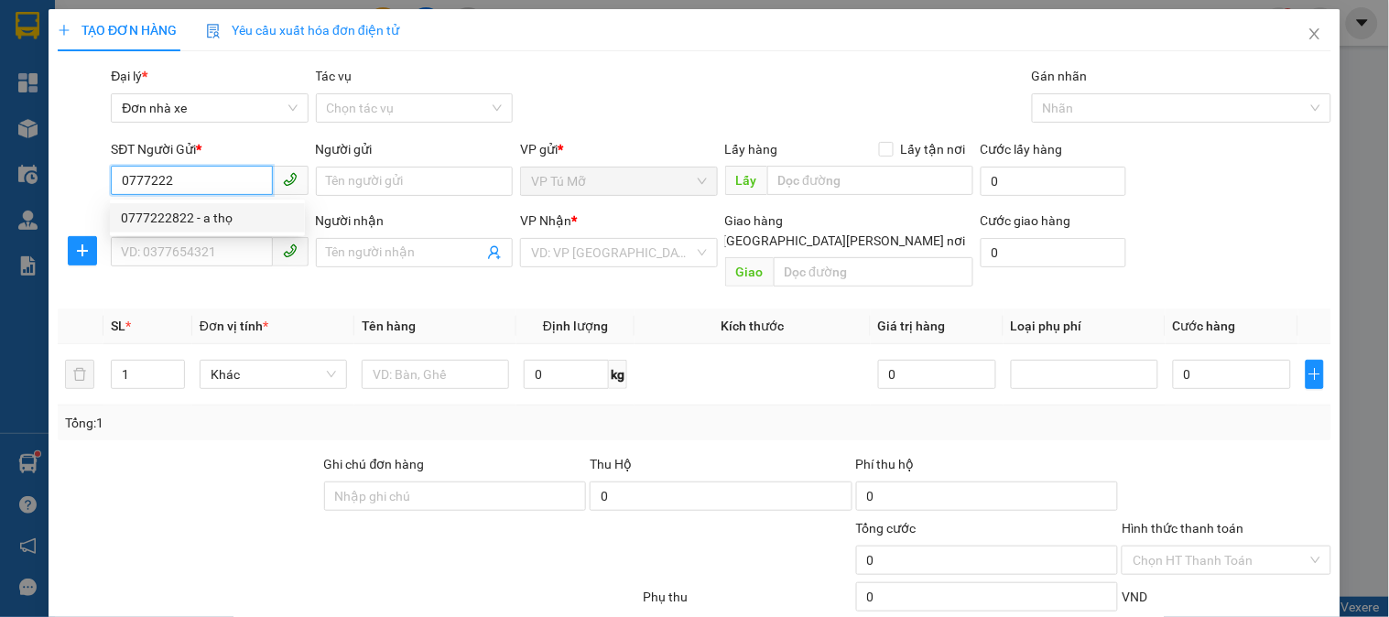
type input "0777222822"
type input "a thọ"
type input "0869863959"
type input "[PERSON_NAME]"
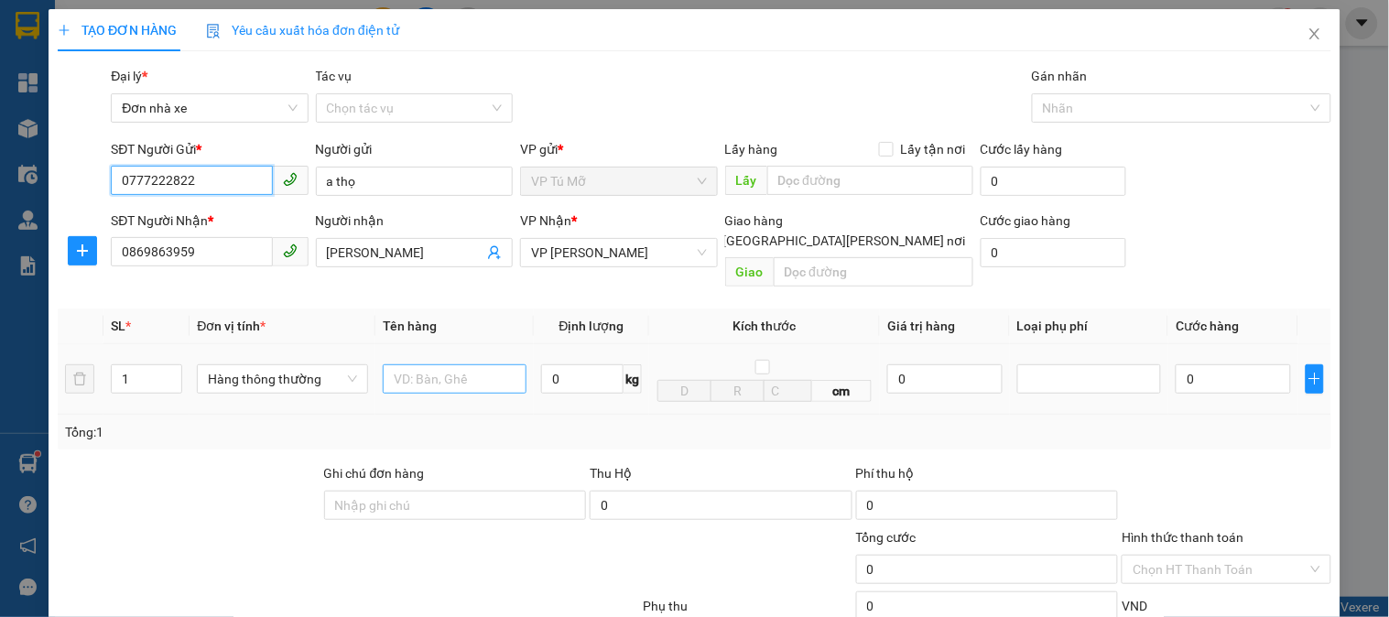
type input "0777222822"
click at [453, 366] on input "text" at bounding box center [455, 378] width 144 height 29
type input "hộp bdv"
click at [572, 367] on input "0" at bounding box center [582, 378] width 82 height 29
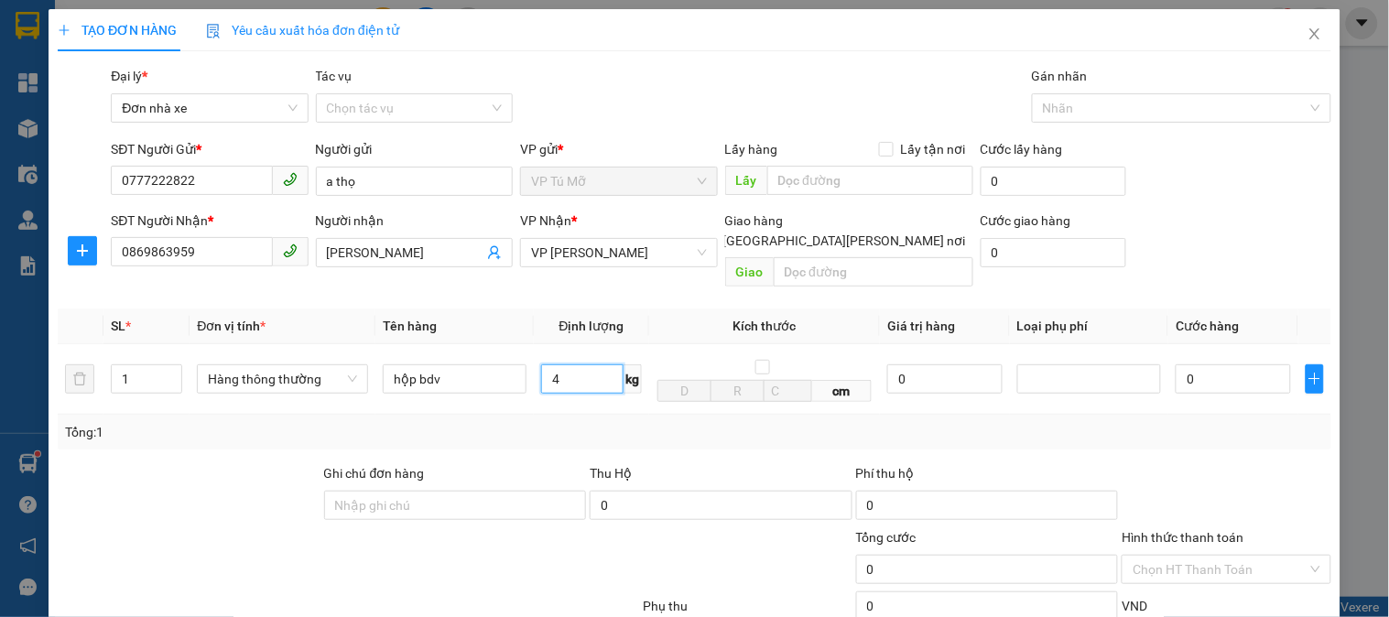
type input "4"
click at [753, 422] on div "Tổng: 1" at bounding box center [694, 432] width 1259 height 20
type input "30.000"
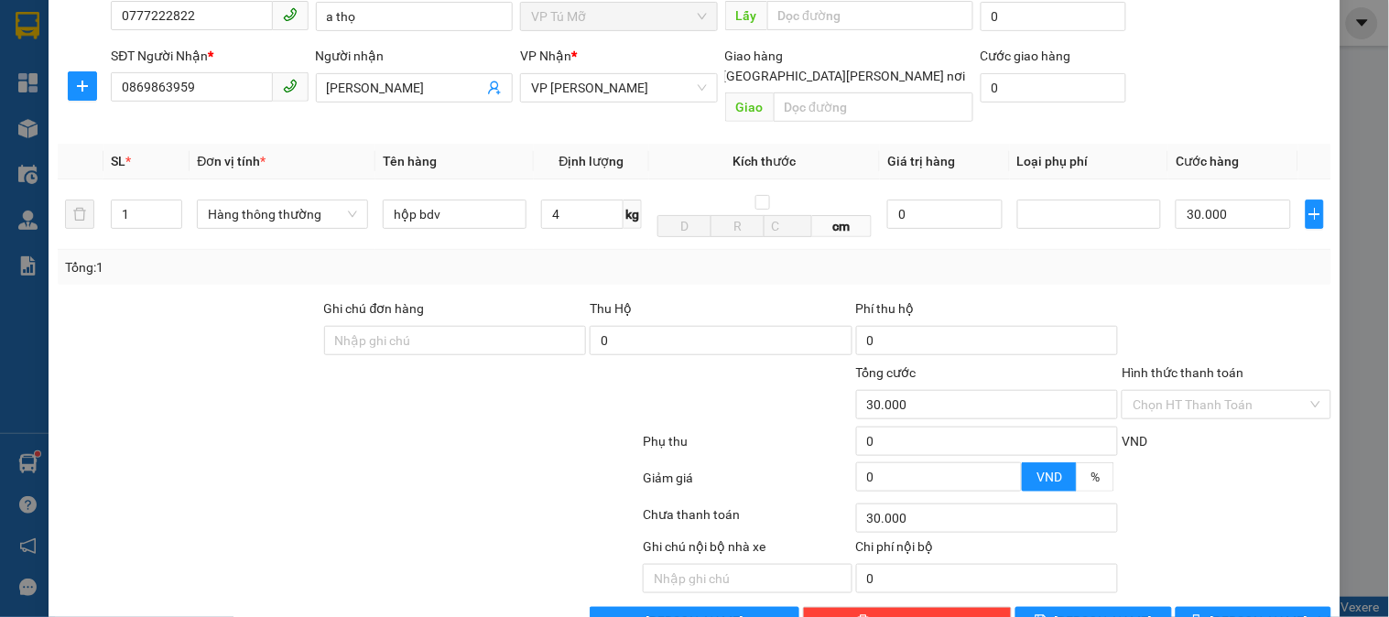
scroll to position [200, 0]
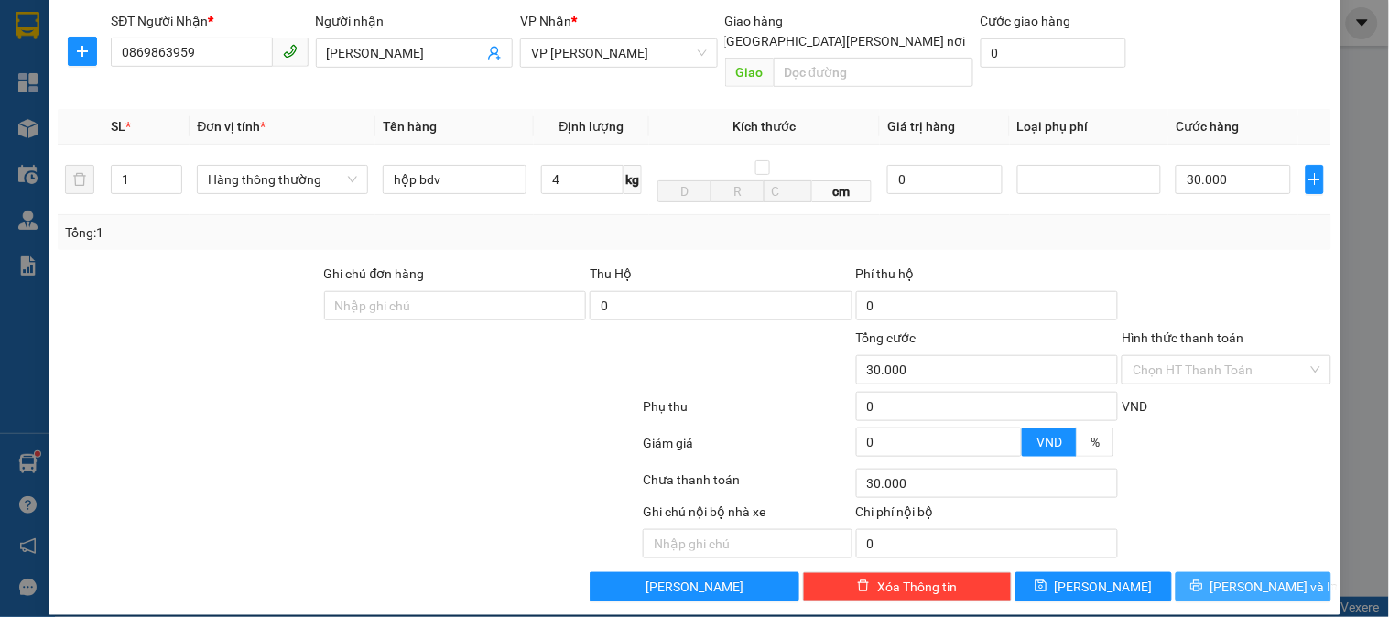
click at [1238, 577] on span "[PERSON_NAME] và In" at bounding box center [1274, 587] width 128 height 20
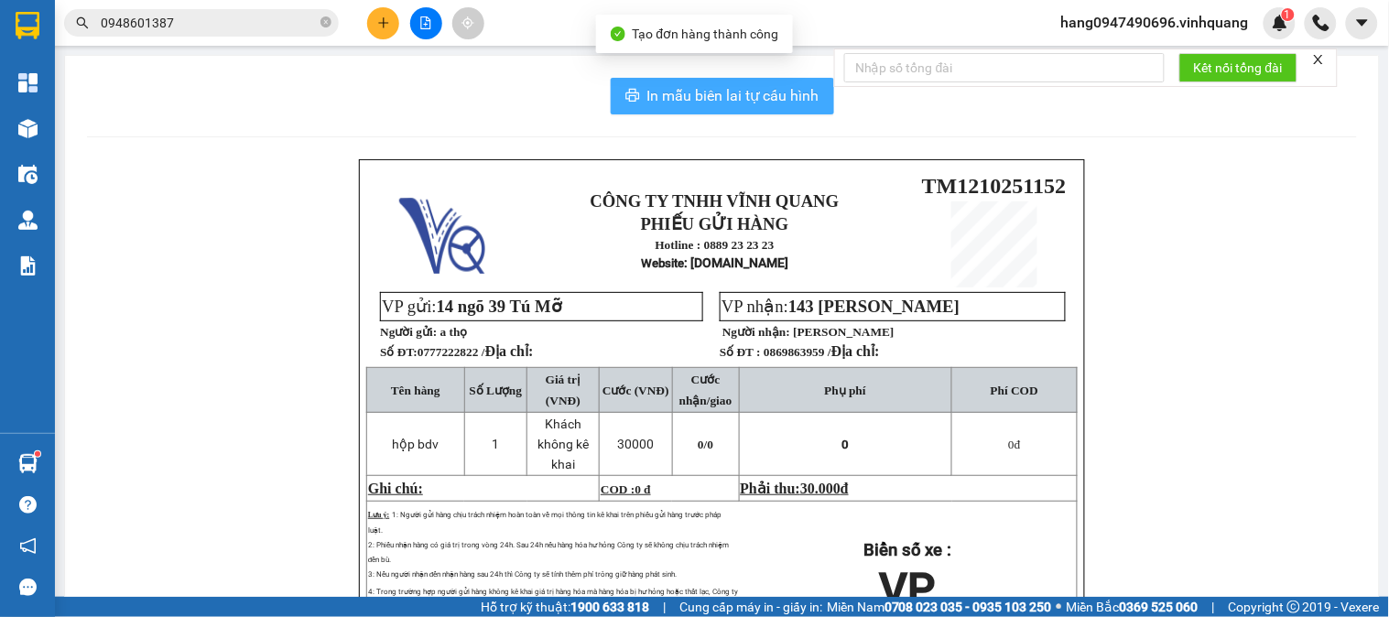
click at [745, 99] on span "In mẫu biên lai tự cấu hình" at bounding box center [733, 95] width 172 height 23
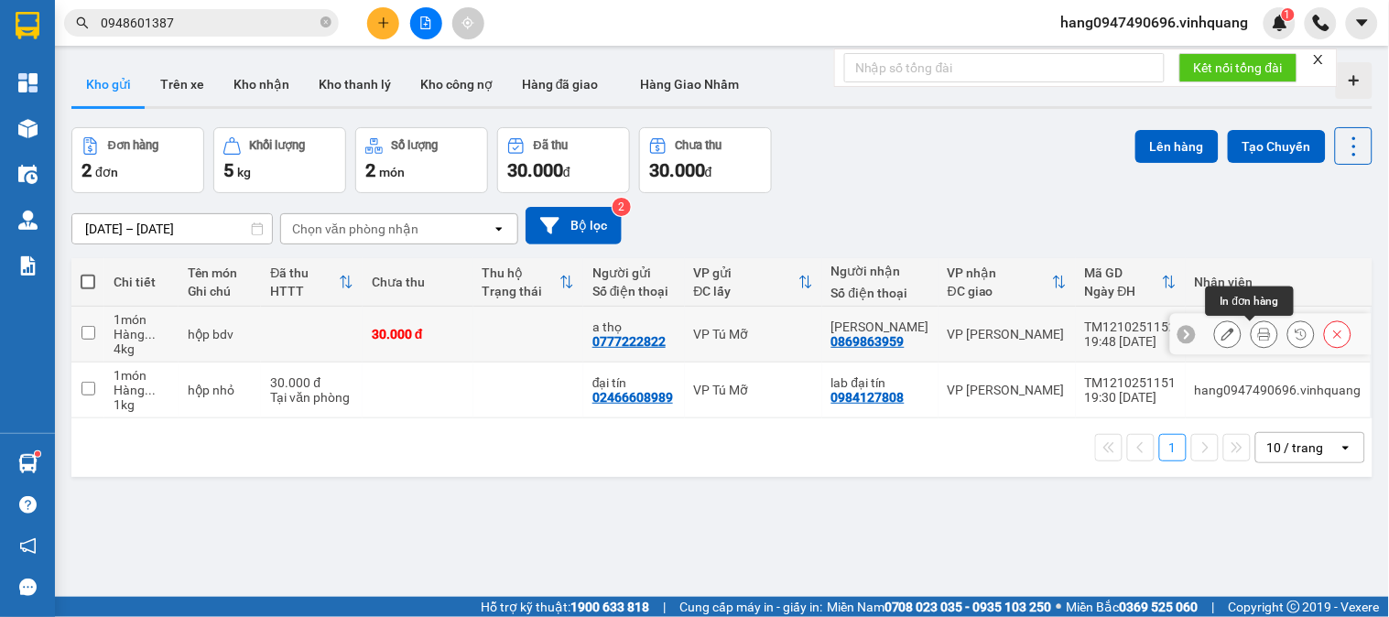
click at [1252, 326] on button at bounding box center [1265, 335] width 26 height 32
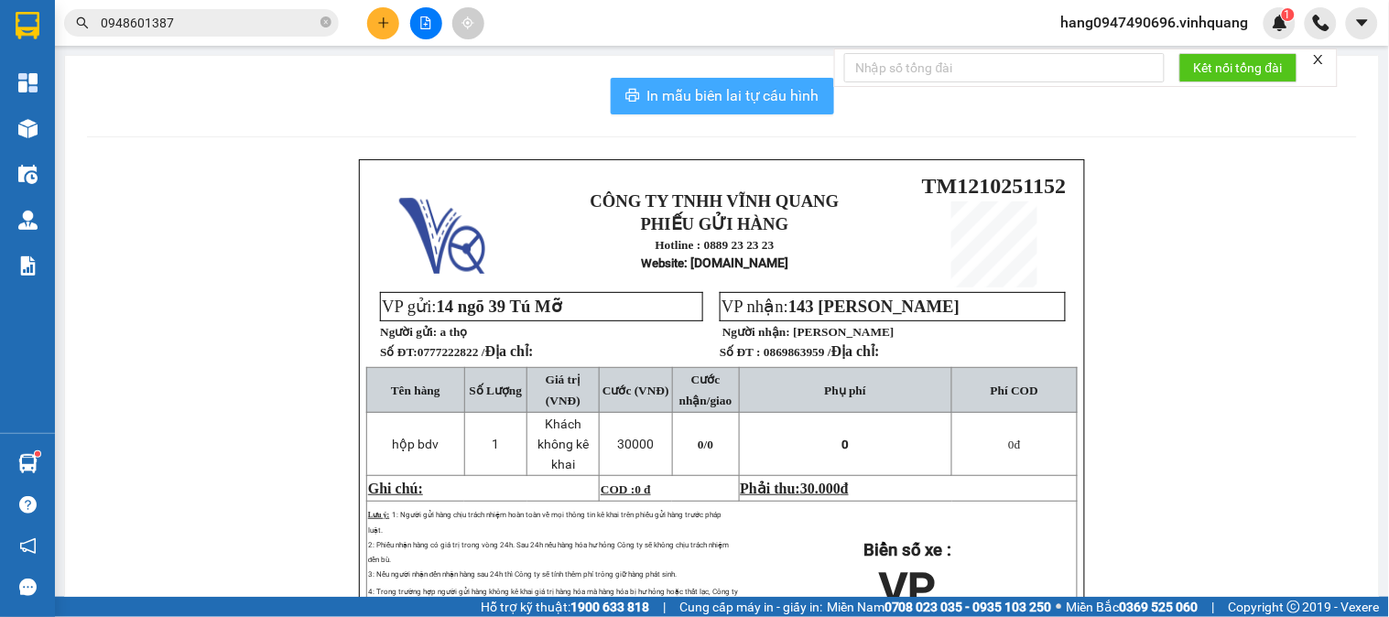
click at [776, 92] on span "In mẫu biên lai tự cấu hình" at bounding box center [733, 95] width 172 height 23
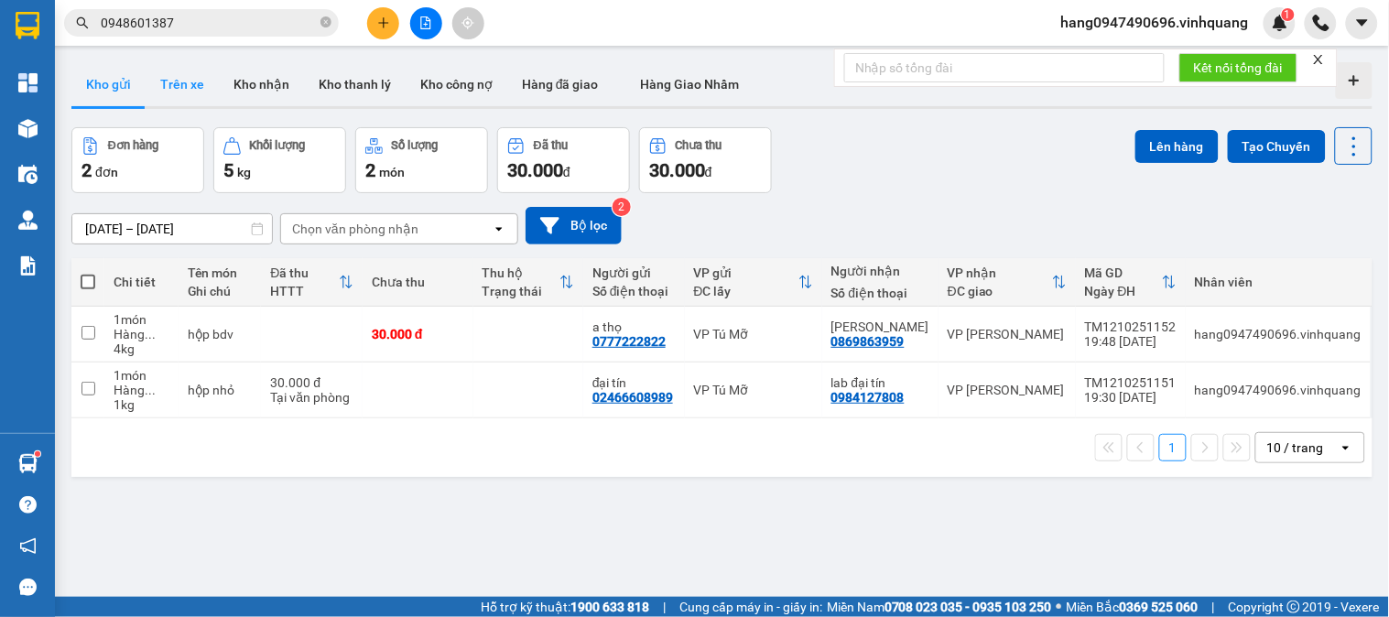
click at [194, 92] on button "Trên xe" at bounding box center [182, 84] width 73 height 44
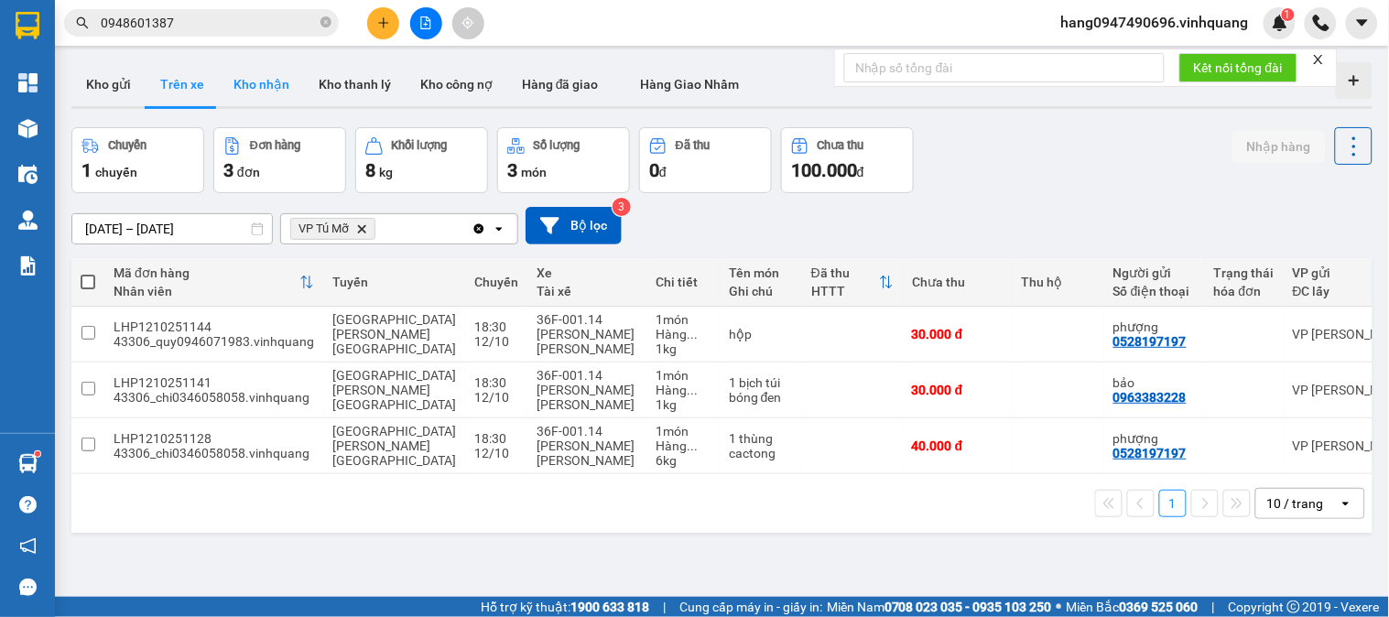
click at [249, 77] on button "Kho nhận" at bounding box center [261, 84] width 85 height 44
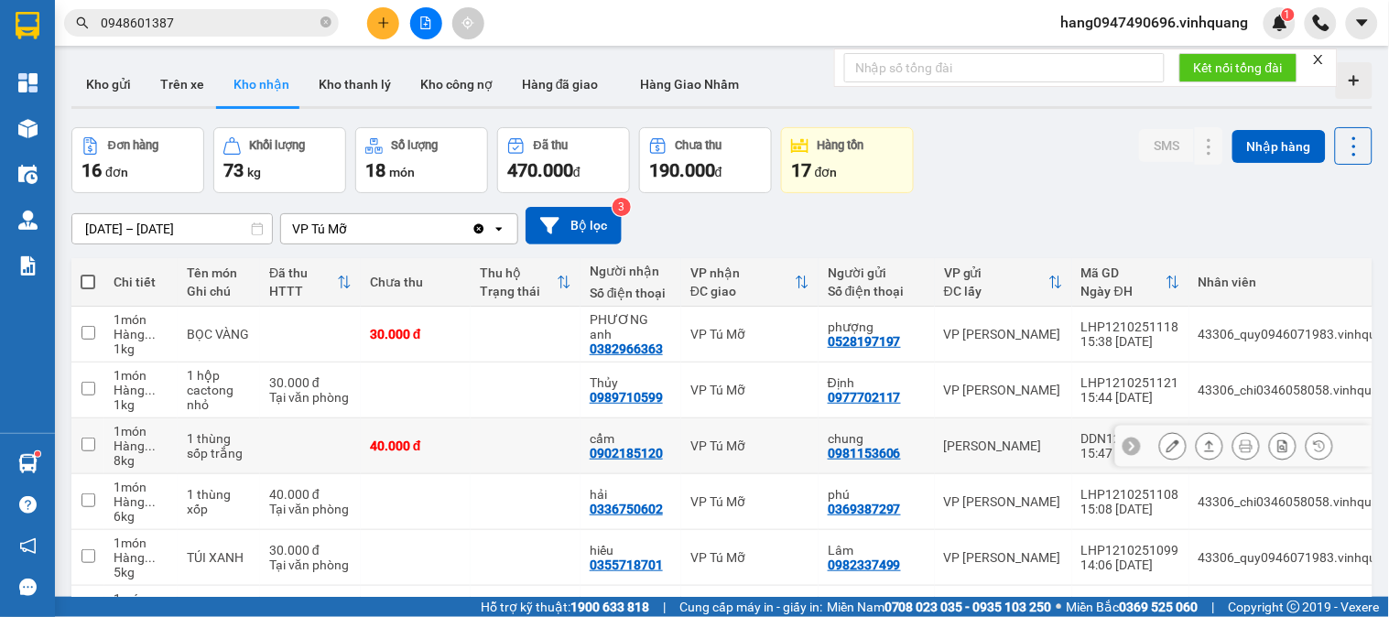
click at [636, 451] on div "0902185120" at bounding box center [626, 453] width 73 height 15
copy div "0902185120"
click at [638, 513] on div "0336750602" at bounding box center [626, 509] width 73 height 15
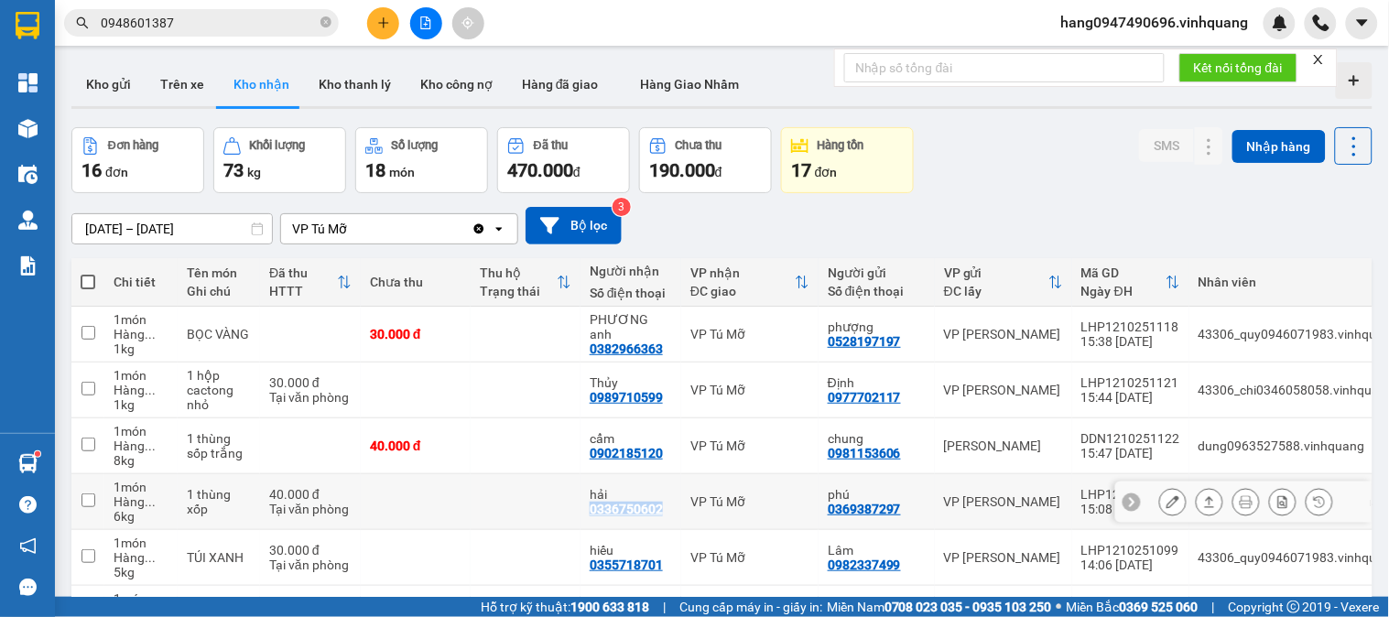
copy div "0336750602"
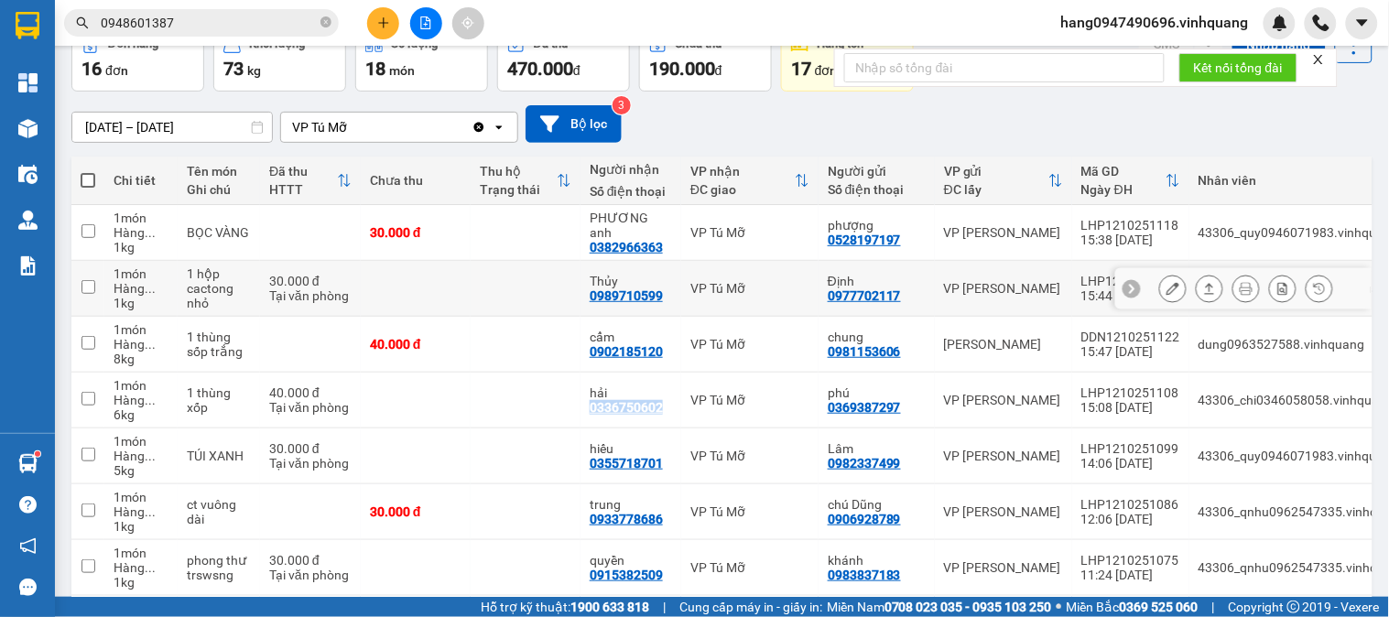
scroll to position [203, 0]
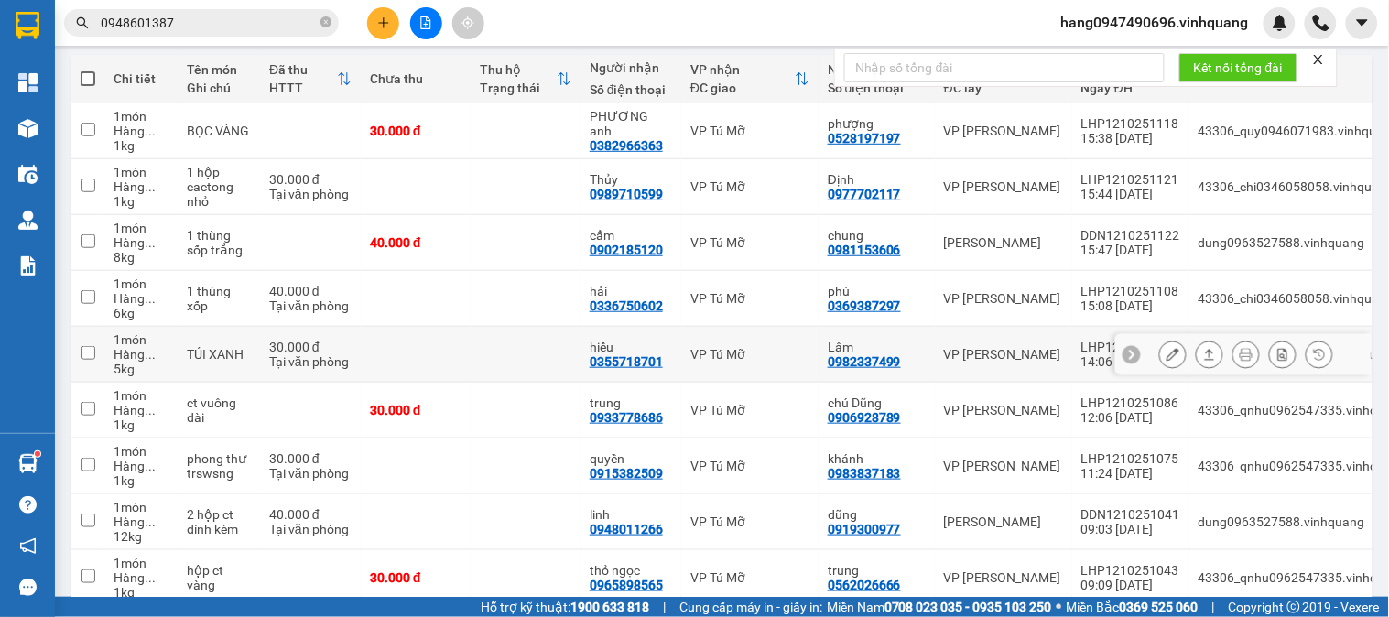
click at [606, 364] on div "0355718701" at bounding box center [626, 361] width 73 height 15
copy div "0355718701"
click at [325, 20] on icon "close-circle" at bounding box center [325, 21] width 11 height 11
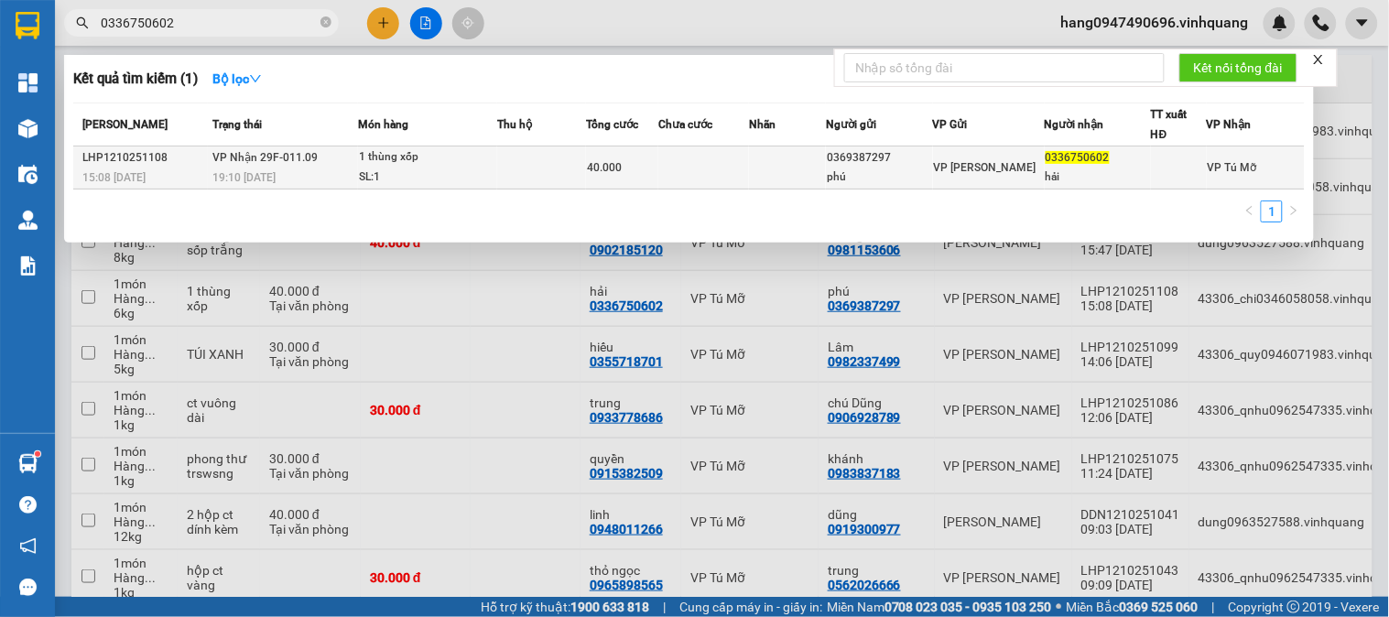
type input "0336750602"
click at [560, 184] on td at bounding box center [541, 168] width 89 height 43
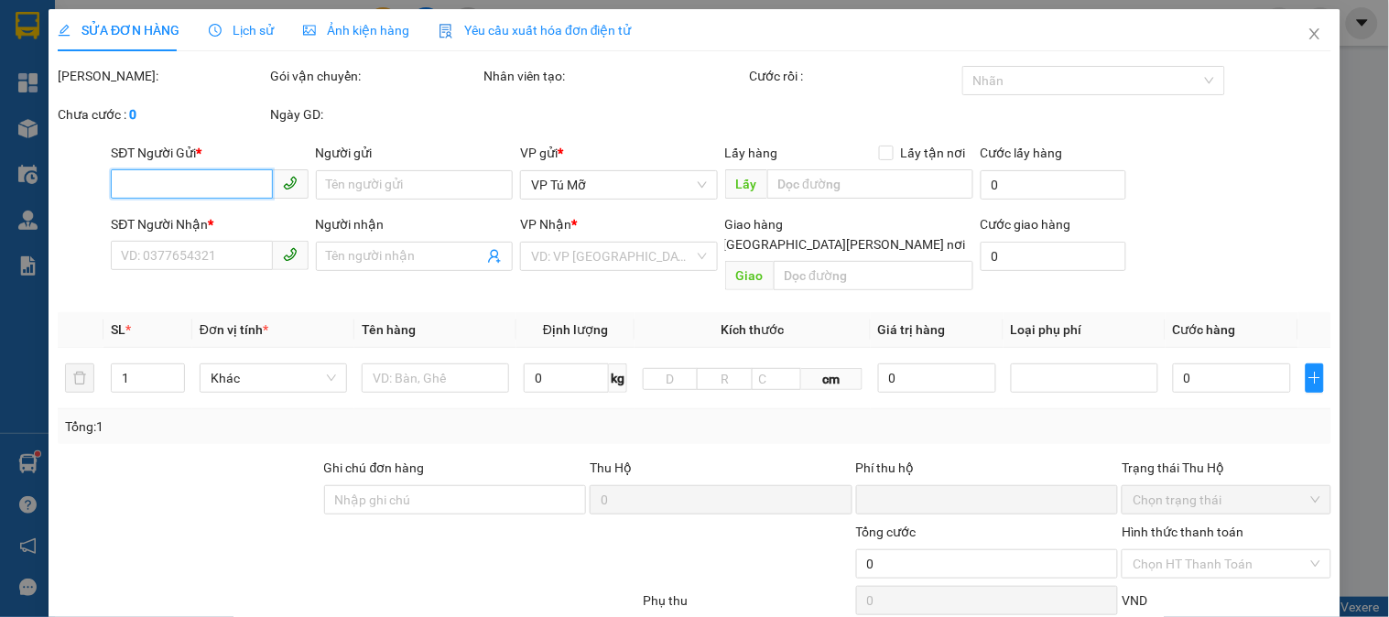
type input "0369387297"
type input "phú"
type input "0336750602"
type input "hải"
type input "0"
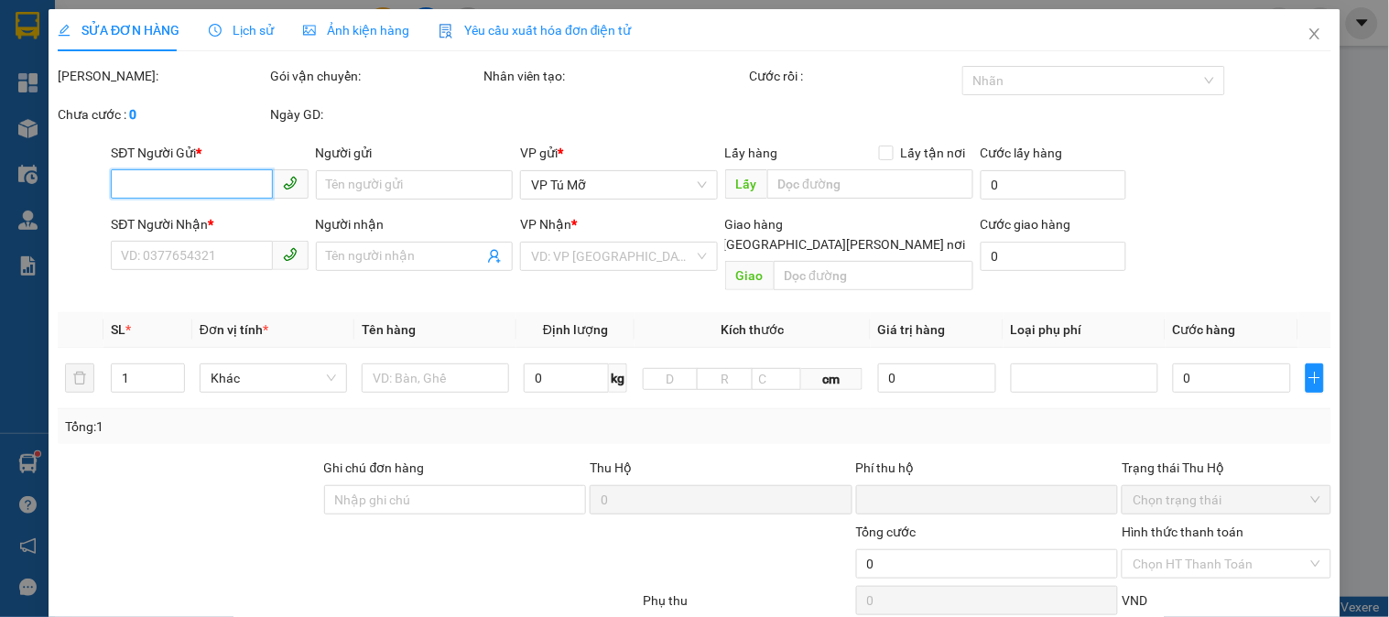
type input "40.000"
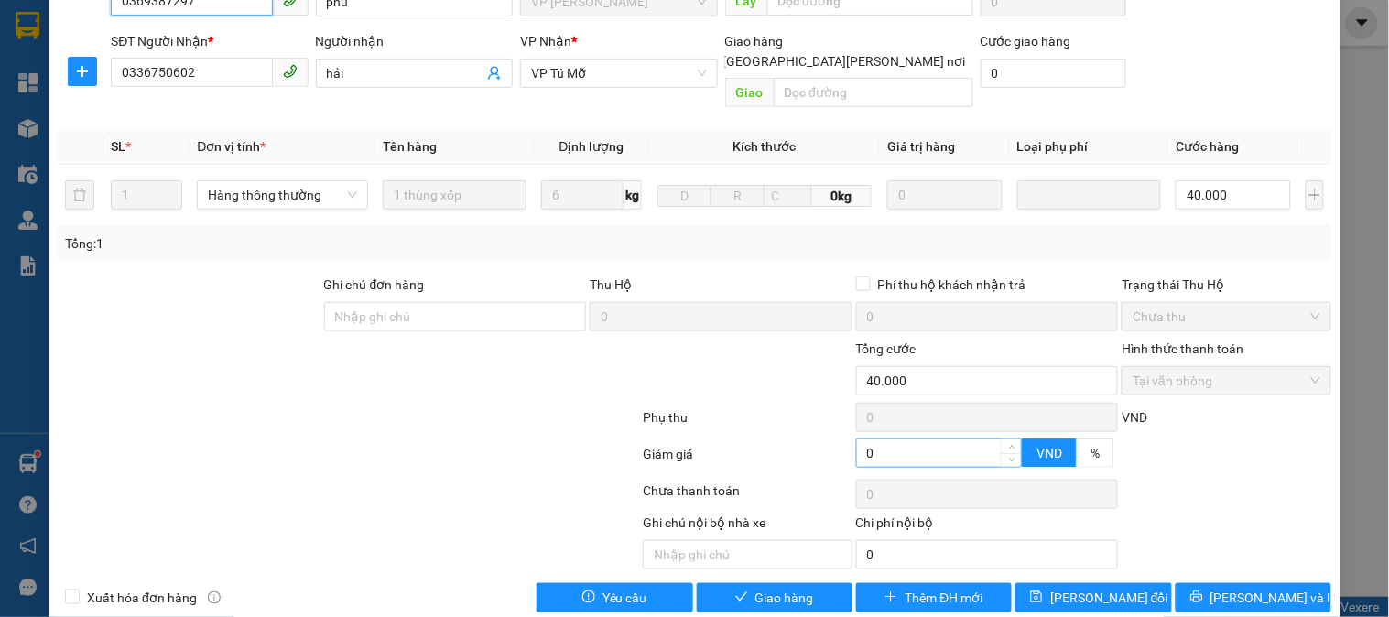
scroll to position [214, 0]
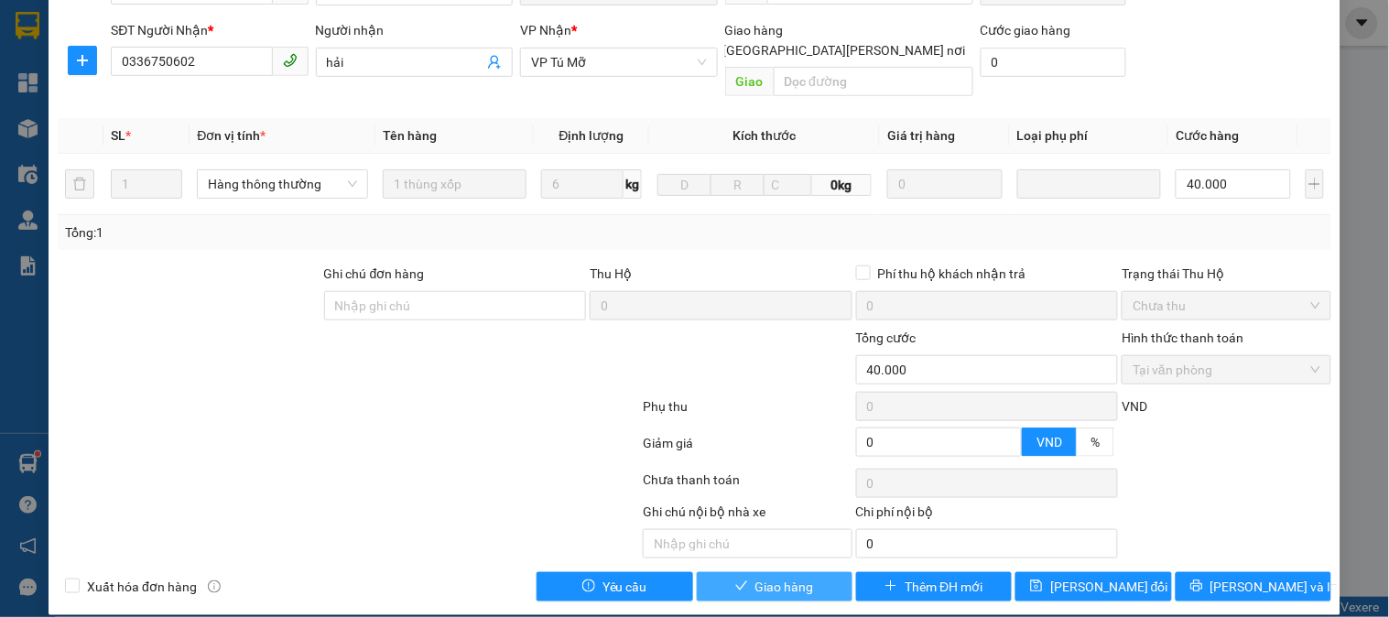
click at [779, 577] on span "Giao hàng" at bounding box center [784, 587] width 59 height 20
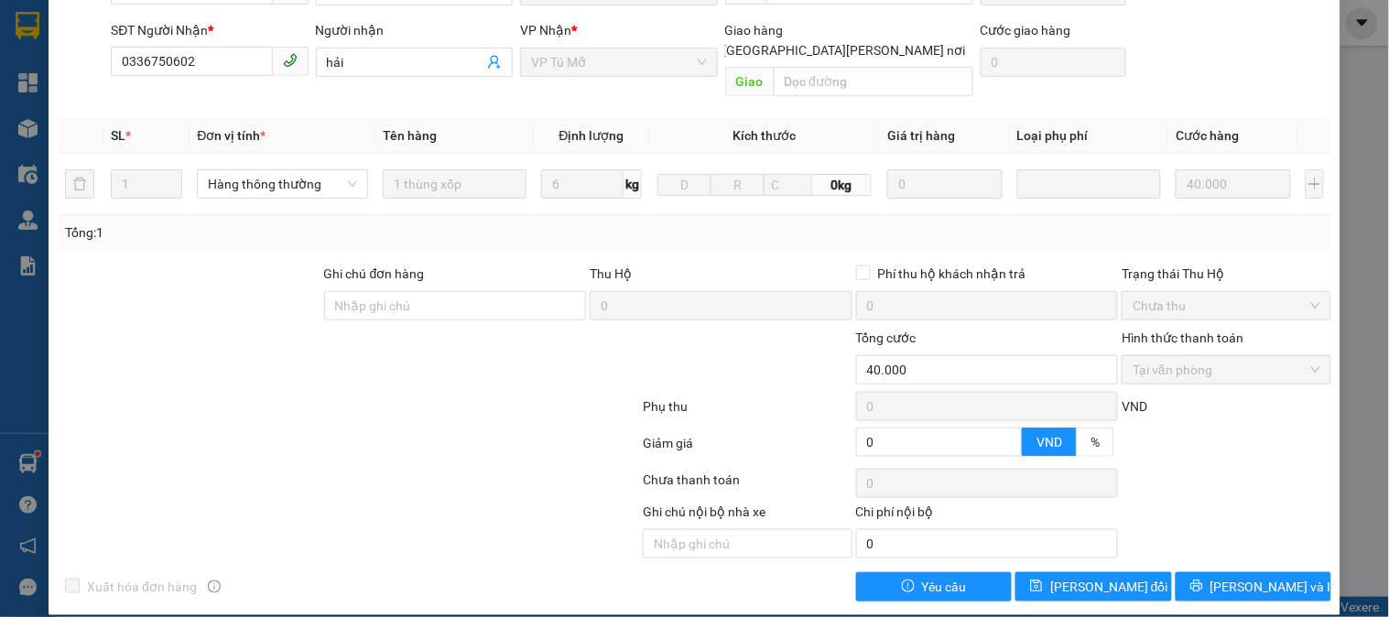
scroll to position [0, 0]
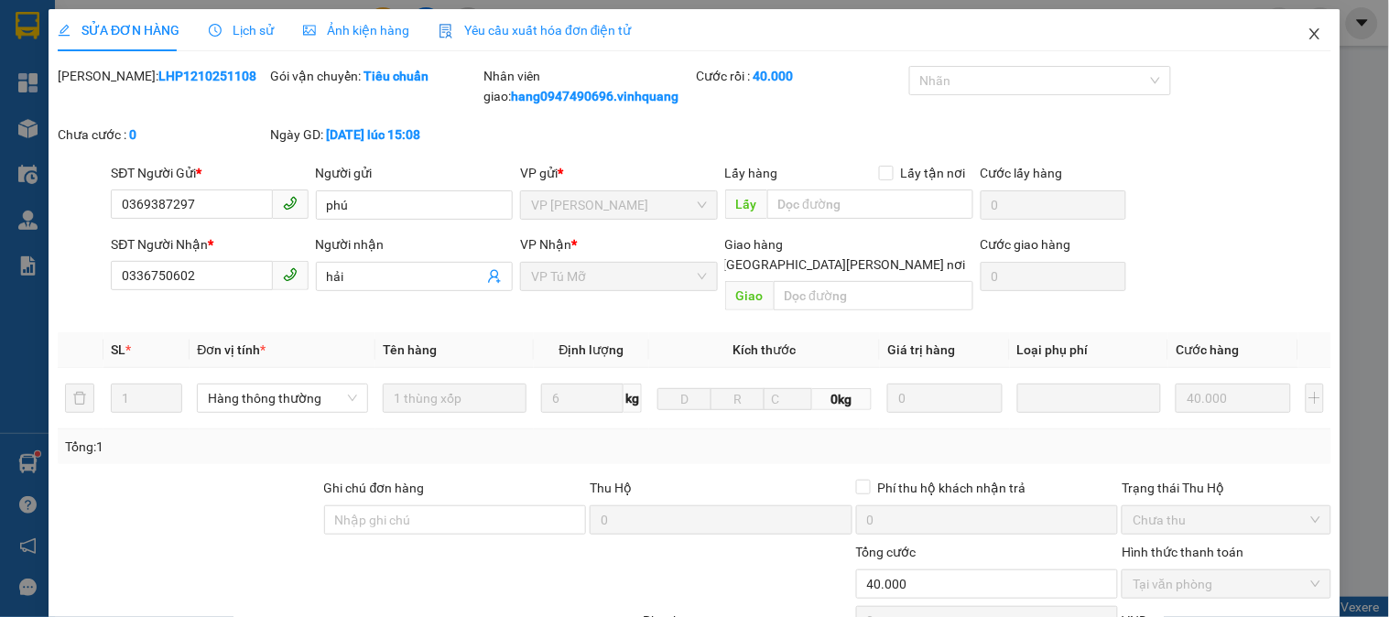
click at [1289, 29] on span "Close" at bounding box center [1314, 34] width 51 height 51
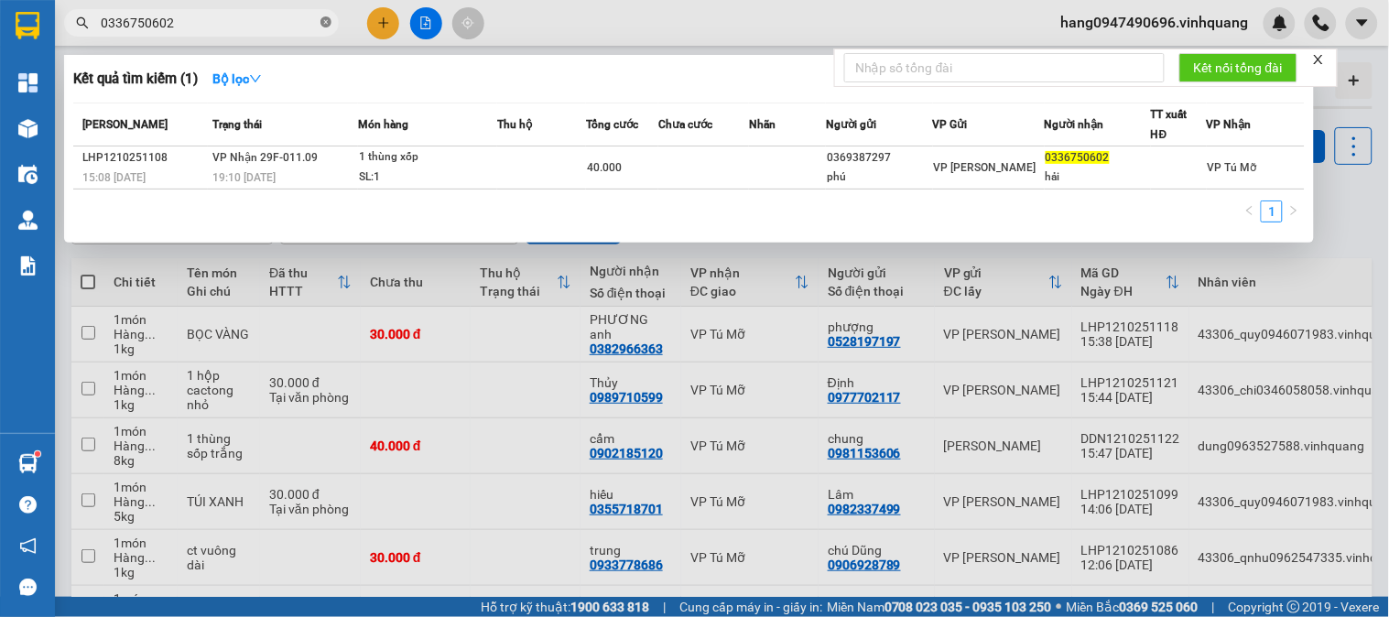
click at [327, 21] on icon "close-circle" at bounding box center [325, 21] width 11 height 11
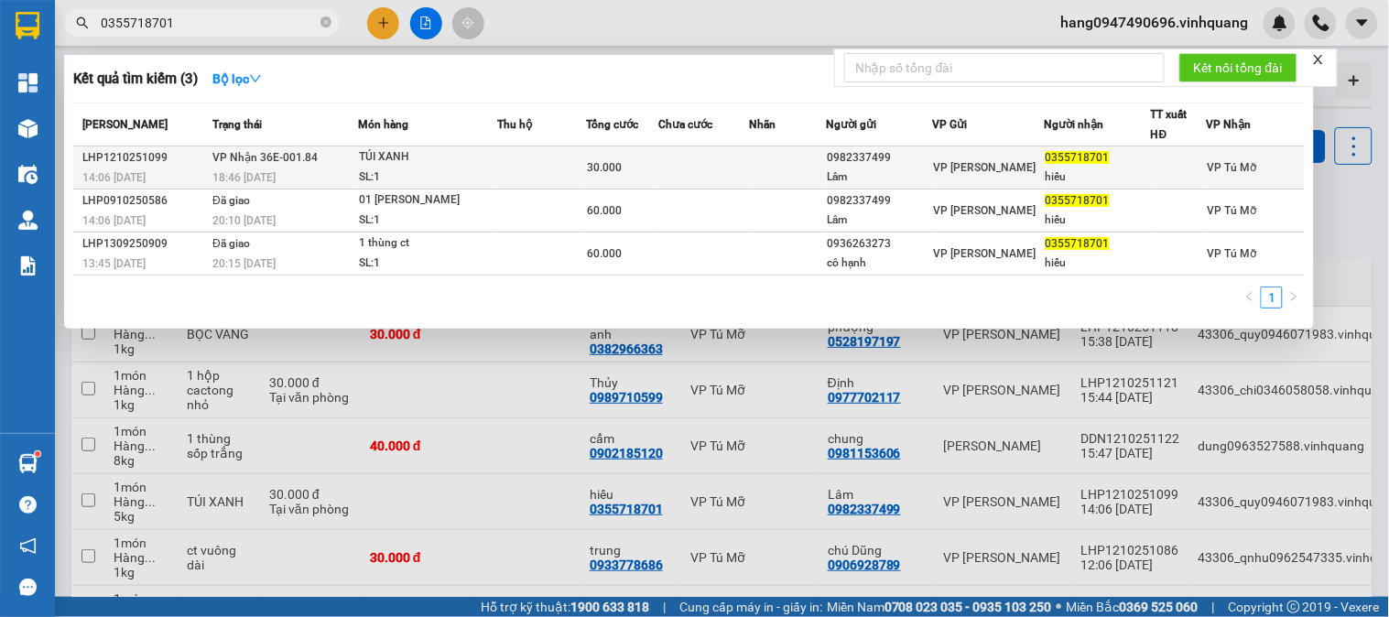
type input "0355718701"
click at [671, 151] on td at bounding box center [703, 168] width 91 height 43
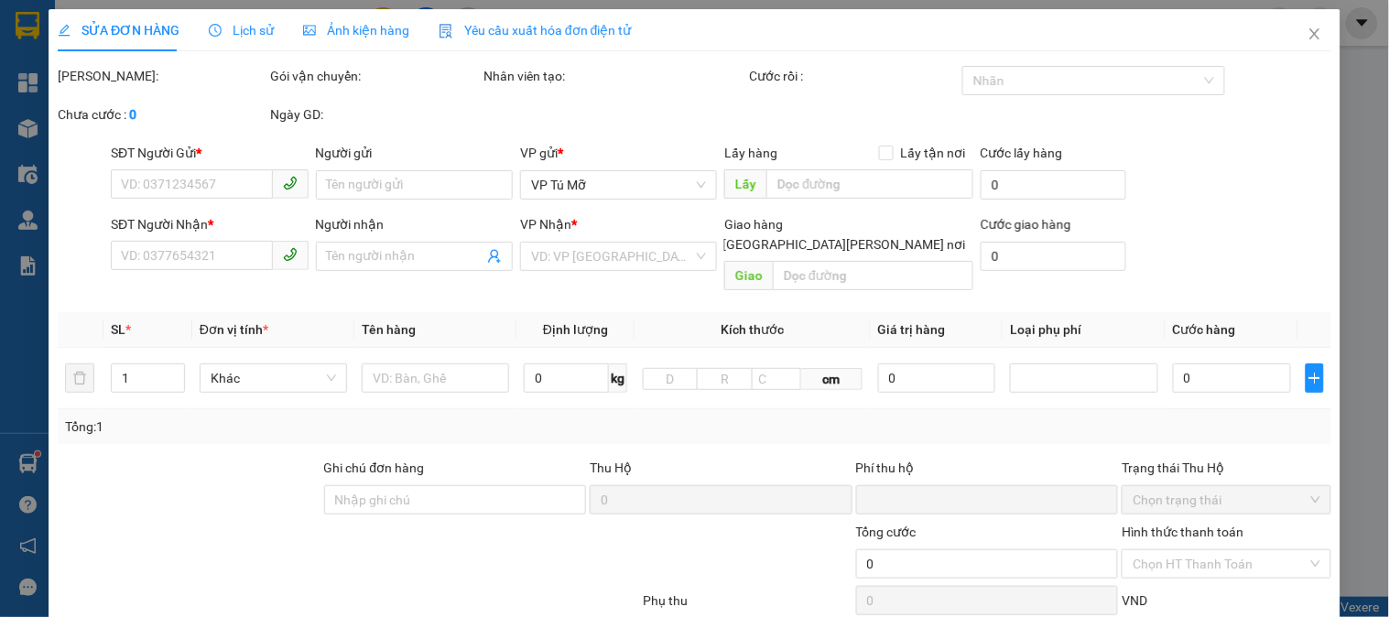
type input "0982337499"
type input "Lâm"
type input "0355718701"
type input "hiếu"
type input "0"
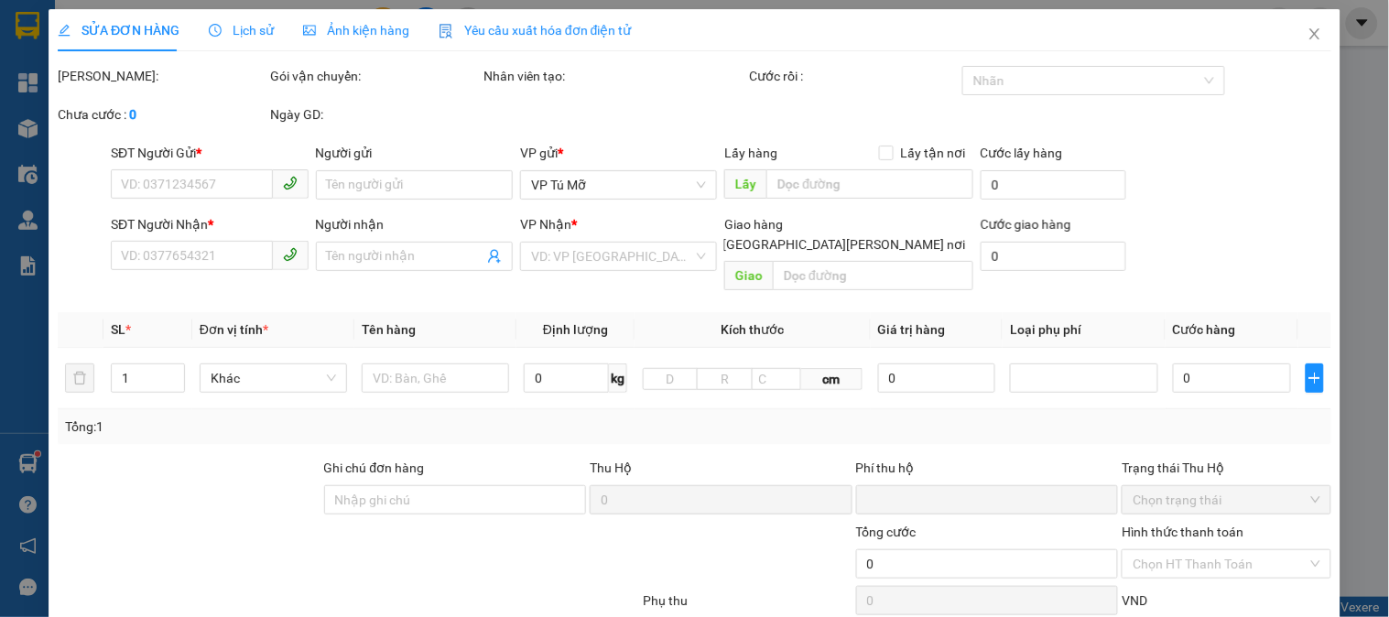
type input "30.000"
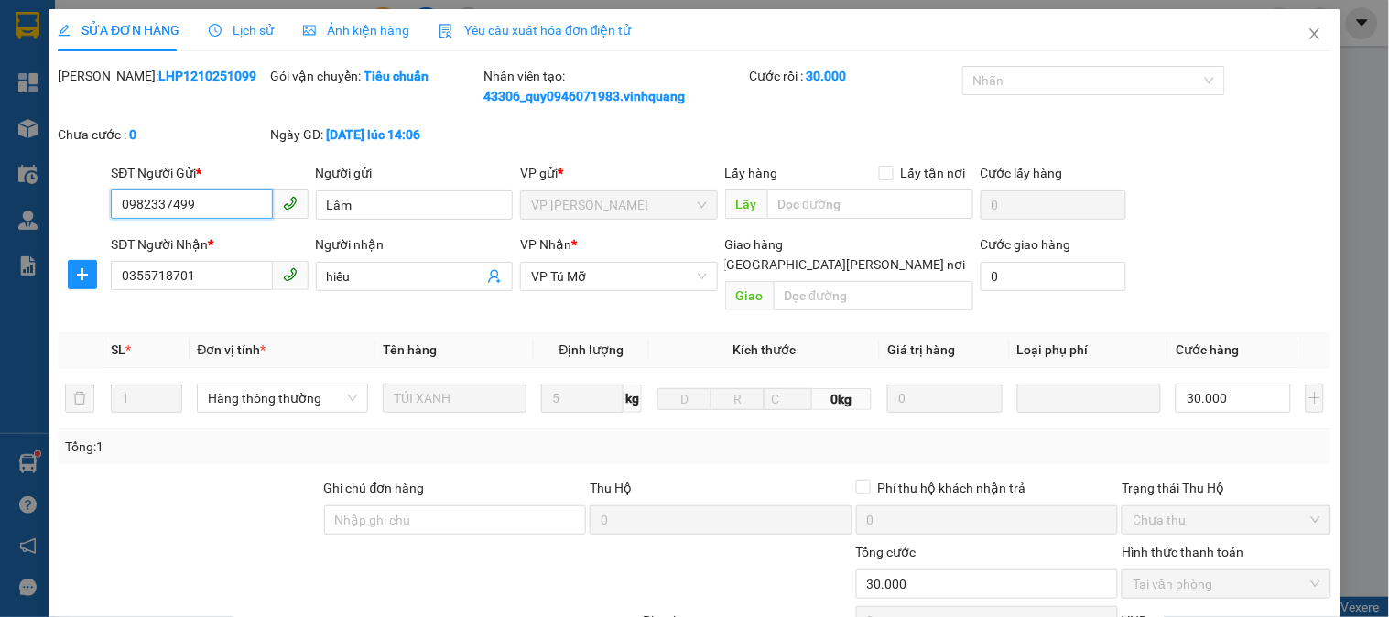
scroll to position [214, 0]
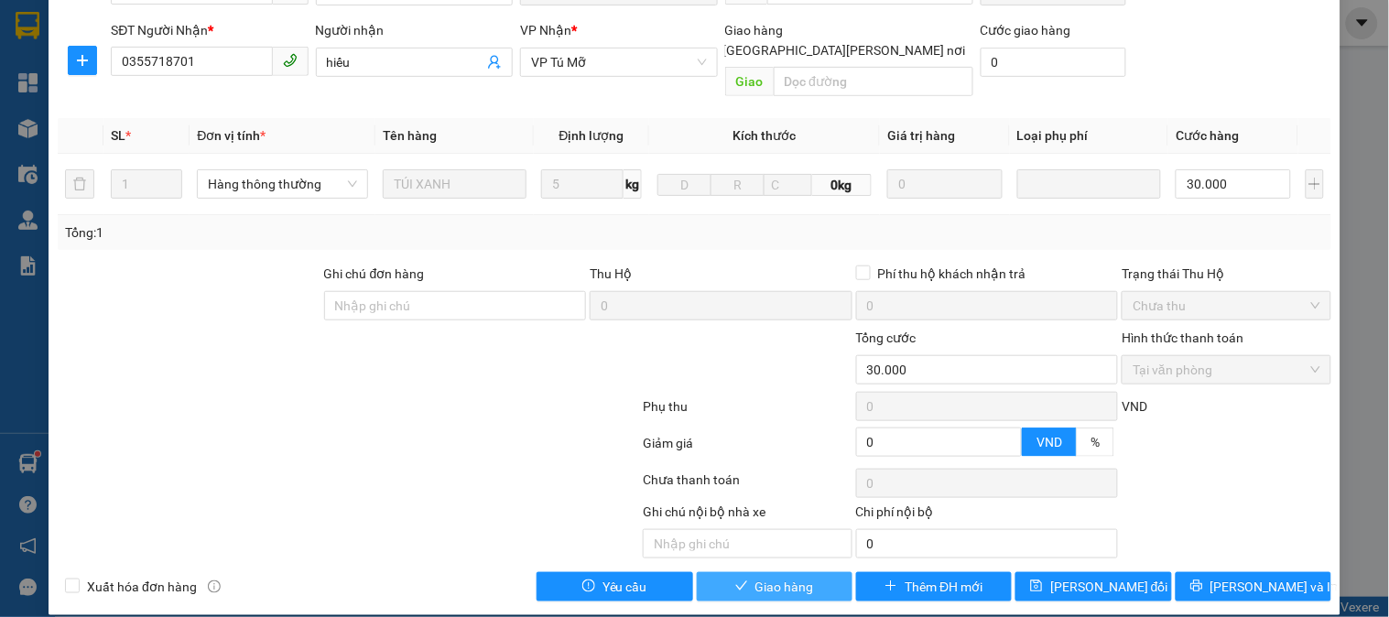
click at [767, 577] on span "Giao hàng" at bounding box center [784, 587] width 59 height 20
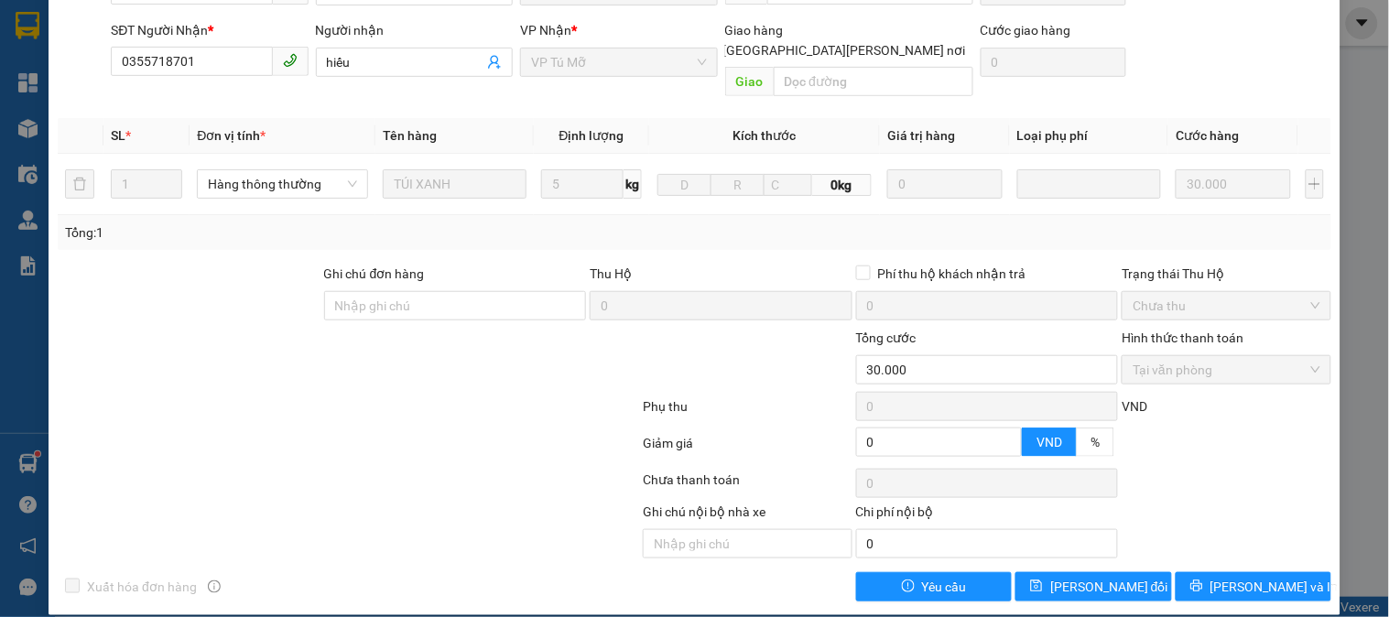
scroll to position [0, 0]
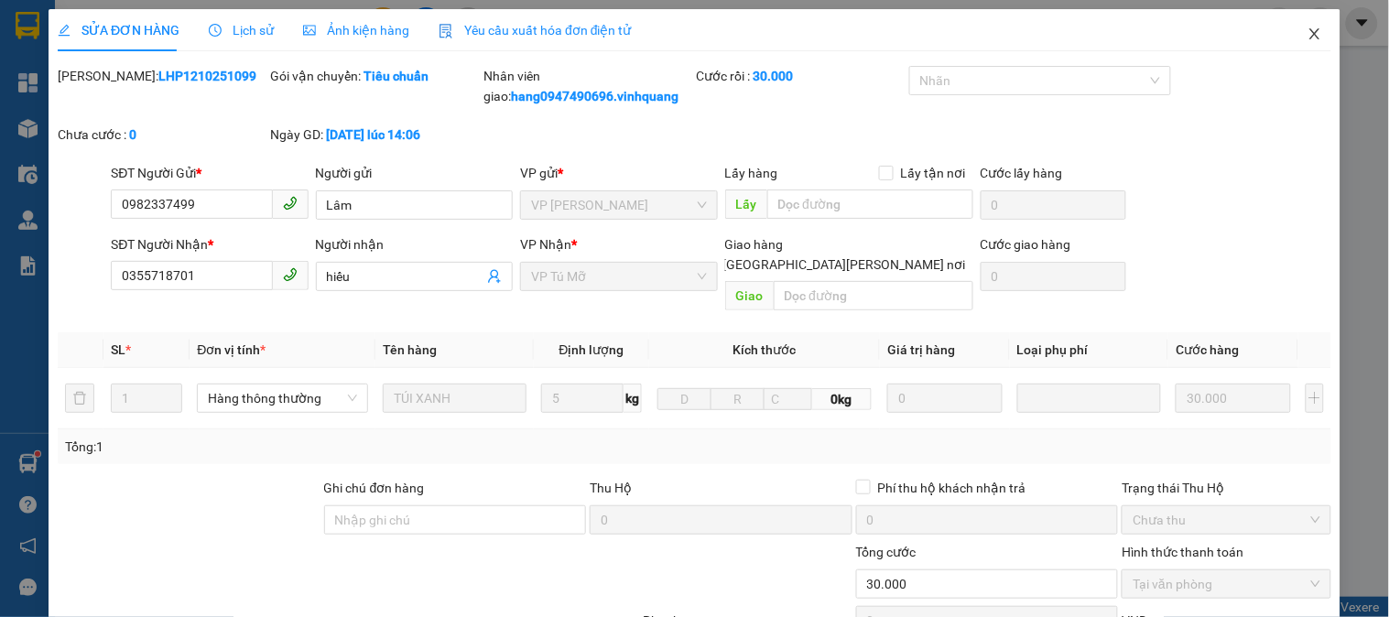
click at [1308, 29] on icon "close" at bounding box center [1315, 34] width 15 height 15
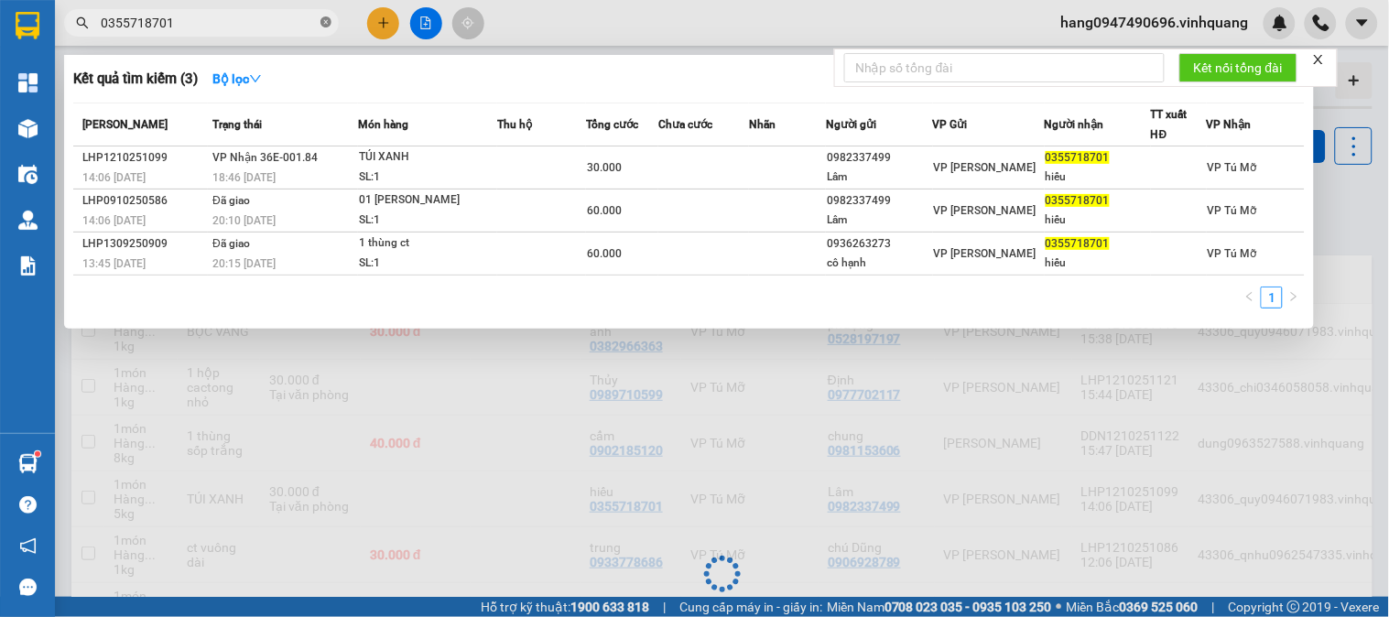
click at [326, 22] on icon "close-circle" at bounding box center [325, 21] width 11 height 11
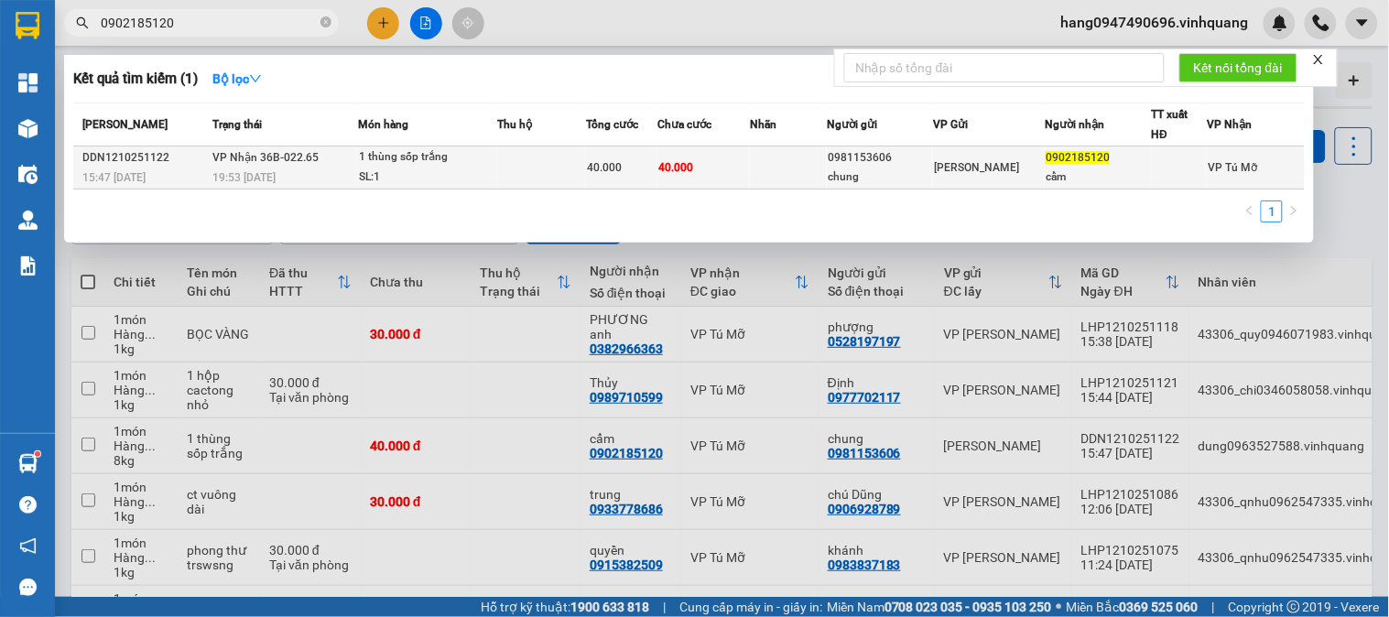
type input "0902185120"
click at [886, 153] on div "0981153606" at bounding box center [880, 157] width 104 height 19
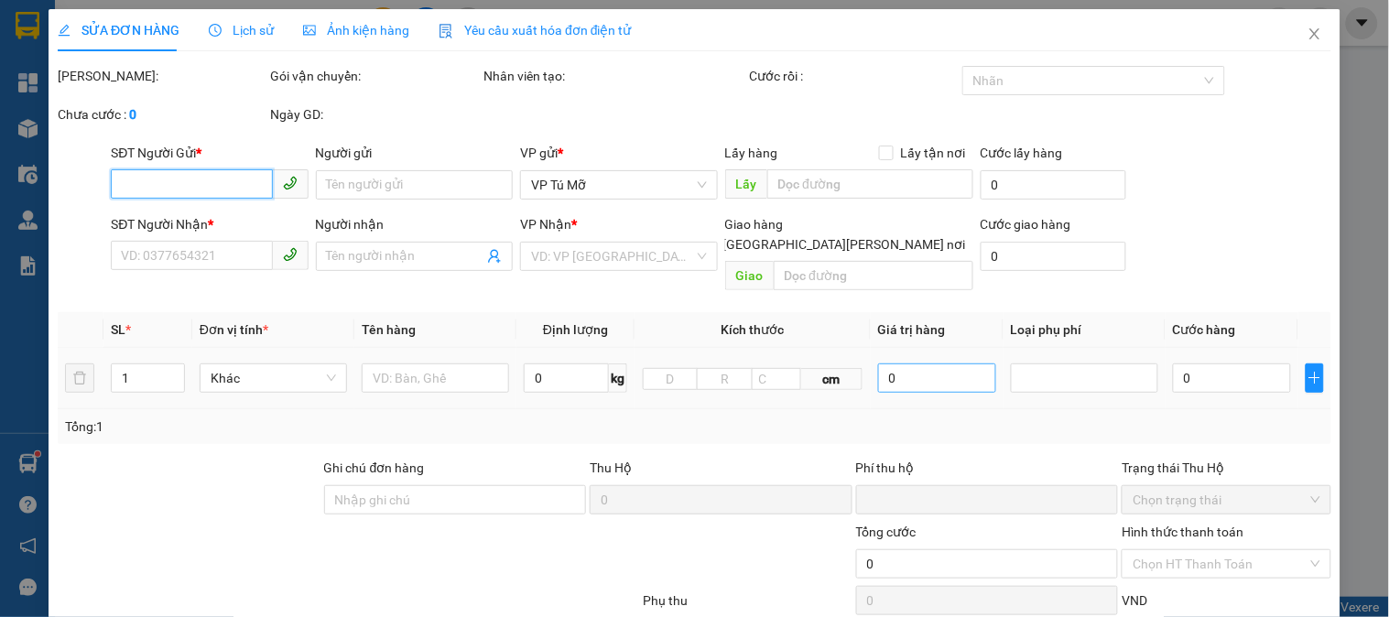
type input "0981153606"
type input "chung"
type input "0902185120"
type input "cẩm"
type input "0"
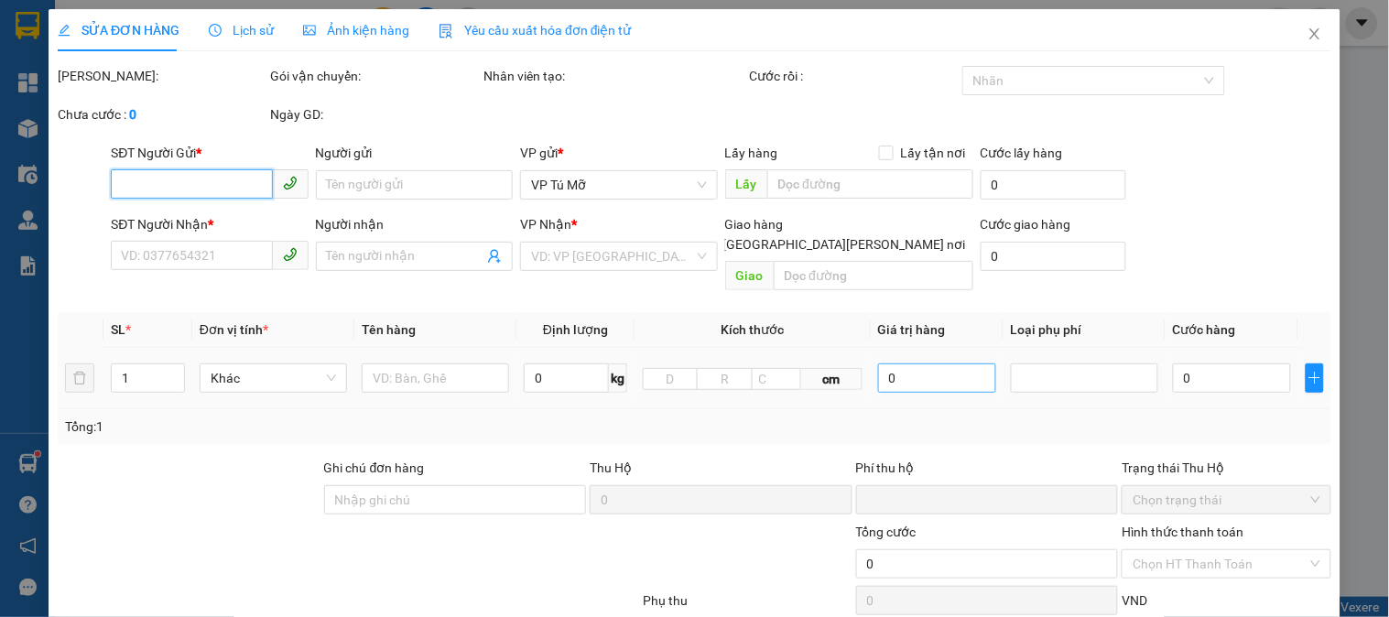
type input "40.000"
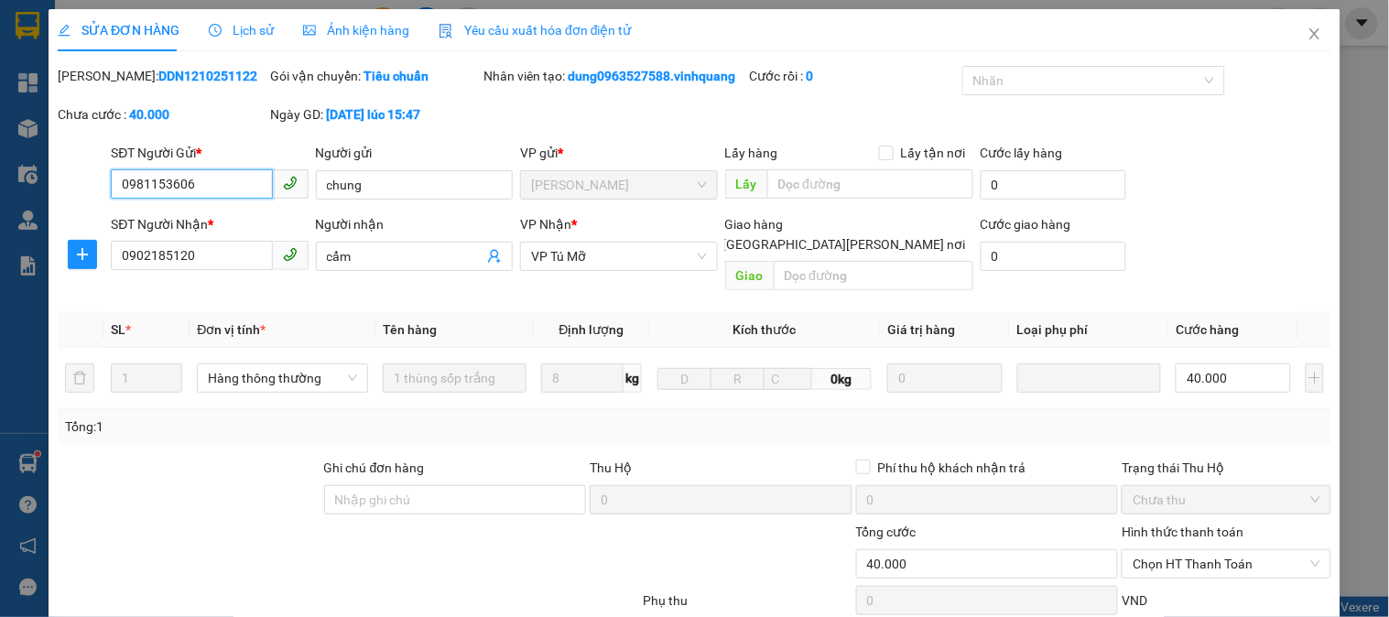
scroll to position [194, 0]
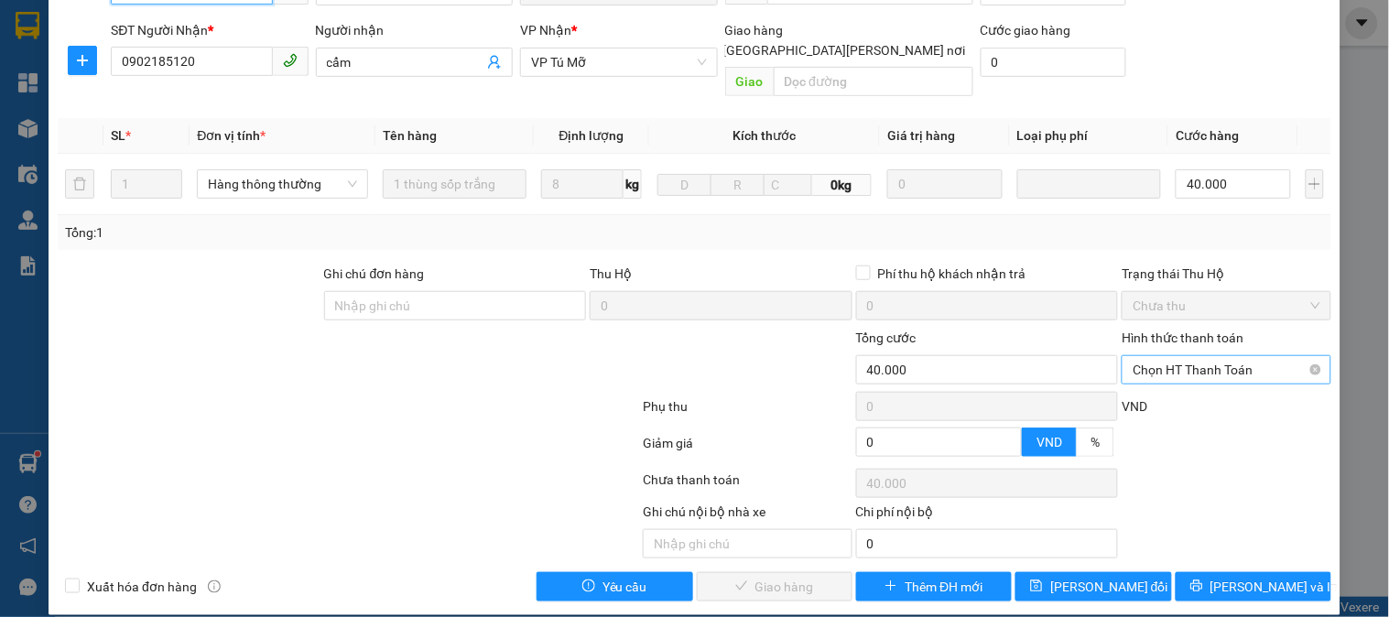
drag, startPoint x: 1205, startPoint y: 337, endPoint x: 1167, endPoint y: 366, distance: 48.3
click at [1204, 356] on span "Chọn HT Thanh Toán" at bounding box center [1226, 369] width 187 height 27
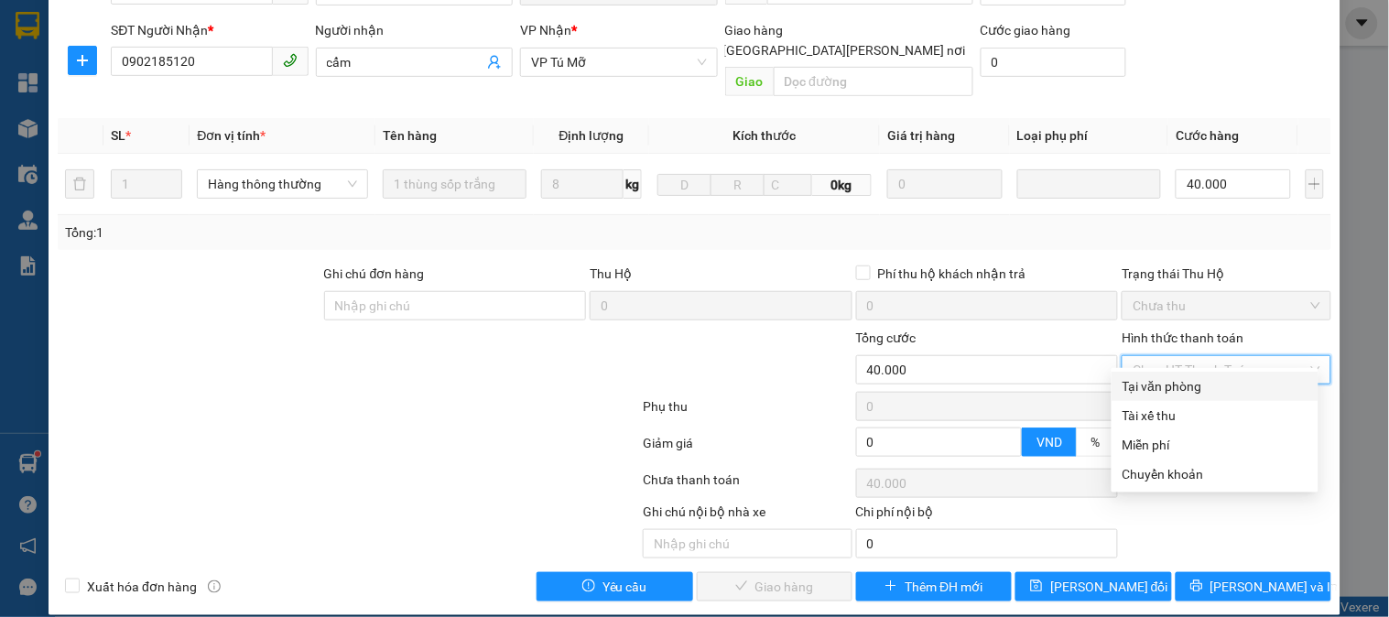
click at [1146, 388] on div "Tại văn phòng" at bounding box center [1215, 386] width 185 height 20
type input "0"
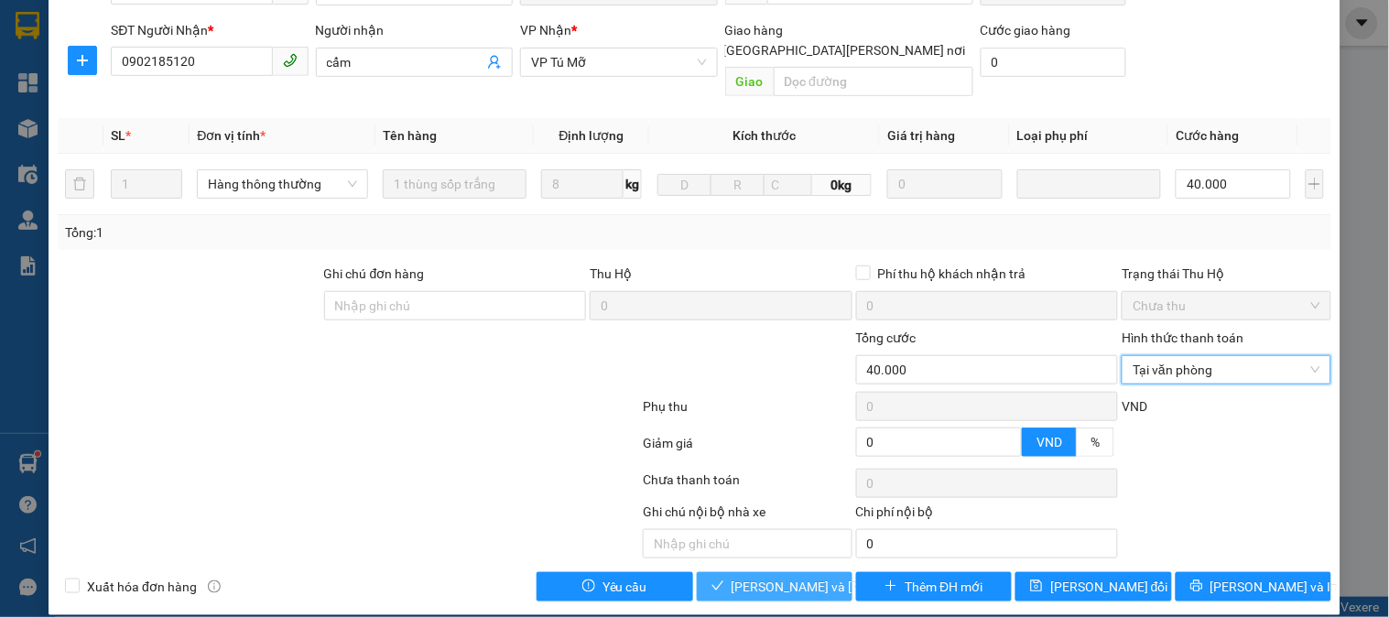
click at [760, 578] on div "SỬA ĐƠN HÀNG Lịch sử [PERSON_NAME] hàng Yêu cầu xuất [PERSON_NAME] điện tử Tota…" at bounding box center [695, 215] width 1292 height 800
click at [757, 577] on span "[PERSON_NAME] và [PERSON_NAME] hàng" at bounding box center [855, 587] width 247 height 20
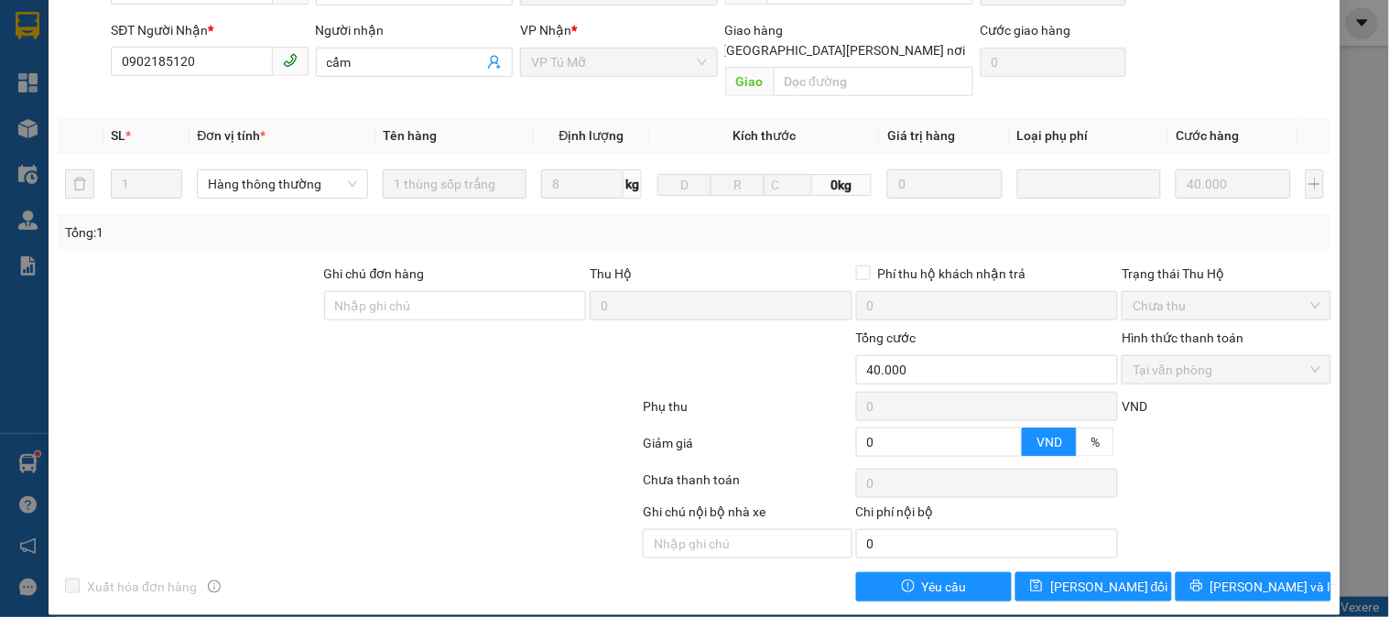
scroll to position [0, 0]
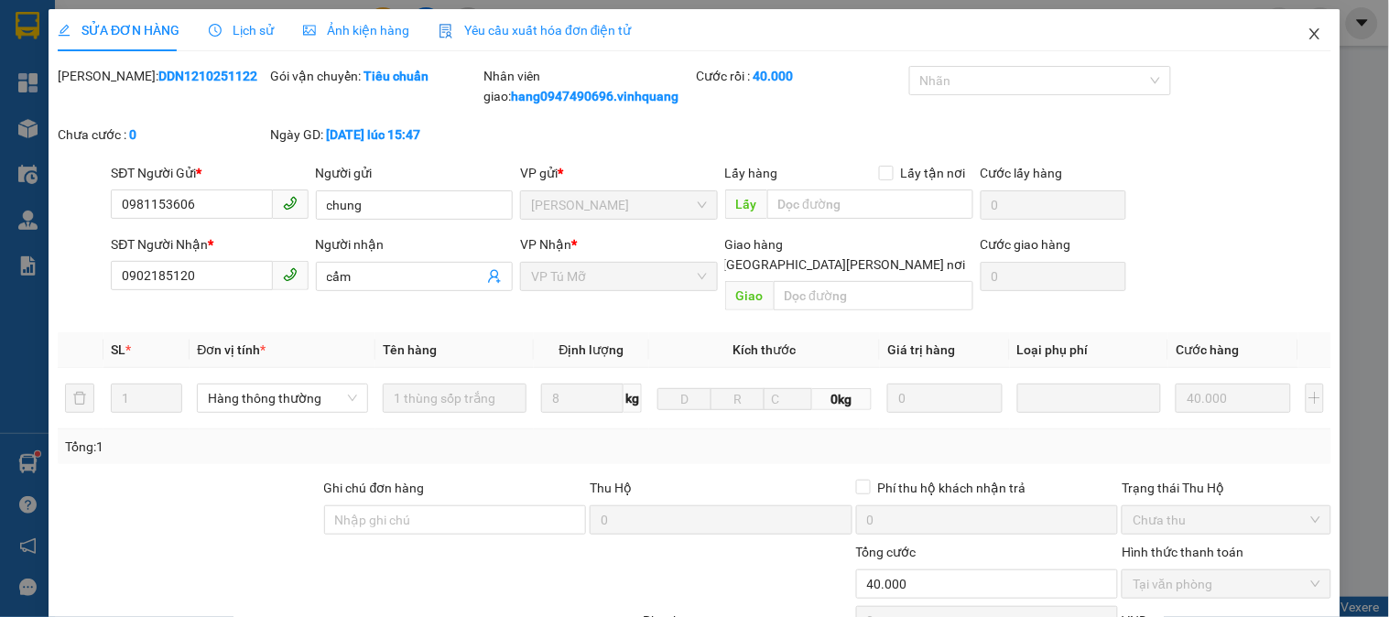
click at [1308, 27] on icon "close" at bounding box center [1315, 34] width 15 height 15
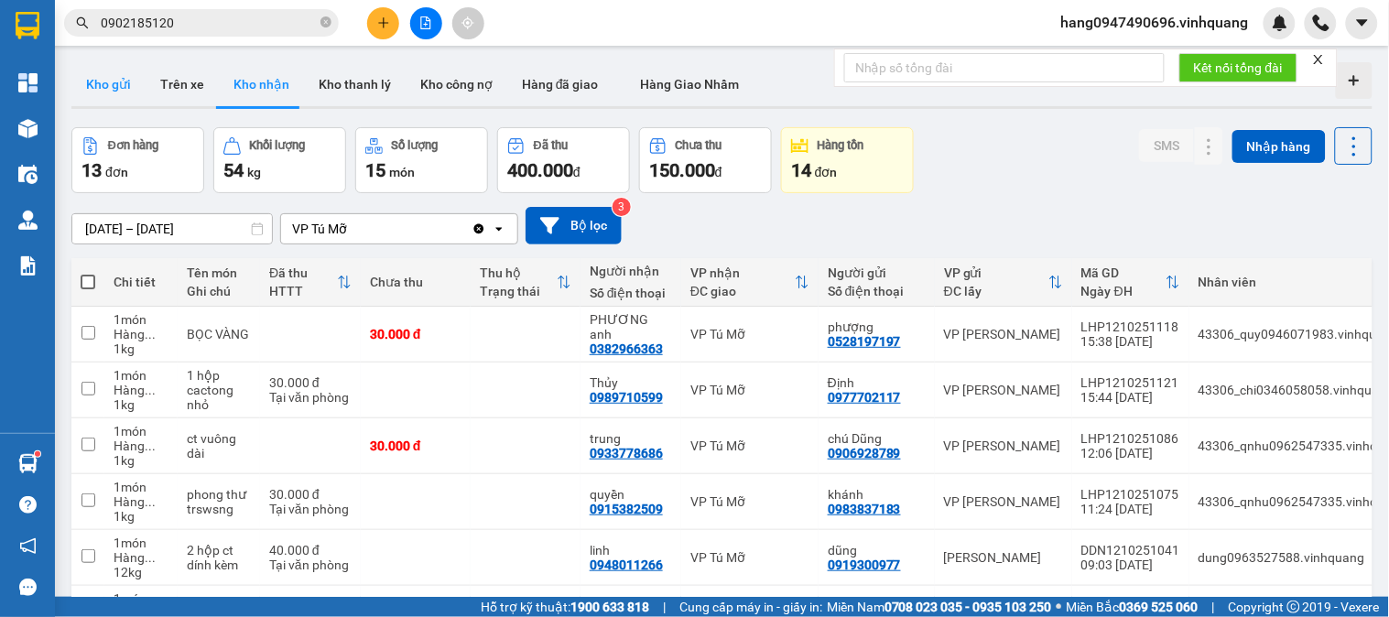
click at [108, 94] on button "Kho gửi" at bounding box center [108, 84] width 74 height 44
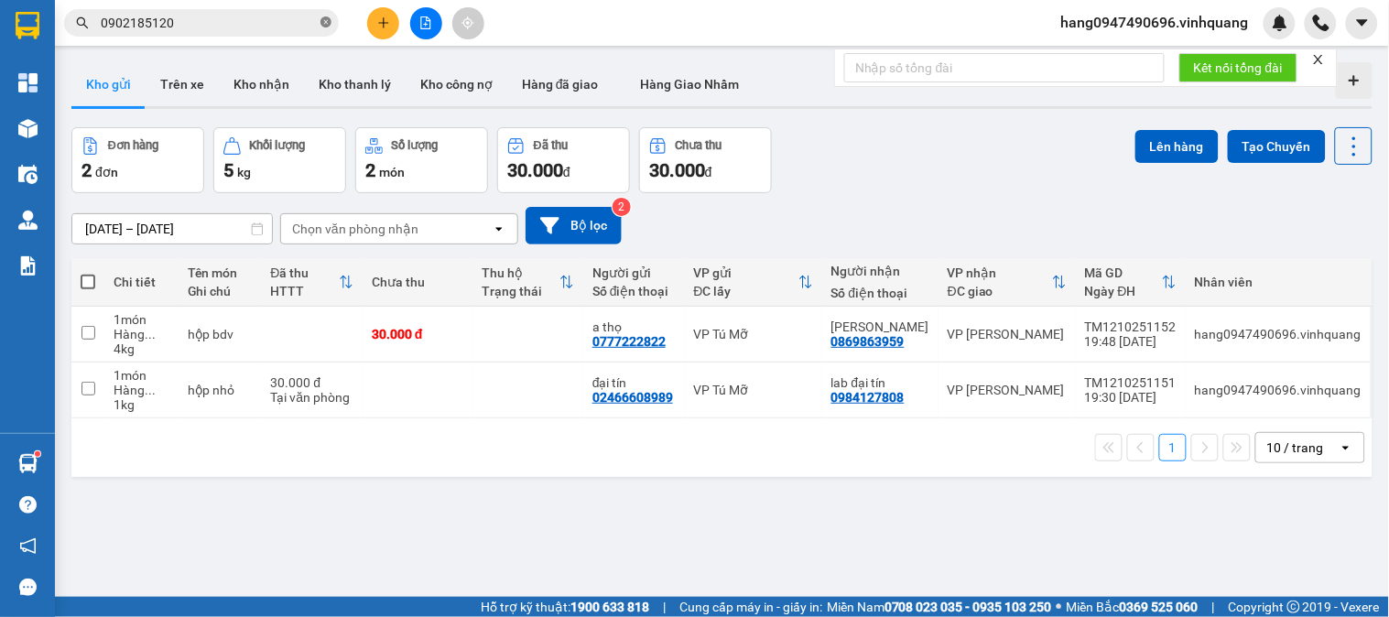
click at [326, 24] on icon "close-circle" at bounding box center [325, 21] width 11 height 11
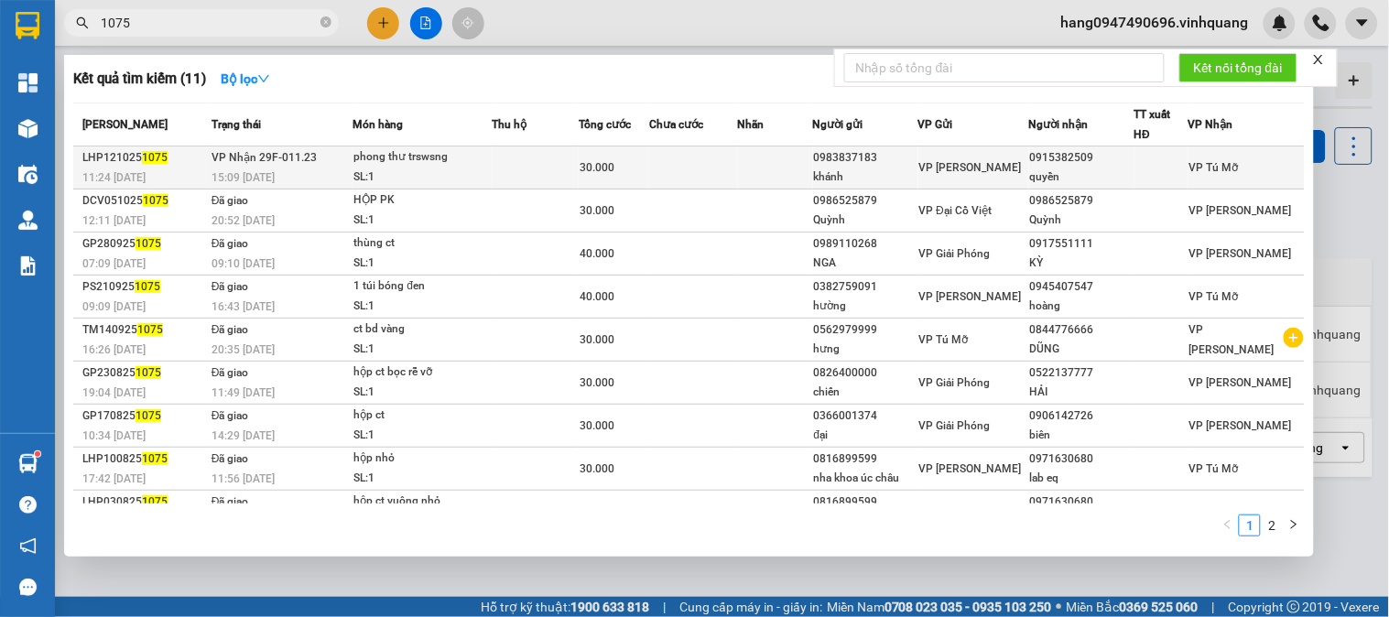
type input "1075"
click at [548, 161] on td at bounding box center [535, 168] width 87 height 43
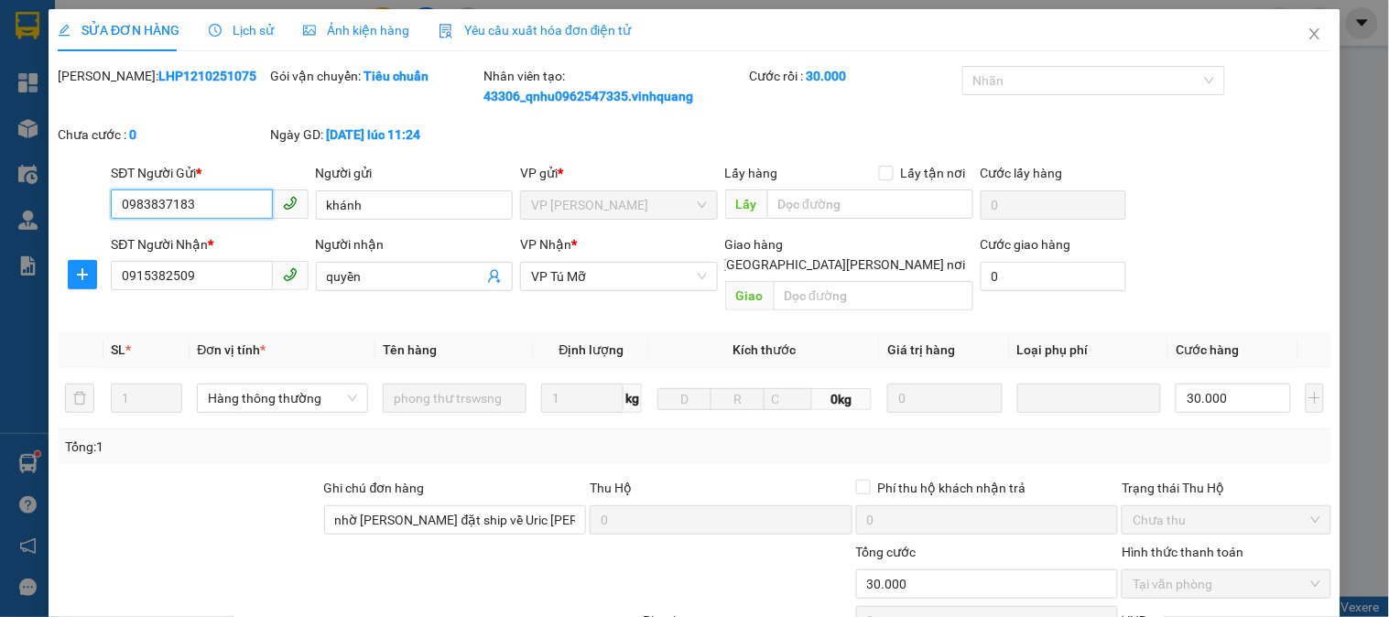
type input "0983837183"
type input "khánh"
type input "0915382509"
type input "quyền"
type input "nhờ [PERSON_NAME] đặt ship về Uric [PERSON_NAME] Đạo [PERSON_NAME] !"
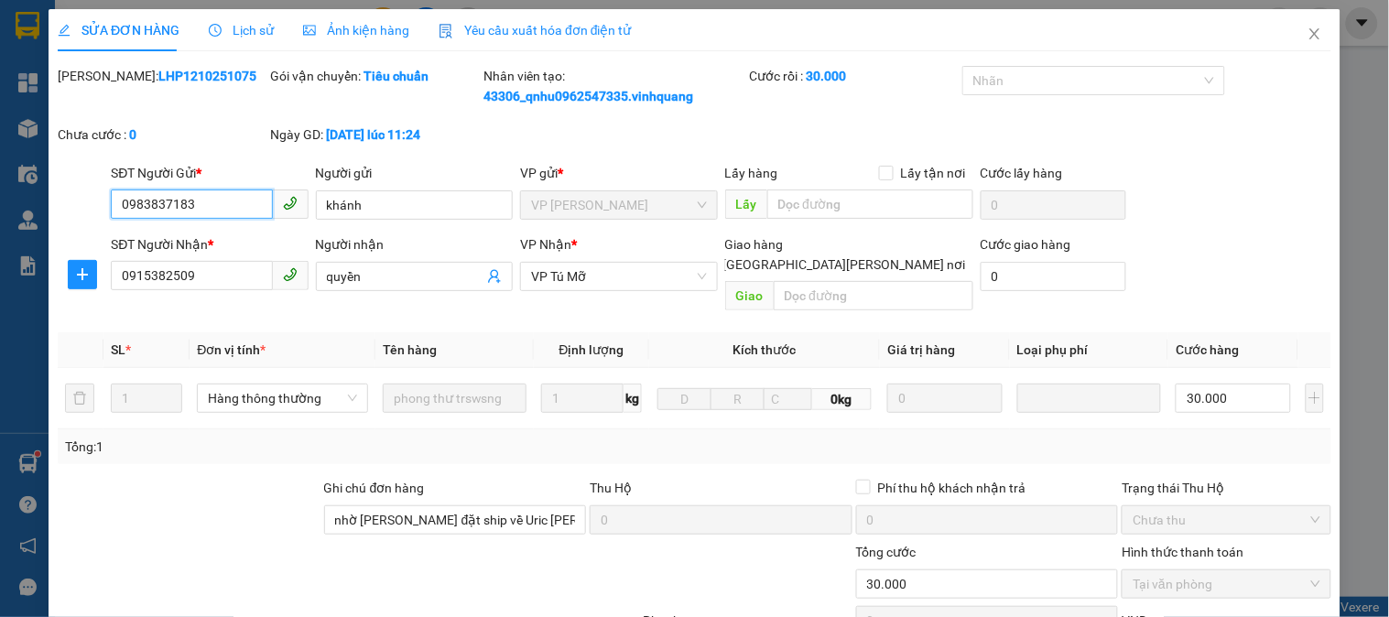
type input "0"
type input "30.000"
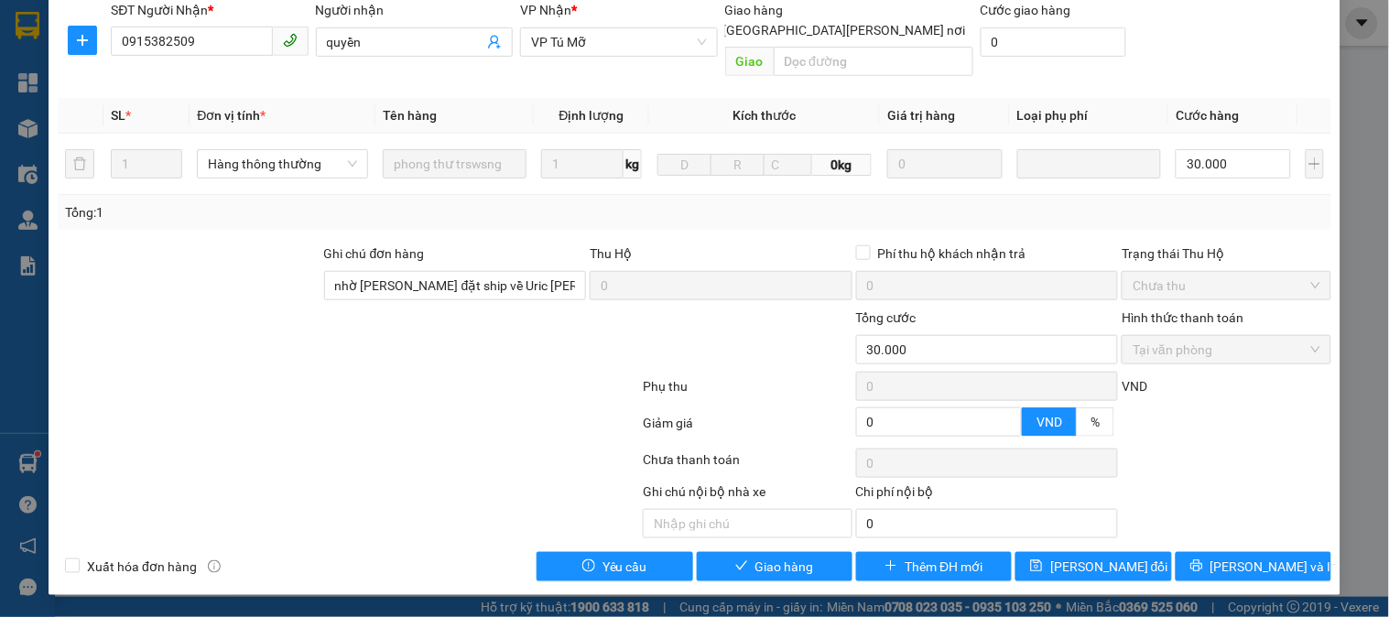
scroll to position [214, 0]
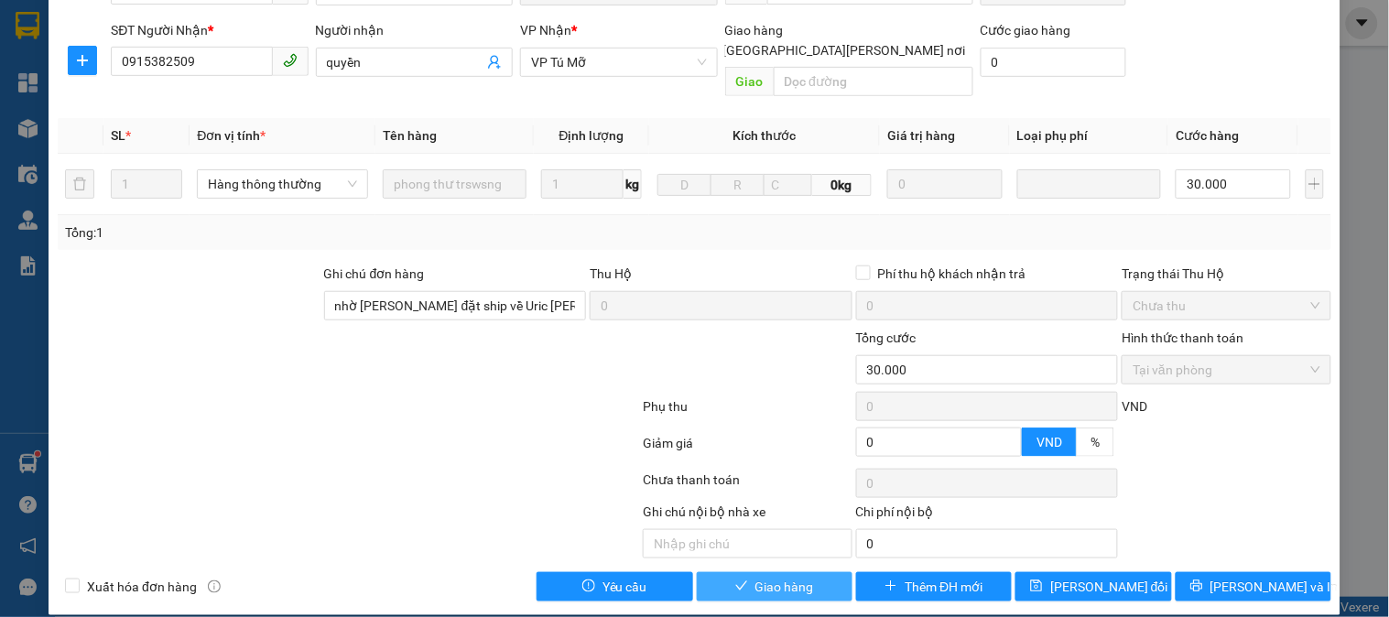
click at [766, 577] on span "Giao hàng" at bounding box center [784, 587] width 59 height 20
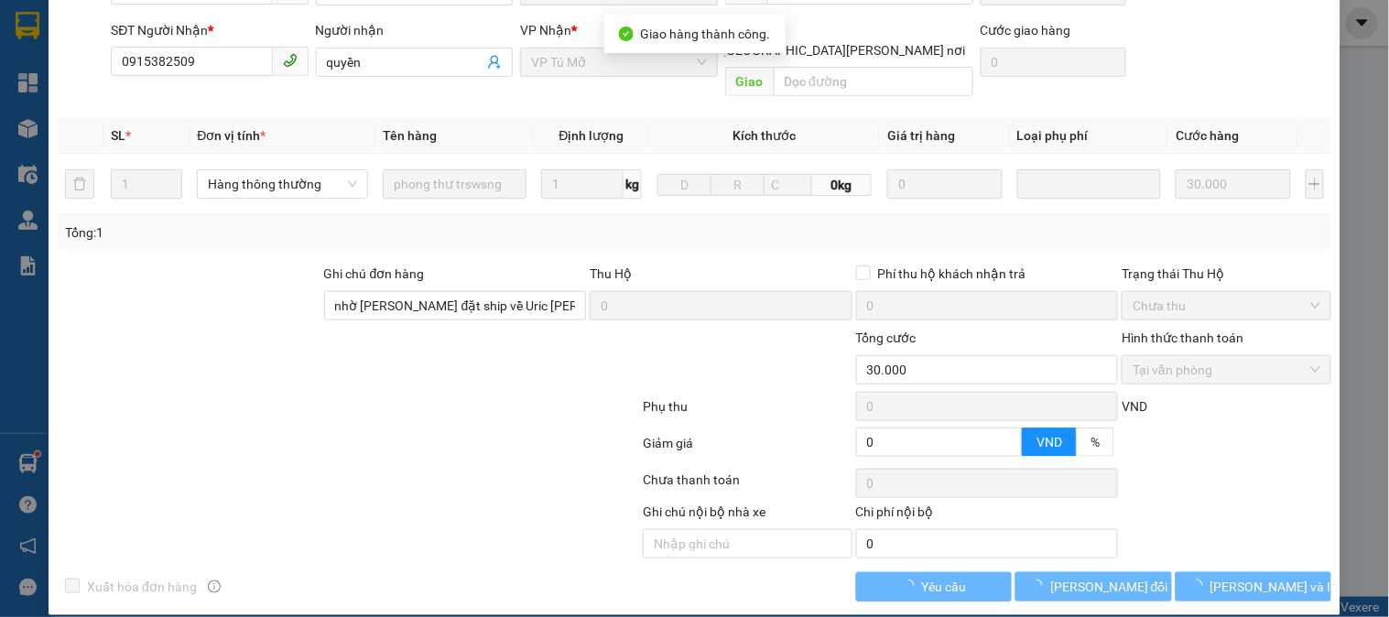
scroll to position [11, 0]
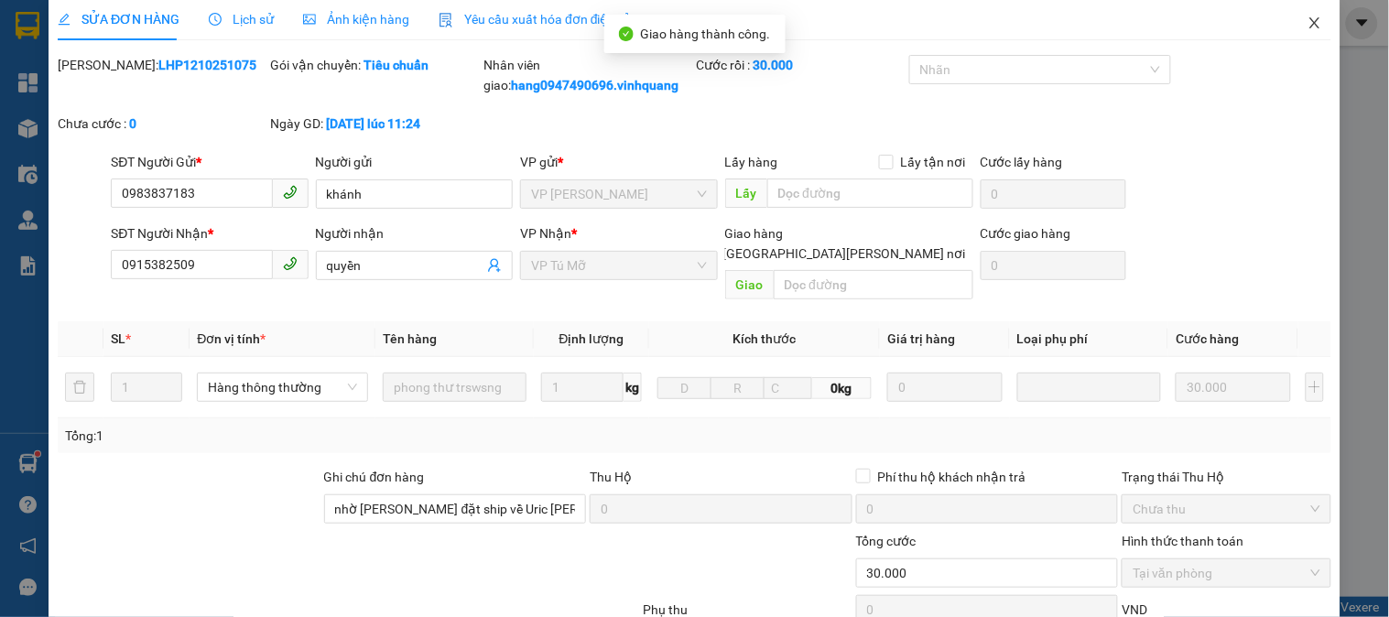
click at [1297, 32] on span "Close" at bounding box center [1314, 23] width 51 height 51
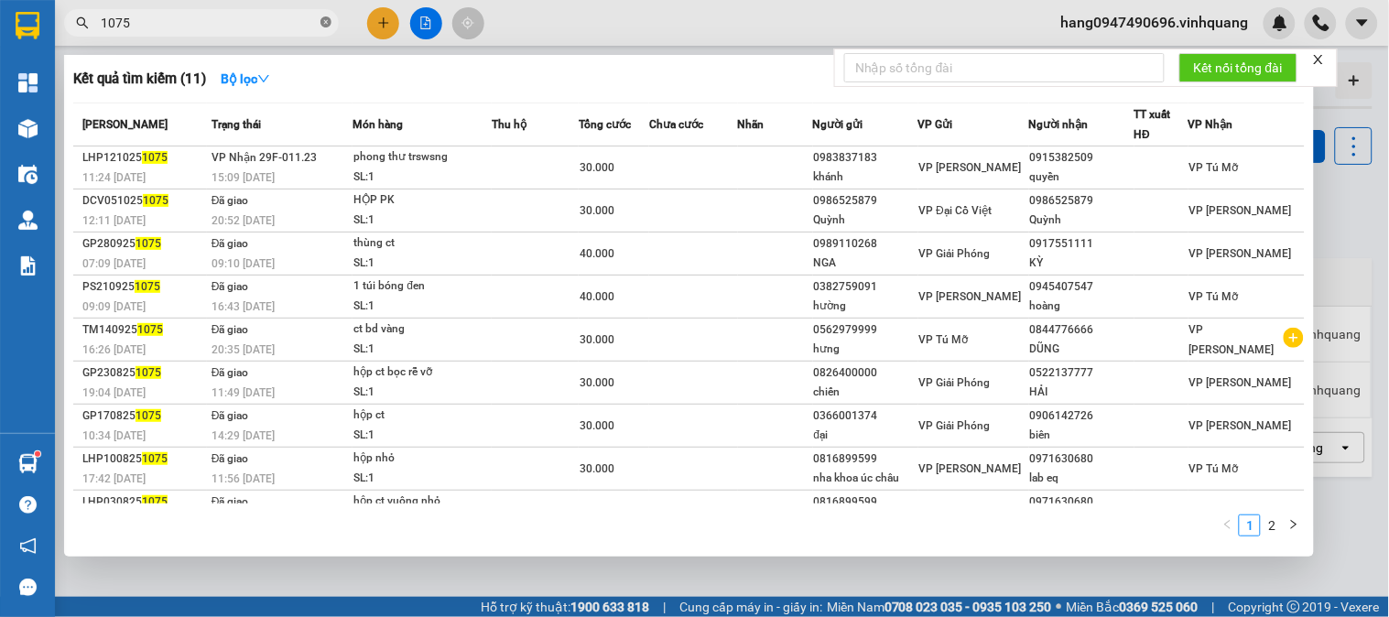
click at [326, 23] on icon "close-circle" at bounding box center [325, 21] width 11 height 11
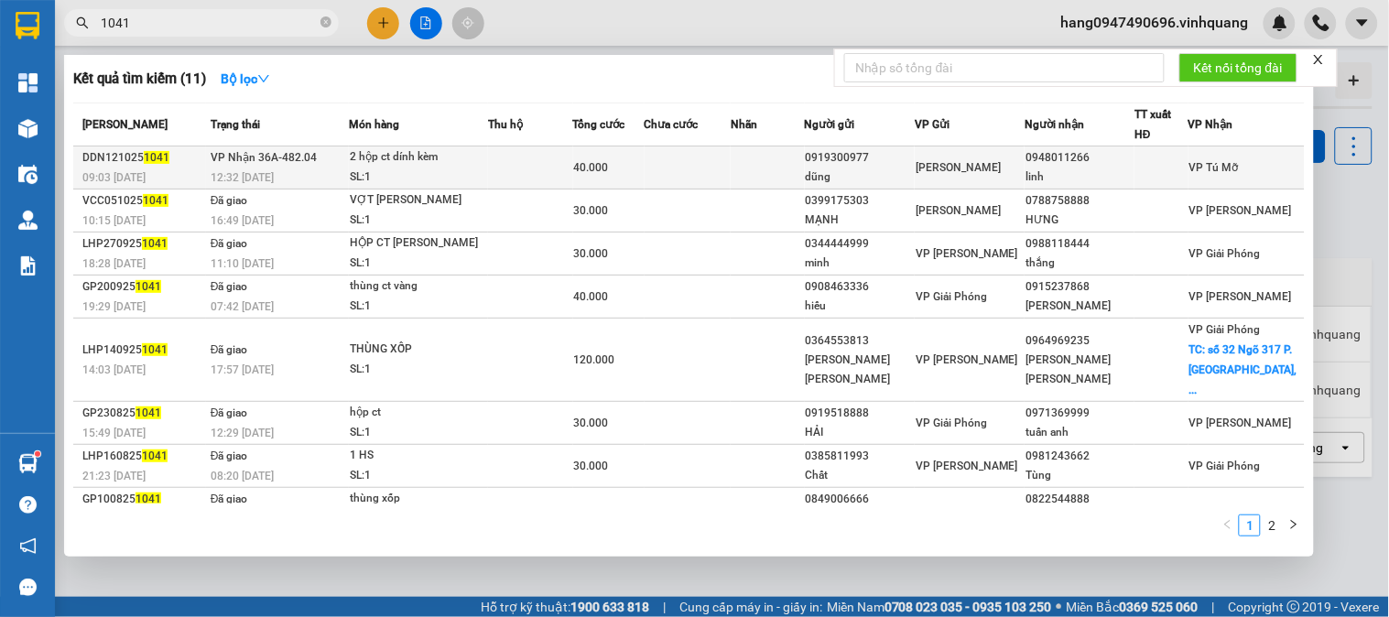
type input "1041"
click at [701, 168] on td at bounding box center [688, 168] width 87 height 43
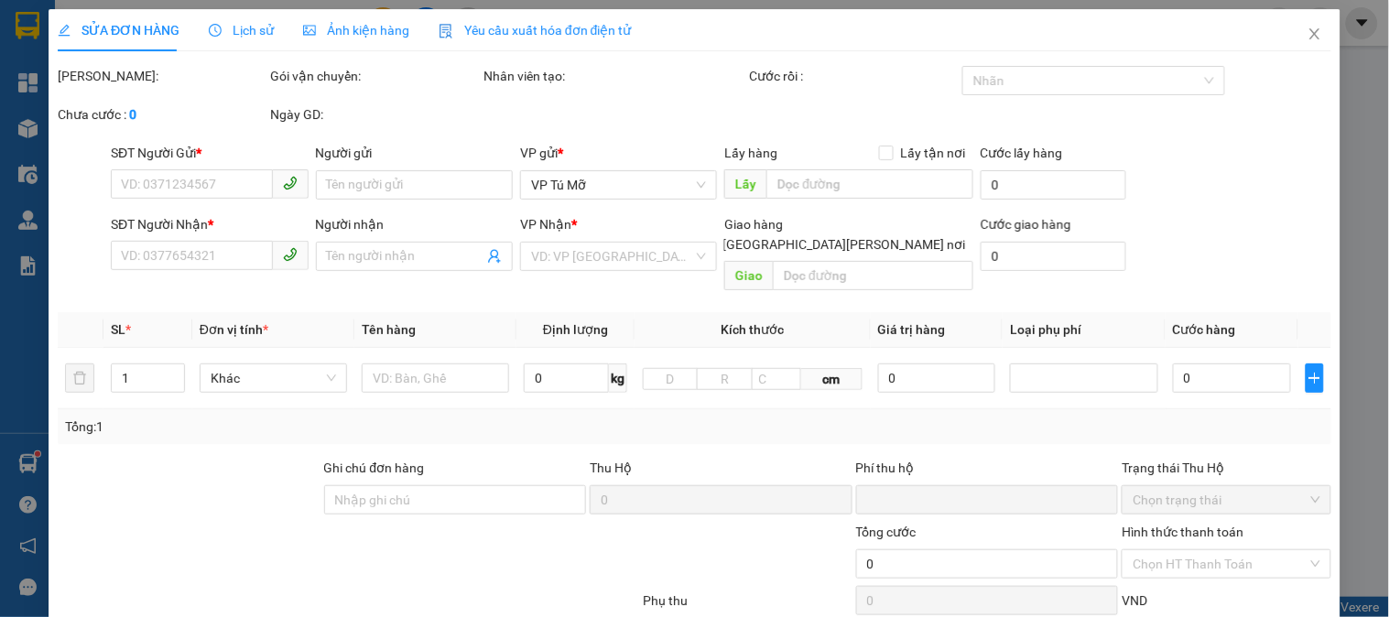
type input "0919300977"
type input "dũng"
type input "0948011266"
type input "linh"
type input "0"
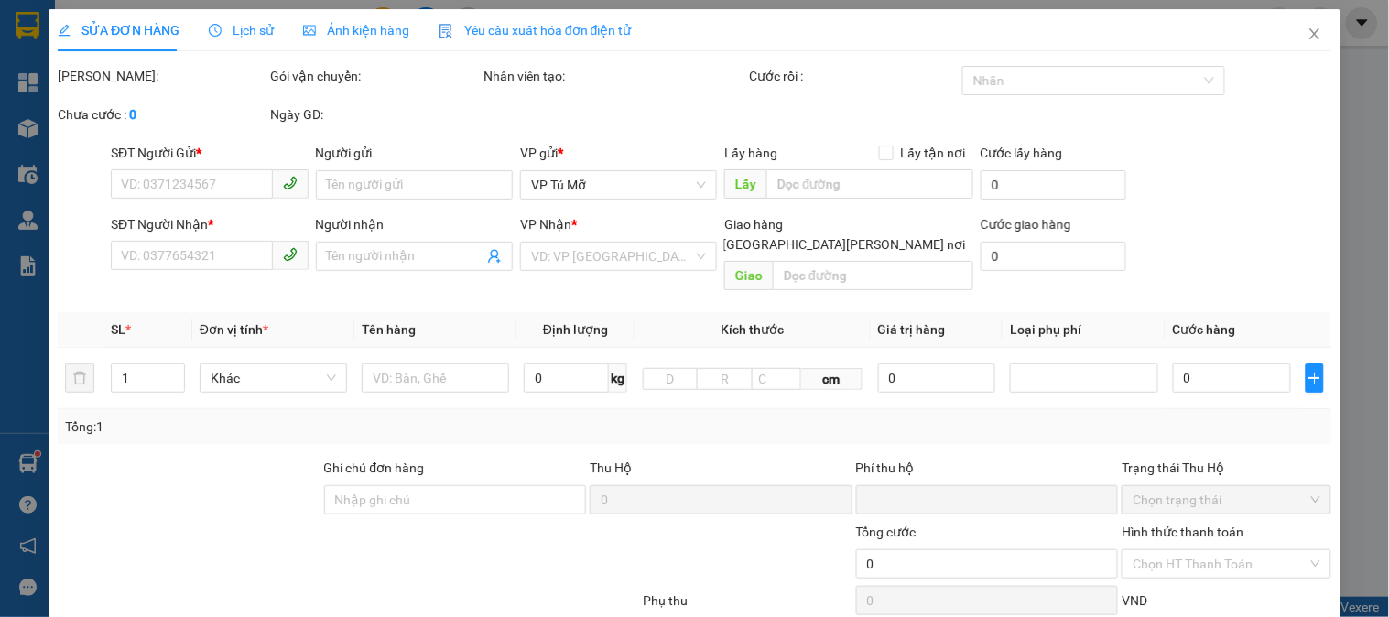
type input "40.000"
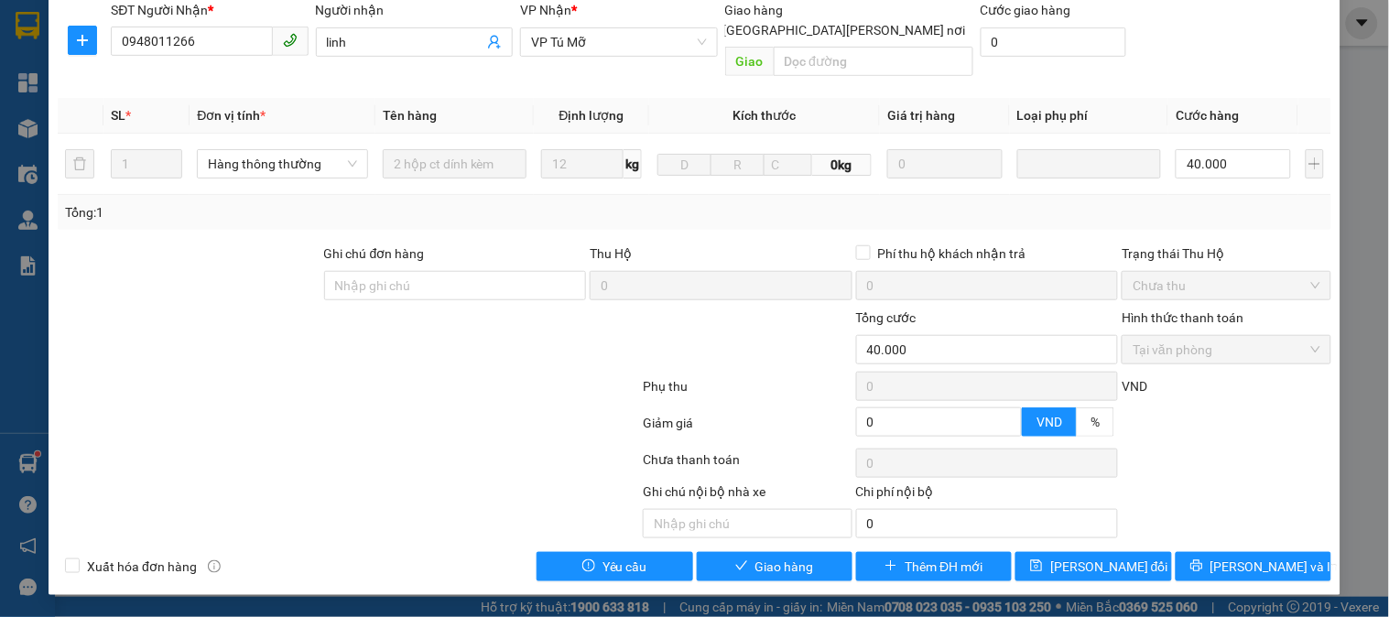
scroll to position [194, 0]
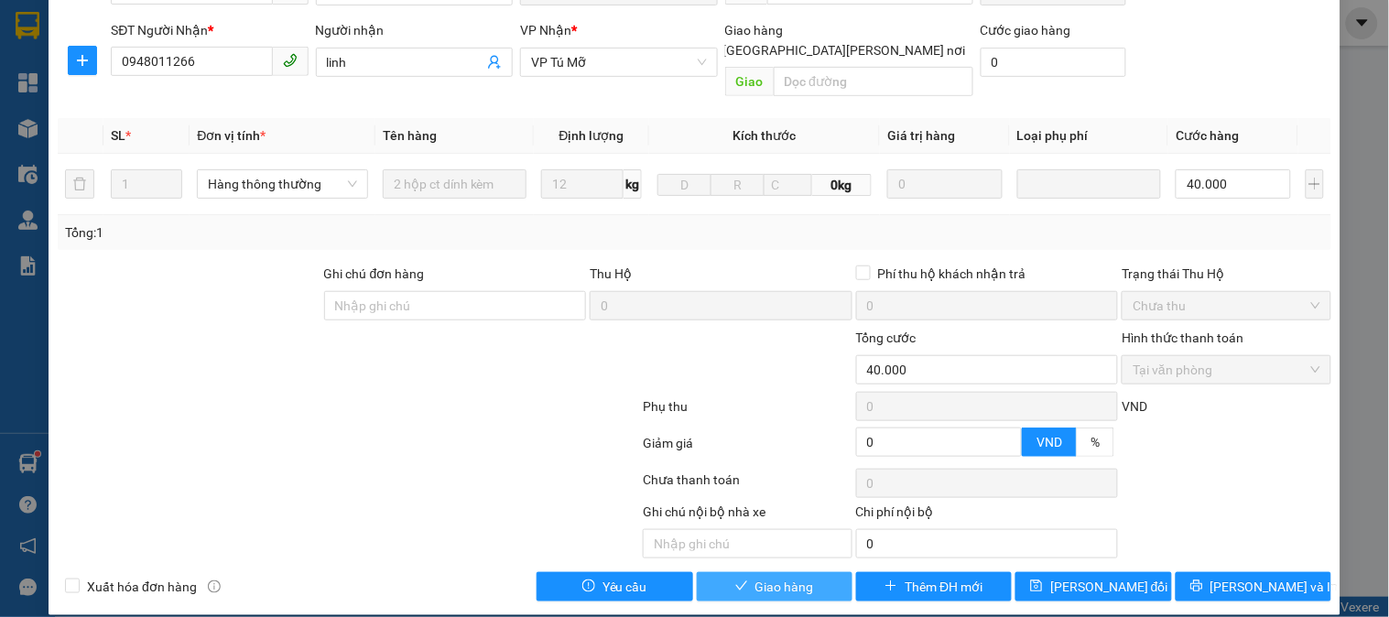
click at [758, 577] on span "Giao hàng" at bounding box center [784, 587] width 59 height 20
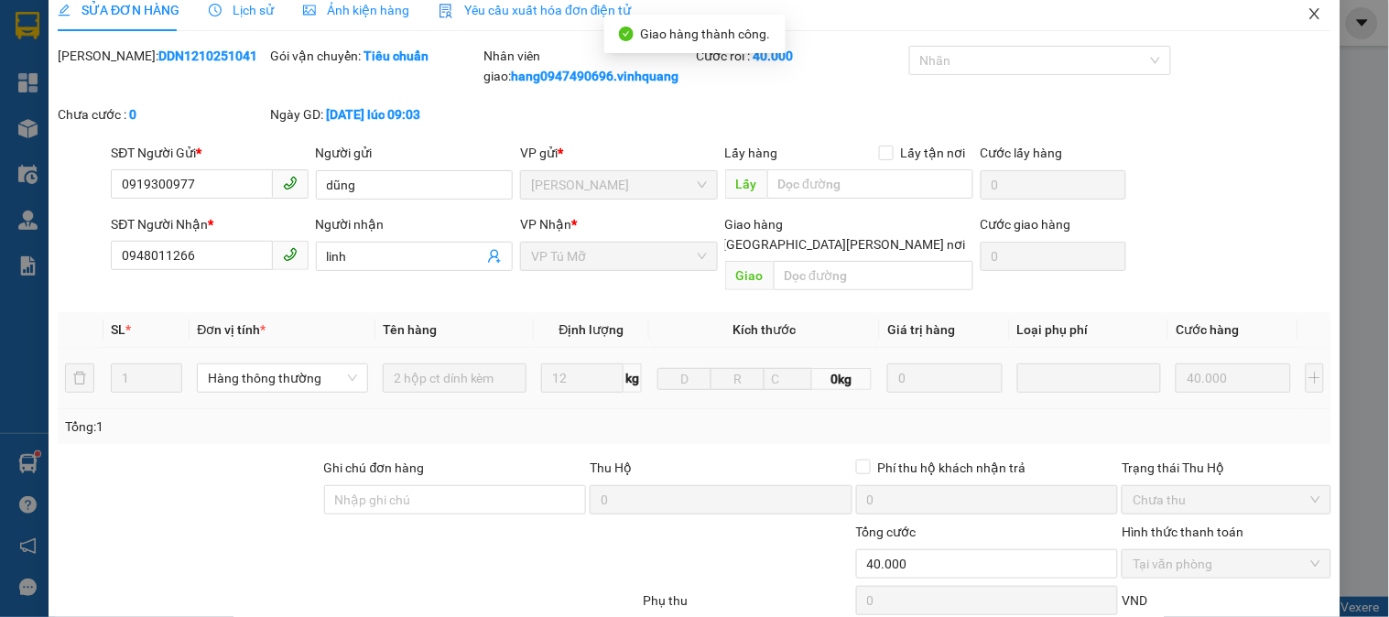
scroll to position [0, 0]
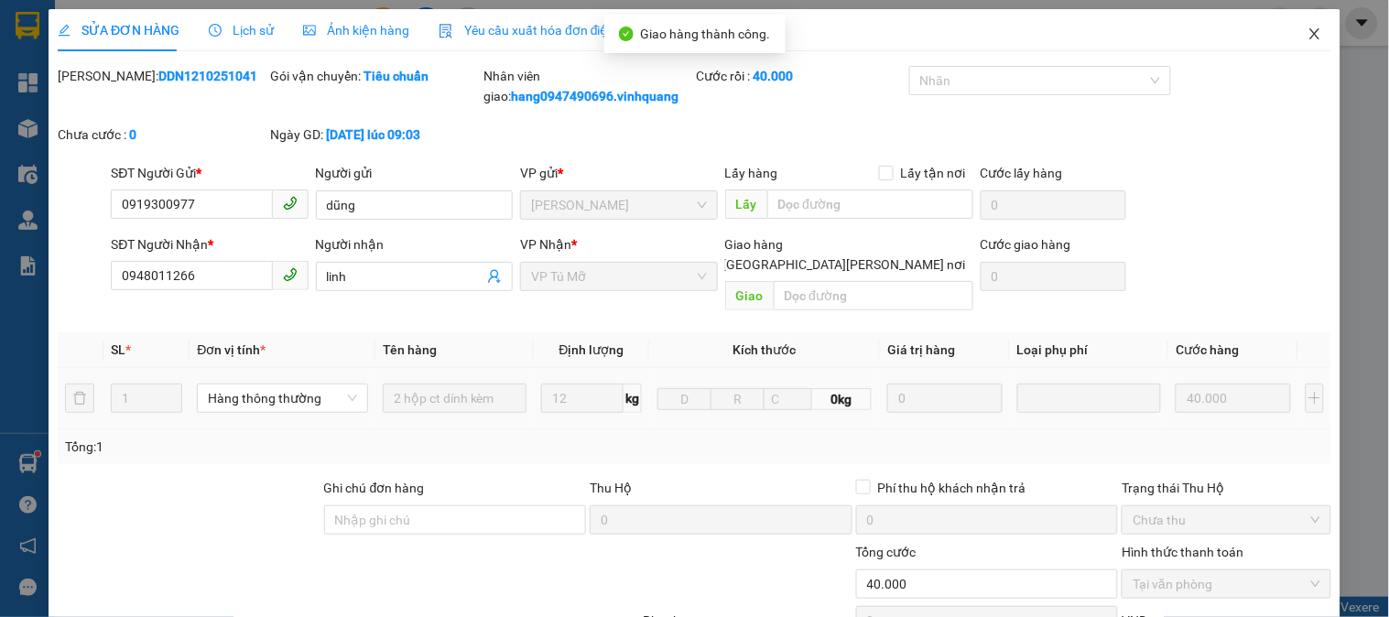
click at [1309, 38] on icon "close" at bounding box center [1314, 33] width 10 height 11
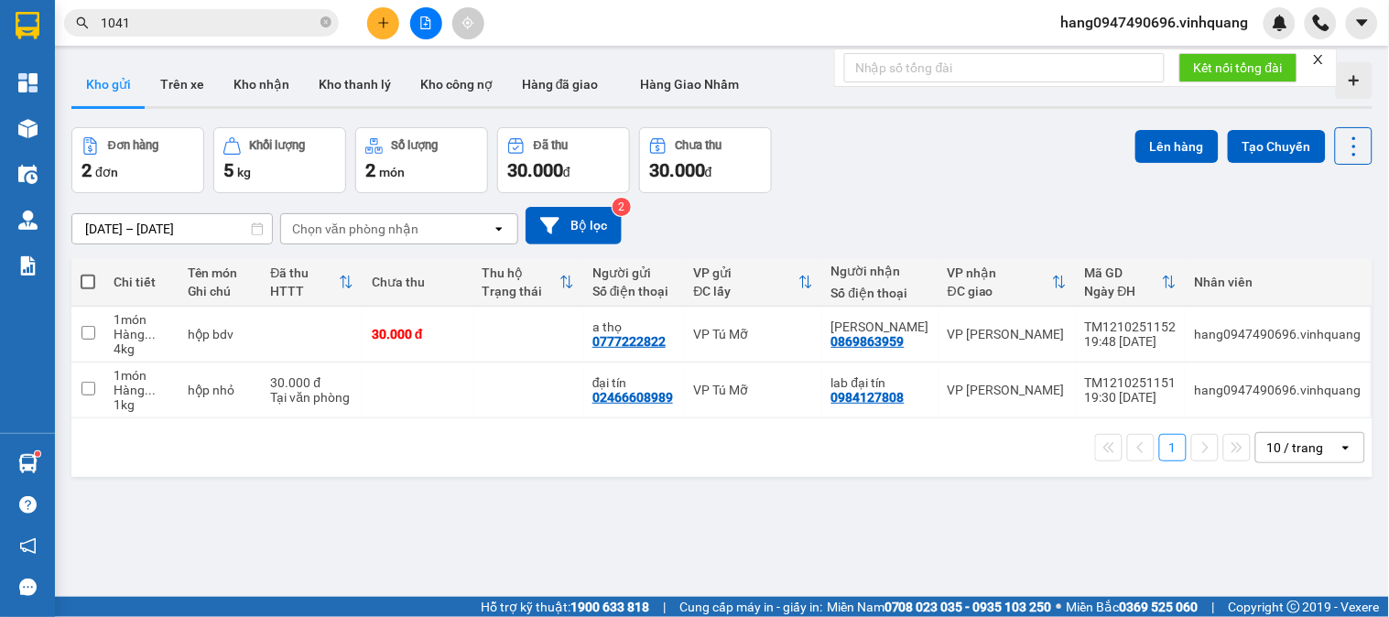
click at [212, 16] on input "1041" at bounding box center [209, 23] width 216 height 20
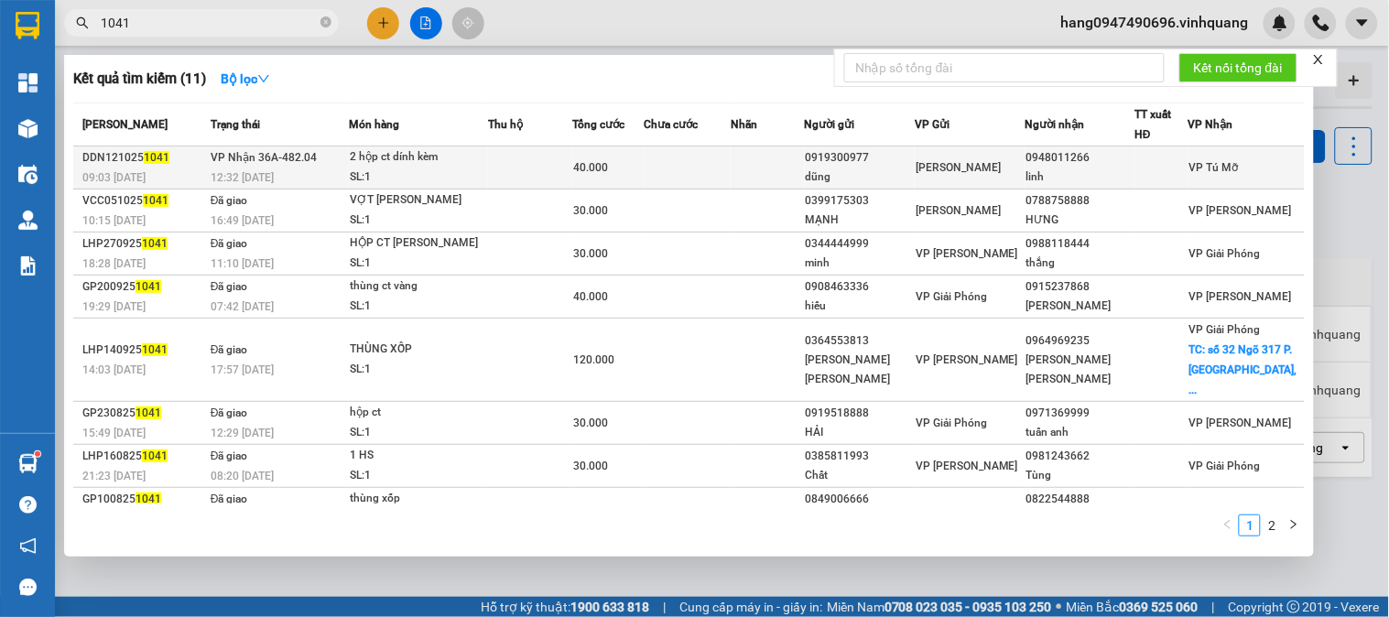
click at [621, 175] on div "40.000" at bounding box center [609, 167] width 70 height 20
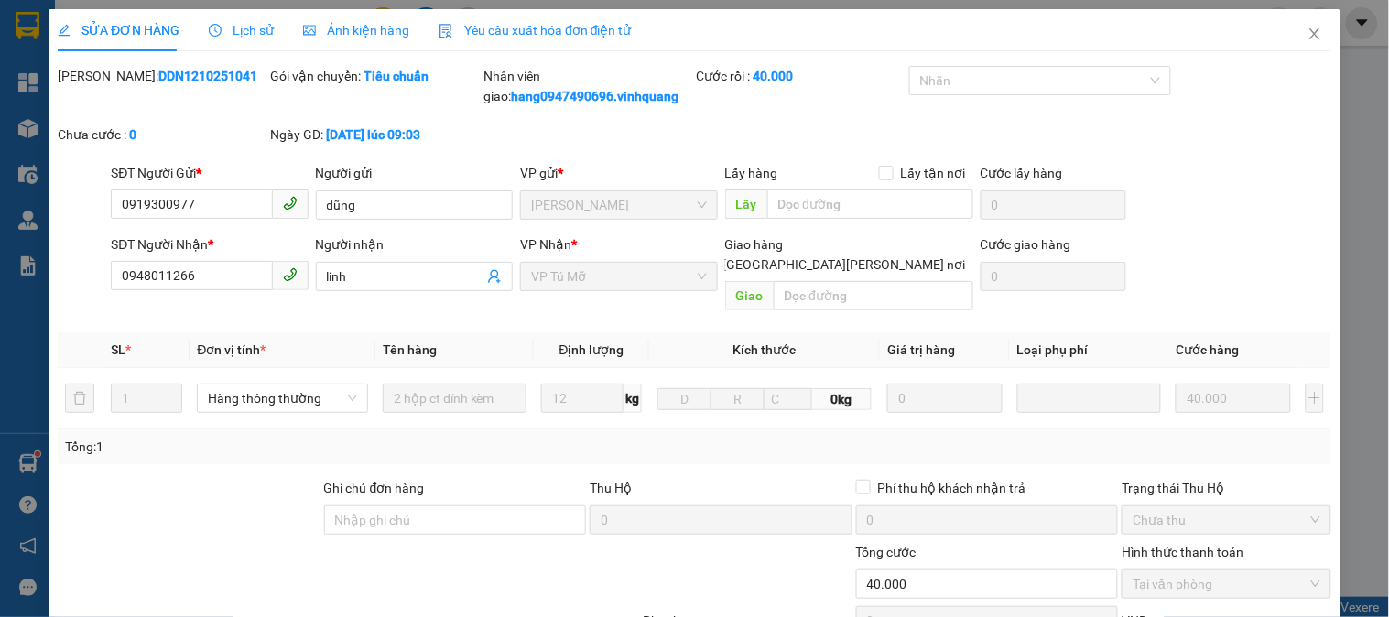
type input "0919300977"
type input "dũng"
type input "0948011266"
type input "linh"
type input "0"
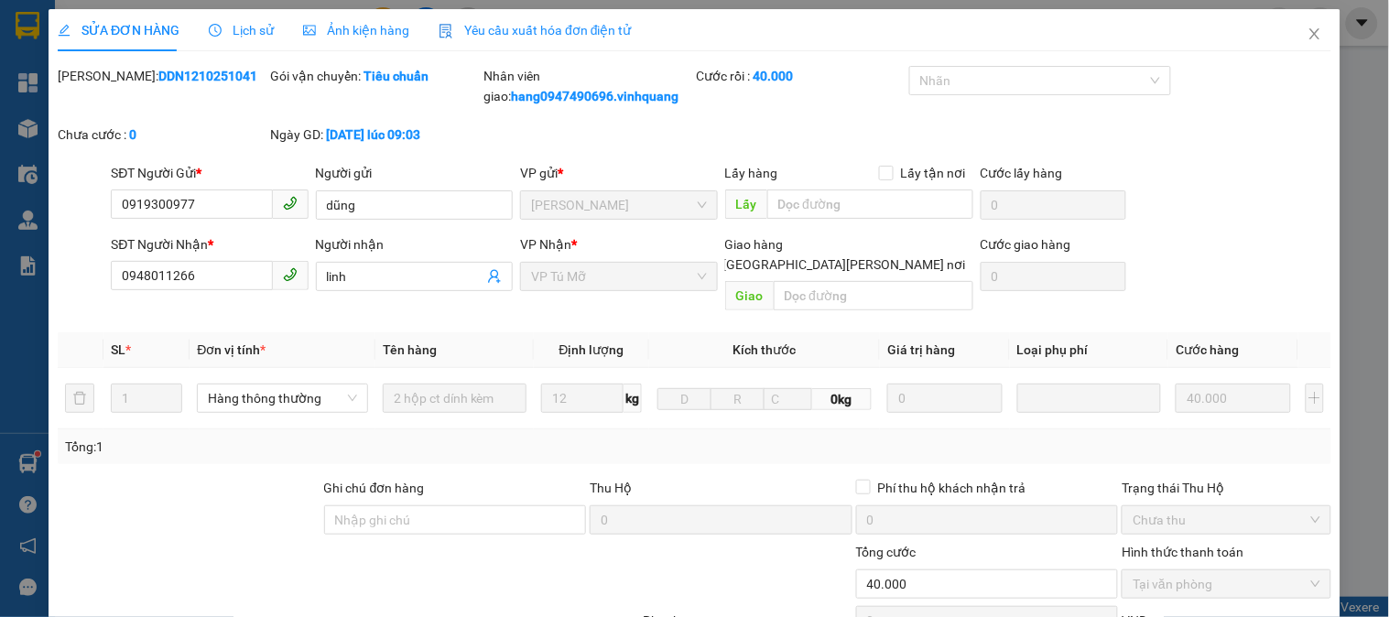
type input "40.000"
click at [1308, 29] on icon "close" at bounding box center [1315, 34] width 15 height 15
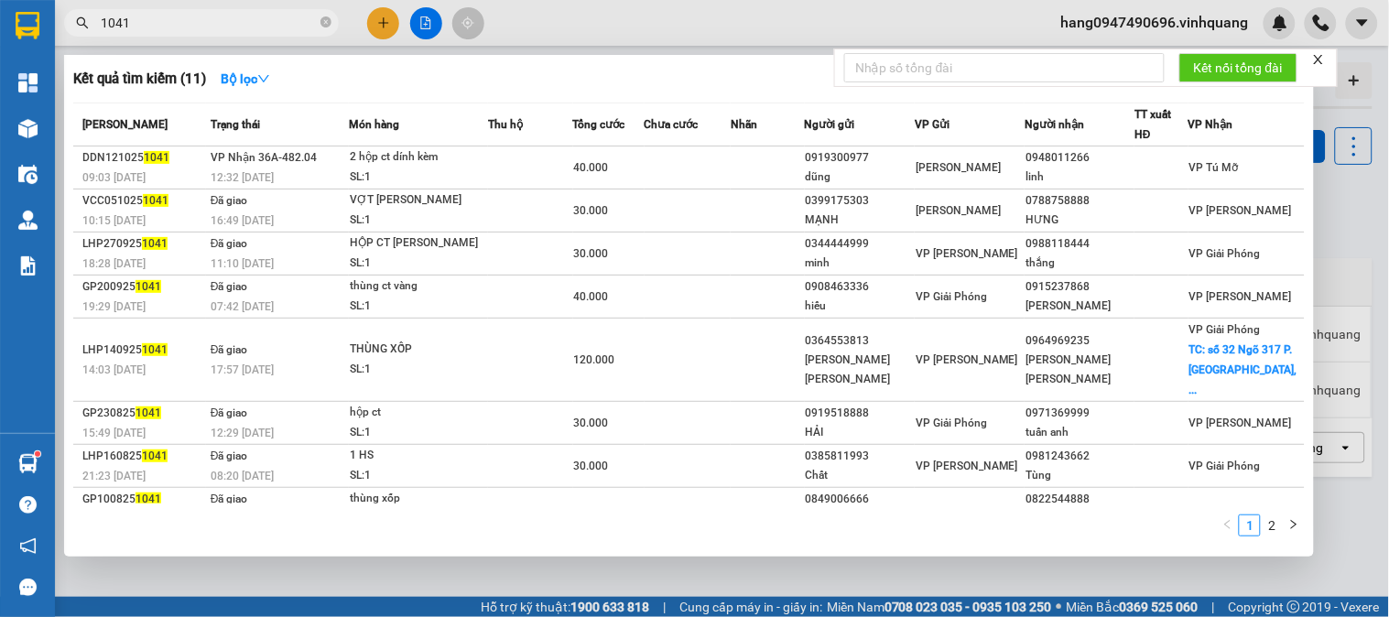
drag, startPoint x: 174, startPoint y: 21, endPoint x: 114, endPoint y: 20, distance: 60.4
click at [114, 20] on input "1041" at bounding box center [209, 23] width 216 height 20
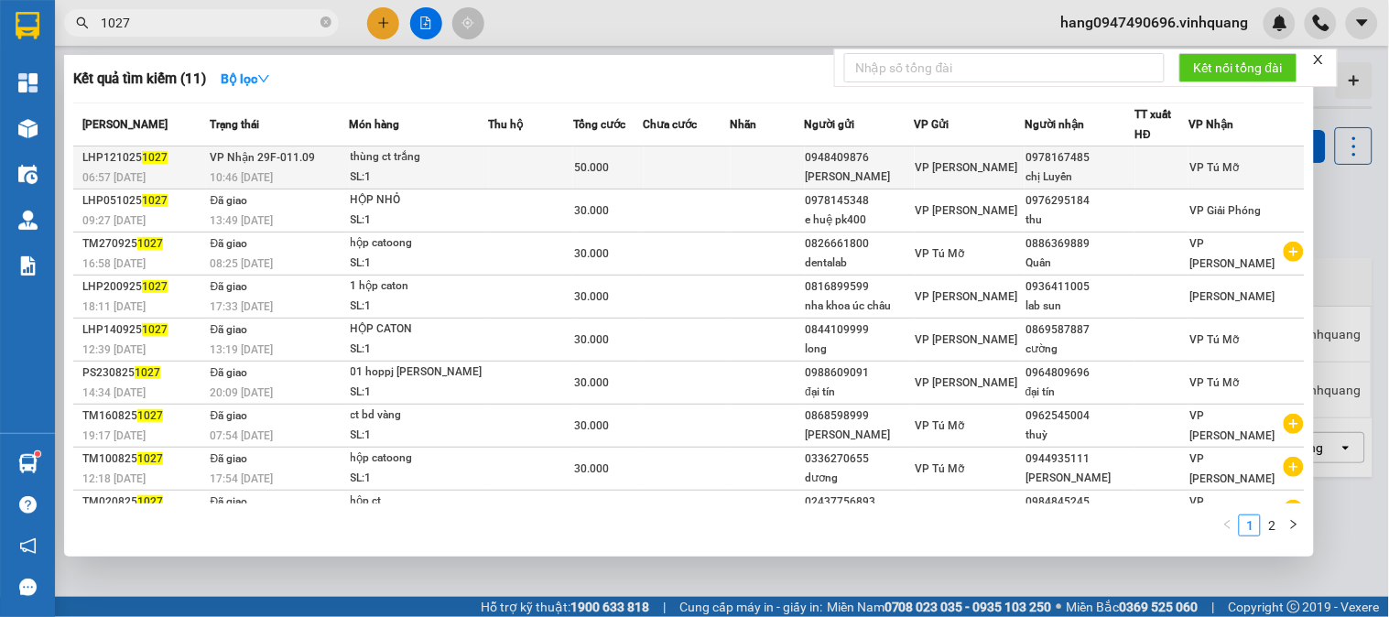
type input "1027"
click at [773, 157] on td at bounding box center [768, 168] width 74 height 43
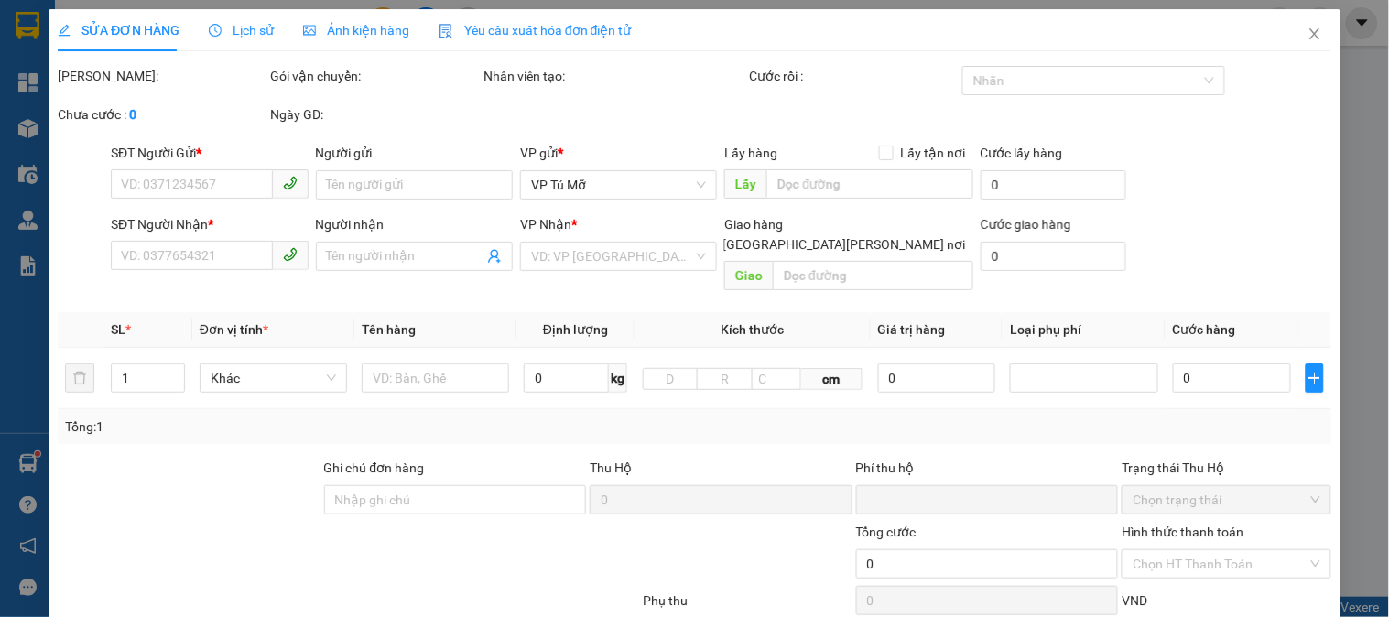
type input "0948409876"
type input "anh Ninh"
type input "0978167485"
type input "chị Luyến"
type input "0"
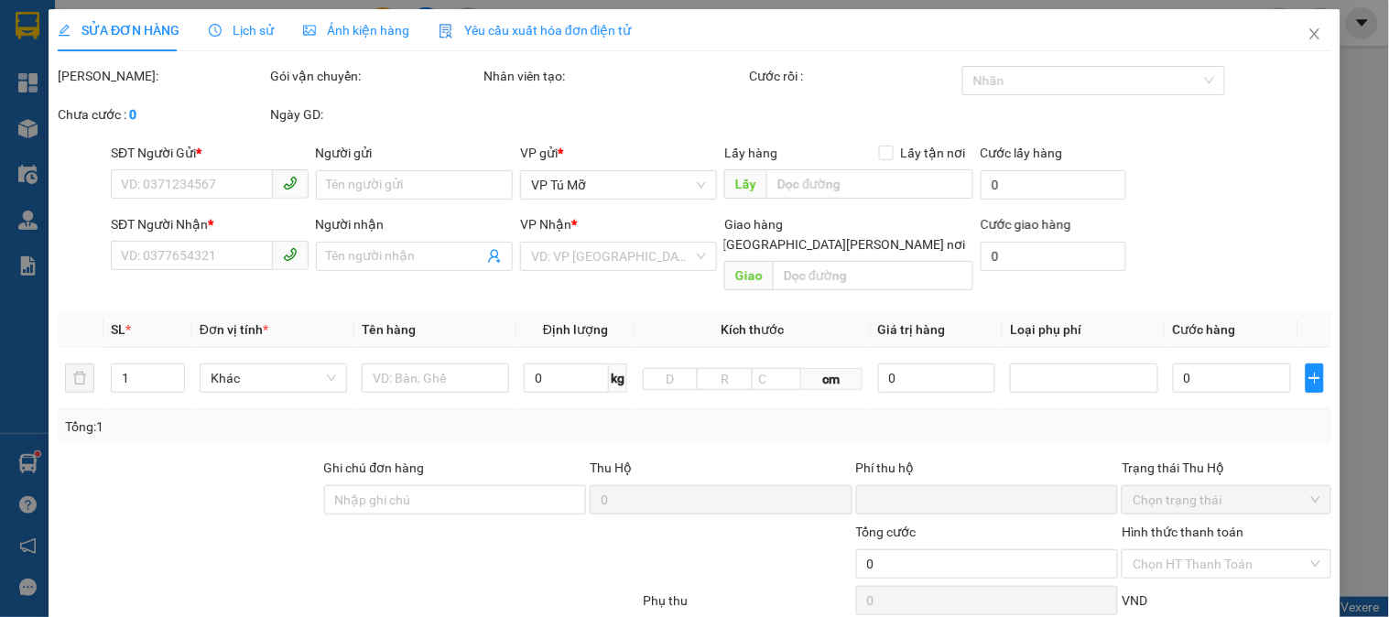
type input "50.000"
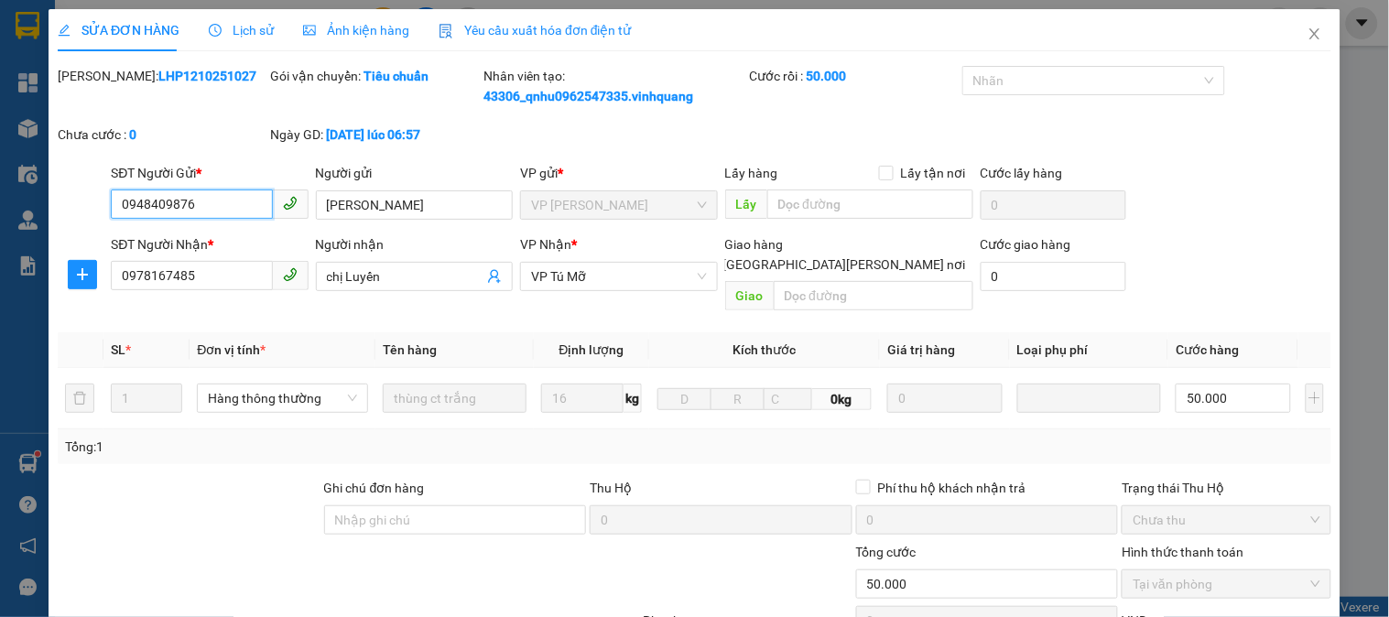
scroll to position [214, 0]
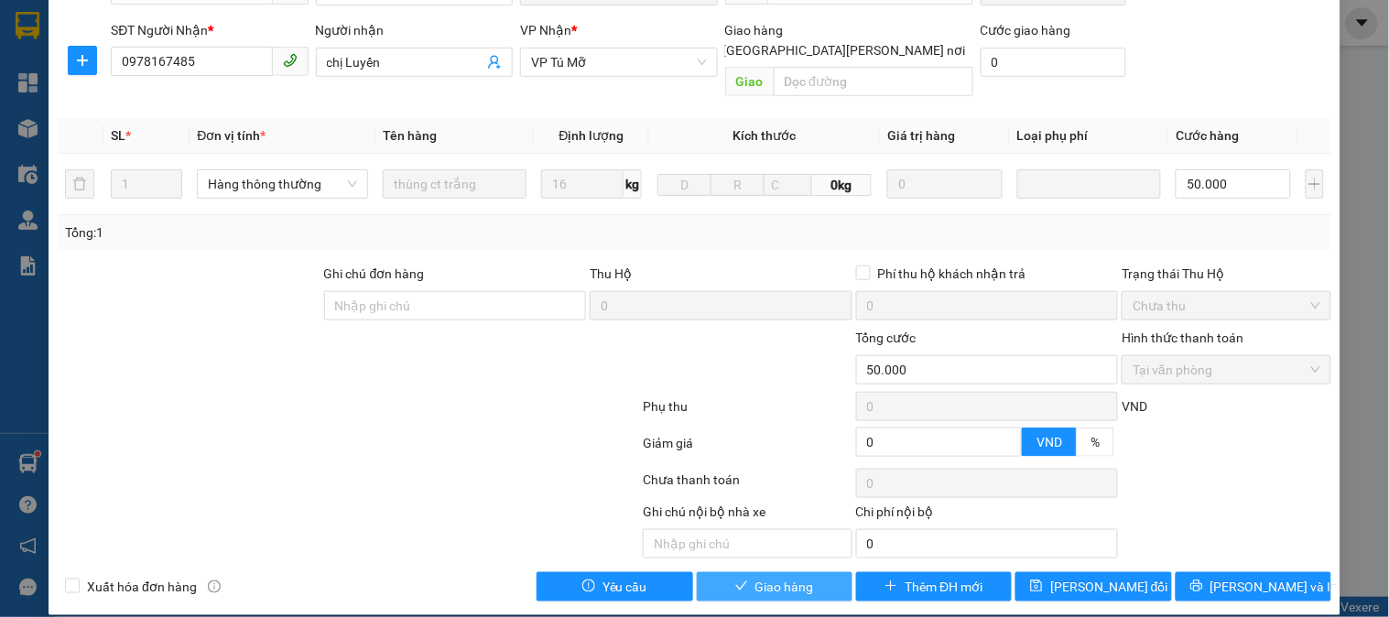
click at [773, 577] on span "Giao hàng" at bounding box center [784, 587] width 59 height 20
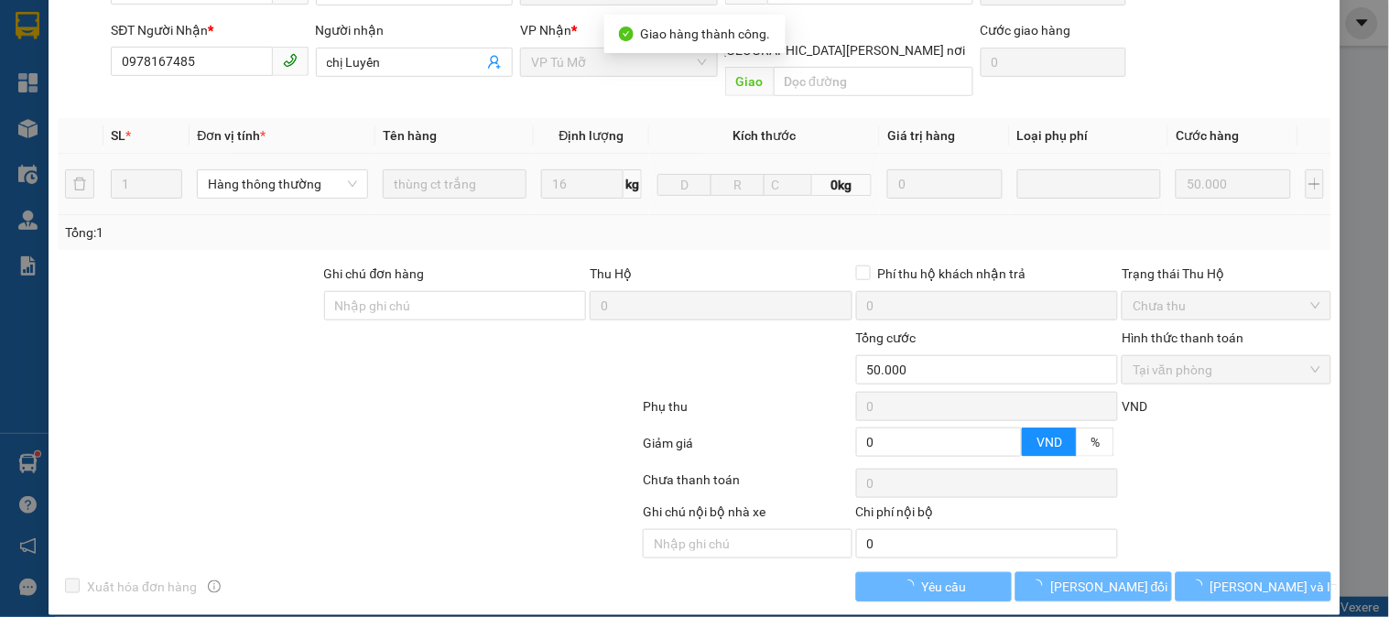
scroll to position [0, 0]
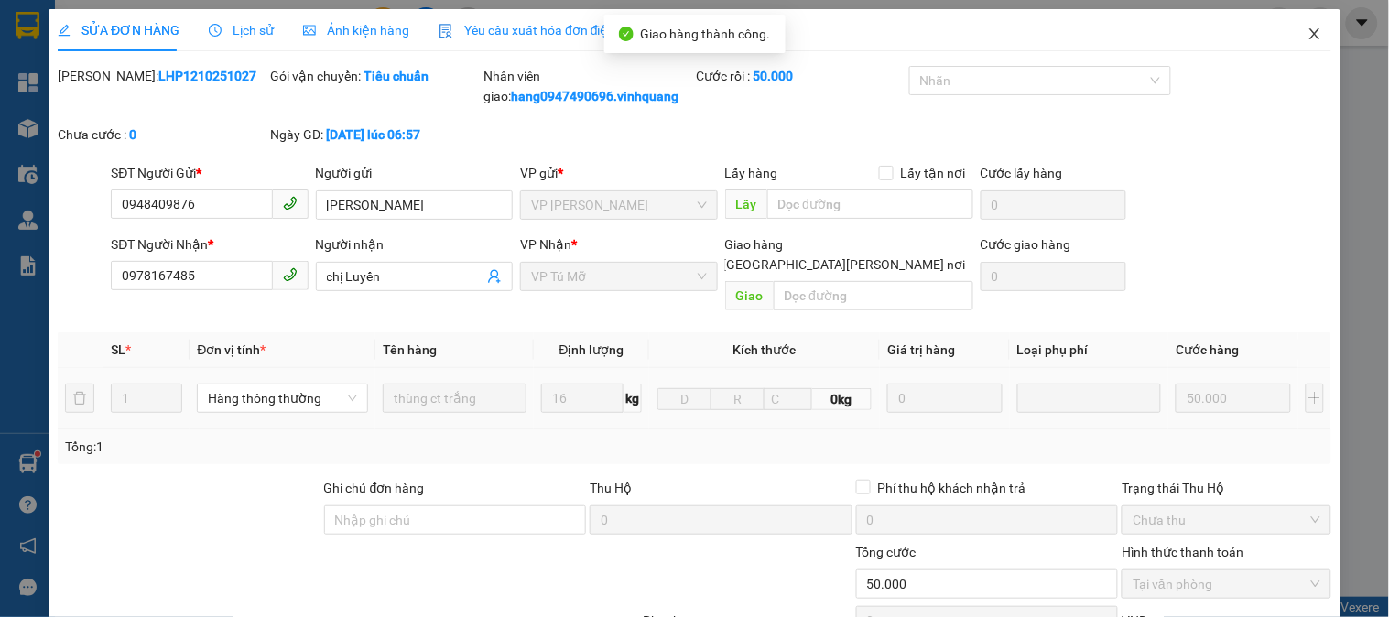
click at [1309, 31] on icon "close" at bounding box center [1314, 33] width 10 height 11
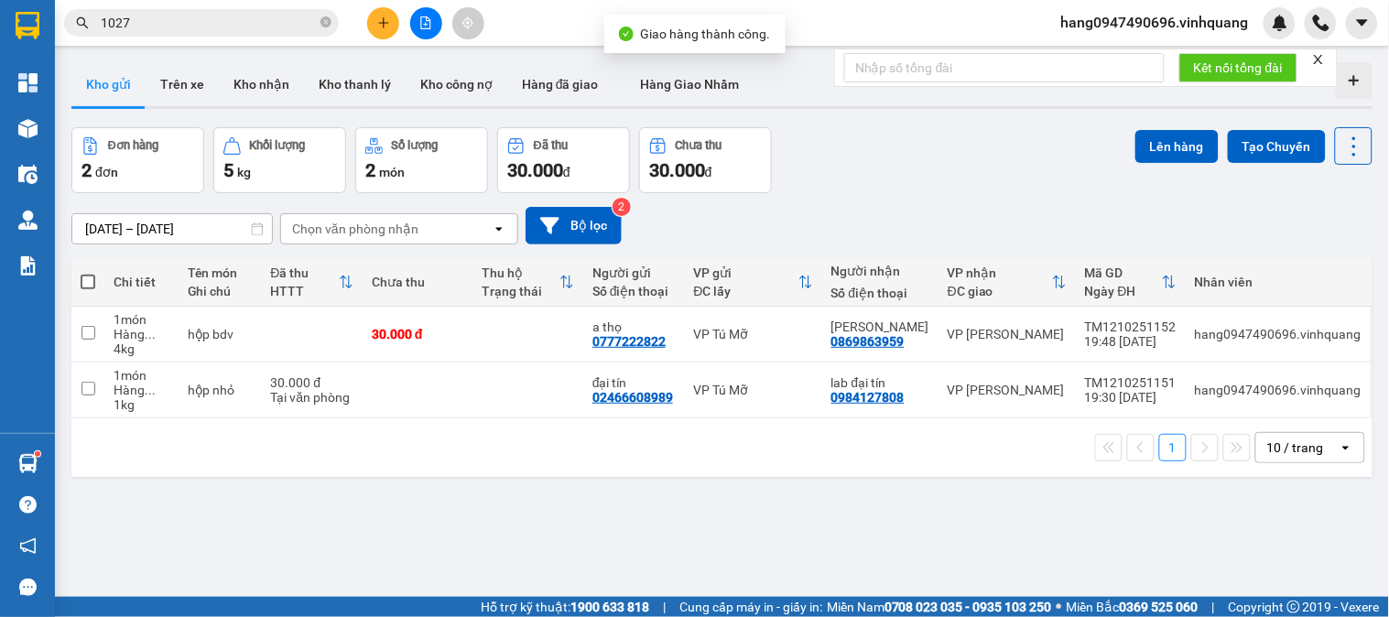
click at [144, 16] on input "1027" at bounding box center [209, 23] width 216 height 20
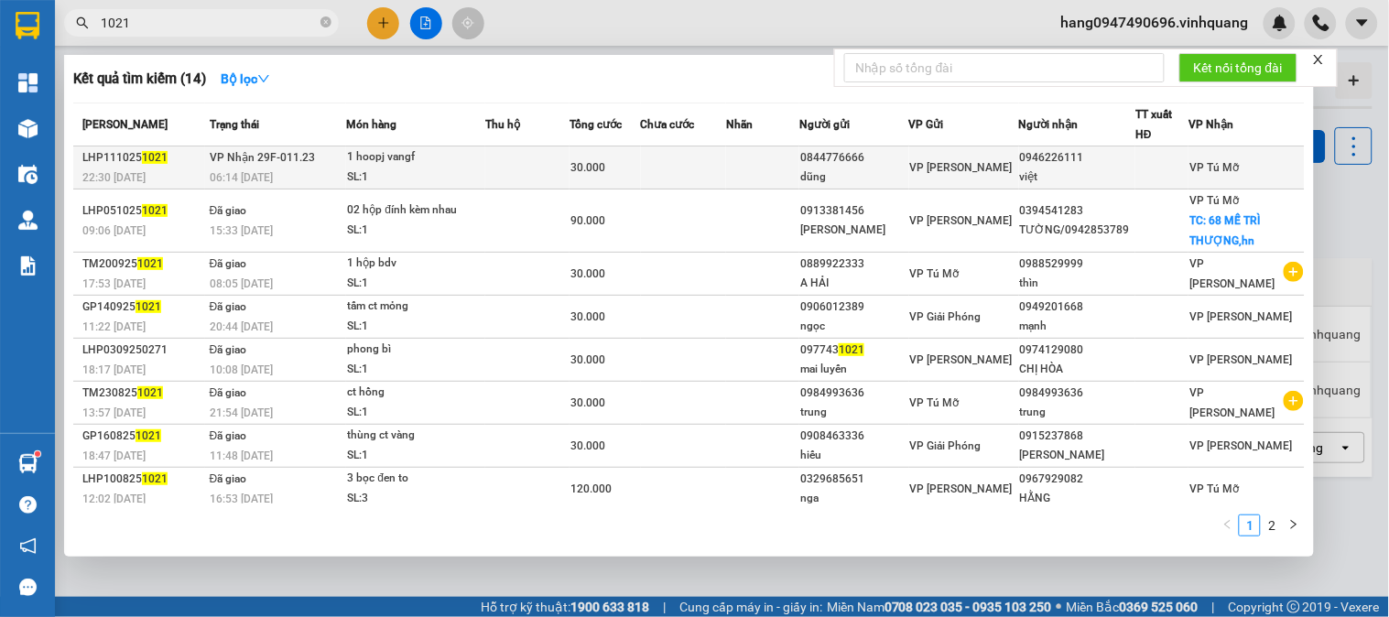
type input "1021"
click at [799, 169] on td at bounding box center [762, 168] width 73 height 43
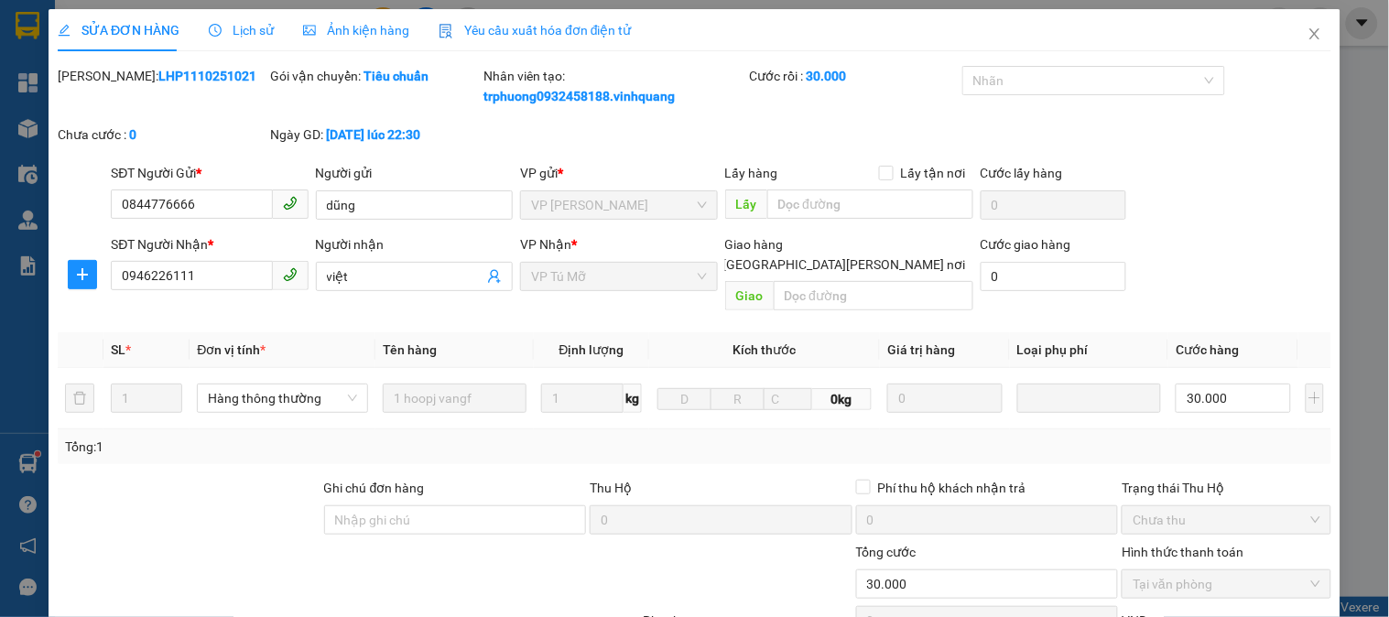
type input "0844776666"
type input "dũng"
type input "0946226111"
type input "việt"
type input "0"
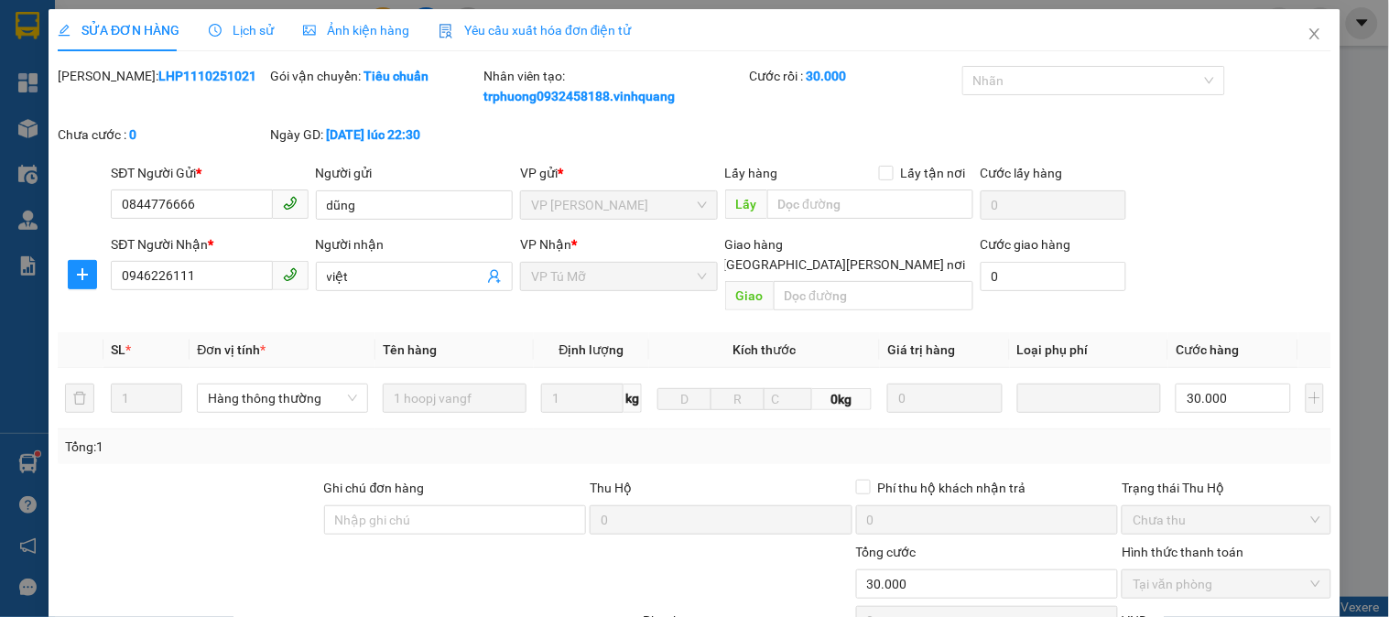
type input "30.000"
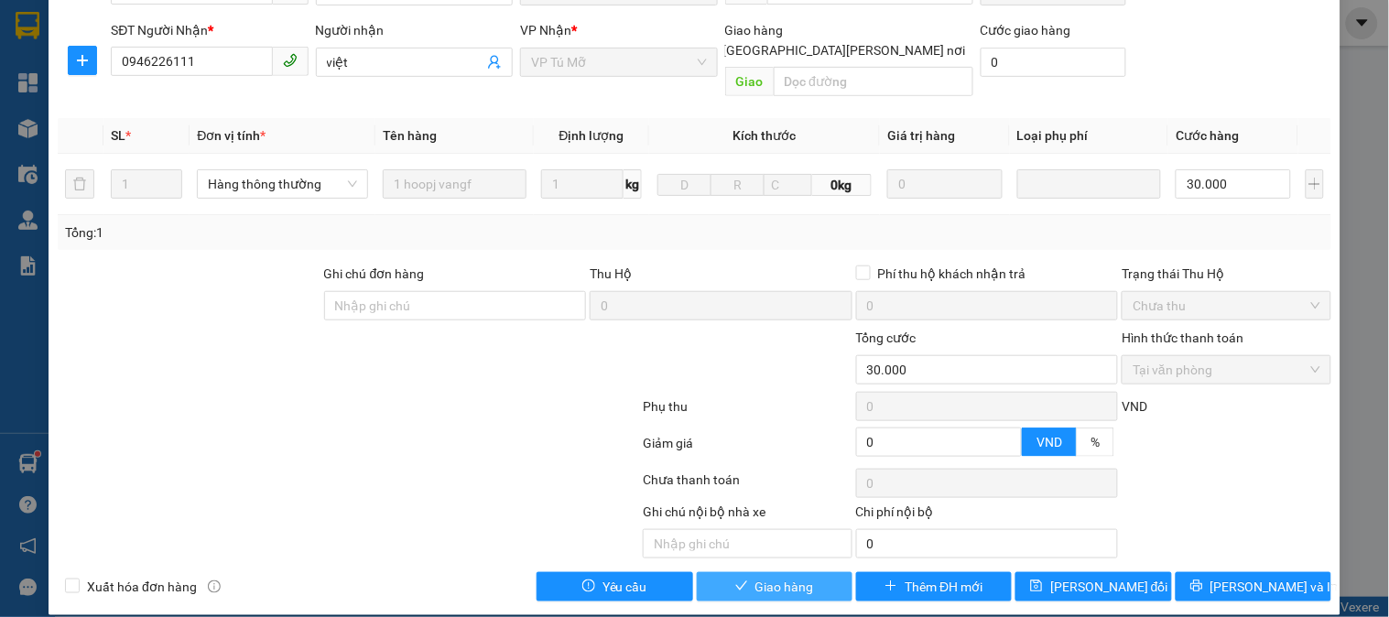
click at [755, 577] on span "Giao hàng" at bounding box center [784, 587] width 59 height 20
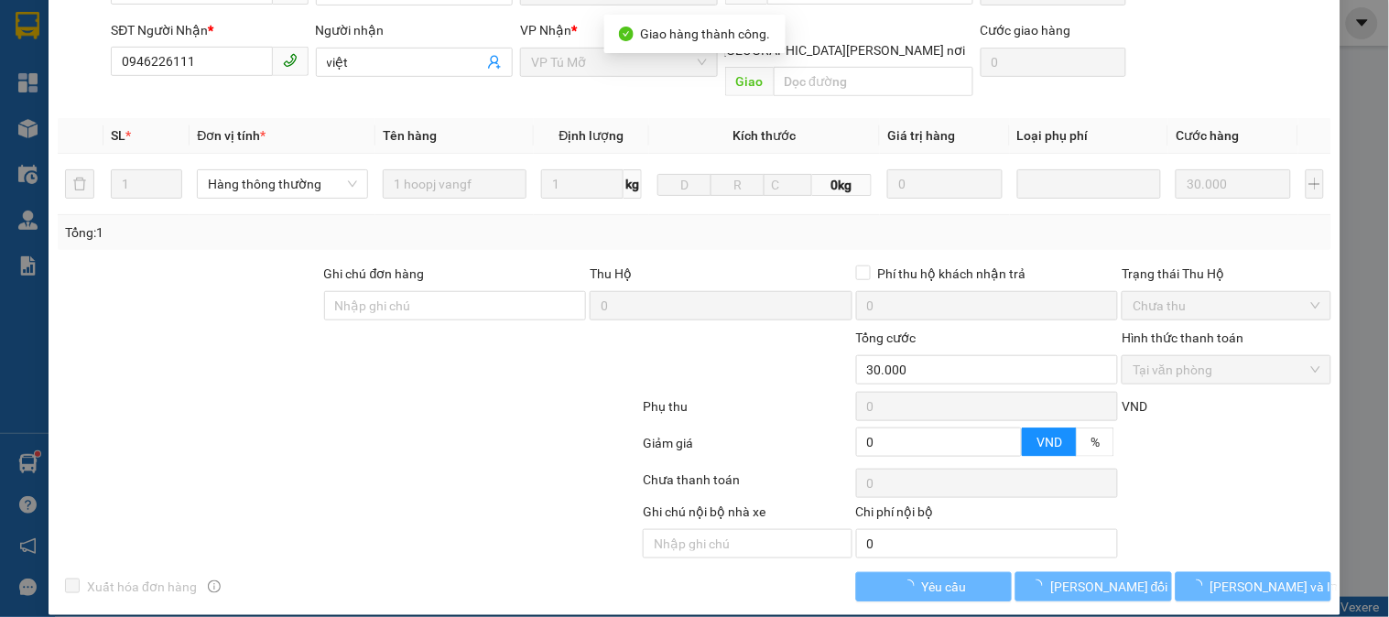
scroll to position [0, 0]
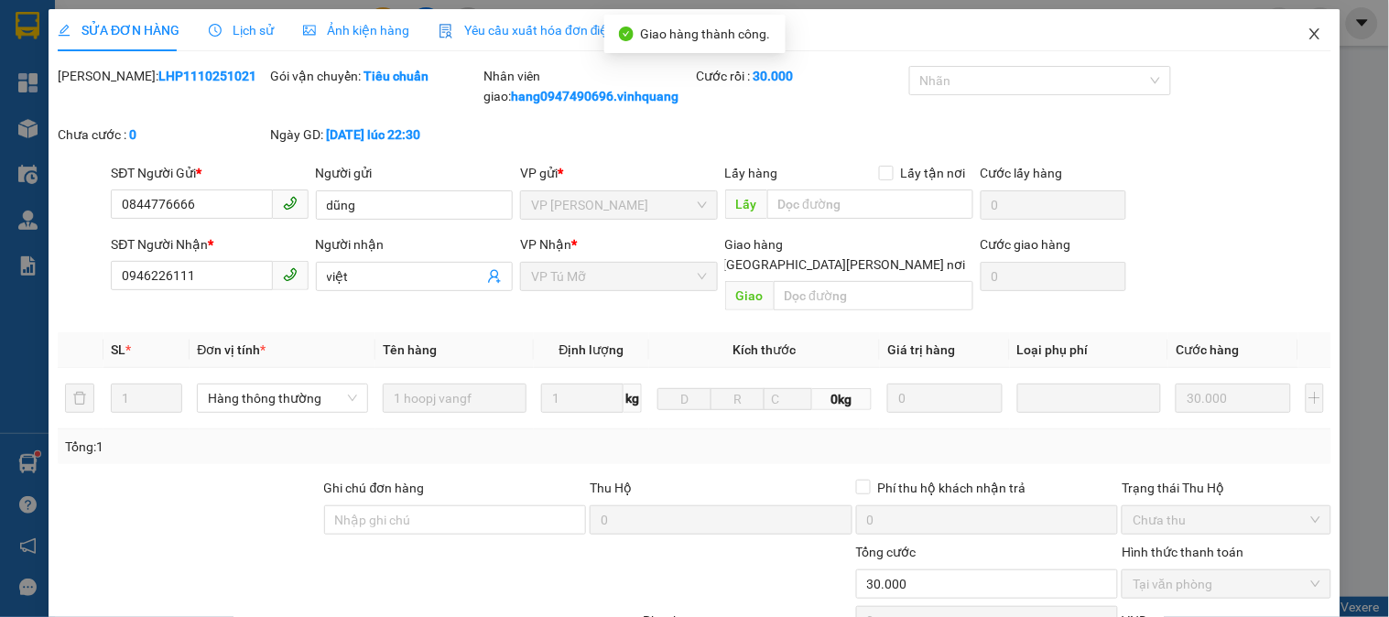
click at [1293, 30] on span "Close" at bounding box center [1314, 34] width 51 height 51
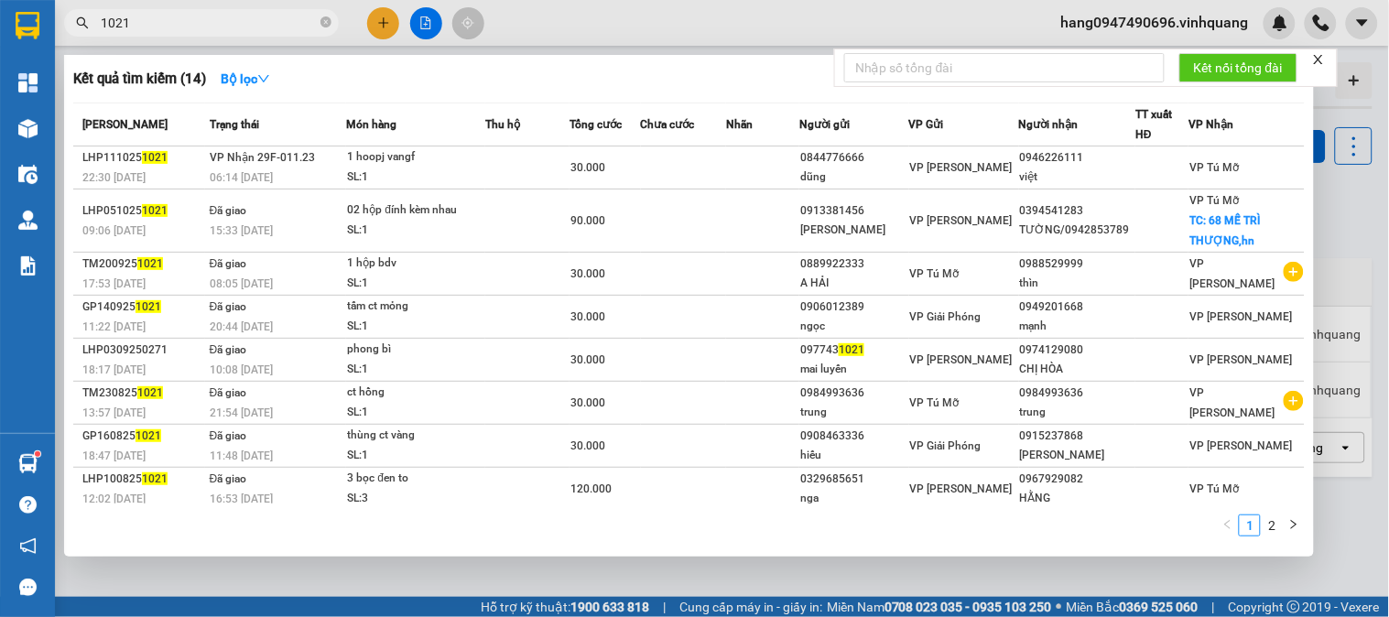
click at [179, 13] on input "1021" at bounding box center [209, 23] width 216 height 20
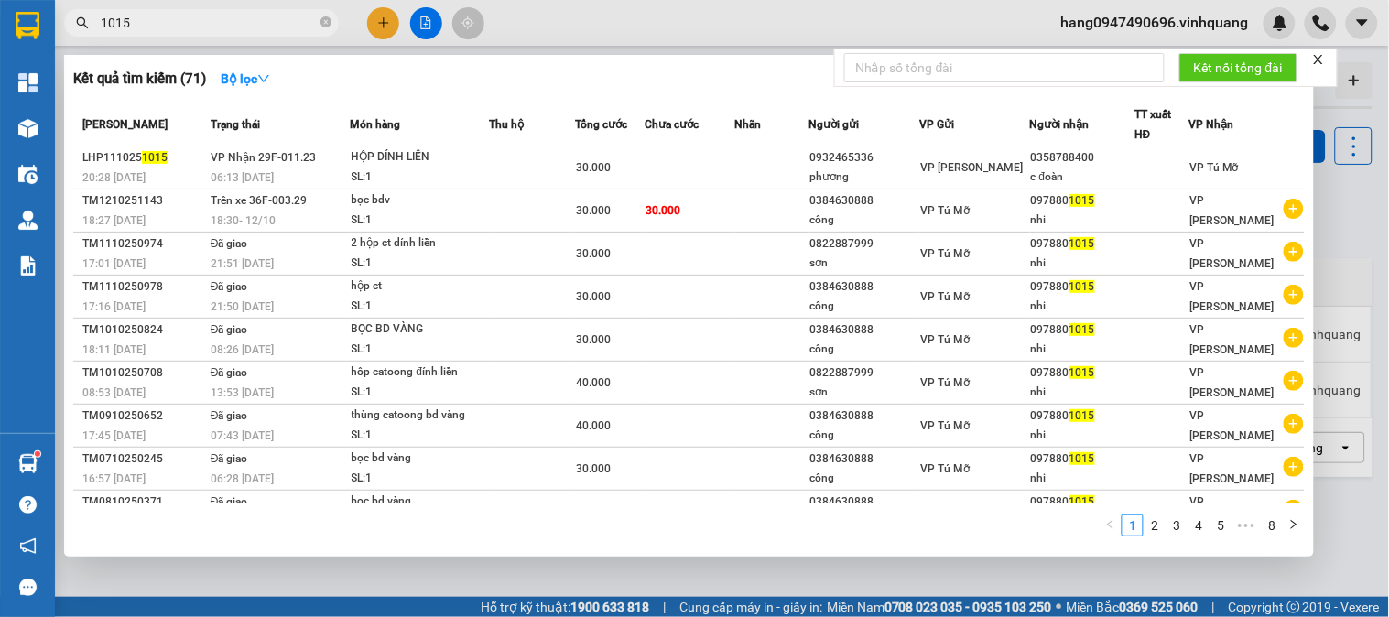
type input "1015"
click at [537, 157] on td at bounding box center [532, 168] width 85 height 43
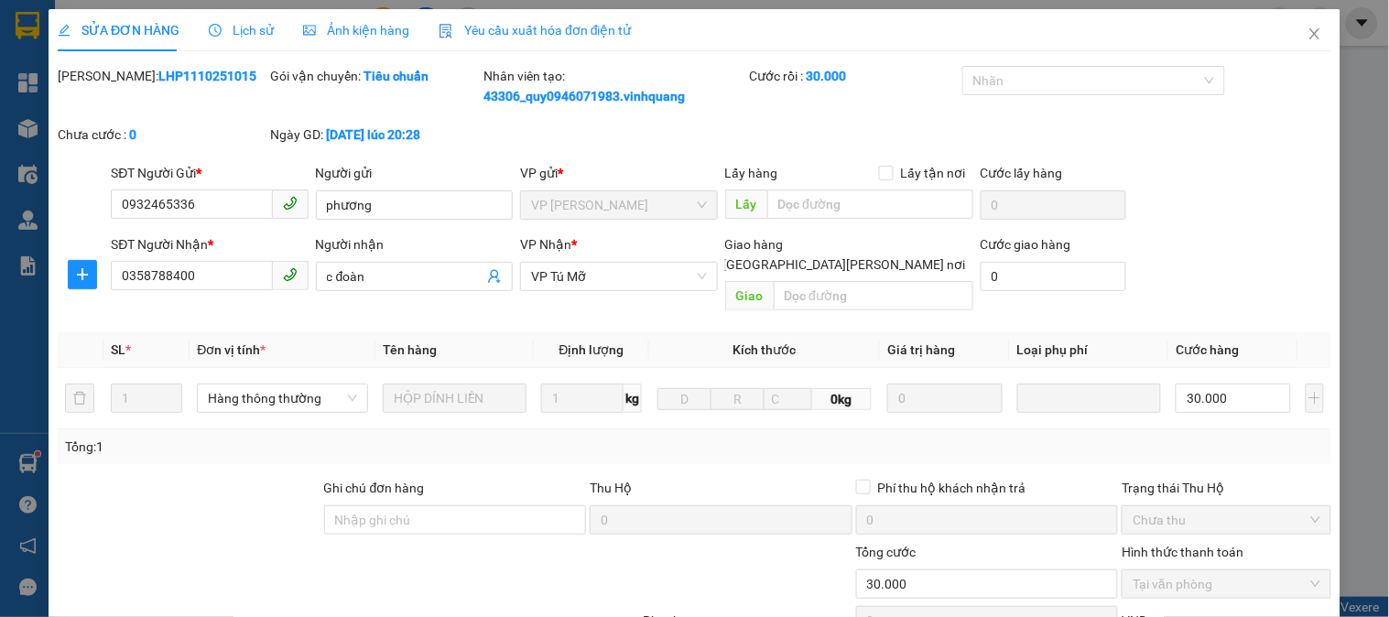
type input "0932465336"
type input "phương"
type input "0358788400"
type input "c đoàn"
type input "0"
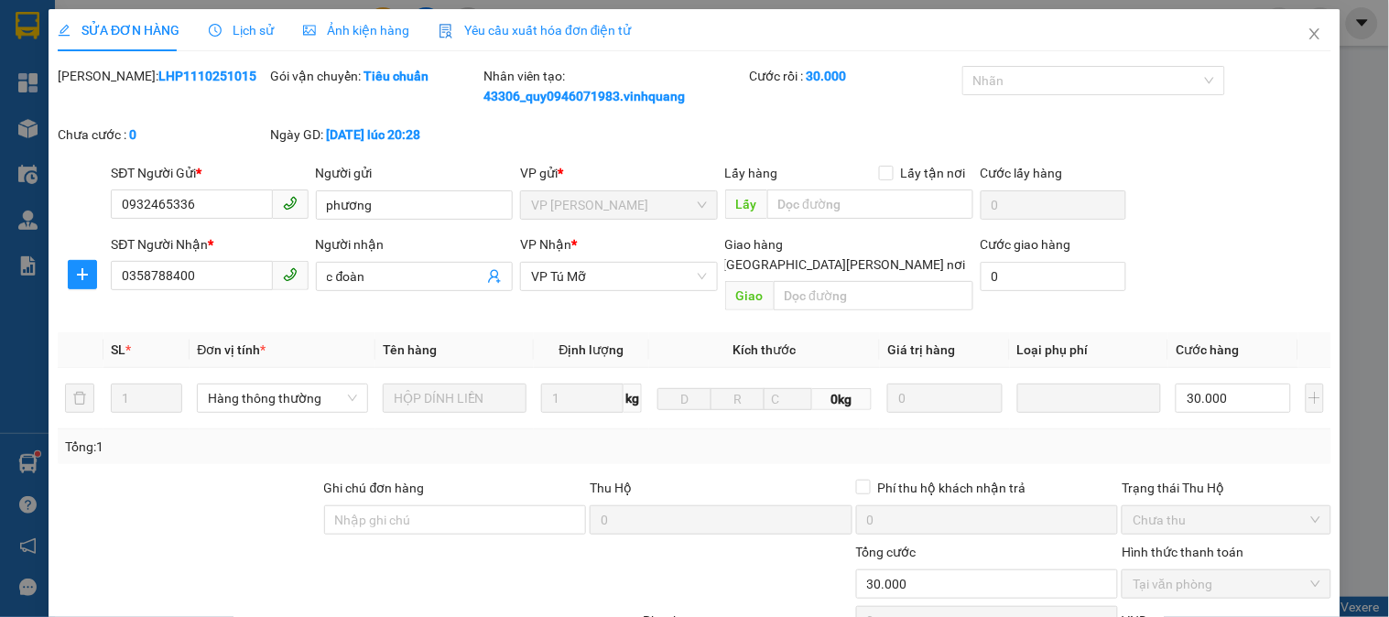
type input "30.000"
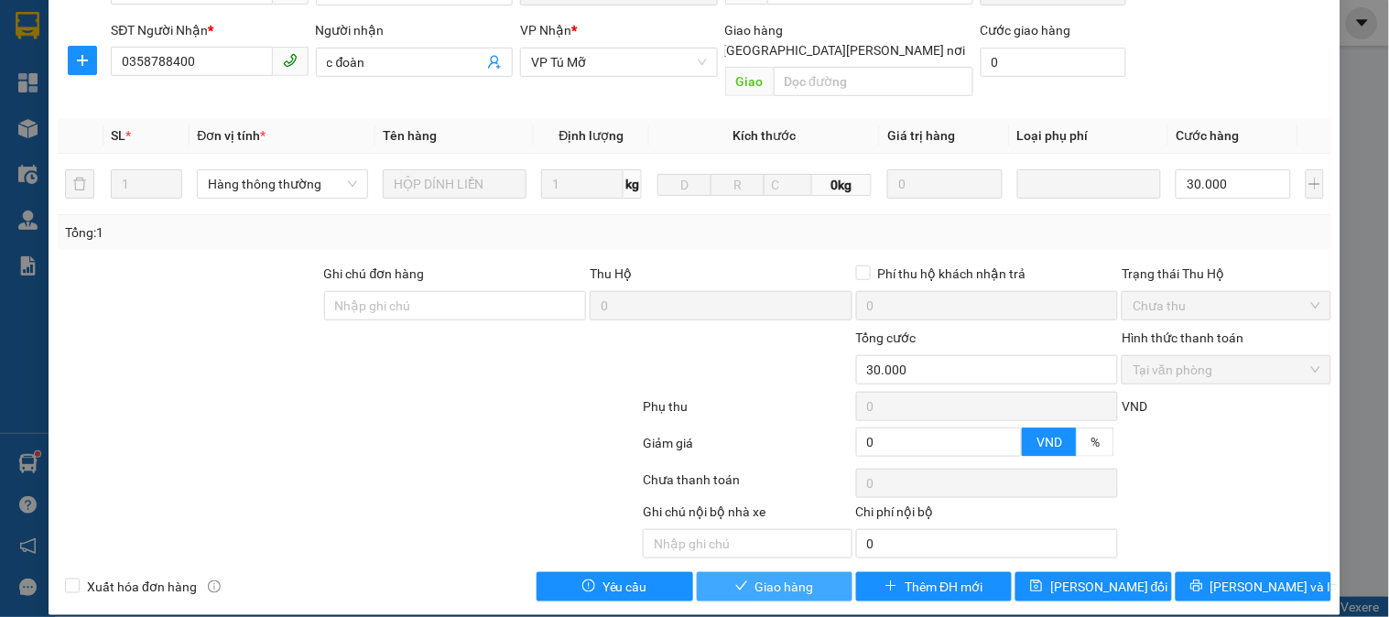
click at [780, 577] on span "Giao hàng" at bounding box center [784, 587] width 59 height 20
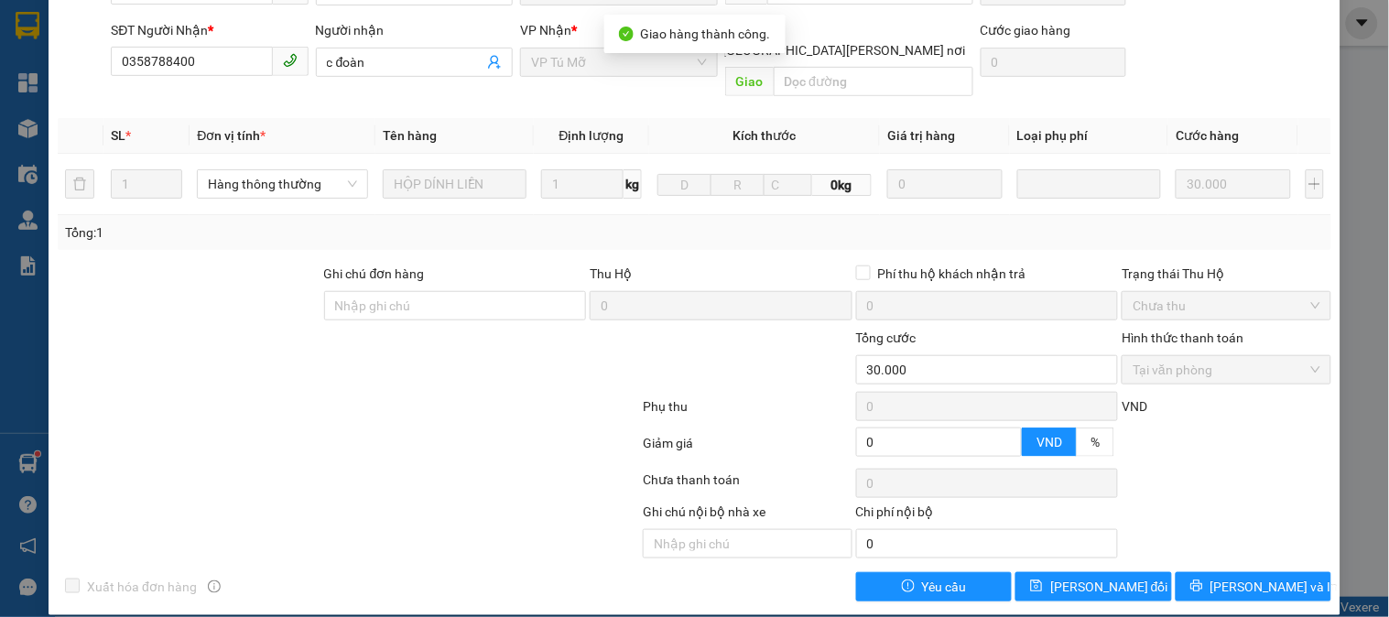
scroll to position [0, 0]
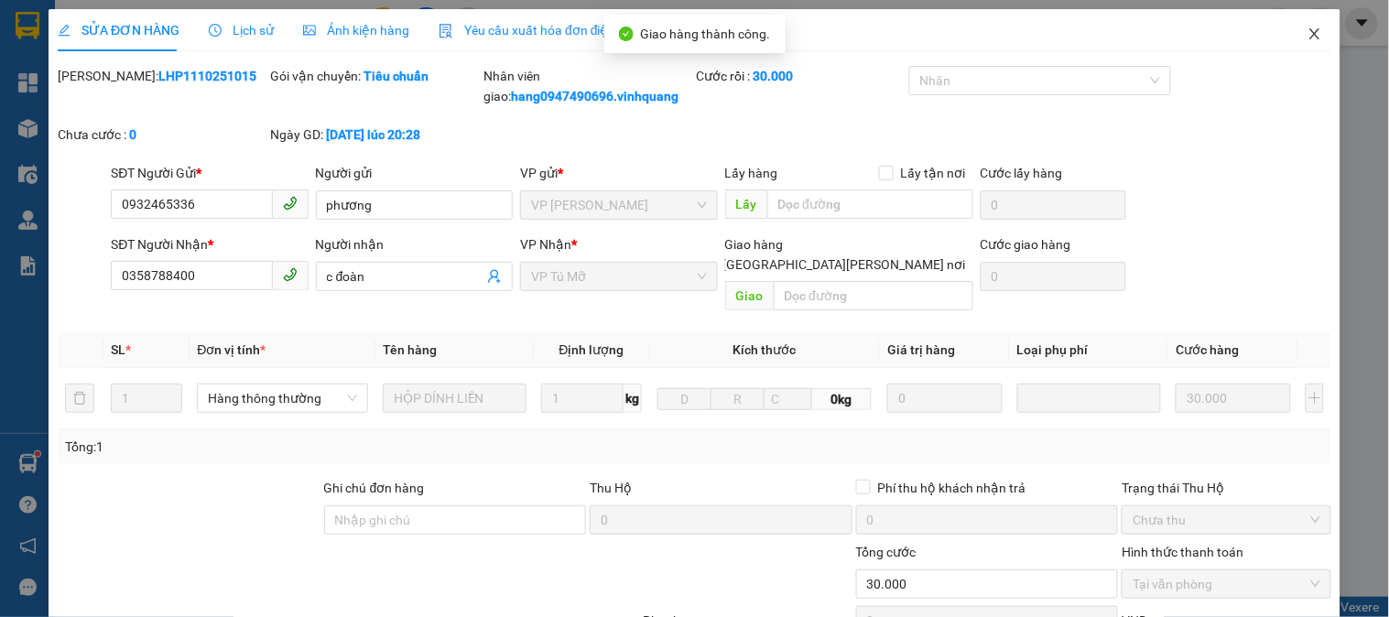
click at [1289, 26] on span "Close" at bounding box center [1314, 34] width 51 height 51
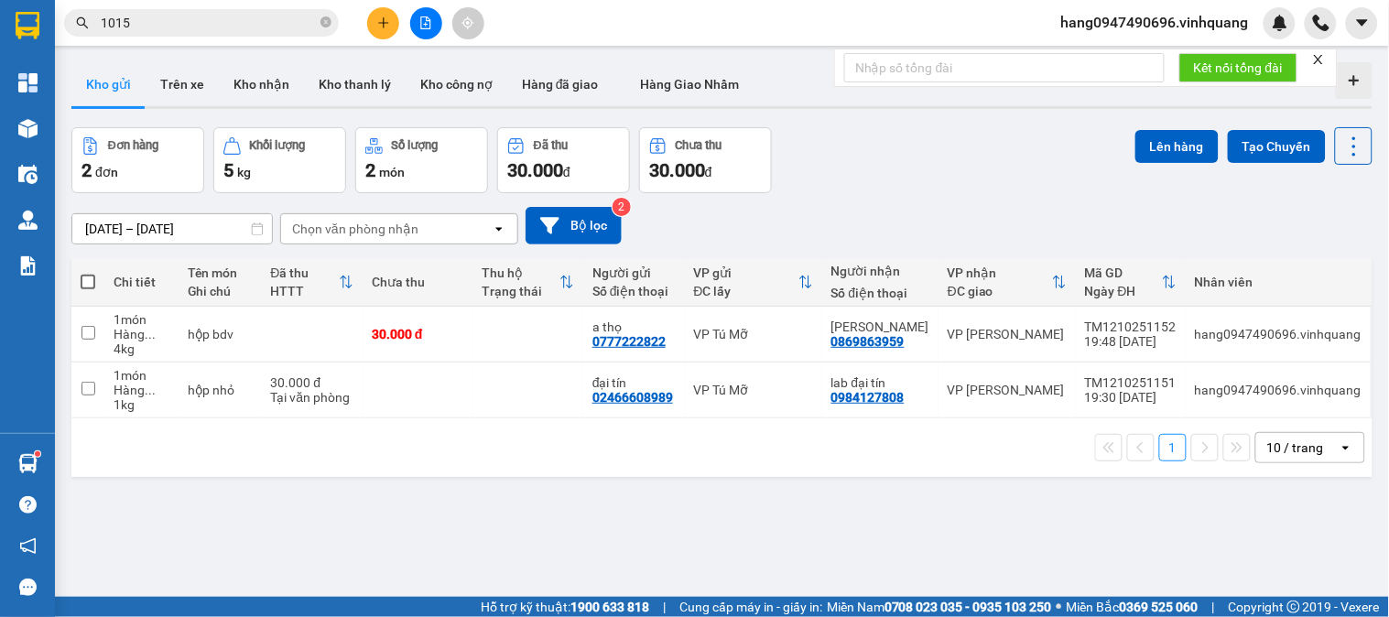
click at [161, 21] on input "1015" at bounding box center [209, 23] width 216 height 20
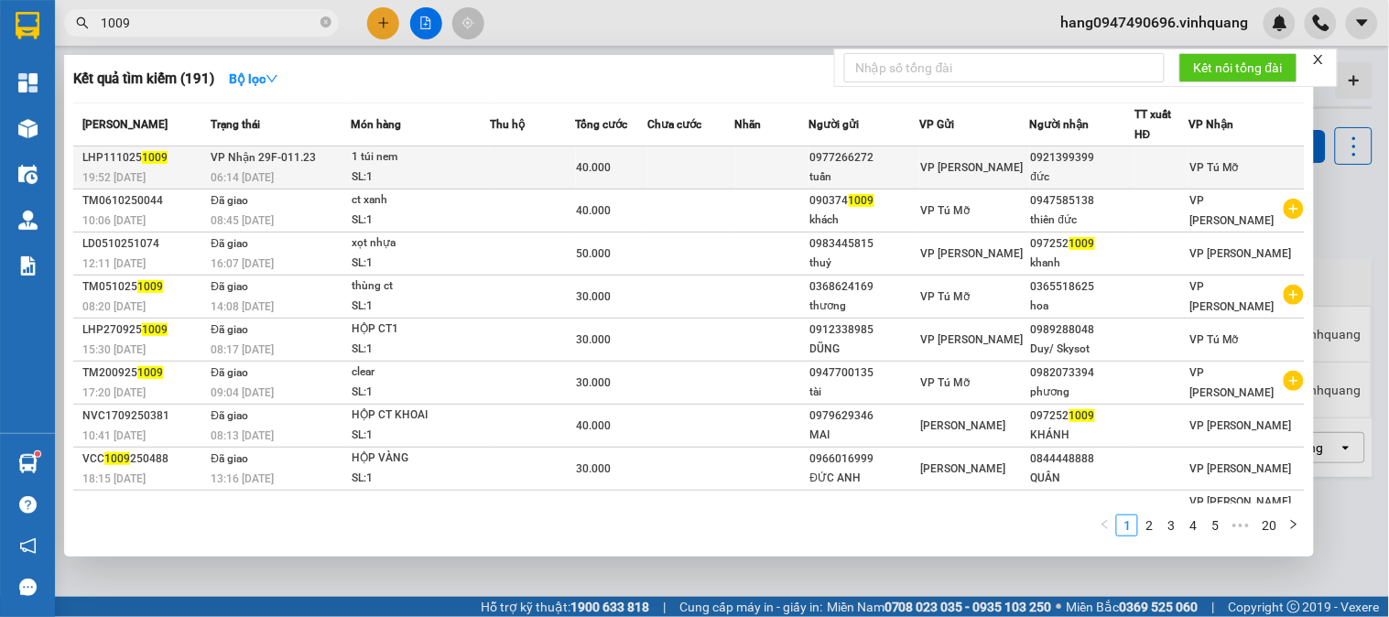
type input "1009"
click at [498, 179] on td at bounding box center [533, 168] width 86 height 43
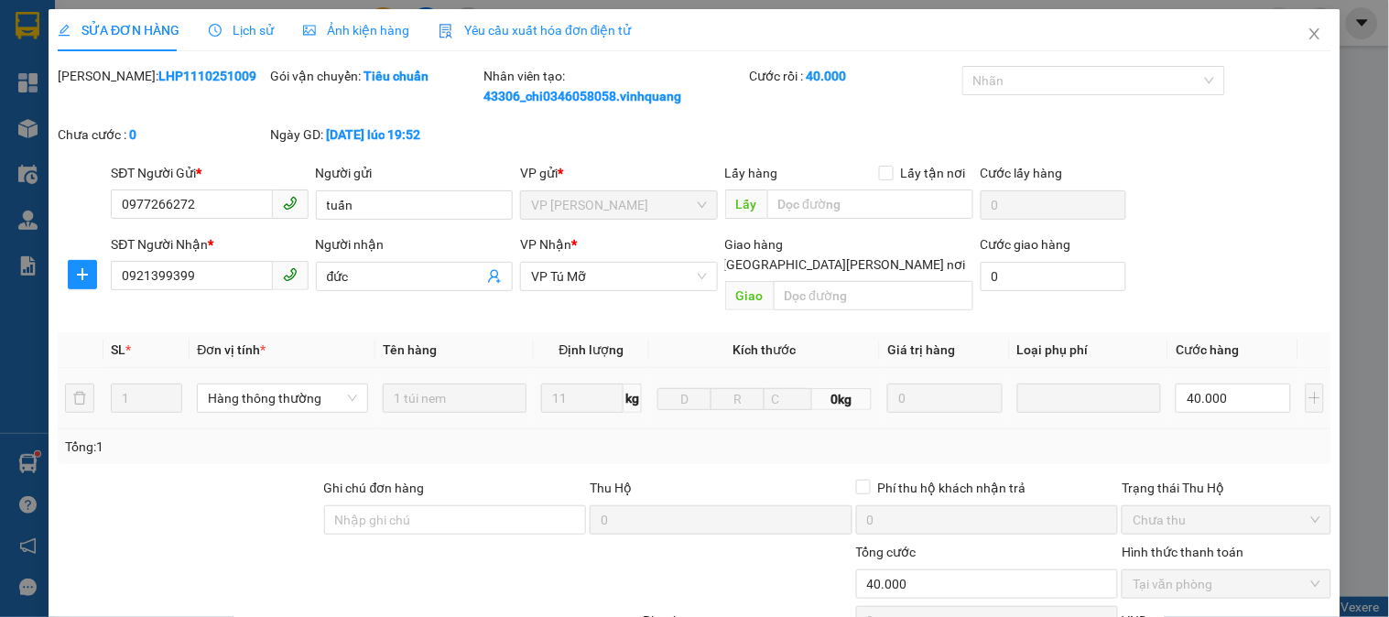
type input "0977266272"
type input "tuấn"
type input "0921399399"
type input "đức"
type input "0"
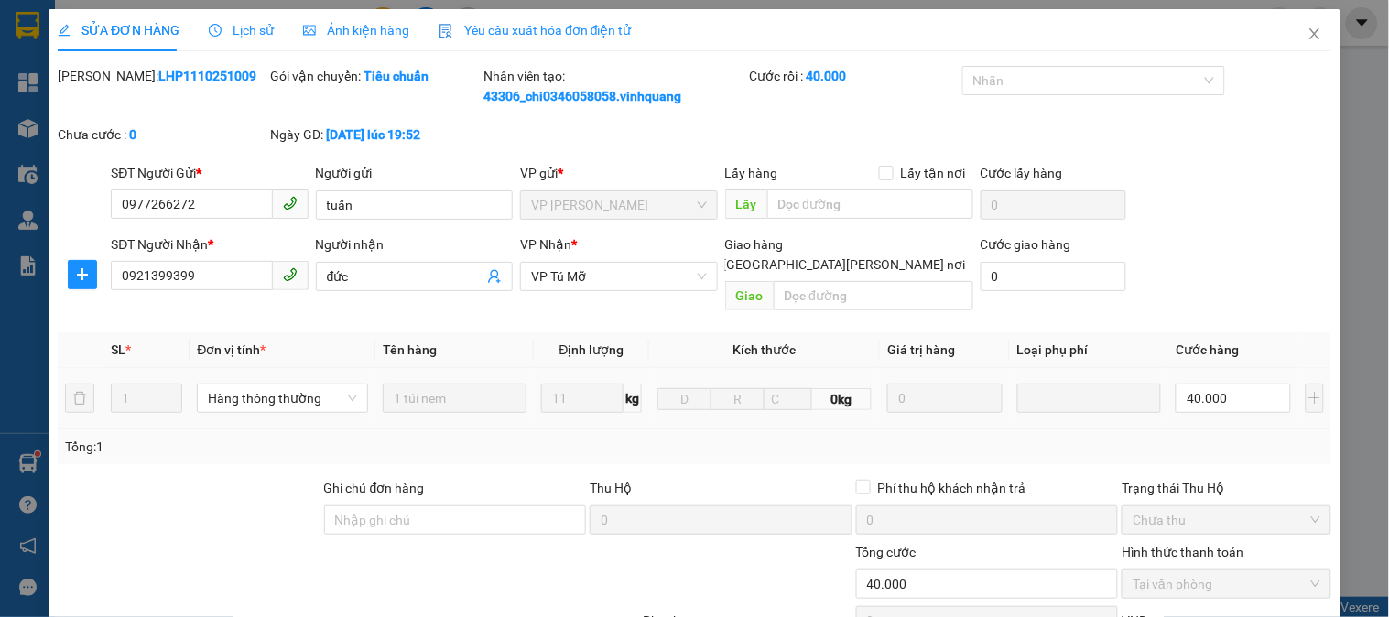
type input "40.000"
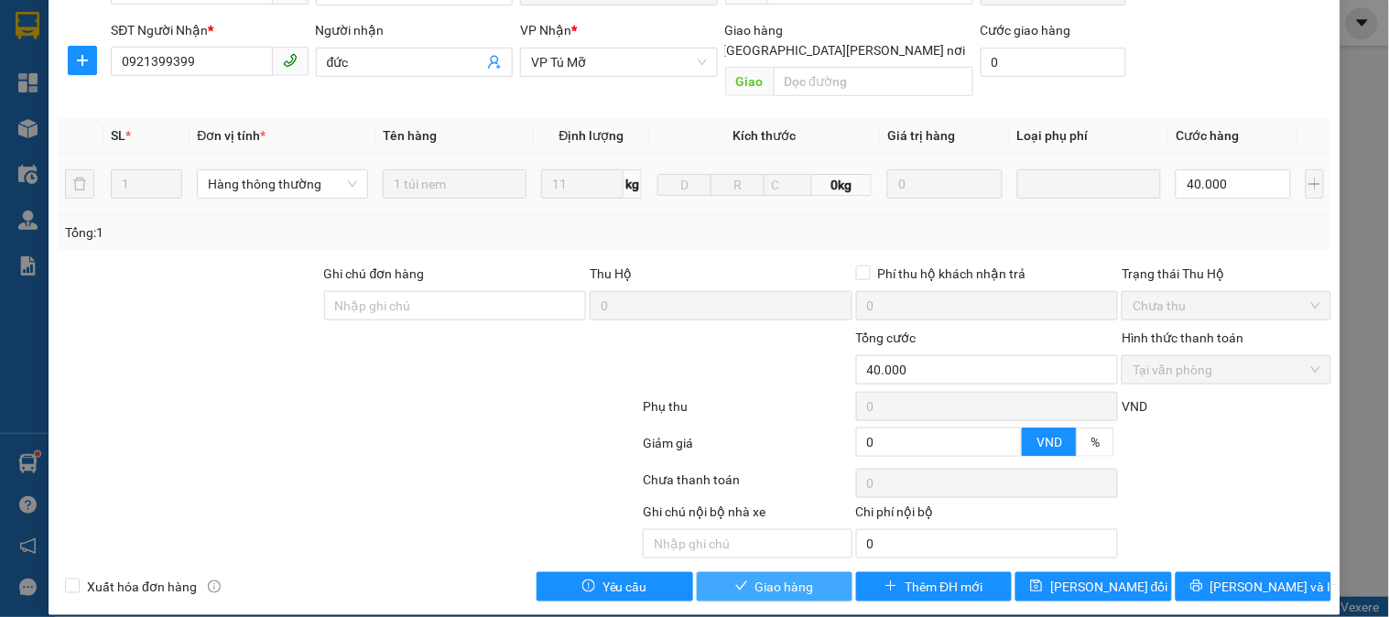
click at [738, 580] on icon "check" at bounding box center [741, 586] width 13 height 13
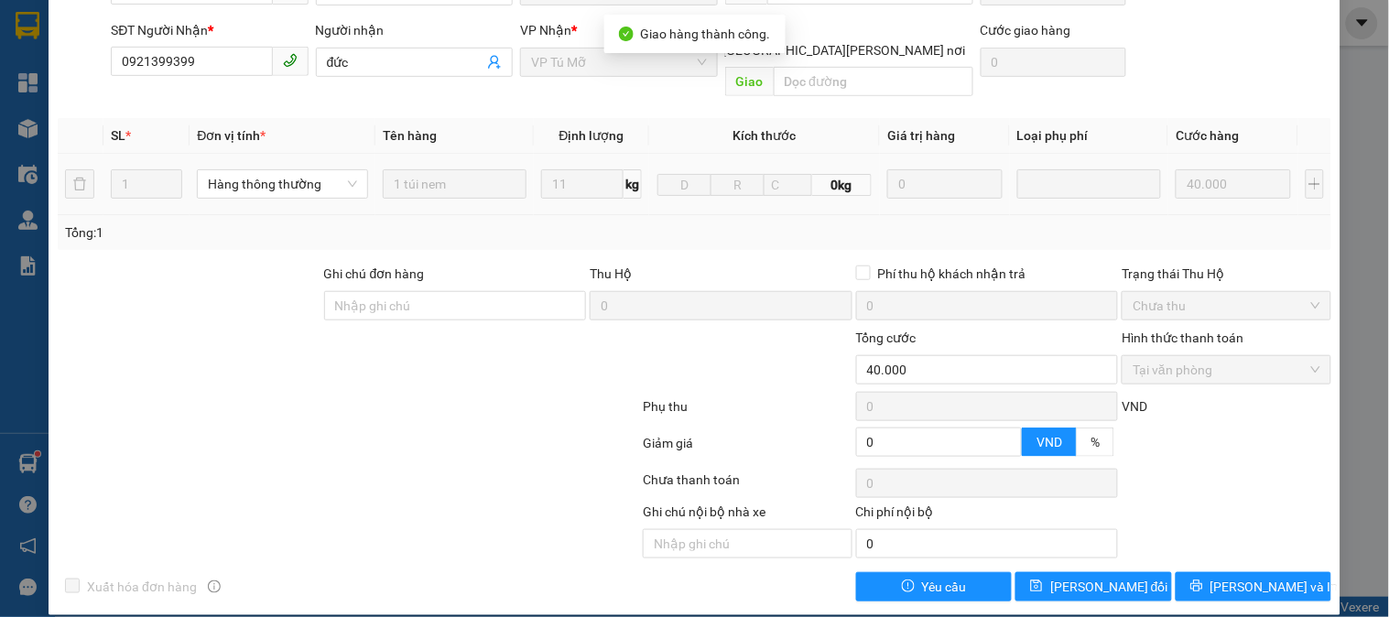
scroll to position [11, 0]
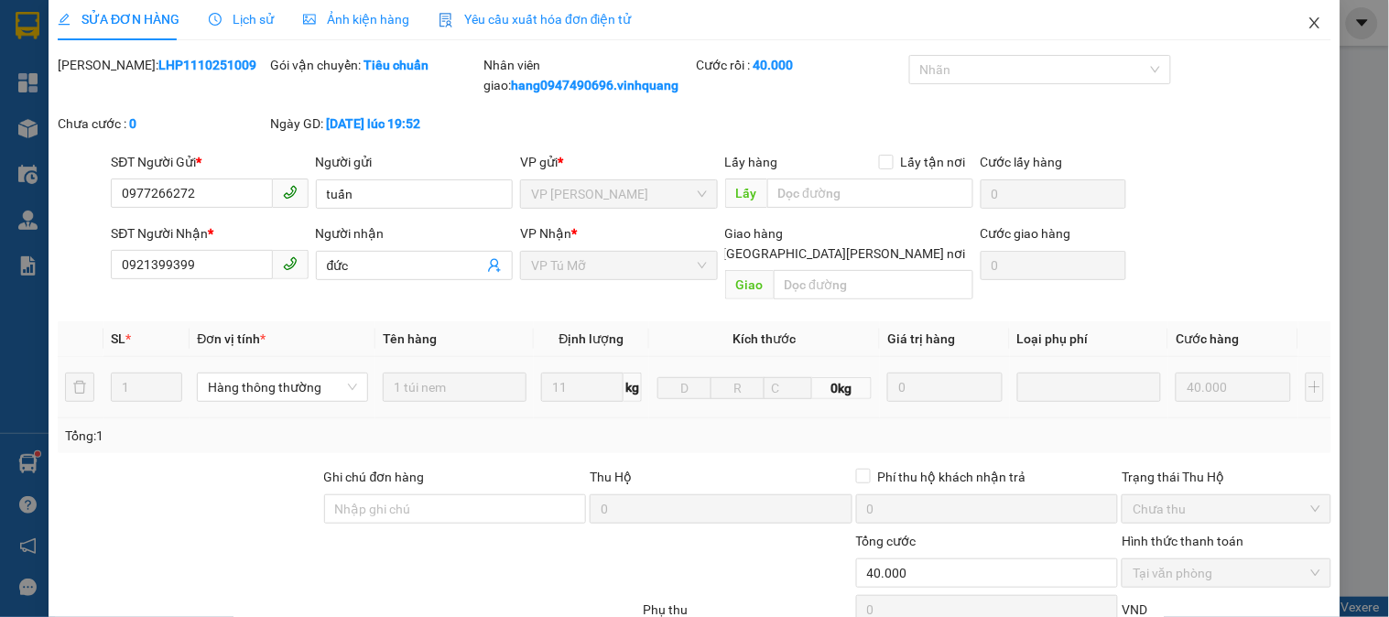
click at [1289, 14] on span "Close" at bounding box center [1314, 23] width 51 height 51
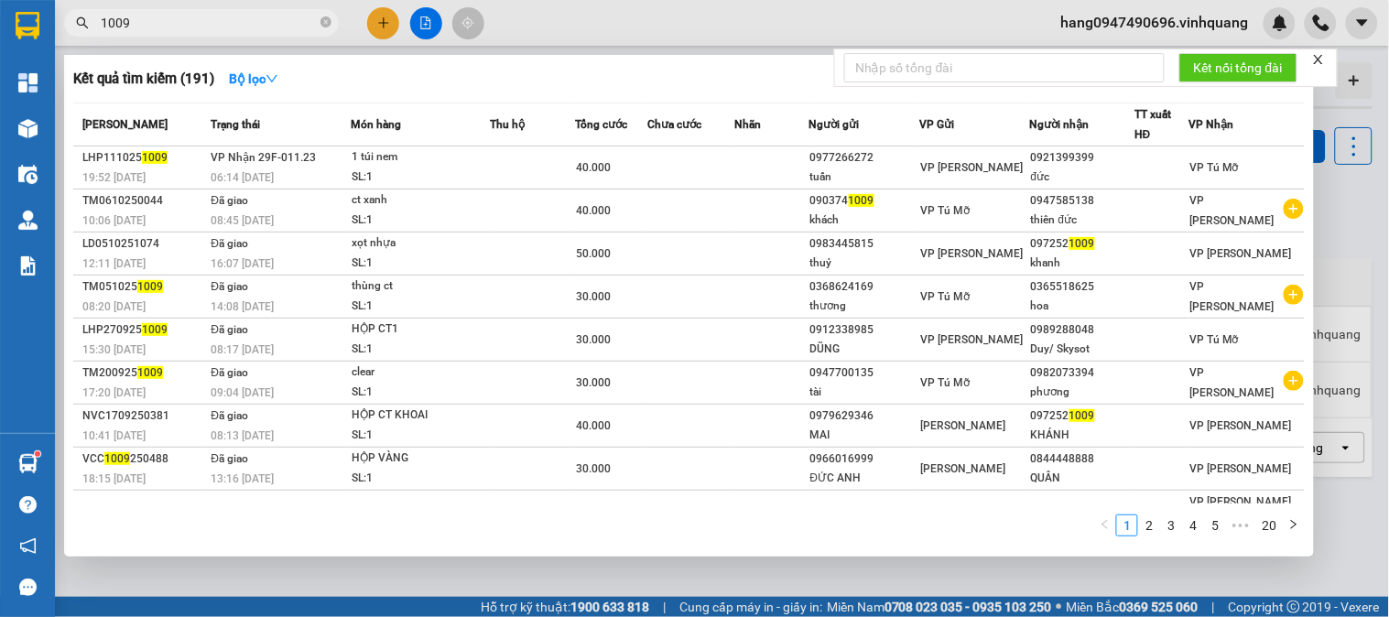
click at [151, 16] on input "1009" at bounding box center [209, 23] width 216 height 20
type input "100"
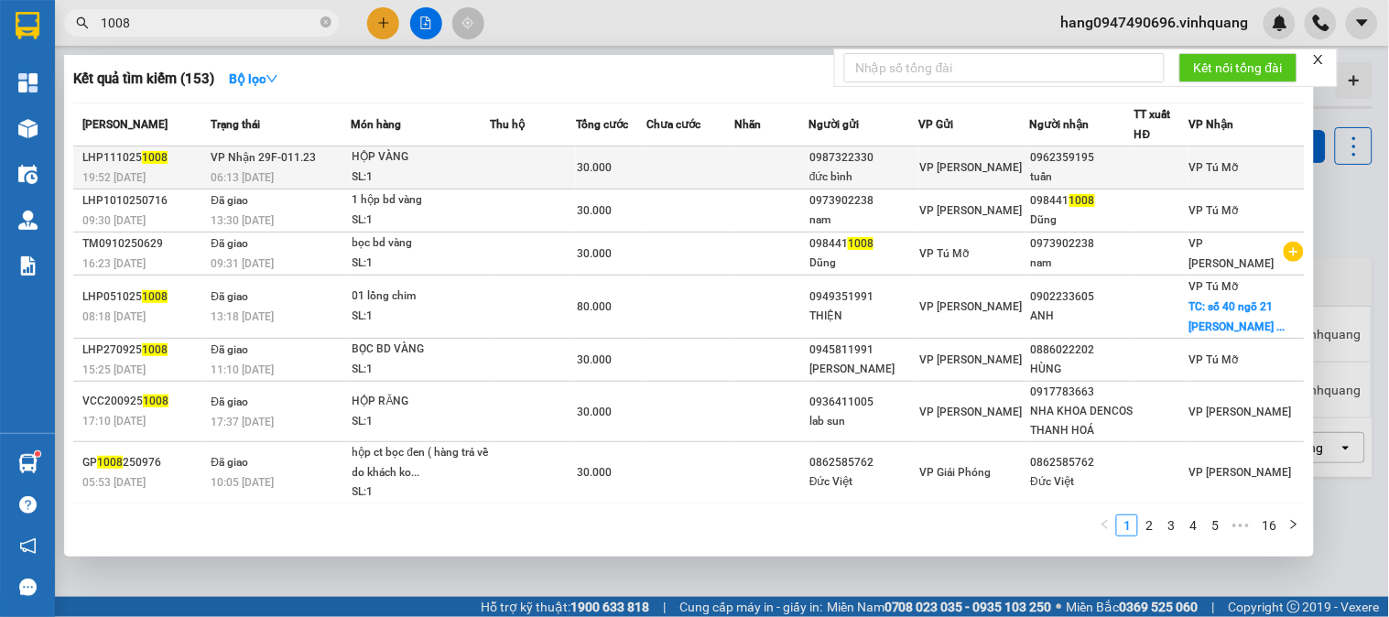
type input "1008"
click at [421, 162] on div "HỘP VÀNG" at bounding box center [421, 157] width 137 height 20
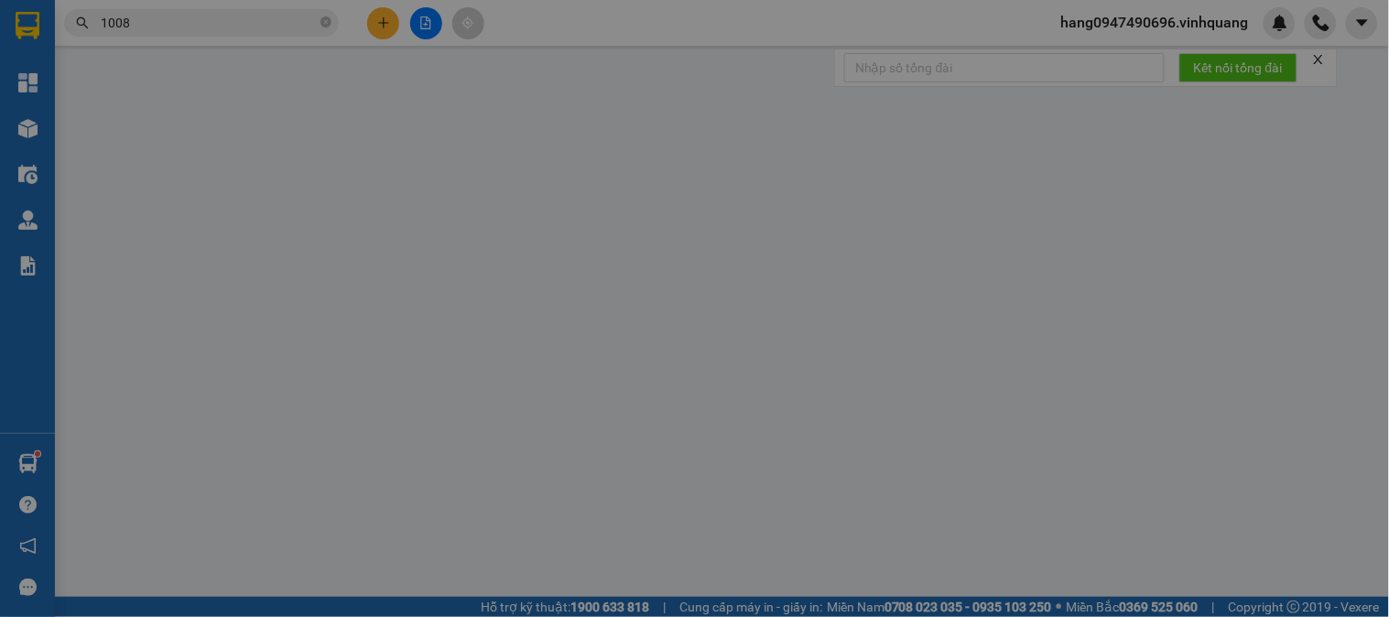
type input "0987322330"
type input "đức bình"
type input "0962359195"
type input "tuấn"
type input "0"
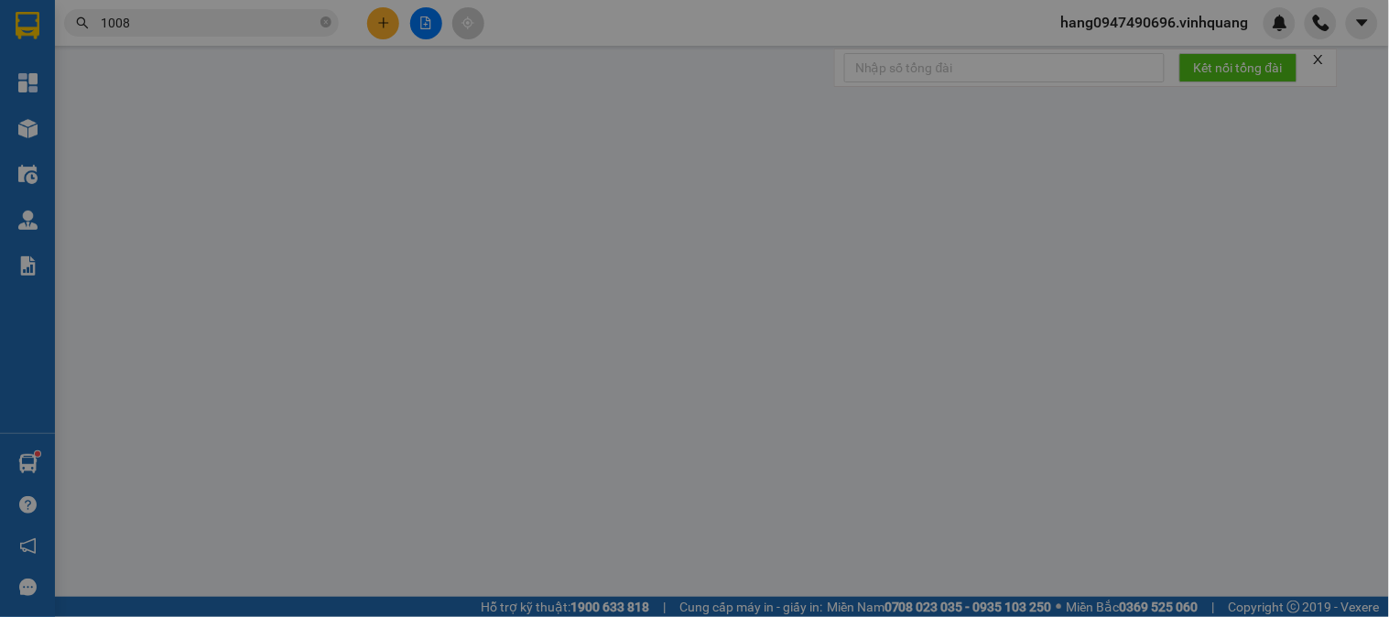
type input "30.000"
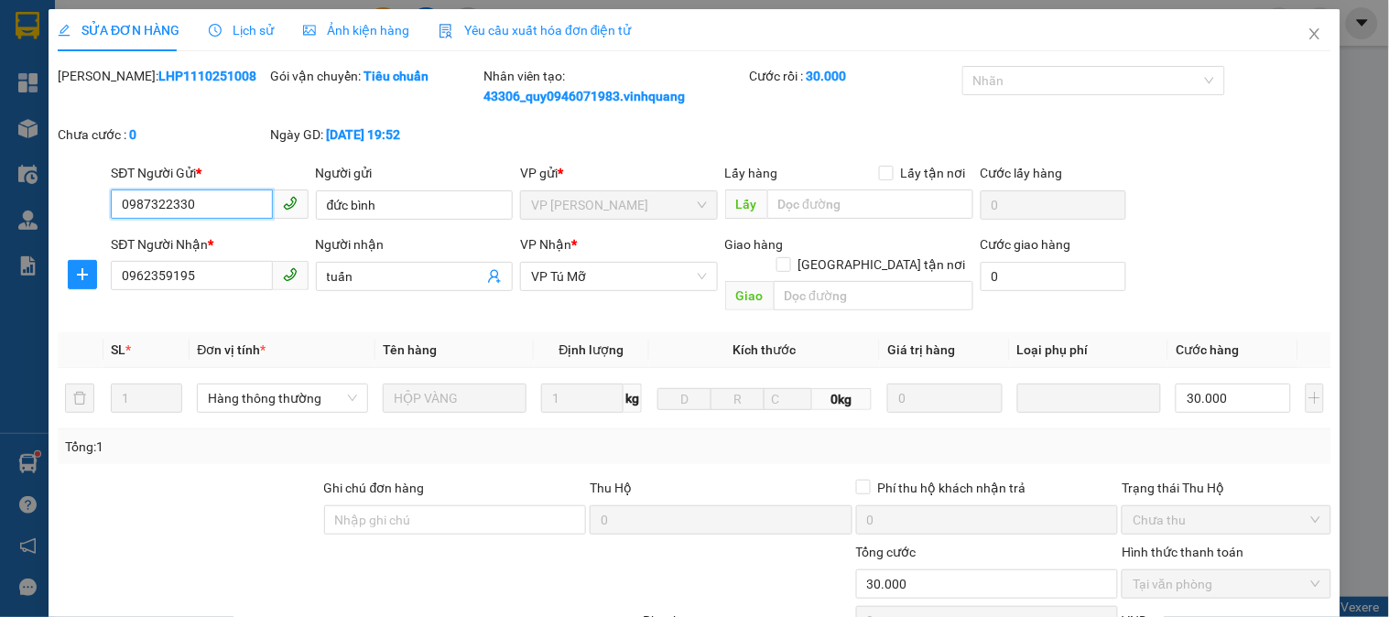
scroll to position [214, 0]
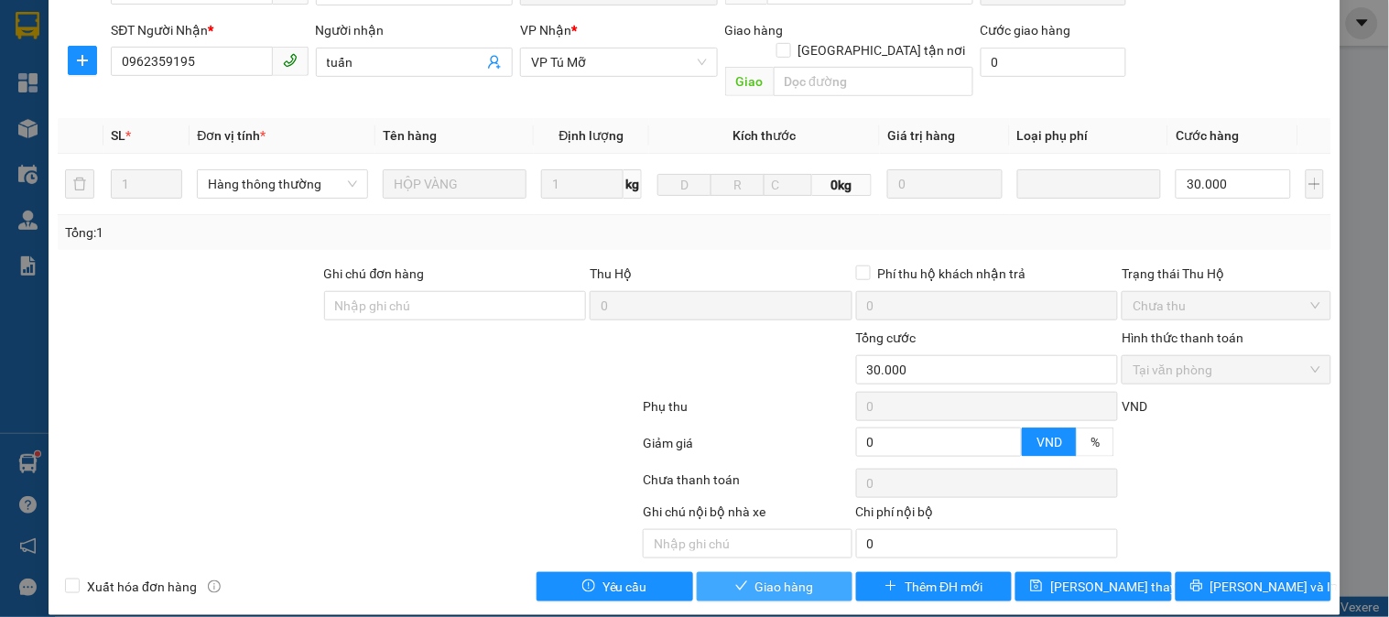
click at [775, 577] on span "Giao hàng" at bounding box center [784, 587] width 59 height 20
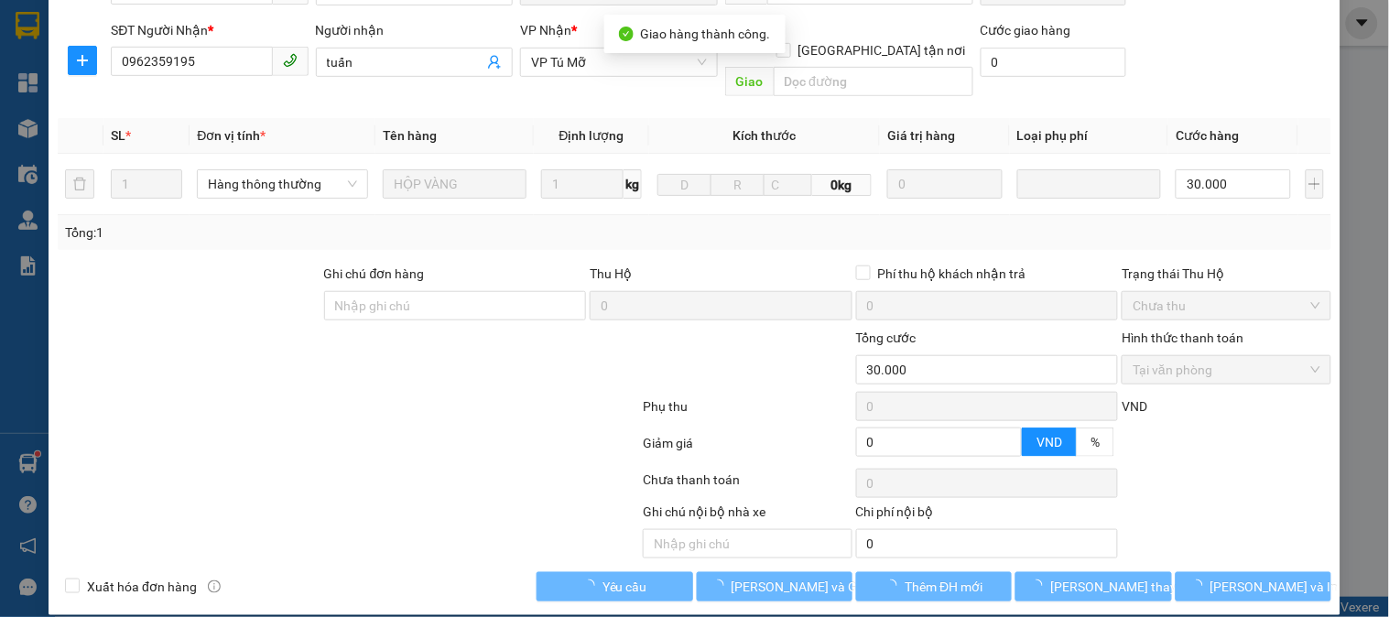
scroll to position [0, 0]
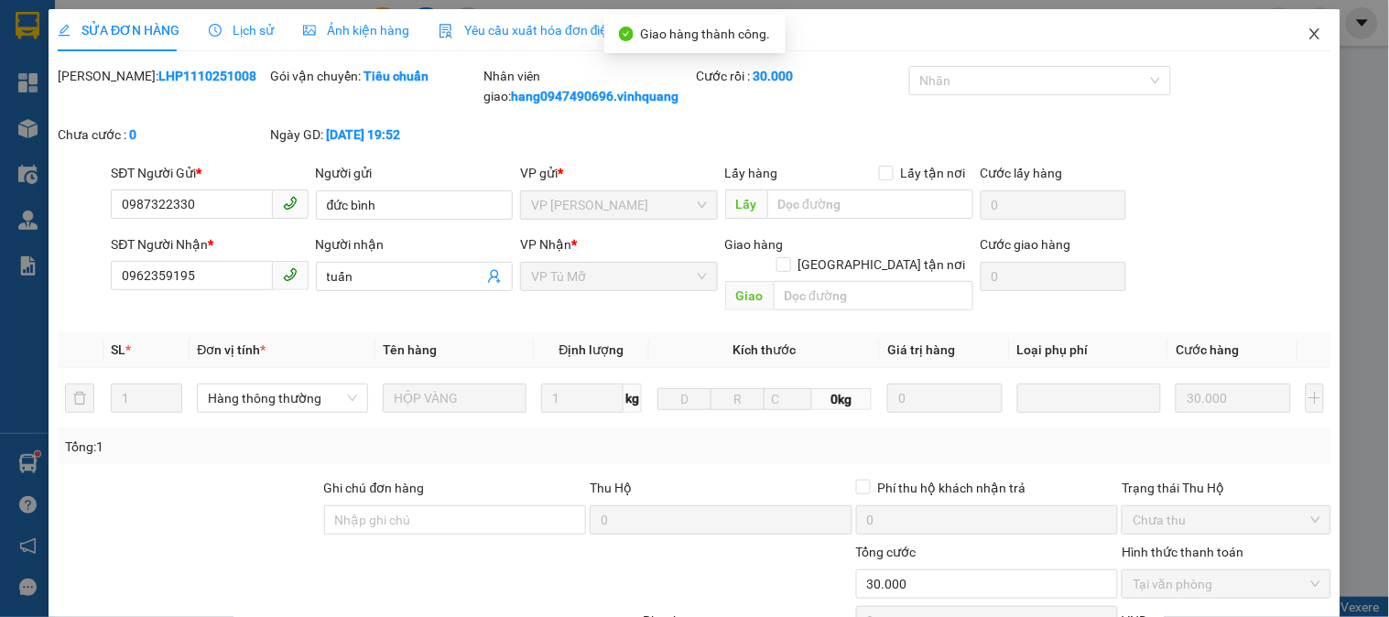
click at [1308, 28] on icon "close" at bounding box center [1315, 34] width 15 height 15
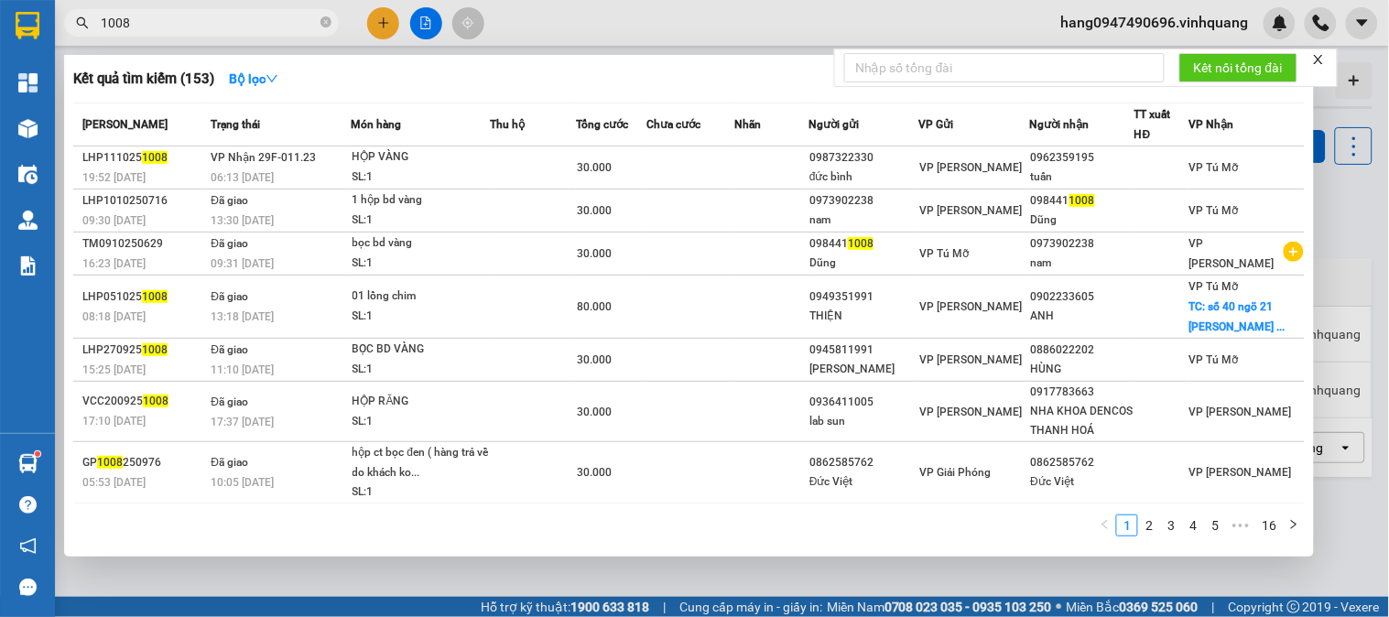
click at [200, 25] on input "1008" at bounding box center [209, 23] width 216 height 20
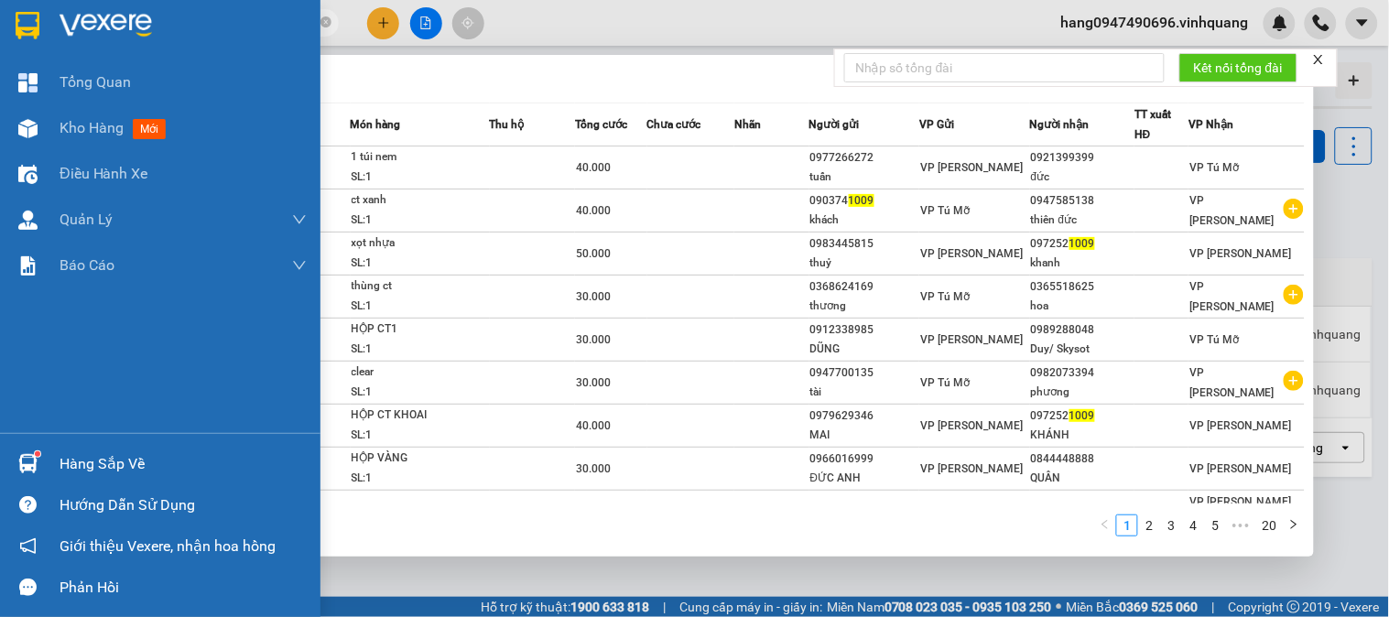
drag, startPoint x: 200, startPoint y: 25, endPoint x: 0, endPoint y: 14, distance: 199.9
click at [0, 14] on section "Kết quả tìm kiếm ( 191 ) Bộ lọc Mã ĐH Trạng thái Món hàng Thu hộ Tổng cước Chưa…" at bounding box center [694, 308] width 1389 height 617
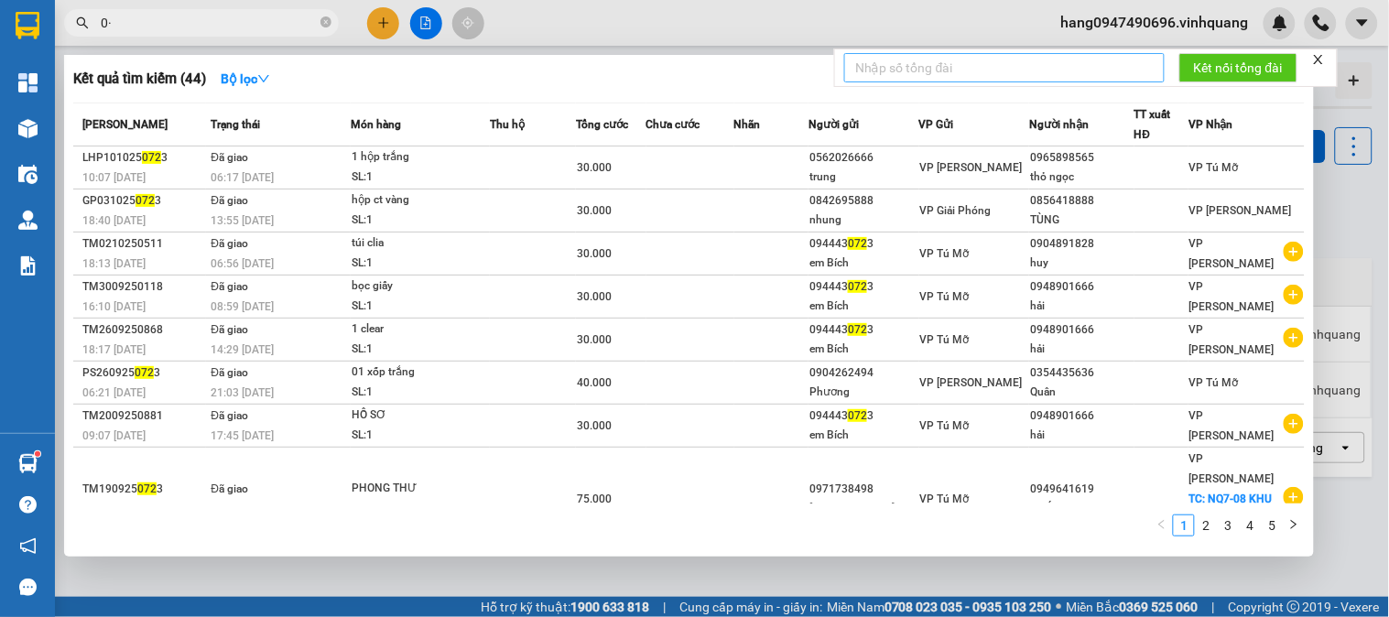
type input "0"
type input "0723"
click at [706, 38] on div at bounding box center [694, 308] width 1389 height 617
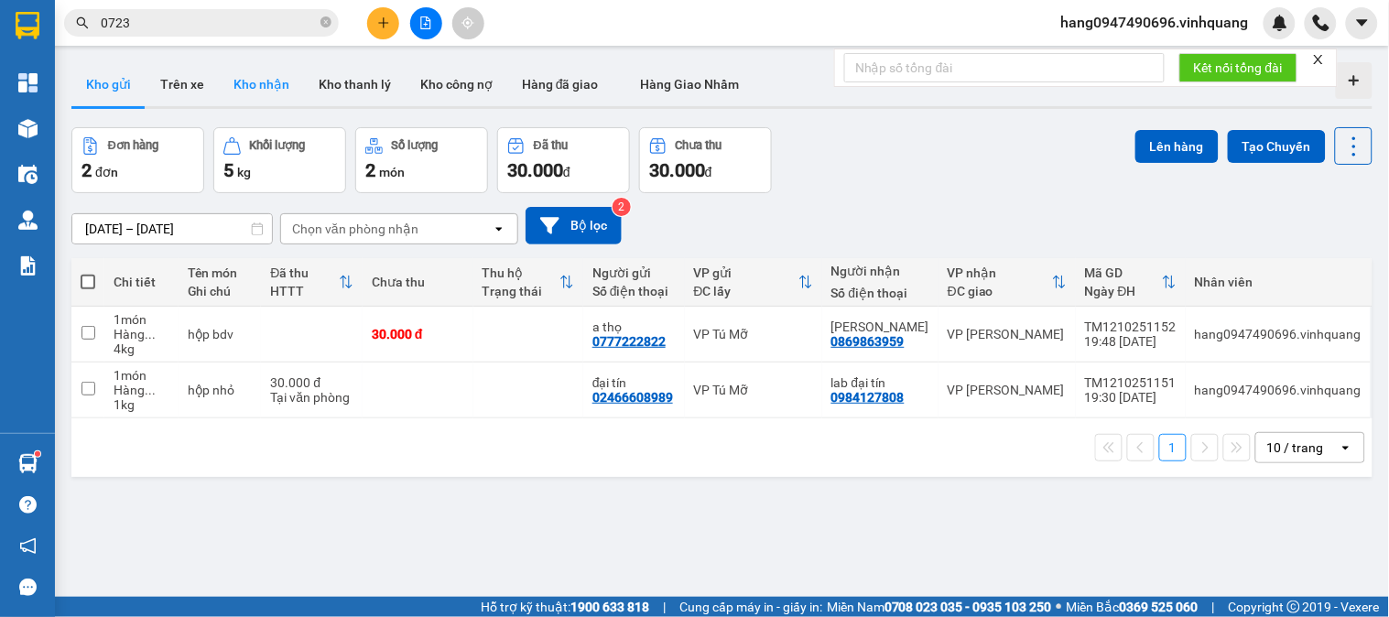
click at [288, 71] on button "Kho nhận" at bounding box center [261, 84] width 85 height 44
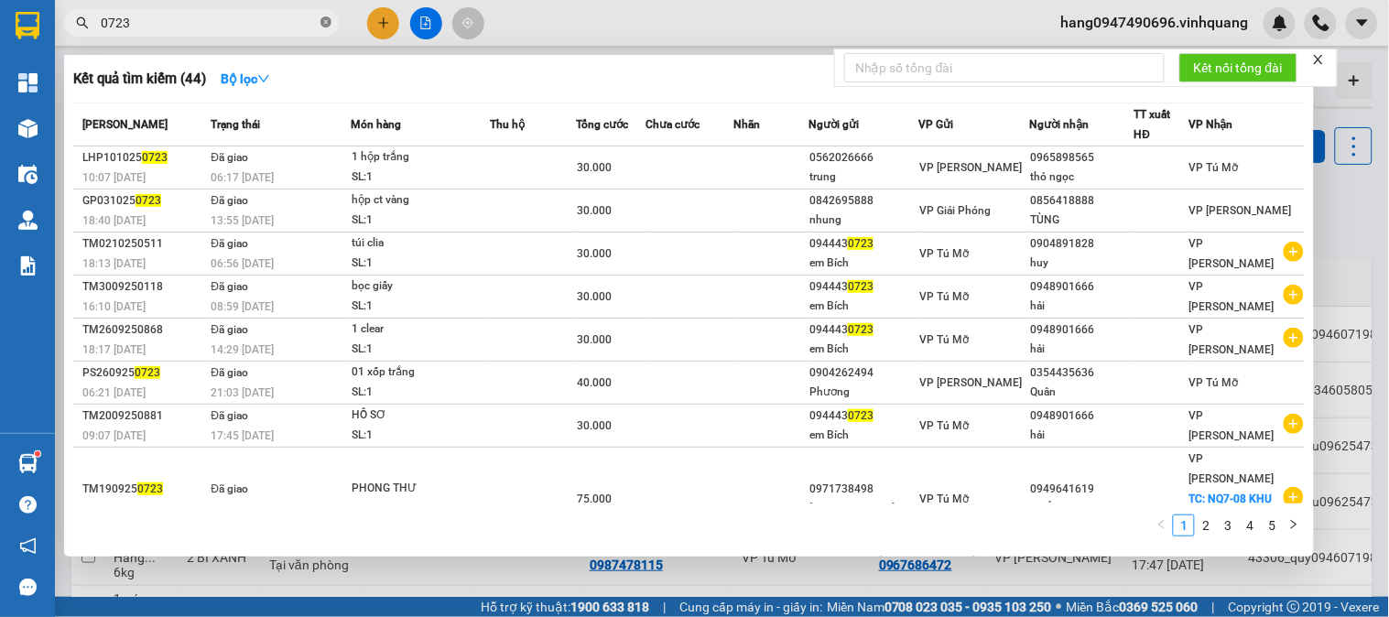
click at [328, 23] on icon "close-circle" at bounding box center [325, 21] width 11 height 11
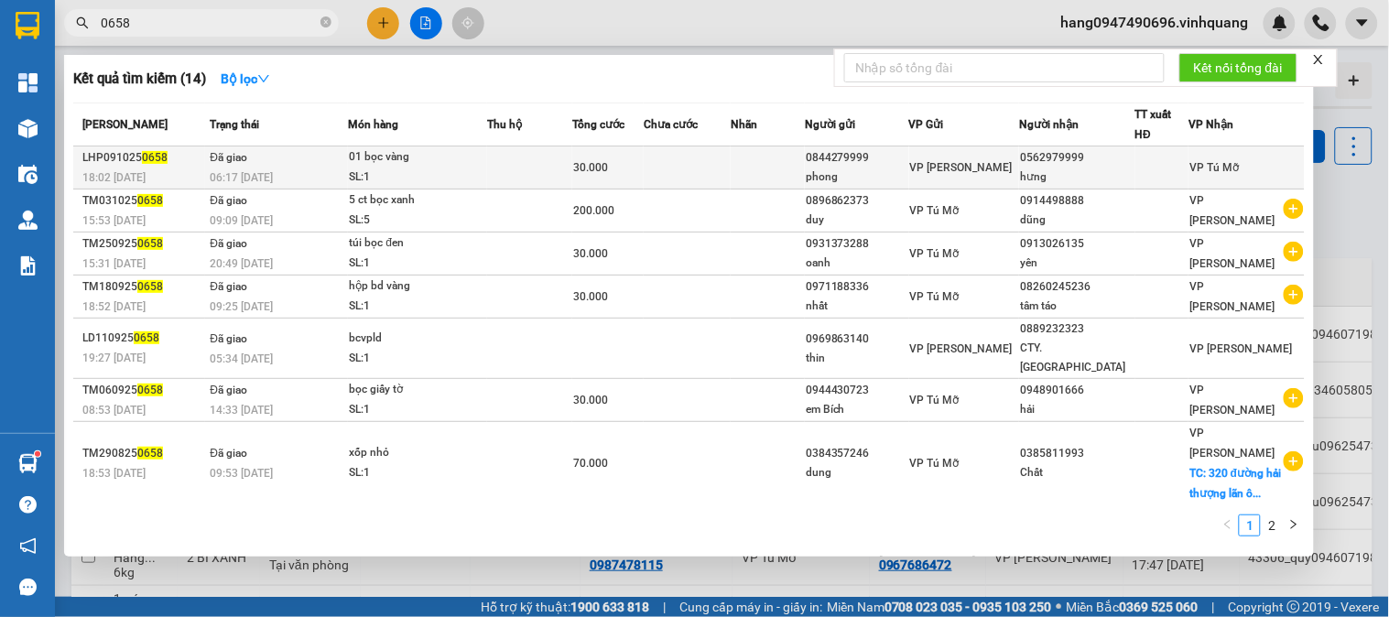
type input "0658"
click at [549, 165] on td at bounding box center [529, 168] width 85 height 43
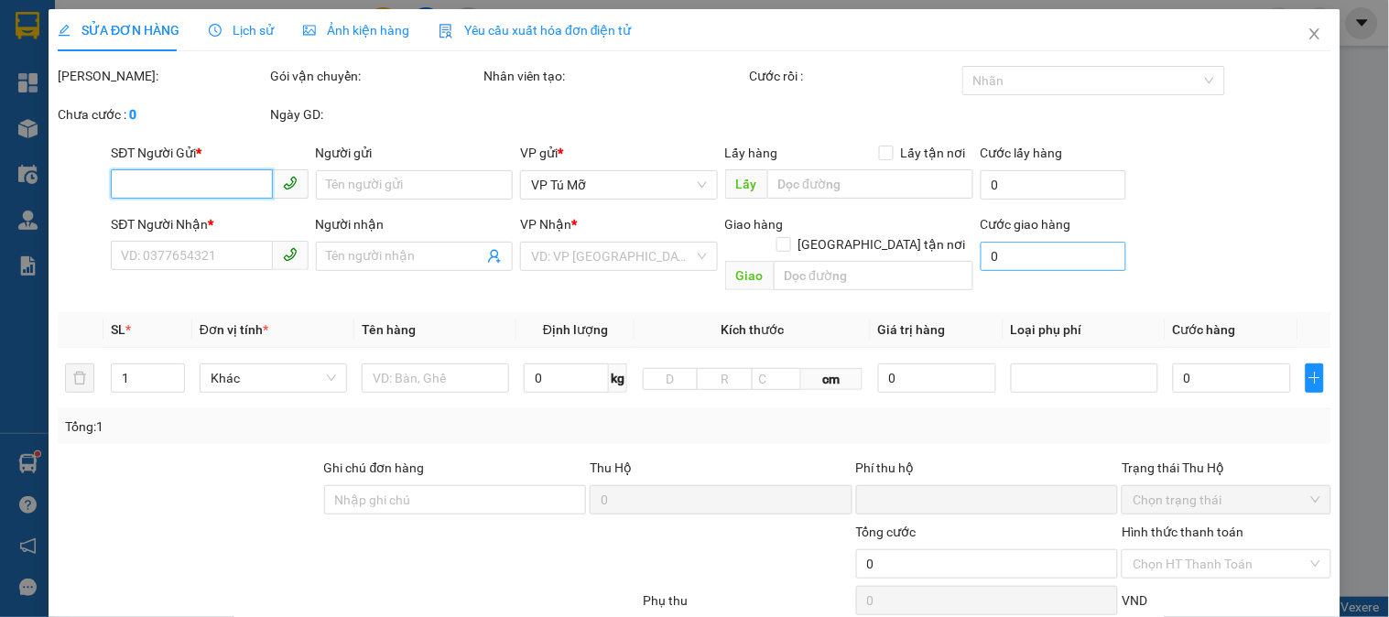
type input "0844279999"
type input "phong"
type input "0562979999"
type input "hưng"
type input "0"
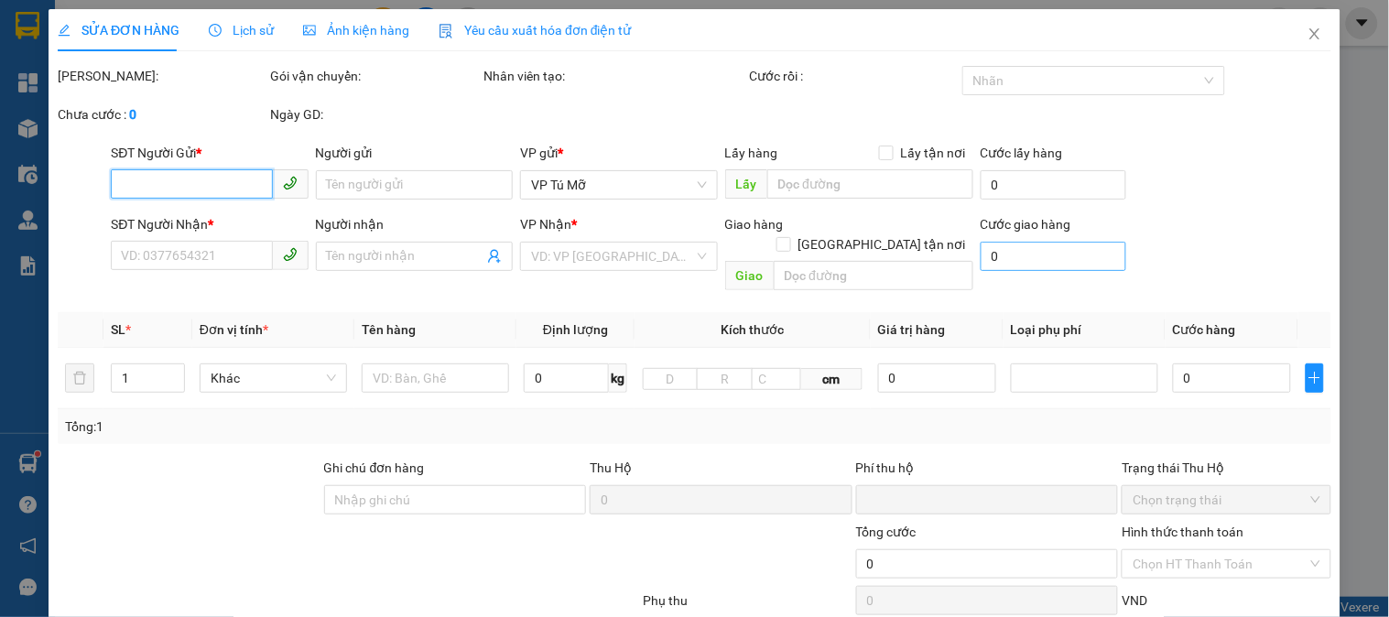
type input "30.000"
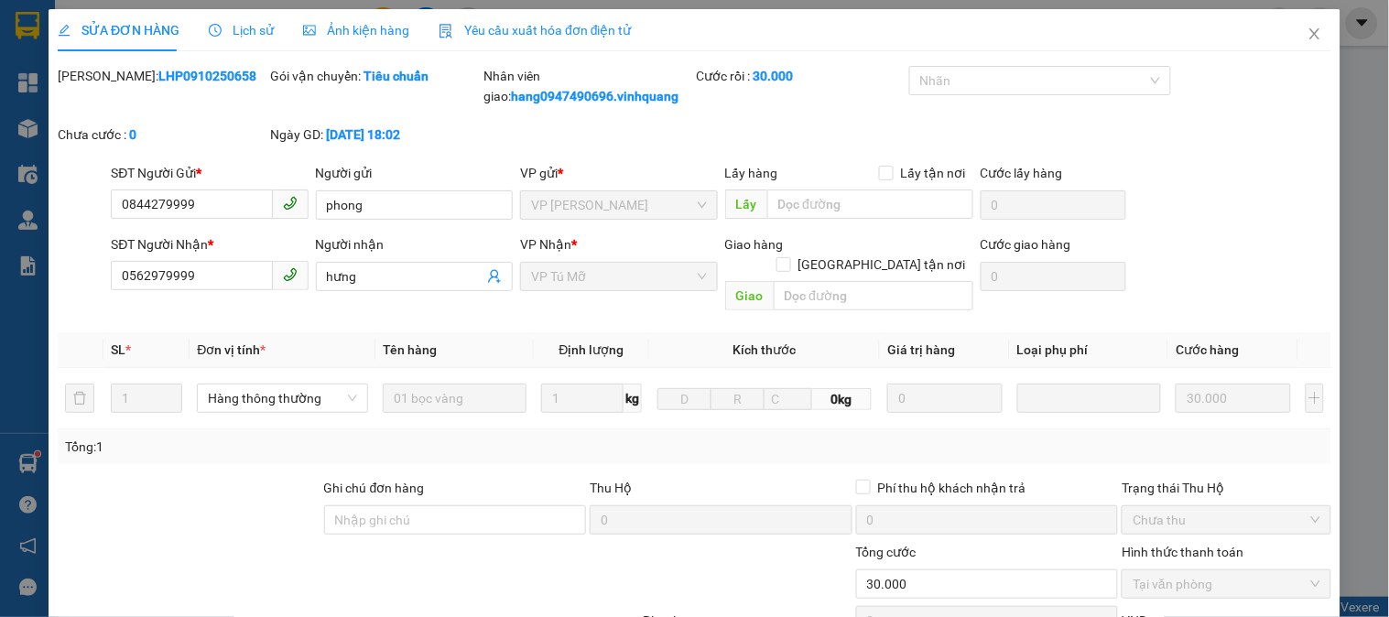
click at [266, 25] on span "Lịch sử" at bounding box center [241, 30] width 65 height 15
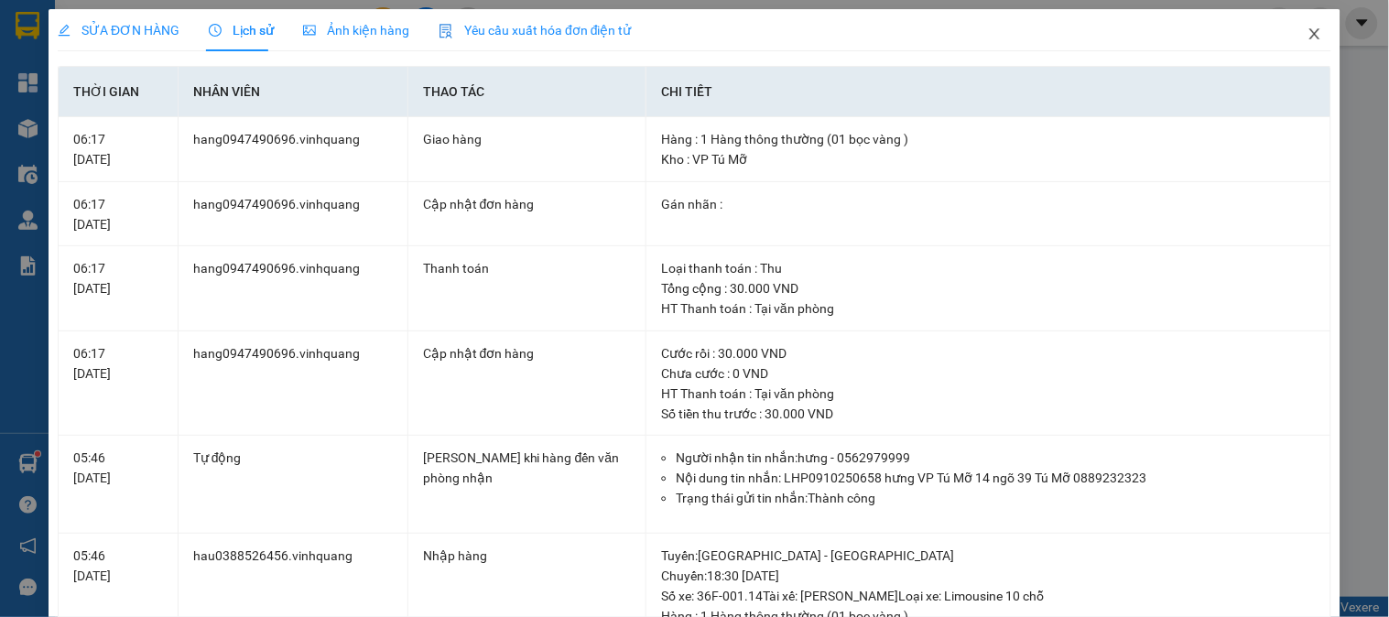
click at [1309, 32] on icon "close" at bounding box center [1314, 33] width 10 height 11
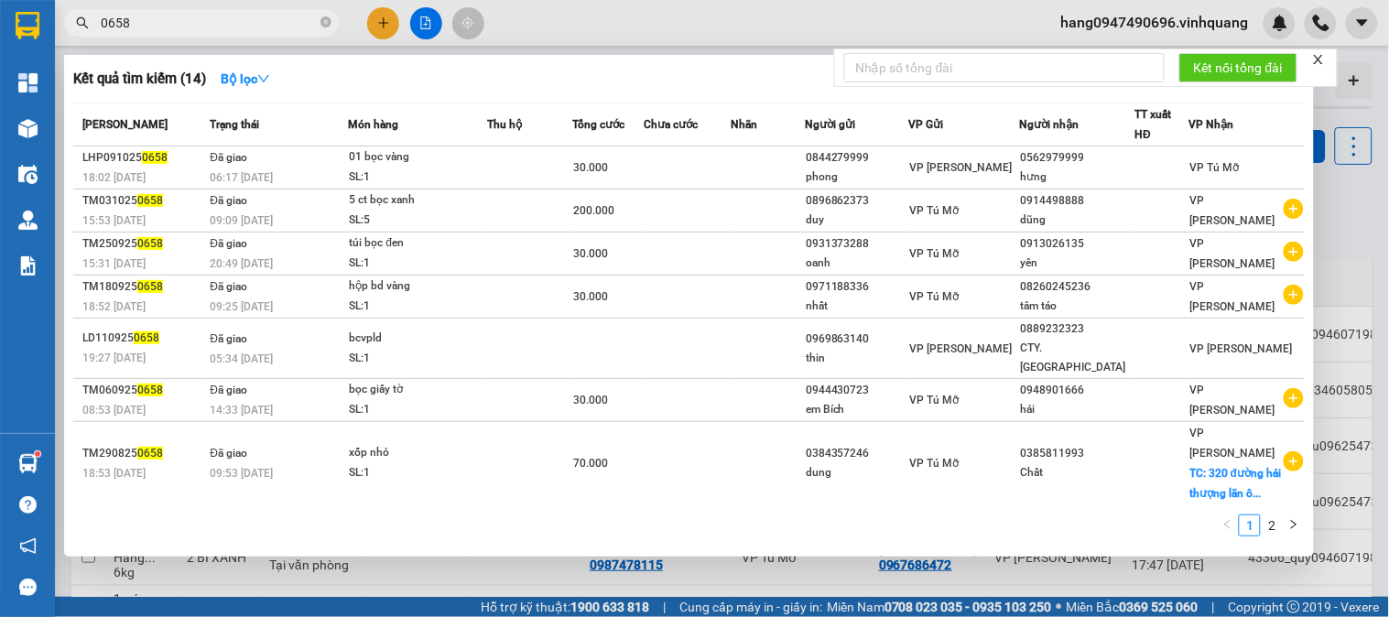
click at [186, 15] on input "0658" at bounding box center [209, 23] width 216 height 20
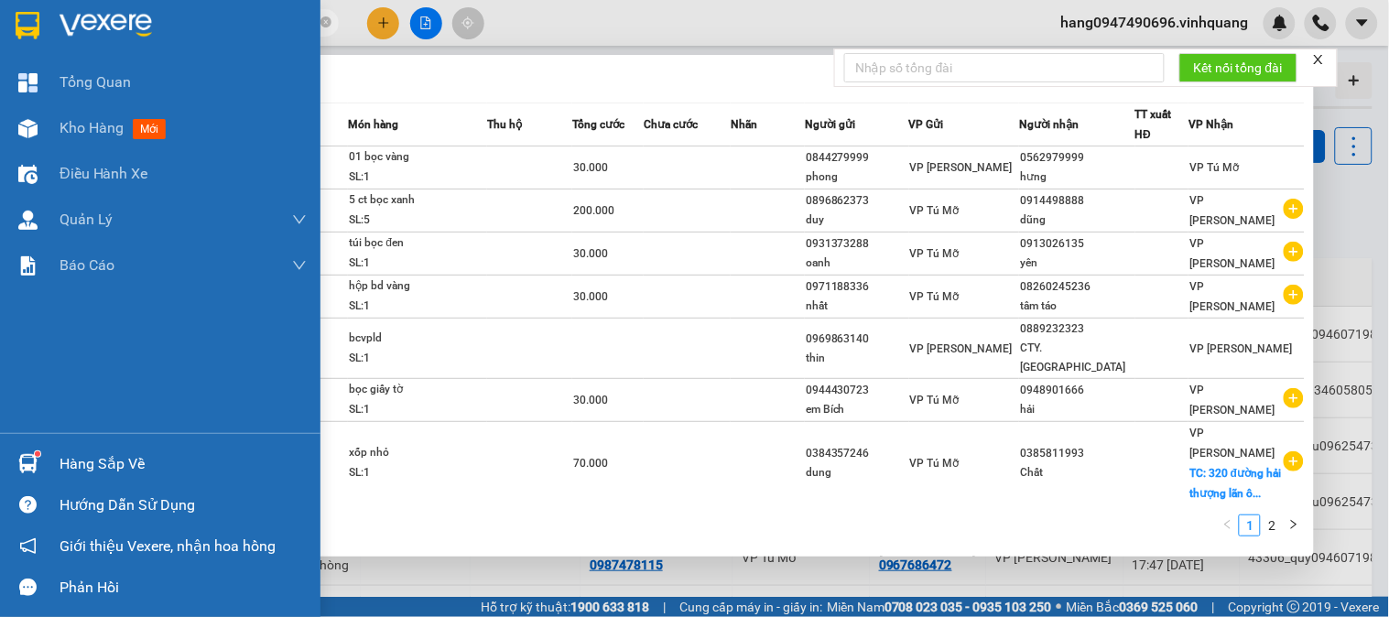
drag, startPoint x: 68, startPoint y: 25, endPoint x: 7, endPoint y: 25, distance: 60.4
click at [7, 25] on section "Kết quả tìm kiếm ( 14 ) Bộ lọc Mã ĐH Trạng thái Món hàng Thu hộ Tổng cước Chưa …" at bounding box center [694, 308] width 1389 height 617
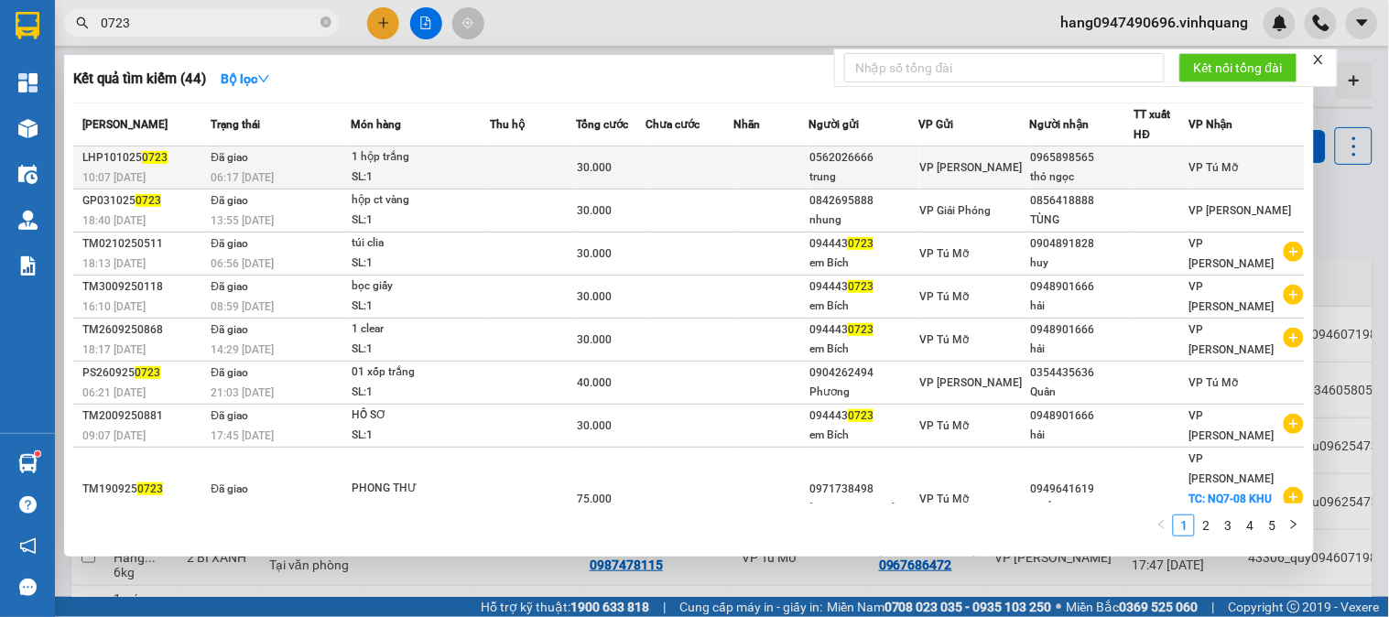
type input "0723"
click at [625, 179] on td "30.000" at bounding box center [611, 168] width 71 height 43
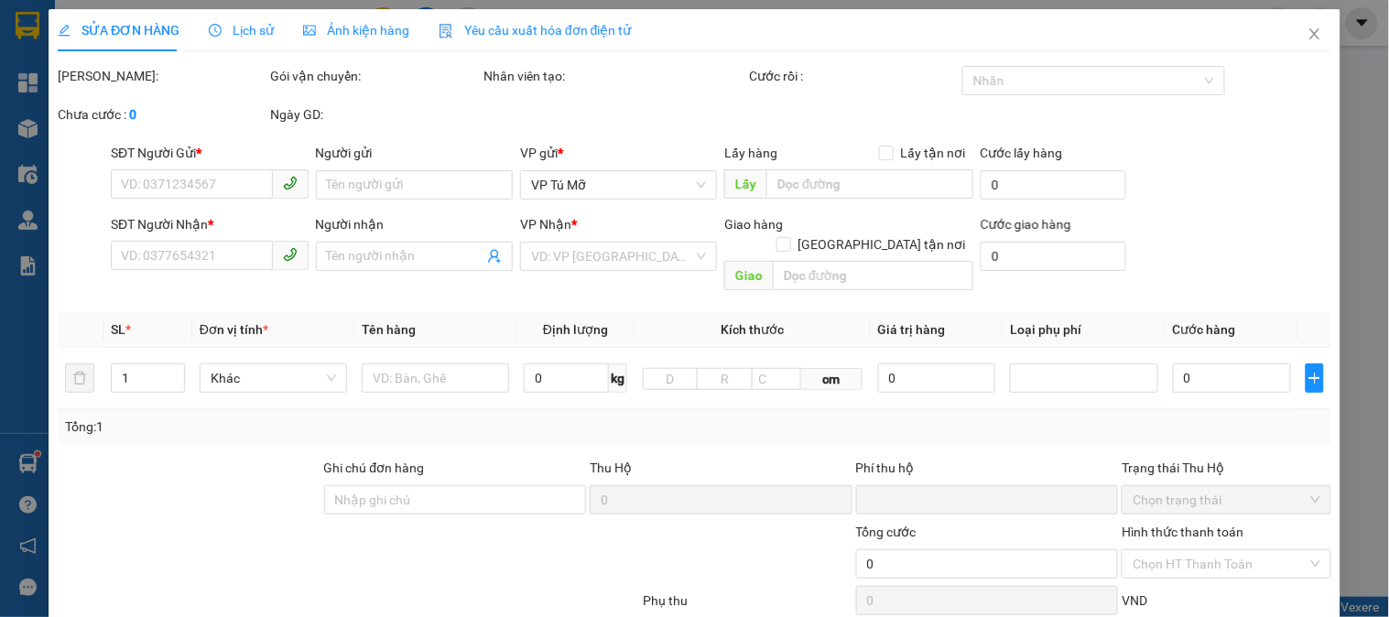
type input "0562026666"
type input "trung"
type input "0965898565"
type input "thỏ ngọc"
type input "0"
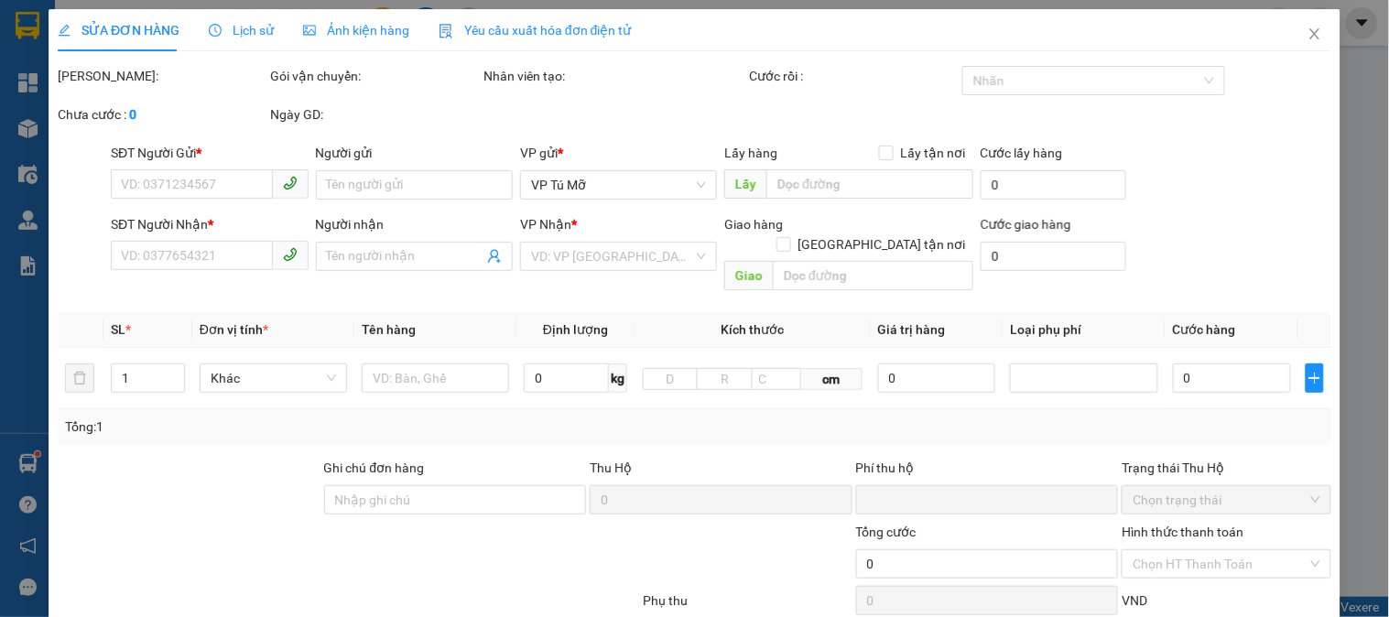
type input "30.000"
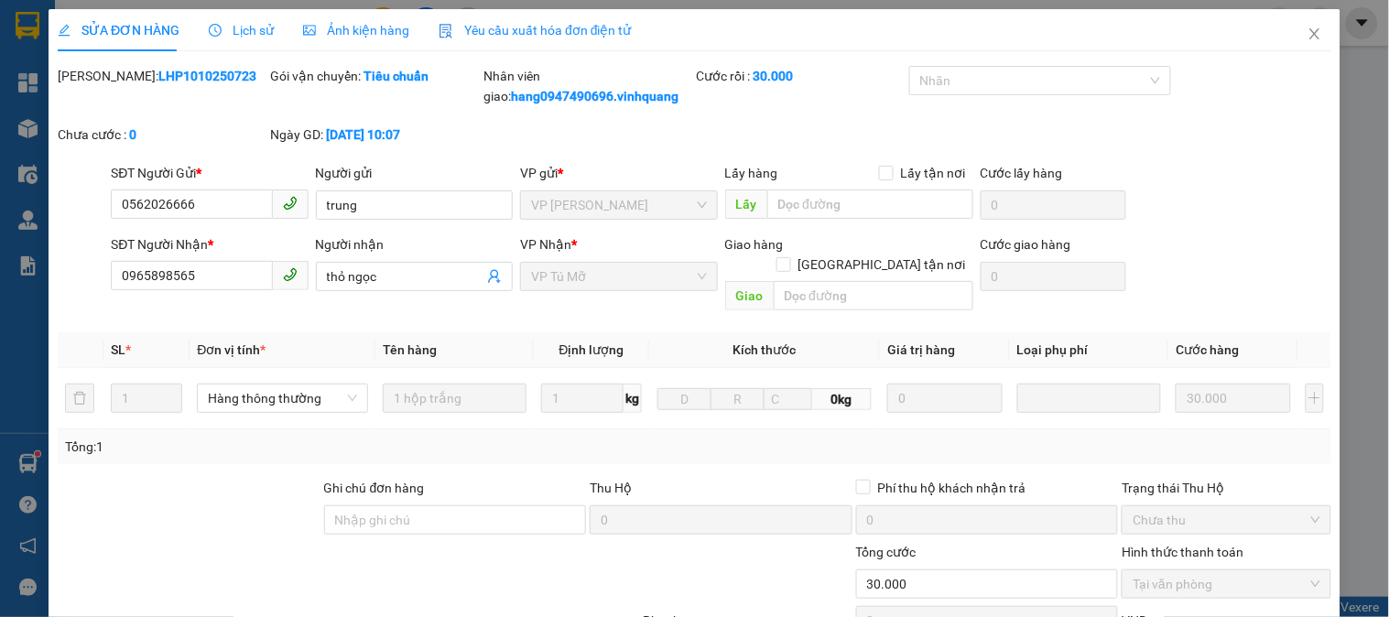
click at [236, 20] on div "Lịch sử" at bounding box center [241, 30] width 65 height 20
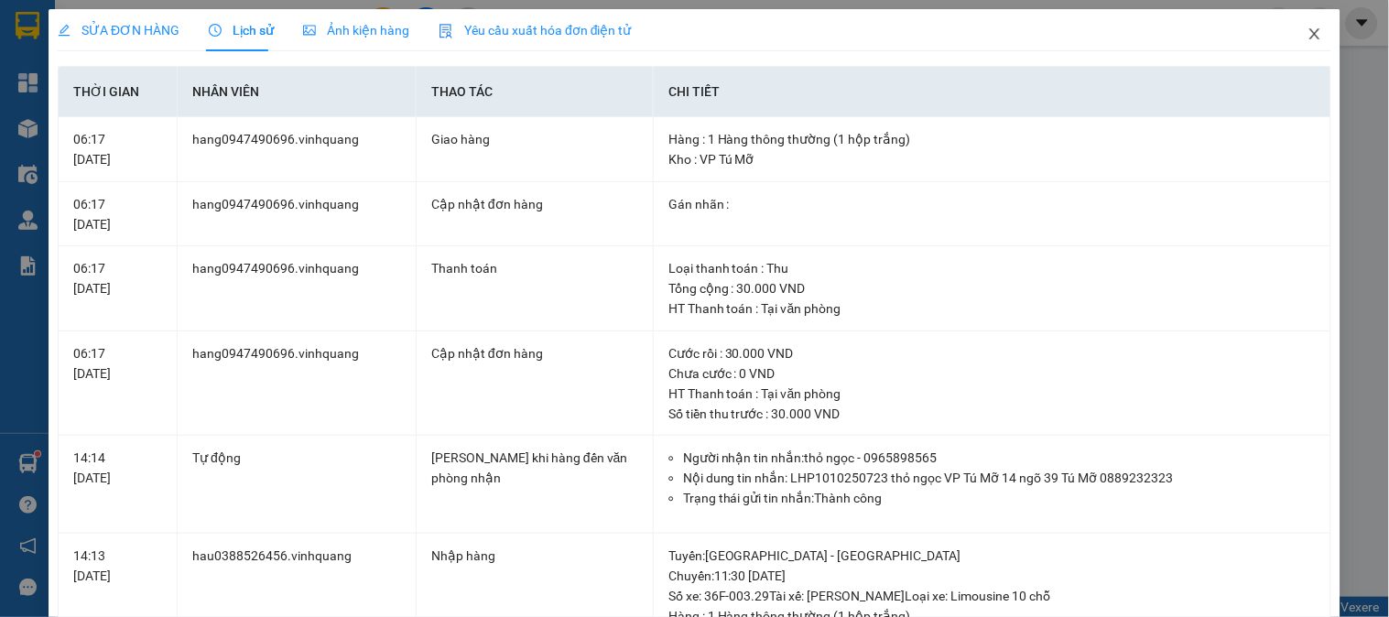
click at [1308, 30] on icon "close" at bounding box center [1315, 34] width 15 height 15
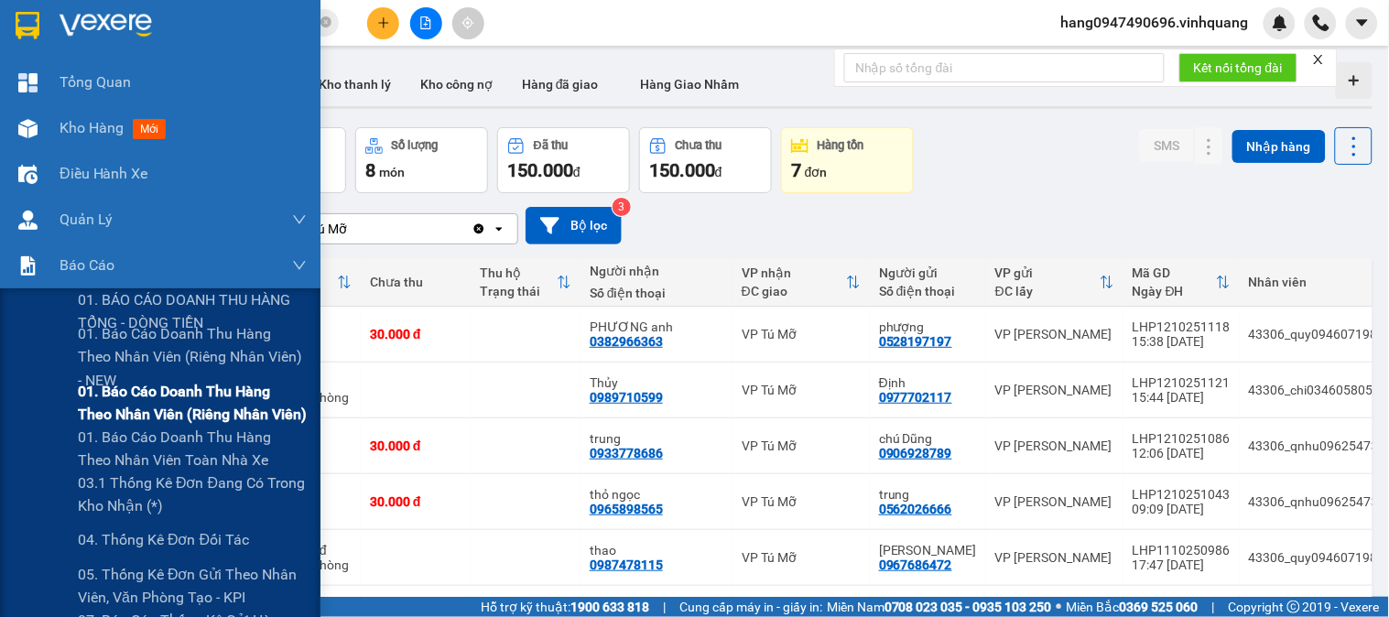
scroll to position [203, 0]
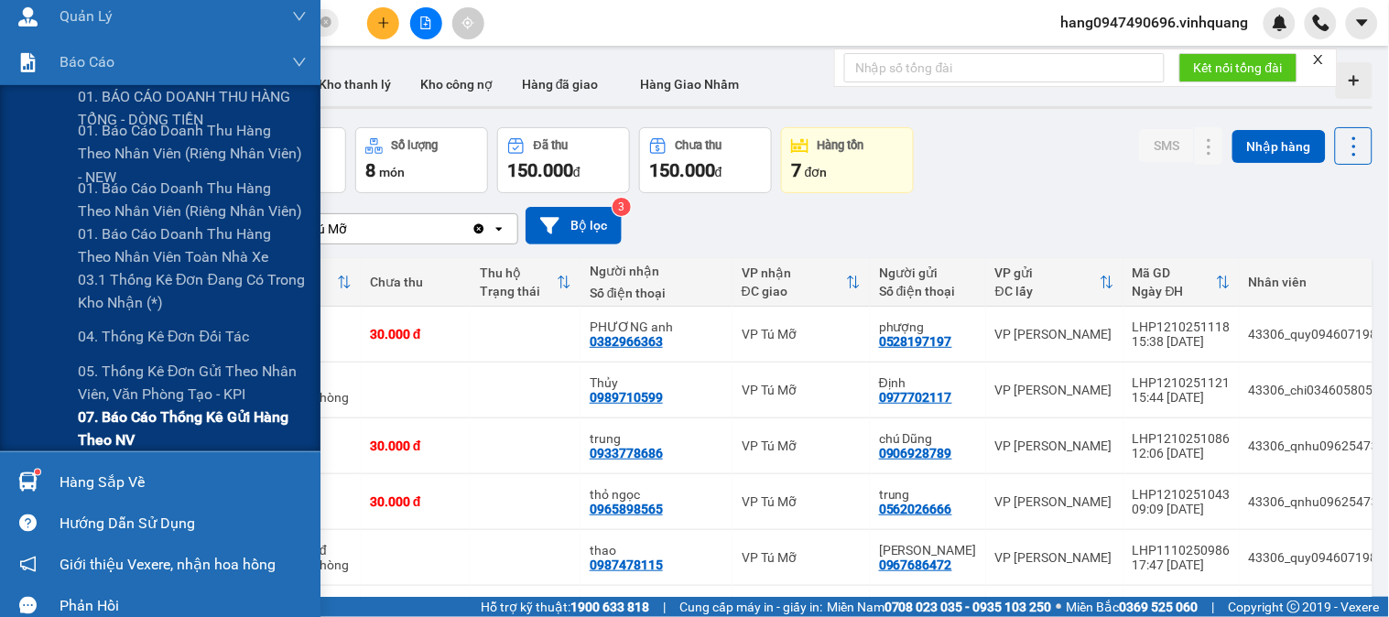
click at [184, 438] on span "07. Báo cáo thống kê gửi hàng theo NV" at bounding box center [192, 429] width 229 height 46
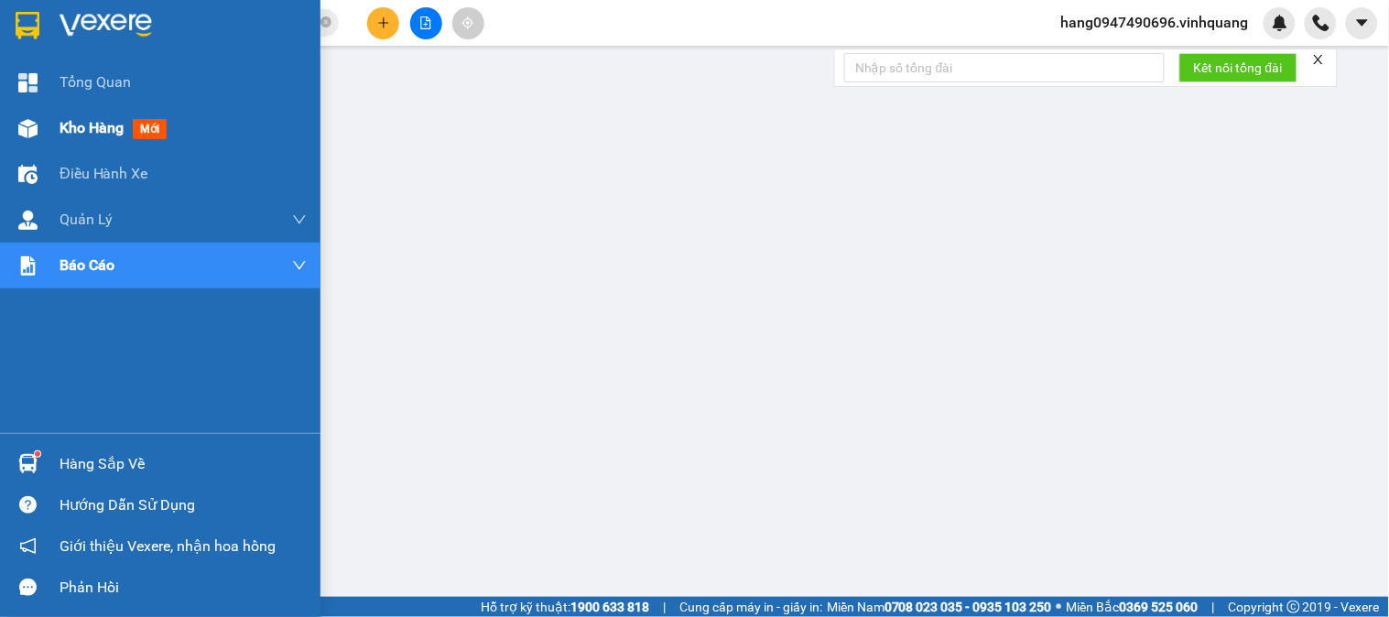
click at [64, 125] on span "Kho hàng" at bounding box center [92, 127] width 64 height 17
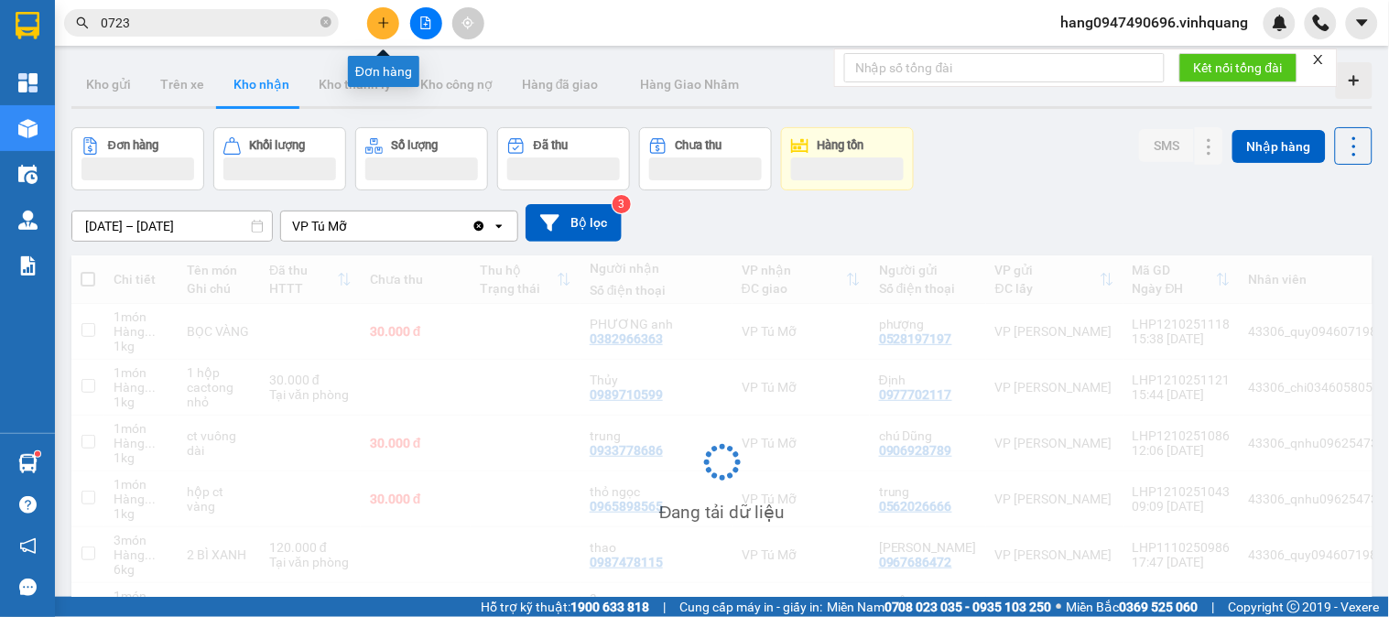
click at [381, 23] on icon "plus" at bounding box center [383, 22] width 10 height 1
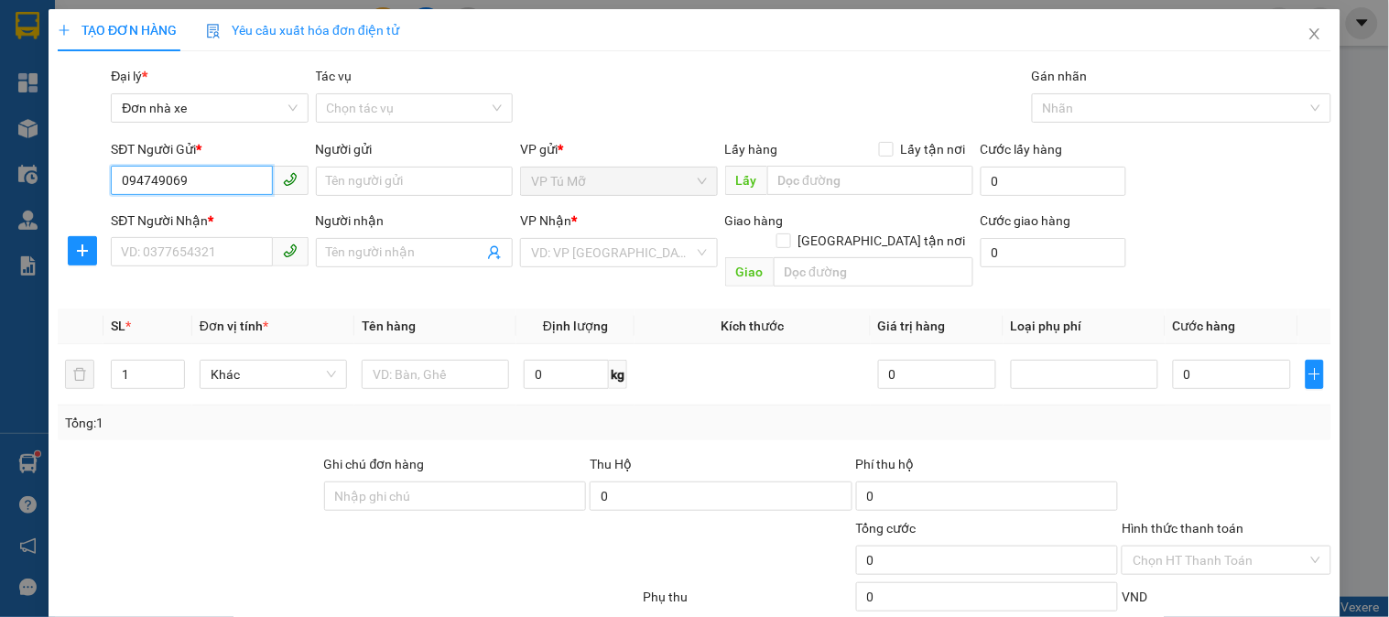
type input "0947490696"
click at [255, 220] on div "0947490696 - NV TĐ Hằng" at bounding box center [207, 218] width 173 height 20
type input "NV TĐ Hằng"
type input "0889232323"
type input "CTY. [GEOGRAPHIC_DATA]"
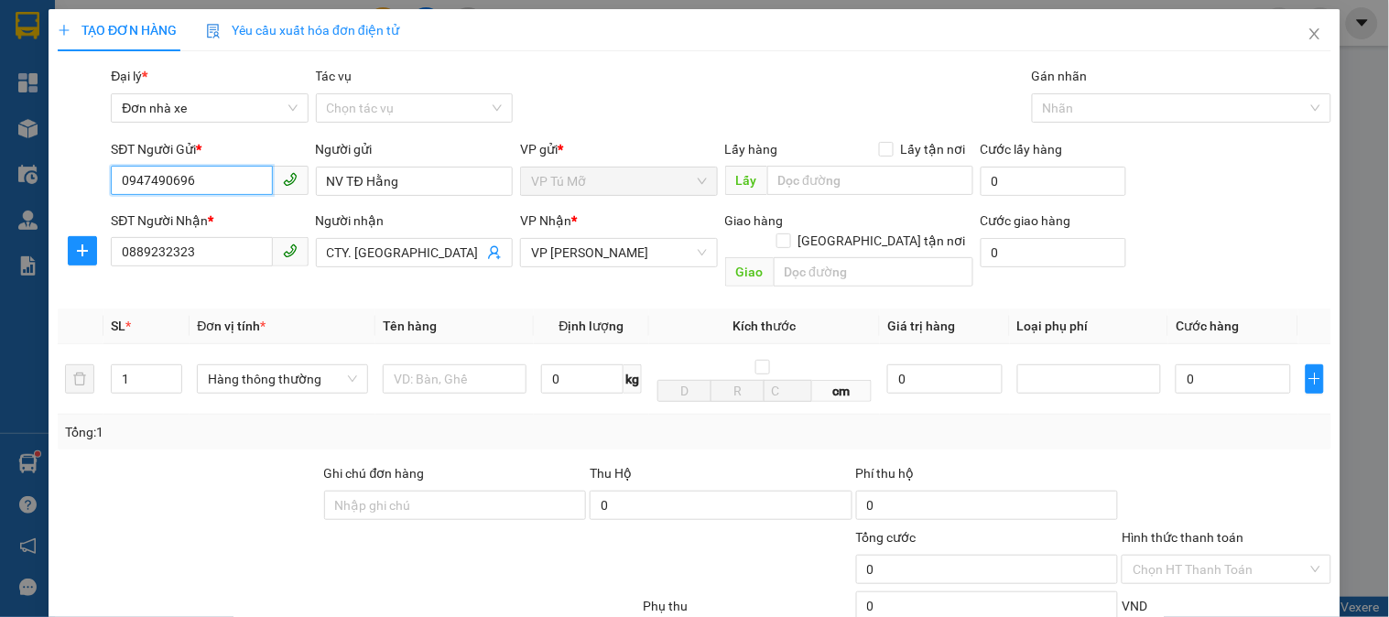
type input "0947490696"
click at [459, 364] on input "text" at bounding box center [455, 378] width 144 height 29
type input "BC VPTM 12/10"
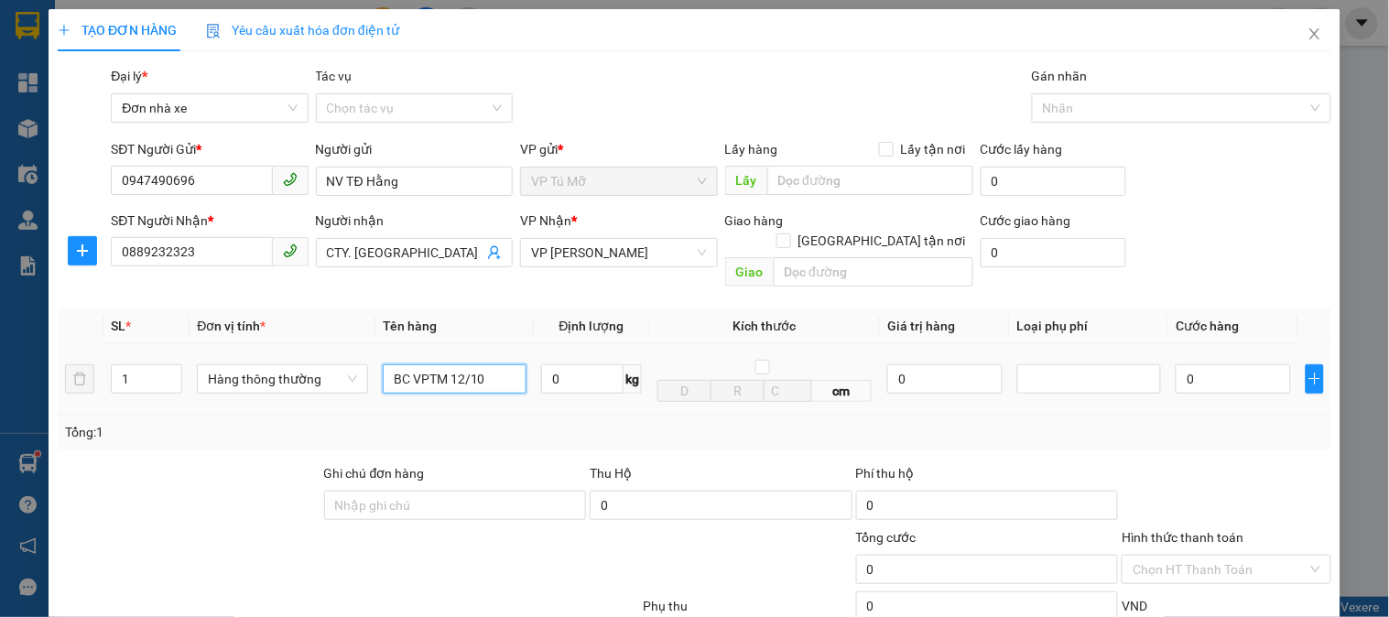
scroll to position [102, 0]
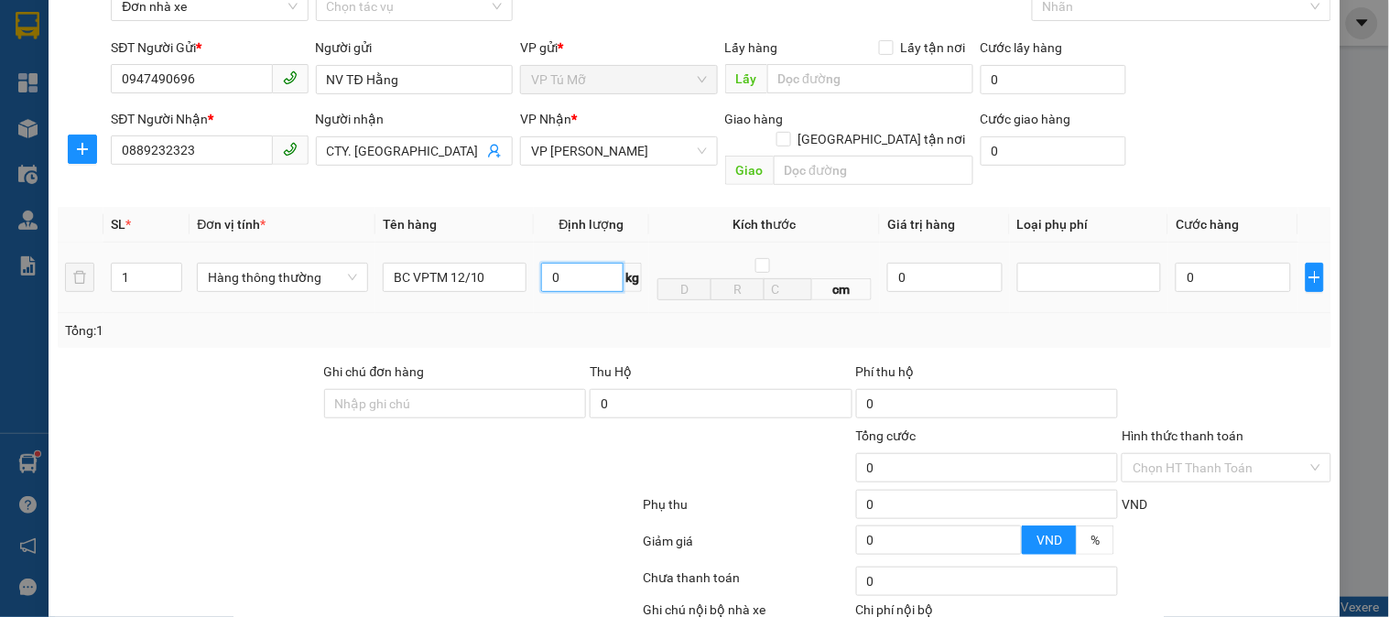
click at [578, 263] on input "0" at bounding box center [582, 277] width 82 height 29
type input "1"
click at [635, 320] on div "Tổng: 1" at bounding box center [694, 330] width 1259 height 20
type input "30.000"
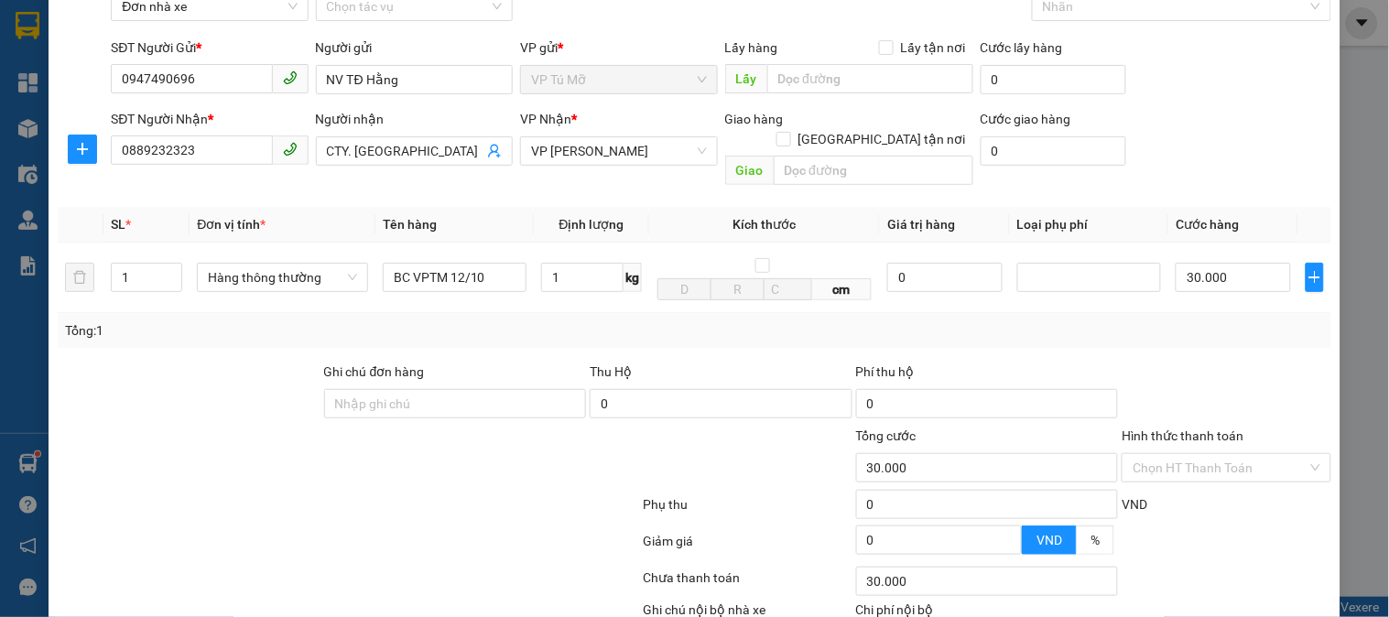
type input "30.000"
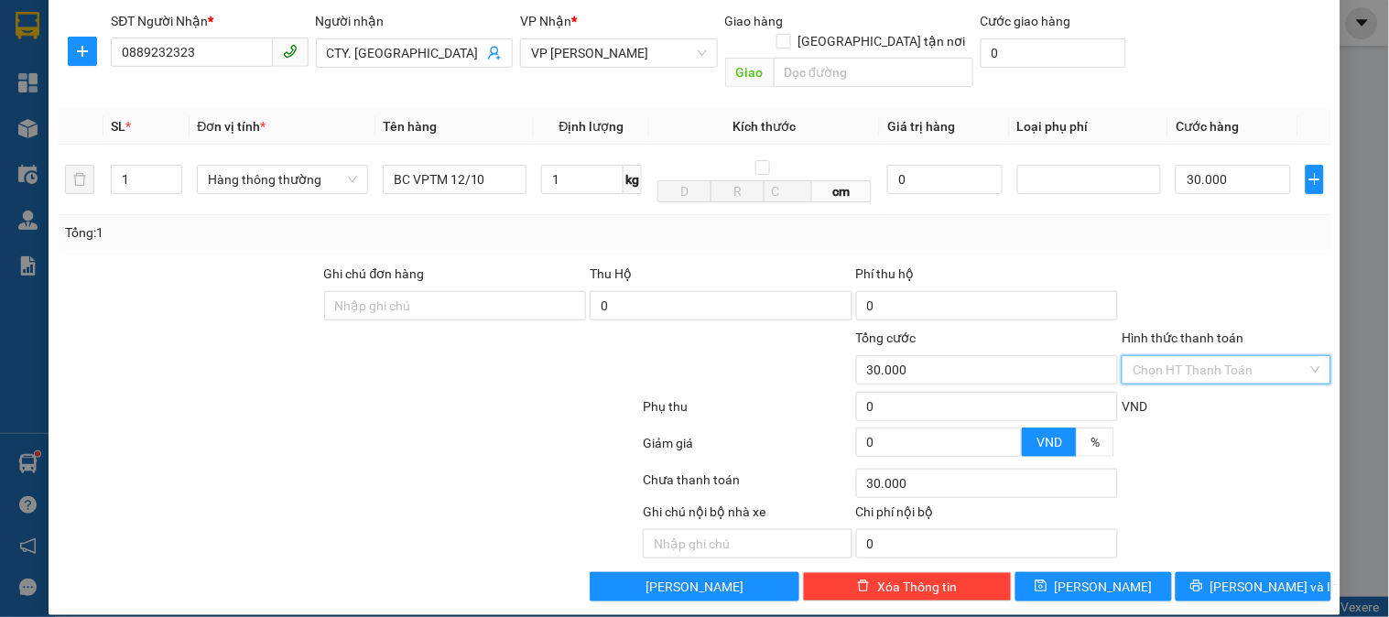
click at [1259, 356] on input "Hình thức thanh toán" at bounding box center [1220, 369] width 174 height 27
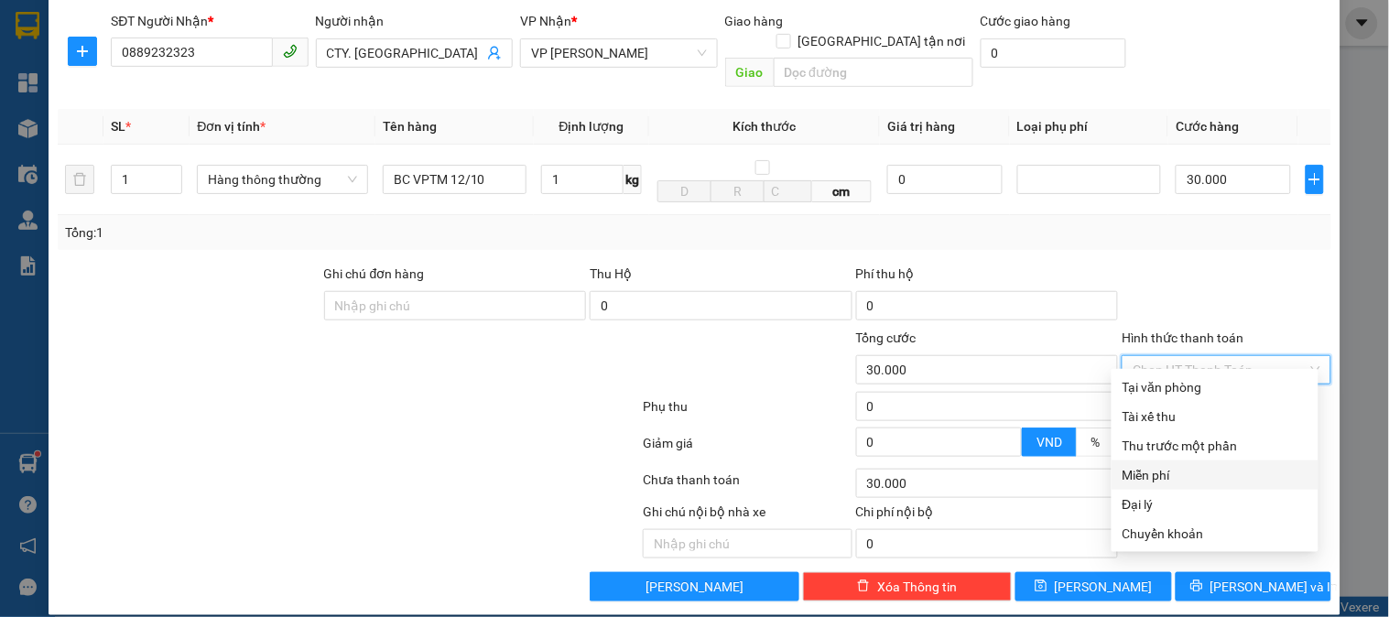
click at [1151, 471] on div "Miễn phí" at bounding box center [1215, 475] width 185 height 20
type input "0"
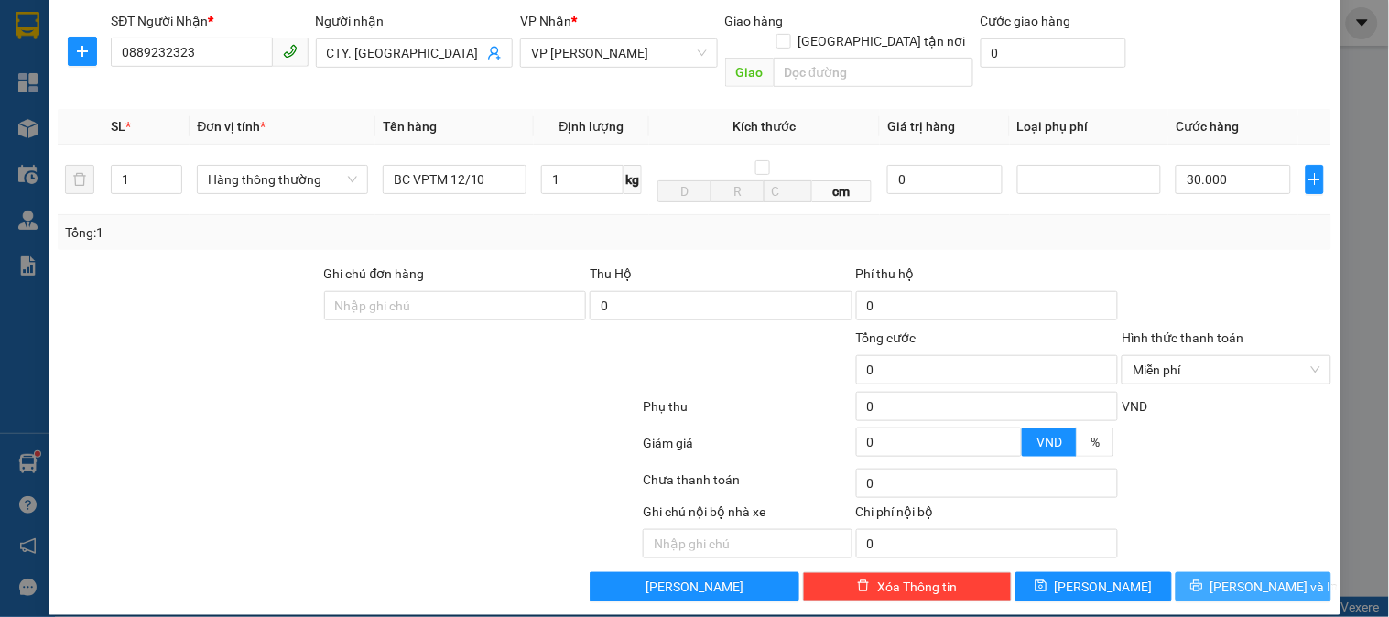
click at [1239, 577] on span "[PERSON_NAME] và In" at bounding box center [1274, 587] width 128 height 20
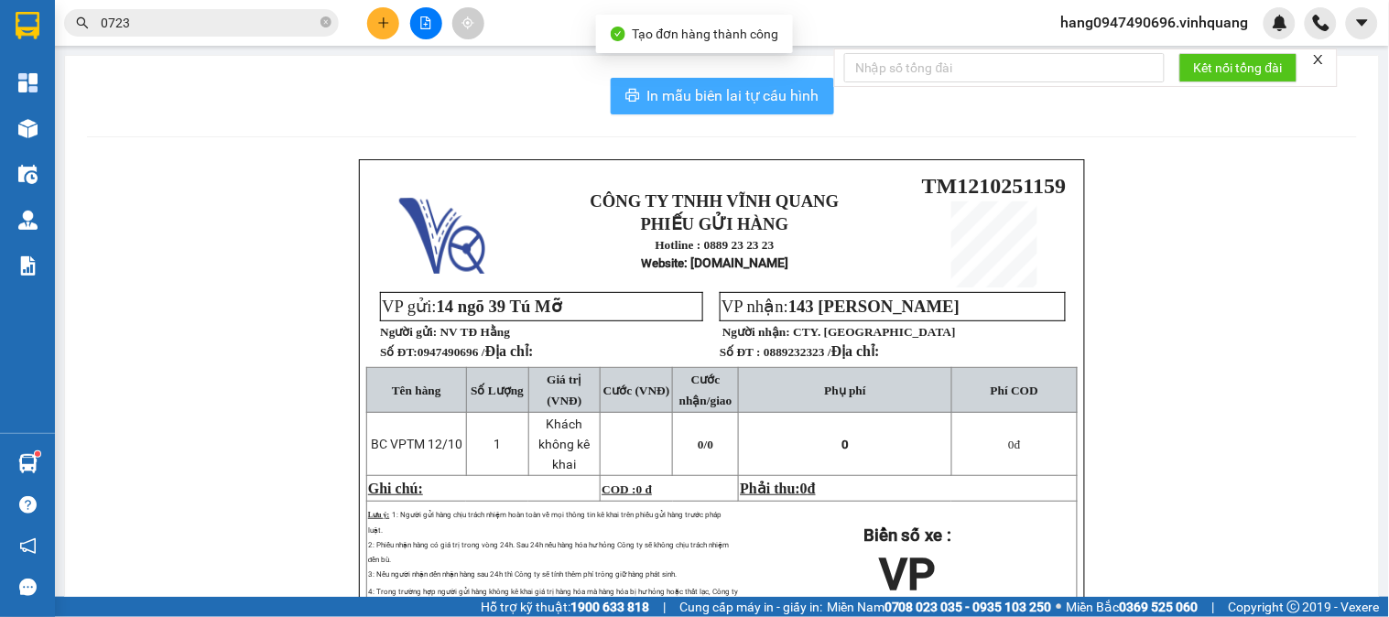
click at [747, 107] on button "In mẫu biên lai tự cấu hình" at bounding box center [722, 96] width 223 height 37
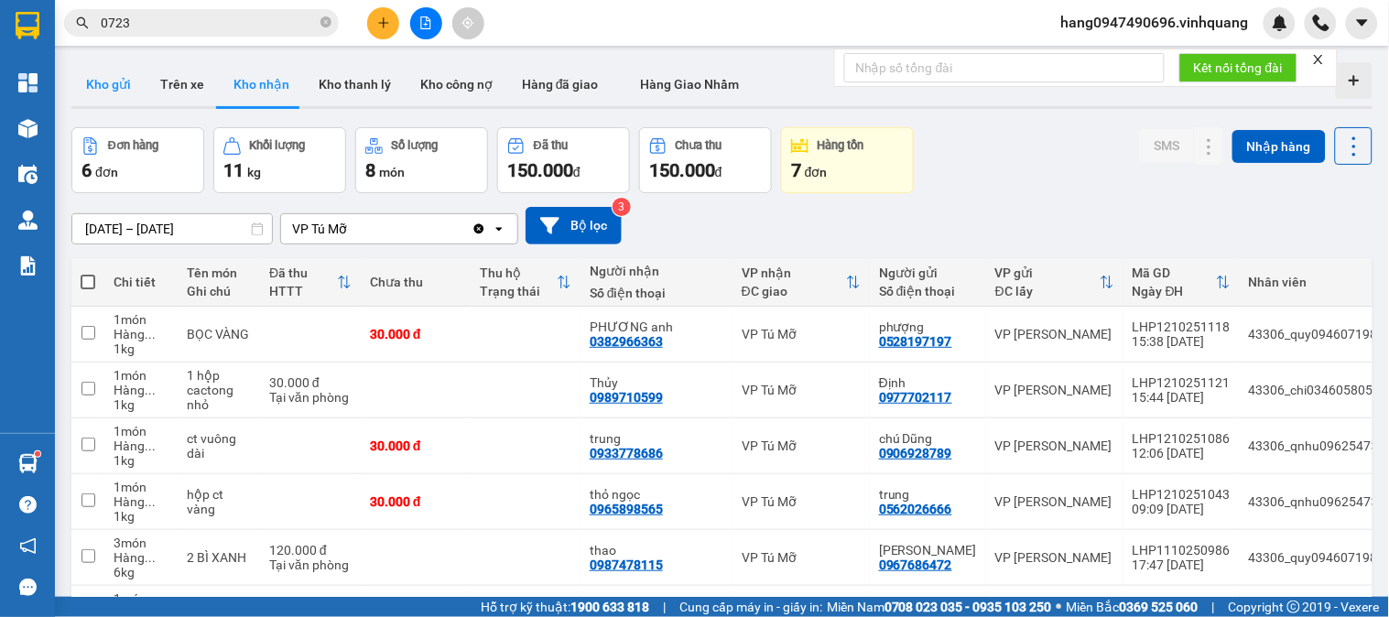
click at [104, 82] on button "Kho gửi" at bounding box center [108, 84] width 74 height 44
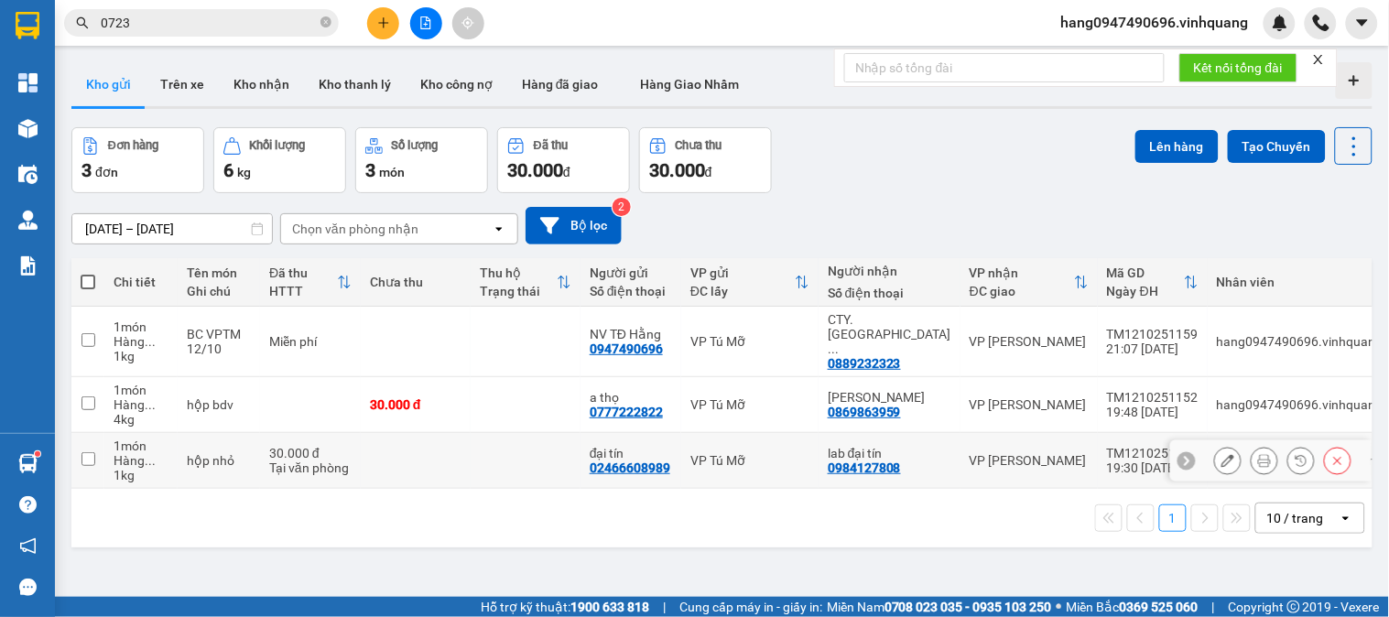
click at [373, 453] on td at bounding box center [416, 461] width 110 height 56
checkbox input "true"
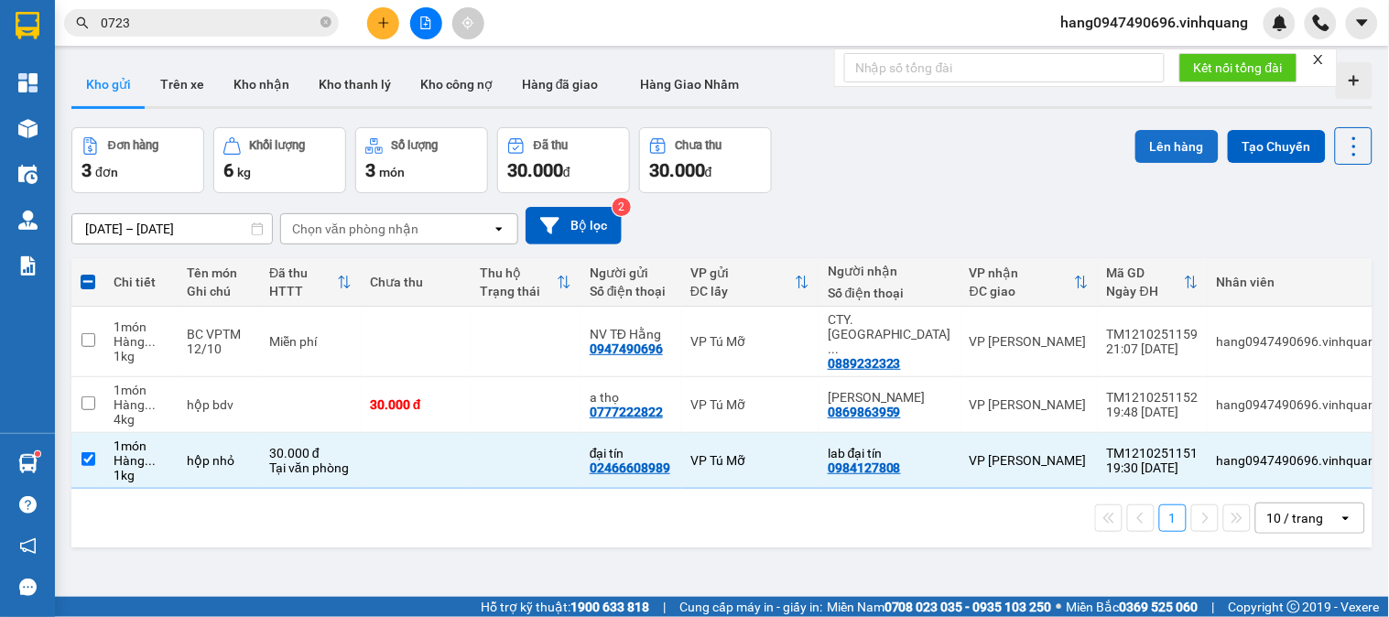
click at [1141, 140] on button "Lên hàng" at bounding box center [1176, 146] width 83 height 33
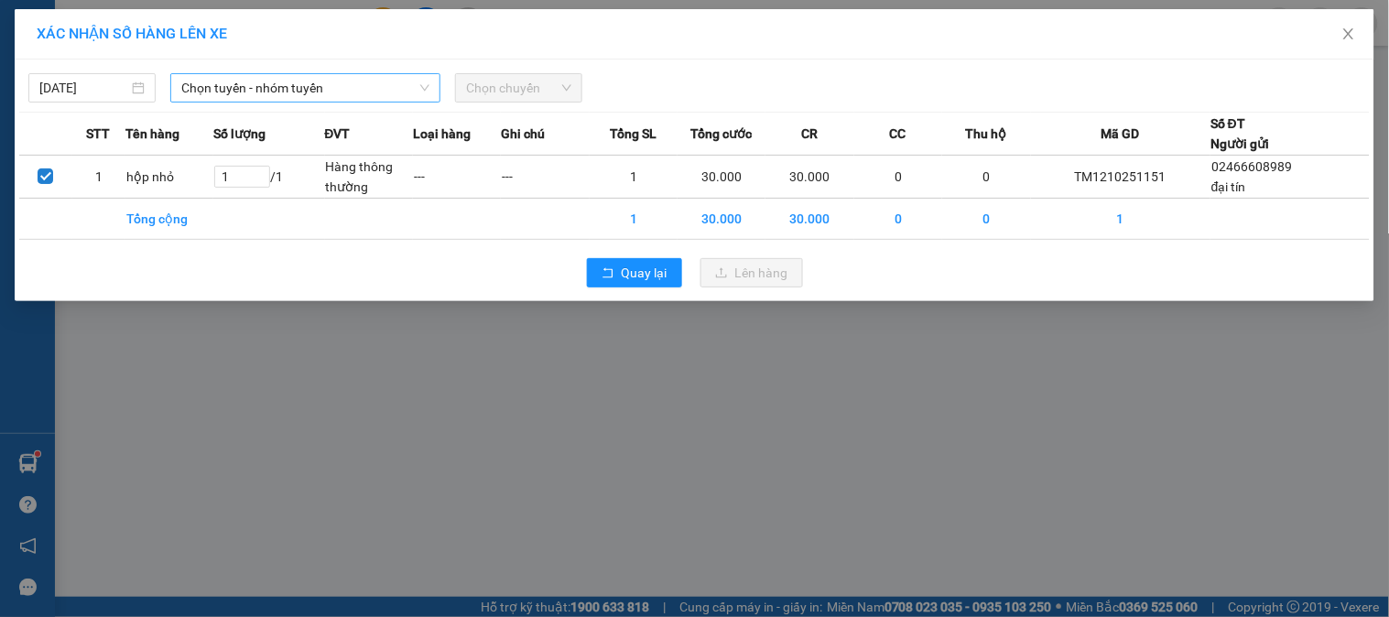
click at [400, 88] on span "Chọn tuyến - nhóm tuyến" at bounding box center [305, 87] width 248 height 27
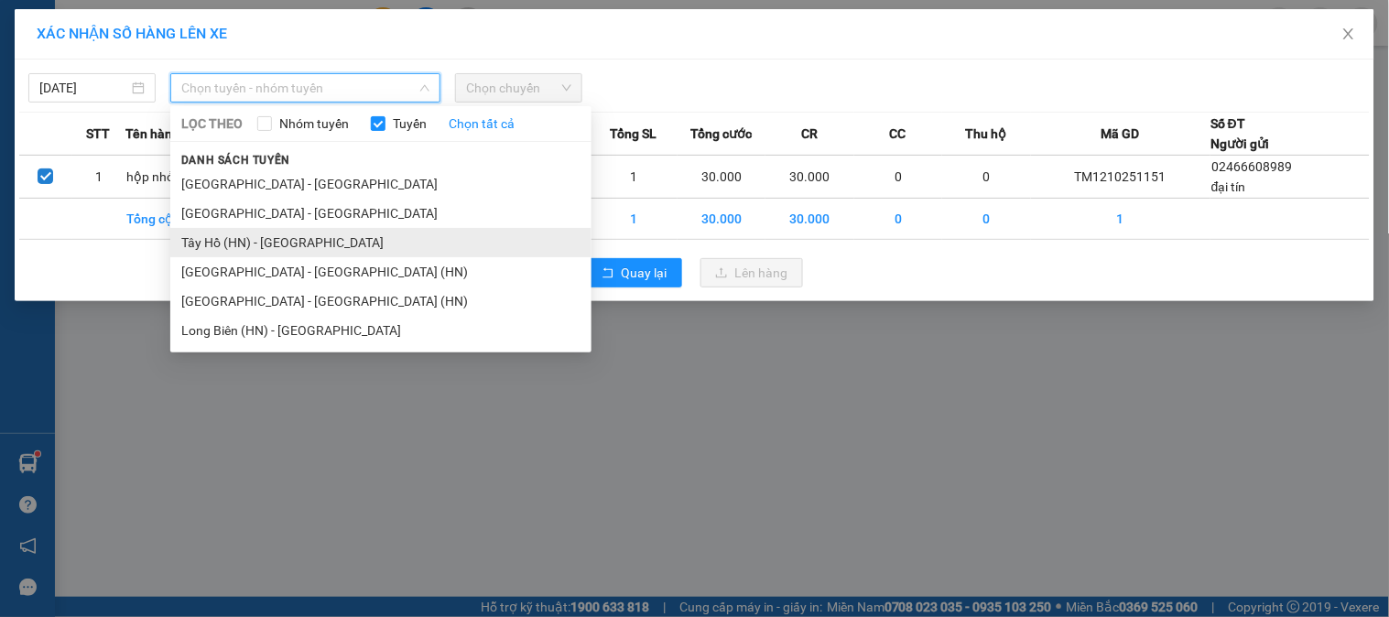
click at [277, 241] on li "Tây Hồ (HN) - [GEOGRAPHIC_DATA]" at bounding box center [380, 242] width 421 height 29
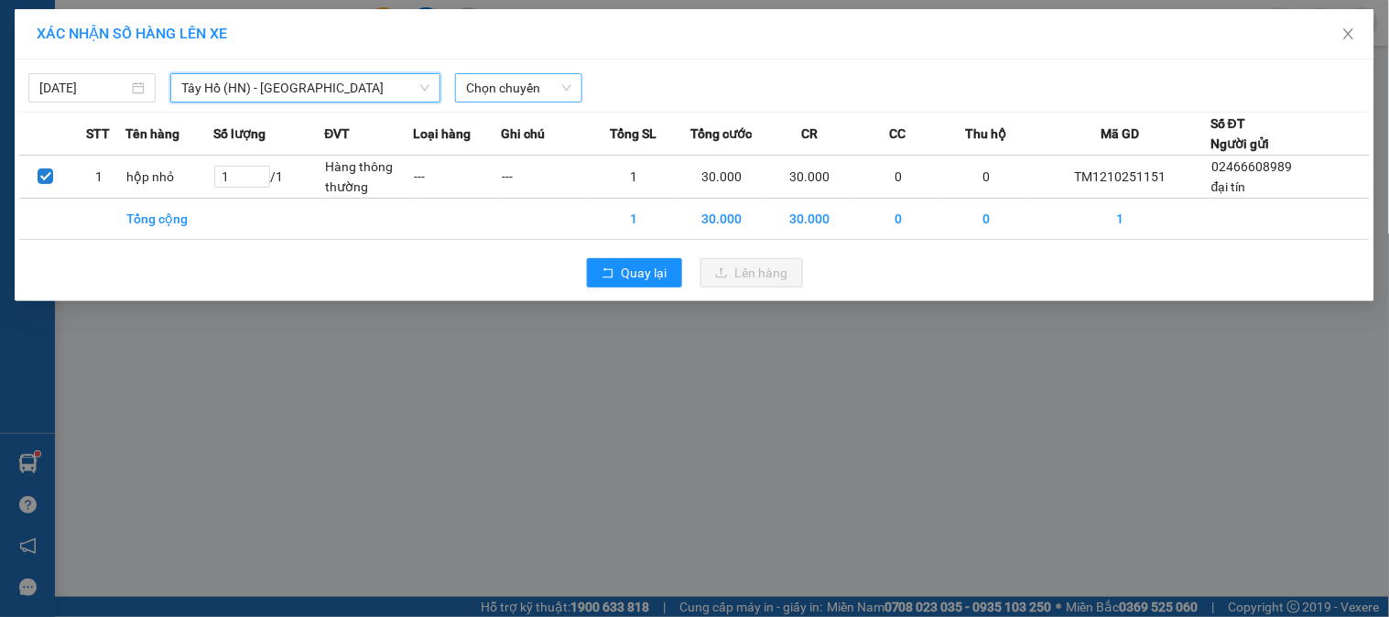
click at [527, 92] on span "Chọn chuyến" at bounding box center [518, 87] width 105 height 27
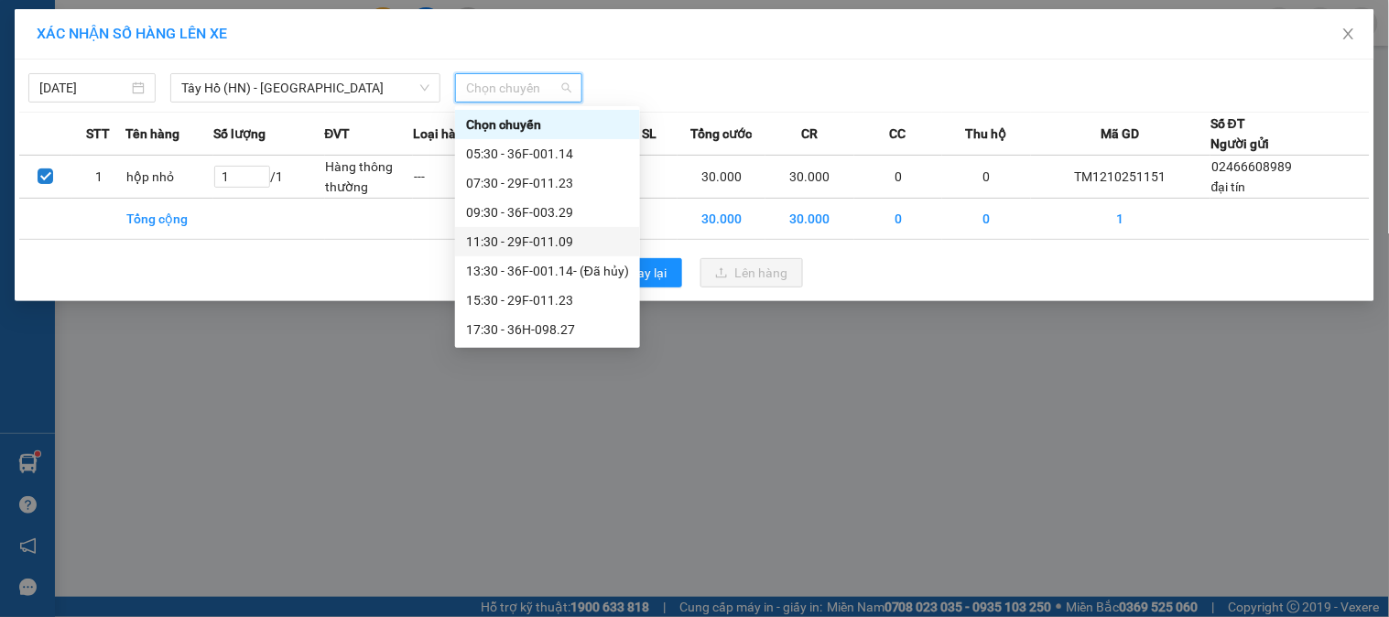
scroll to position [29, 0]
click at [524, 328] on div "19:30 - 36E-001.84" at bounding box center [547, 330] width 163 height 20
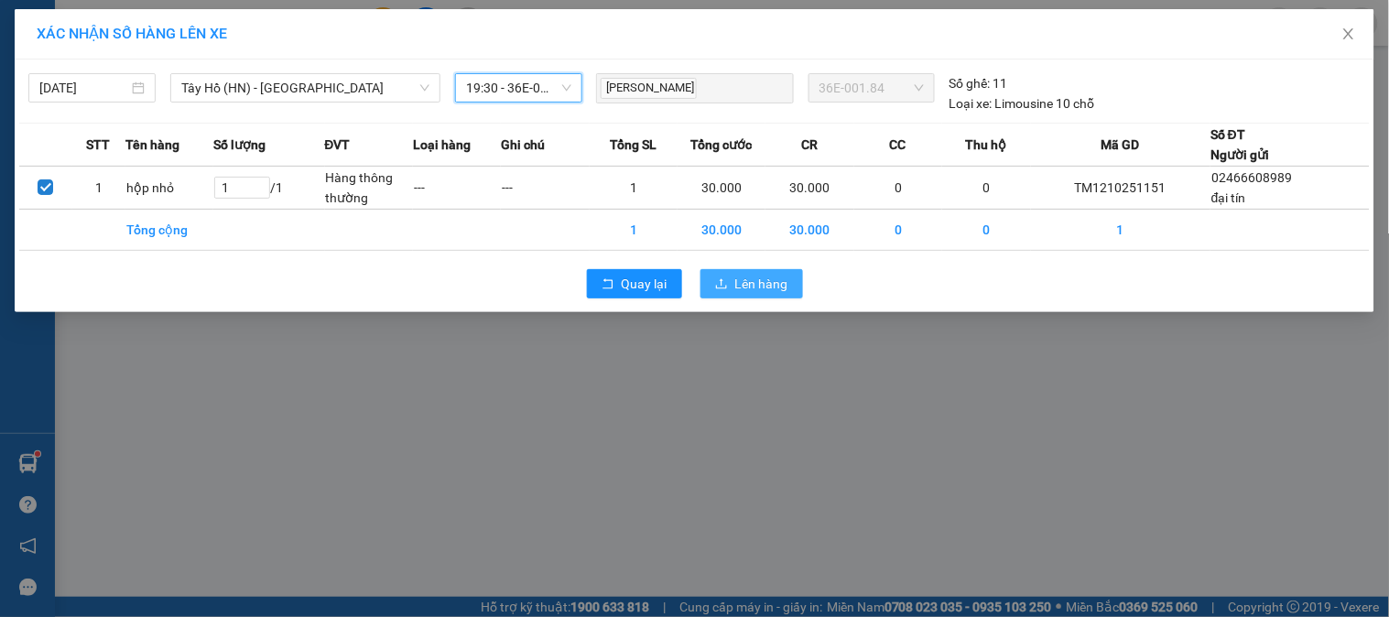
click at [754, 277] on span "Lên hàng" at bounding box center [761, 284] width 53 height 20
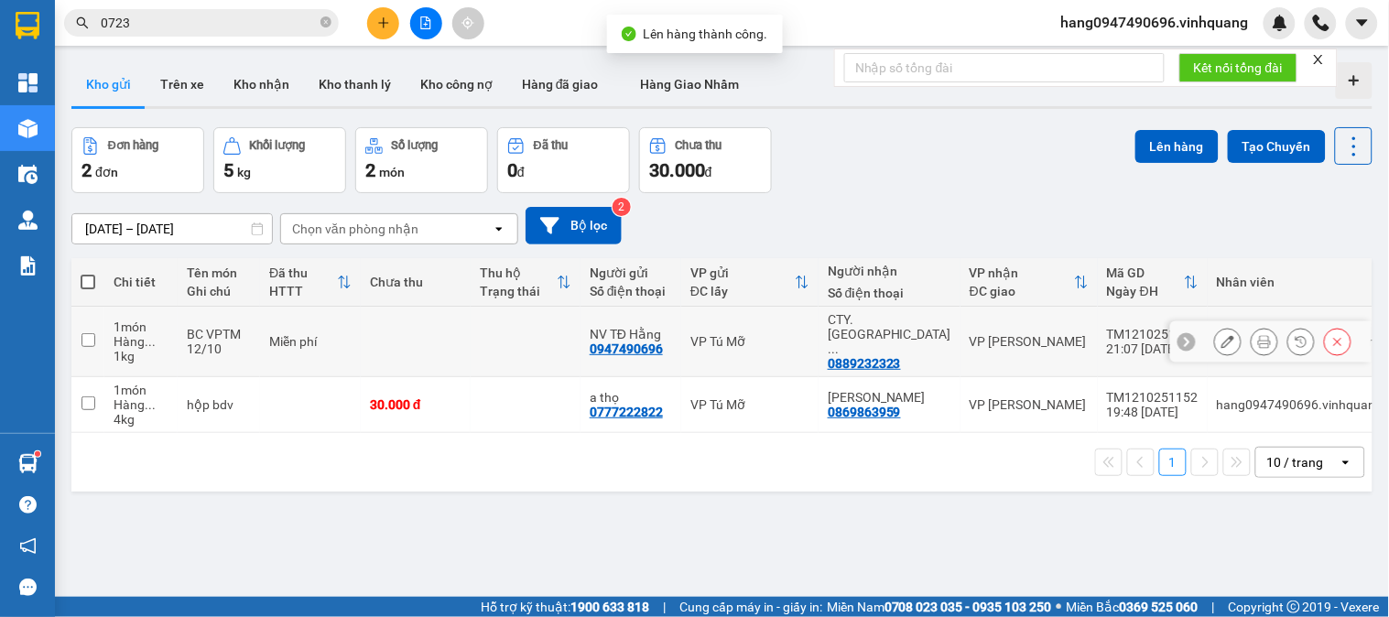
drag, startPoint x: 177, startPoint y: 331, endPoint x: 181, endPoint y: 352, distance: 21.6
click at [177, 331] on td "1 món Hàng ... 1 kg" at bounding box center [140, 342] width 73 height 71
checkbox input "true"
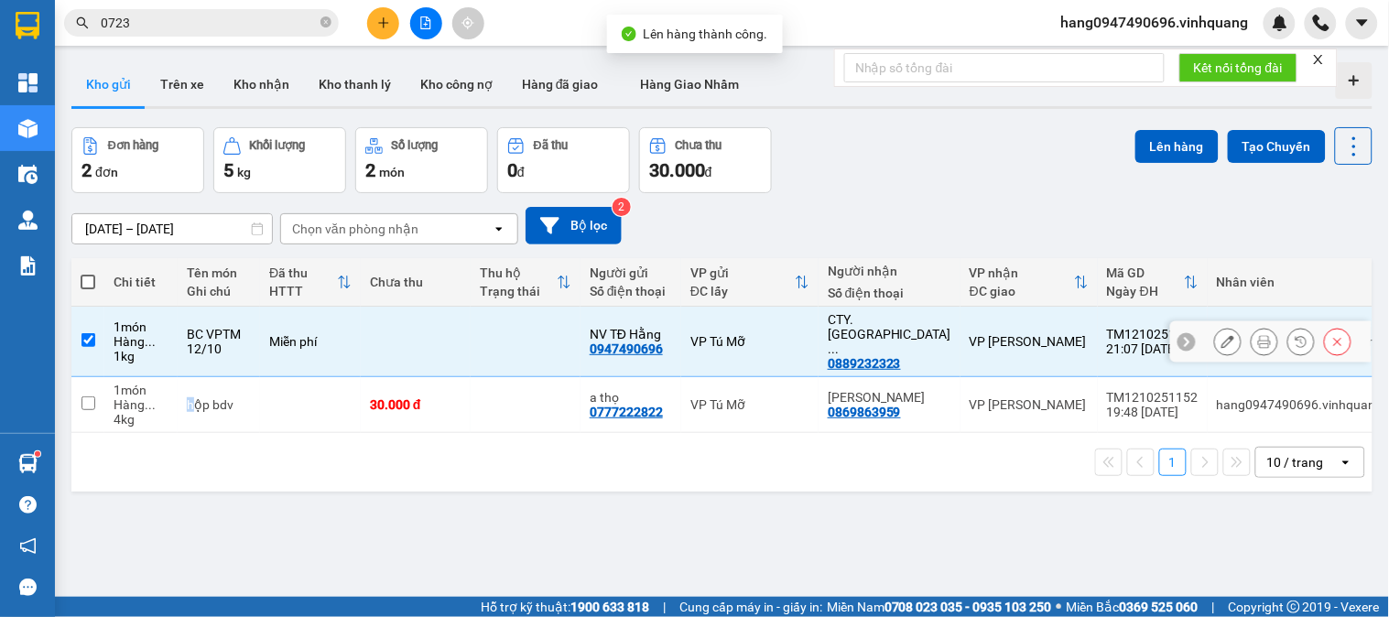
click at [193, 377] on td "hộp bdv" at bounding box center [219, 405] width 82 height 56
checkbox input "true"
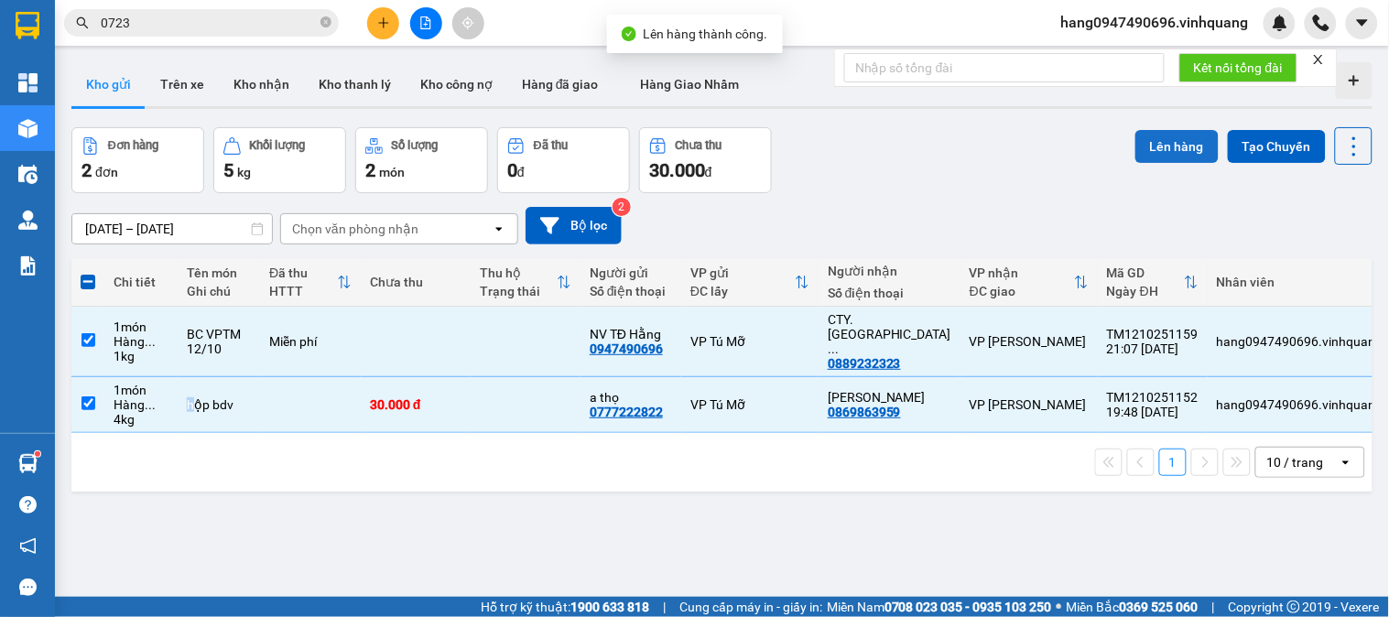
click at [1172, 156] on button "Lên hàng" at bounding box center [1176, 146] width 83 height 33
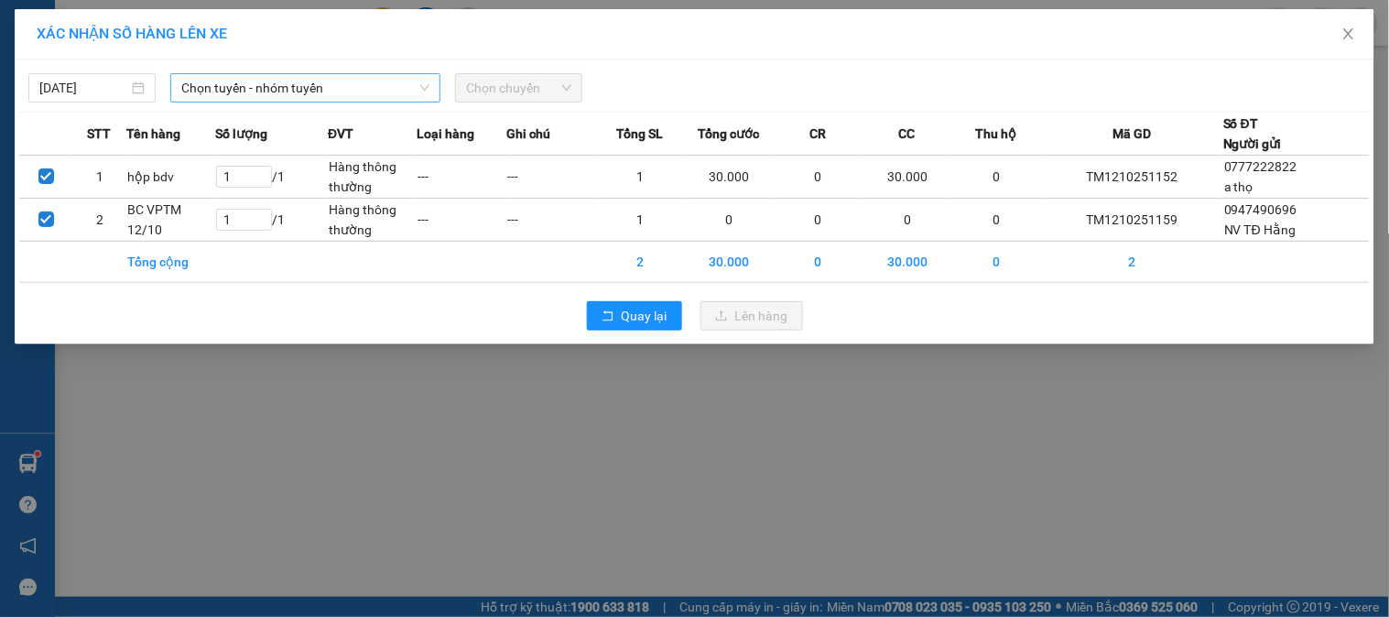
click at [372, 84] on span "Chọn tuyến - nhóm tuyến" at bounding box center [305, 87] width 248 height 27
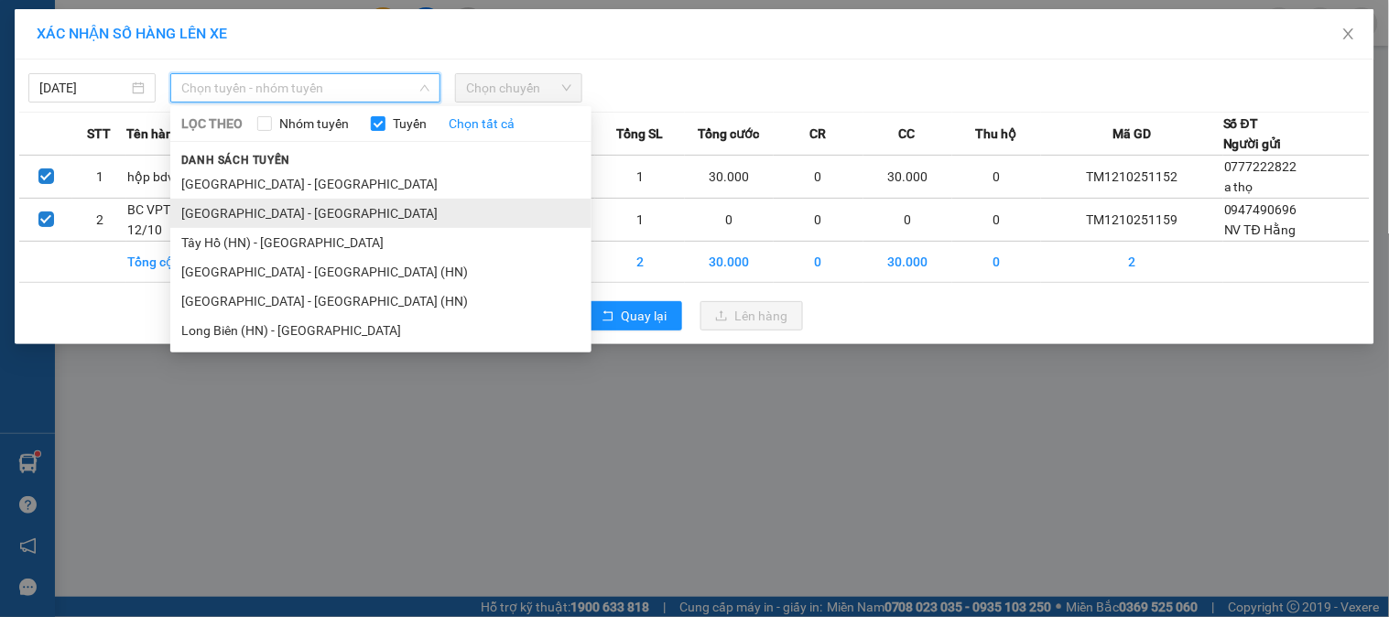
click at [279, 211] on li "[GEOGRAPHIC_DATA] - [GEOGRAPHIC_DATA]" at bounding box center [380, 213] width 421 height 29
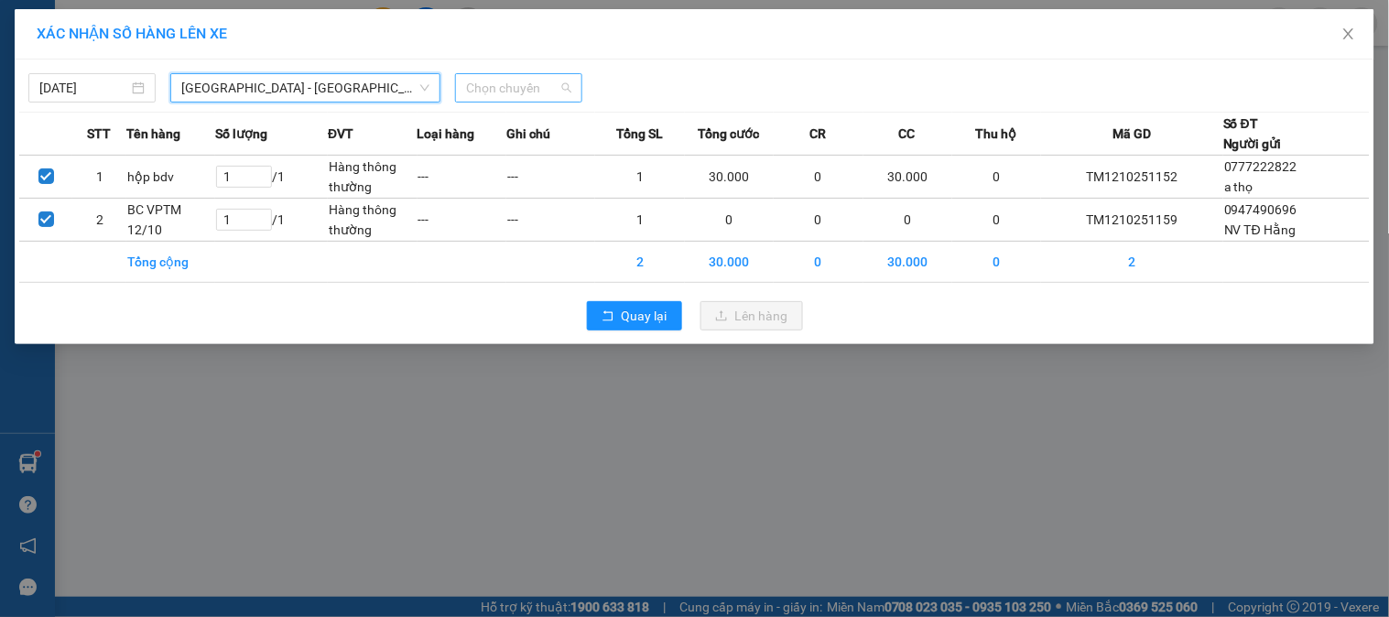
click at [542, 86] on span "Chọn chuyến" at bounding box center [518, 87] width 105 height 27
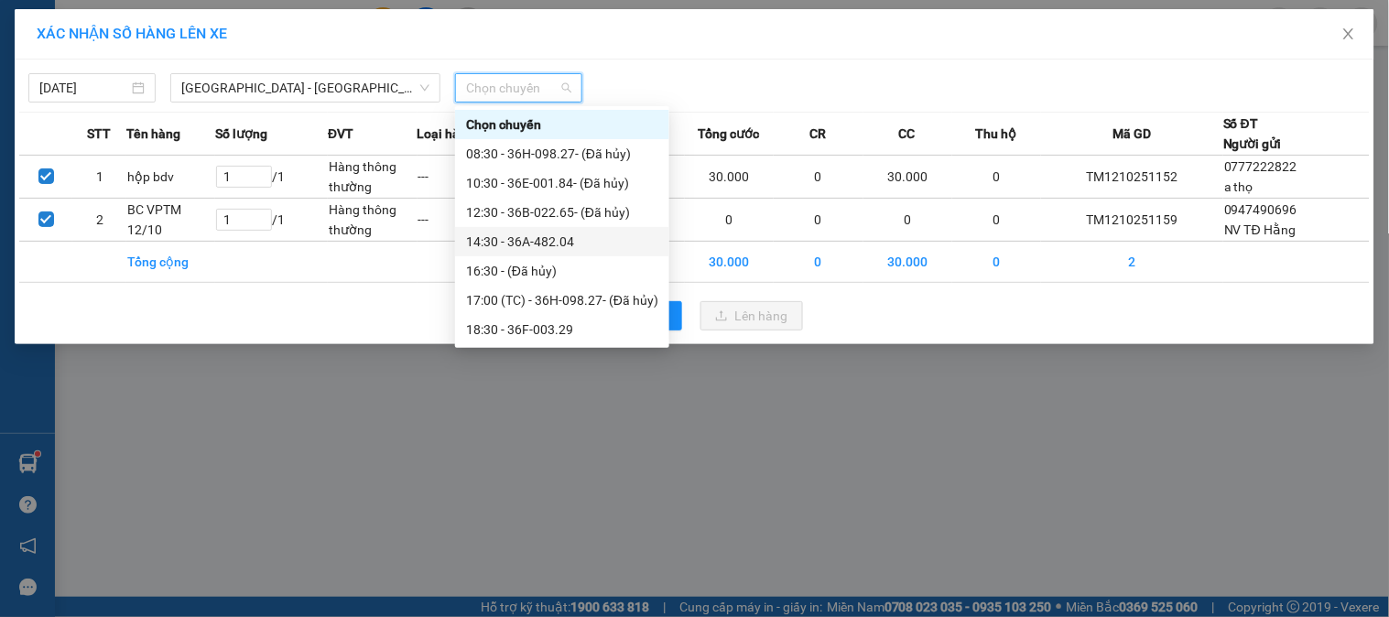
scroll to position [29, 0]
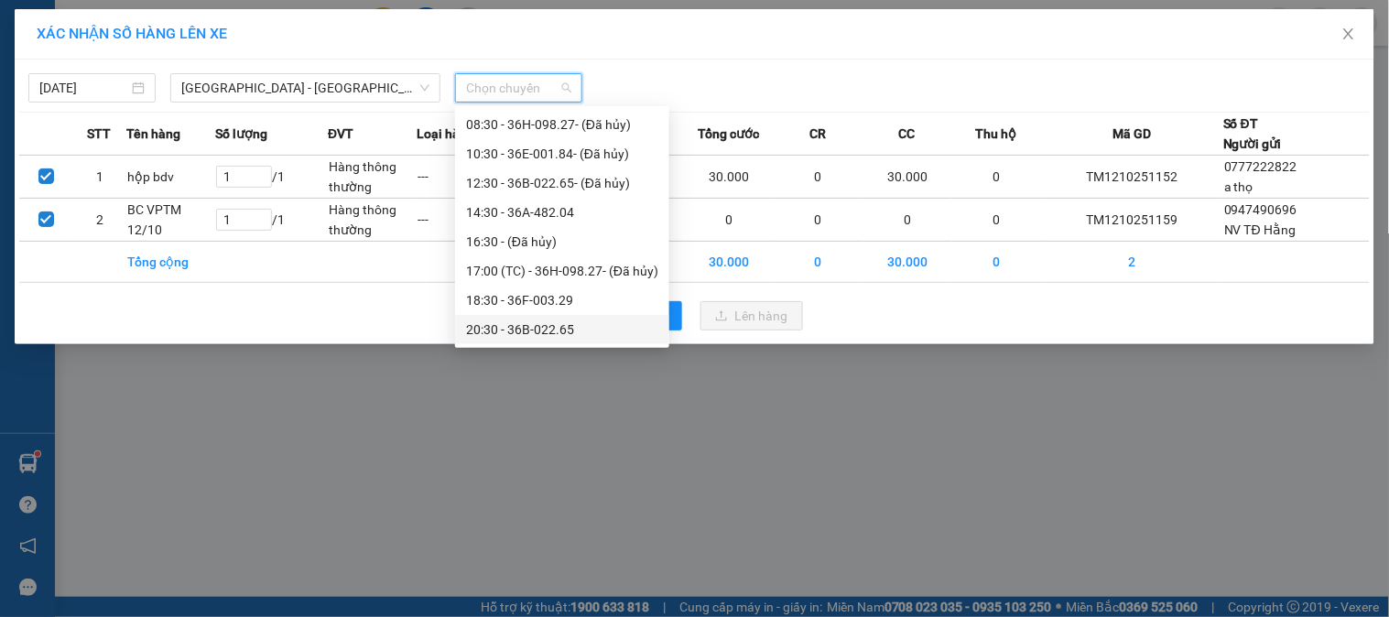
click at [526, 328] on div "20:30 - 36B-022.65" at bounding box center [562, 330] width 192 height 20
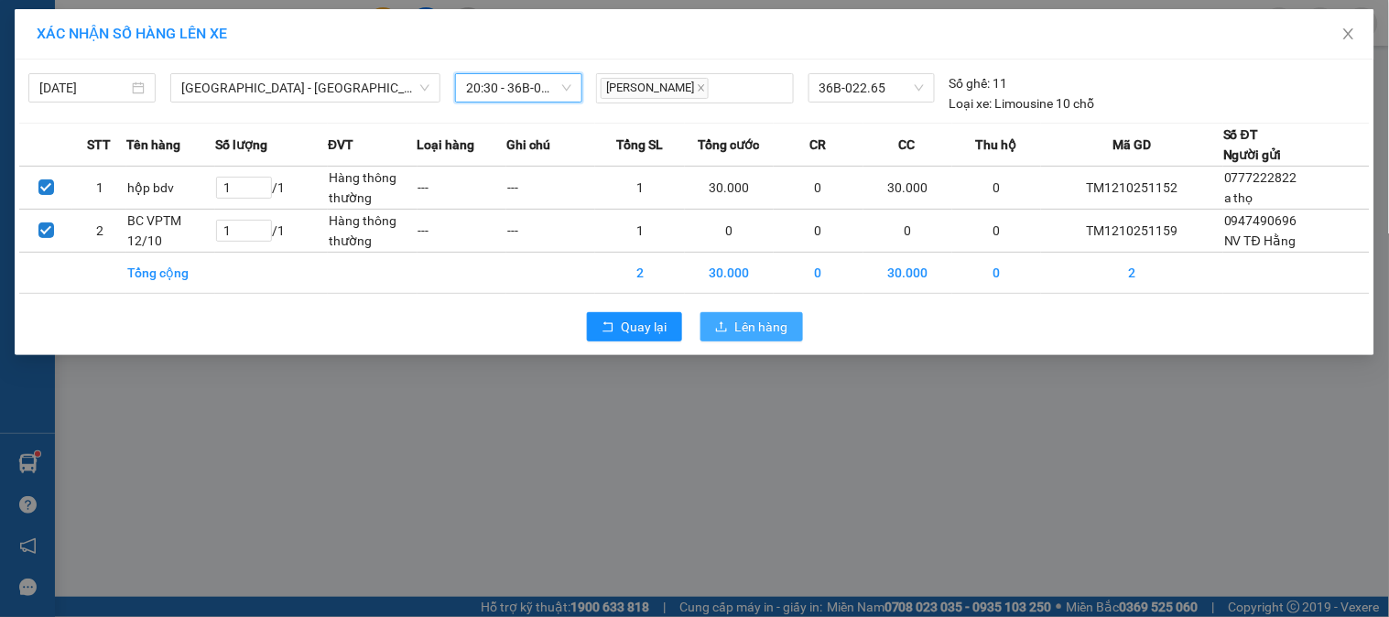
click at [733, 325] on button "Lên hàng" at bounding box center [751, 326] width 103 height 29
